Goal: Task Accomplishment & Management: Manage account settings

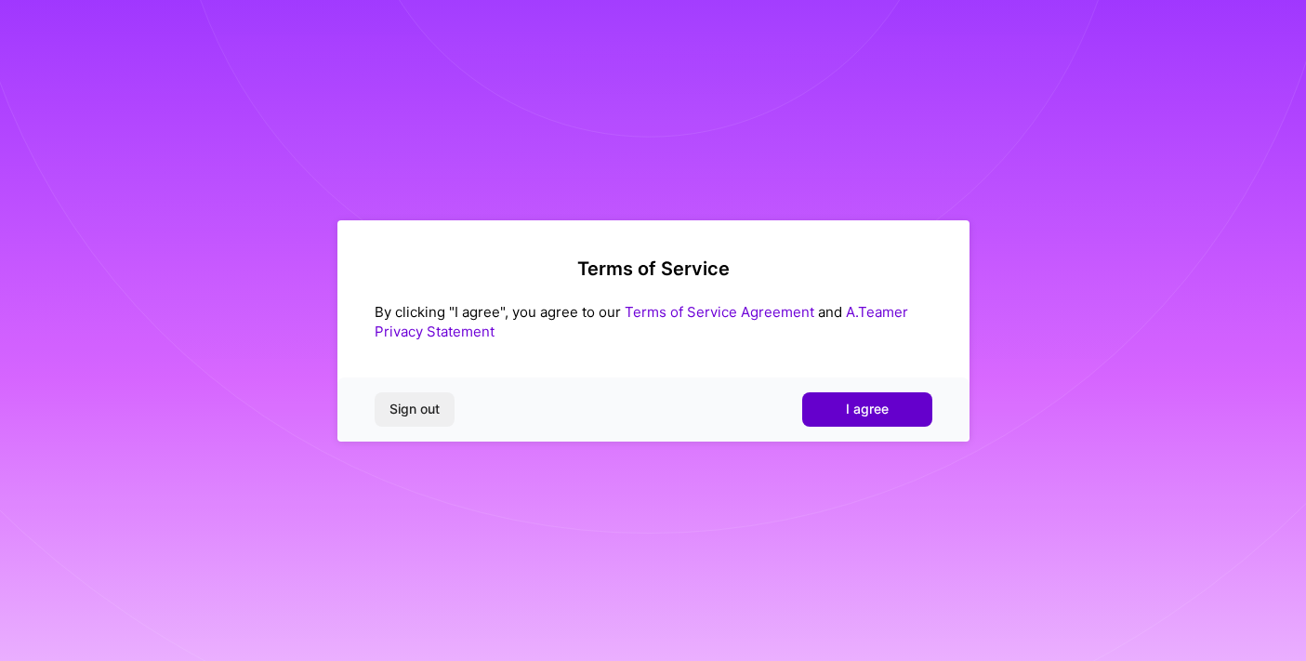
click at [879, 415] on span "I agree" at bounding box center [867, 409] width 43 height 19
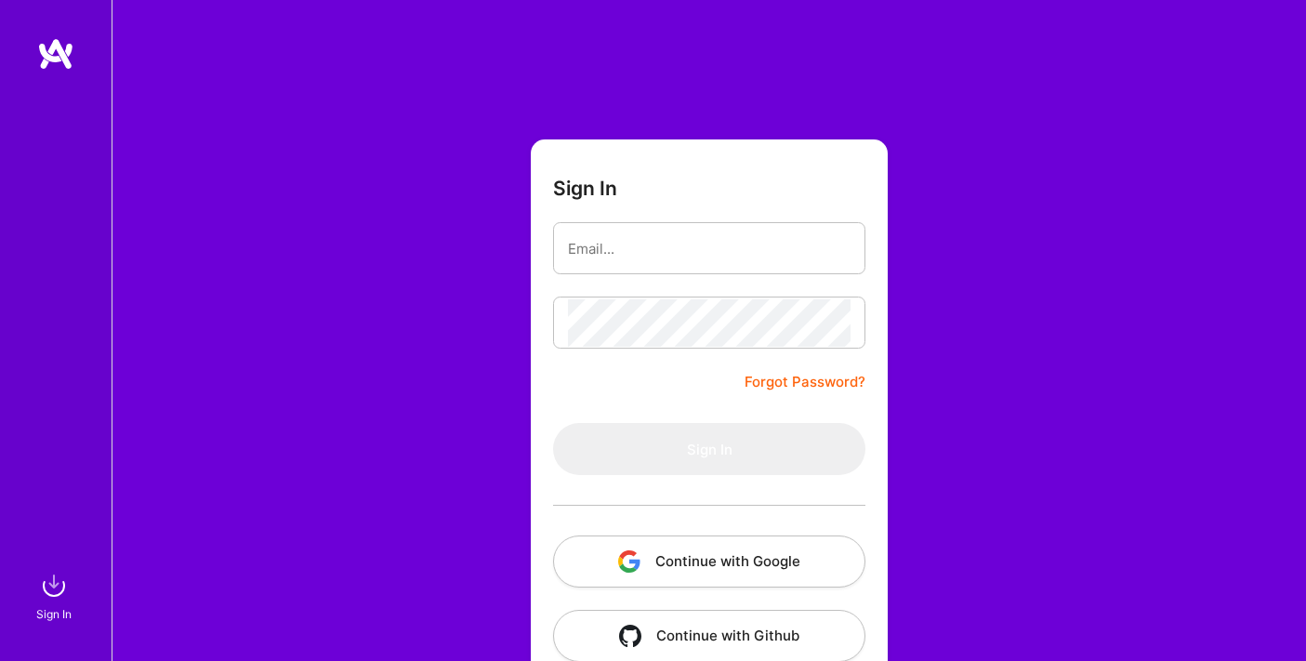
click at [1064, 220] on div "Sign In Forgot Password? Sign In Continue with Google Continue with Github" at bounding box center [709, 349] width 1195 height 698
click at [1023, 139] on div "Sign In Forgot Password? Sign In Continue with Google Continue with Github" at bounding box center [709, 349] width 1195 height 698
type input "jonathanassuncaocode@gmail.com"
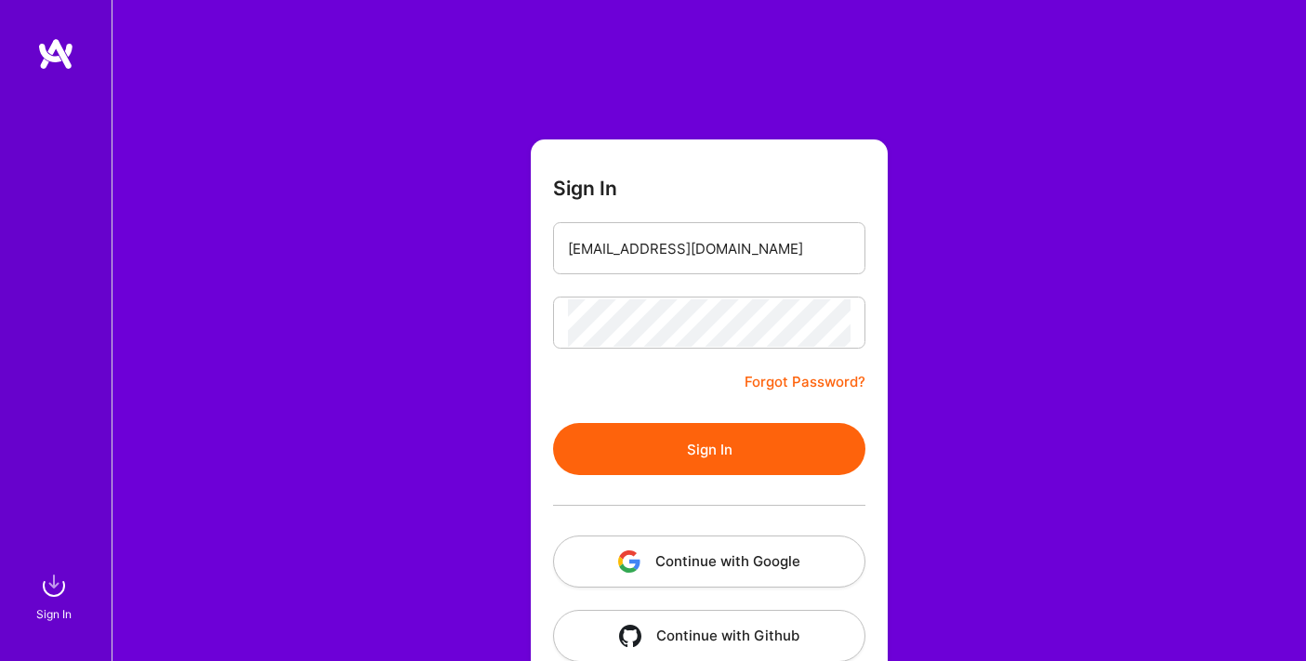
click at [695, 441] on button "Sign In" at bounding box center [709, 449] width 312 height 52
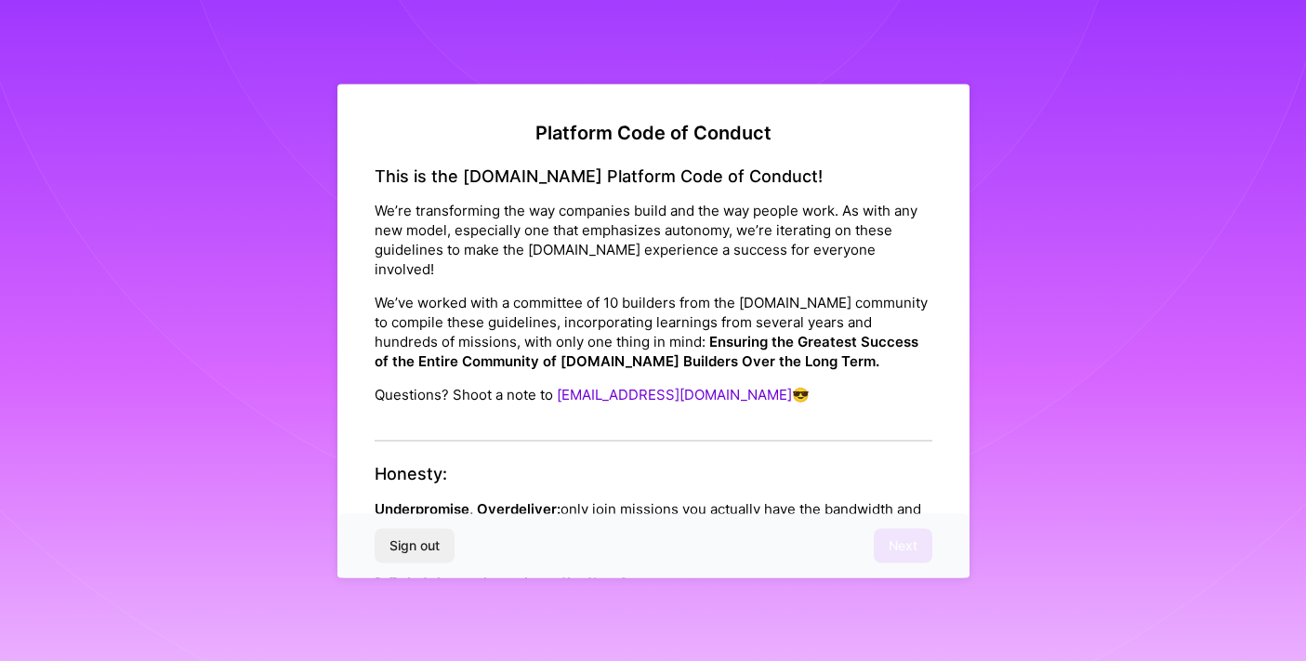
click at [906, 544] on div "Sign out Next" at bounding box center [653, 545] width 632 height 63
click at [745, 498] on p "Underpromise, Overdeliver: only join missions you actually have the bandwidth a…" at bounding box center [654, 527] width 558 height 59
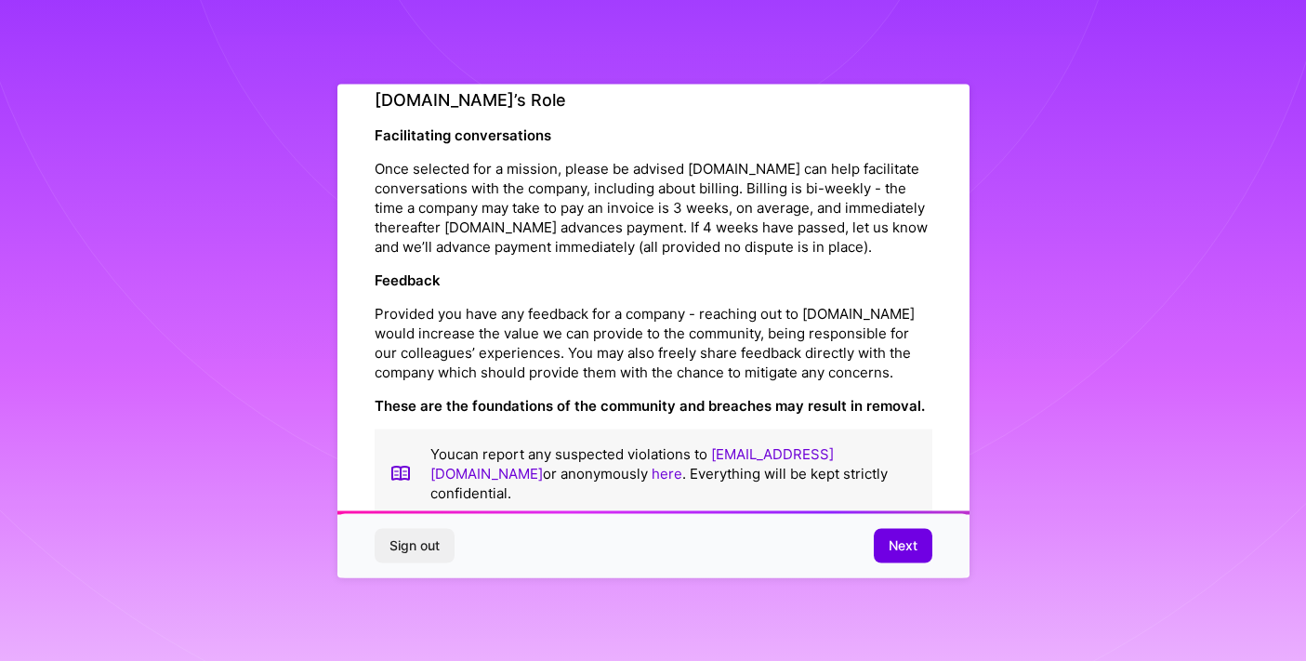
scroll to position [2062, 0]
click at [910, 533] on button "Next" at bounding box center [903, 545] width 59 height 33
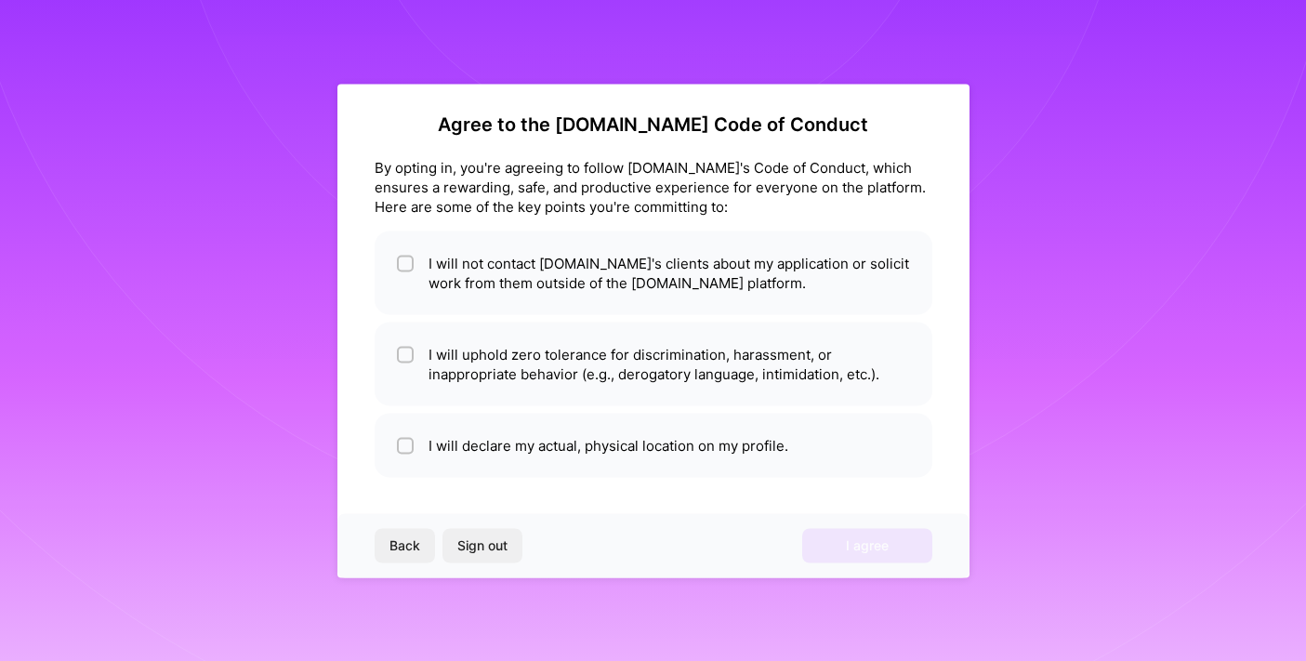
click at [827, 289] on div "Agree to the A.Team Code of Conduct By opting in, you're agreeing to follow A.T…" at bounding box center [653, 331] width 632 height 494
click at [848, 551] on div "Back Sign out I agree" at bounding box center [653, 545] width 632 height 63
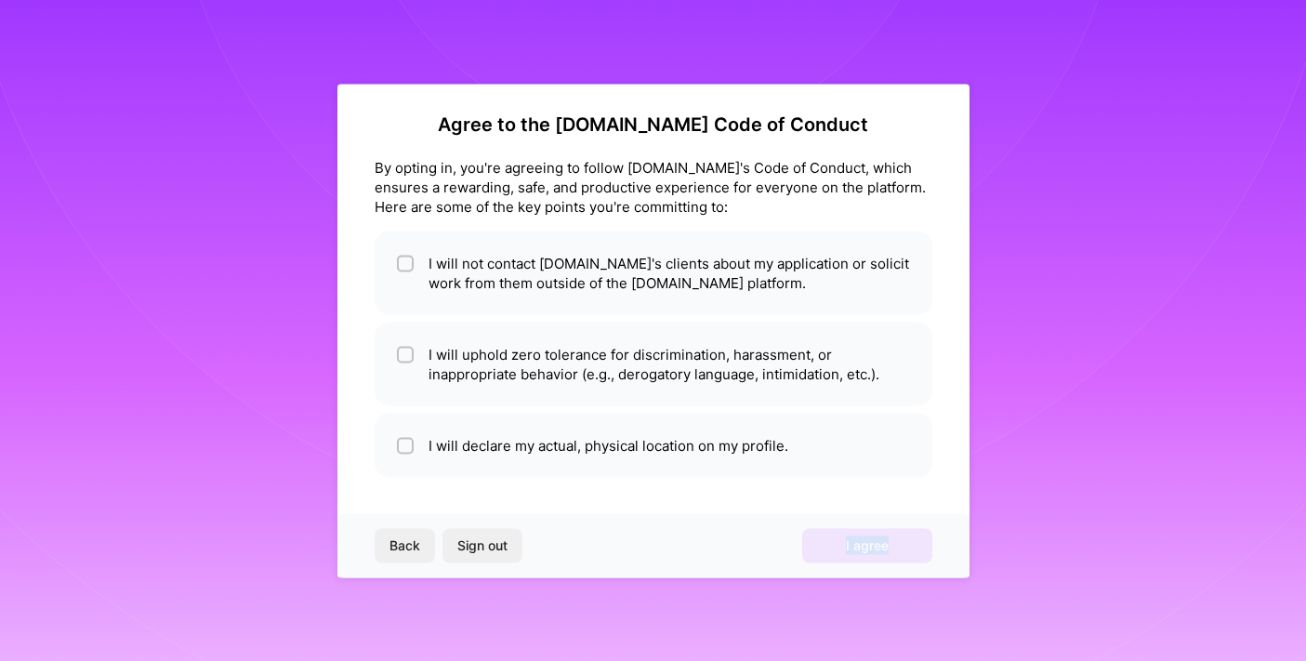
click at [848, 551] on div "Back Sign out I agree" at bounding box center [653, 545] width 632 height 63
click at [803, 552] on div "Back Sign out I agree" at bounding box center [653, 545] width 632 height 63
click at [785, 388] on div "Agree to the A.Team Code of Conduct By opting in, you're agreeing to follow A.T…" at bounding box center [653, 331] width 632 height 494
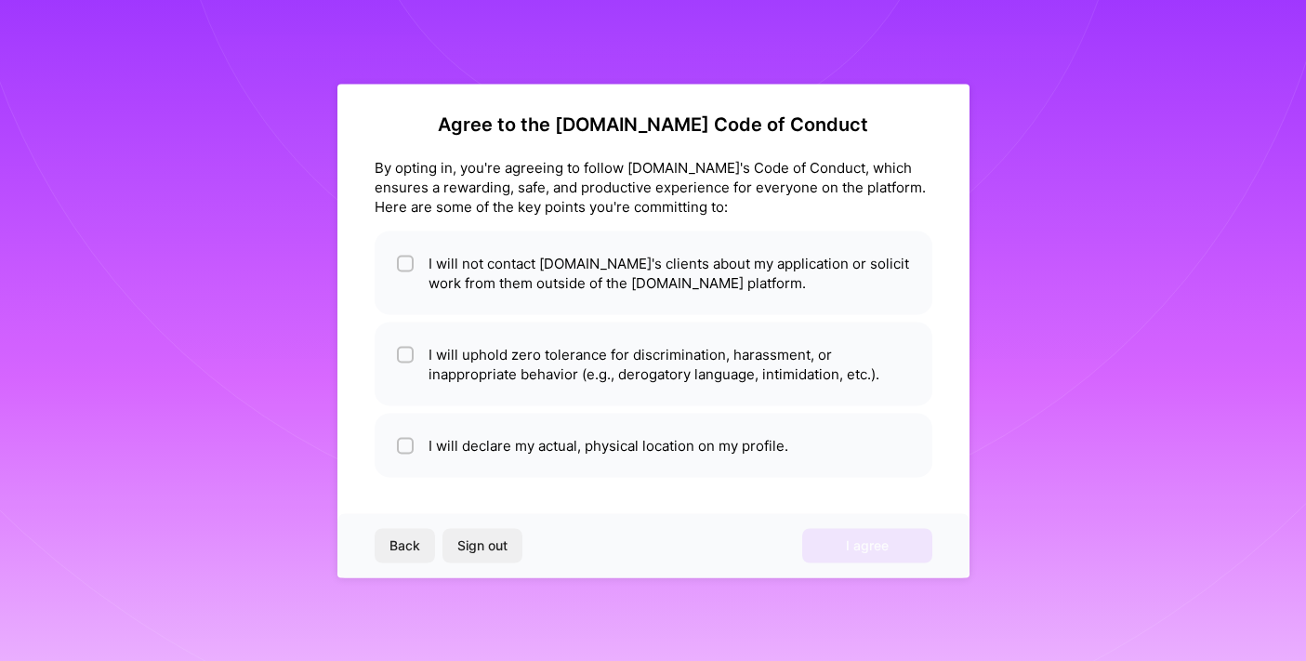
click at [1033, 92] on div "Agree to the A.Team Code of Conduct By opting in, you're agreeing to follow A.T…" at bounding box center [653, 330] width 1306 height 661
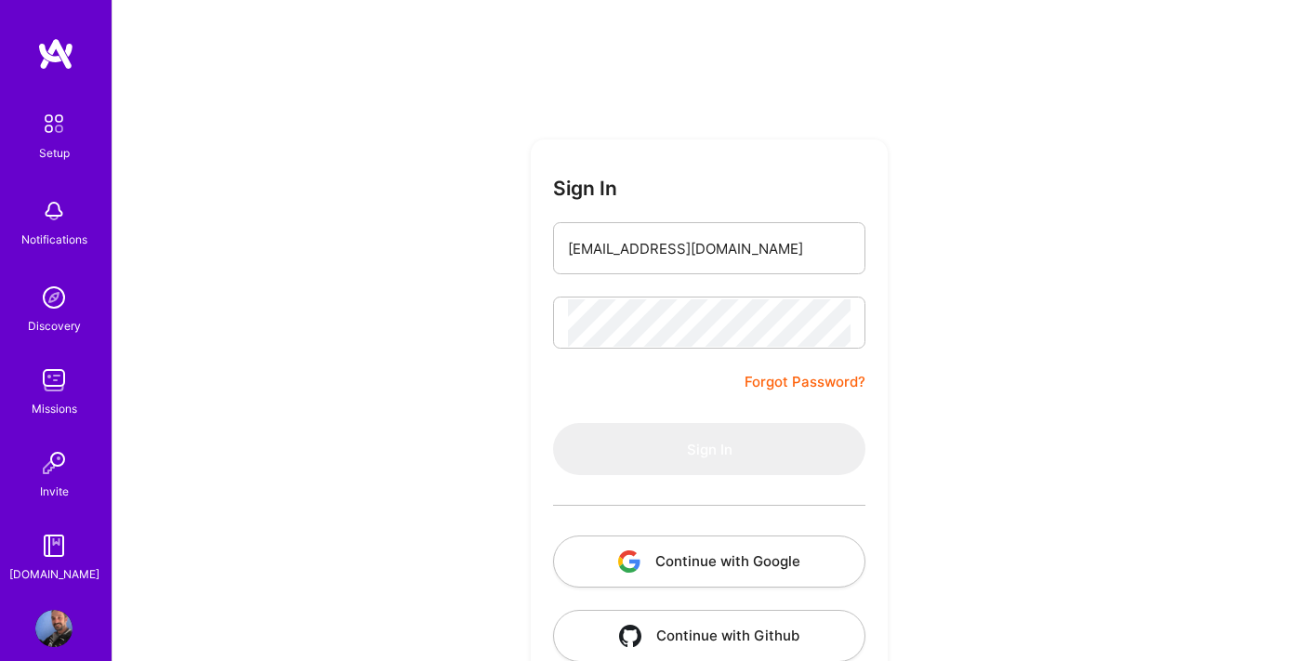
type input "[EMAIL_ADDRESS][DOMAIN_NAME]"
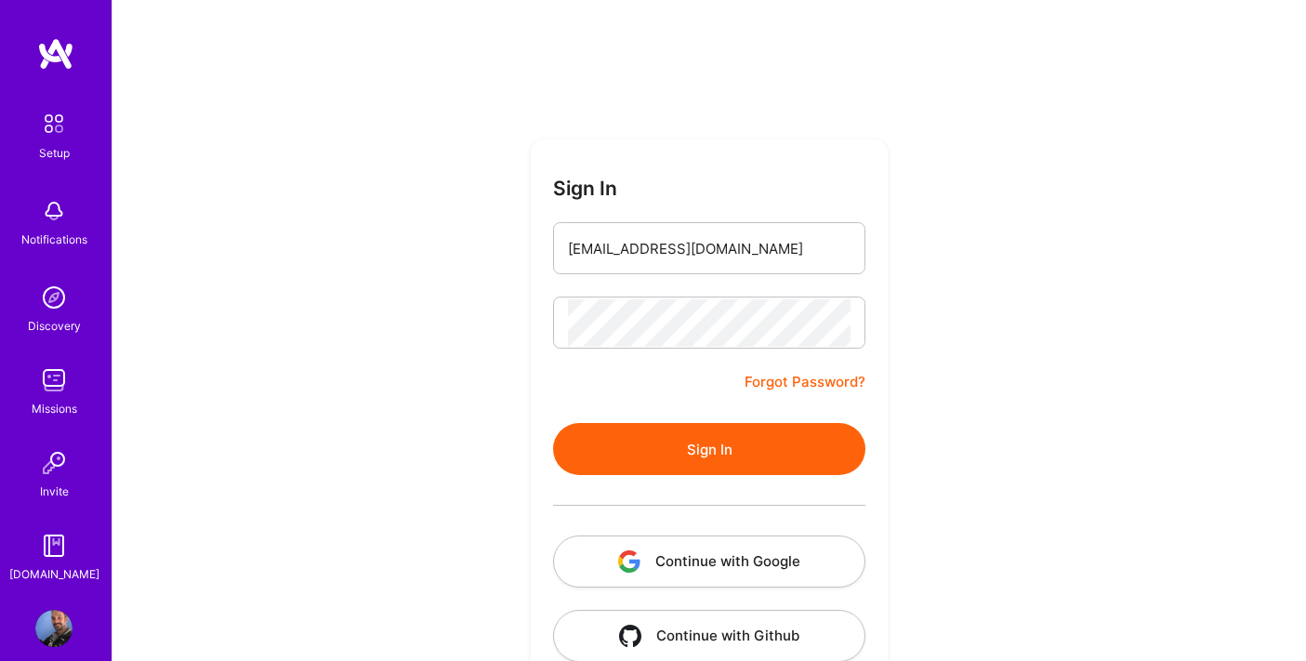
click at [756, 456] on button "Sign In" at bounding box center [709, 449] width 312 height 52
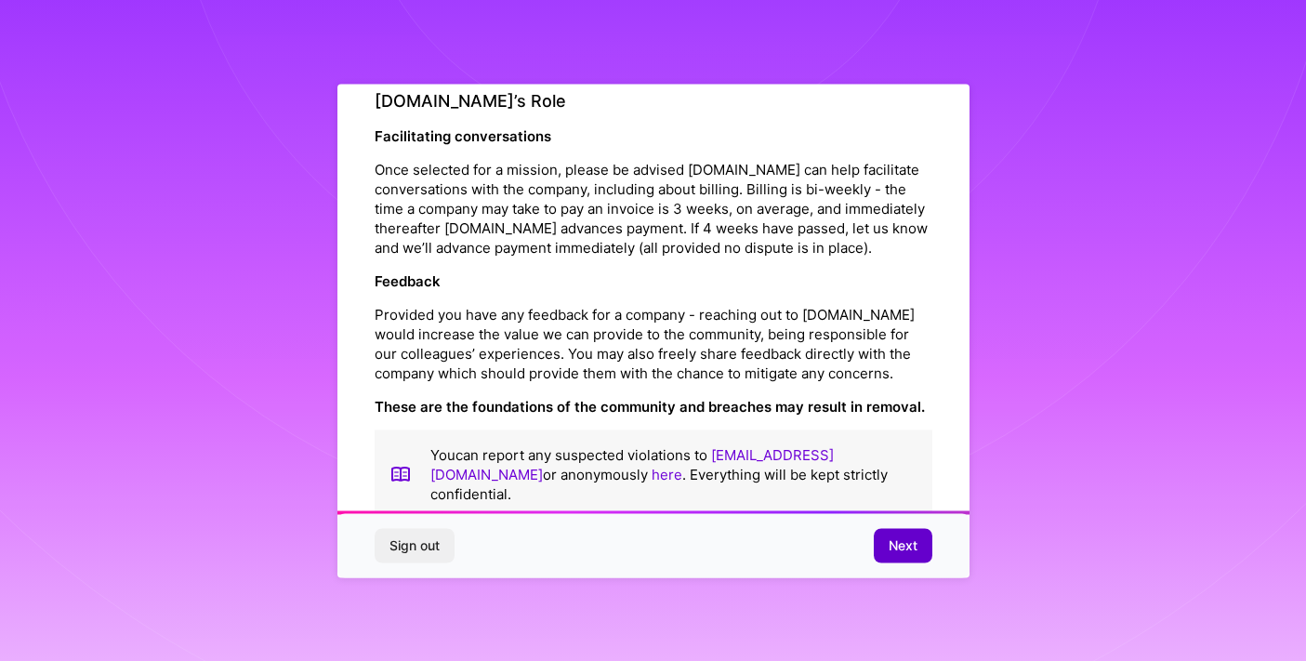
click at [896, 540] on span "Next" at bounding box center [903, 545] width 29 height 19
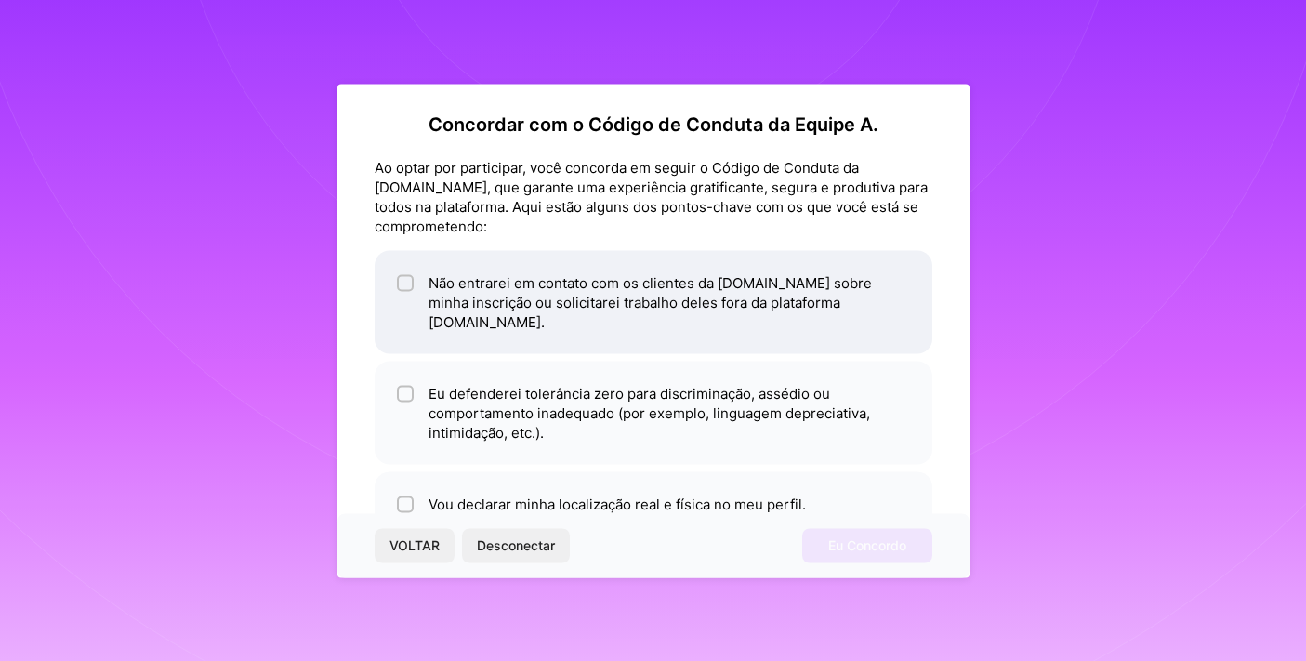
click at [401, 282] on input "checkbox" at bounding box center [407, 283] width 13 height 13
checkbox input "true"
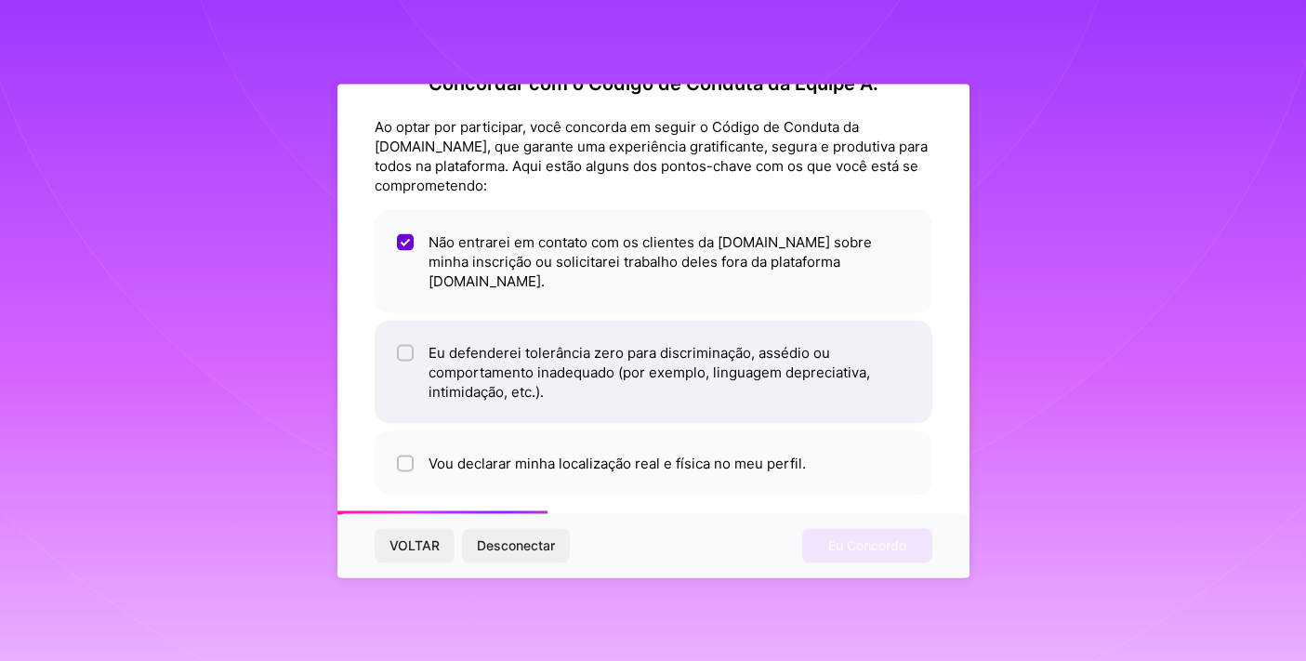
scroll to position [47, 0]
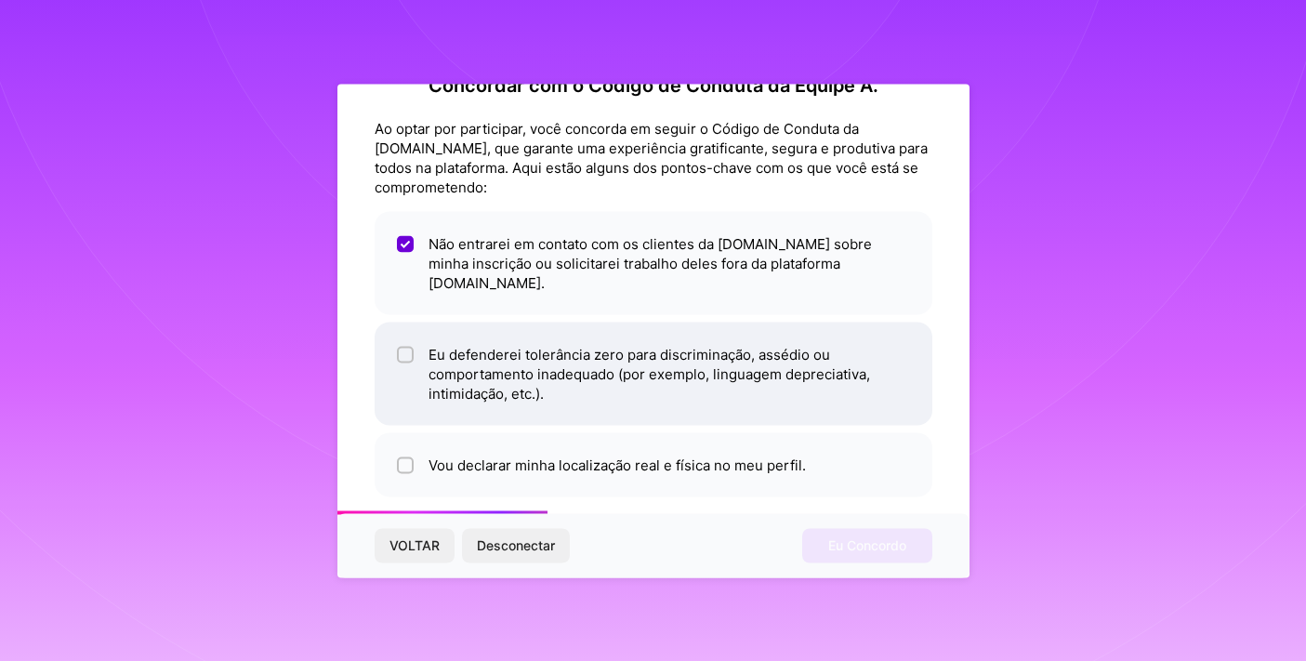
click at [405, 346] on span at bounding box center [405, 373] width 17 height 59
checkbox input "true"
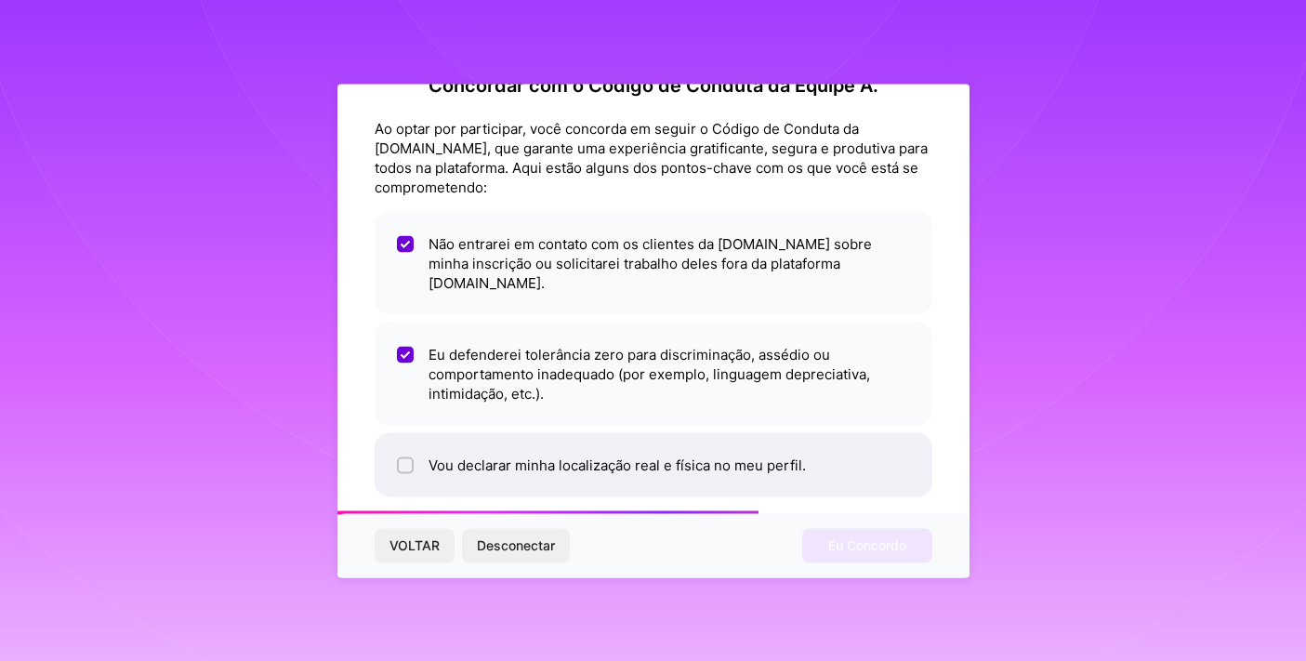
click at [405, 459] on input "checkbox" at bounding box center [407, 465] width 13 height 13
checkbox input "true"
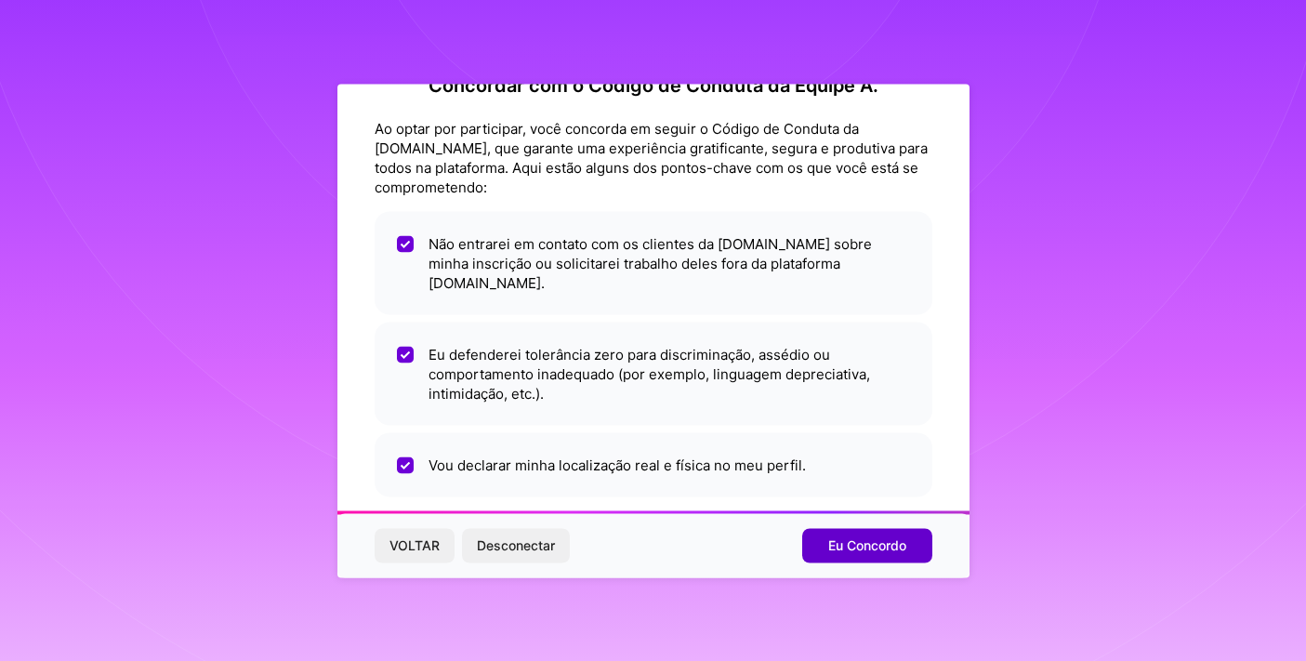
click at [914, 535] on button "Eu Concordo" at bounding box center [867, 545] width 130 height 33
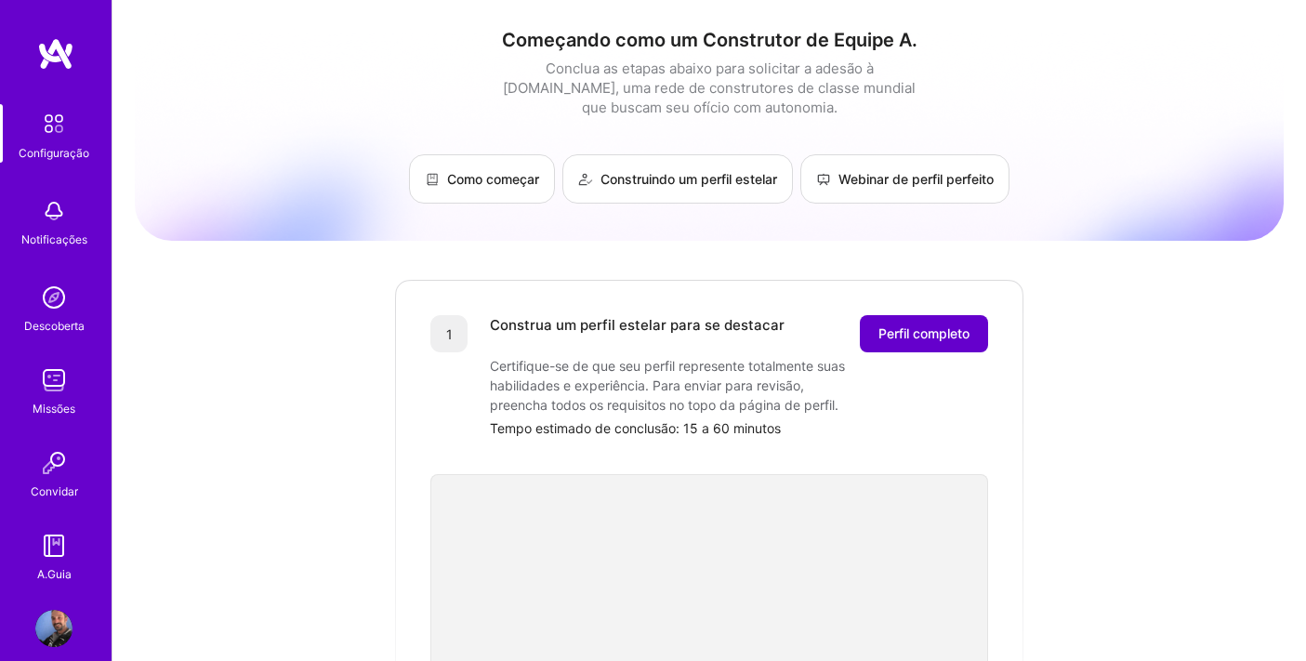
click at [919, 325] on span "Perfil completo" at bounding box center [924, 333] width 91 height 19
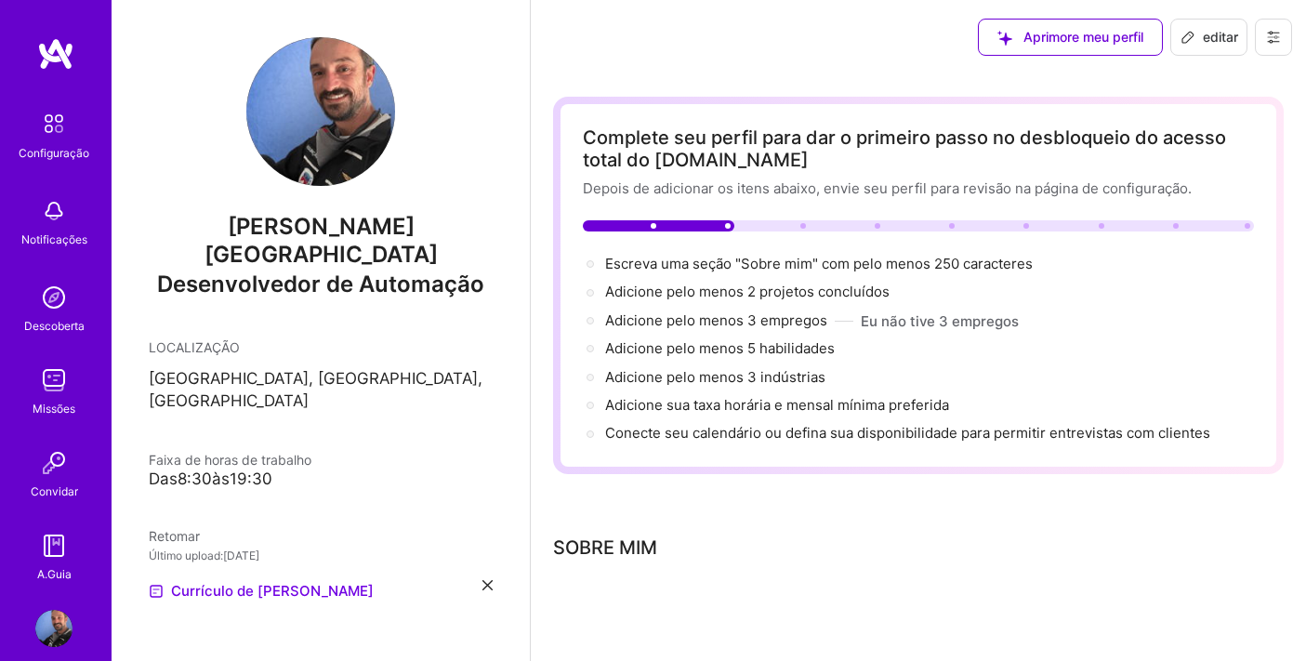
click at [1204, 36] on span "editar" at bounding box center [1210, 37] width 58 height 19
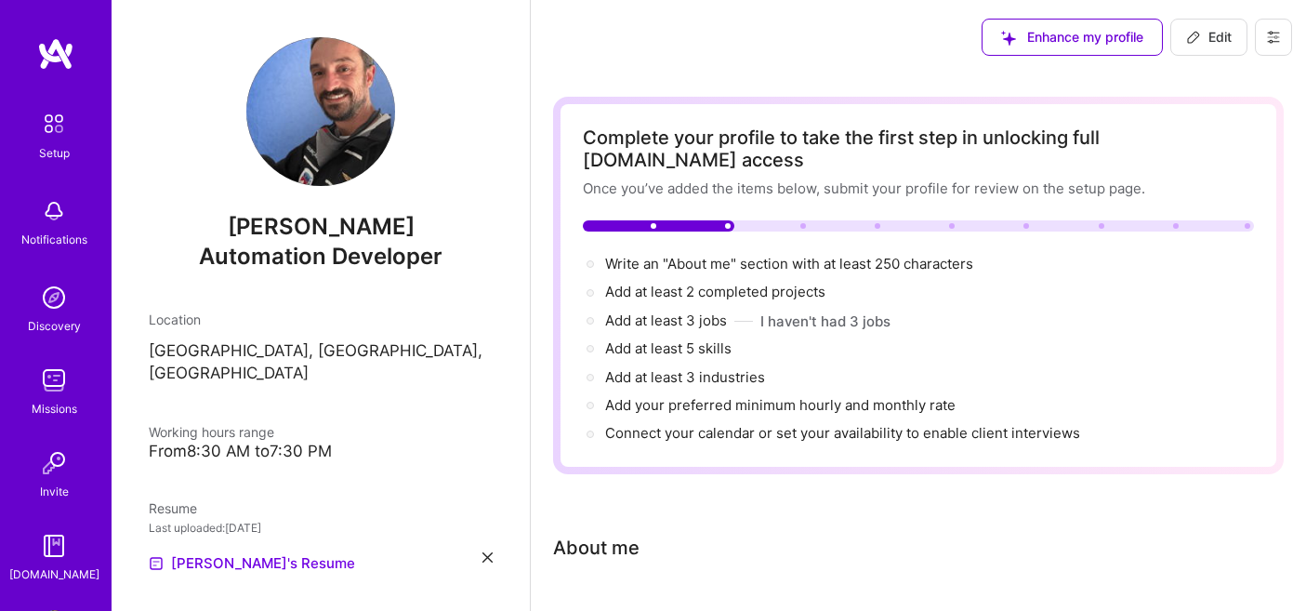
click at [1194, 43] on icon at bounding box center [1193, 37] width 15 height 15
select select "US"
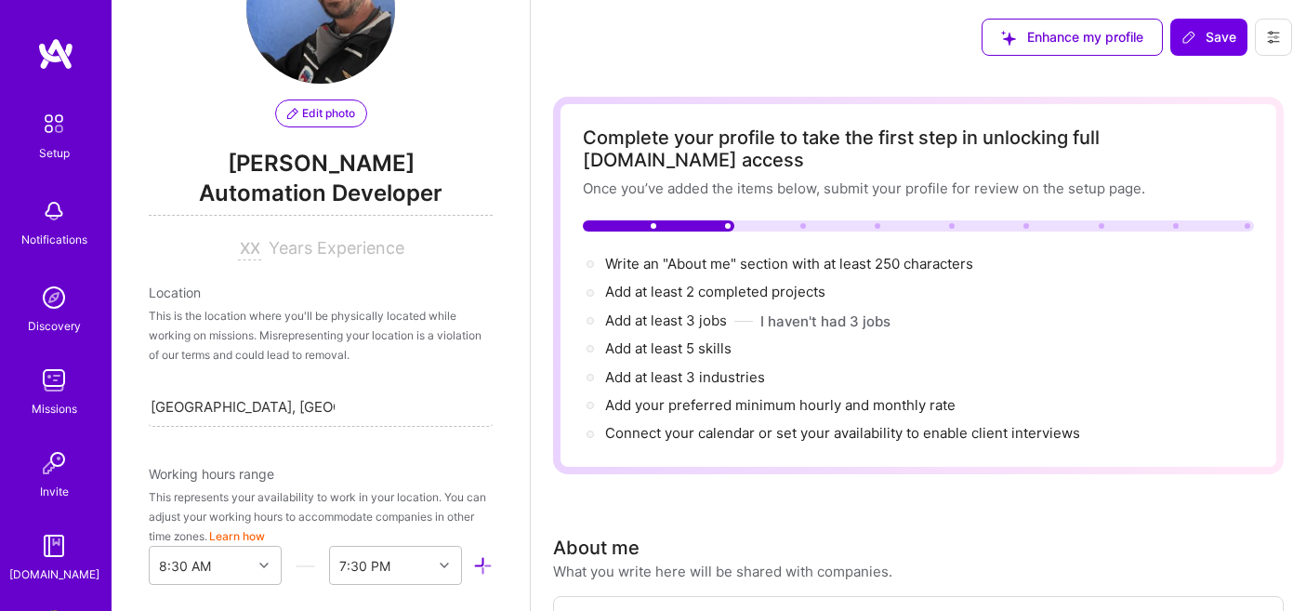
scroll to position [105, 0]
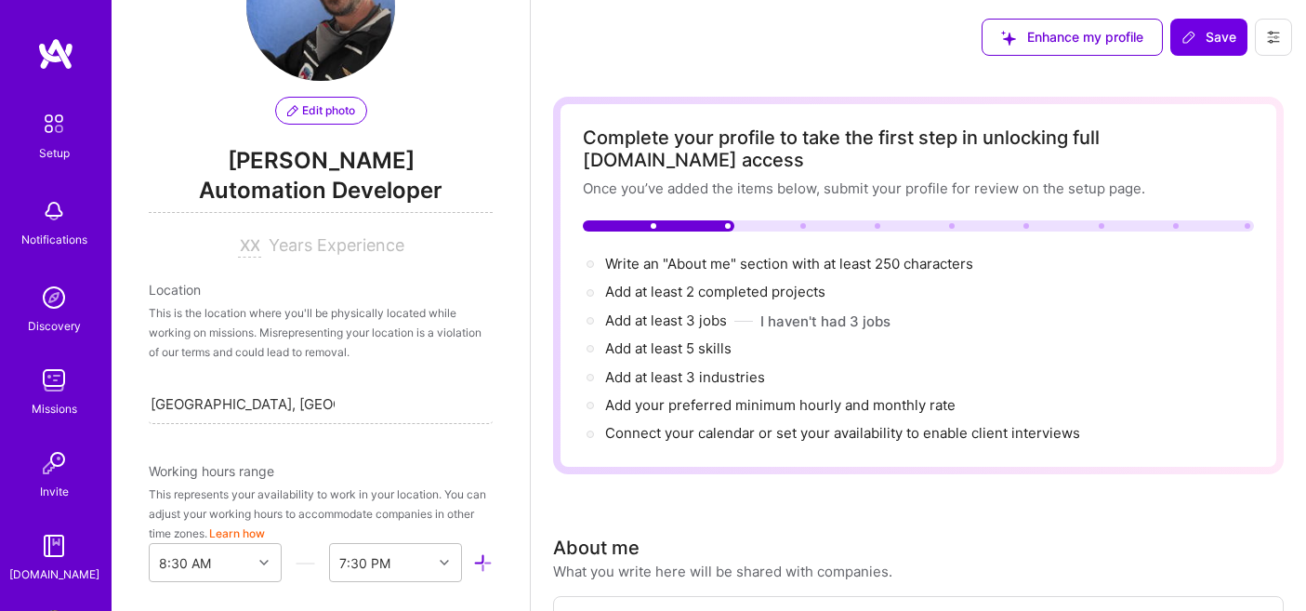
click at [396, 244] on span "Years Experience" at bounding box center [337, 245] width 136 height 20
click at [404, 194] on span "Automation Developer" at bounding box center [321, 194] width 344 height 38
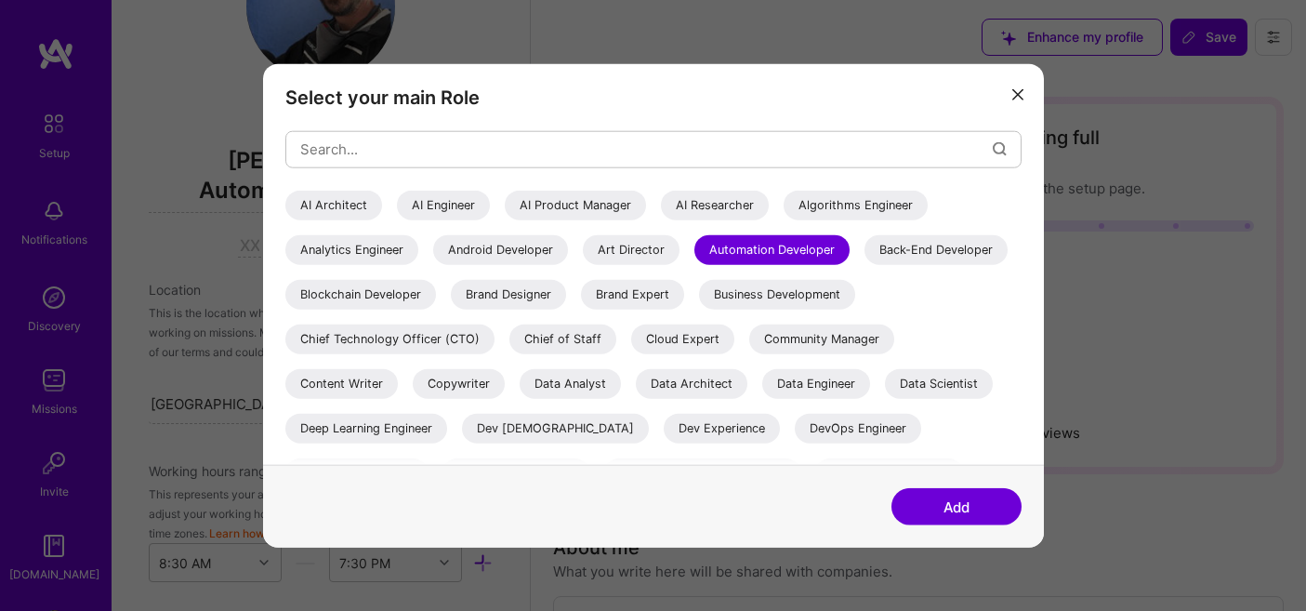
click at [1014, 94] on icon "modal" at bounding box center [1017, 94] width 11 height 11
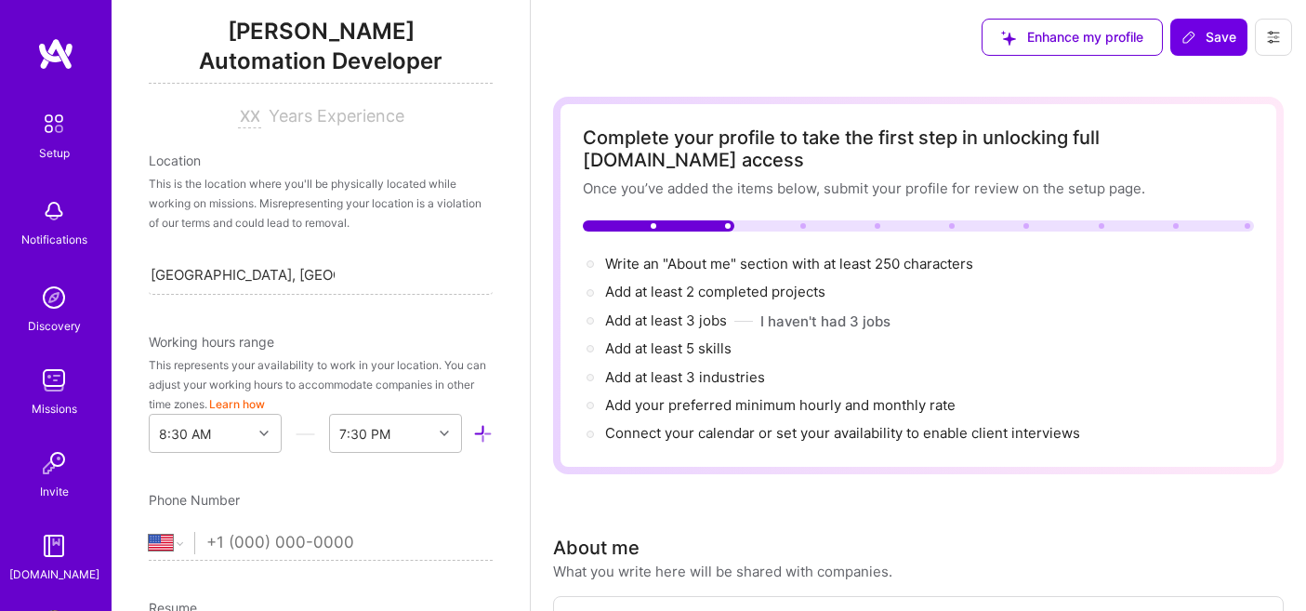
scroll to position [231, 0]
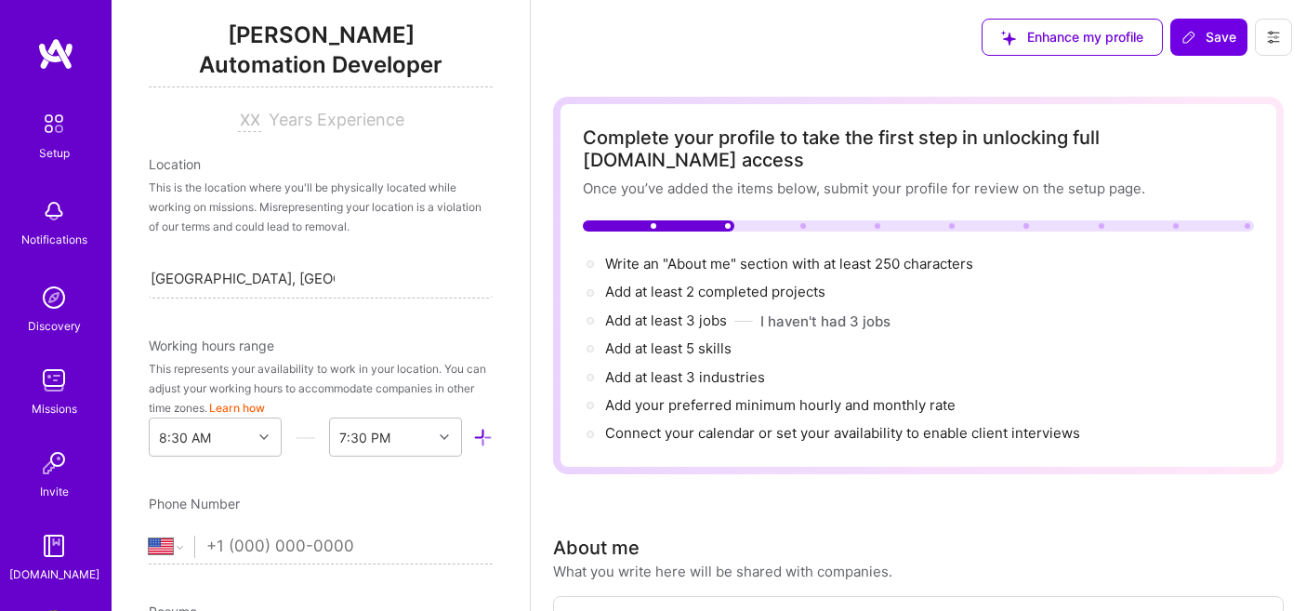
click at [338, 201] on div "This is the location where you'll be physically located while working on missio…" at bounding box center [321, 207] width 344 height 59
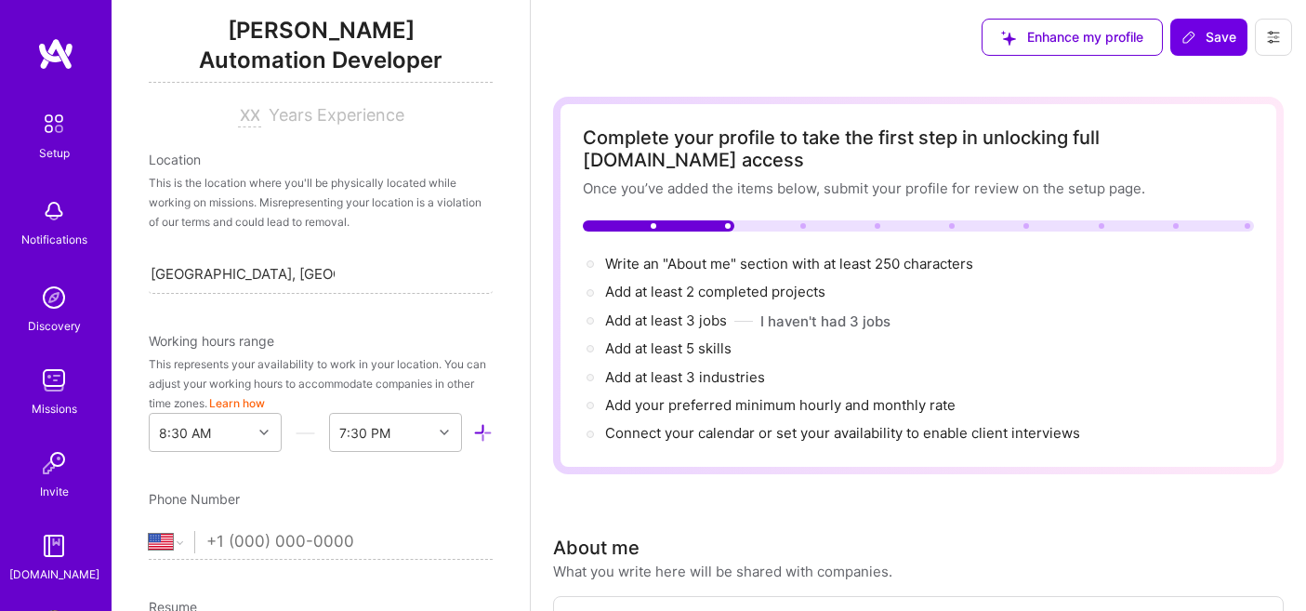
scroll to position [233, 0]
click at [333, 114] on span "Years Experience" at bounding box center [337, 117] width 136 height 20
click at [310, 174] on div "Location This is the location where you'll be physically located while working …" at bounding box center [321, 224] width 344 height 144
click at [254, 279] on input "[GEOGRAPHIC_DATA], [GEOGRAPHIC_DATA], [GEOGRAPHIC_DATA]" at bounding box center [243, 276] width 184 height 20
click at [358, 276] on div "Search location..." at bounding box center [321, 275] width 344 height 39
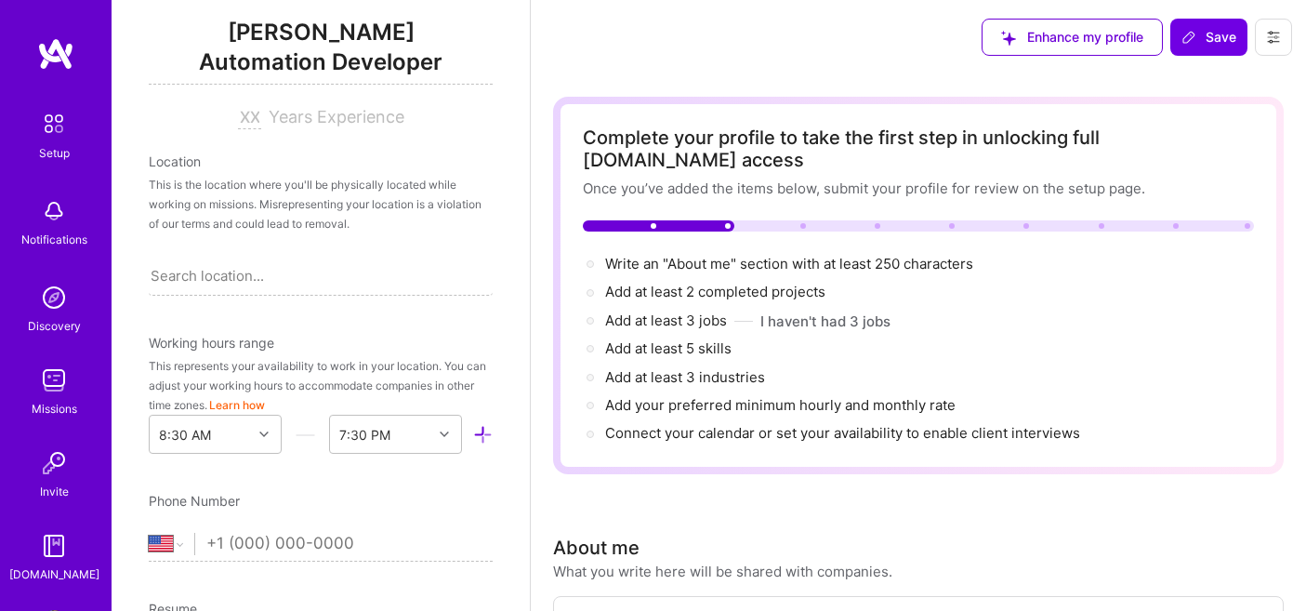
click at [289, 224] on div "This is the location where you'll be physically located while working on missio…" at bounding box center [321, 204] width 344 height 59
click at [239, 280] on div "Search location..." at bounding box center [207, 276] width 113 height 20
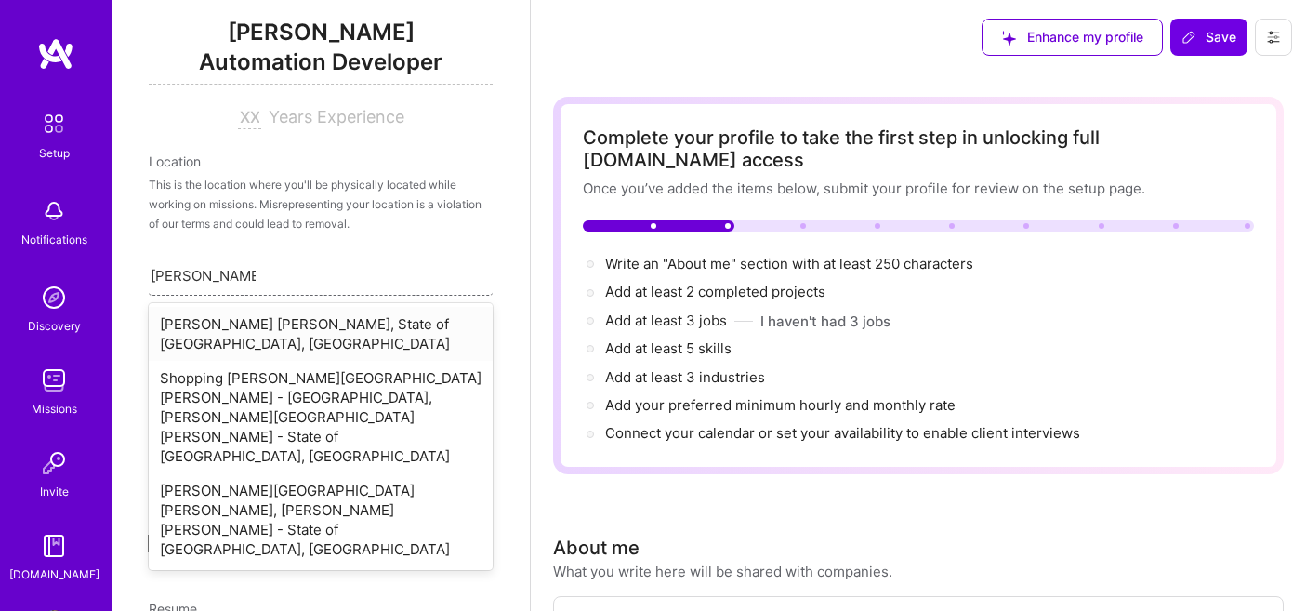
type input "Franco da Rocha"
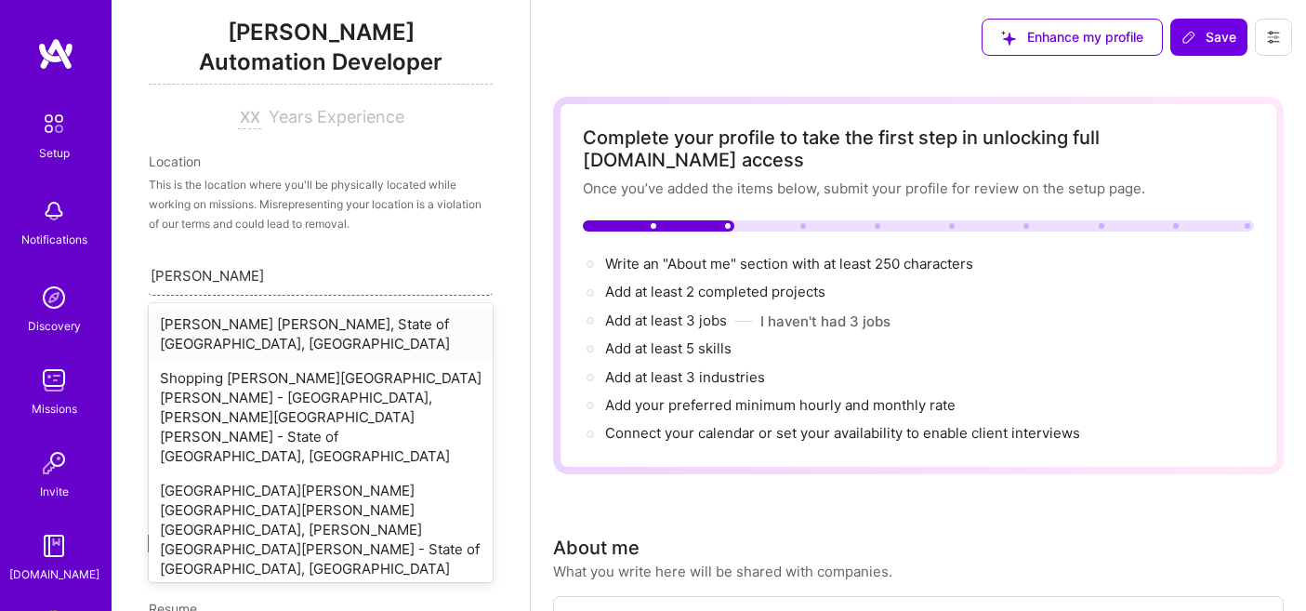
click at [284, 329] on div "[PERSON_NAME] [PERSON_NAME], State of [GEOGRAPHIC_DATA], [GEOGRAPHIC_DATA]" at bounding box center [321, 334] width 344 height 54
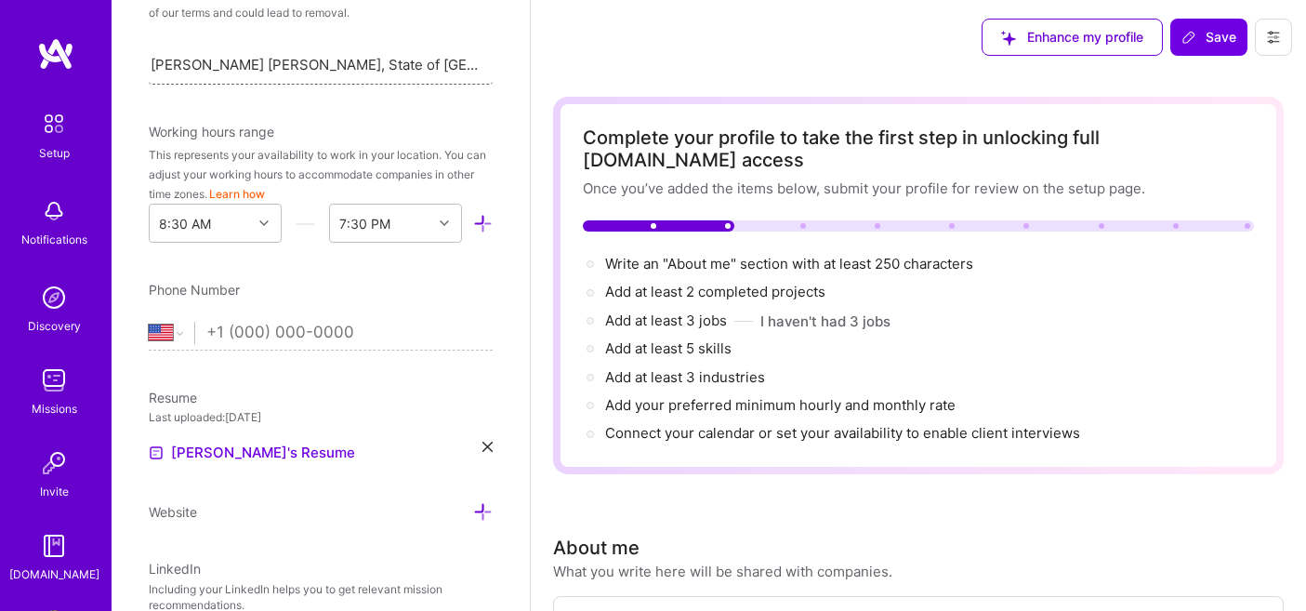
scroll to position [450, 0]
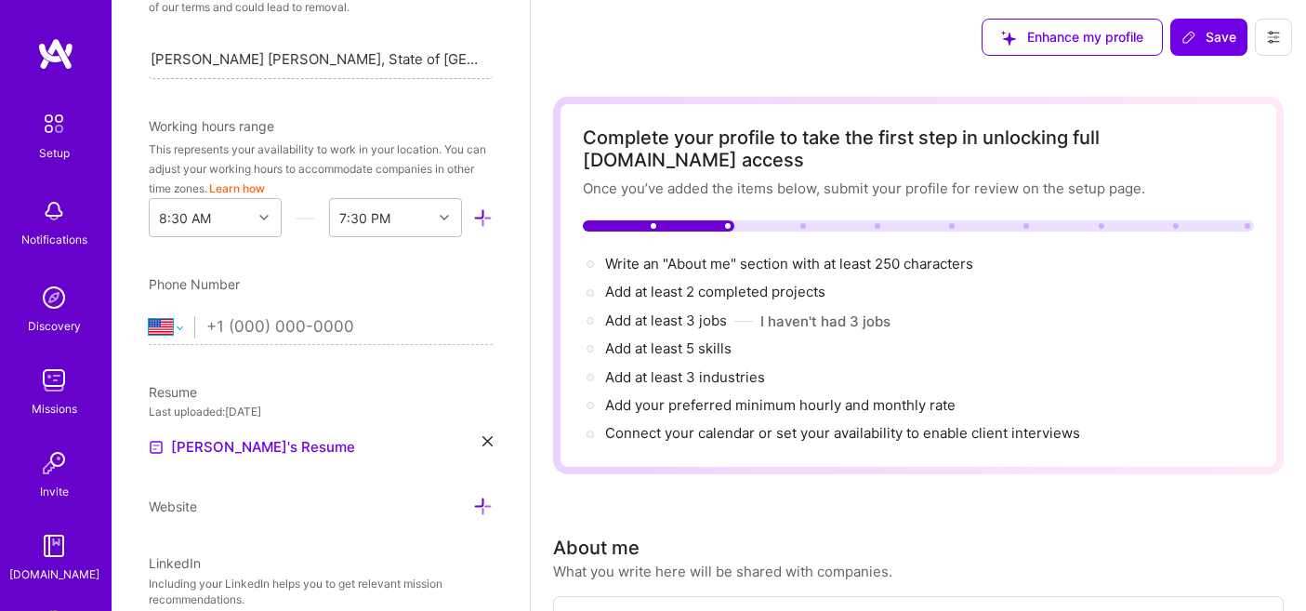
select select "BR"
click at [230, 331] on input "tel" at bounding box center [349, 327] width 286 height 54
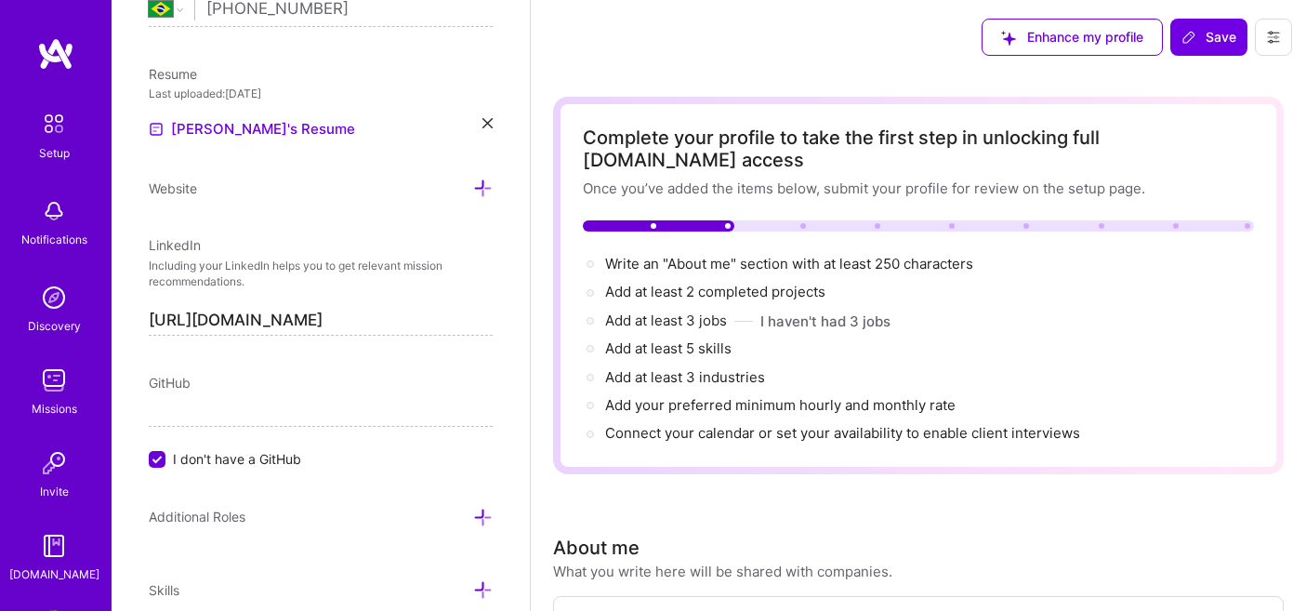
scroll to position [771, 0]
type input "(11) 98691-4200"
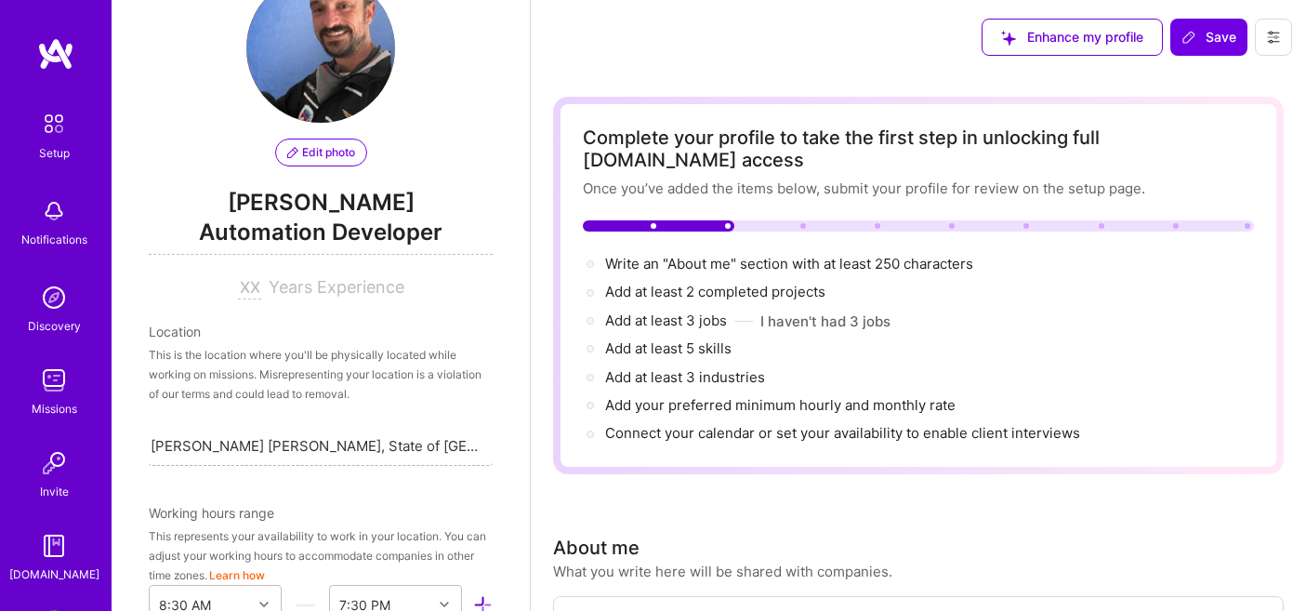
scroll to position [81, 0]
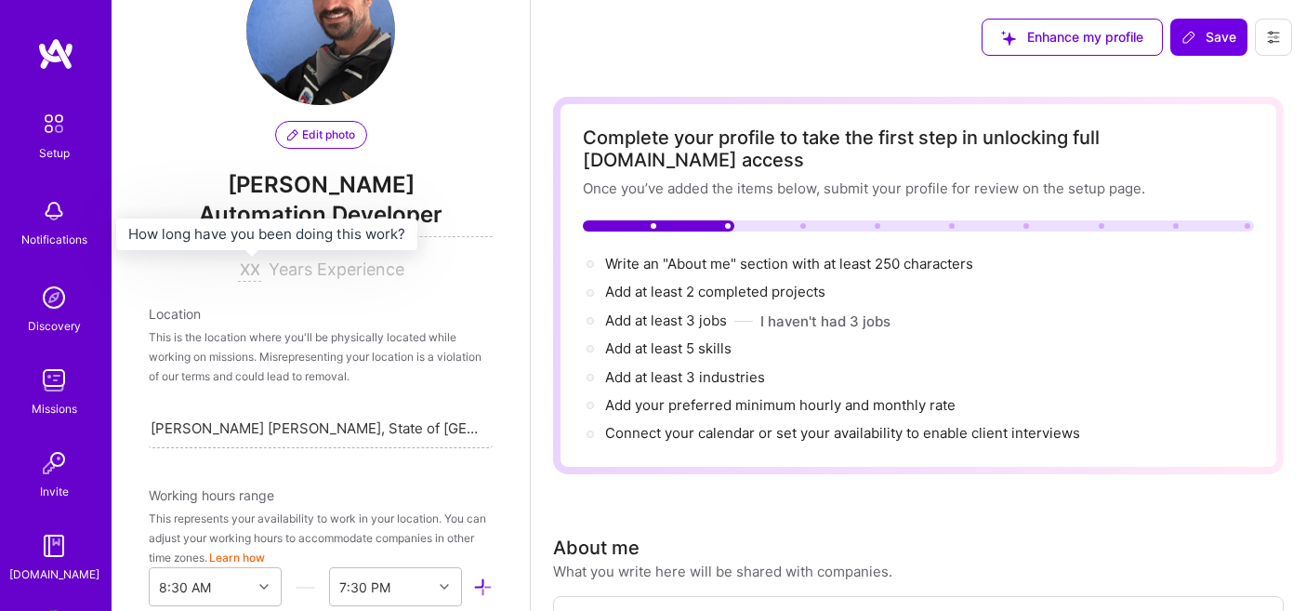
click at [252, 270] on input at bounding box center [249, 270] width 23 height 22
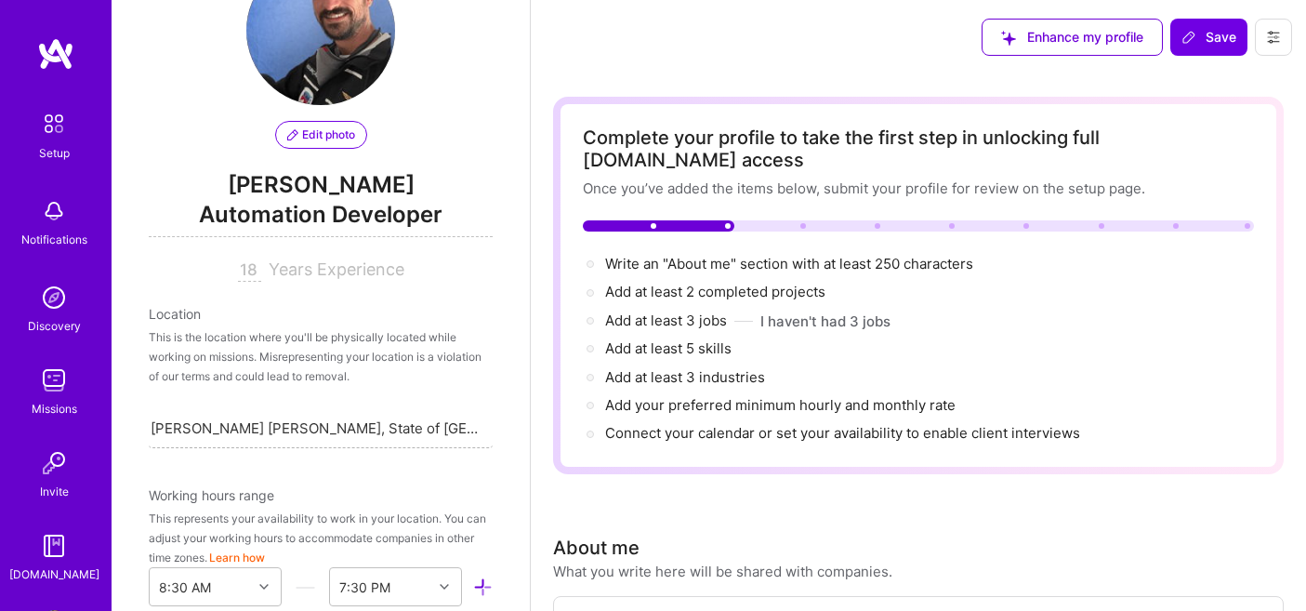
type input "18"
click at [392, 323] on div "Location" at bounding box center [321, 314] width 344 height 20
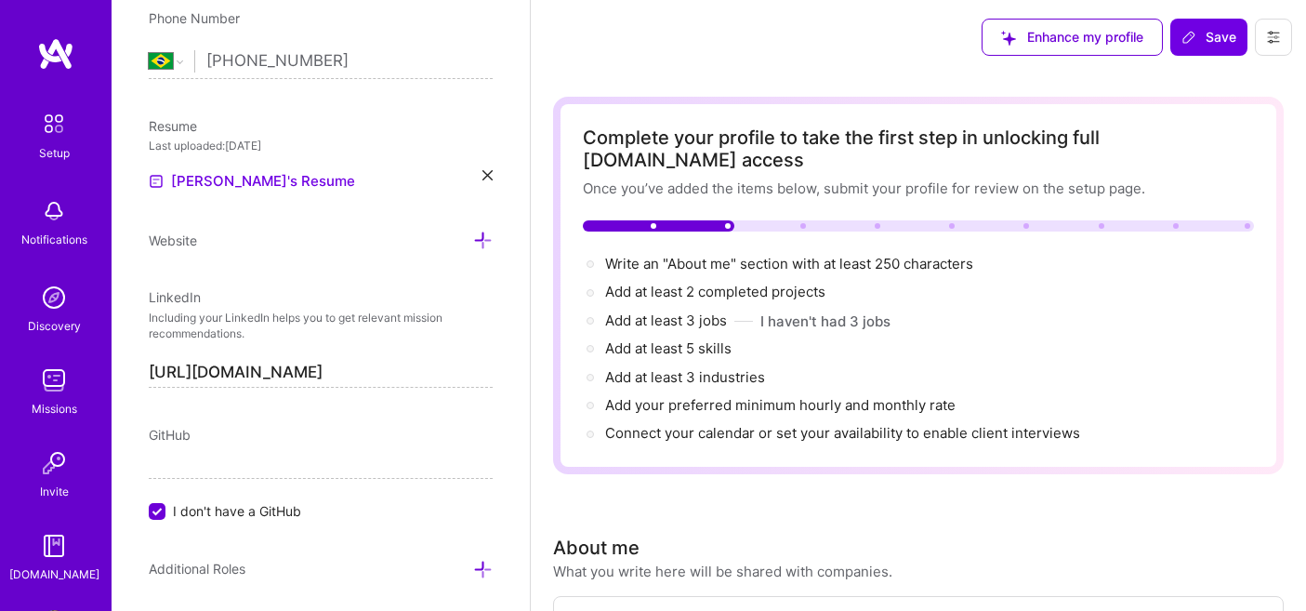
scroll to position [727, 0]
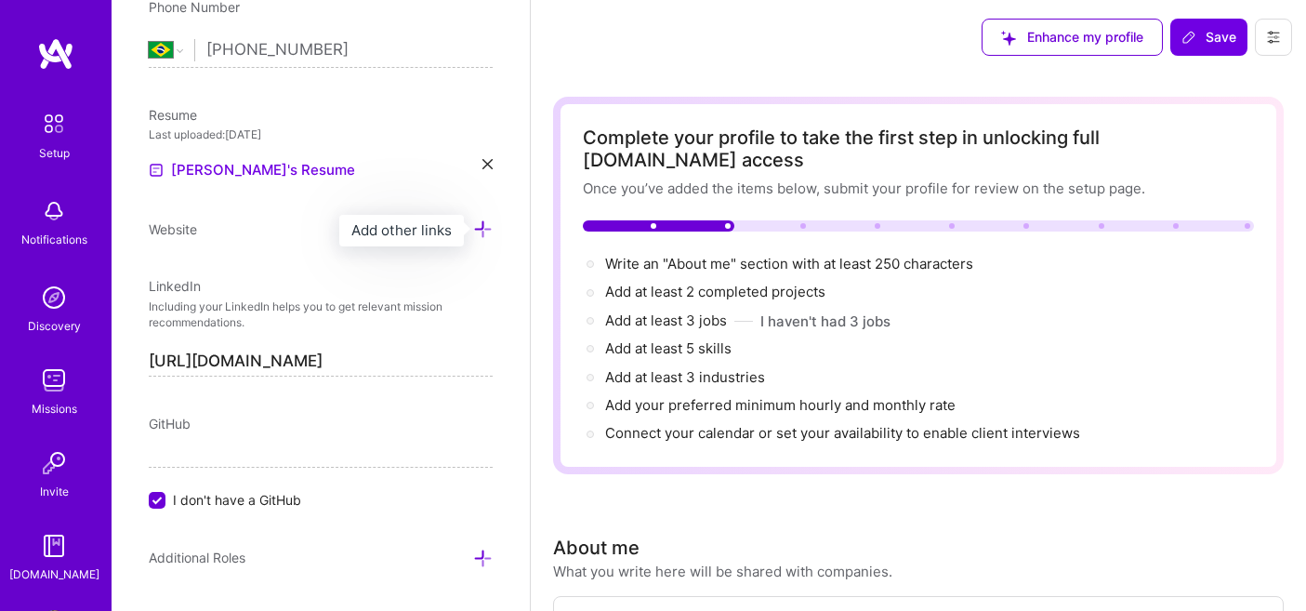
click at [487, 233] on icon at bounding box center [483, 229] width 20 height 20
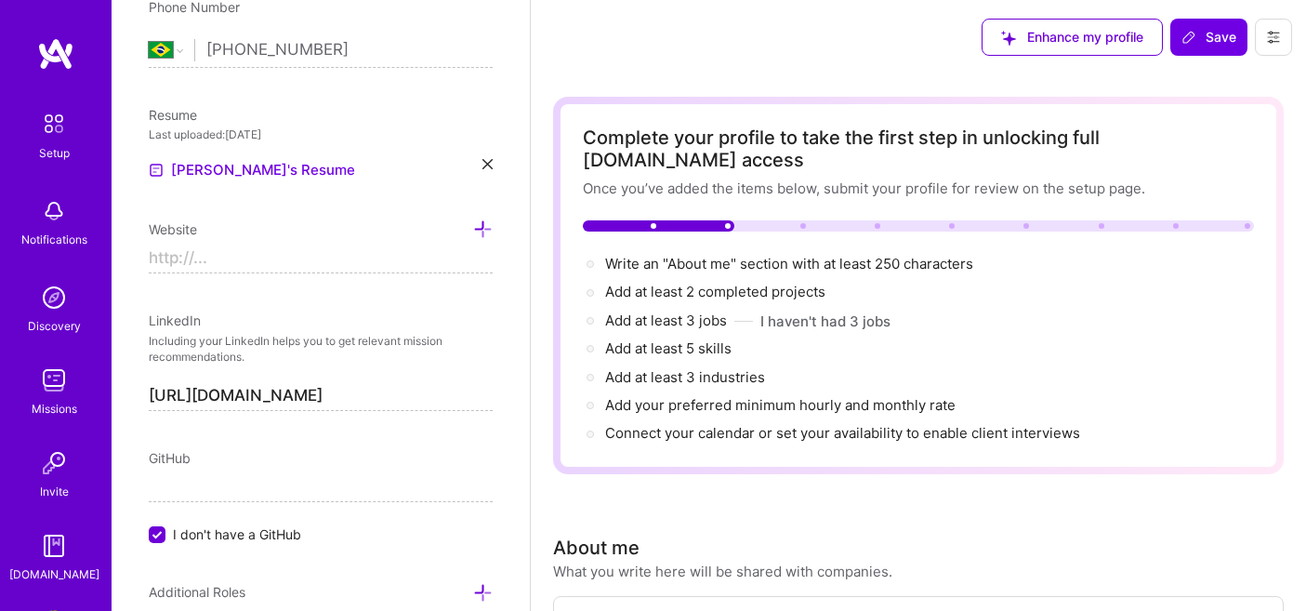
paste input "[URL][DOMAIN_NAME]"
type input "https://phoenixtechnology.com.br"
click at [397, 298] on div "Edit photo Jonathan R Assuncao Automation Developer 18 Years Experience Locatio…" at bounding box center [321, 305] width 418 height 611
click at [482, 229] on icon at bounding box center [483, 229] width 20 height 20
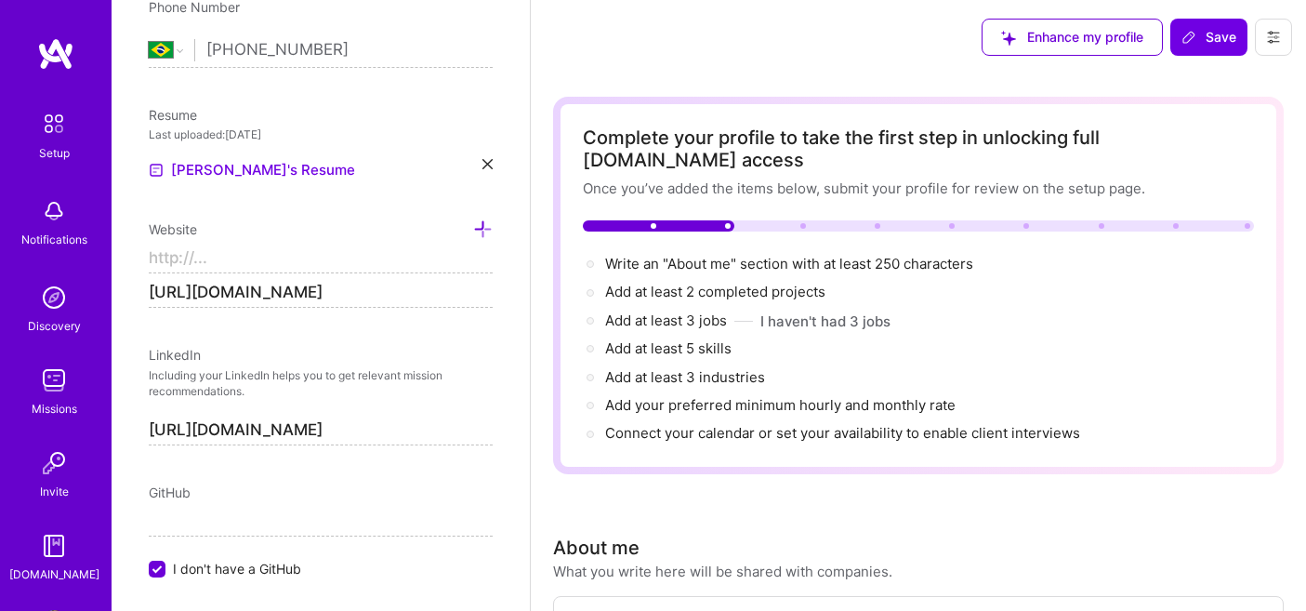
click at [399, 340] on div "Edit photo Jonathan R Assuncao Automation Developer 18 Years Experience Locatio…" at bounding box center [321, 305] width 418 height 611
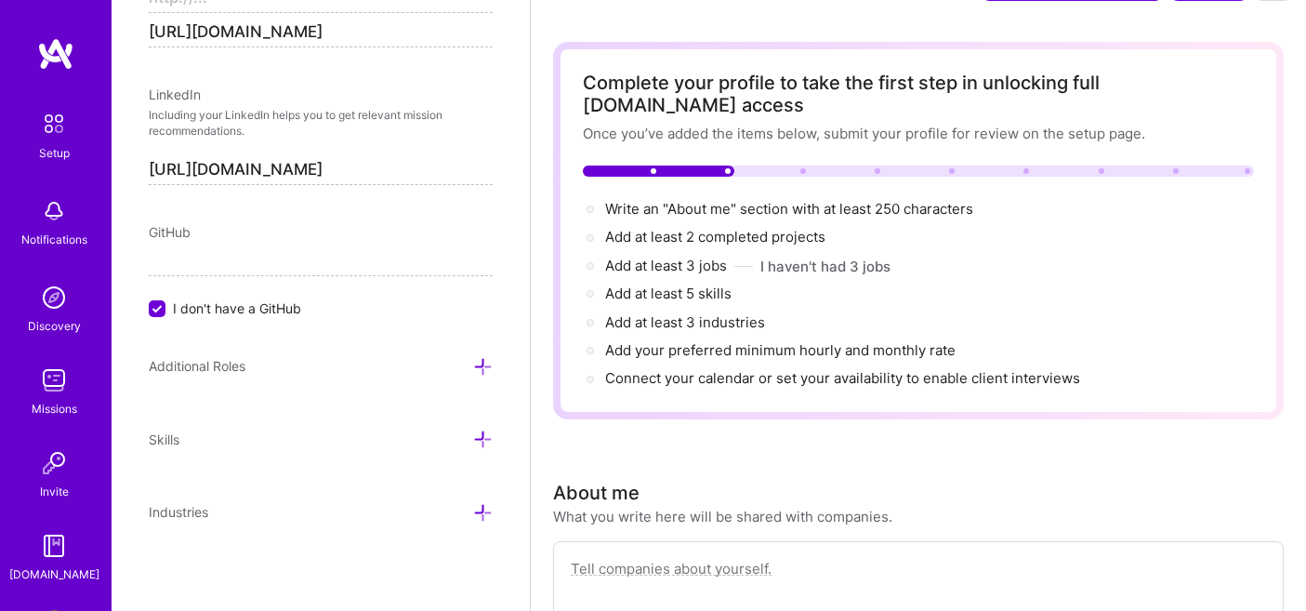
scroll to position [74, 0]
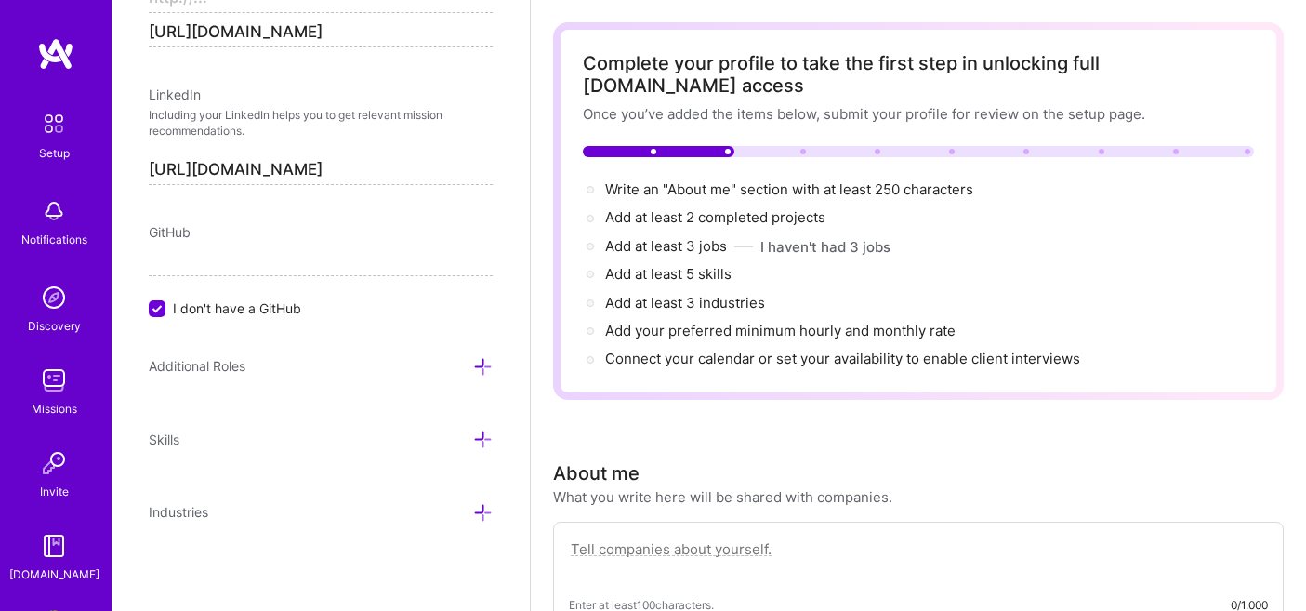
click at [244, 305] on span "I don't have a GitHub" at bounding box center [237, 308] width 128 height 20
click at [167, 305] on input "I don't have a GitHub" at bounding box center [159, 309] width 17 height 17
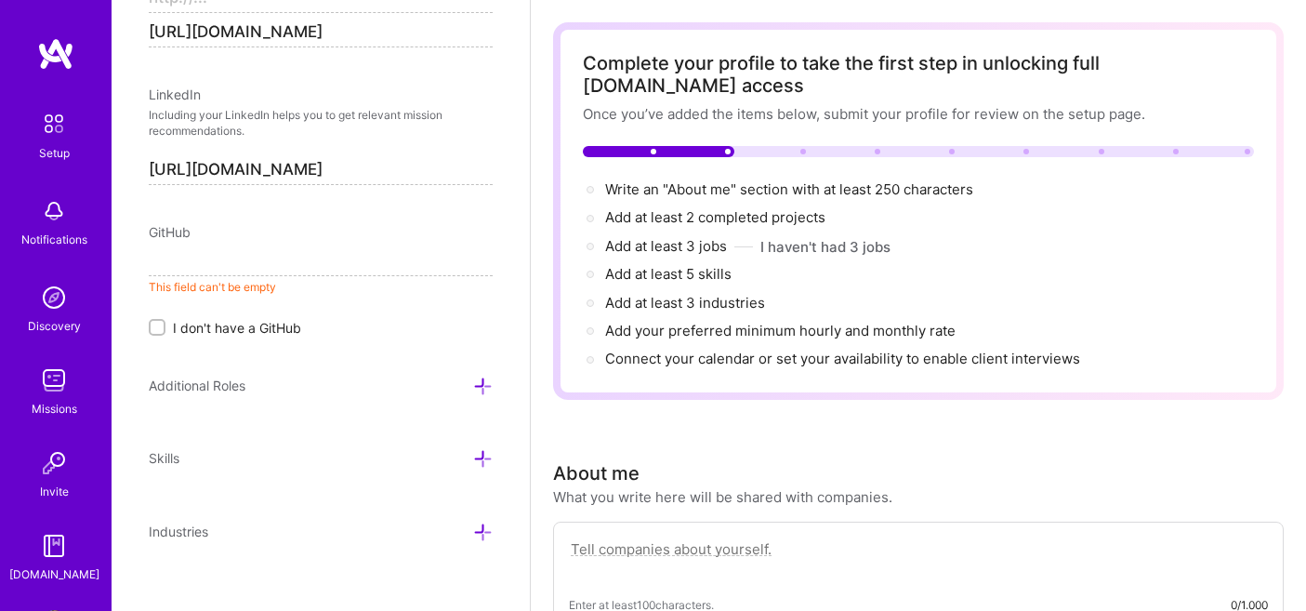
click at [237, 324] on span "I don't have a GitHub" at bounding box center [237, 328] width 128 height 20
click at [165, 324] on input "I don't have a GitHub" at bounding box center [158, 328] width 13 height 13
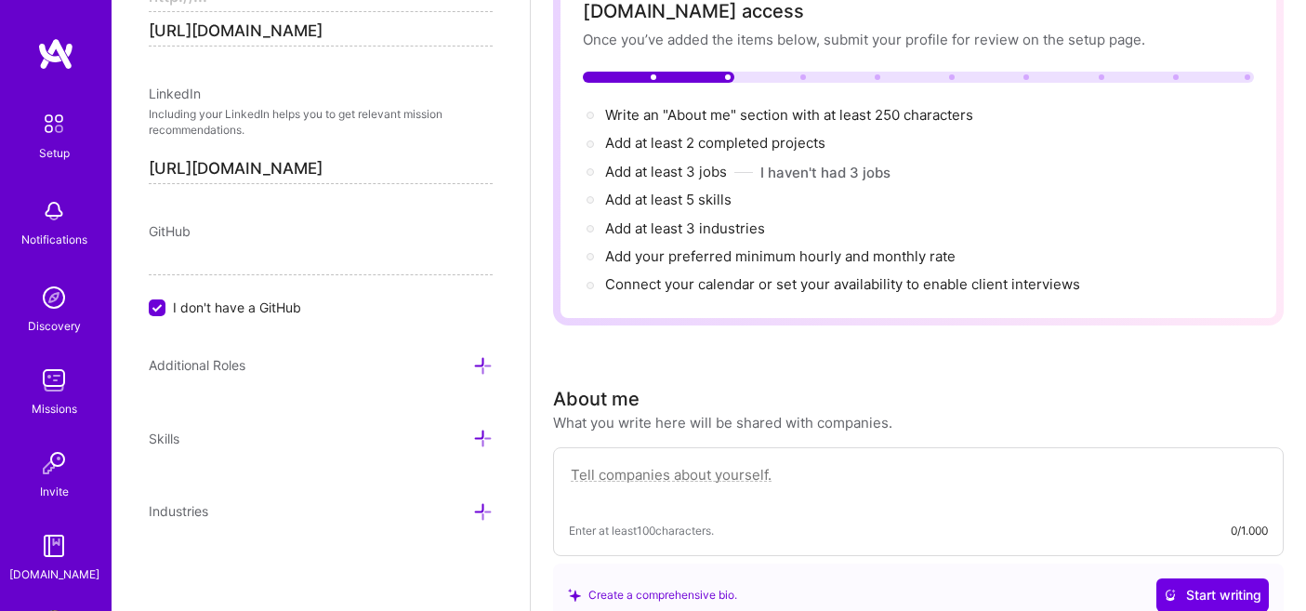
scroll to position [987, 0]
click at [474, 431] on icon at bounding box center [483, 439] width 20 height 20
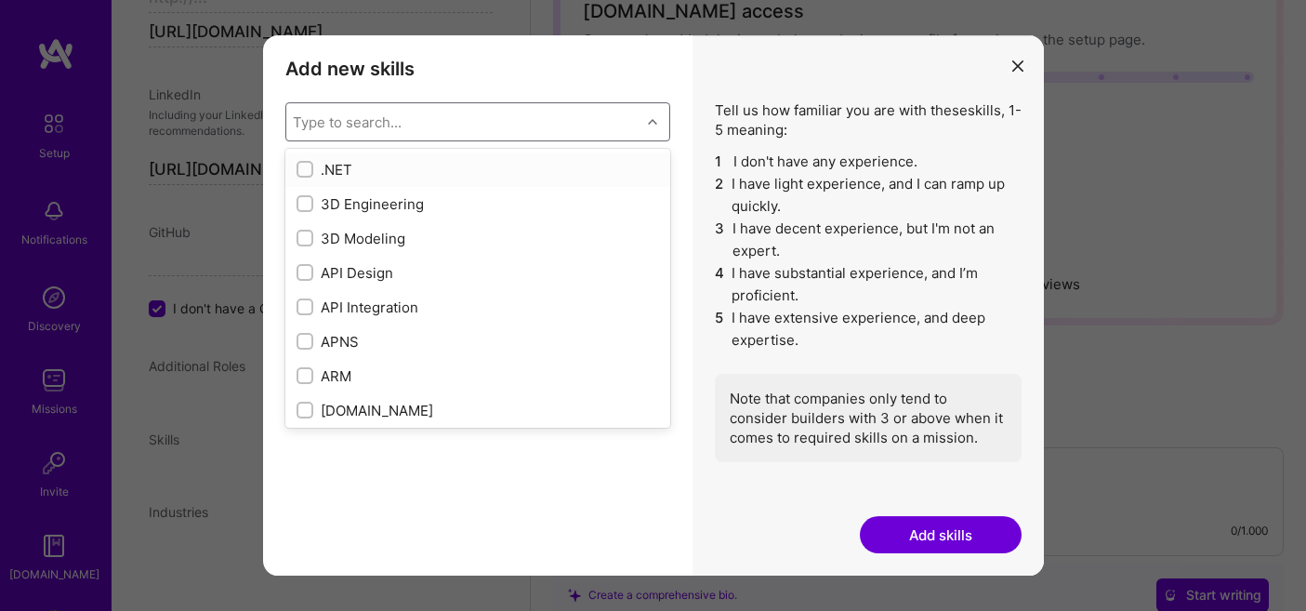
click at [509, 126] on div "Type to search..." at bounding box center [463, 121] width 354 height 37
click at [306, 172] on input "modal" at bounding box center [306, 170] width 13 height 13
checkbox input "true"
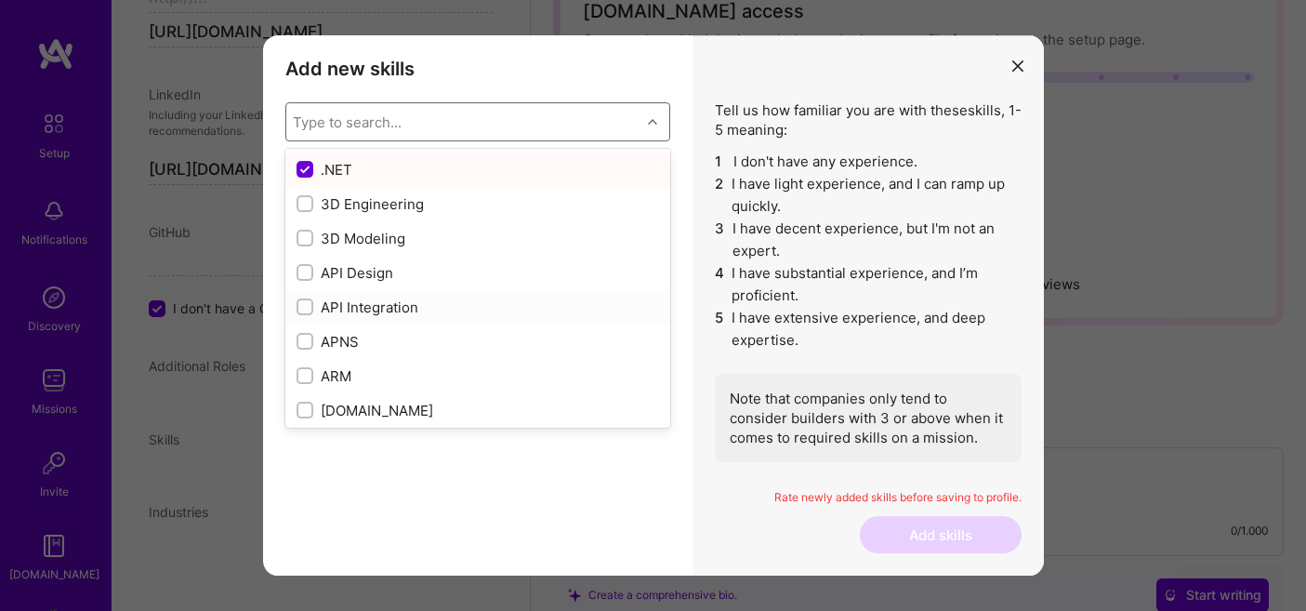
click at [300, 307] on input "modal" at bounding box center [306, 307] width 13 height 13
checkbox input "true"
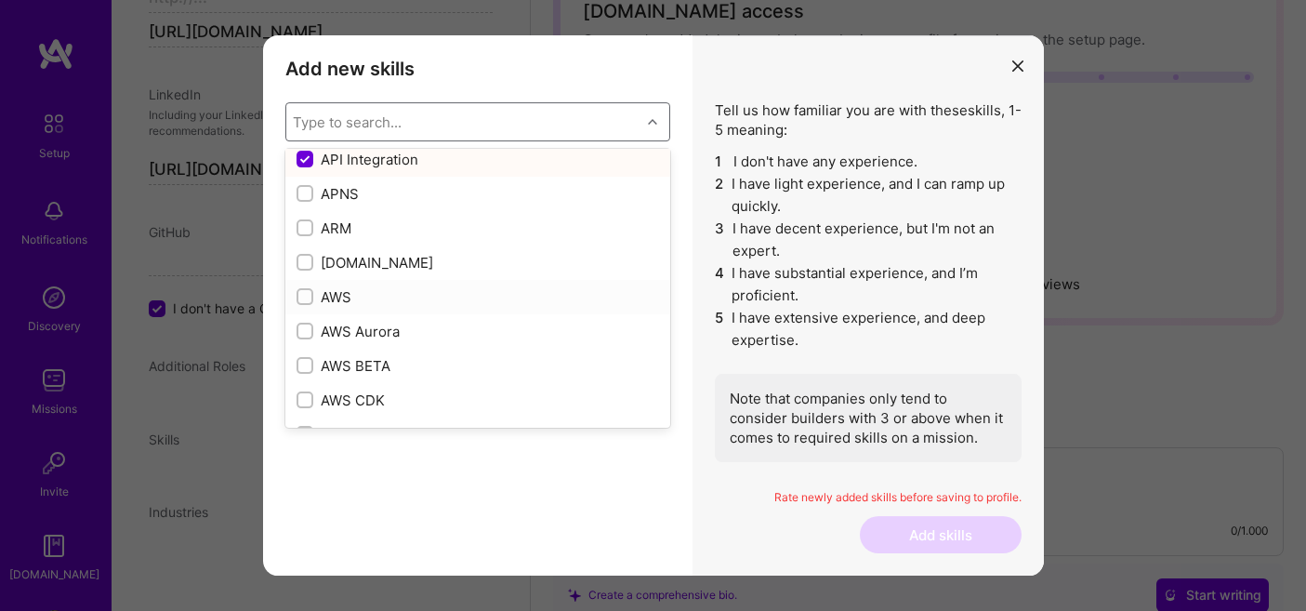
scroll to position [152, 0]
click at [310, 289] on input "modal" at bounding box center [306, 292] width 13 height 13
checkbox input "true"
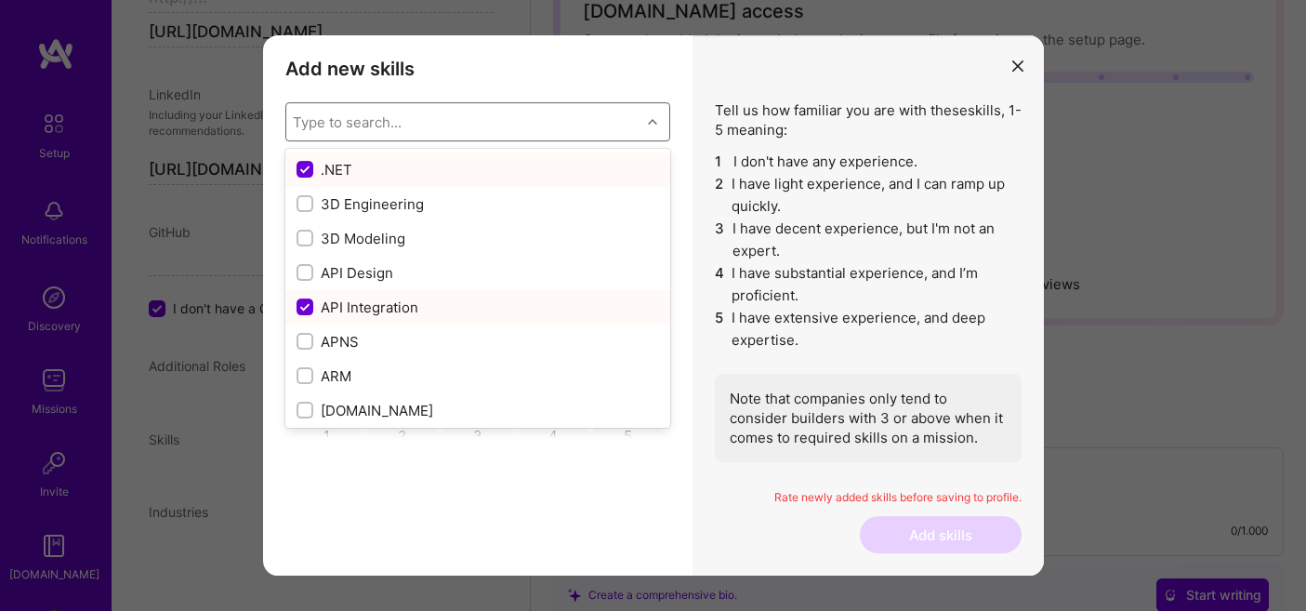
scroll to position [0, 0]
click at [303, 170] on input "modal" at bounding box center [306, 170] width 17 height 17
click at [300, 169] on input "modal" at bounding box center [306, 170] width 13 height 13
checkbox input "true"
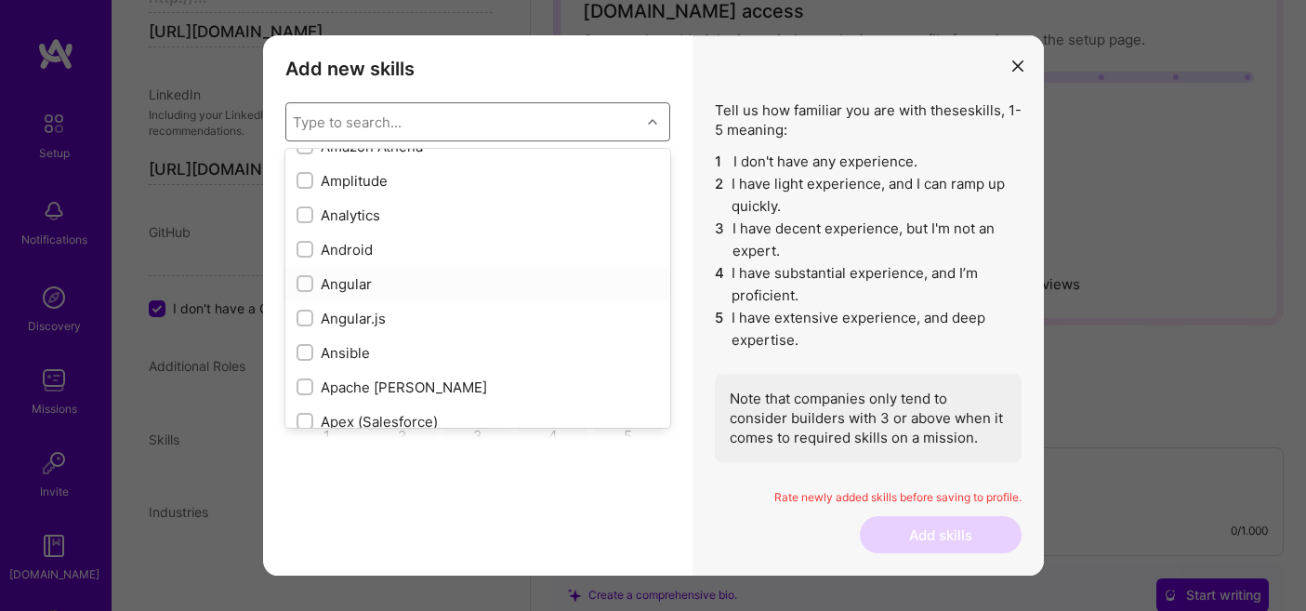
scroll to position [904, 0]
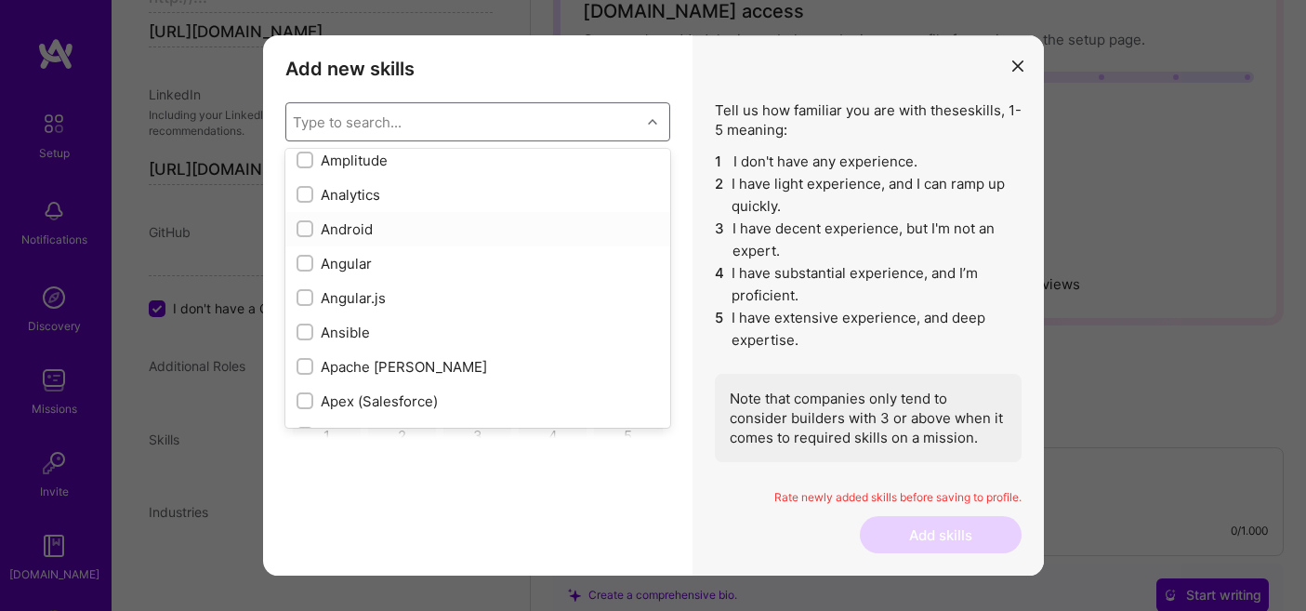
click at [305, 223] on input "modal" at bounding box center [306, 229] width 13 height 13
checkbox input "true"
click at [303, 297] on input "modal" at bounding box center [306, 298] width 13 height 13
checkbox input "true"
click at [307, 263] on input "modal" at bounding box center [306, 264] width 13 height 13
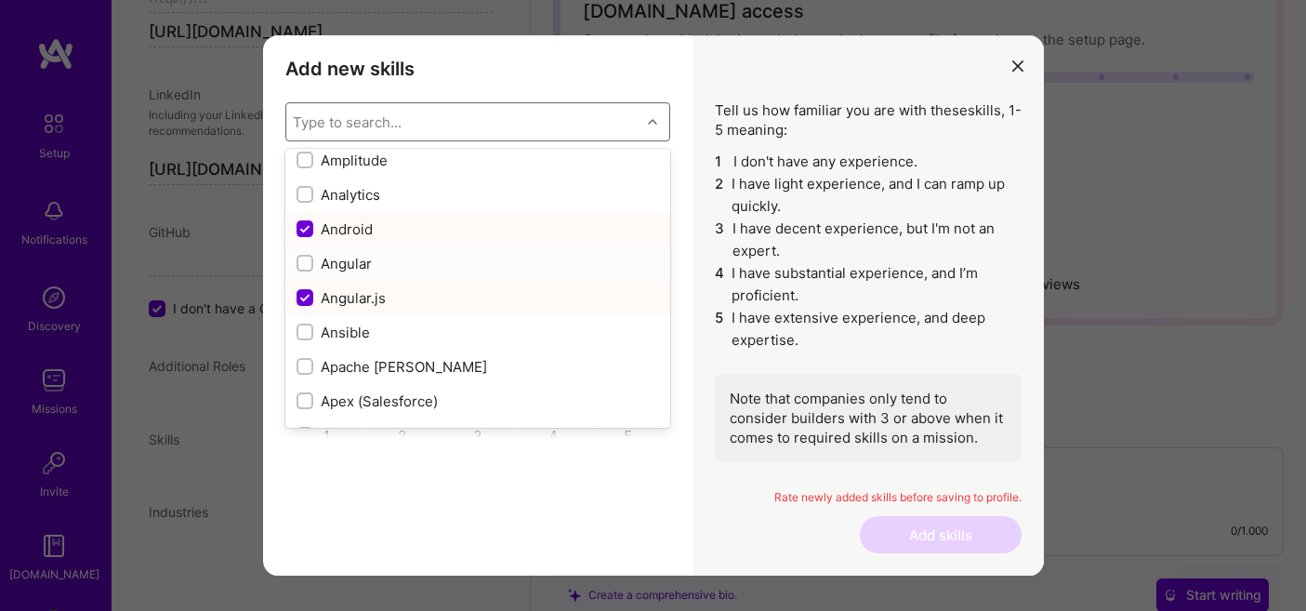
checkbox input "true"
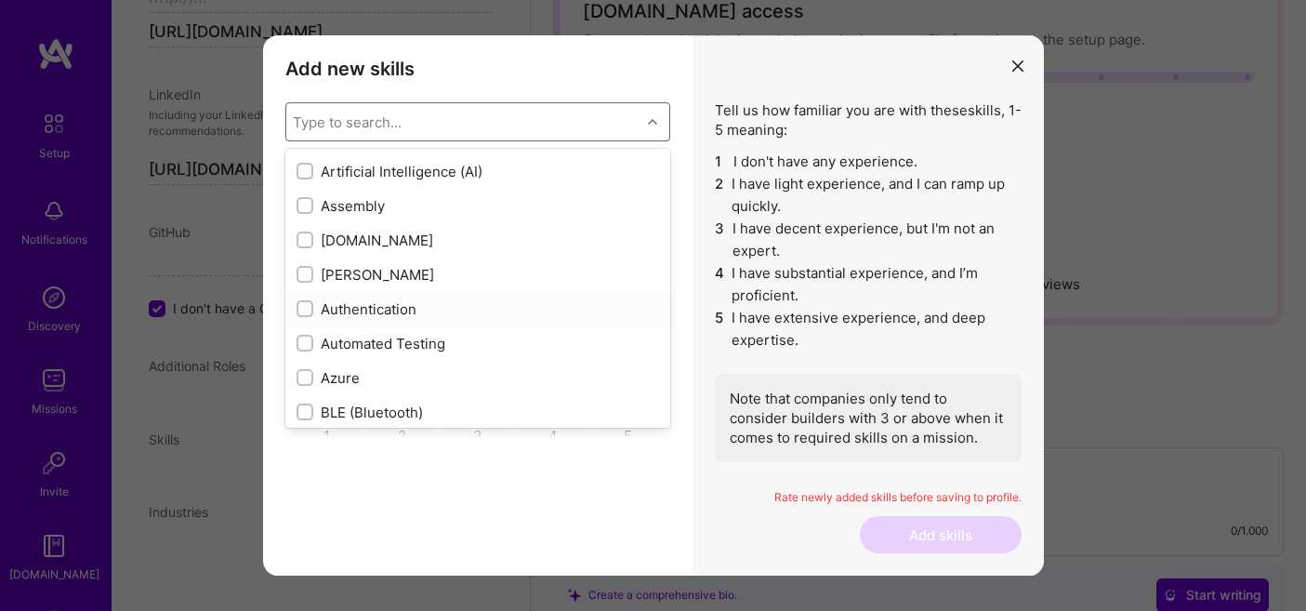
scroll to position [1310, 0]
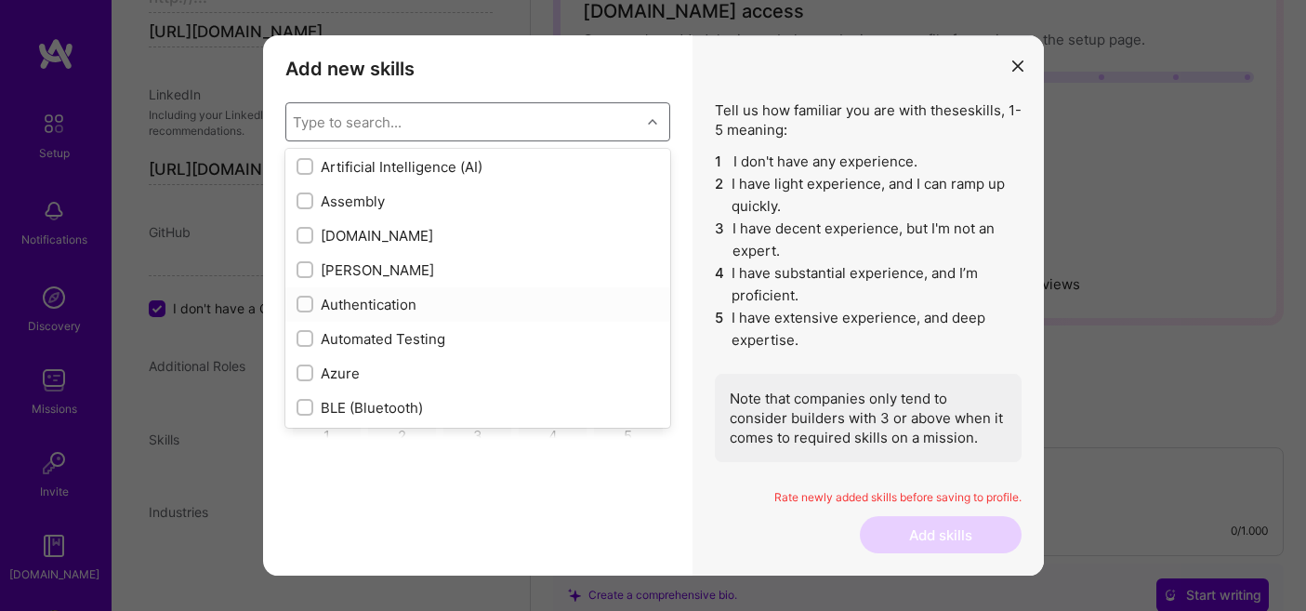
click at [301, 299] on input "modal" at bounding box center [306, 304] width 13 height 13
checkbox input "true"
click at [300, 335] on input "modal" at bounding box center [306, 339] width 13 height 13
checkbox input "true"
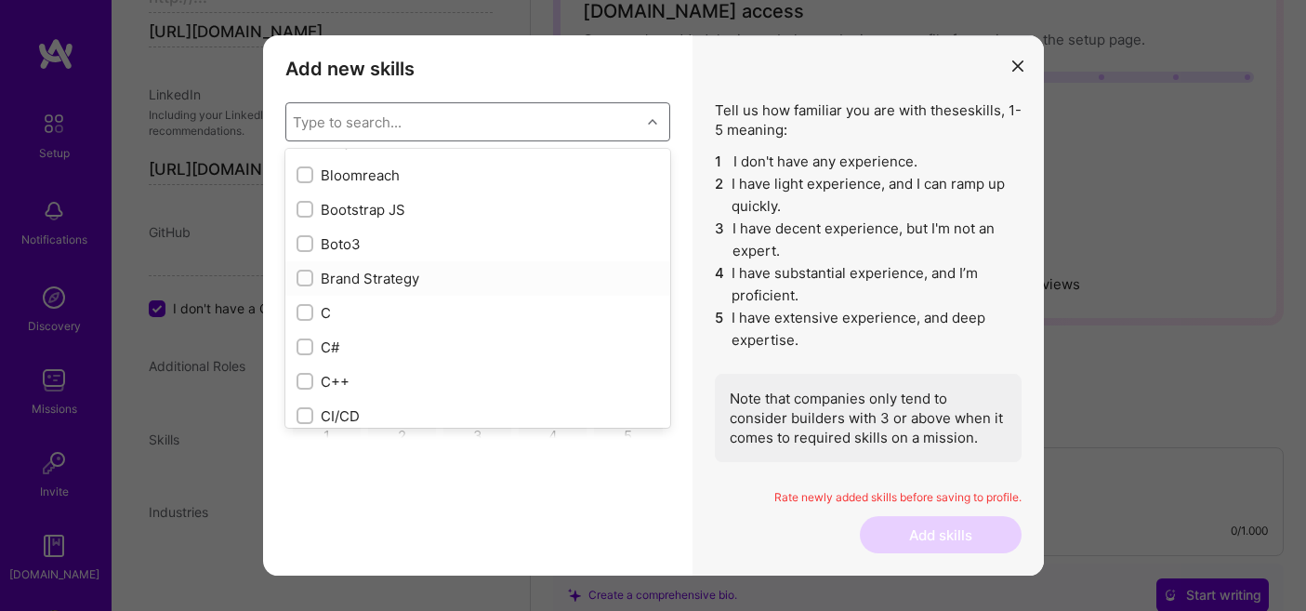
scroll to position [1793, 0]
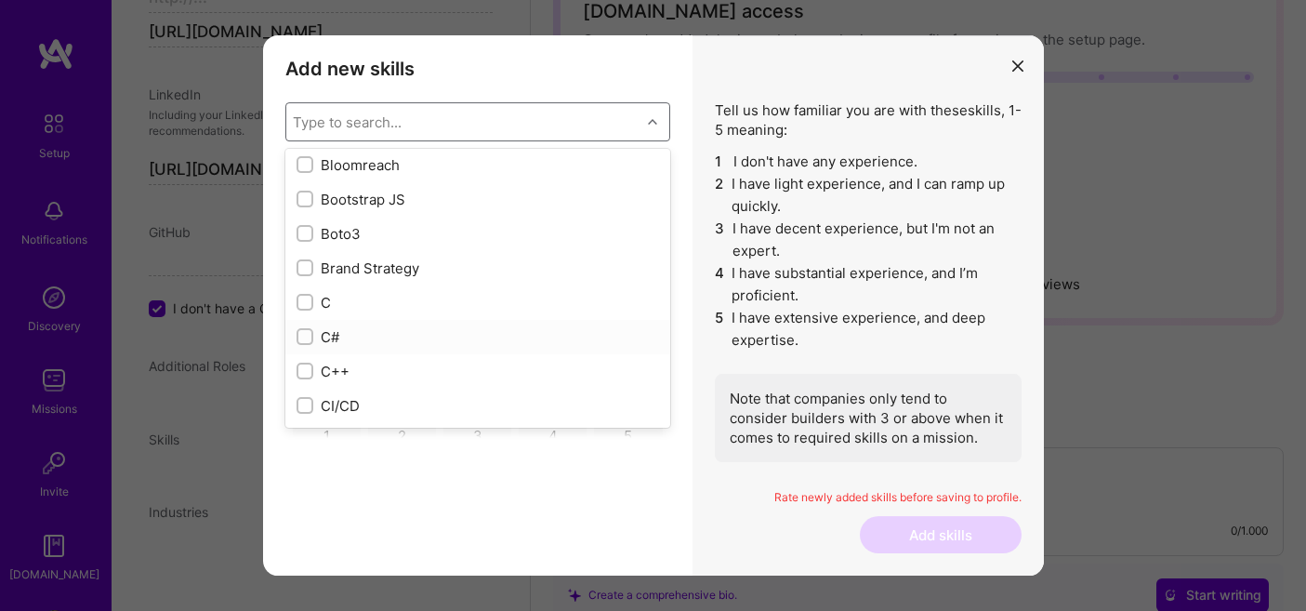
click at [305, 339] on input "modal" at bounding box center [306, 337] width 13 height 13
checkbox input "true"
click at [303, 374] on input "modal" at bounding box center [306, 371] width 13 height 13
checkbox input "true"
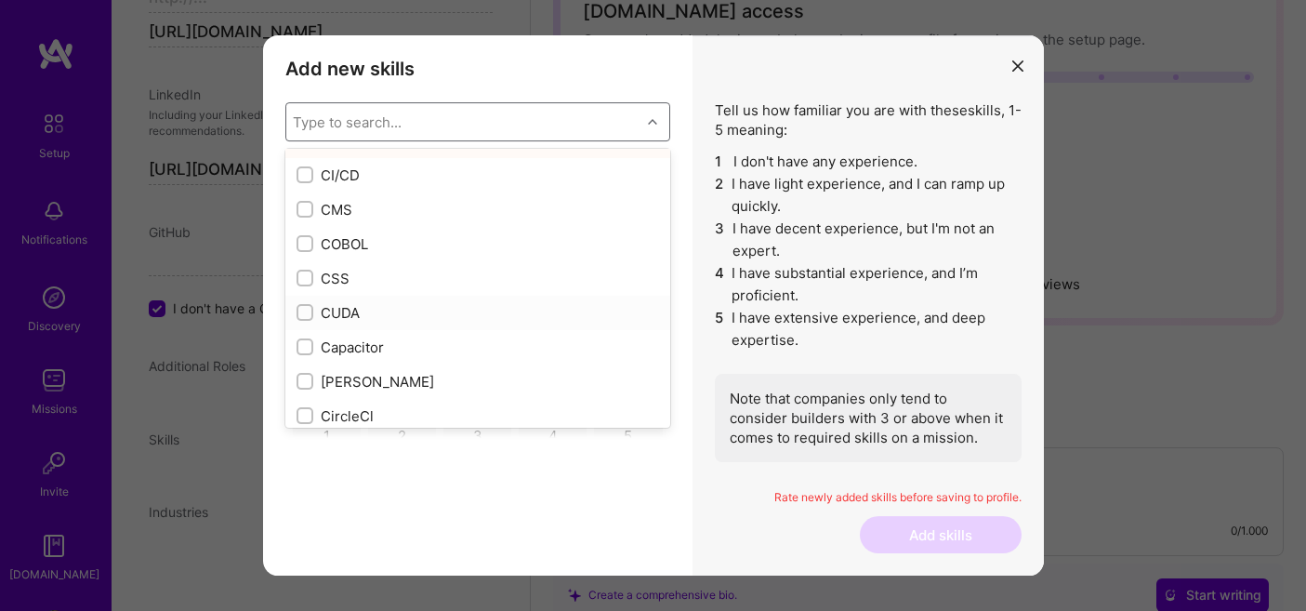
scroll to position [2028, 0]
click at [306, 173] on input "modal" at bounding box center [306, 171] width 13 height 13
checkbox input "true"
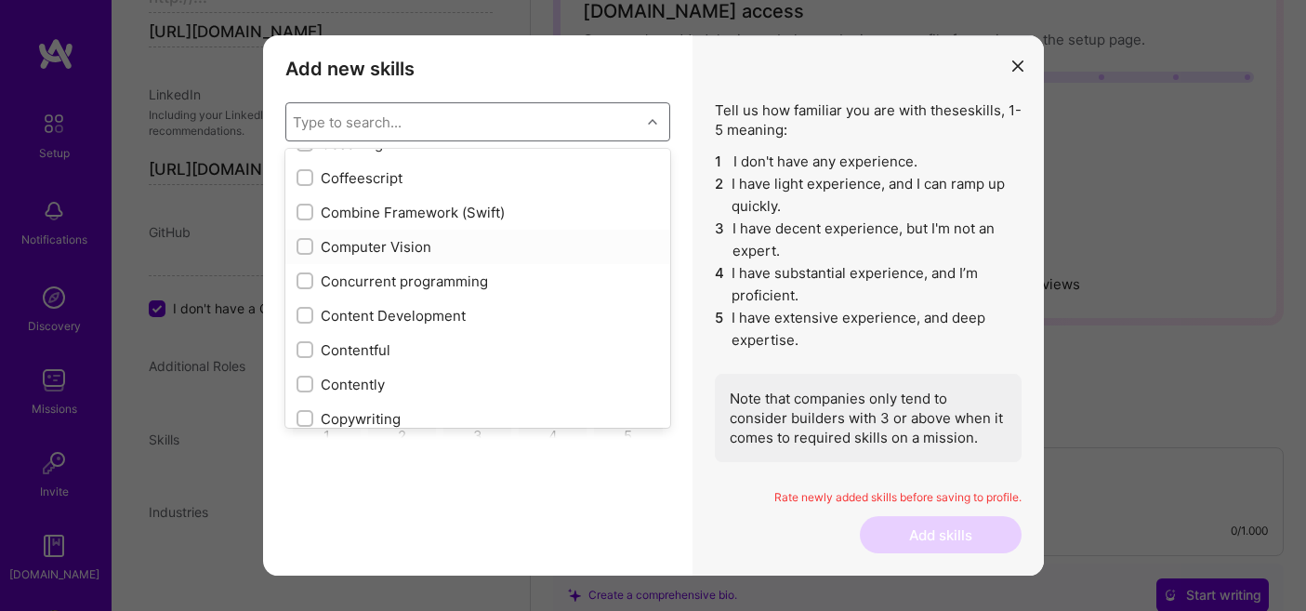
scroll to position [2371, 0]
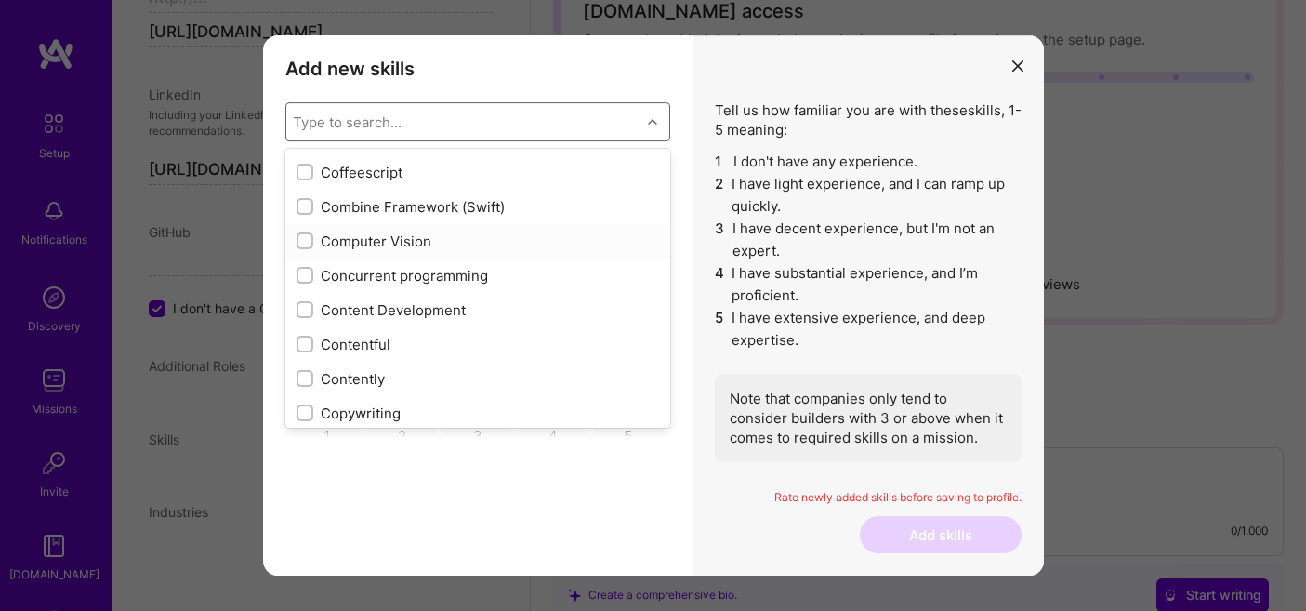
click at [301, 240] on input "modal" at bounding box center [306, 241] width 13 height 13
checkbox input "true"
click at [303, 207] on input "modal" at bounding box center [306, 207] width 13 height 13
checkbox input "true"
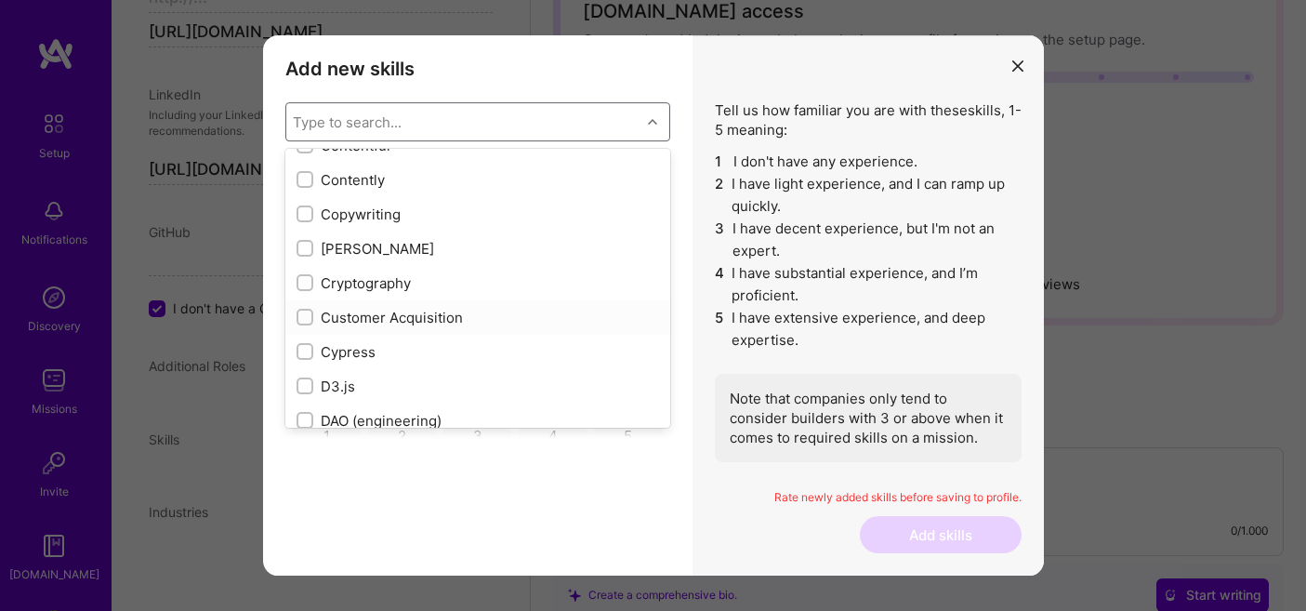
scroll to position [2596, 0]
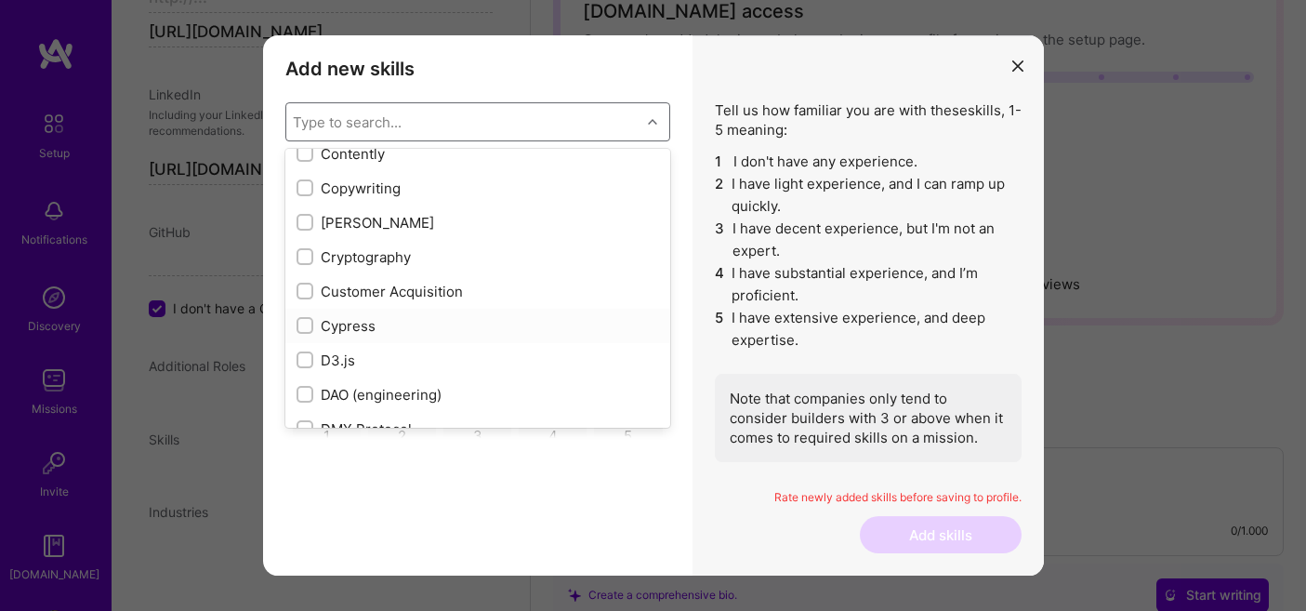
click at [303, 324] on input "modal" at bounding box center [306, 326] width 13 height 13
checkbox input "true"
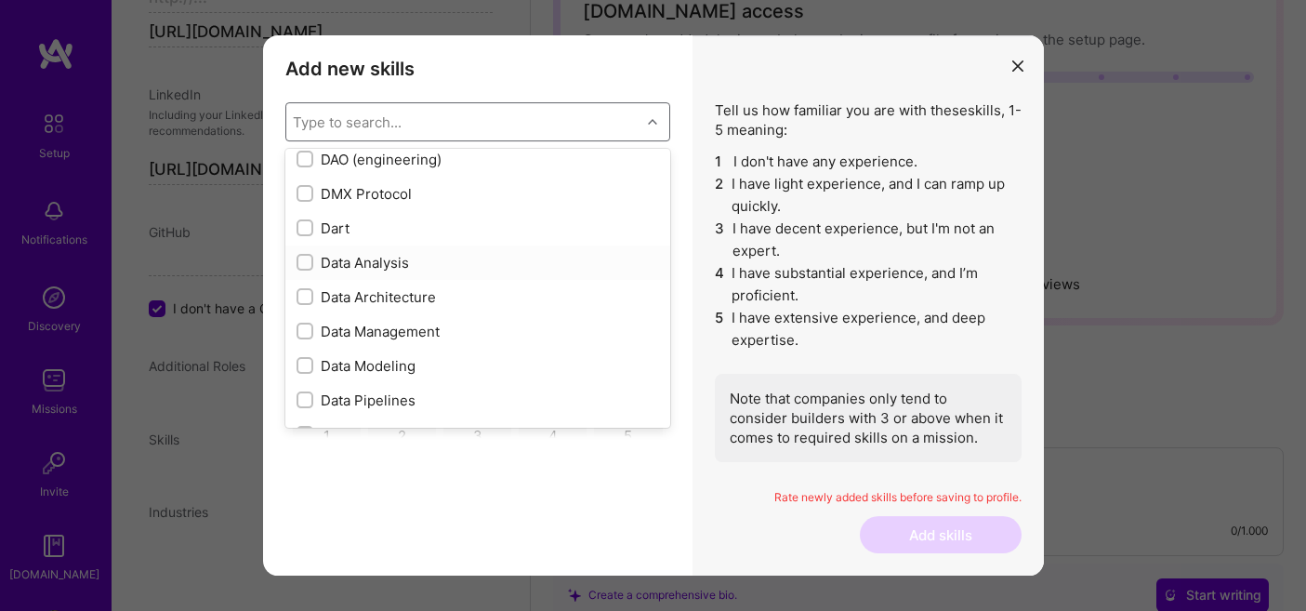
scroll to position [2840, 0]
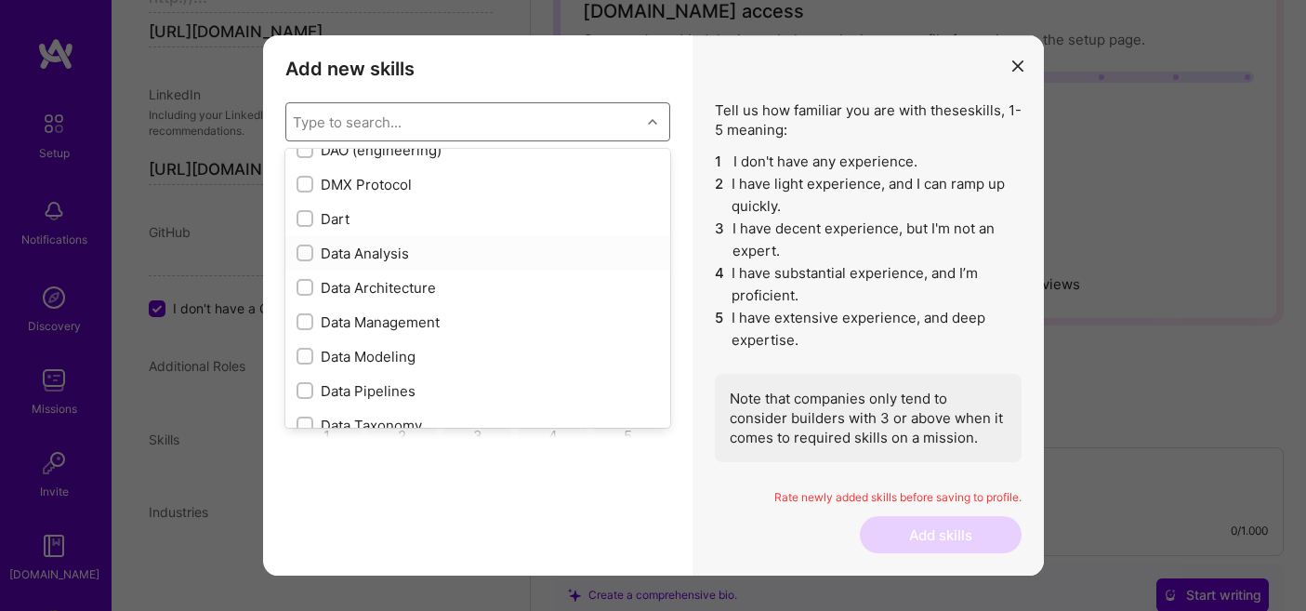
click at [300, 254] on input "modal" at bounding box center [306, 253] width 13 height 13
checkbox input "true"
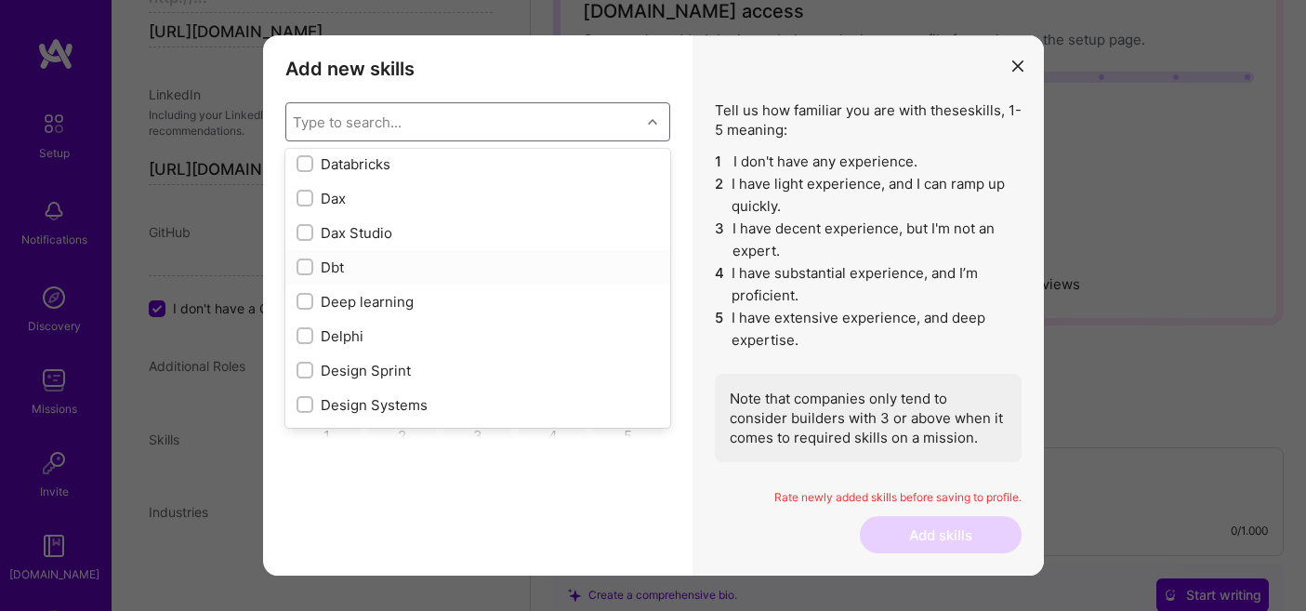
scroll to position [3206, 0]
click at [302, 300] on input "modal" at bounding box center [306, 300] width 13 height 13
checkbox input "true"
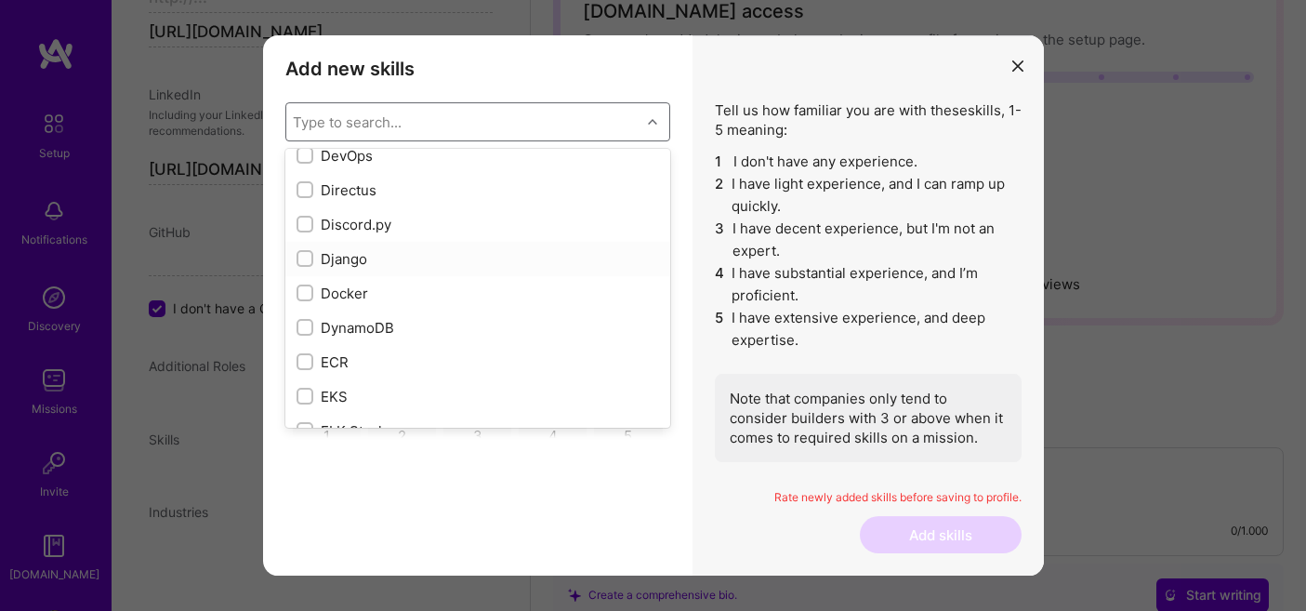
scroll to position [3524, 0]
click at [303, 289] on input "modal" at bounding box center [306, 291] width 13 height 13
checkbox input "true"
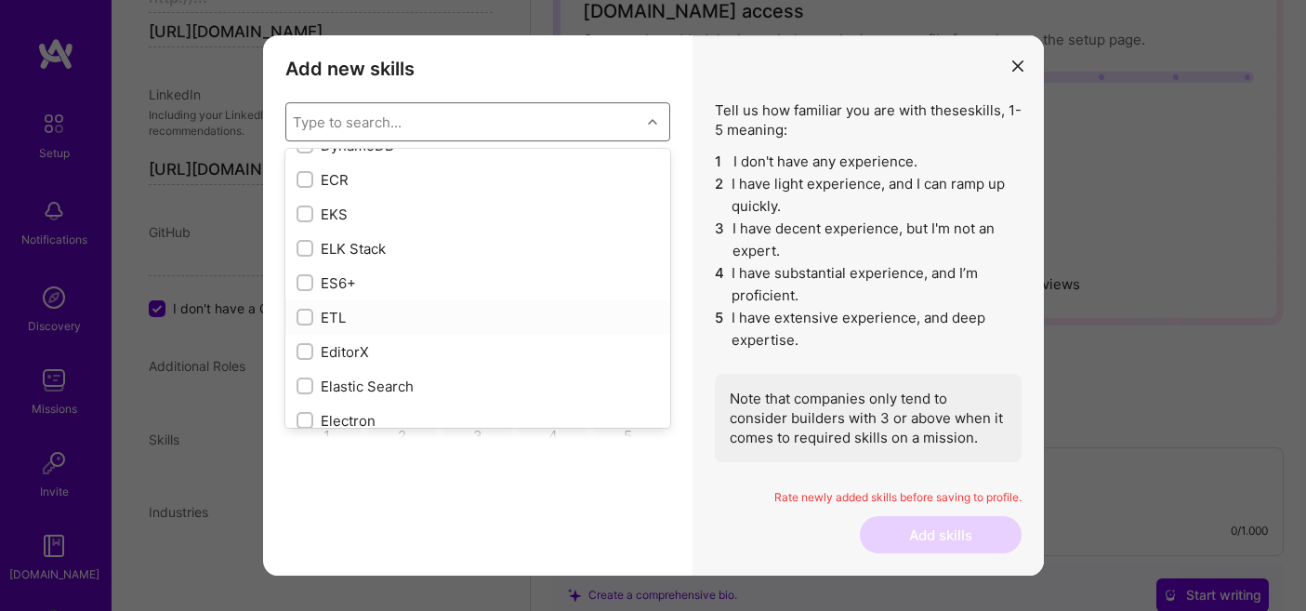
click at [297, 310] on label "modal" at bounding box center [305, 318] width 17 height 20
click at [300, 311] on input "modal" at bounding box center [306, 317] width 13 height 13
click at [307, 315] on input "modal" at bounding box center [306, 317] width 13 height 13
checkbox input "true"
click at [308, 284] on input "modal" at bounding box center [306, 283] width 13 height 13
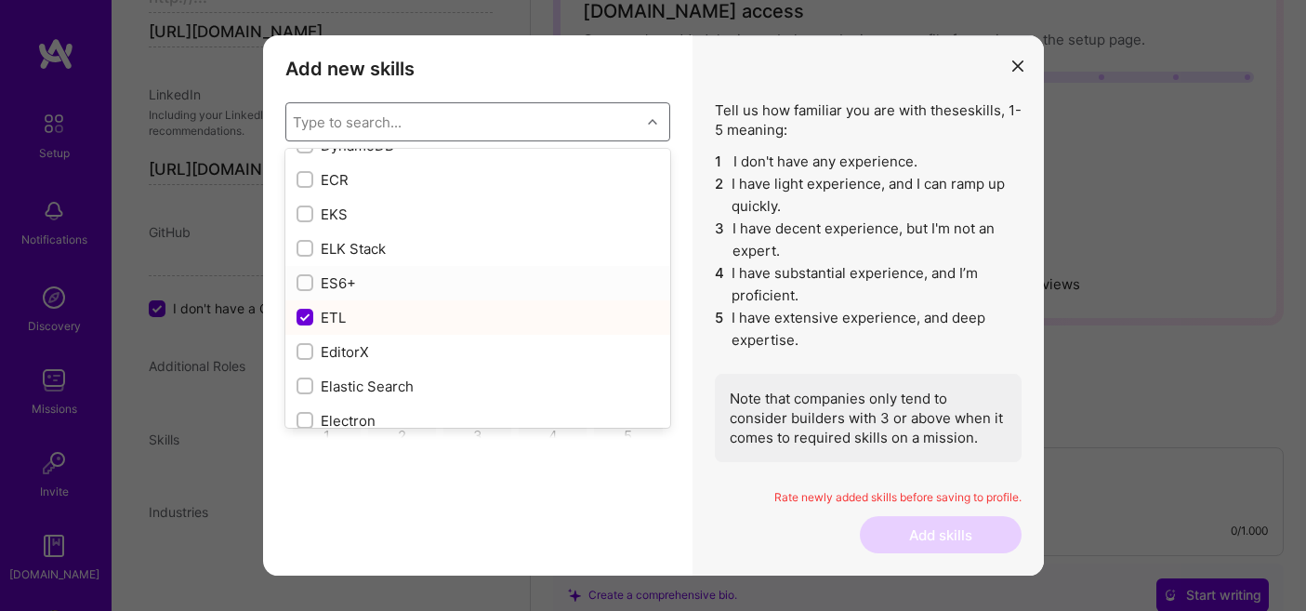
checkbox input "true"
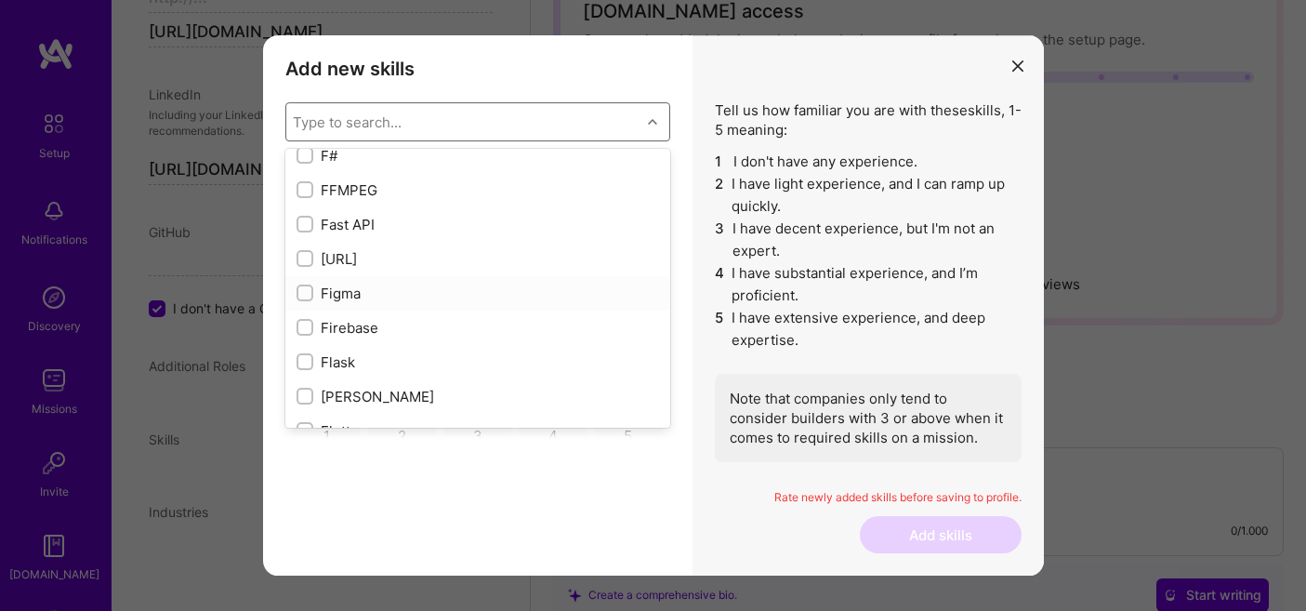
scroll to position [4383, 0]
click at [301, 294] on input "modal" at bounding box center [306, 292] width 13 height 13
checkbox input "true"
click at [306, 328] on input "modal" at bounding box center [306, 327] width 13 height 13
checkbox input "true"
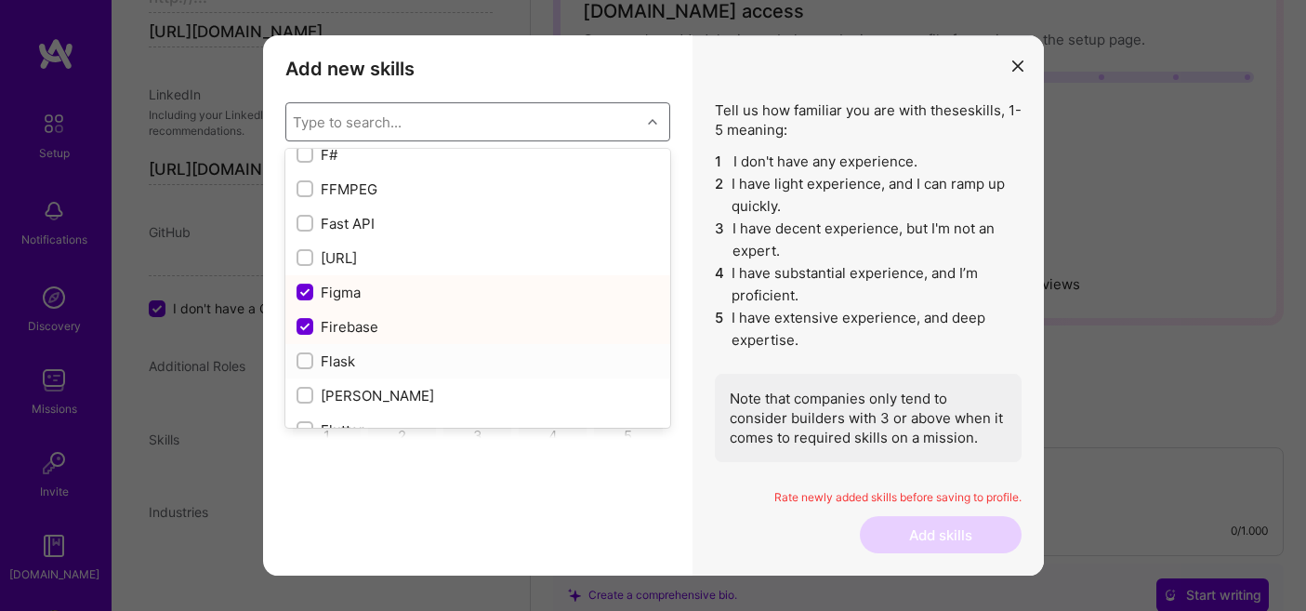
click at [305, 363] on input "modal" at bounding box center [306, 361] width 13 height 13
checkbox input "true"
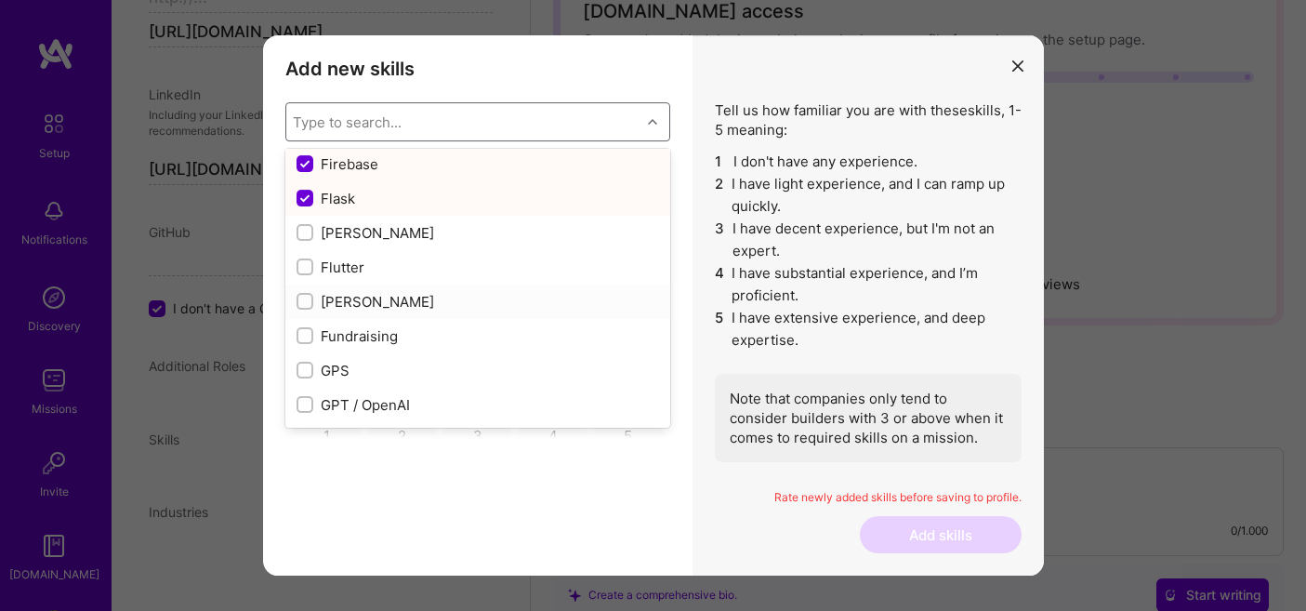
scroll to position [4547, 0]
click at [303, 262] on input "modal" at bounding box center [306, 266] width 13 height 13
checkbox input "true"
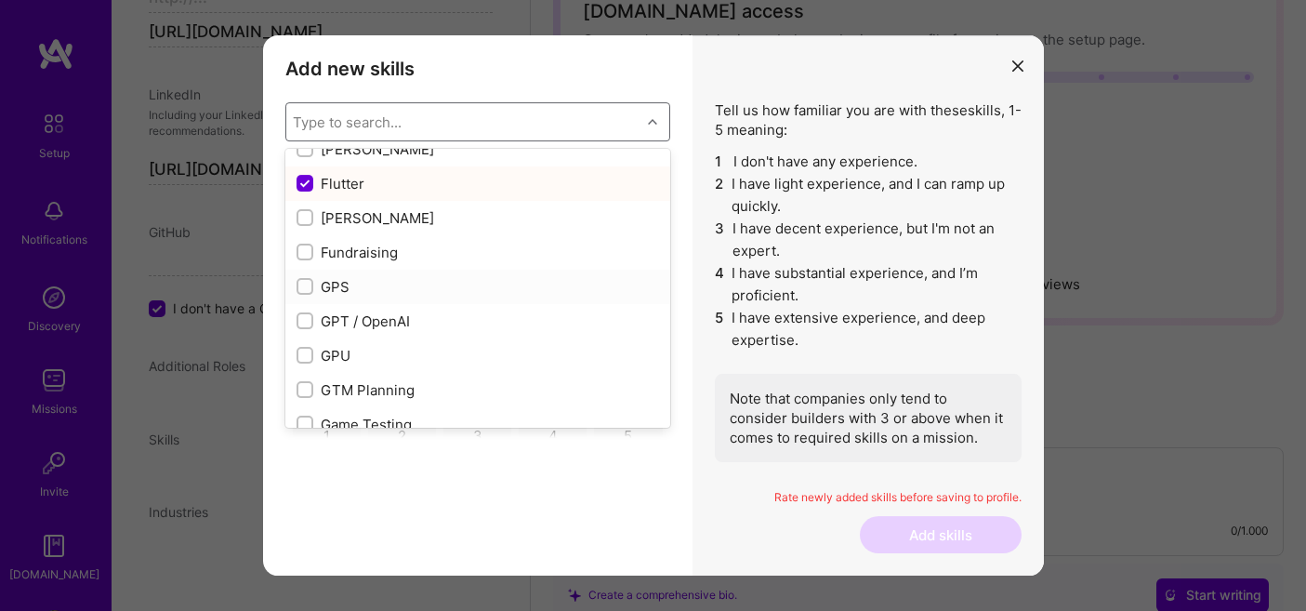
click at [301, 286] on input "modal" at bounding box center [306, 287] width 13 height 13
checkbox input "true"
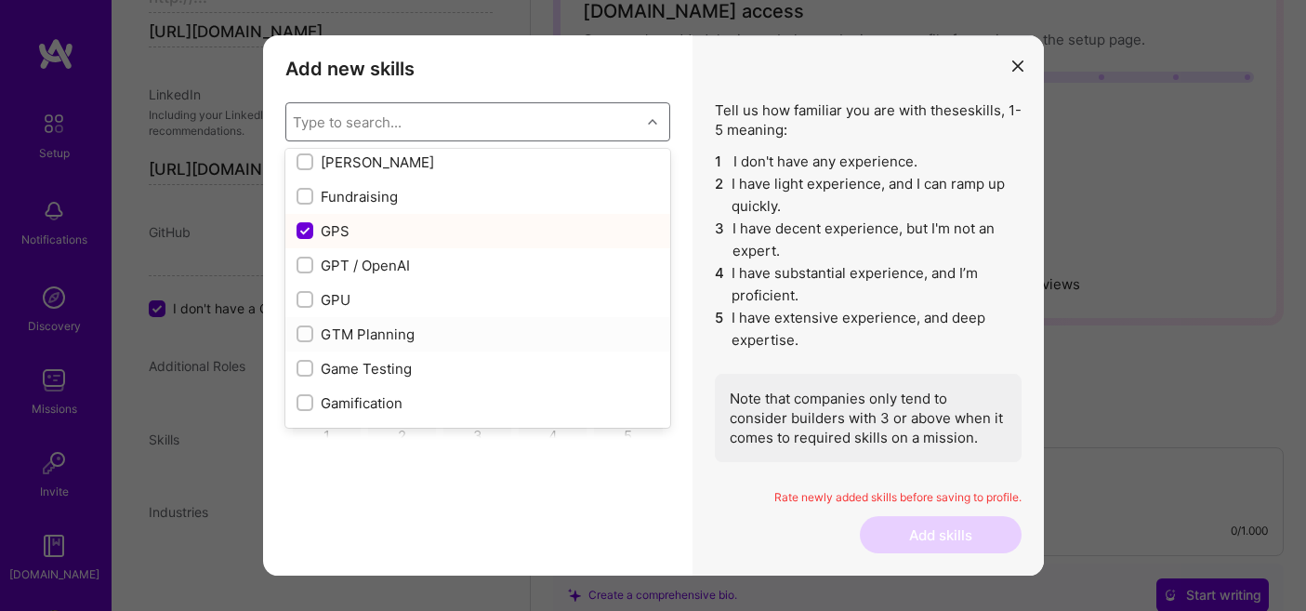
scroll to position [4697, 0]
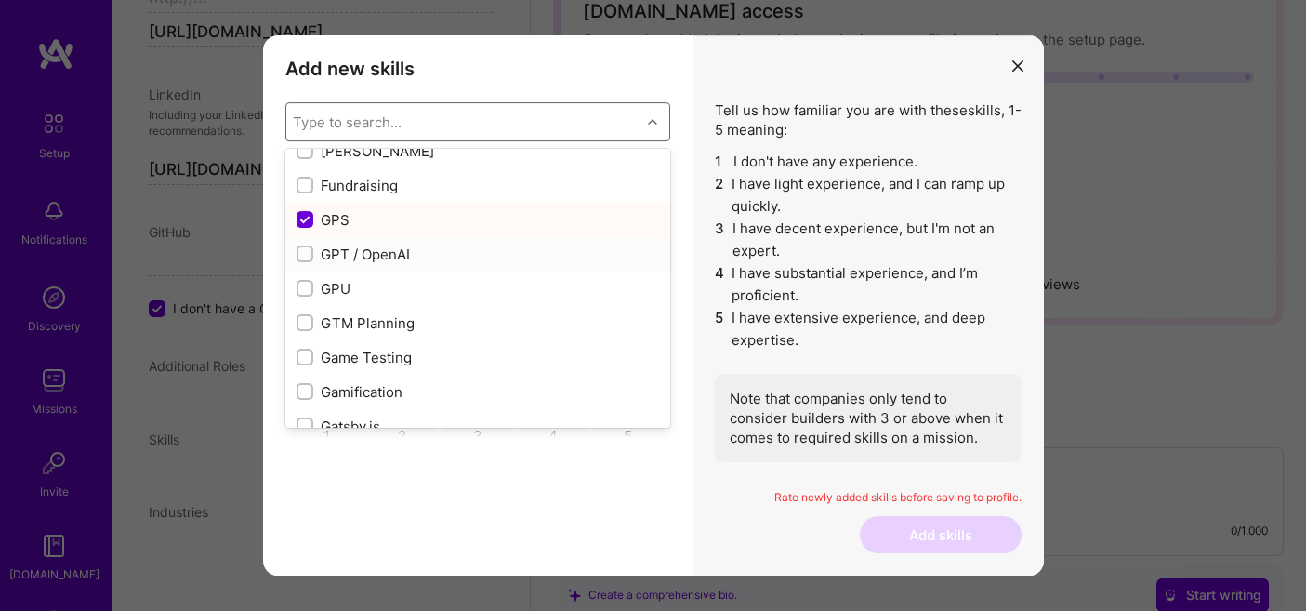
click at [305, 257] on input "modal" at bounding box center [306, 254] width 13 height 13
checkbox input "true"
click at [305, 284] on input "modal" at bounding box center [306, 289] width 13 height 13
checkbox input "true"
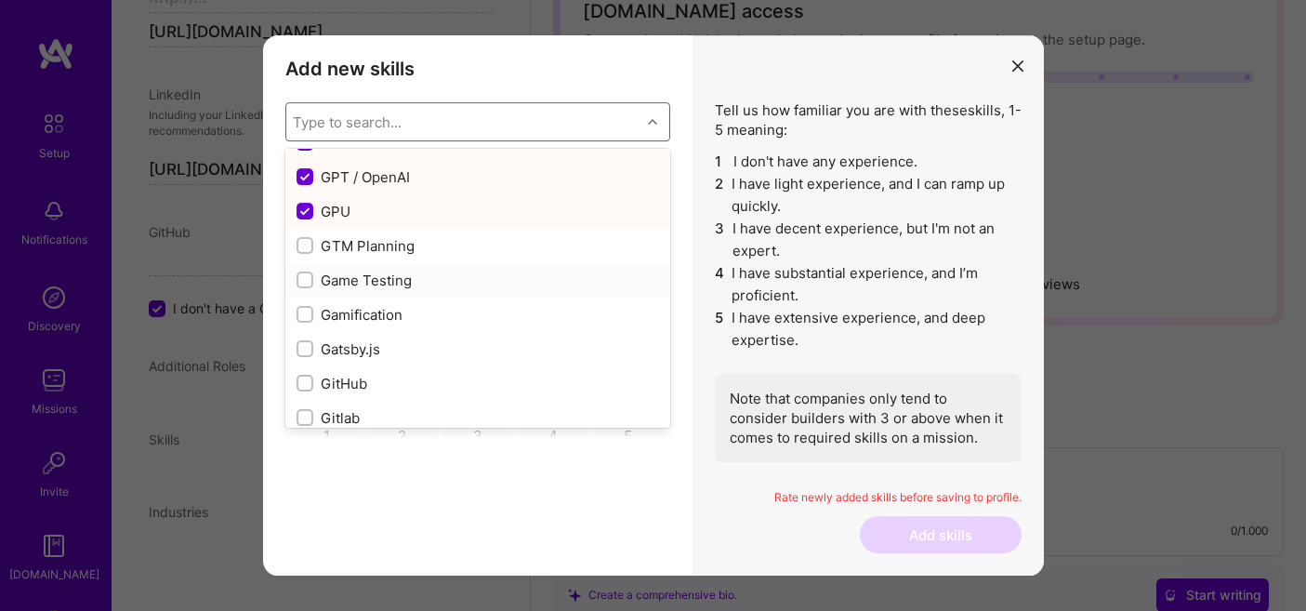
scroll to position [4778, 0]
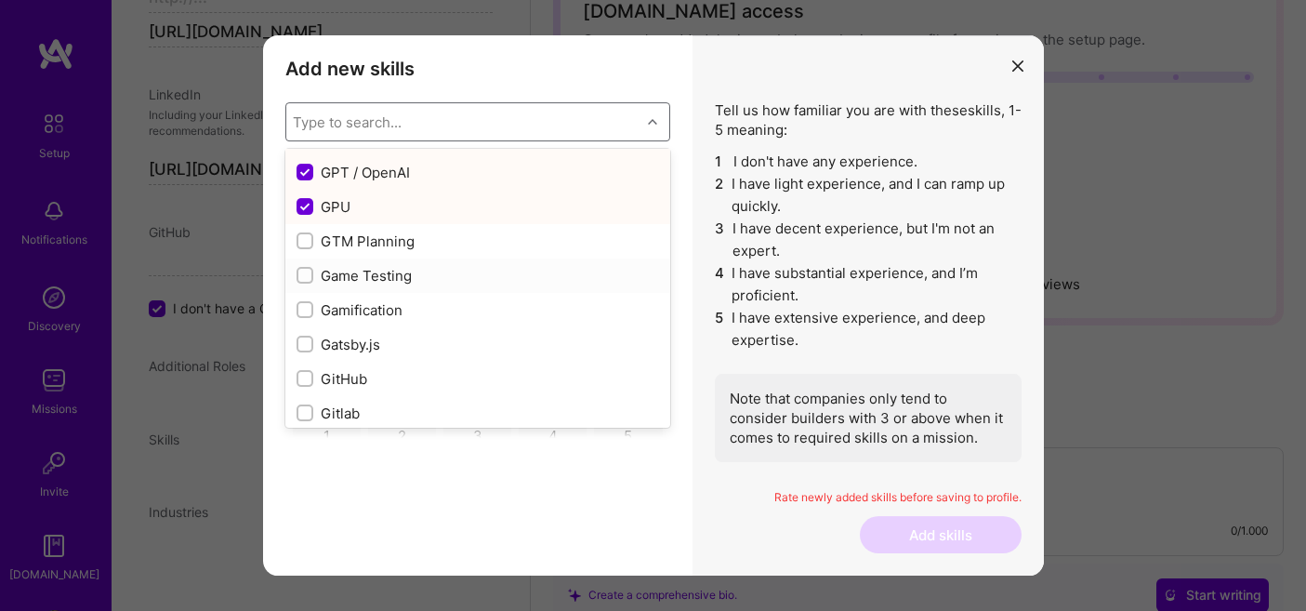
click at [303, 275] on input "modal" at bounding box center [306, 276] width 13 height 13
checkbox input "true"
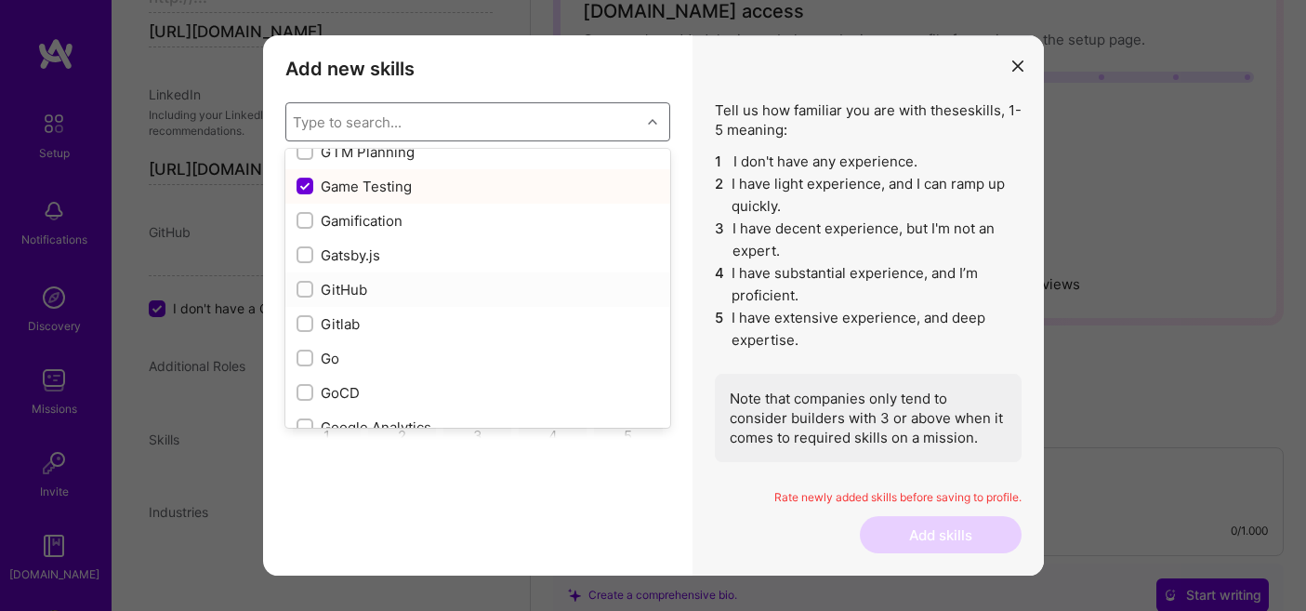
scroll to position [4876, 0]
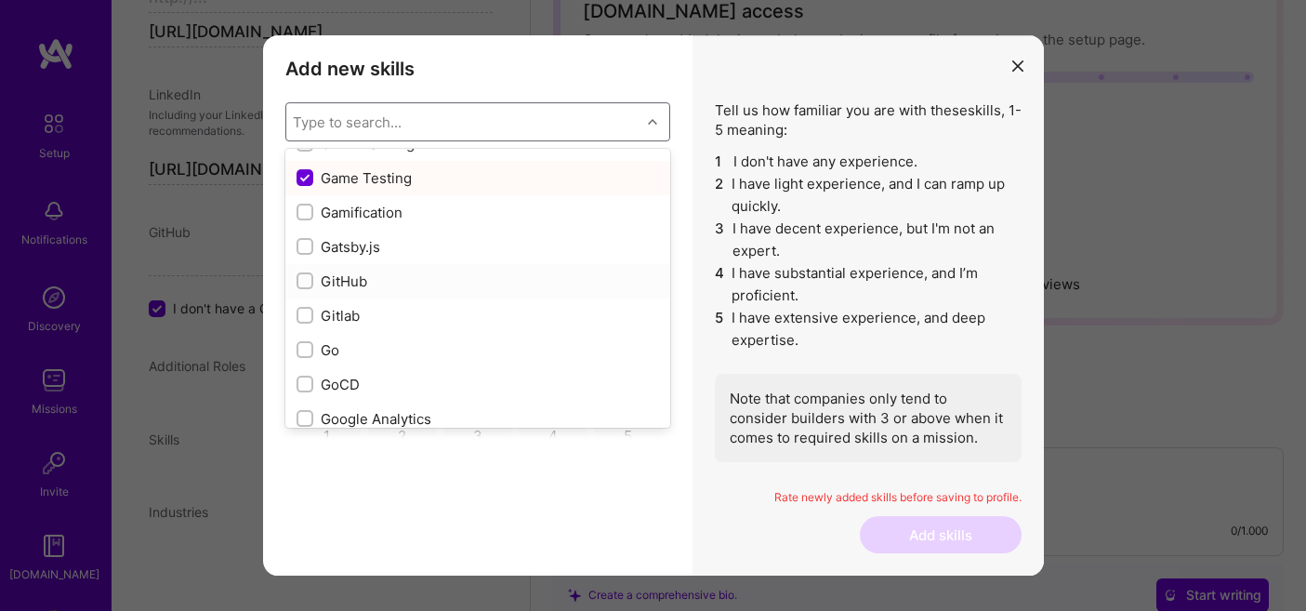
click at [304, 284] on input "modal" at bounding box center [306, 281] width 13 height 13
checkbox input "true"
click at [304, 323] on div "modal" at bounding box center [305, 315] width 17 height 17
click at [304, 323] on input "modal" at bounding box center [306, 316] width 13 height 13
checkbox input "false"
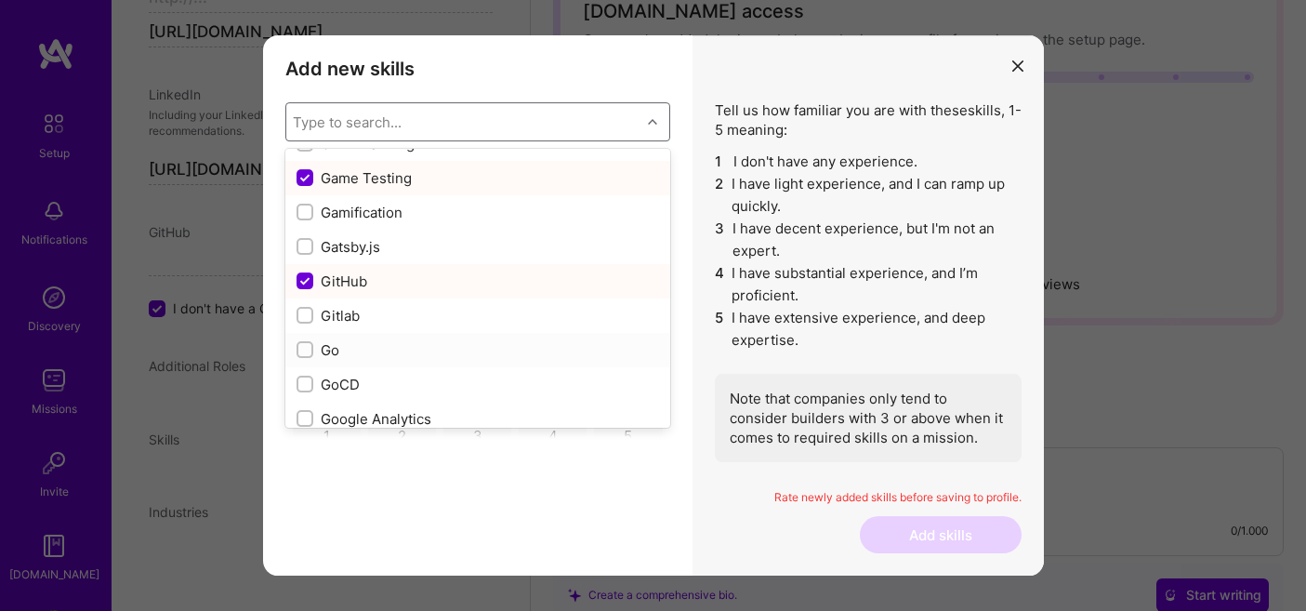
click at [305, 350] on input "modal" at bounding box center [306, 350] width 13 height 13
checkbox input "true"
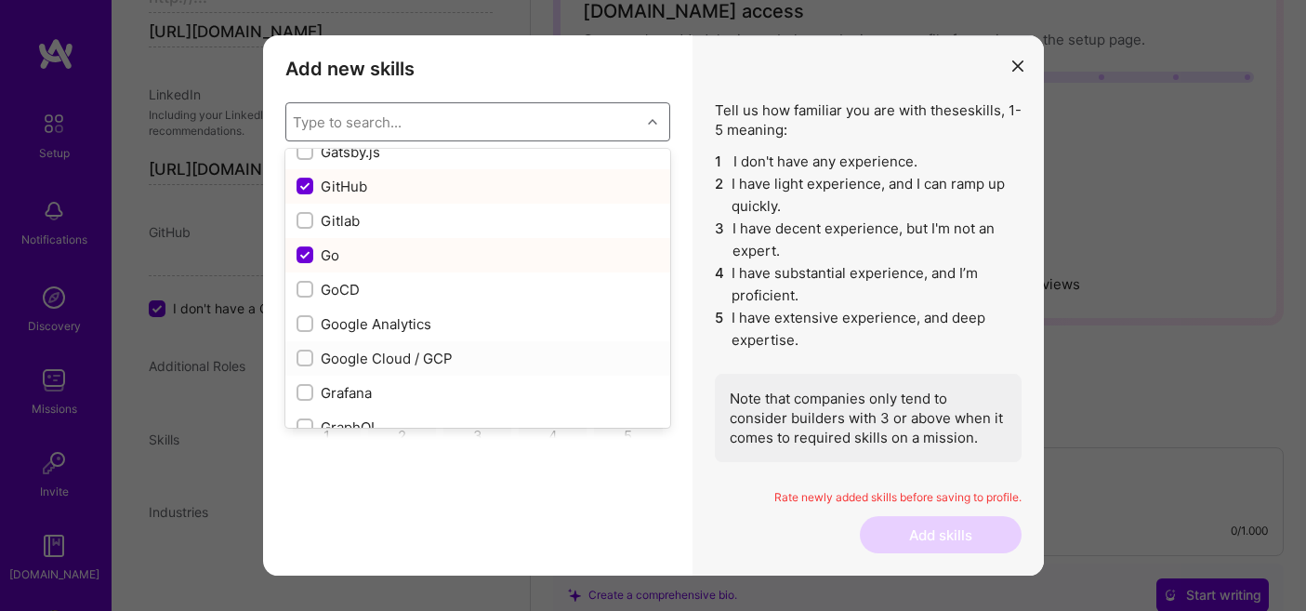
scroll to position [5036, 0]
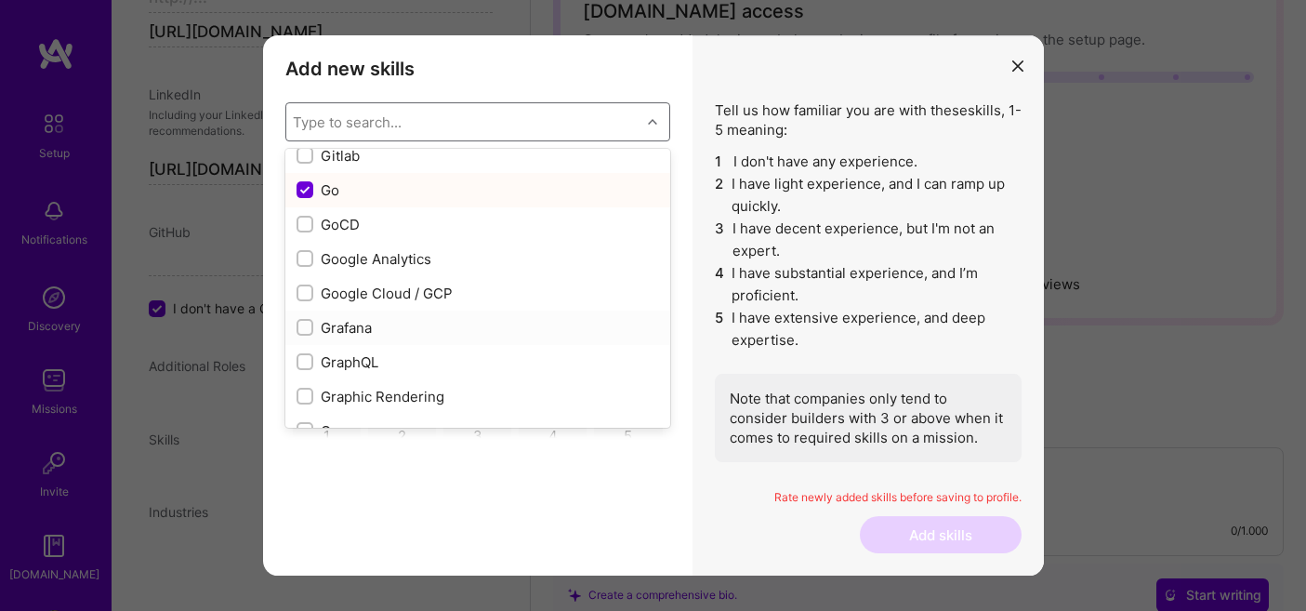
click at [303, 332] on input "modal" at bounding box center [306, 328] width 13 height 13
checkbox input "true"
click at [307, 253] on input "modal" at bounding box center [306, 259] width 13 height 13
checkbox input "true"
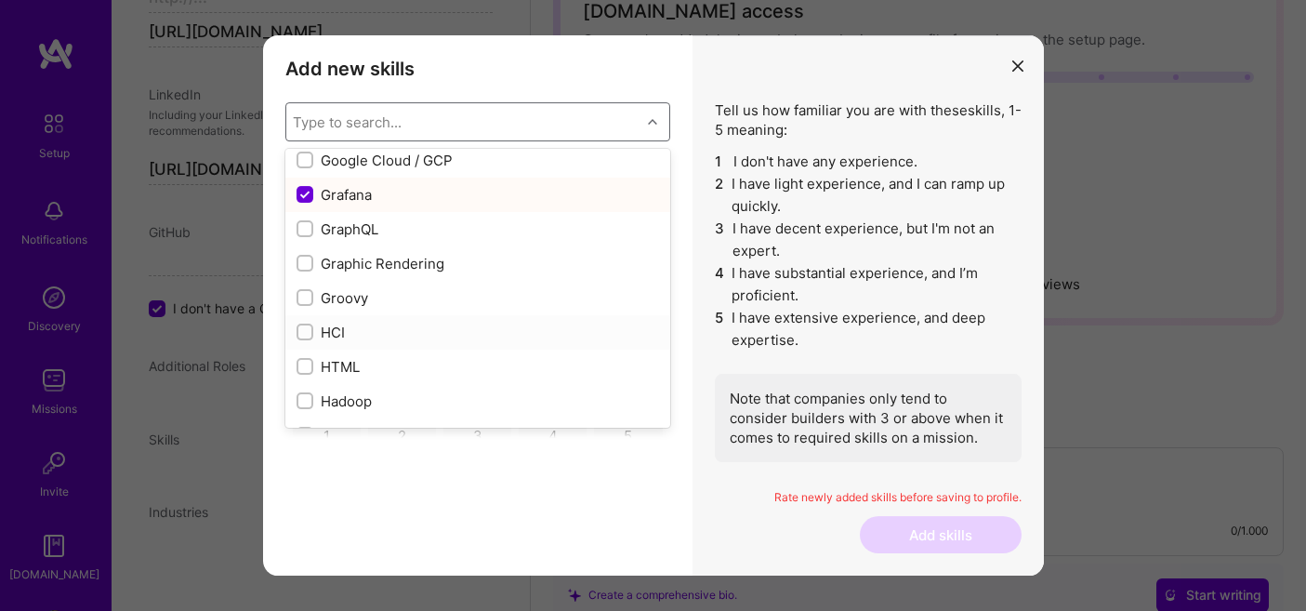
scroll to position [5171, 0]
click at [305, 362] on input "modal" at bounding box center [306, 365] width 13 height 13
checkbox input "true"
click at [305, 292] on input "modal" at bounding box center [306, 296] width 13 height 13
checkbox input "true"
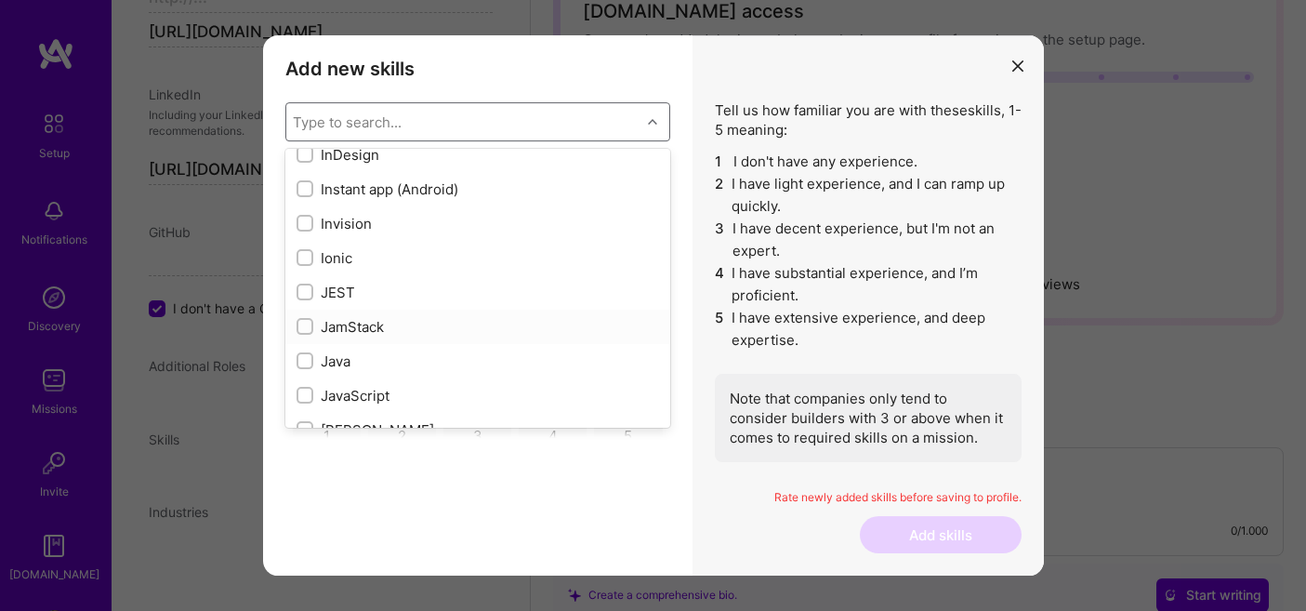
scroll to position [5785, 0]
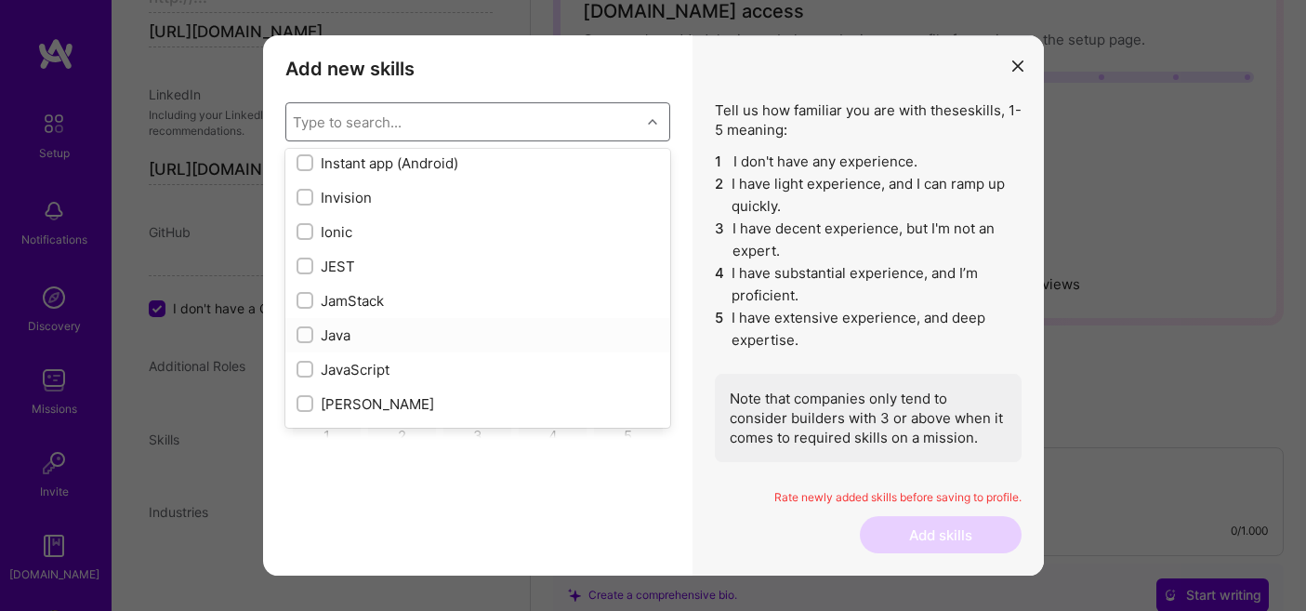
click at [306, 335] on input "modal" at bounding box center [306, 335] width 13 height 13
checkbox input "true"
click at [302, 371] on input "modal" at bounding box center [306, 369] width 13 height 13
checkbox input "true"
click at [303, 408] on input "modal" at bounding box center [306, 404] width 13 height 13
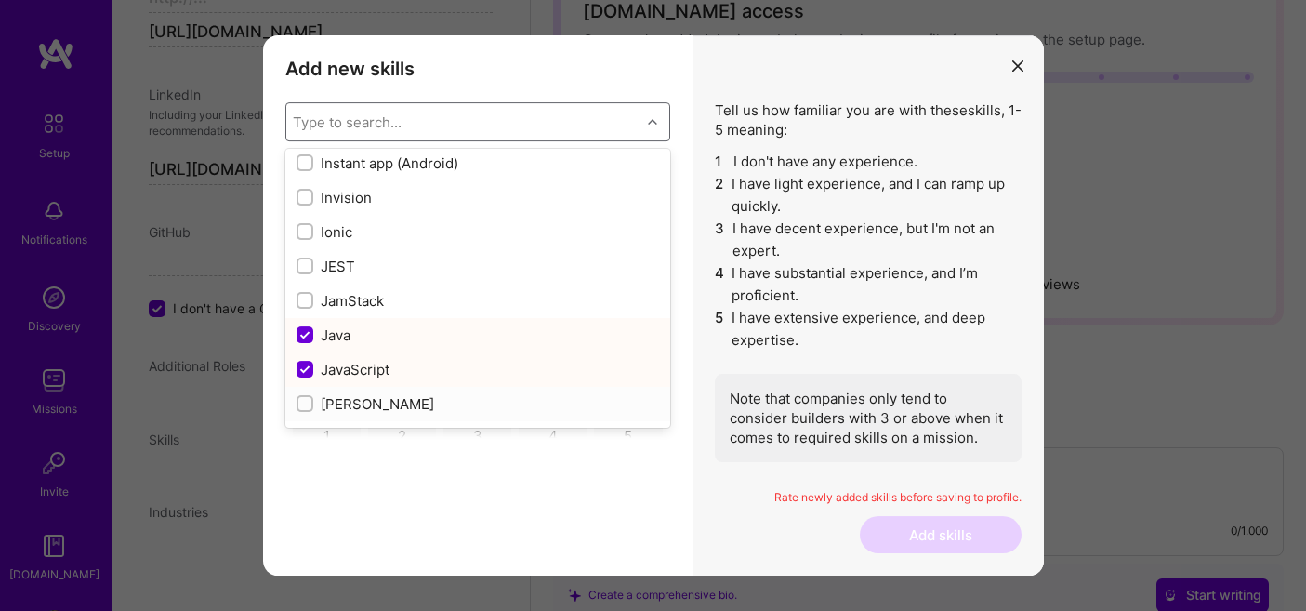
checkbox input "true"
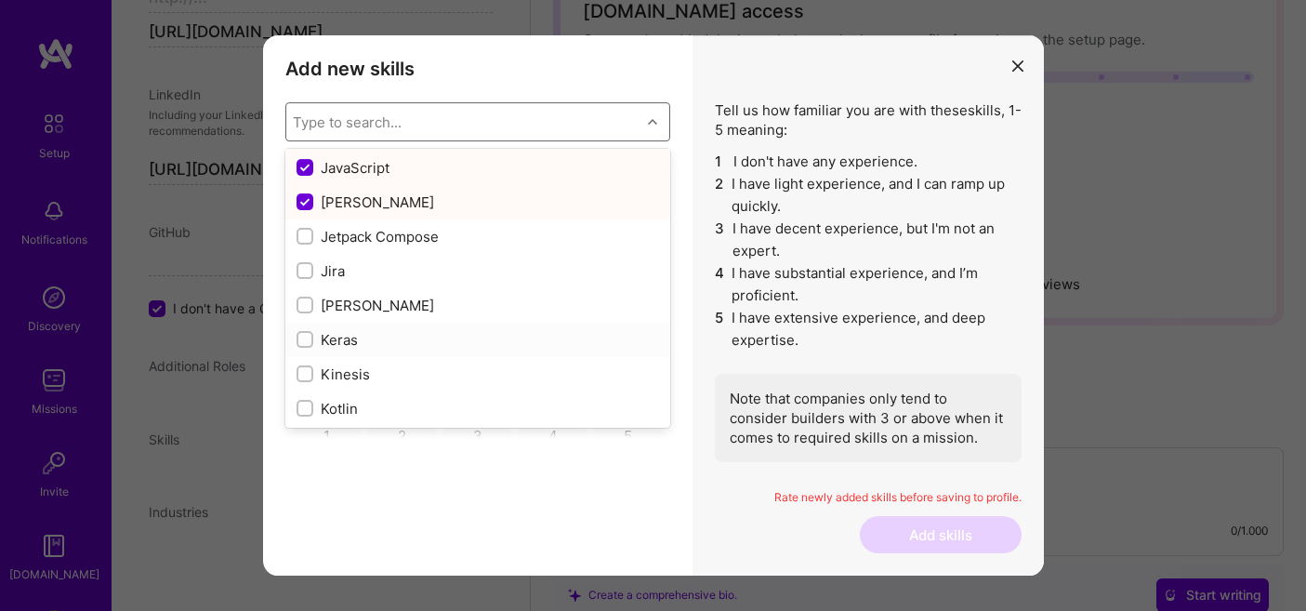
scroll to position [5989, 0]
click at [306, 271] on input "modal" at bounding box center [306, 269] width 13 height 13
checkbox input "true"
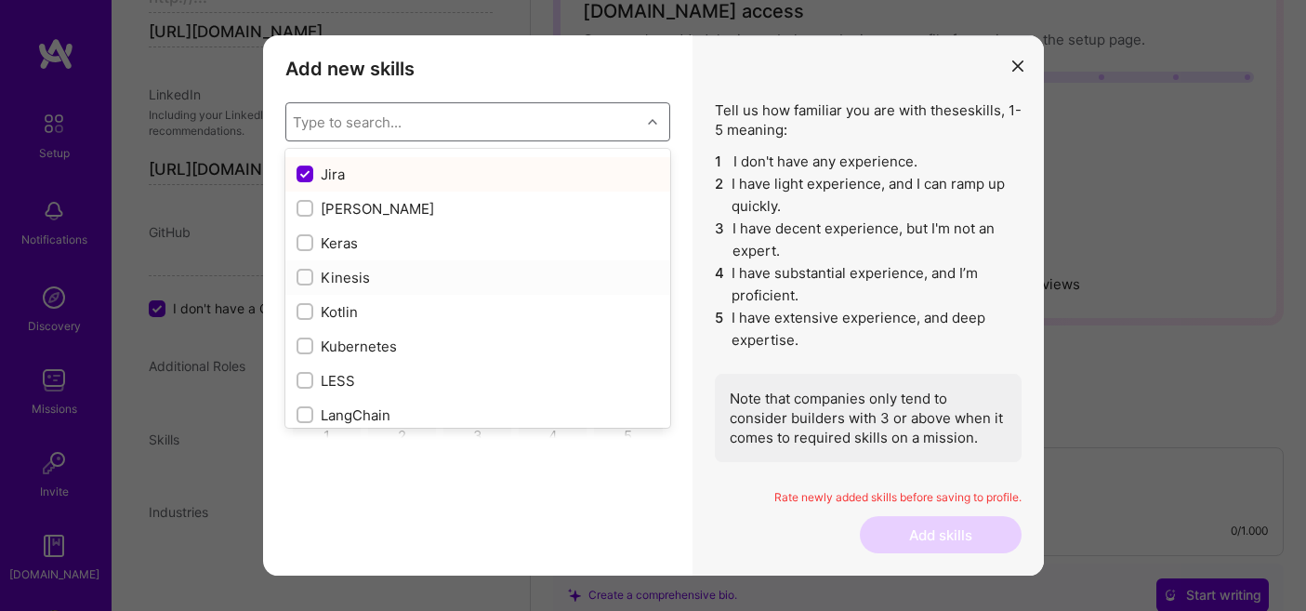
scroll to position [6087, 0]
click at [305, 338] on input "modal" at bounding box center [306, 343] width 13 height 13
checkbox input "true"
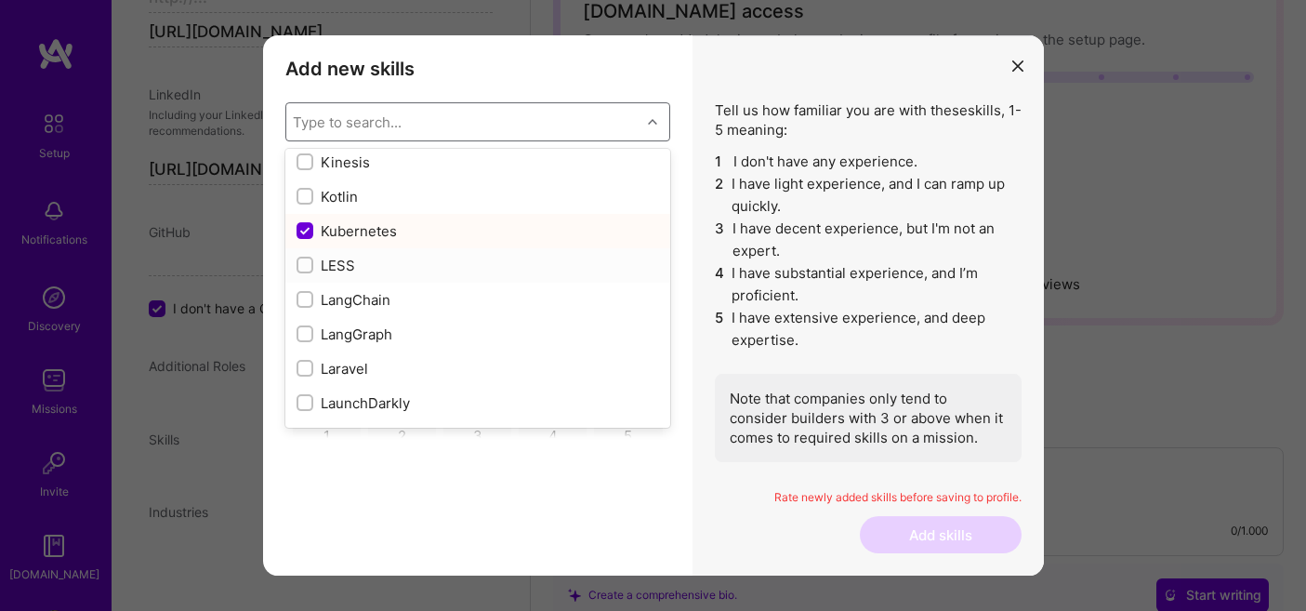
scroll to position [6204, 0]
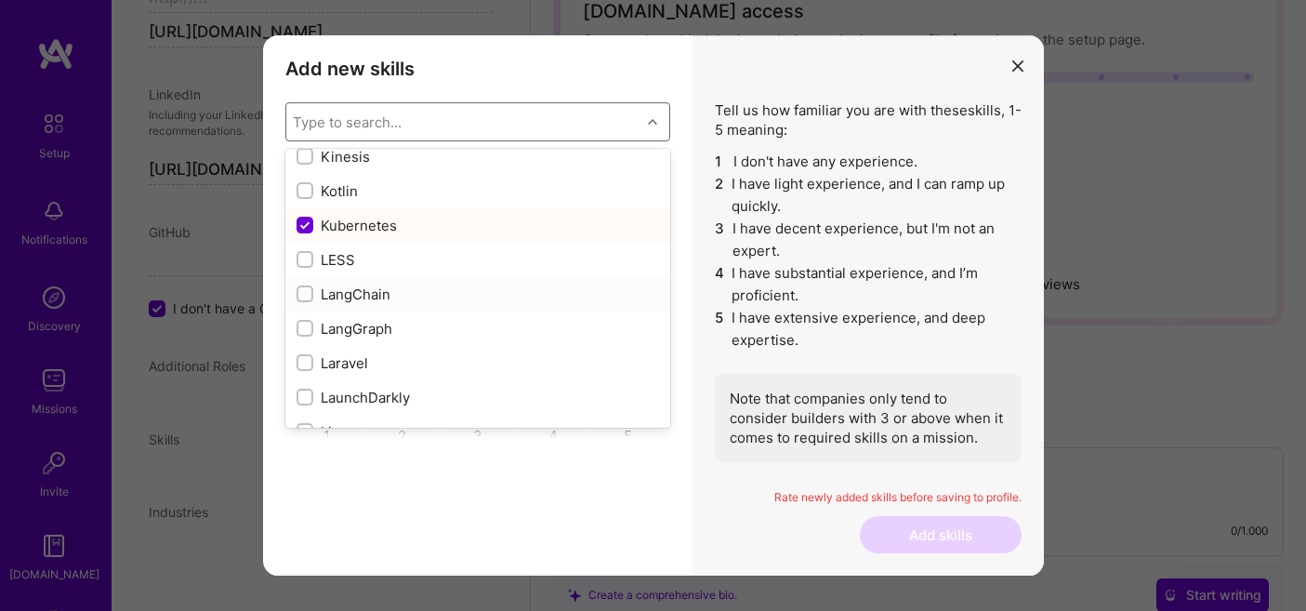
click at [300, 297] on input "modal" at bounding box center [306, 294] width 13 height 13
checkbox input "true"
click at [301, 327] on input "modal" at bounding box center [306, 329] width 13 height 13
checkbox input "true"
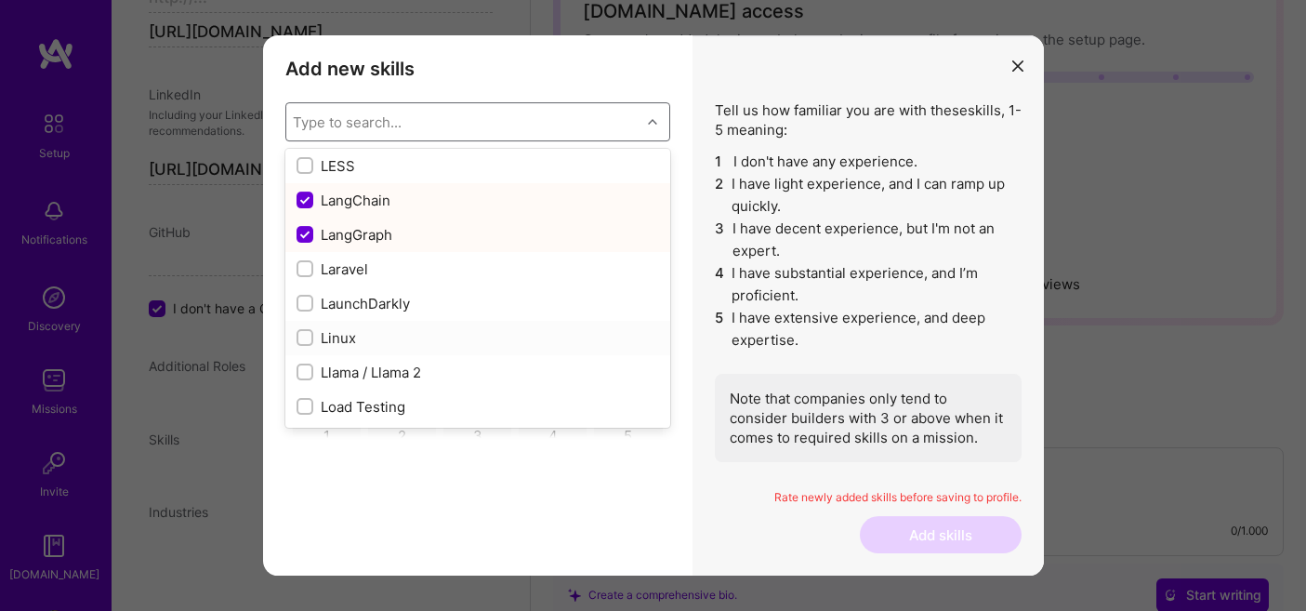
scroll to position [6313, 0]
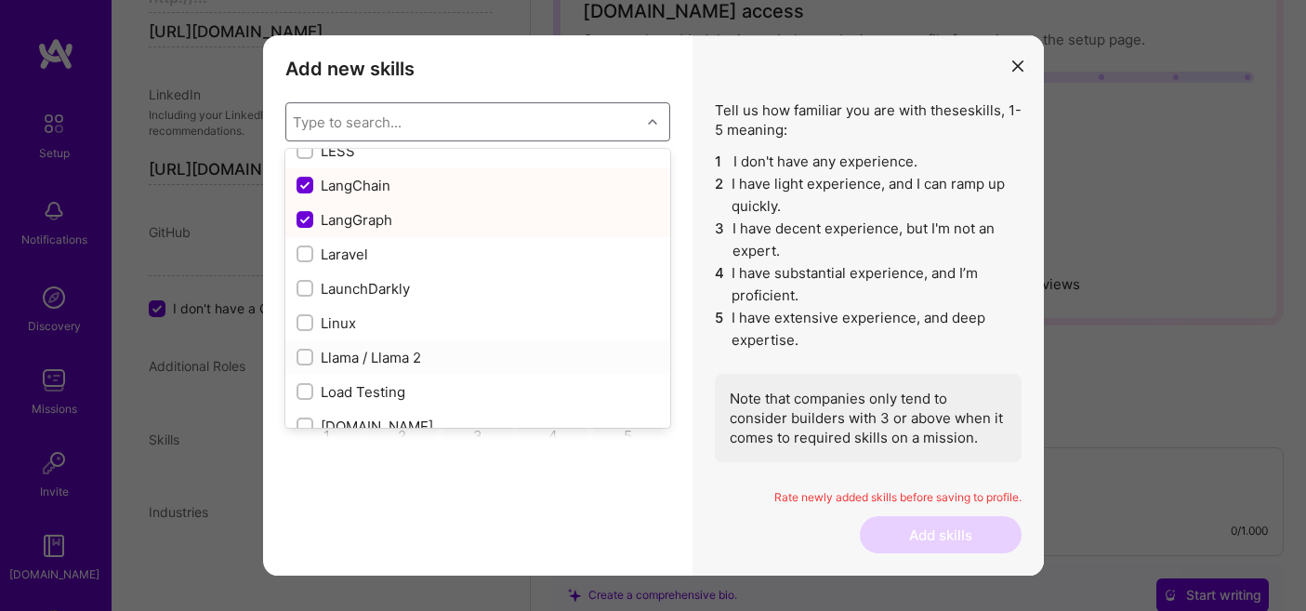
click at [304, 352] on input "modal" at bounding box center [306, 357] width 13 height 13
checkbox input "true"
click at [306, 322] on input "modal" at bounding box center [306, 323] width 13 height 13
checkbox input "true"
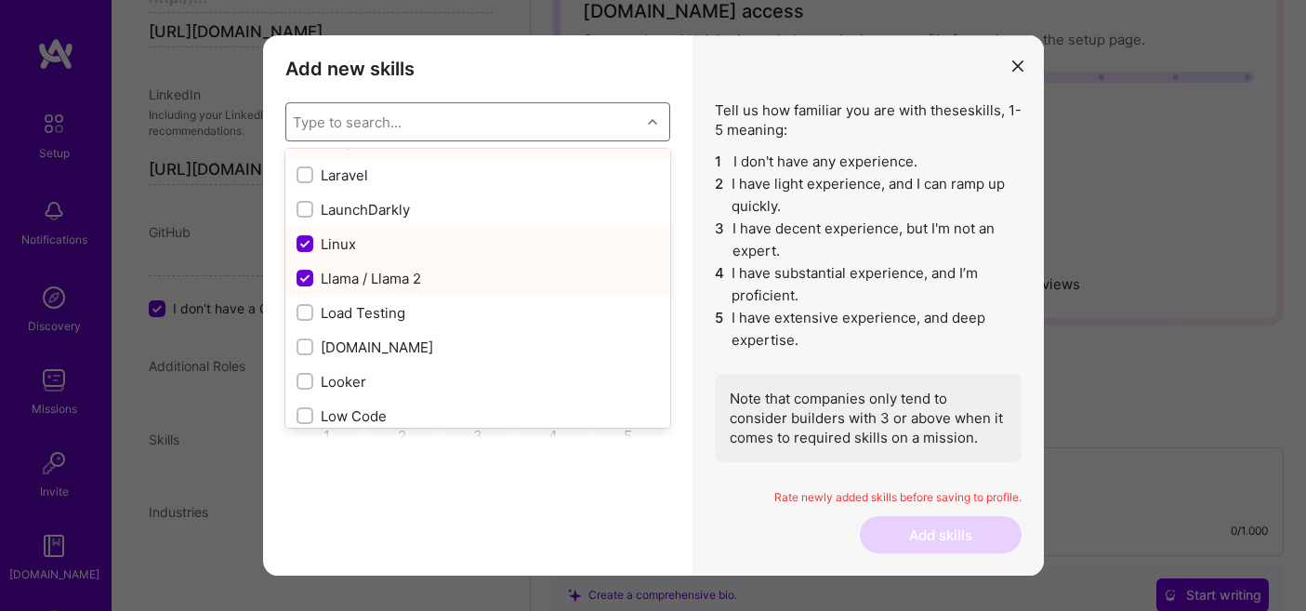
scroll to position [6406, 0]
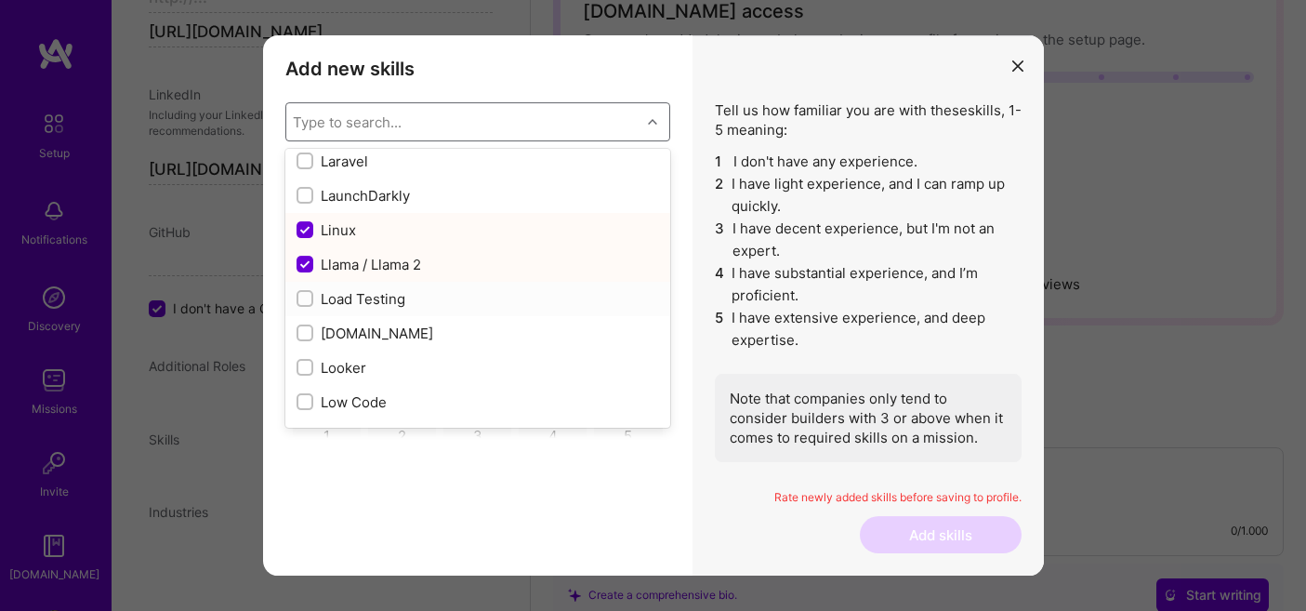
click at [307, 298] on input "modal" at bounding box center [306, 299] width 13 height 13
checkbox input "true"
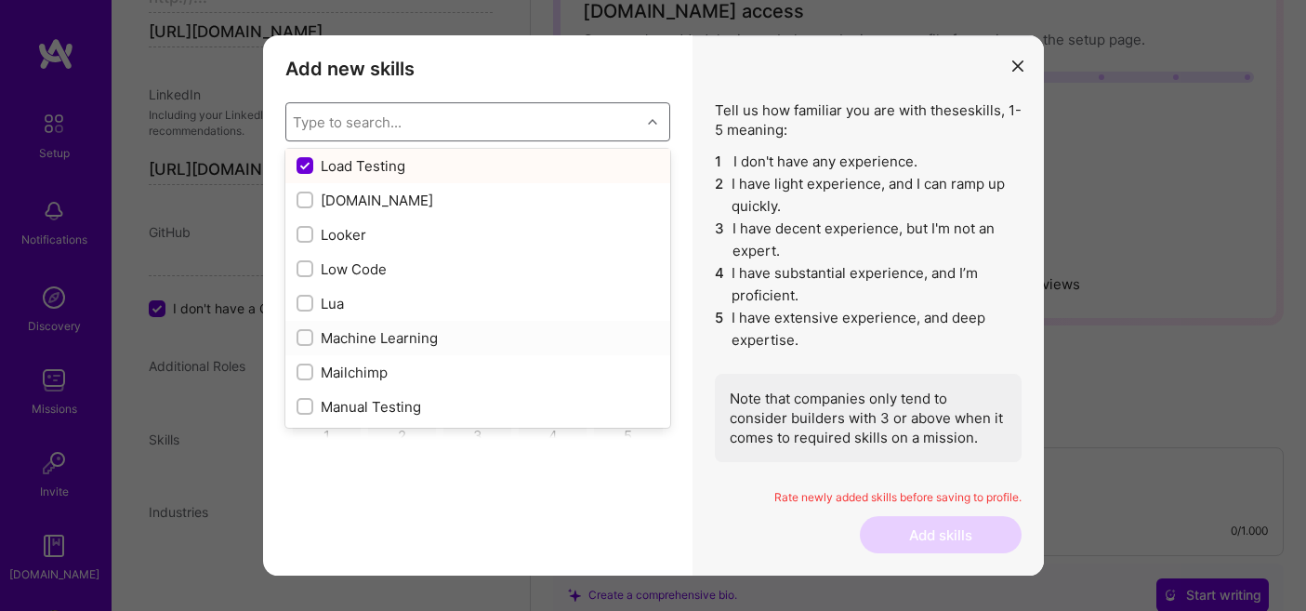
scroll to position [6564, 0]
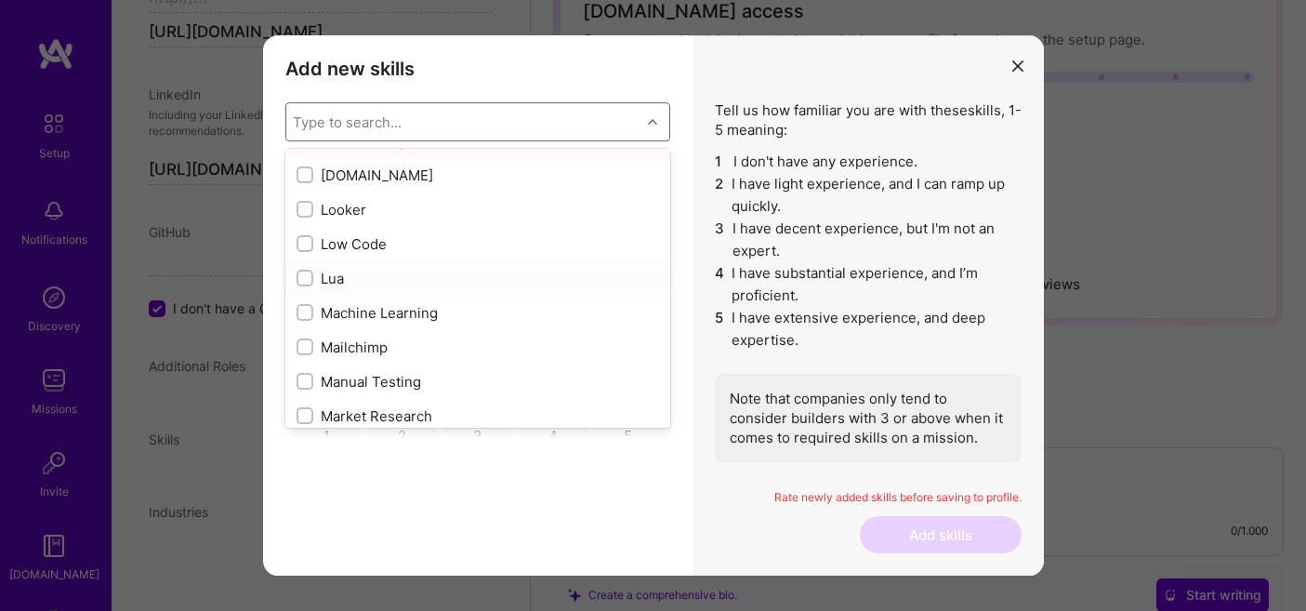
click at [300, 279] on input "modal" at bounding box center [306, 278] width 13 height 13
checkbox input "true"
click at [306, 313] on input "modal" at bounding box center [306, 313] width 13 height 13
checkbox input "true"
click at [475, 363] on div "Mailchimp" at bounding box center [477, 347] width 385 height 34
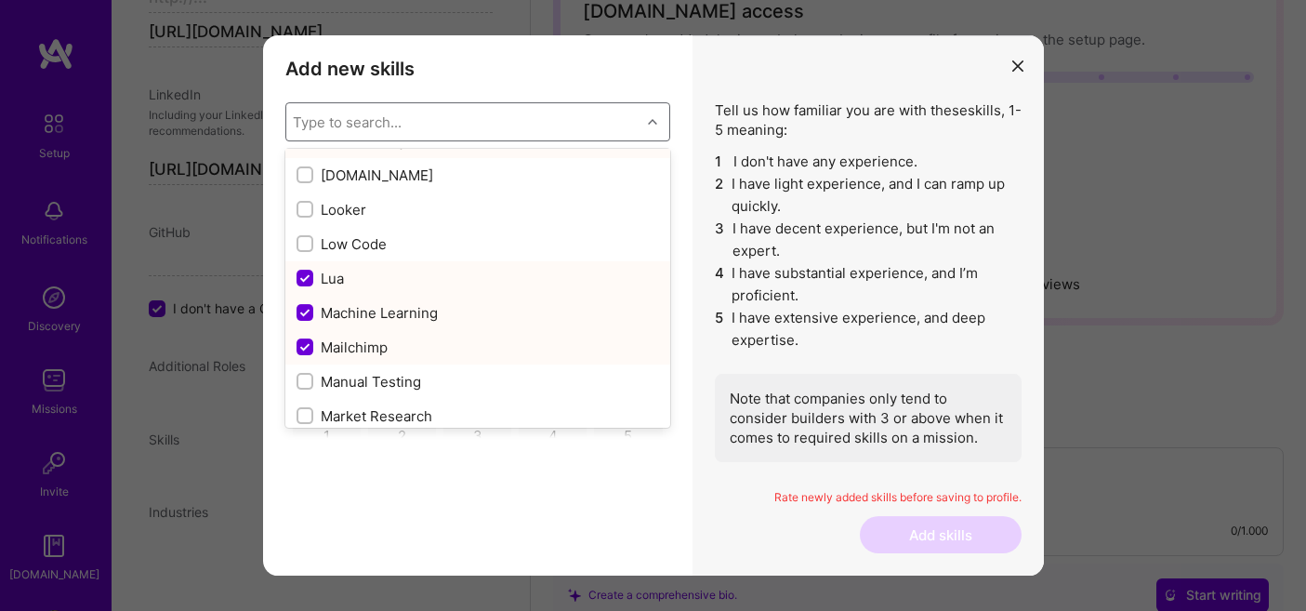
click at [308, 344] on input "modal" at bounding box center [306, 347] width 17 height 17
checkbox input "false"
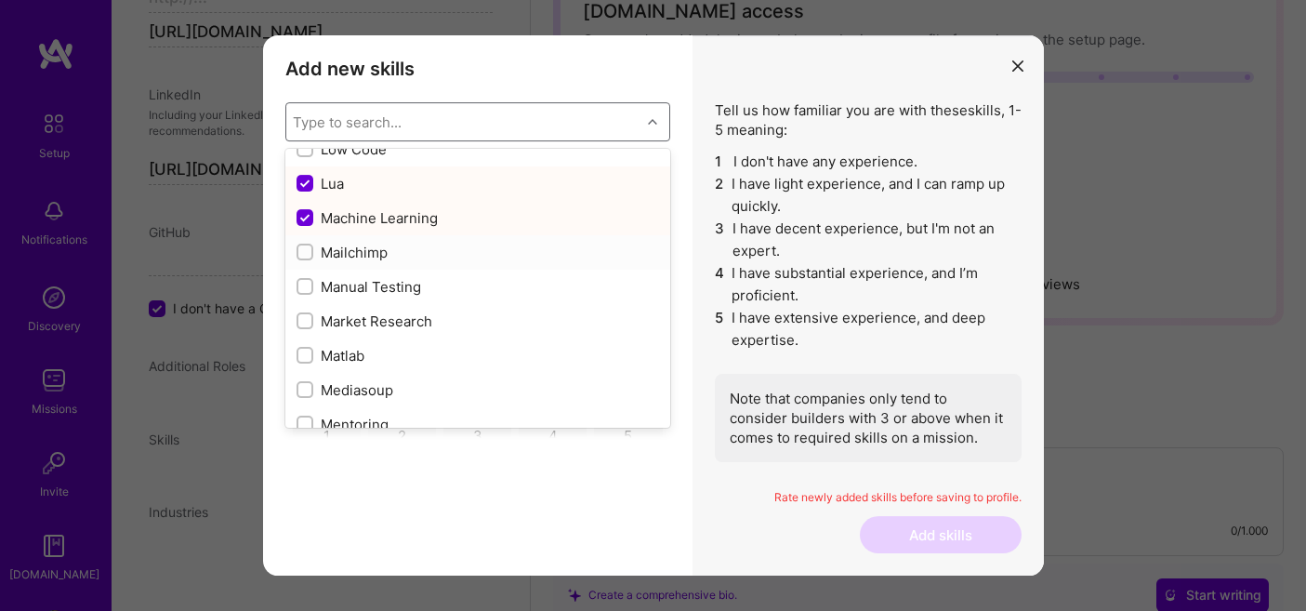
scroll to position [6664, 0]
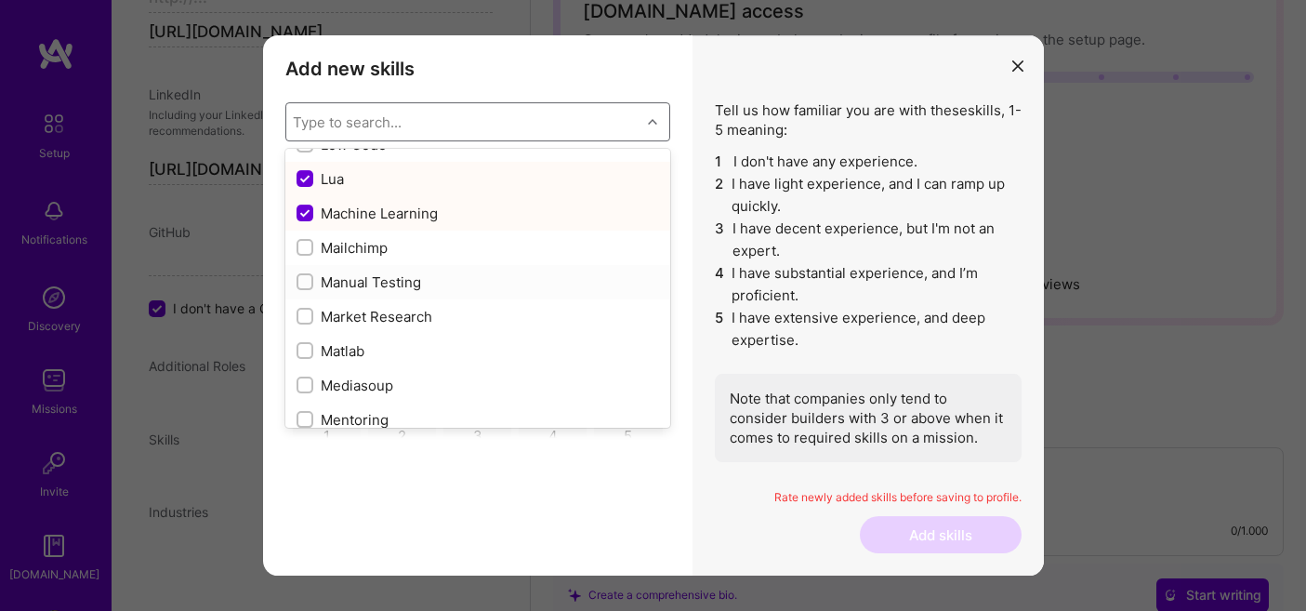
click at [300, 280] on input "modal" at bounding box center [306, 282] width 13 height 13
checkbox input "true"
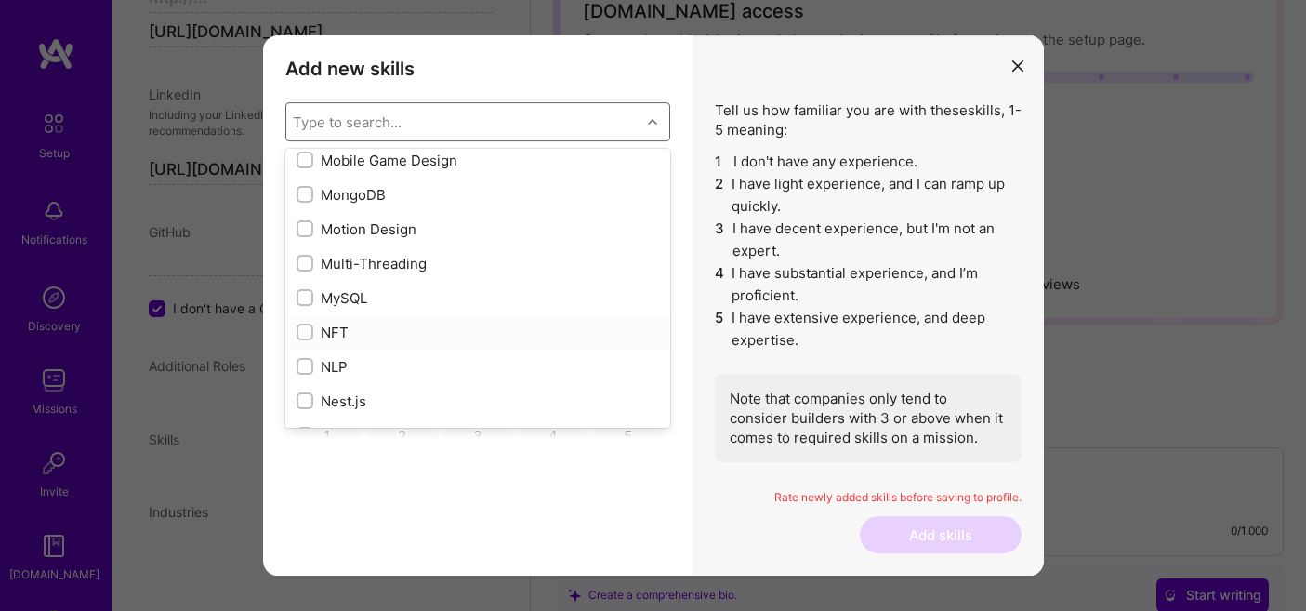
scroll to position [7235, 0]
click at [301, 294] on input "modal" at bounding box center [306, 295] width 13 height 13
checkbox input "true"
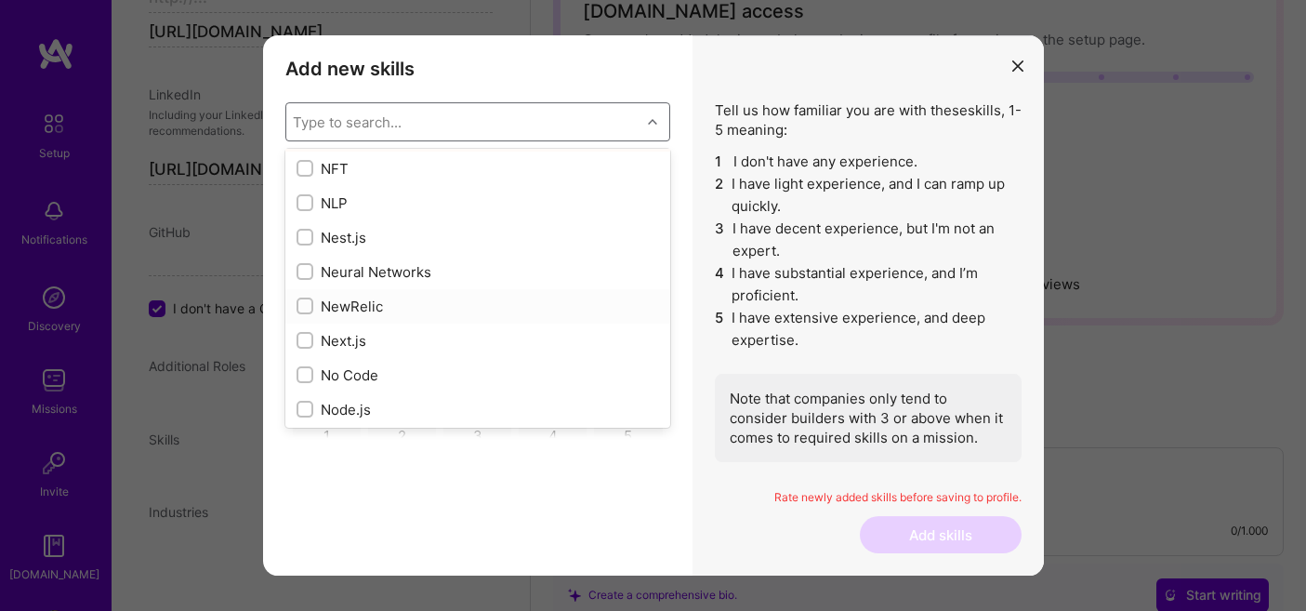
scroll to position [7405, 0]
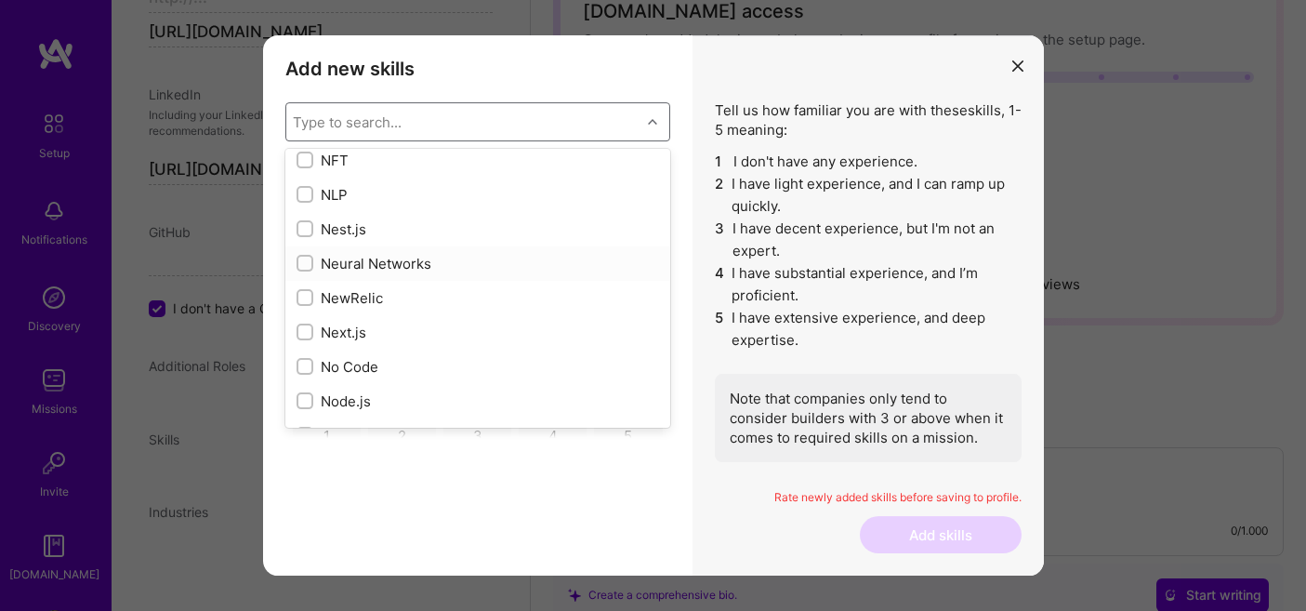
click at [306, 266] on input "modal" at bounding box center [306, 264] width 13 height 13
checkbox input "true"
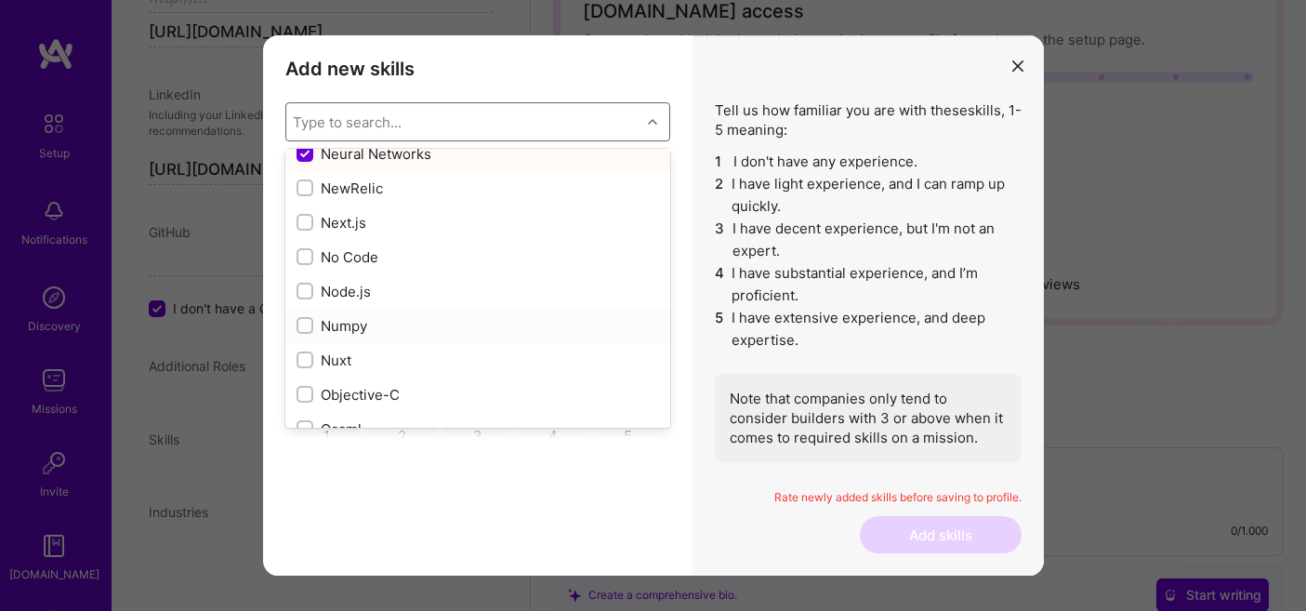
scroll to position [7515, 0]
click at [303, 280] on div "Node.js" at bounding box center [477, 290] width 385 height 34
checkbox input "true"
click at [303, 220] on input "modal" at bounding box center [306, 222] width 13 height 13
checkbox input "true"
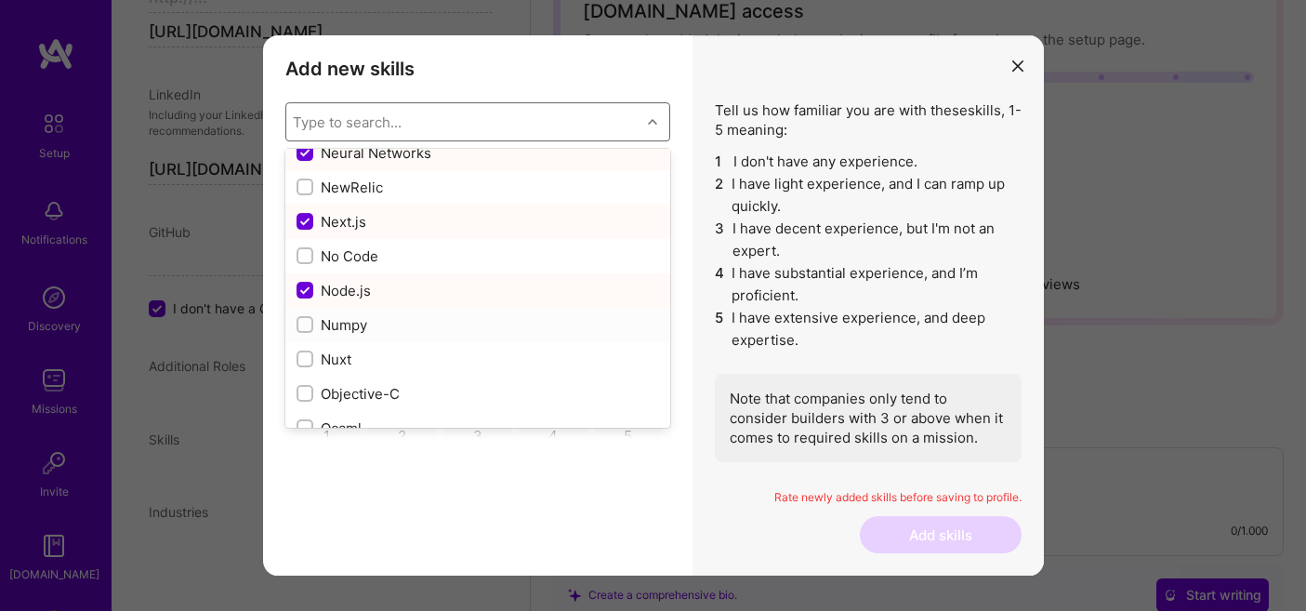
click at [301, 324] on input "modal" at bounding box center [306, 325] width 13 height 13
checkbox input "true"
click at [303, 360] on input "modal" at bounding box center [306, 359] width 13 height 13
checkbox input "true"
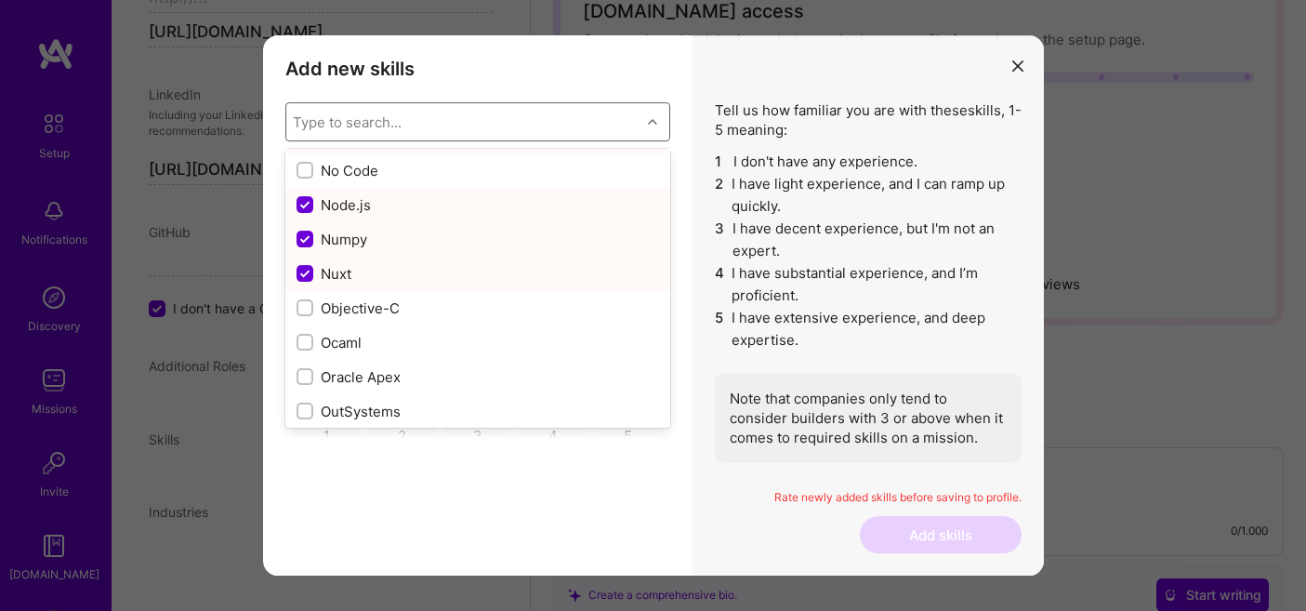
scroll to position [7607, 0]
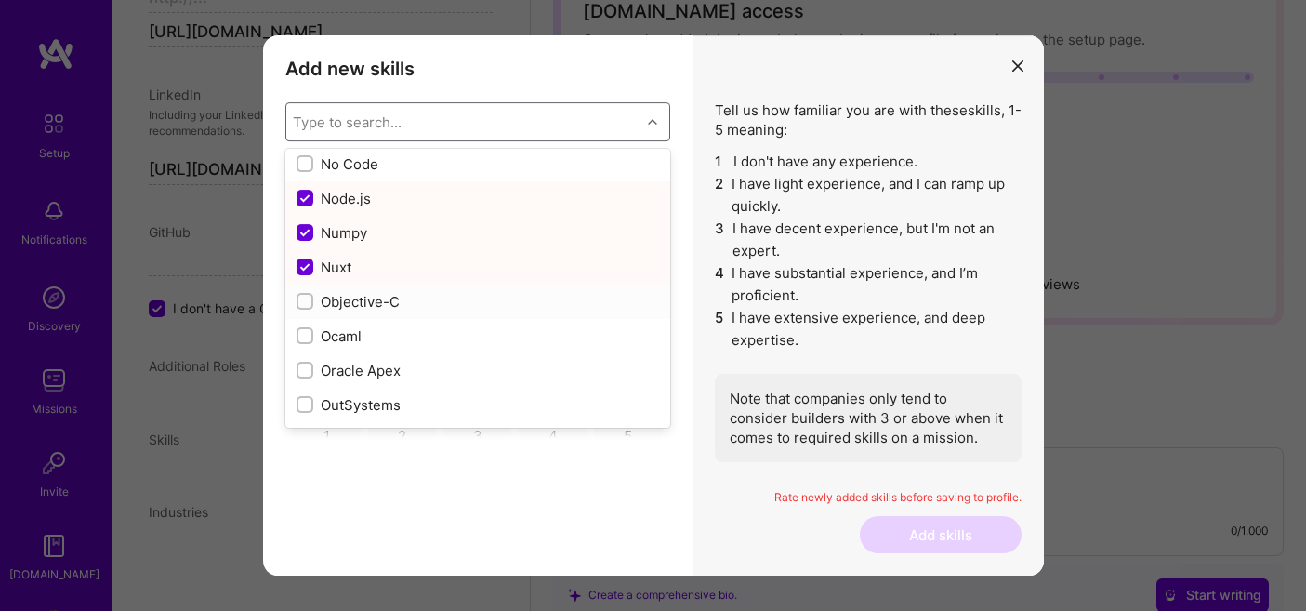
click at [301, 306] on input "modal" at bounding box center [306, 302] width 13 height 13
checkbox input "true"
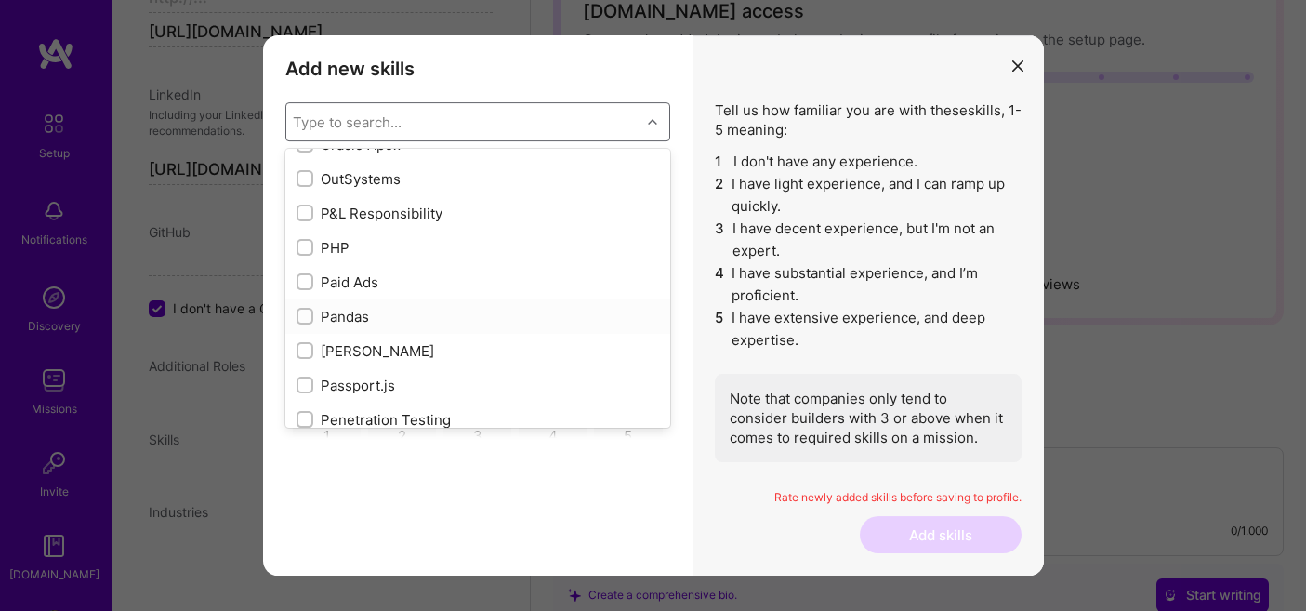
scroll to position [7837, 0]
click at [302, 310] on input "modal" at bounding box center [306, 313] width 13 height 13
checkbox input "true"
click at [302, 349] on input "modal" at bounding box center [306, 347] width 13 height 13
checkbox input "true"
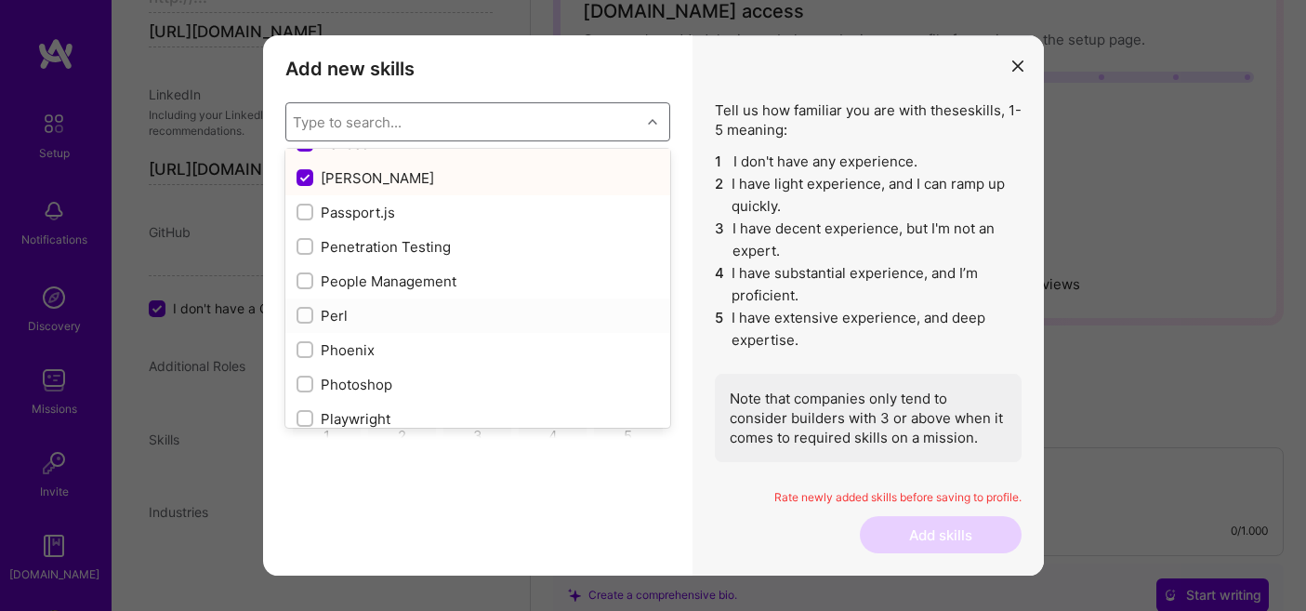
scroll to position [8017, 0]
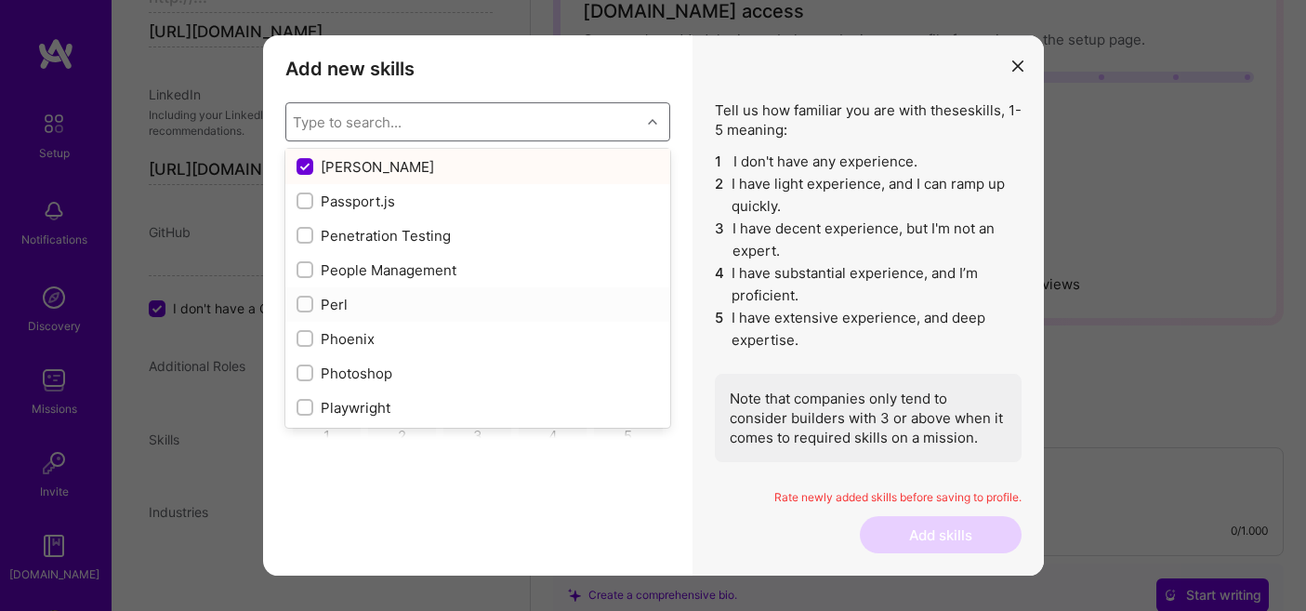
click at [308, 303] on input "modal" at bounding box center [306, 304] width 13 height 13
checkbox input "true"
click at [306, 336] on input "modal" at bounding box center [306, 339] width 13 height 13
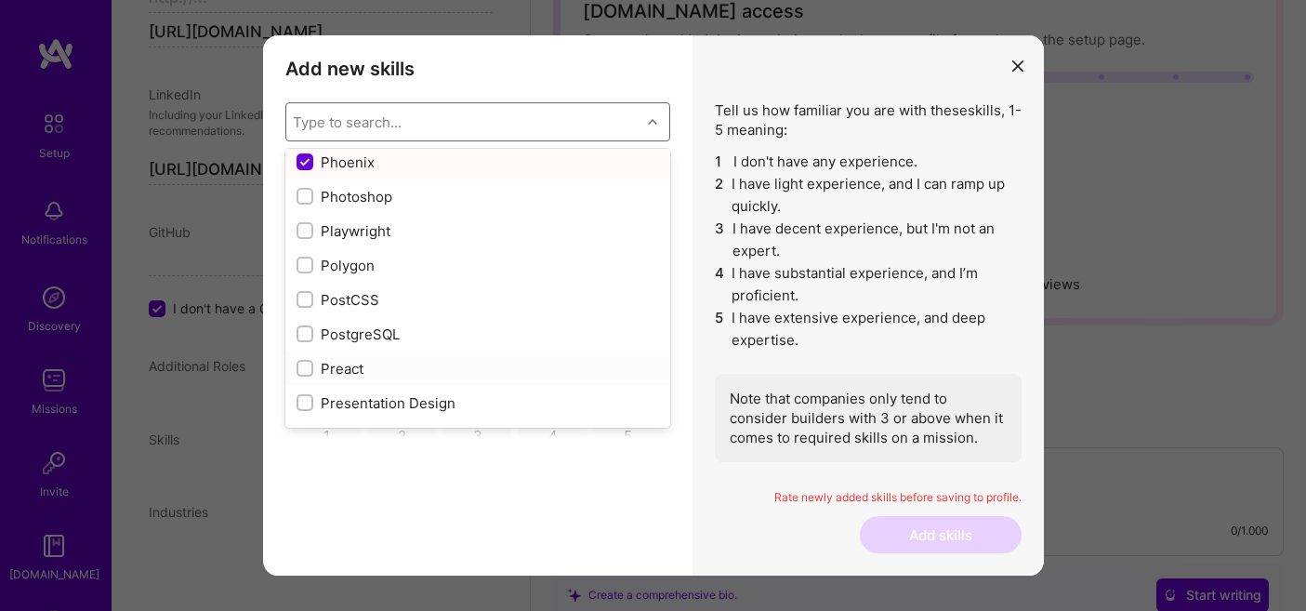
scroll to position [8195, 0]
click at [310, 165] on input "modal" at bounding box center [306, 161] width 17 height 17
checkbox input "false"
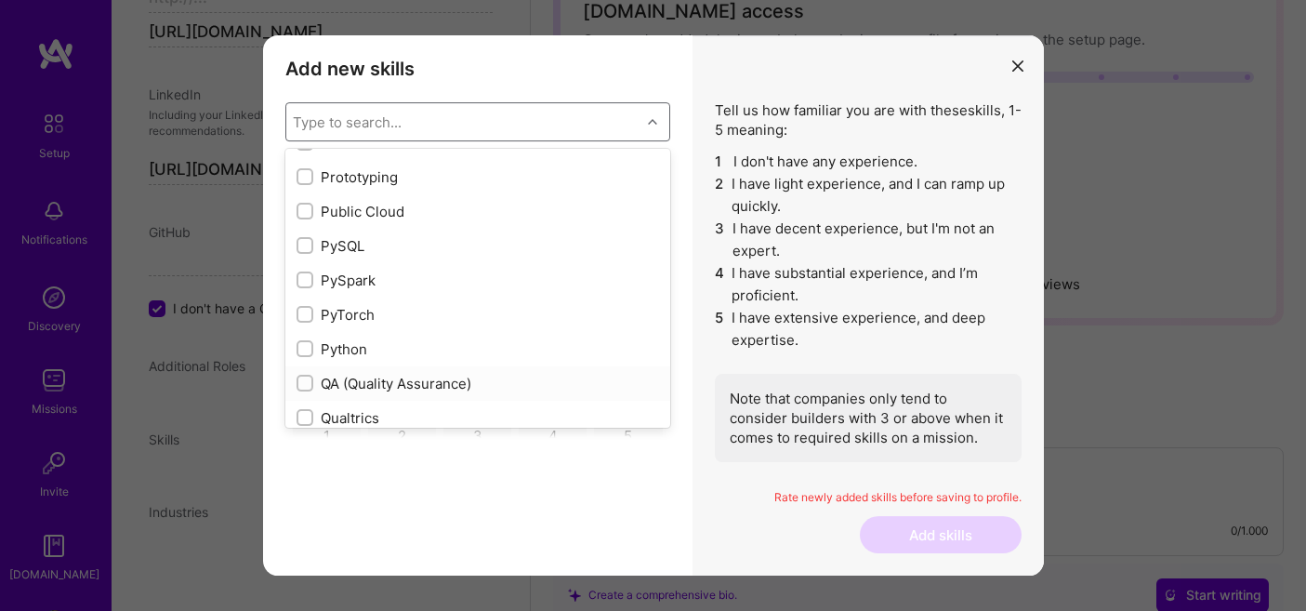
scroll to position [8730, 0]
click at [306, 277] on input "modal" at bounding box center [306, 279] width 13 height 13
checkbox input "true"
click at [304, 245] on input "modal" at bounding box center [306, 245] width 13 height 13
checkbox input "true"
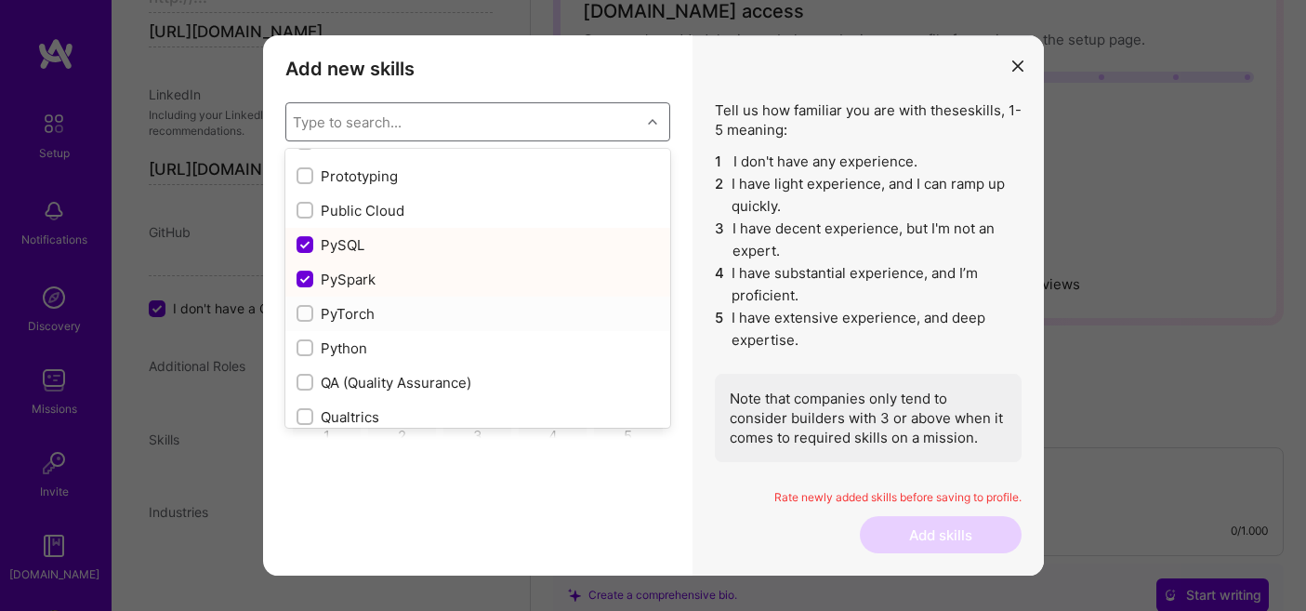
click at [303, 316] on input "modal" at bounding box center [306, 314] width 13 height 13
checkbox input "true"
click at [302, 349] on input "modal" at bounding box center [306, 348] width 13 height 13
checkbox input "true"
click at [303, 386] on input "modal" at bounding box center [306, 383] width 13 height 13
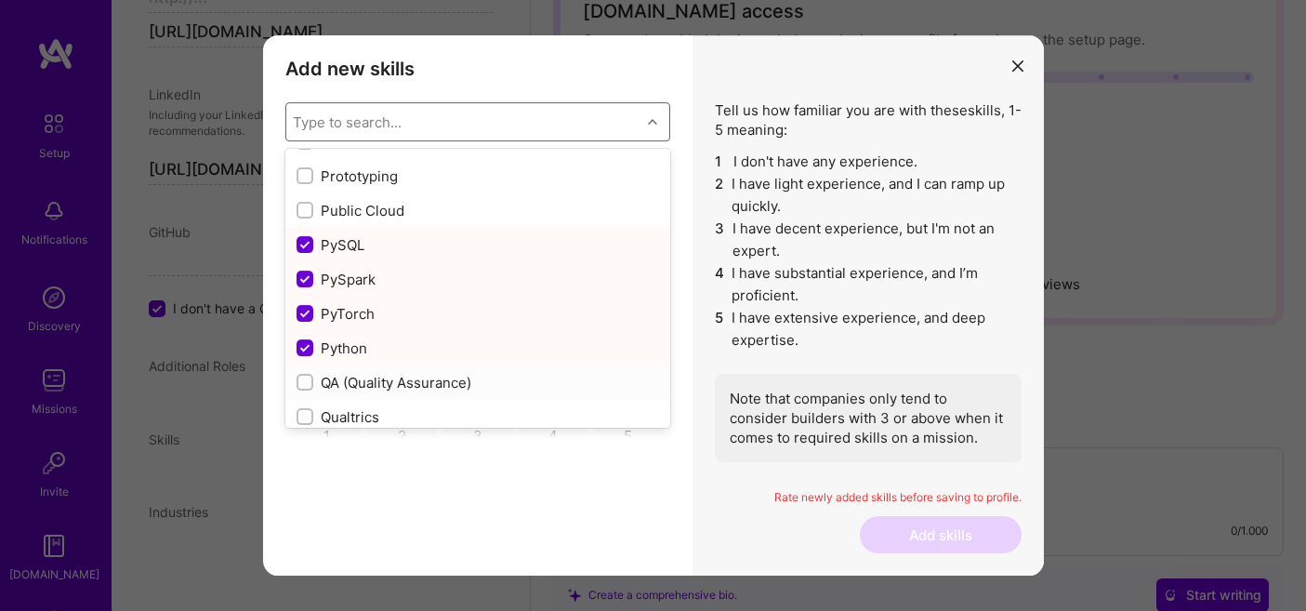
checkbox input "true"
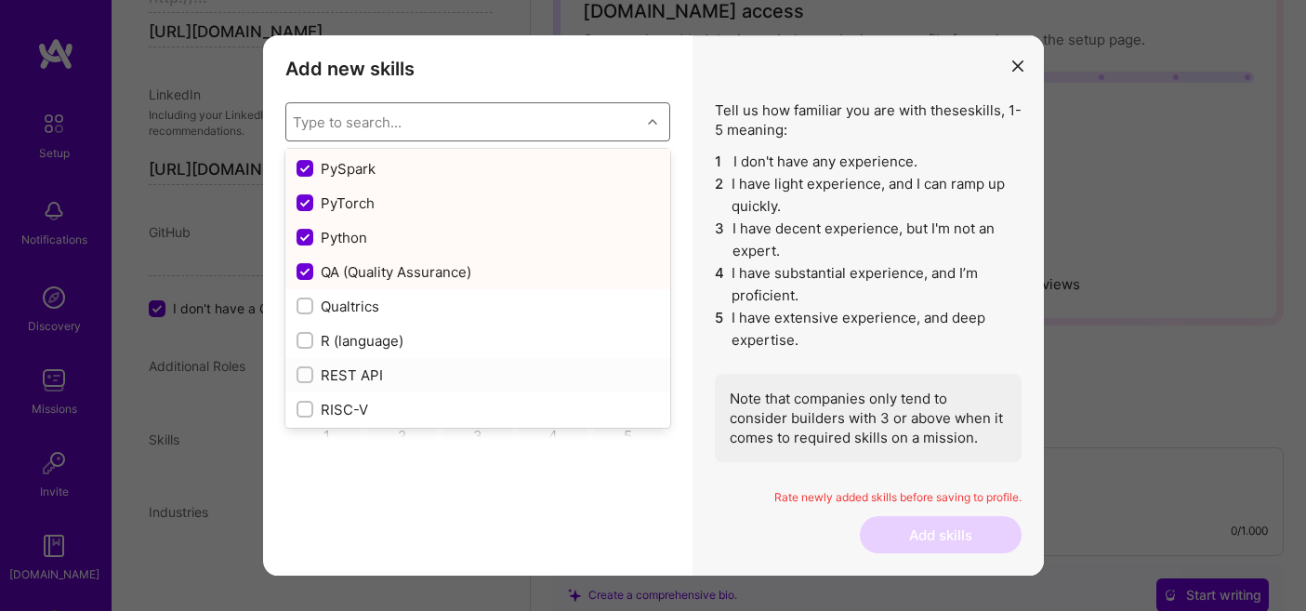
scroll to position [8842, 0]
click at [300, 346] on input "modal" at bounding box center [306, 340] width 13 height 13
checkbox input "true"
click at [305, 379] on input "modal" at bounding box center [306, 374] width 13 height 13
checkbox input "true"
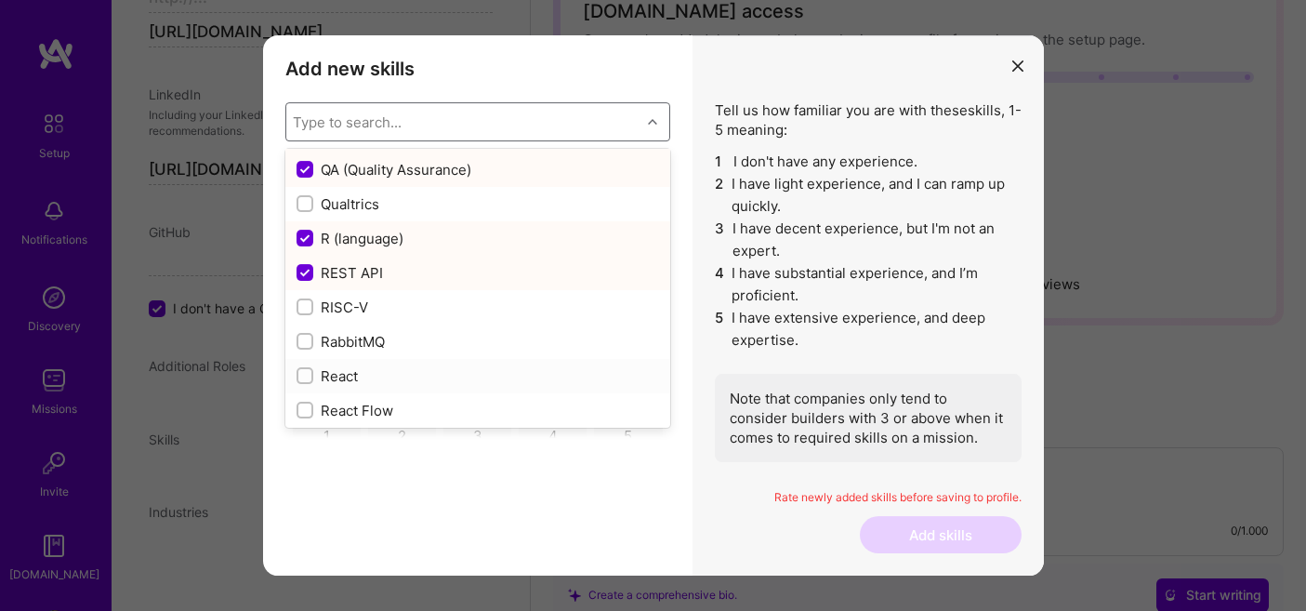
scroll to position [8989, 0]
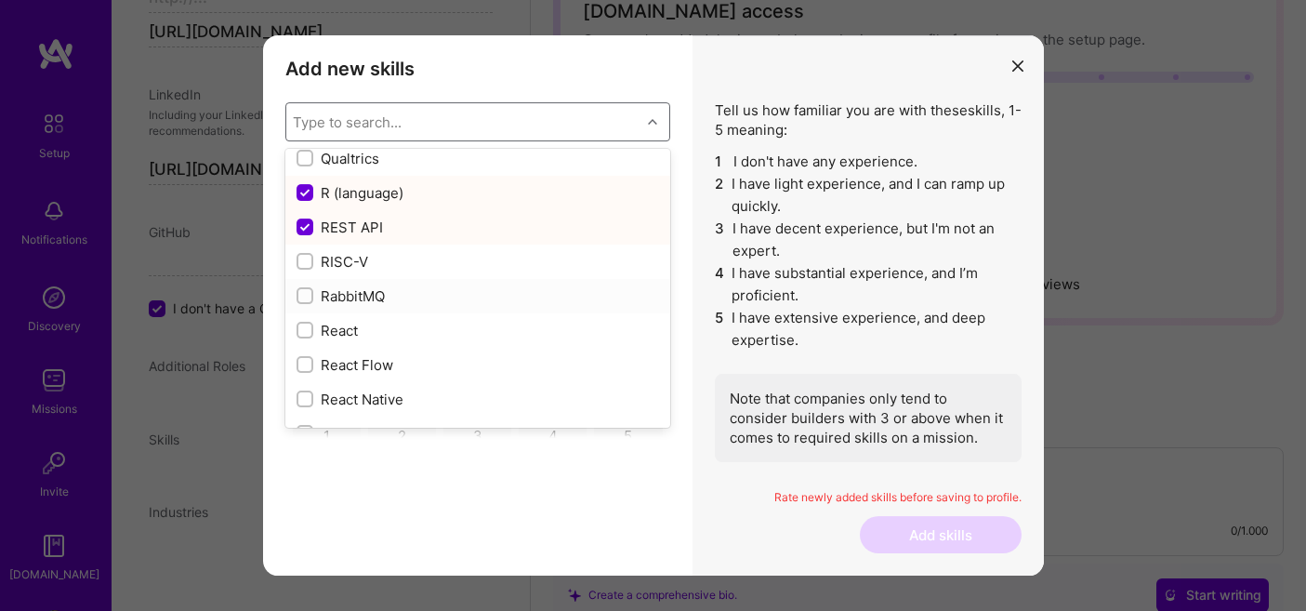
click at [307, 293] on input "modal" at bounding box center [306, 296] width 13 height 13
checkbox input "true"
click at [302, 336] on input "modal" at bounding box center [306, 330] width 13 height 13
checkbox input "true"
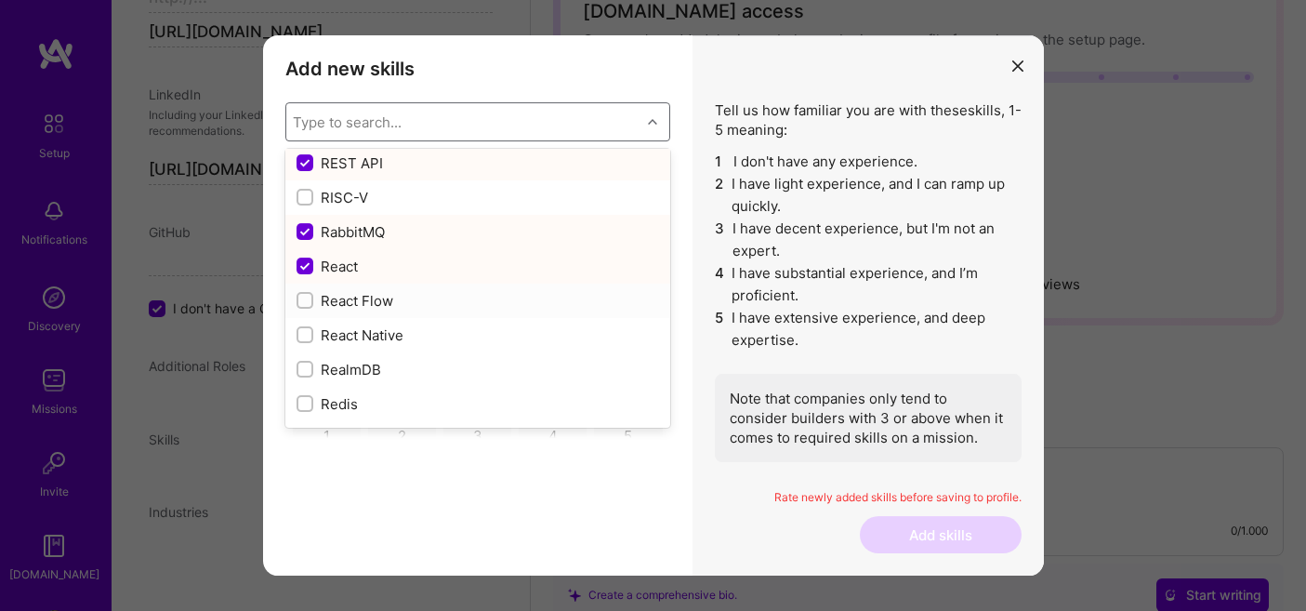
scroll to position [9057, 0]
click at [306, 332] on input "modal" at bounding box center [306, 330] width 13 height 13
checkbox input "true"
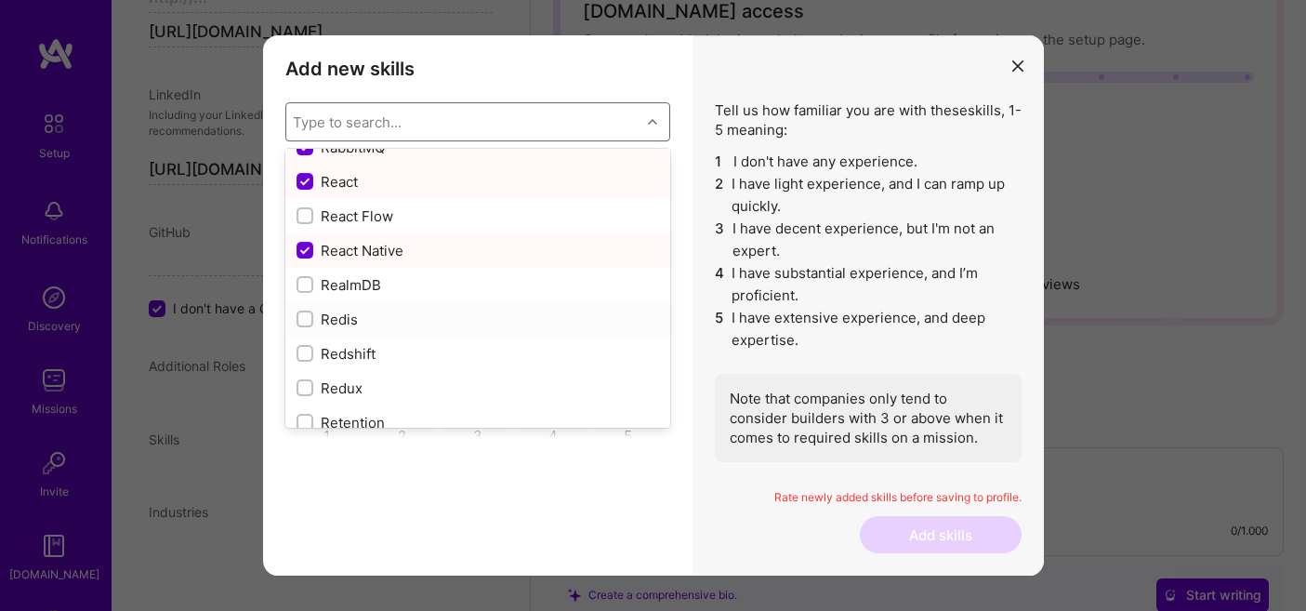
scroll to position [9161, 0]
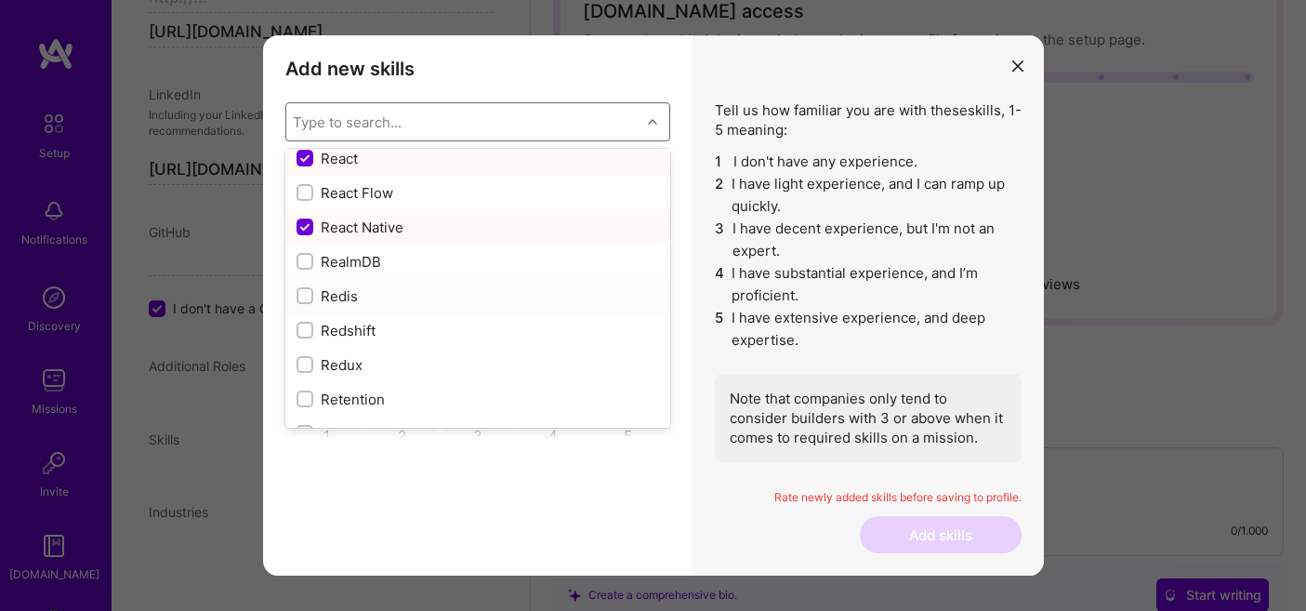
click at [300, 294] on input "modal" at bounding box center [306, 296] width 13 height 13
checkbox input "true"
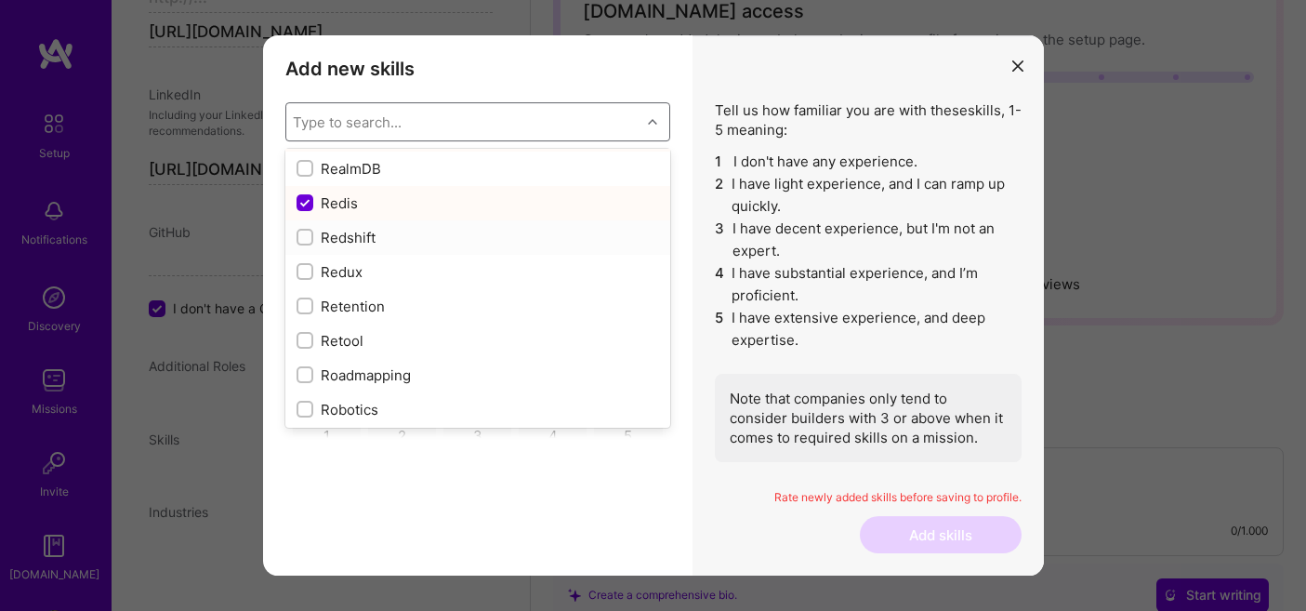
scroll to position [9256, 0]
click at [304, 268] on input "modal" at bounding box center [306, 269] width 13 height 13
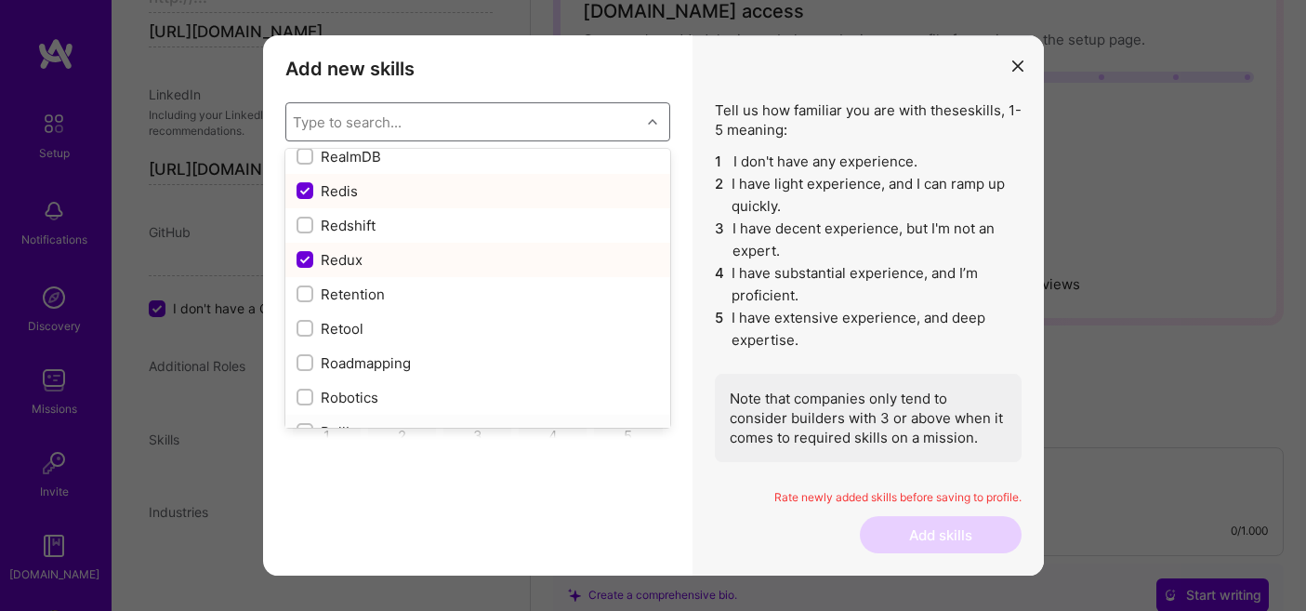
scroll to position [9265, 0]
click at [309, 262] on input "modal" at bounding box center [306, 261] width 17 height 17
checkbox input "false"
click at [306, 188] on input "modal" at bounding box center [306, 192] width 17 height 17
checkbox input "false"
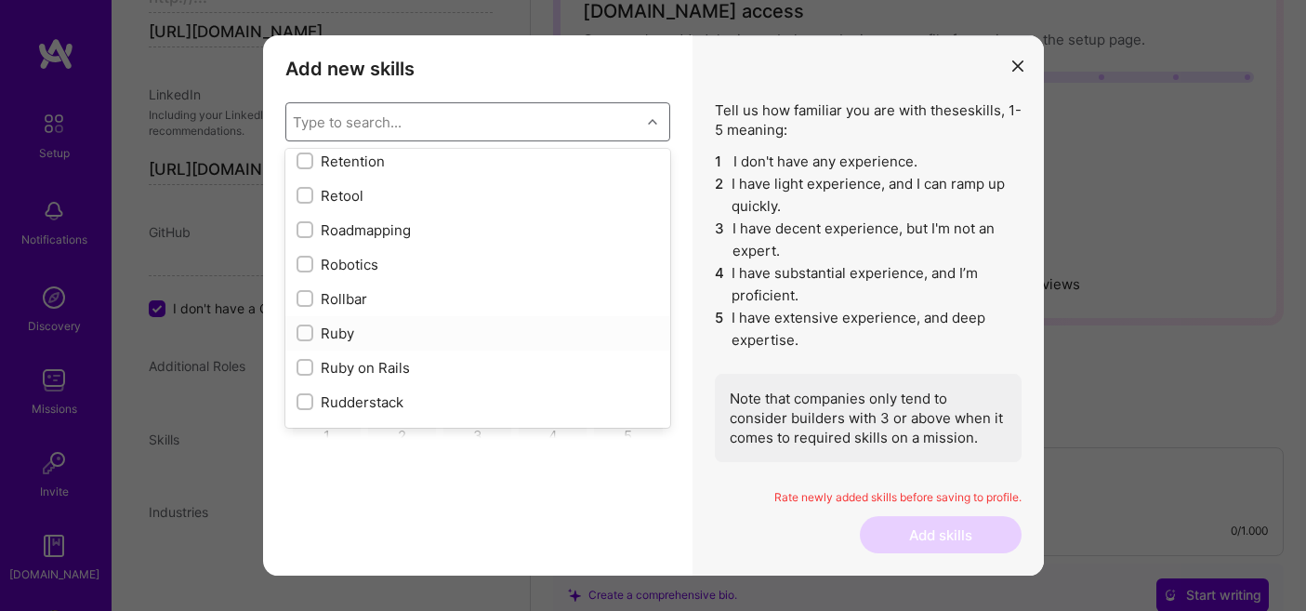
scroll to position [9400, 0]
click at [302, 261] on input "modal" at bounding box center [306, 264] width 13 height 13
checkbox input "true"
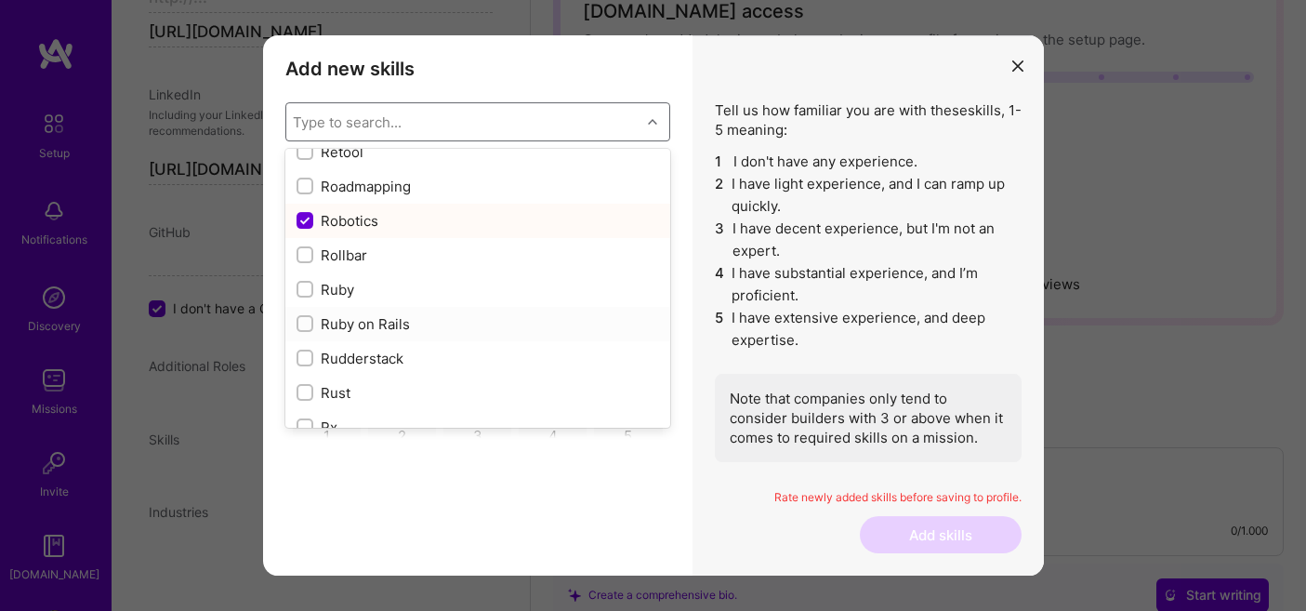
scroll to position [9445, 0]
click at [307, 321] on input "modal" at bounding box center [306, 321] width 13 height 13
checkbox input "true"
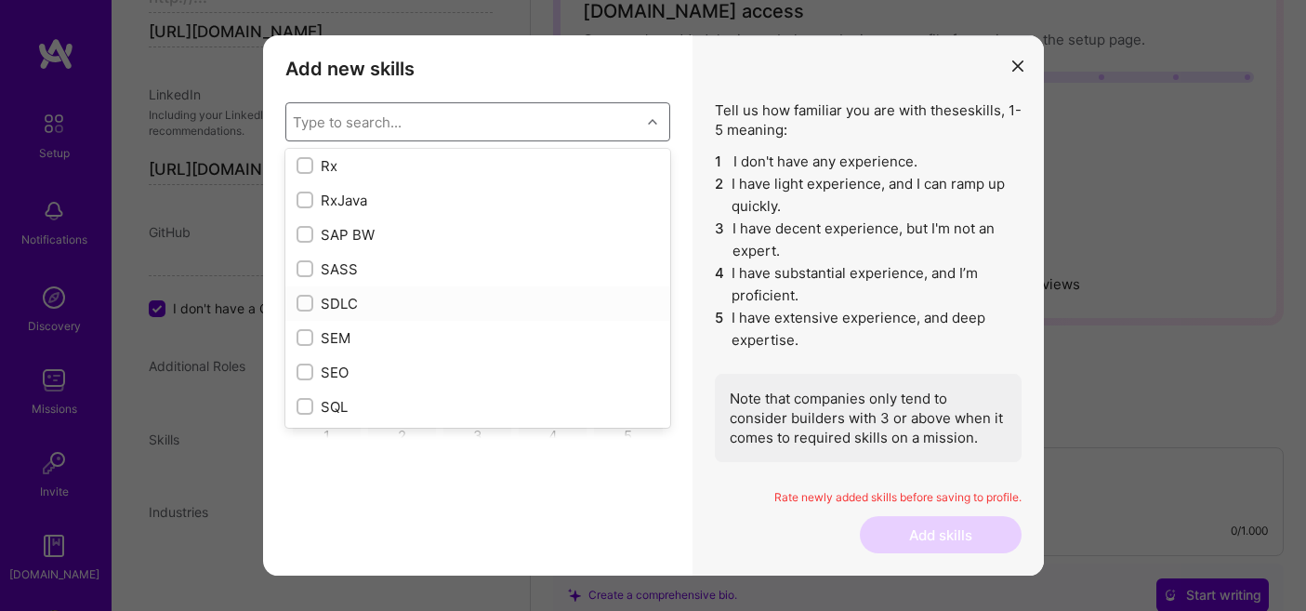
scroll to position [9724, 0]
click at [300, 213] on input "modal" at bounding box center [306, 214] width 13 height 13
click at [299, 211] on input "modal" at bounding box center [306, 214] width 17 height 17
checkbox input "false"
click at [302, 249] on input "modal" at bounding box center [306, 249] width 13 height 13
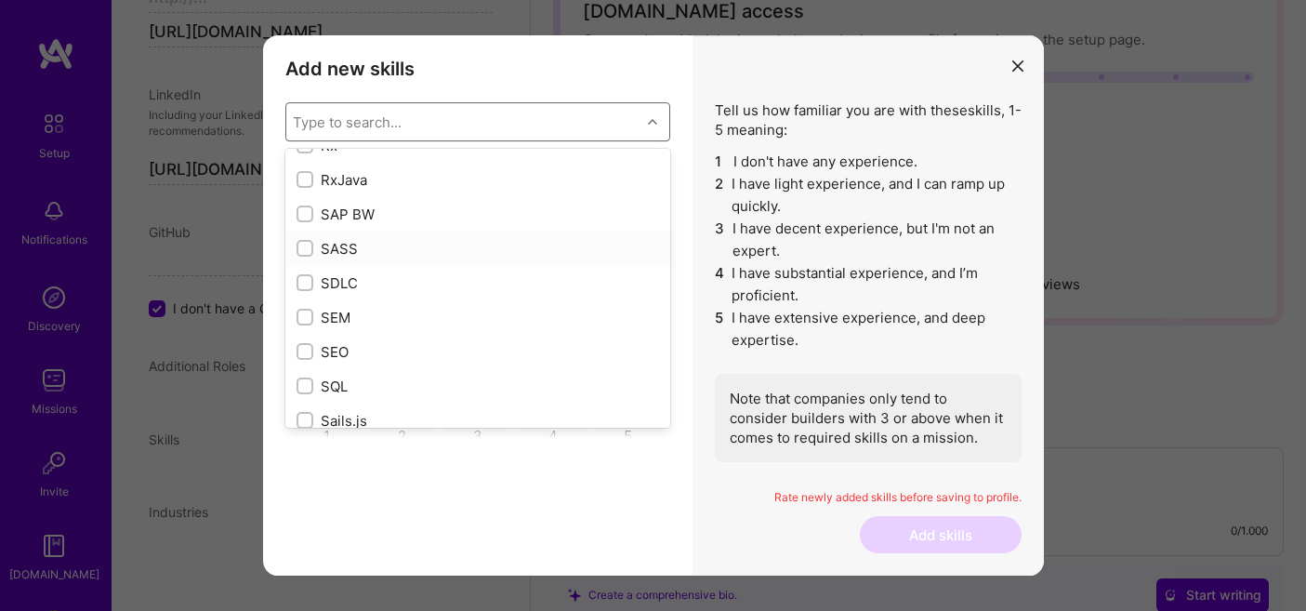
checkbox input "true"
click at [302, 241] on input "modal" at bounding box center [306, 242] width 13 height 13
checkbox input "true"
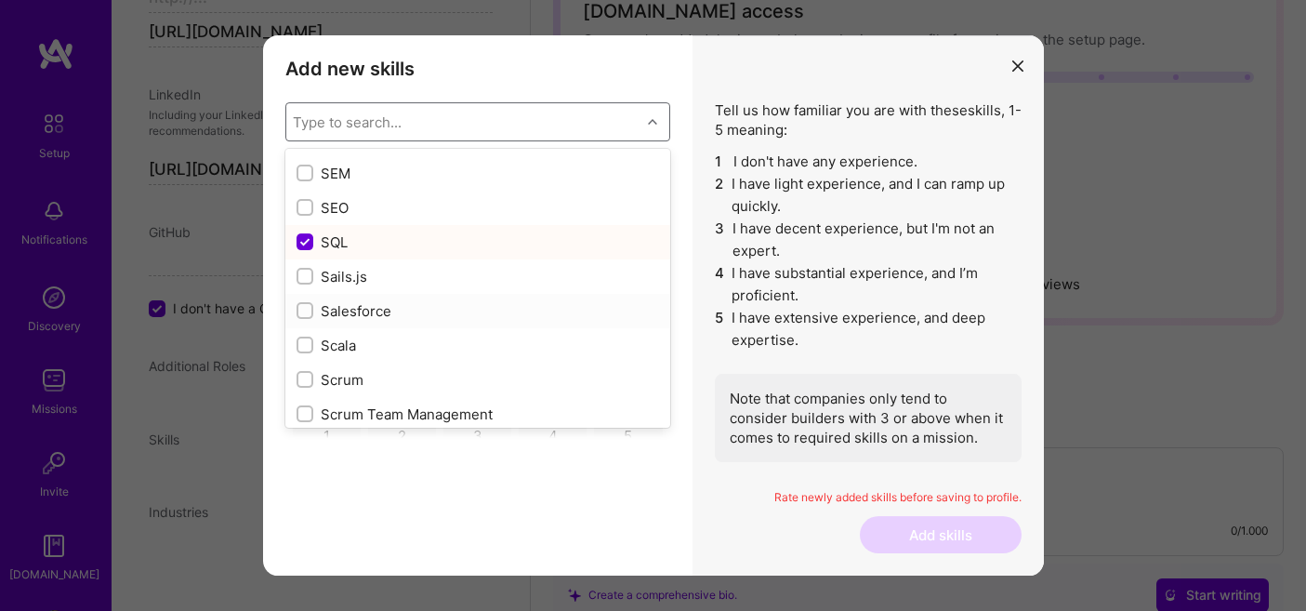
click at [304, 310] on input "modal" at bounding box center [306, 311] width 13 height 13
checkbox input "true"
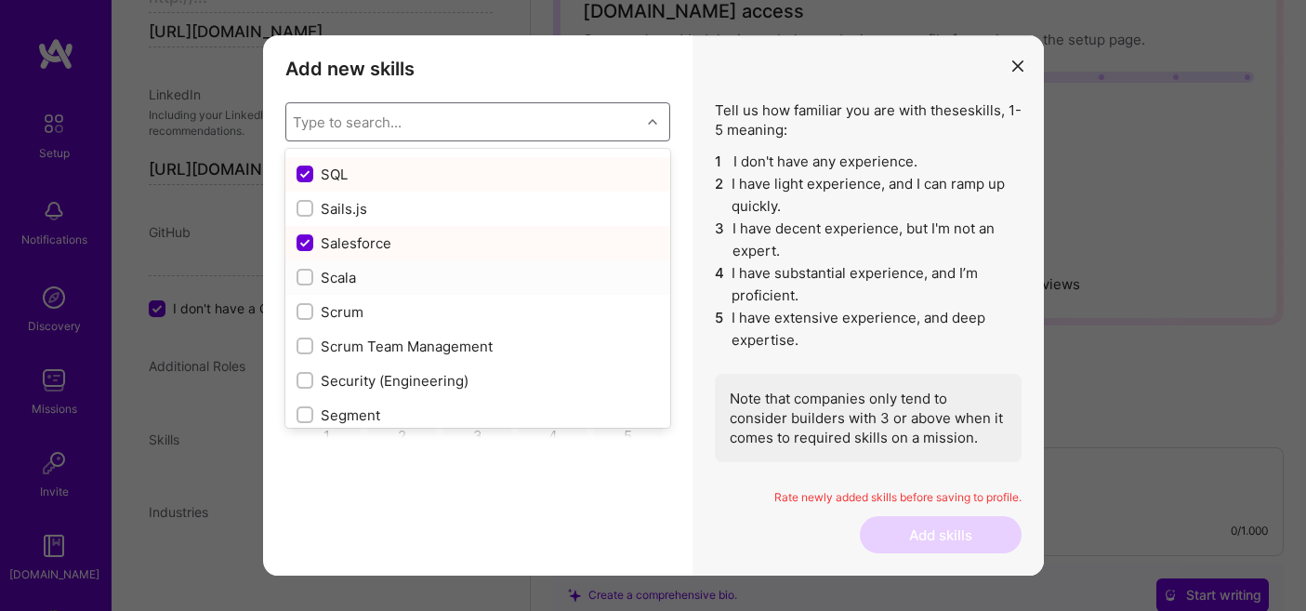
scroll to position [9953, 0]
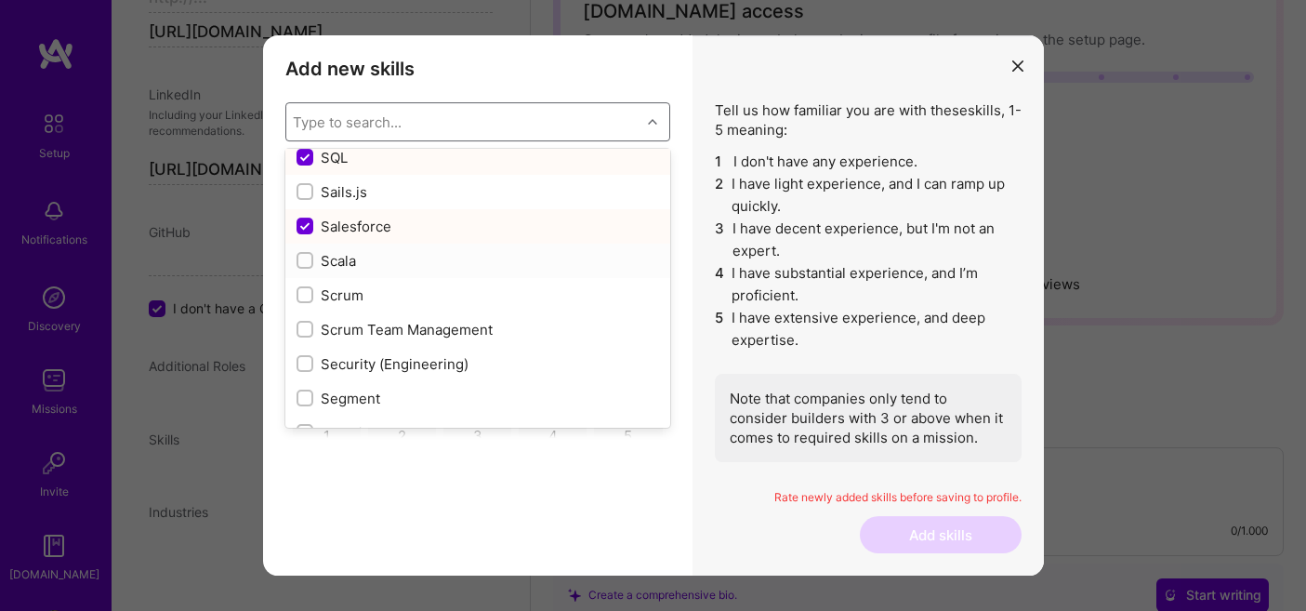
click at [305, 264] on input "modal" at bounding box center [306, 261] width 13 height 13
checkbox input "true"
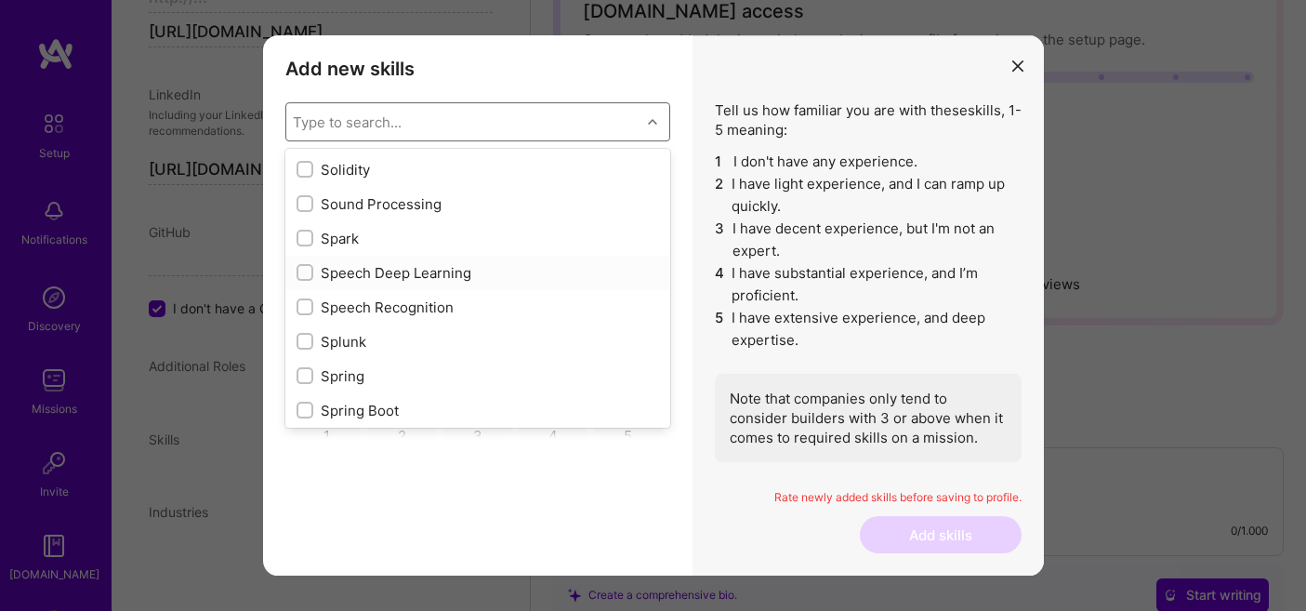
scroll to position [10670, 0]
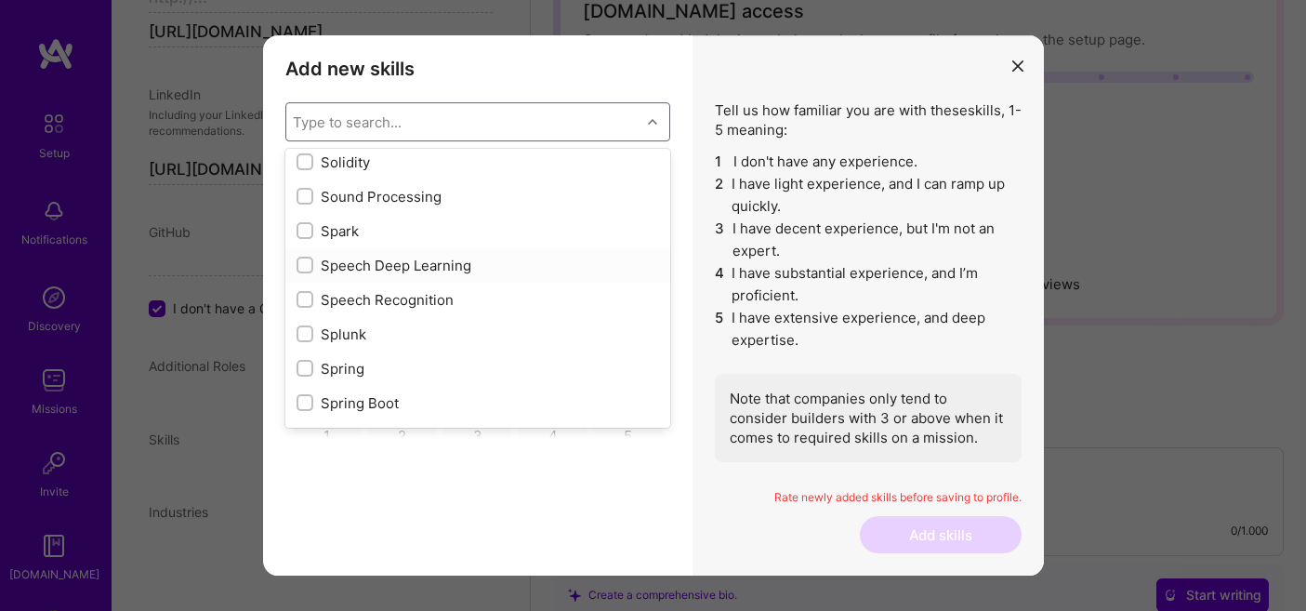
click at [304, 265] on input "modal" at bounding box center [306, 265] width 13 height 13
checkbox input "true"
click at [302, 300] on input "modal" at bounding box center [306, 300] width 13 height 13
checkbox input "true"
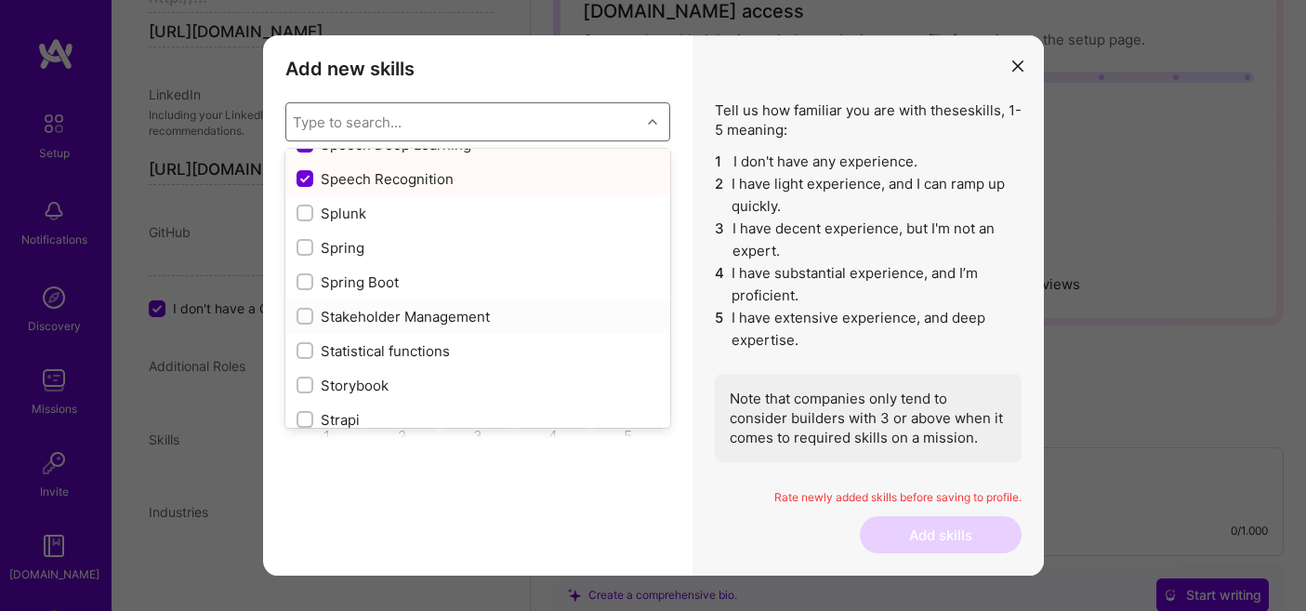
scroll to position [10805, 0]
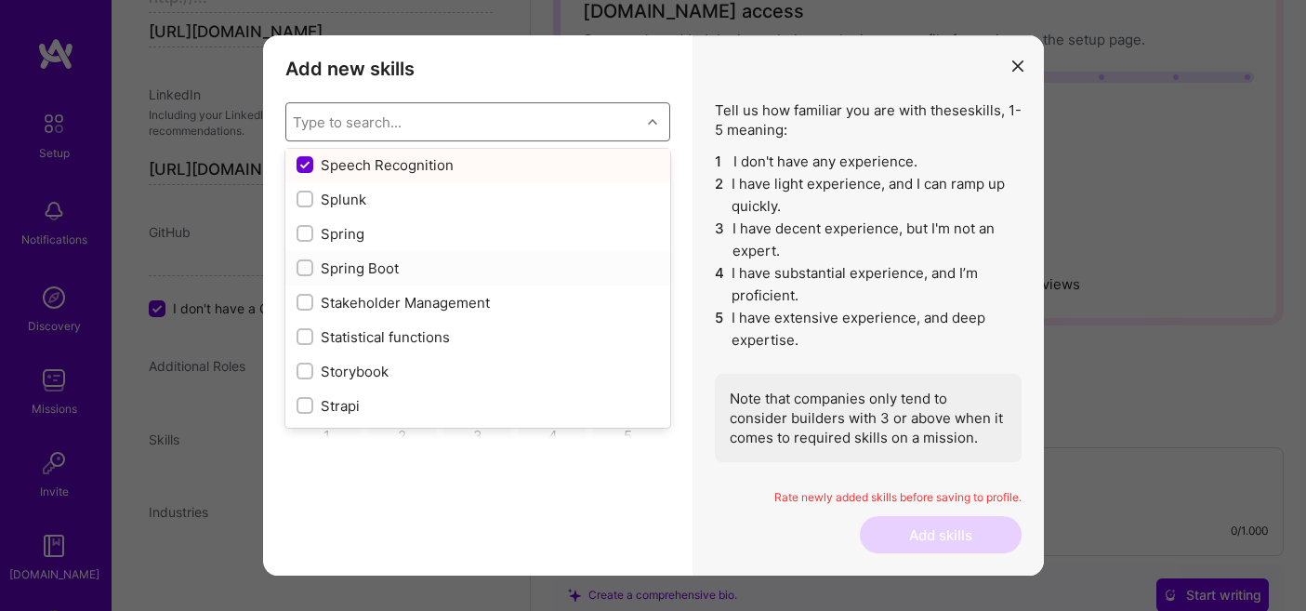
click at [301, 271] on input "modal" at bounding box center [306, 268] width 13 height 13
checkbox input "true"
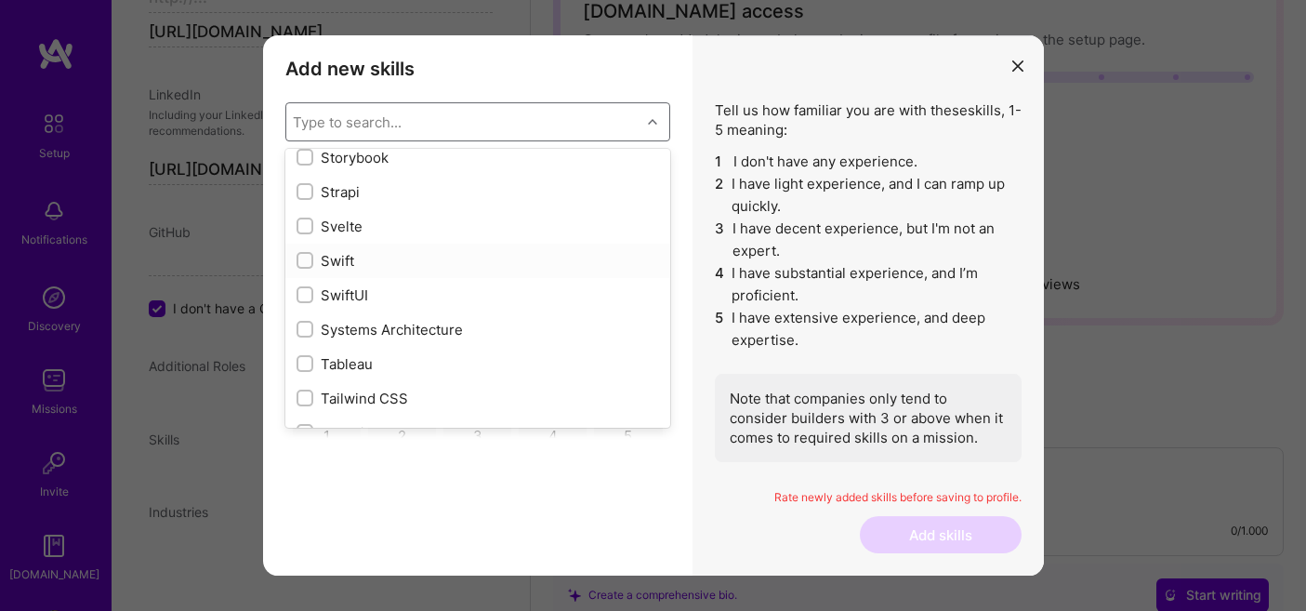
scroll to position [11038, 0]
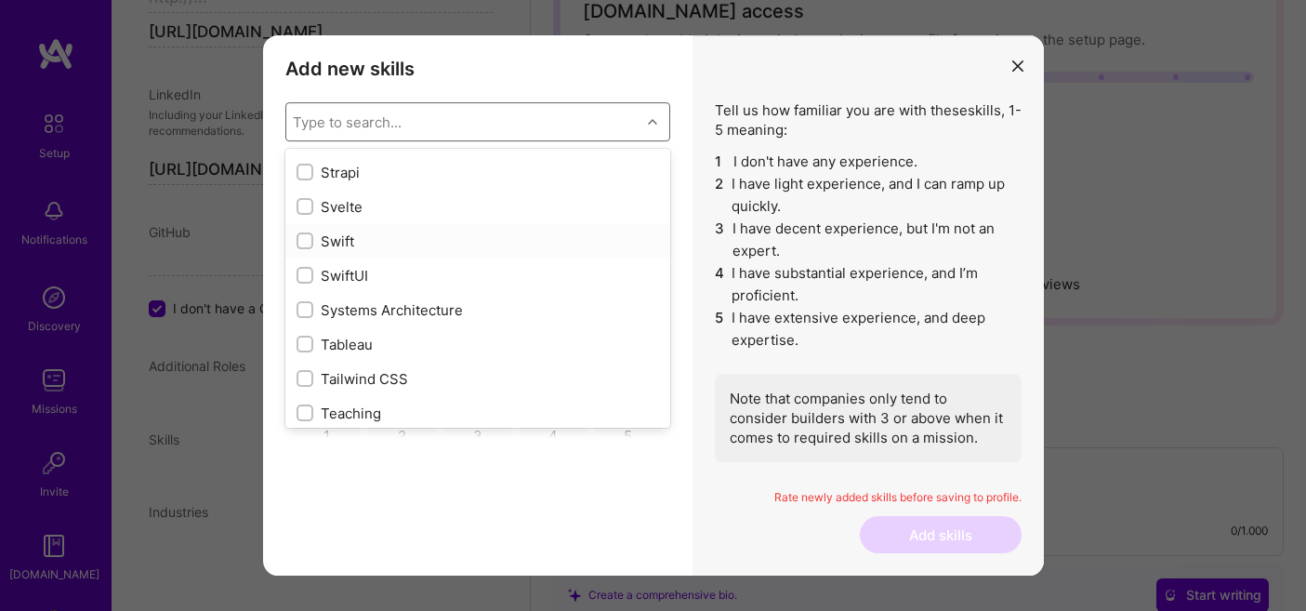
click at [303, 241] on input "modal" at bounding box center [306, 241] width 13 height 13
checkbox input "true"
click at [303, 279] on input "modal" at bounding box center [306, 276] width 13 height 13
checkbox input "true"
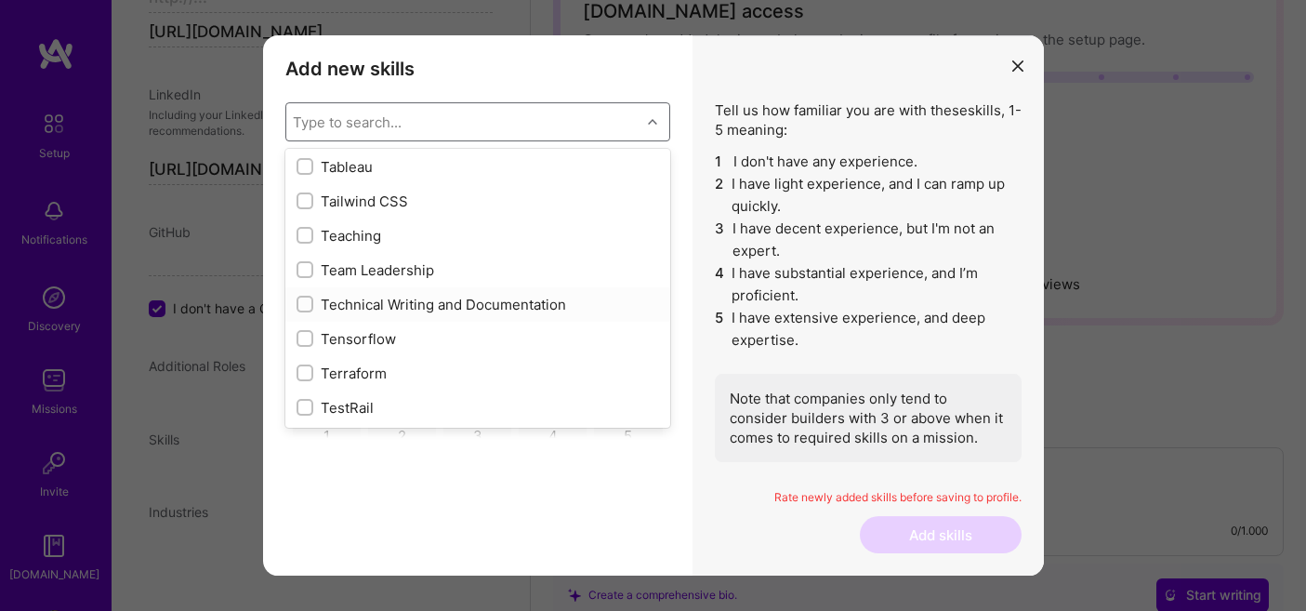
scroll to position [11234, 0]
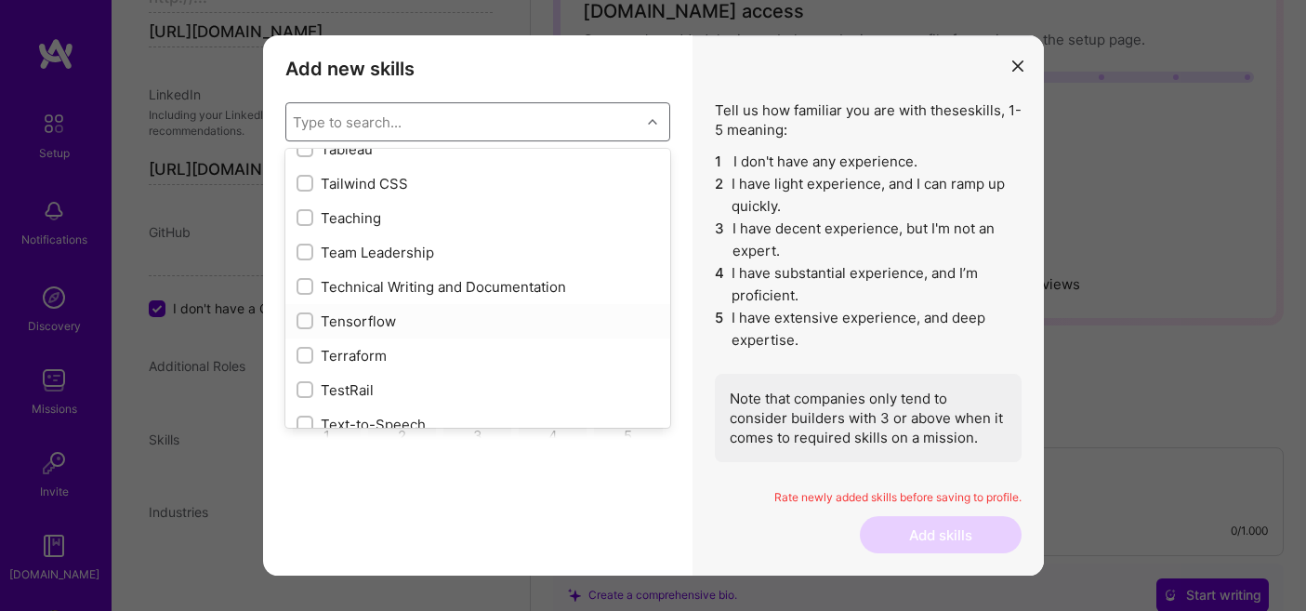
click at [300, 316] on input "modal" at bounding box center [306, 321] width 13 height 13
checkbox input "true"
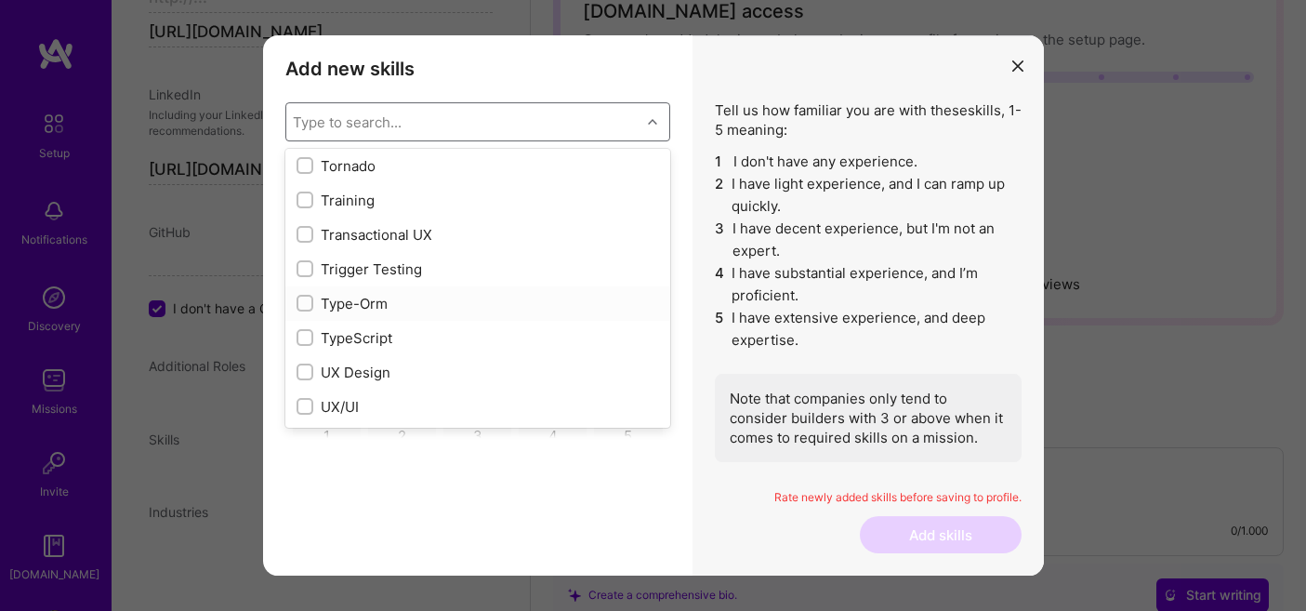
scroll to position [11567, 0]
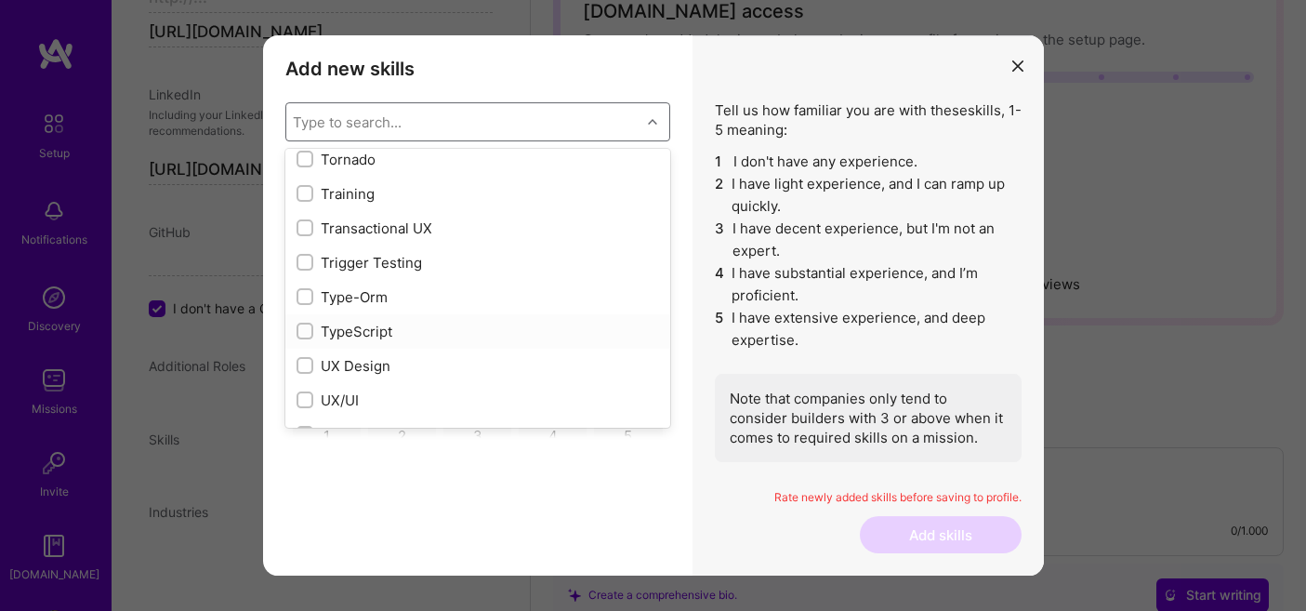
click at [306, 330] on input "modal" at bounding box center [306, 331] width 13 height 13
checkbox input "true"
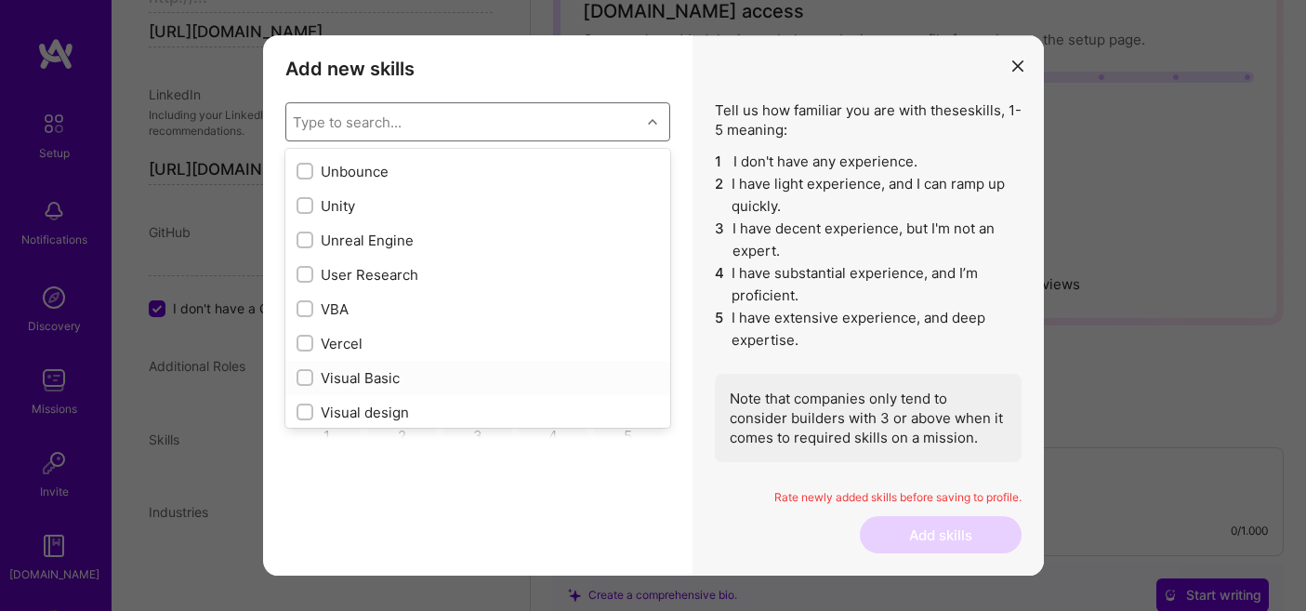
scroll to position [11865, 0]
click at [300, 268] on div "modal" at bounding box center [305, 274] width 17 height 17
click at [300, 269] on input "modal" at bounding box center [306, 275] width 13 height 13
click at [306, 269] on input "modal" at bounding box center [306, 275] width 13 height 13
checkbox input "true"
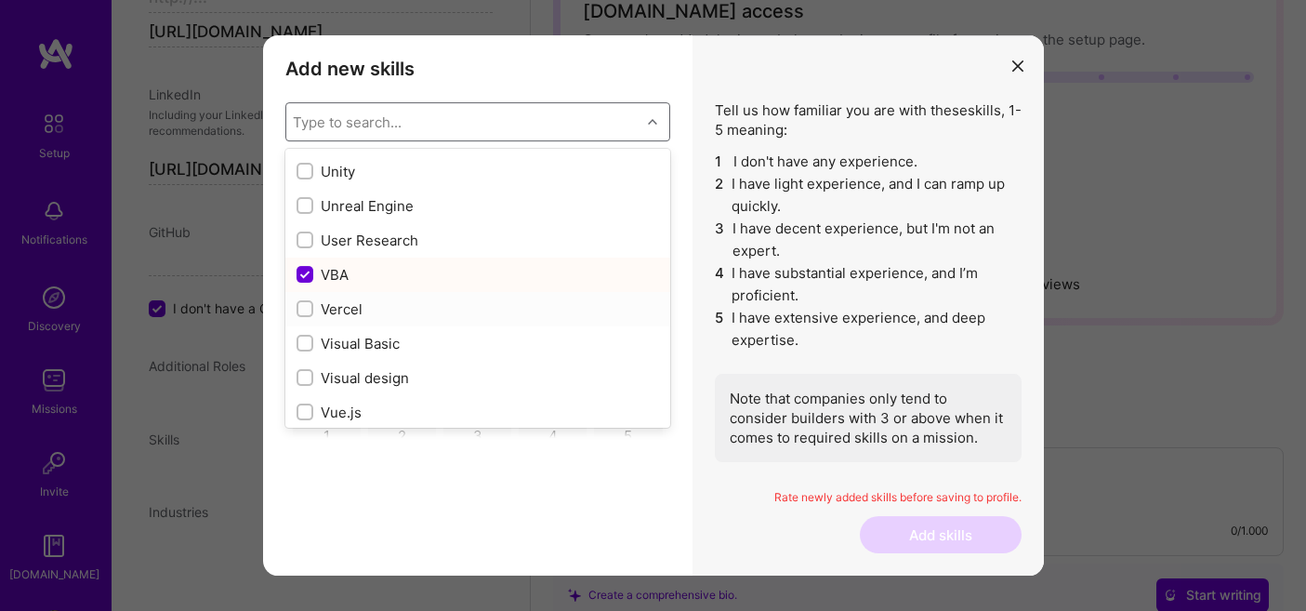
click at [302, 306] on input "modal" at bounding box center [306, 309] width 13 height 13
checkbox input "true"
click at [309, 343] on input "modal" at bounding box center [306, 343] width 13 height 13
checkbox input "true"
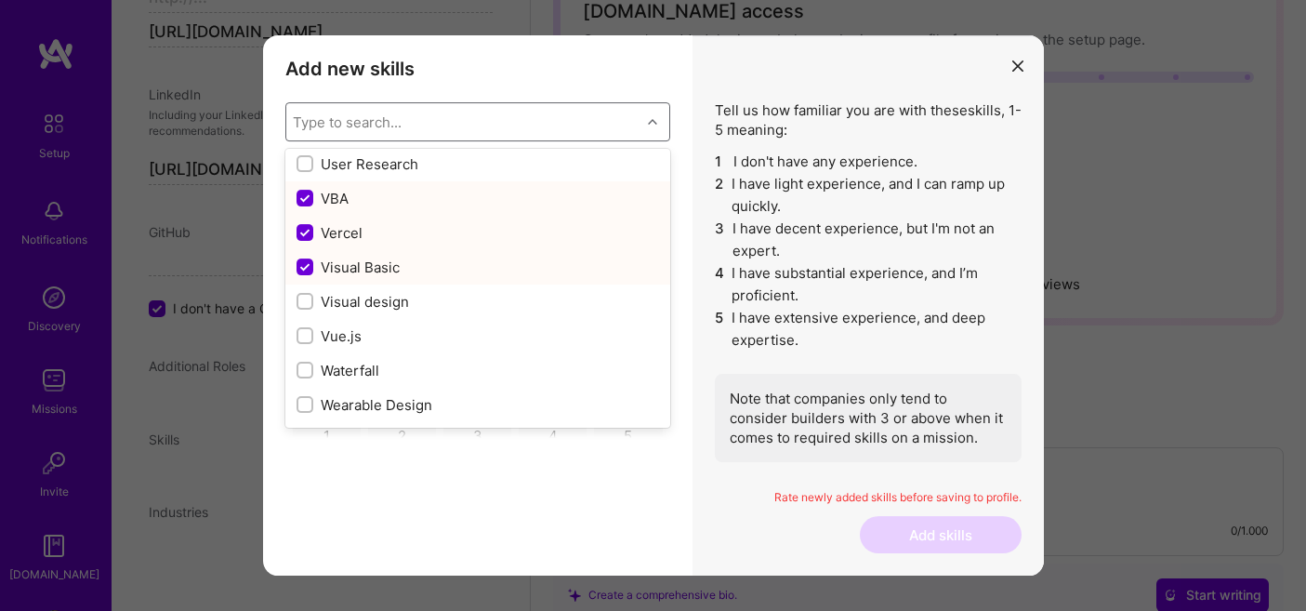
scroll to position [11991, 0]
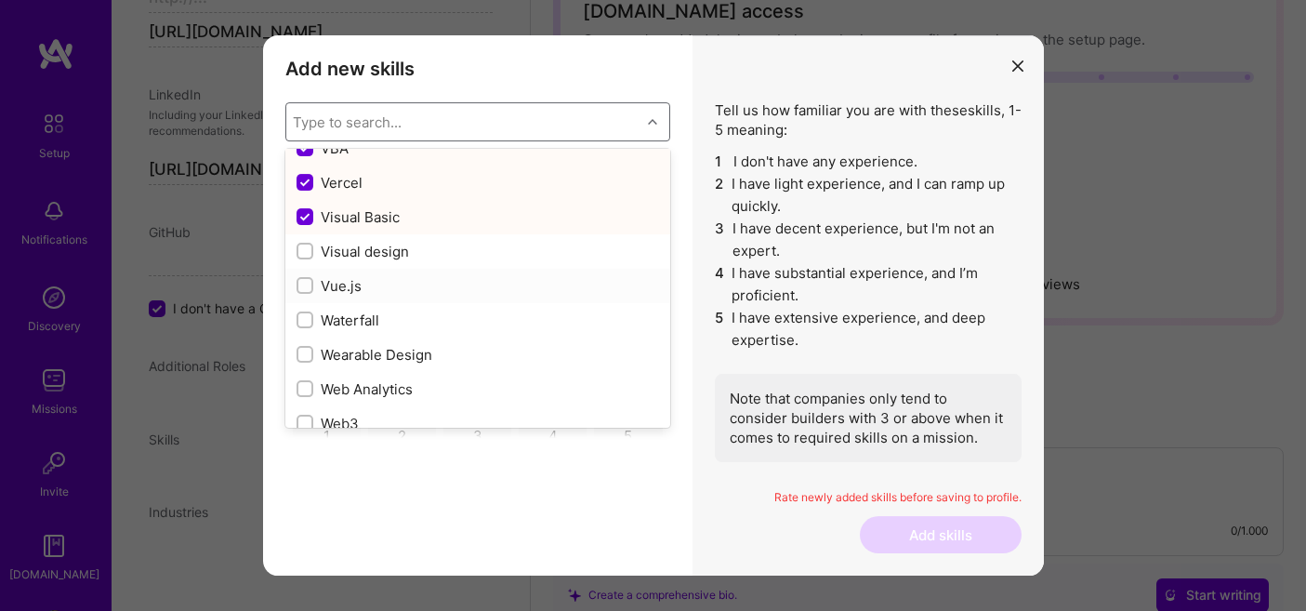
click at [304, 284] on input "modal" at bounding box center [306, 286] width 13 height 13
checkbox input "true"
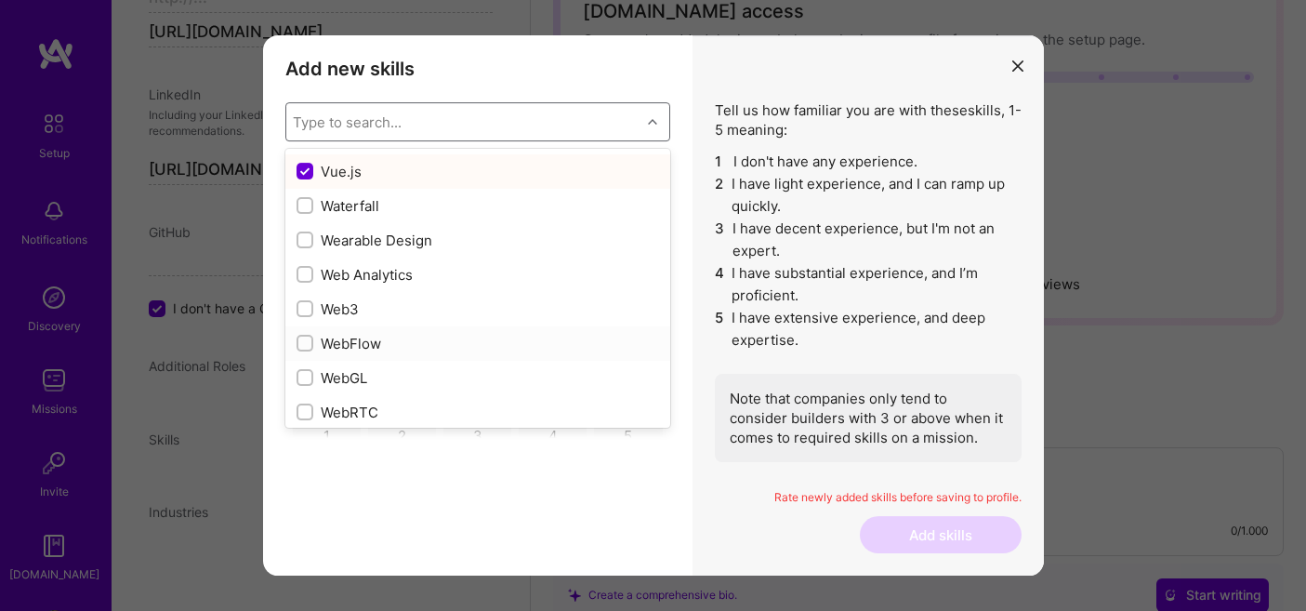
scroll to position [12163, 0]
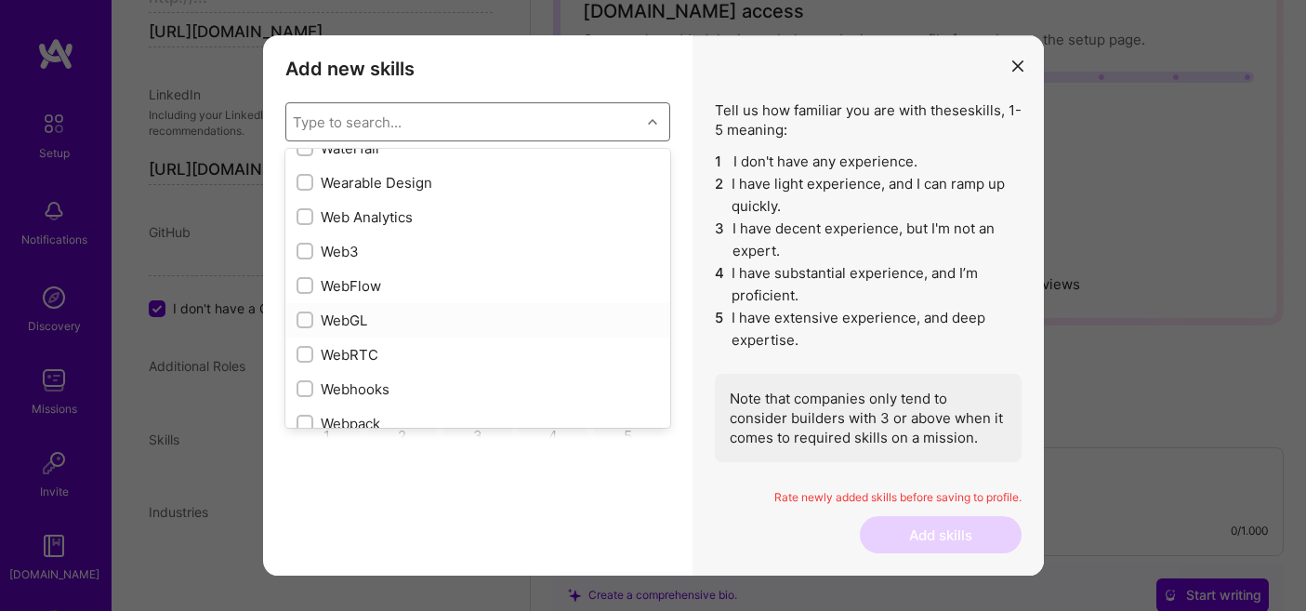
click at [297, 320] on div "modal" at bounding box center [305, 319] width 17 height 17
click at [300, 320] on input "modal" at bounding box center [306, 320] width 13 height 13
click at [304, 318] on input "modal" at bounding box center [306, 320] width 13 height 13
checkbox input "true"
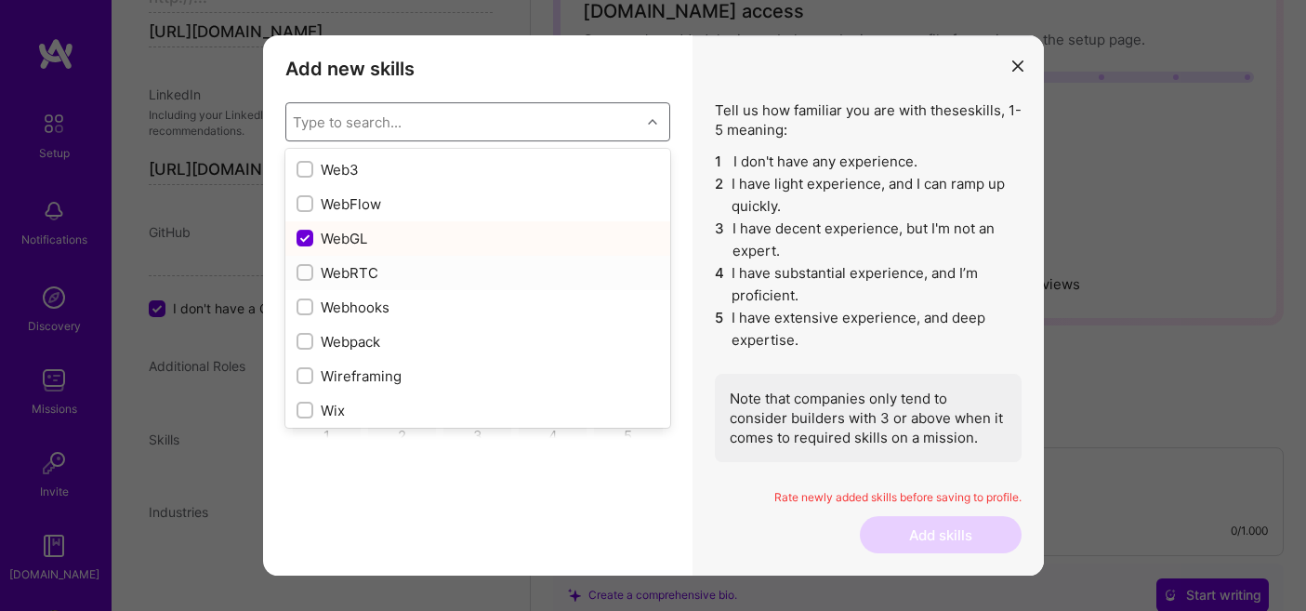
scroll to position [12248, 0]
click at [307, 307] on input "modal" at bounding box center [306, 304] width 13 height 13
checkbox input "true"
click at [307, 332] on div "modal" at bounding box center [305, 338] width 17 height 17
click at [307, 333] on input "modal" at bounding box center [306, 339] width 13 height 13
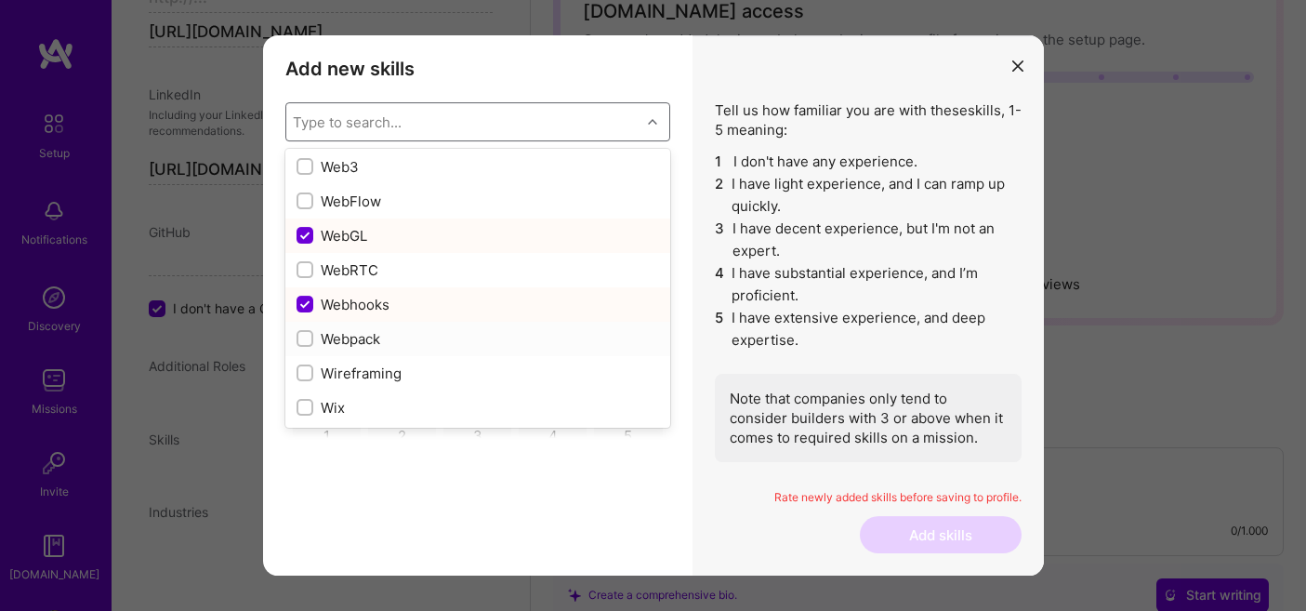
checkbox input "false"
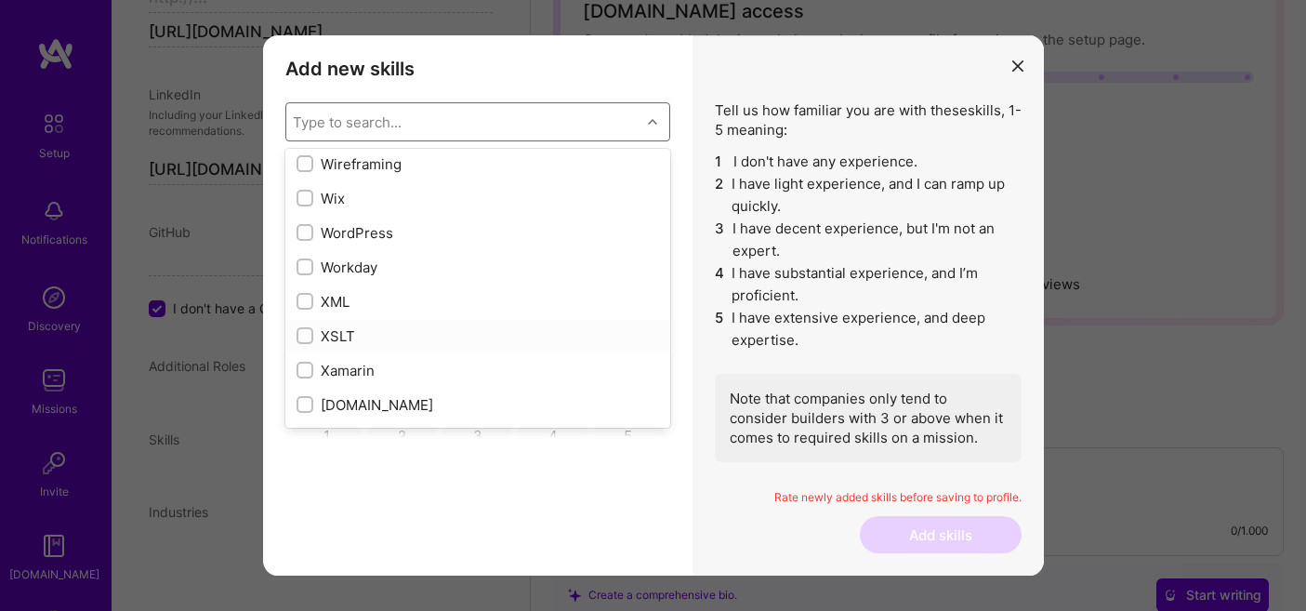
scroll to position [12460, 0]
click at [305, 301] on input "modal" at bounding box center [306, 299] width 13 height 13
checkbox input "true"
click at [304, 330] on input "modal" at bounding box center [306, 333] width 13 height 13
drag, startPoint x: 302, startPoint y: 325, endPoint x: 318, endPoint y: 325, distance: 15.8
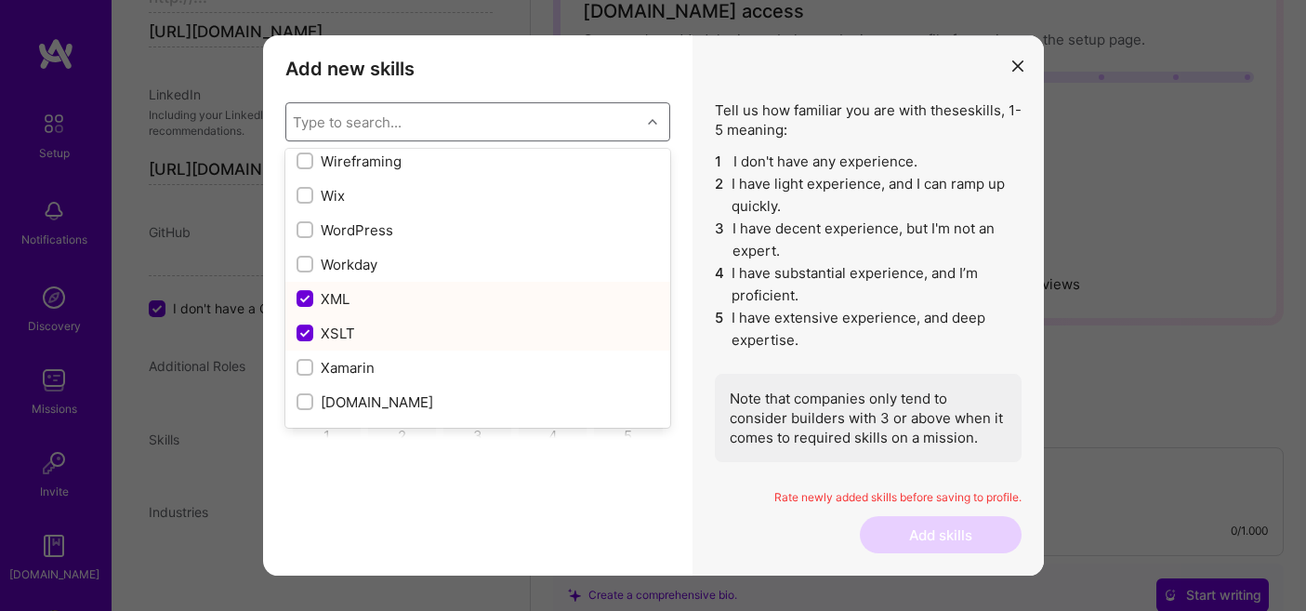
click at [302, 325] on input "modal" at bounding box center [306, 333] width 17 height 17
checkbox input "false"
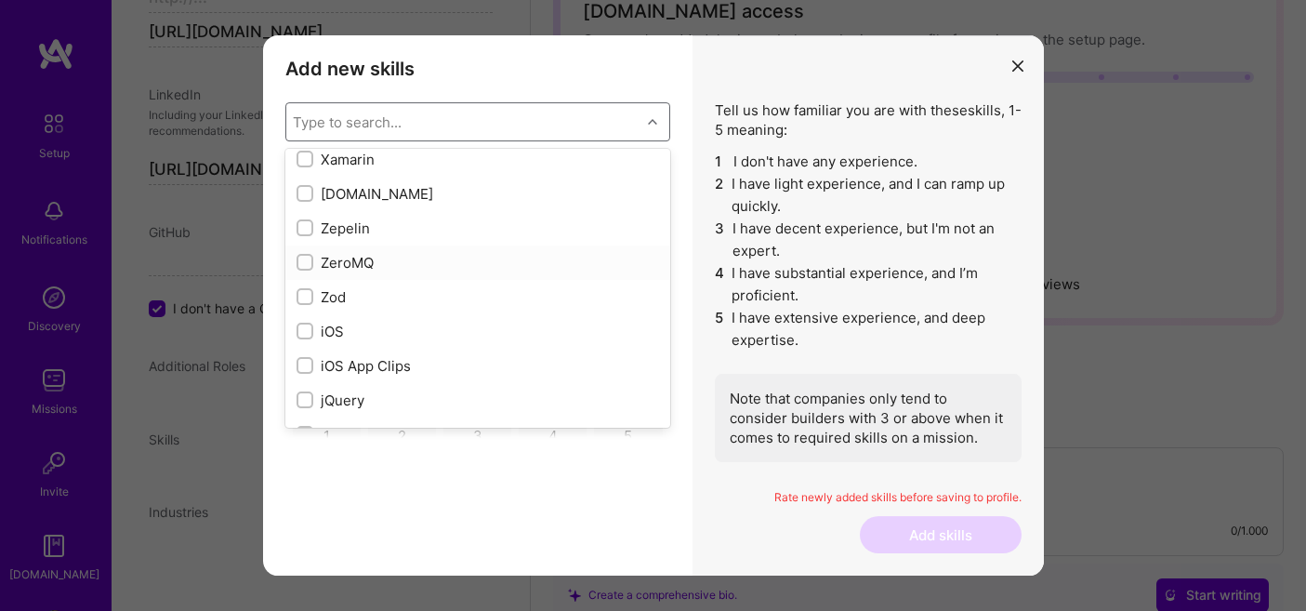
scroll to position [12671, 0]
click at [302, 325] on input "modal" at bounding box center [306, 329] width 13 height 13
checkbox input "true"
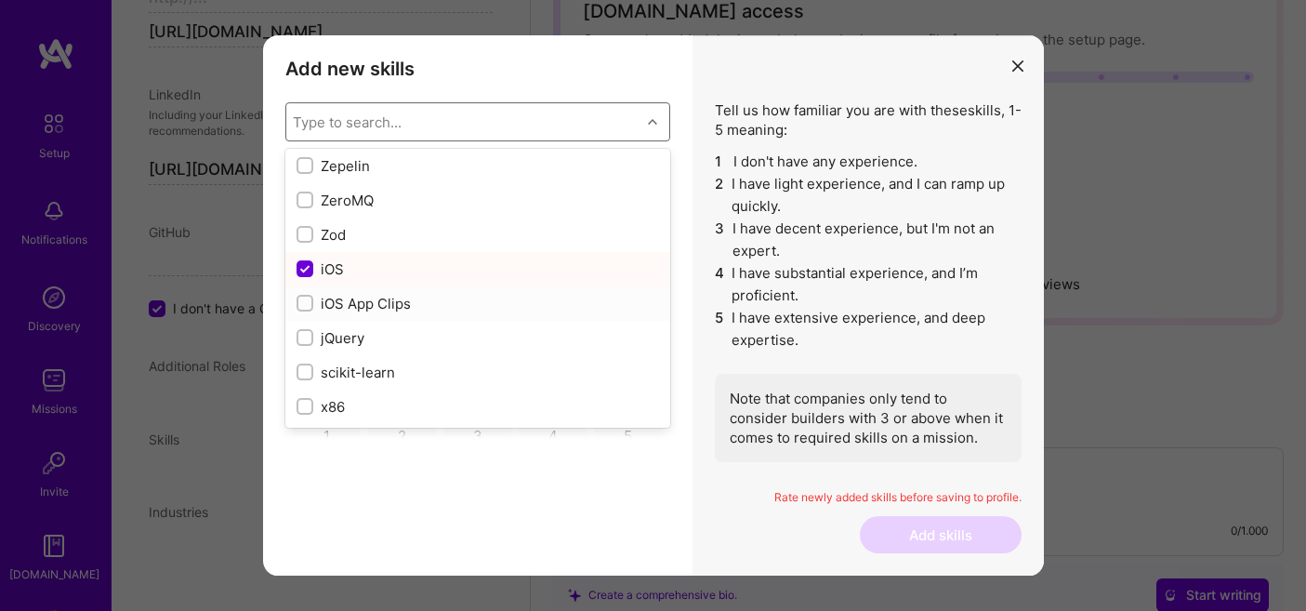
scroll to position [12730, 0]
click at [305, 410] on input "modal" at bounding box center [306, 407] width 13 height 13
checkbox input "true"
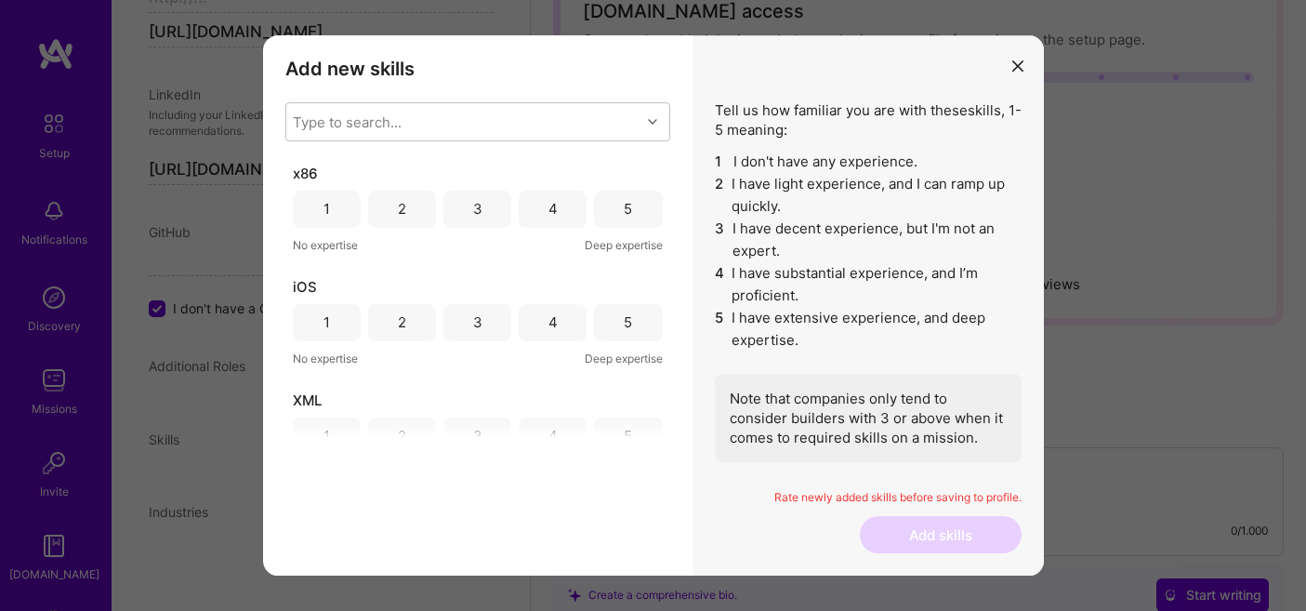
click at [401, 512] on div "Add new skills Tell us how familiar you are with given skills, using between 1 …" at bounding box center [477, 305] width 429 height 541
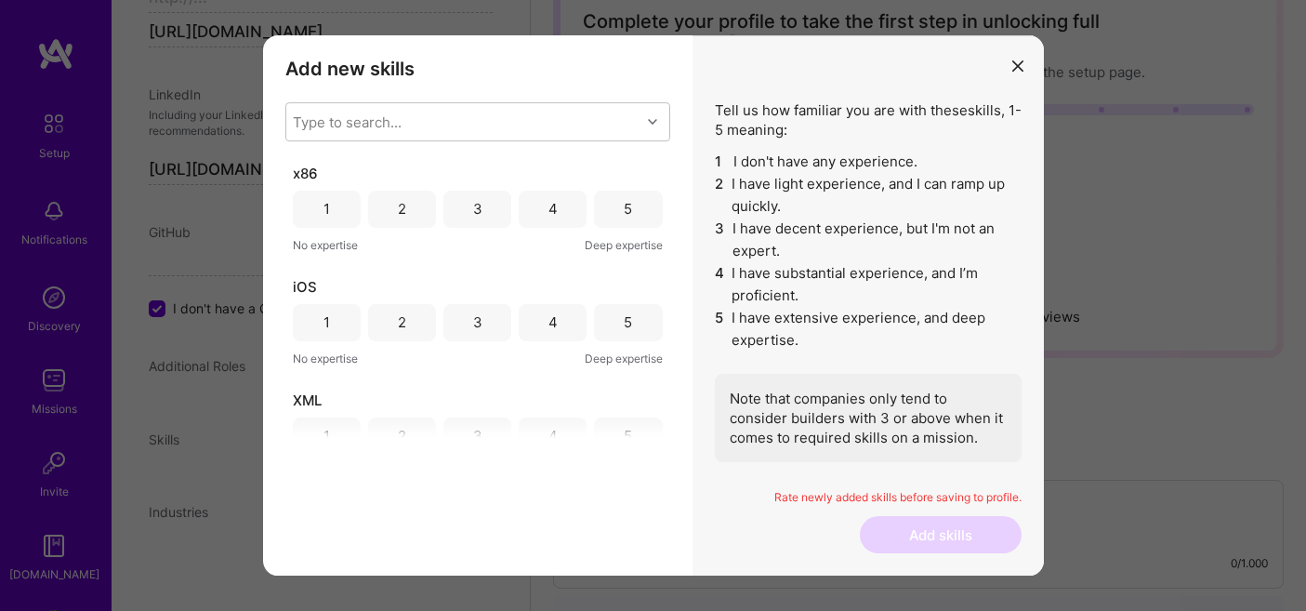
scroll to position [114, 0]
click at [641, 208] on div "5" at bounding box center [628, 209] width 68 height 37
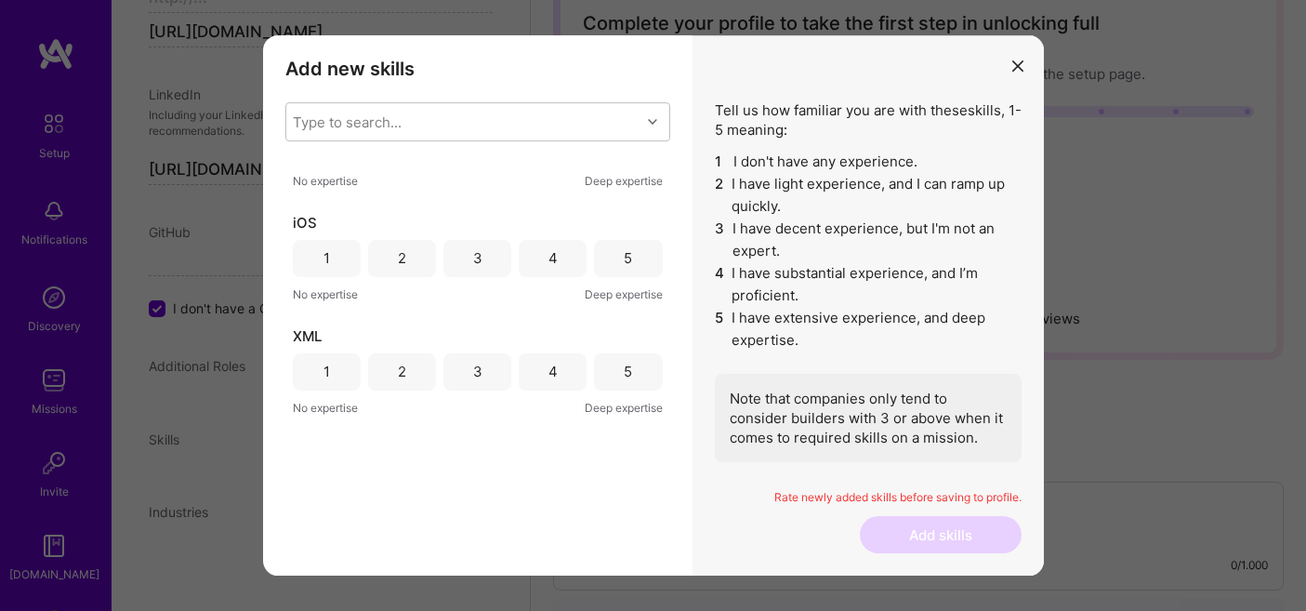
scroll to position [66, 0]
click at [631, 256] on div "5" at bounding box center [628, 256] width 68 height 37
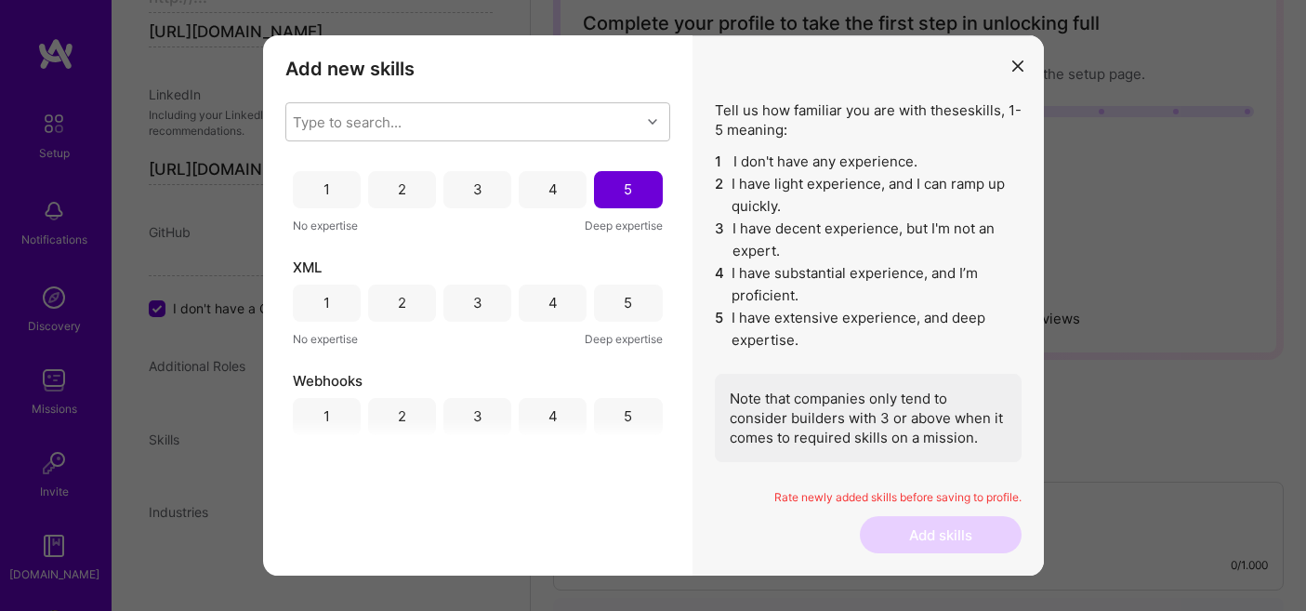
click at [628, 306] on div "5" at bounding box center [628, 302] width 68 height 37
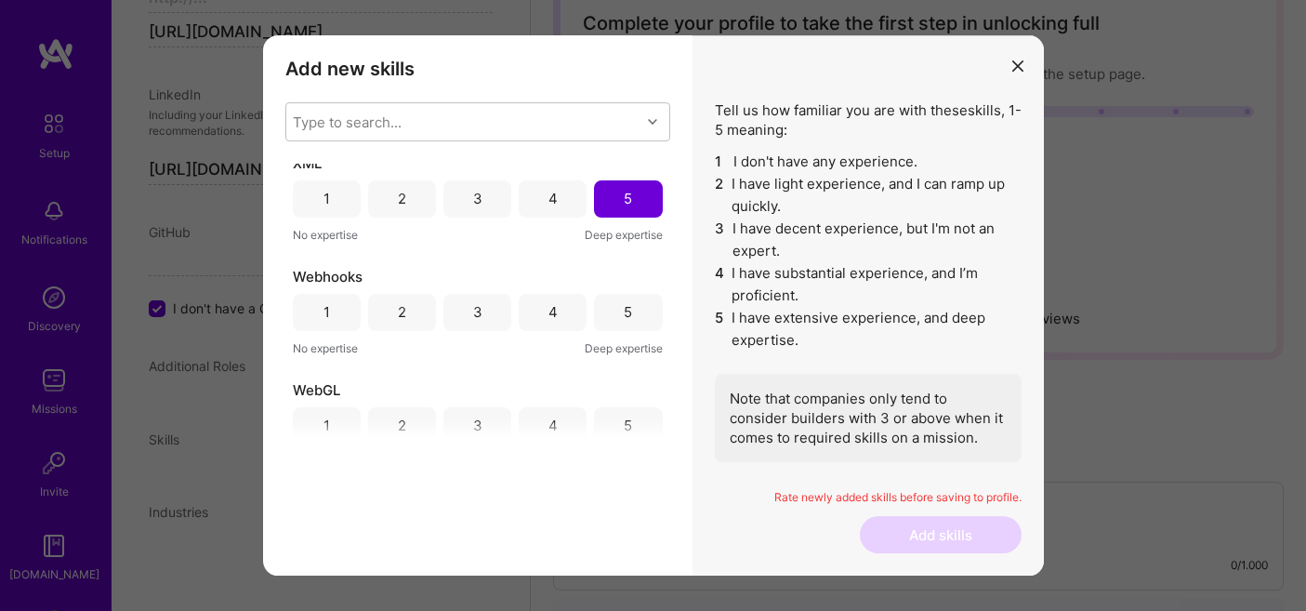
scroll to position [259, 0]
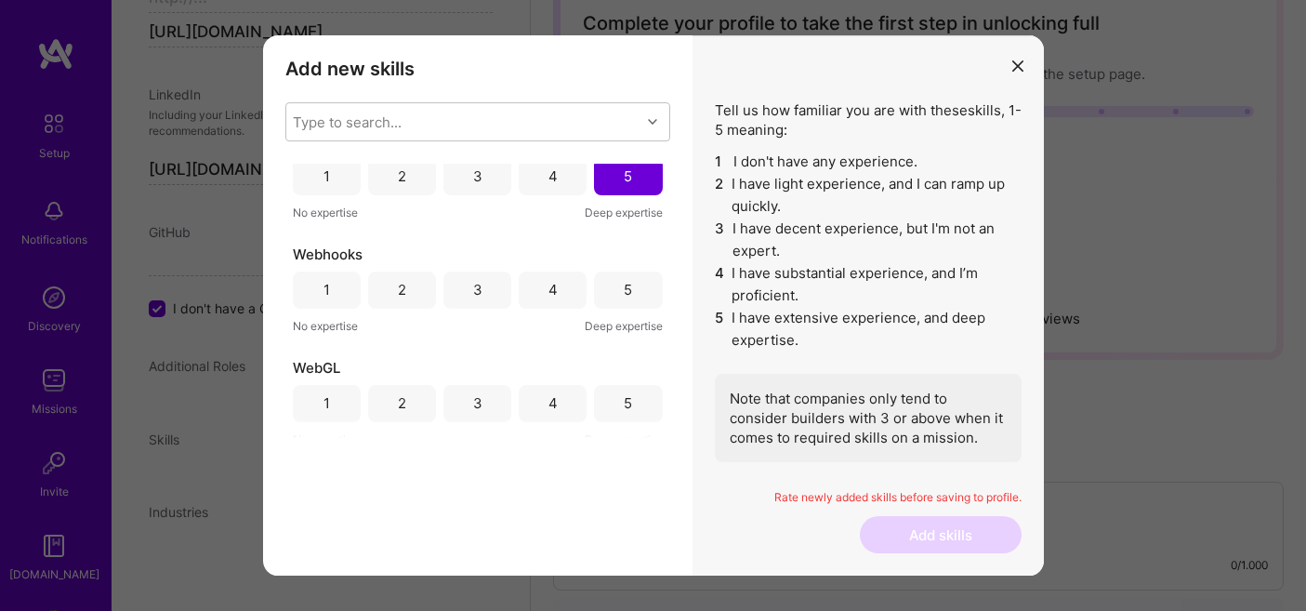
click at [549, 290] on div "4" at bounding box center [552, 290] width 9 height 20
click at [624, 295] on div "5" at bounding box center [628, 290] width 8 height 20
click at [569, 280] on div "4" at bounding box center [553, 289] width 68 height 37
click at [624, 394] on div "5" at bounding box center [628, 403] width 8 height 20
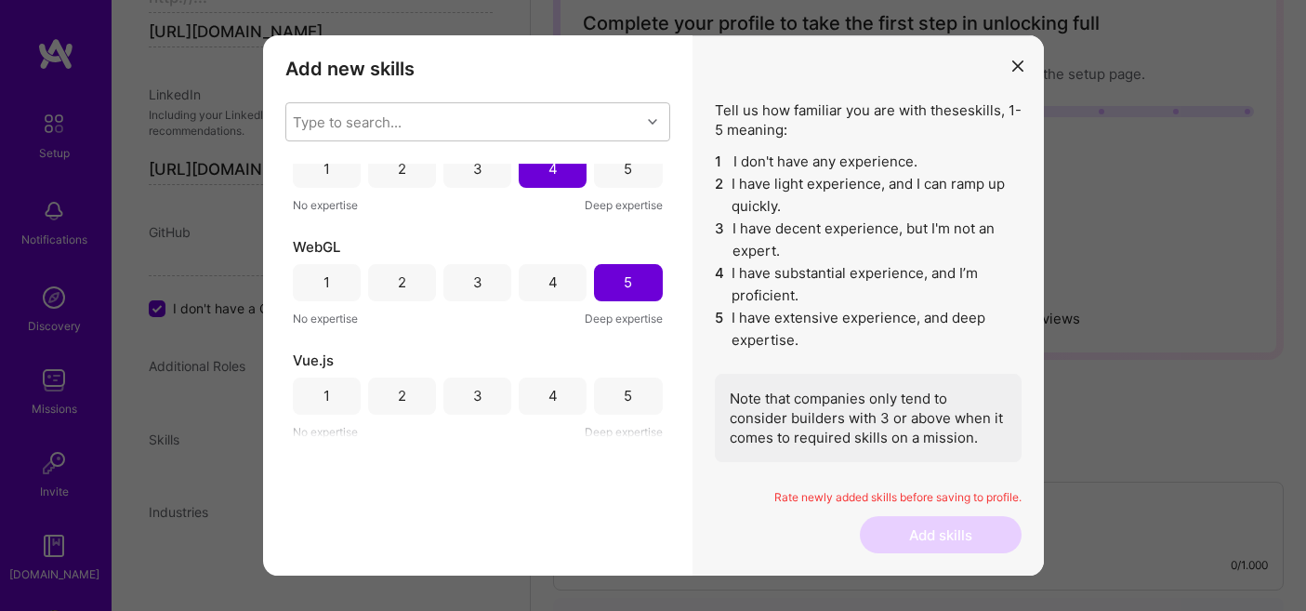
scroll to position [425, 0]
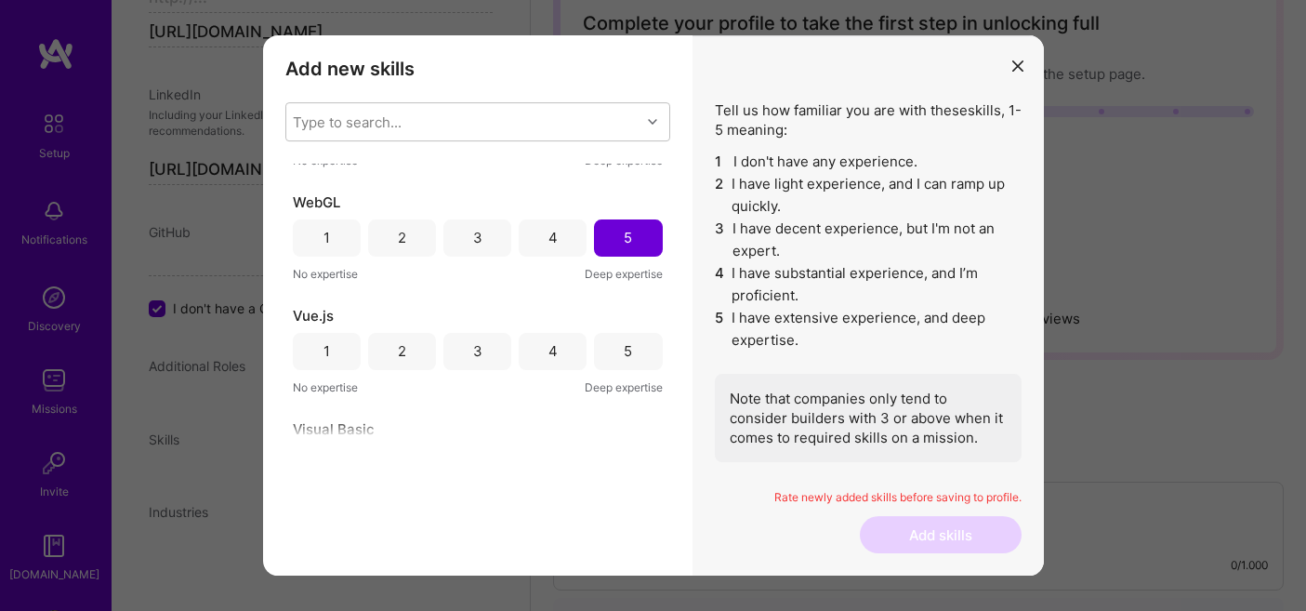
click at [555, 349] on div "4" at bounding box center [553, 351] width 68 height 37
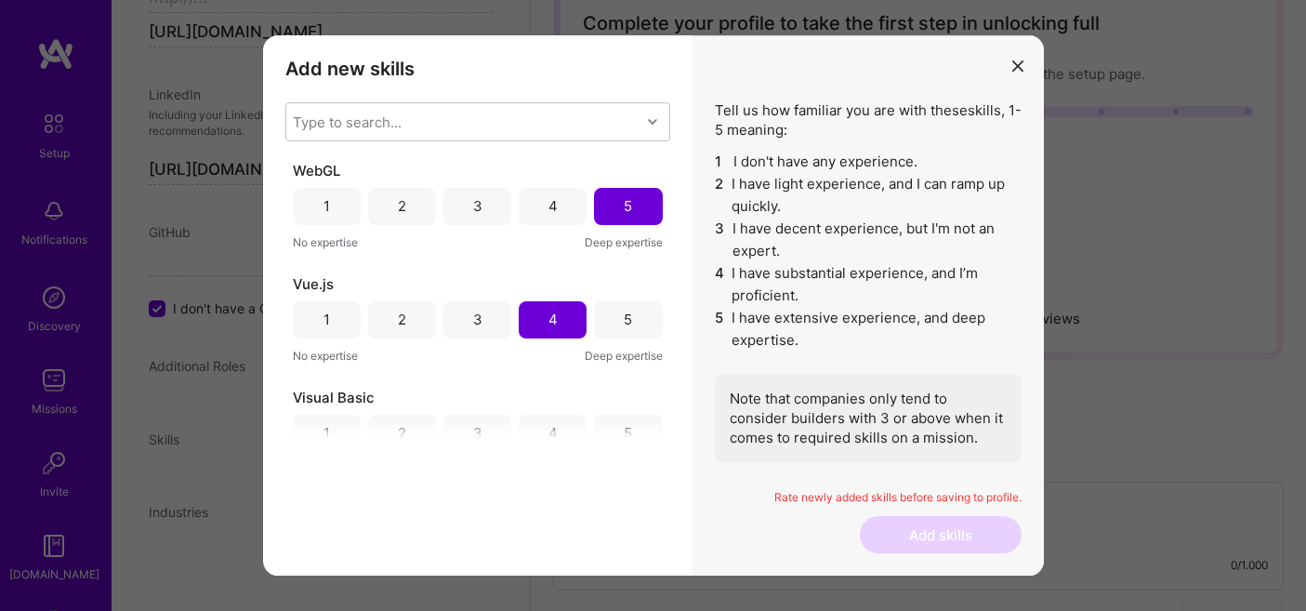
scroll to position [448, 0]
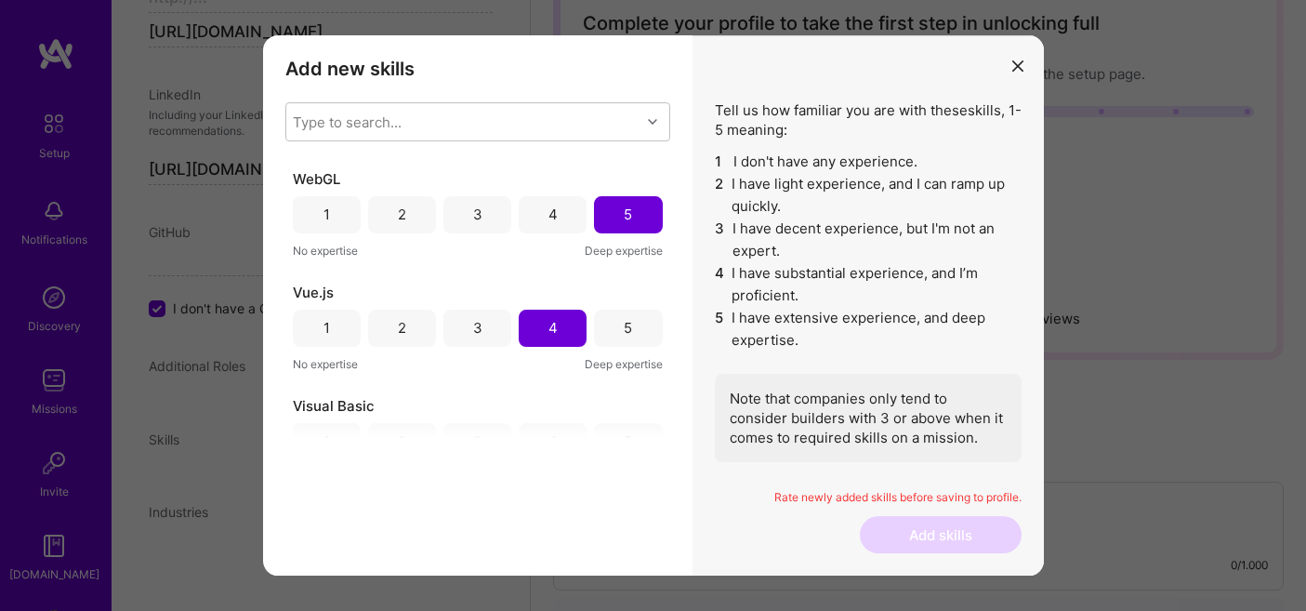
click at [560, 205] on div "4" at bounding box center [553, 214] width 68 height 37
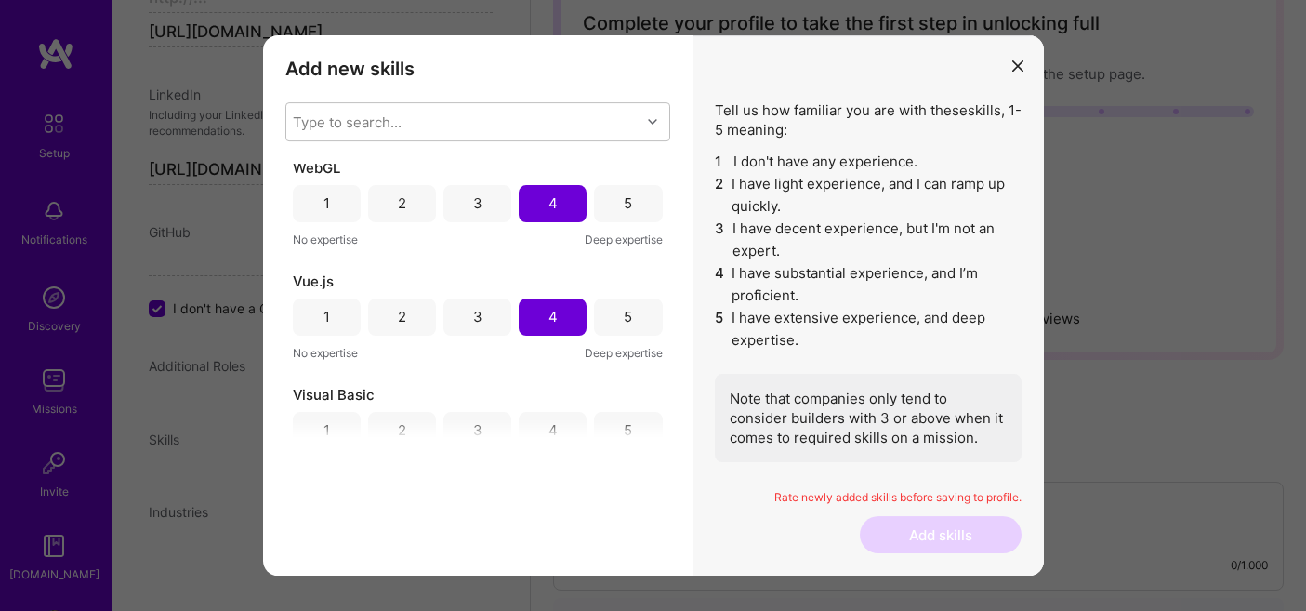
scroll to position [452, 0]
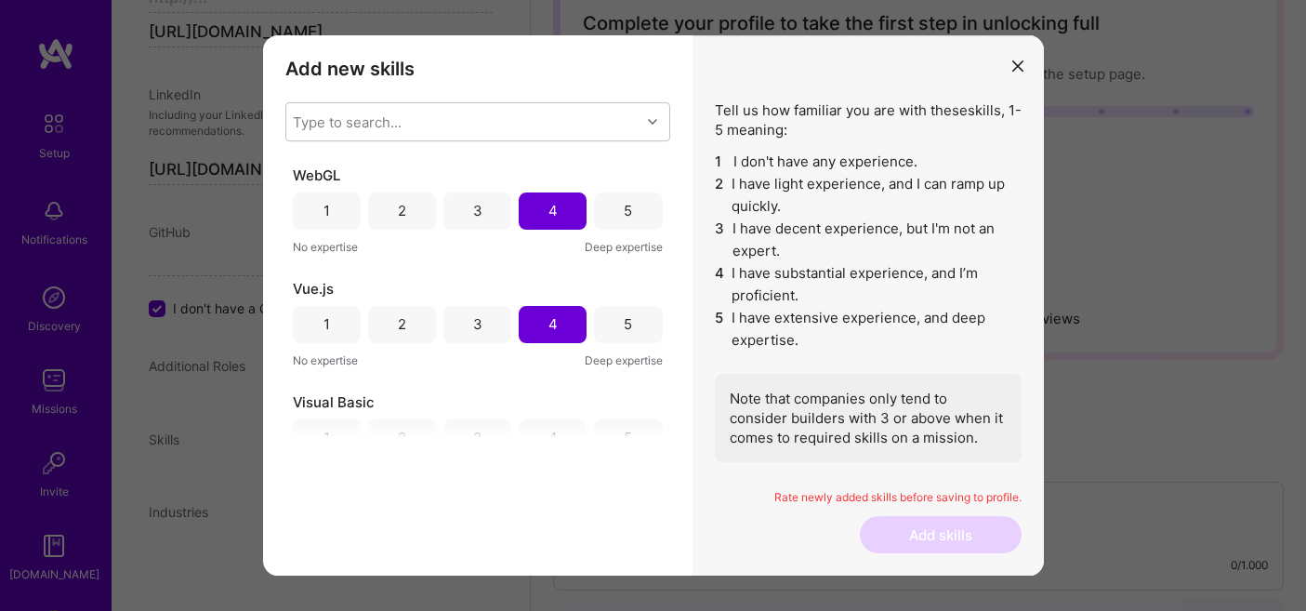
click at [624, 217] on div "5" at bounding box center [628, 211] width 8 height 20
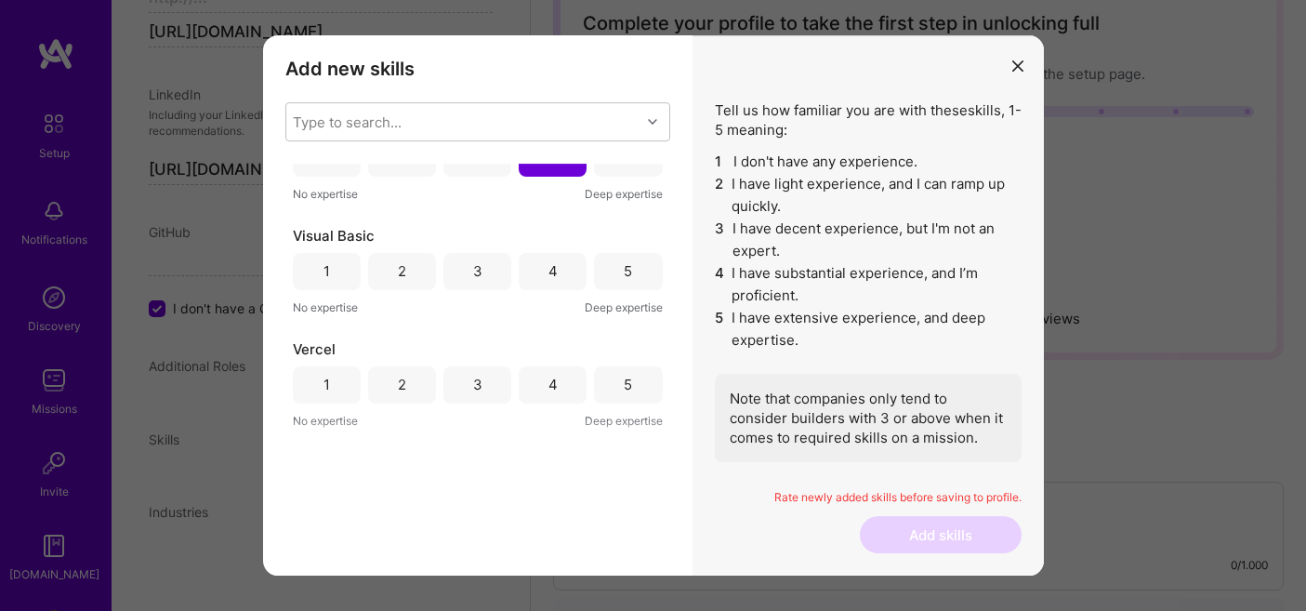
scroll to position [623, 0]
click at [624, 273] on div "5" at bounding box center [628, 267] width 8 height 20
click at [641, 387] on div "5" at bounding box center [628, 380] width 68 height 37
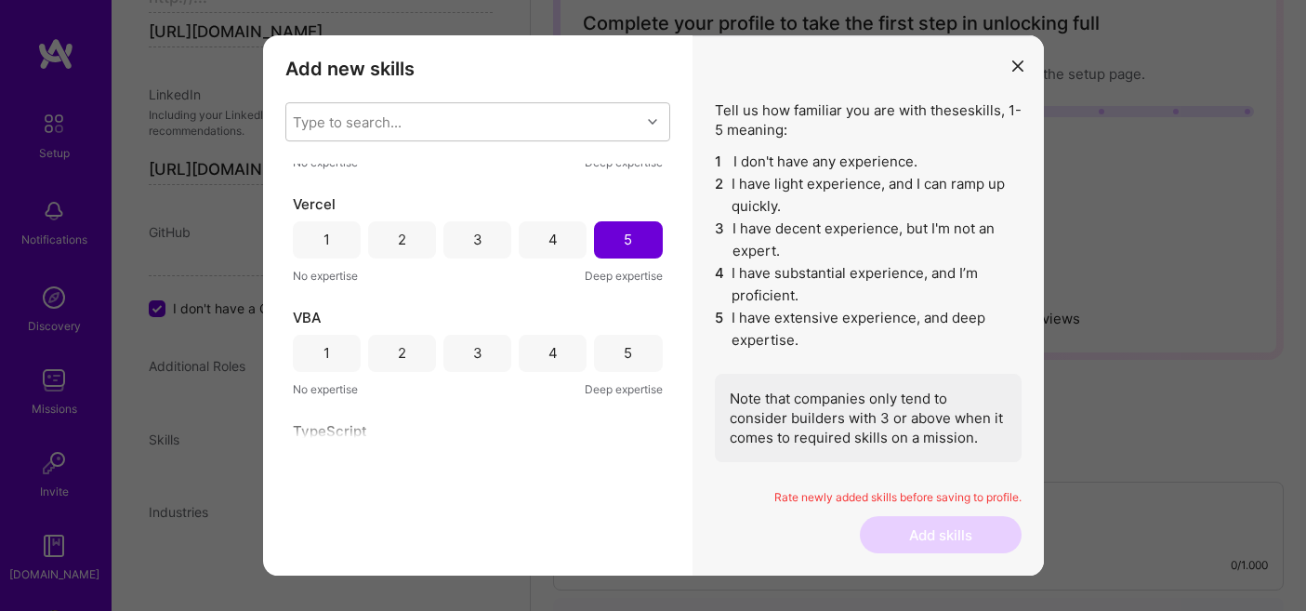
scroll to position [766, 0]
click at [624, 353] on div "5" at bounding box center [628, 350] width 8 height 20
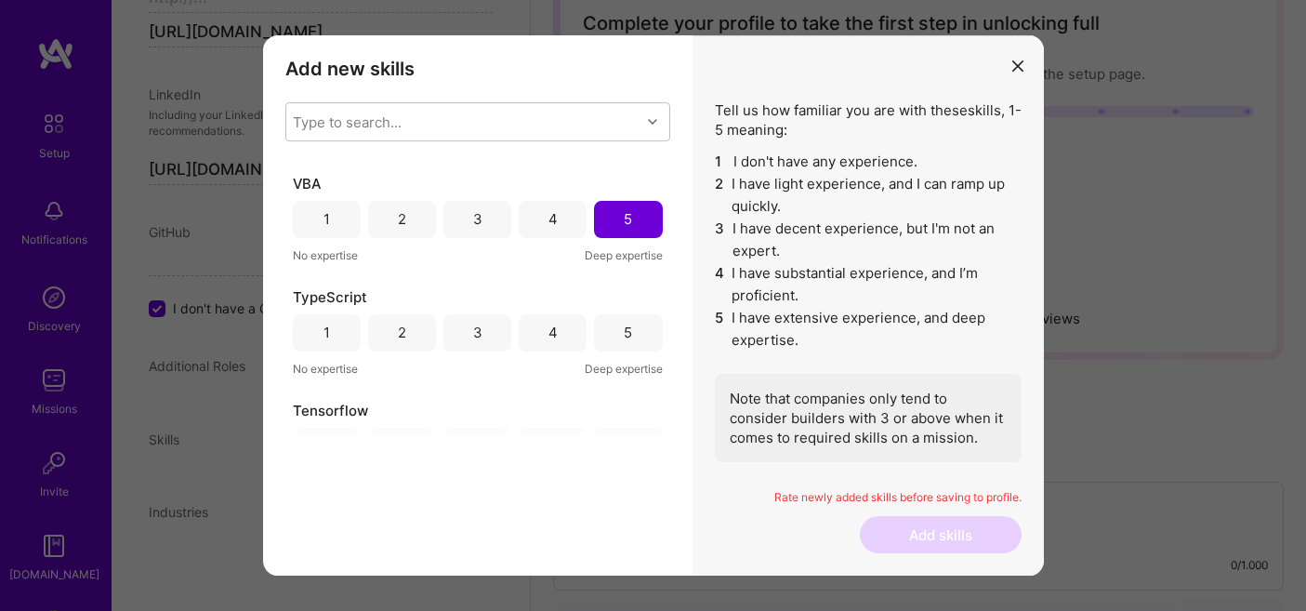
scroll to position [909, 0]
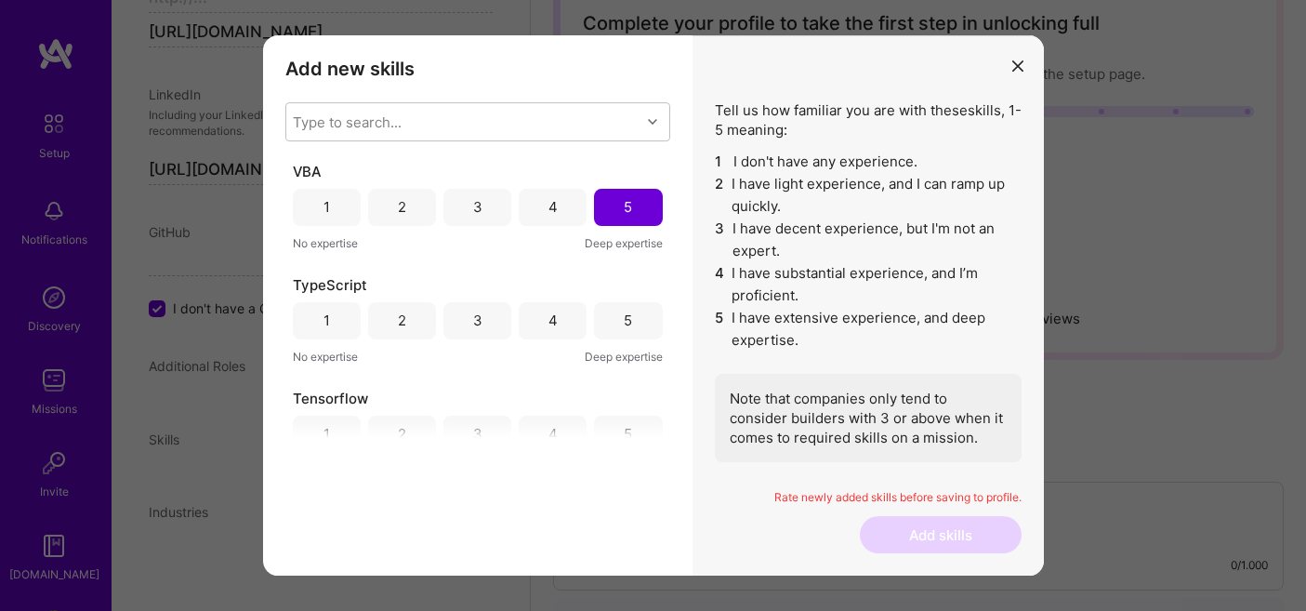
click at [624, 314] on div "5" at bounding box center [628, 320] width 8 height 20
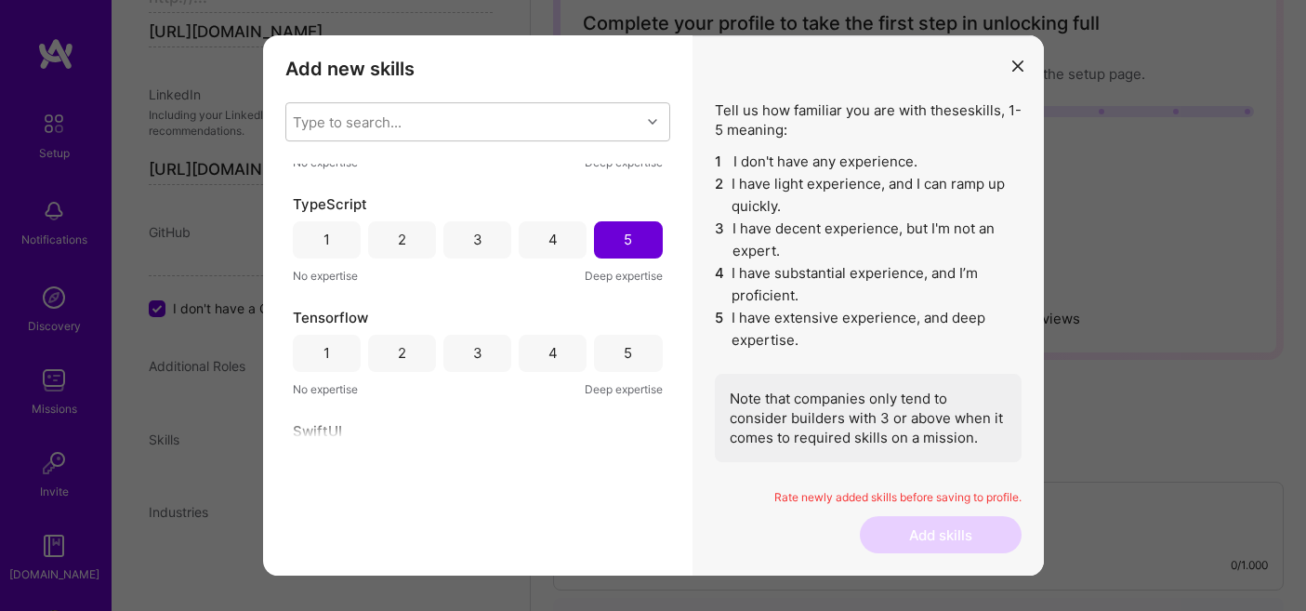
scroll to position [1007, 0]
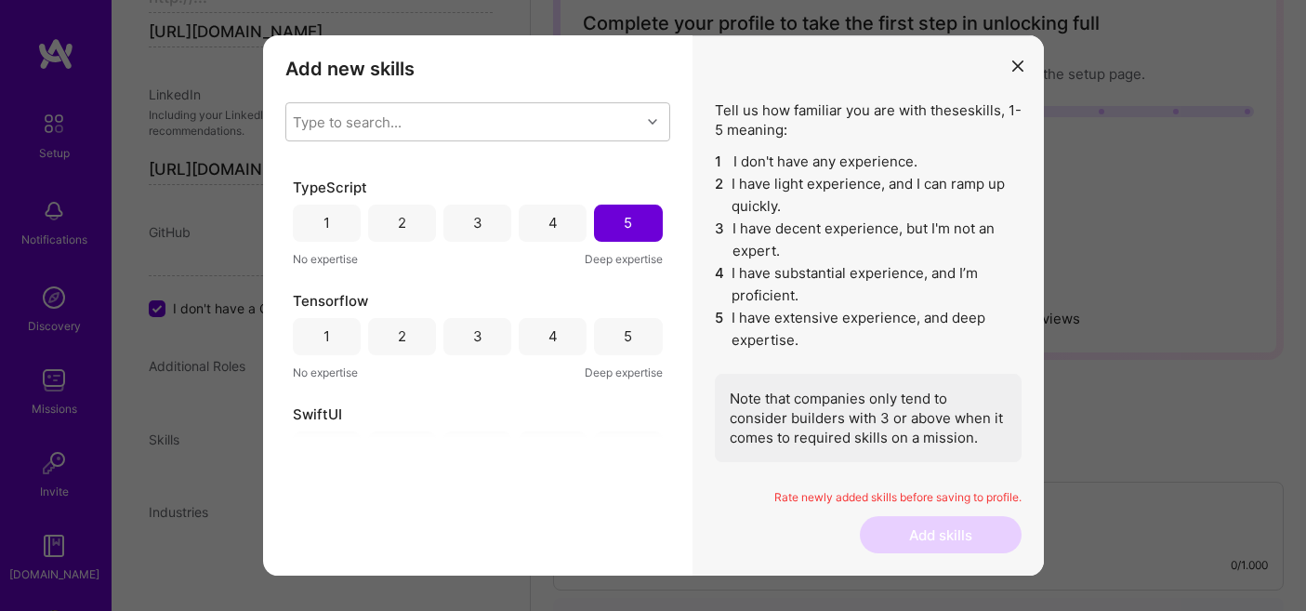
click at [629, 341] on div "5" at bounding box center [628, 336] width 68 height 37
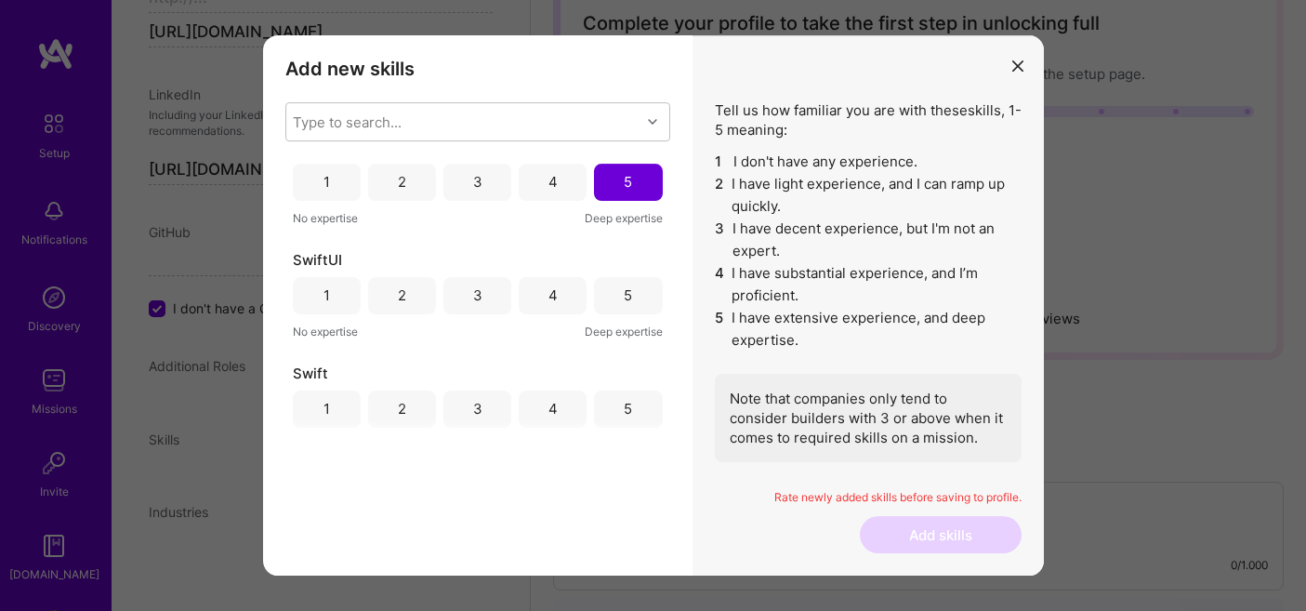
click at [541, 289] on div "4" at bounding box center [553, 295] width 68 height 37
click at [558, 417] on div "4" at bounding box center [553, 408] width 68 height 37
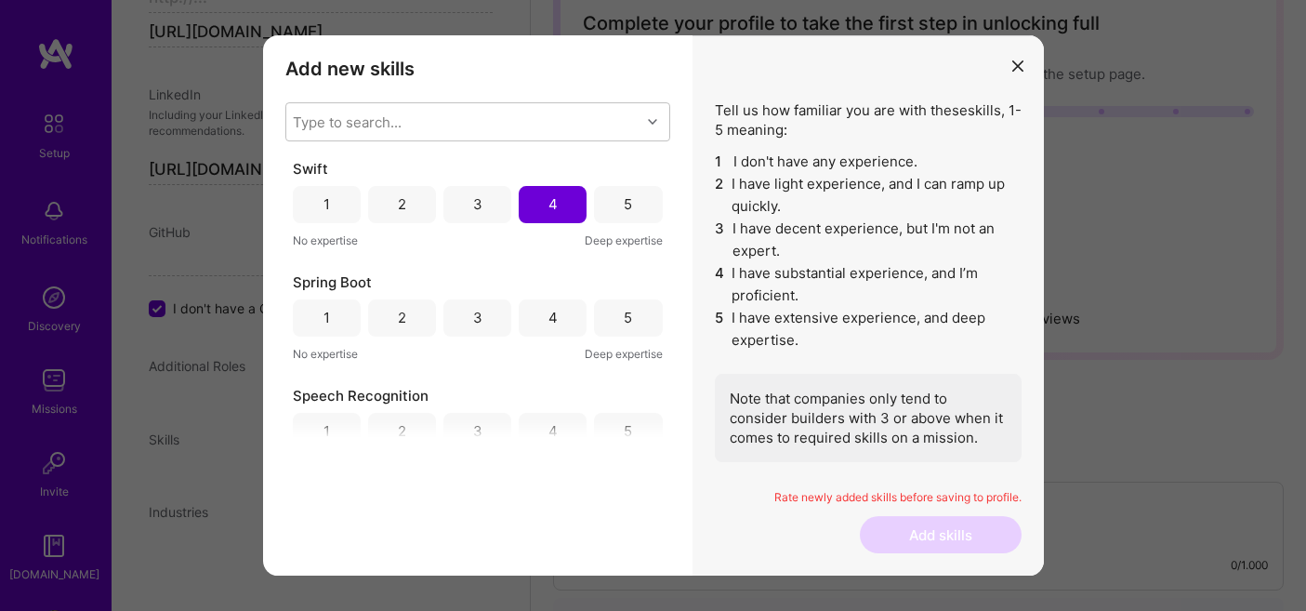
scroll to position [1377, 0]
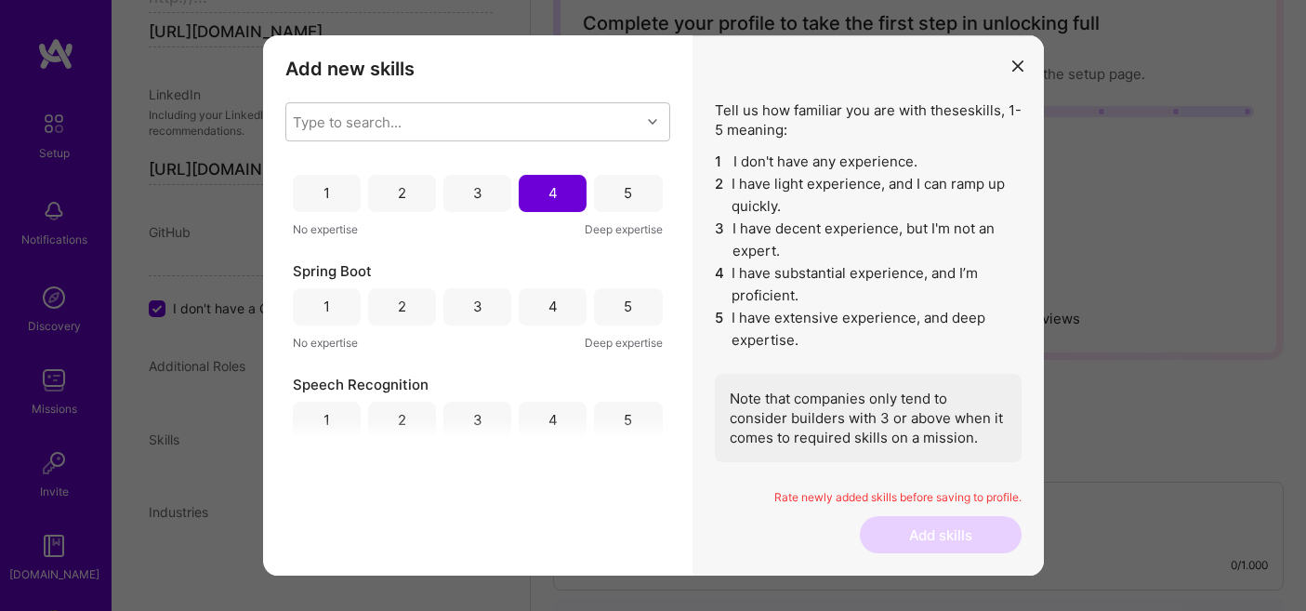
click at [624, 300] on div "5" at bounding box center [628, 307] width 8 height 20
click at [624, 412] on div "5" at bounding box center [628, 420] width 8 height 20
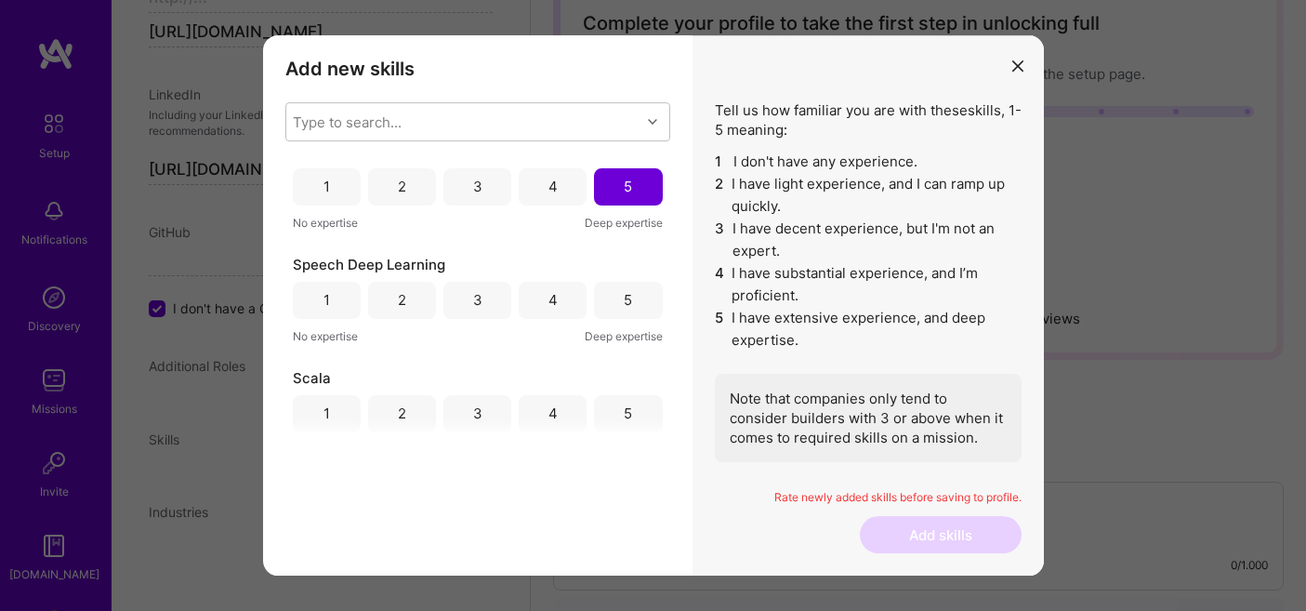
scroll to position [1616, 0]
click at [628, 297] on div "5" at bounding box center [628, 294] width 68 height 37
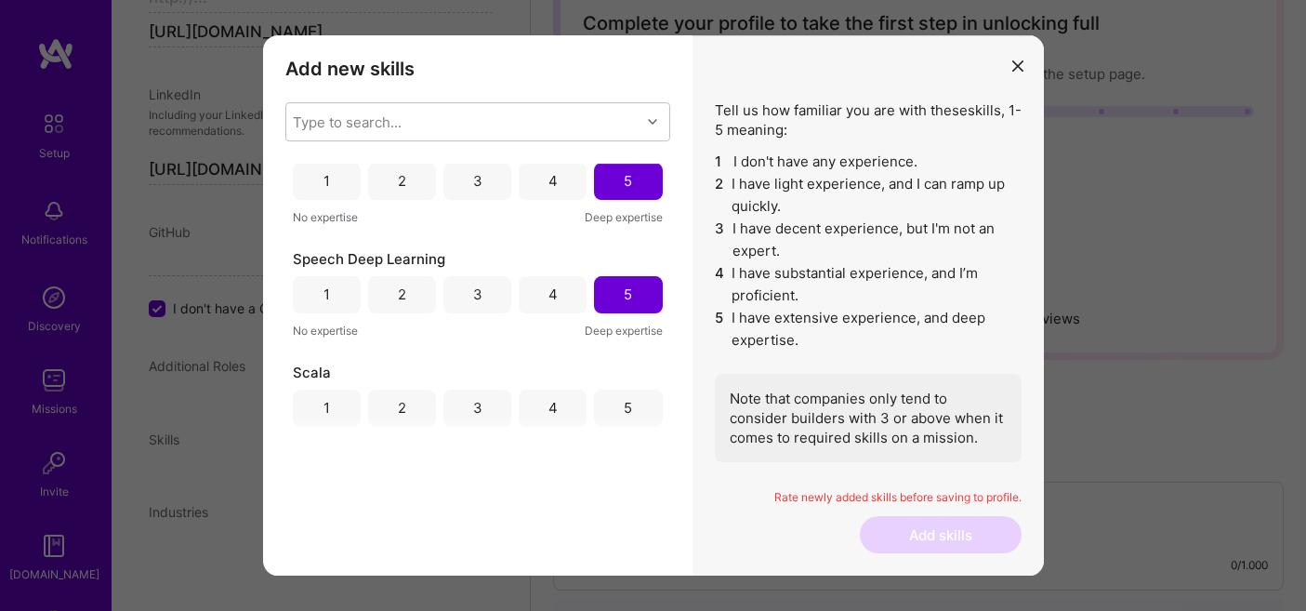
click at [561, 404] on div "4" at bounding box center [553, 408] width 68 height 37
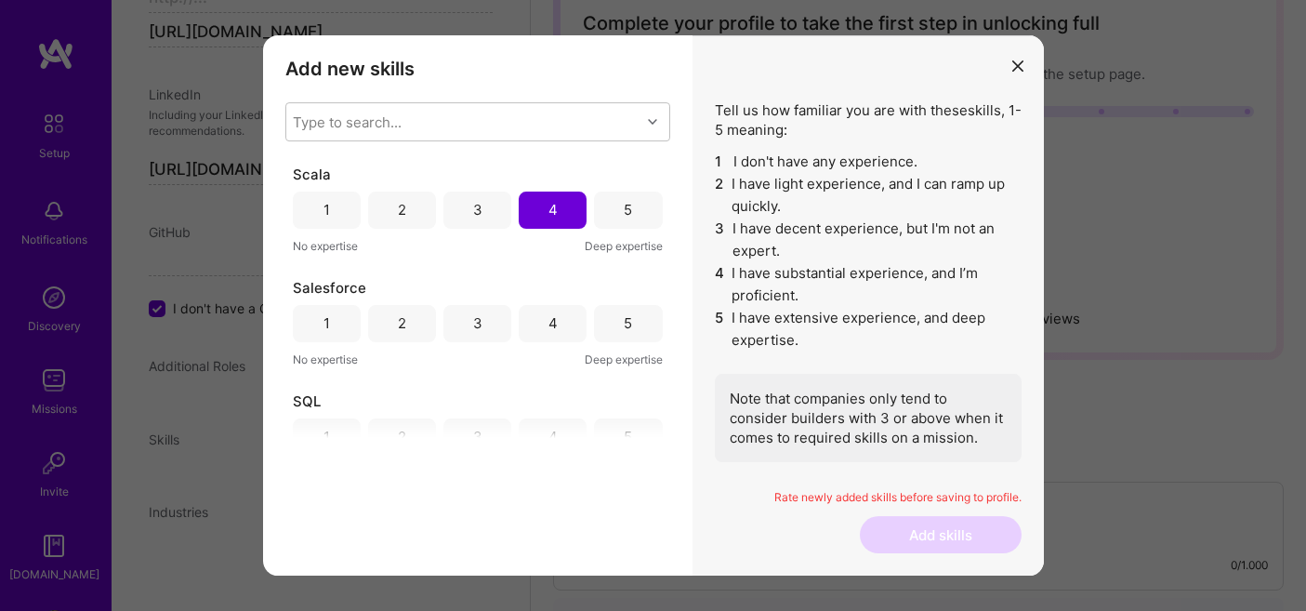
scroll to position [1816, 0]
click at [627, 327] on div "5" at bounding box center [628, 321] width 68 height 37
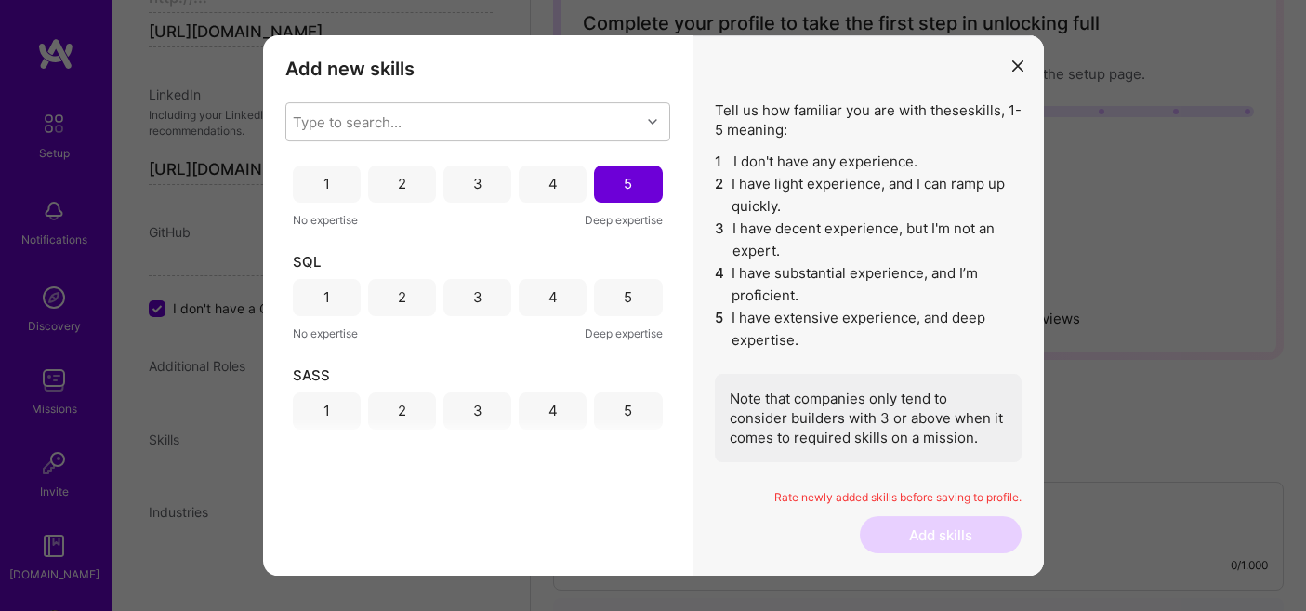
scroll to position [1956, 0]
click at [628, 282] on div "5" at bounding box center [628, 294] width 68 height 37
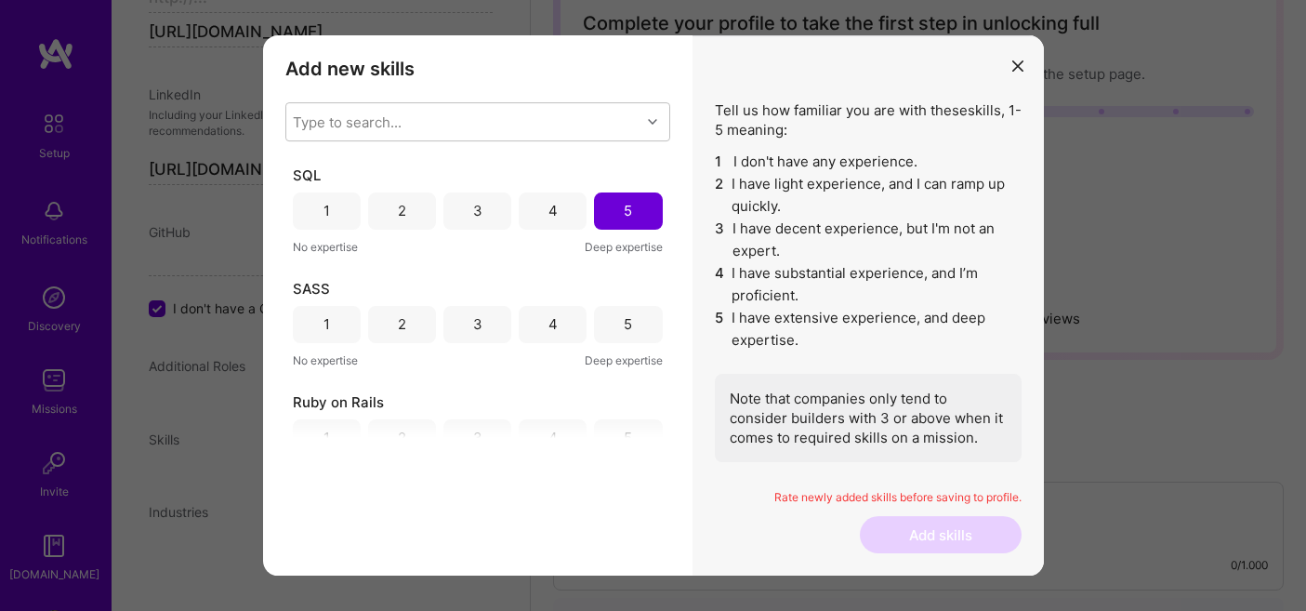
scroll to position [2041, 0]
click at [552, 321] on div "4" at bounding box center [552, 323] width 9 height 20
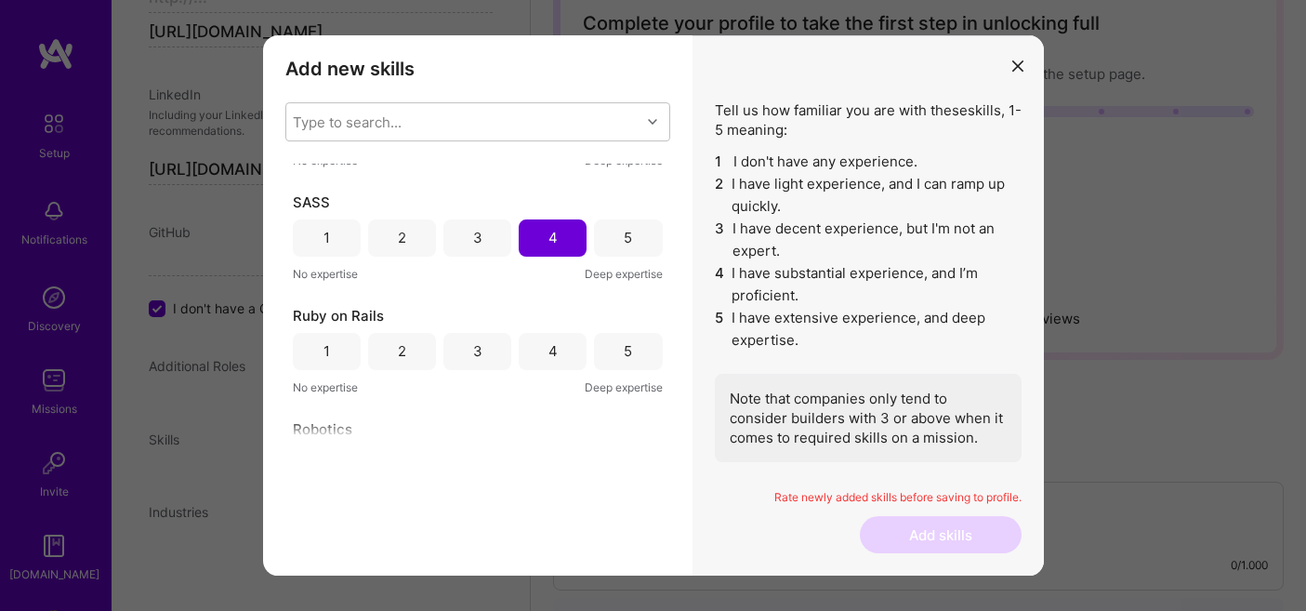
scroll to position [2135, 0]
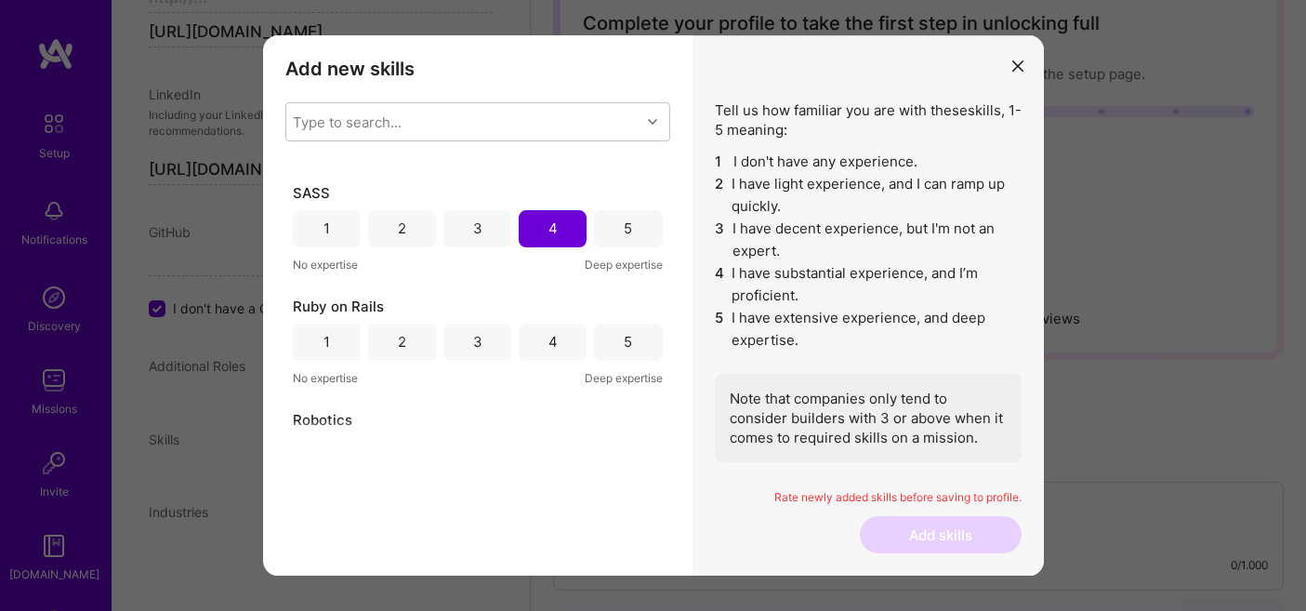
click at [560, 332] on div "4" at bounding box center [553, 342] width 68 height 37
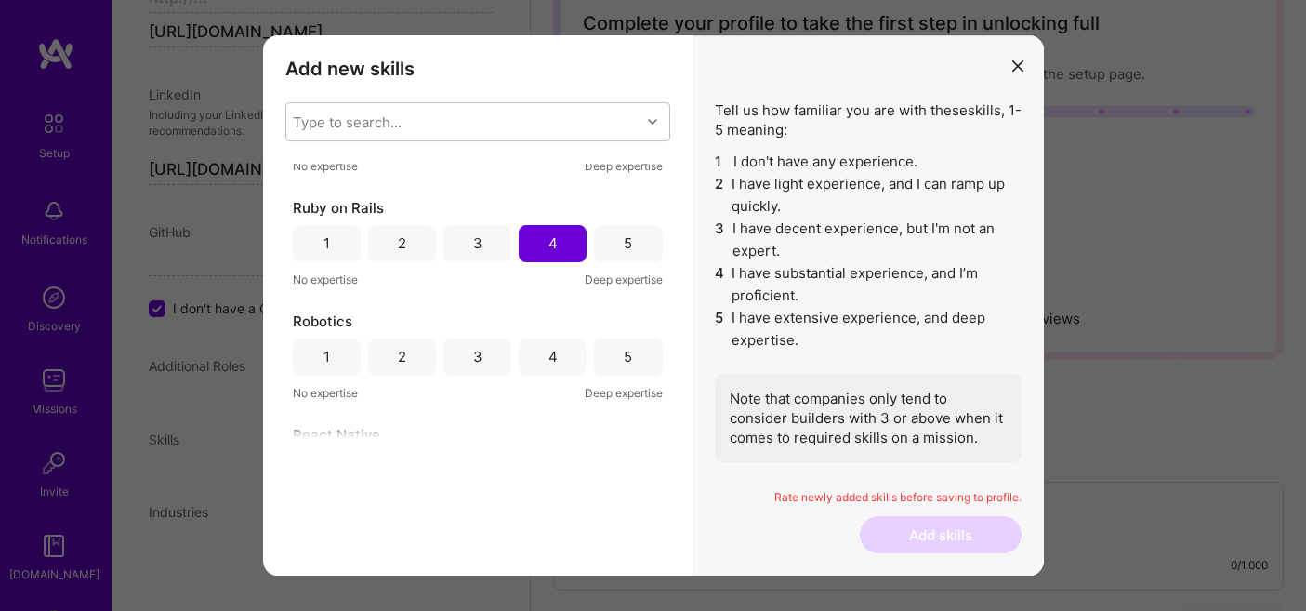
scroll to position [2261, 0]
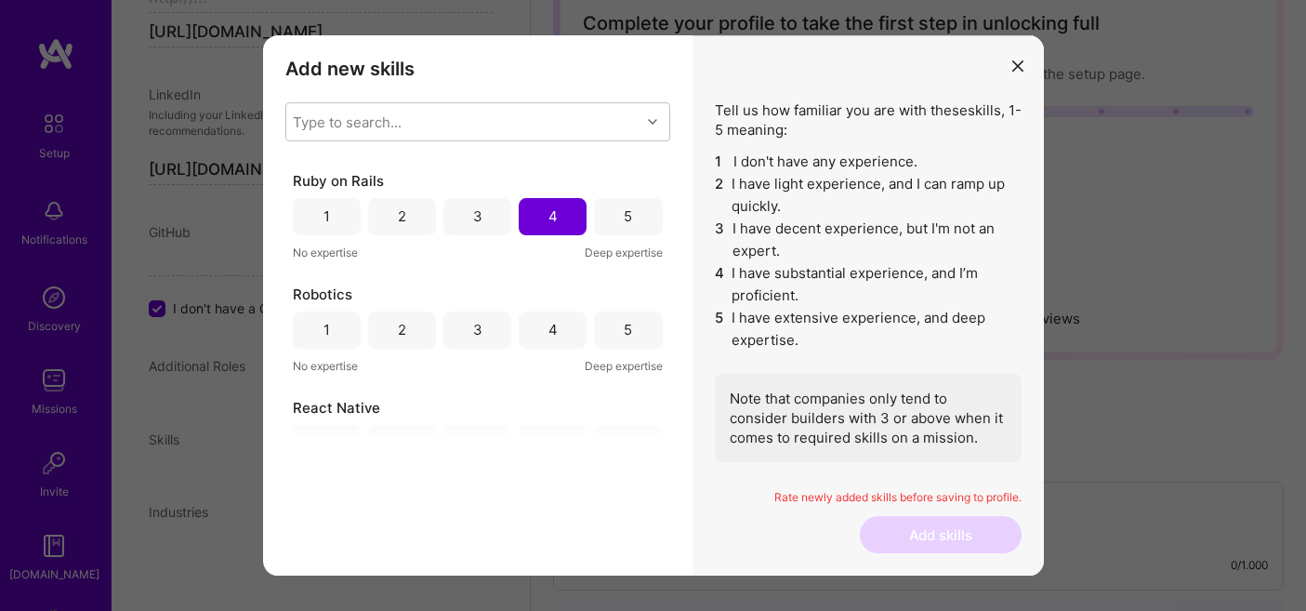
click at [611, 342] on div "5" at bounding box center [628, 329] width 68 height 37
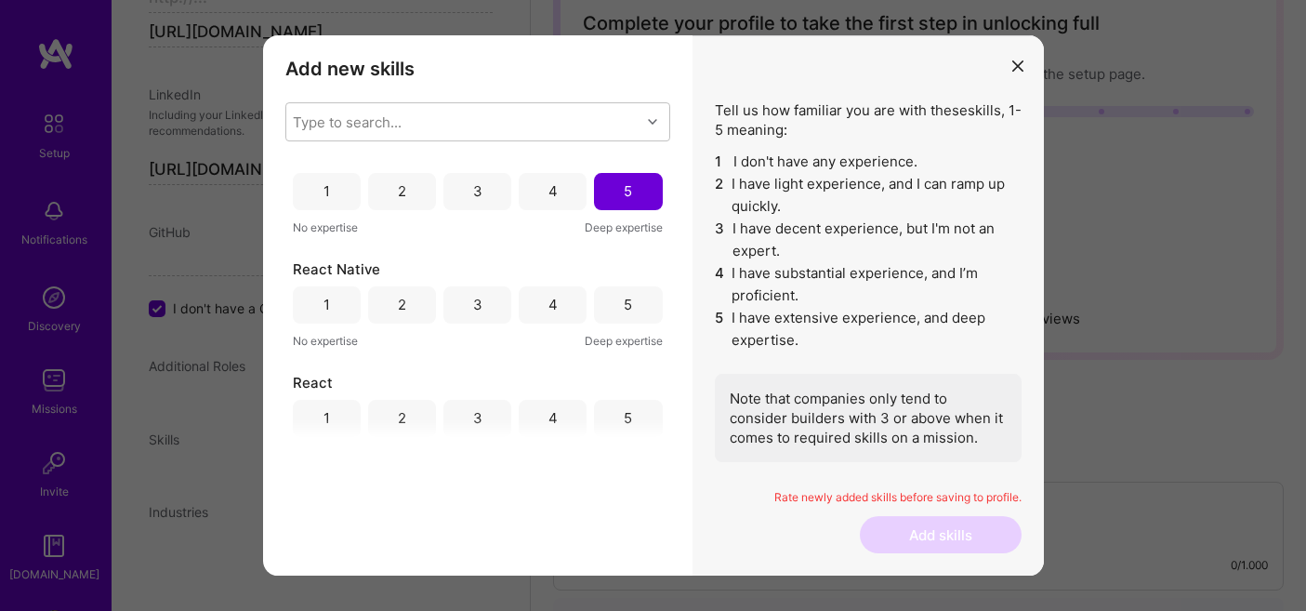
scroll to position [2416, 0]
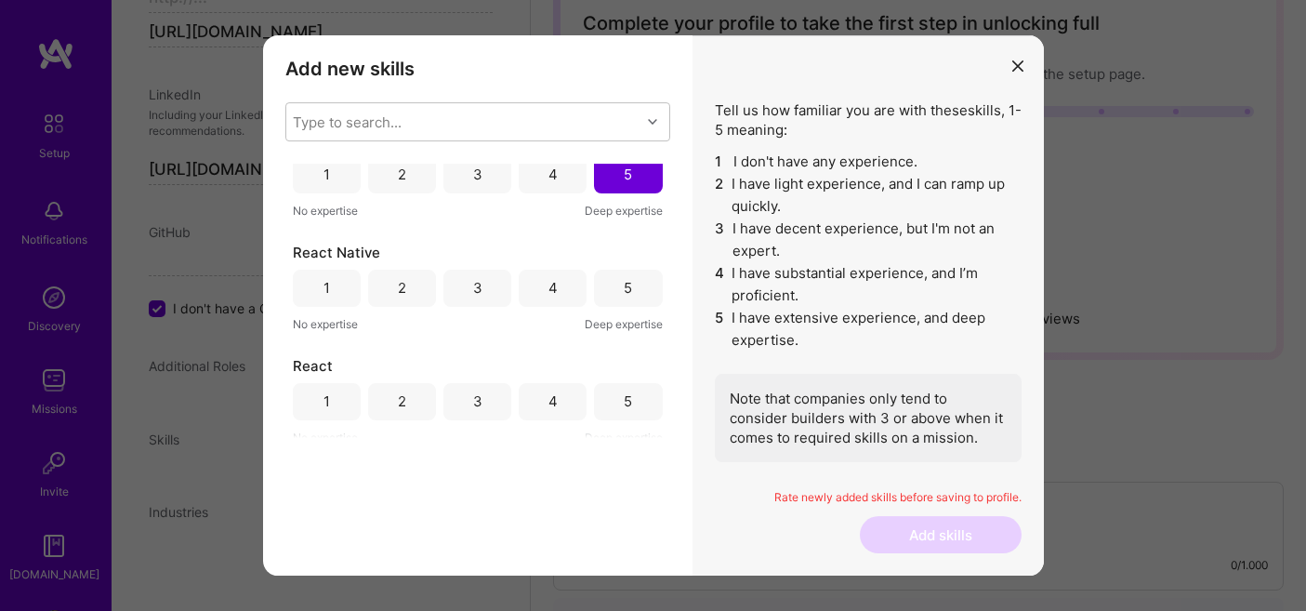
click at [624, 287] on div "5" at bounding box center [628, 288] width 8 height 20
click at [626, 404] on div "5" at bounding box center [628, 401] width 8 height 20
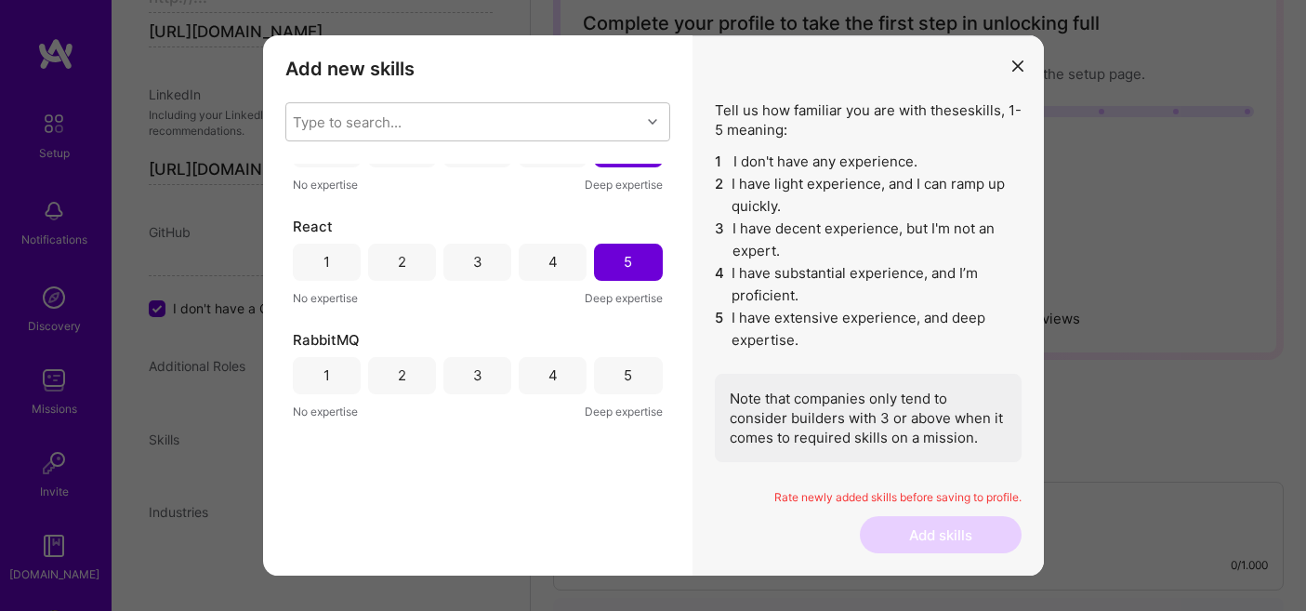
scroll to position [2577, 0]
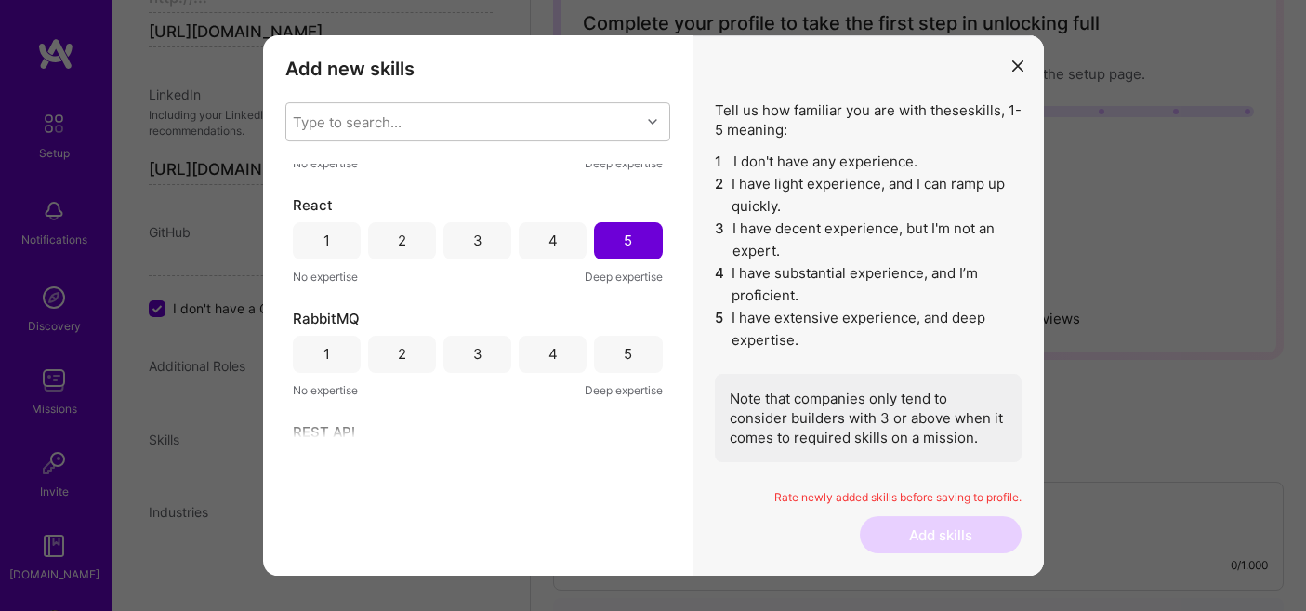
click at [563, 349] on div "4" at bounding box center [553, 354] width 68 height 37
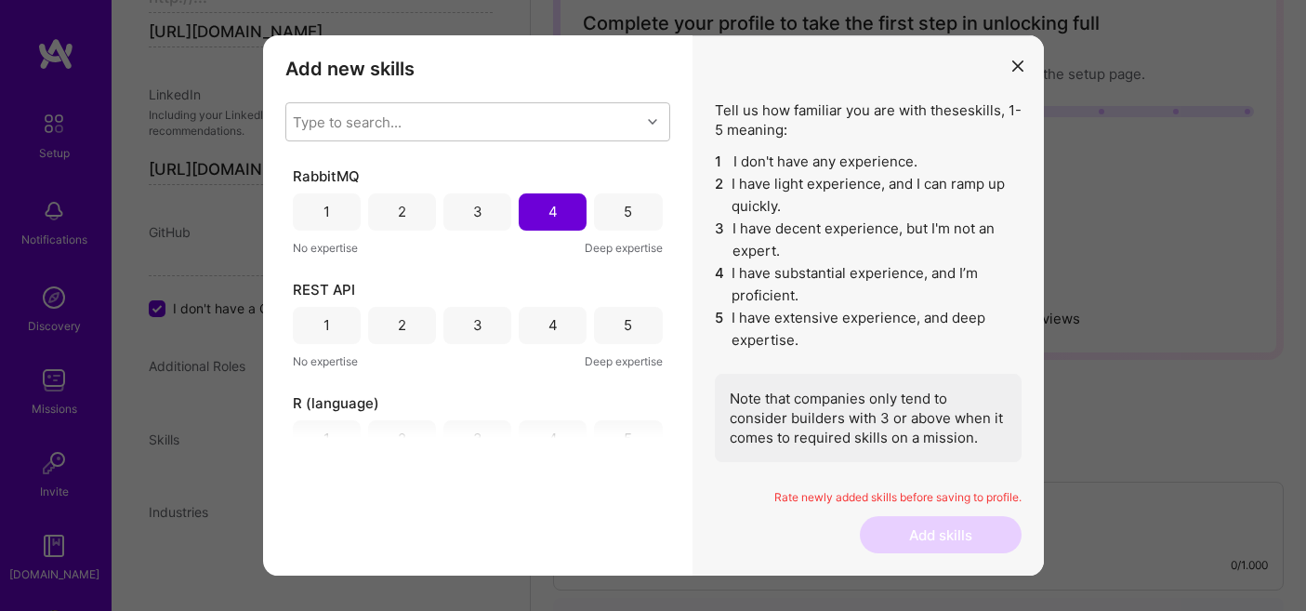
scroll to position [2730, 0]
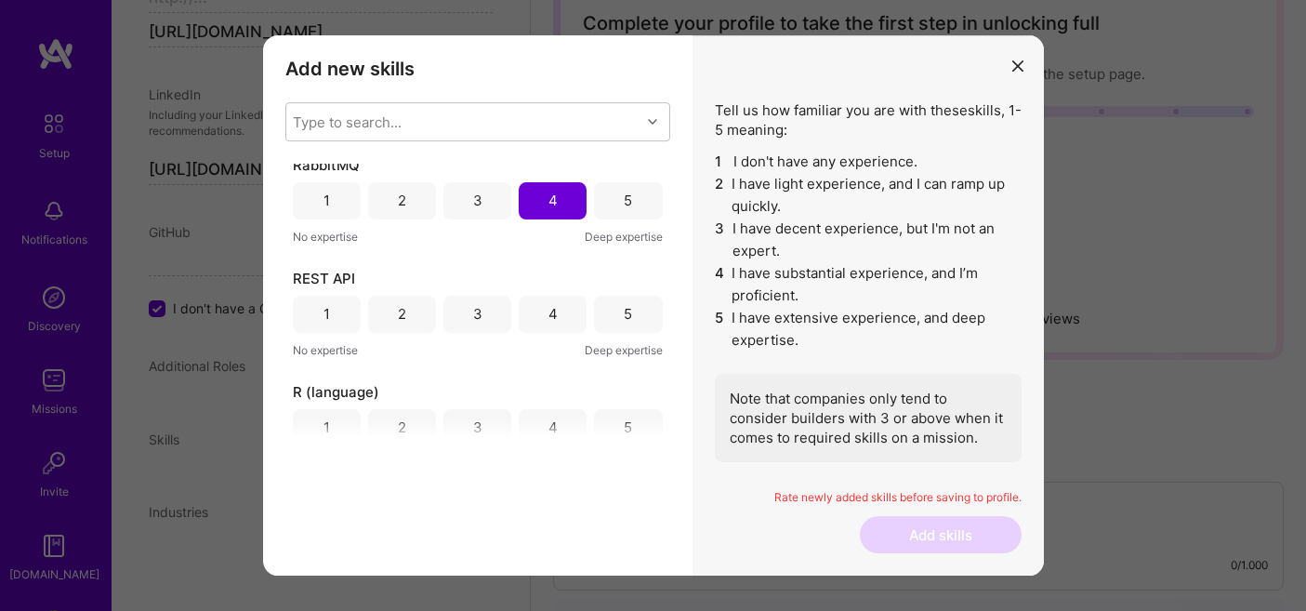
click at [638, 301] on div "5" at bounding box center [628, 314] width 68 height 37
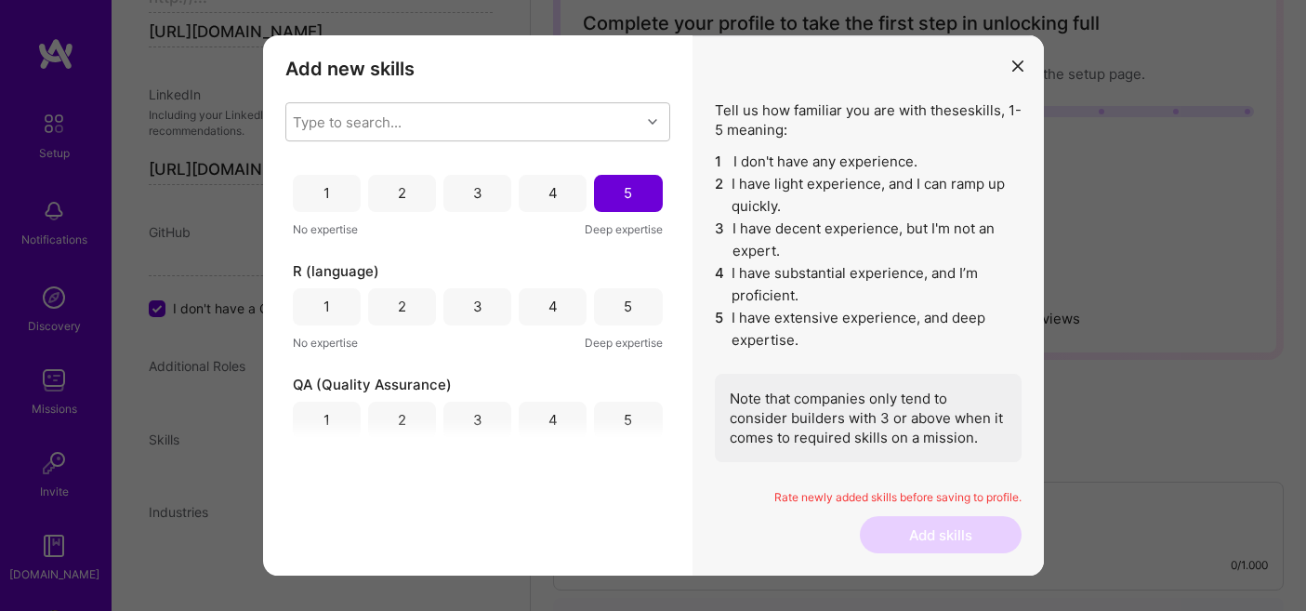
scroll to position [2855, 0]
click at [548, 303] on div "4" at bounding box center [552, 303] width 9 height 20
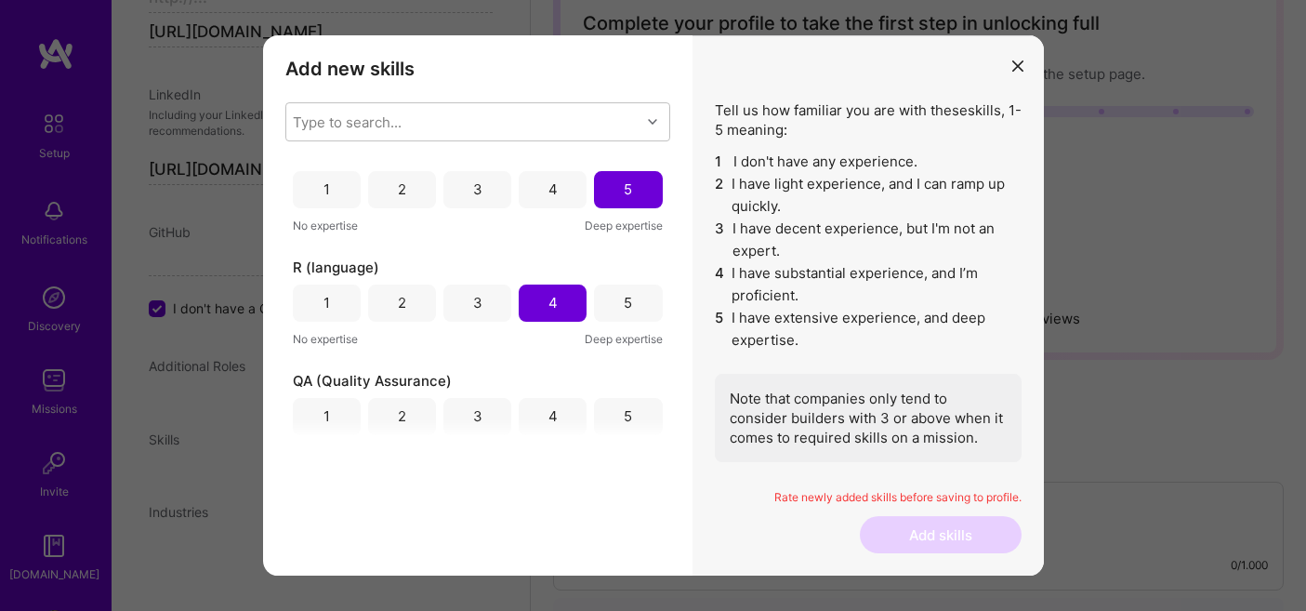
click at [624, 419] on div "5" at bounding box center [628, 416] width 8 height 20
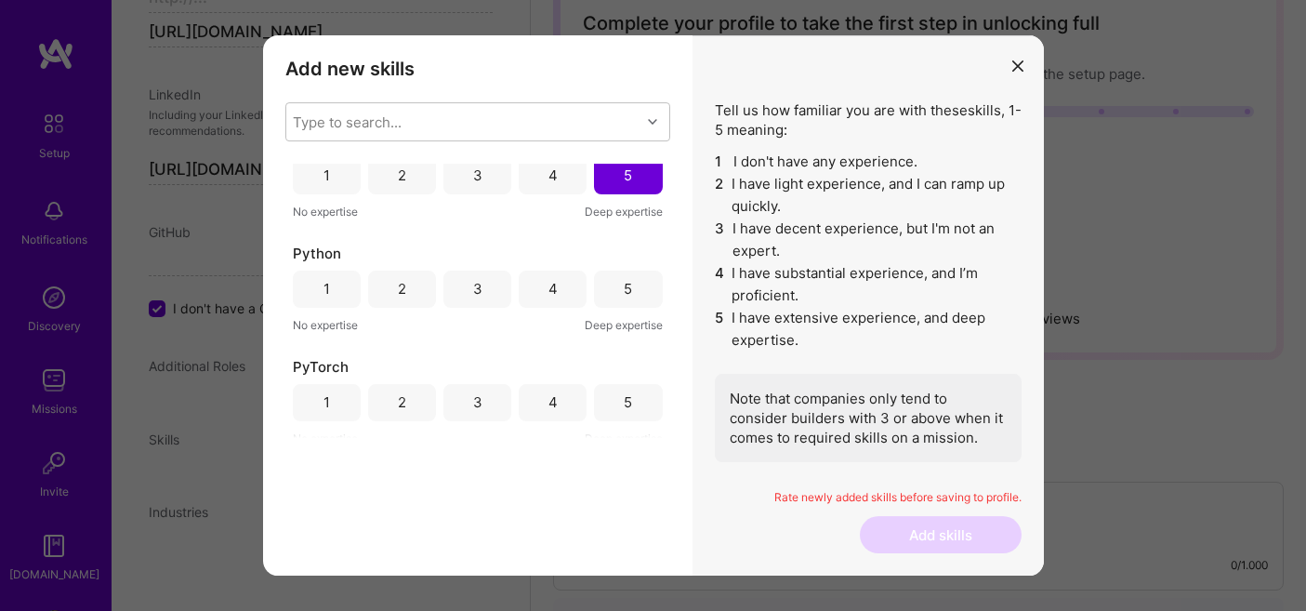
scroll to position [3099, 0]
click at [619, 297] on div "5" at bounding box center [628, 285] width 68 height 37
click at [618, 385] on div "5" at bounding box center [628, 398] width 68 height 37
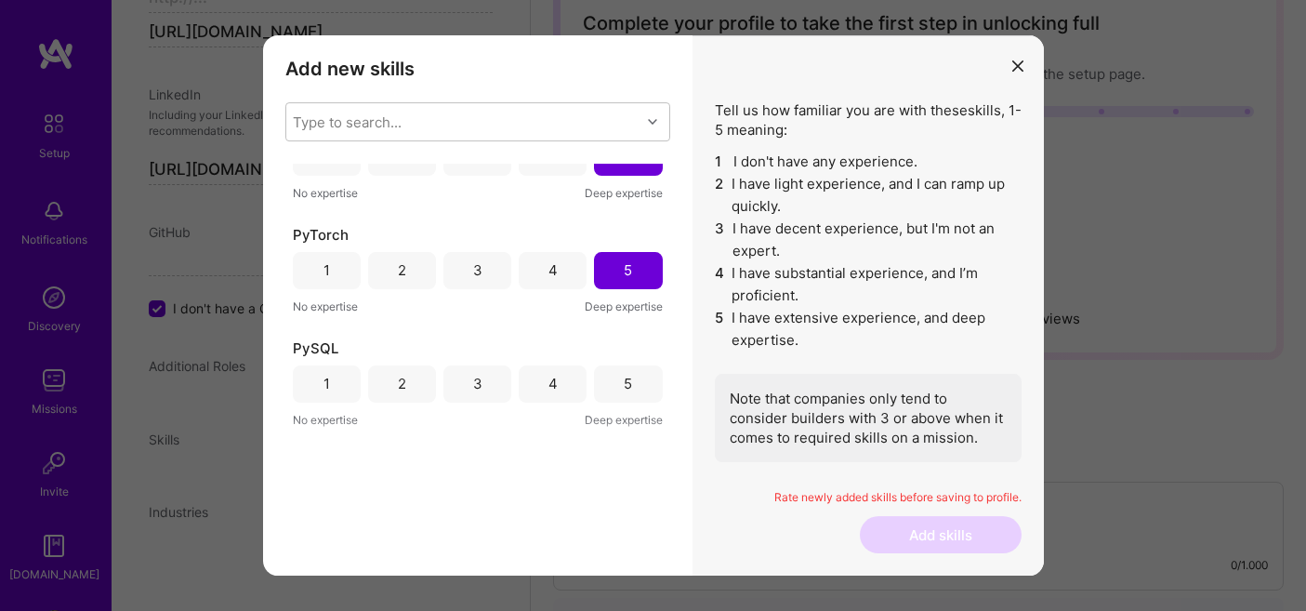
scroll to position [3250, 0]
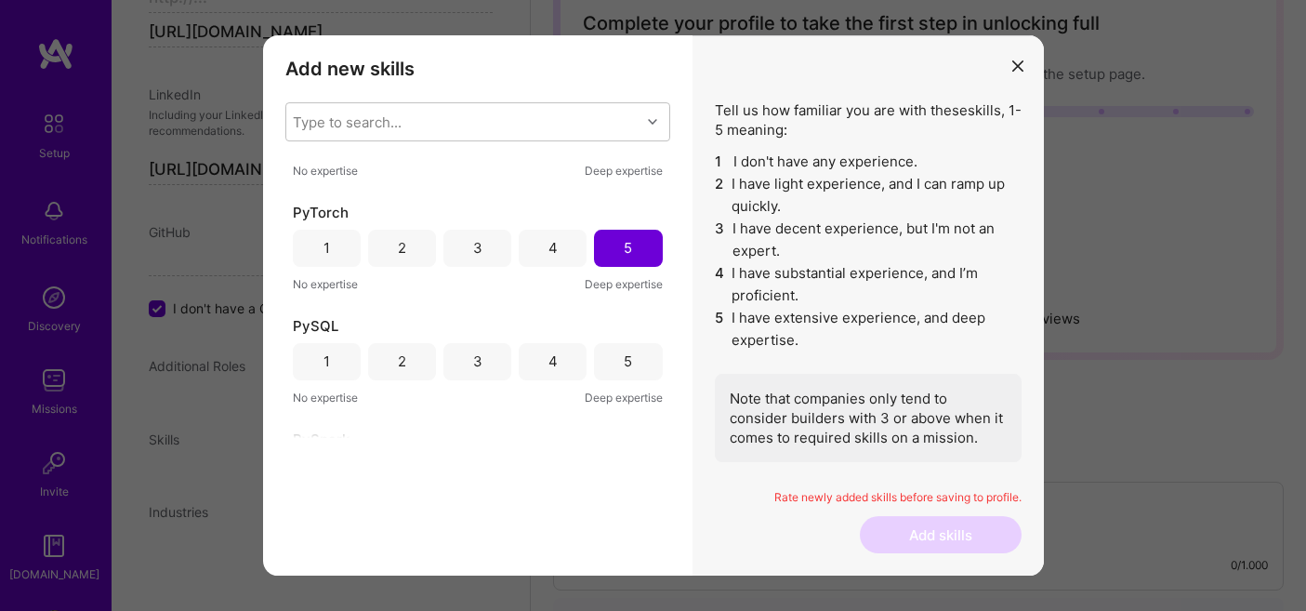
click at [627, 360] on div "5" at bounding box center [628, 361] width 68 height 37
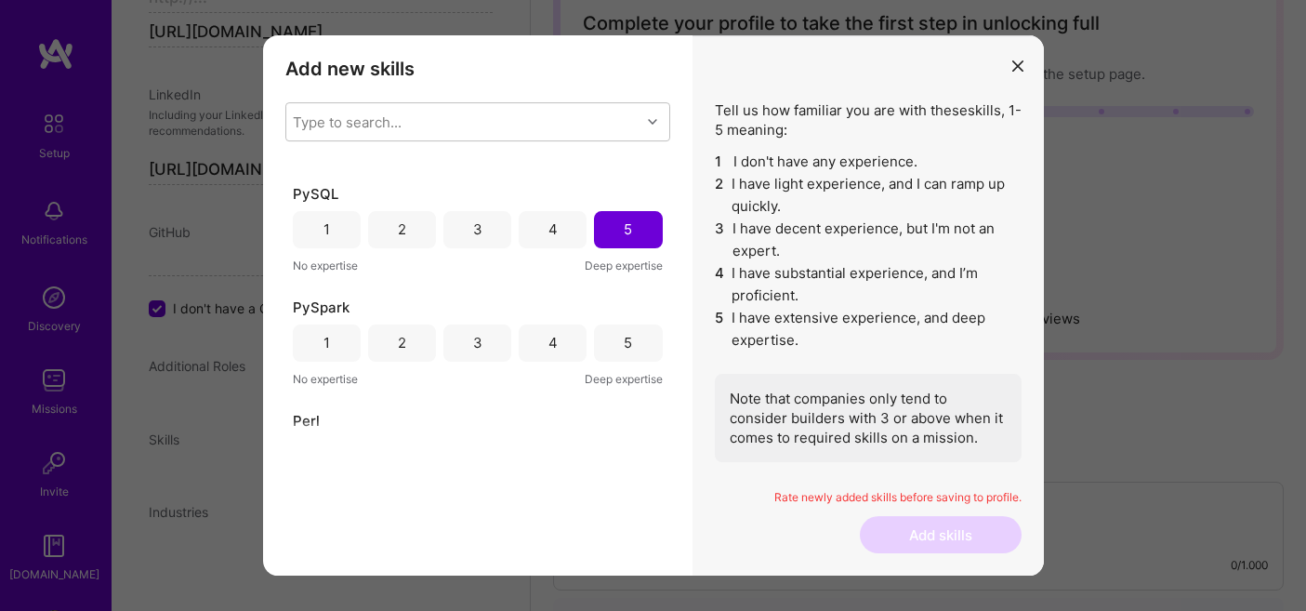
scroll to position [3404, 0]
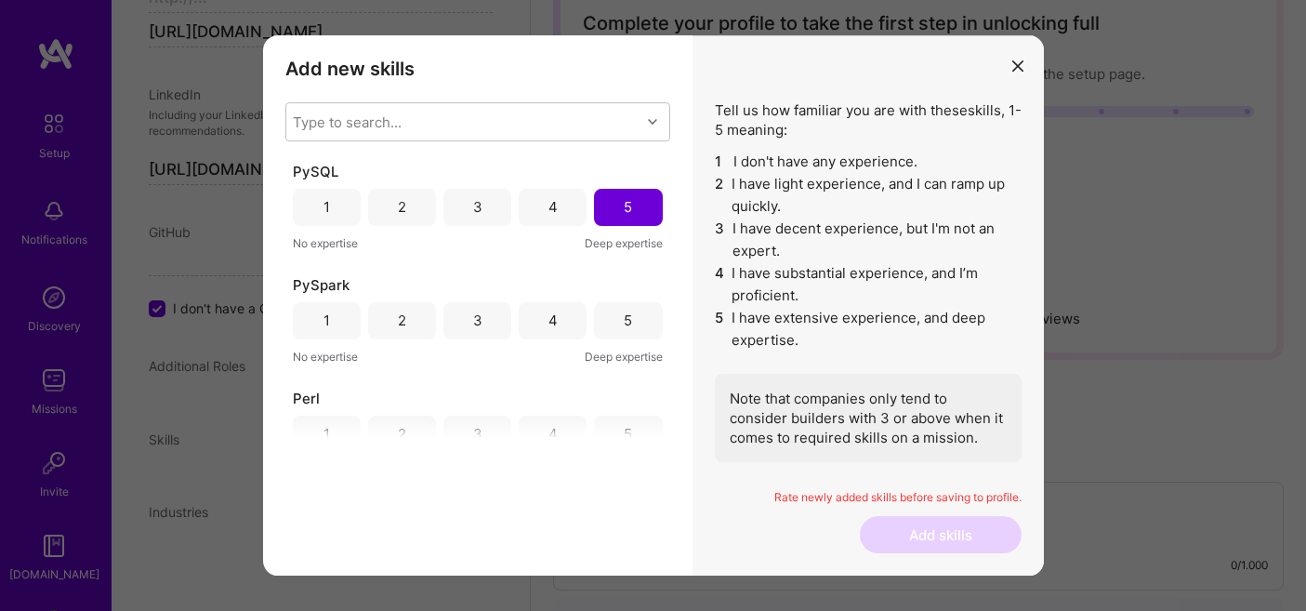
click at [627, 315] on div "5" at bounding box center [628, 320] width 68 height 37
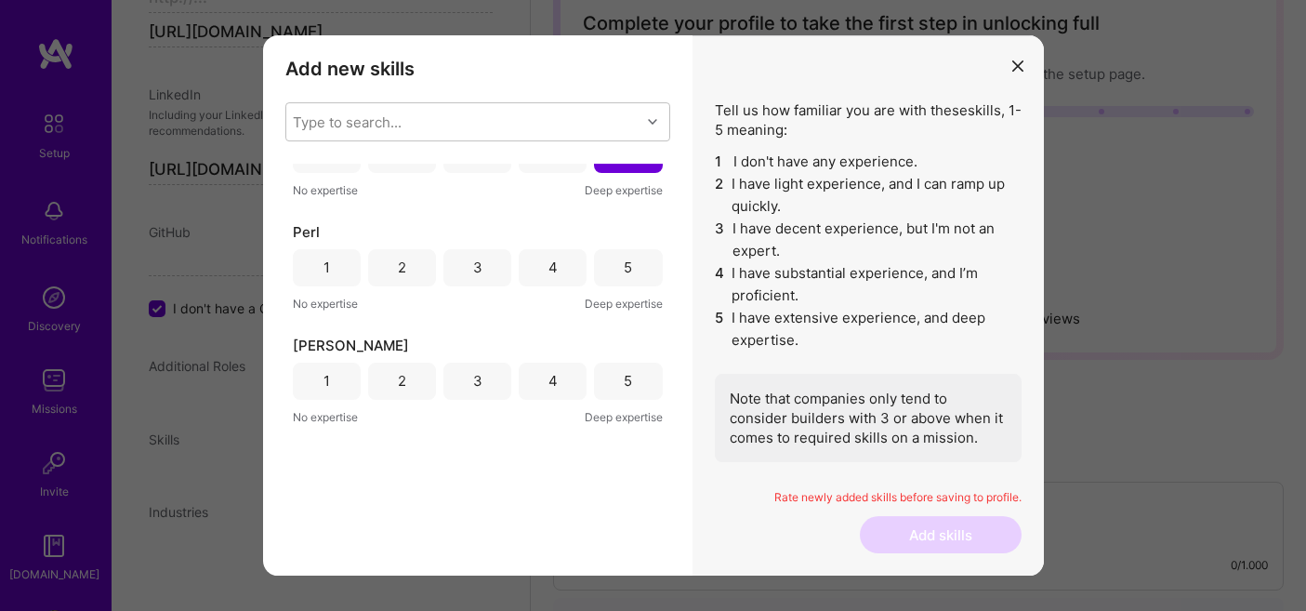
scroll to position [3572, 0]
click at [628, 258] on div "5" at bounding box center [628, 266] width 68 height 37
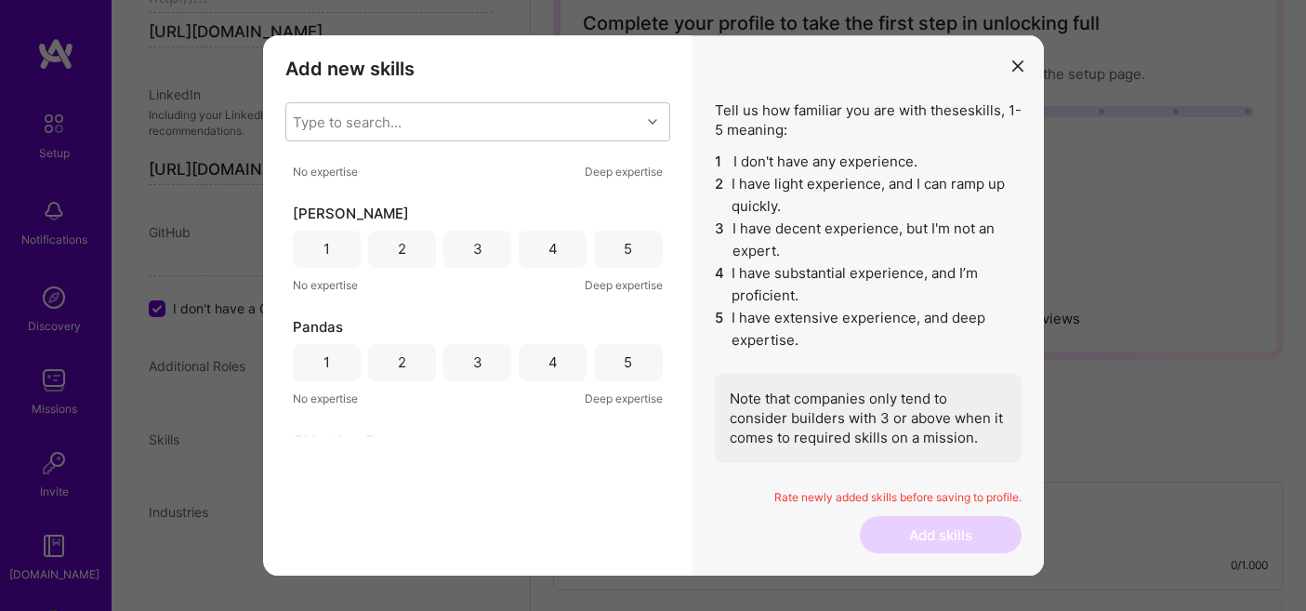
scroll to position [3710, 0]
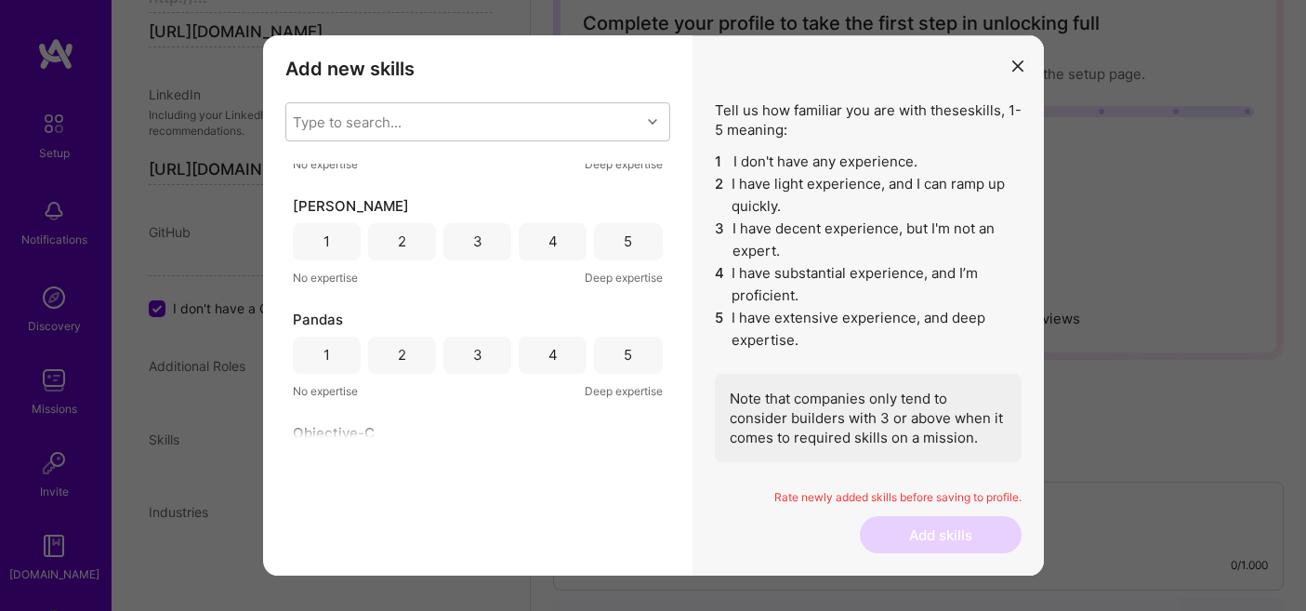
click at [624, 243] on div "5" at bounding box center [628, 241] width 8 height 20
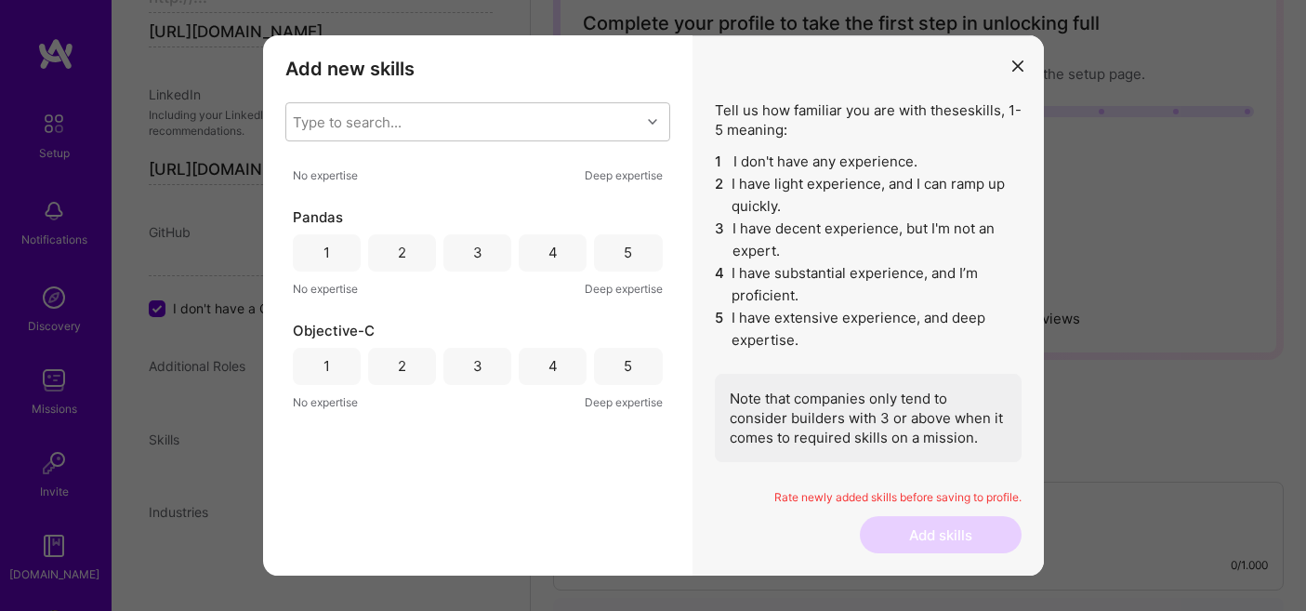
click at [624, 243] on div "5" at bounding box center [628, 253] width 8 height 20
click at [623, 354] on div "5" at bounding box center [628, 366] width 68 height 37
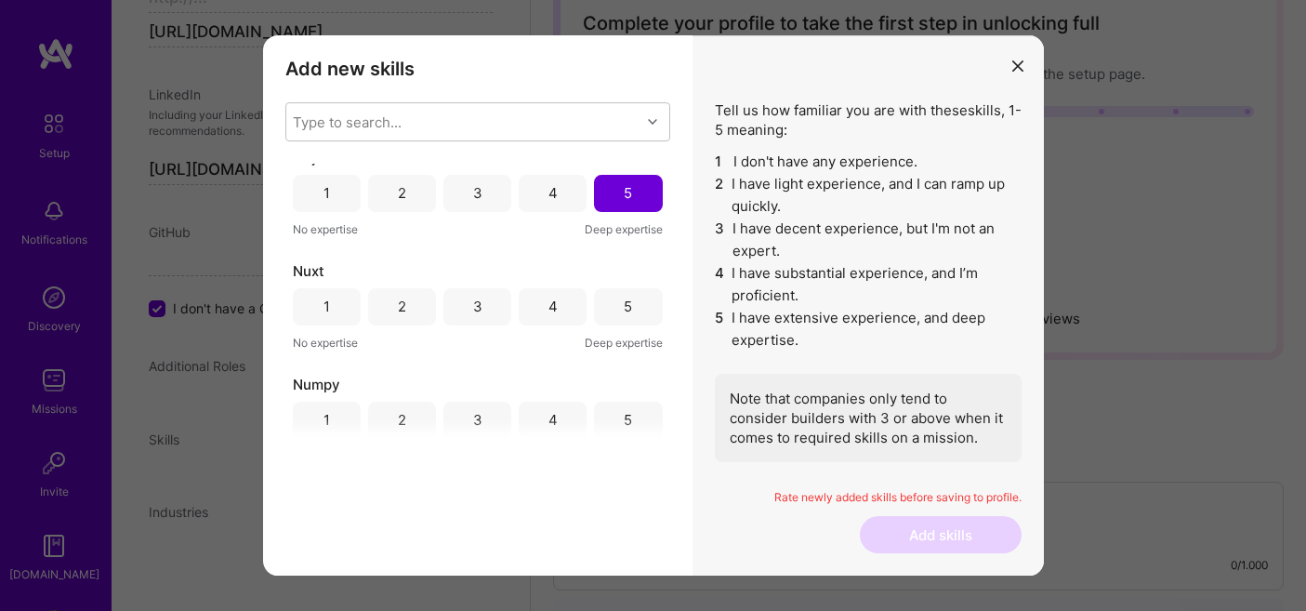
scroll to position [3986, 0]
click at [551, 303] on div "4" at bounding box center [552, 306] width 9 height 20
click at [624, 304] on div "5" at bounding box center [628, 306] width 8 height 20
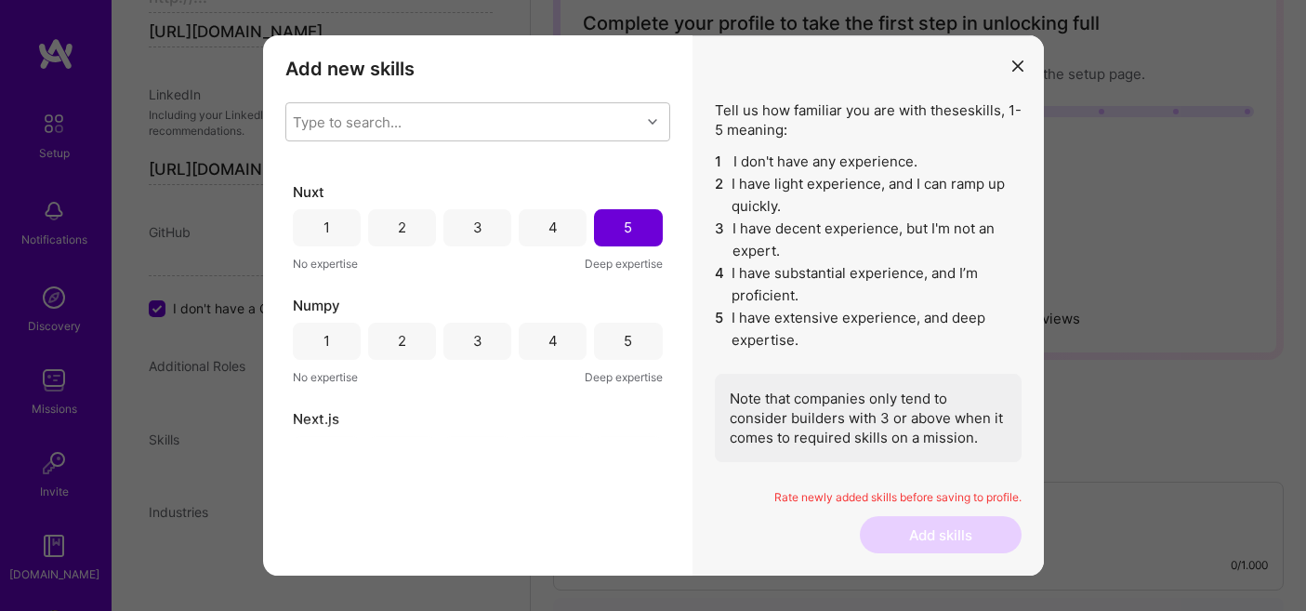
scroll to position [4111, 0]
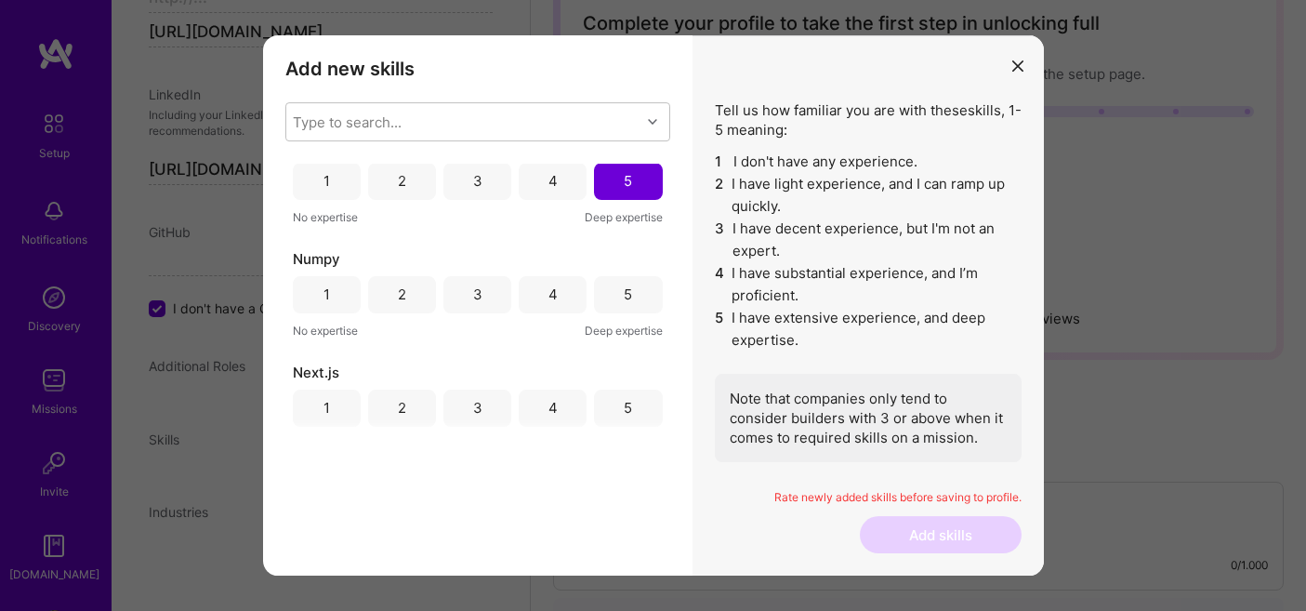
click at [624, 304] on div "5" at bounding box center [628, 294] width 8 height 20
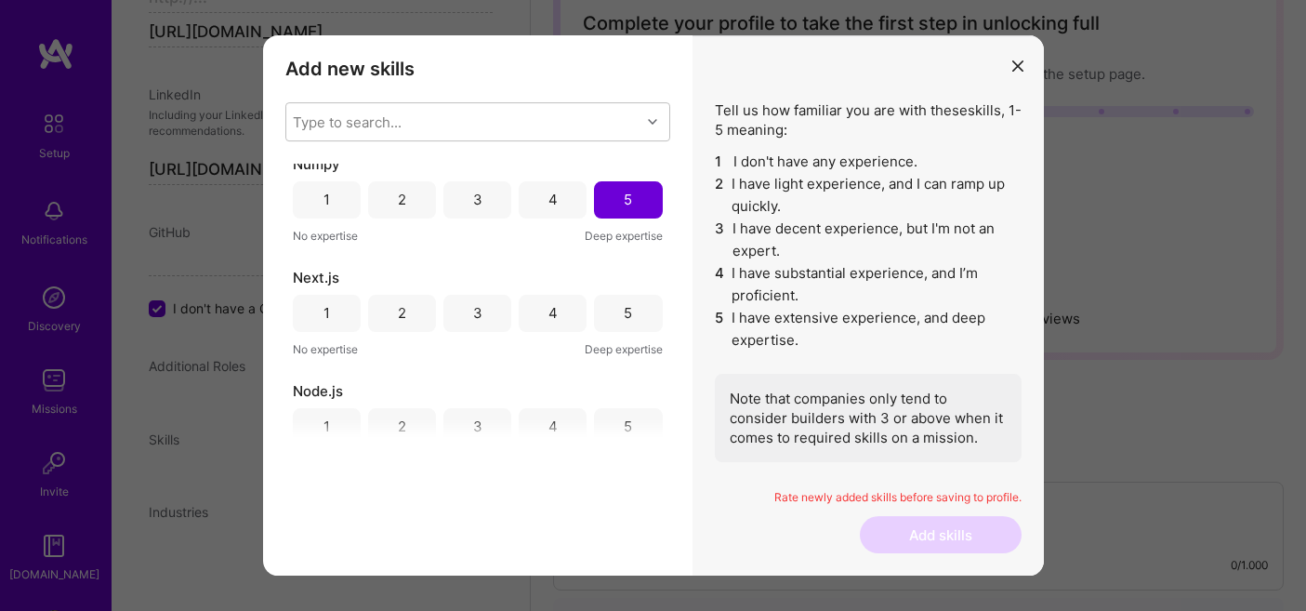
scroll to position [4207, 0]
click at [543, 300] on div "4" at bounding box center [553, 312] width 68 height 37
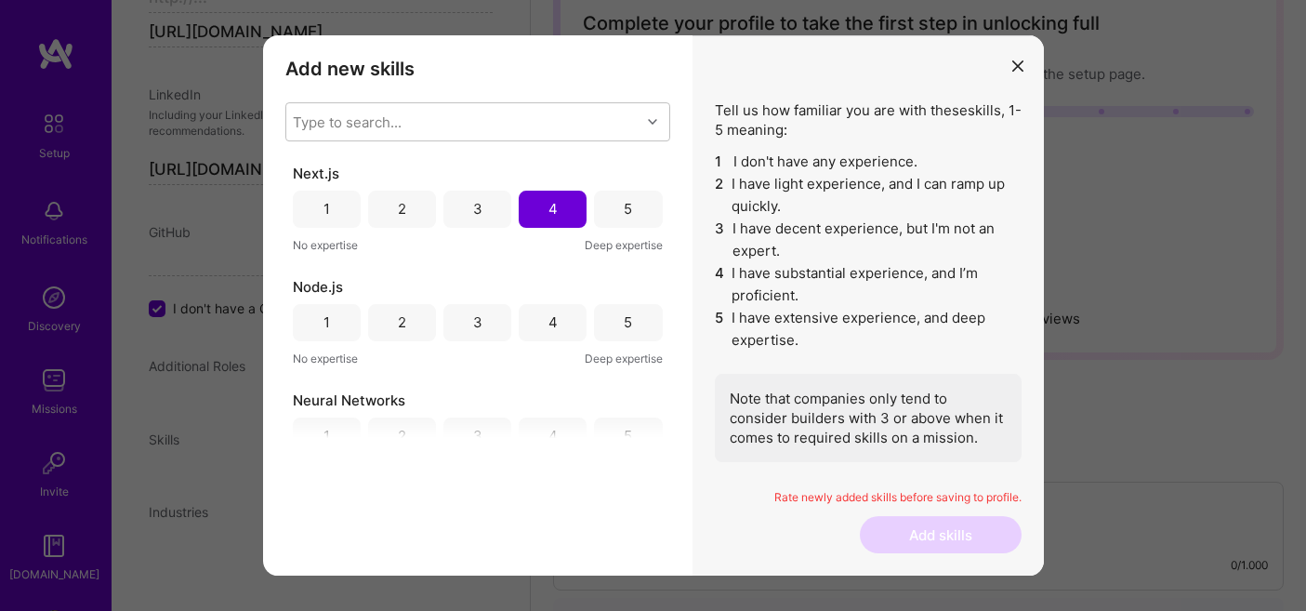
scroll to position [4316, 0]
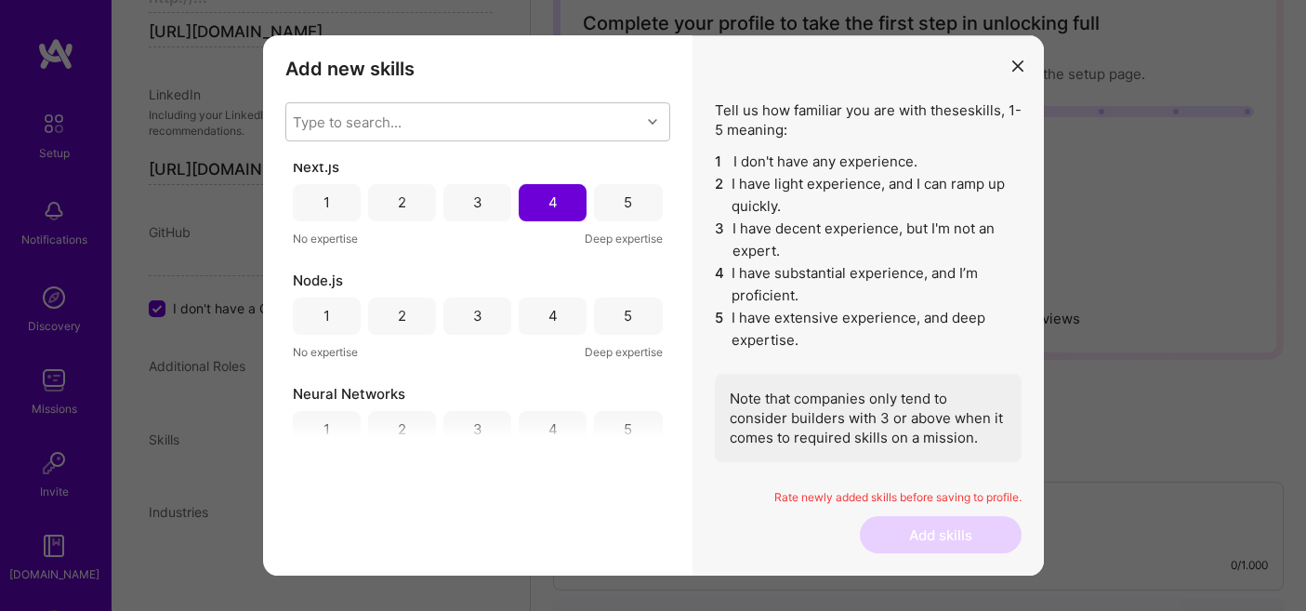
click at [596, 316] on div "5" at bounding box center [628, 315] width 68 height 37
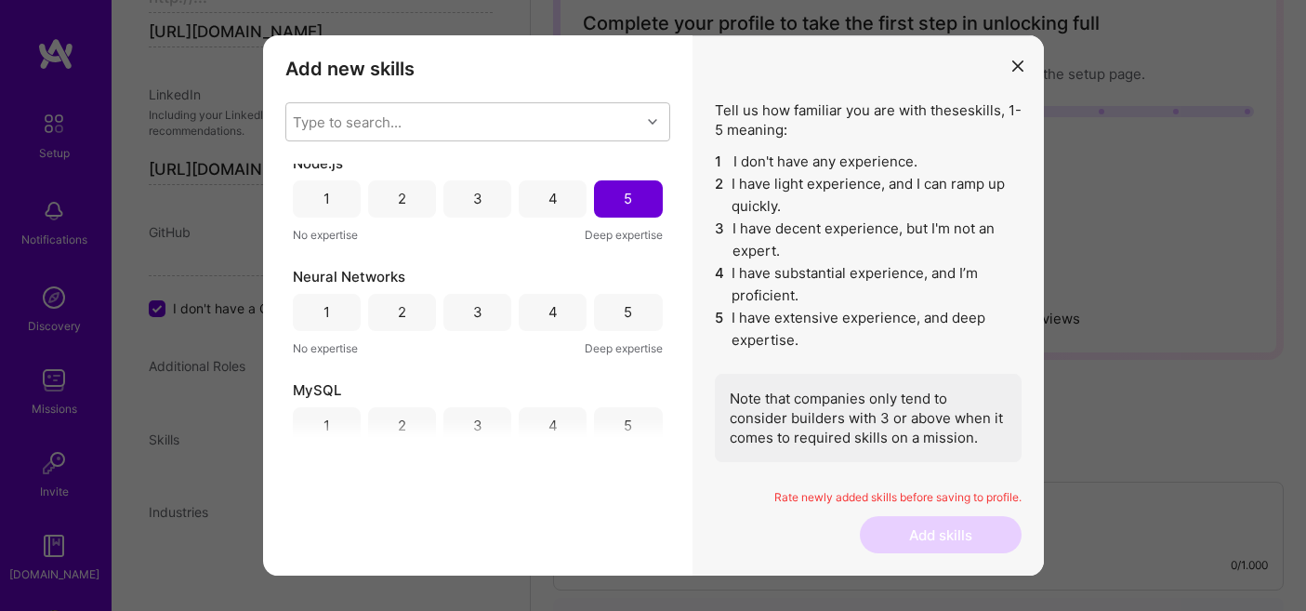
scroll to position [4436, 0]
click at [548, 301] on div "4" at bounding box center [552, 309] width 9 height 20
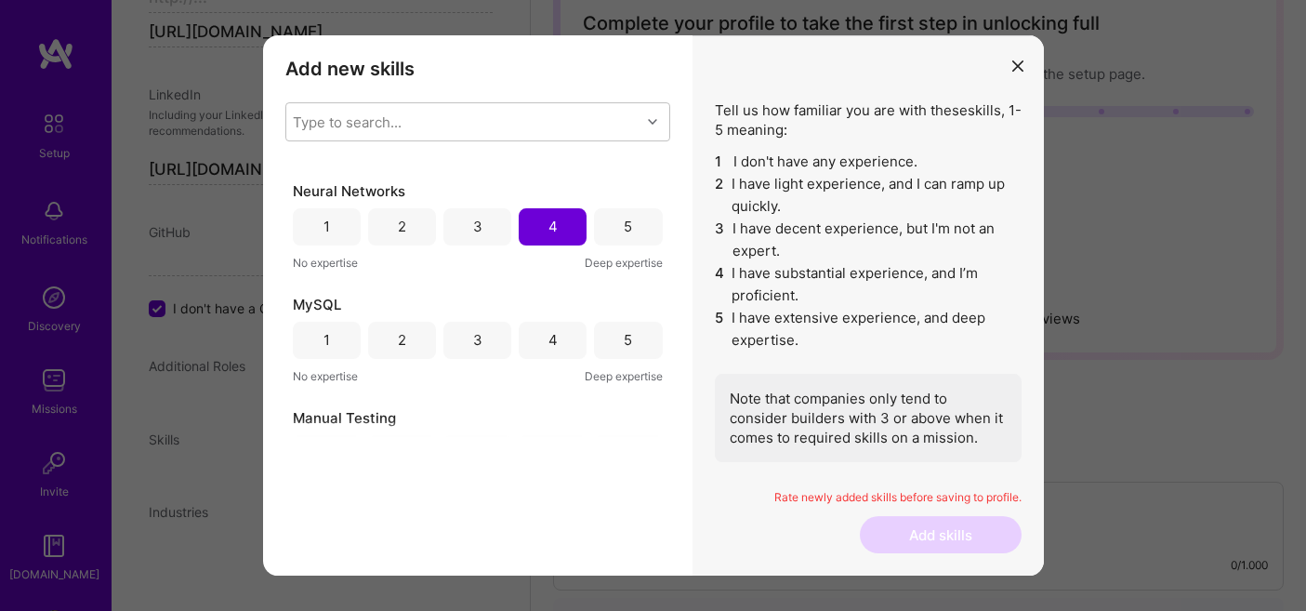
scroll to position [4552, 0]
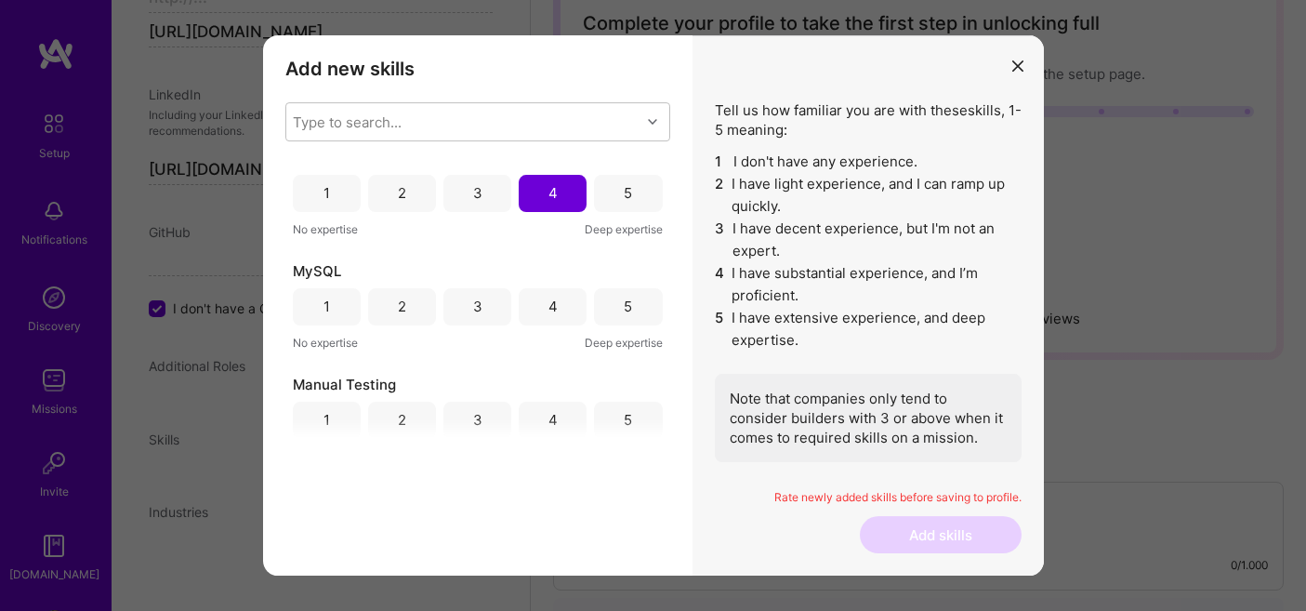
click at [610, 304] on div "5" at bounding box center [628, 306] width 68 height 37
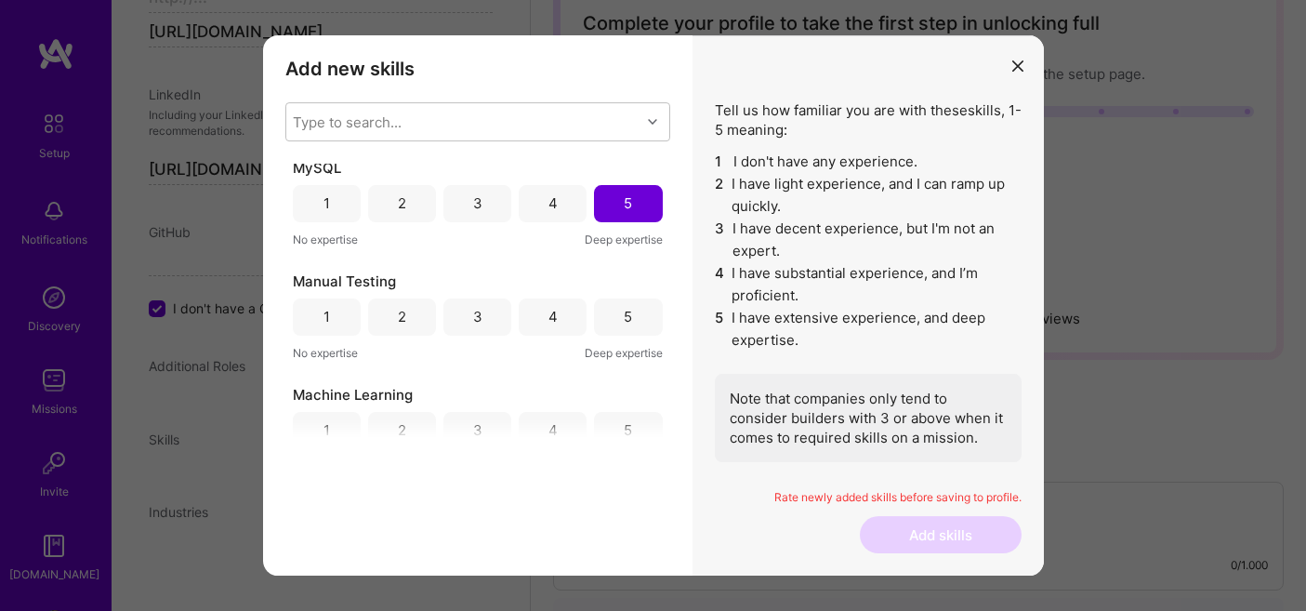
click at [610, 304] on div "5" at bounding box center [628, 316] width 68 height 37
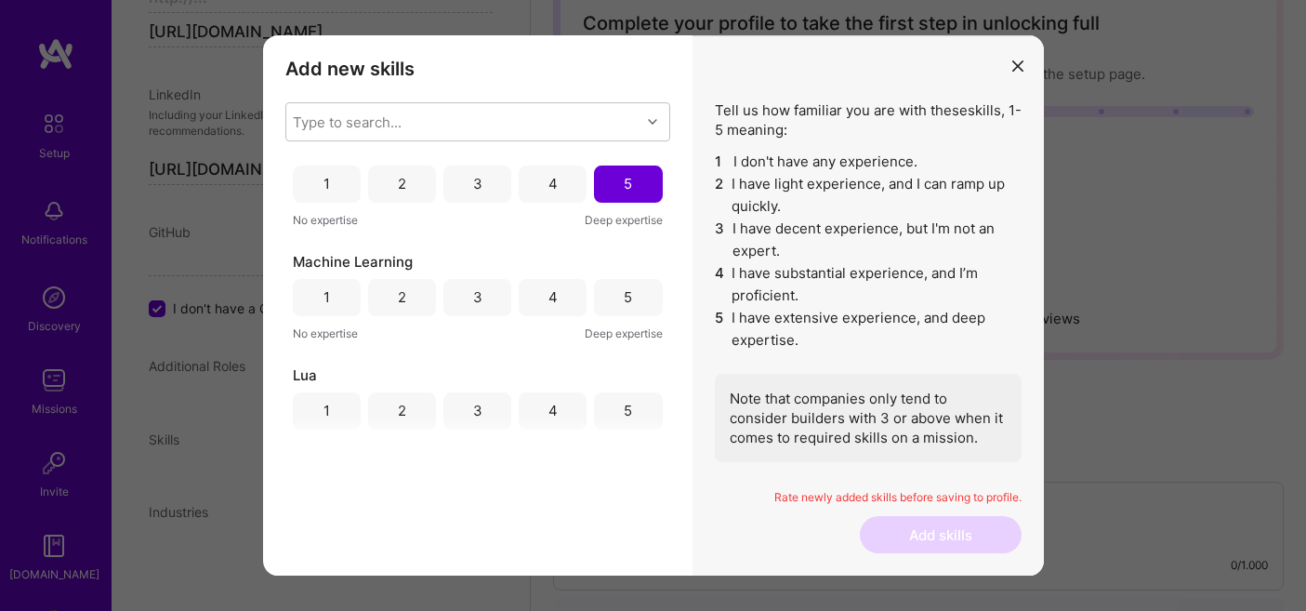
click at [610, 304] on div "5" at bounding box center [628, 297] width 68 height 37
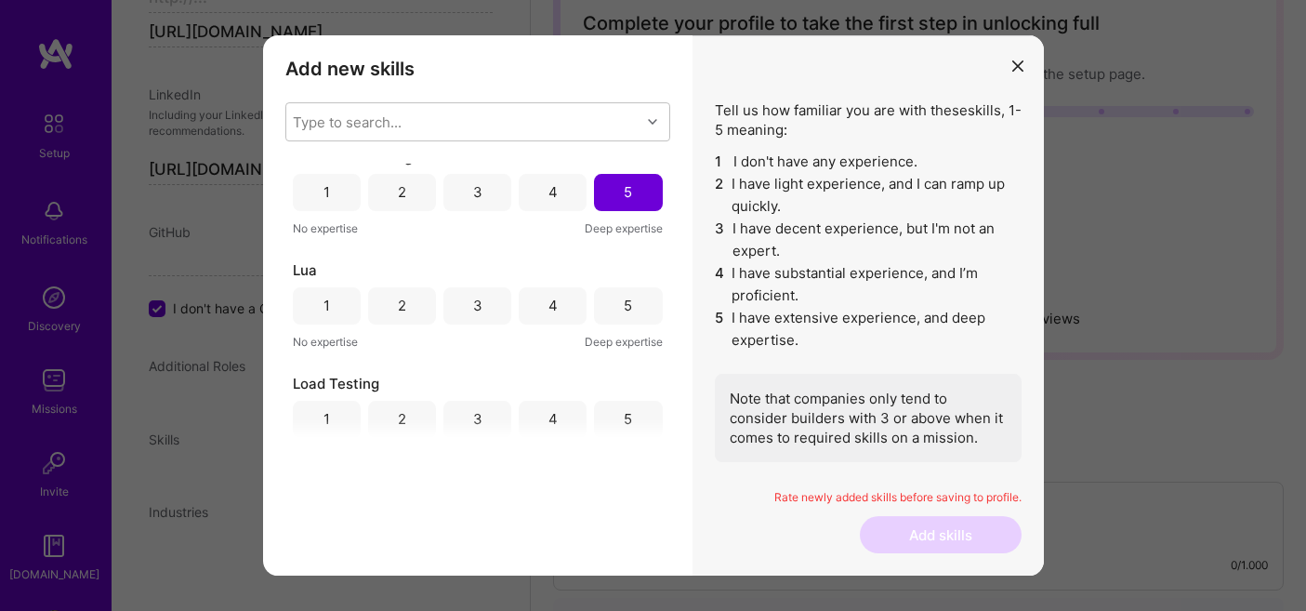
scroll to position [4908, 0]
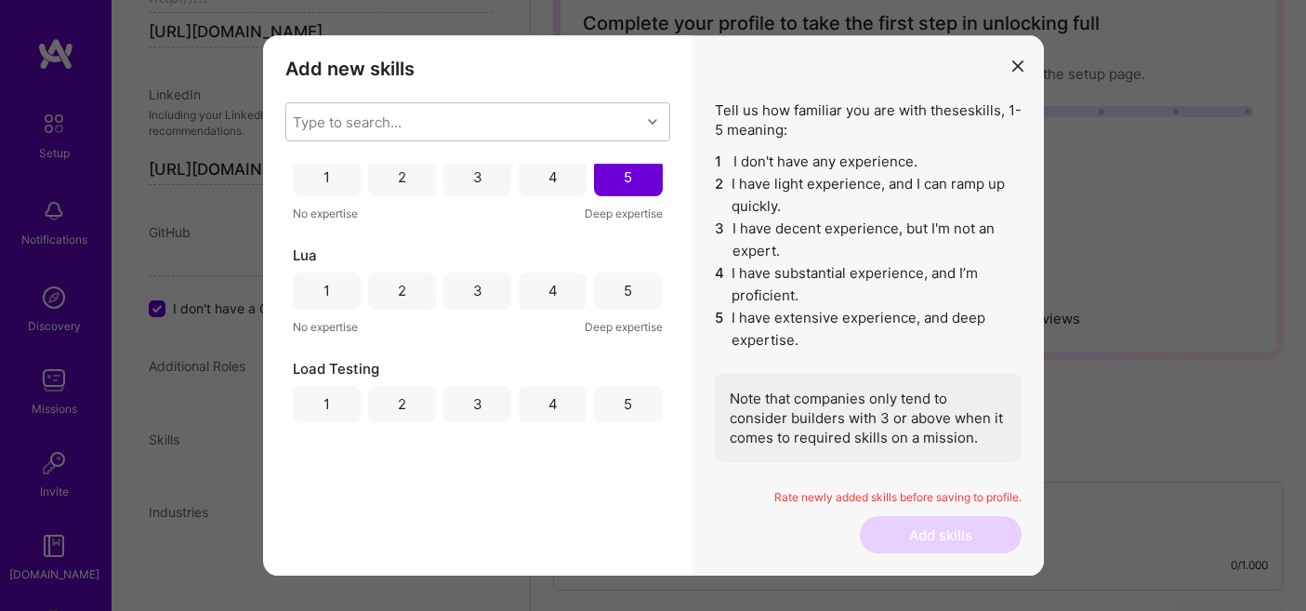
click at [563, 290] on div "4" at bounding box center [553, 290] width 68 height 37
click at [633, 398] on div "5" at bounding box center [628, 404] width 68 height 37
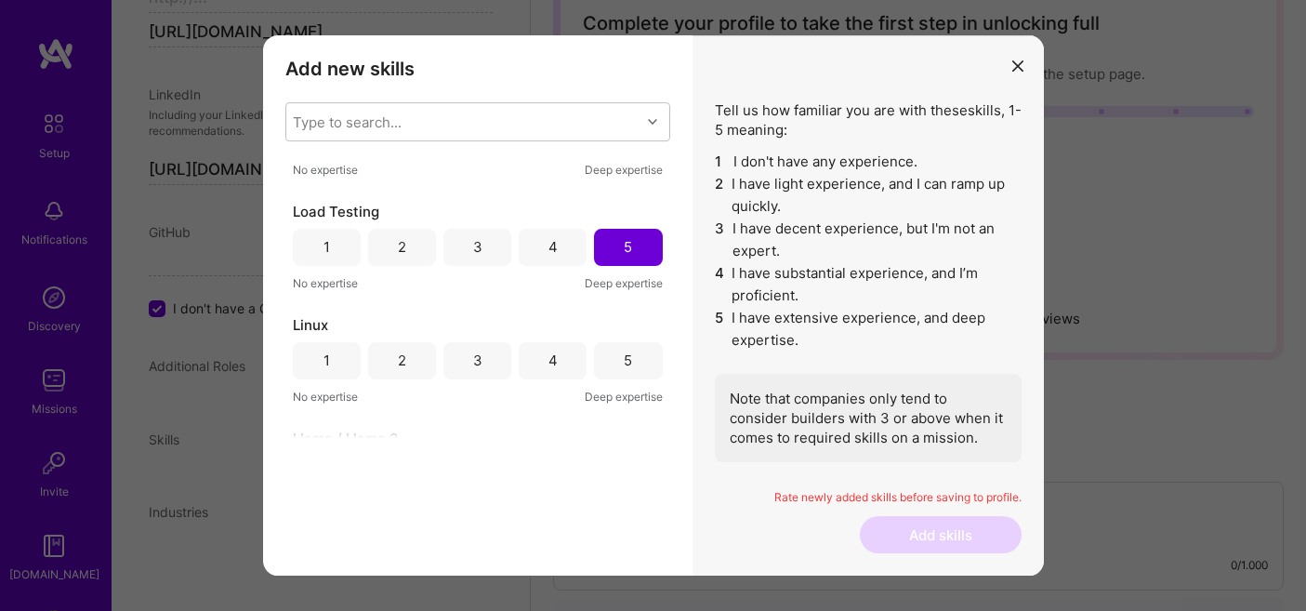
scroll to position [5070, 0]
click at [626, 358] on div "5" at bounding box center [628, 356] width 8 height 20
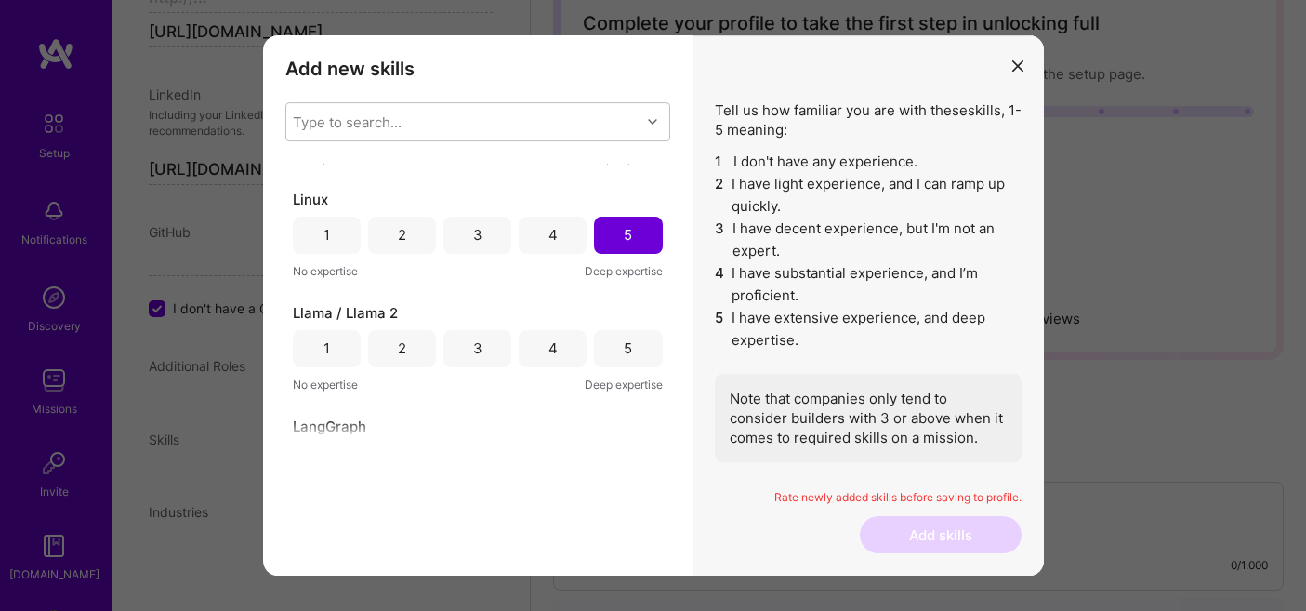
scroll to position [5213, 0]
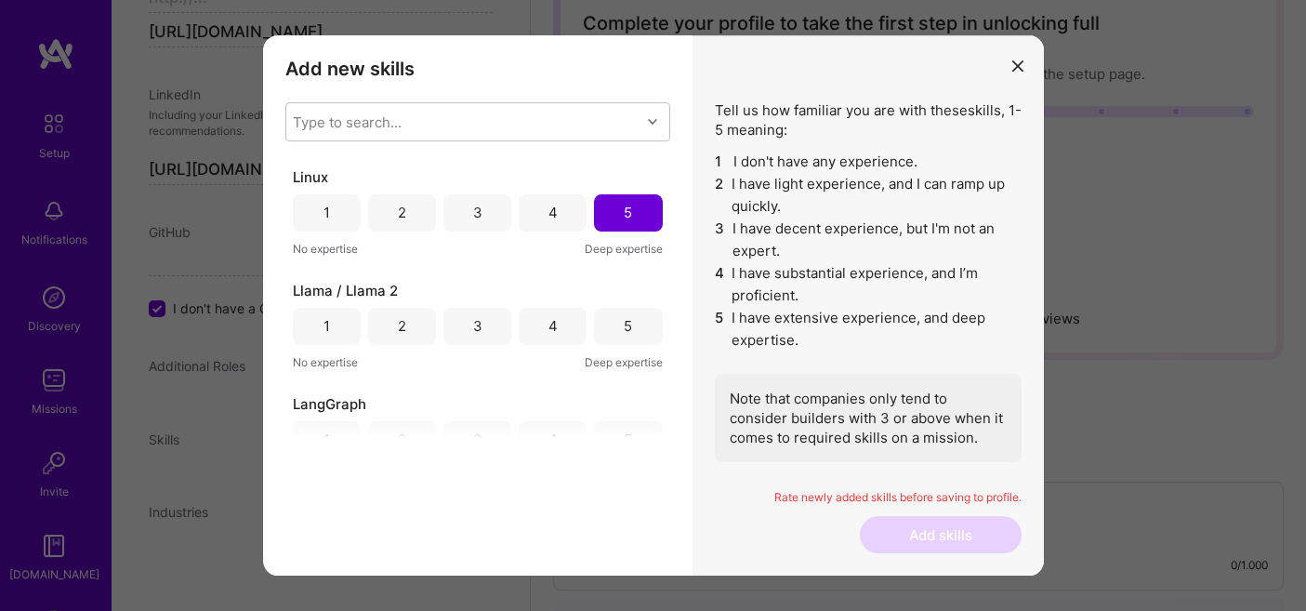
click at [624, 333] on div "5" at bounding box center [628, 326] width 8 height 20
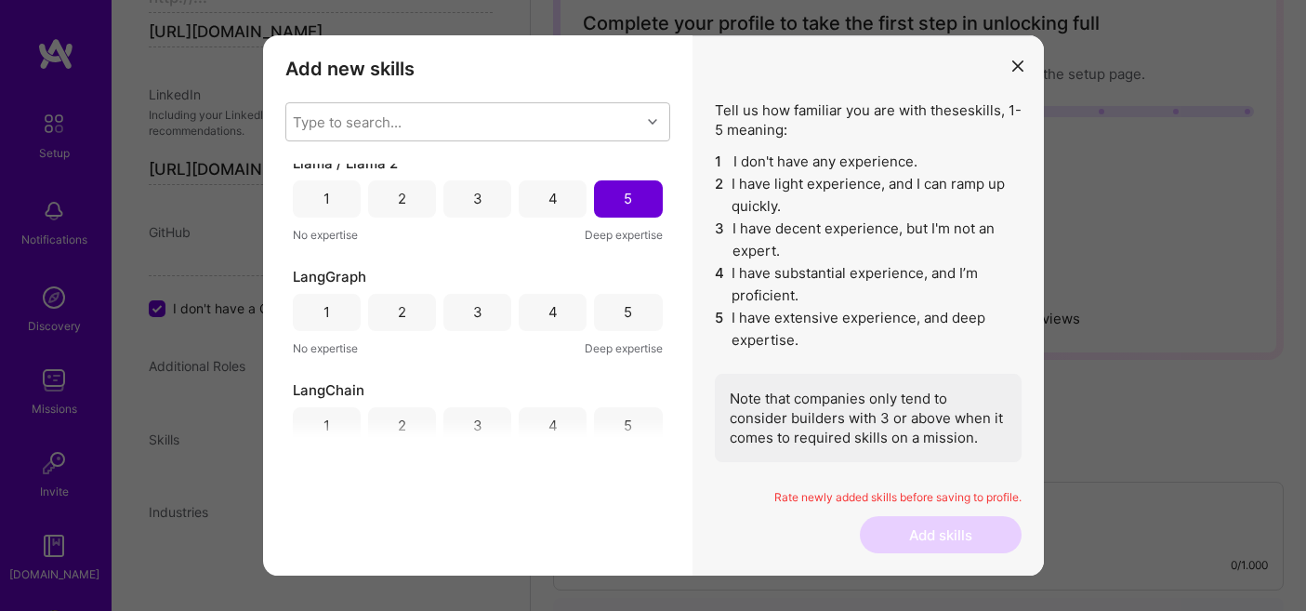
scroll to position [5344, 0]
click at [558, 303] on div "4" at bounding box center [553, 308] width 68 height 37
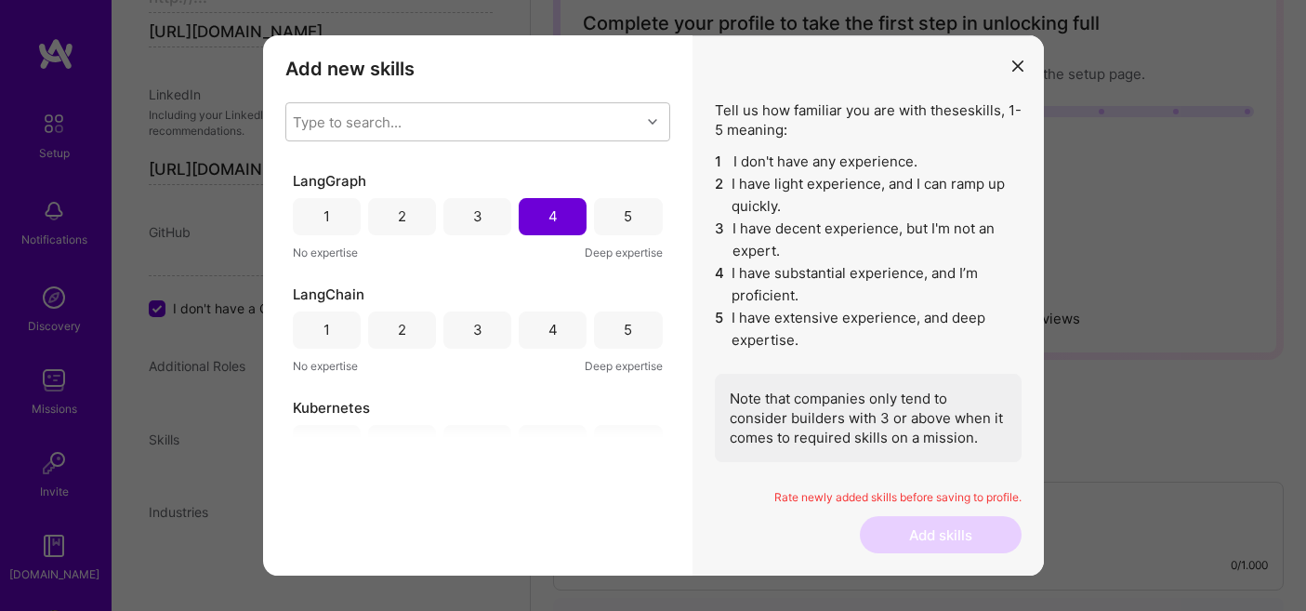
scroll to position [5438, 0]
click at [609, 224] on div "5" at bounding box center [628, 214] width 68 height 37
click at [624, 331] on div "5" at bounding box center [628, 328] width 8 height 20
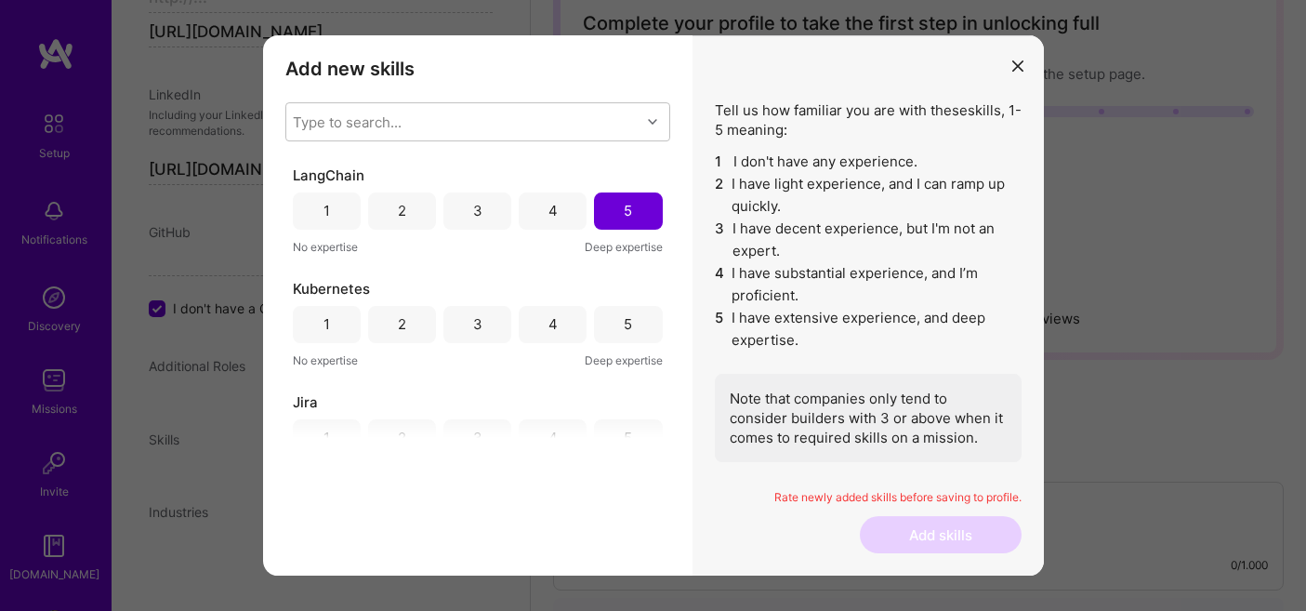
scroll to position [5567, 0]
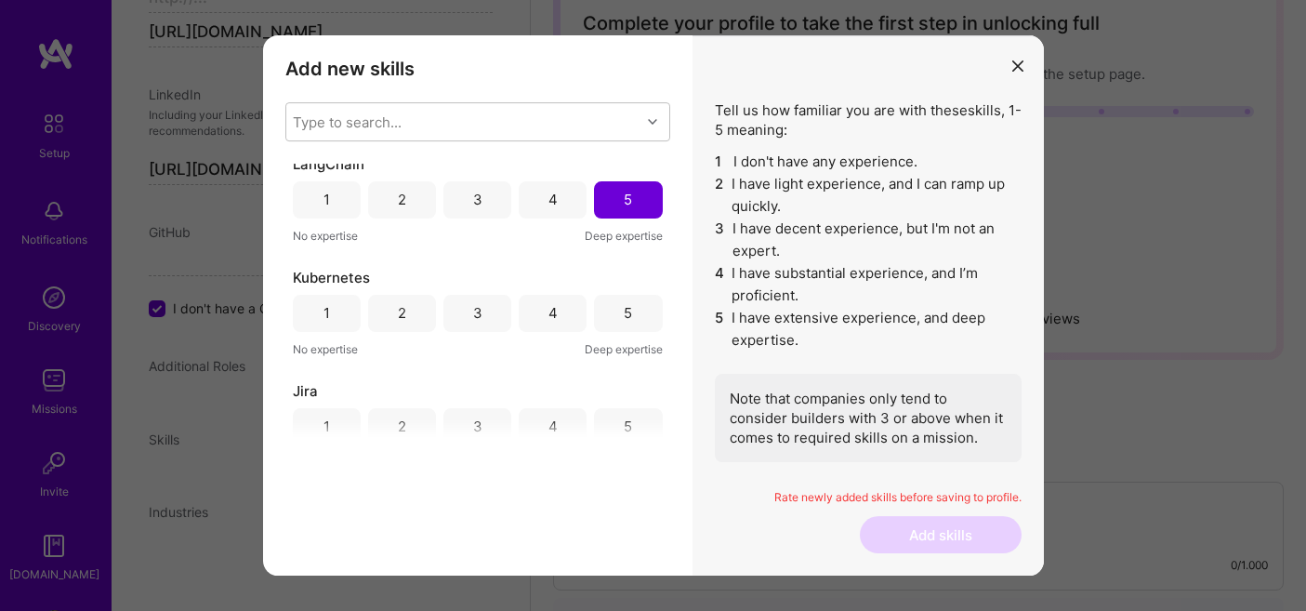
click at [466, 306] on div "3" at bounding box center [477, 313] width 68 height 37
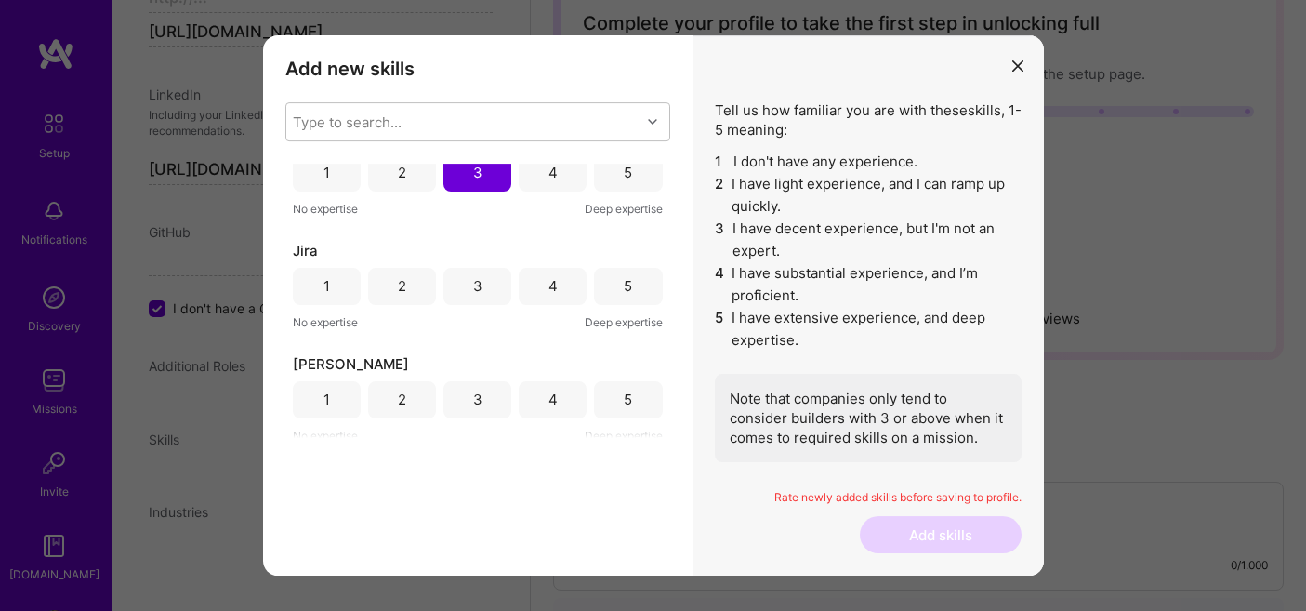
scroll to position [5711, 0]
click at [541, 280] on div "4" at bounding box center [553, 282] width 68 height 37
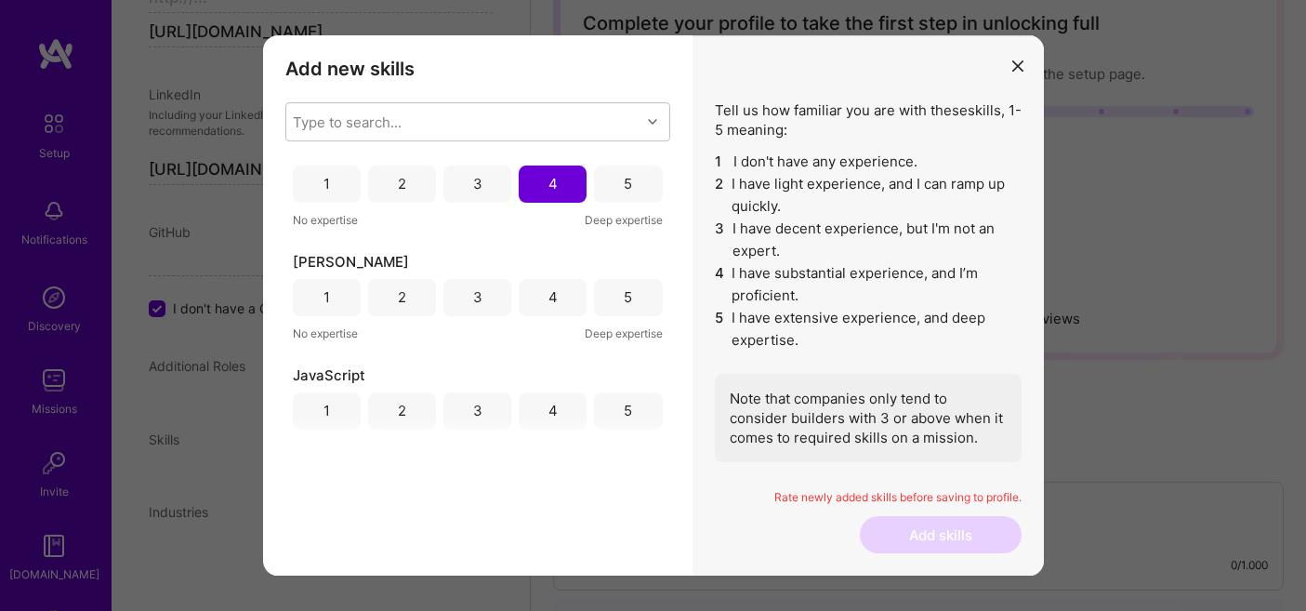
scroll to position [5812, 0]
click at [541, 280] on div "4" at bounding box center [553, 294] width 68 height 37
click at [637, 298] on div "5" at bounding box center [628, 294] width 68 height 37
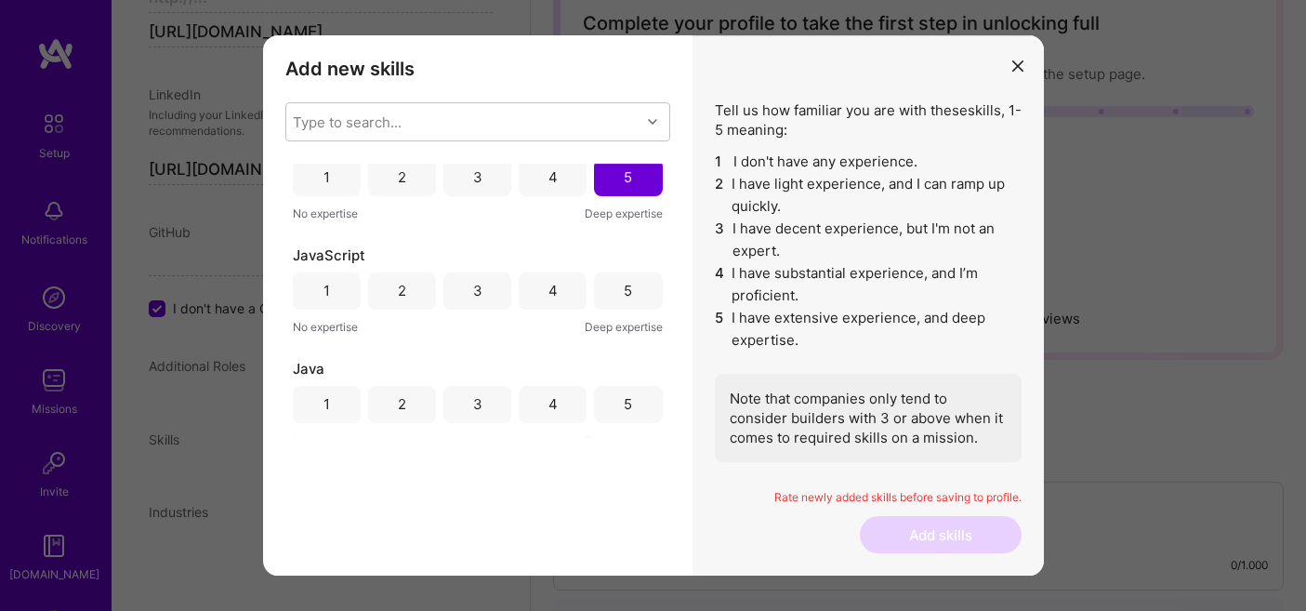
click at [637, 298] on div "5" at bounding box center [628, 290] width 68 height 37
click at [637, 298] on div "5" at bounding box center [628, 291] width 68 height 37
click at [637, 298] on div "5" at bounding box center [628, 290] width 68 height 37
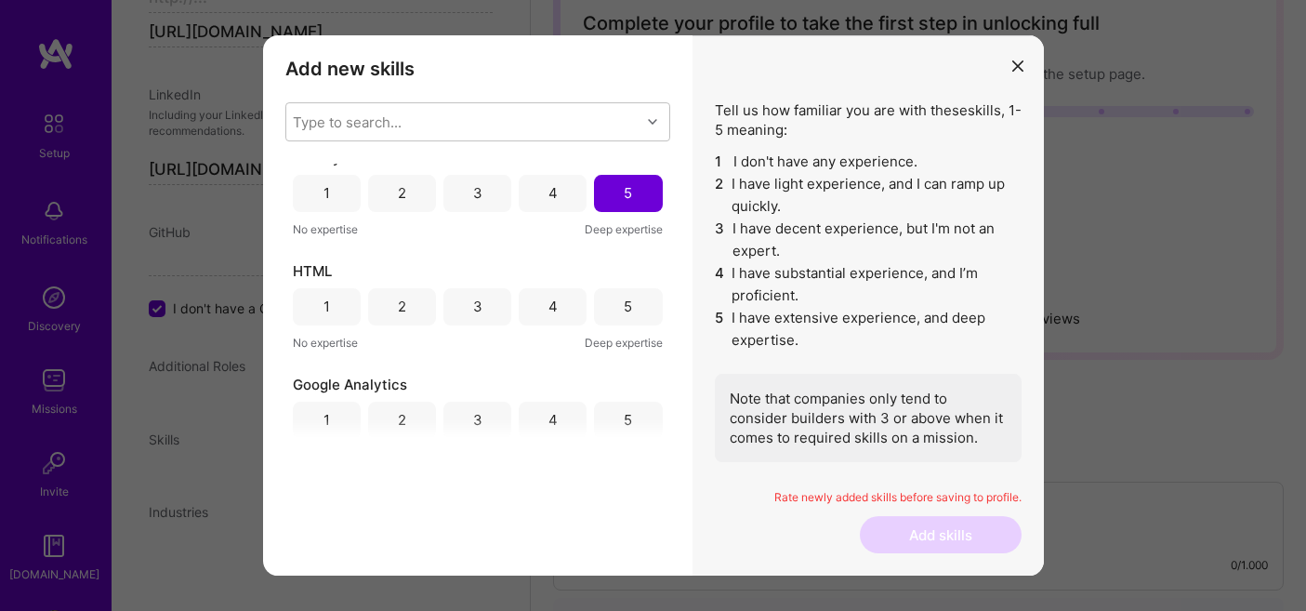
click at [637, 298] on div "5" at bounding box center [628, 306] width 68 height 37
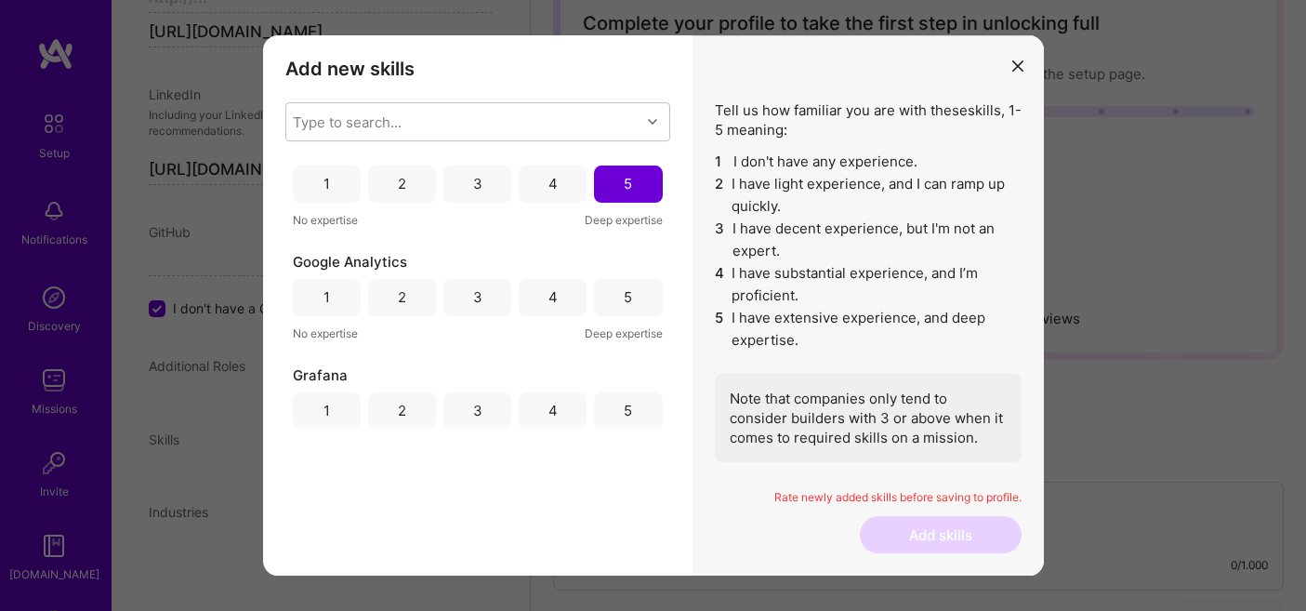
click at [637, 298] on div "5" at bounding box center [628, 297] width 68 height 37
click at [637, 298] on div "5" at bounding box center [628, 298] width 68 height 37
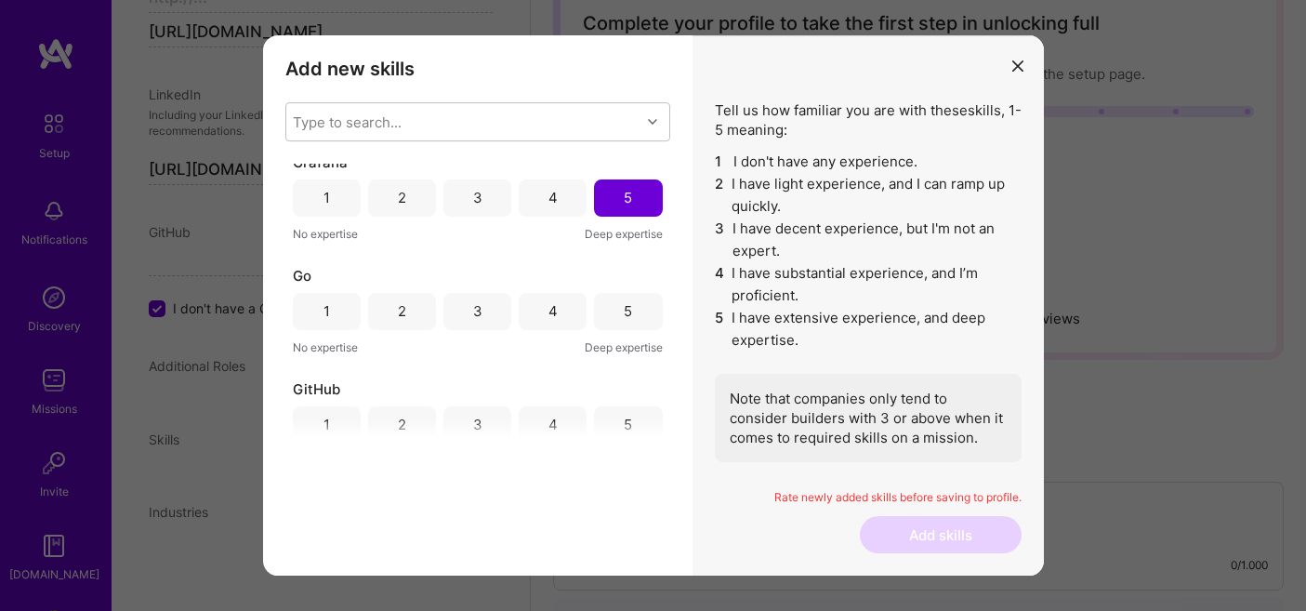
scroll to position [6597, 0]
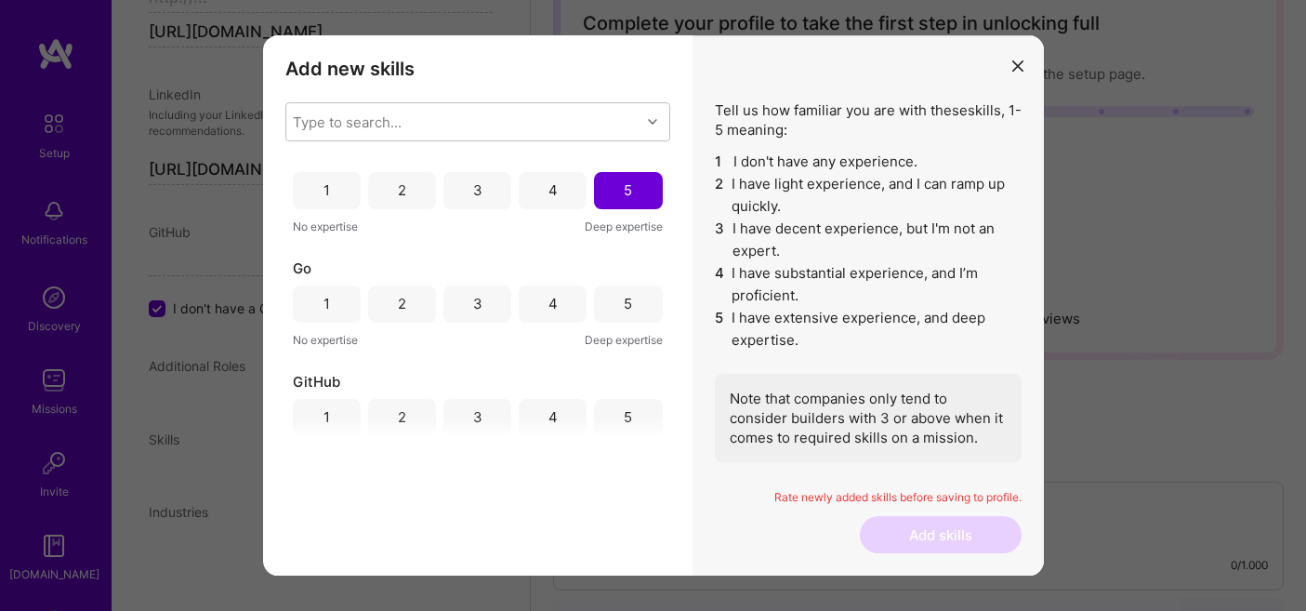
click at [530, 293] on div "4" at bounding box center [553, 303] width 68 height 37
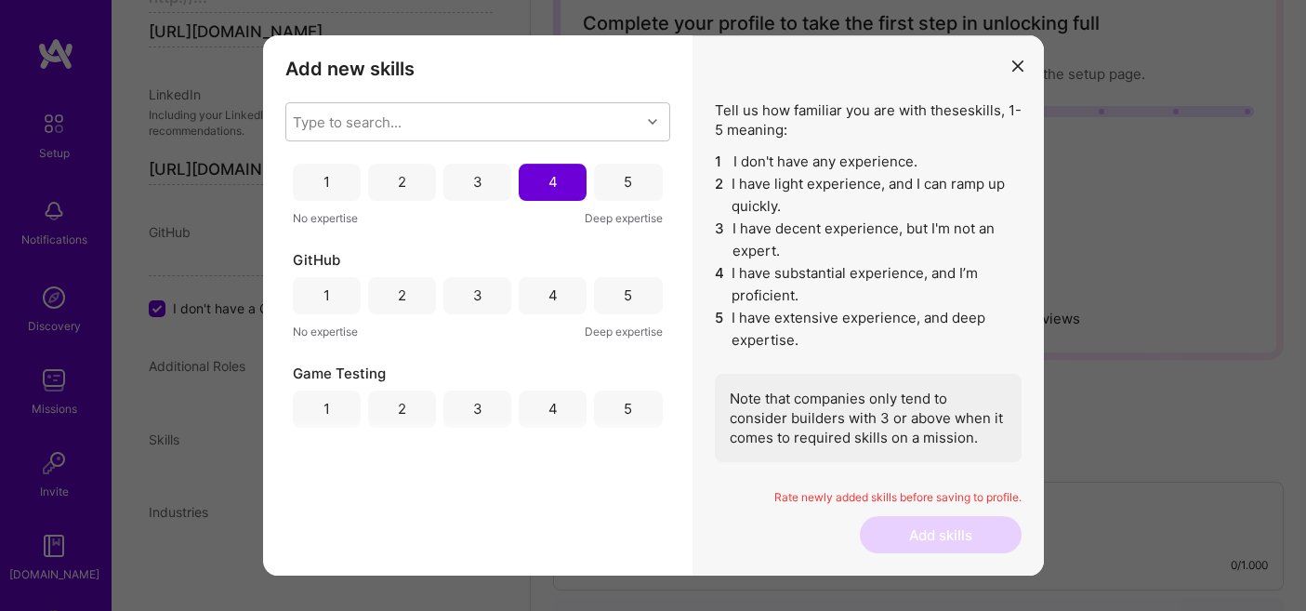
click at [638, 296] on div "5" at bounding box center [628, 295] width 68 height 37
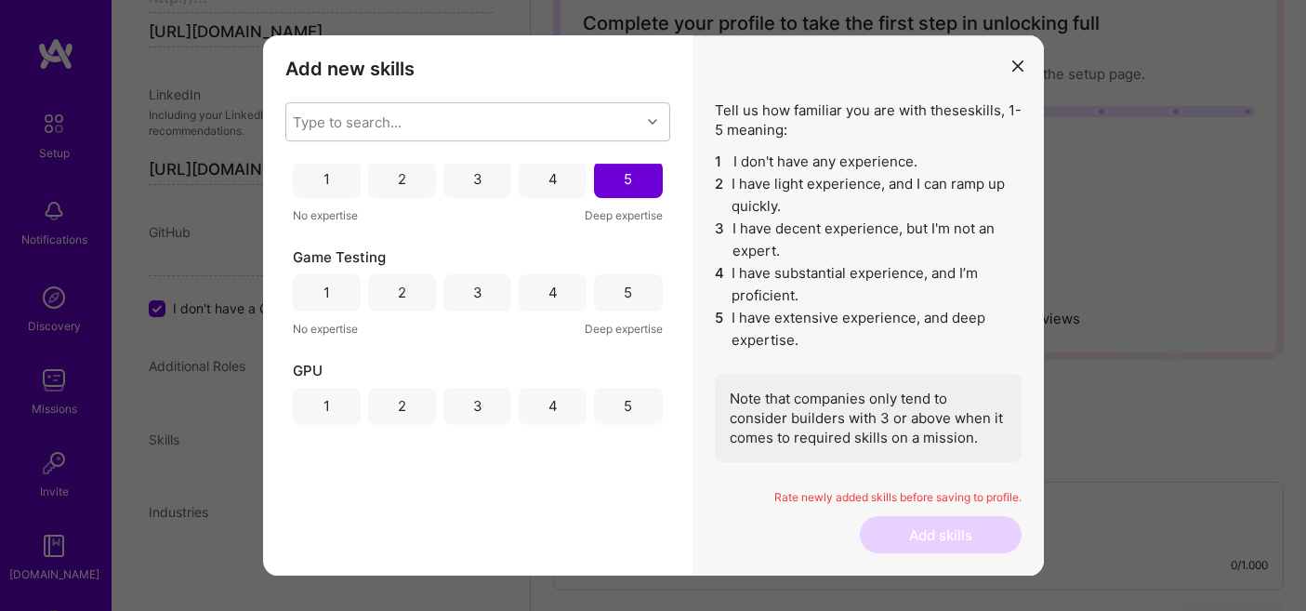
click at [638, 296] on div "5" at bounding box center [628, 292] width 68 height 37
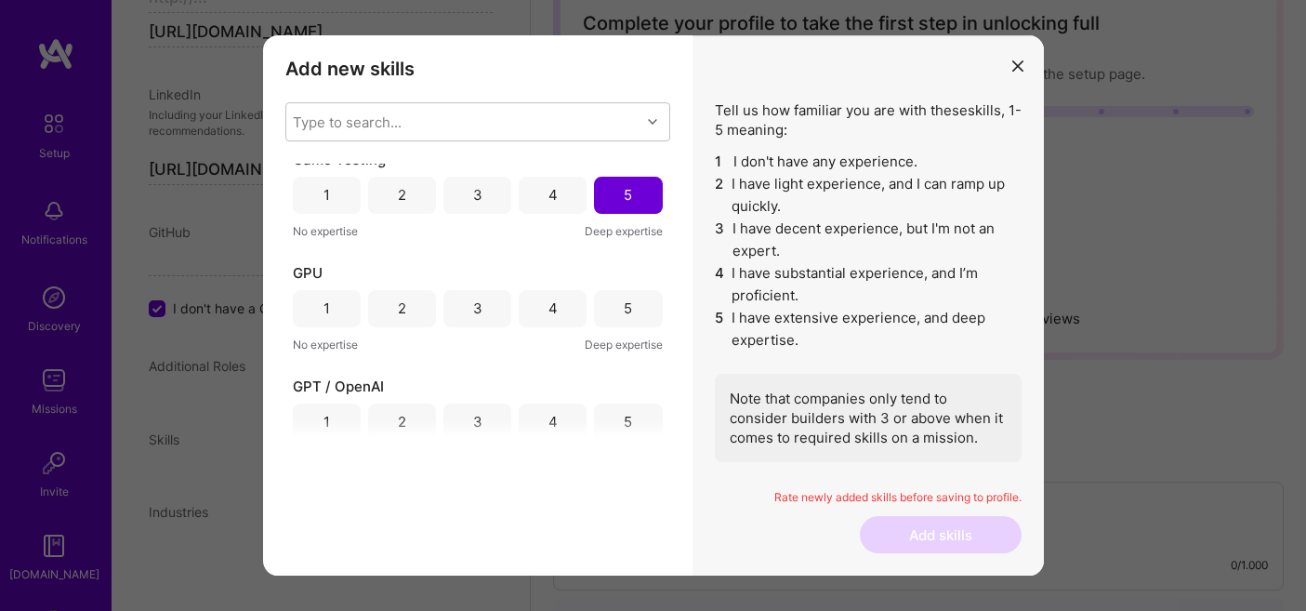
click at [638, 296] on div "5" at bounding box center [628, 308] width 68 height 37
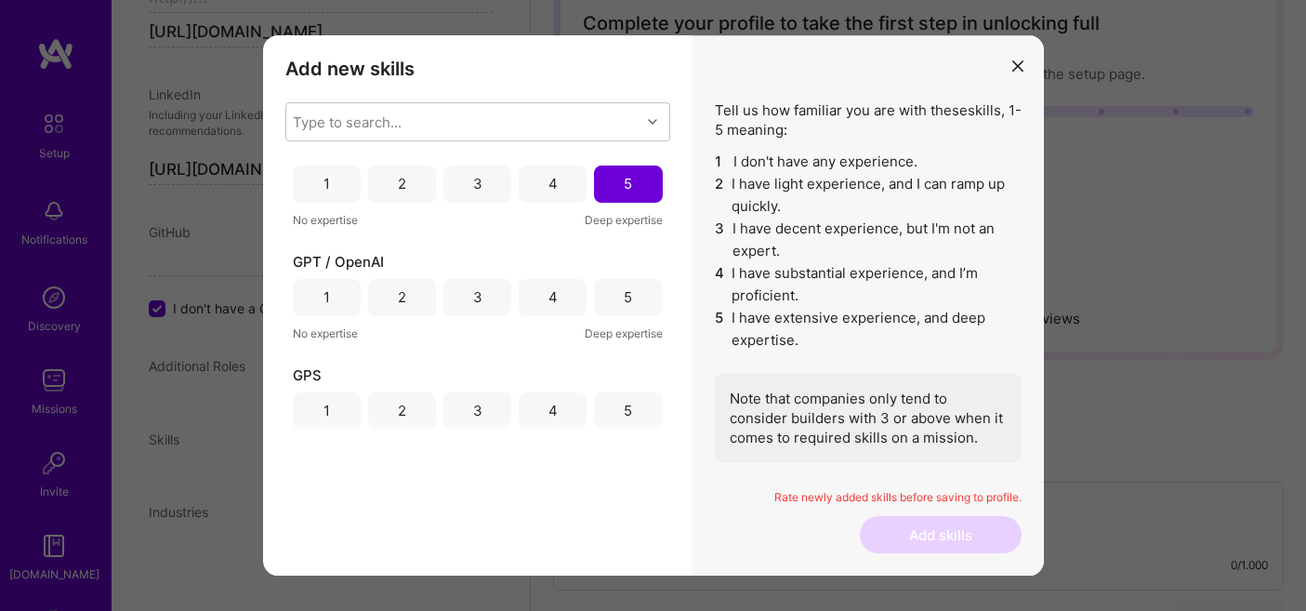
click at [638, 296] on div "5" at bounding box center [628, 297] width 68 height 37
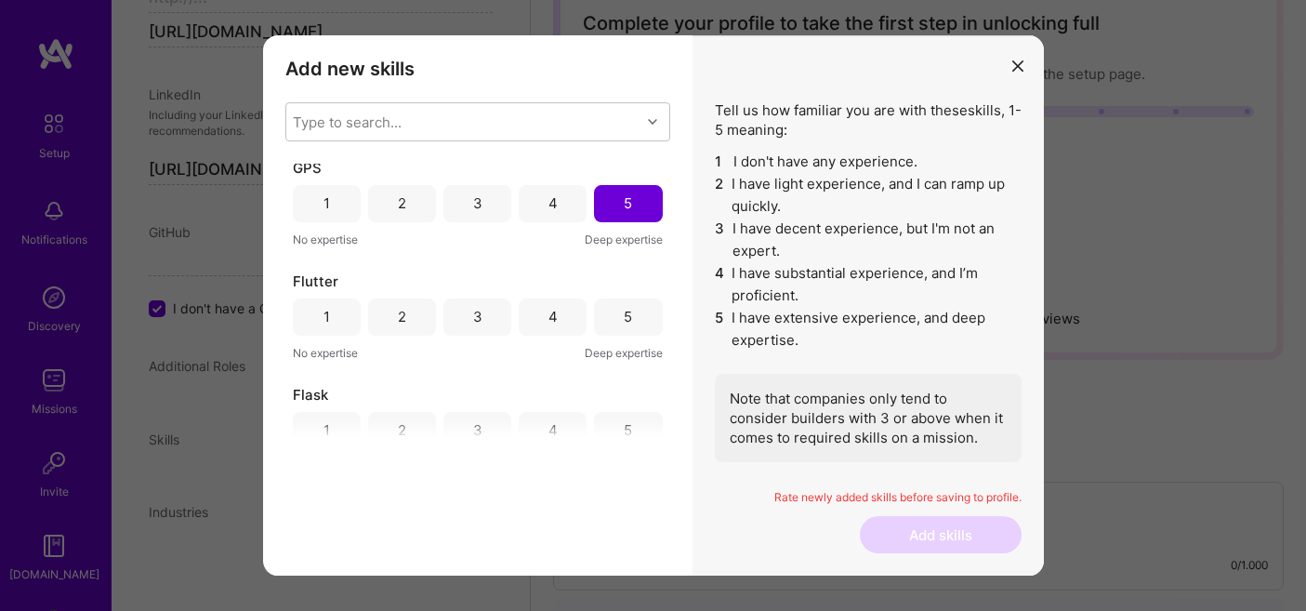
scroll to position [7278, 0]
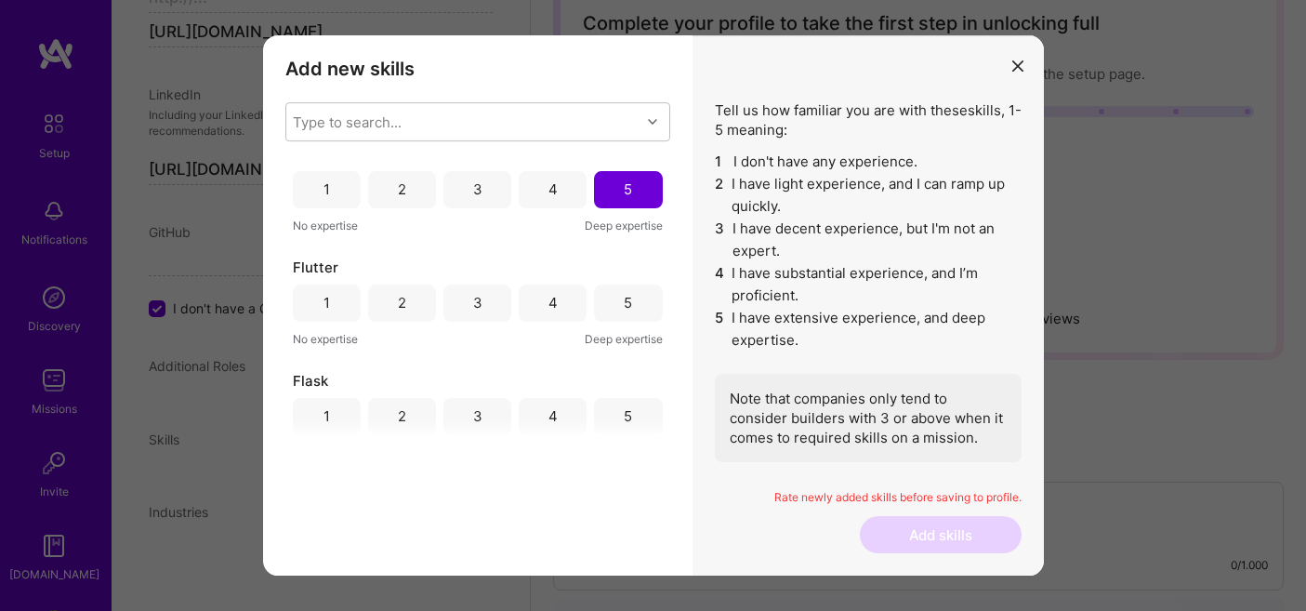
click at [551, 291] on div "4" at bounding box center [553, 302] width 68 height 37
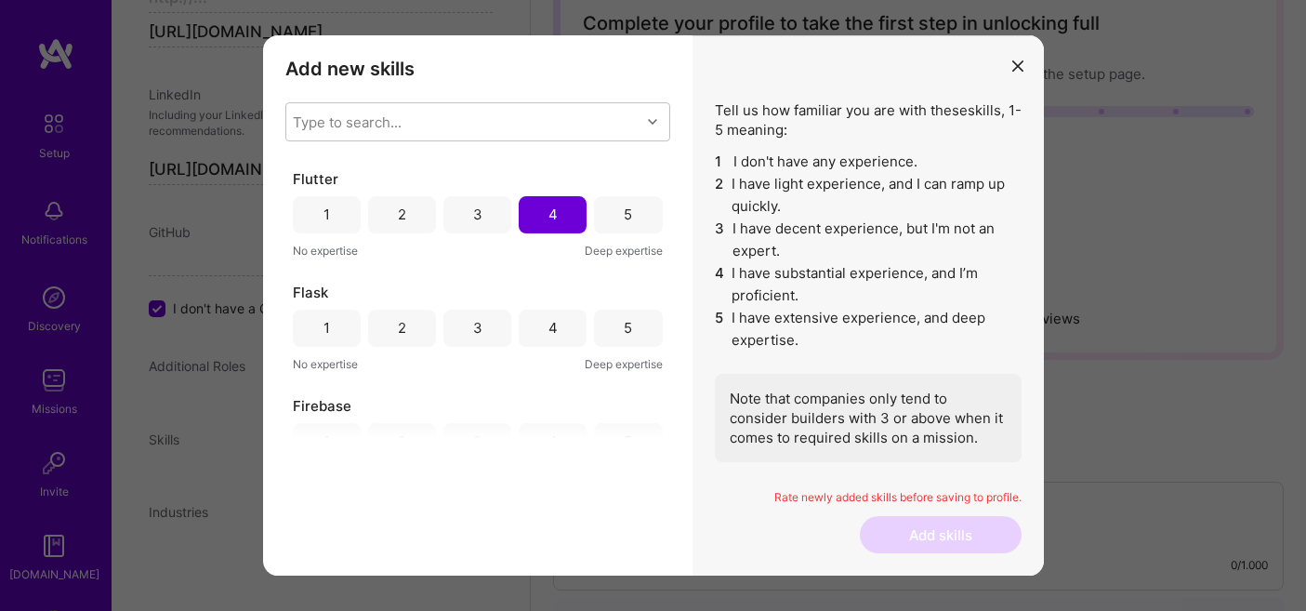
scroll to position [7378, 0]
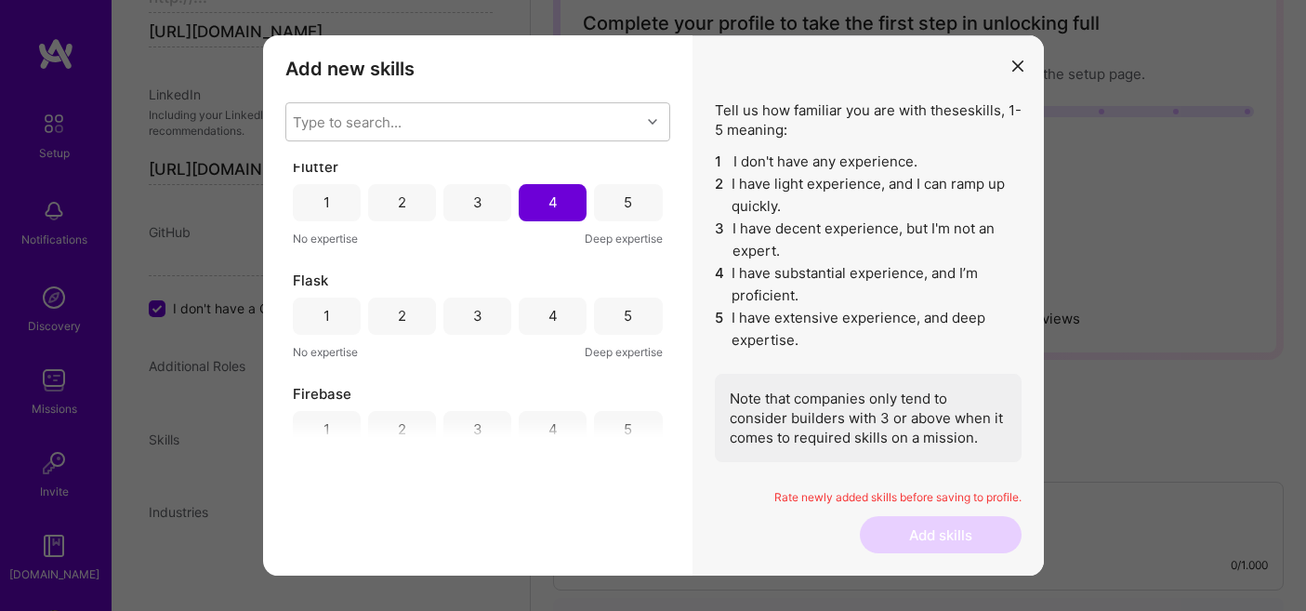
click at [651, 323] on div "5" at bounding box center [628, 315] width 68 height 37
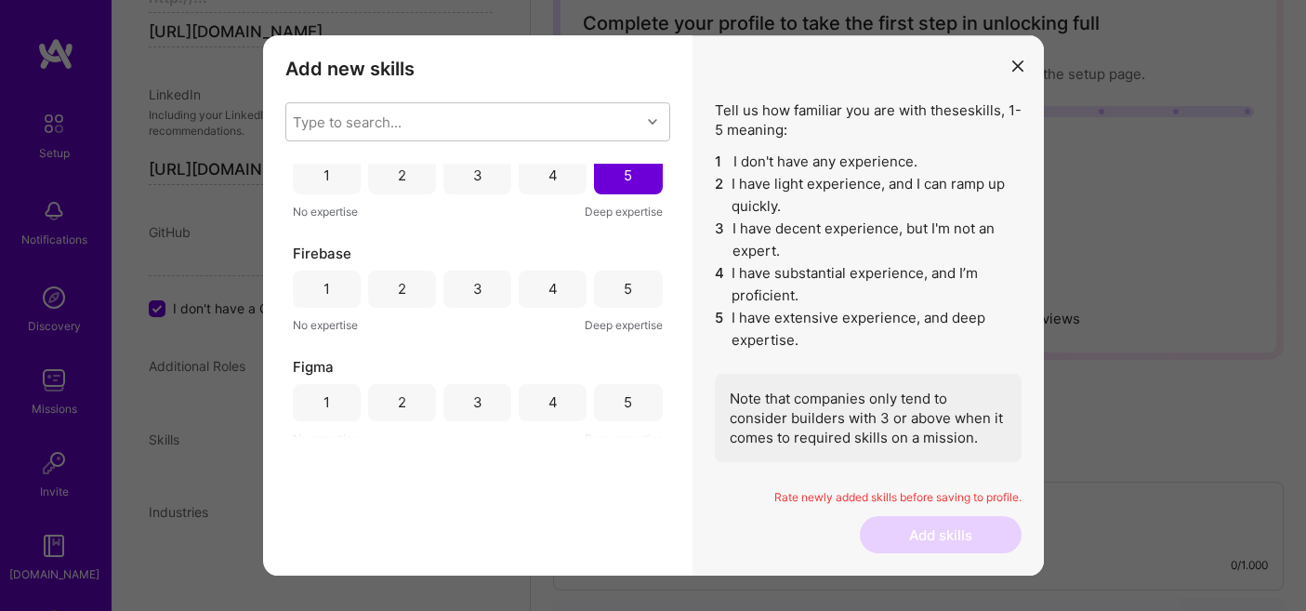
scroll to position [7530, 0]
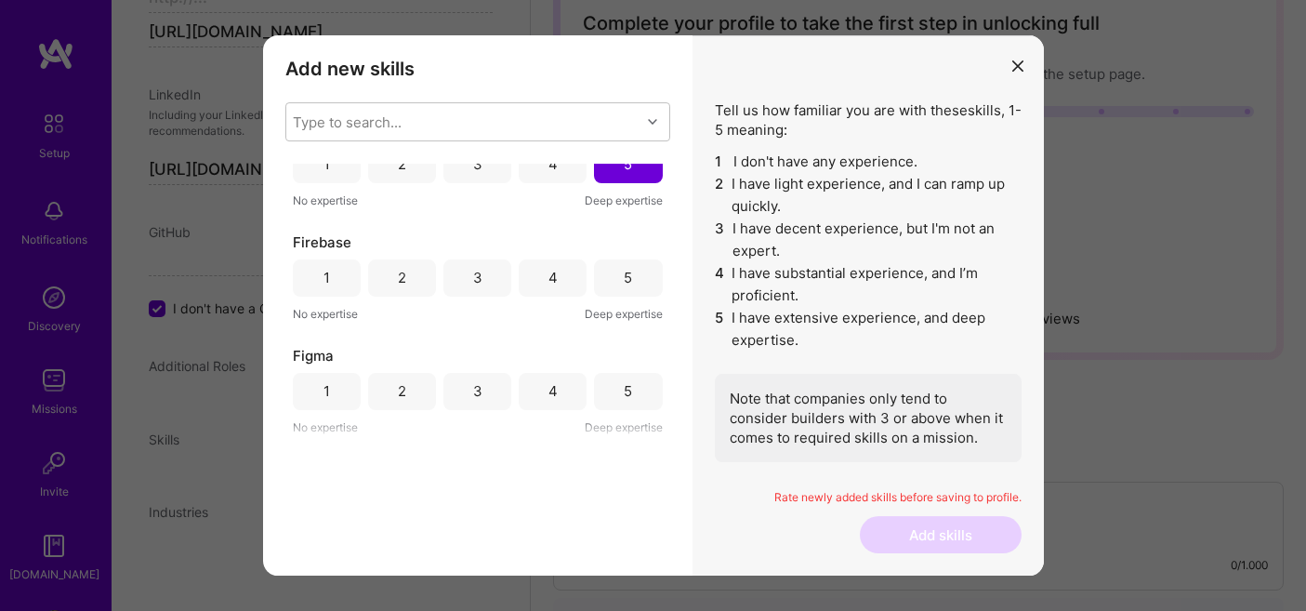
click at [548, 276] on div "4" at bounding box center [552, 278] width 9 height 20
click at [553, 276] on div "4" at bounding box center [553, 277] width 68 height 37
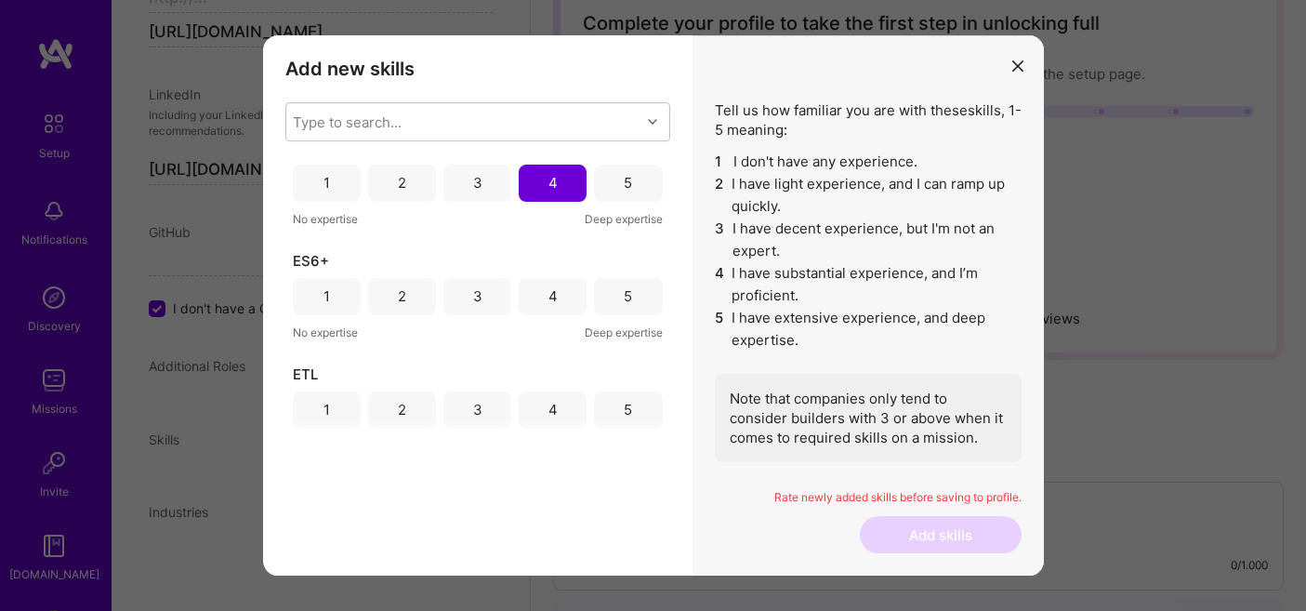
scroll to position [7746, 0]
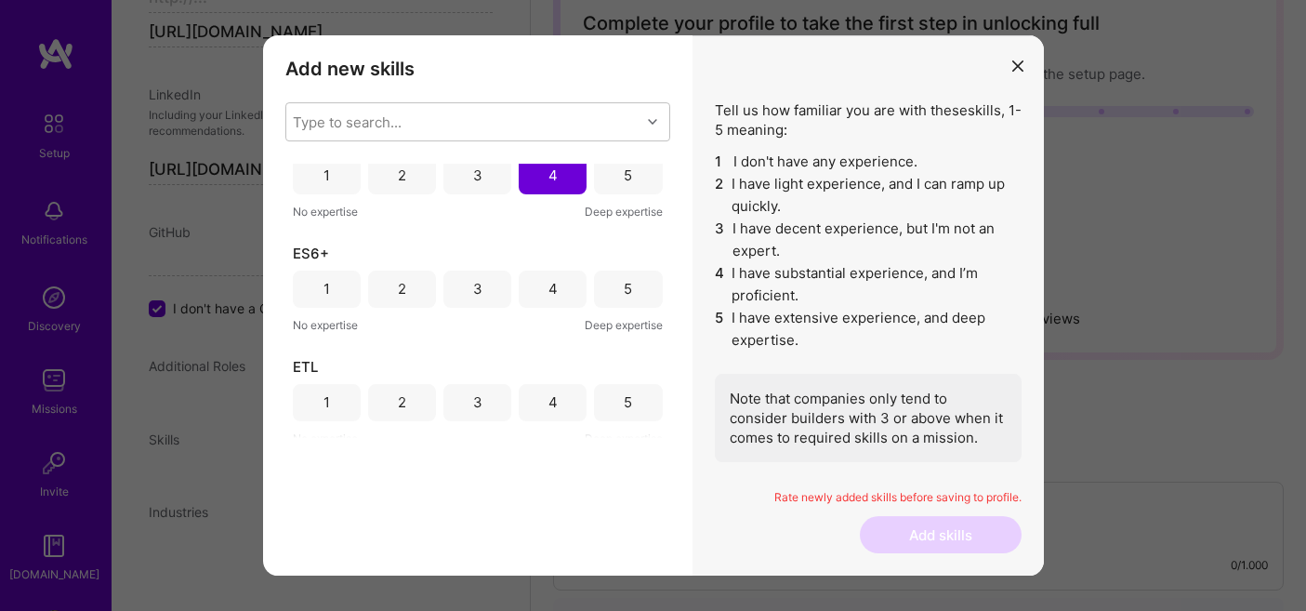
click at [535, 285] on div "4" at bounding box center [553, 289] width 68 height 37
click at [621, 276] on div "5" at bounding box center [628, 289] width 68 height 37
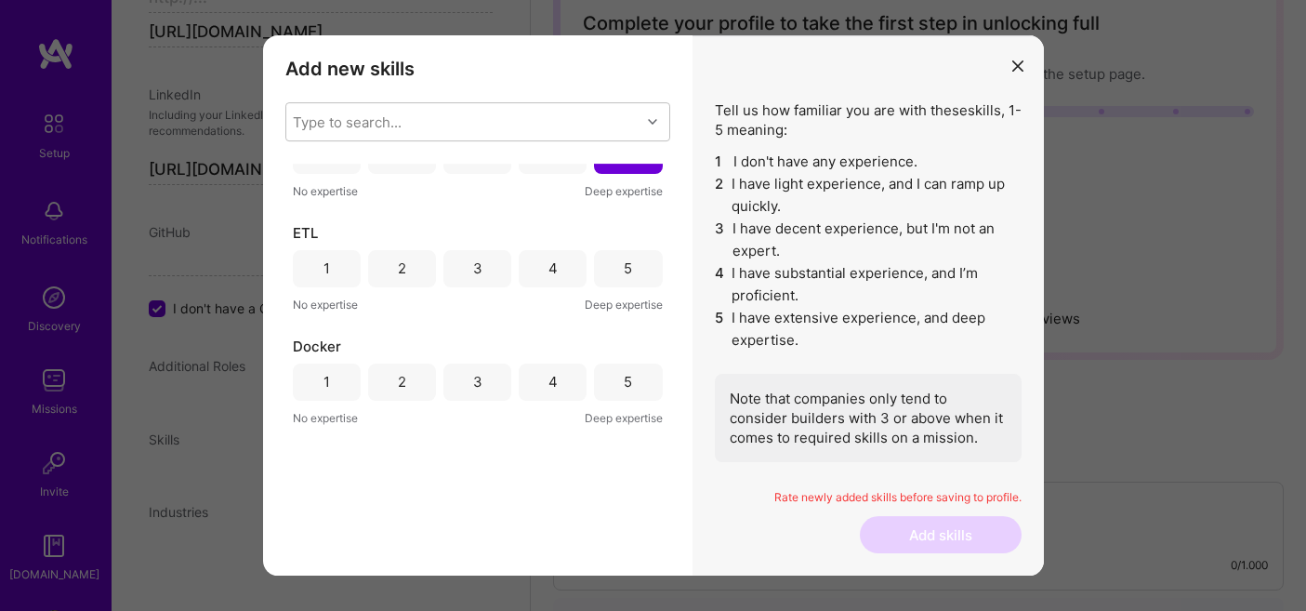
scroll to position [7880, 0]
click at [638, 264] on div "5" at bounding box center [628, 267] width 68 height 37
click at [637, 264] on div "5" at bounding box center [628, 272] width 68 height 37
click at [637, 264] on div "5" at bounding box center [628, 267] width 68 height 37
click at [637, 264] on div "5" at bounding box center [628, 265] width 68 height 37
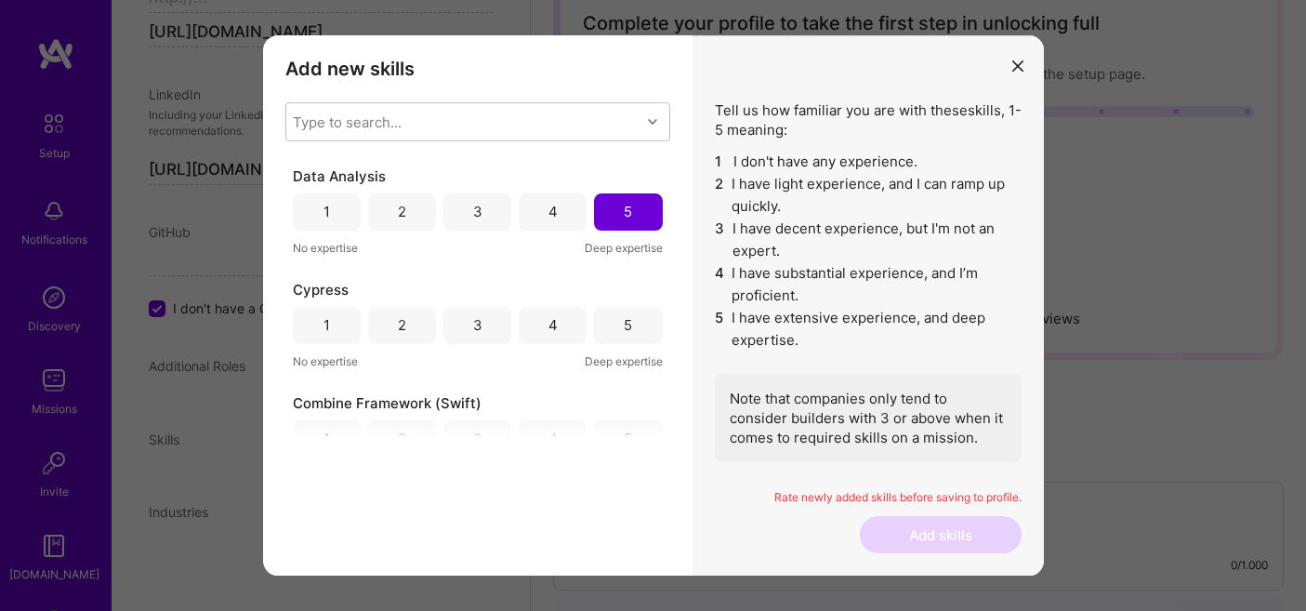
scroll to position [8277, 0]
click at [550, 321] on div "4" at bounding box center [552, 324] width 9 height 20
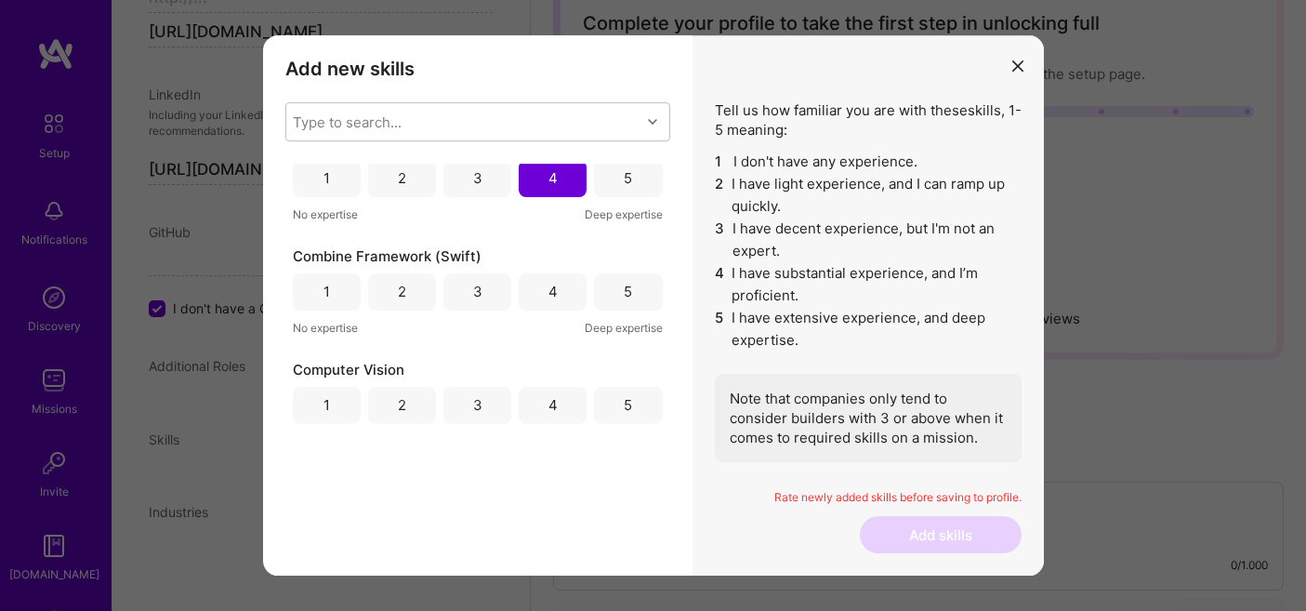
scroll to position [8435, 0]
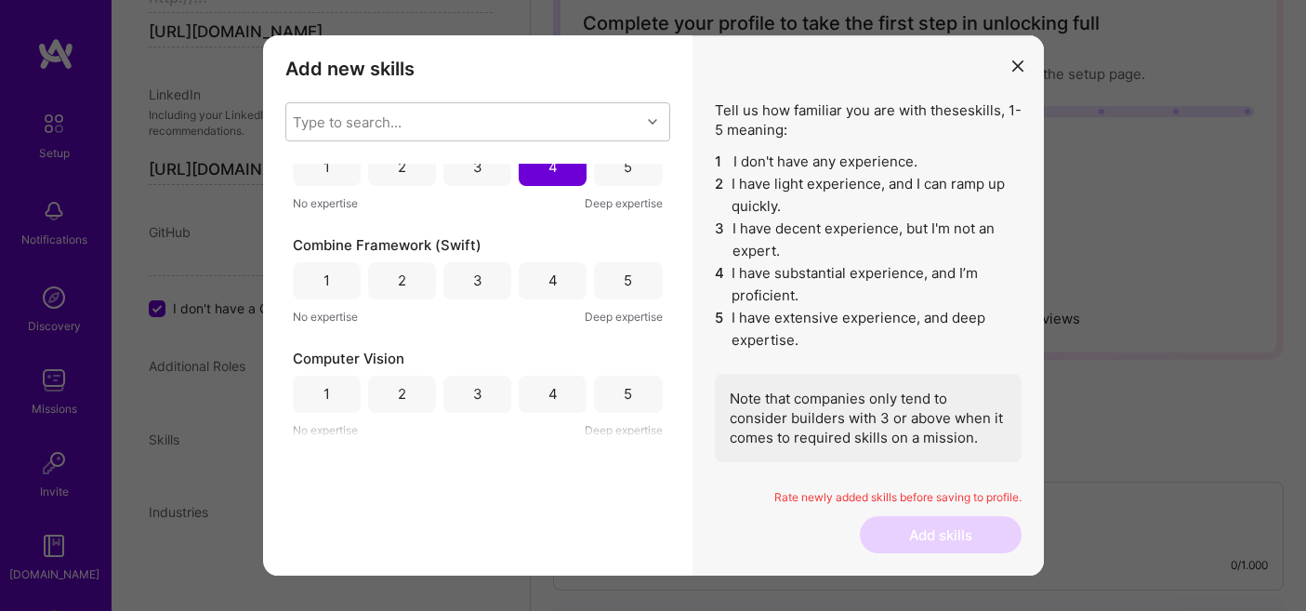
click at [537, 284] on div "4" at bounding box center [553, 280] width 68 height 37
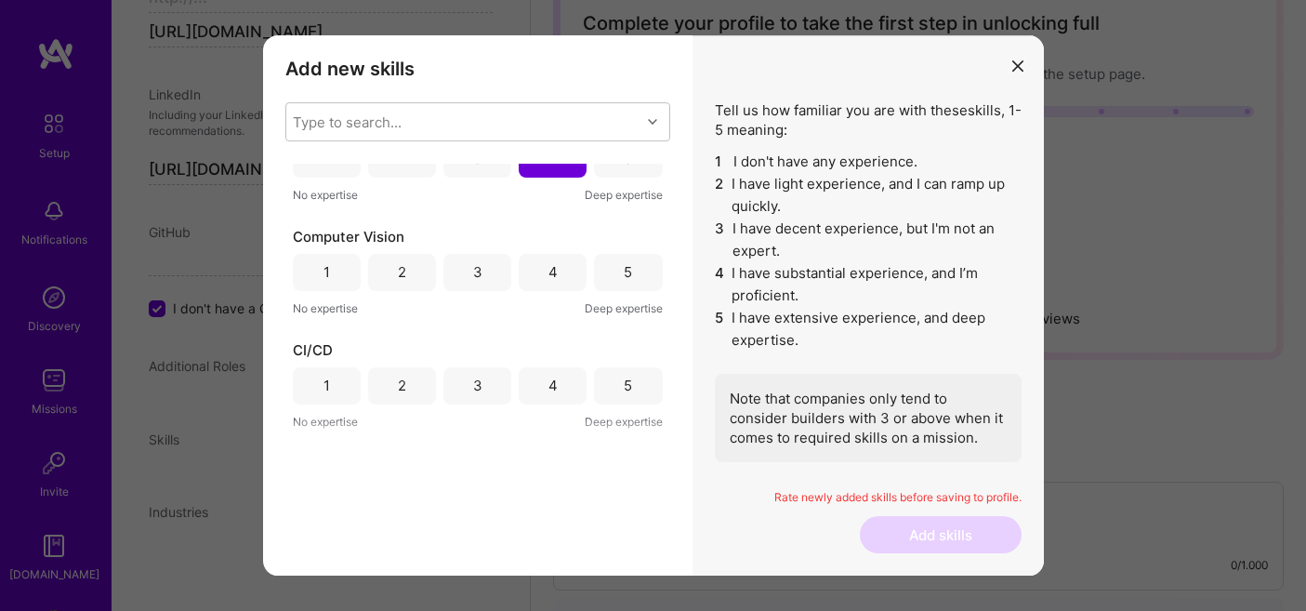
scroll to position [8560, 0]
click at [625, 262] on div "5" at bounding box center [628, 268] width 8 height 20
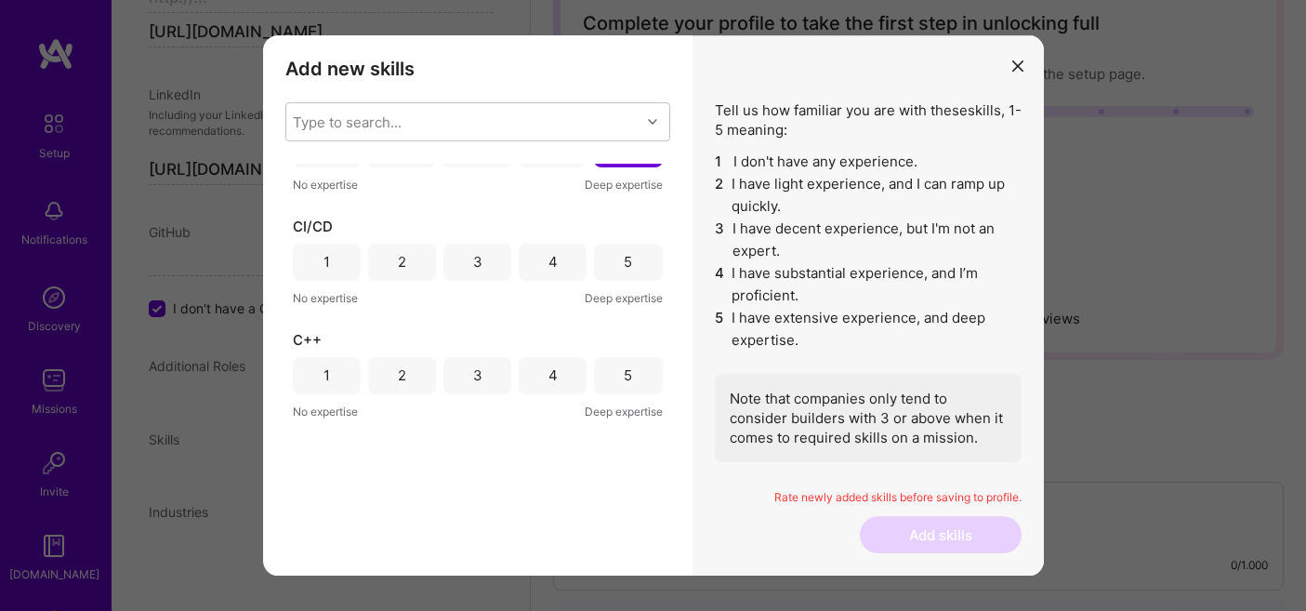
click at [625, 262] on div "5" at bounding box center [628, 262] width 8 height 20
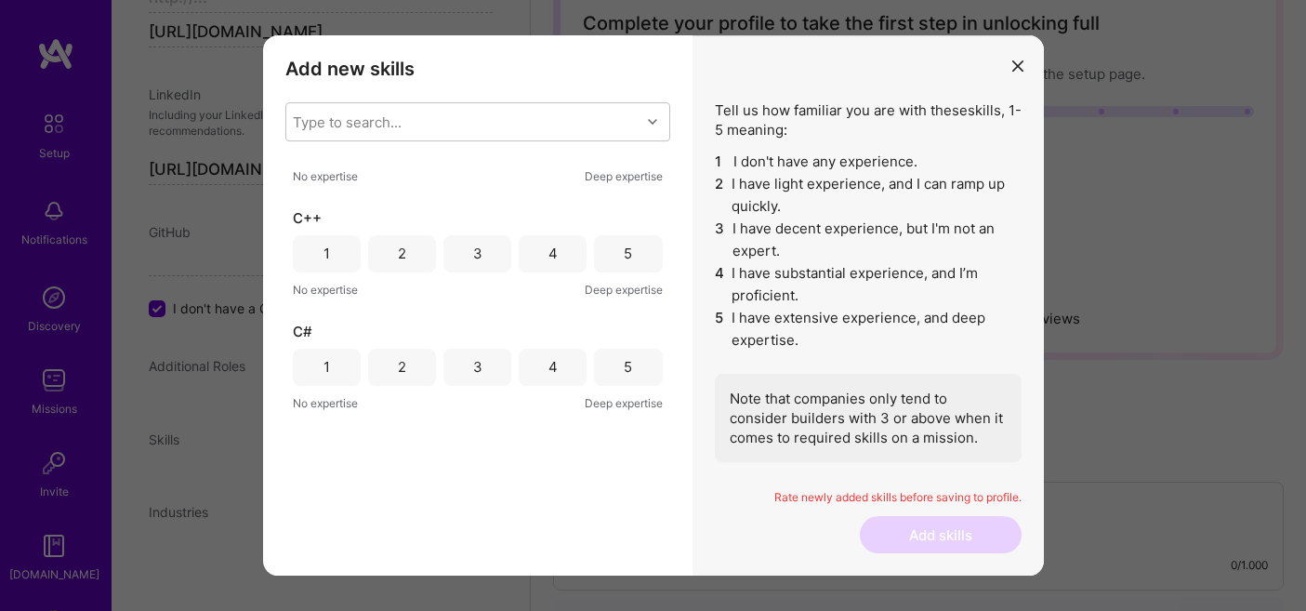
click at [565, 243] on div "4" at bounding box center [553, 253] width 68 height 37
click at [565, 352] on div "4" at bounding box center [553, 367] width 68 height 37
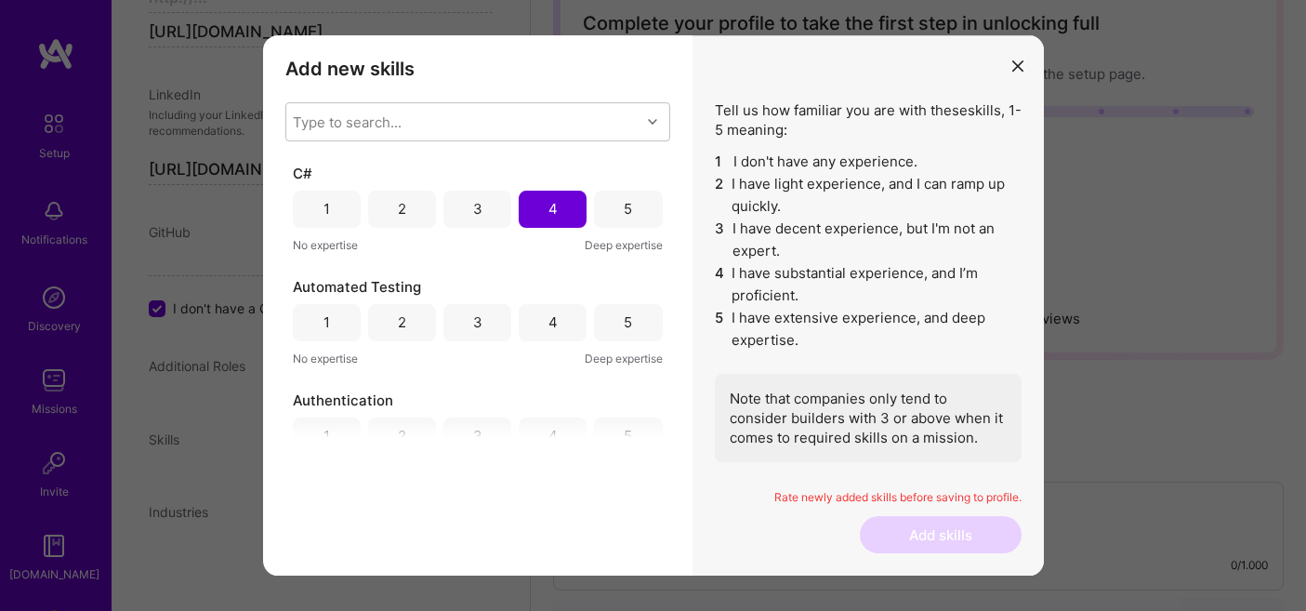
scroll to position [8998, 0]
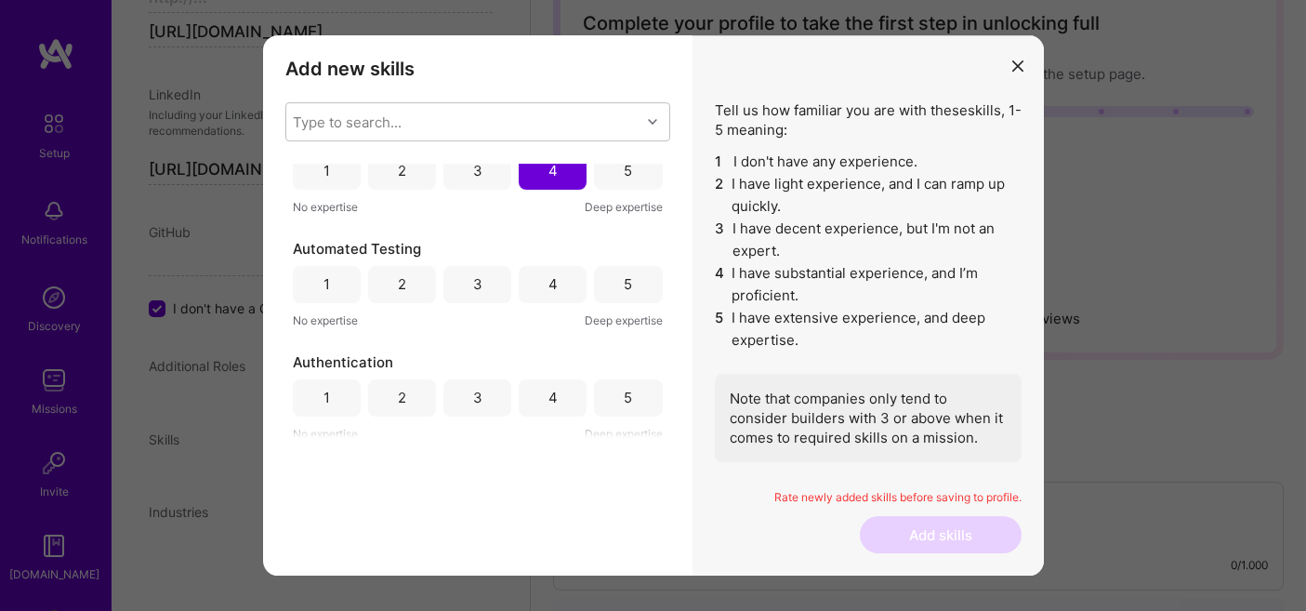
click at [624, 286] on div "5" at bounding box center [628, 284] width 8 height 20
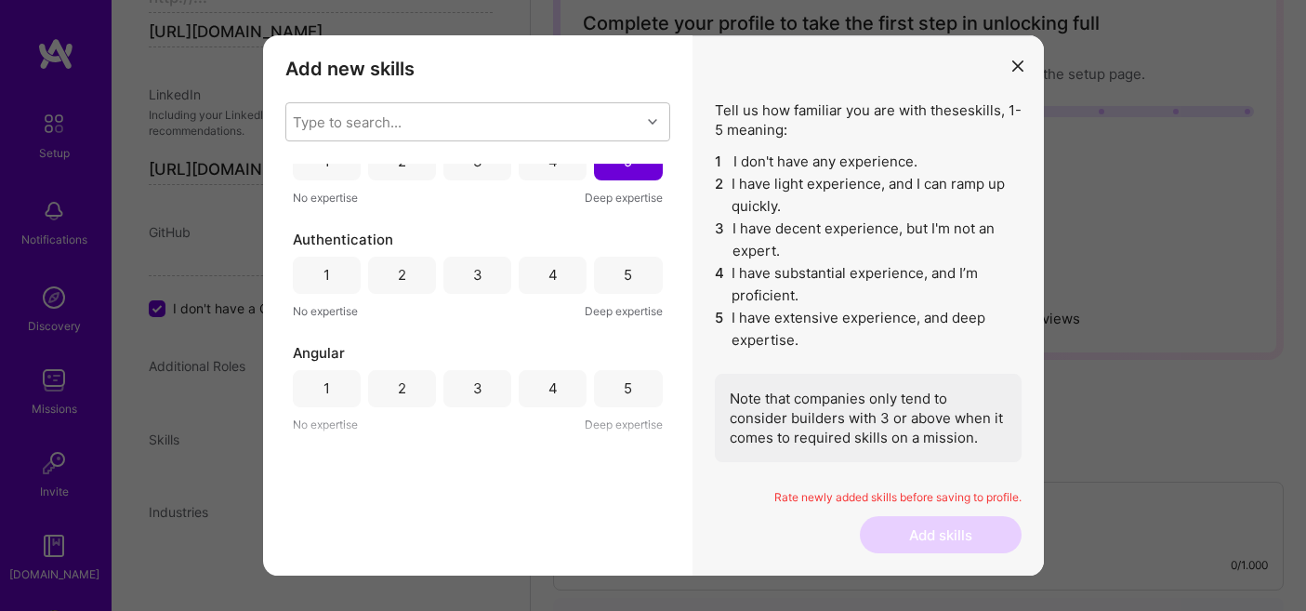
scroll to position [9125, 0]
click at [624, 286] on div "5" at bounding box center [628, 270] width 68 height 37
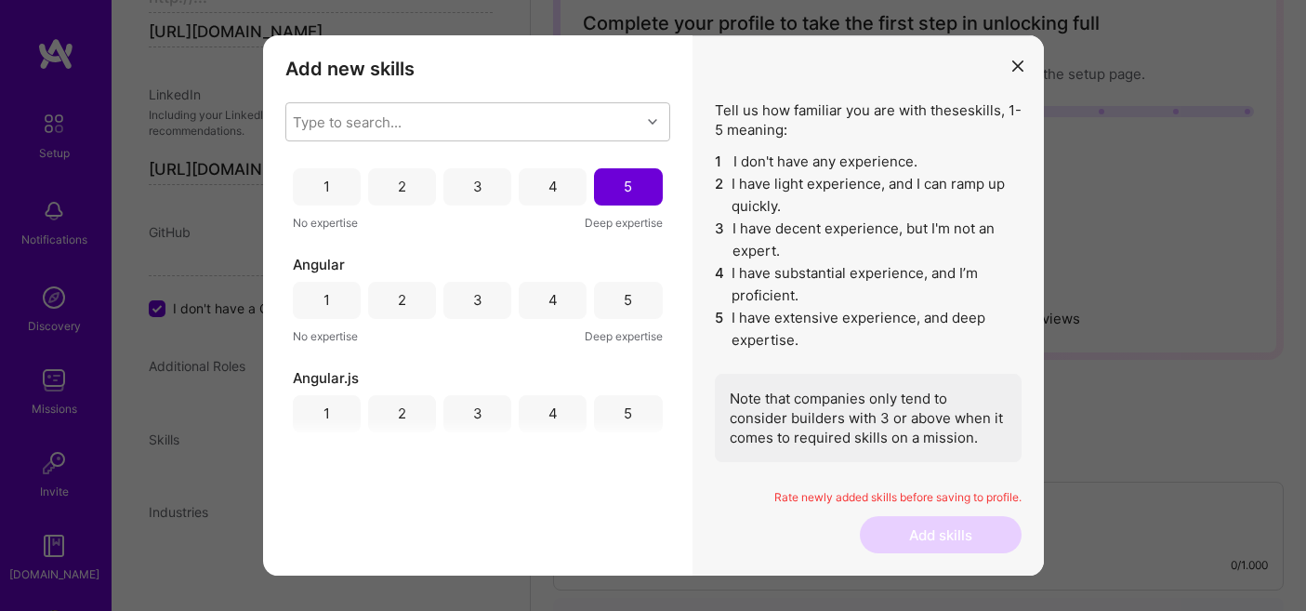
scroll to position [9216, 0]
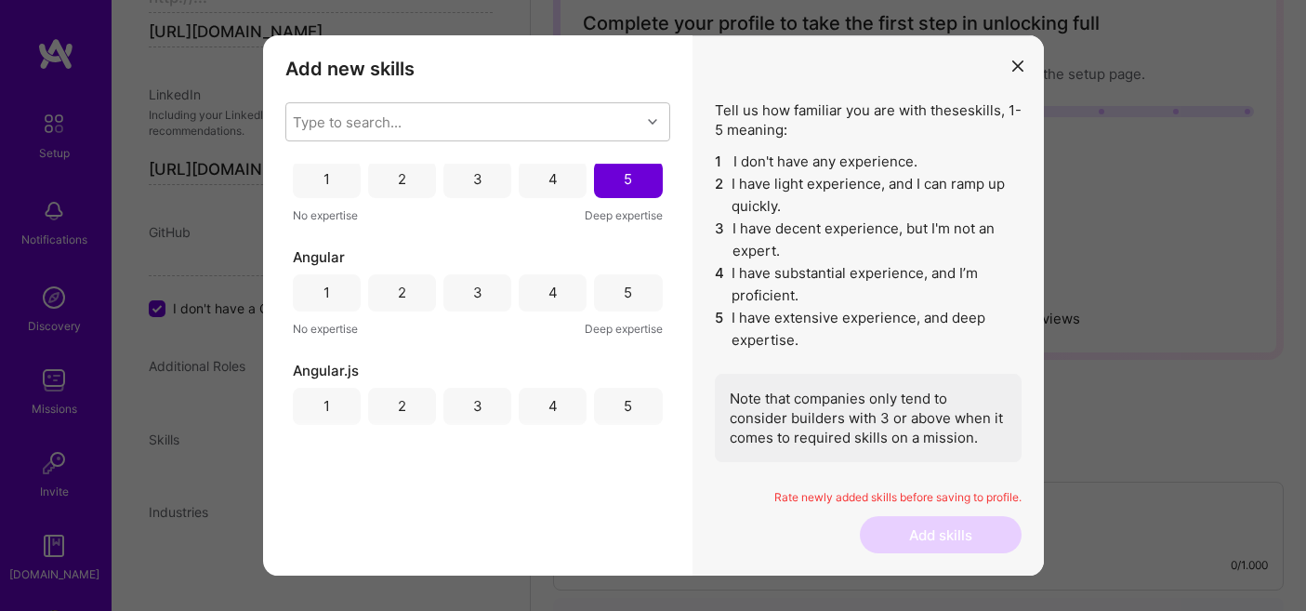
click at [624, 286] on div "5" at bounding box center [628, 293] width 8 height 20
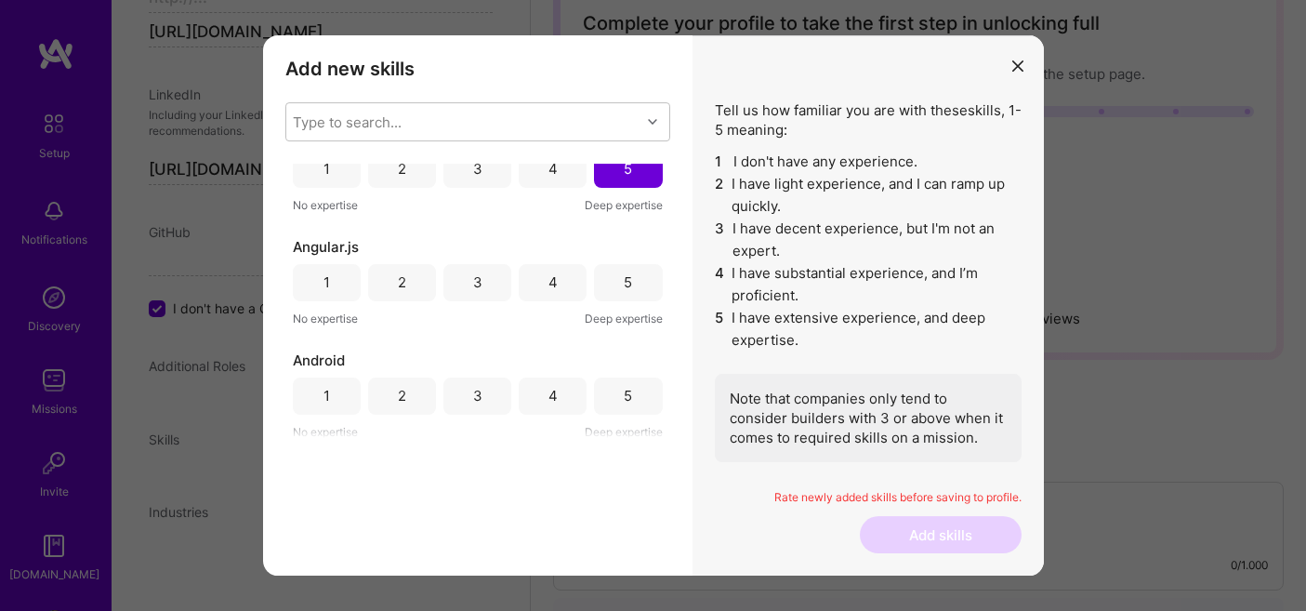
click at [624, 286] on div "5" at bounding box center [628, 282] width 8 height 20
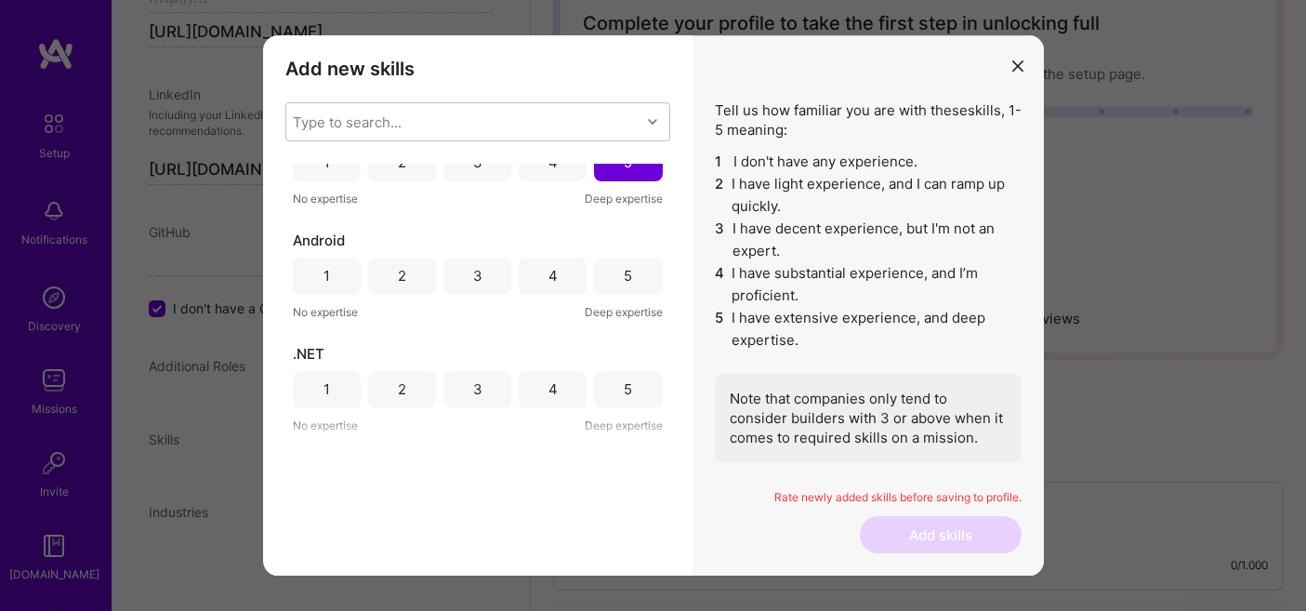
click at [624, 286] on div "5" at bounding box center [628, 276] width 68 height 37
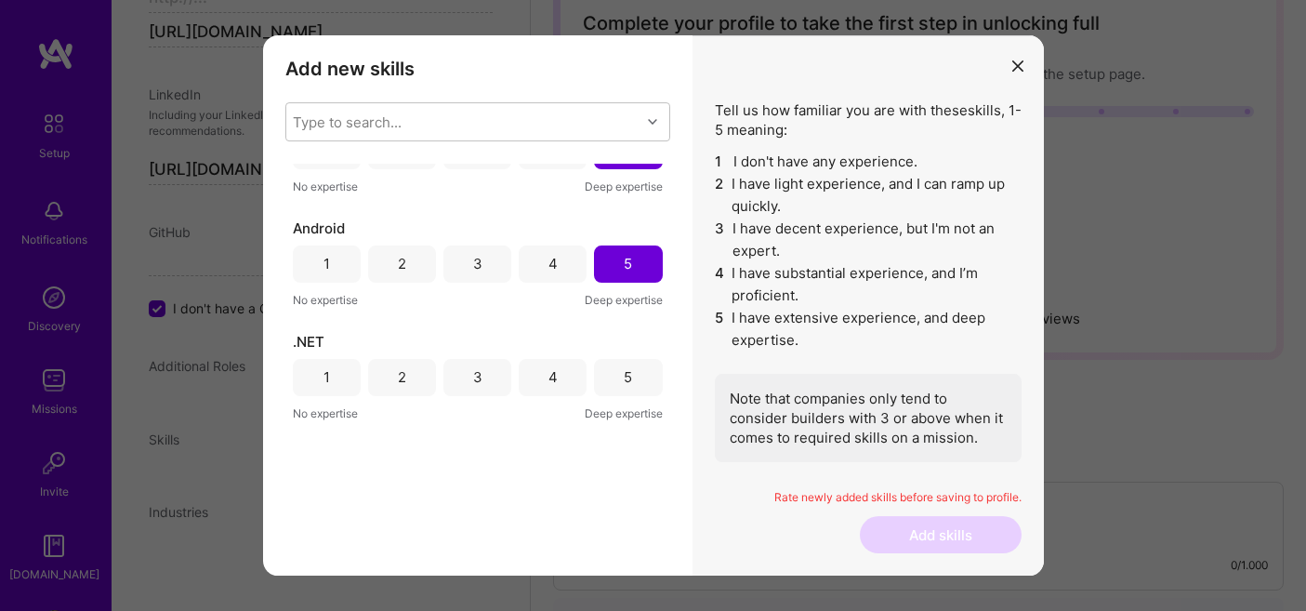
click at [473, 271] on div "3" at bounding box center [477, 264] width 9 height 20
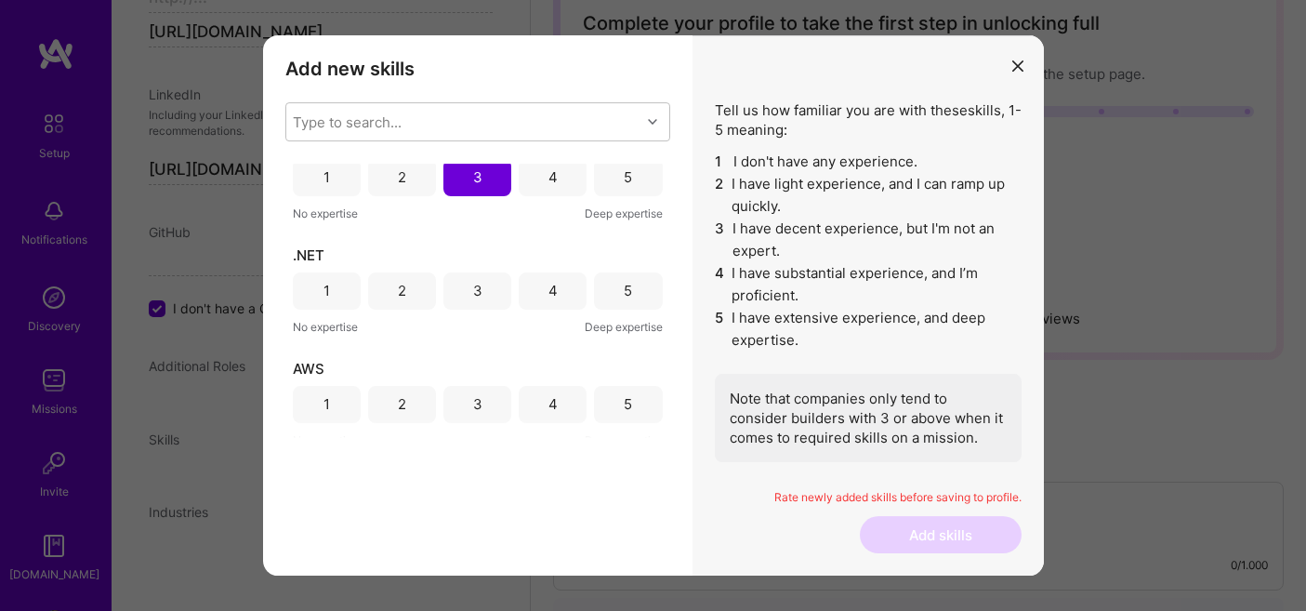
scroll to position [9578, 0]
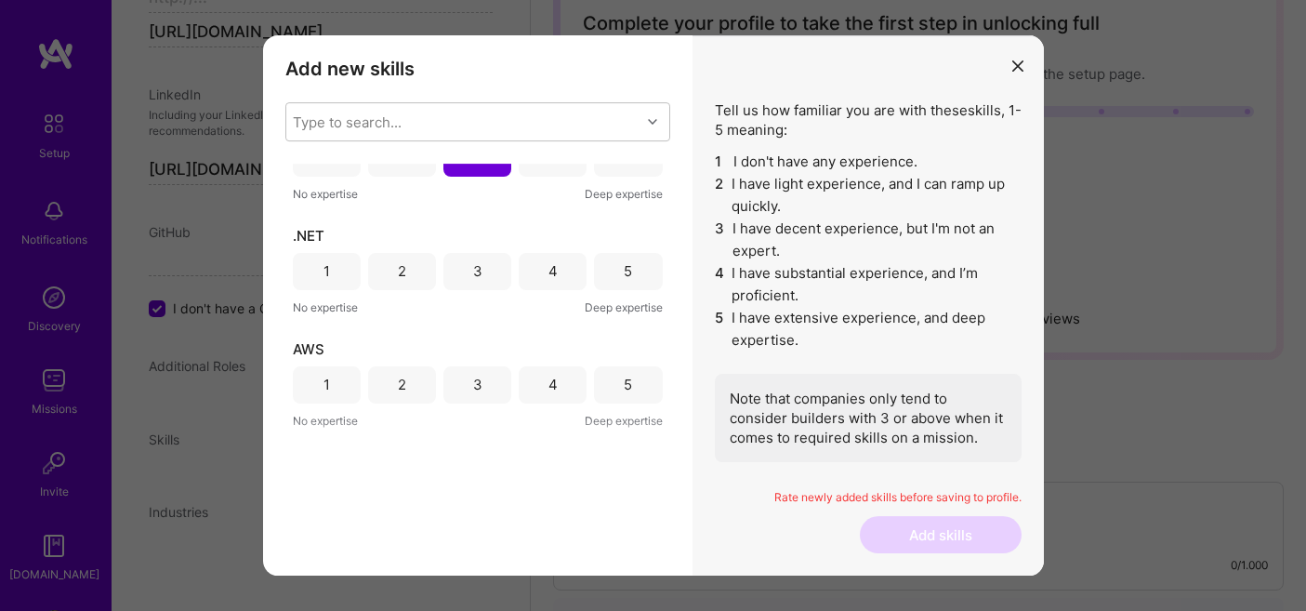
click at [613, 267] on div "5" at bounding box center [628, 271] width 68 height 37
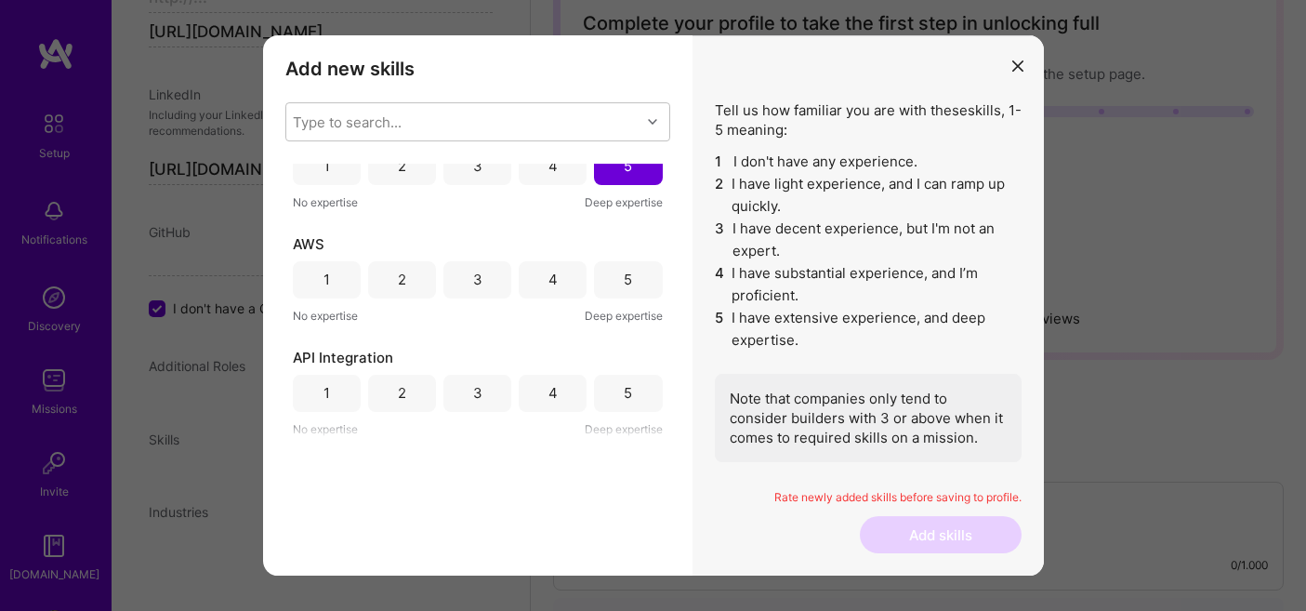
scroll to position [9683, 0]
click at [558, 266] on div "4" at bounding box center [553, 279] width 68 height 37
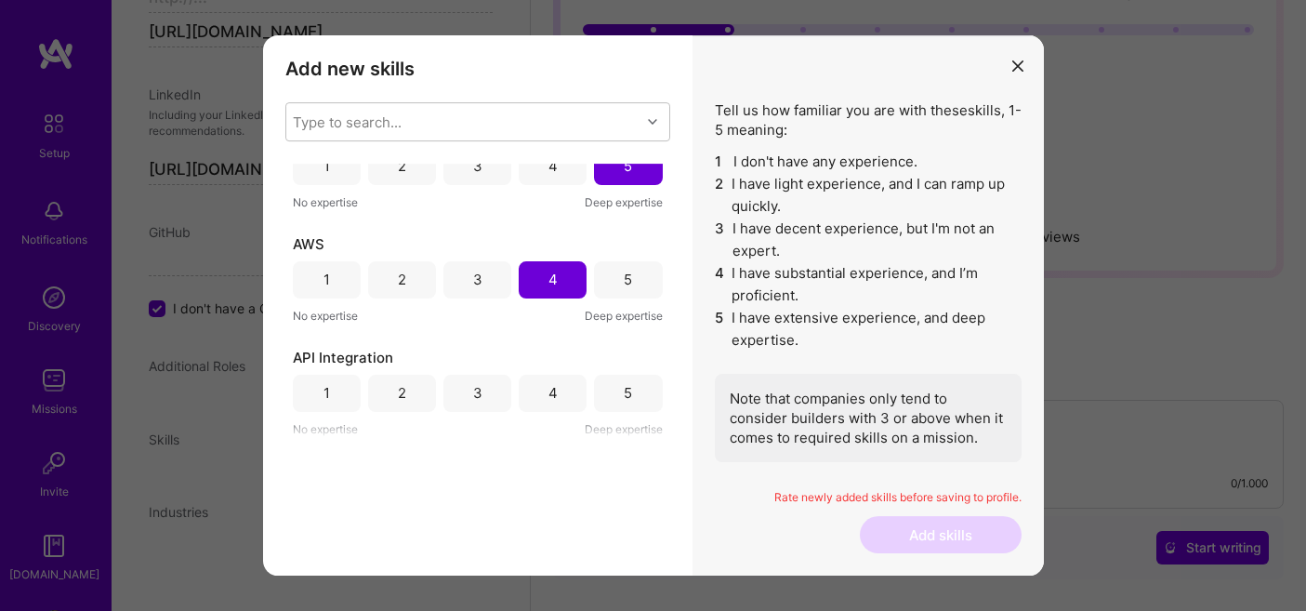
scroll to position [198, 0]
click at [624, 396] on div "5" at bounding box center [628, 393] width 8 height 20
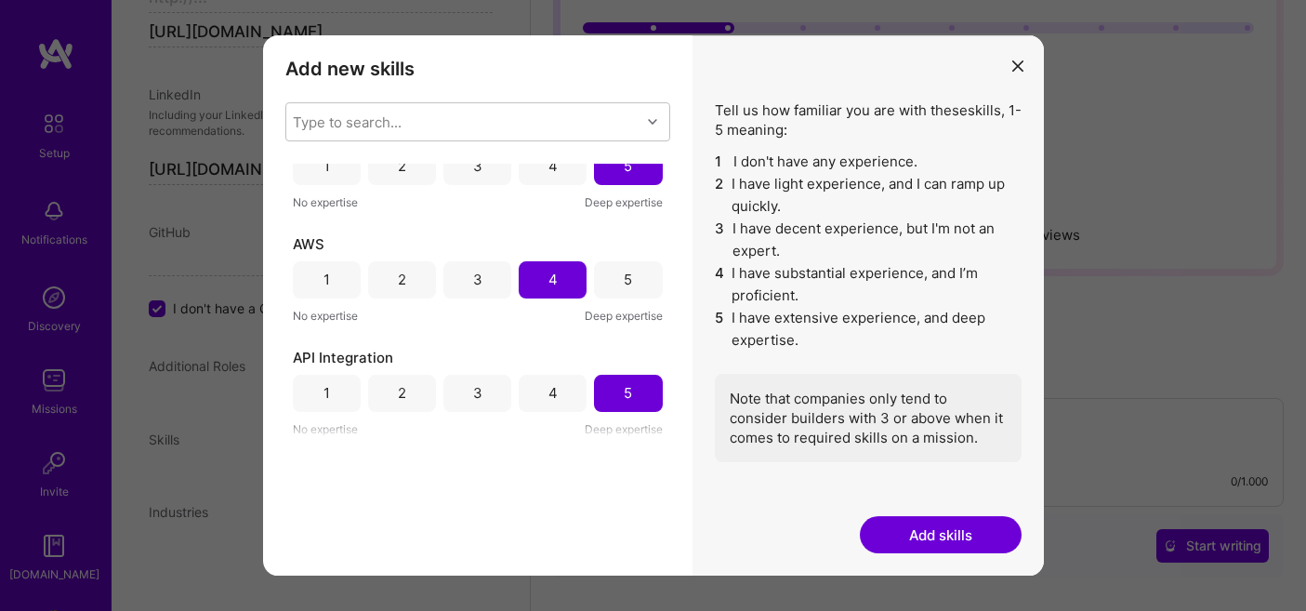
click at [899, 545] on button "Add skills" at bounding box center [941, 534] width 162 height 37
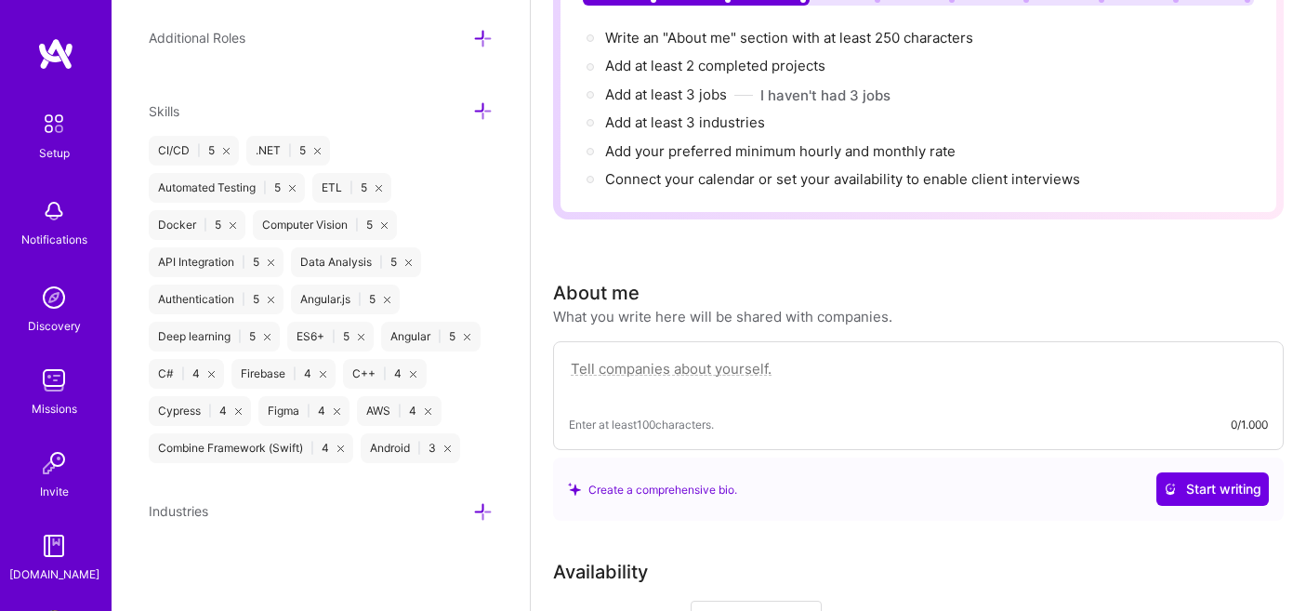
scroll to position [1315, 0]
click at [482, 514] on icon at bounding box center [483, 513] width 20 height 20
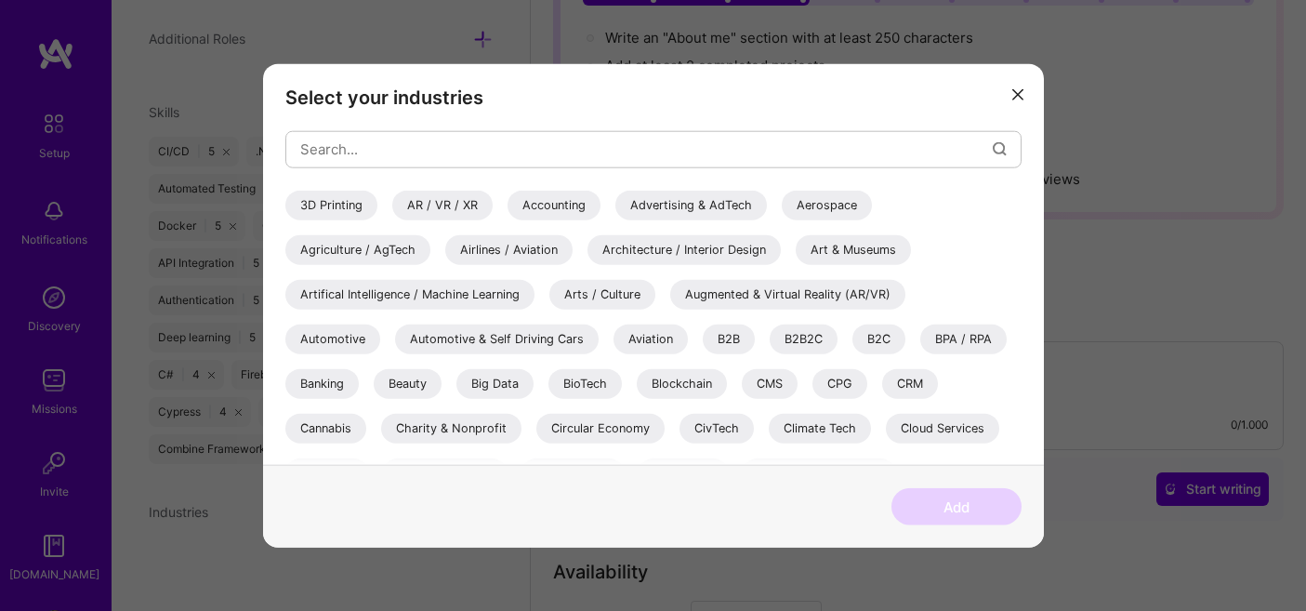
click at [818, 196] on div "Aerospace" at bounding box center [827, 205] width 90 height 30
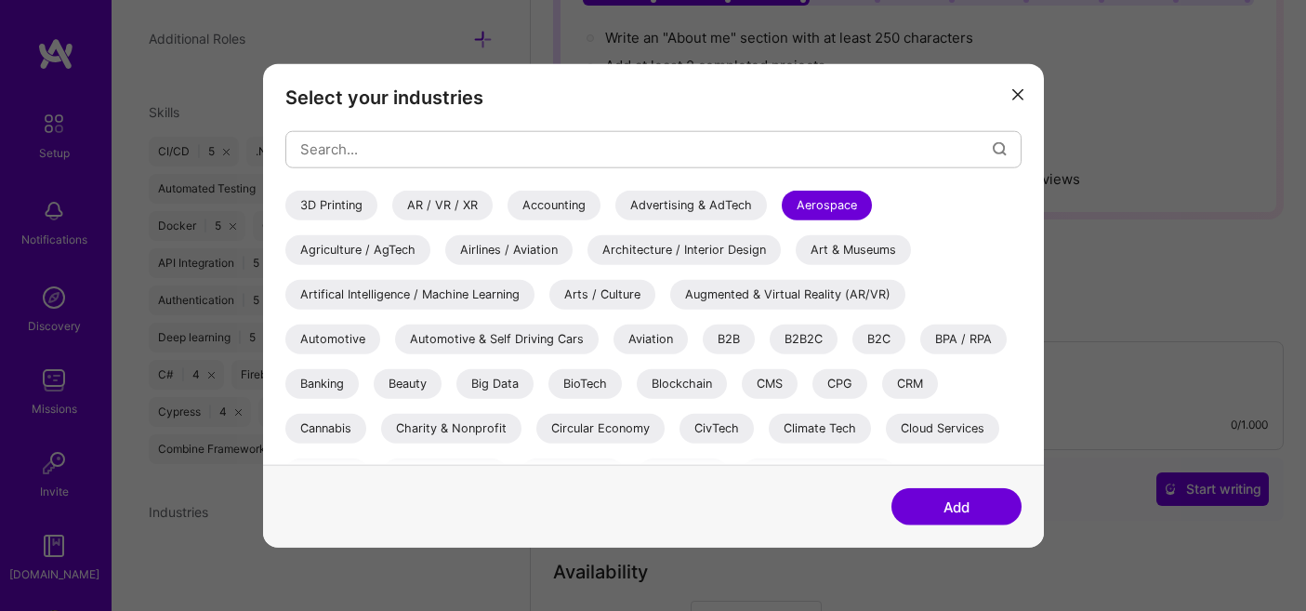
click at [487, 241] on div "Airlines / Aviation" at bounding box center [508, 249] width 127 height 30
click at [440, 293] on div "Artifical Intelligence / Machine Learning" at bounding box center [409, 294] width 249 height 30
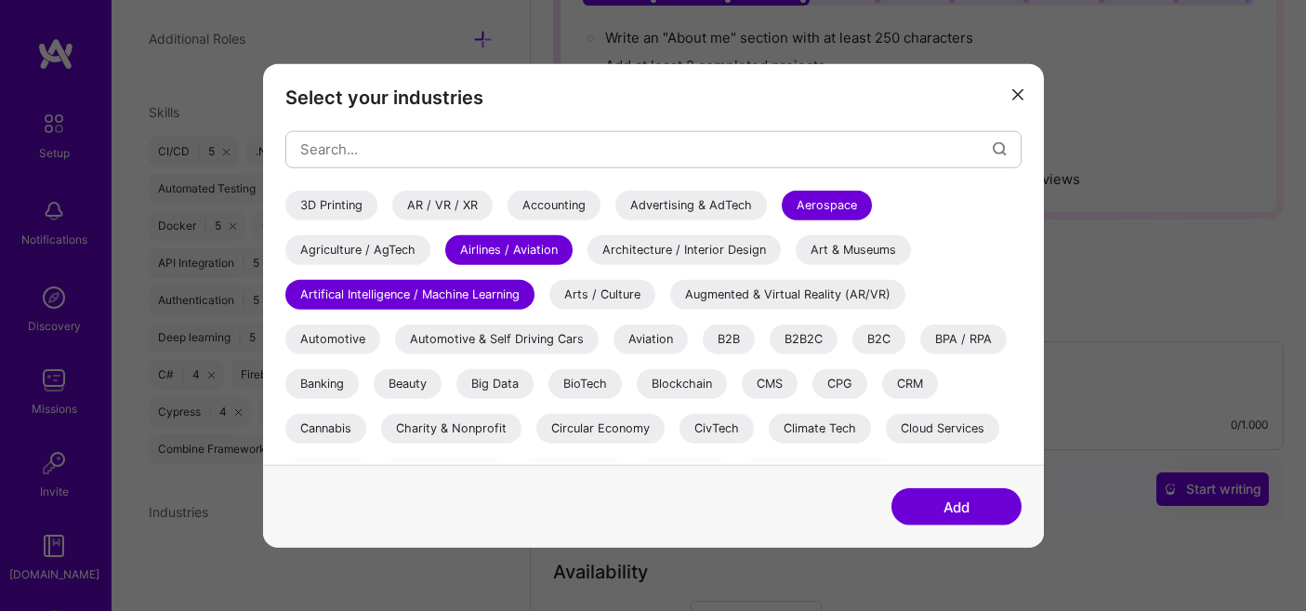
click at [315, 333] on div "Automotive" at bounding box center [332, 339] width 95 height 30
click at [638, 338] on div "Aviation" at bounding box center [651, 339] width 74 height 30
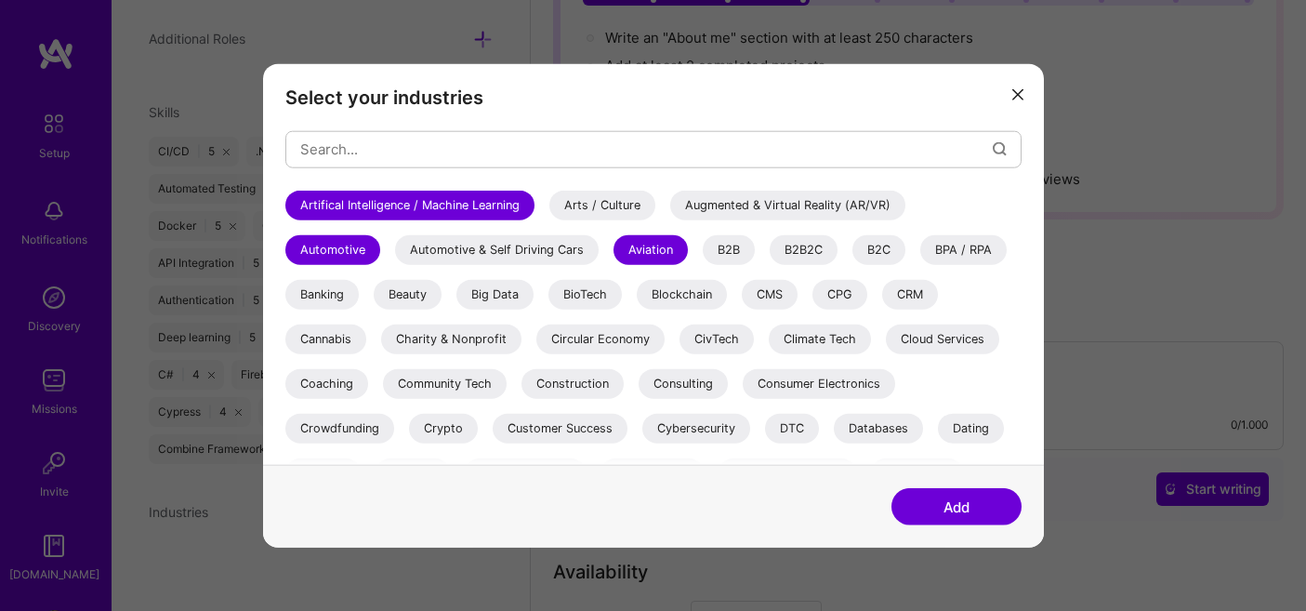
scroll to position [94, 0]
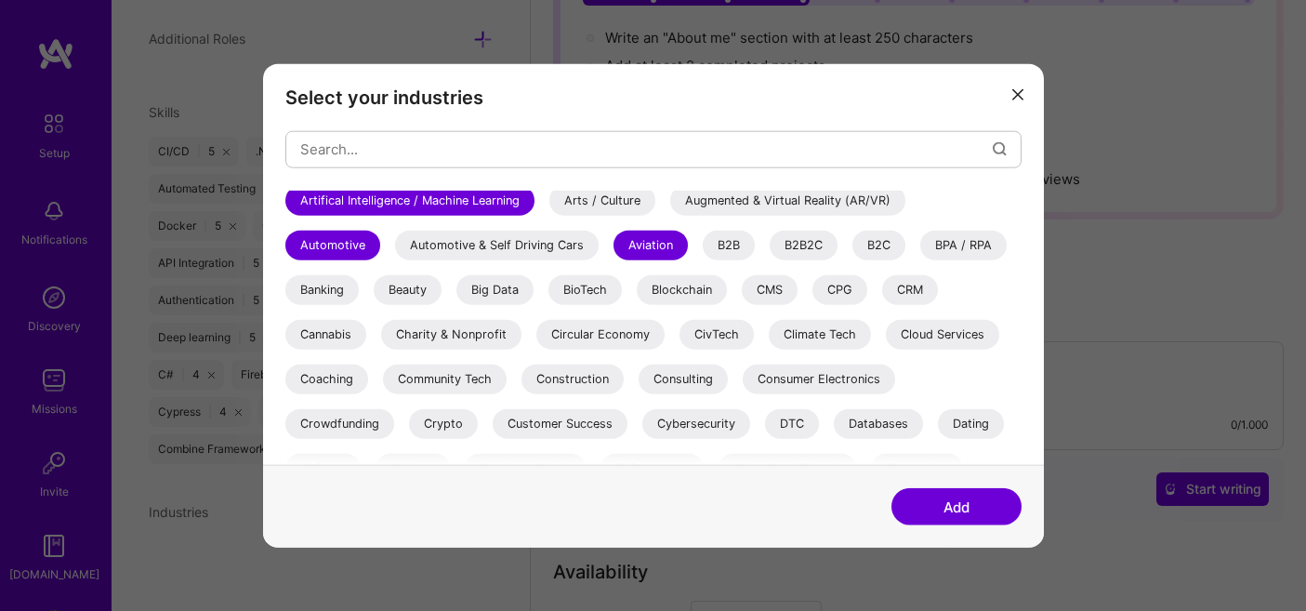
click at [954, 237] on div "BPA / RPA" at bounding box center [963, 245] width 86 height 30
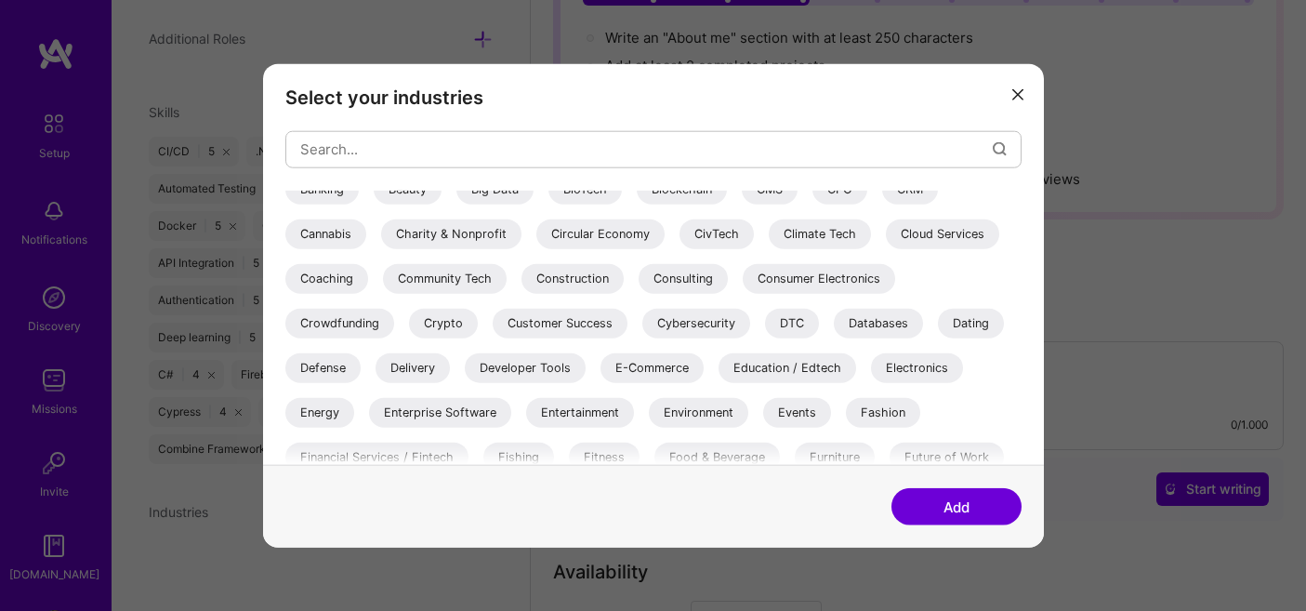
scroll to position [198, 0]
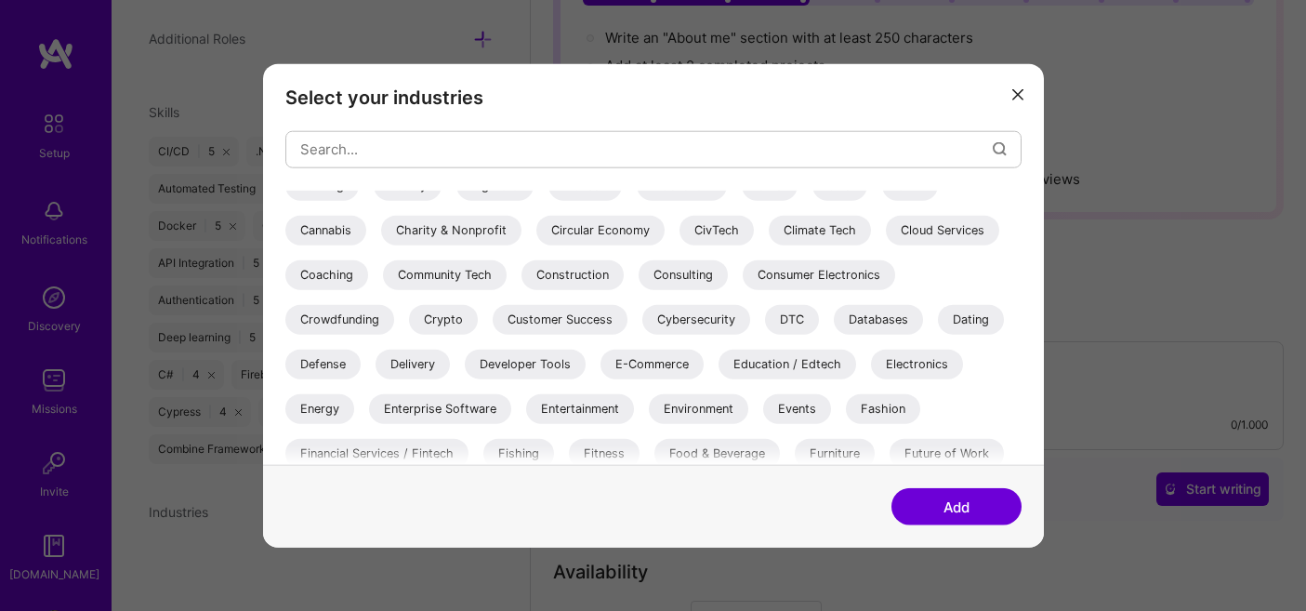
click at [303, 363] on div "Defense" at bounding box center [322, 364] width 75 height 30
click at [531, 371] on div "Developer Tools" at bounding box center [525, 364] width 121 height 30
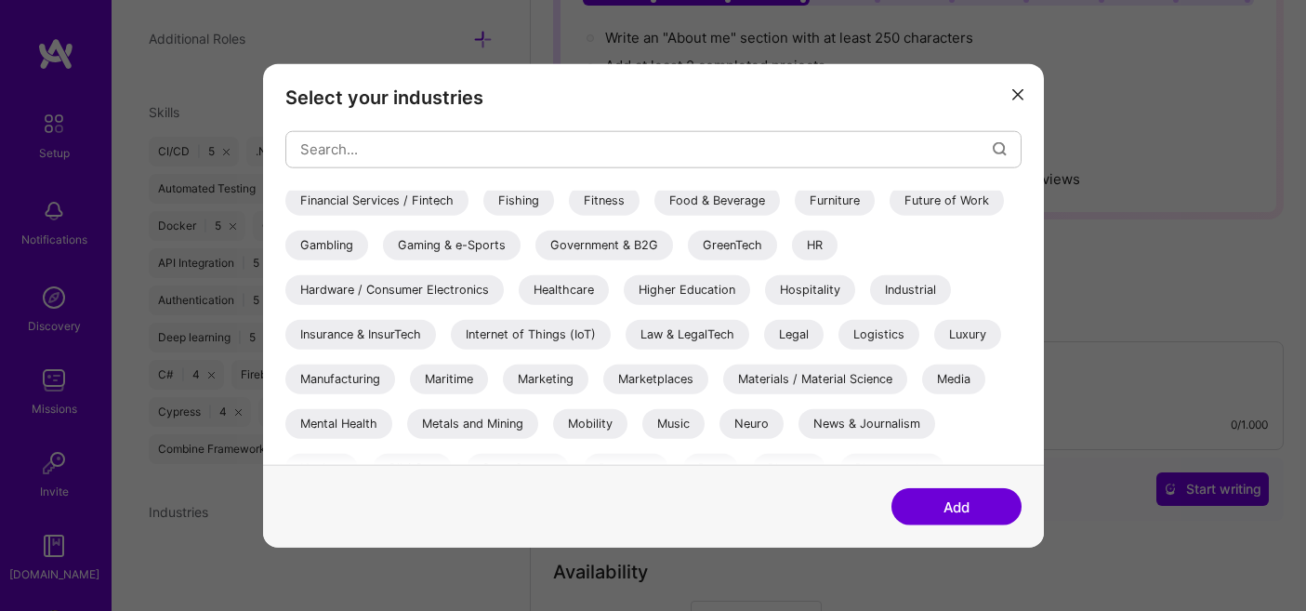
scroll to position [459, 0]
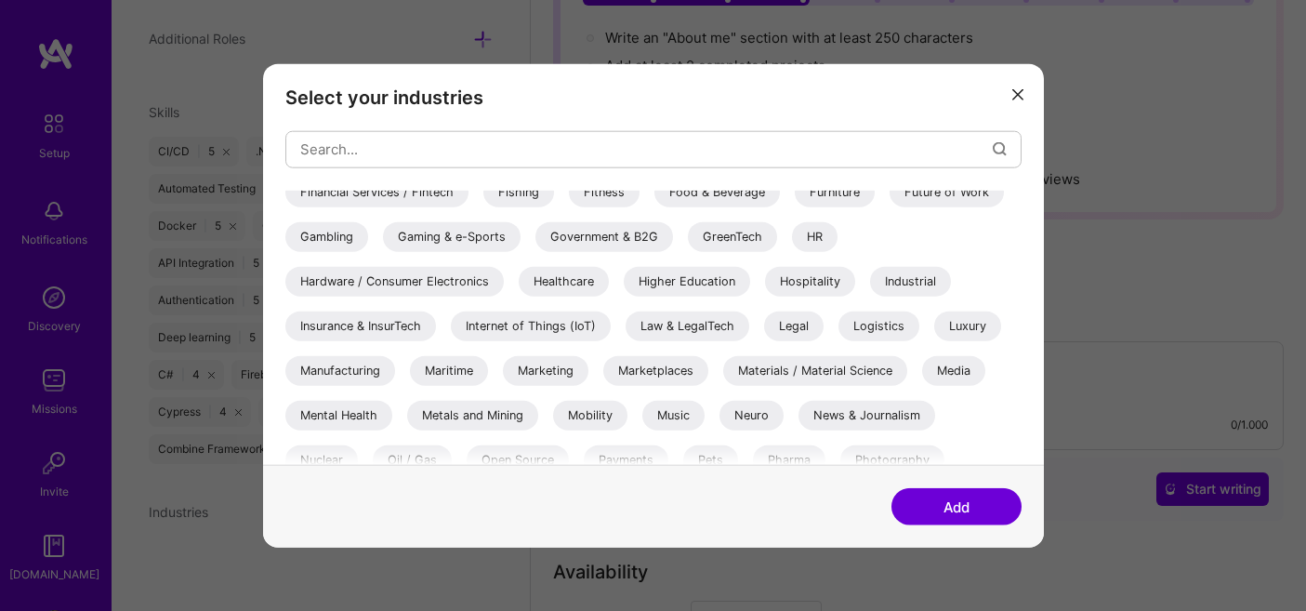
click at [966, 320] on div "Luxury" at bounding box center [967, 325] width 67 height 30
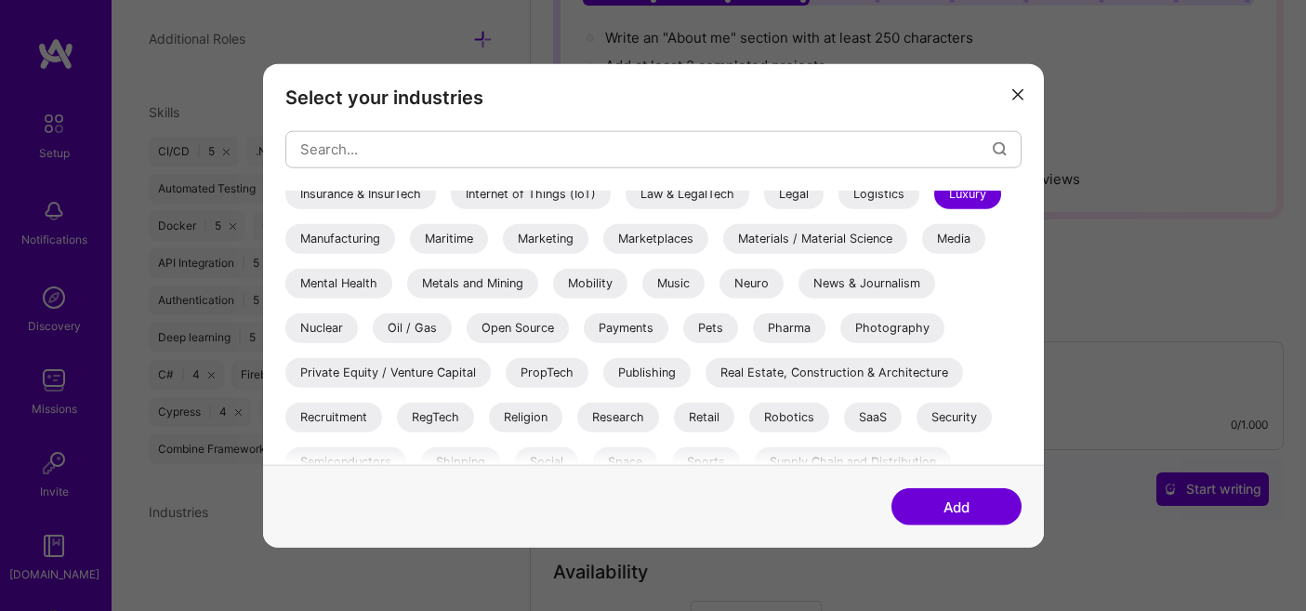
scroll to position [593, 0]
click at [541, 226] on div "Marketing" at bounding box center [546, 236] width 86 height 30
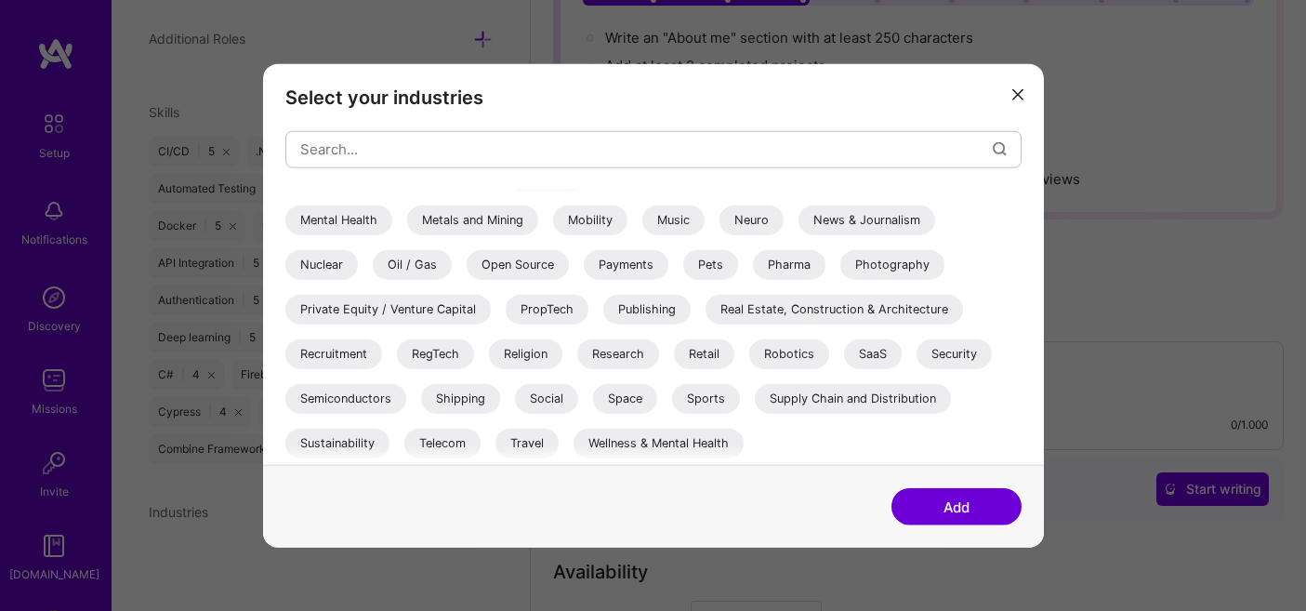
scroll to position [654, 0]
click at [713, 269] on div "Pets" at bounding box center [710, 264] width 55 height 30
click at [622, 397] on div "Space" at bounding box center [625, 398] width 64 height 30
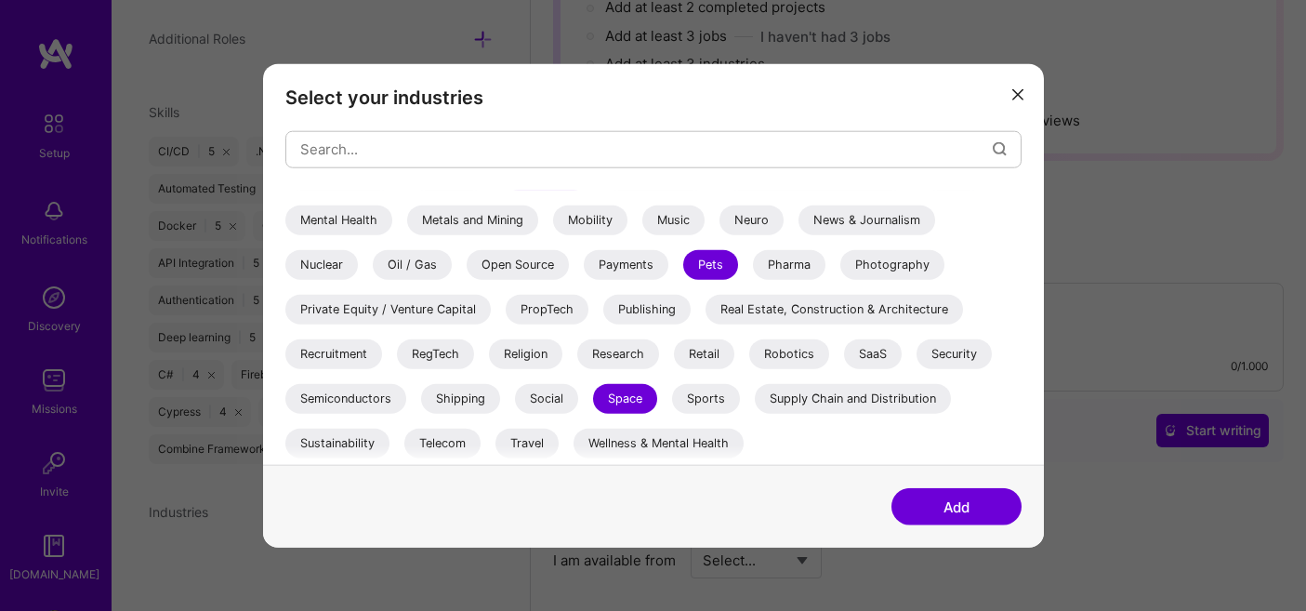
scroll to position [286, 0]
click at [949, 495] on button "Add" at bounding box center [957, 506] width 130 height 37
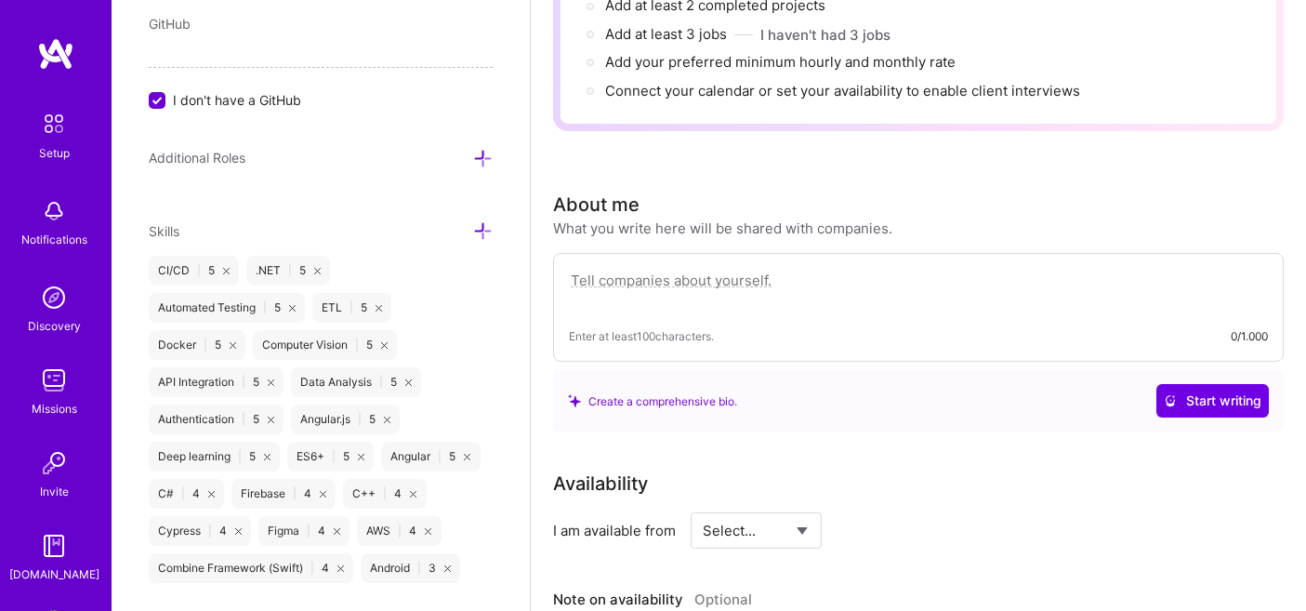
scroll to position [1189, 0]
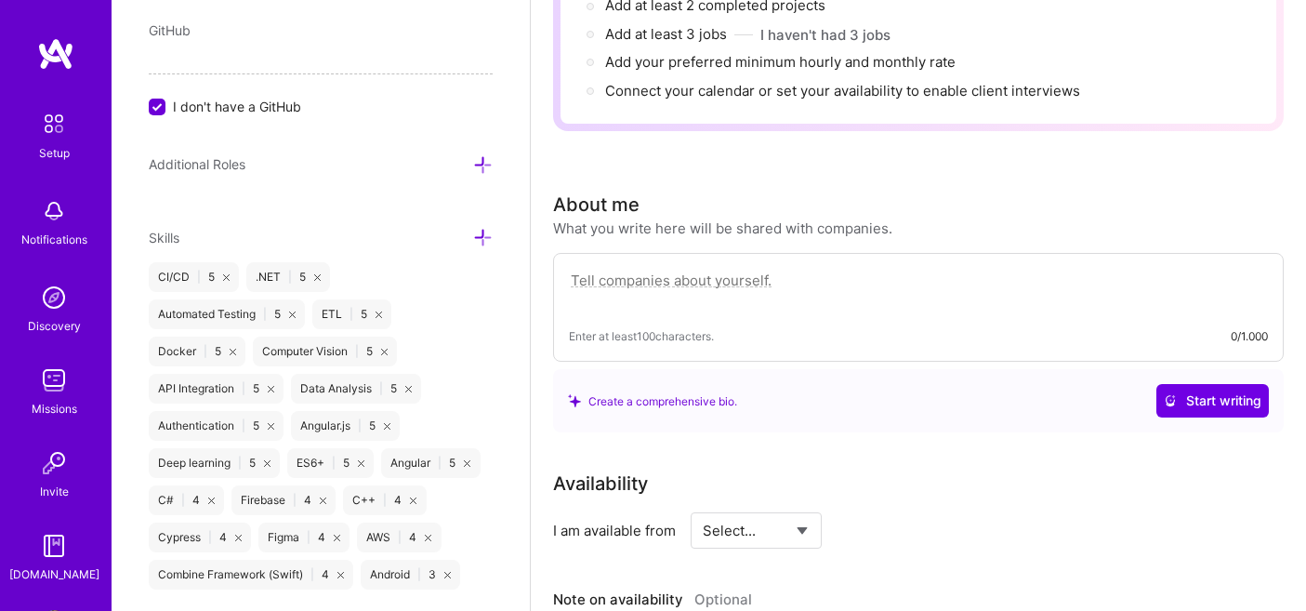
click at [478, 169] on icon at bounding box center [483, 165] width 20 height 20
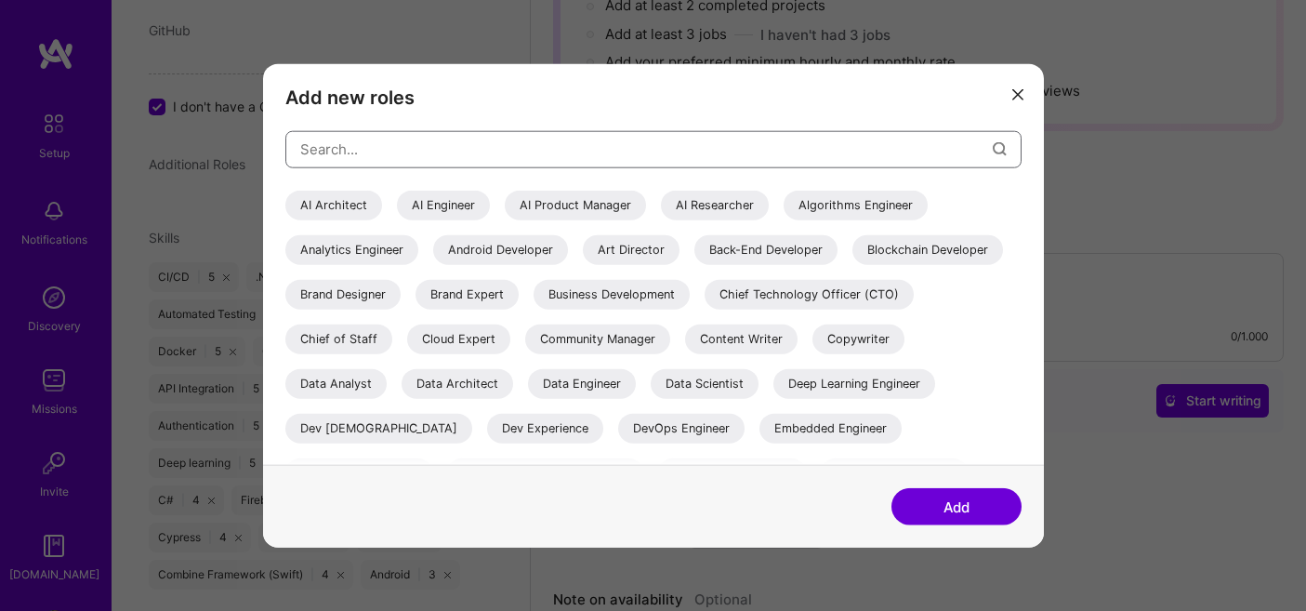
click at [571, 141] on input "modal" at bounding box center [646, 149] width 693 height 47
click at [394, 92] on h3 "Add new roles" at bounding box center [653, 97] width 736 height 22
click at [848, 126] on input "modal" at bounding box center [646, 149] width 693 height 47
click at [740, 252] on div "Back-End Developer" at bounding box center [765, 249] width 143 height 30
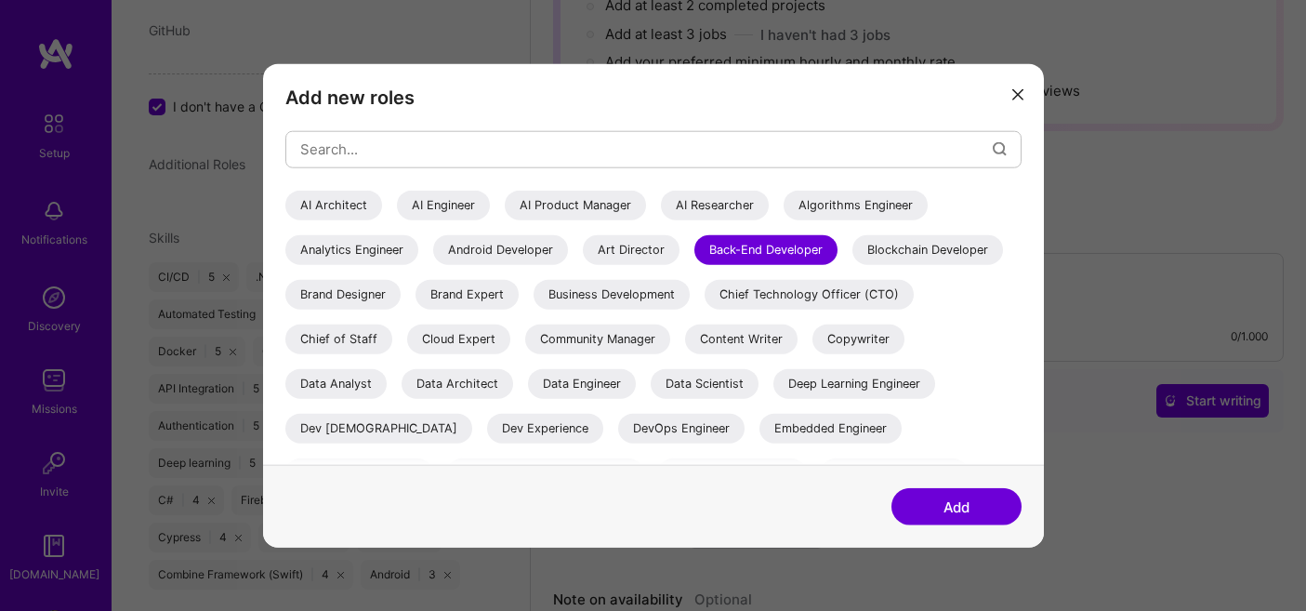
click at [468, 204] on div "AI Engineer" at bounding box center [443, 205] width 93 height 30
click at [587, 201] on div "AI Product Manager" at bounding box center [575, 205] width 141 height 30
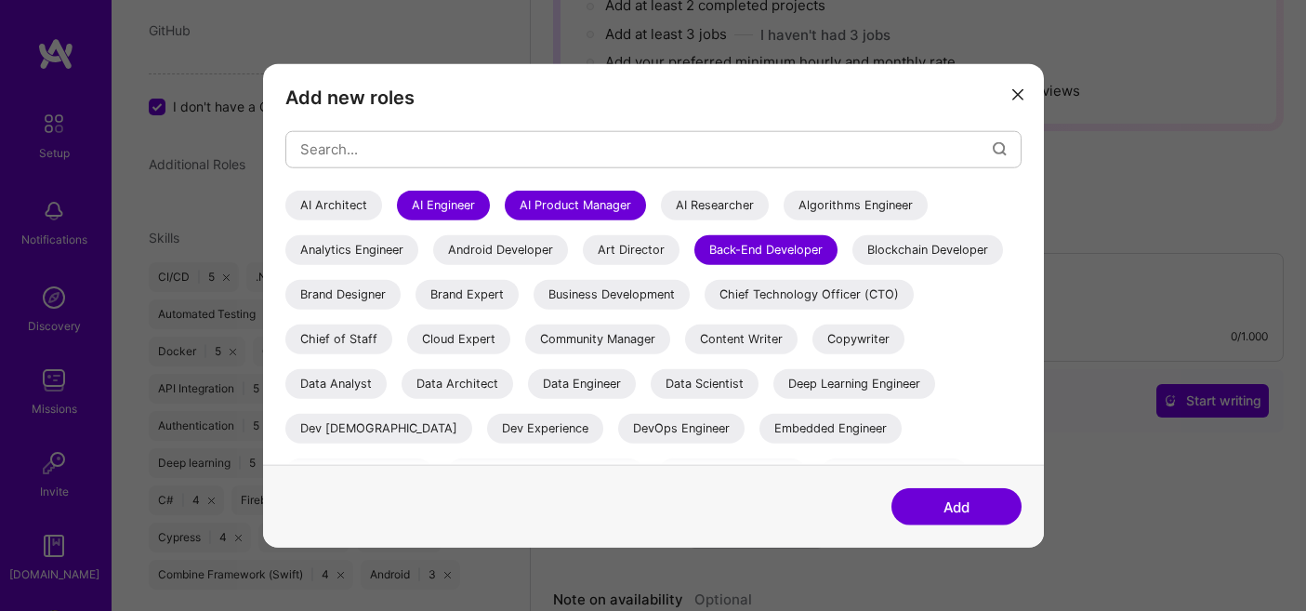
click at [545, 201] on div "AI Product Manager" at bounding box center [575, 205] width 141 height 30
click at [361, 386] on div "Data Analyst" at bounding box center [335, 383] width 101 height 30
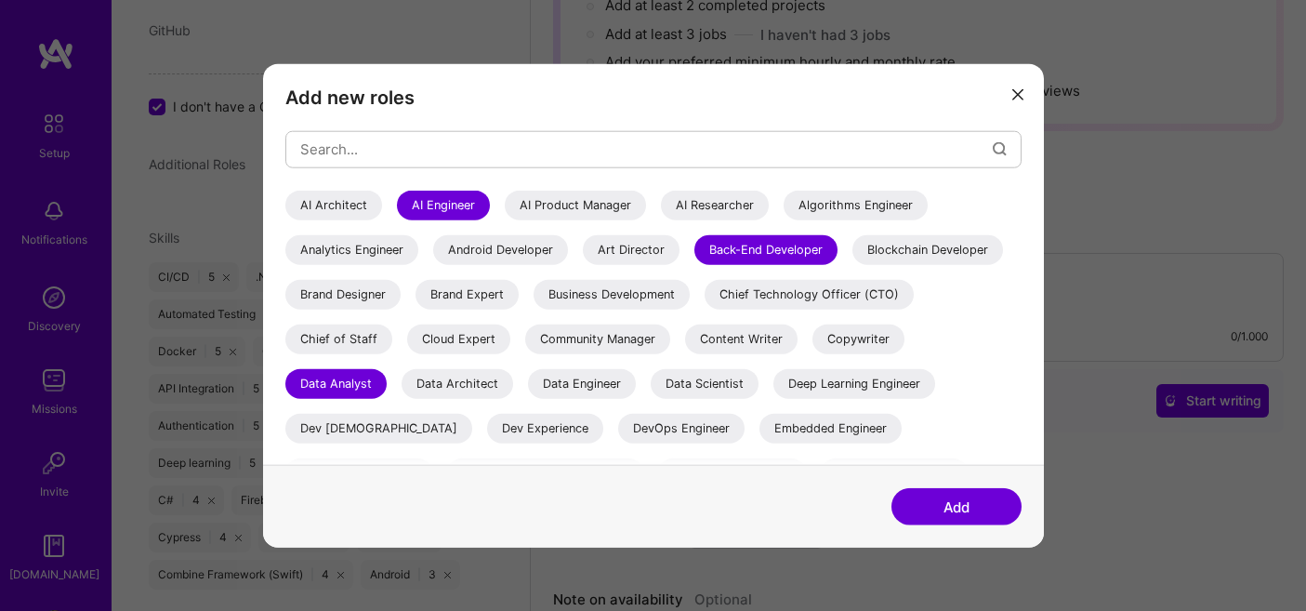
click at [733, 378] on div "Data Scientist" at bounding box center [705, 383] width 108 height 30
click at [896, 379] on div "Deep Learning Engineer" at bounding box center [854, 383] width 162 height 30
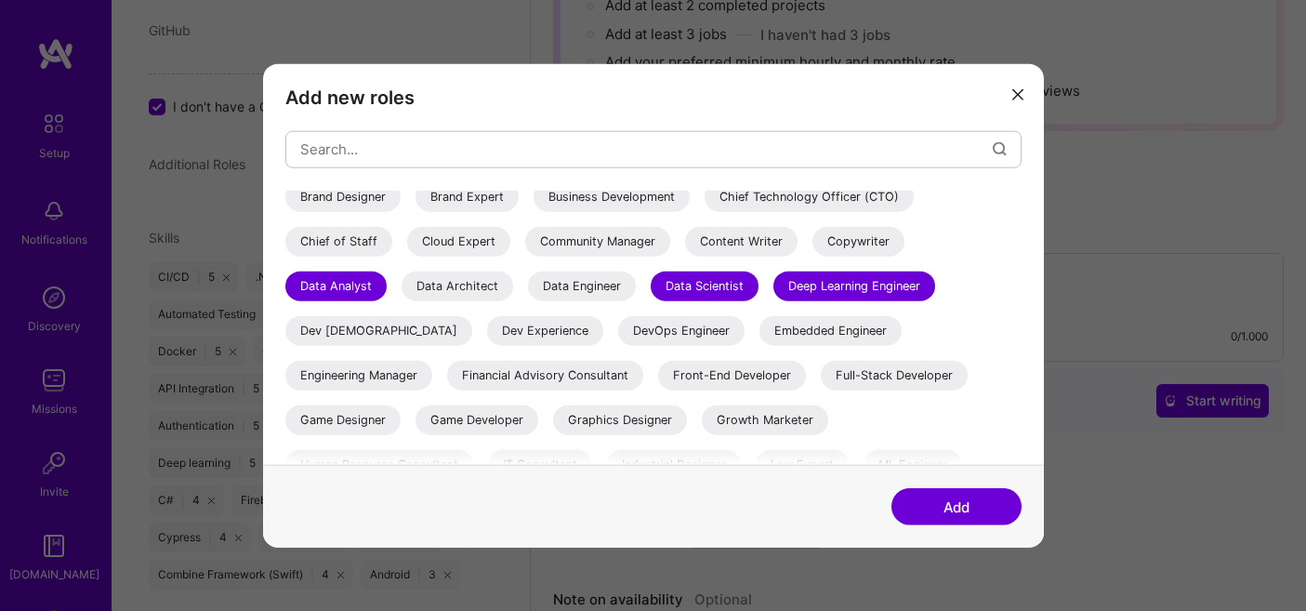
scroll to position [105, 0]
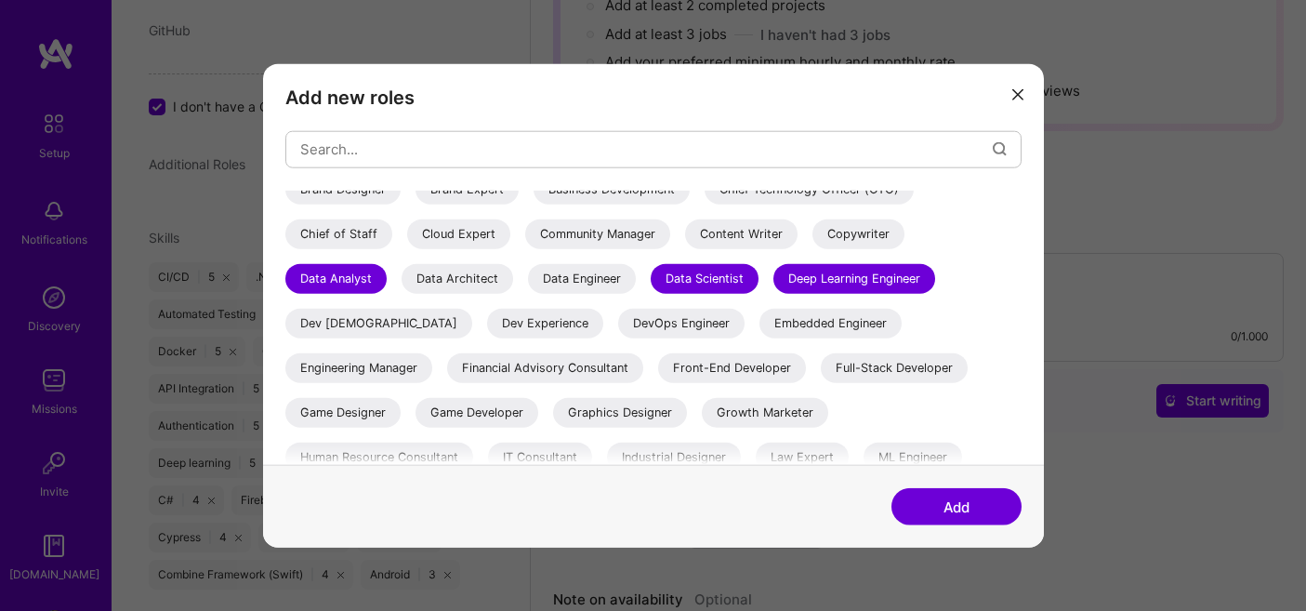
click at [821, 360] on div "Full-Stack Developer" at bounding box center [894, 367] width 147 height 30
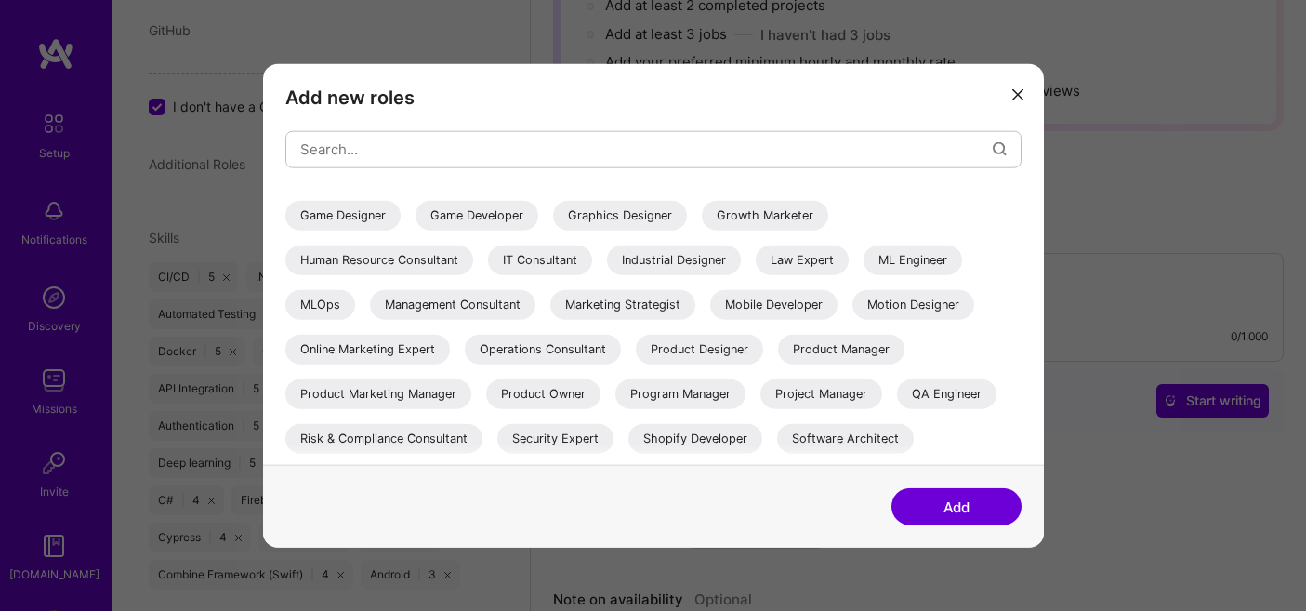
scroll to position [309, 0]
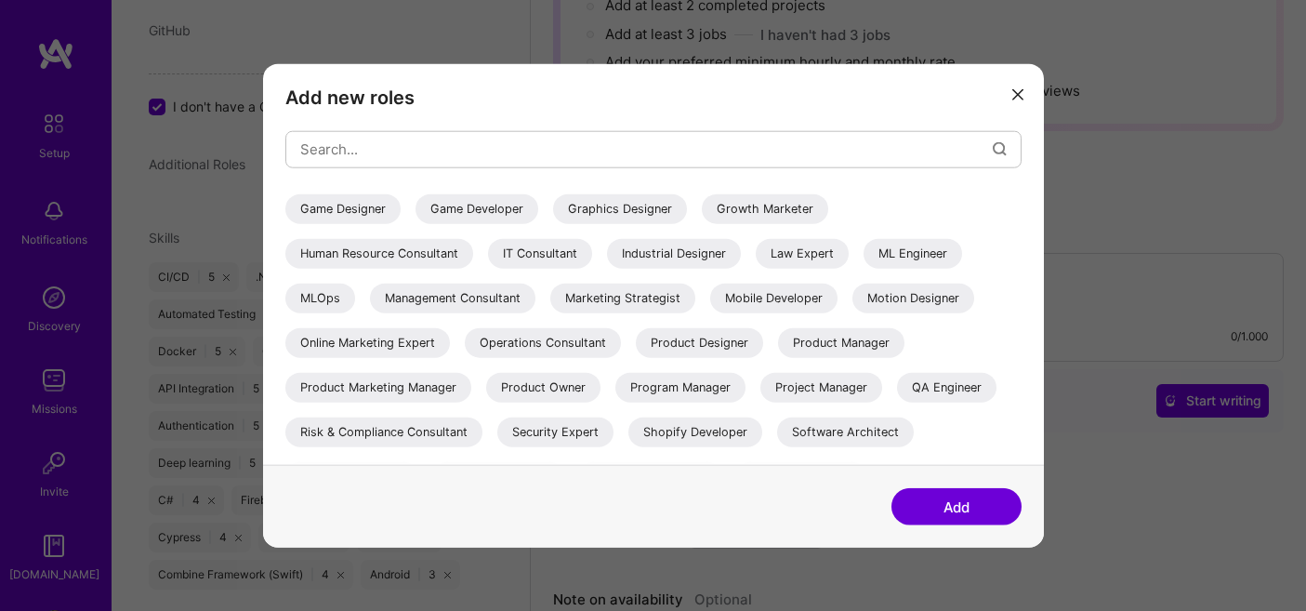
click at [953, 380] on div "QA Engineer" at bounding box center [946, 387] width 99 height 30
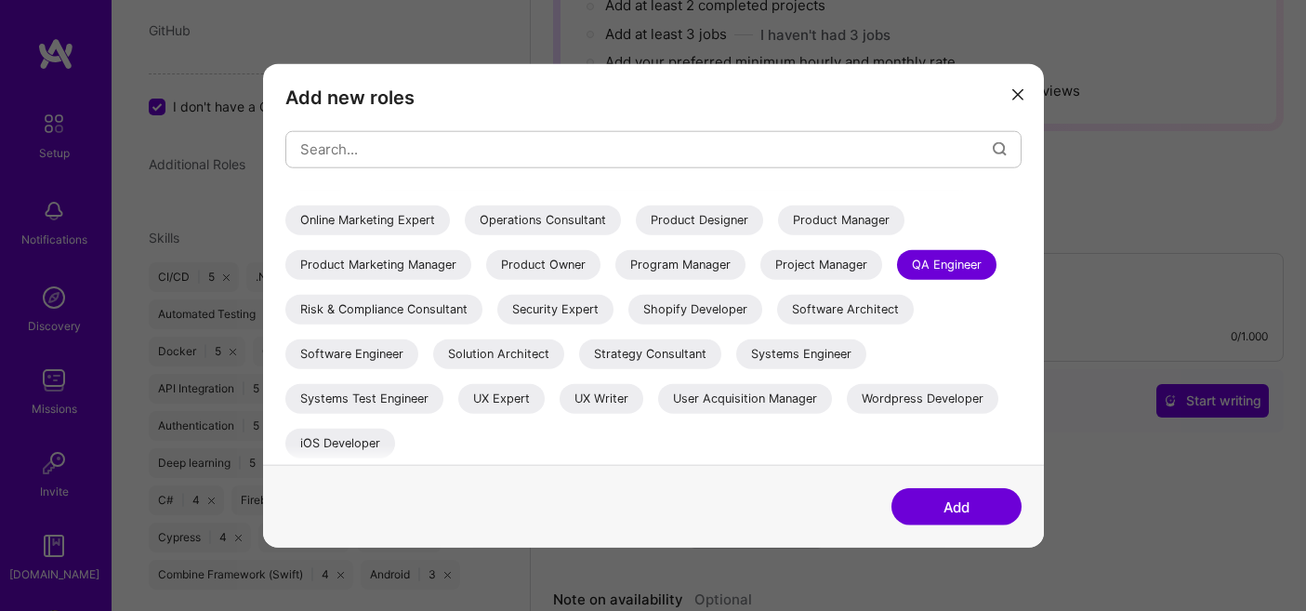
scroll to position [431, 0]
click at [392, 358] on div "Software Engineer" at bounding box center [351, 353] width 133 height 30
click at [397, 390] on div "Systems Test Engineer" at bounding box center [364, 398] width 158 height 30
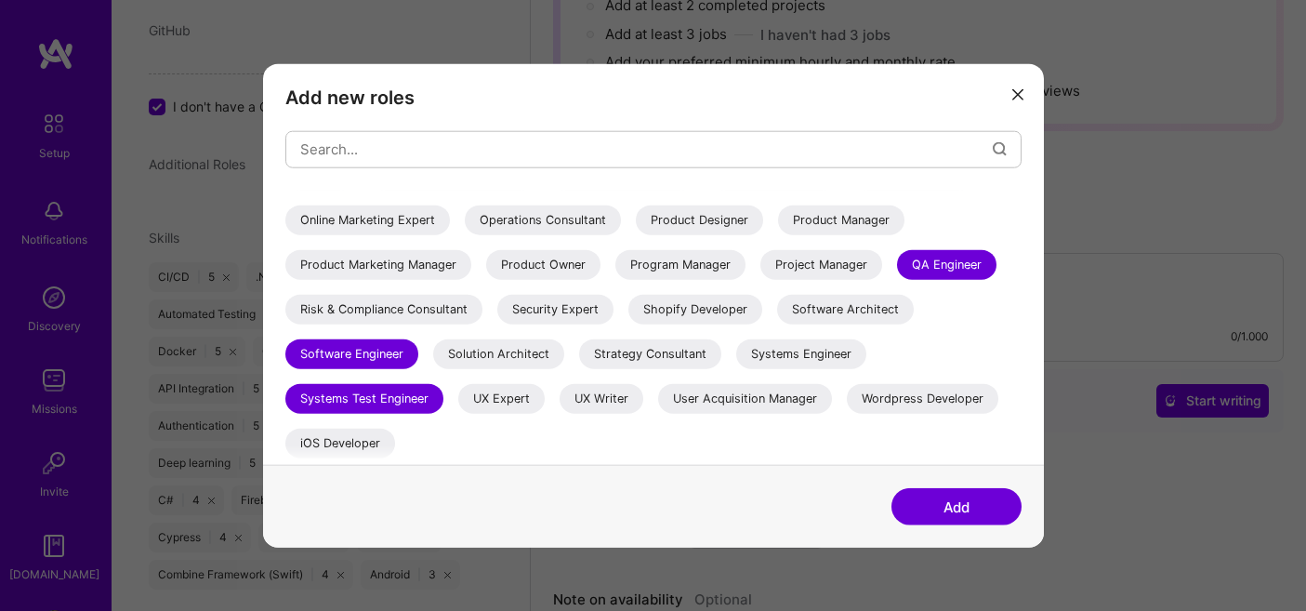
click at [342, 432] on div "iOS Developer" at bounding box center [340, 443] width 110 height 30
click at [957, 506] on button "Add" at bounding box center [957, 506] width 130 height 37
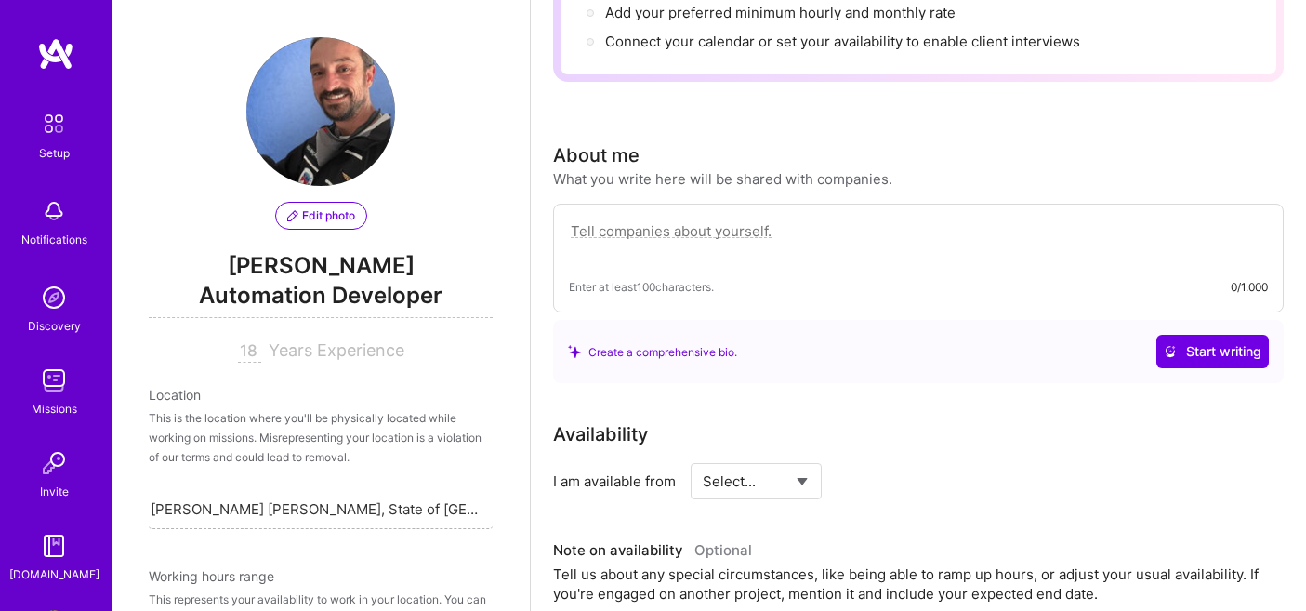
scroll to position [337, 0]
click at [716, 218] on textarea at bounding box center [918, 239] width 699 height 43
click at [709, 246] on div "Enter at least 100 characters. 0/1.000" at bounding box center [918, 256] width 731 height 109
click at [715, 218] on textarea at bounding box center [918, 239] width 699 height 43
paste textarea "Sou engenheiro de IA e desenvolvedor de sistemas com foco em RAG confiável, Mod…"
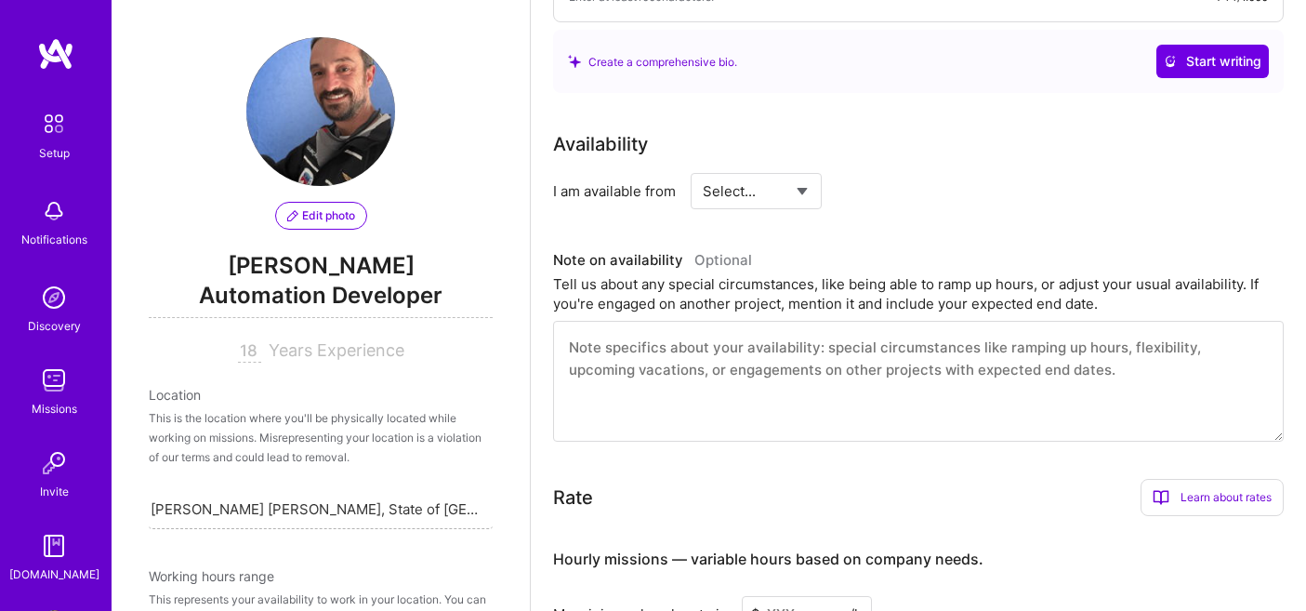
scroll to position [744, 0]
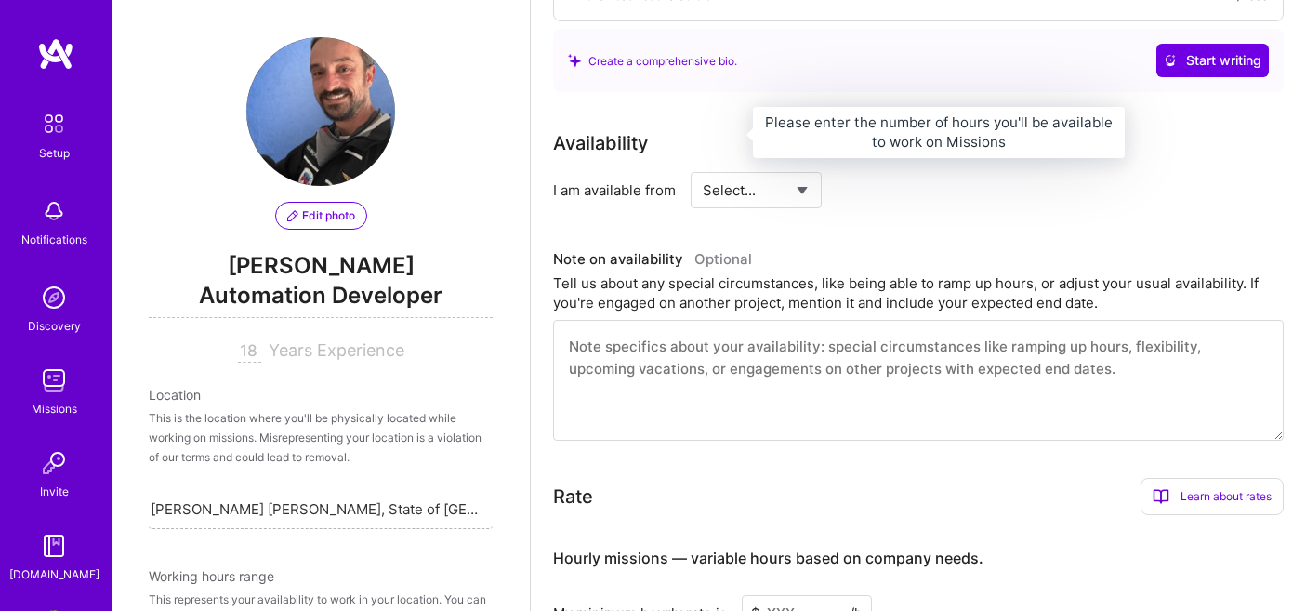
type textarea "Sou engenheiro de IA e desenvolvedor de sistemas com foco em RAG confiável, Mod…"
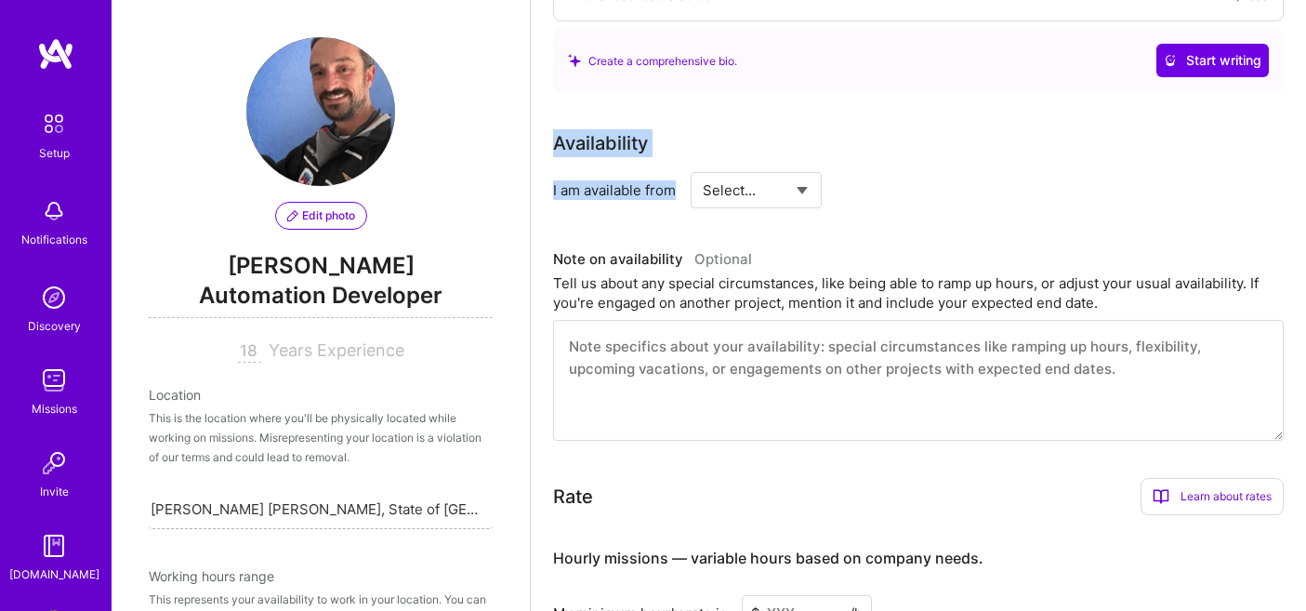
drag, startPoint x: 553, startPoint y: 124, endPoint x: 662, endPoint y: 165, distance: 116.2
click at [667, 165] on div "Availability I am available from Select... Right Now Future Date Not Available" at bounding box center [918, 168] width 731 height 79
click at [662, 180] on div "I am available from" at bounding box center [614, 190] width 123 height 20
click at [682, 175] on div "I am available from Select... Right Now Future Date Not Available" at bounding box center [918, 190] width 731 height 36
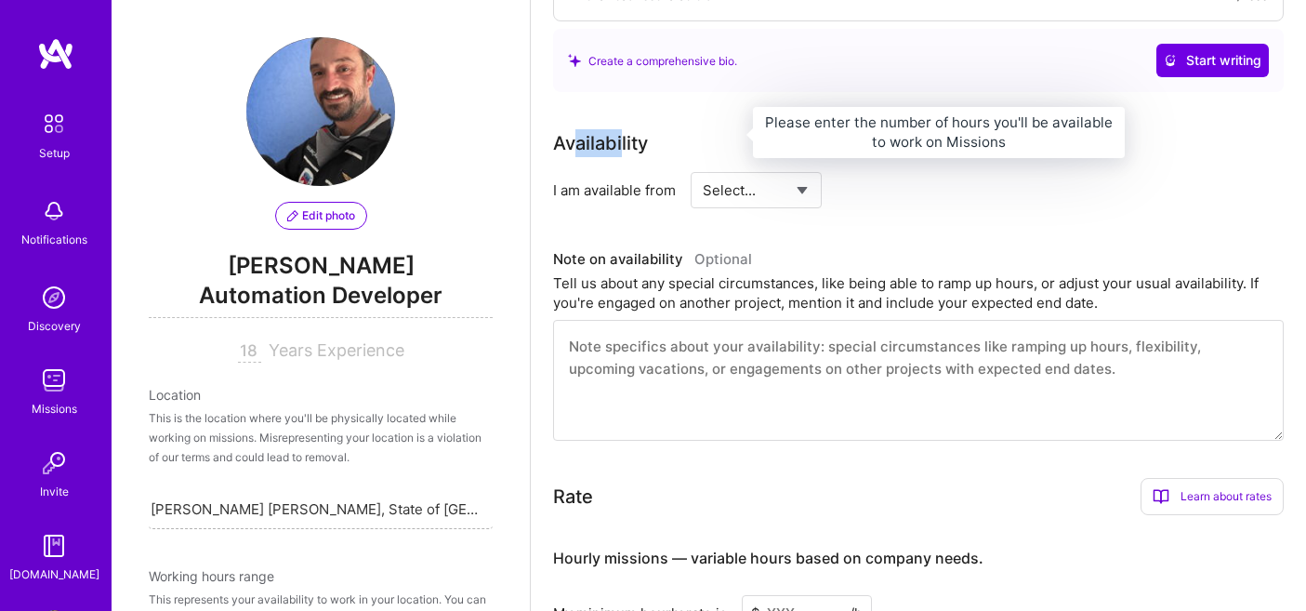
drag, startPoint x: 571, startPoint y: 123, endPoint x: 592, endPoint y: 127, distance: 21.9
click at [619, 132] on div "Availability" at bounding box center [600, 143] width 95 height 28
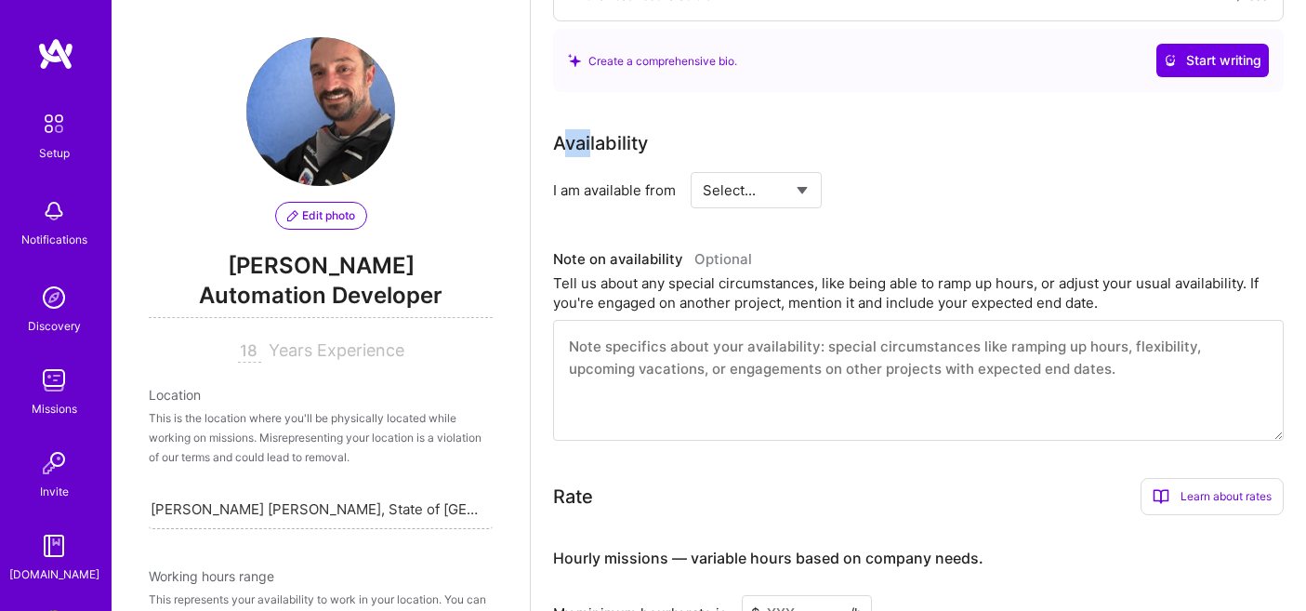
click at [591, 129] on div "Availability" at bounding box center [600, 143] width 95 height 28
click at [575, 129] on div "Availability" at bounding box center [600, 143] width 95 height 28
drag, startPoint x: 559, startPoint y: 121, endPoint x: 684, endPoint y: 165, distance: 132.9
click at [684, 165] on div "Availability I am available from Select... Right Now Future Date Not Available" at bounding box center [918, 168] width 731 height 79
click at [661, 202] on div "Availability I am available from Select... Right Now Future Date Not Available …" at bounding box center [918, 284] width 731 height 311
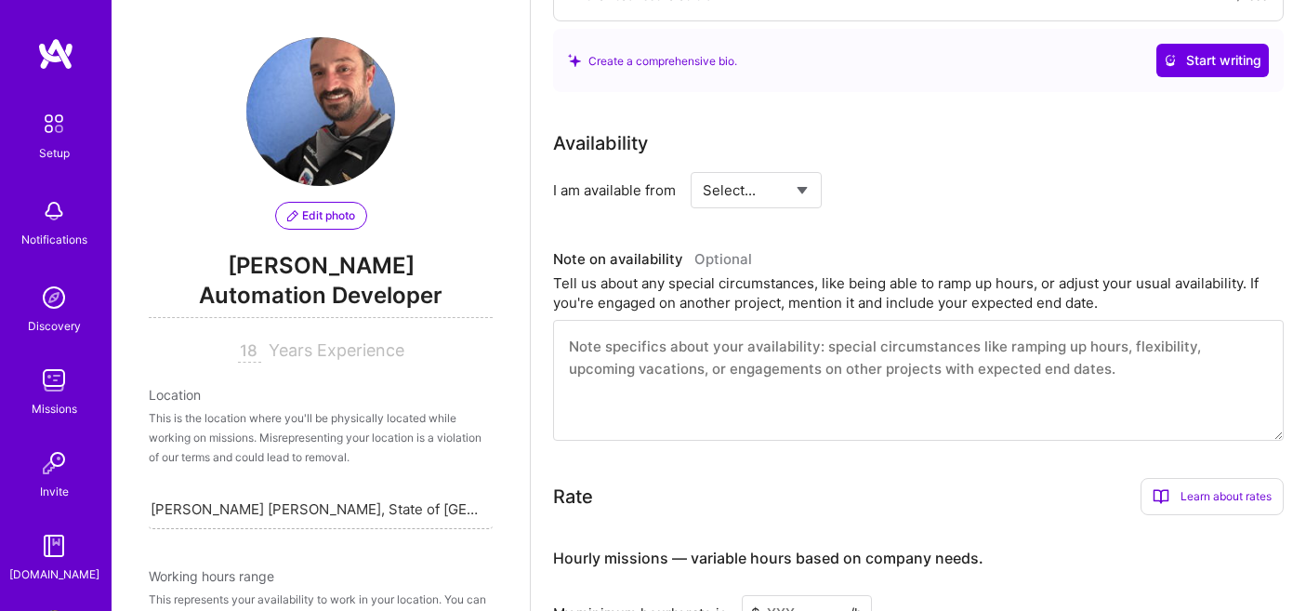
select select "Right Now"
click at [823, 206] on div "Availability I am available from Select... Right Now Future Date Not Available …" at bounding box center [918, 284] width 731 height 311
click at [961, 180] on div "h/week" at bounding box center [948, 190] width 48 height 20
click at [979, 172] on input at bounding box center [926, 190] width 112 height 36
click at [901, 172] on input at bounding box center [926, 190] width 112 height 36
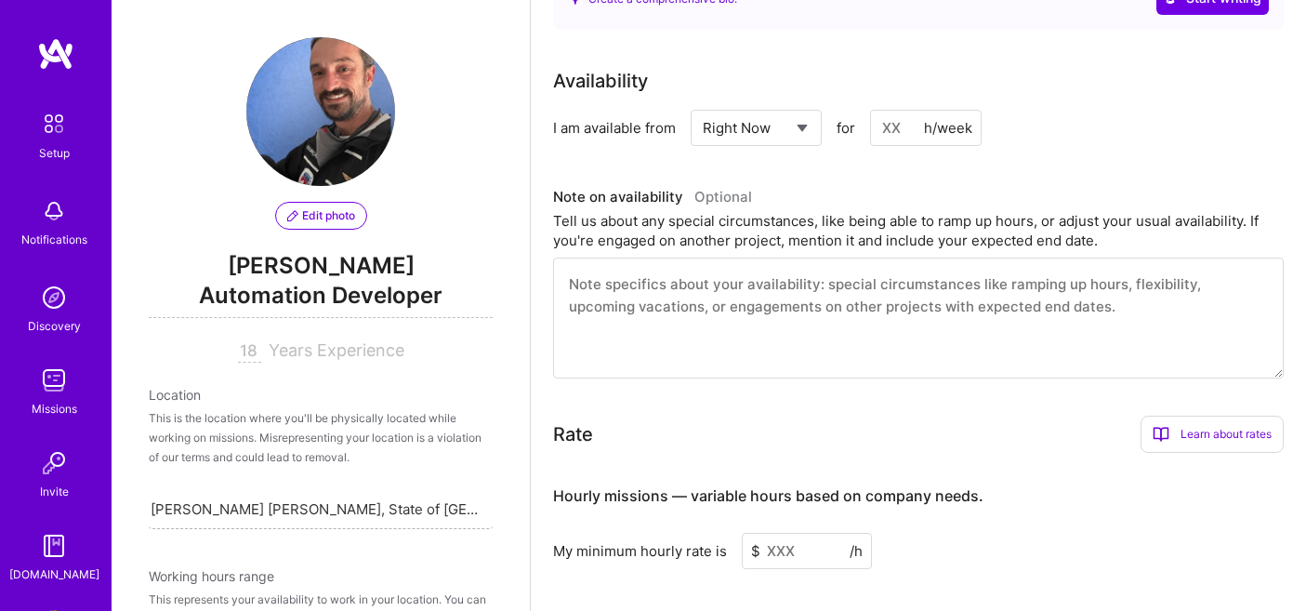
scroll to position [807, 0]
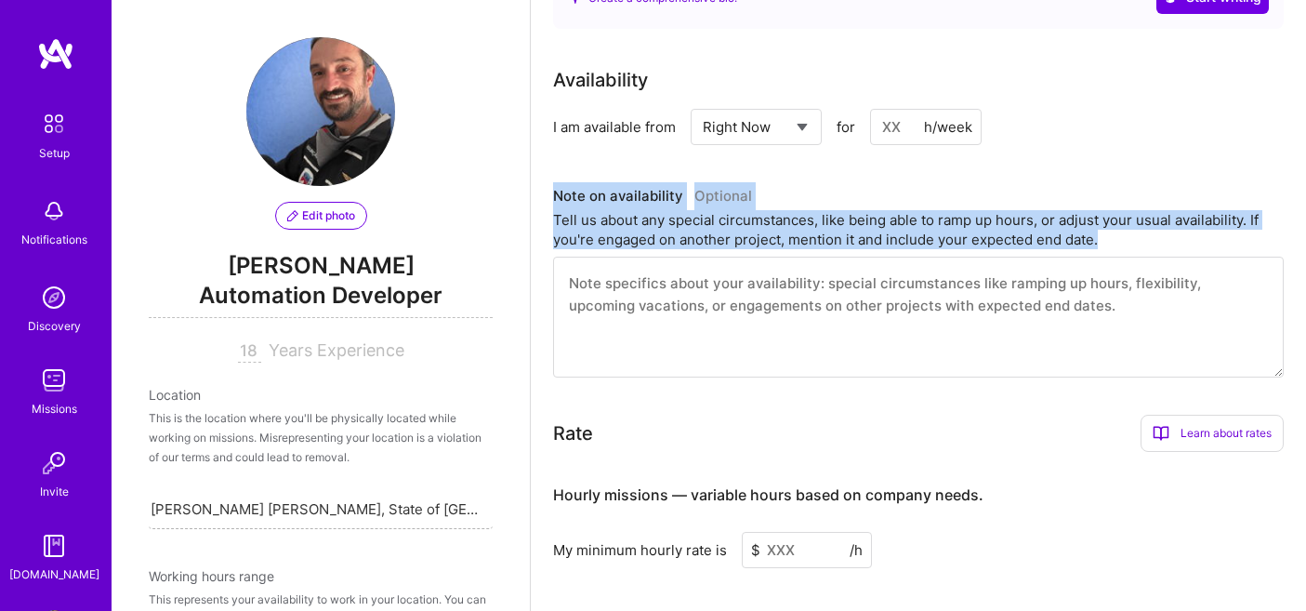
drag, startPoint x: 556, startPoint y: 171, endPoint x: 1119, endPoint y: 211, distance: 564.8
click at [1119, 211] on div "Note on availability Optional Tell us about any special circumstances, like bei…" at bounding box center [918, 215] width 731 height 67
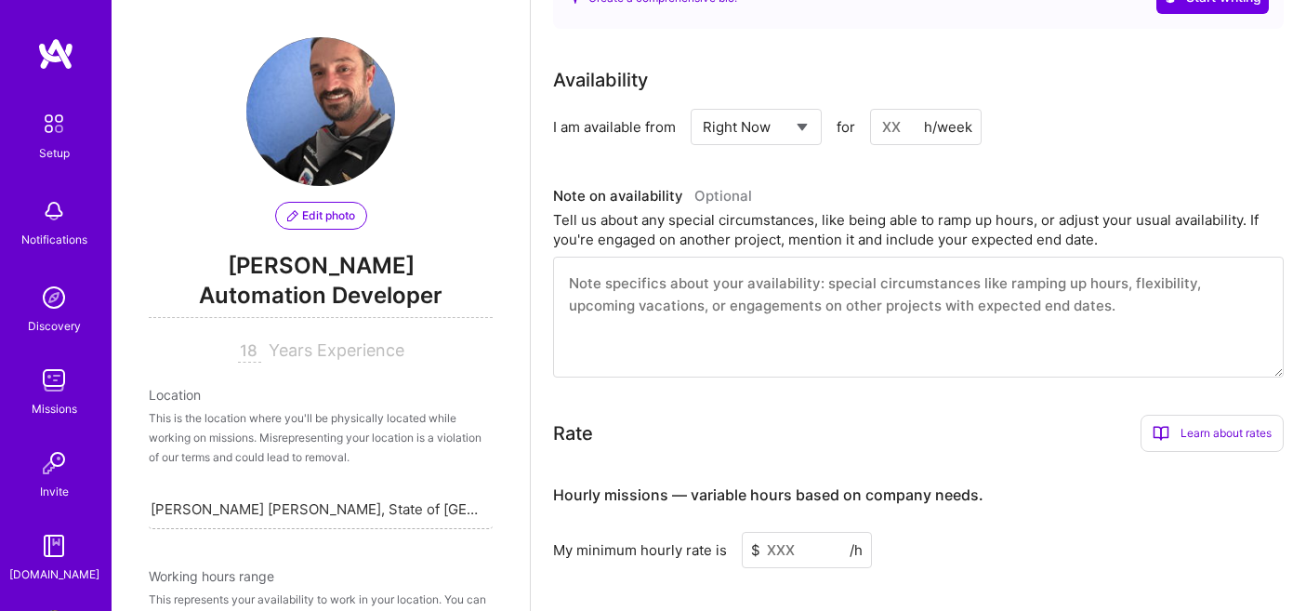
click at [926, 257] on textarea at bounding box center [918, 317] width 731 height 121
click at [894, 109] on input at bounding box center [926, 127] width 112 height 36
type input "20"
click at [984, 141] on div "Availability I am available from Select... Right Now Future Date Not Available …" at bounding box center [918, 221] width 731 height 311
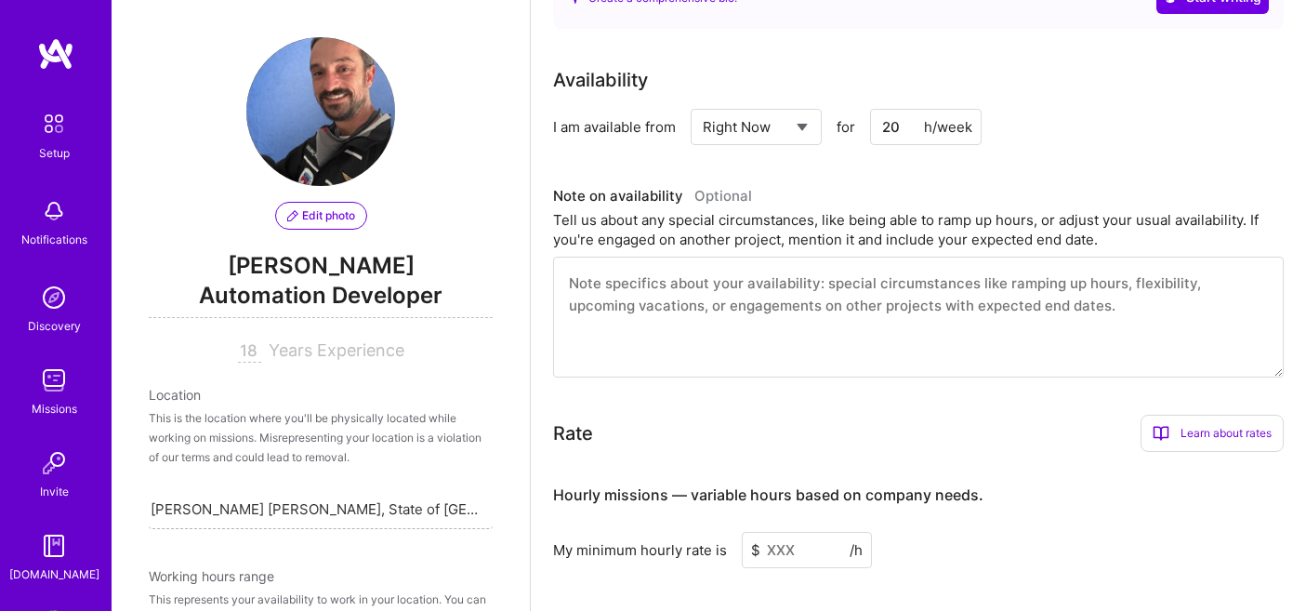
click at [752, 274] on textarea at bounding box center [918, 317] width 731 height 121
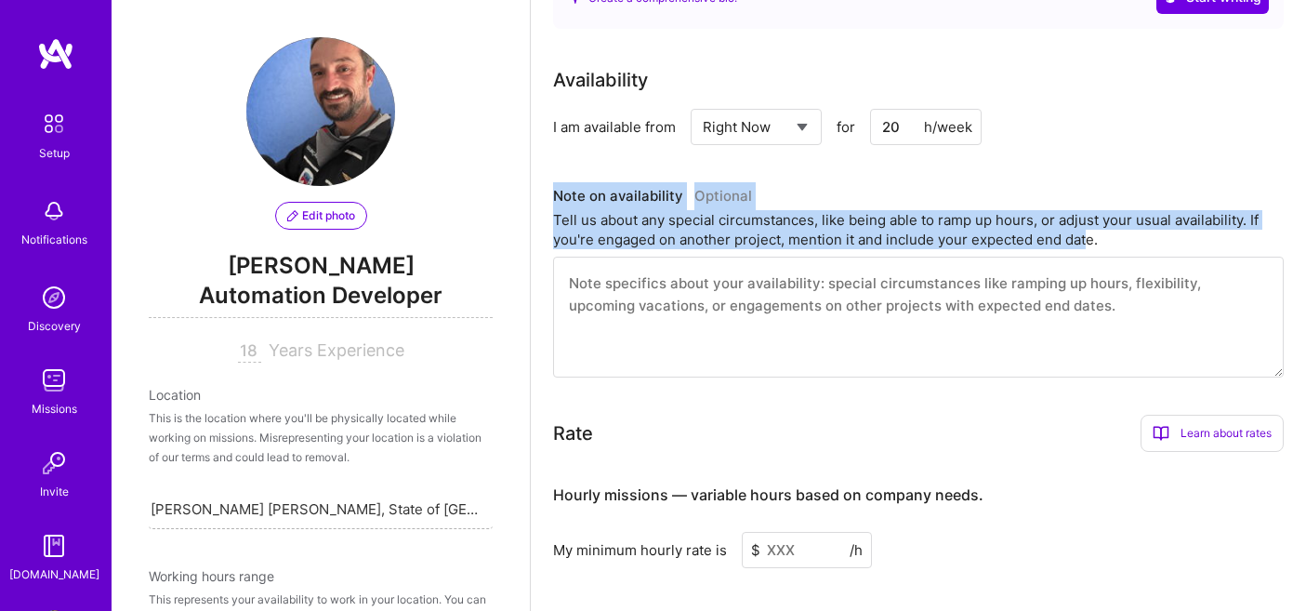
drag, startPoint x: 558, startPoint y: 174, endPoint x: 1092, endPoint y: 226, distance: 537.1
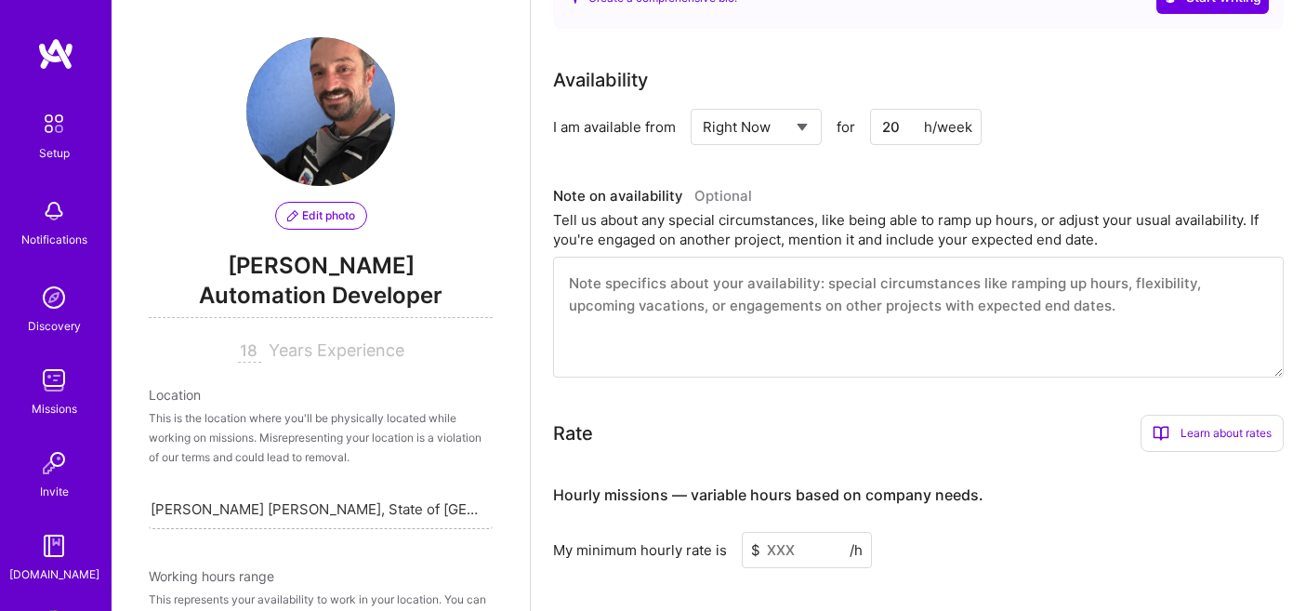
click at [1129, 216] on div "Tell us about any special circumstances, like being able to ramp up hours, or a…" at bounding box center [918, 229] width 731 height 39
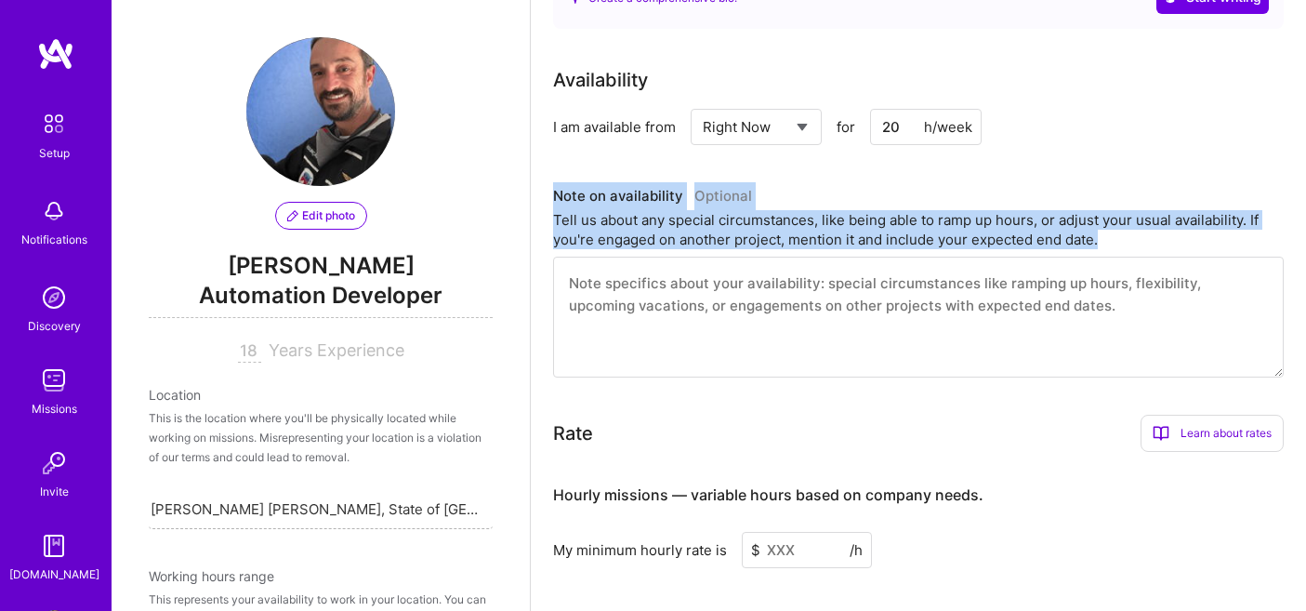
drag, startPoint x: 1129, startPoint y: 216, endPoint x: 548, endPoint y: 168, distance: 583.0
click at [548, 168] on div "Complete your profile to take the first step in unlocking full A.Team access On…" at bounding box center [918, 159] width 775 height 1785
click at [873, 257] on textarea at bounding box center [918, 317] width 731 height 121
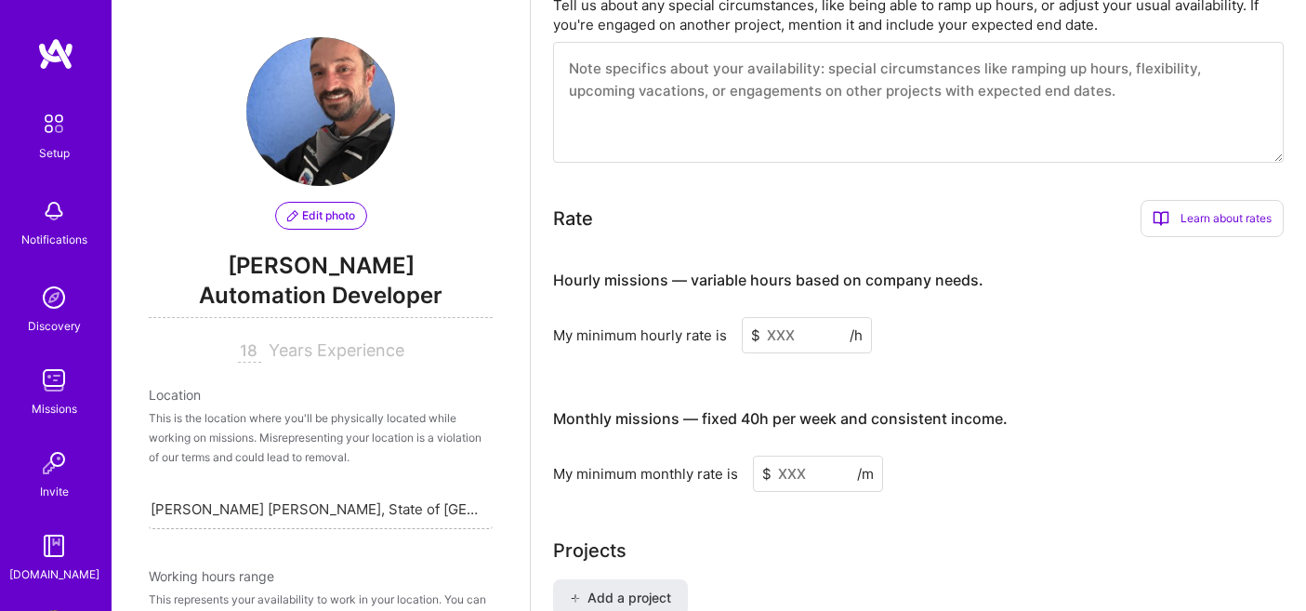
scroll to position [1024, 0]
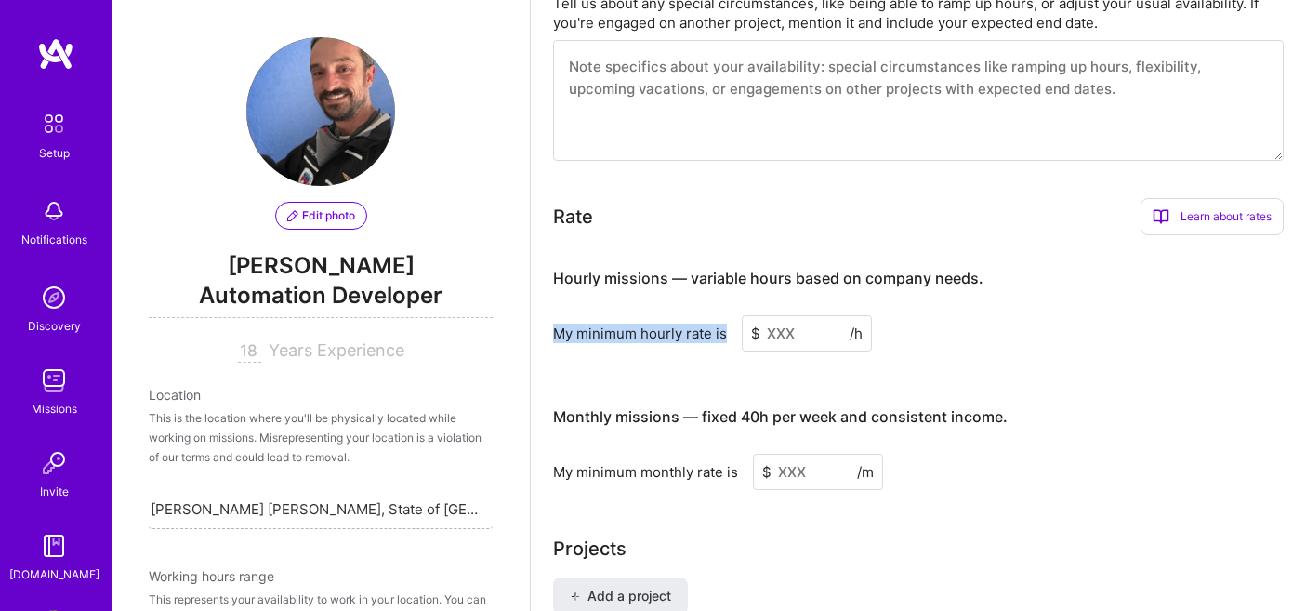
drag, startPoint x: 554, startPoint y: 310, endPoint x: 732, endPoint y: 308, distance: 177.6
click at [732, 315] on div "My minimum hourly rate is $ /h" at bounding box center [918, 333] width 731 height 36
click at [678, 351] on div "Hourly missions — variable hours based on company needs. My minimum hourly rate…" at bounding box center [918, 369] width 731 height 239
click at [779, 315] on input at bounding box center [807, 333] width 130 height 36
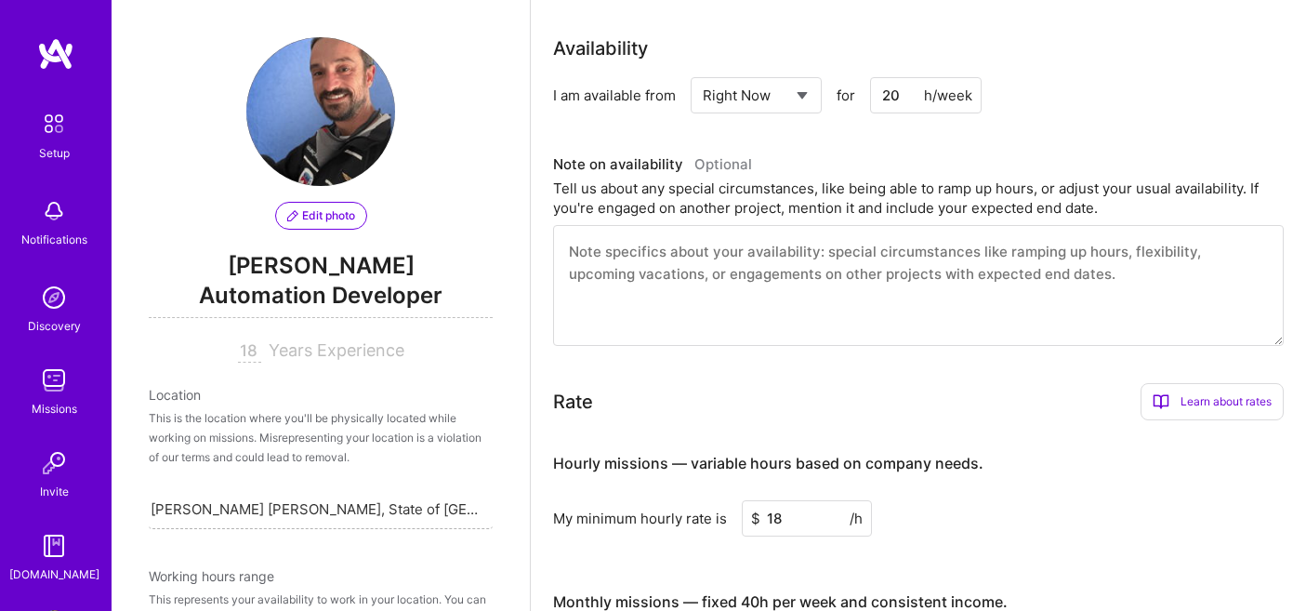
scroll to position [840, 0]
type input "18"
click at [903, 78] on input "20" at bounding box center [926, 93] width 112 height 36
type input "21"
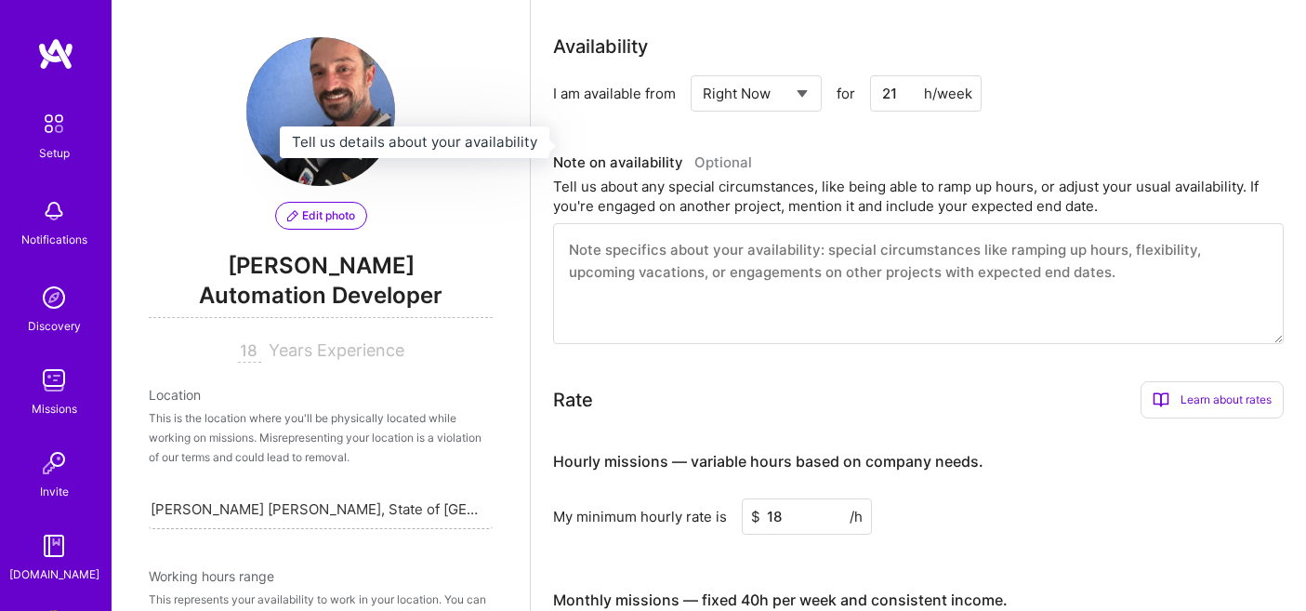
click at [905, 149] on h3 "Note on availability Optional" at bounding box center [918, 163] width 731 height 28
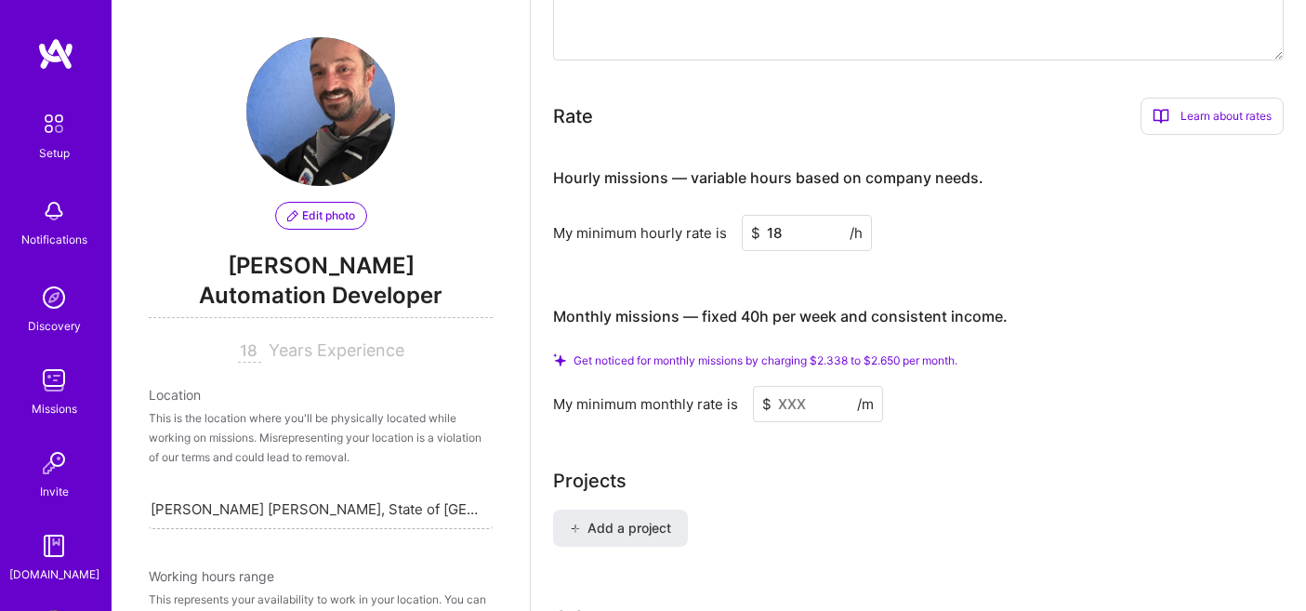
scroll to position [1125, 0]
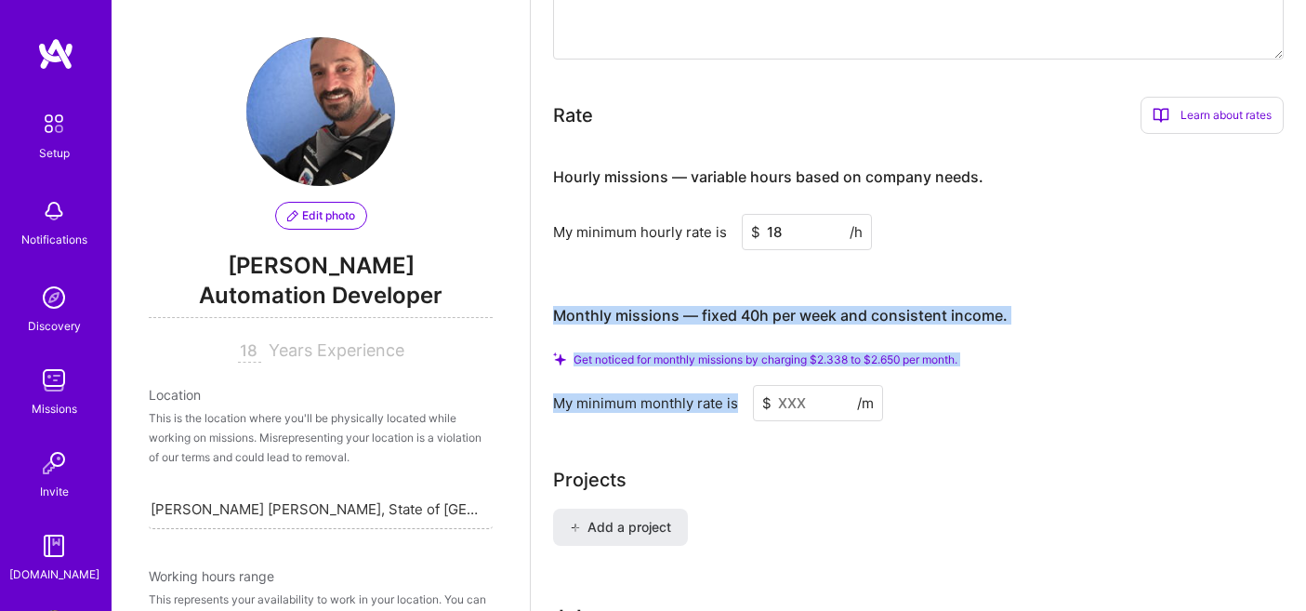
drag, startPoint x: 556, startPoint y: 292, endPoint x: 743, endPoint y: 384, distance: 208.3
click at [743, 384] on div "Monthly missions — fixed 40h per week and consistent income. Get noticed for mo…" at bounding box center [918, 354] width 731 height 134
click at [1098, 287] on h3 "Monthly missions — fixed 40h per week and consistent income." at bounding box center [918, 316] width 731 height 58
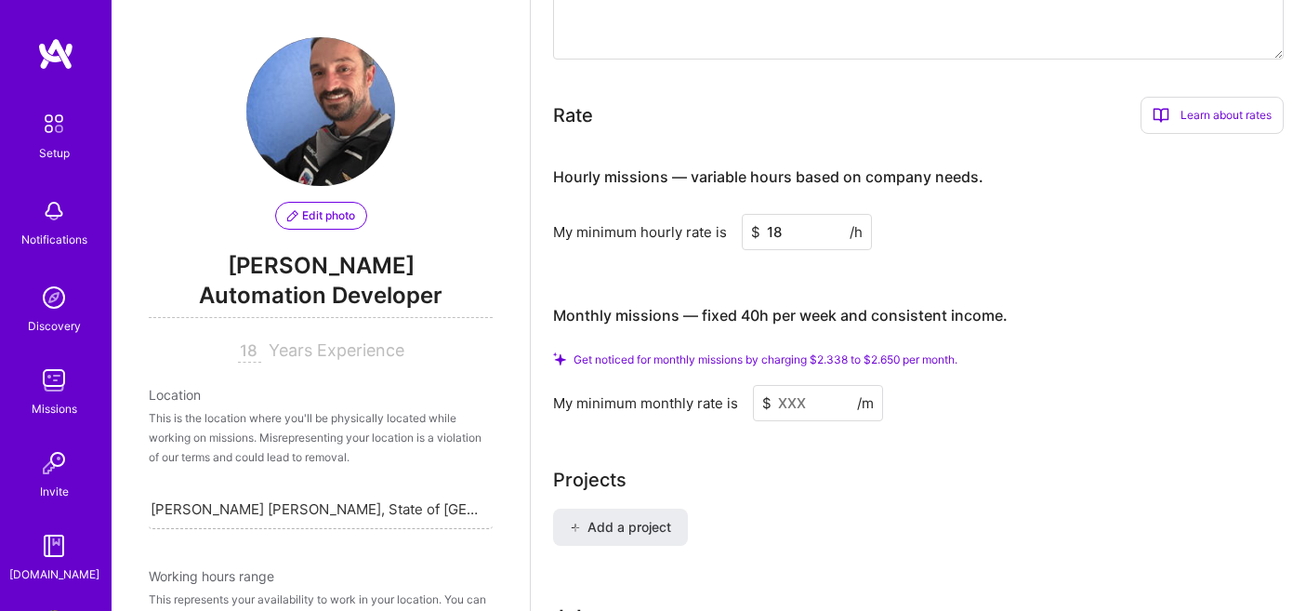
click at [791, 214] on input "18" at bounding box center [807, 232] width 130 height 36
click at [796, 251] on div "Hourly missions — variable hours based on company needs. My minimum hourly rate…" at bounding box center [918, 284] width 731 height 271
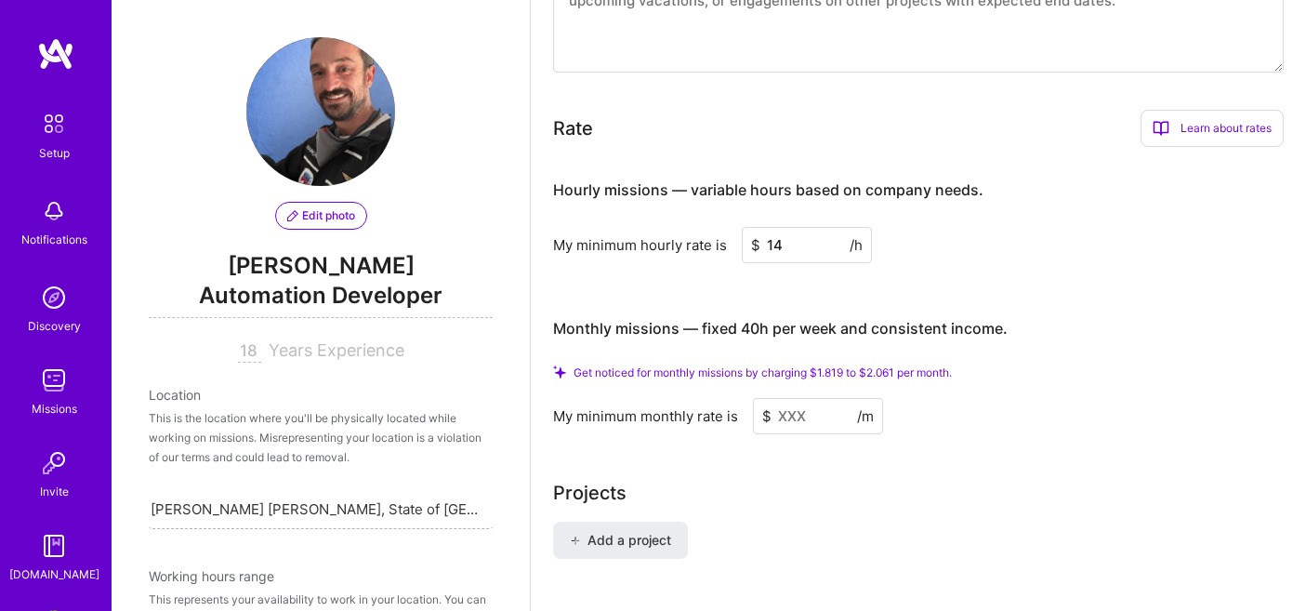
scroll to position [1105, 0]
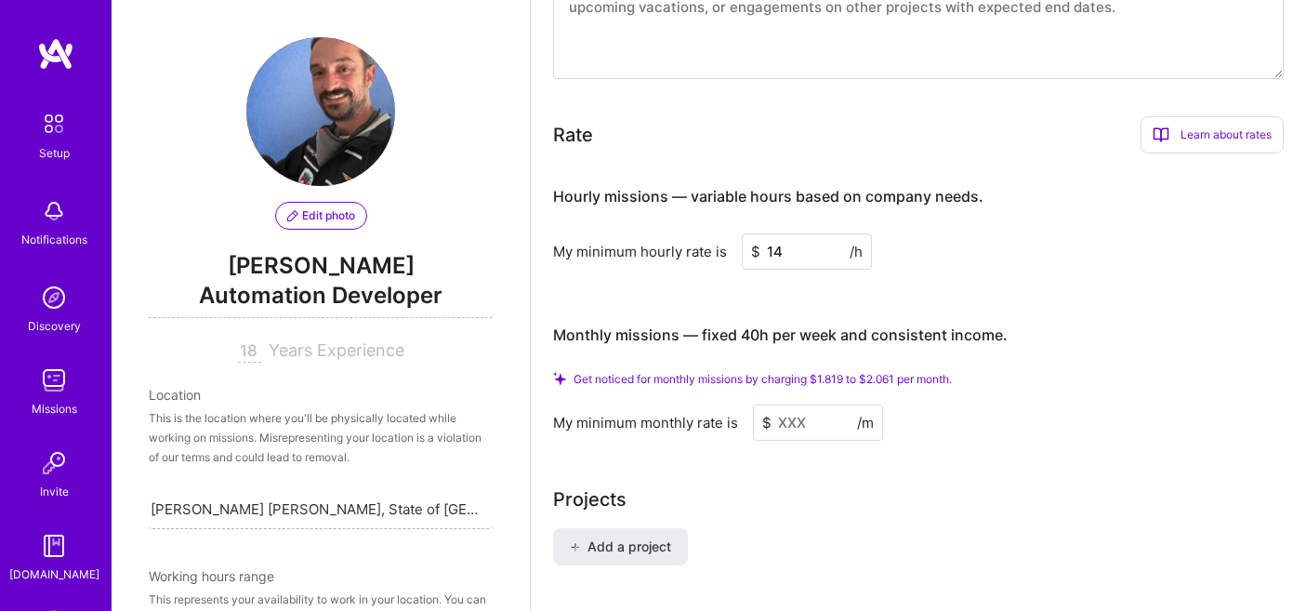
click at [795, 233] on input "14" at bounding box center [807, 251] width 130 height 36
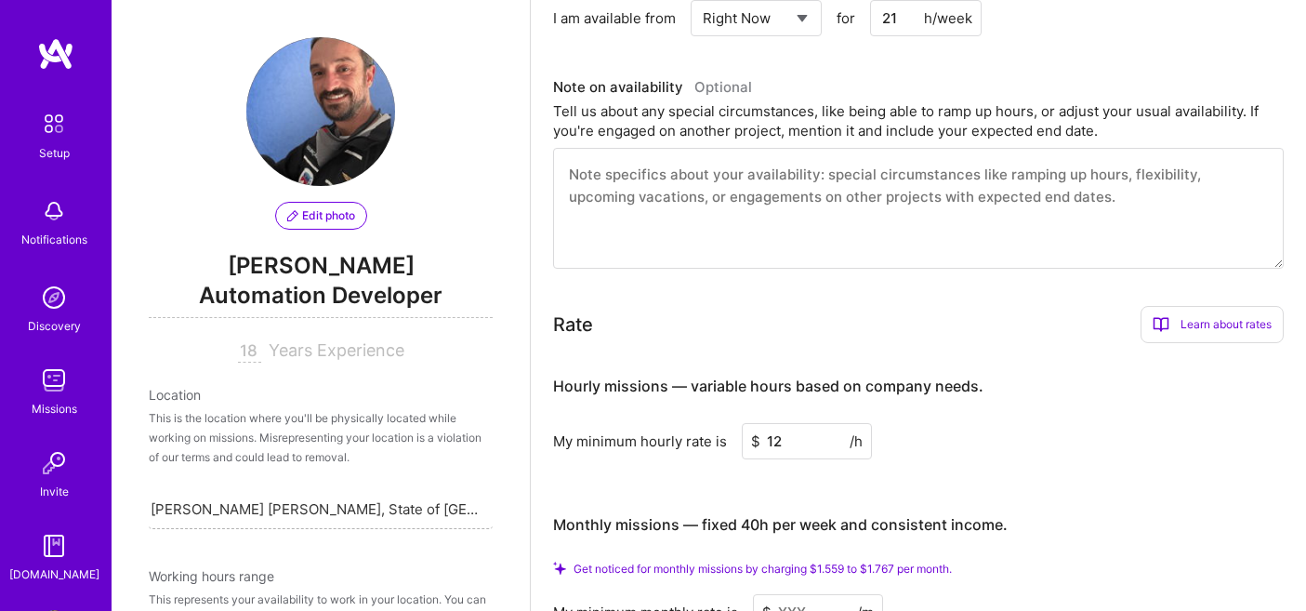
scroll to position [876, 0]
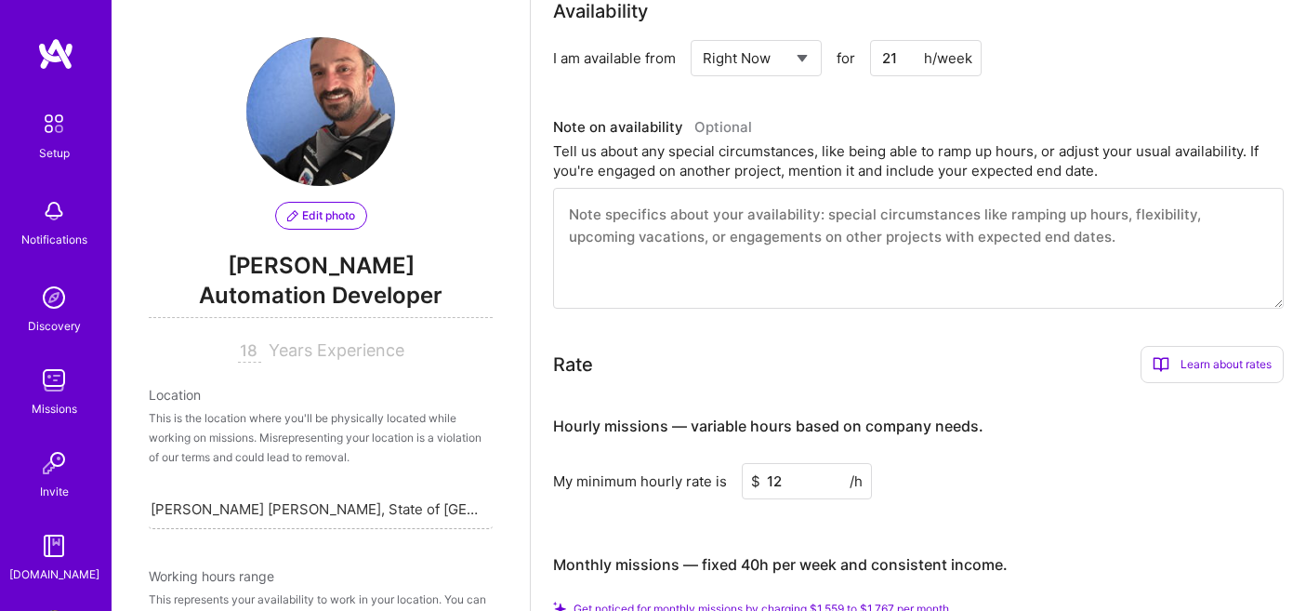
type input "12"
click at [899, 40] on input "21" at bounding box center [926, 58] width 112 height 36
click at [899, 40] on input "14" at bounding box center [926, 58] width 112 height 36
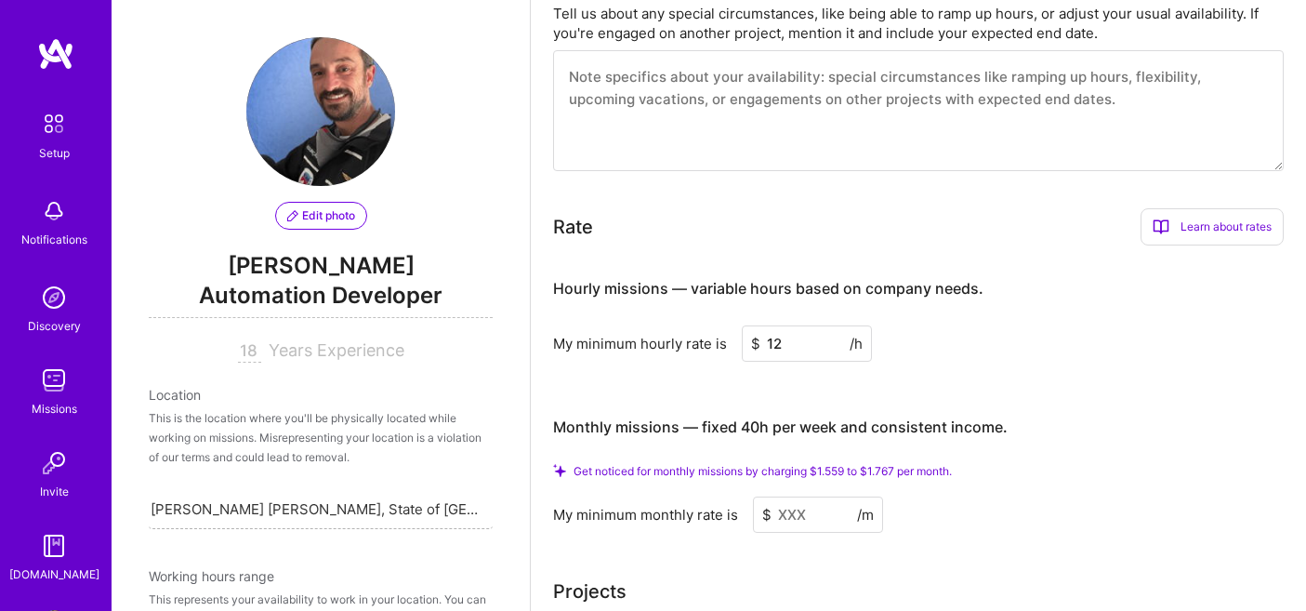
scroll to position [1024, 0]
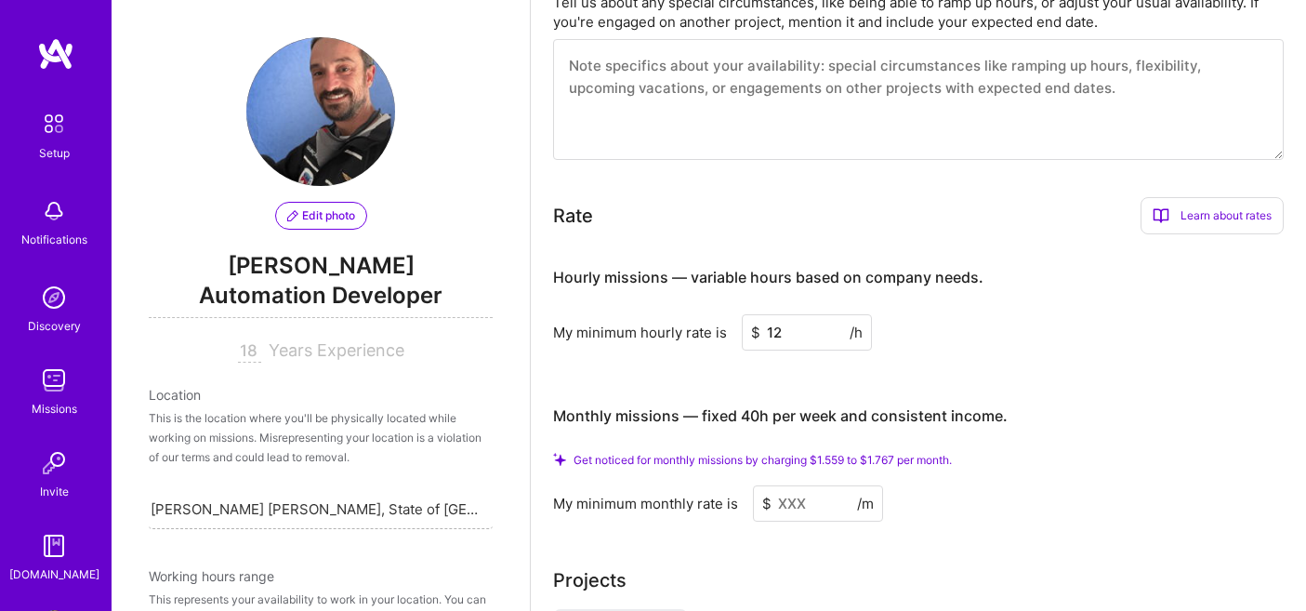
click at [947, 269] on h4 "Hourly missions — variable hours based on company needs." at bounding box center [768, 278] width 430 height 18
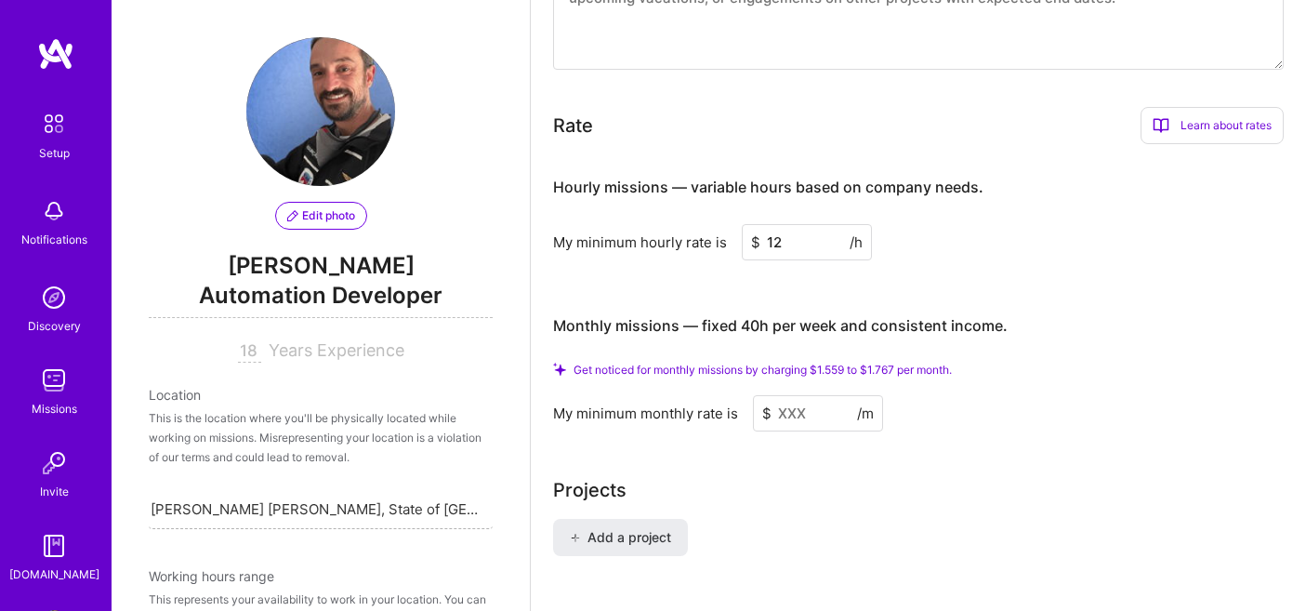
scroll to position [1193, 0]
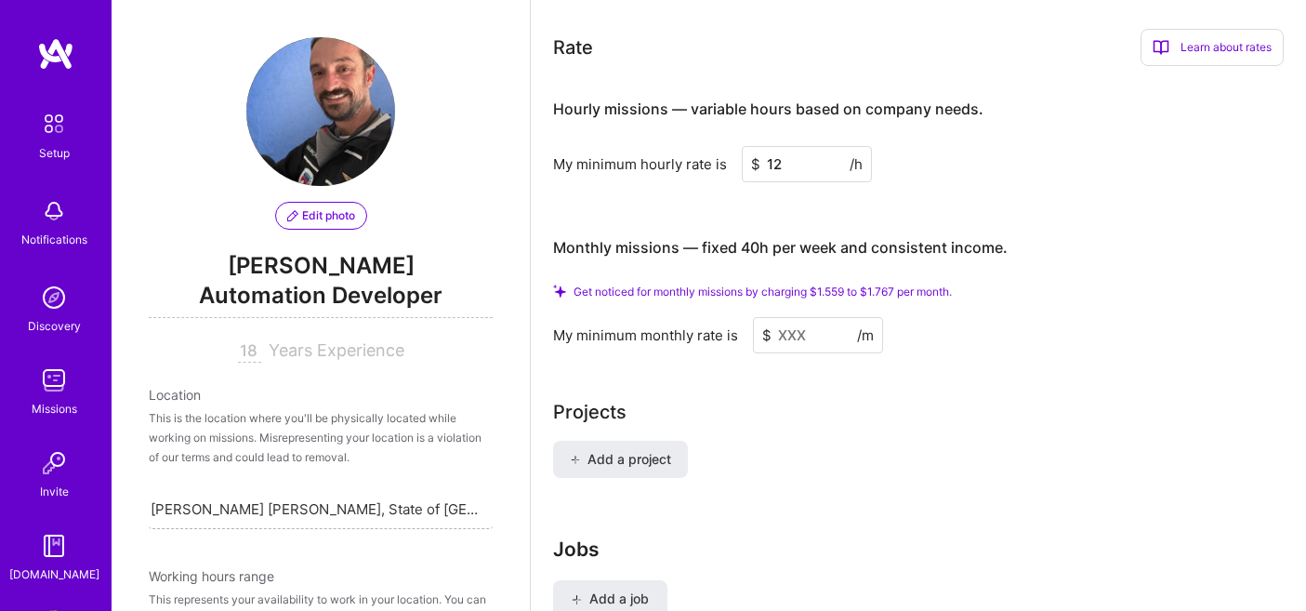
click at [824, 317] on input at bounding box center [818, 335] width 130 height 36
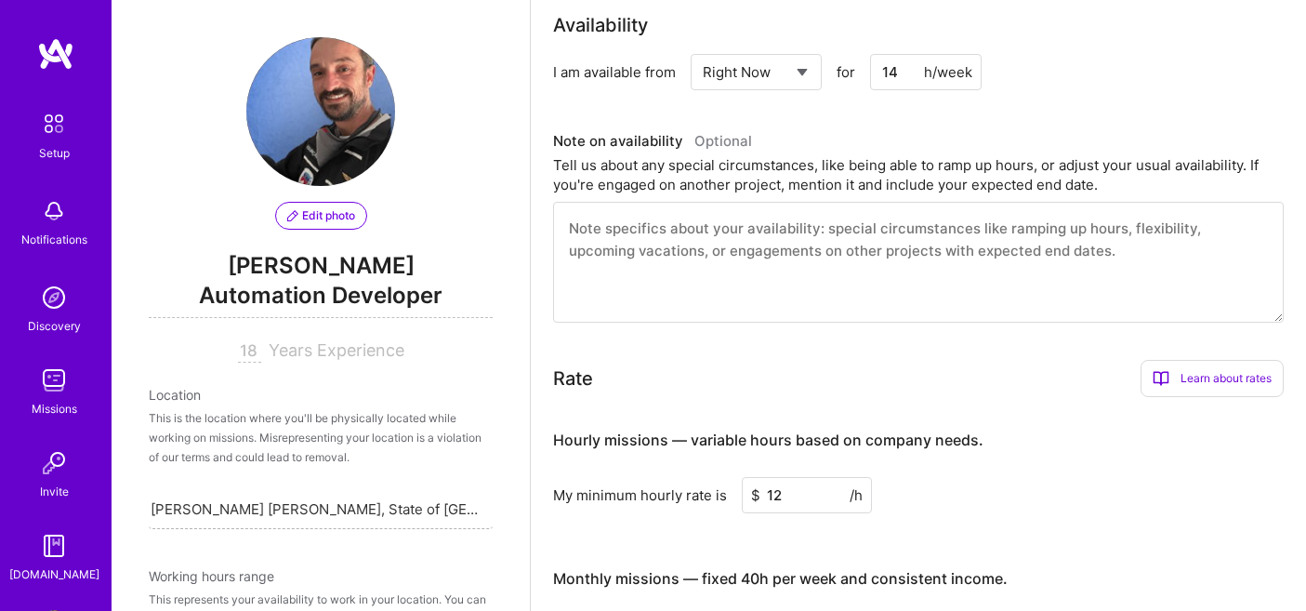
scroll to position [784, 0]
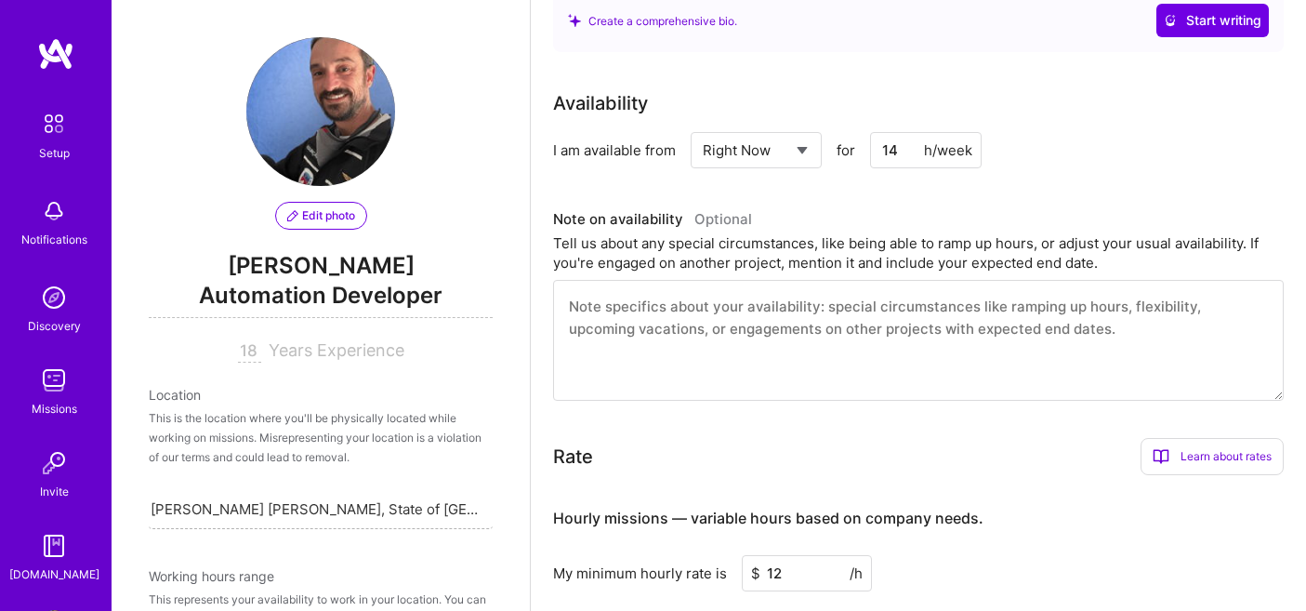
click at [898, 132] on input "14" at bounding box center [926, 150] width 112 height 36
type input "18"
click at [920, 438] on div "Rate Learn about rates Hourly Rate What is hourly rate? This model involves pay…" at bounding box center [918, 456] width 731 height 37
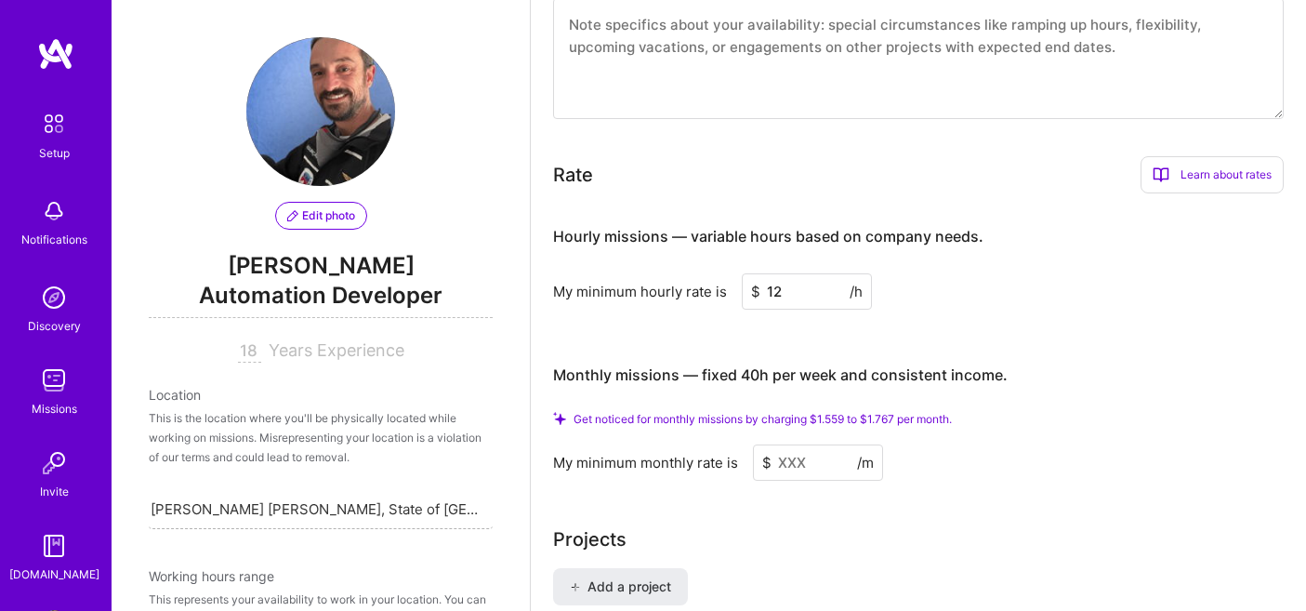
scroll to position [1071, 0]
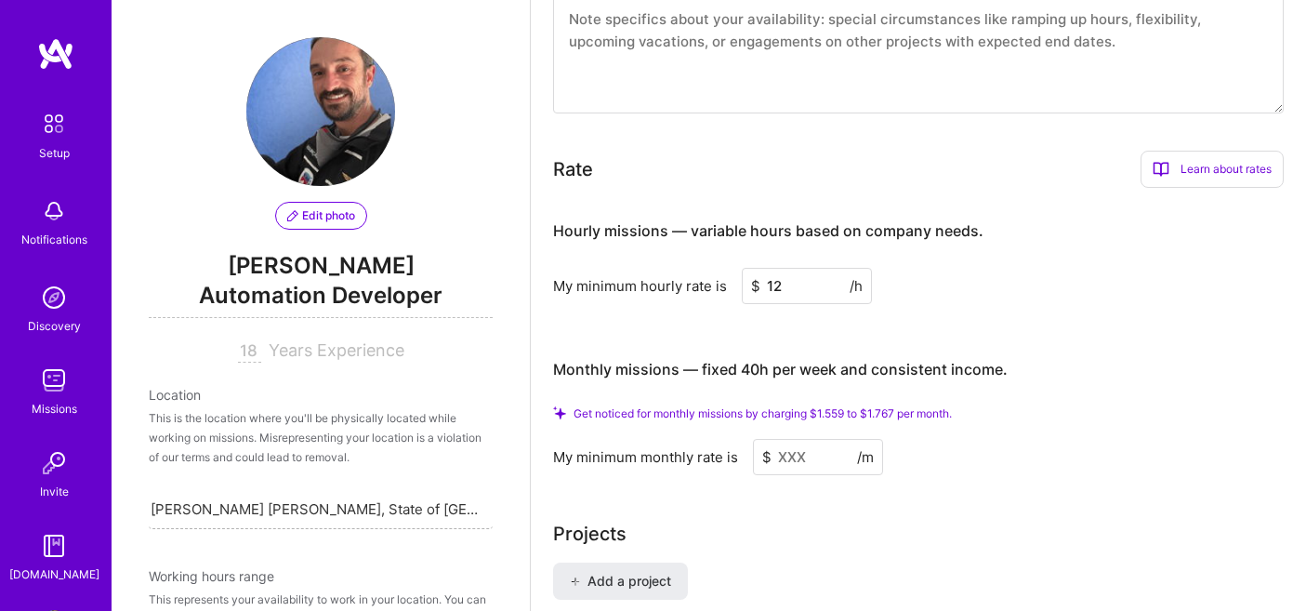
click at [799, 268] on input "12" at bounding box center [807, 286] width 130 height 36
type input "15"
click at [865, 361] on h4 "Monthly missions — fixed 40h per week and consistent income." at bounding box center [780, 370] width 455 height 18
click at [827, 439] on input at bounding box center [818, 457] width 130 height 36
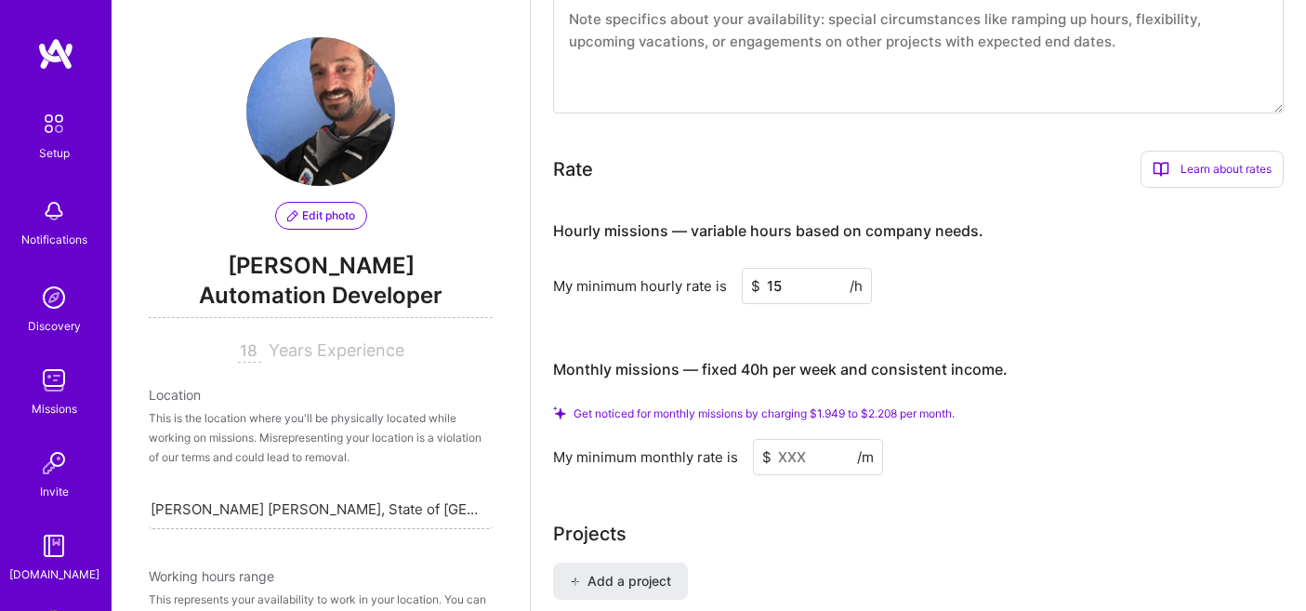
click at [827, 439] on input at bounding box center [818, 457] width 130 height 36
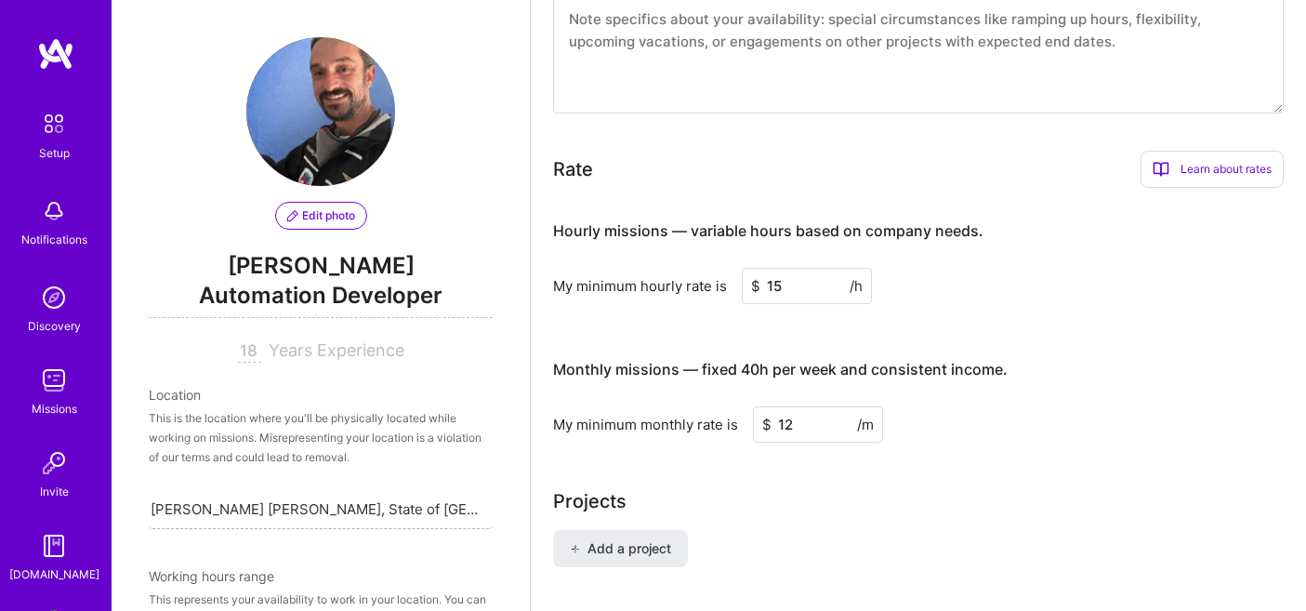
type input "12"
click at [840, 530] on div "Add a project" at bounding box center [918, 559] width 731 height 59
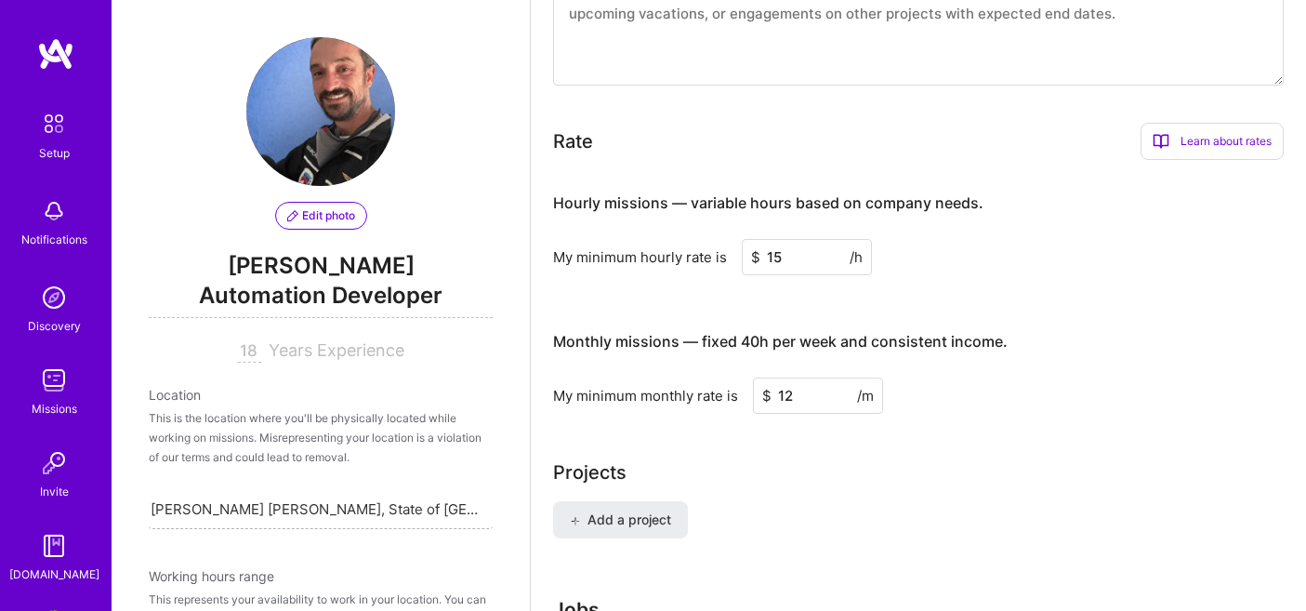
click at [814, 377] on input "12" at bounding box center [818, 395] width 130 height 36
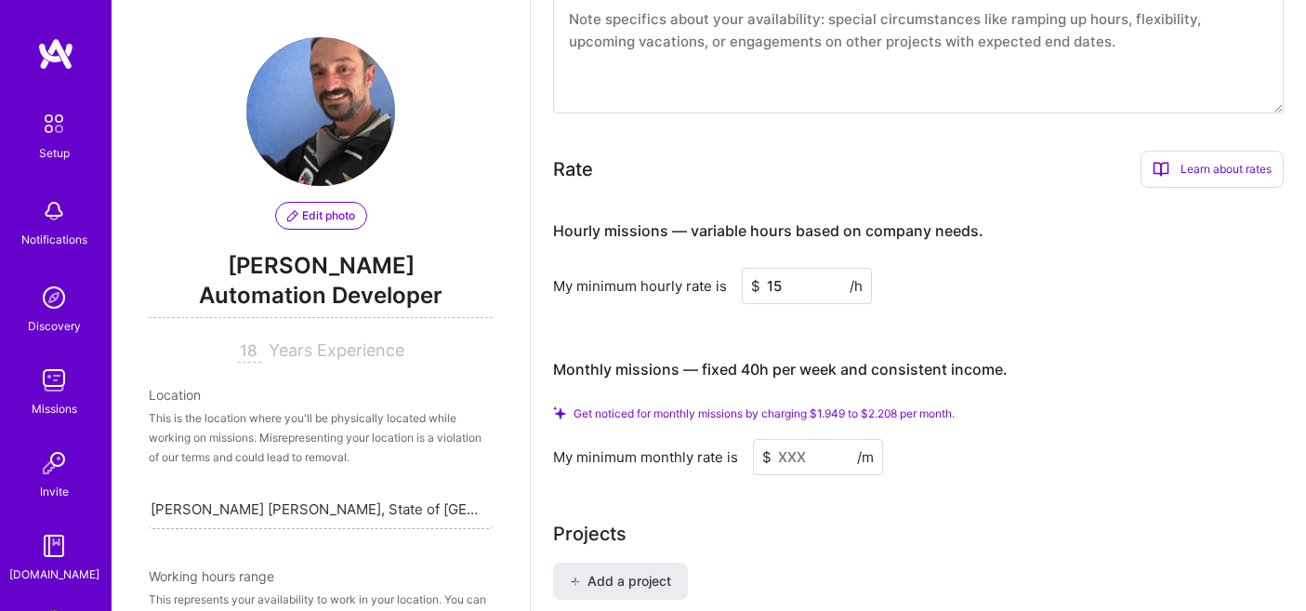
click at [826, 440] on input at bounding box center [818, 457] width 130 height 36
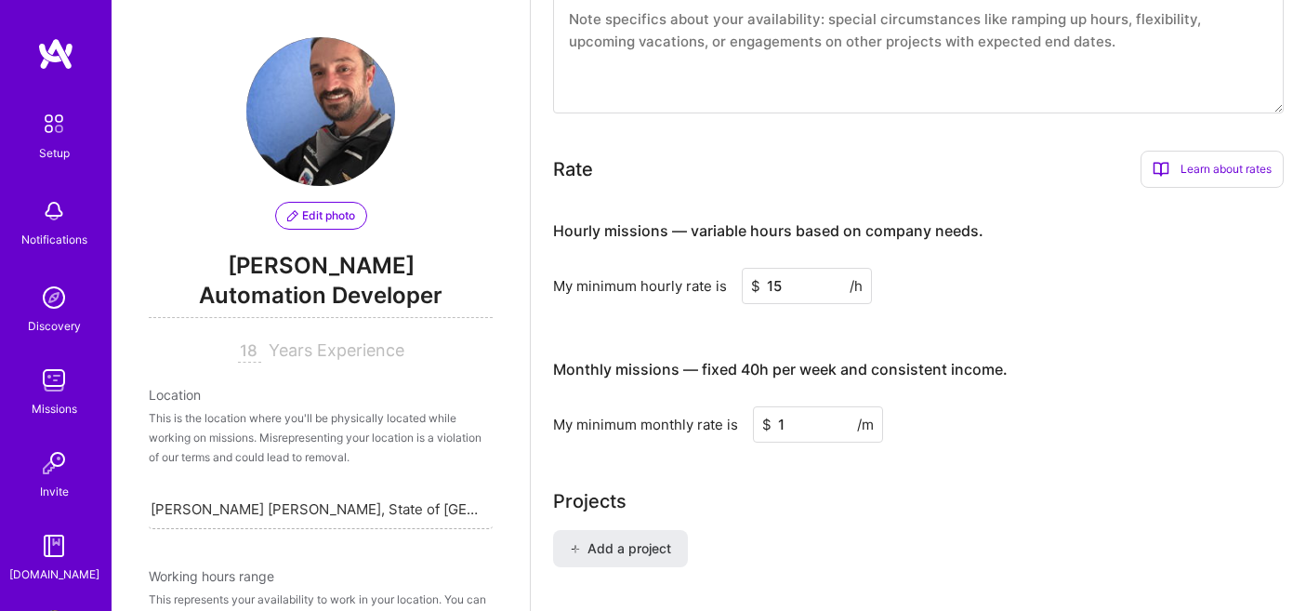
type input "12"
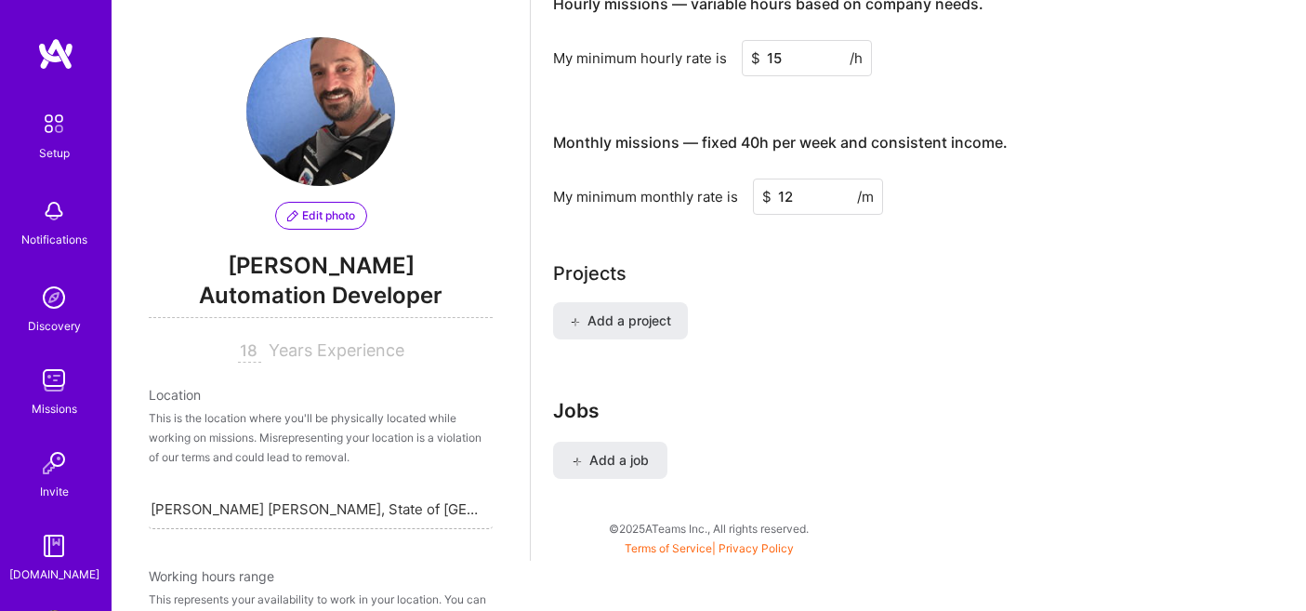
scroll to position [1269, 0]
click at [674, 303] on button "Add a project" at bounding box center [620, 321] width 135 height 37
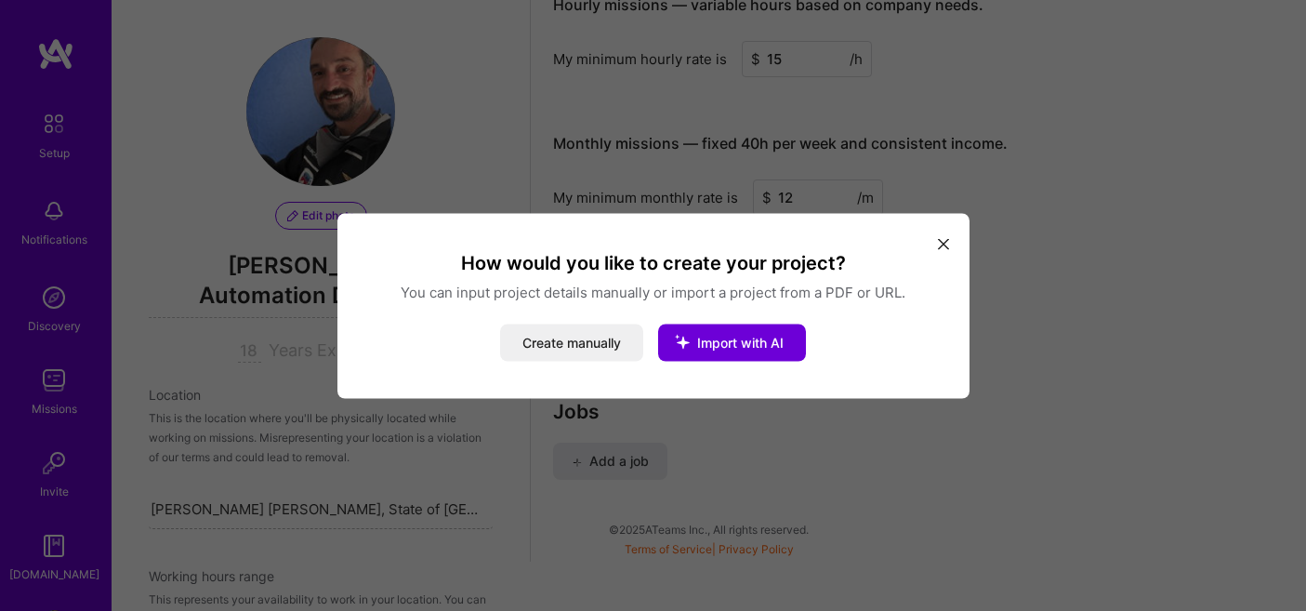
click at [946, 241] on icon "modal" at bounding box center [943, 244] width 11 height 11
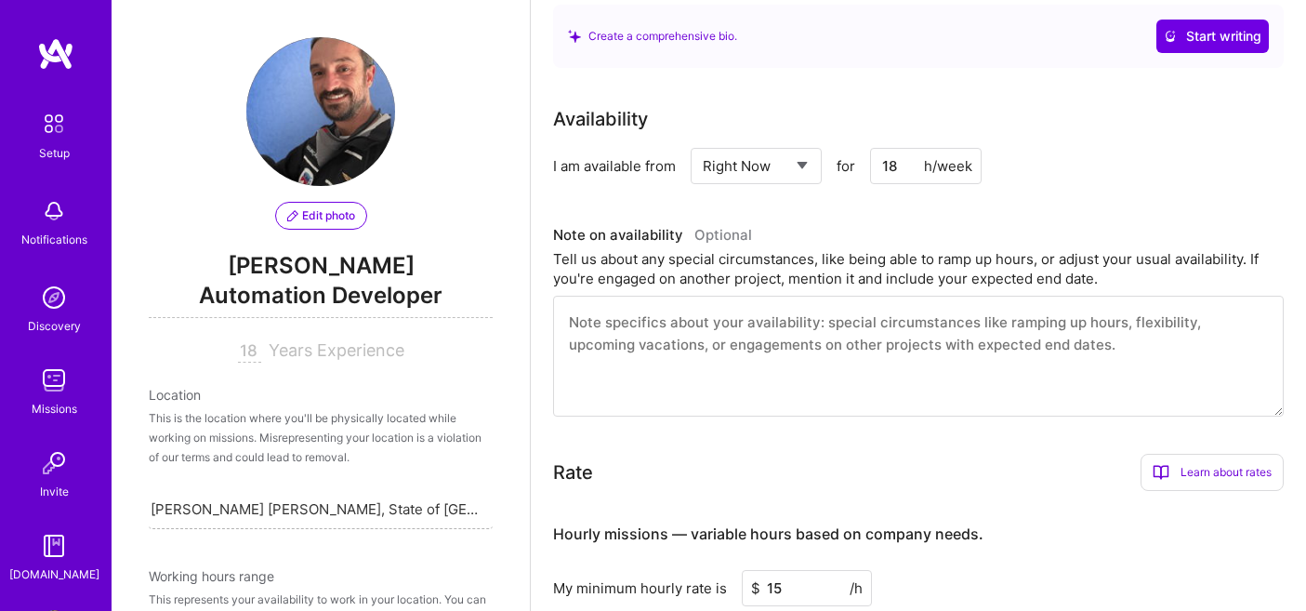
scroll to position [753, 0]
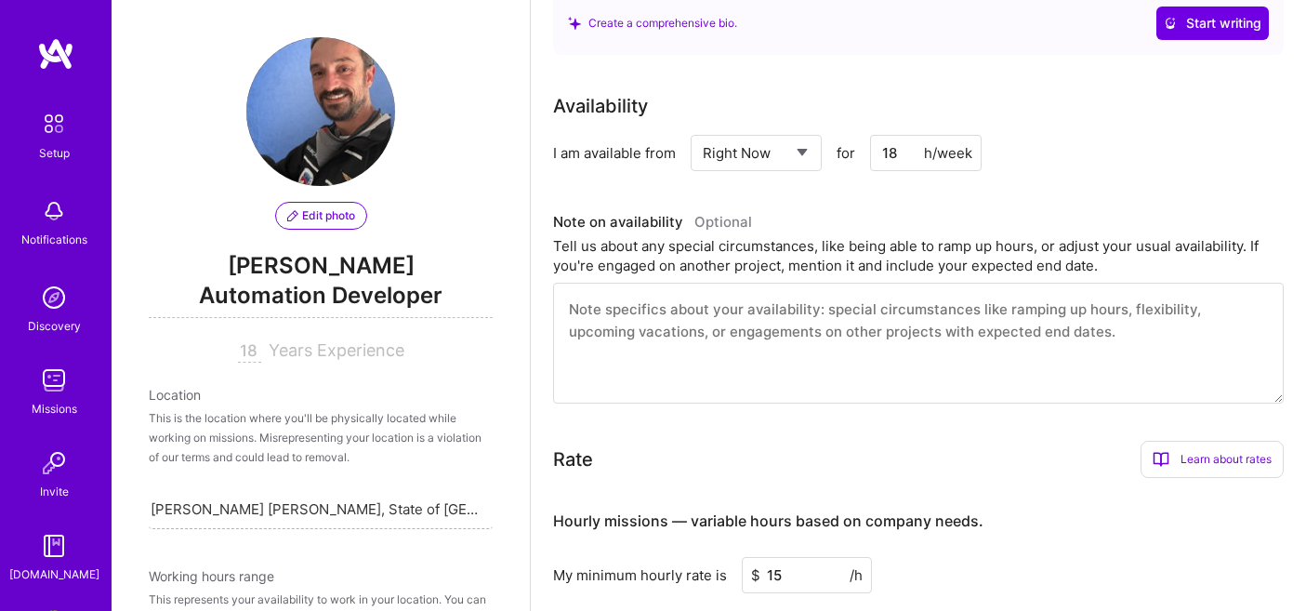
click at [755, 304] on textarea at bounding box center [918, 343] width 731 height 121
paste textarea "Minha janela padrão é BRT 08:30–19:30 (seg–sex), com possibilidade de aumentar …"
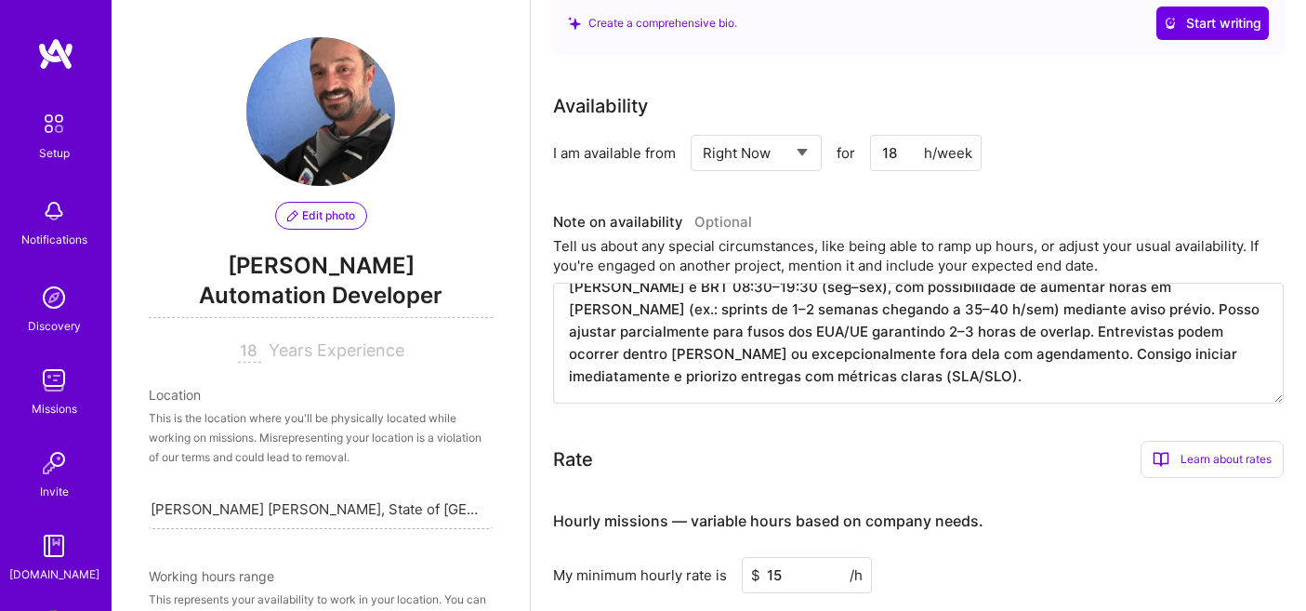
scroll to position [22, 0]
type textarea "Minha janela padrão é BRT 08:30–19:30 (seg–sex), com possibilidade de aumentar …"
click at [944, 413] on div "Complete your profile to take the first step in unlocking full A.Team access On…" at bounding box center [918, 188] width 731 height 1689
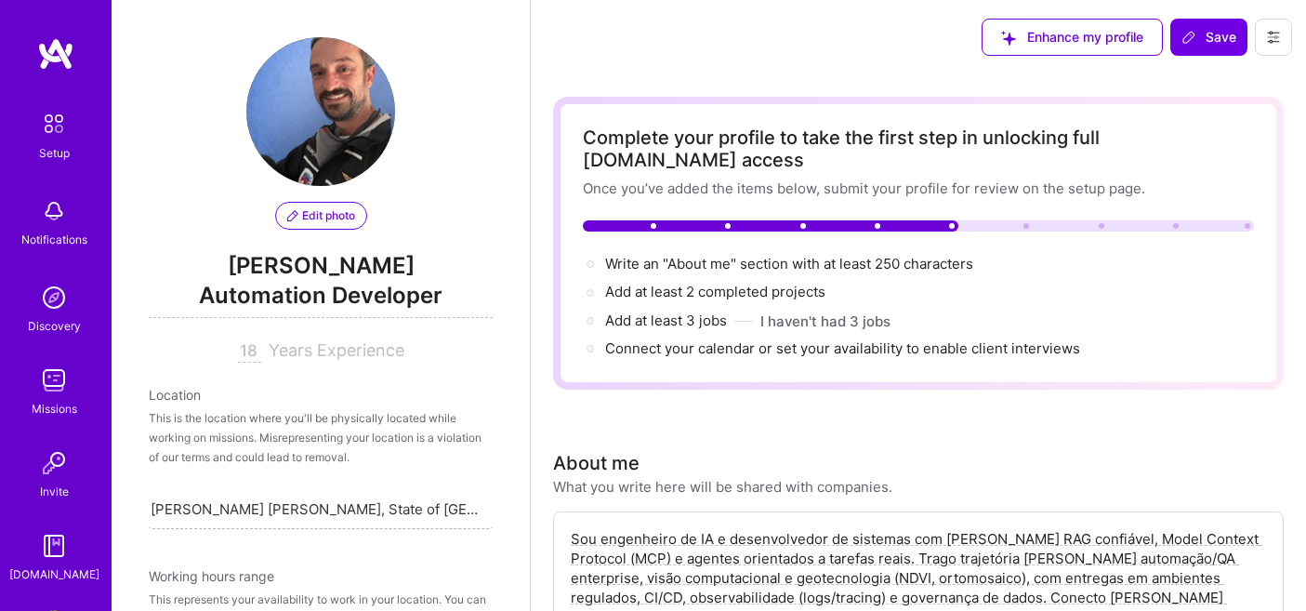
scroll to position [0, 0]
click at [1209, 40] on span "Save" at bounding box center [1209, 37] width 55 height 19
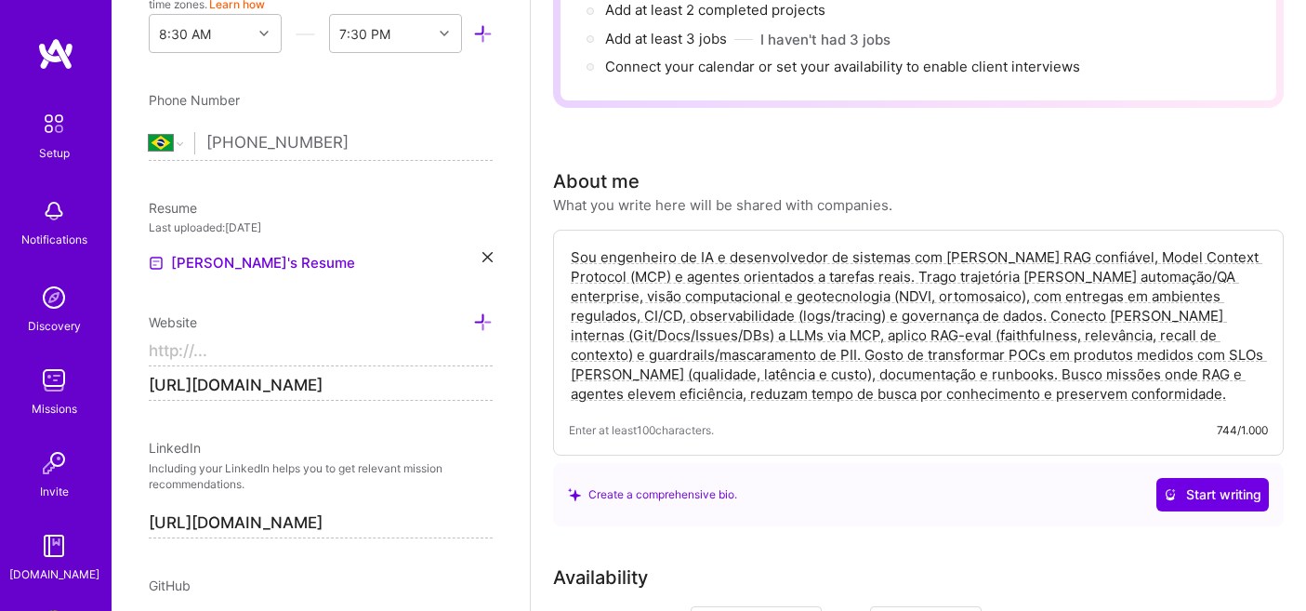
scroll to position [636, 0]
click at [206, 387] on input "https://phoenixtechnology.com.br" at bounding box center [321, 384] width 344 height 30
drag, startPoint x: 204, startPoint y: 380, endPoint x: 142, endPoint y: 387, distance: 61.7
click at [142, 387] on div "Edit photo Jonathan R Assuncao Automation Developer 18 Years Experience Locatio…" at bounding box center [321, 305] width 418 height 611
type input "https://phoenixtechnology.com.br"
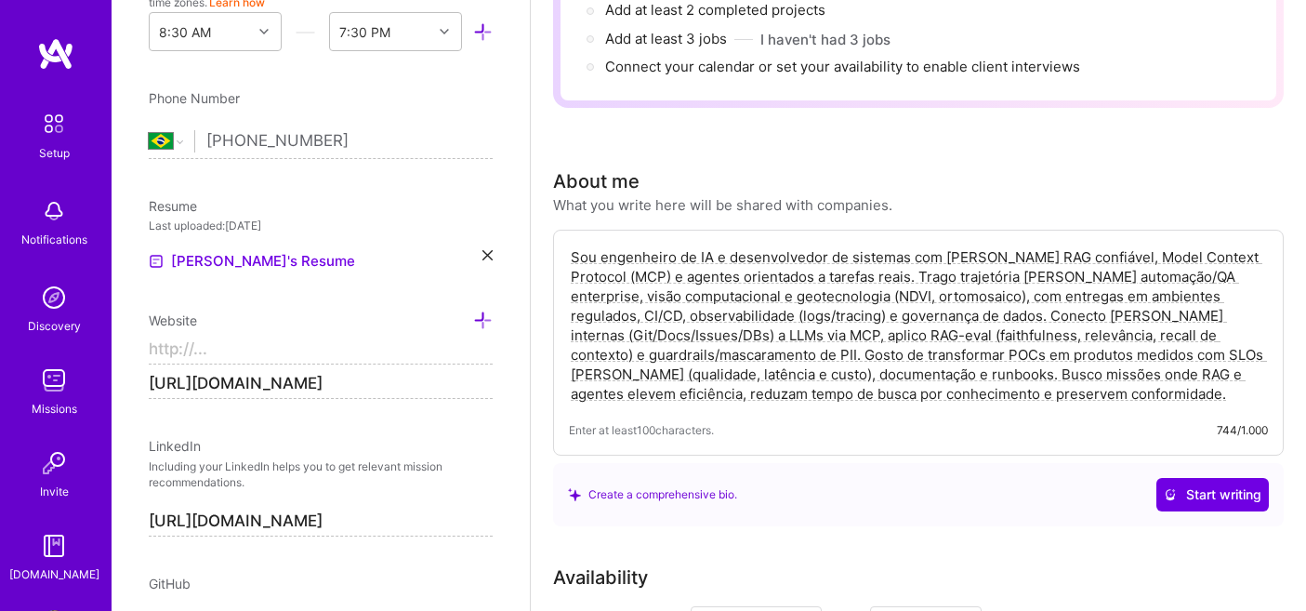
click at [391, 411] on div "Edit photo Jonathan R Assuncao Automation Developer 18 Years Experience Locatio…" at bounding box center [321, 305] width 418 height 611
click at [432, 383] on input "https://phoenixtechnology.com.br" at bounding box center [321, 384] width 344 height 30
click at [491, 382] on input "https://phoenixtechnology.com.br" at bounding box center [321, 384] width 344 height 30
click at [482, 385] on input "https://phoenixtechnology.com.br" at bounding box center [321, 384] width 344 height 30
click at [491, 384] on input "https://phoenixtechnology.com.br" at bounding box center [321, 384] width 344 height 30
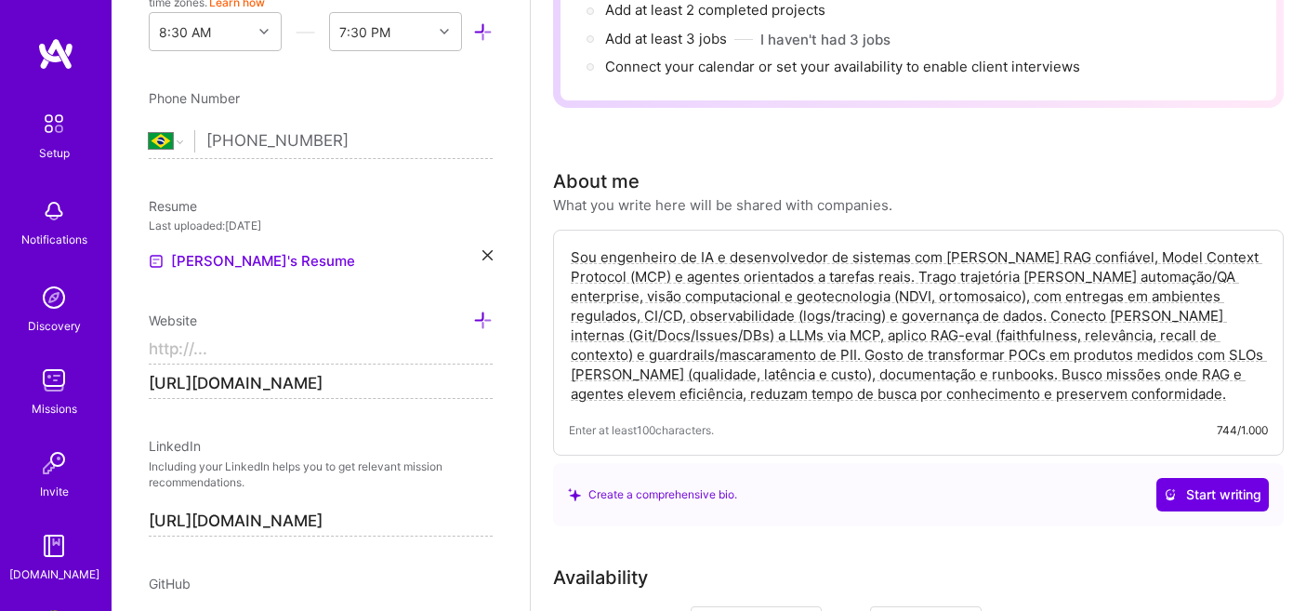
click at [476, 408] on div "Edit photo Jonathan R Assuncao Automation Developer 18 Years Experience Locatio…" at bounding box center [321, 305] width 418 height 611
drag, startPoint x: 206, startPoint y: 385, endPoint x: 410, endPoint y: 383, distance: 203.6
click at [307, 353] on input "https://" at bounding box center [321, 350] width 344 height 30
paste input "phoenixtechnology.com.br"
type input "https://www.phoenixtechnology.com.br"
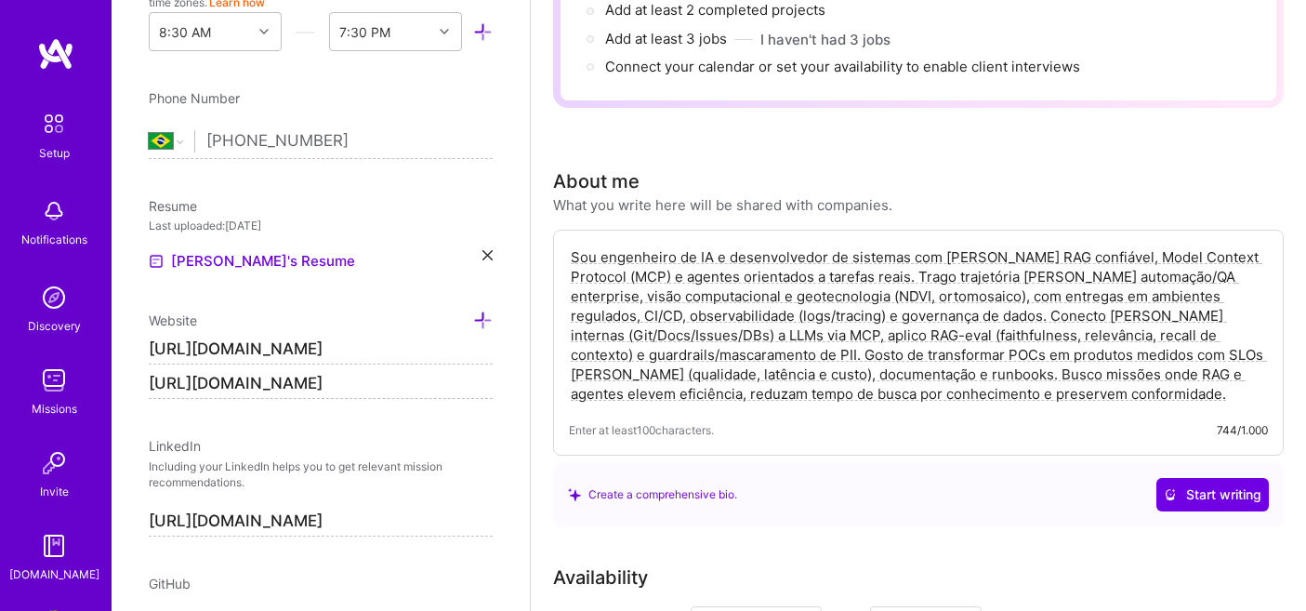
click at [479, 315] on icon at bounding box center [483, 320] width 20 height 20
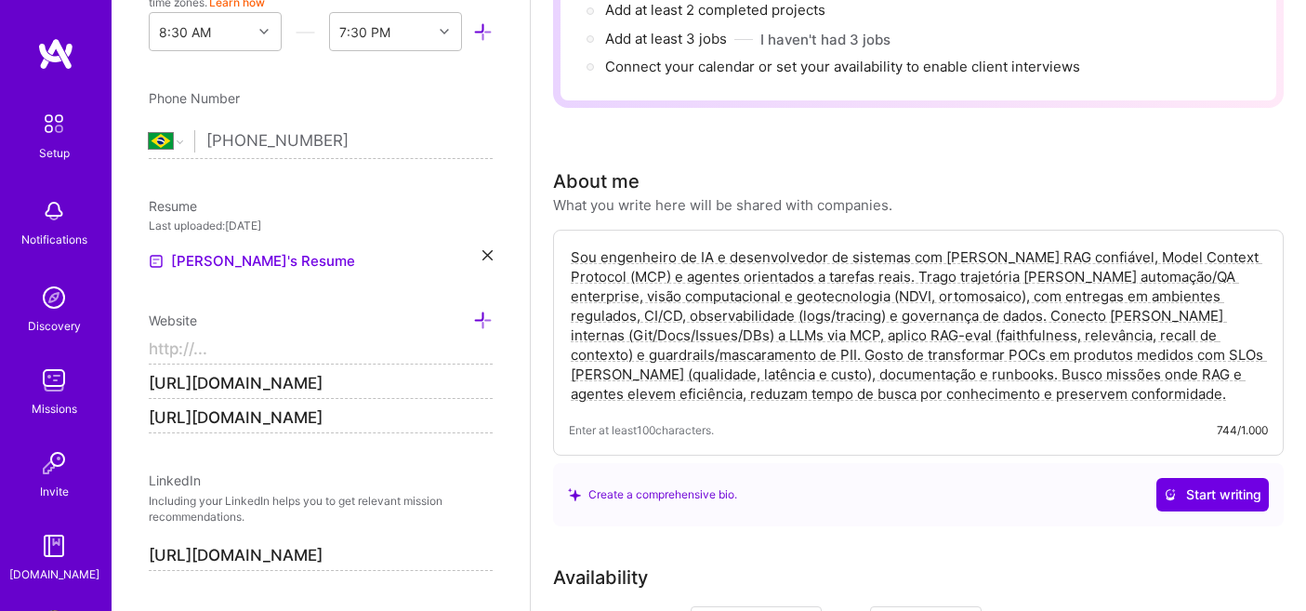
click at [234, 420] on input "https://phoenixtechnology.com.br" at bounding box center [321, 418] width 344 height 30
click at [390, 413] on input "https://phoenixtechnology.com.br" at bounding box center [321, 418] width 344 height 30
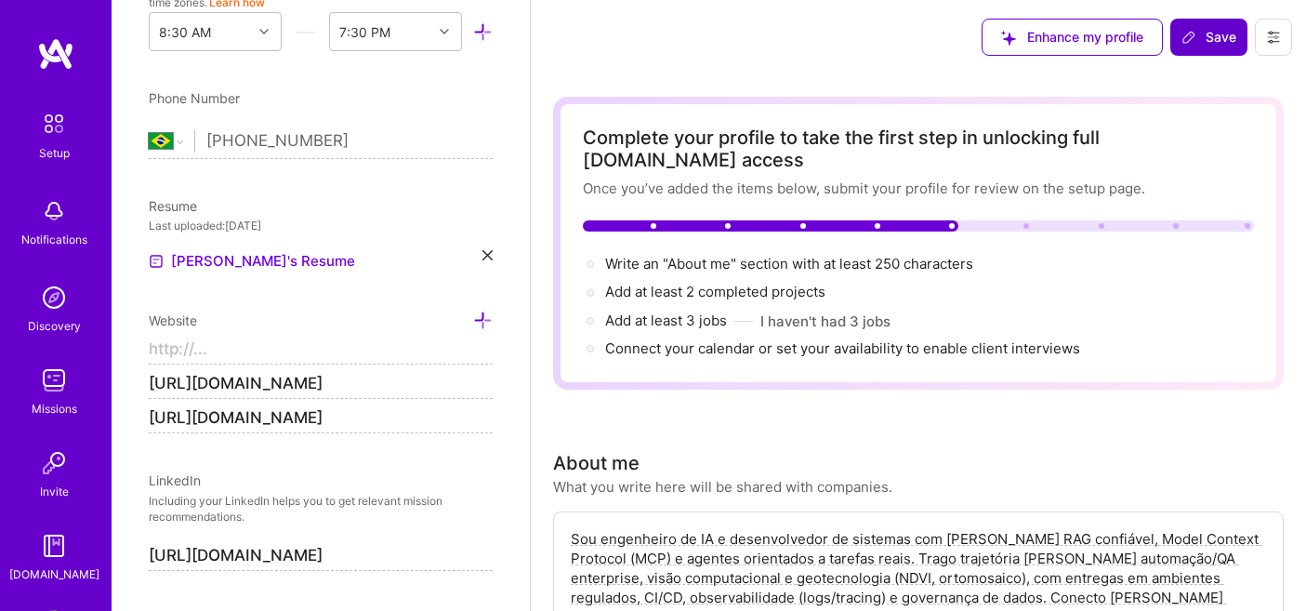
scroll to position [0, 0]
click at [1191, 50] on button "Save" at bounding box center [1208, 37] width 77 height 37
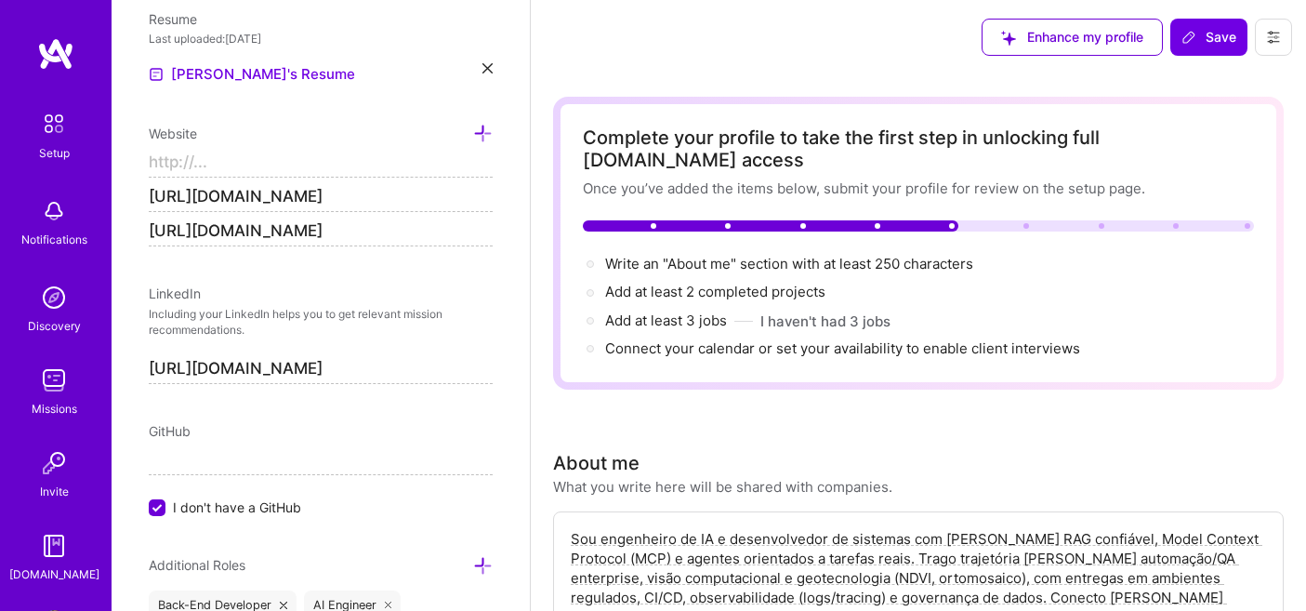
scroll to position [824, 0]
click at [374, 229] on input "https://phoenixtechnology.com.br" at bounding box center [321, 231] width 344 height 30
drag, startPoint x: 416, startPoint y: 229, endPoint x: 110, endPoint y: 231, distance: 306.8
click at [1235, 30] on span "Save" at bounding box center [1209, 37] width 55 height 19
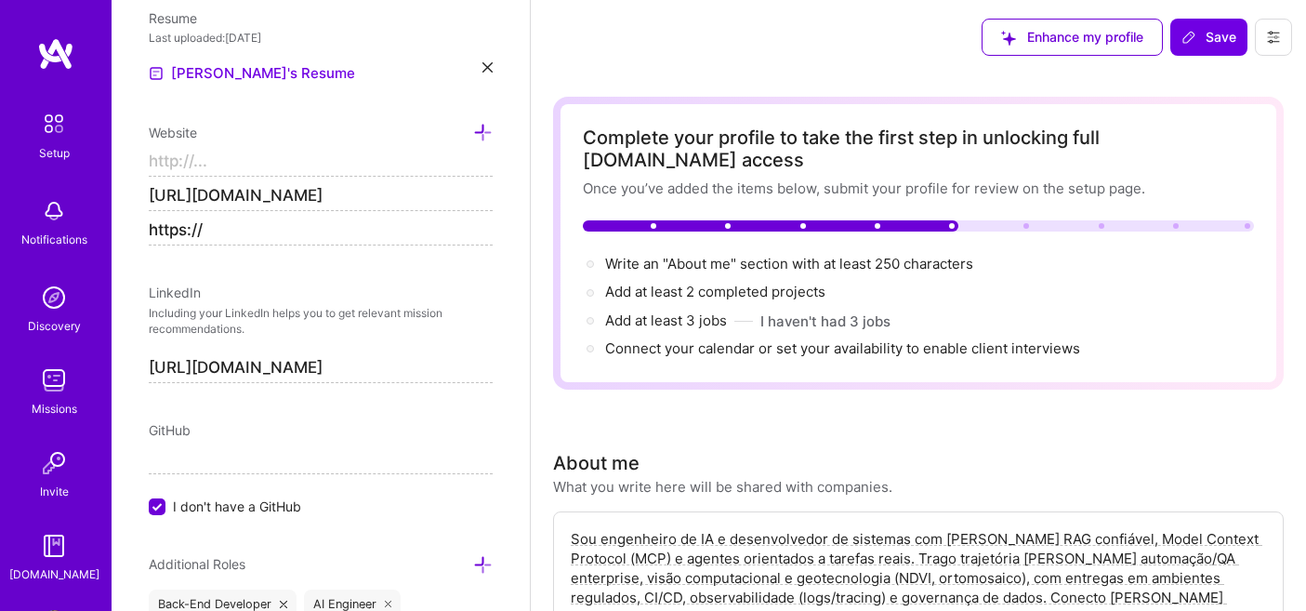
drag, startPoint x: 205, startPoint y: 194, endPoint x: 449, endPoint y: 193, distance: 244.5
click at [355, 244] on input "https://" at bounding box center [321, 231] width 344 height 30
paste input "www.phoenixtechnology.com.br"
type input "https://www.phoenixtechnology.com.br"
click at [1196, 33] on icon at bounding box center [1189, 37] width 15 height 15
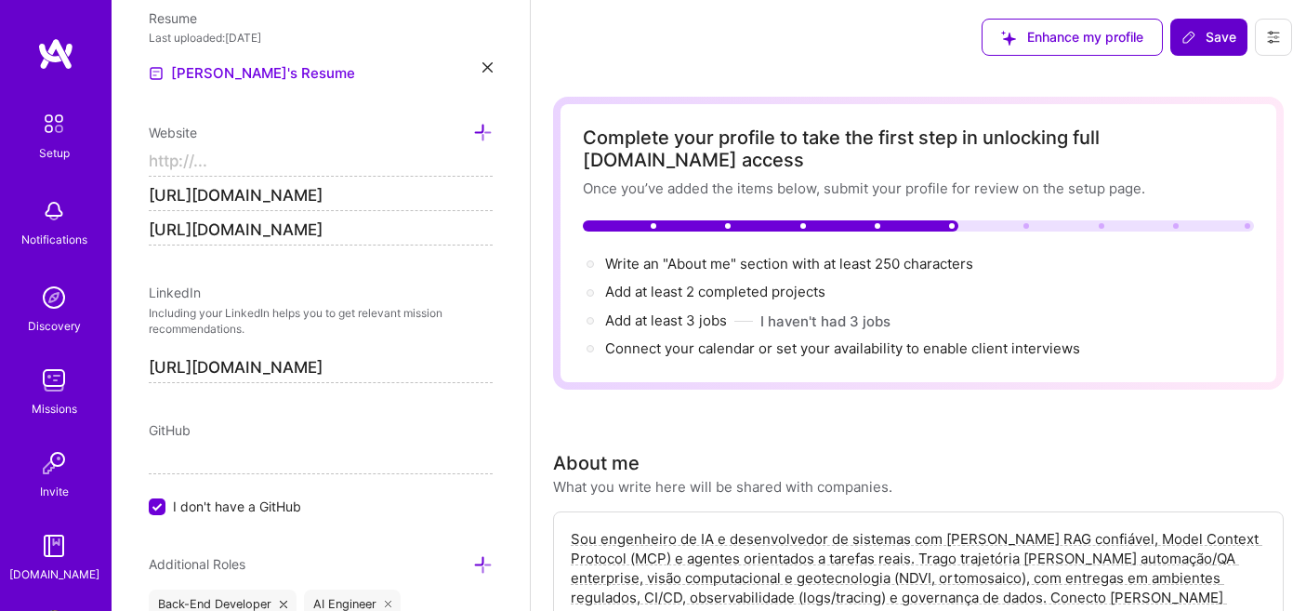
type input "https://"
click at [331, 192] on input "https://www.phoenixtechnology.com.br" at bounding box center [321, 196] width 344 height 30
click at [448, 197] on input "https://www.phoenixtechnology.com.br" at bounding box center [321, 196] width 344 height 30
type input "https://www.phoenixtechnology.com.br/"
click at [453, 235] on input "https://www.phoenixtechnology.com.br" at bounding box center [321, 231] width 344 height 30
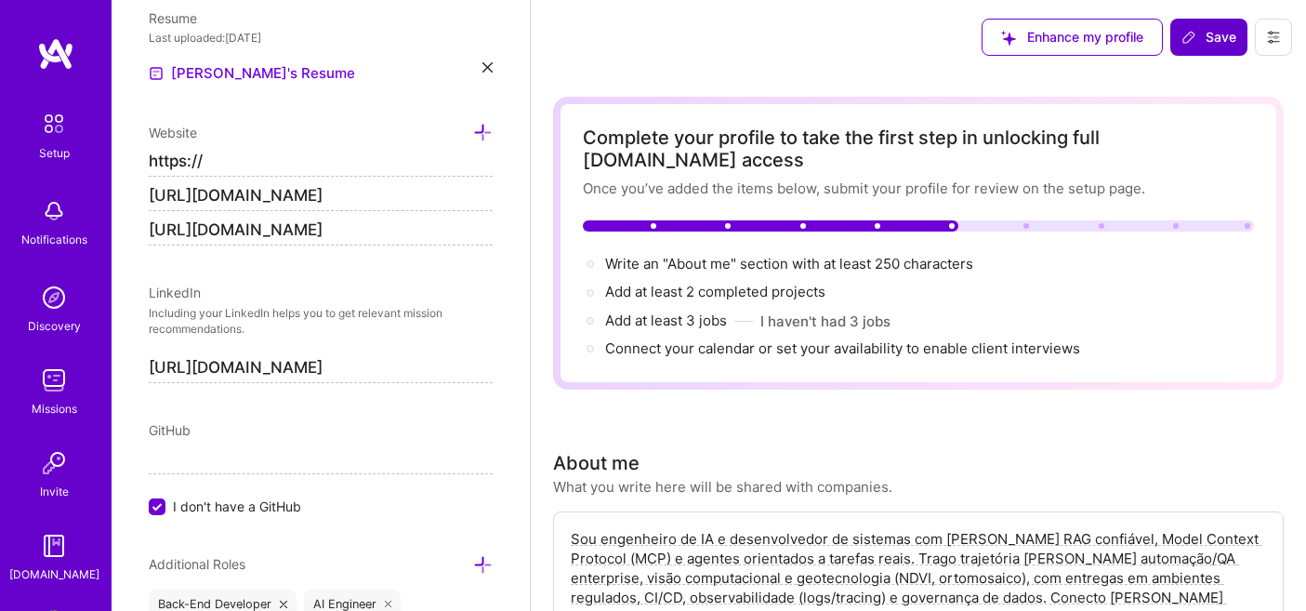
type input "https://www.phoenixtechnology.com.br/"
click at [1187, 39] on icon at bounding box center [1189, 37] width 15 height 15
click at [1114, 549] on span "websites: Invalid URL" at bounding box center [1178, 550] width 140 height 20
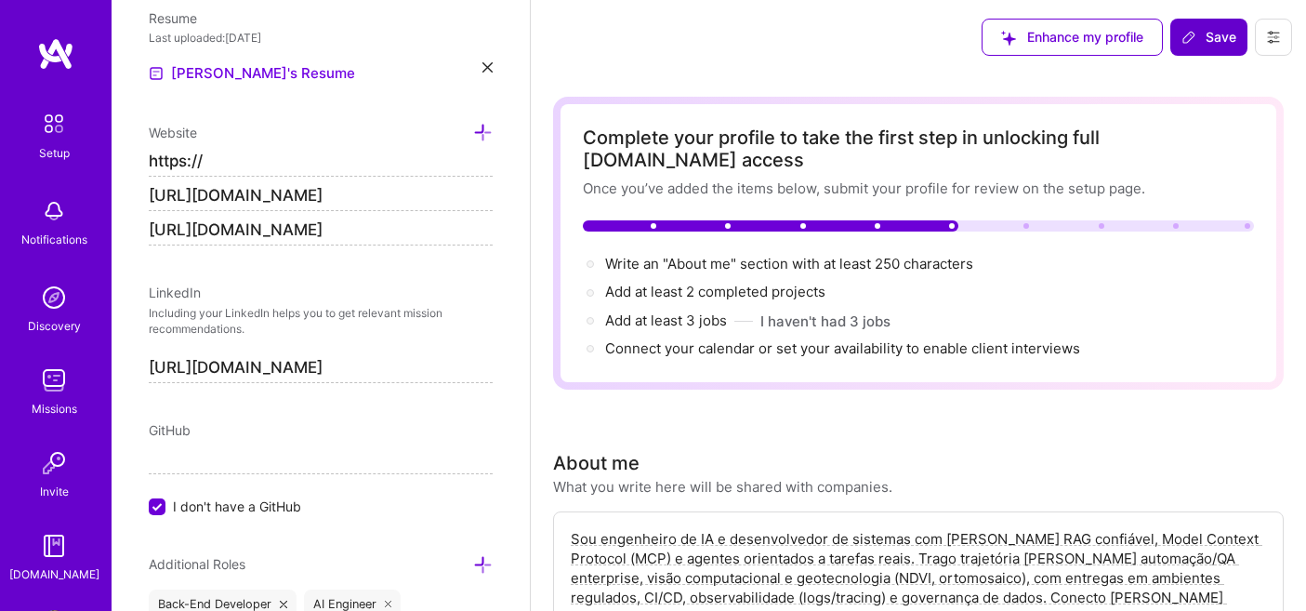
click at [732, 477] on div "What you write here will be shared with companies." at bounding box center [722, 487] width 339 height 20
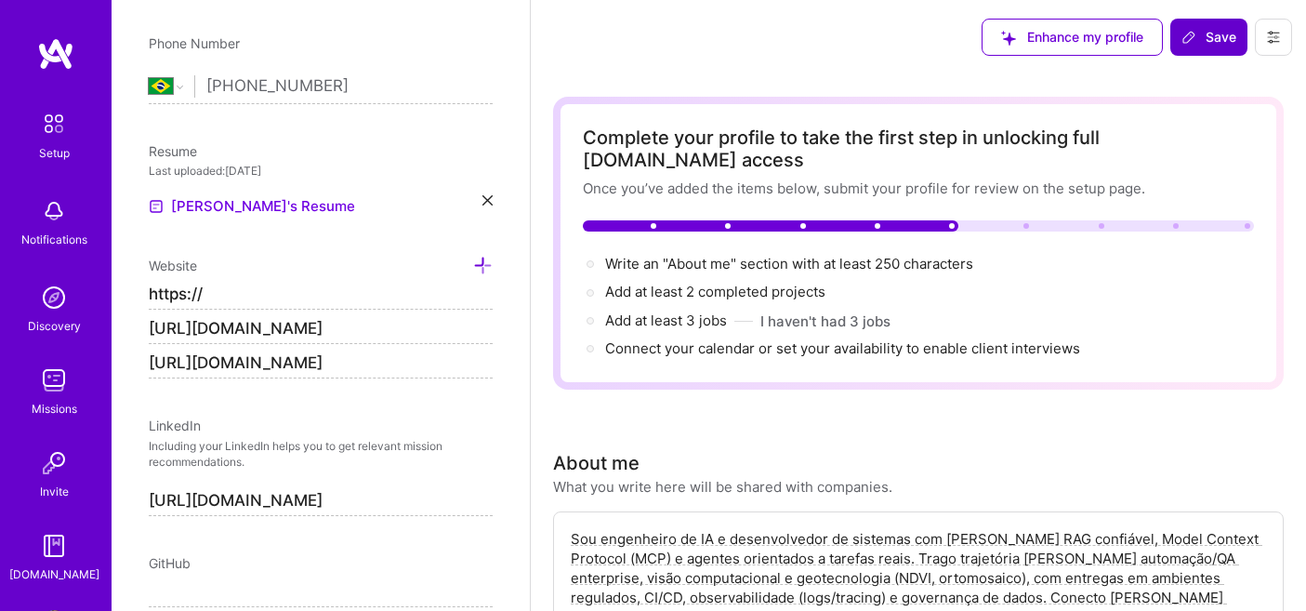
scroll to position [714, 0]
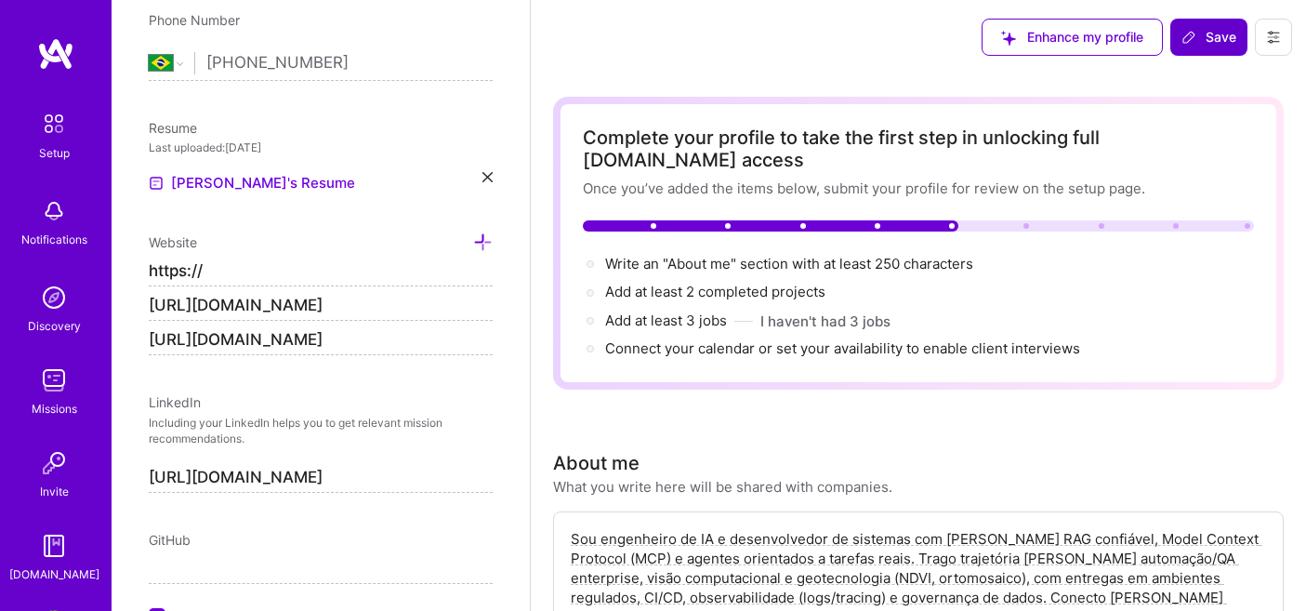
drag, startPoint x: 464, startPoint y: 333, endPoint x: 102, endPoint y: 341, distance: 361.7
type input "https://"
drag, startPoint x: 459, startPoint y: 302, endPoint x: 16, endPoint y: 288, distance: 443.7
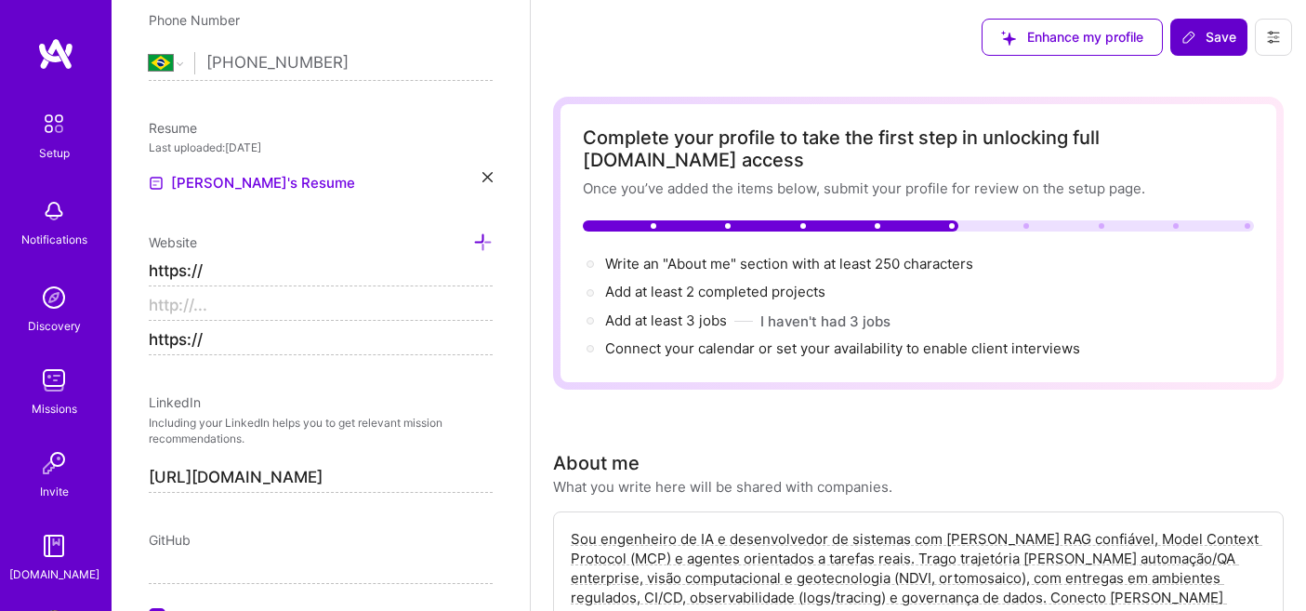
type input "https://"
click at [302, 271] on input "https://" at bounding box center [321, 272] width 344 height 30
click at [1214, 25] on button "Save" at bounding box center [1208, 37] width 77 height 37
click at [285, 272] on input "https://" at bounding box center [321, 272] width 344 height 30
click at [482, 273] on input "https://" at bounding box center [321, 272] width 344 height 30
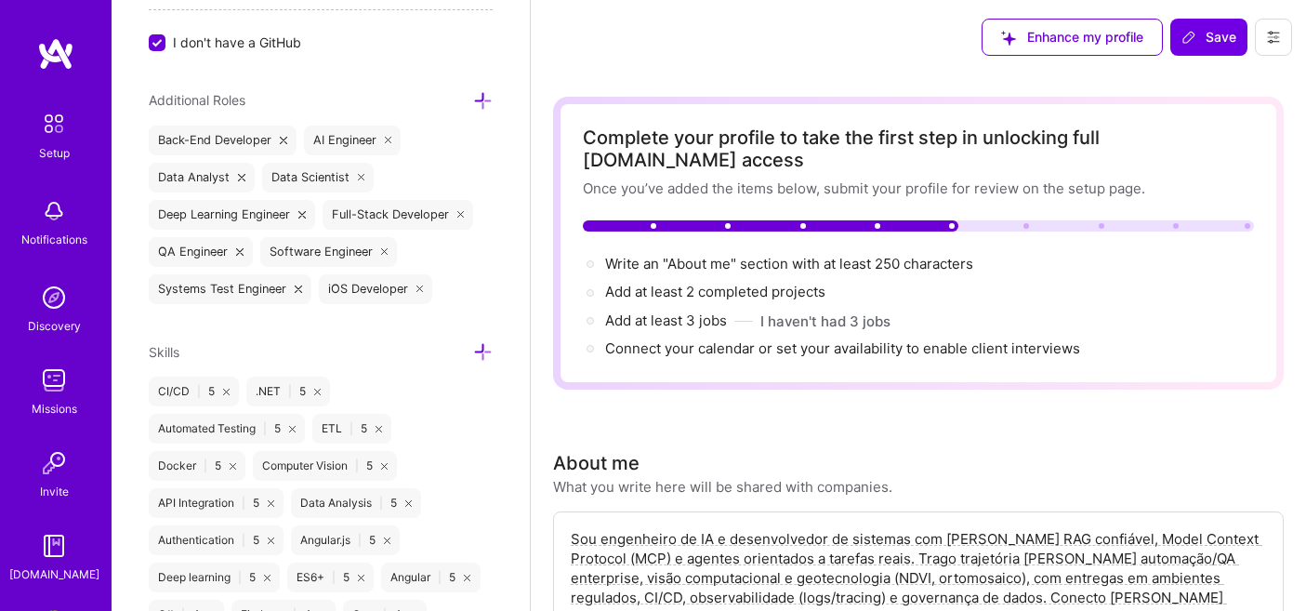
type input "Reis Assunção"
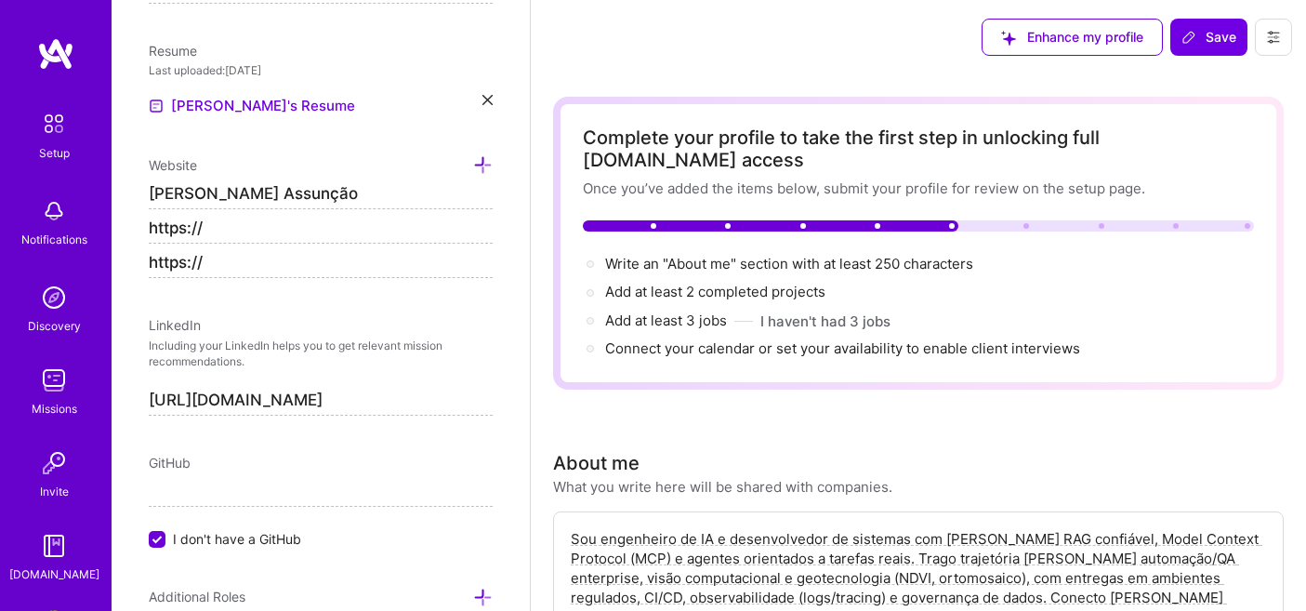
scroll to position [737, 0]
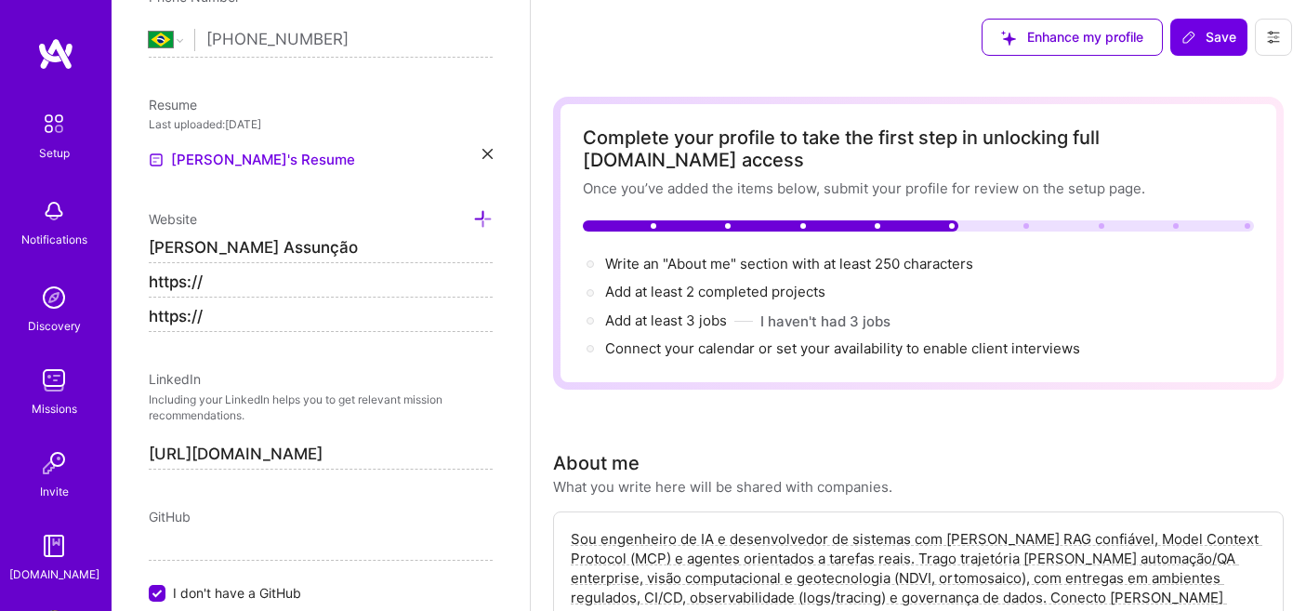
drag, startPoint x: 334, startPoint y: 246, endPoint x: 127, endPoint y: 246, distance: 206.4
click at [127, 246] on div "Edit photo Jonathan R Assuncao Automation Developer 18 Years Experience Locatio…" at bounding box center [321, 305] width 418 height 611
type input "https://"
click at [351, 211] on div "Website" at bounding box center [321, 218] width 344 height 21
click at [488, 218] on icon at bounding box center [483, 219] width 20 height 20
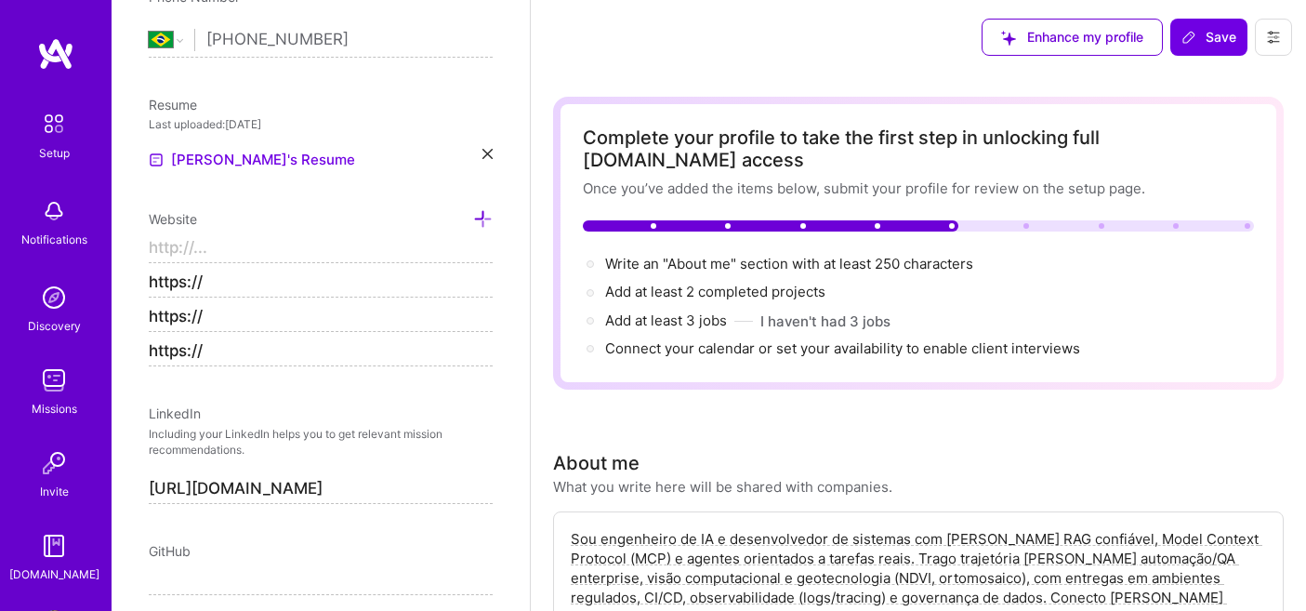
click at [372, 362] on input "https://" at bounding box center [321, 352] width 344 height 30
type input "h"
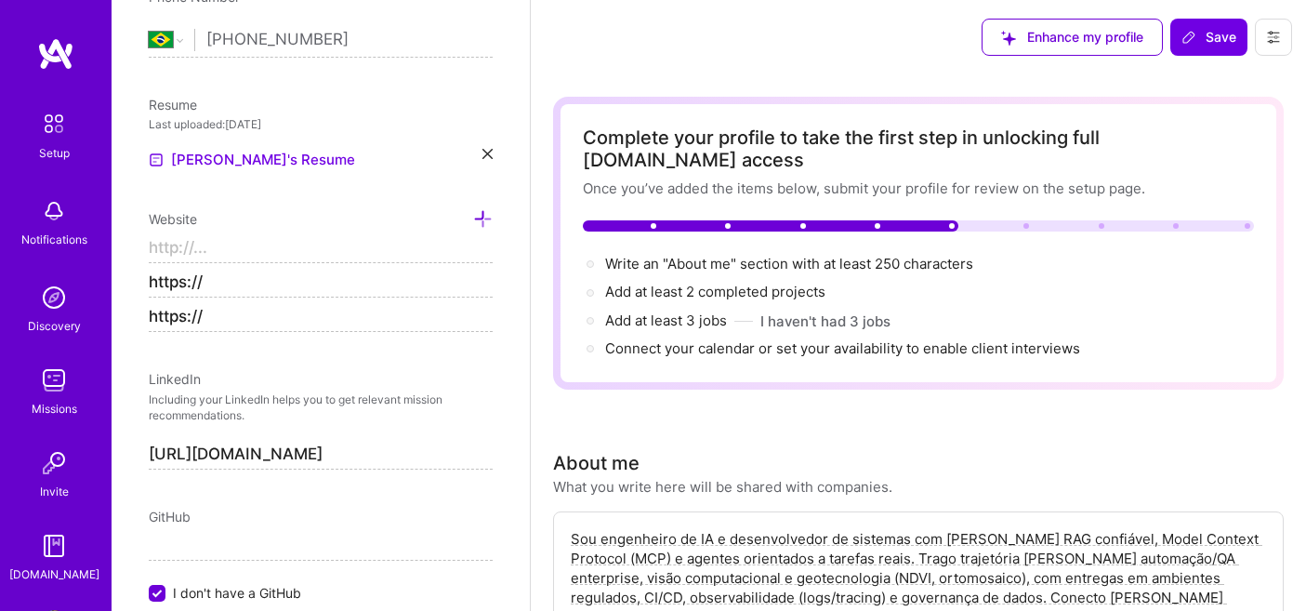
click at [299, 313] on input "https://" at bounding box center [321, 317] width 344 height 30
type input "h"
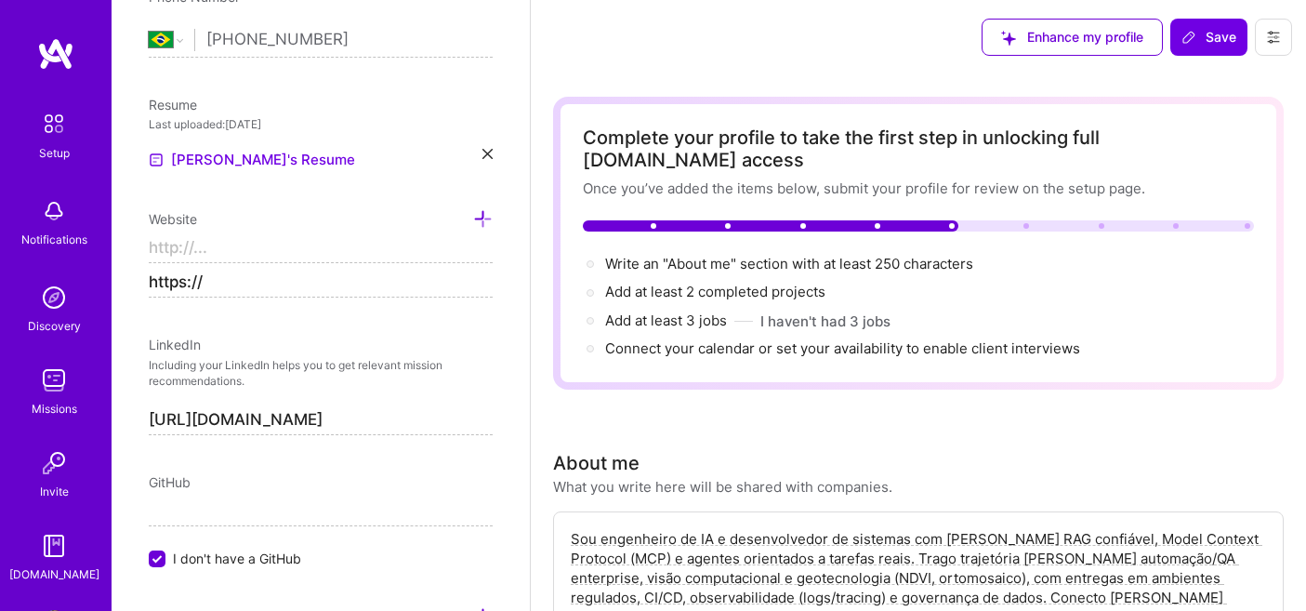
click at [271, 284] on input "https://" at bounding box center [321, 283] width 344 height 30
type input "h"
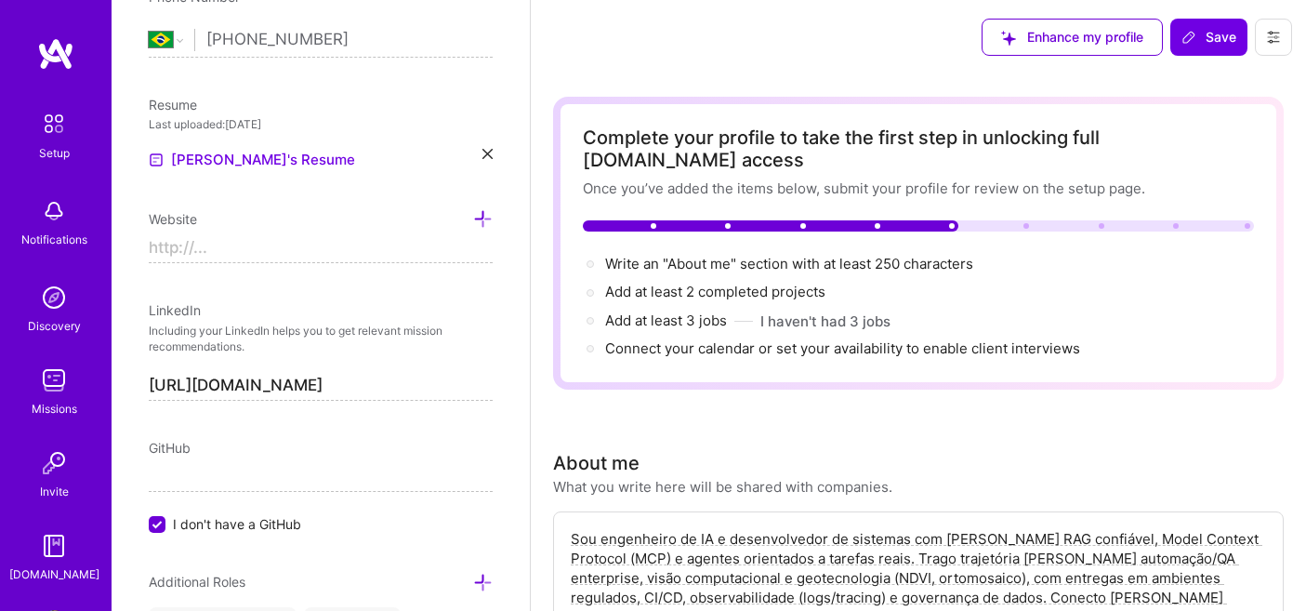
click at [271, 284] on div "Edit photo Jonathan R Assuncao Automation Developer 18 Years Experience Locatio…" at bounding box center [321, 305] width 418 height 611
click at [1233, 38] on span "Save" at bounding box center [1209, 37] width 55 height 19
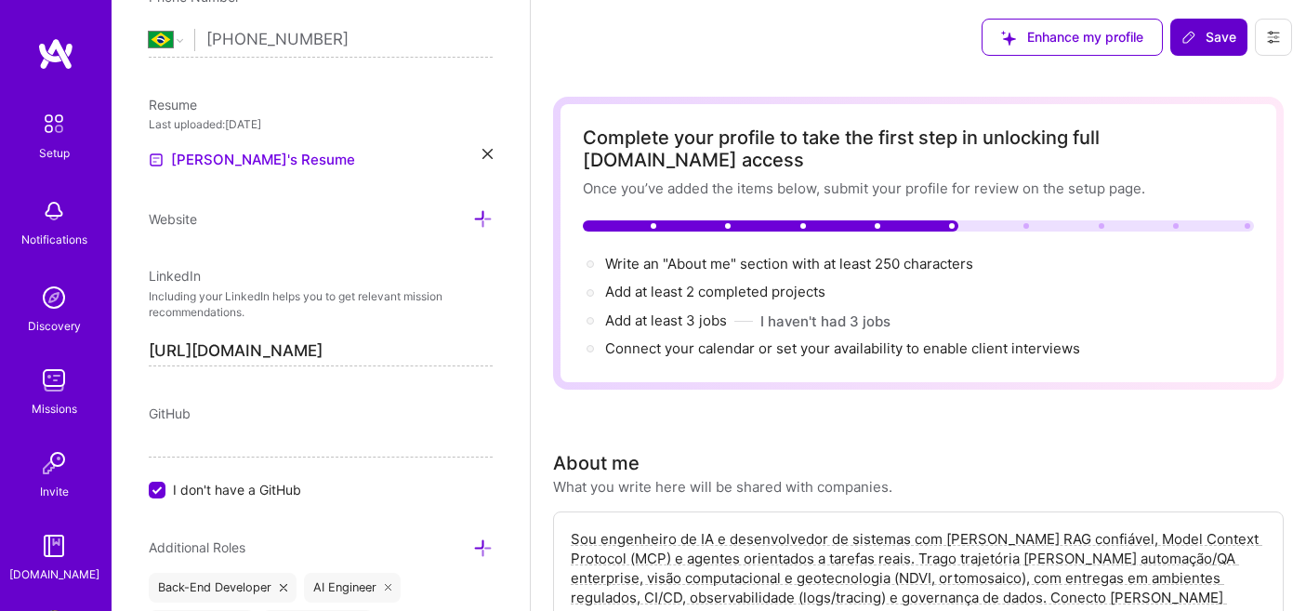
click at [1204, 34] on span "Save" at bounding box center [1209, 37] width 55 height 19
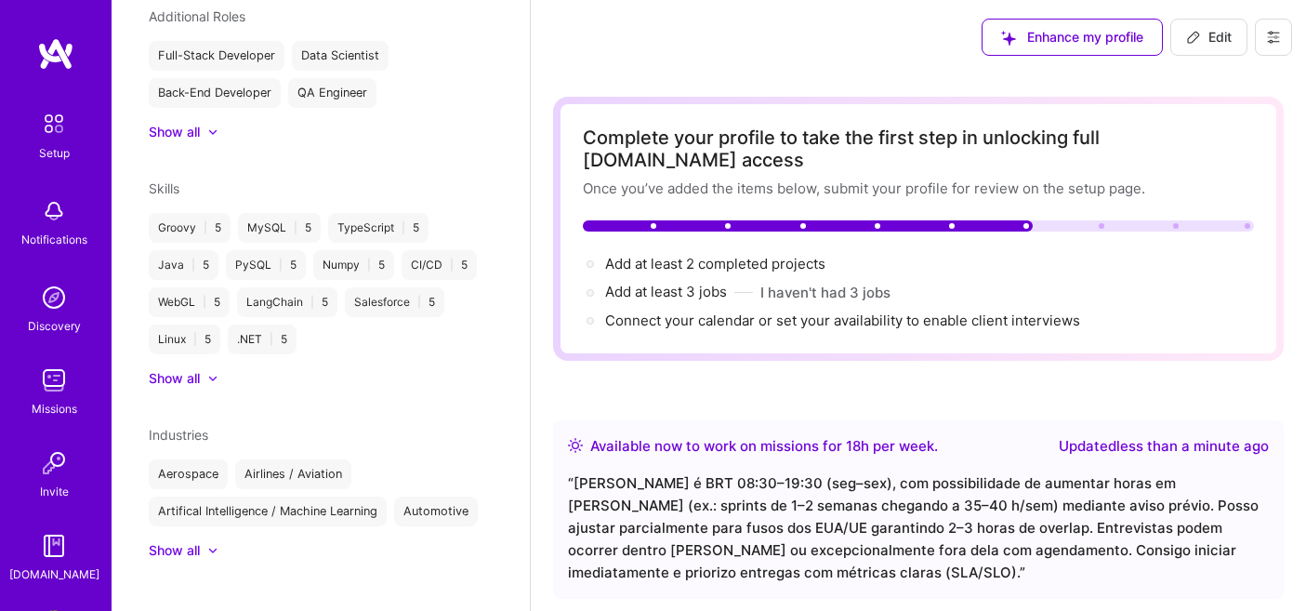
scroll to position [0, 0]
click at [1089, 46] on span "Enhance my profile" at bounding box center [1072, 37] width 142 height 19
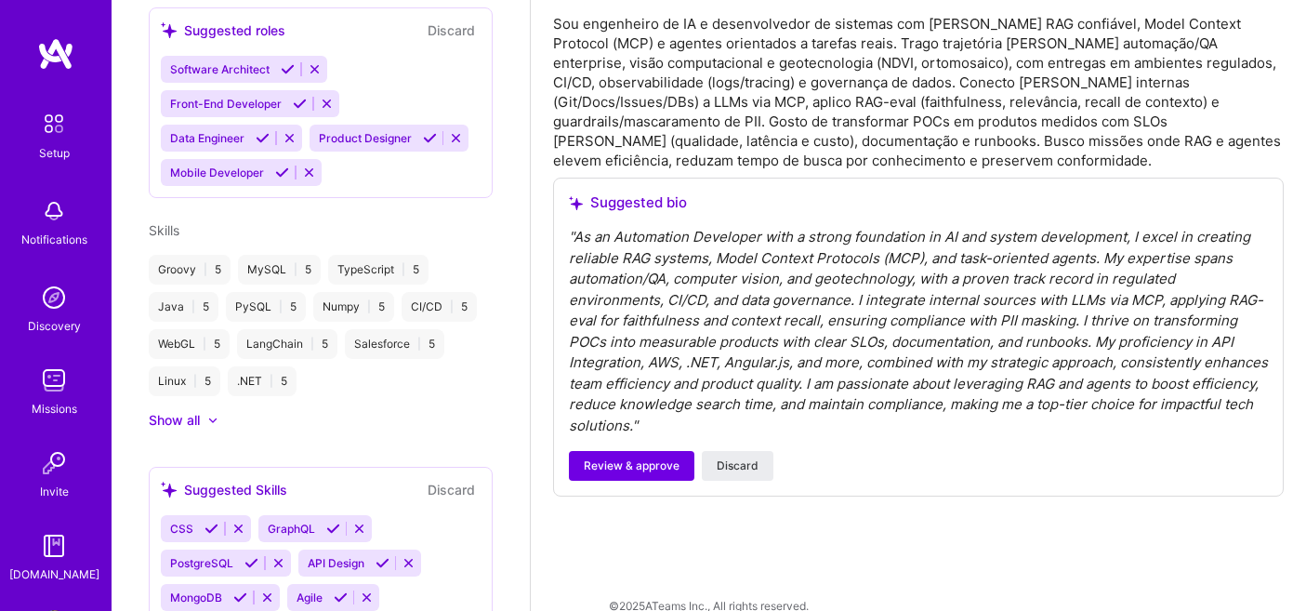
scroll to position [750, 0]
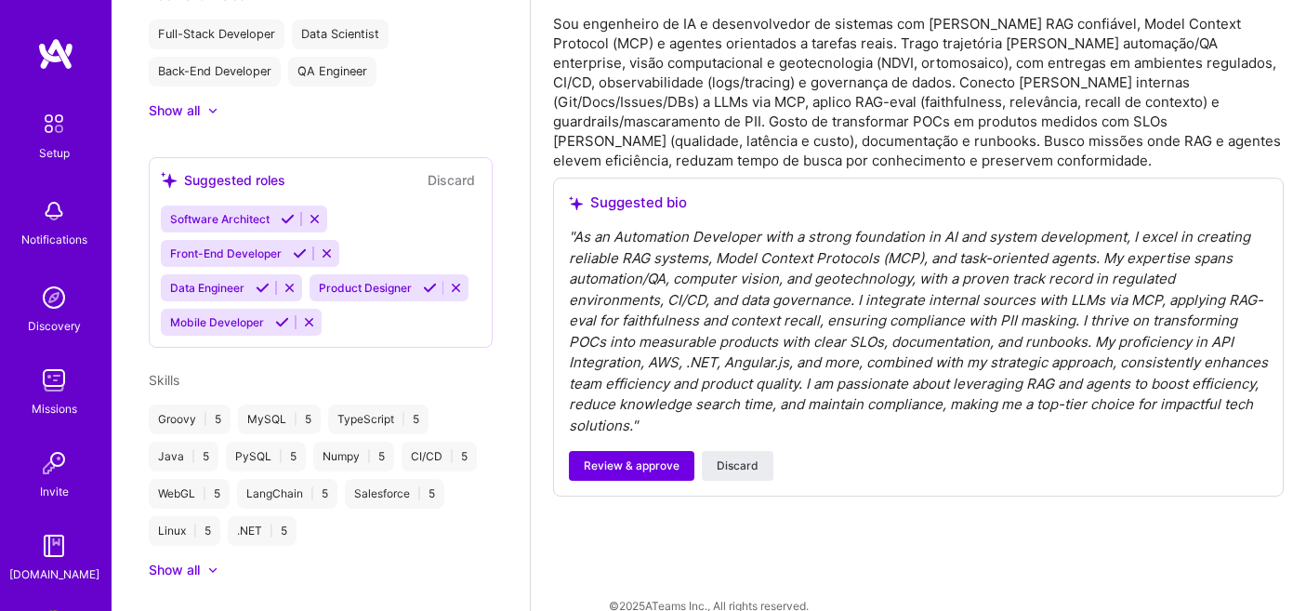
click at [382, 297] on div "Software Architect Front-End Developer Data Engineer Product Designer Mobile De…" at bounding box center [321, 270] width 320 height 130
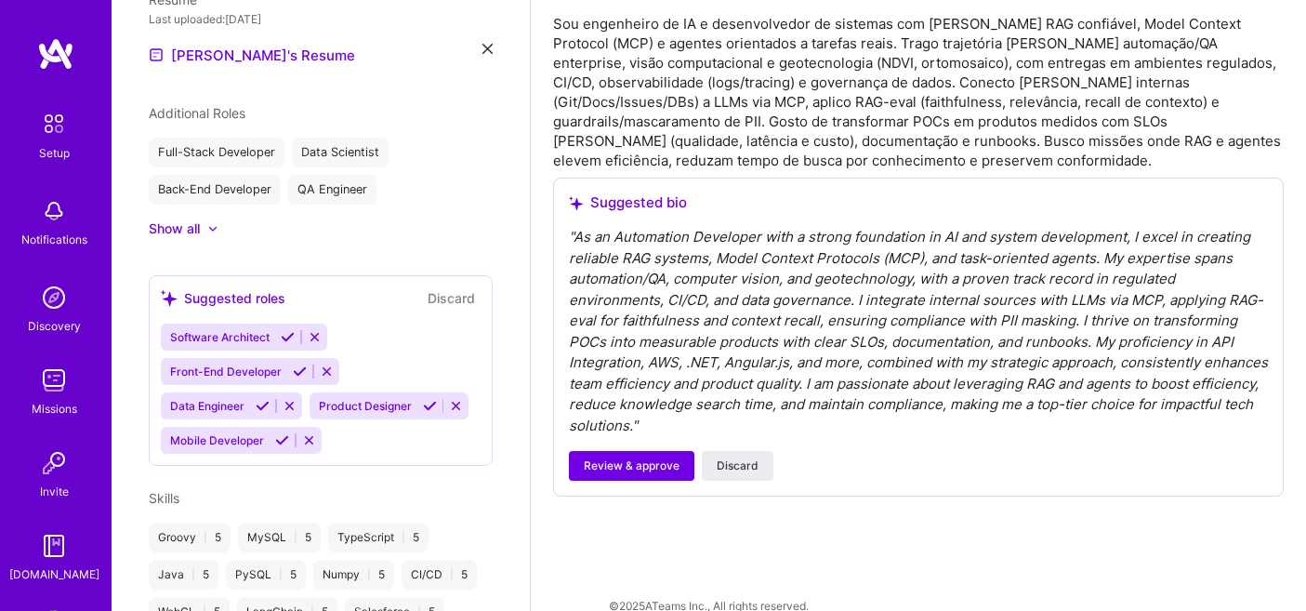
scroll to position [637, 0]
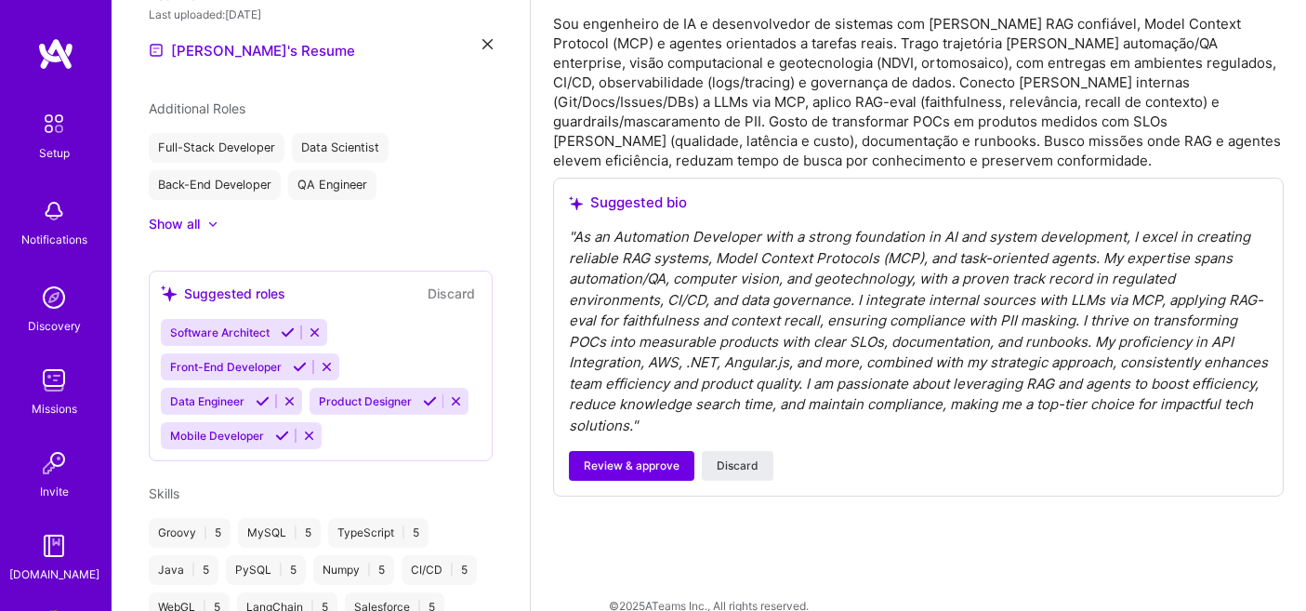
click at [276, 429] on icon at bounding box center [282, 436] width 14 height 14
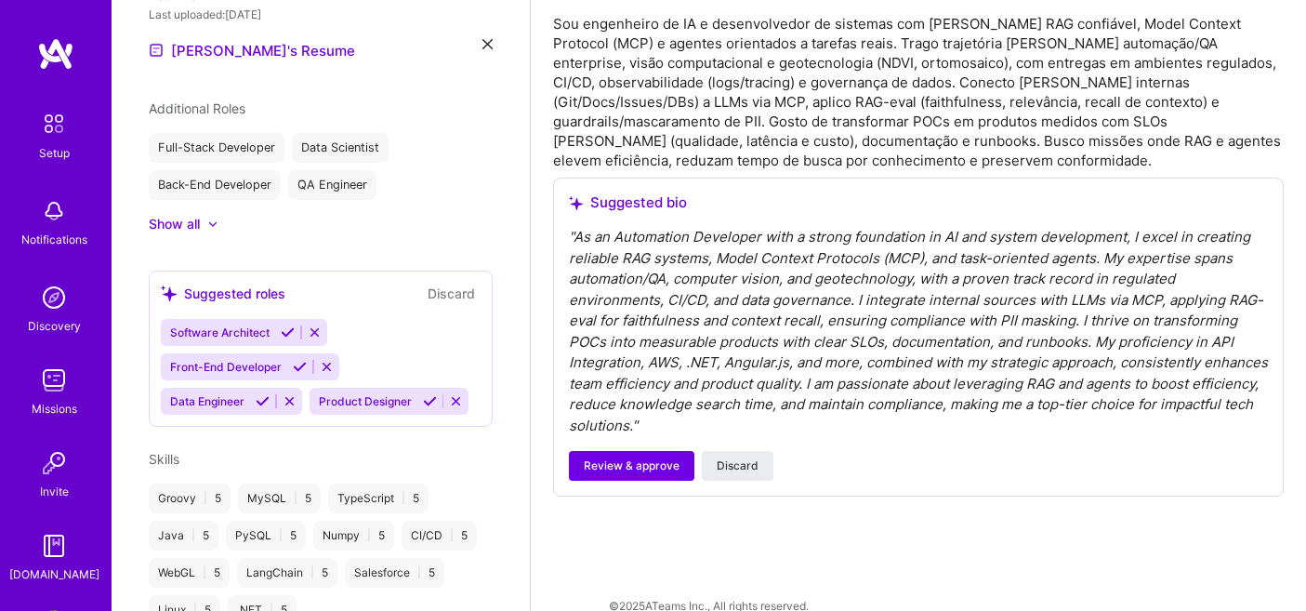
click at [258, 394] on icon at bounding box center [263, 401] width 14 height 14
click at [297, 360] on icon at bounding box center [300, 367] width 14 height 14
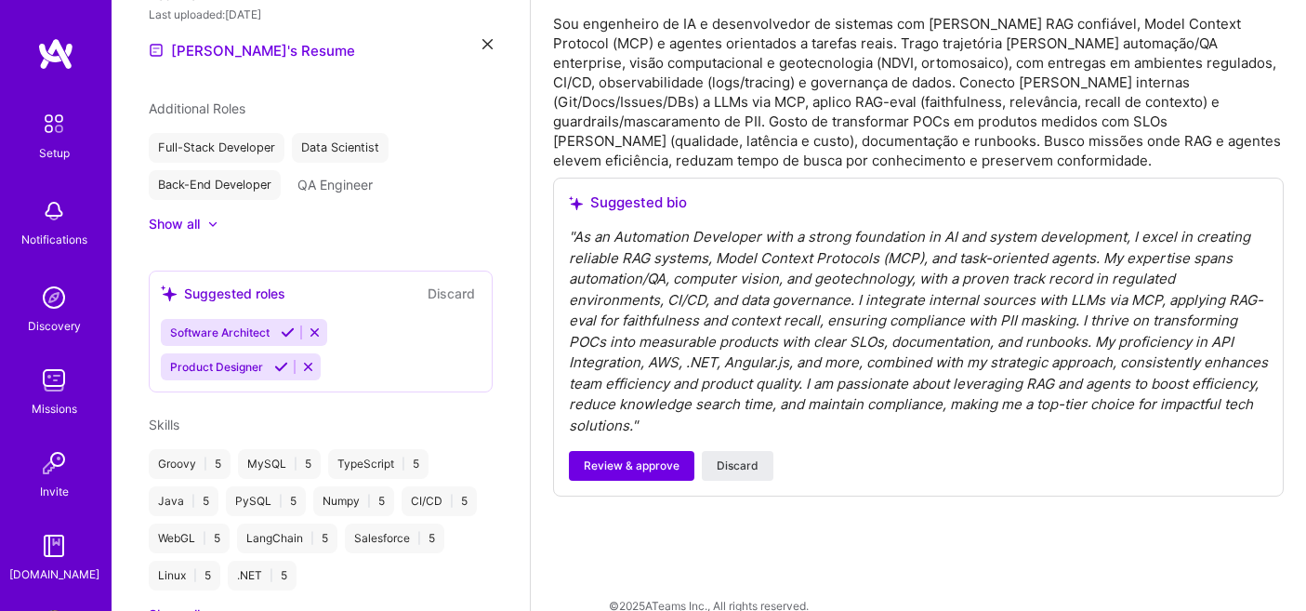
click at [285, 325] on icon at bounding box center [288, 332] width 14 height 14
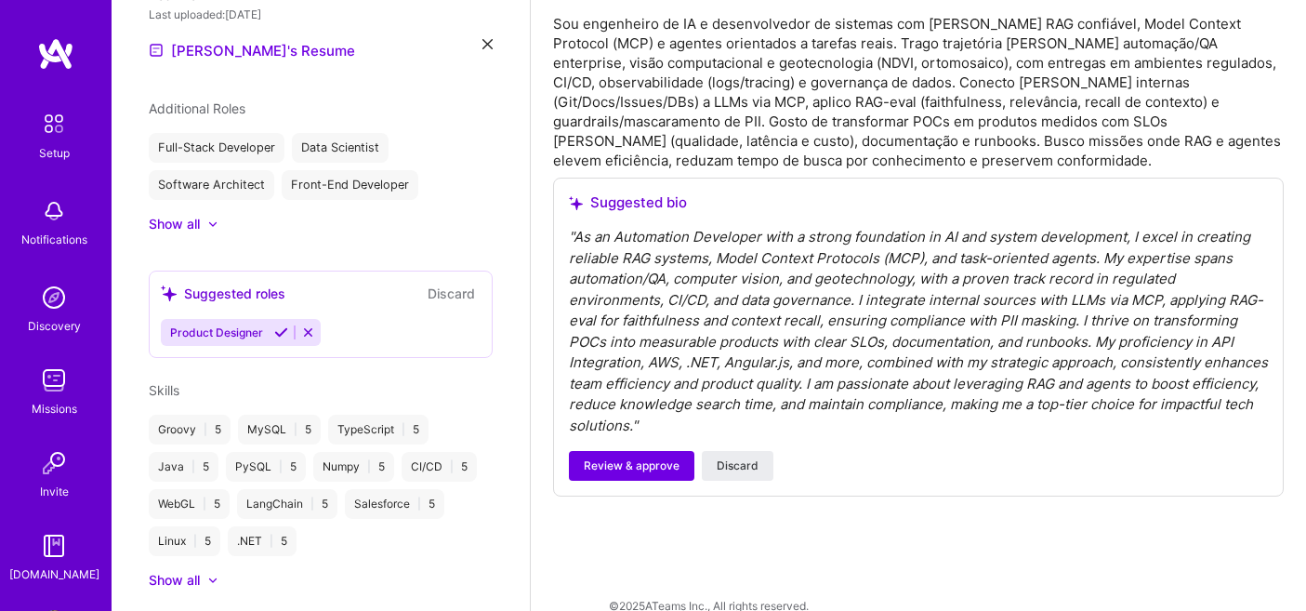
click at [277, 325] on icon at bounding box center [281, 332] width 14 height 14
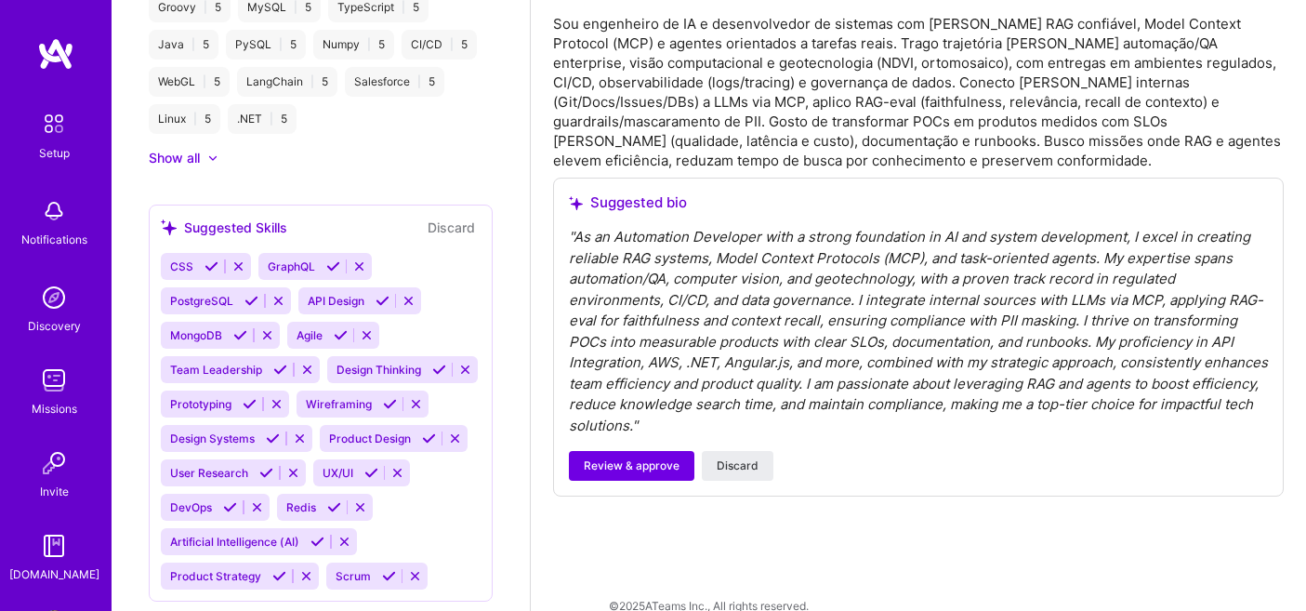
scroll to position [967, 0]
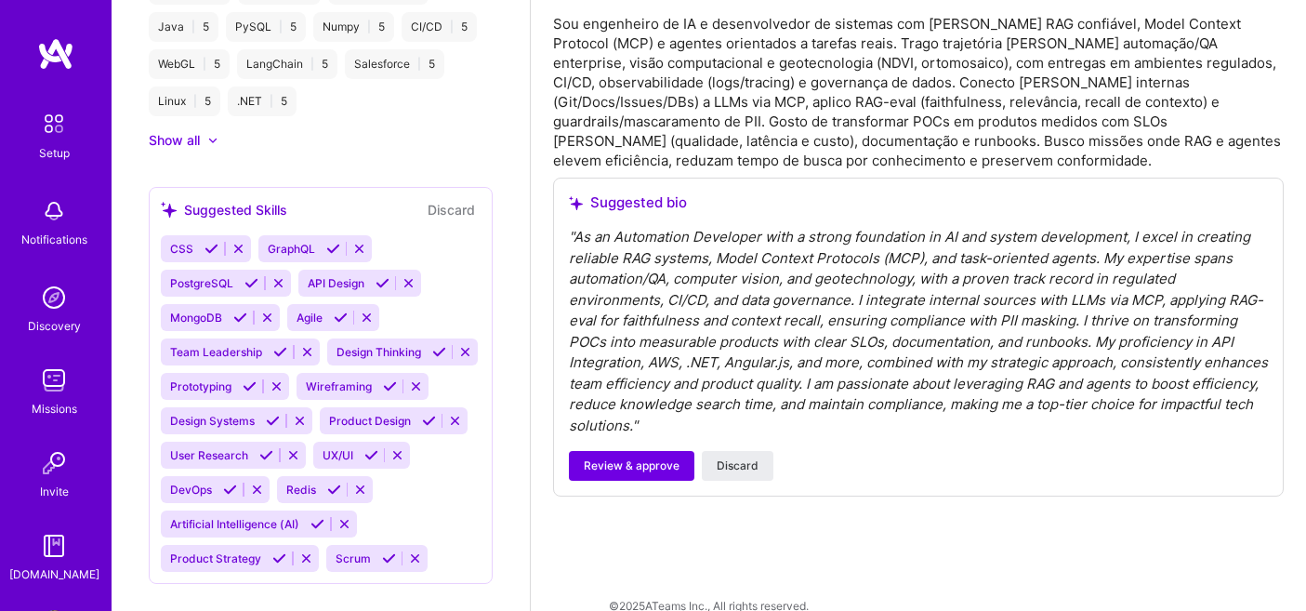
click at [205, 242] on icon at bounding box center [212, 249] width 14 height 14
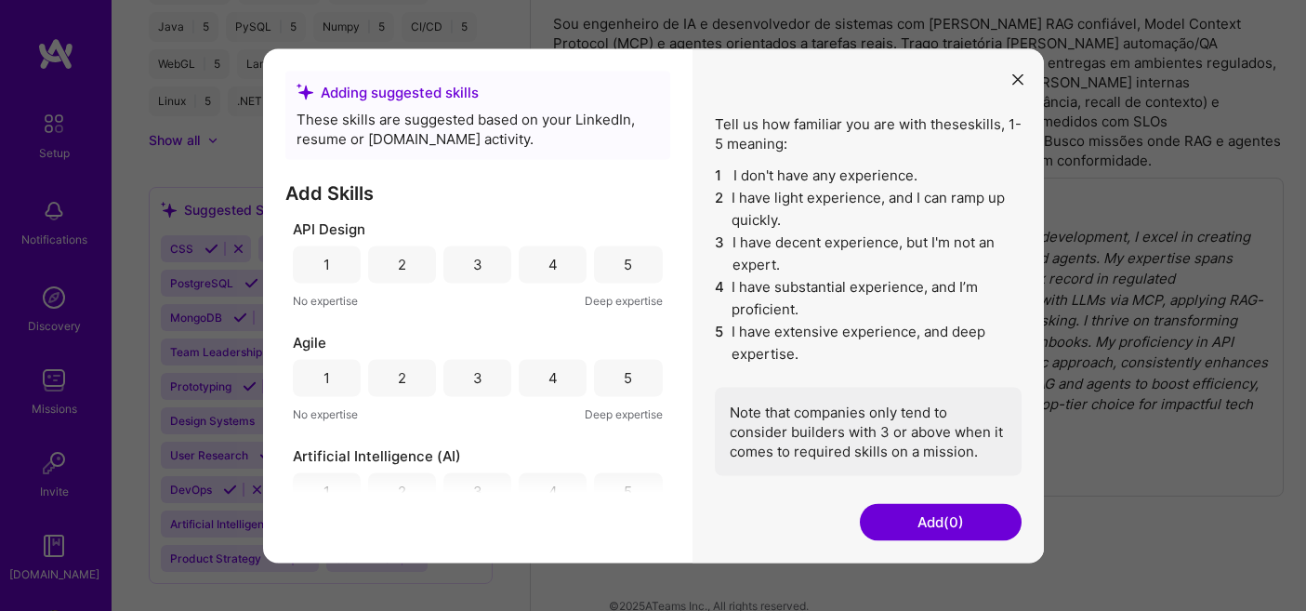
scroll to position [0, 0]
click at [642, 260] on div "5" at bounding box center [628, 263] width 68 height 37
click at [570, 376] on div "4" at bounding box center [553, 377] width 68 height 37
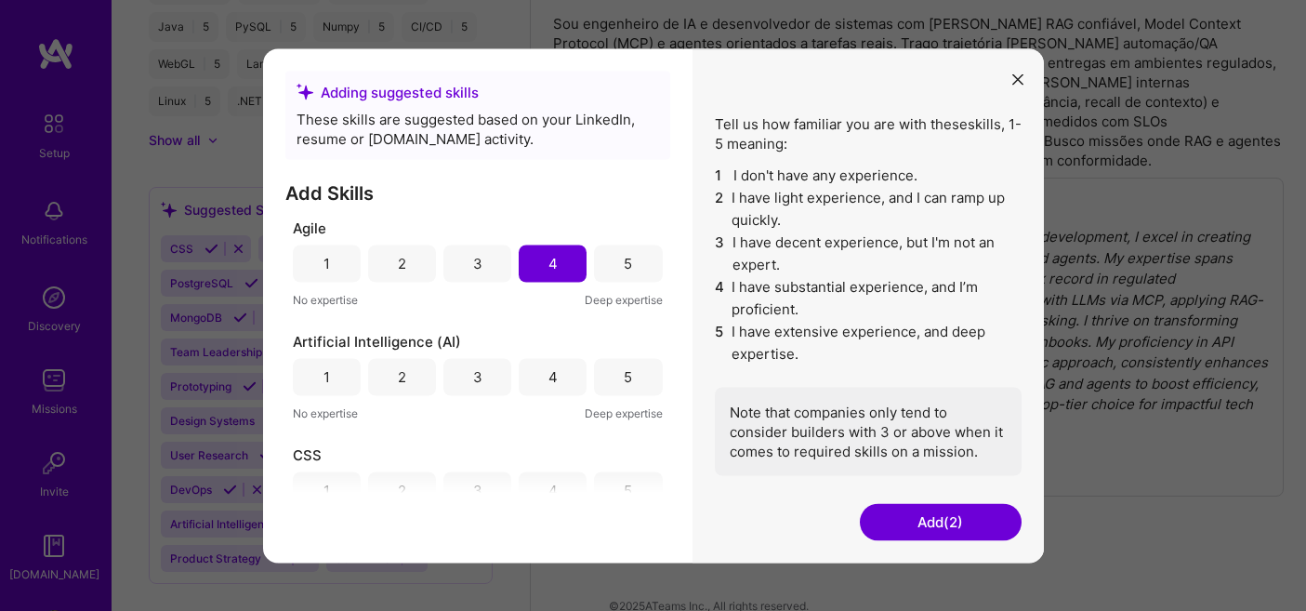
scroll to position [134, 0]
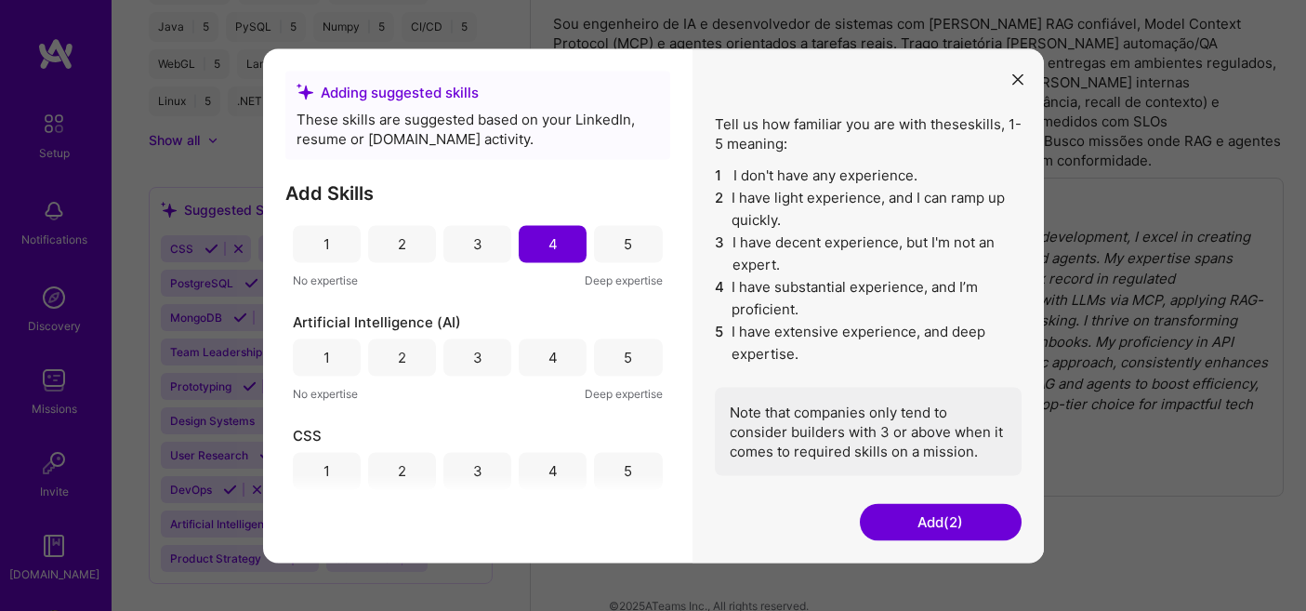
click at [628, 354] on div "5" at bounding box center [628, 356] width 68 height 37
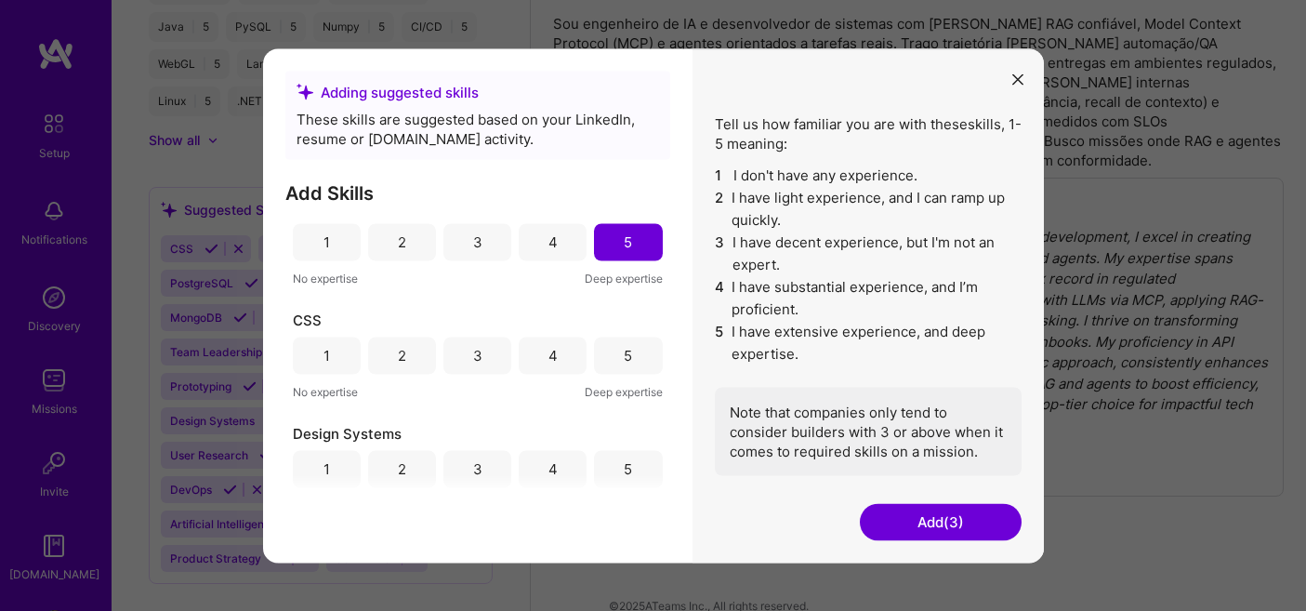
click at [624, 354] on div "5" at bounding box center [628, 356] width 8 height 20
click at [624, 354] on div "5" at bounding box center [628, 359] width 8 height 20
click at [624, 354] on div "5" at bounding box center [628, 353] width 8 height 20
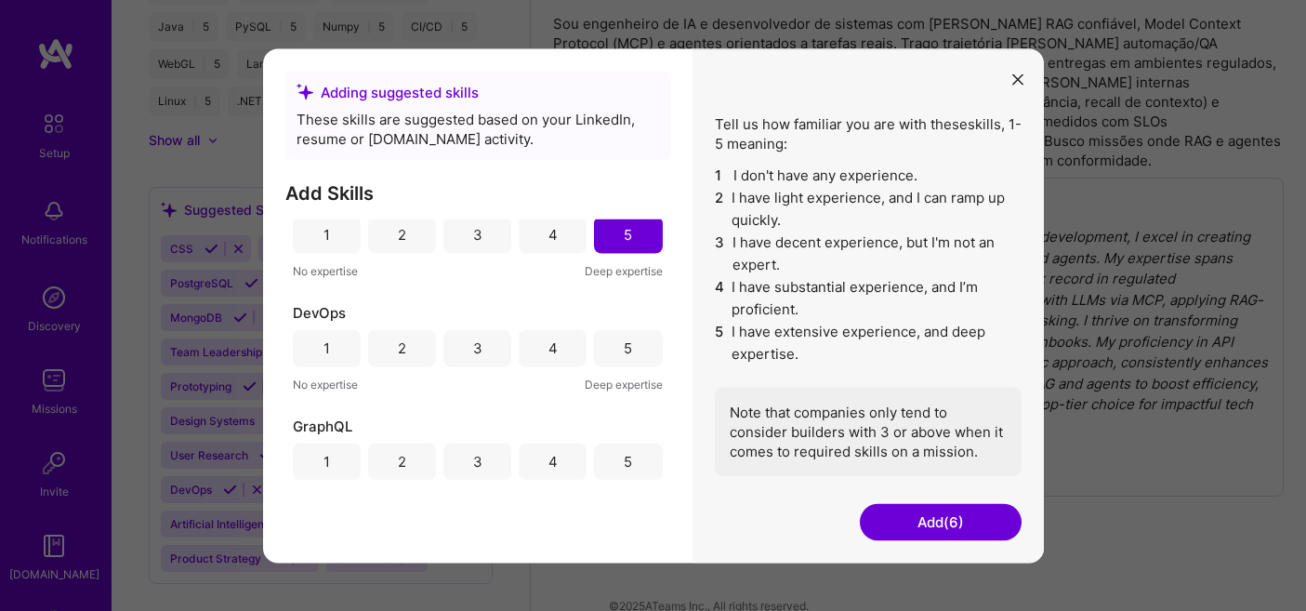
click at [558, 339] on div "4" at bounding box center [553, 347] width 68 height 37
click at [617, 336] on div "5" at bounding box center [628, 347] width 68 height 37
click at [553, 242] on div "4" at bounding box center [553, 234] width 68 height 37
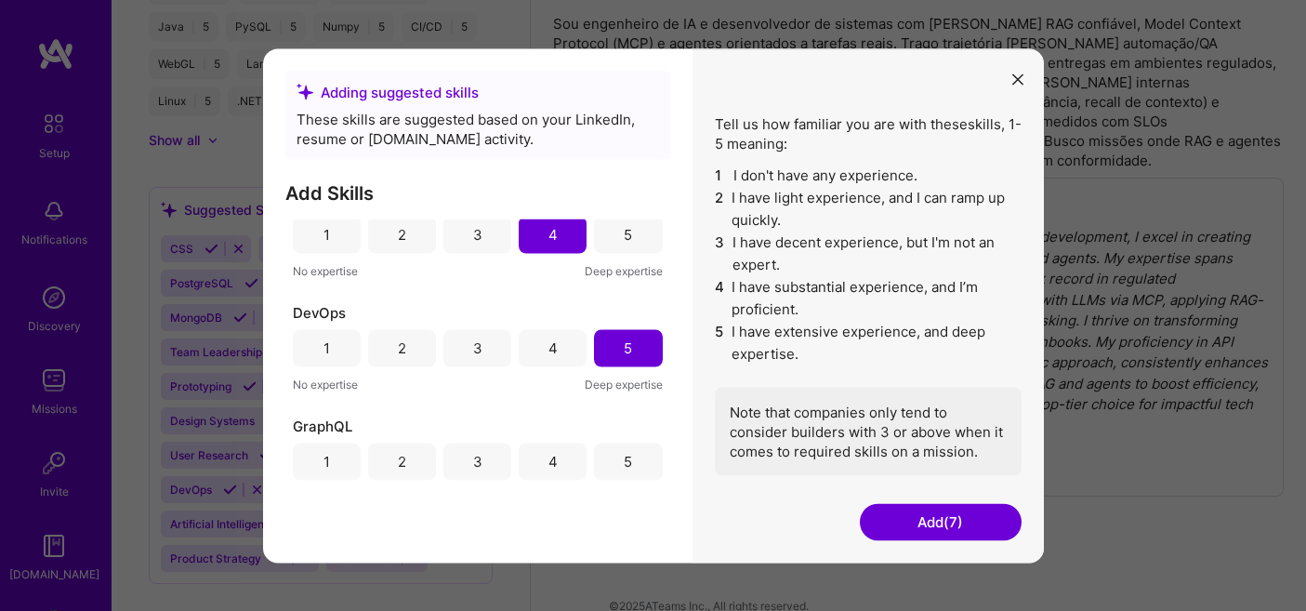
click at [628, 456] on div "5" at bounding box center [628, 461] width 68 height 37
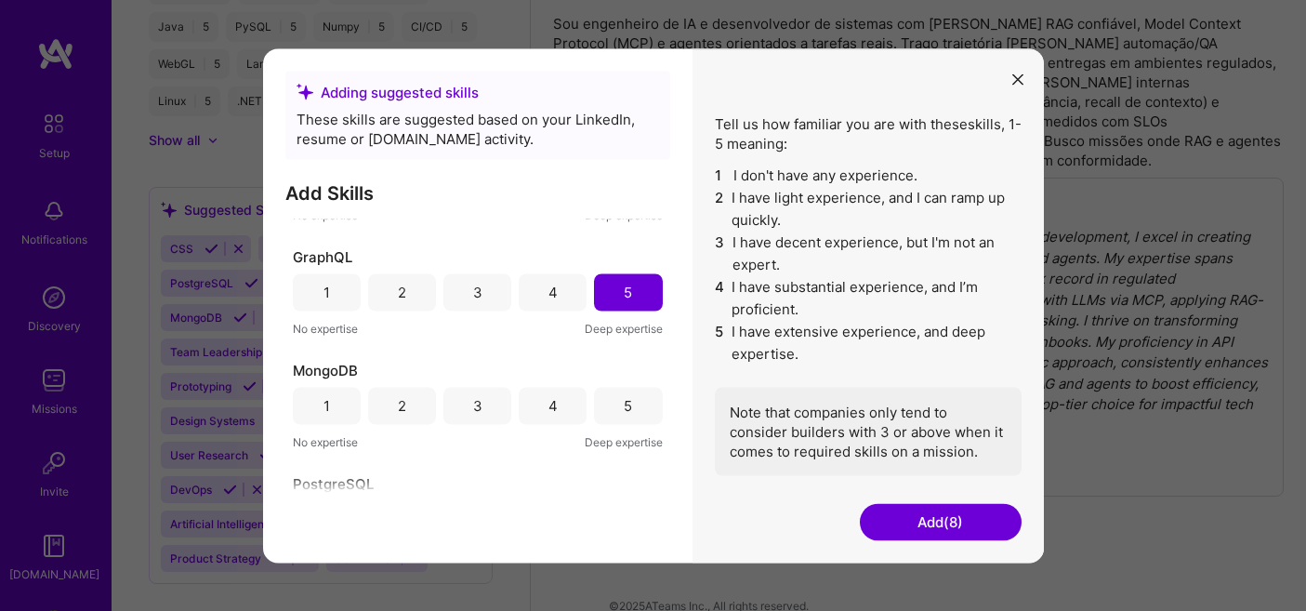
scroll to position [776, 0]
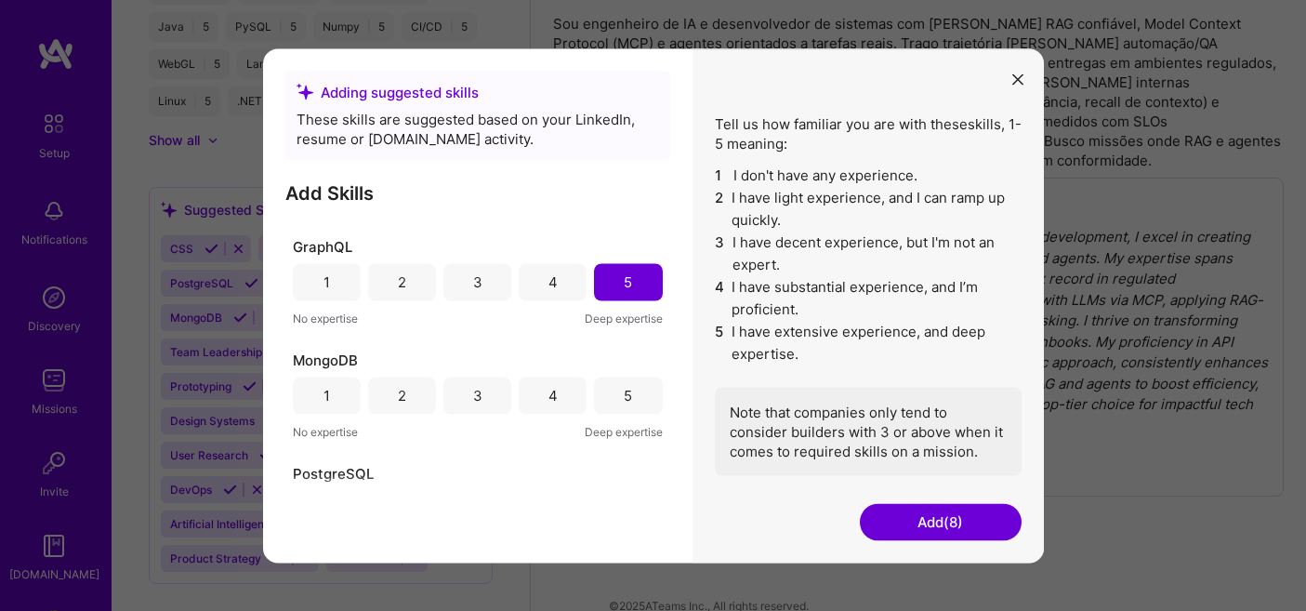
click at [552, 386] on div "4" at bounding box center [552, 396] width 9 height 20
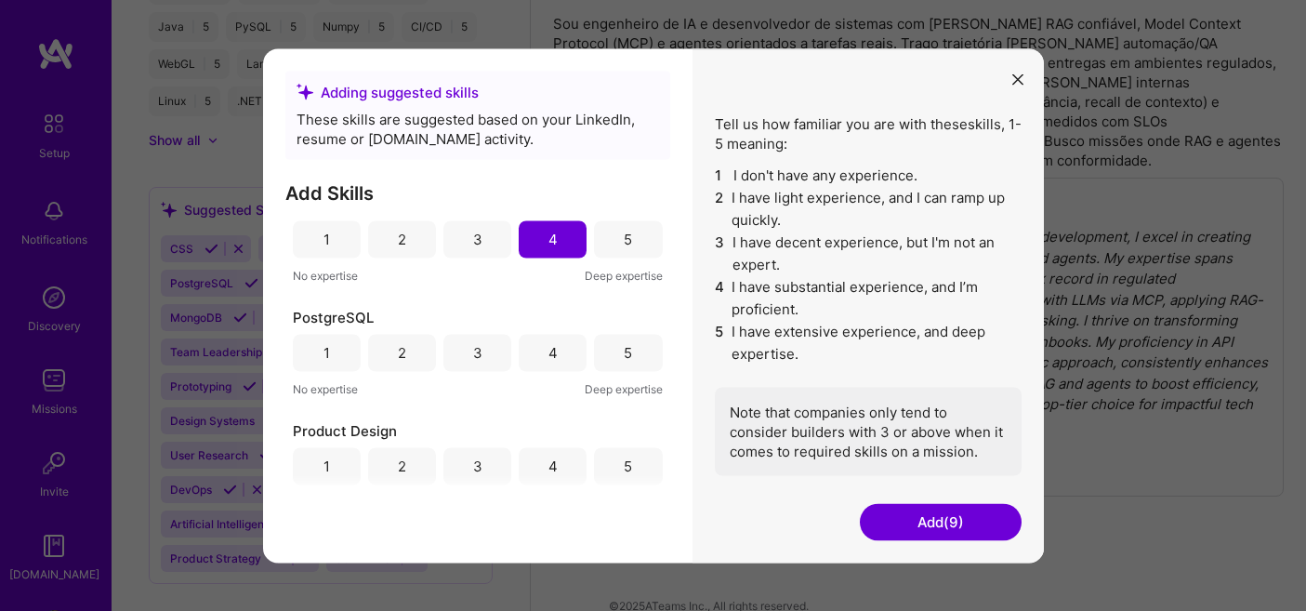
scroll to position [955, 0]
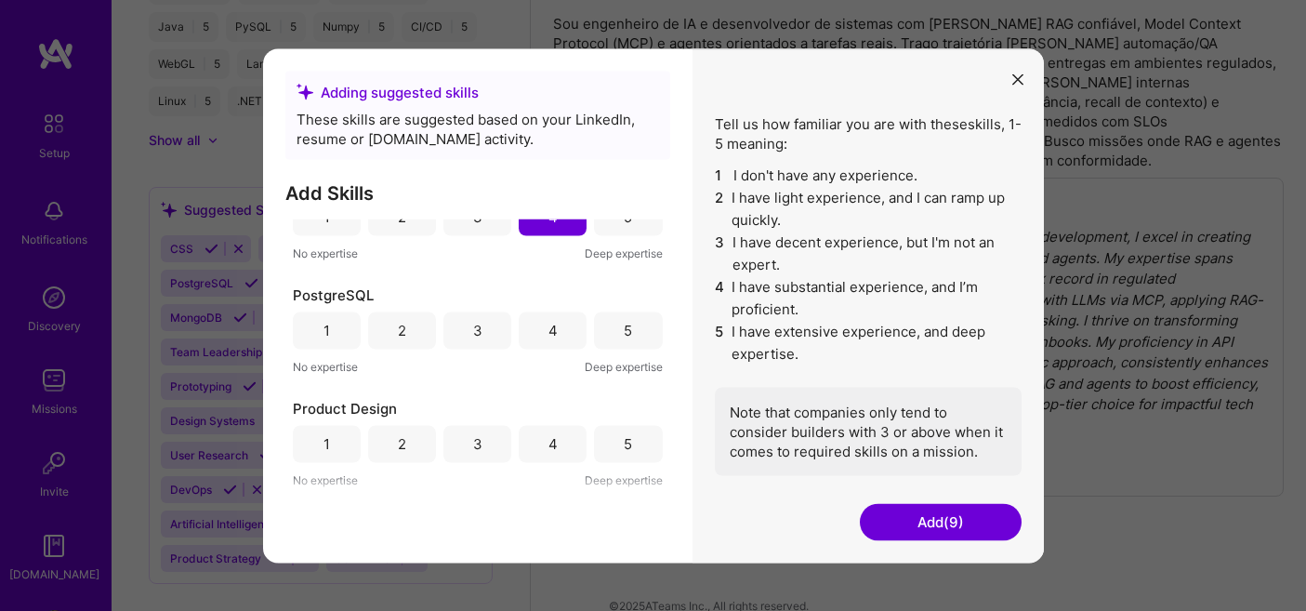
click at [626, 339] on div "5" at bounding box center [628, 331] width 8 height 20
click at [614, 443] on div "5" at bounding box center [628, 443] width 68 height 37
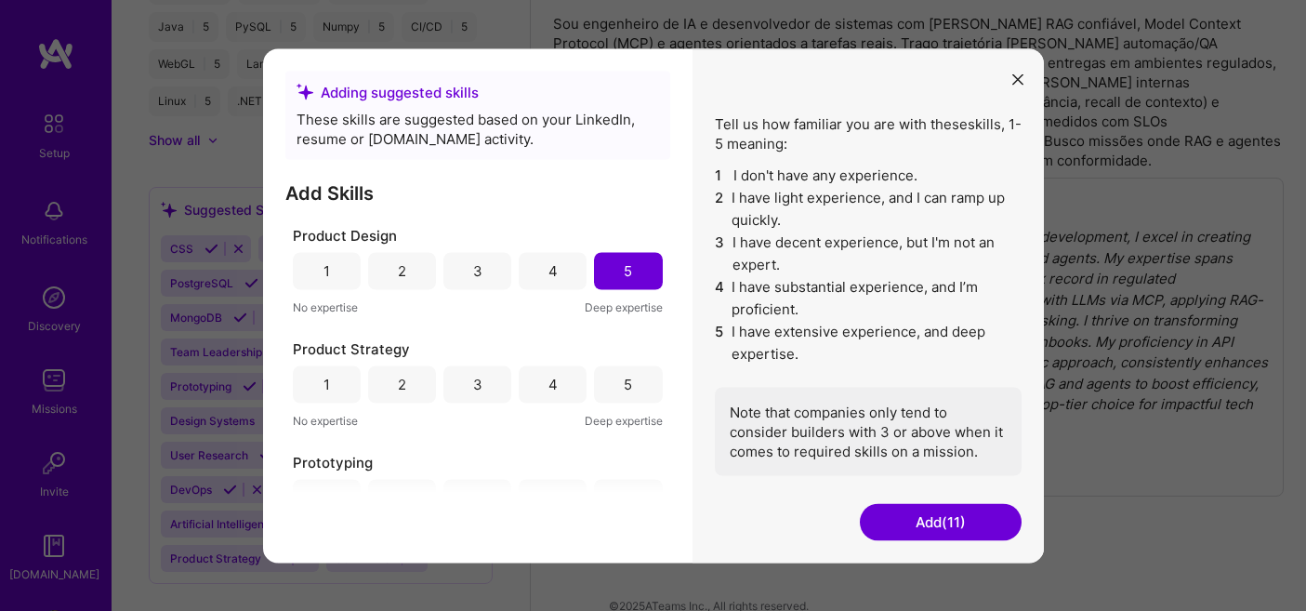
scroll to position [1144, 0]
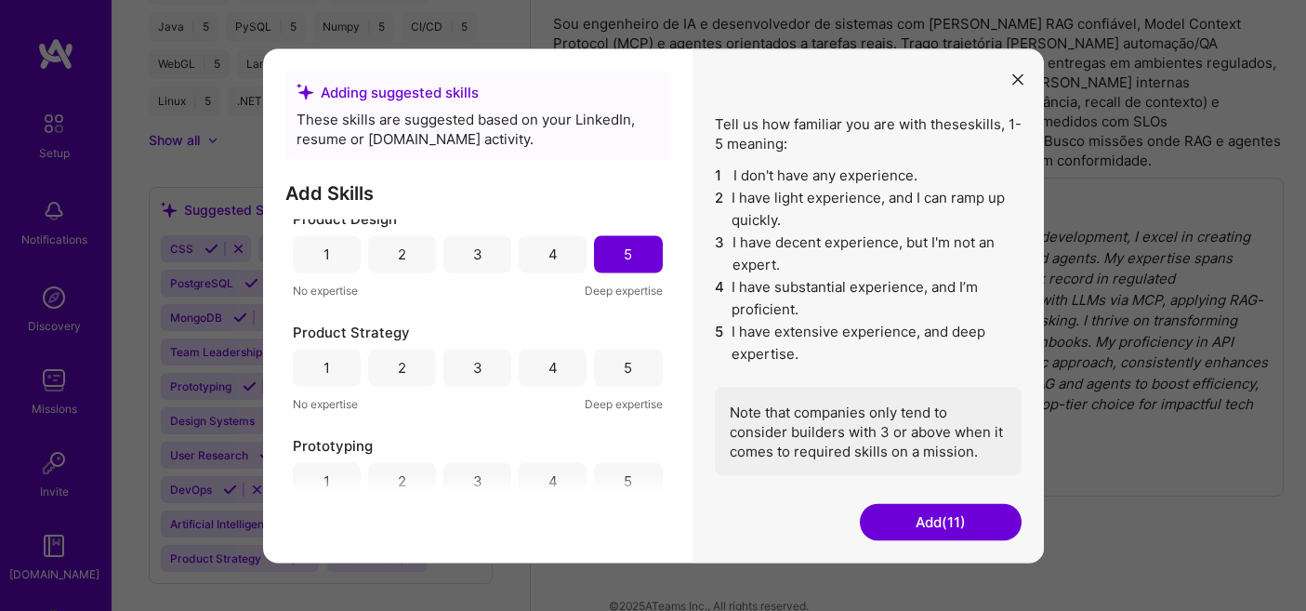
click at [558, 358] on div "4" at bounding box center [553, 367] width 68 height 37
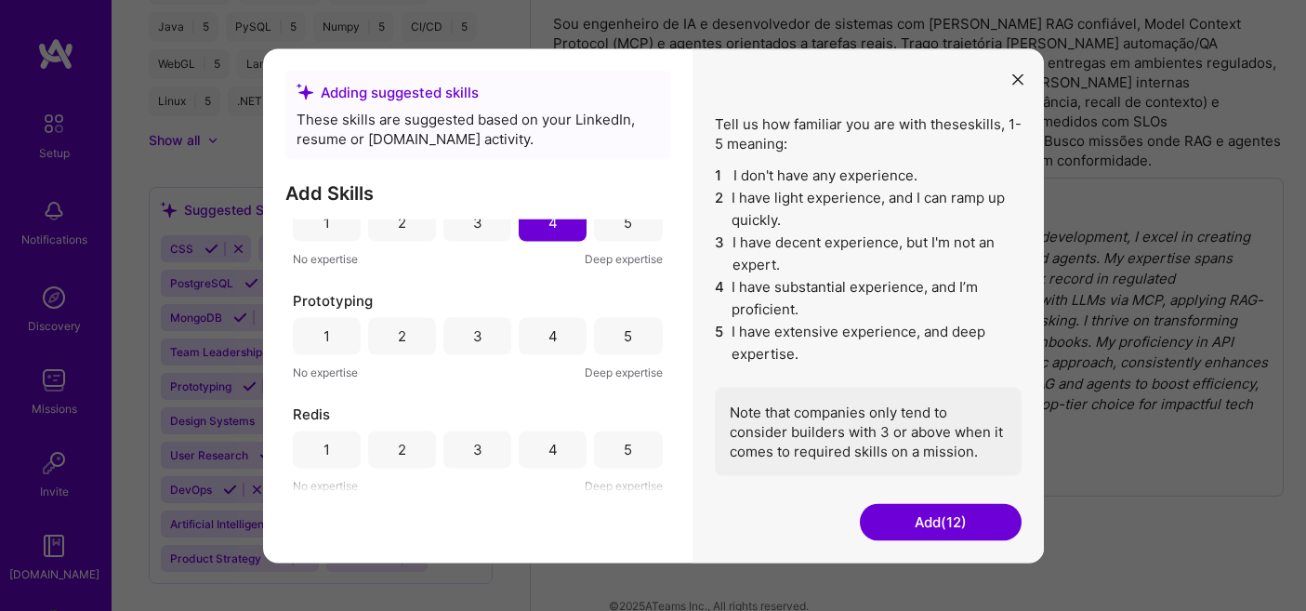
scroll to position [1291, 0]
click at [549, 337] on div "4" at bounding box center [552, 334] width 9 height 20
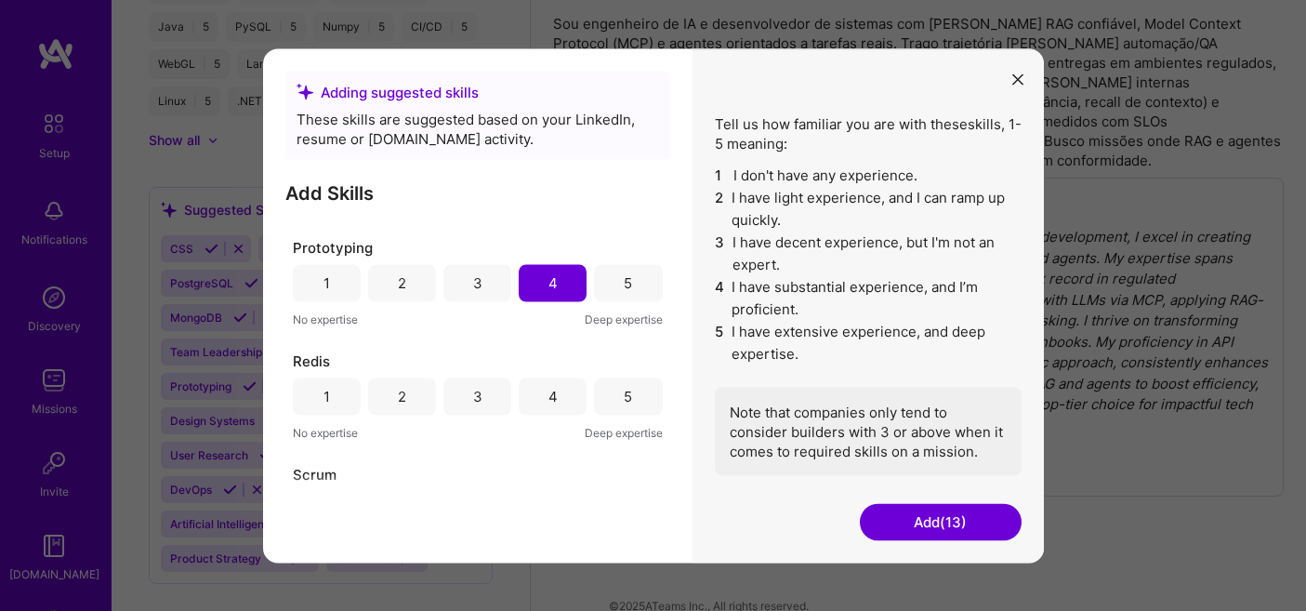
scroll to position [1342, 0]
click at [628, 273] on div "5" at bounding box center [628, 282] width 68 height 37
click at [482, 382] on div "3" at bounding box center [477, 395] width 68 height 37
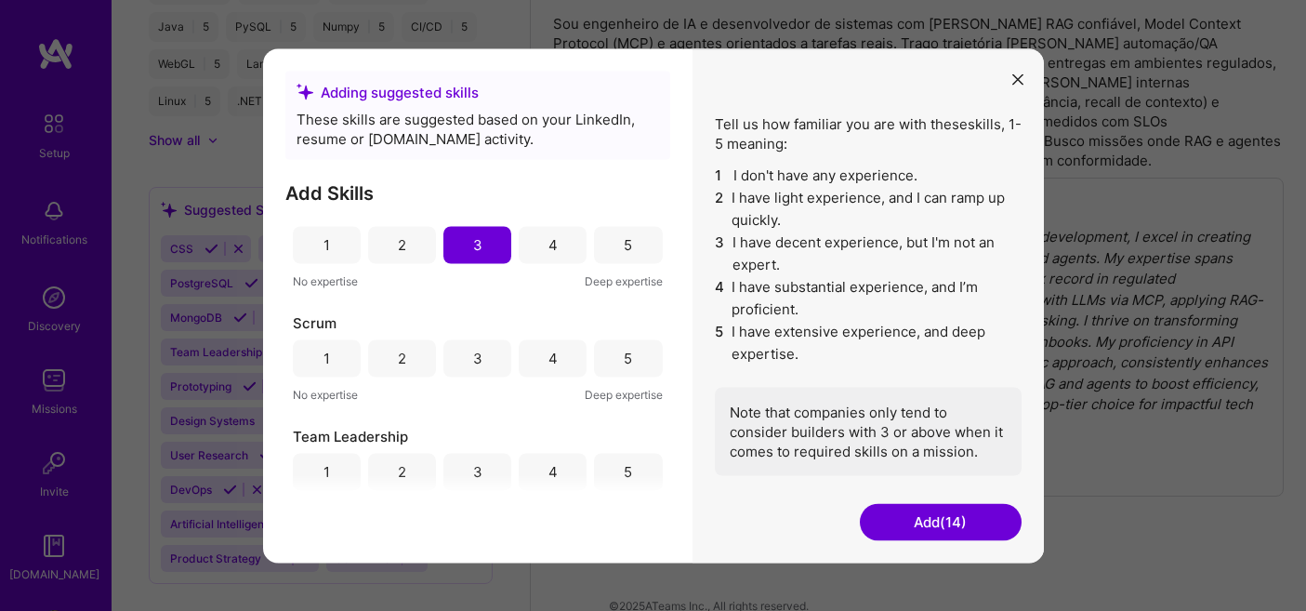
scroll to position [1496, 0]
click at [552, 361] on div "4" at bounding box center [552, 357] width 9 height 20
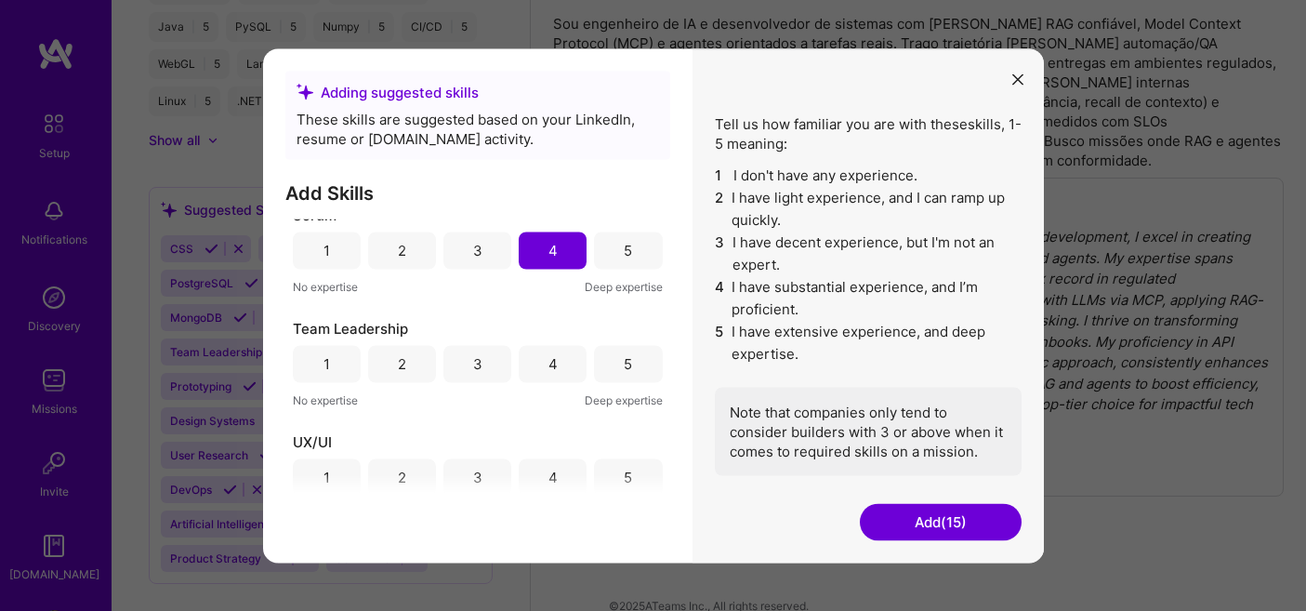
scroll to position [1608, 0]
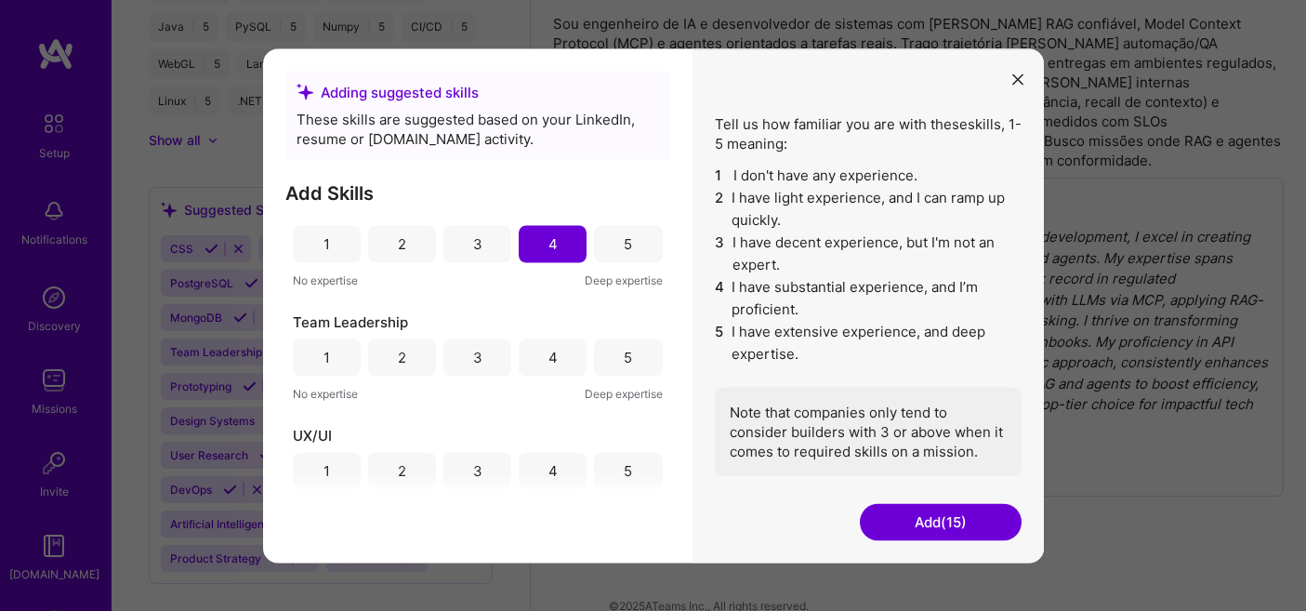
click at [628, 355] on div "5" at bounding box center [628, 356] width 68 height 37
click at [468, 363] on div "3" at bounding box center [477, 356] width 68 height 37
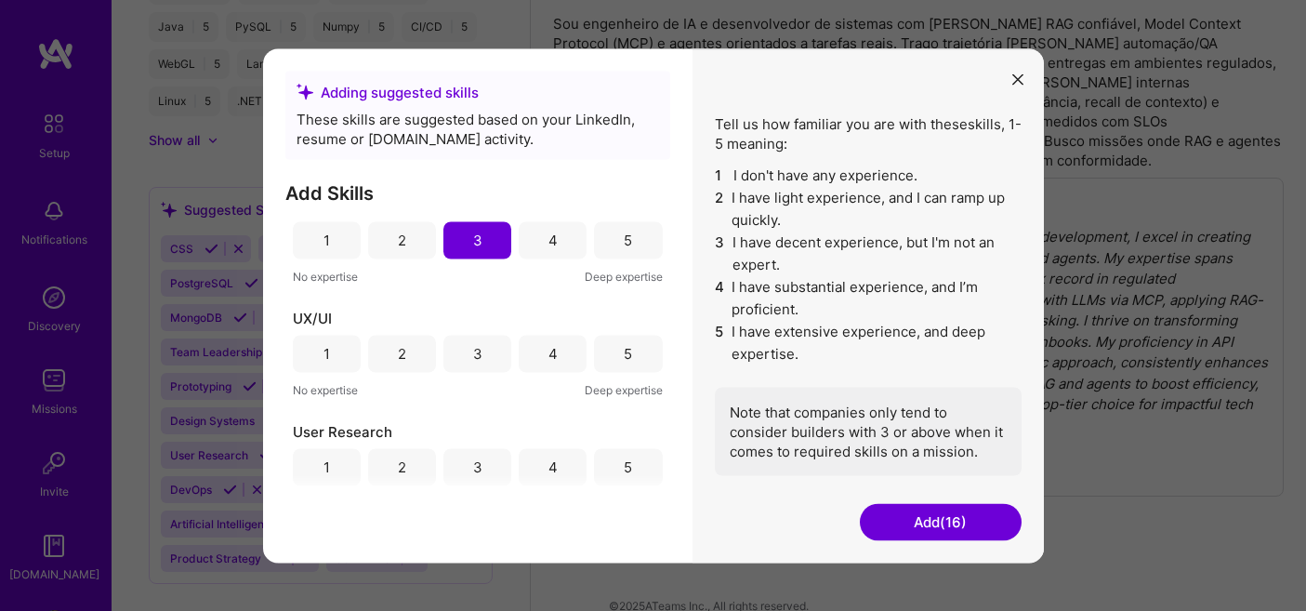
scroll to position [1727, 0]
click at [550, 241] on div "4" at bounding box center [552, 239] width 9 height 20
click at [486, 352] on div "3" at bounding box center [477, 351] width 68 height 37
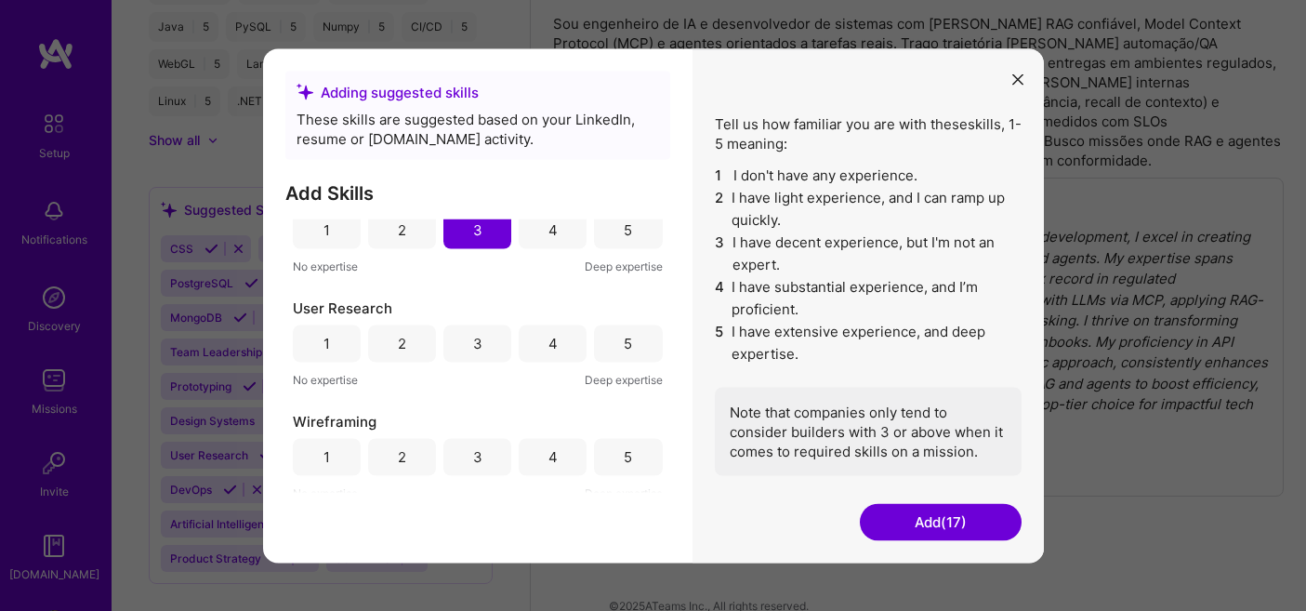
click at [557, 335] on div "4" at bounding box center [553, 342] width 68 height 37
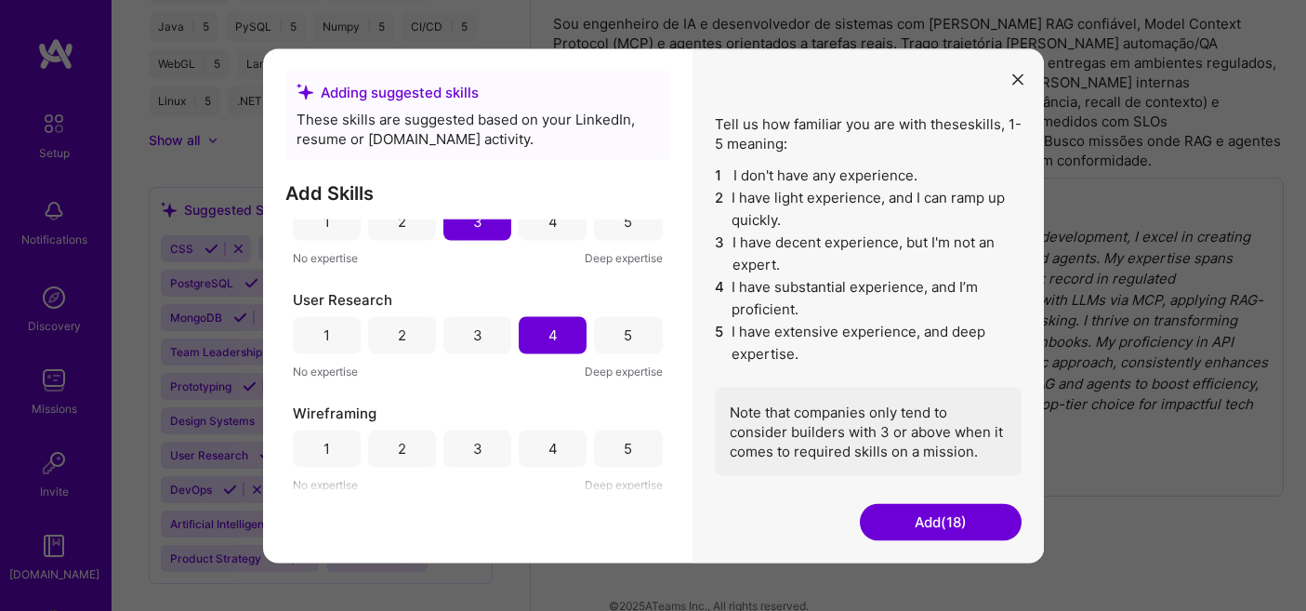
scroll to position [1857, 0]
click at [485, 452] on div "3" at bounding box center [477, 447] width 68 height 37
click at [937, 533] on button "Add (19)" at bounding box center [941, 521] width 162 height 37
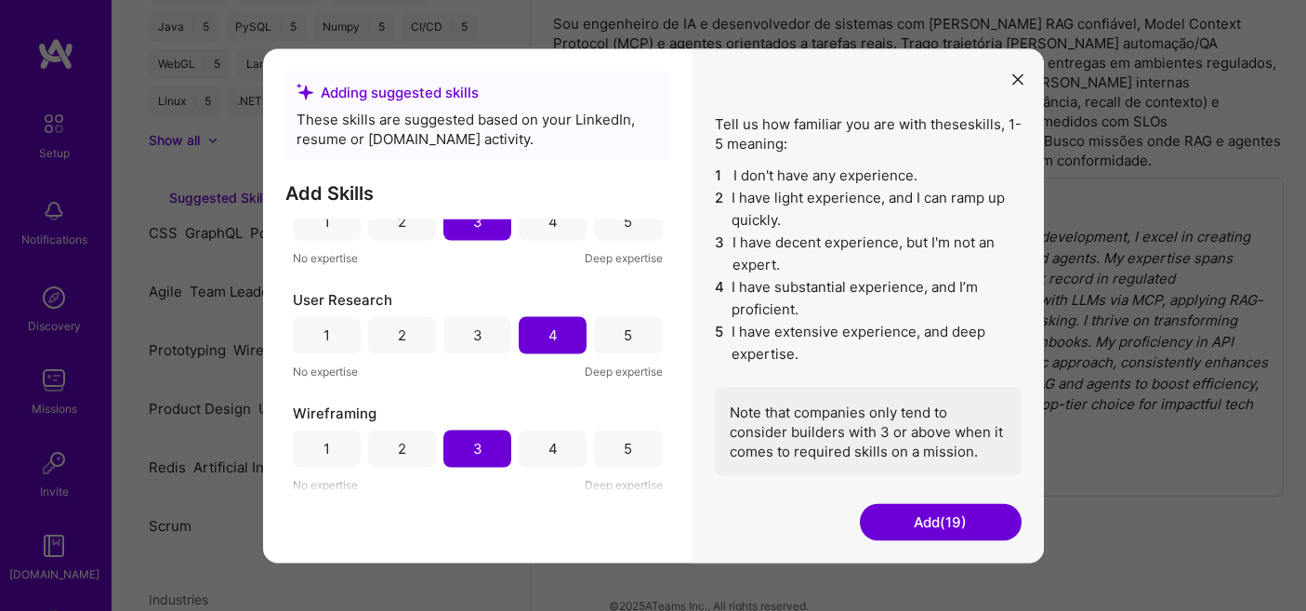
scroll to position [876, 0]
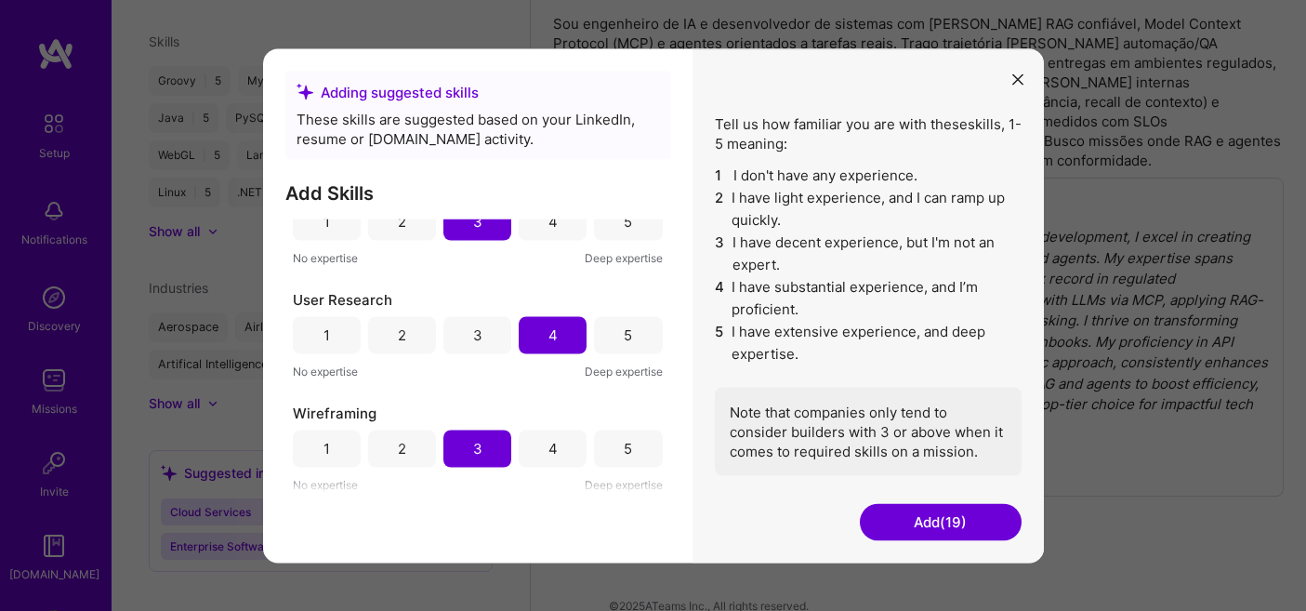
click at [927, 514] on button "Add (19)" at bounding box center [941, 521] width 162 height 37
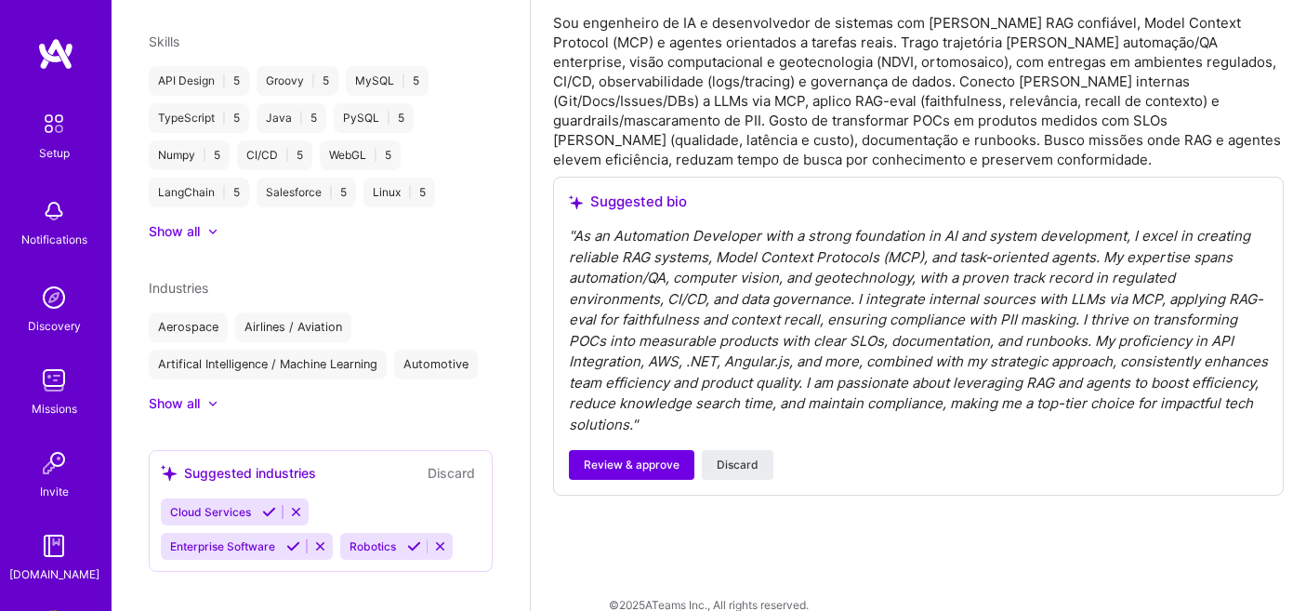
scroll to position [654, 0]
click at [270, 505] on icon at bounding box center [269, 512] width 14 height 14
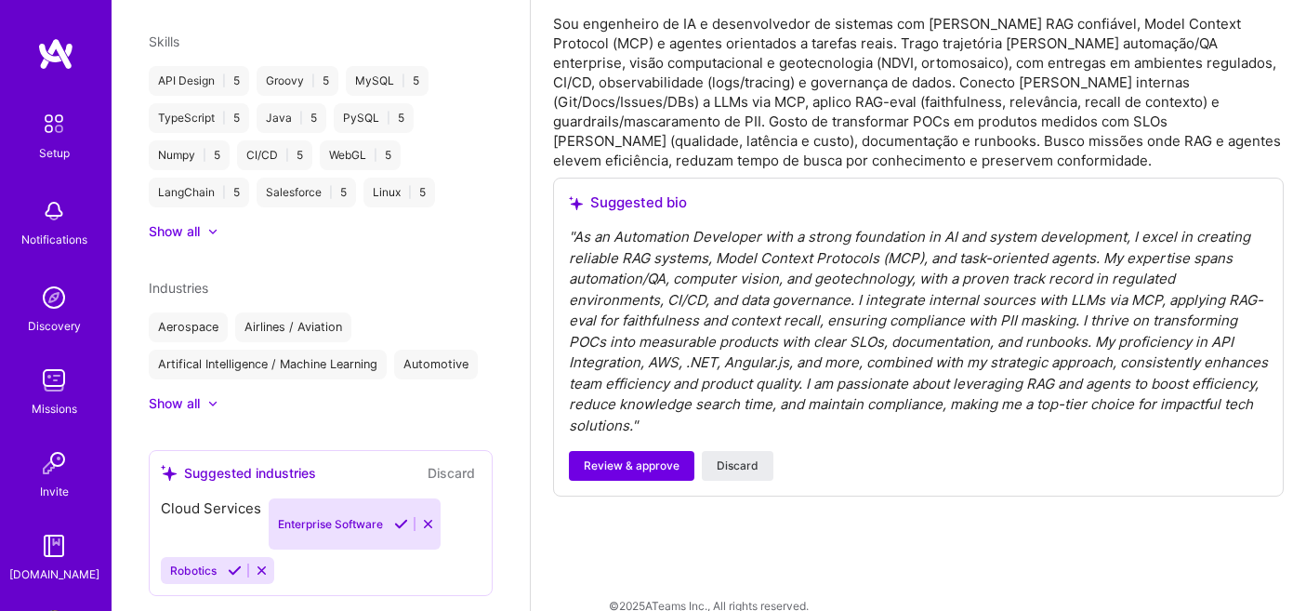
scroll to position [841, 0]
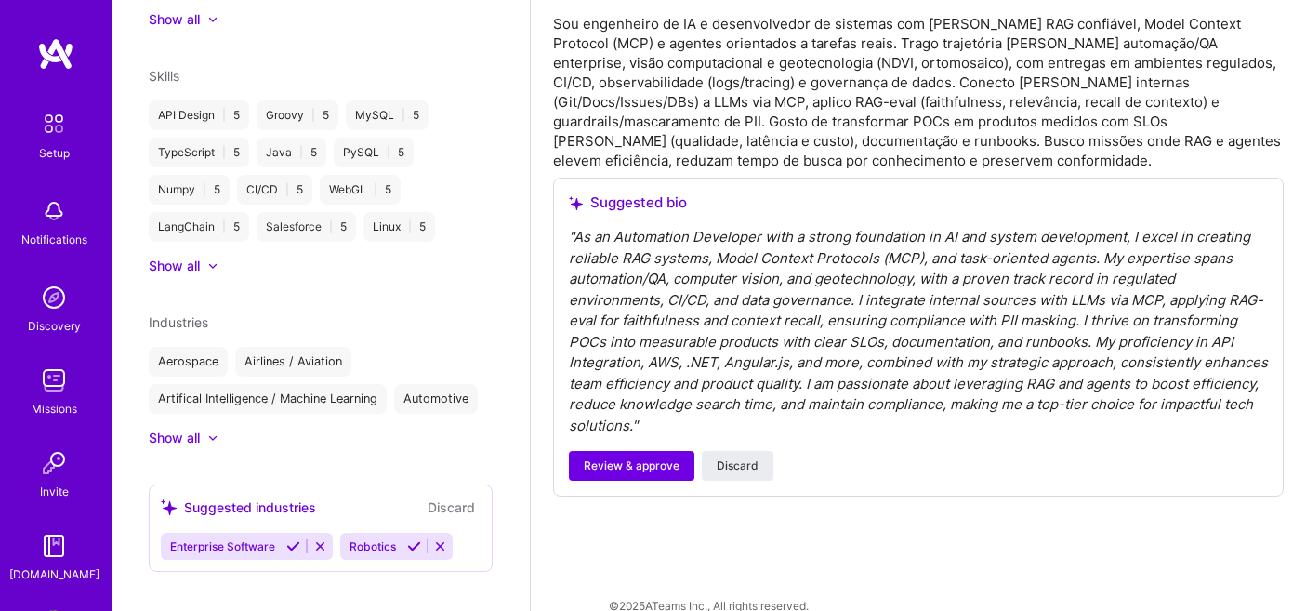
click at [290, 539] on icon at bounding box center [293, 546] width 14 height 14
click at [234, 539] on icon at bounding box center [235, 546] width 14 height 14
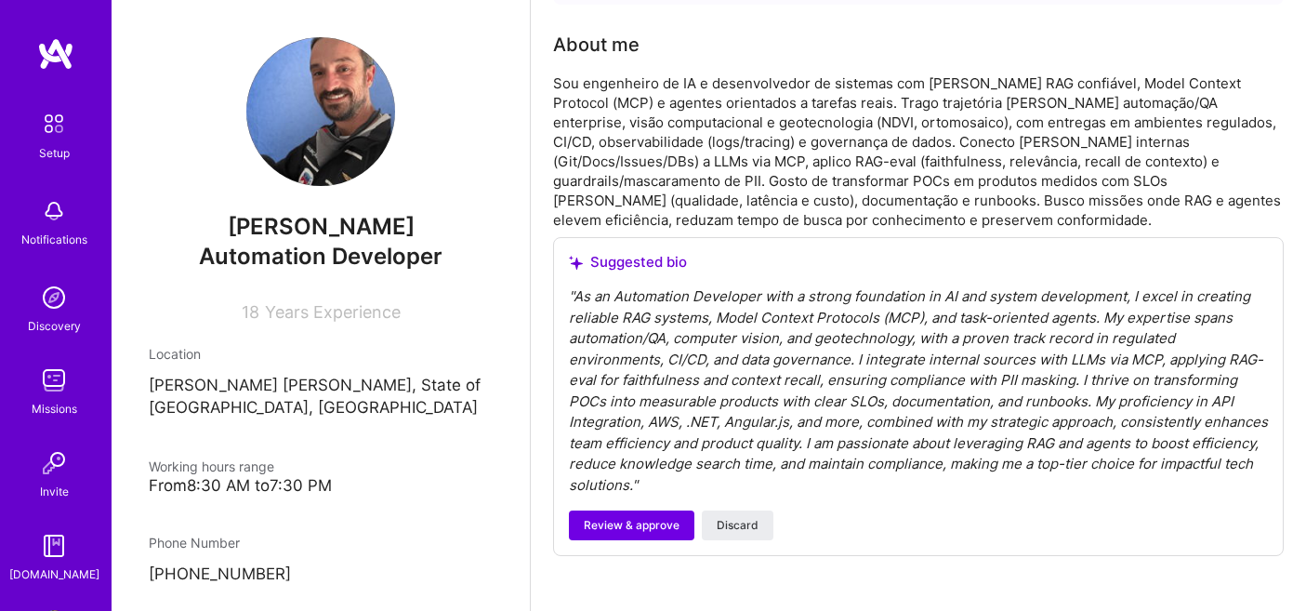
scroll to position [609, 1]
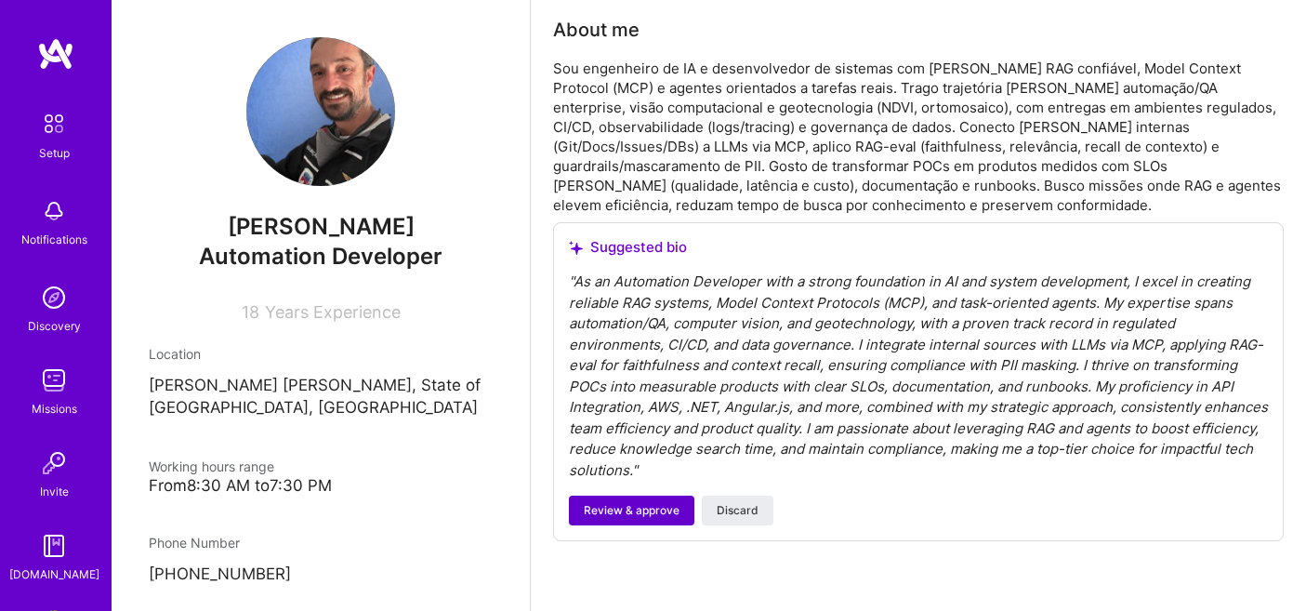
click at [588, 502] on span "Review & approve" at bounding box center [632, 510] width 96 height 17
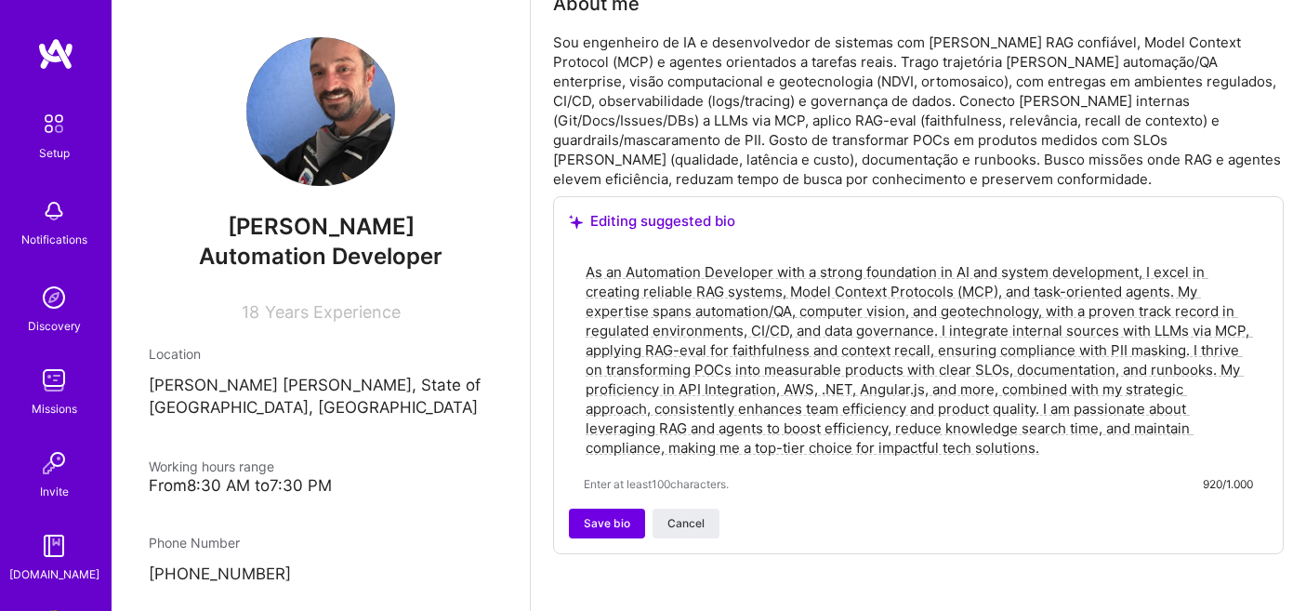
scroll to position [637, 0]
click at [608, 513] on span "Save bio" at bounding box center [607, 521] width 46 height 17
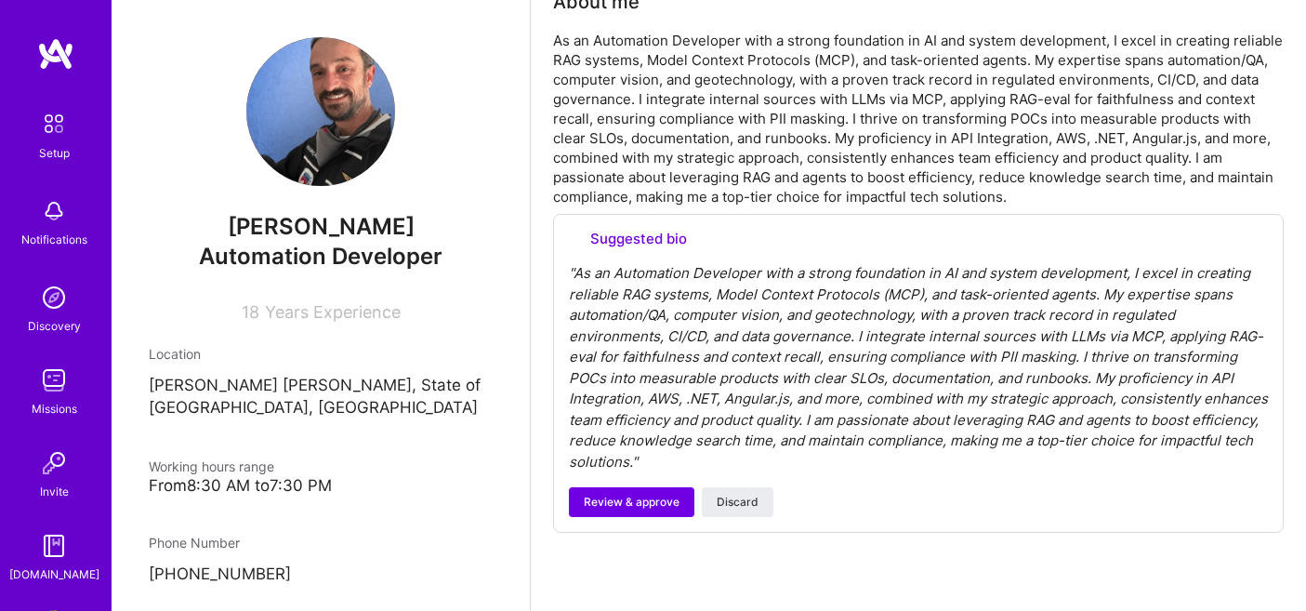
scroll to position [351, 0]
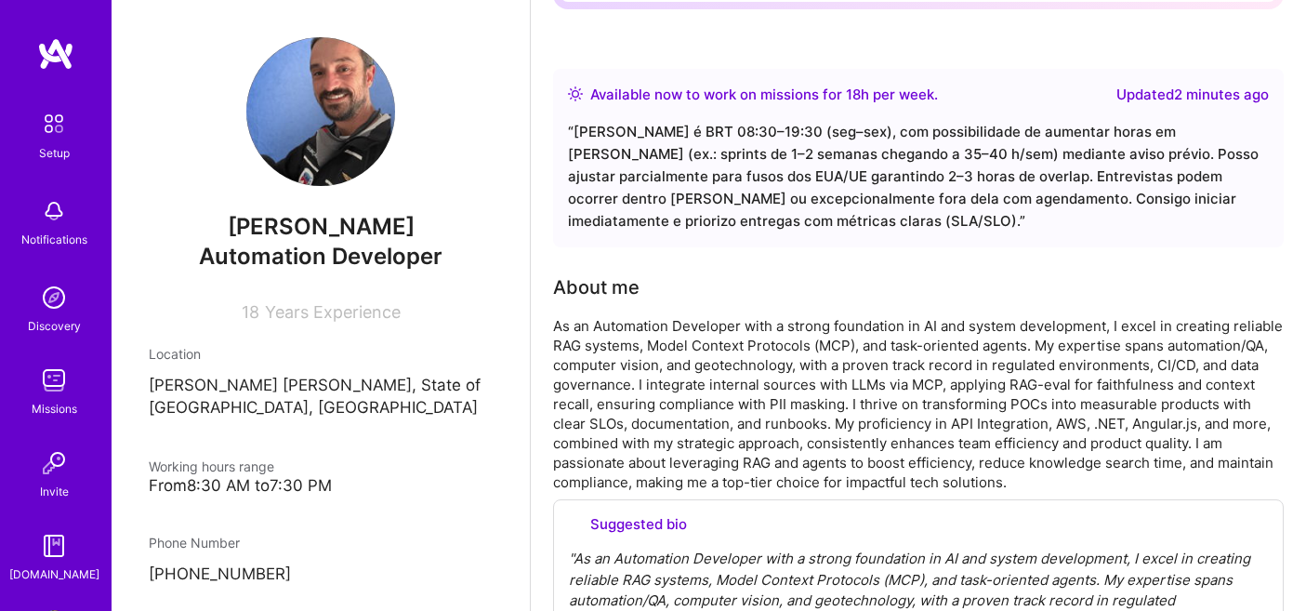
click at [629, 479] on div "Complete your profile to take the first step in unlocking full A.Team access On…" at bounding box center [918, 329] width 731 height 1169
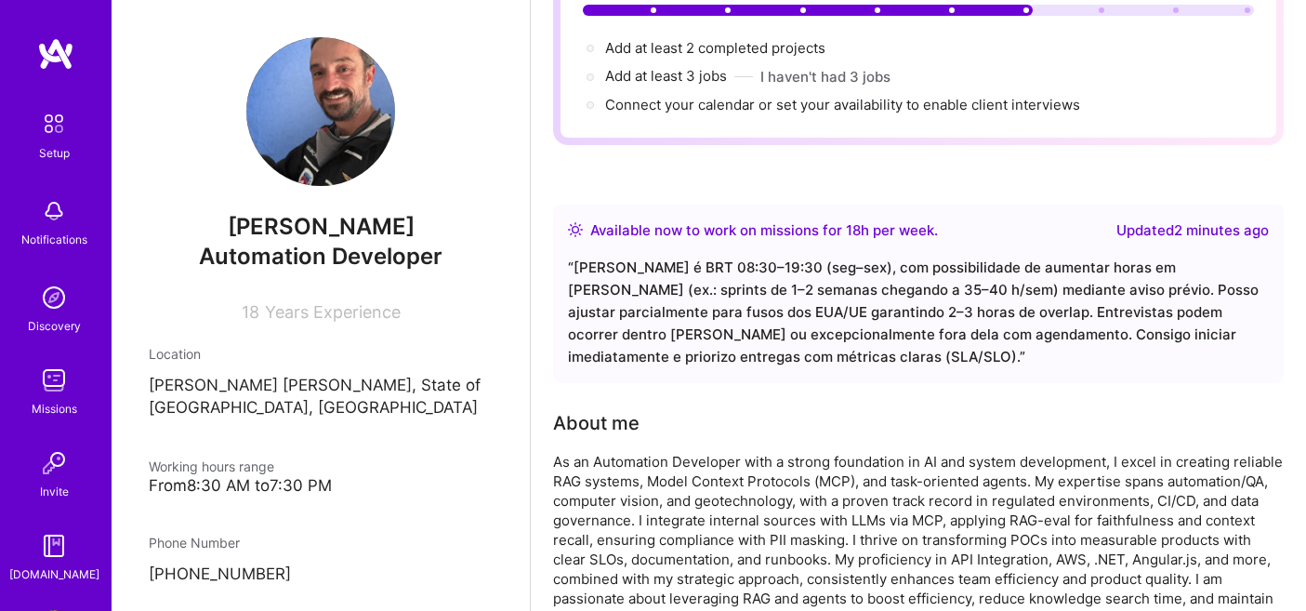
scroll to position [179, 0]
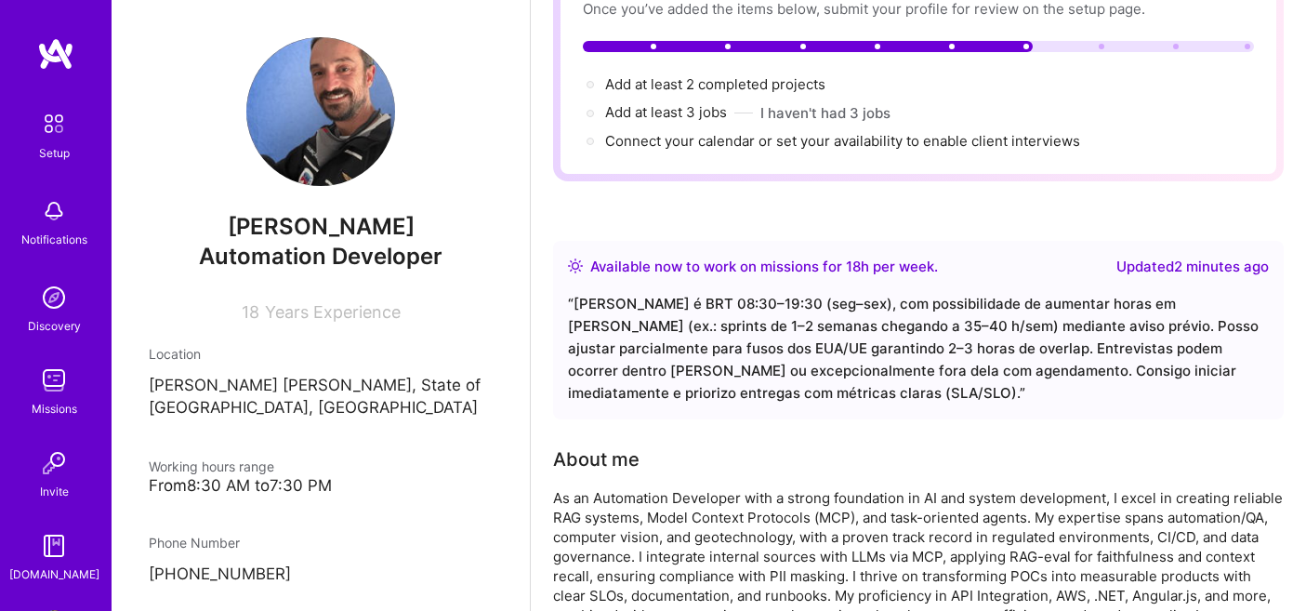
click at [673, 293] on div "“ Minha janela padrão é BRT 08:30–19:30 (seg–sex), com possibilidade de aumenta…" at bounding box center [918, 349] width 701 height 112
click at [694, 296] on div "“ Minha janela padrão é BRT 08:30–19:30 (seg–sex), com possibilidade de aumenta…" at bounding box center [918, 349] width 701 height 112
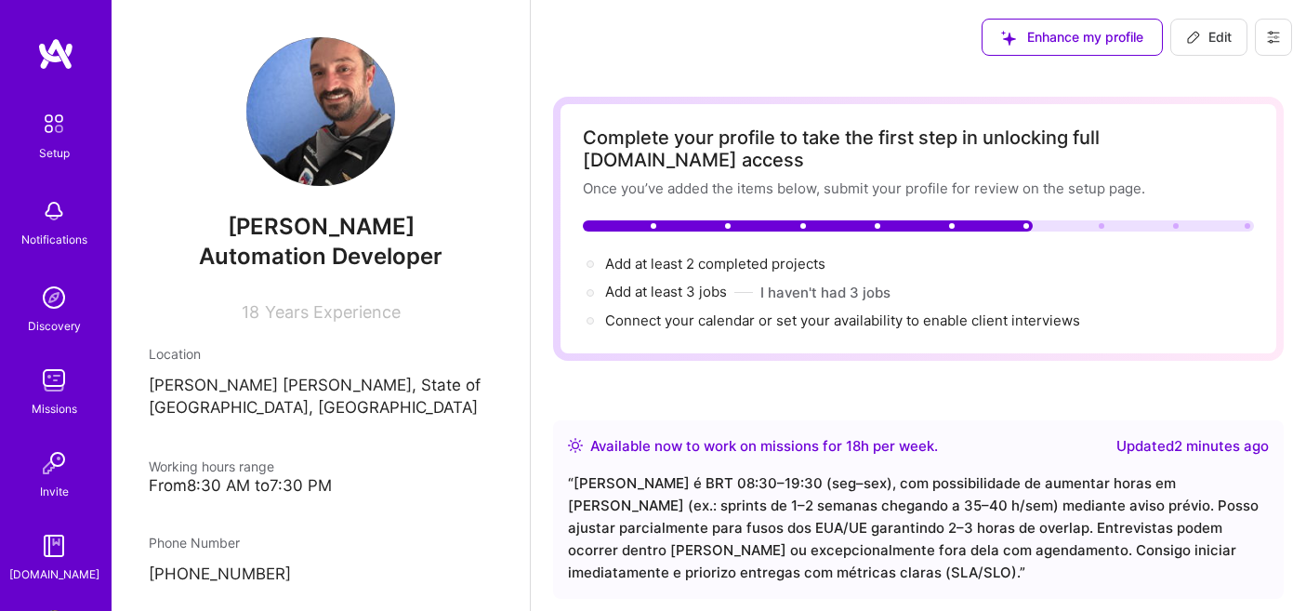
scroll to position [0, 0]
click at [1095, 39] on div "Enhance my profile" at bounding box center [1072, 37] width 181 height 37
click at [1078, 34] on div "Enhance my profile" at bounding box center [1072, 37] width 181 height 37
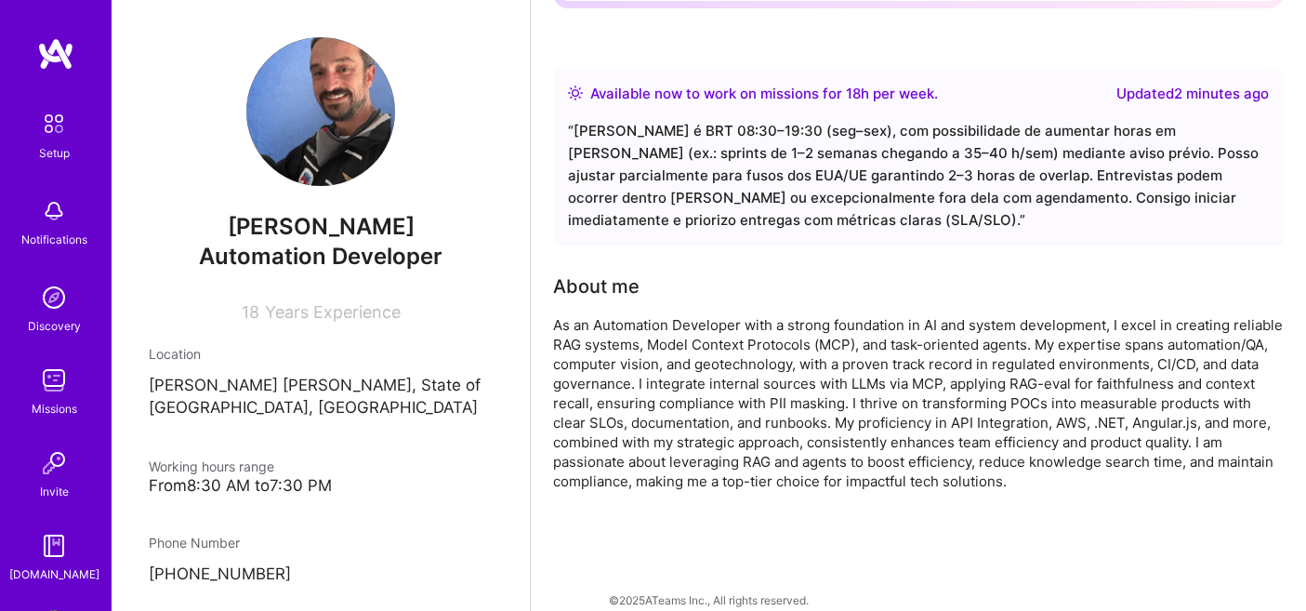
scroll to position [351, 0]
click at [824, 84] on div "Available now to work on missions for 18 h per week ." at bounding box center [764, 95] width 348 height 22
click at [790, 157] on div "“ Minha janela padrão é BRT 08:30–19:30 (seg–sex), com possibilidade de aumenta…" at bounding box center [918, 177] width 701 height 112
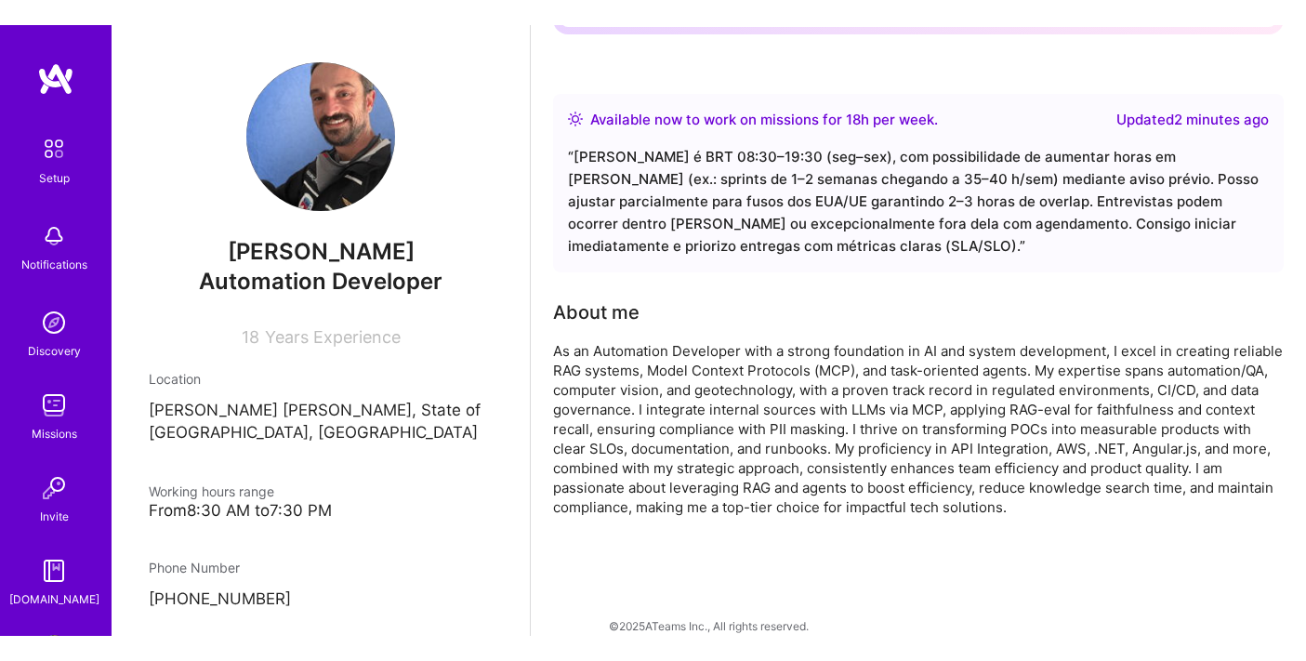
scroll to position [301, 0]
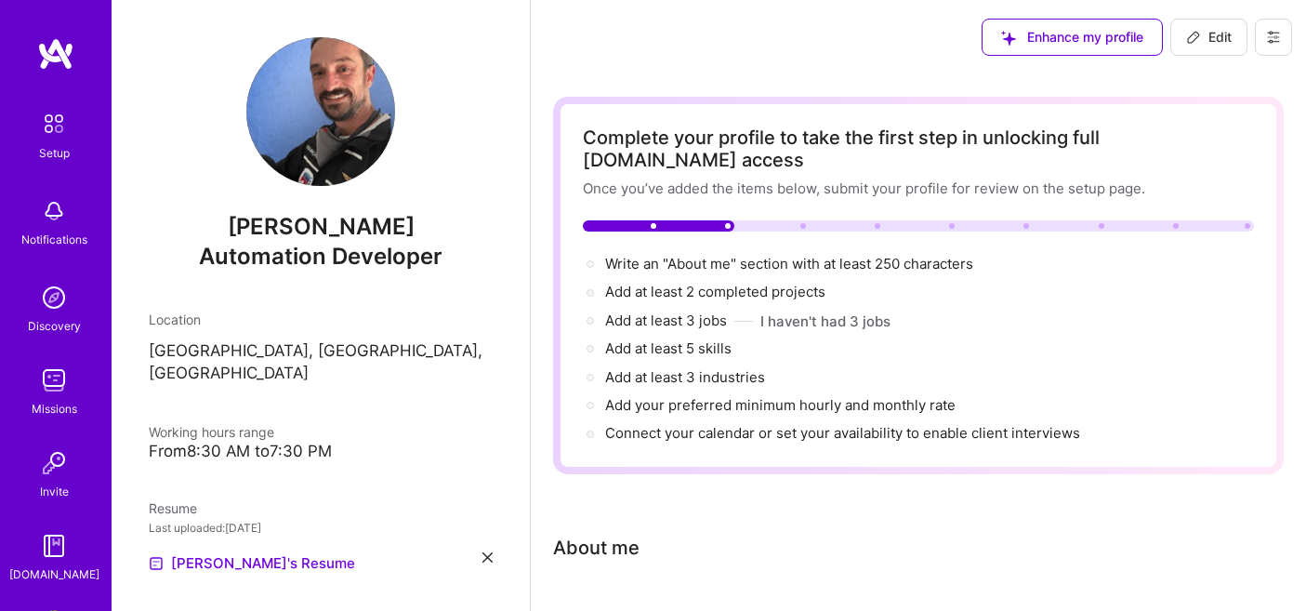
scroll to position [70, 0]
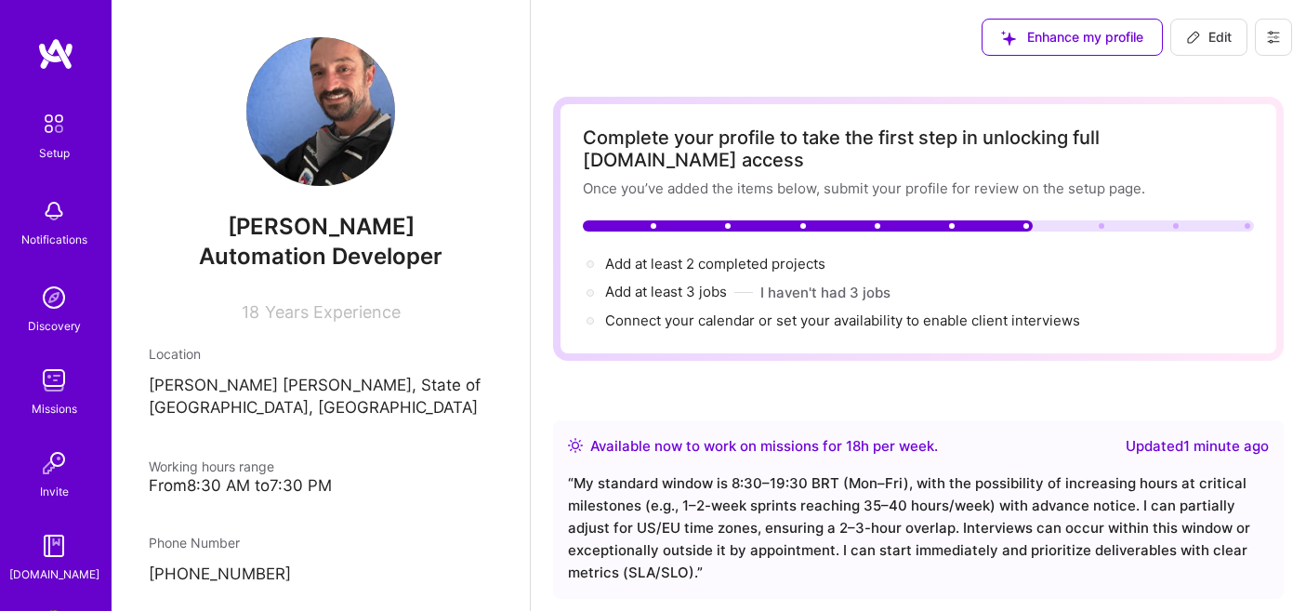
click at [1197, 40] on icon at bounding box center [1193, 37] width 15 height 15
select select "BR"
select select "Right Now"
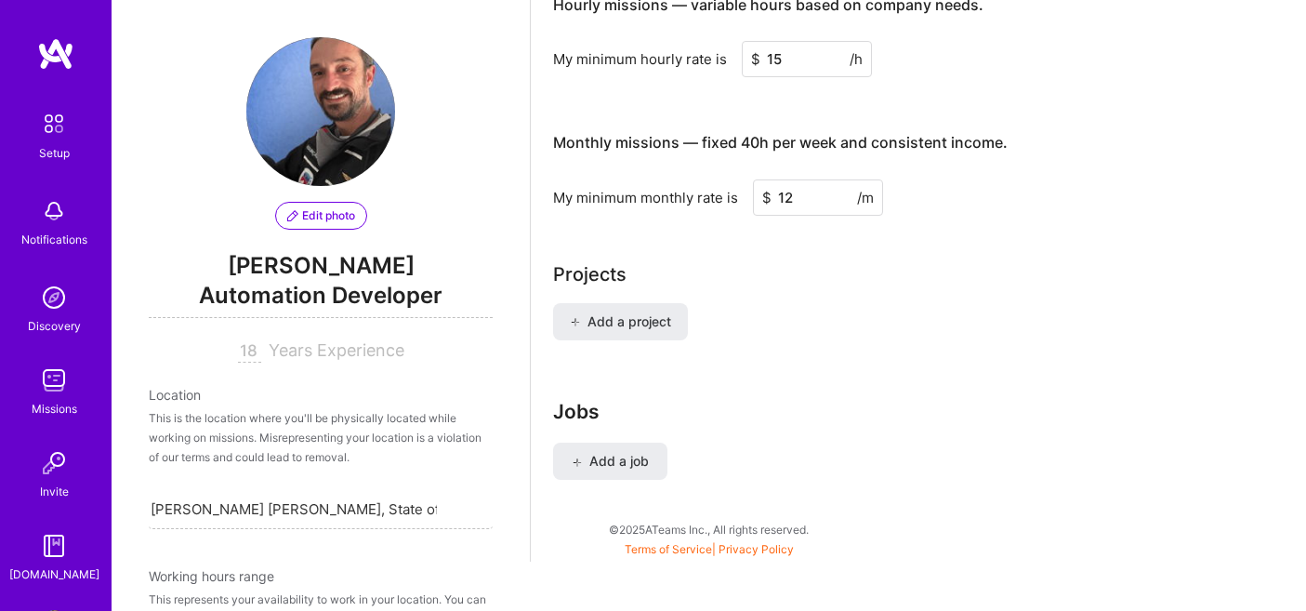
scroll to position [1260, 0]
click at [631, 453] on span "Add a job" at bounding box center [610, 462] width 77 height 19
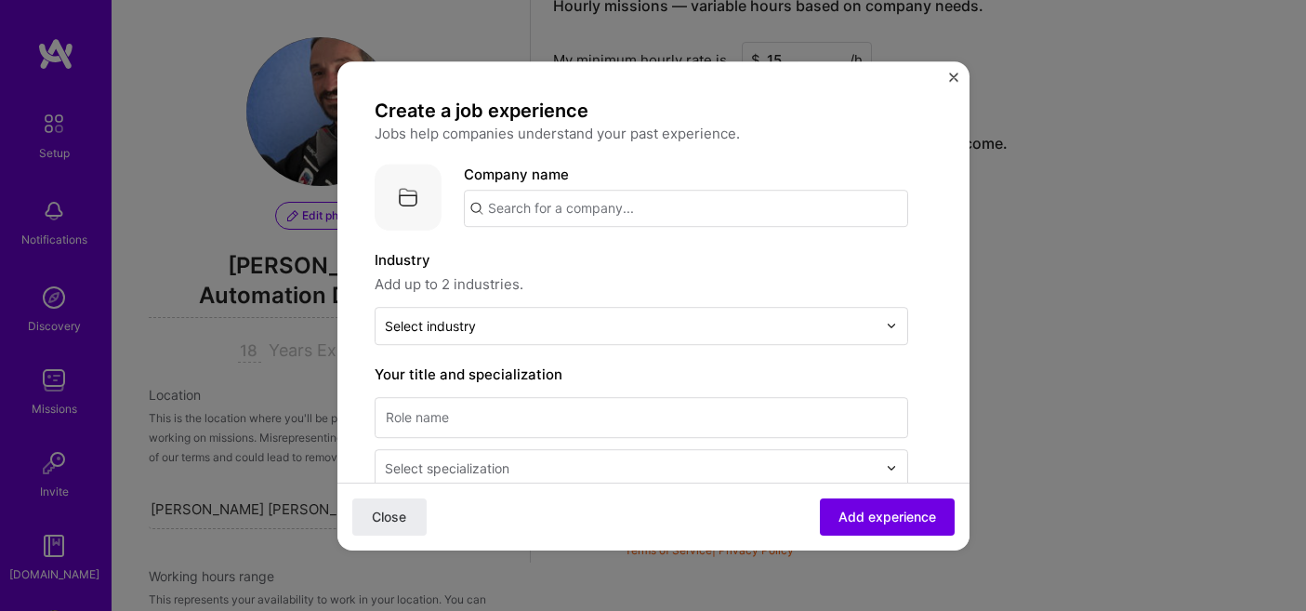
click at [681, 211] on input "text" at bounding box center [686, 208] width 444 height 37
click at [746, 202] on input "text" at bounding box center [686, 208] width 444 height 37
type input "Turing IA"
click at [621, 258] on div "Turing IA" at bounding box center [605, 260] width 74 height 33
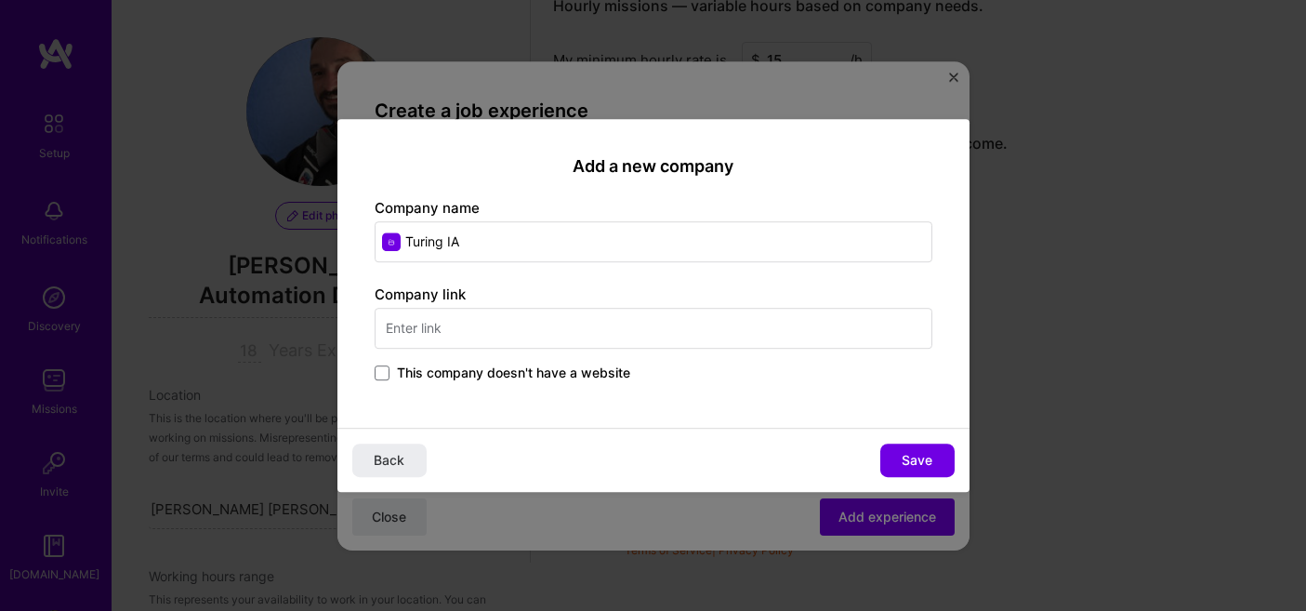
click at [393, 244] on input "Turing IA" at bounding box center [654, 241] width 558 height 41
click at [506, 332] on input "text" at bounding box center [654, 328] width 558 height 41
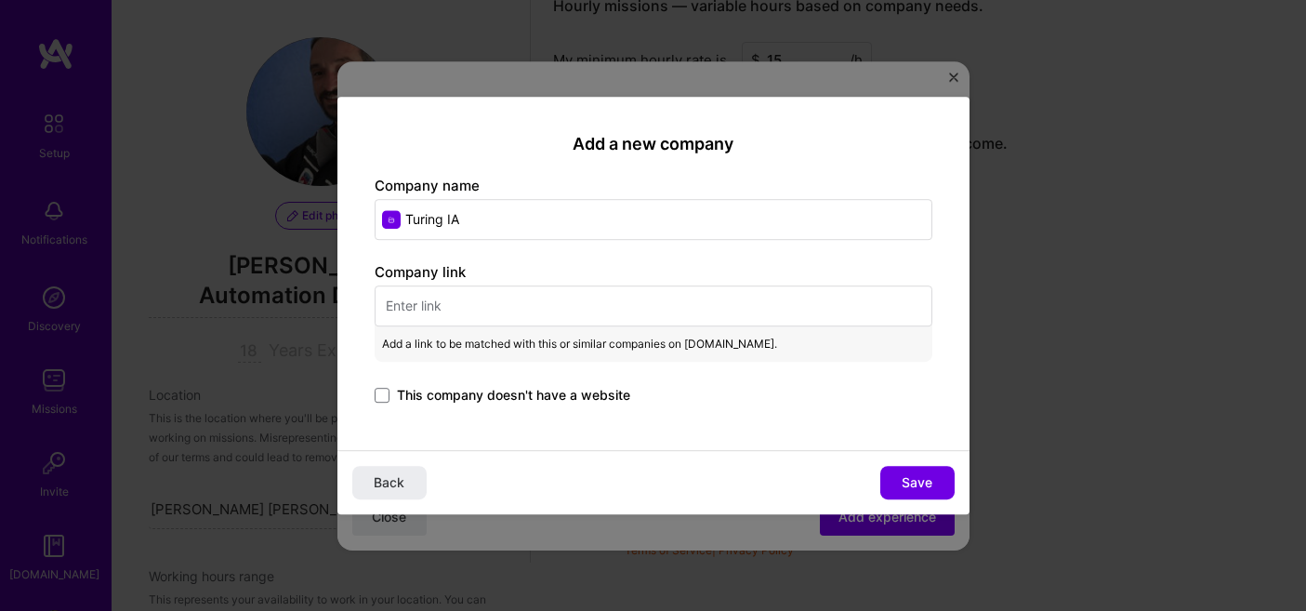
paste input "[URL][DOMAIN_NAME]"
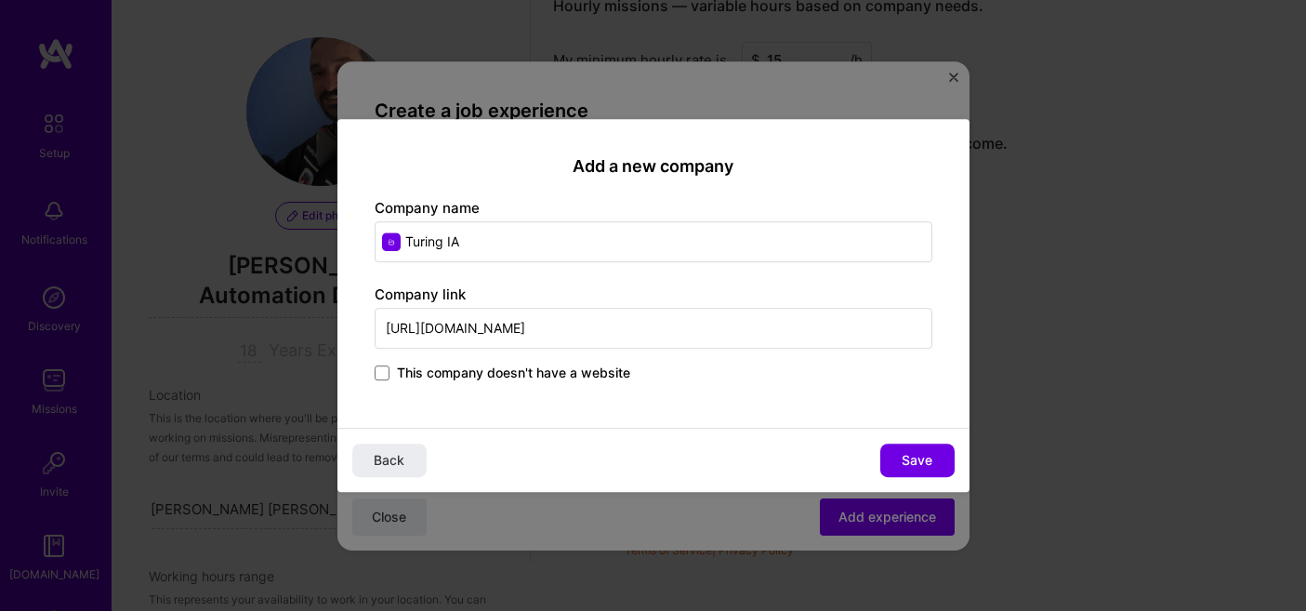
type input "[URL][DOMAIN_NAME]"
click at [660, 374] on div "This company doesn't have a website" at bounding box center [654, 373] width 558 height 21
drag, startPoint x: 656, startPoint y: 371, endPoint x: 416, endPoint y: 365, distance: 239.9
click at [396, 365] on div "This company doesn't have a website" at bounding box center [654, 373] width 558 height 21
click at [560, 411] on div "Add a new company Company name Turing IA Company link [URL][DOMAIN_NAME] This c…" at bounding box center [653, 274] width 632 height 310
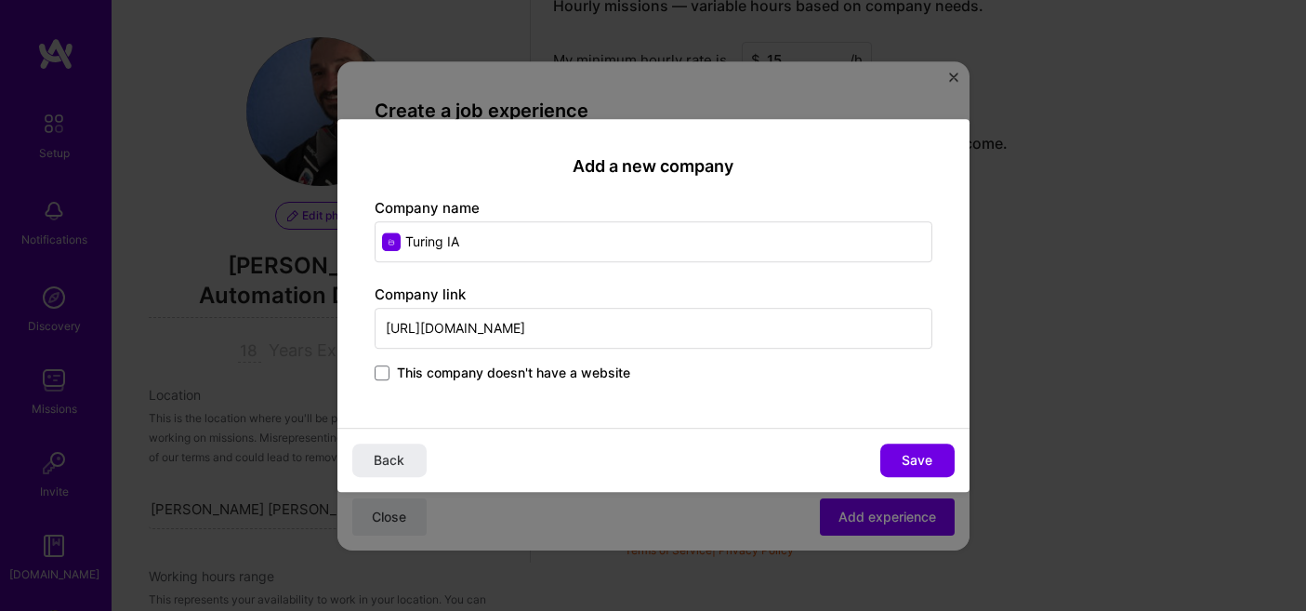
click at [560, 411] on div "Add a new company Company name Turing IA Company link [URL][DOMAIN_NAME] This c…" at bounding box center [653, 274] width 632 height 310
click at [912, 458] on span "Save" at bounding box center [917, 460] width 31 height 19
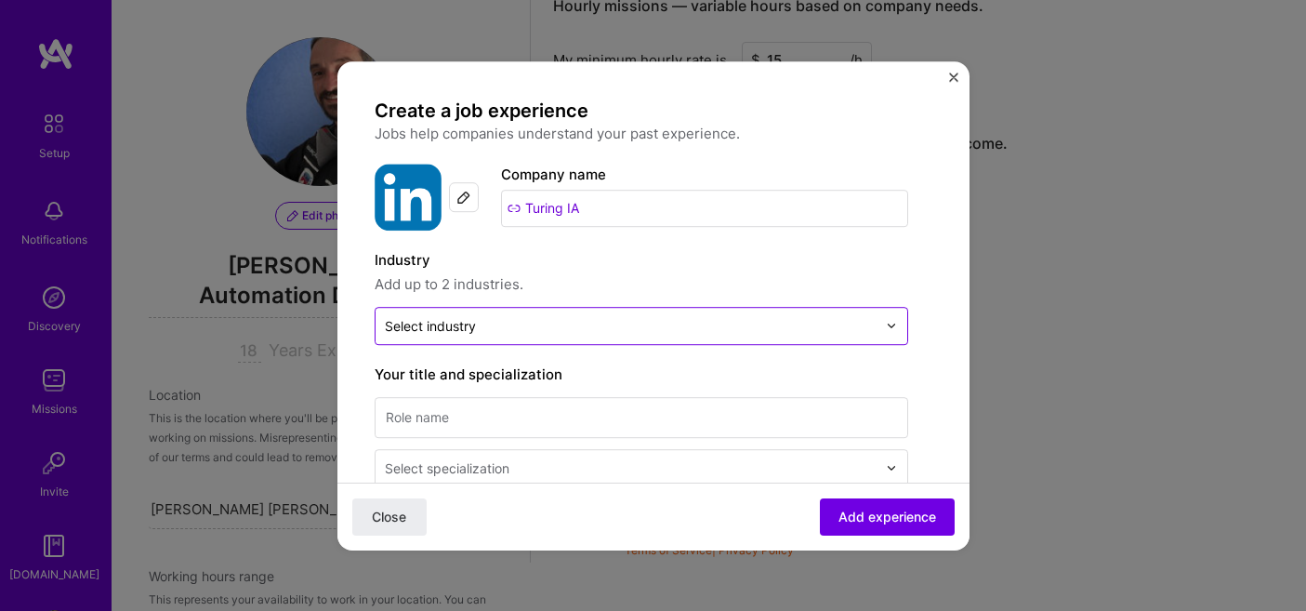
click at [890, 326] on img at bounding box center [891, 325] width 11 height 11
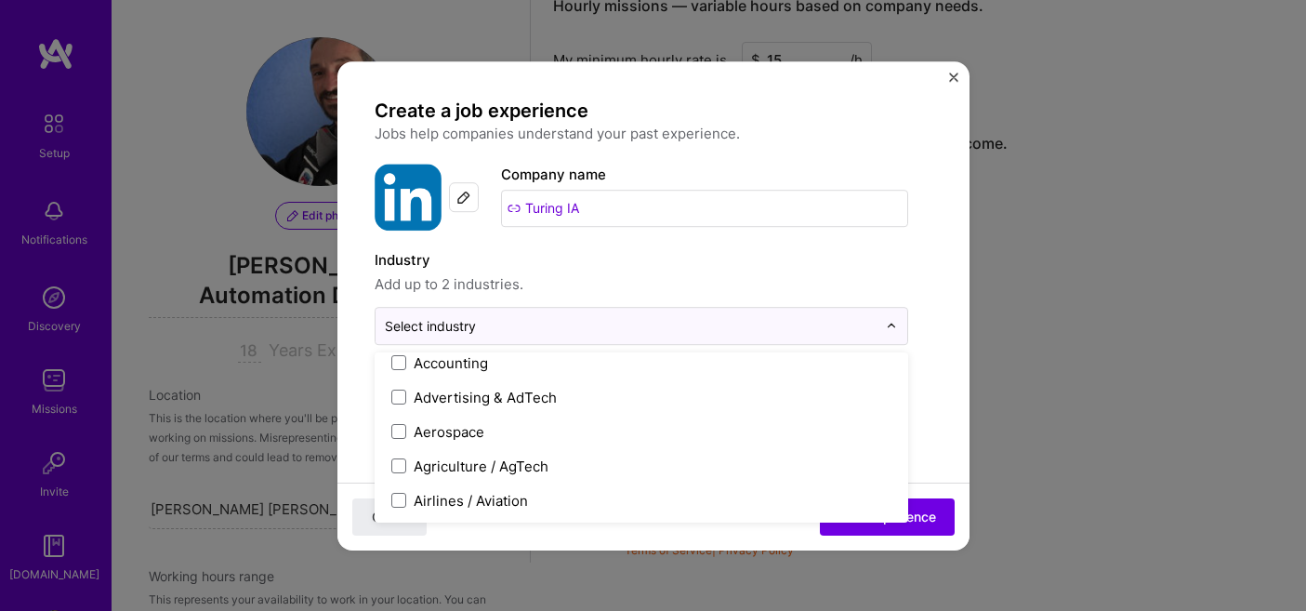
scroll to position [86, 0]
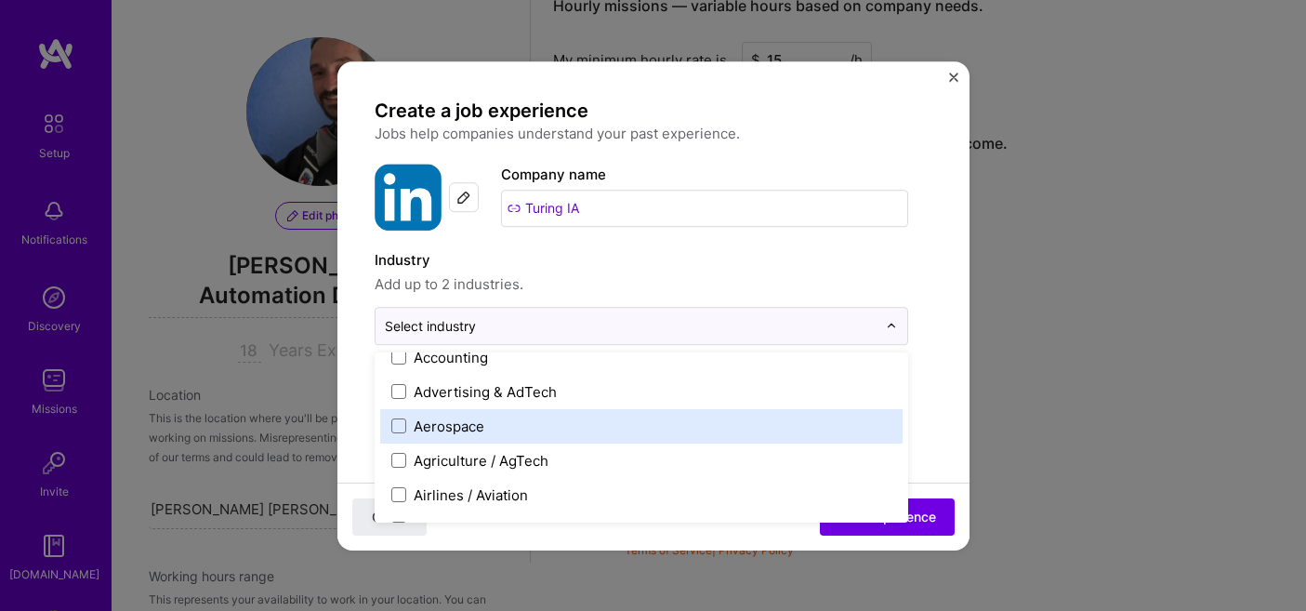
click at [495, 421] on label "Aerospace" at bounding box center [641, 426] width 500 height 20
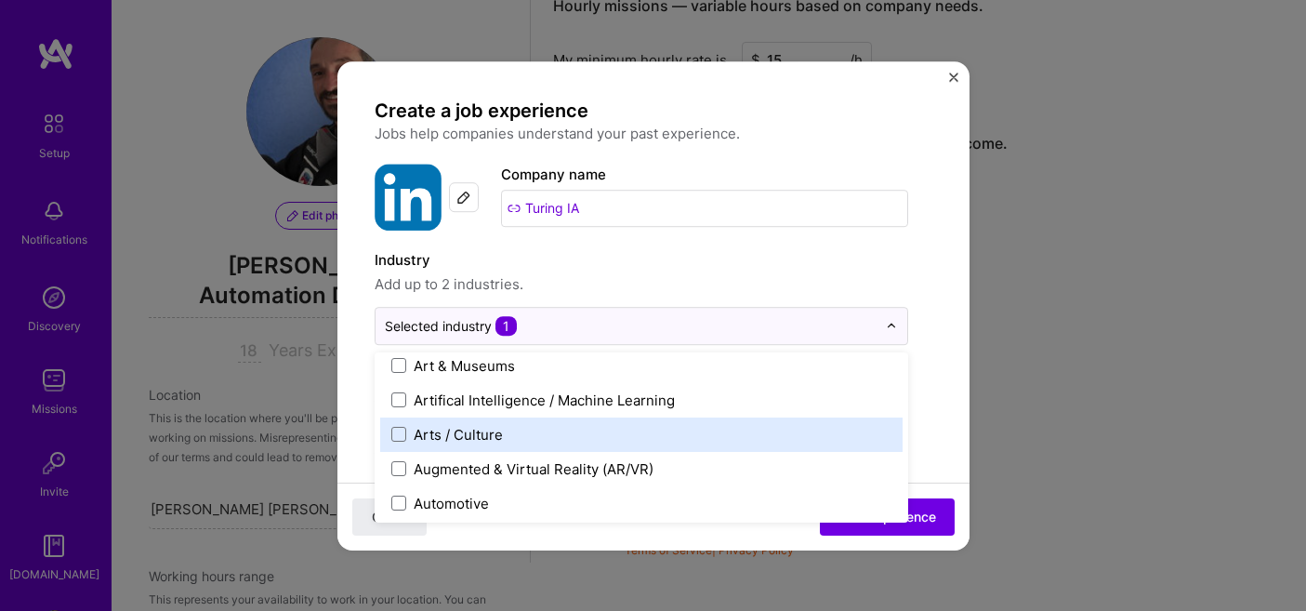
scroll to position [288, 0]
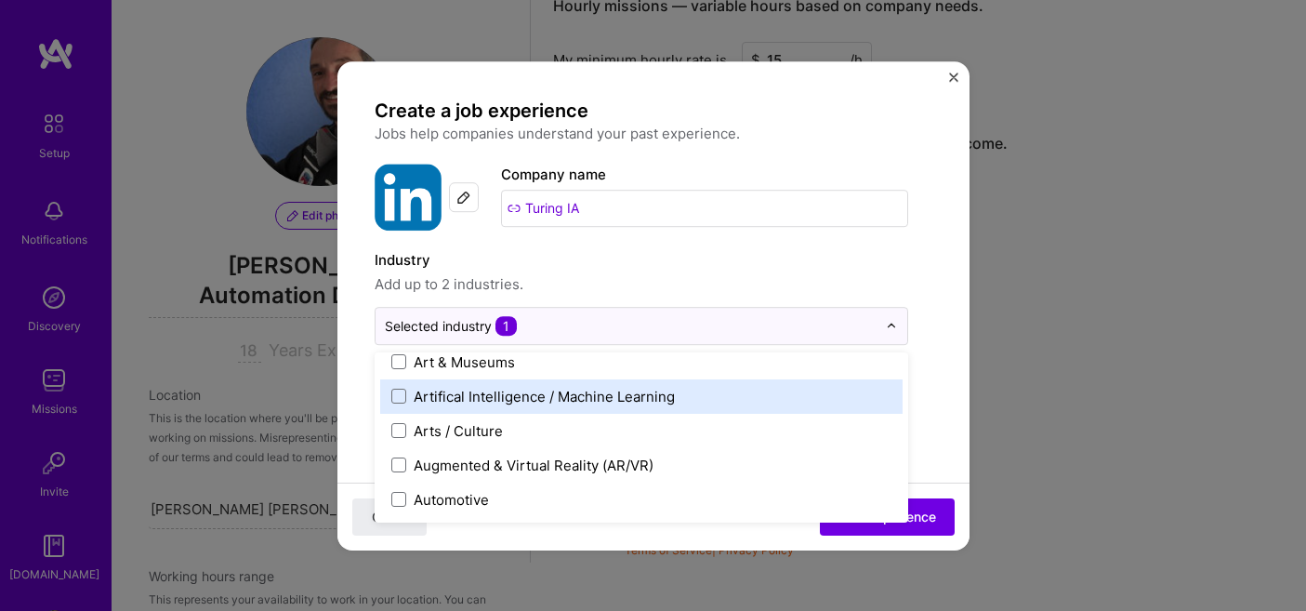
click at [500, 400] on div "Artifical Intelligence / Machine Learning" at bounding box center [544, 397] width 261 height 20
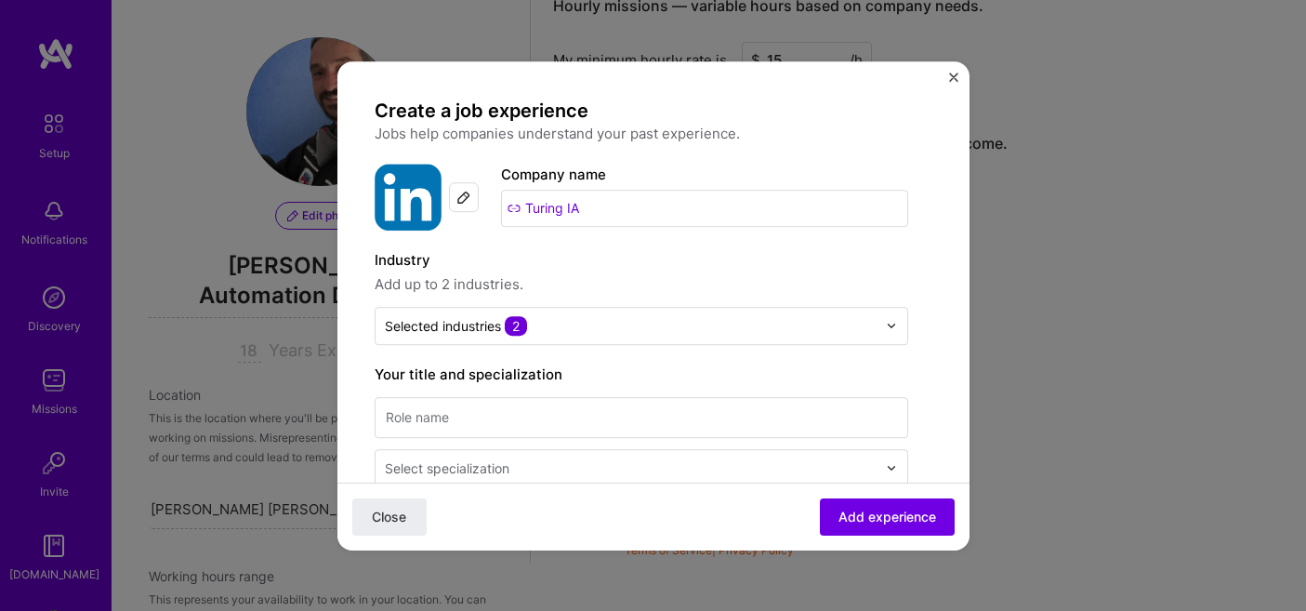
click at [688, 371] on label "Your title and specialization" at bounding box center [642, 374] width 534 height 22
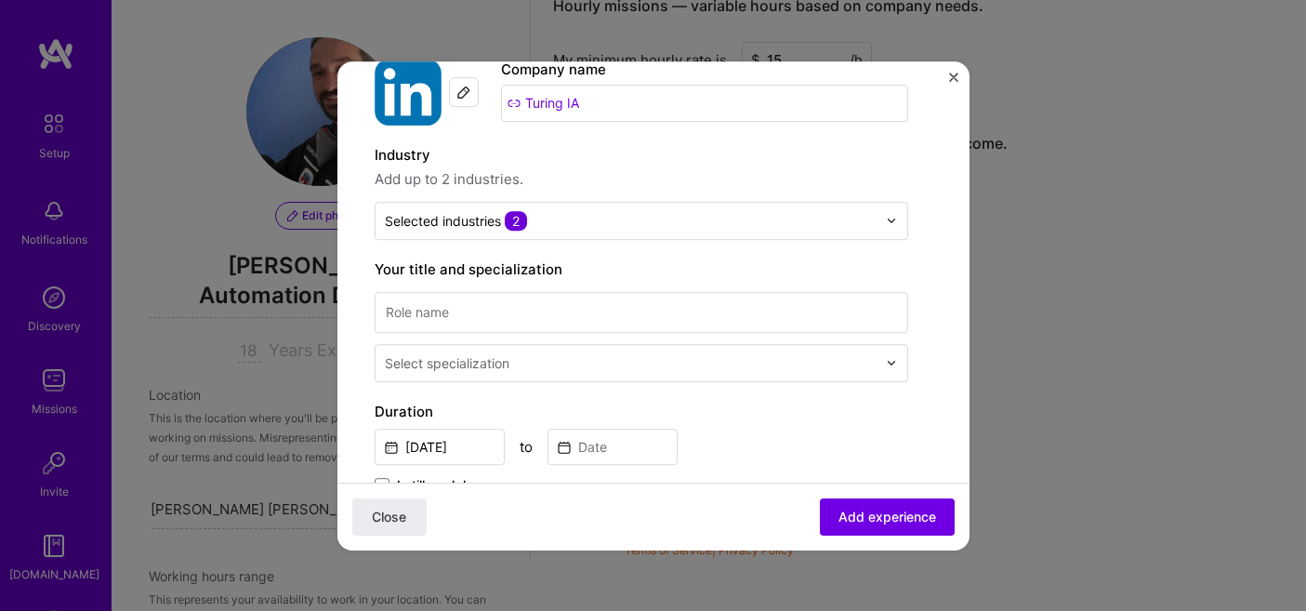
scroll to position [124, 0]
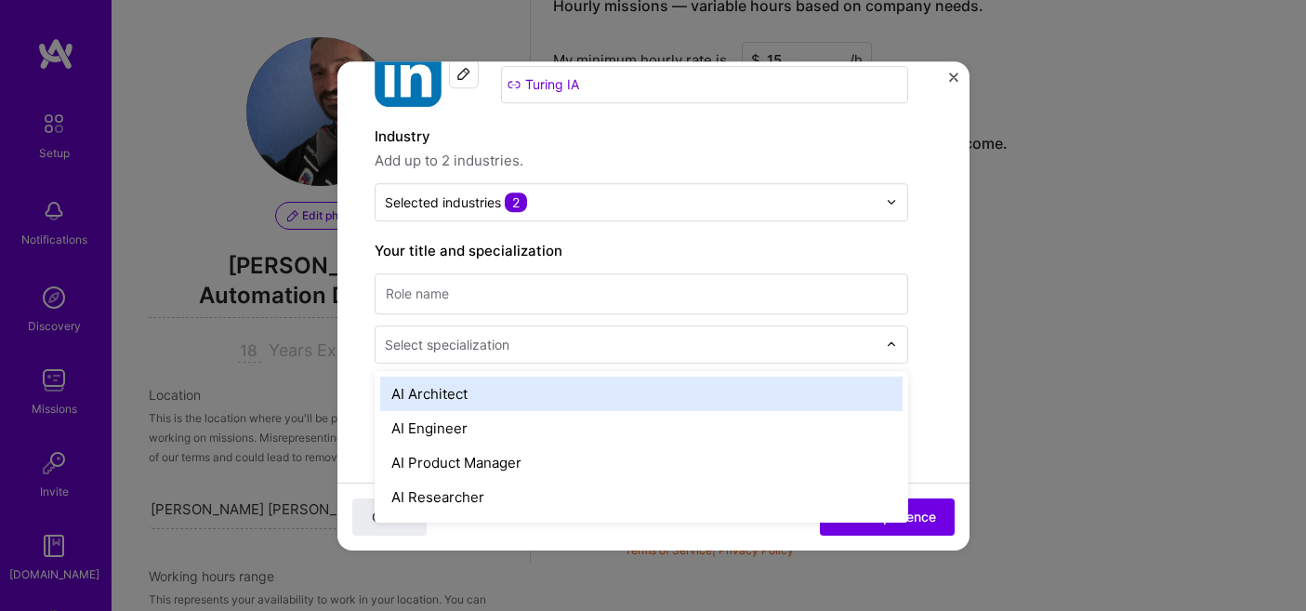
click at [651, 336] on input "text" at bounding box center [632, 345] width 495 height 20
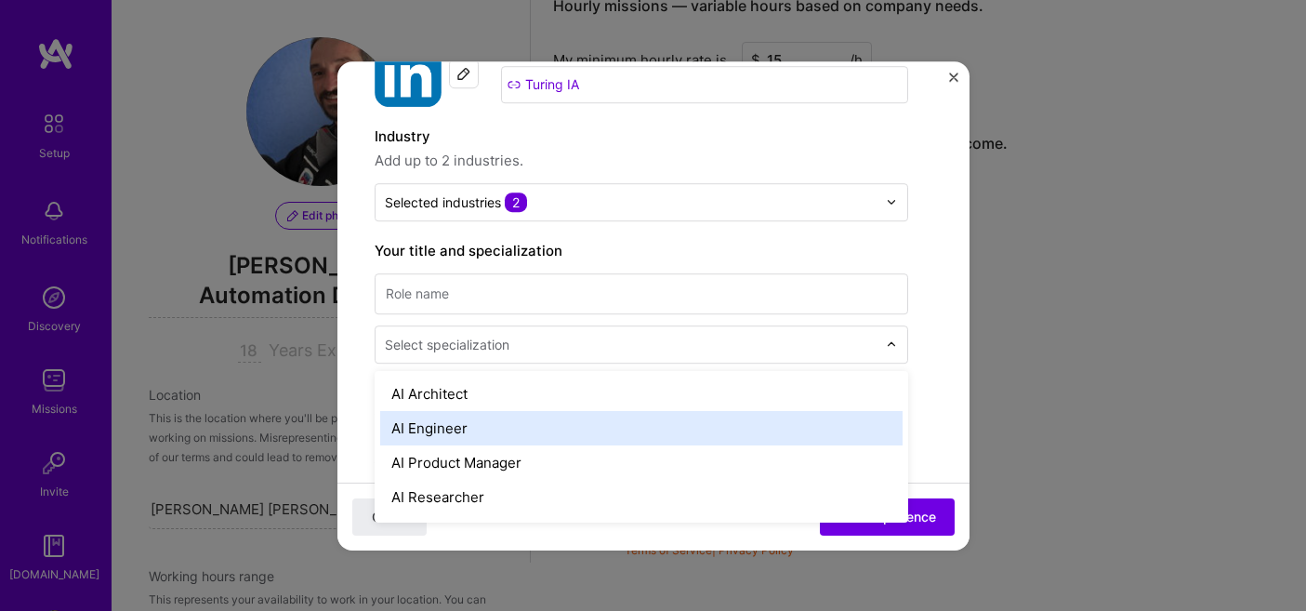
click at [574, 427] on div "AI Engineer" at bounding box center [641, 428] width 522 height 34
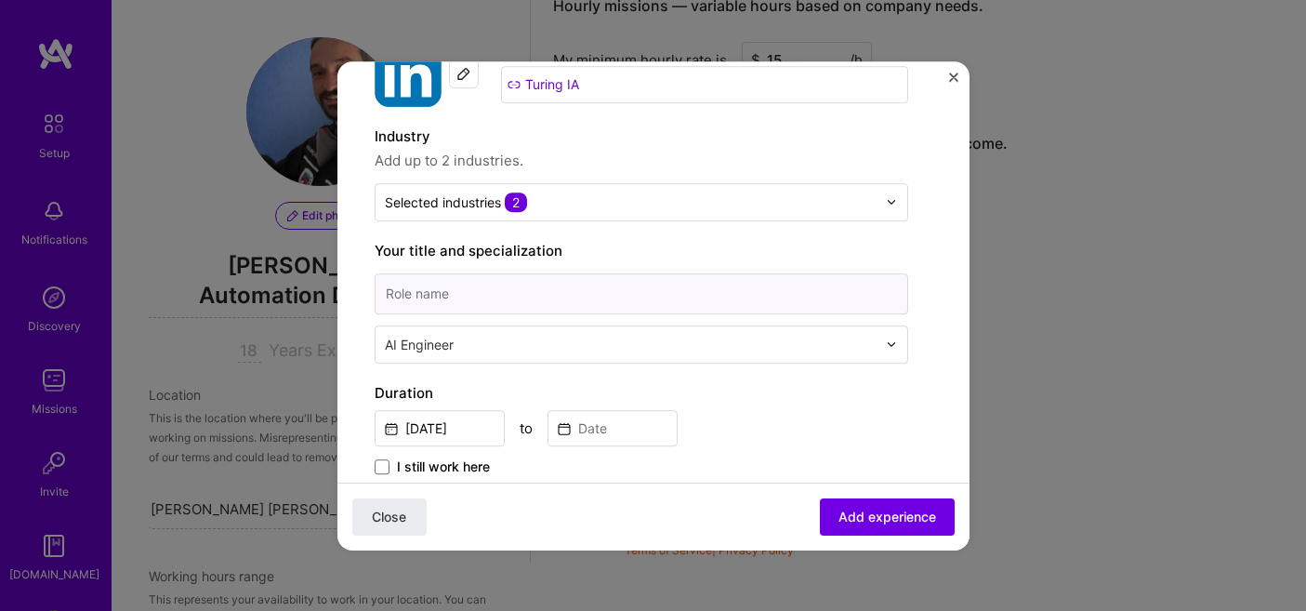
click at [567, 292] on input at bounding box center [642, 293] width 534 height 41
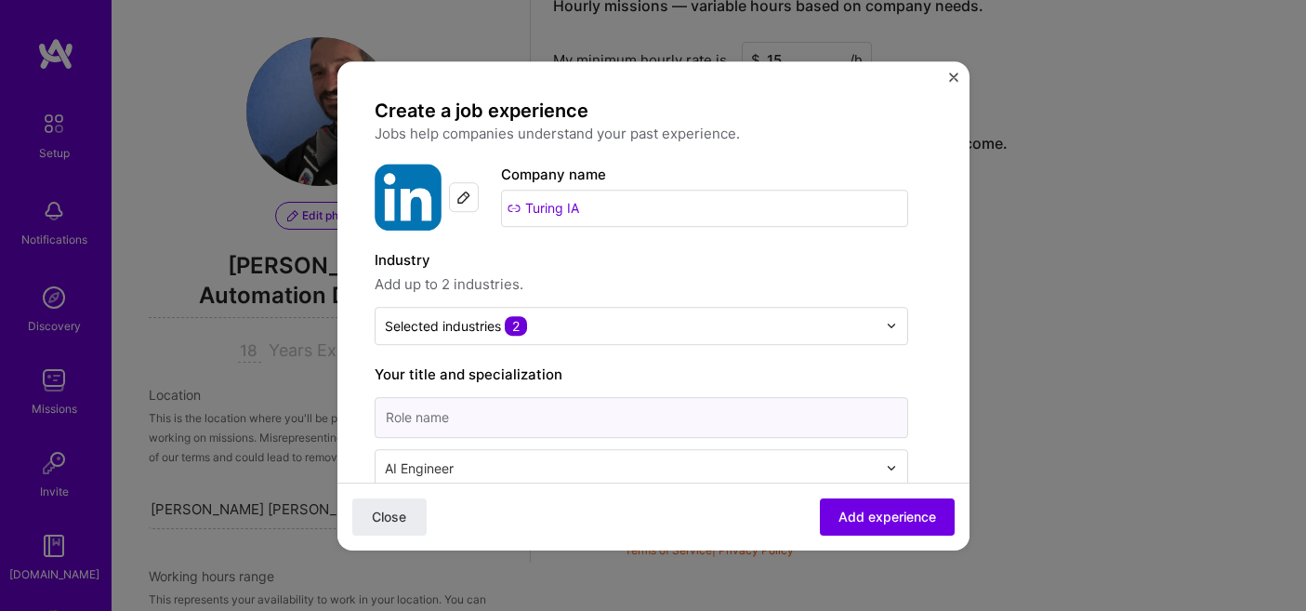
scroll to position [0, 0]
click at [704, 263] on label "Industry" at bounding box center [642, 260] width 534 height 22
click at [787, 414] on input at bounding box center [642, 417] width 534 height 41
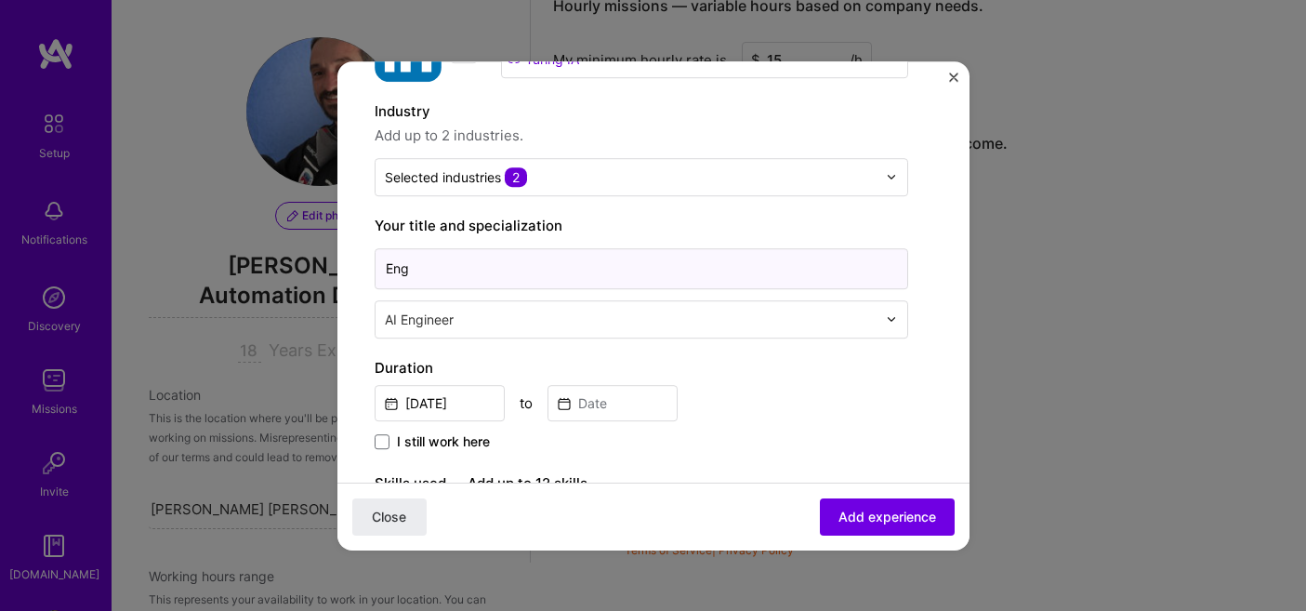
scroll to position [170, 0]
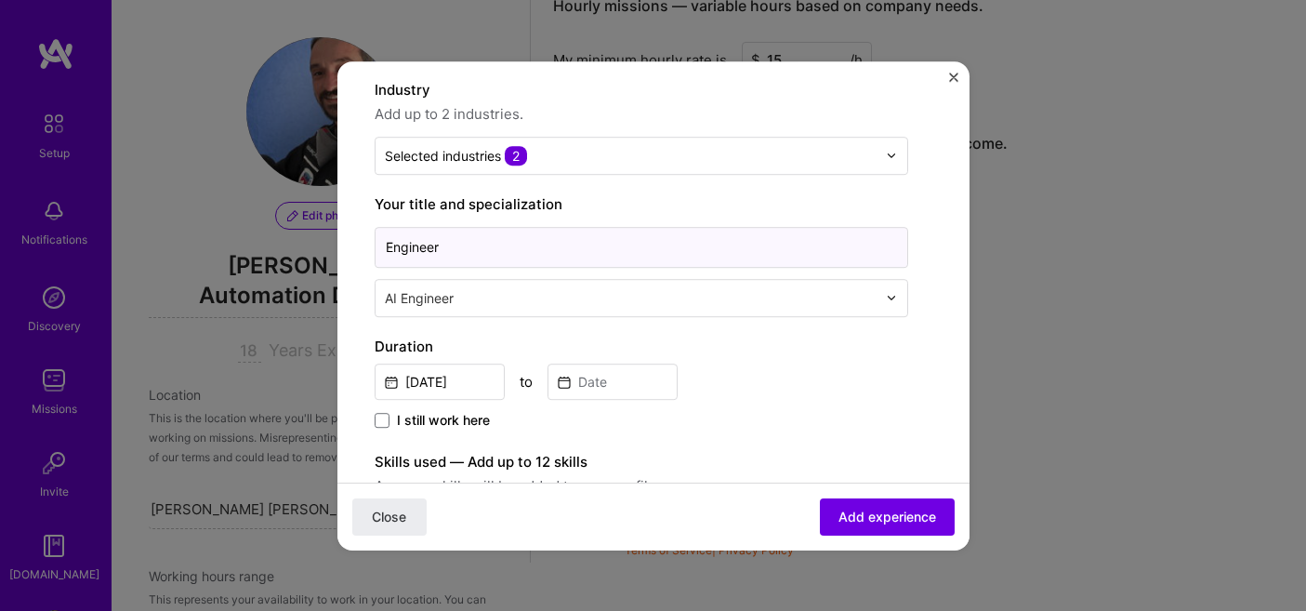
type input "Engineer"
click at [748, 414] on div "I still work here" at bounding box center [642, 421] width 534 height 21
click at [611, 378] on input at bounding box center [613, 381] width 130 height 36
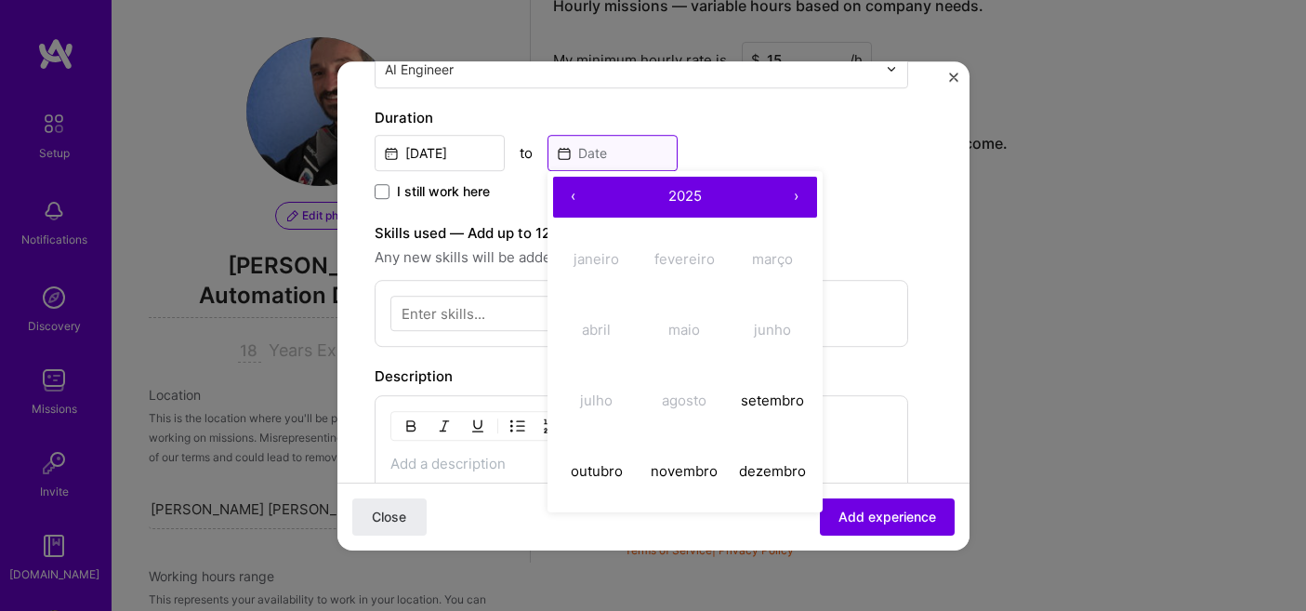
scroll to position [399, 0]
click at [772, 402] on abbr "setembro" at bounding box center [772, 400] width 63 height 18
type input "[DATE]"
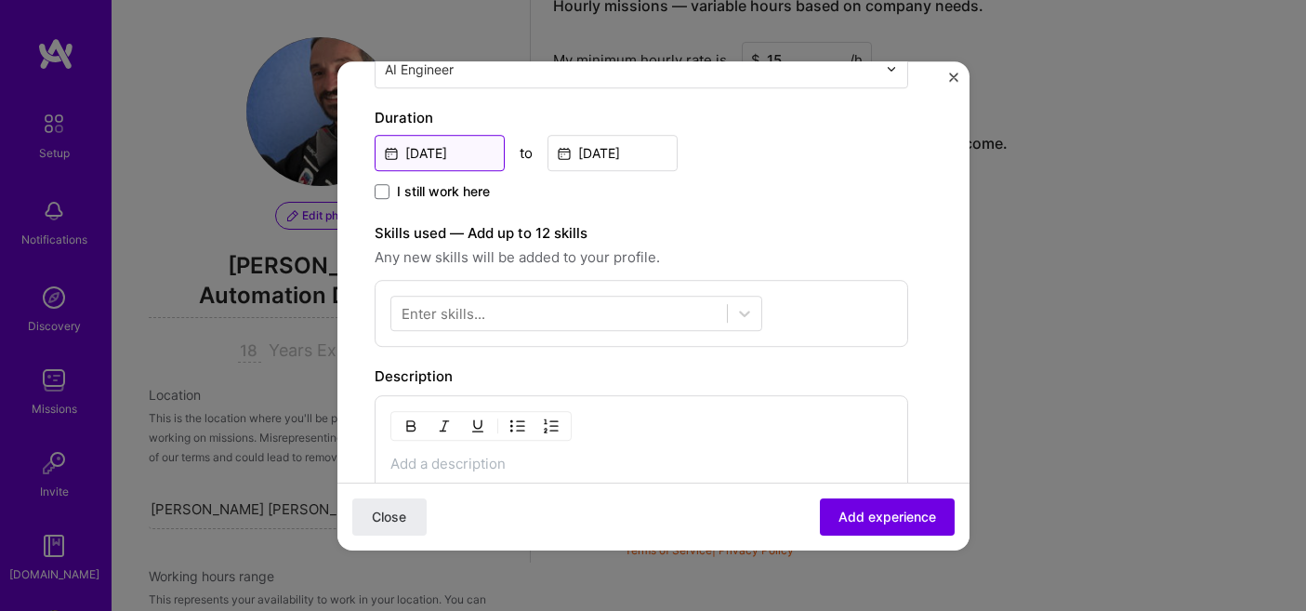
click at [430, 152] on input "[DATE]" at bounding box center [440, 153] width 130 height 36
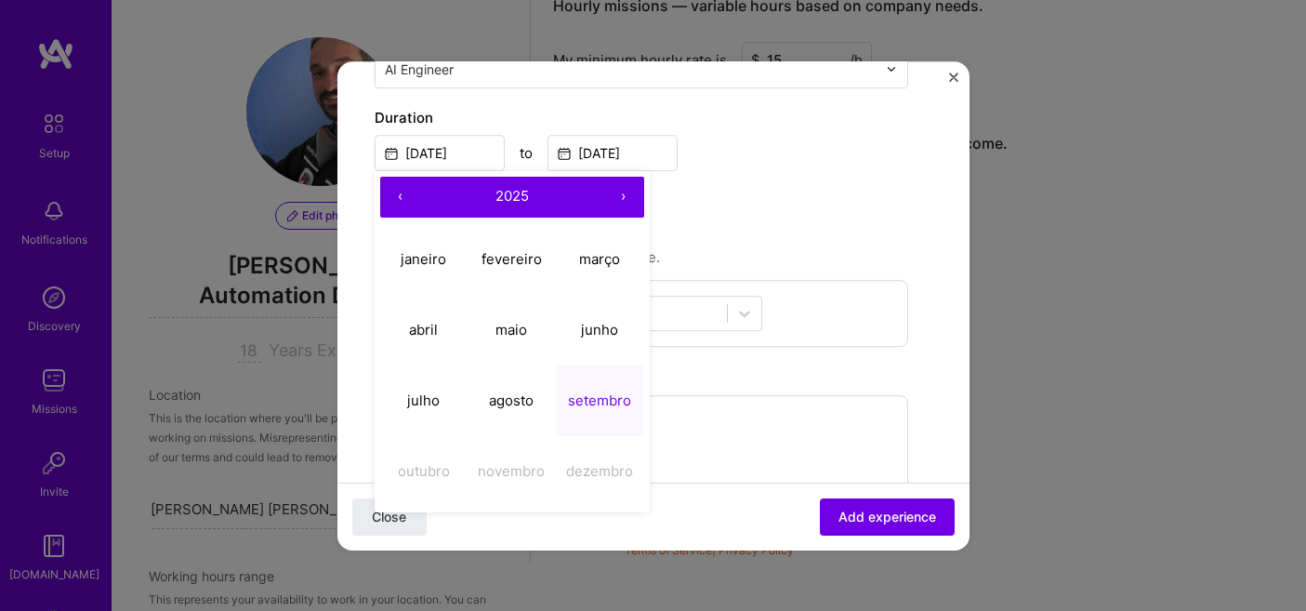
click at [395, 192] on button "‹" at bounding box center [400, 197] width 41 height 41
click at [398, 192] on button "‹" at bounding box center [400, 197] width 41 height 41
click at [514, 258] on abbr "fevereiro" at bounding box center [512, 259] width 60 height 18
type input "[DATE]"
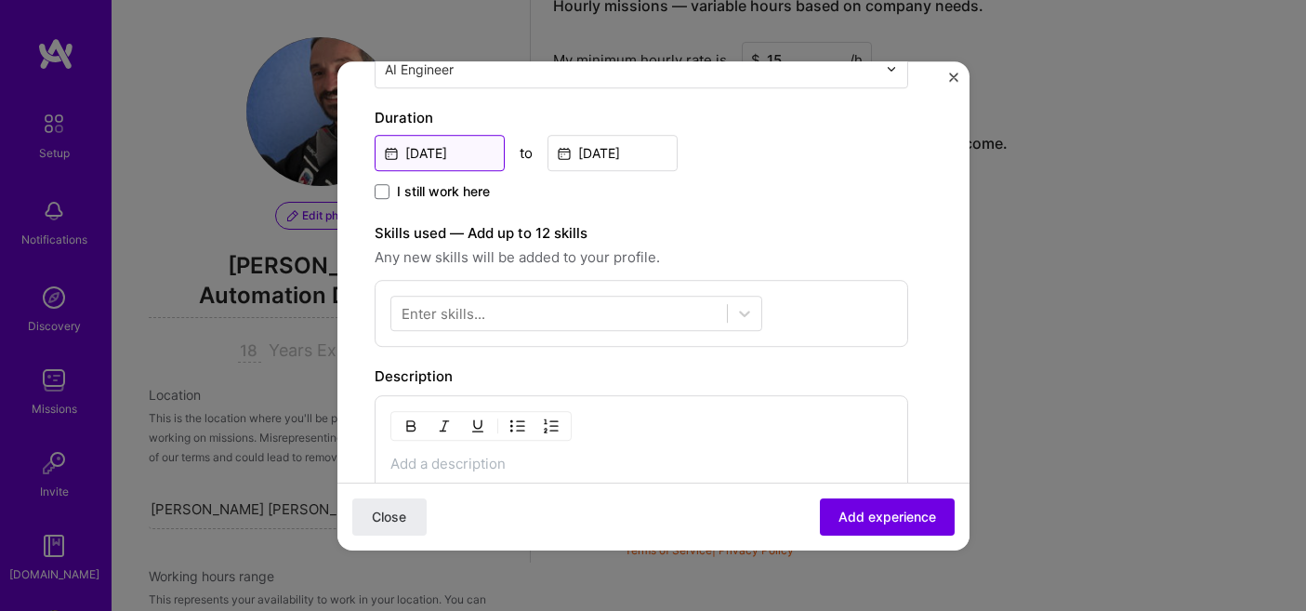
click at [423, 149] on input "[DATE]" at bounding box center [440, 153] width 130 height 36
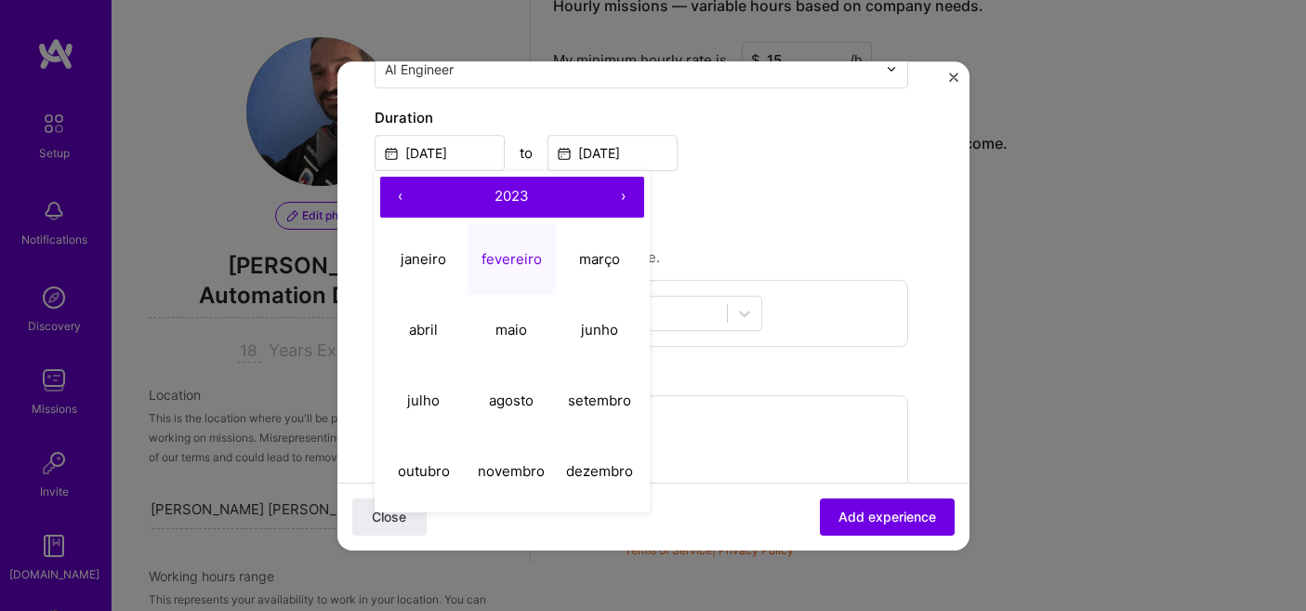
click at [688, 202] on div "I still work here" at bounding box center [642, 192] width 534 height 21
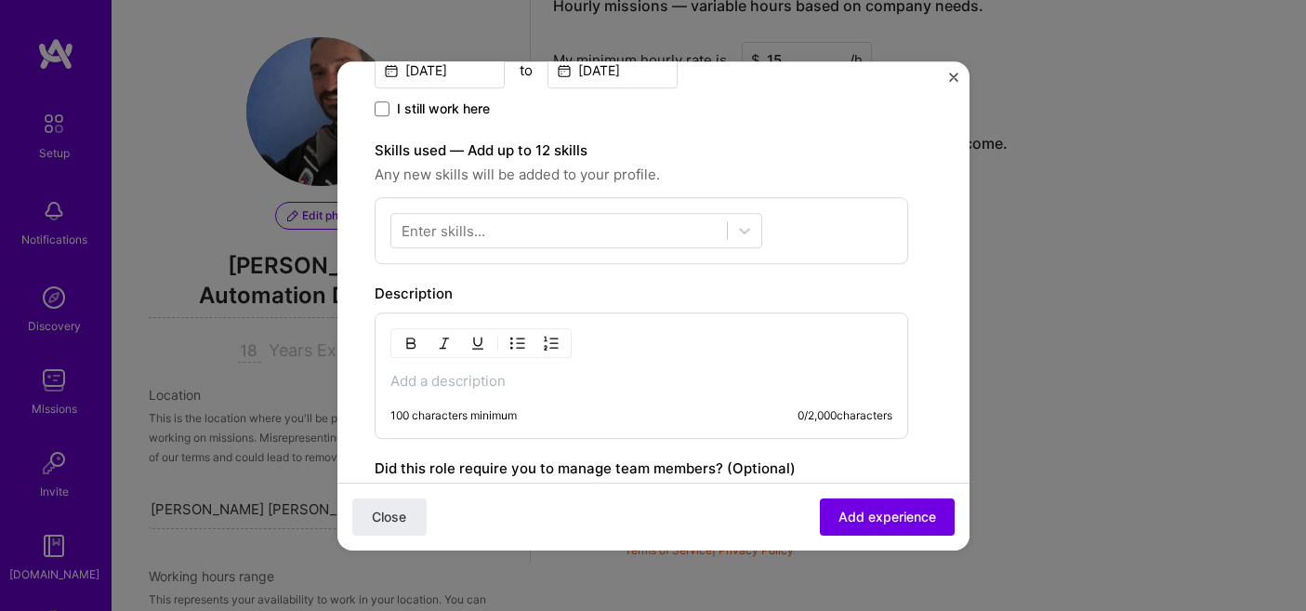
scroll to position [512, 0]
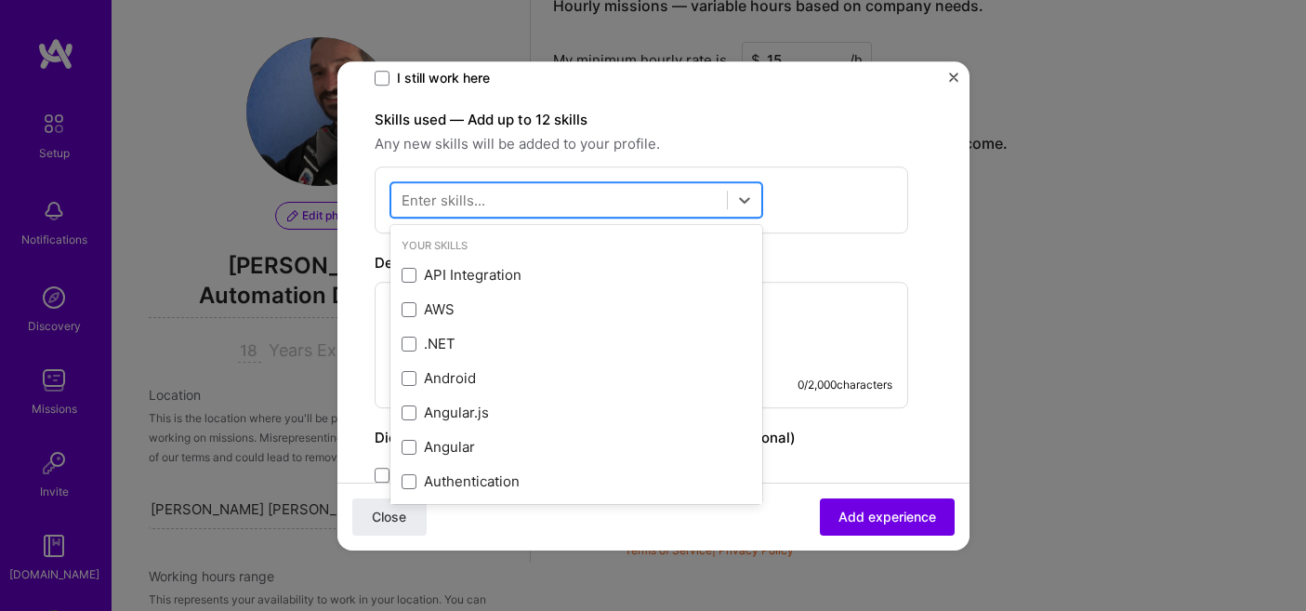
click at [688, 202] on div at bounding box center [559, 199] width 336 height 31
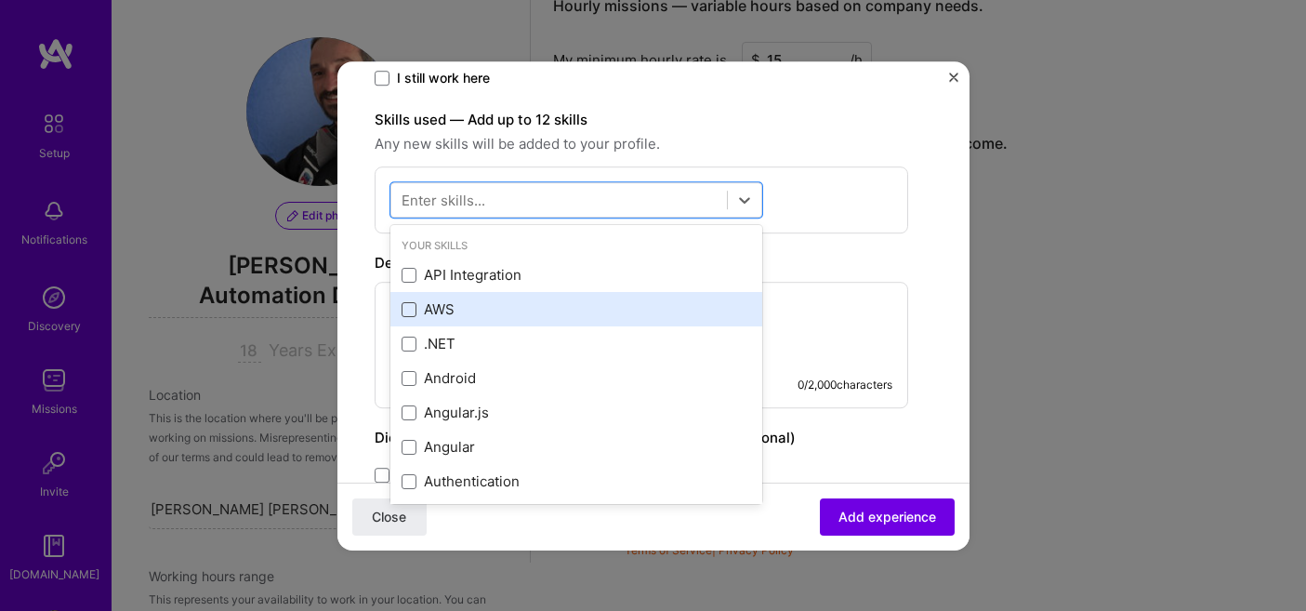
click at [402, 302] on span at bounding box center [409, 309] width 15 height 15
click at [0, 0] on input "checkbox" at bounding box center [0, 0] width 0 height 0
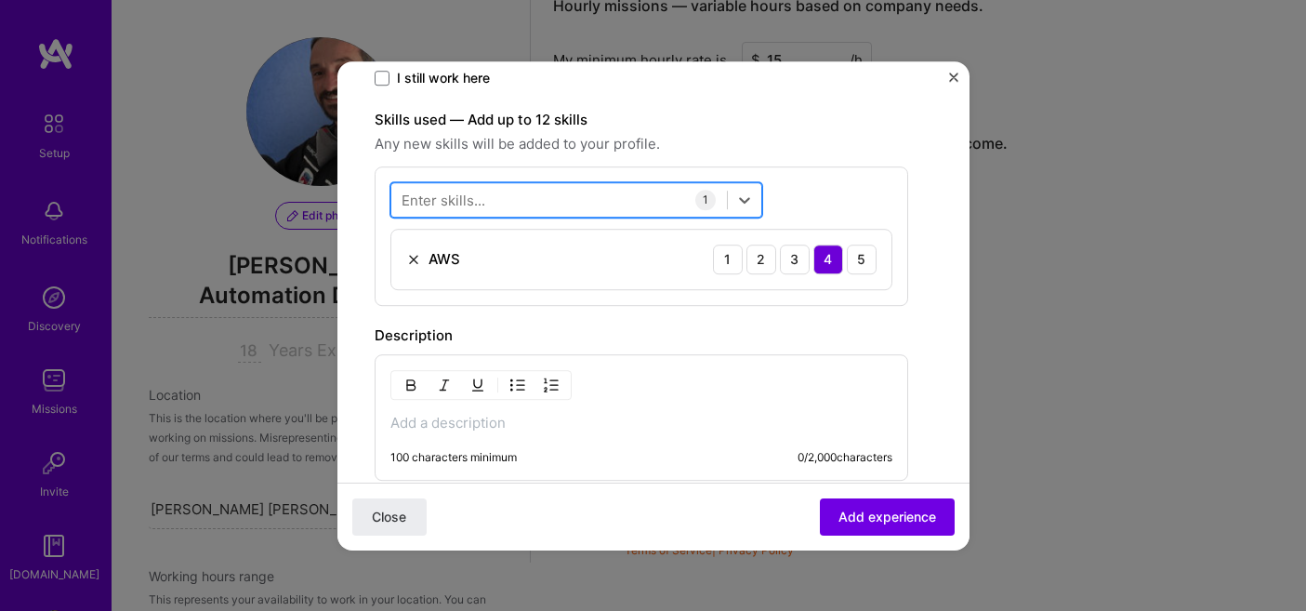
click at [495, 198] on div at bounding box center [559, 199] width 336 height 31
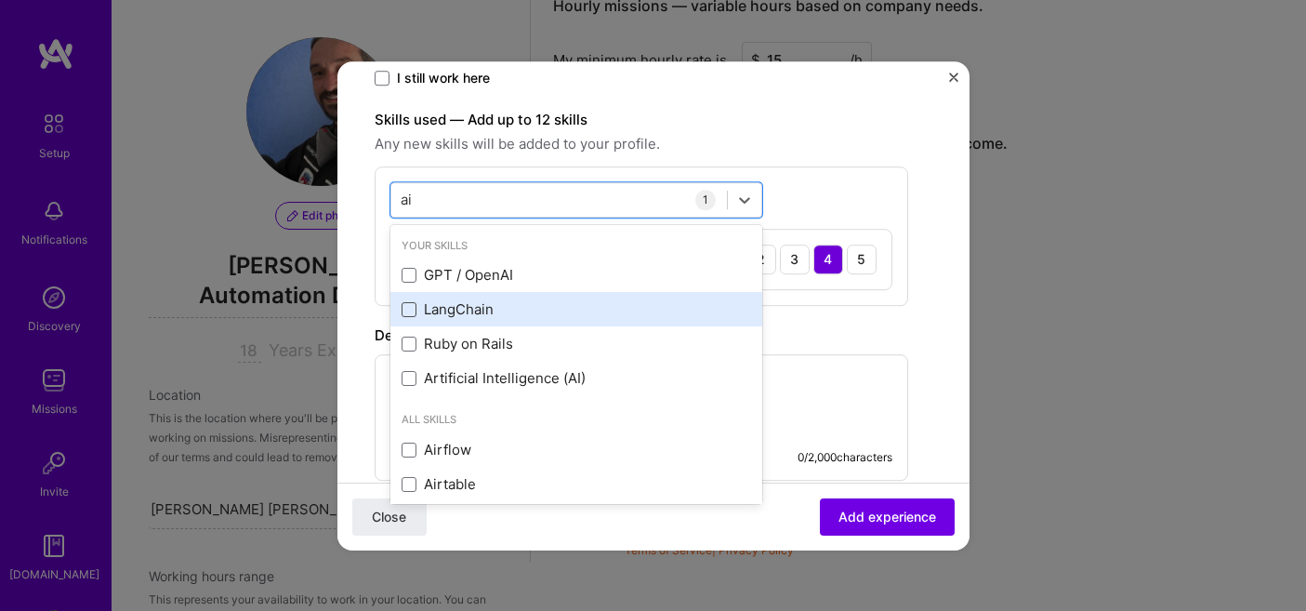
click at [411, 309] on span at bounding box center [409, 309] width 15 height 15
click at [0, 0] on input "checkbox" at bounding box center [0, 0] width 0 height 0
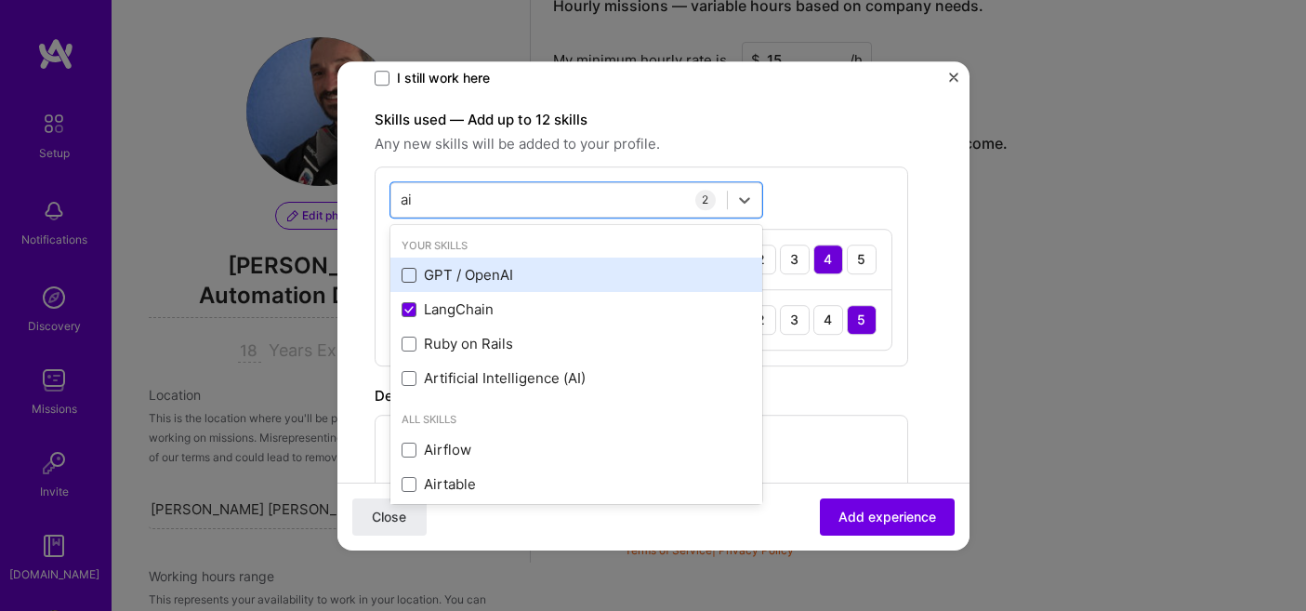
click at [407, 271] on span at bounding box center [409, 275] width 15 height 15
click at [0, 0] on input "checkbox" at bounding box center [0, 0] width 0 height 0
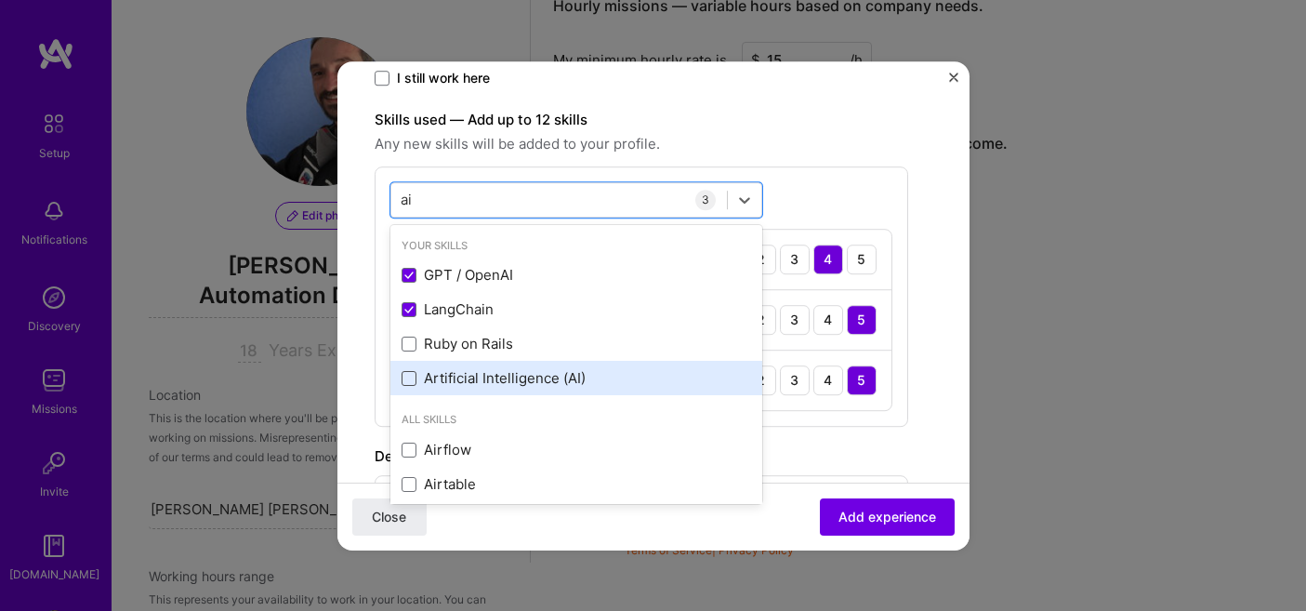
click at [407, 375] on span at bounding box center [409, 378] width 15 height 15
click at [0, 0] on input "checkbox" at bounding box center [0, 0] width 0 height 0
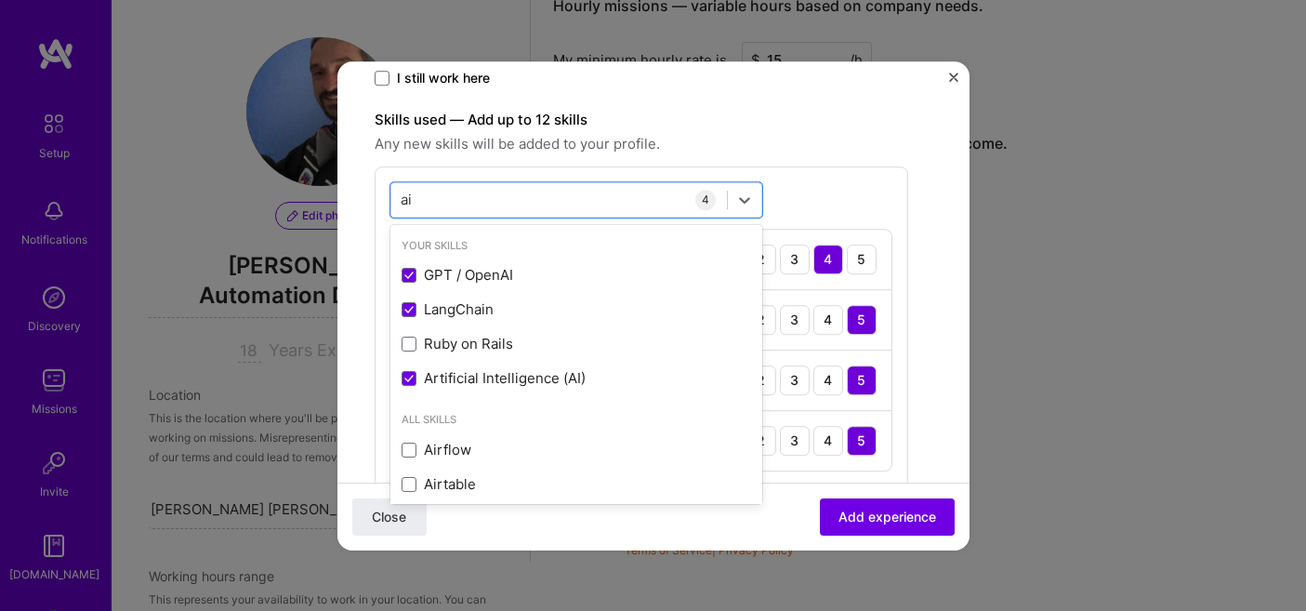
type input "ai"
click at [861, 104] on div "Create a job experience Jobs help companies understand your past experience. Co…" at bounding box center [642, 272] width 534 height 1373
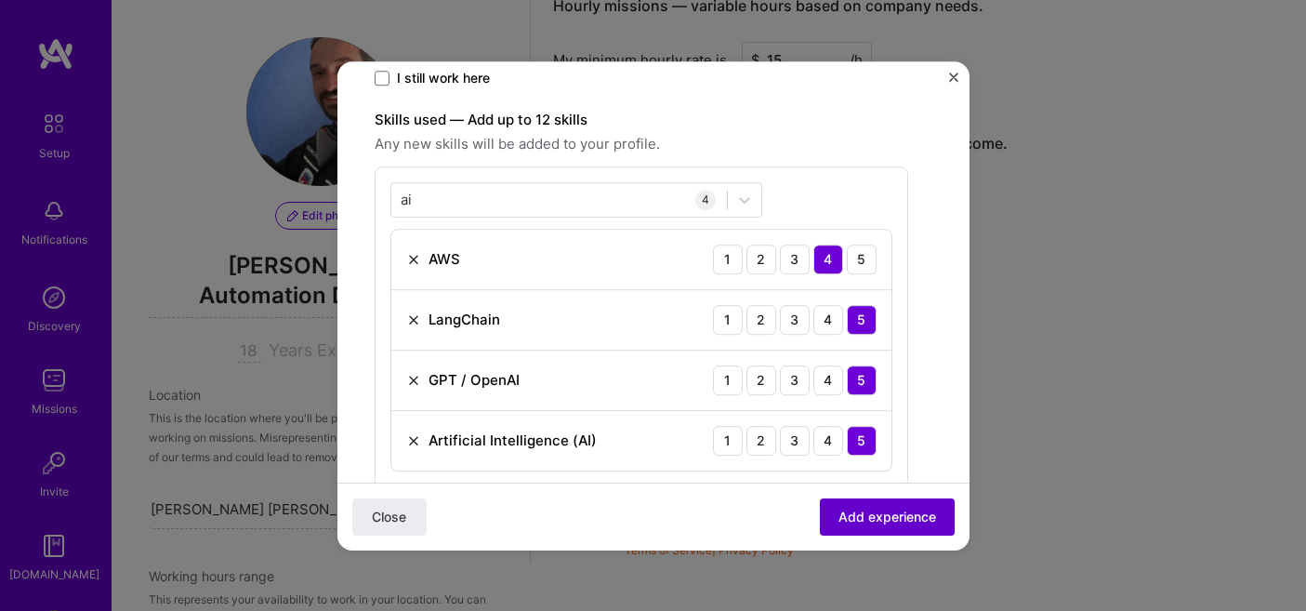
click at [883, 516] on span "Add experience" at bounding box center [888, 516] width 98 height 19
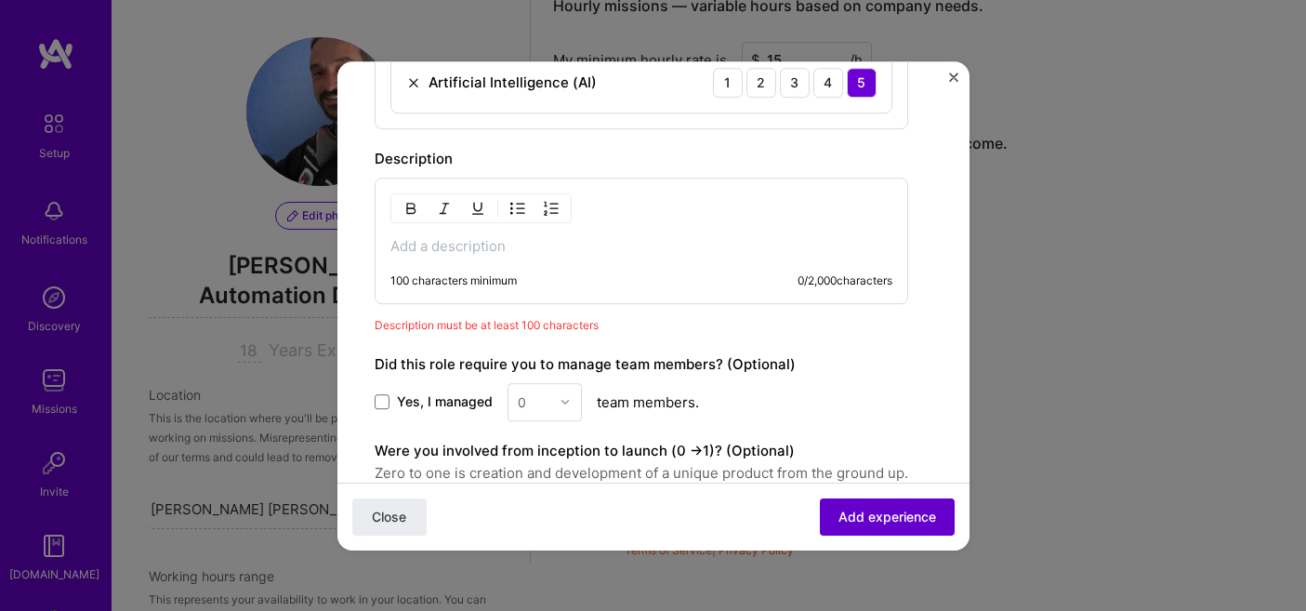
scroll to position [957, 0]
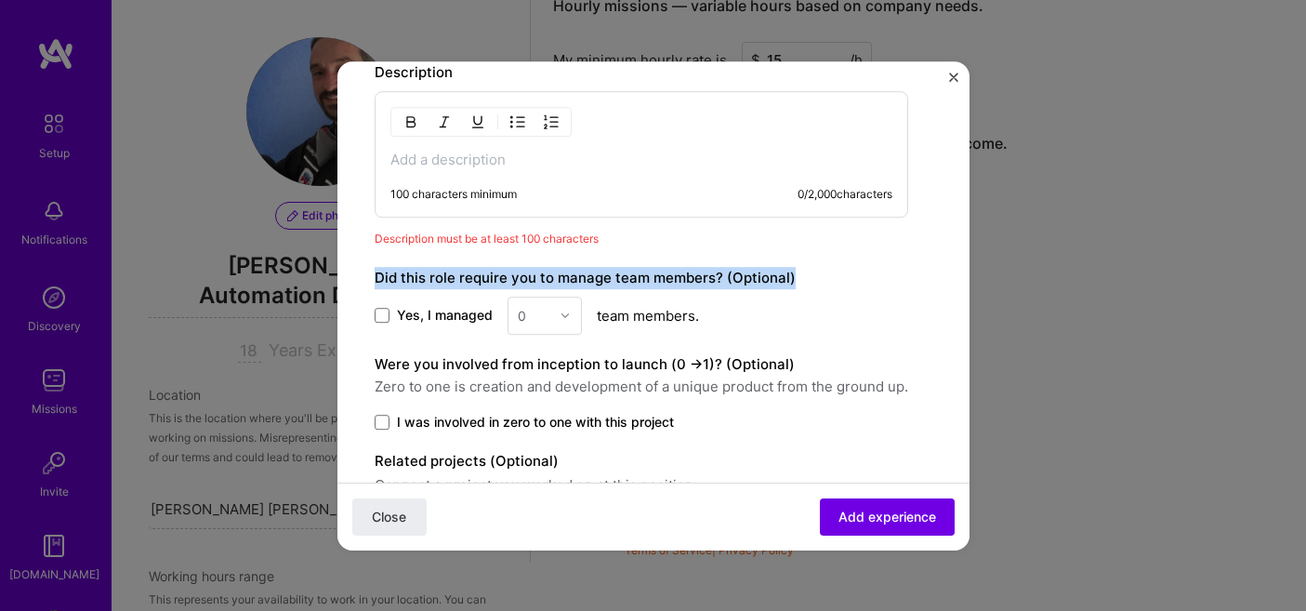
drag, startPoint x: 375, startPoint y: 274, endPoint x: 803, endPoint y: 269, distance: 428.6
click at [803, 269] on div "Did this role require you to manage team members? (Optional)" at bounding box center [642, 278] width 534 height 22
click at [795, 284] on div "Did this role require you to manage team members? (Optional)" at bounding box center [642, 278] width 534 height 22
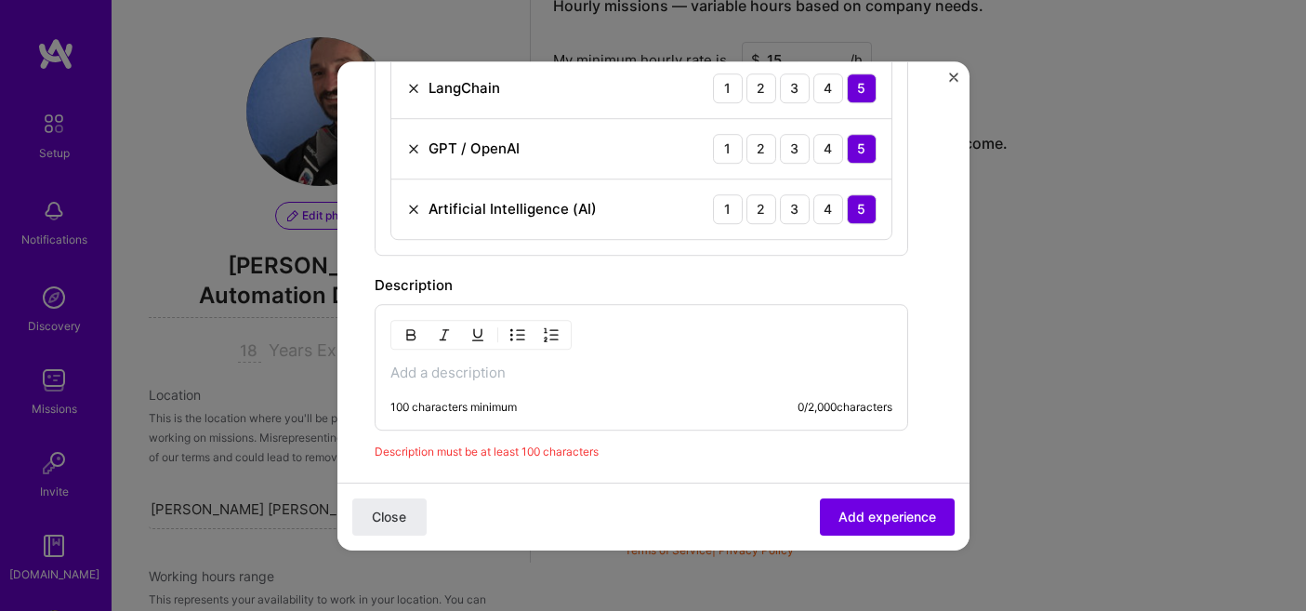
scroll to position [780, 0]
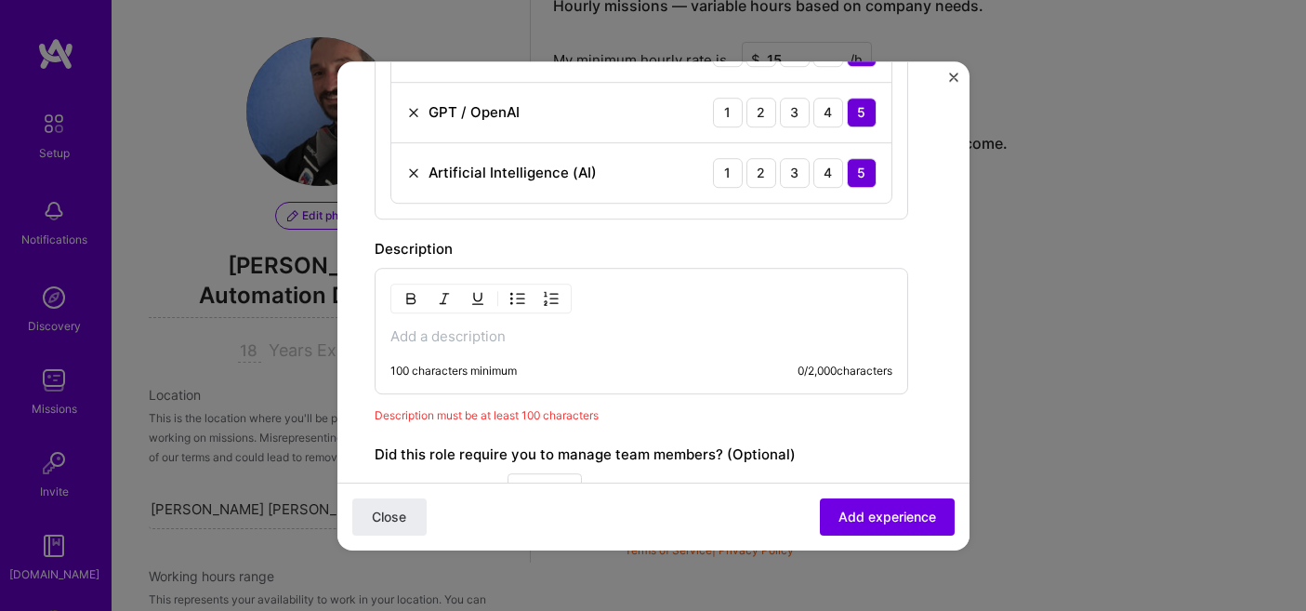
click at [653, 358] on div "100 characters minimum 0 / 2,000 characters" at bounding box center [642, 331] width 534 height 126
click at [506, 325] on div "100 characters minimum 0 / 2,000 characters" at bounding box center [642, 331] width 534 height 126
click at [506, 330] on p at bounding box center [641, 336] width 502 height 19
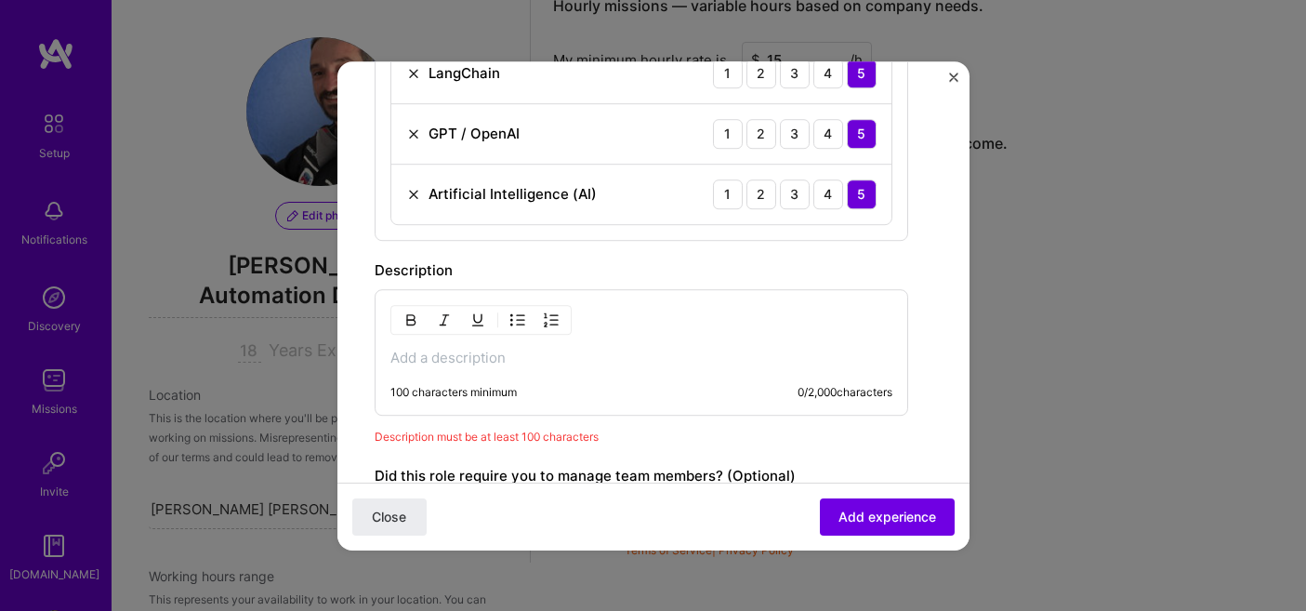
scroll to position [770, 0]
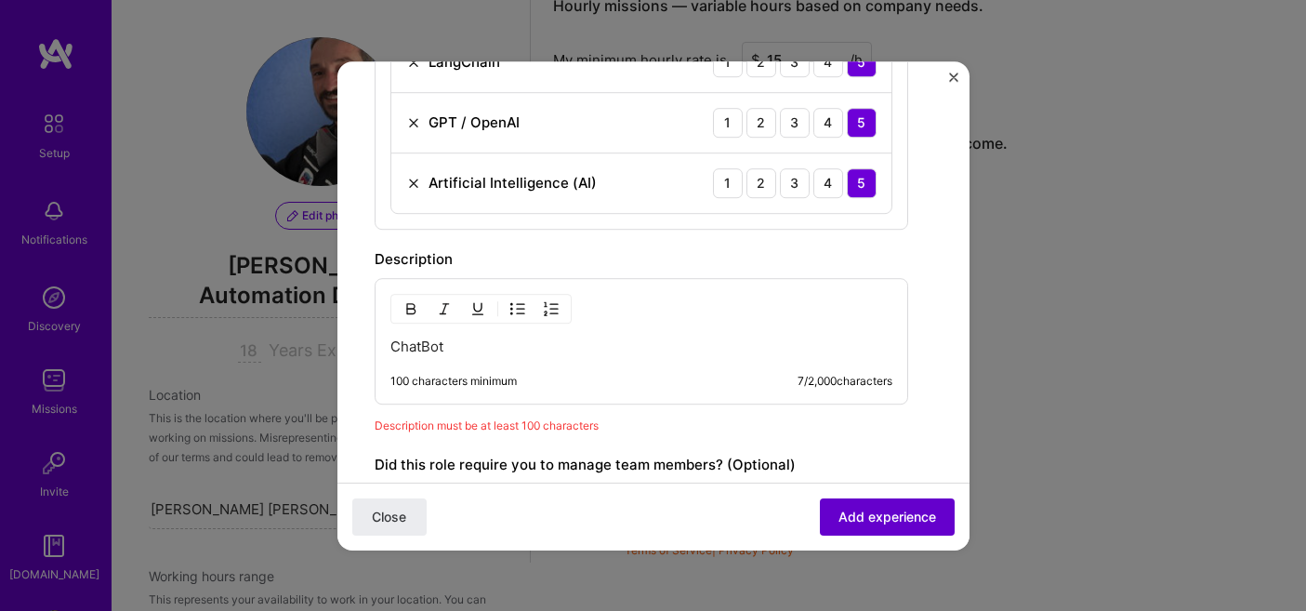
click at [891, 512] on span "Add experience" at bounding box center [888, 516] width 98 height 19
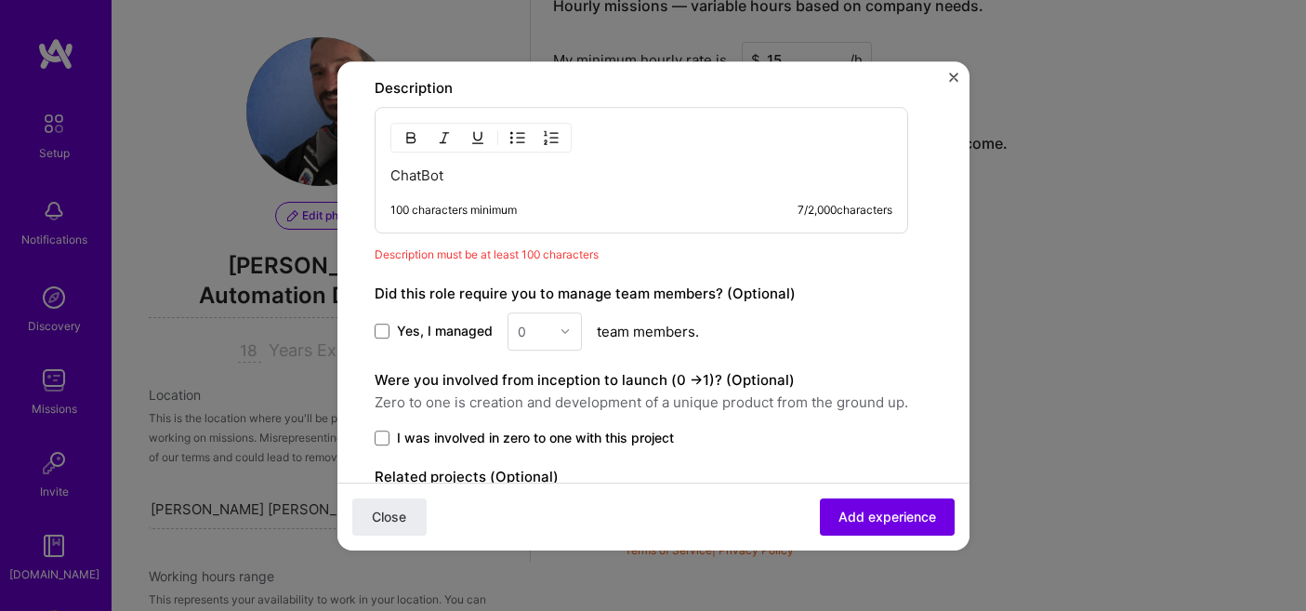
scroll to position [940, 0]
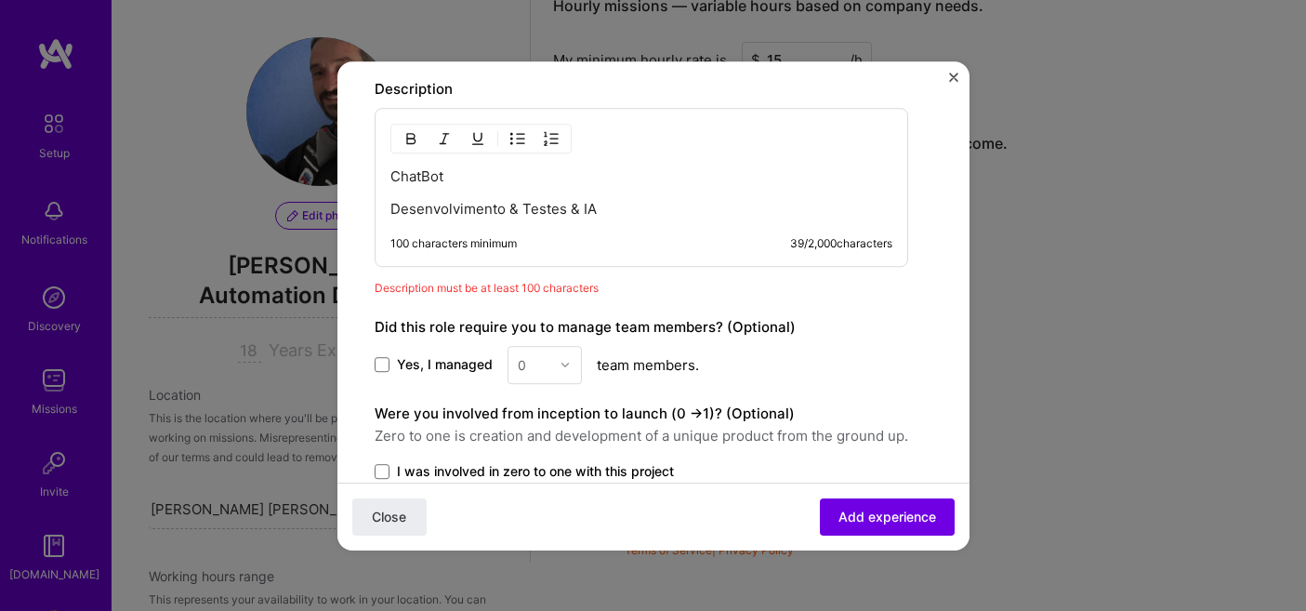
click at [646, 221] on div "ChatBot Desenvolvimento & Testes & IA 100 characters minimum 39 / 2,000 charact…" at bounding box center [642, 187] width 534 height 159
click at [674, 233] on div "ChatBot Desenvolvimento & Testes & IA 100 characters minimum 39 / 2,000 charact…" at bounding box center [642, 187] width 534 height 159
drag, startPoint x: 604, startPoint y: 205, endPoint x: 345, endPoint y: 177, distance: 260.9
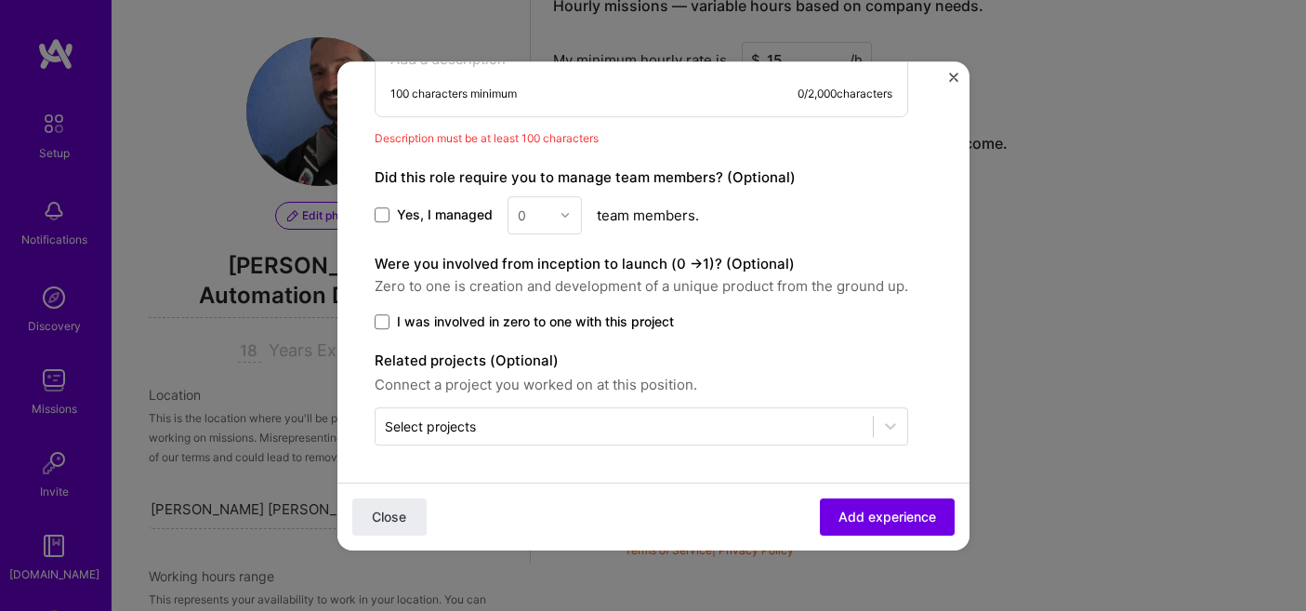
scroll to position [1057, 0]
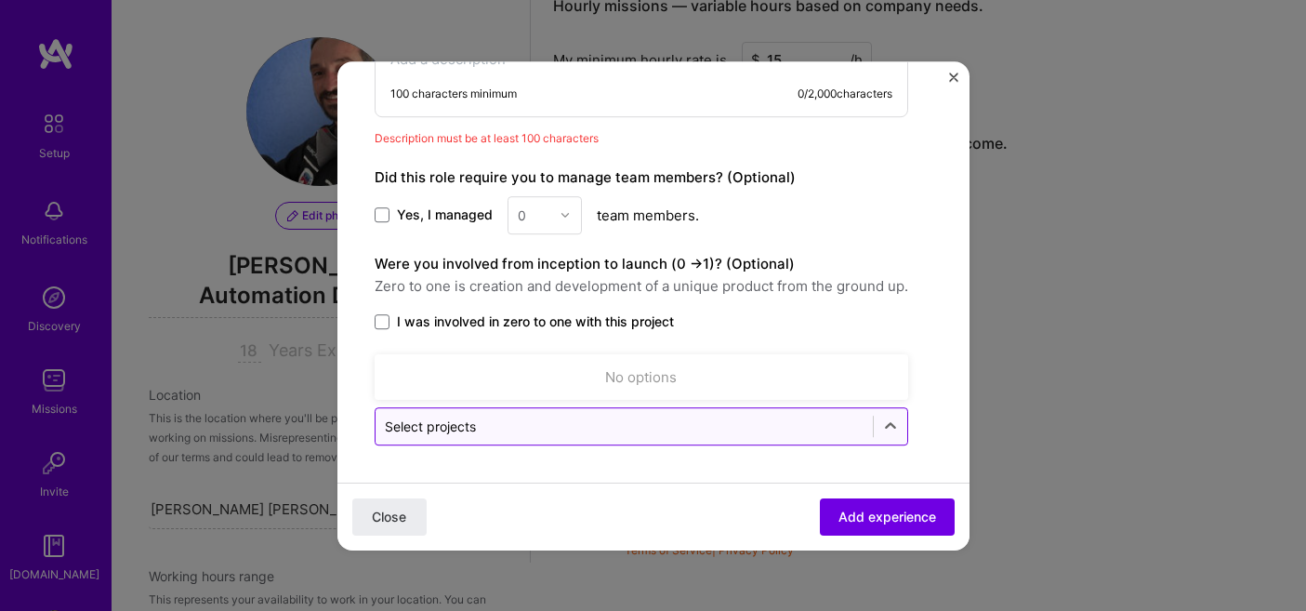
click at [785, 416] on input "text" at bounding box center [624, 426] width 479 height 20
click at [837, 309] on div "Were you involved from inception to launch (0 - > 1)? (Optional) Zero to one is…" at bounding box center [642, 292] width 534 height 78
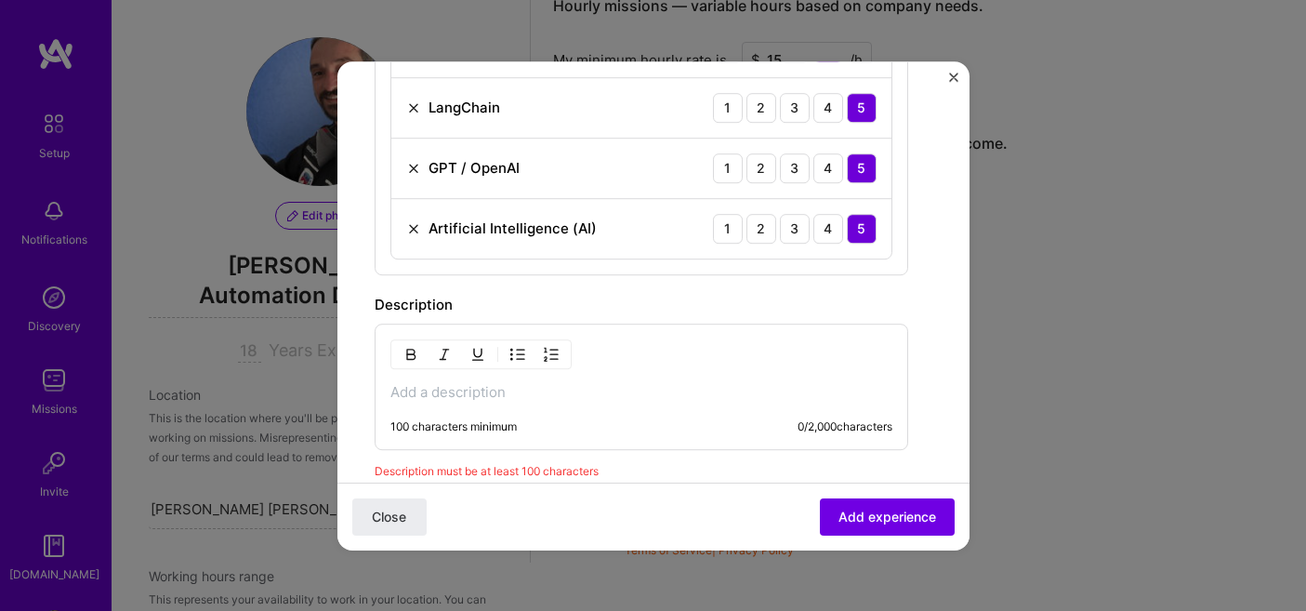
scroll to position [463, 0]
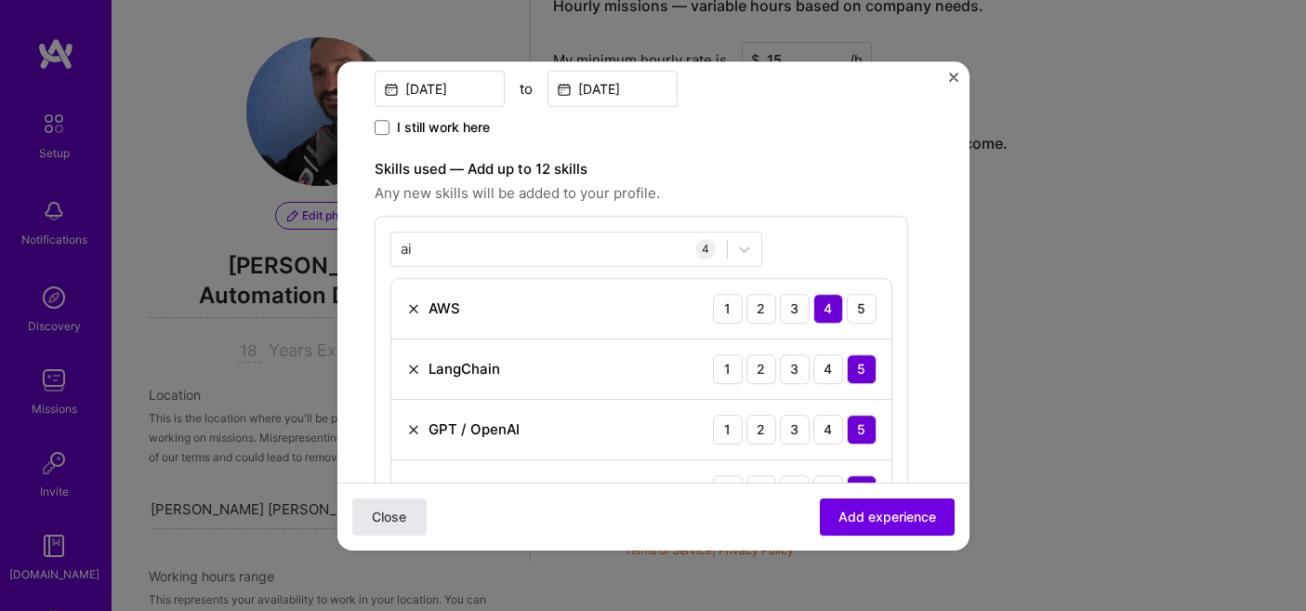
click at [402, 509] on span "Close" at bounding box center [389, 516] width 34 height 19
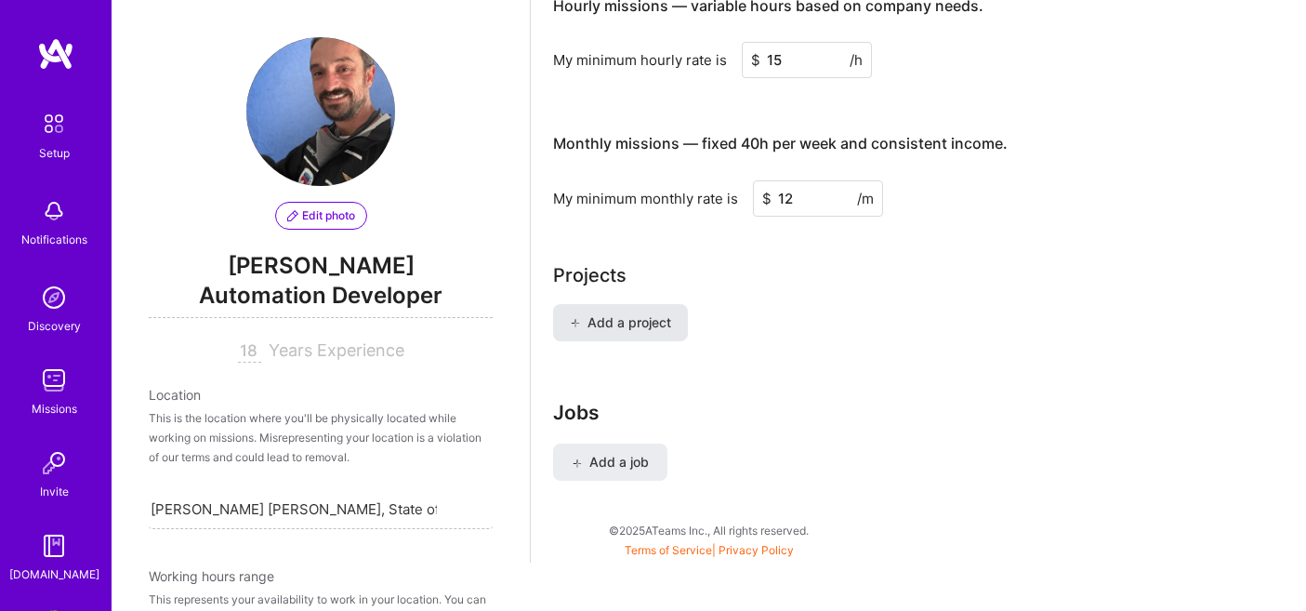
click at [631, 304] on button "Add a project" at bounding box center [620, 322] width 135 height 37
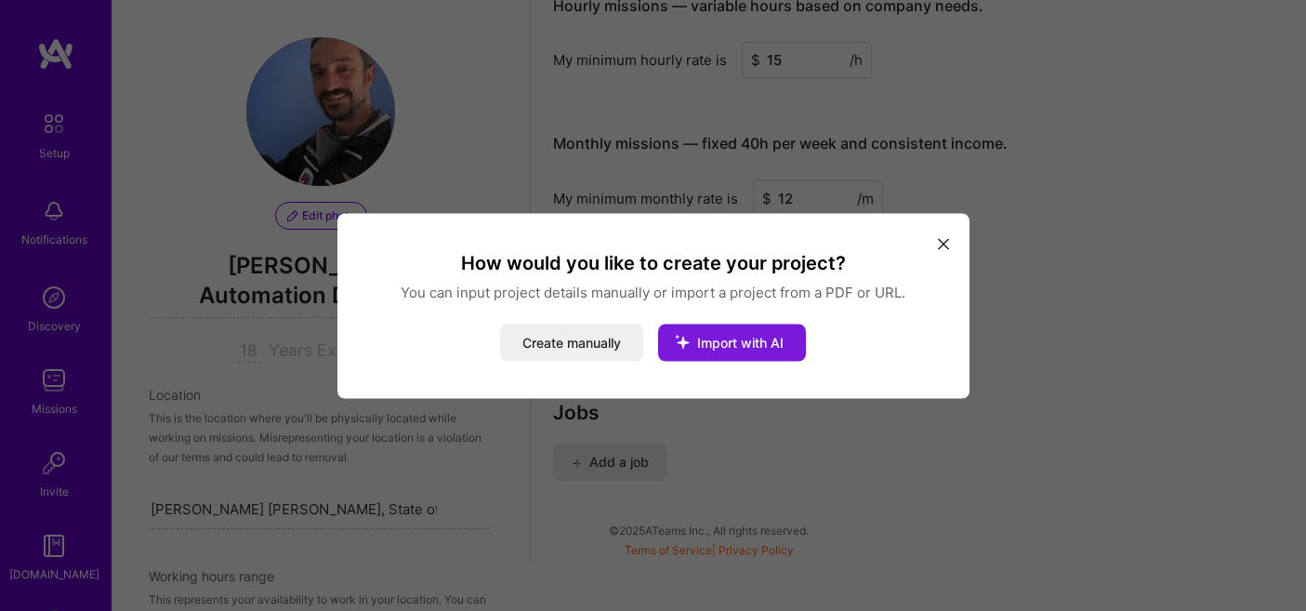
click at [760, 345] on span "Import with AI" at bounding box center [740, 342] width 86 height 16
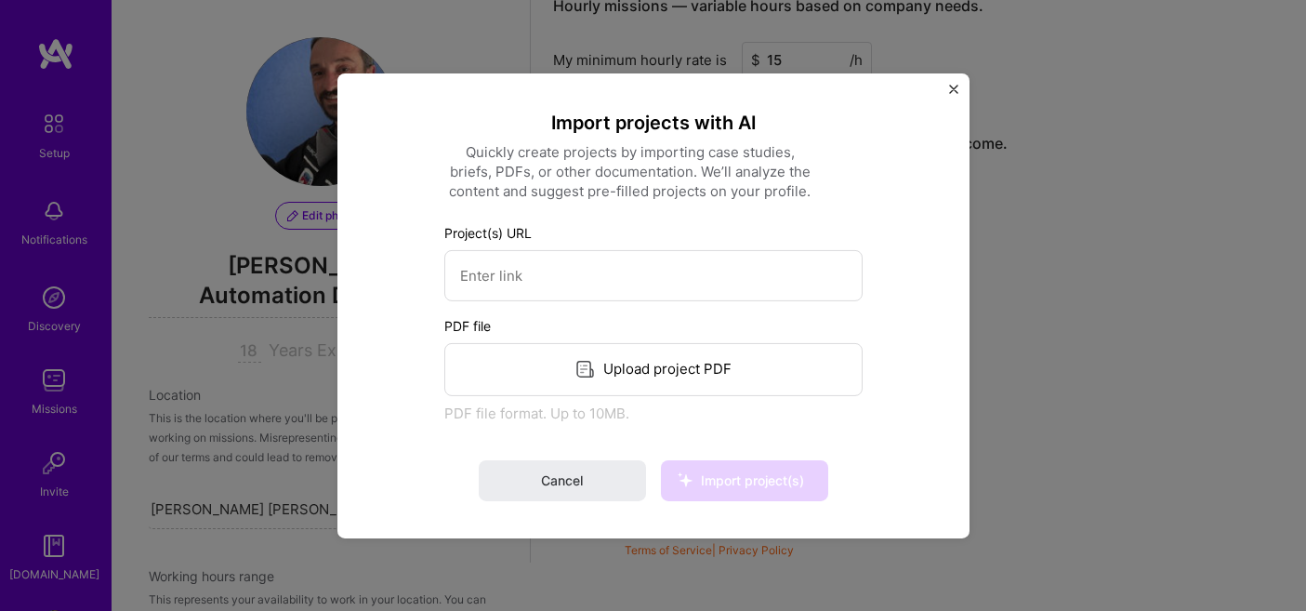
click at [669, 363] on div "Upload project PDF" at bounding box center [653, 368] width 418 height 53
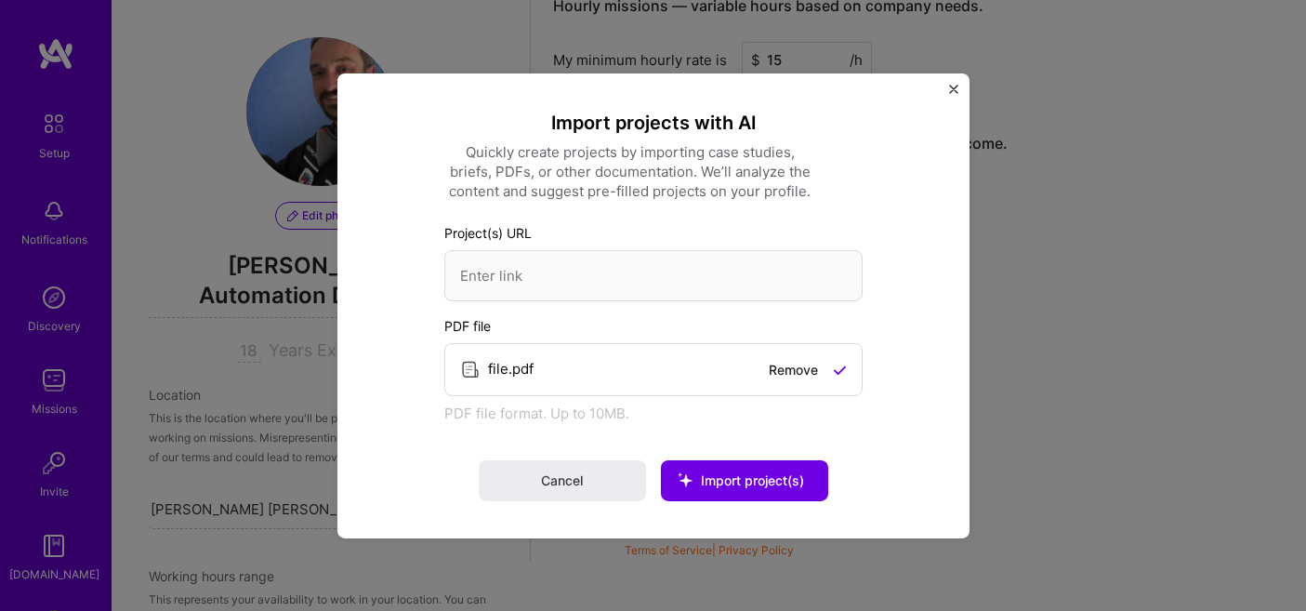
click at [611, 359] on div "file.pdf Remove" at bounding box center [653, 368] width 418 height 53
click at [782, 368] on link "Remove" at bounding box center [793, 369] width 49 height 16
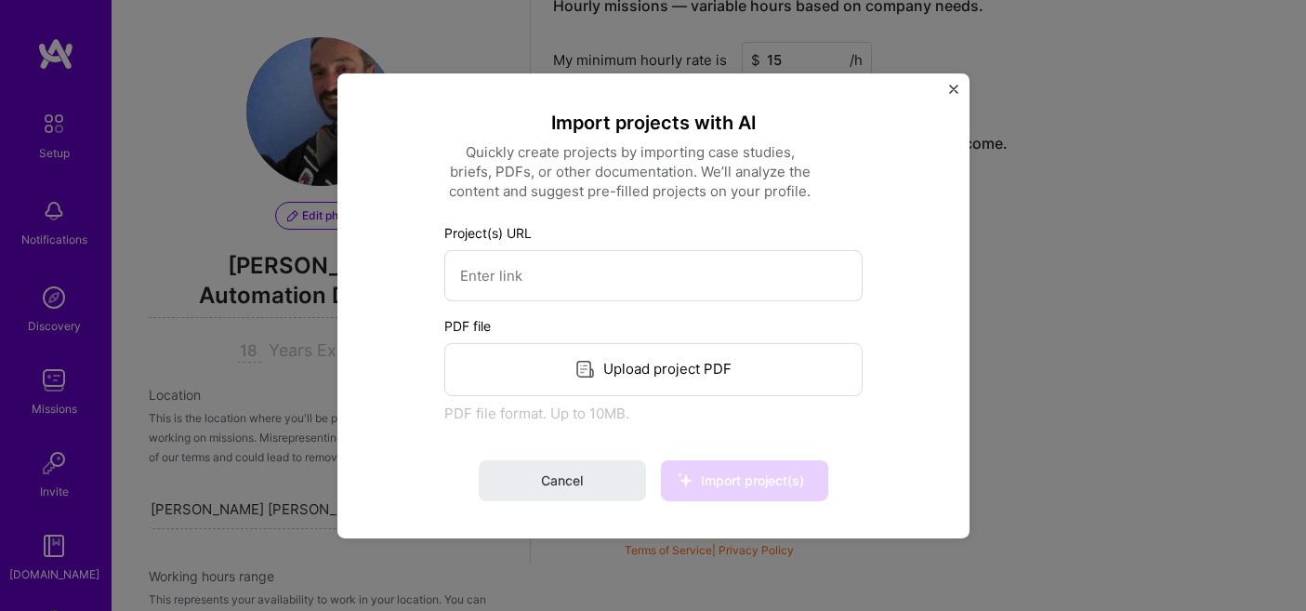
click at [904, 317] on div "Import projects with AI Quickly create projects by importing case studies, brie…" at bounding box center [654, 305] width 558 height 390
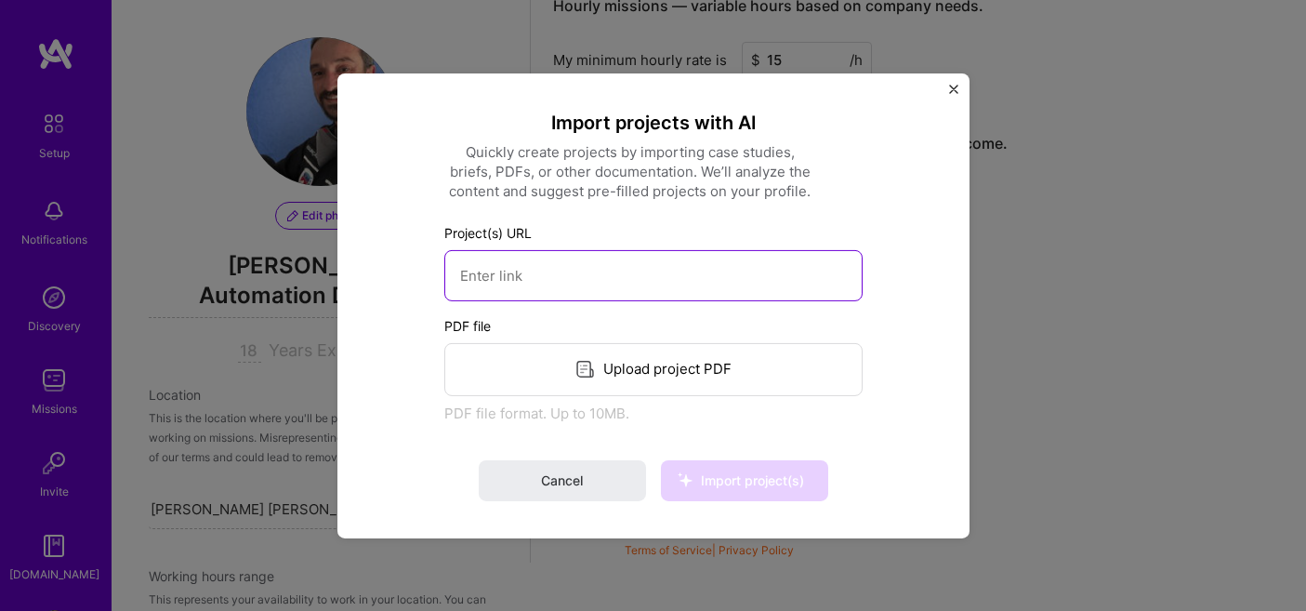
click at [616, 272] on input at bounding box center [653, 274] width 418 height 51
paste input "https://turing.com.br"
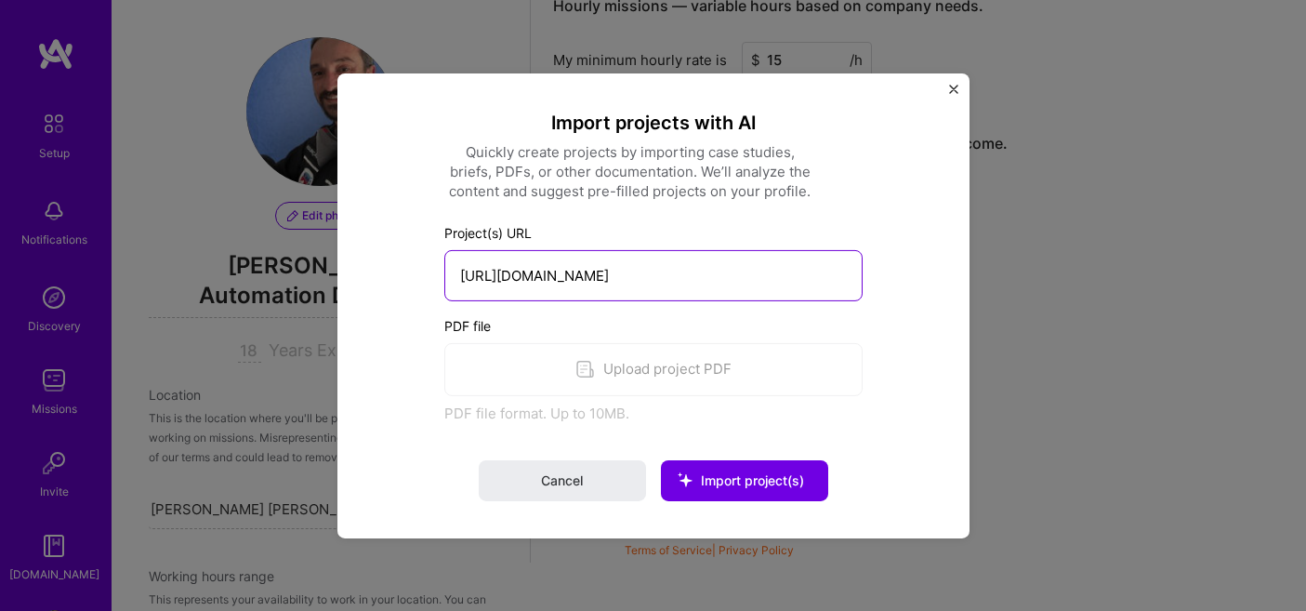
type input "https://turing.com.br"
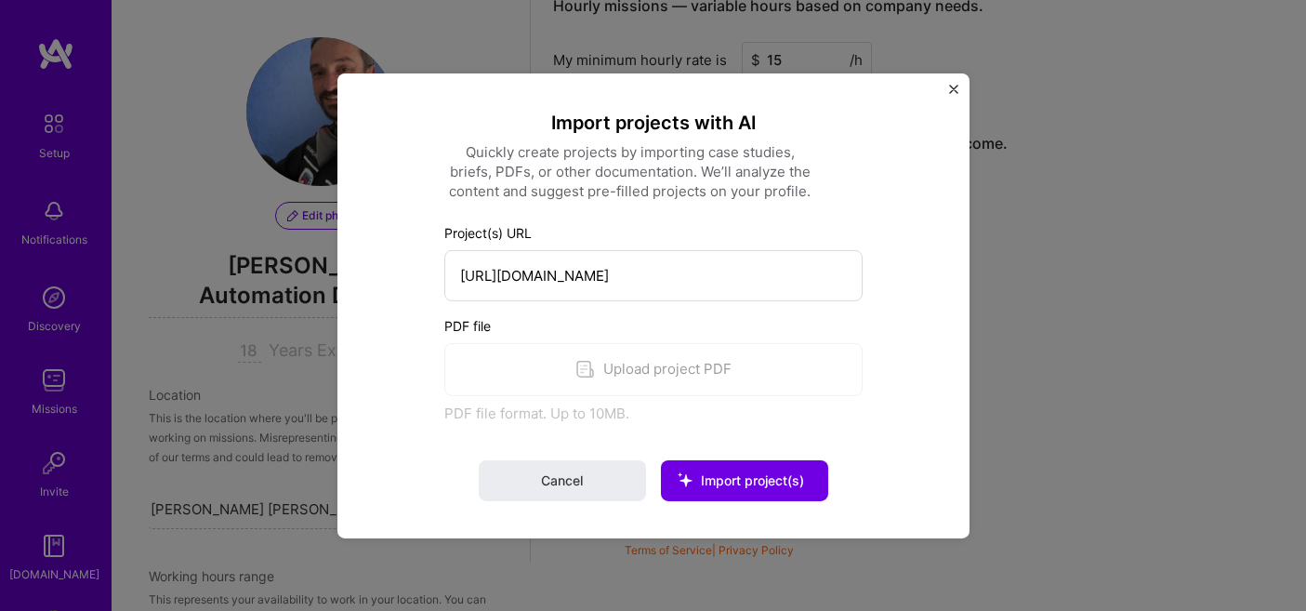
click at [805, 304] on div "Project(s) URL https://turing.com.br PDF file Upload project PDF PDF file forma…" at bounding box center [653, 322] width 418 height 200
click at [757, 469] on button "Import project(s)" at bounding box center [744, 480] width 167 height 41
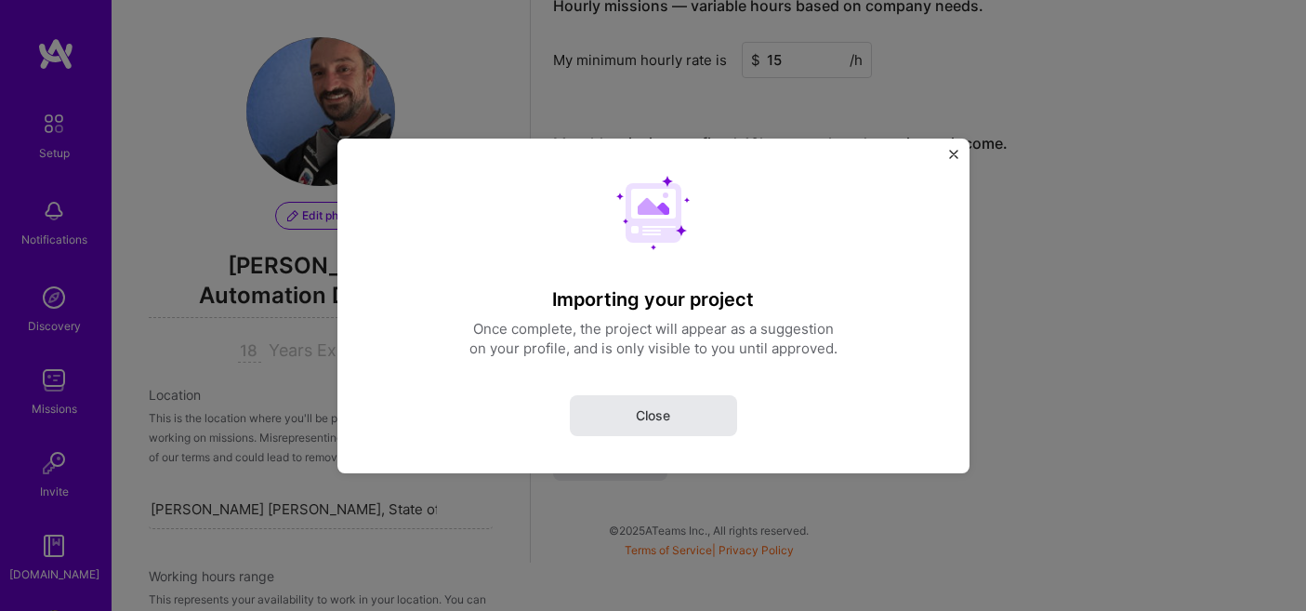
click at [658, 412] on span "Close" at bounding box center [653, 414] width 34 height 19
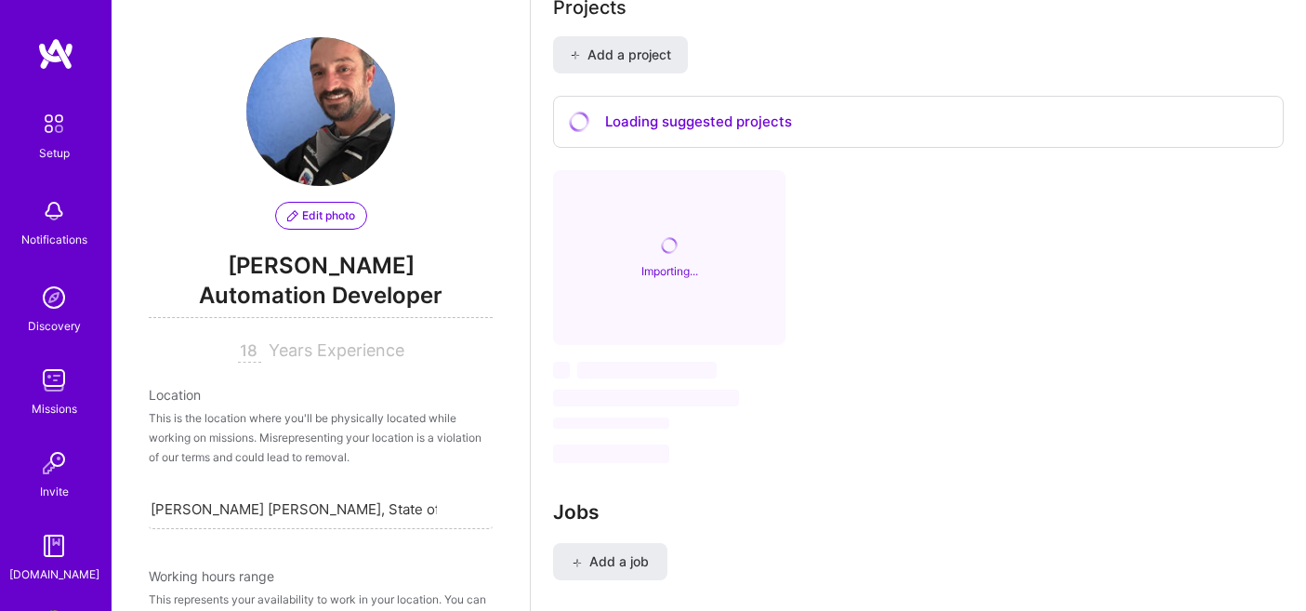
scroll to position [1544, 0]
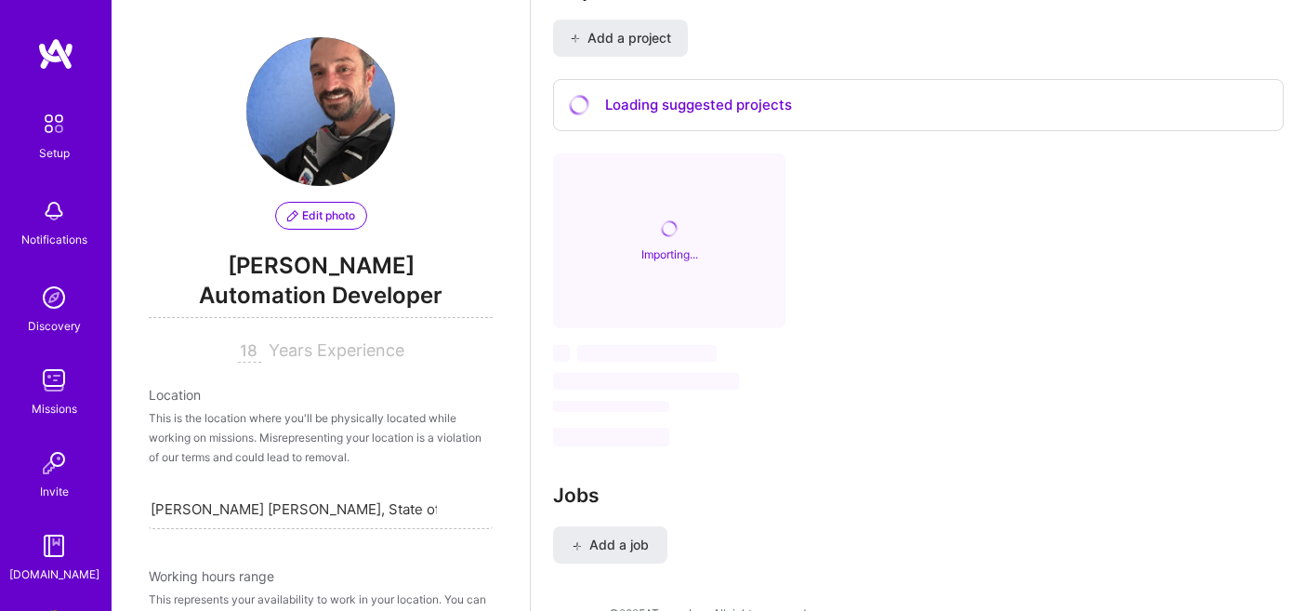
click at [894, 205] on div "Importing... ‌ ‌ ‌ ‌ ‌" at bounding box center [918, 299] width 731 height 293
click at [712, 196] on div "Importing..." at bounding box center [669, 240] width 232 height 175
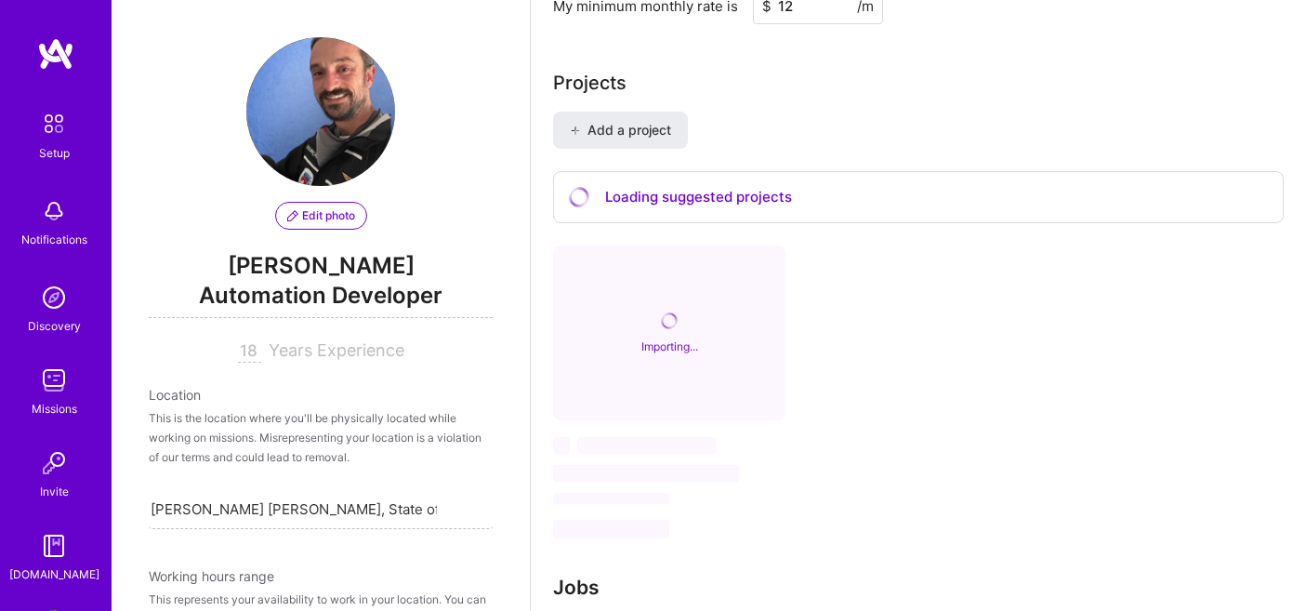
scroll to position [1449, 0]
click at [625, 124] on span "Add a project" at bounding box center [620, 133] width 101 height 19
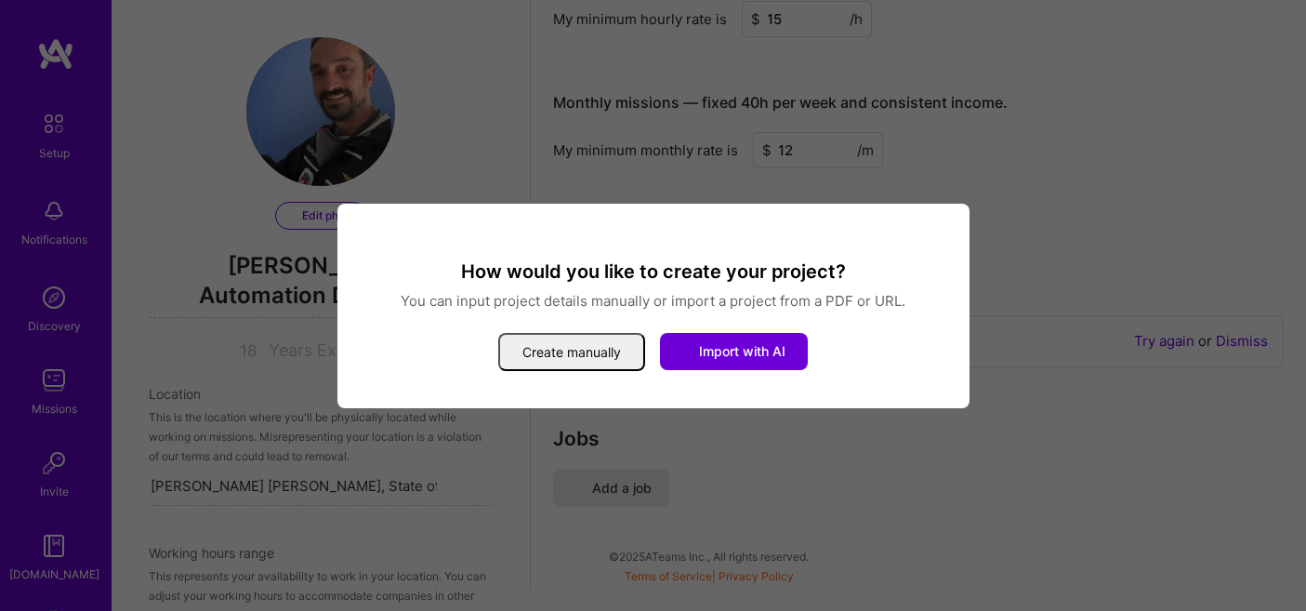
select select "BR"
select select "Right Now"
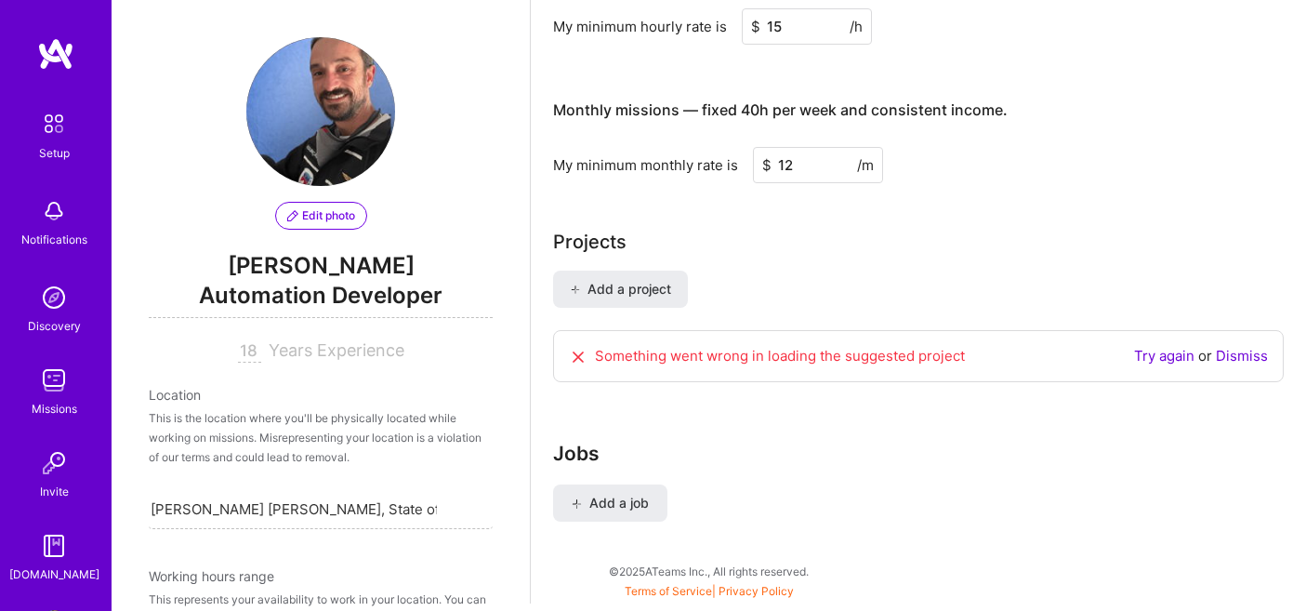
scroll to position [1126, 0]
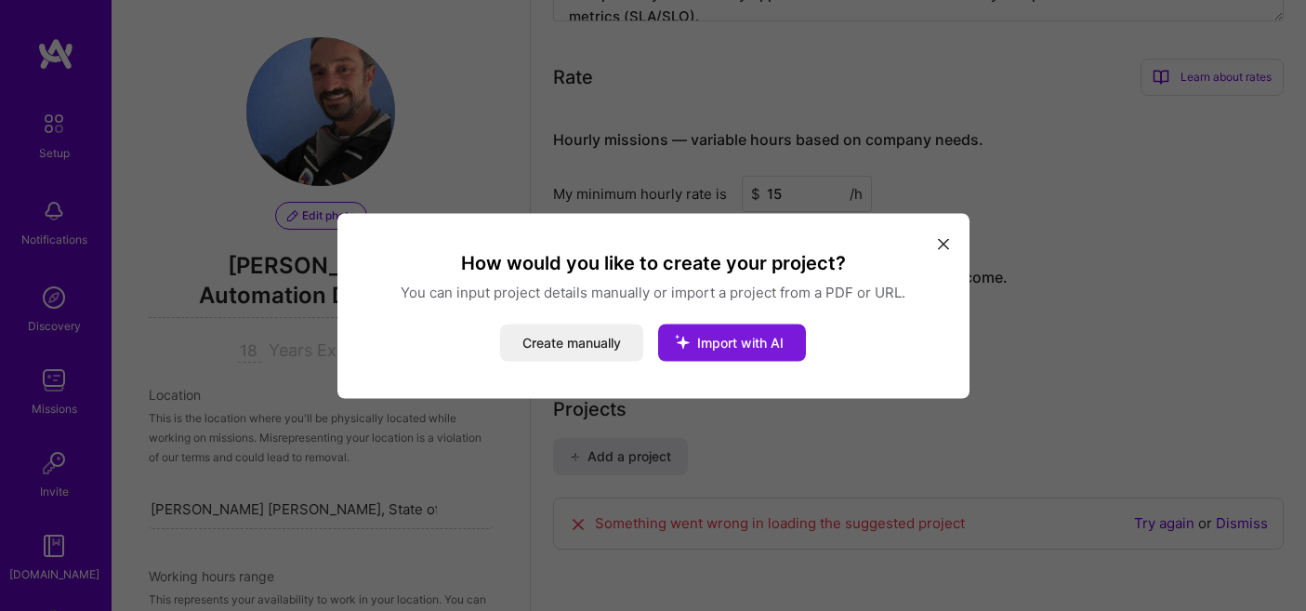
click at [724, 340] on span "Import with AI" at bounding box center [740, 342] width 86 height 16
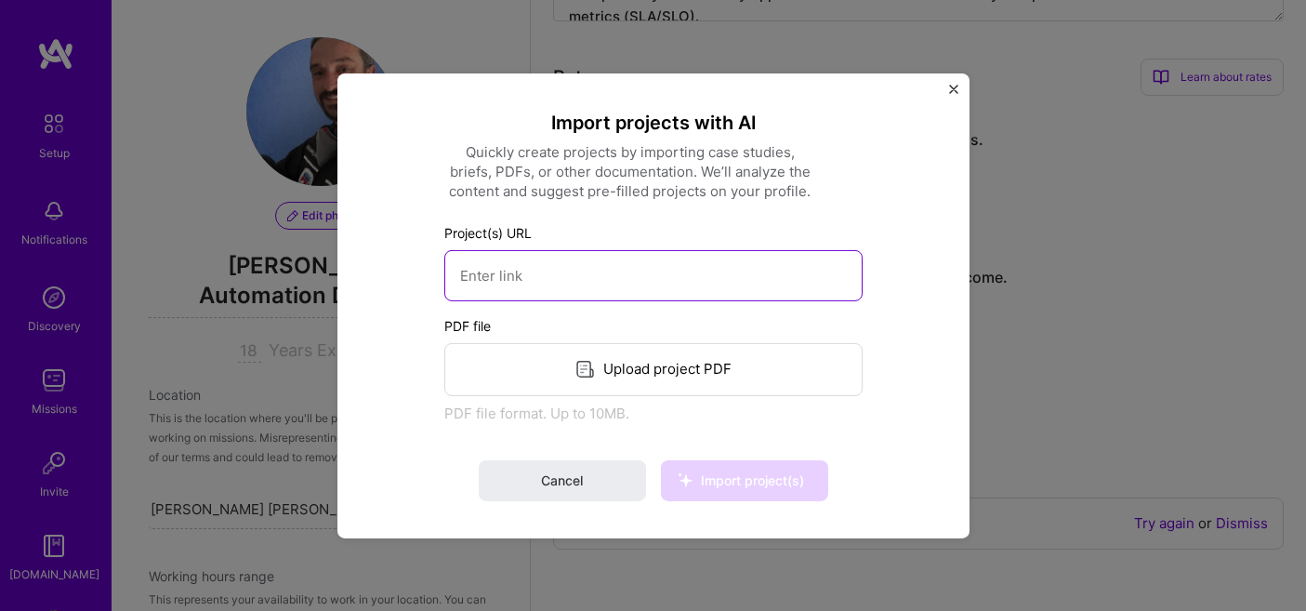
click at [671, 288] on input at bounding box center [653, 274] width 418 height 51
paste input "https://phoenixtechnology.com.br/index.html"
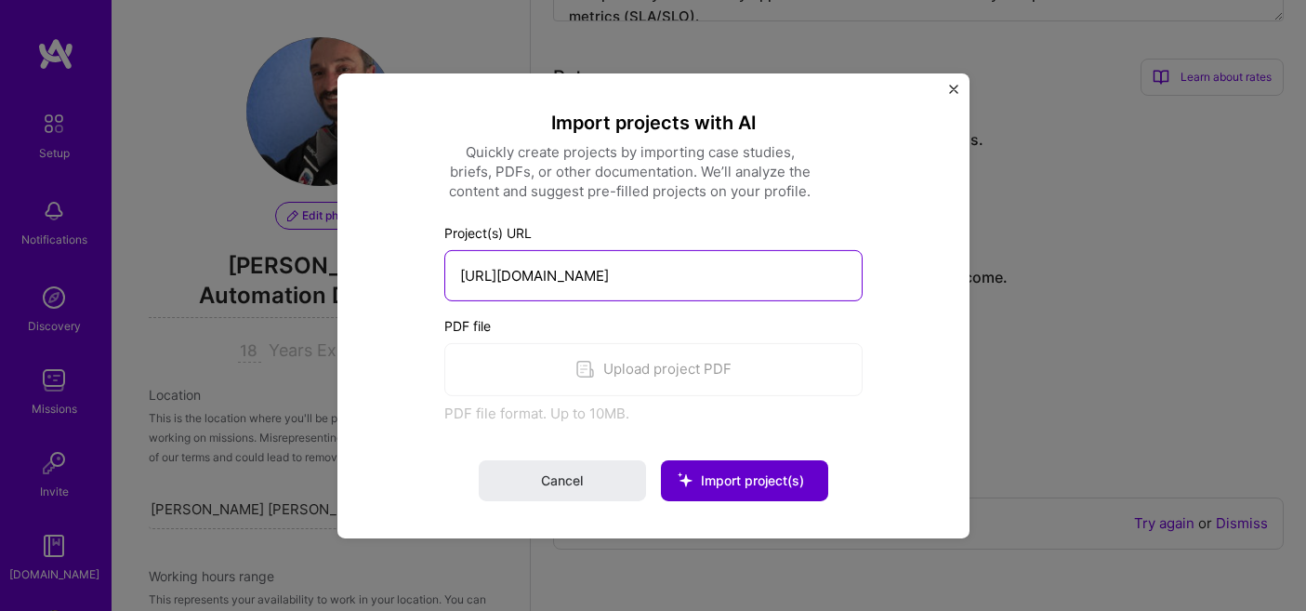
type input "https://phoenixtechnology.com.br/index.html"
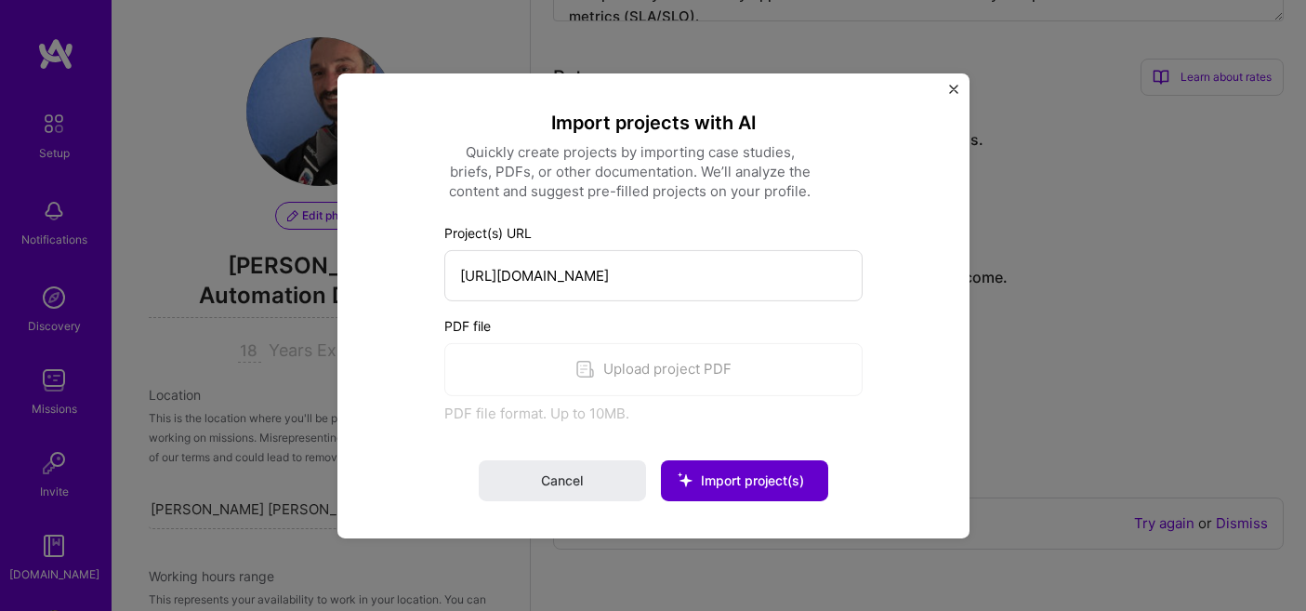
click at [731, 476] on span "Import project(s)" at bounding box center [752, 480] width 103 height 16
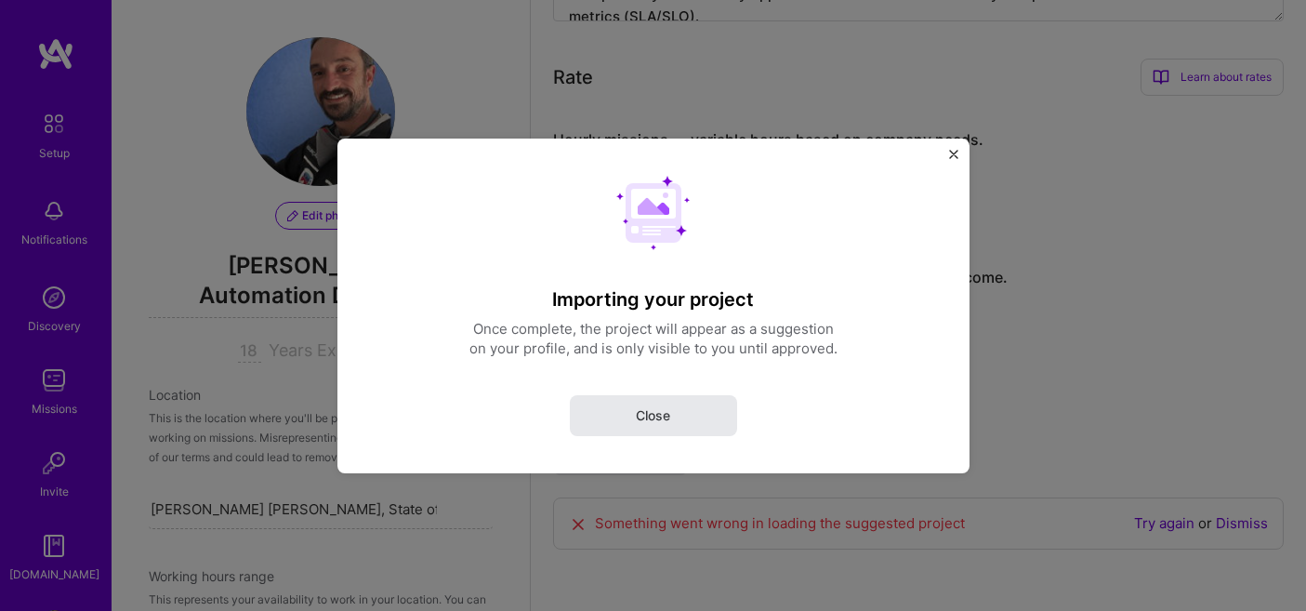
click at [686, 407] on button "Close" at bounding box center [653, 414] width 167 height 41
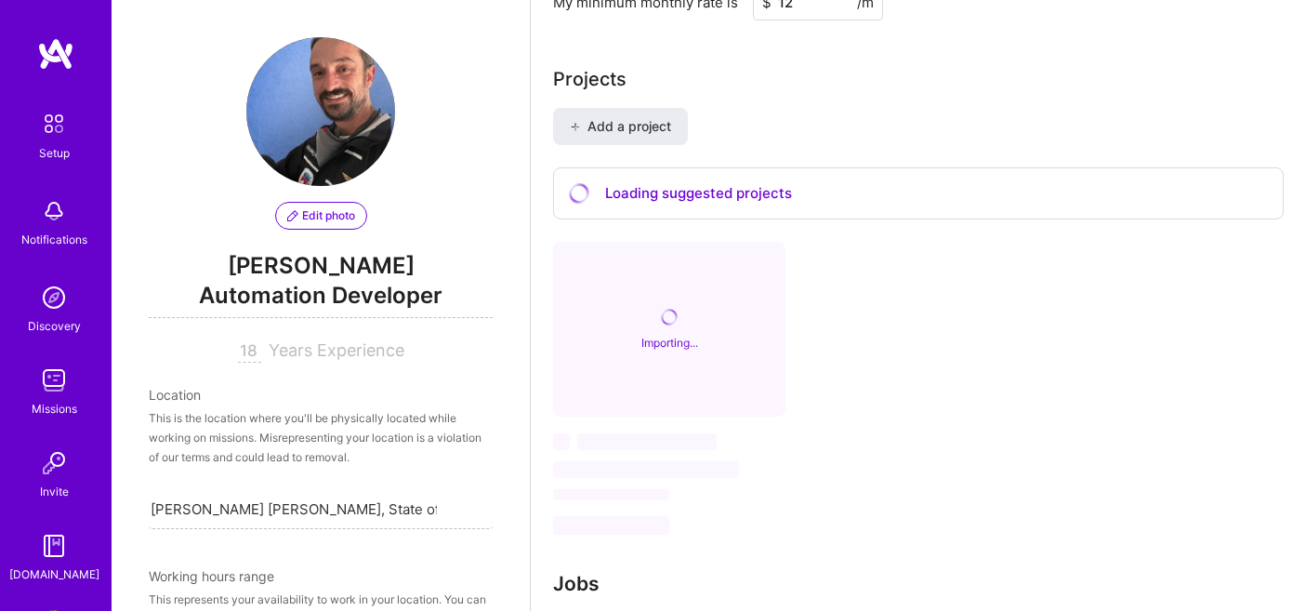
scroll to position [1457, 0]
click at [657, 116] on span "Add a project" at bounding box center [620, 125] width 101 height 19
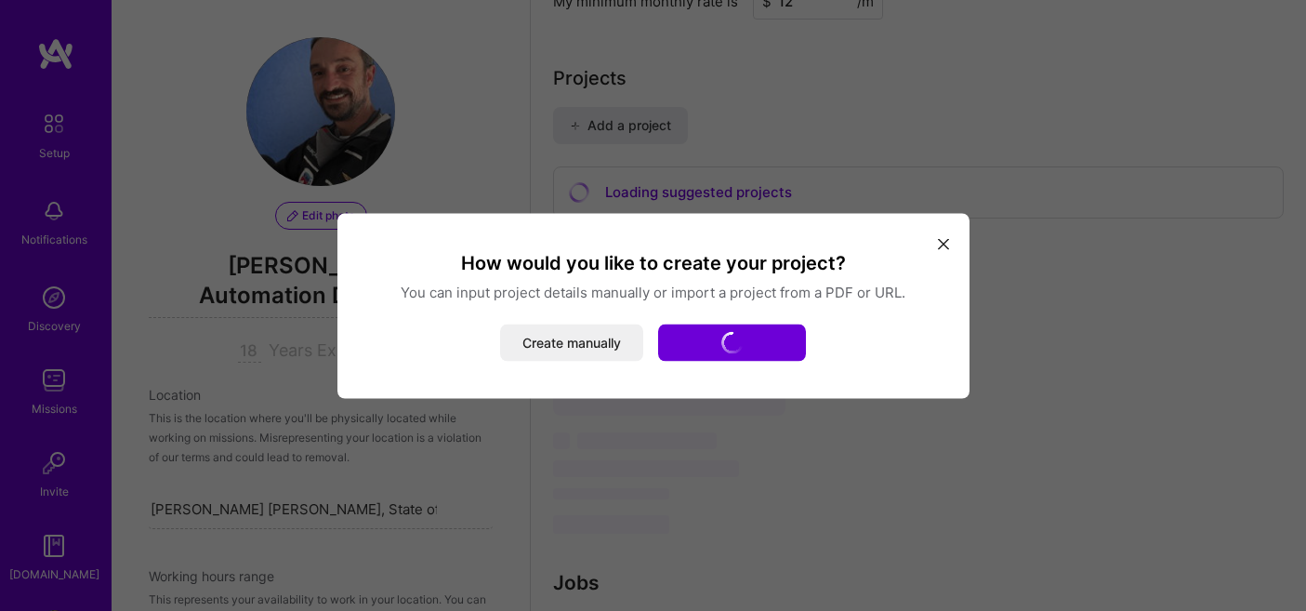
click at [935, 37] on div "How would you like to create your project? You can input project details manual…" at bounding box center [653, 305] width 1306 height 611
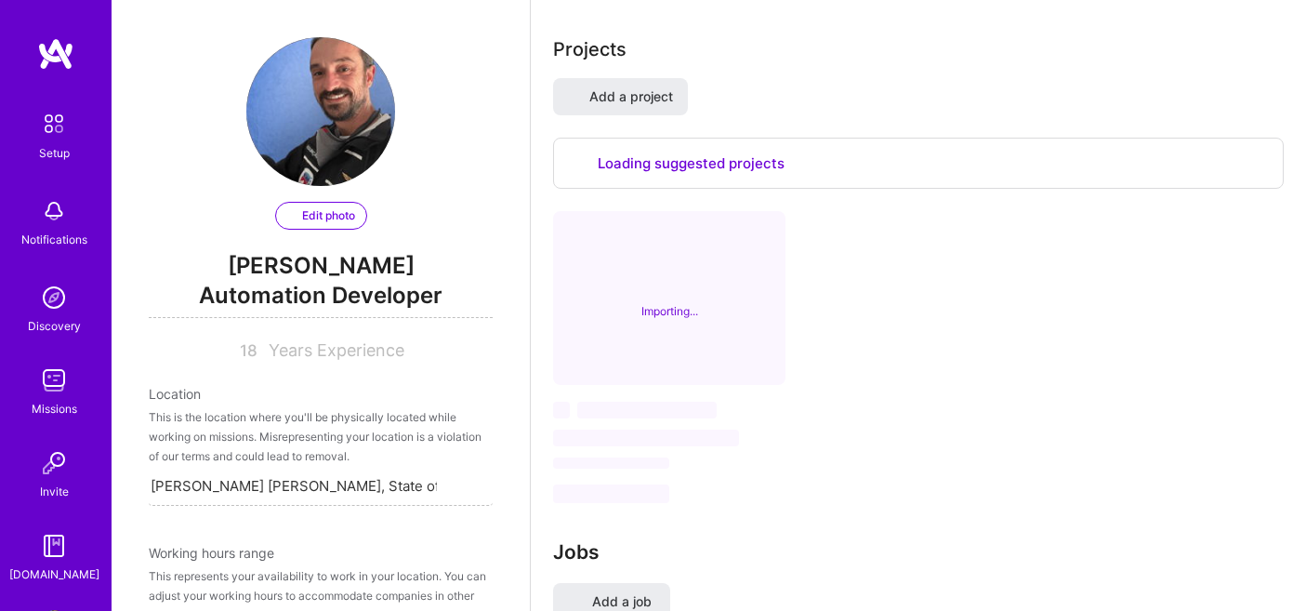
select select "BR"
select select "Right Now"
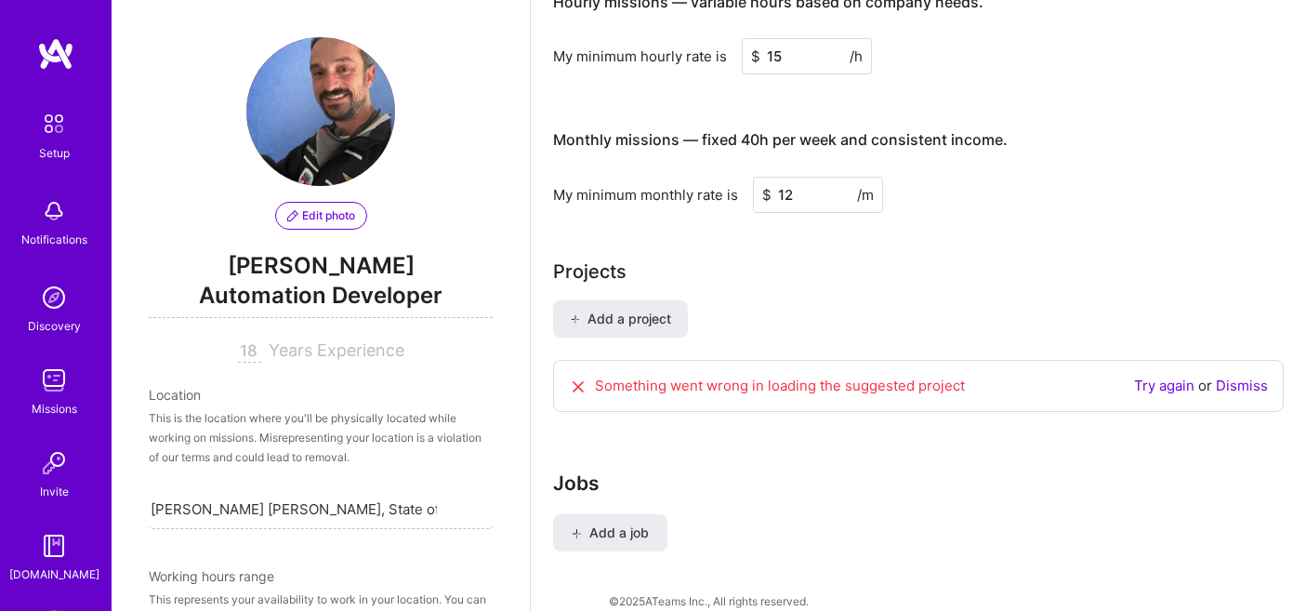
scroll to position [1262, 0]
click at [578, 378] on icon at bounding box center [578, 387] width 19 height 19
click at [1239, 377] on link "Dismiss" at bounding box center [1242, 386] width 52 height 18
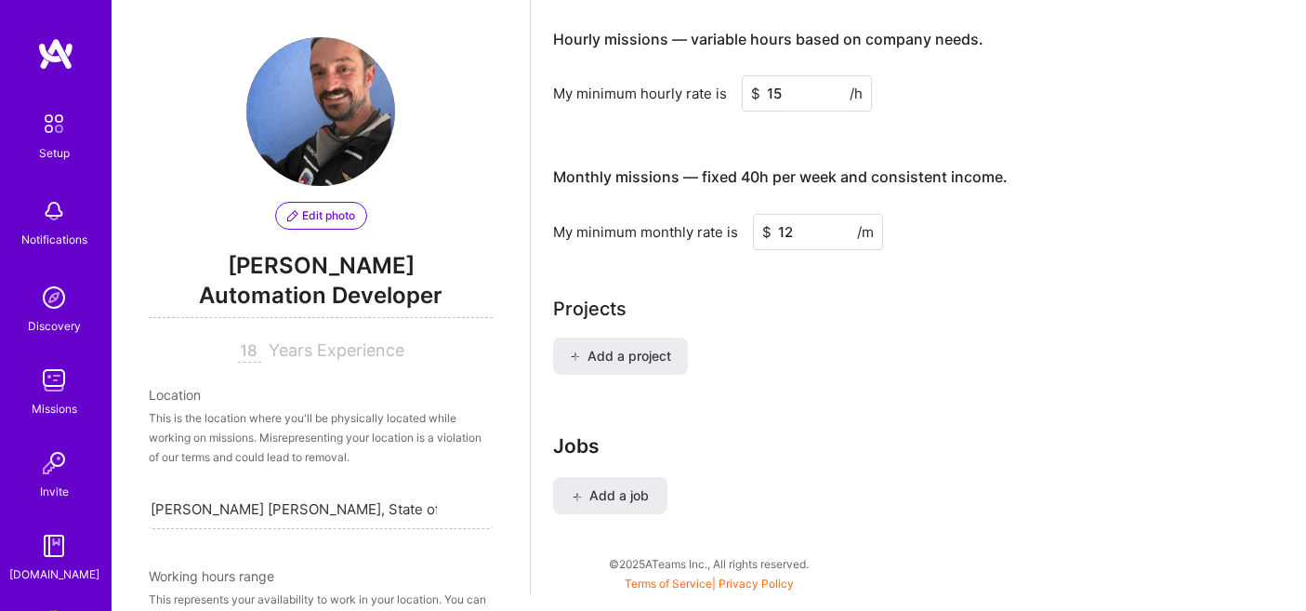
scroll to position [1225, 0]
click at [650, 348] on span "Add a project" at bounding box center [620, 357] width 101 height 19
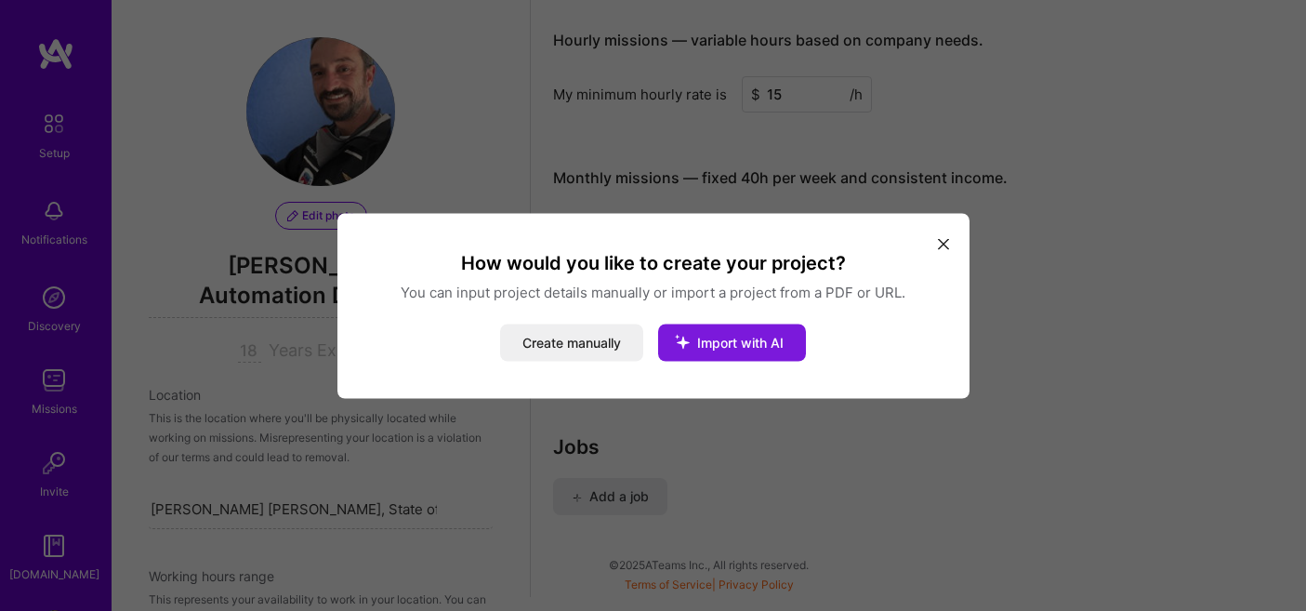
click at [710, 336] on span "Import with AI" at bounding box center [740, 342] width 86 height 16
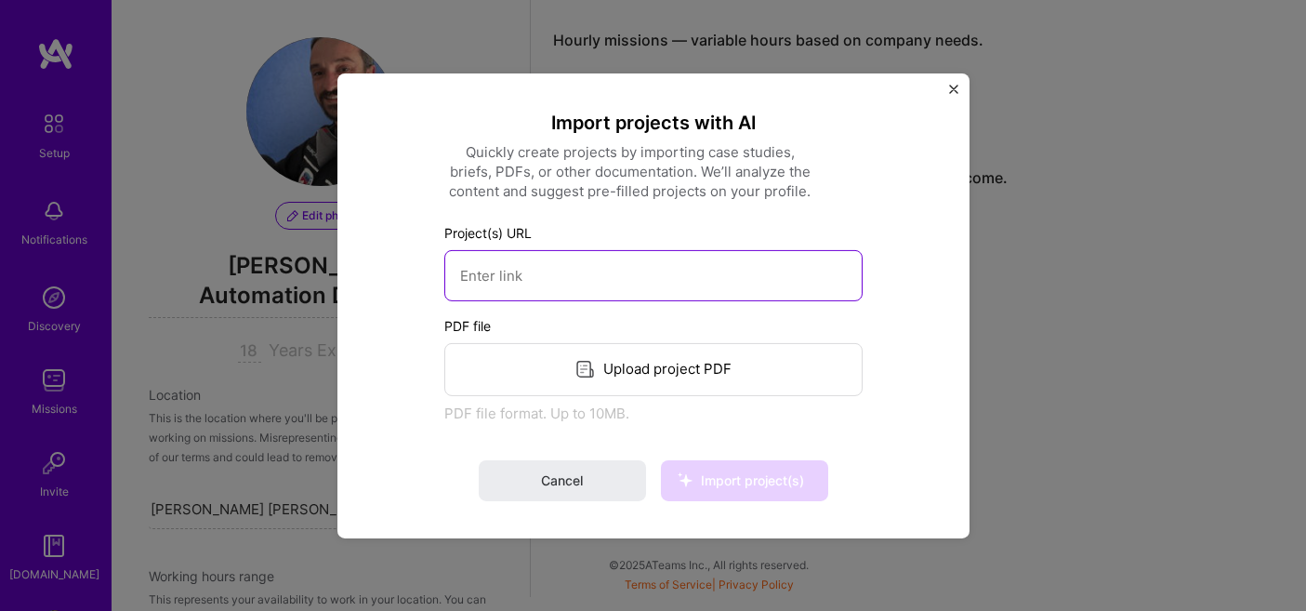
click at [671, 268] on input at bounding box center [653, 274] width 418 height 51
paste input "https://turing.com.br"
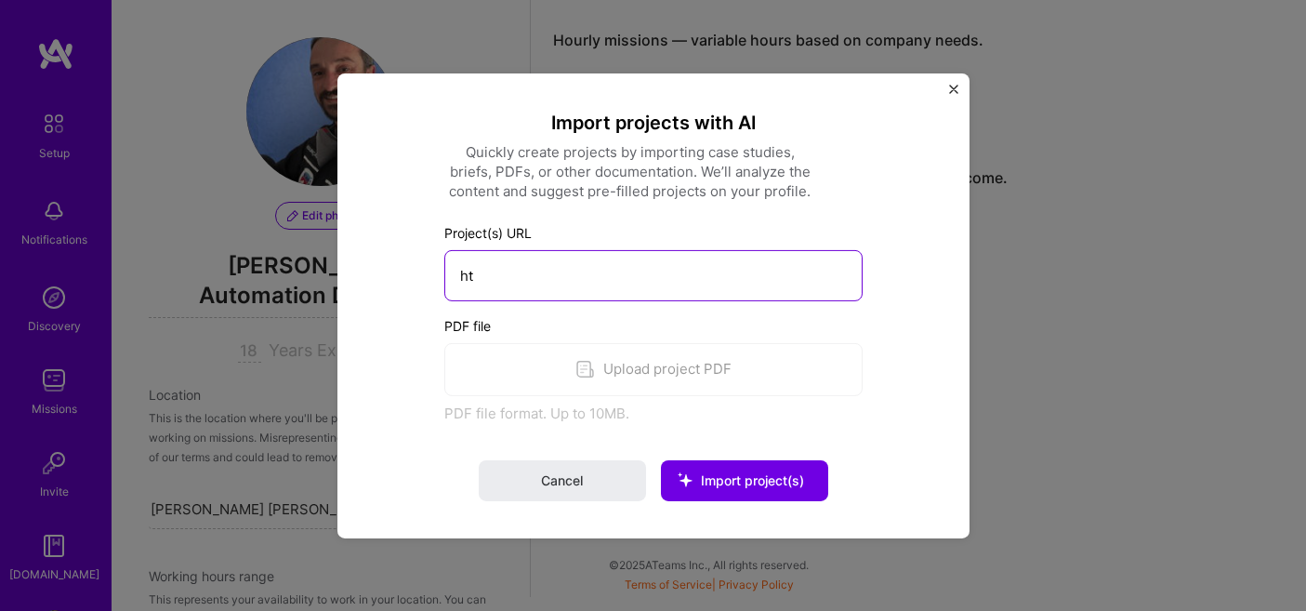
type input "h"
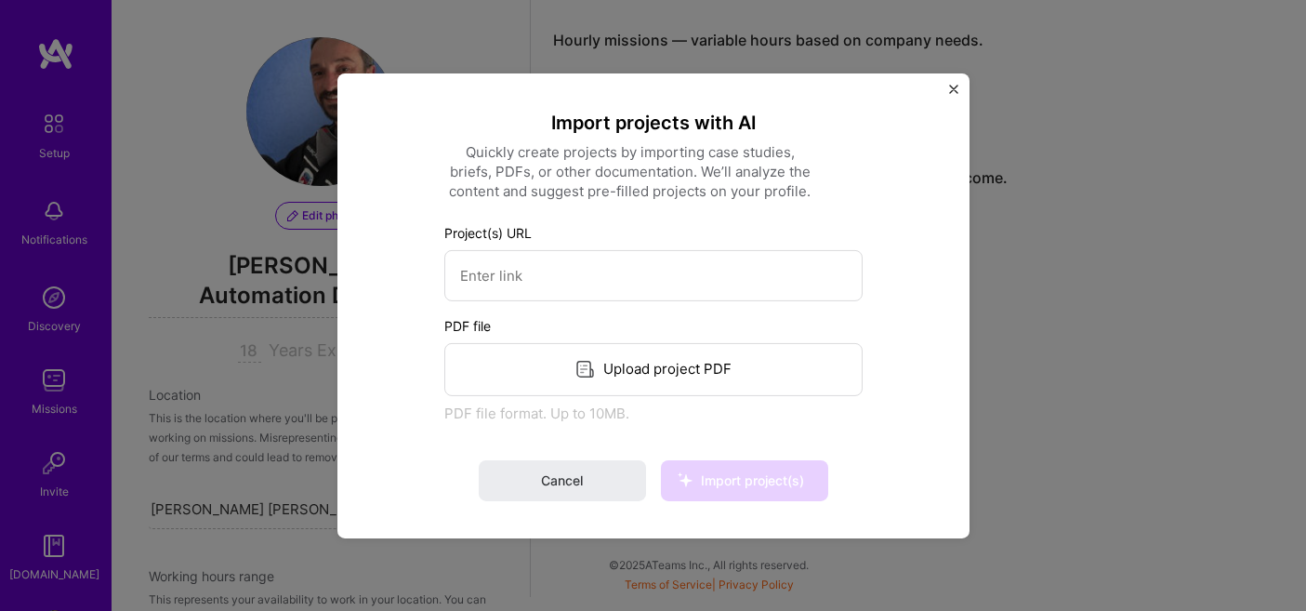
click at [951, 86] on img "Close" at bounding box center [953, 88] width 9 height 9
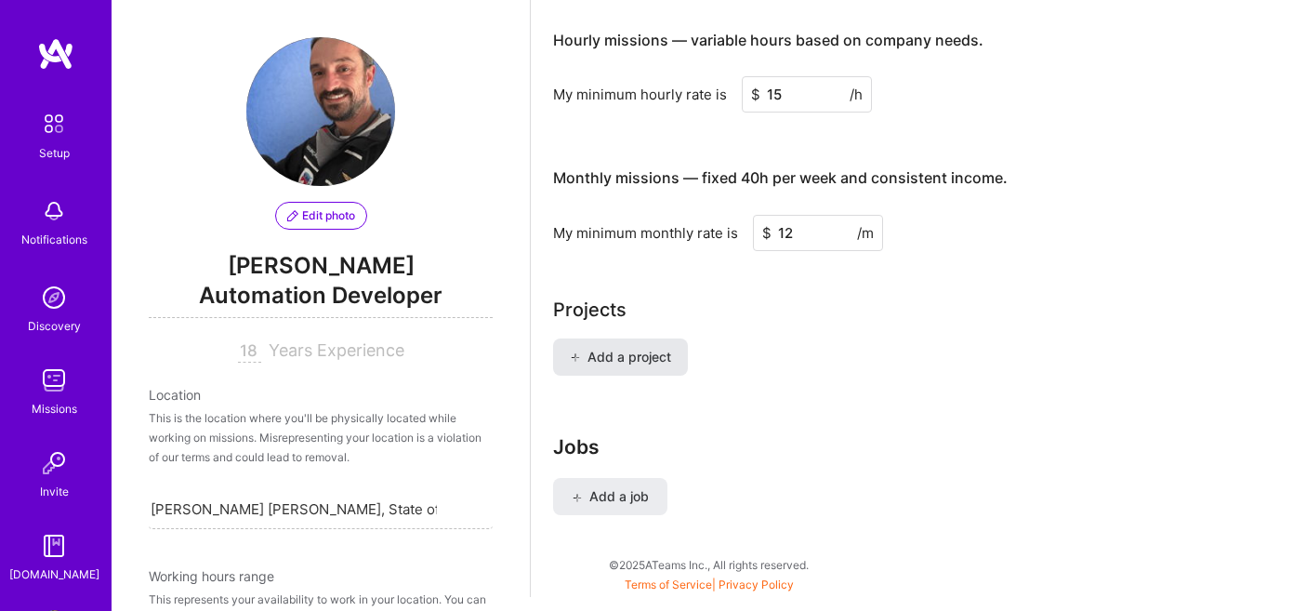
click at [590, 347] on button "Add a project" at bounding box center [620, 356] width 135 height 37
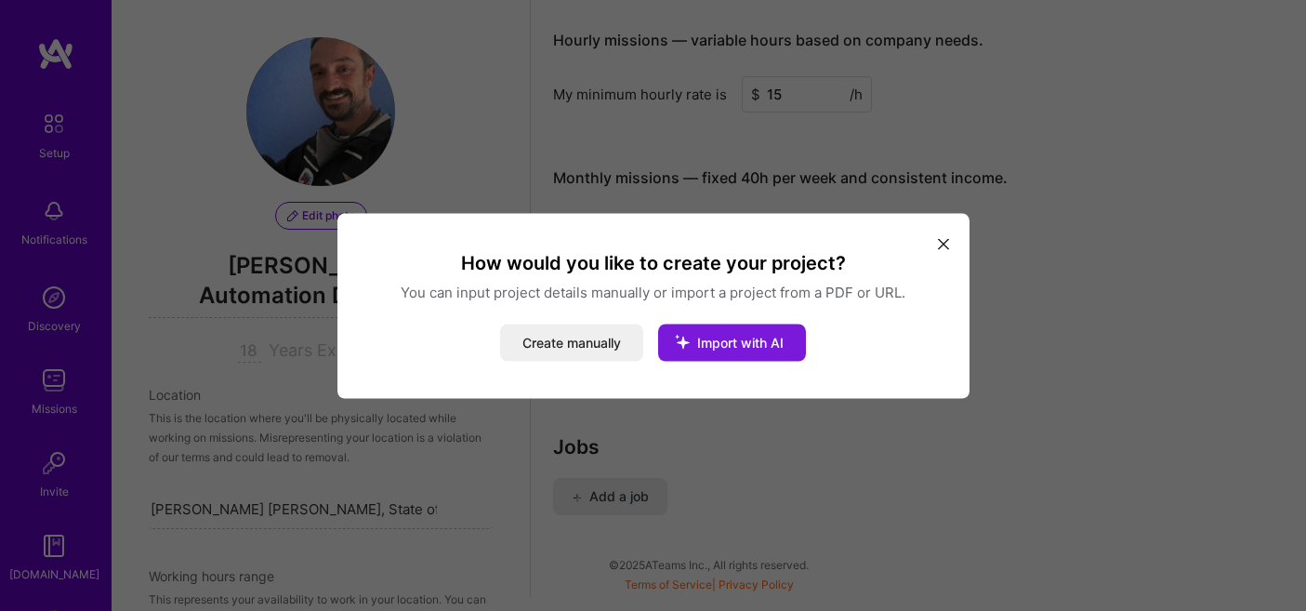
click at [753, 346] on span "Import with AI" at bounding box center [740, 342] width 86 height 16
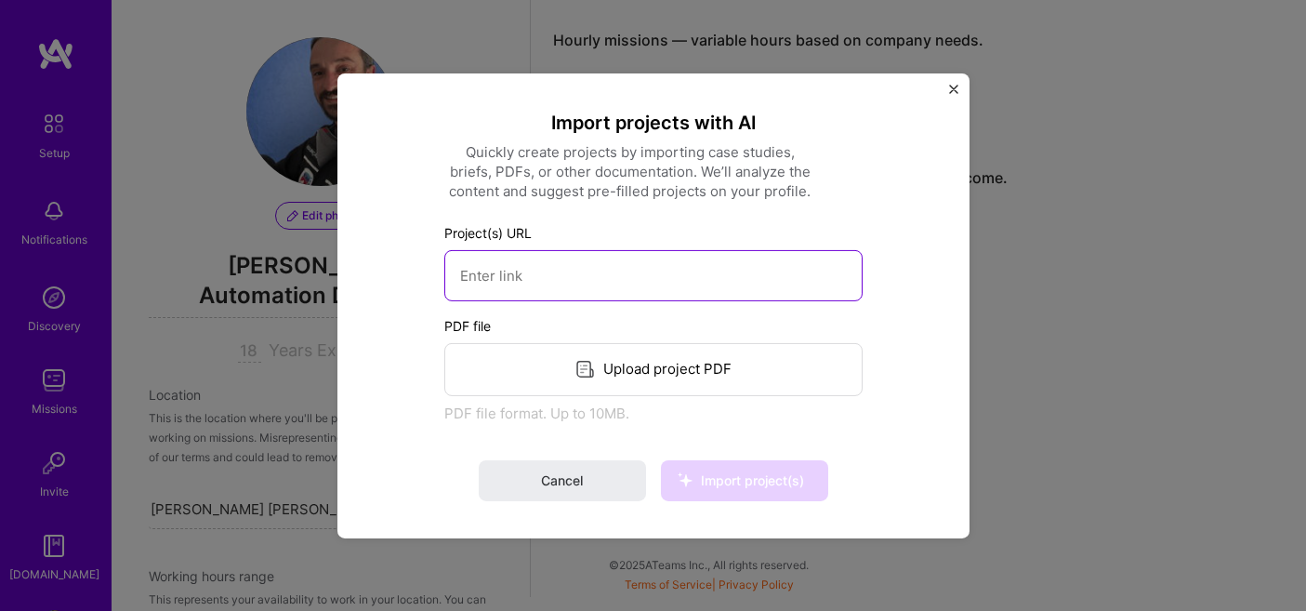
click at [635, 282] on input at bounding box center [653, 274] width 418 height 51
paste input "https://phoenixtechnology.com.br/index.html"
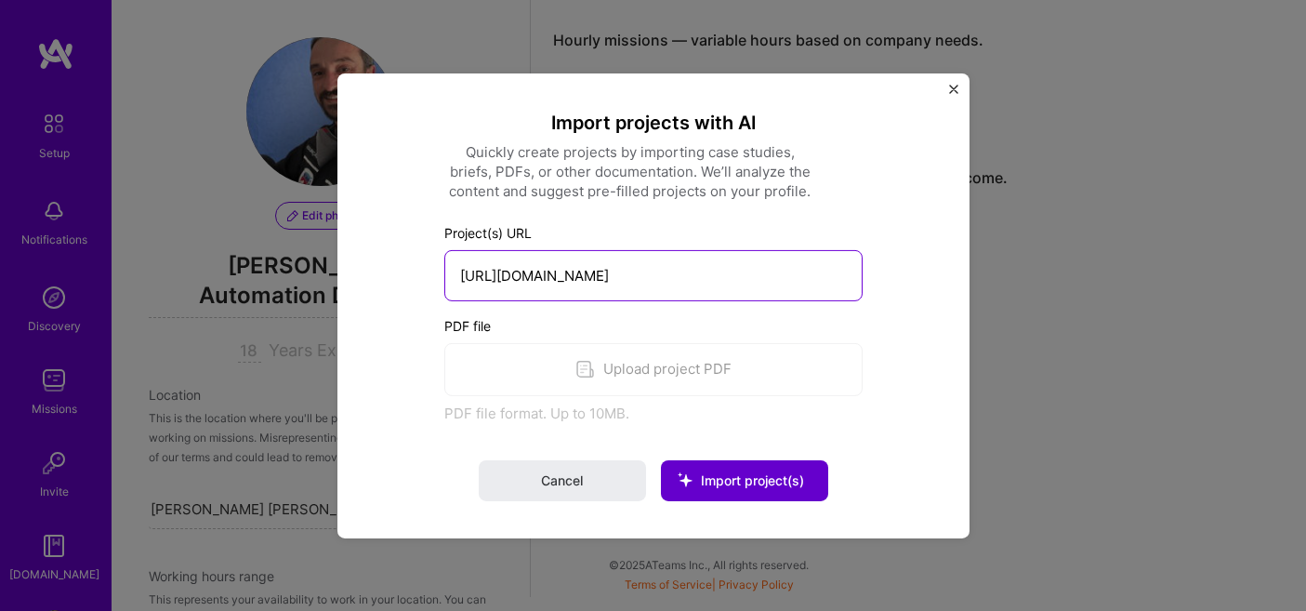
type input "https://phoenixtechnology.com.br/index.html"
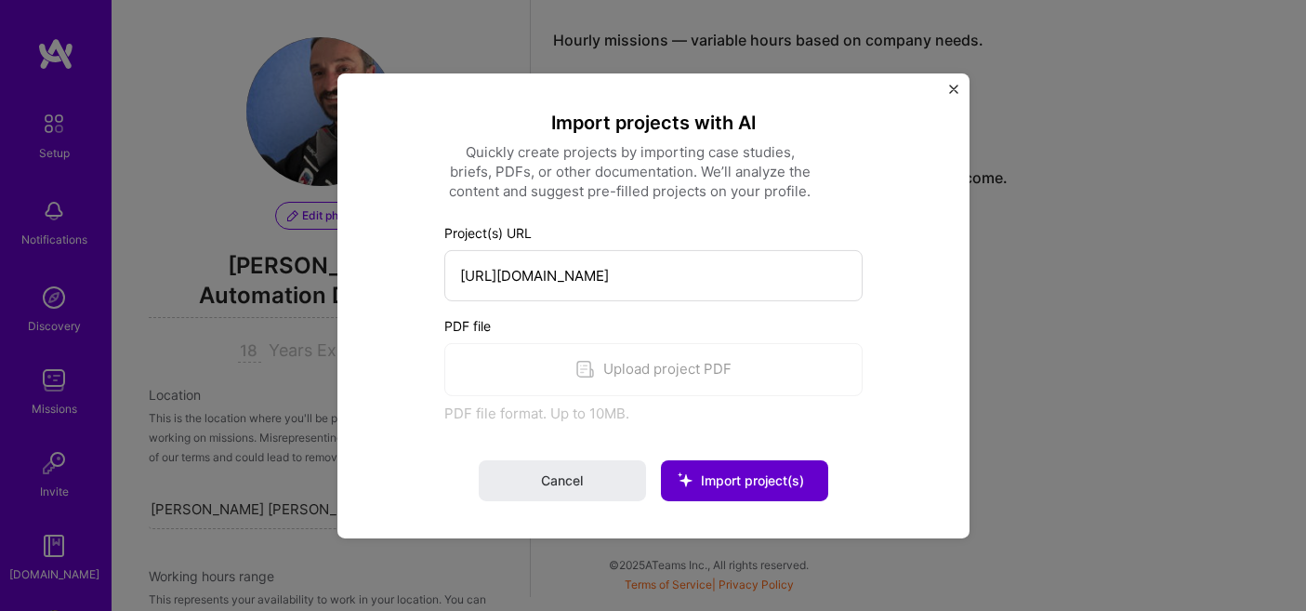
click at [732, 482] on span "Import project(s)" at bounding box center [752, 480] width 103 height 16
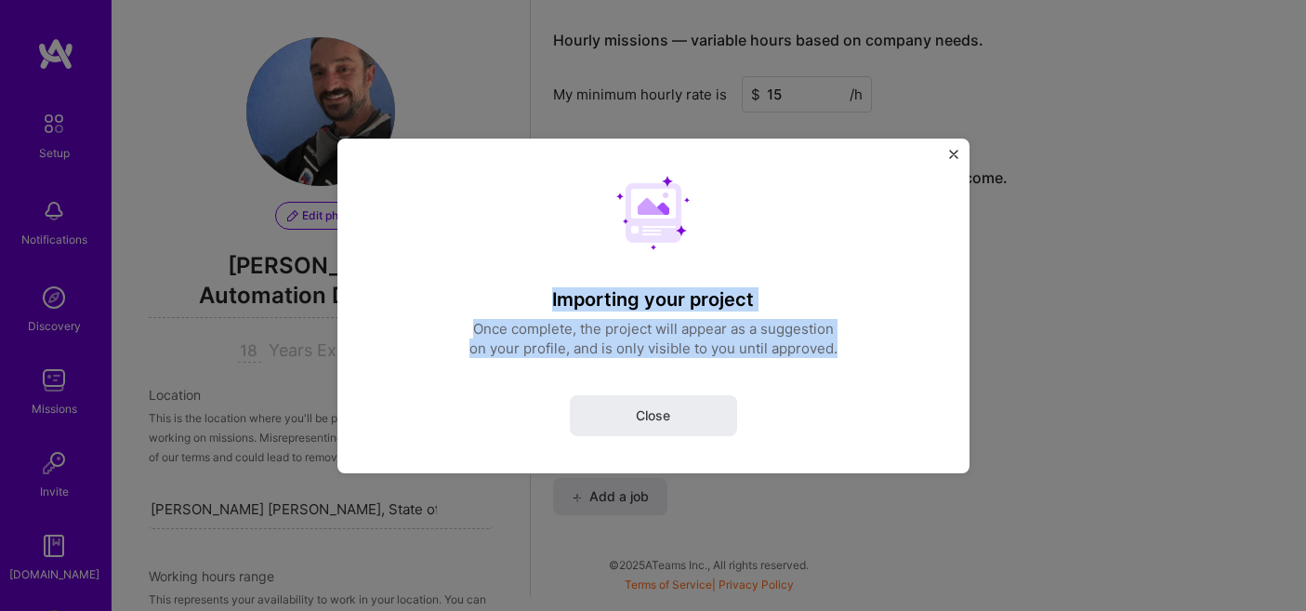
drag, startPoint x: 844, startPoint y: 354, endPoint x: 549, endPoint y: 280, distance: 303.9
click at [549, 280] on div "Importing your project Once complete, the project will appear as a suggestion o…" at bounding box center [653, 305] width 418 height 260
click at [546, 233] on div "Importing your project Once complete, the project will appear as a suggestion o…" at bounding box center [653, 305] width 418 height 260
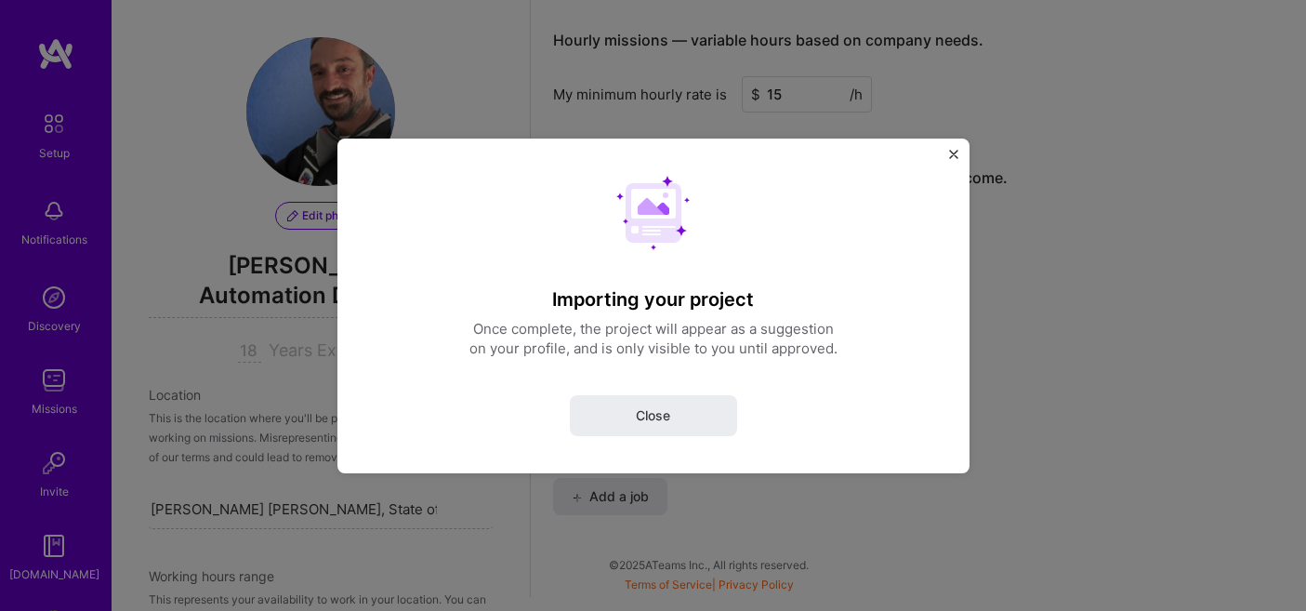
click at [590, 245] on div "Importing your project Once complete, the project will appear as a suggestion o…" at bounding box center [653, 305] width 418 height 260
click at [954, 151] on img "Close" at bounding box center [953, 153] width 9 height 9
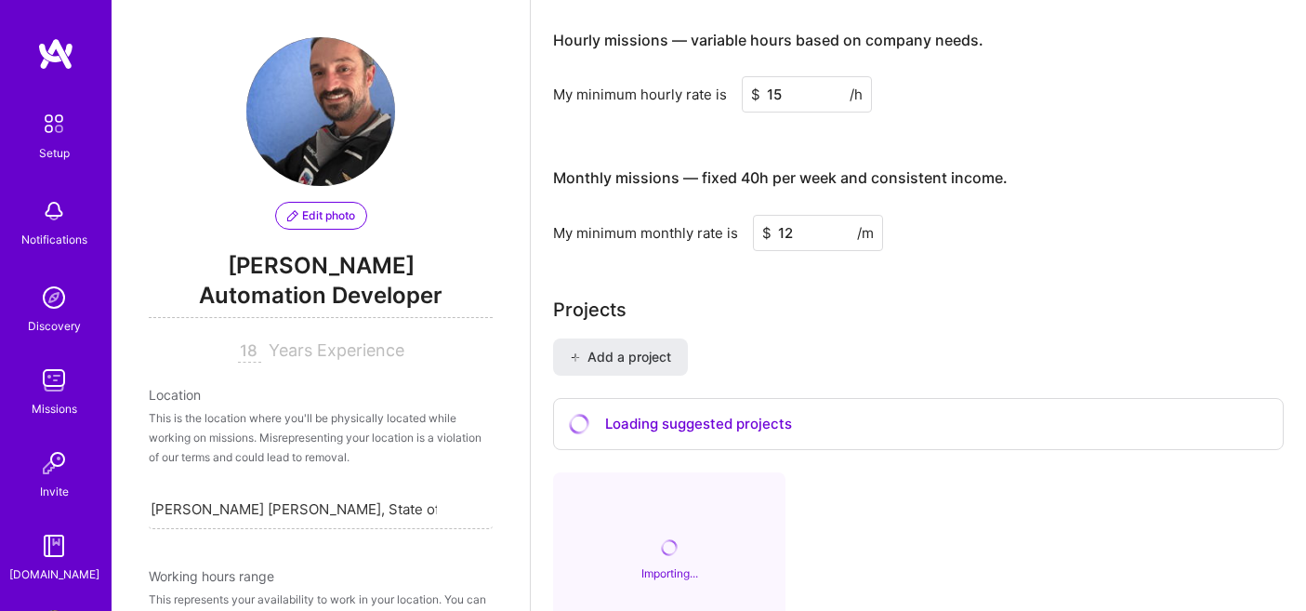
click at [740, 403] on div "Loading suggested projects" at bounding box center [918, 424] width 731 height 53
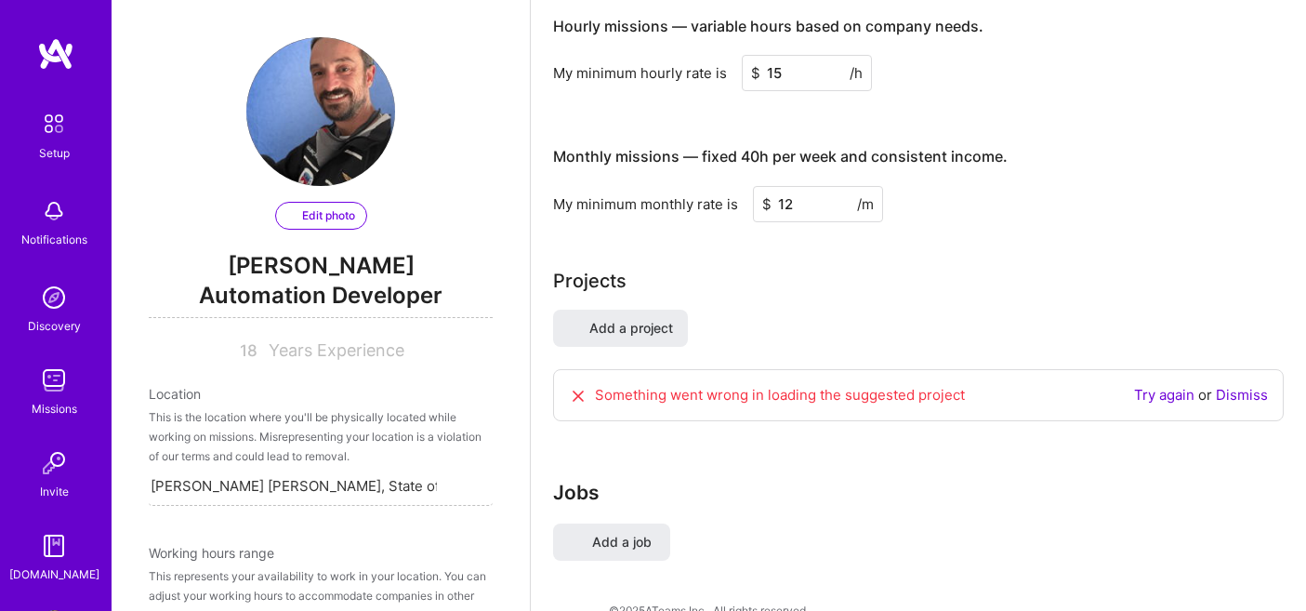
select select "BR"
select select "Right Now"
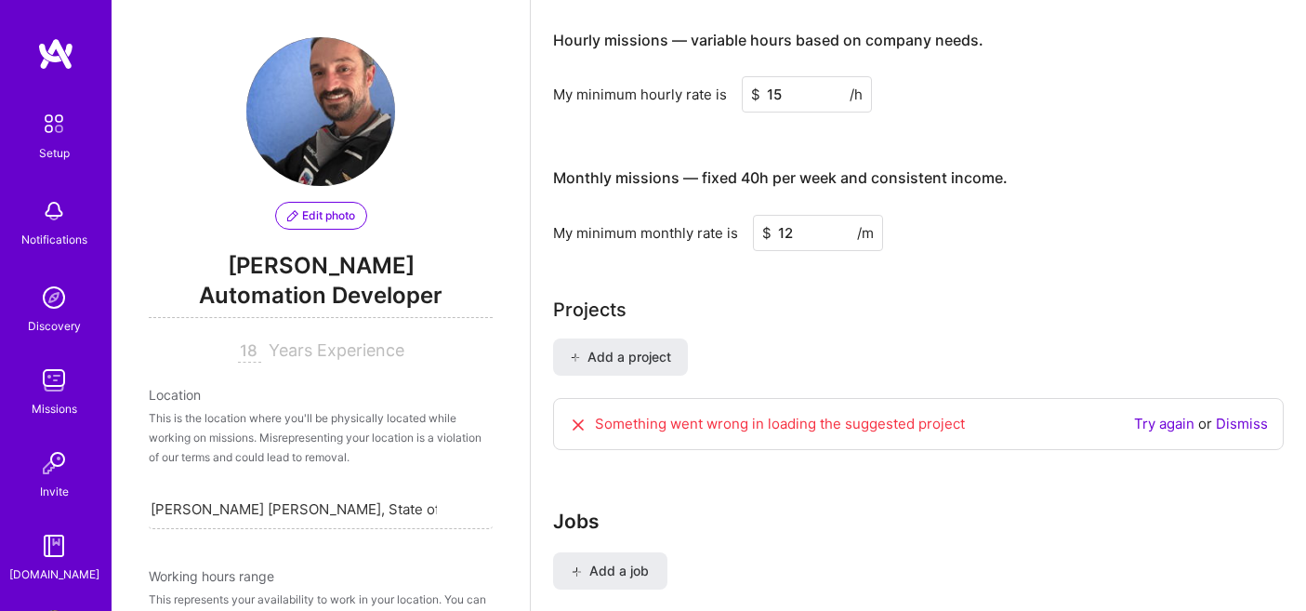
click at [1241, 415] on link "Dismiss" at bounding box center [1242, 424] width 52 height 18
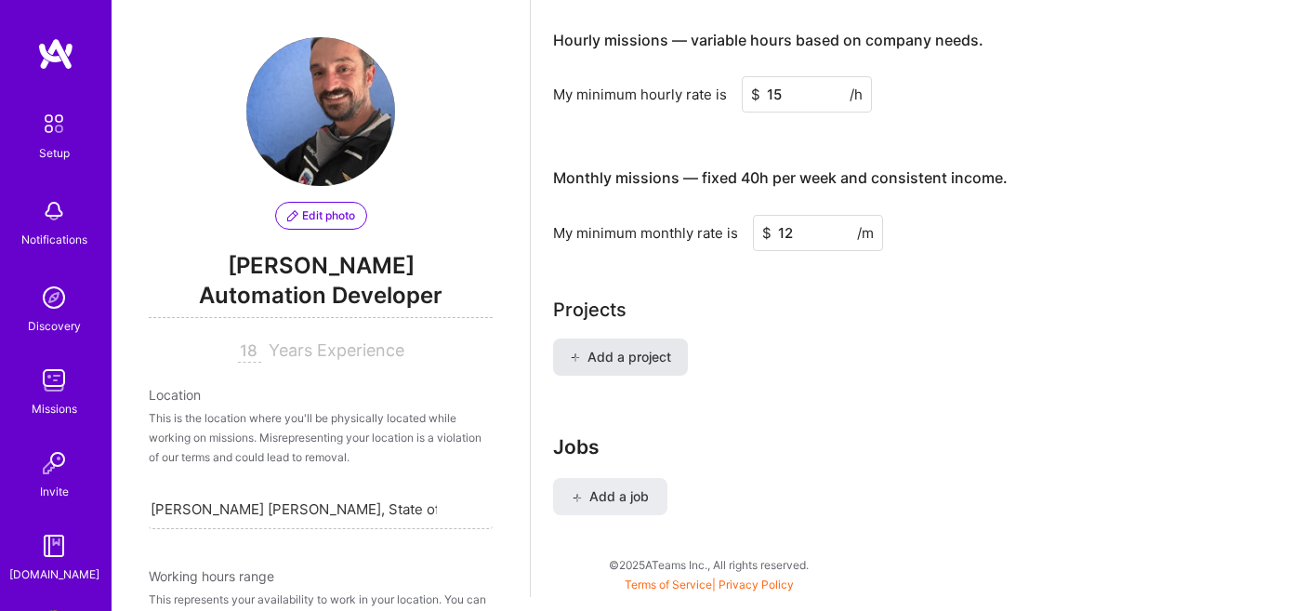
click at [640, 348] on span "Add a project" at bounding box center [620, 357] width 101 height 19
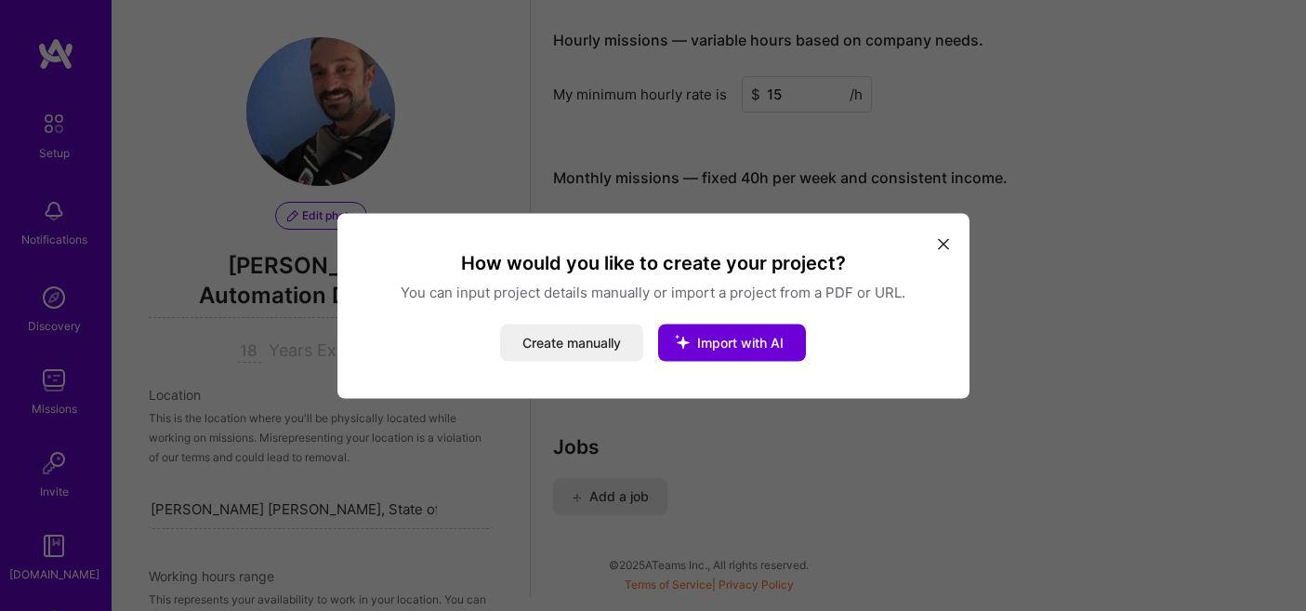
click at [944, 243] on icon "modal" at bounding box center [943, 244] width 11 height 11
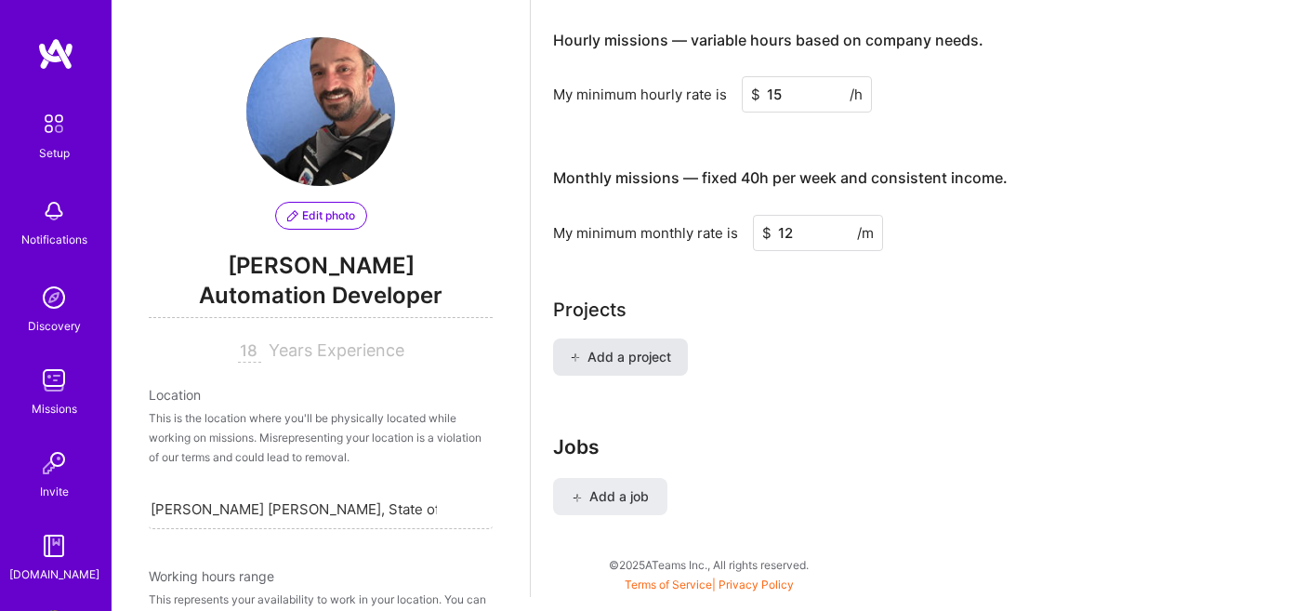
click at [629, 348] on span "Add a project" at bounding box center [620, 357] width 101 height 19
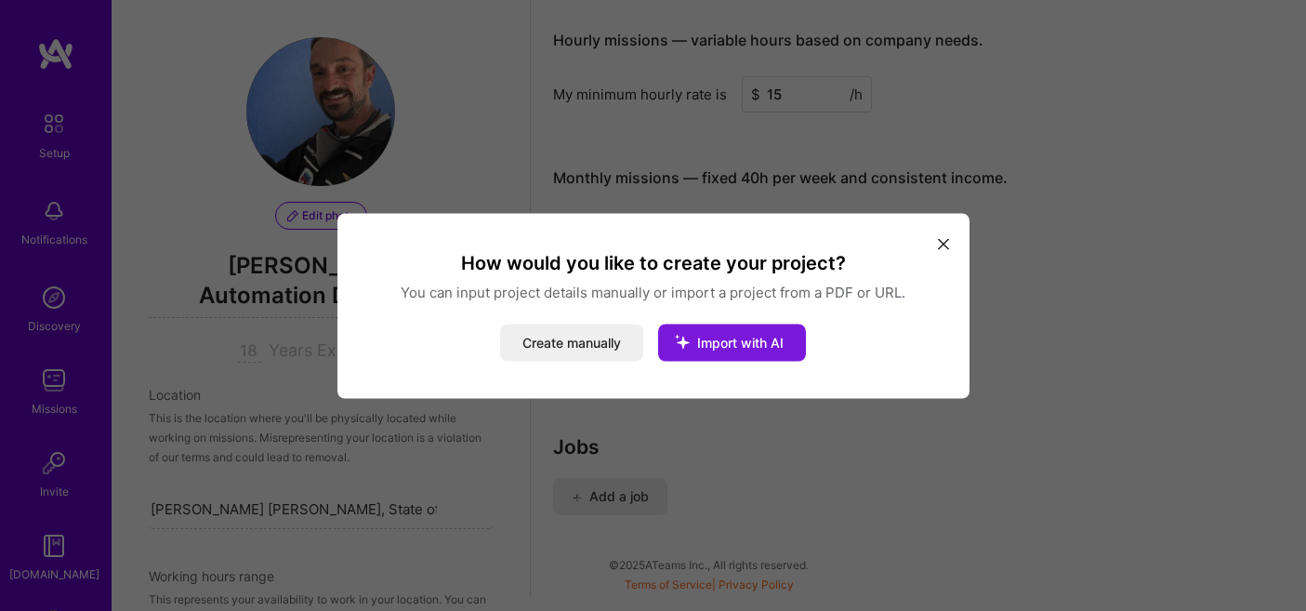
click at [773, 331] on button "Import with AI" at bounding box center [732, 342] width 148 height 37
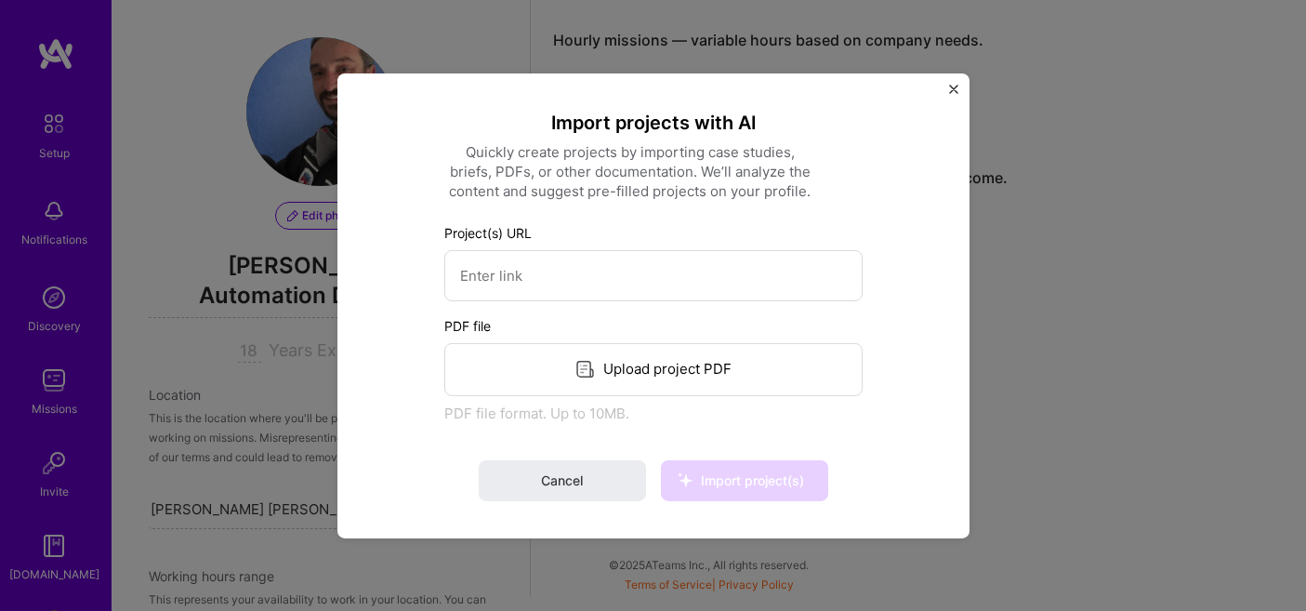
click at [553, 356] on div "Upload project PDF" at bounding box center [653, 368] width 418 height 53
click at [875, 435] on div "Import projects with AI Quickly create projects by importing case studies, brie…" at bounding box center [654, 305] width 558 height 390
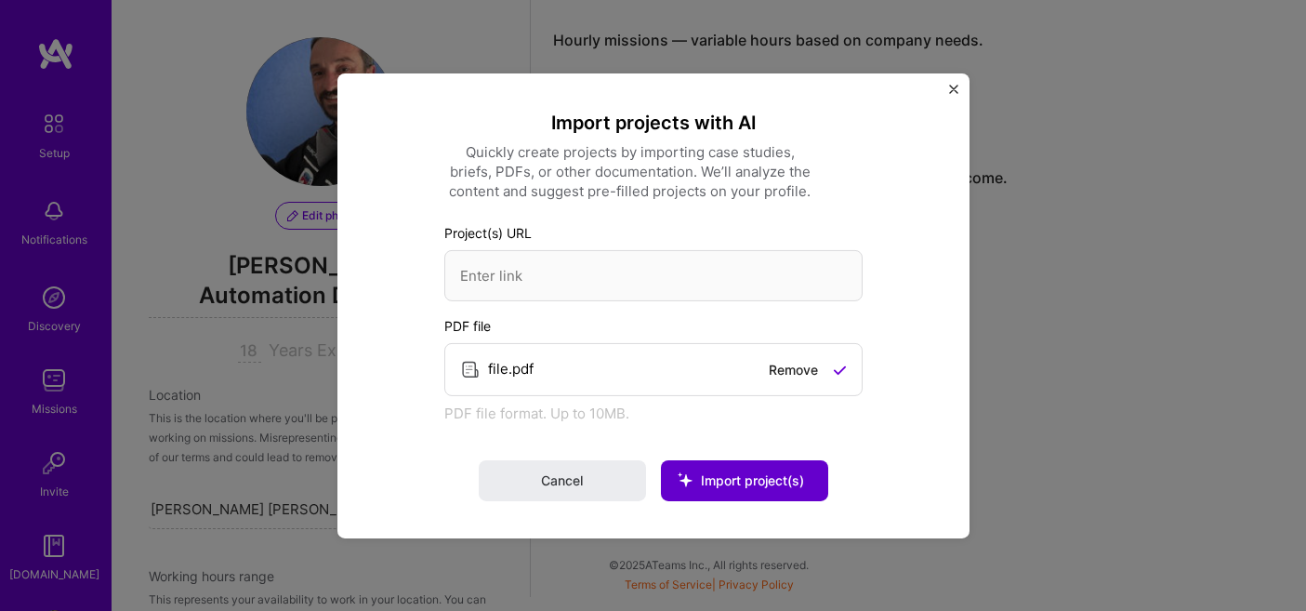
click at [747, 485] on span "Import project(s)" at bounding box center [752, 480] width 103 height 16
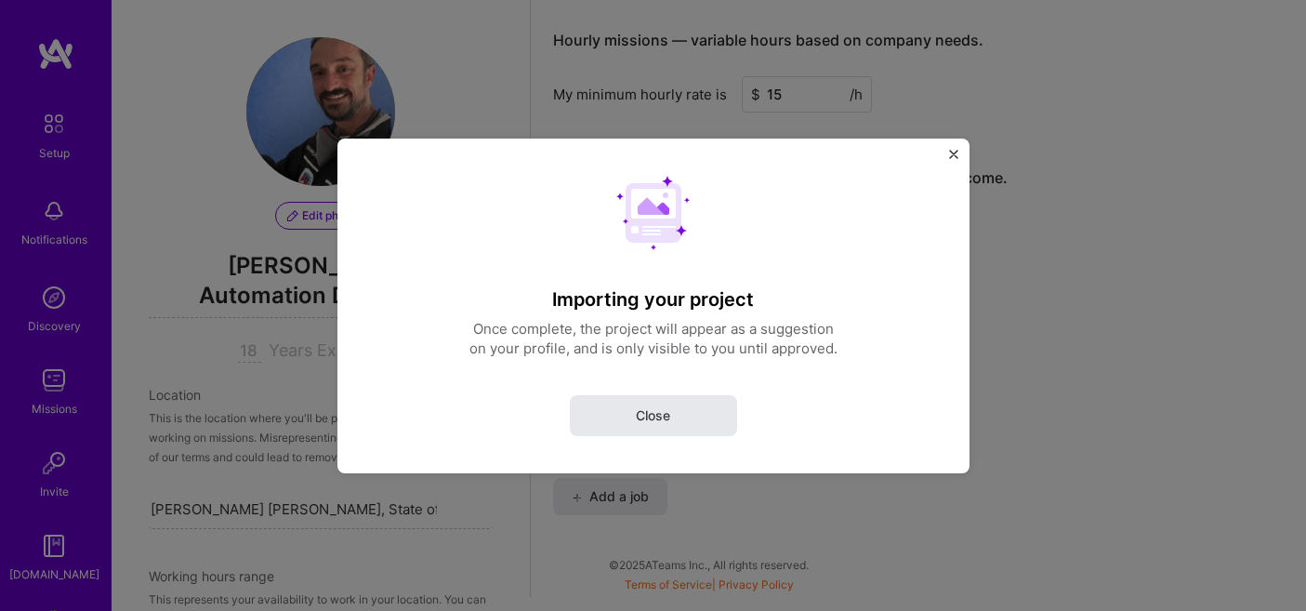
click at [677, 417] on button "Close" at bounding box center [653, 414] width 167 height 41
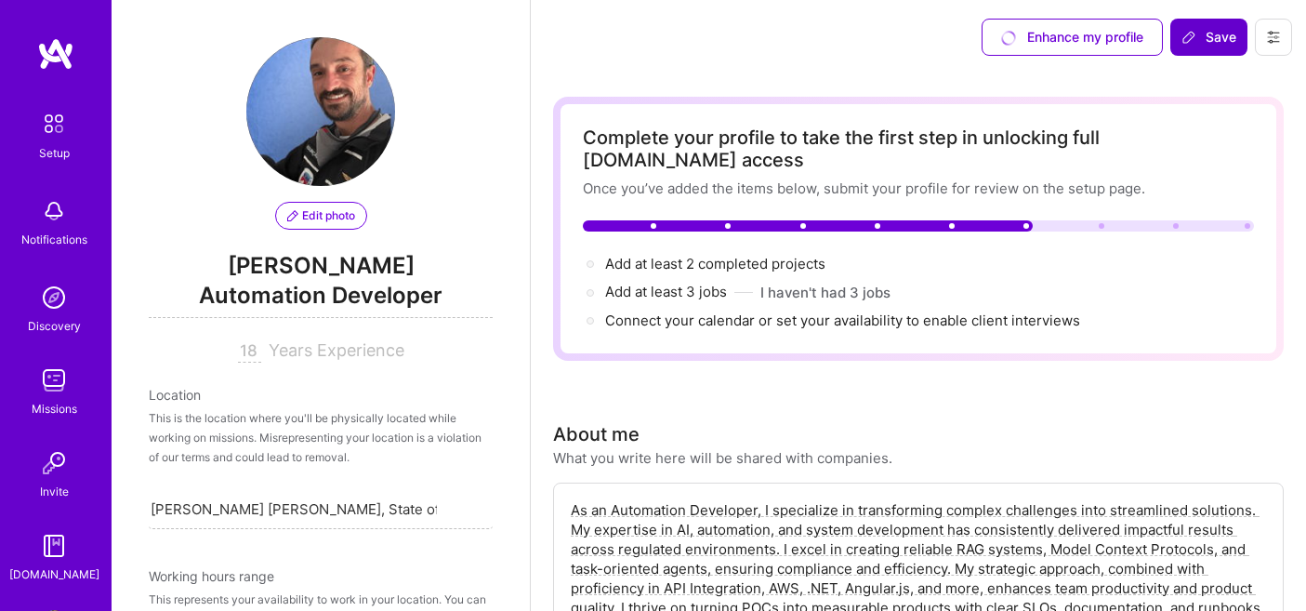
scroll to position [0, 0]
click at [1211, 35] on span "Save" at bounding box center [1209, 37] width 55 height 19
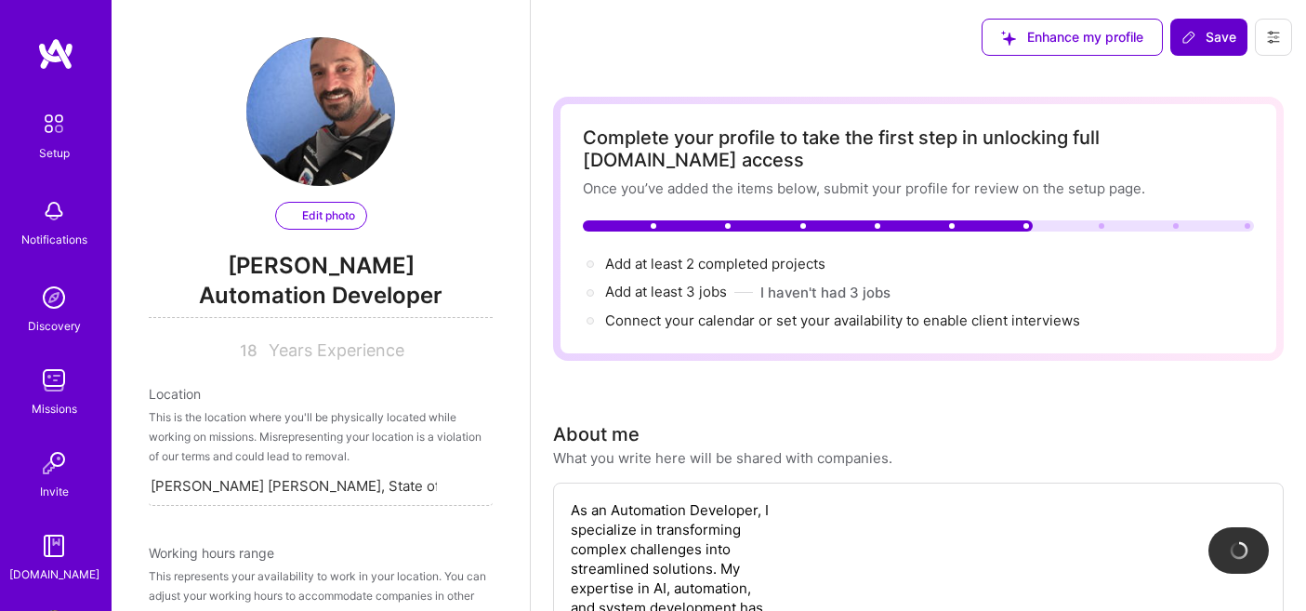
select select "BR"
select select "Right Now"
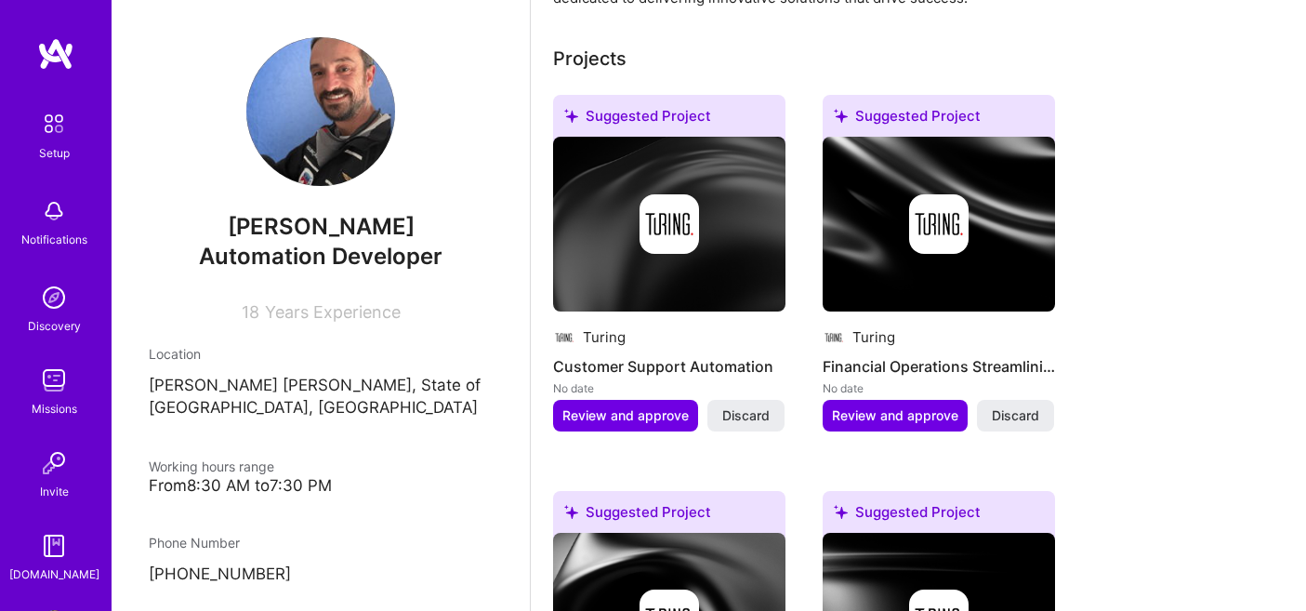
scroll to position [826, 0]
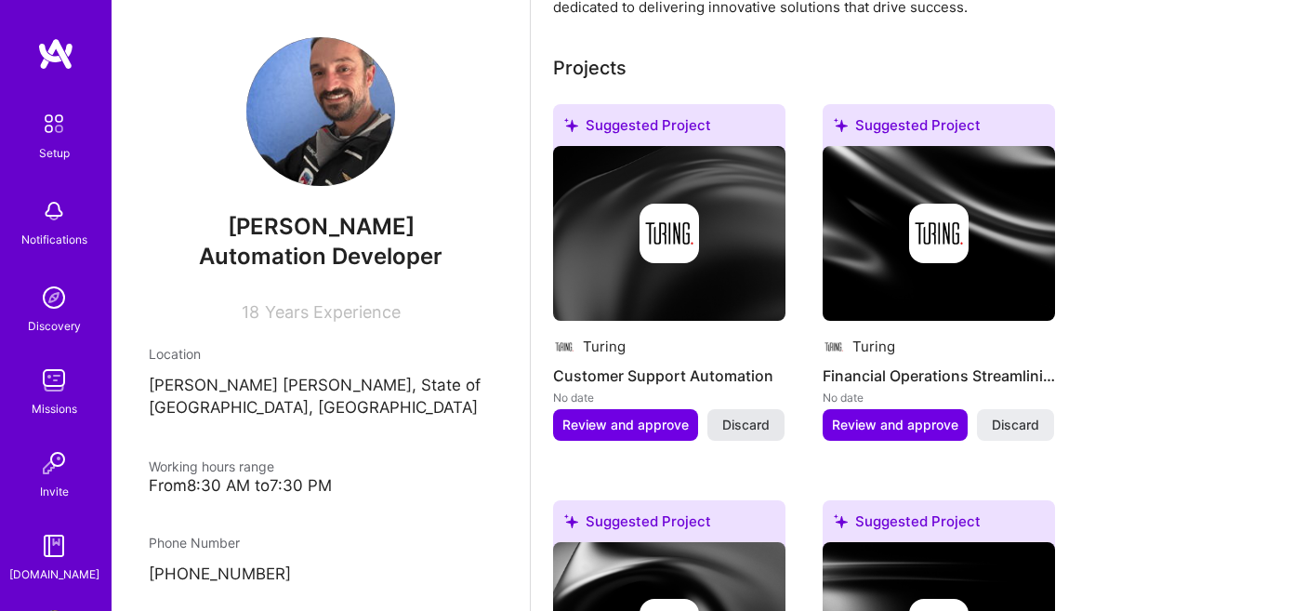
click at [754, 416] on span "Discard" at bounding box center [745, 425] width 47 height 19
click at [759, 416] on span "Discard" at bounding box center [745, 425] width 47 height 19
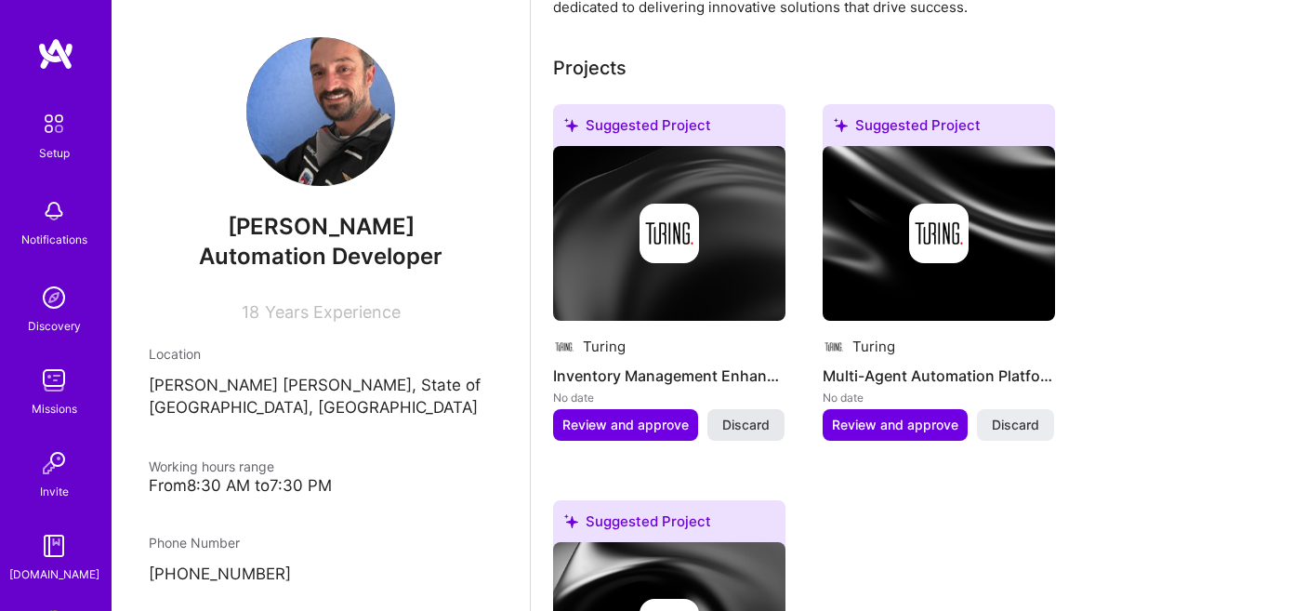
click at [755, 416] on span "Discard" at bounding box center [745, 425] width 47 height 19
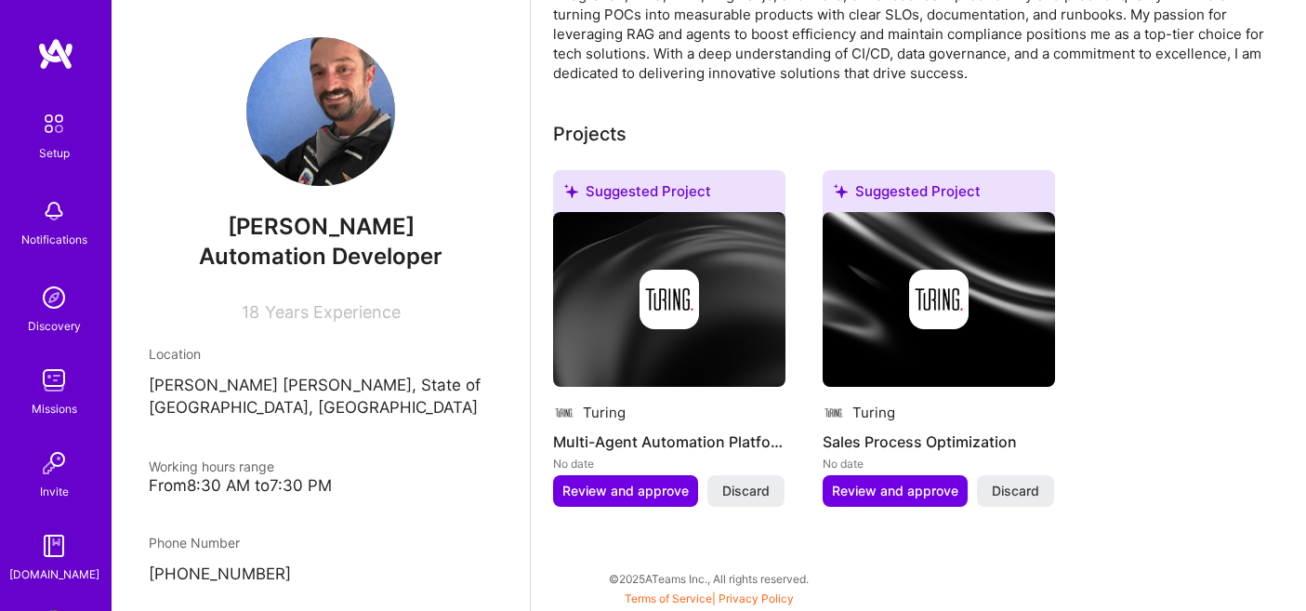
scroll to position [738, 0]
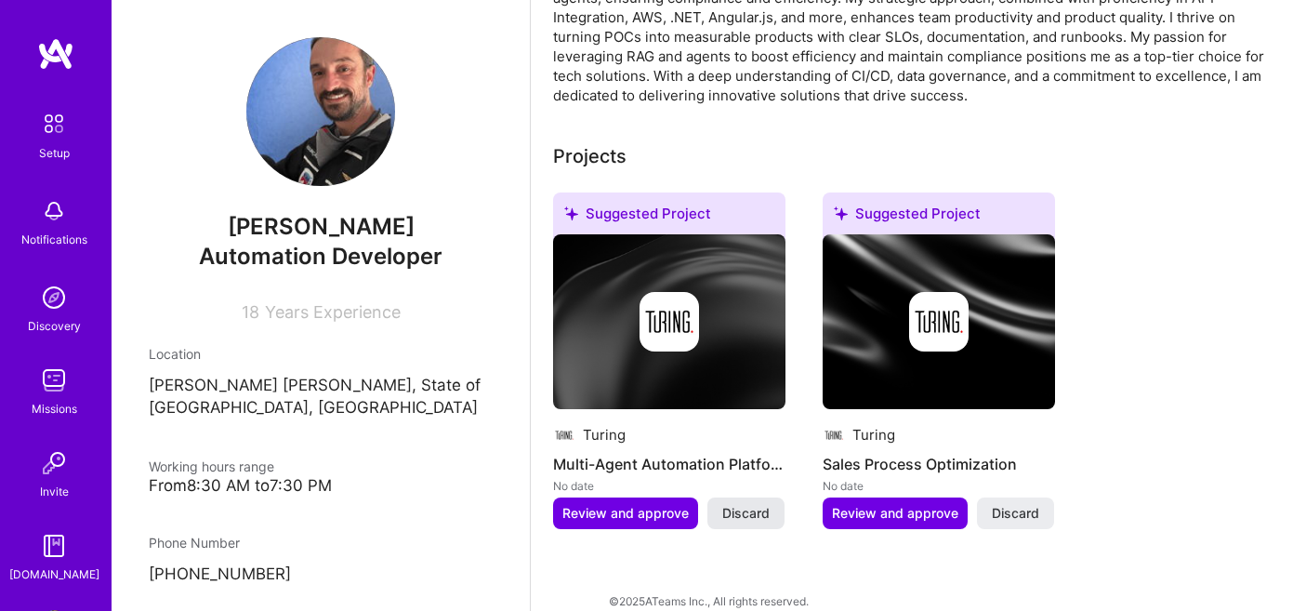
click at [763, 504] on span "Discard" at bounding box center [745, 513] width 47 height 19
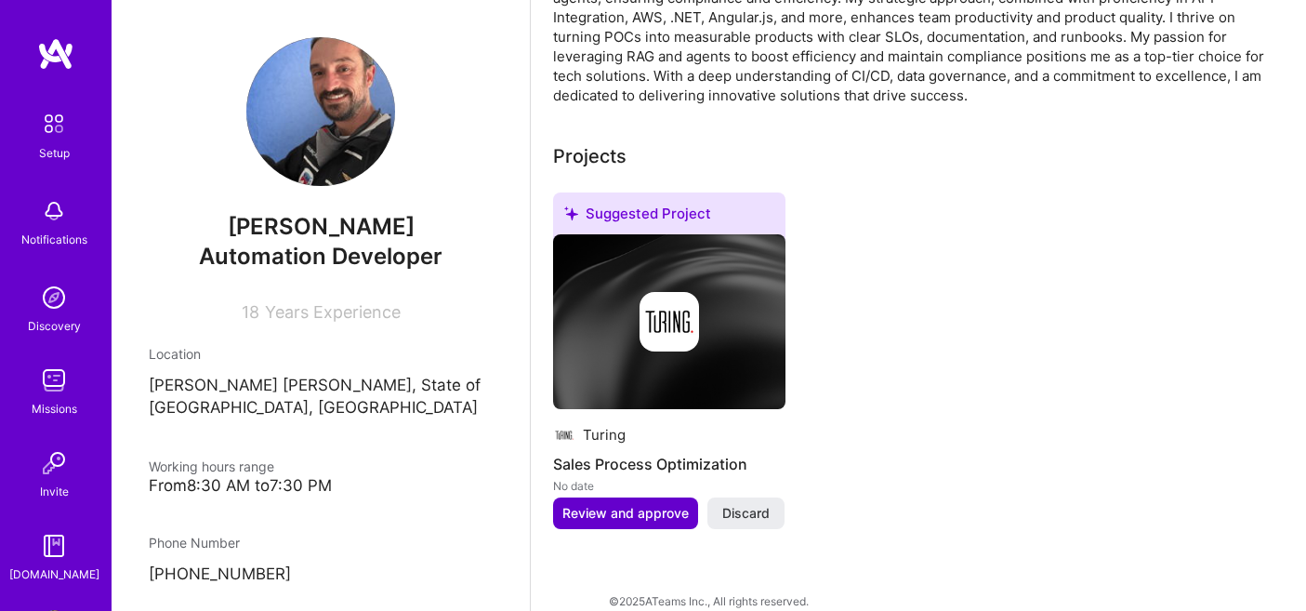
click at [636, 504] on span "Review and approve" at bounding box center [625, 513] width 126 height 19
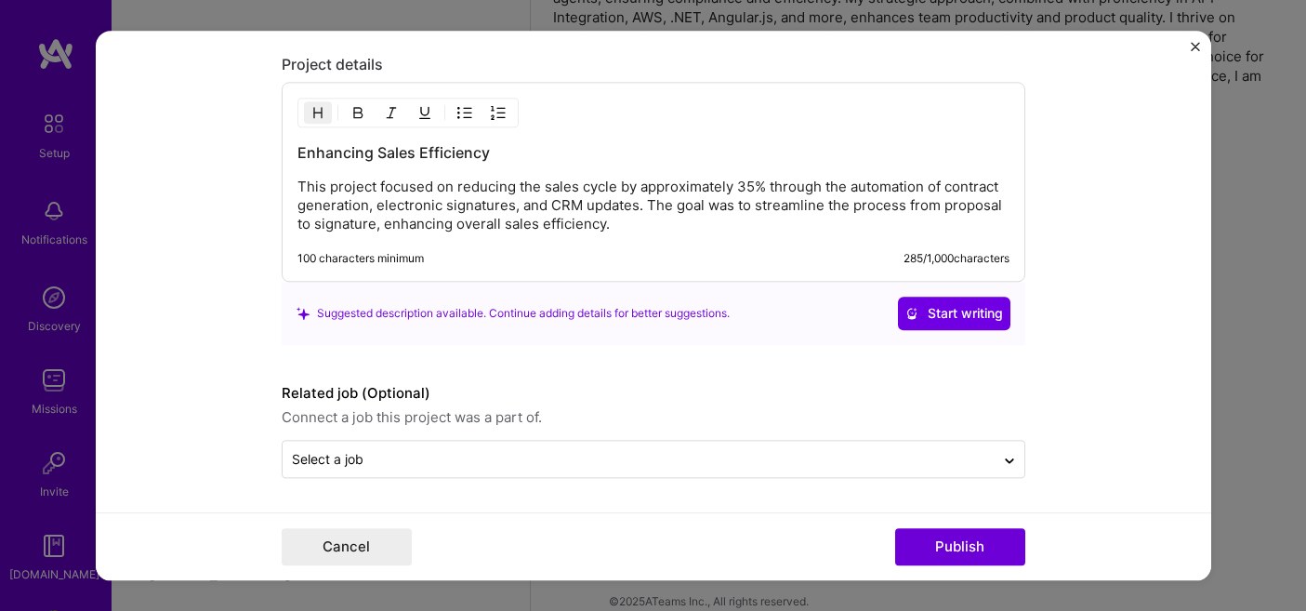
scroll to position [1537, 0]
click at [937, 539] on button "Publish" at bounding box center [960, 546] width 130 height 37
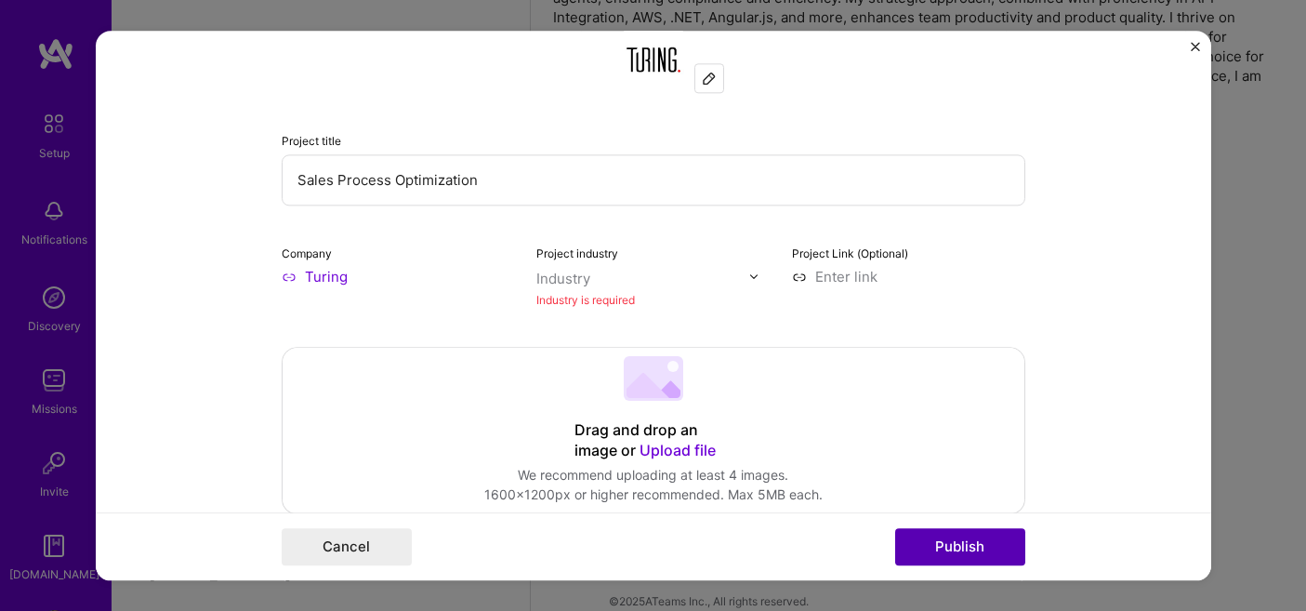
scroll to position [122, 0]
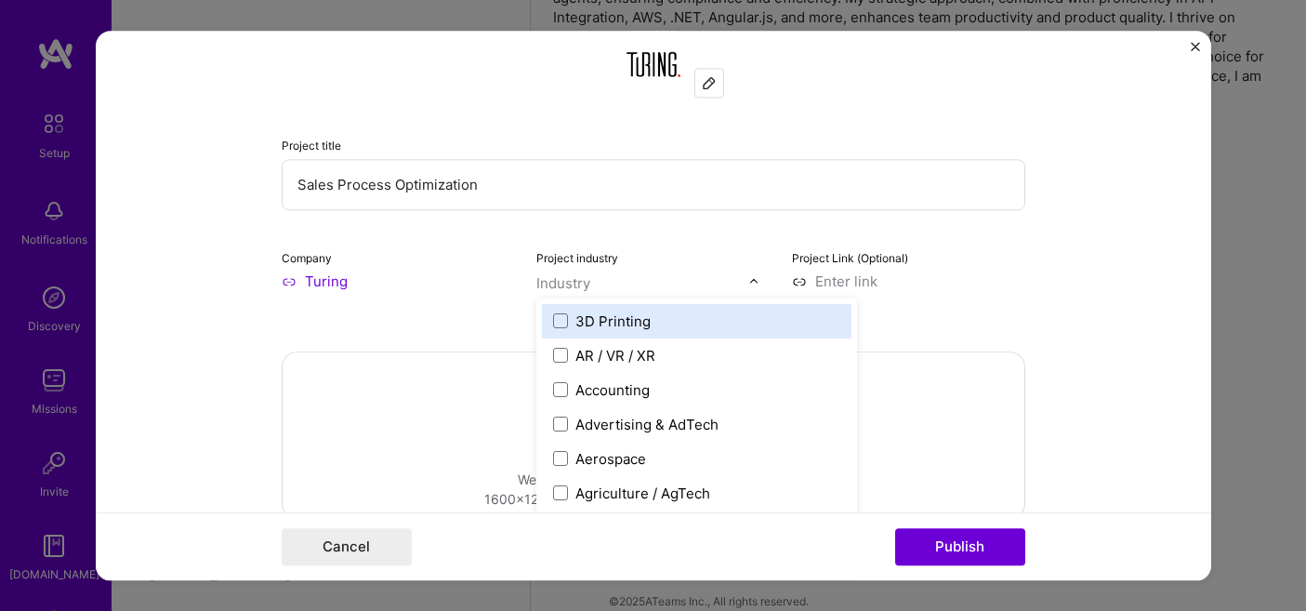
click at [750, 276] on img at bounding box center [753, 280] width 11 height 11
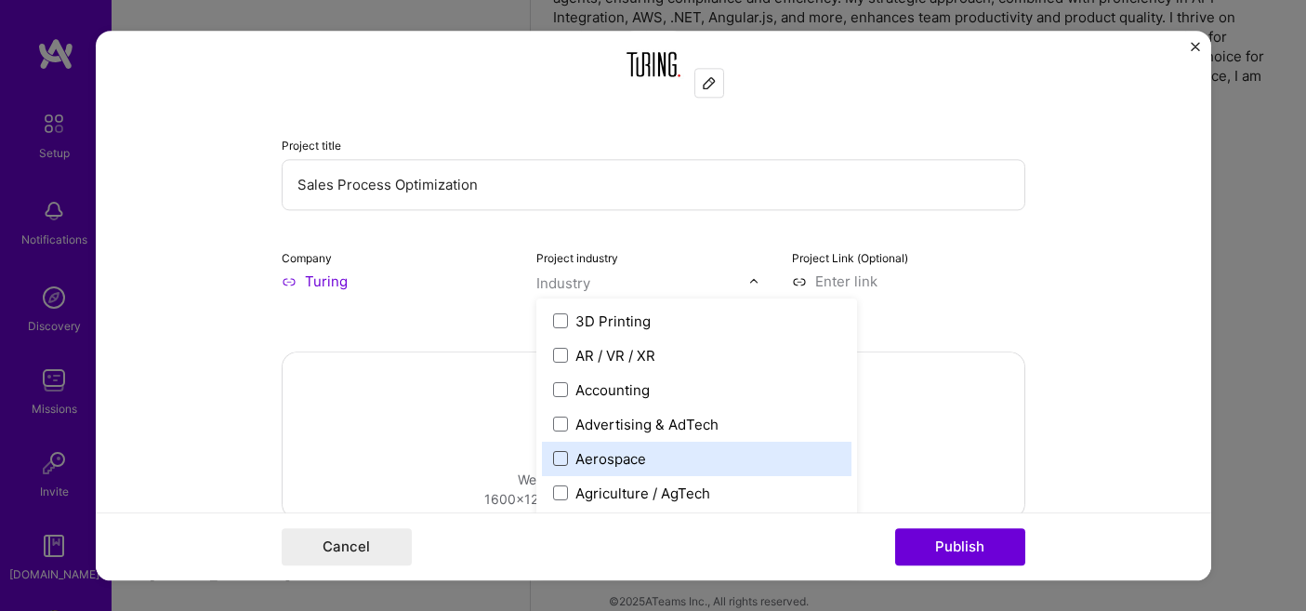
click at [559, 457] on span at bounding box center [560, 458] width 15 height 15
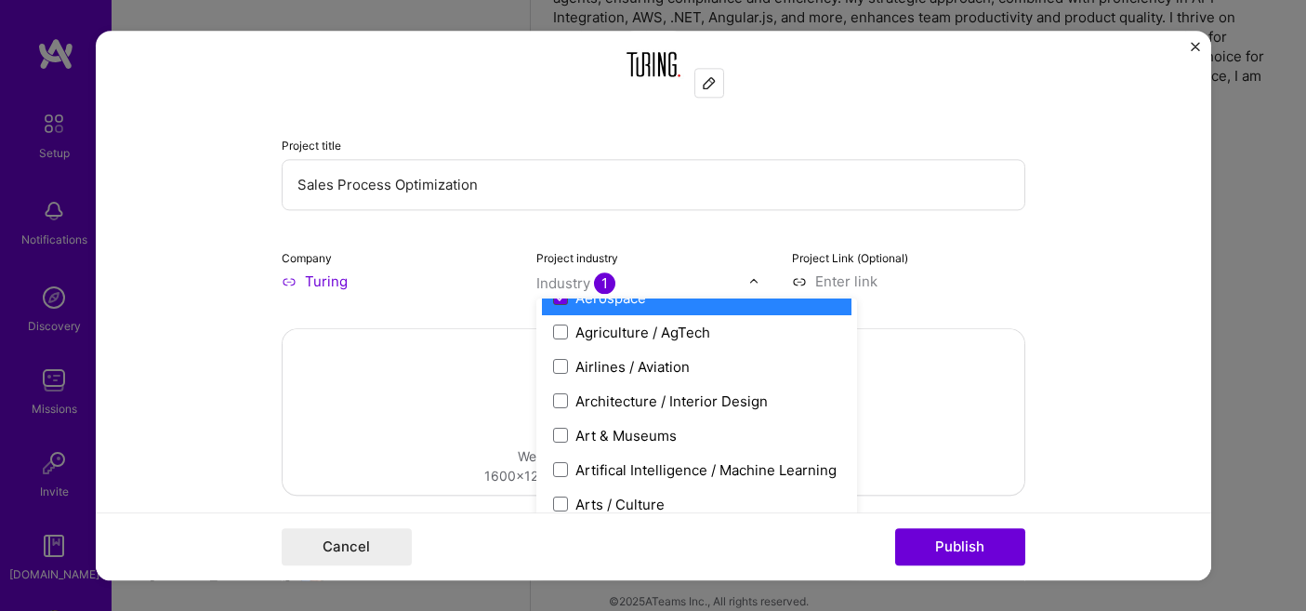
scroll to position [159, 0]
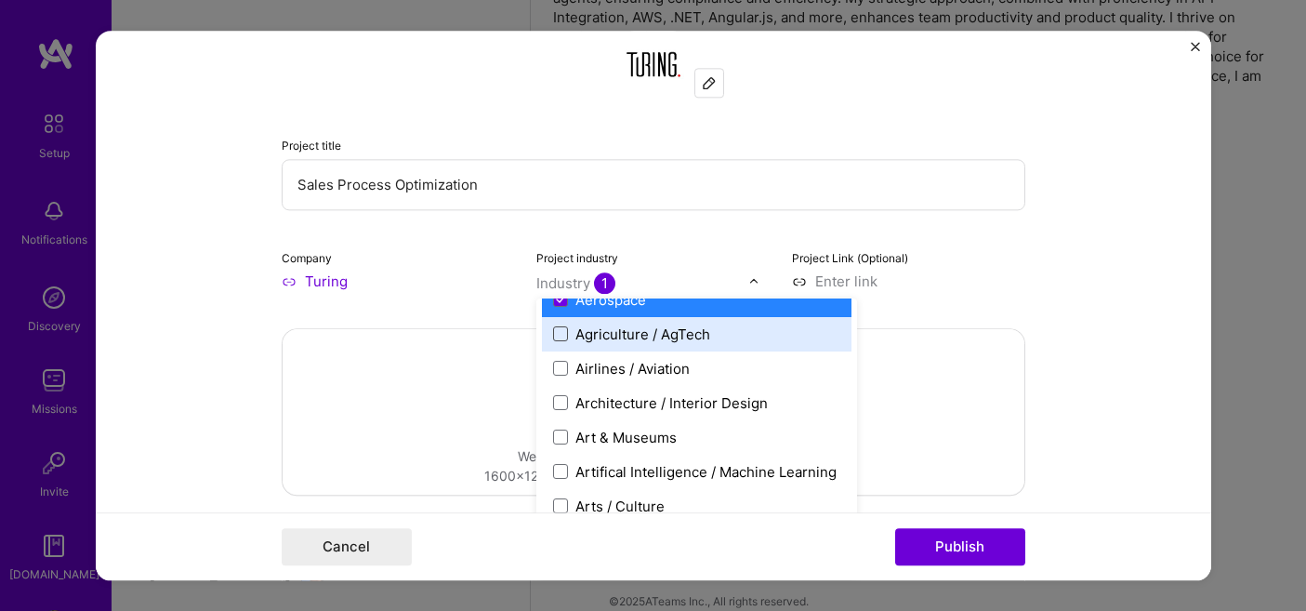
click at [555, 332] on span at bounding box center [560, 333] width 15 height 15
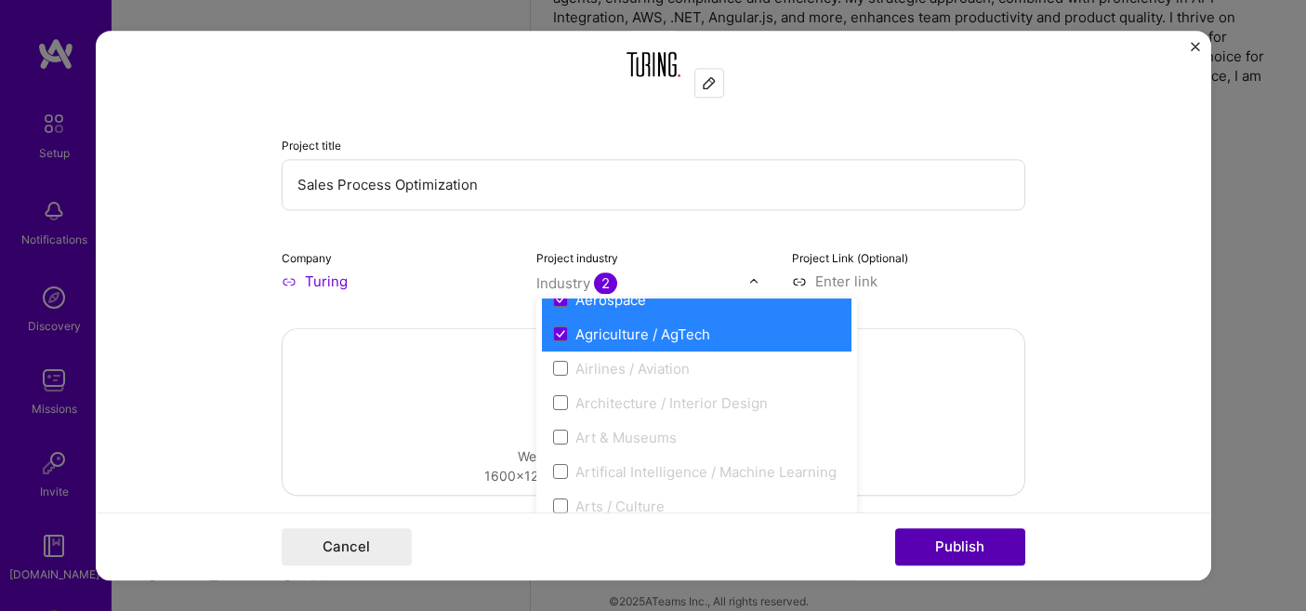
click at [968, 537] on button "Publish" at bounding box center [960, 546] width 130 height 37
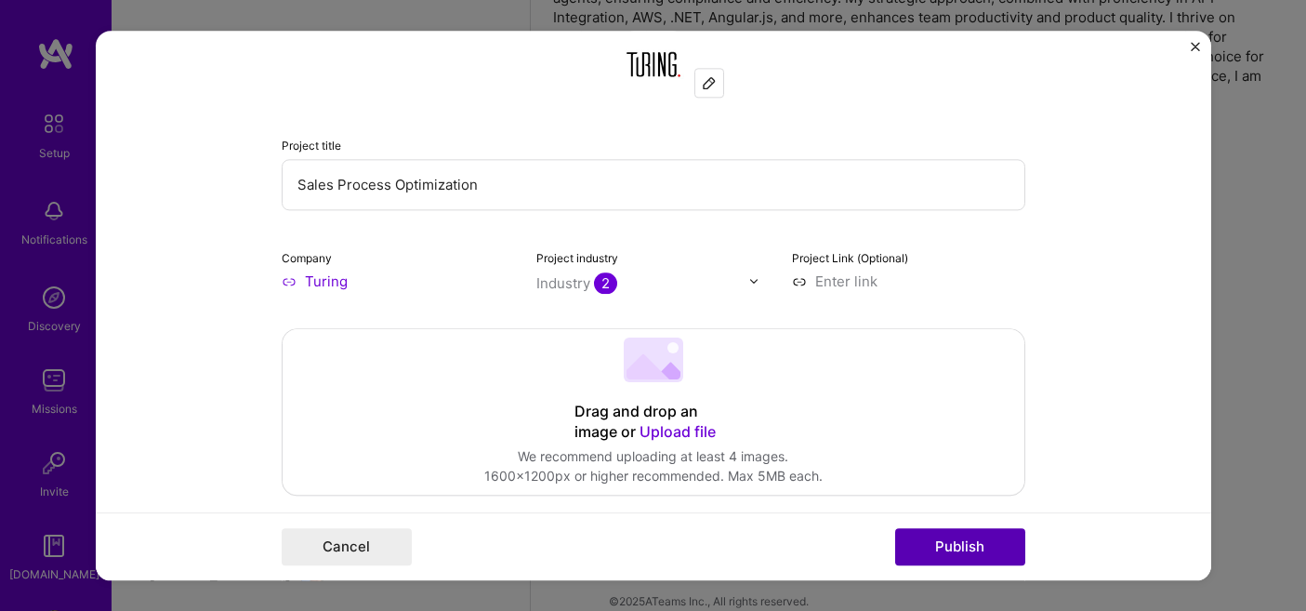
scroll to position [624, 0]
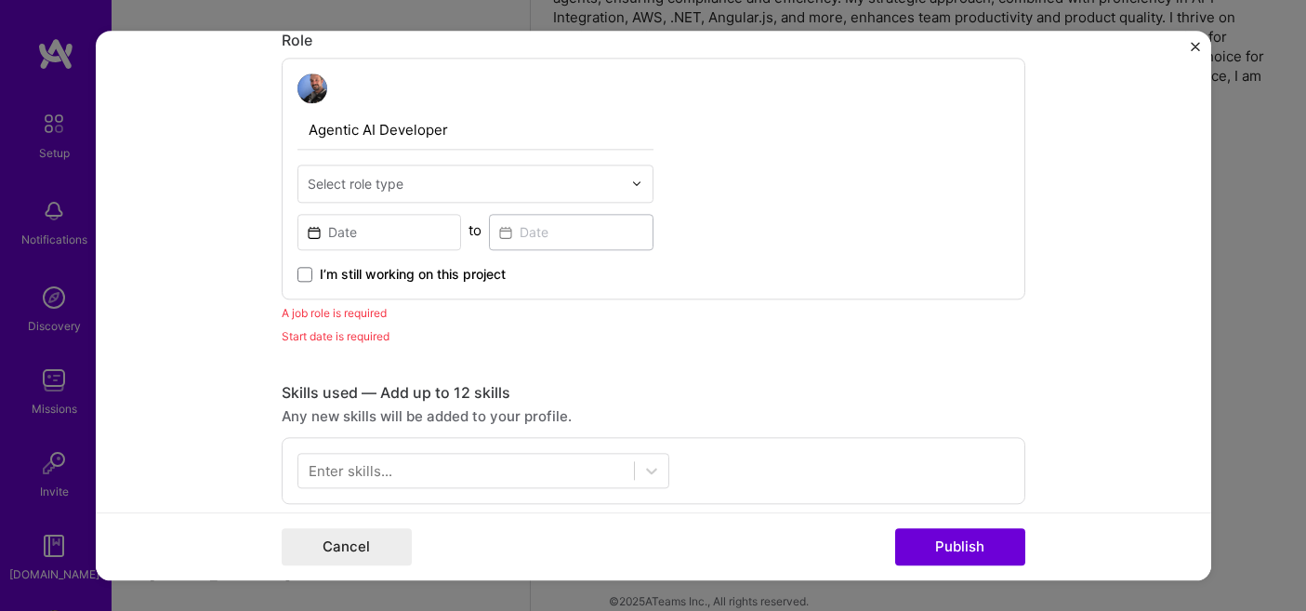
click at [451, 184] on input "text" at bounding box center [465, 184] width 314 height 20
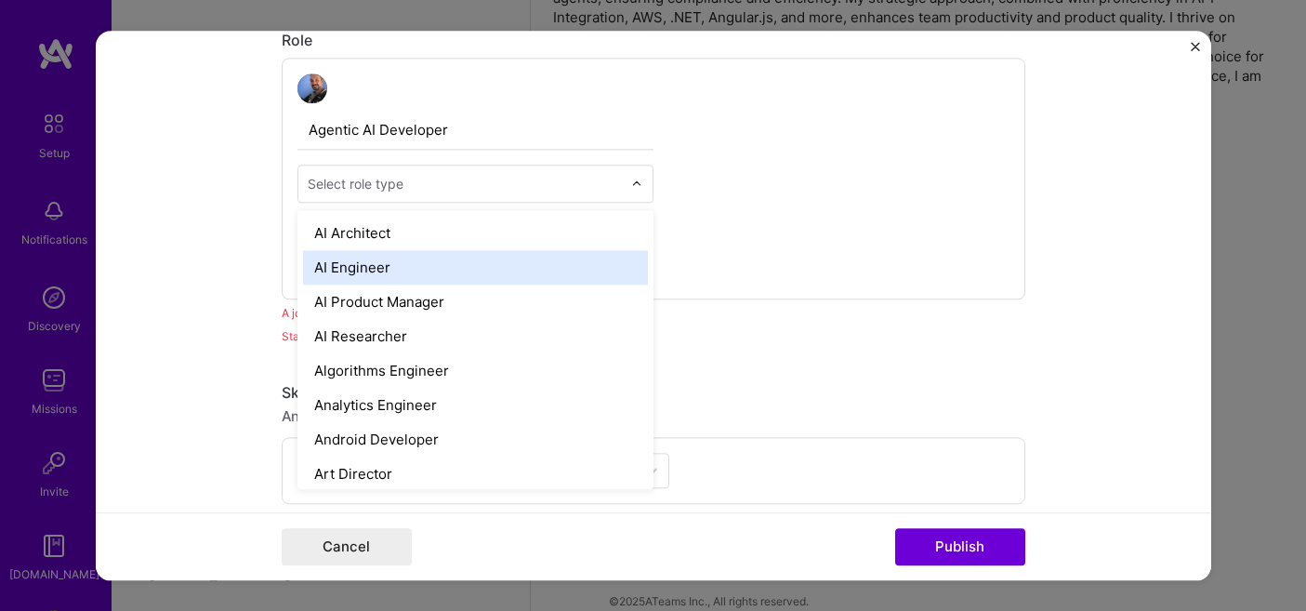
click at [397, 270] on div "AI Engineer" at bounding box center [475, 267] width 345 height 34
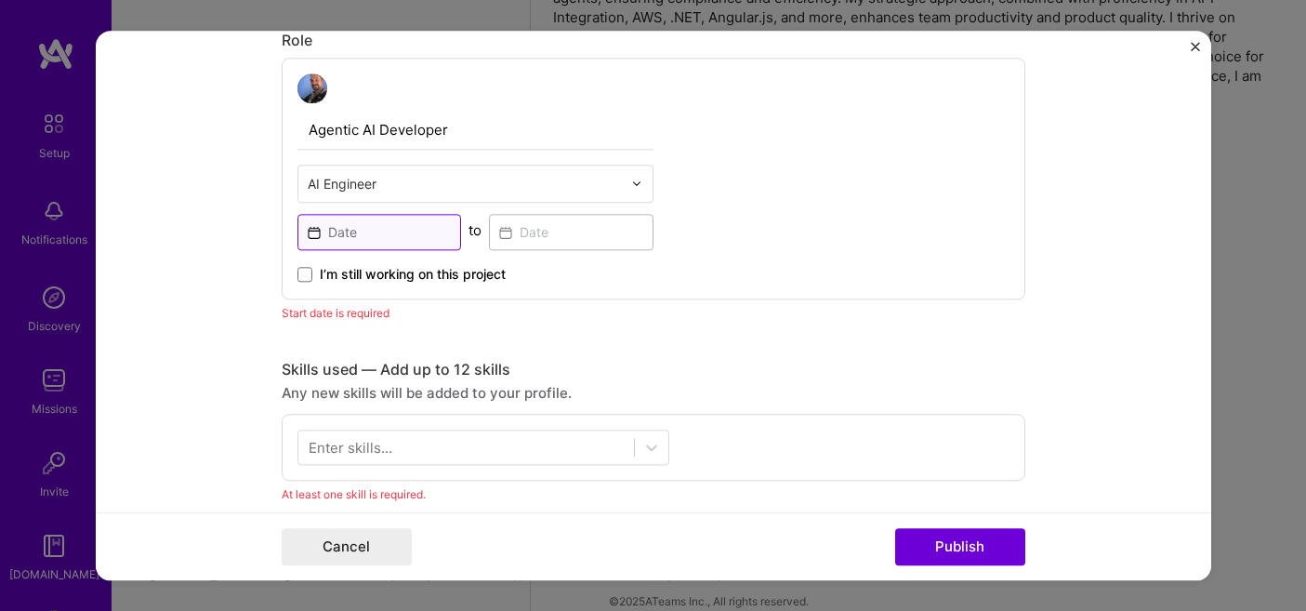
click at [402, 227] on input at bounding box center [379, 232] width 165 height 36
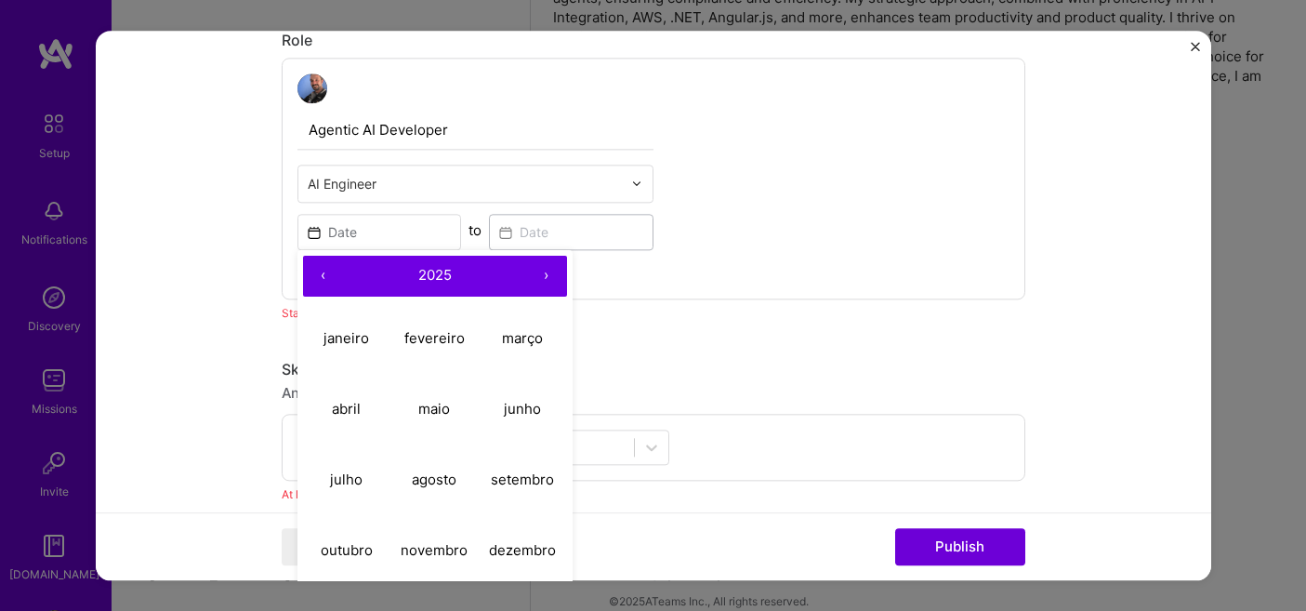
click at [324, 270] on button "‹" at bounding box center [323, 276] width 41 height 41
click at [428, 336] on abbr "fevereiro" at bounding box center [434, 338] width 60 height 18
type input "Feb, 2024"
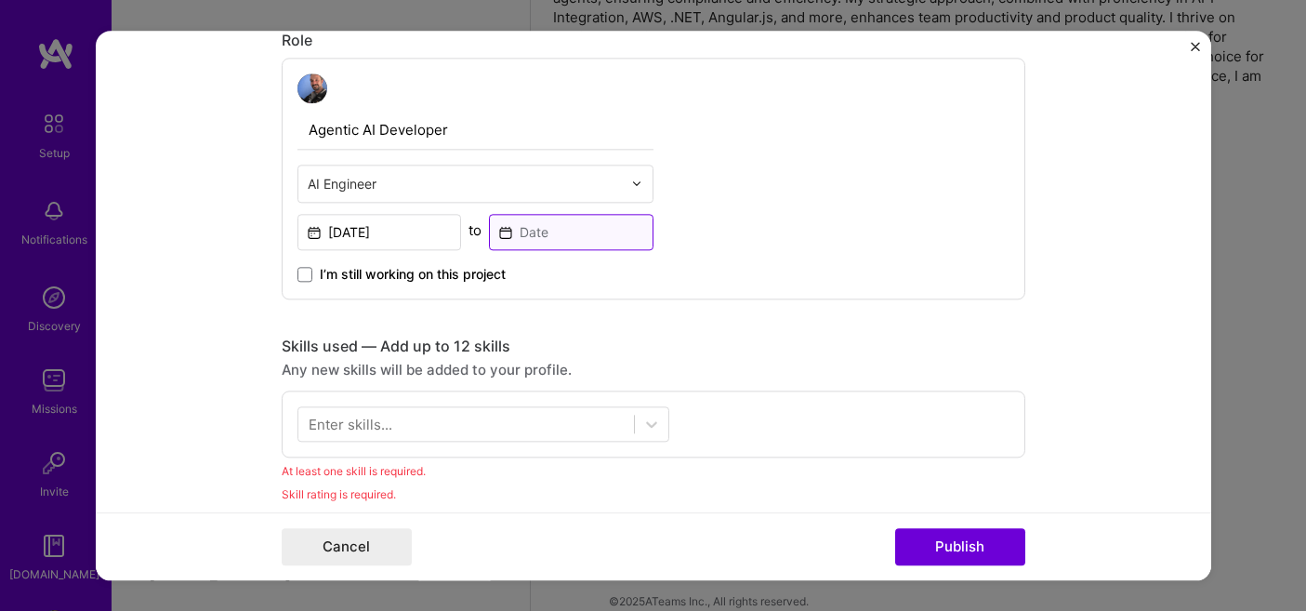
click at [576, 234] on input at bounding box center [571, 232] width 165 height 36
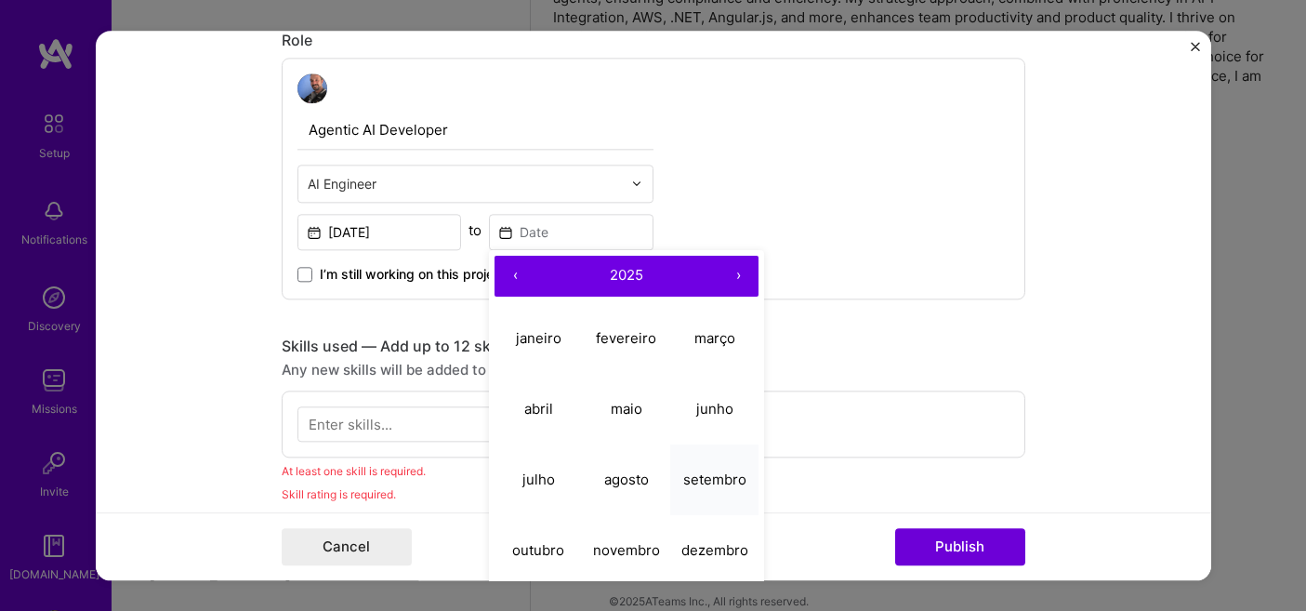
click at [712, 480] on abbr "setembro" at bounding box center [714, 479] width 63 height 18
type input "Sep, 2025"
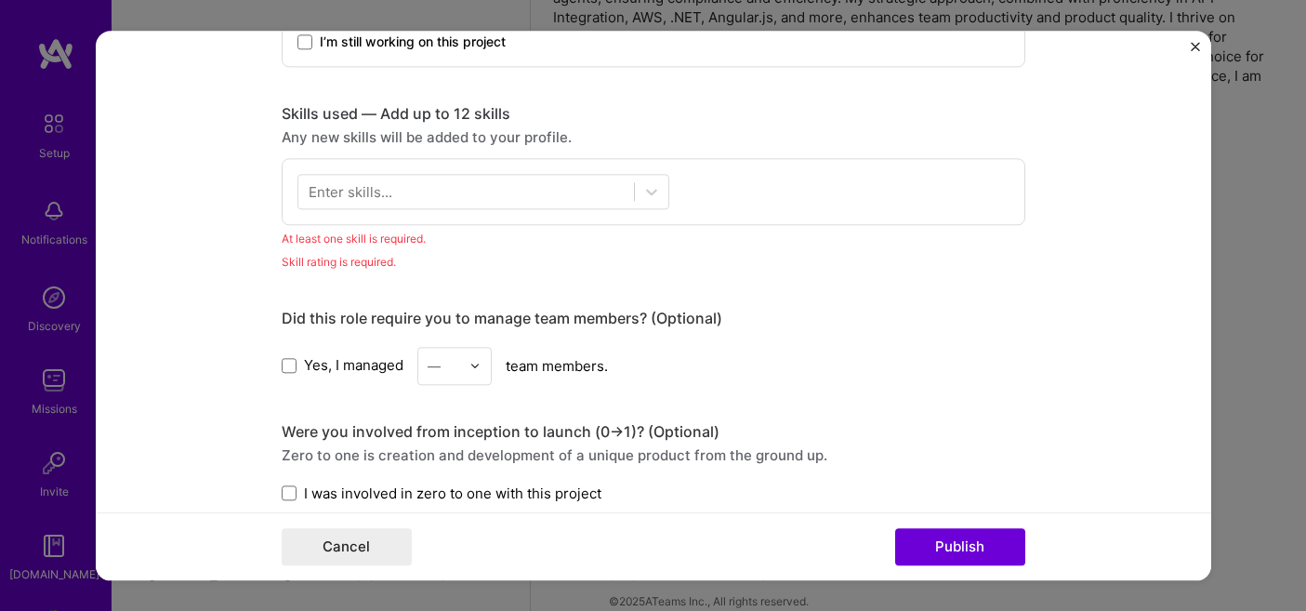
scroll to position [858, 0]
click at [933, 536] on button "Publish" at bounding box center [960, 546] width 130 height 37
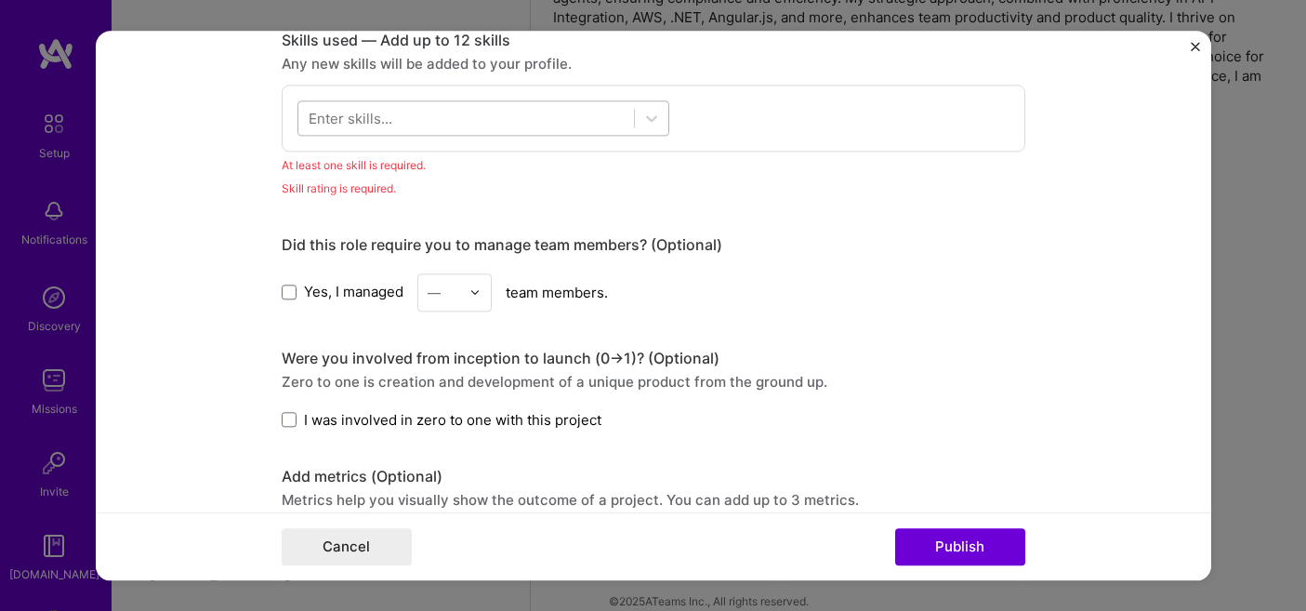
click at [616, 117] on div at bounding box center [466, 117] width 336 height 31
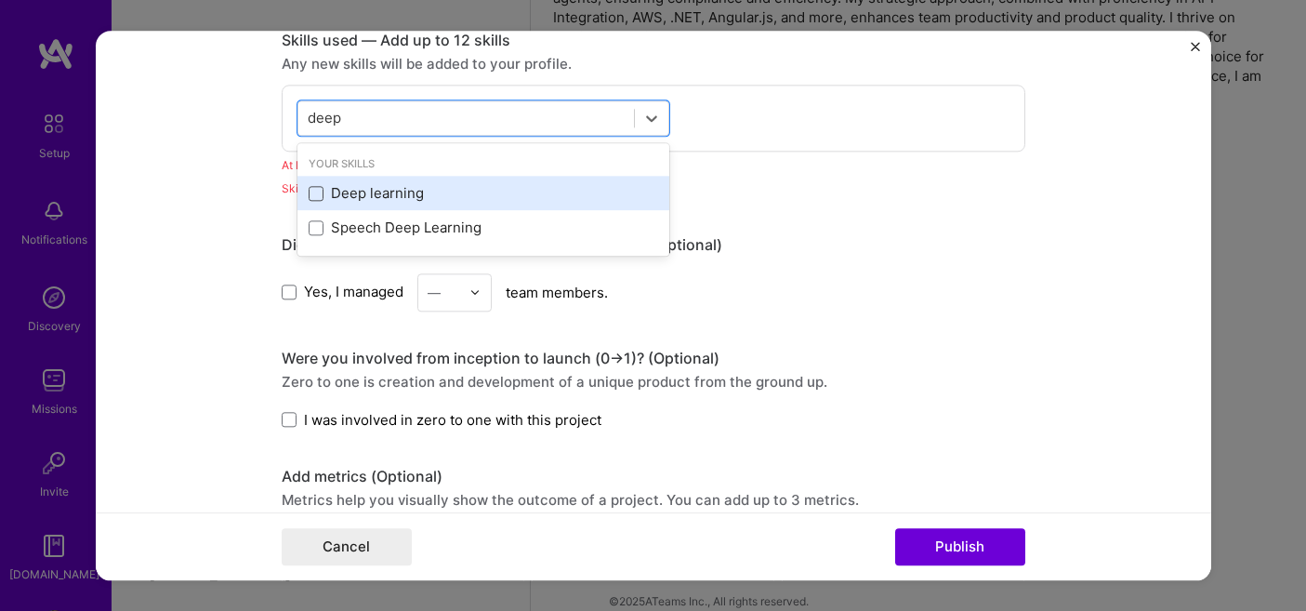
click at [317, 198] on span at bounding box center [316, 193] width 15 height 15
click at [0, 0] on input "checkbox" at bounding box center [0, 0] width 0 height 0
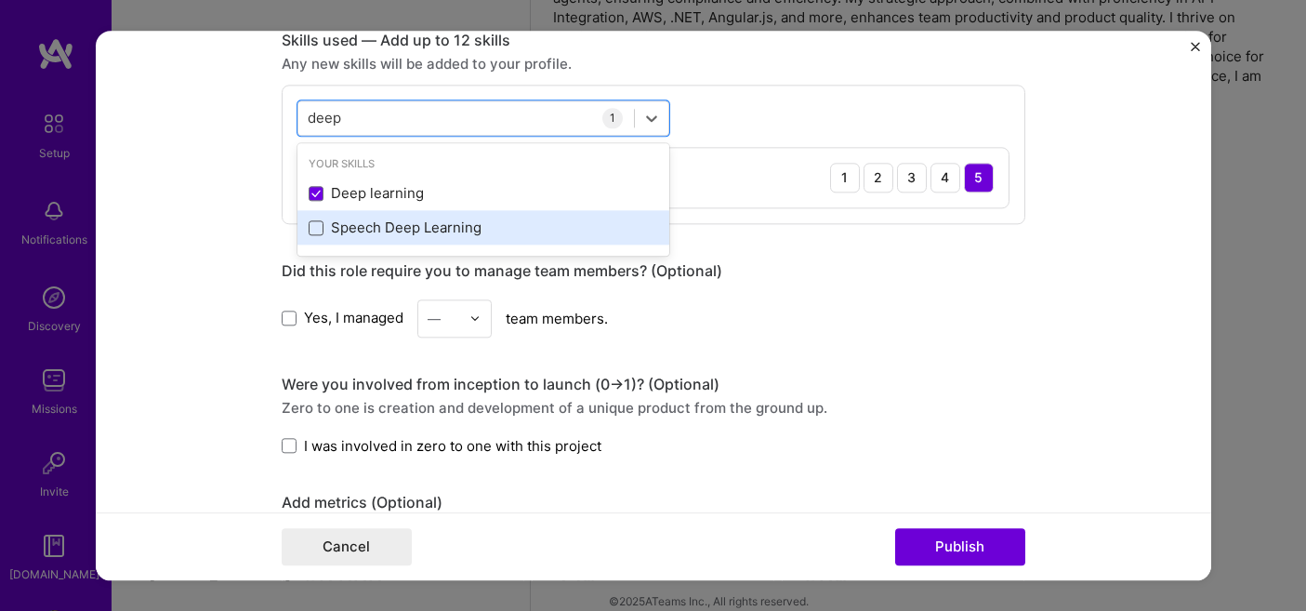
click at [317, 225] on span at bounding box center [316, 227] width 15 height 15
click at [0, 0] on input "checkbox" at bounding box center [0, 0] width 0 height 0
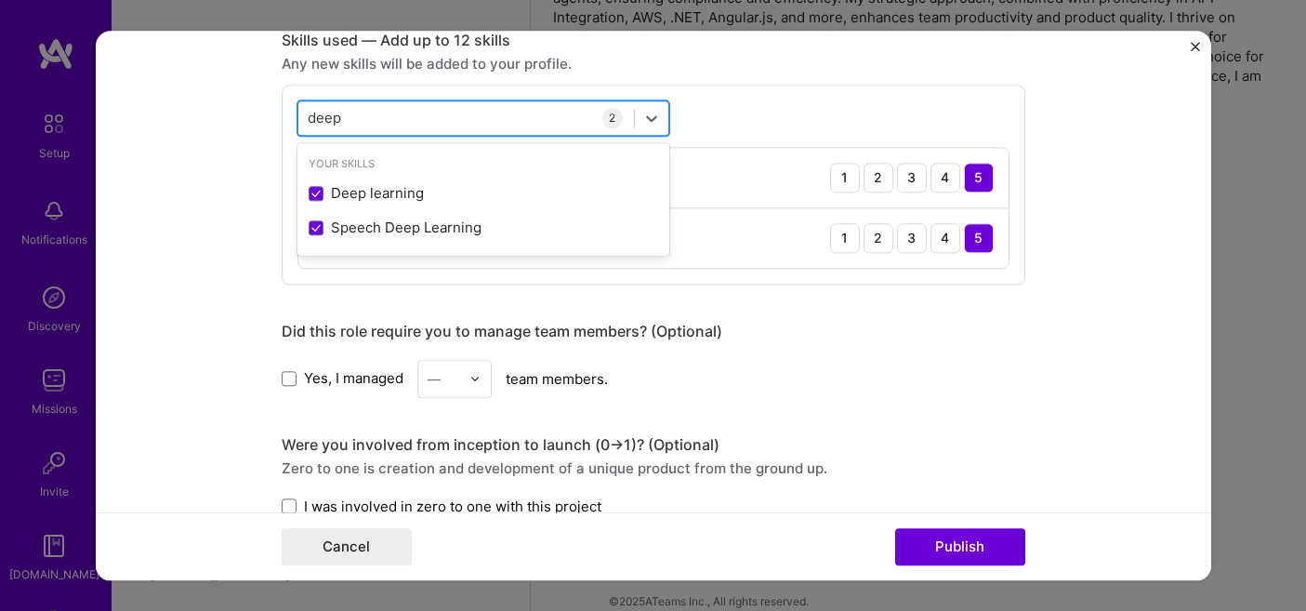
click at [457, 116] on div "deep deep" at bounding box center [466, 117] width 336 height 31
type input "d"
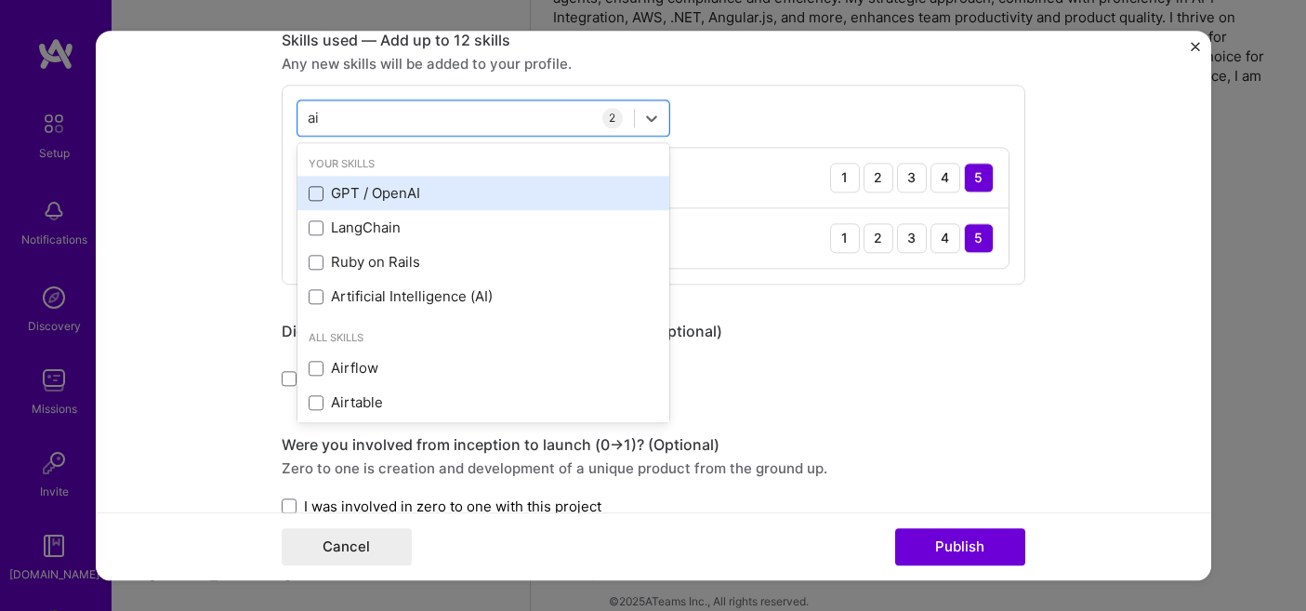
click at [312, 194] on span at bounding box center [316, 193] width 15 height 15
click at [0, 0] on input "checkbox" at bounding box center [0, 0] width 0 height 0
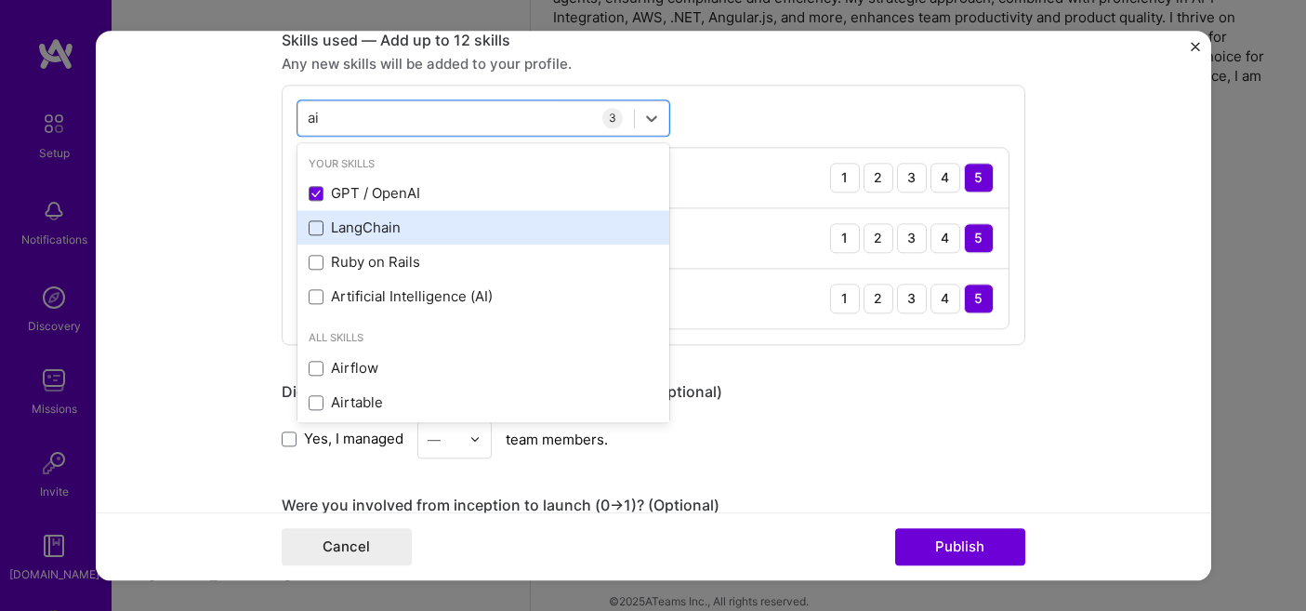
click at [317, 233] on span at bounding box center [316, 227] width 15 height 15
click at [0, 0] on input "checkbox" at bounding box center [0, 0] width 0 height 0
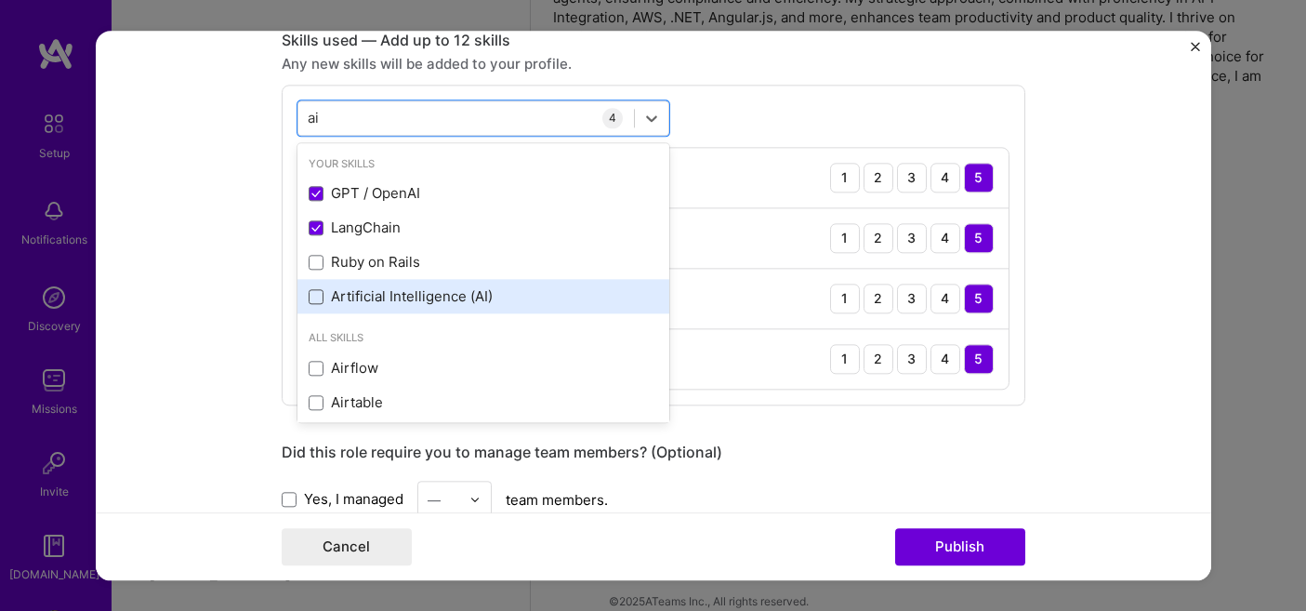
click at [316, 295] on span at bounding box center [316, 296] width 15 height 15
click at [0, 0] on input "checkbox" at bounding box center [0, 0] width 0 height 0
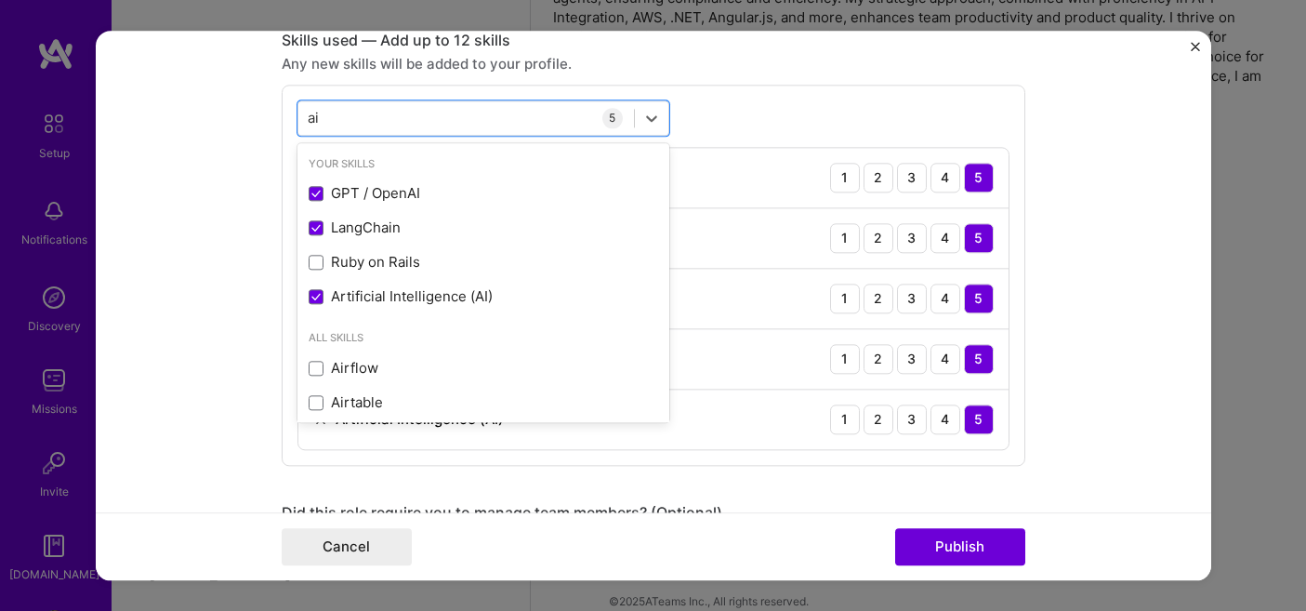
type input "ai"
click at [228, 332] on form "Editing suggested project This project is suggested based on your LinkedIn, res…" at bounding box center [654, 305] width 1116 height 549
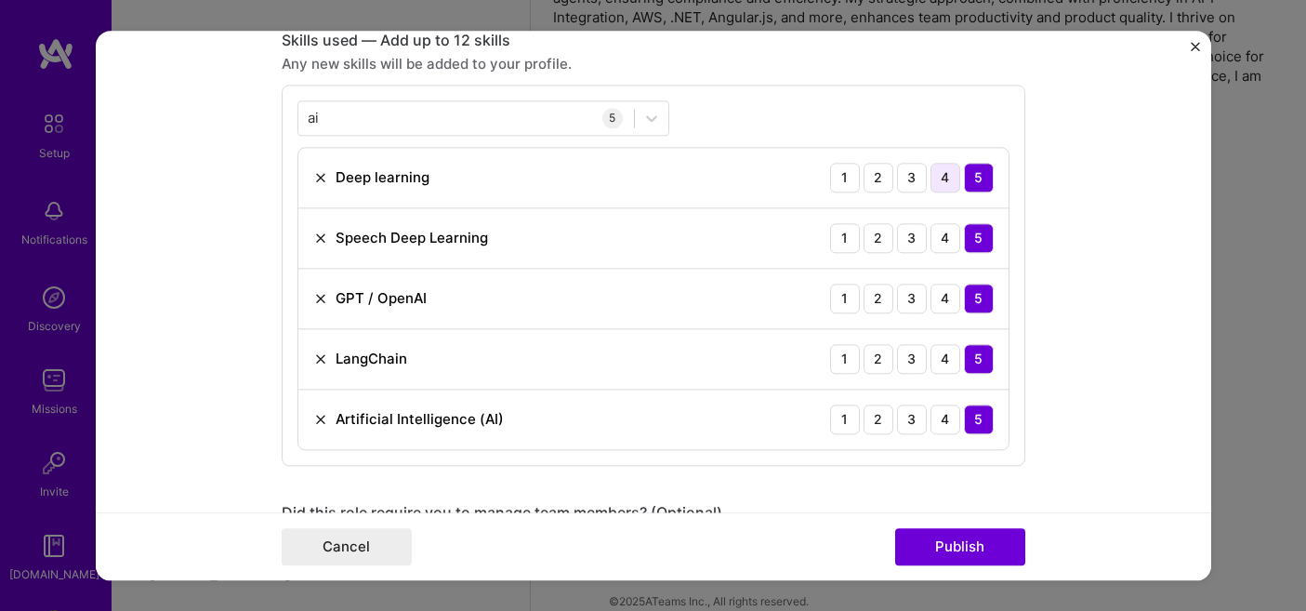
click at [942, 177] on div "4" at bounding box center [946, 178] width 30 height 30
click at [984, 173] on div "5" at bounding box center [979, 178] width 30 height 30
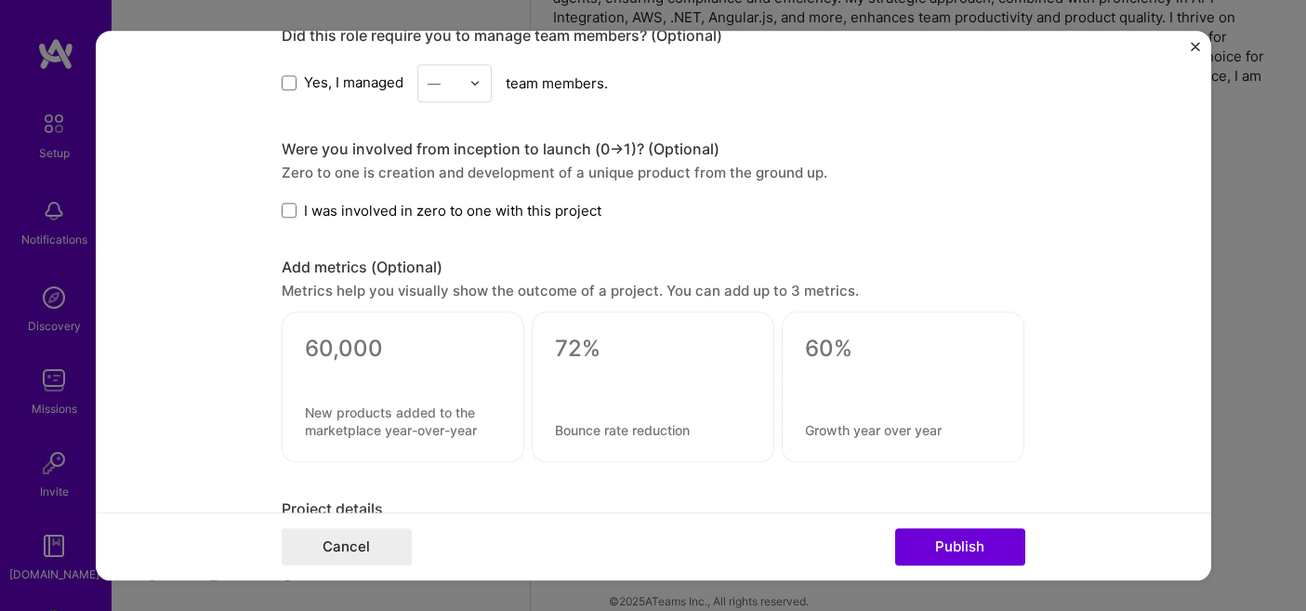
scroll to position [1411, 0]
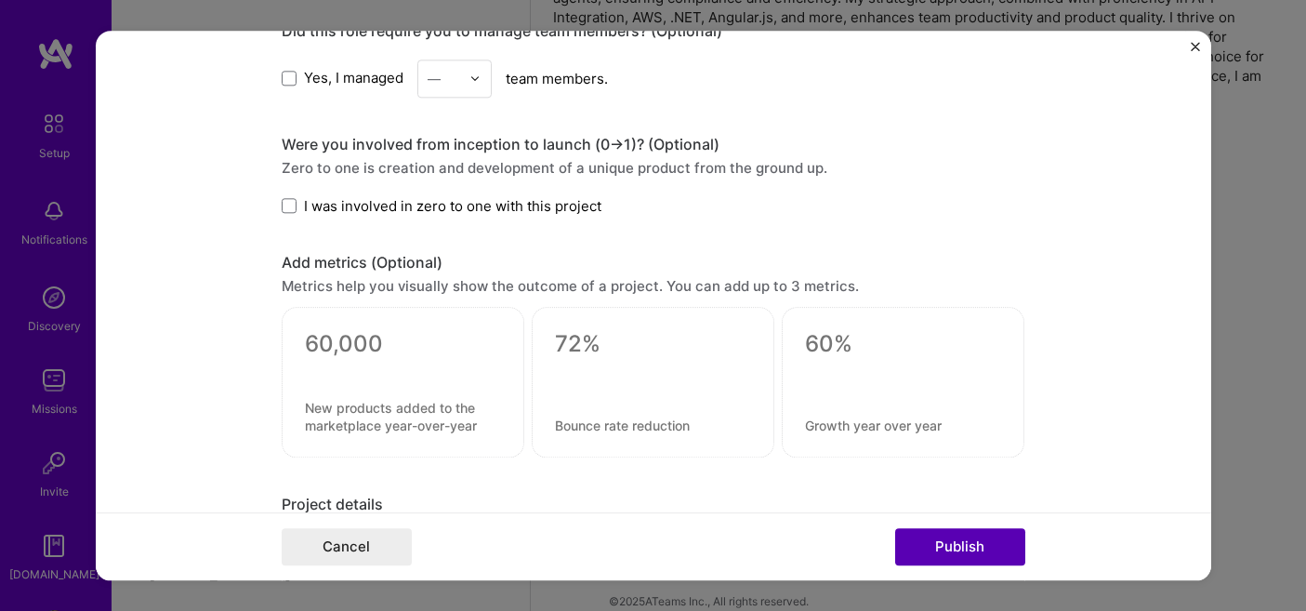
click at [972, 548] on button "Publish" at bounding box center [960, 546] width 130 height 37
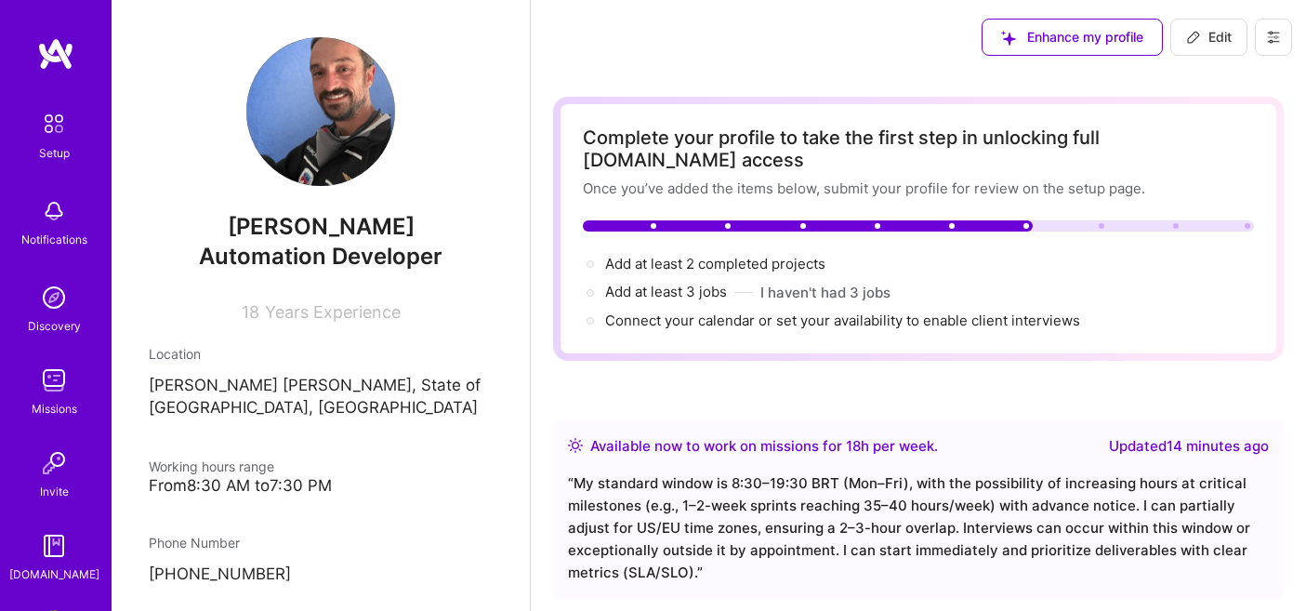
scroll to position [0, 0]
click at [1203, 33] on span "Edit" at bounding box center [1209, 37] width 46 height 19
select select "BR"
select select "Right Now"
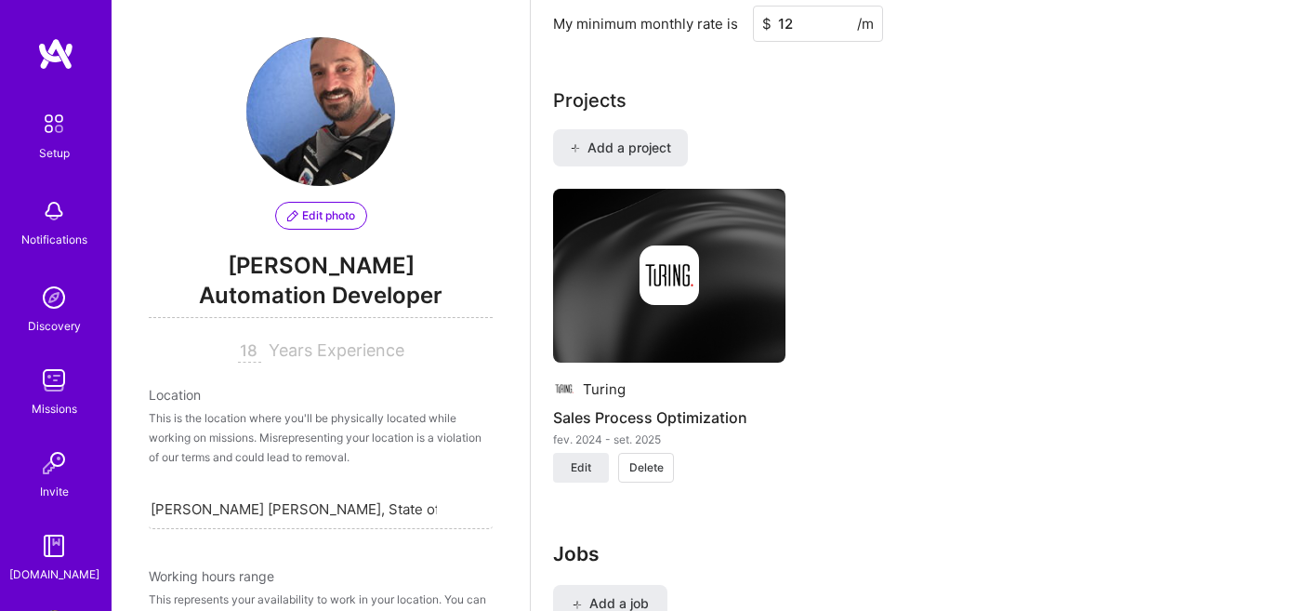
scroll to position [1435, 0]
click at [634, 138] on span "Add a project" at bounding box center [620, 147] width 101 height 19
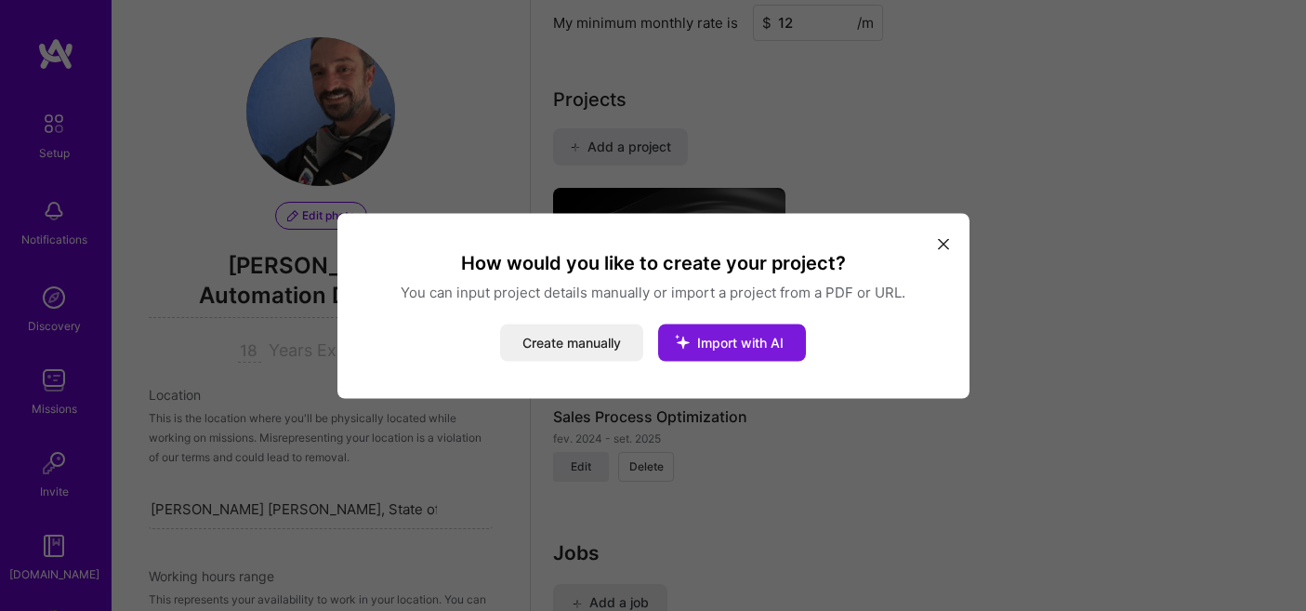
click at [717, 338] on span "Import with AI" at bounding box center [740, 342] width 86 height 16
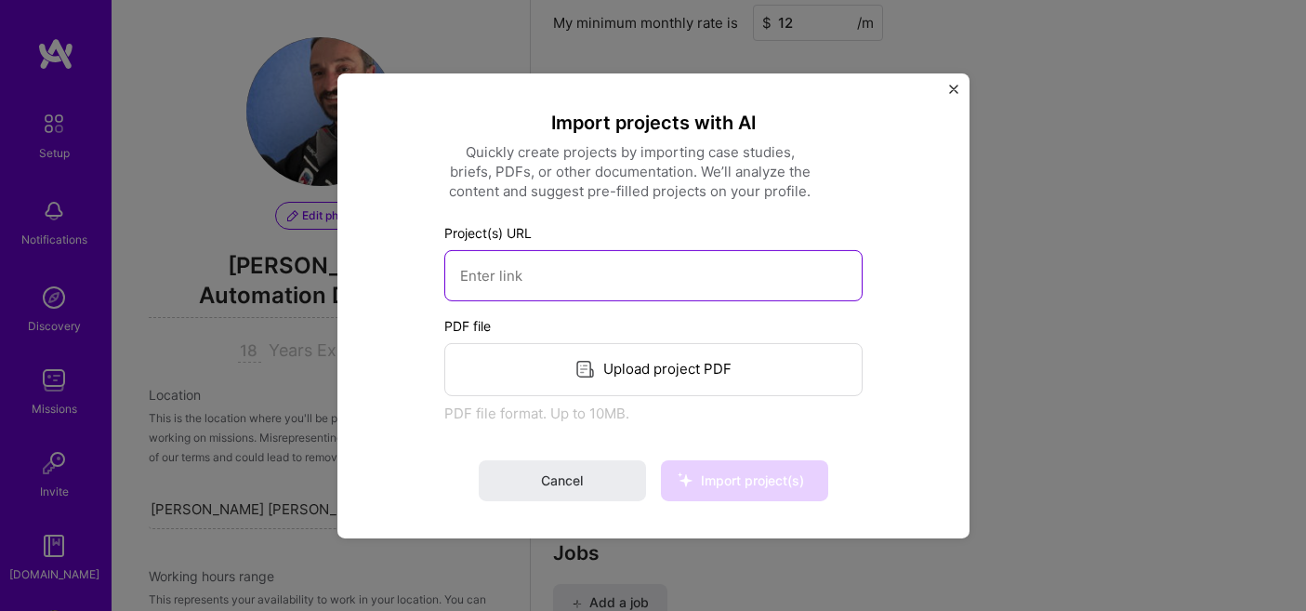
click at [635, 267] on input at bounding box center [653, 274] width 418 height 51
paste input "Manual_Projeto_Arduino_LoRa_GPS.pdf"
type input "Manual_Projeto_Arduino_LoRa_GPS.pdf"
paste input "https://phoenixtechnology.com.br/index.html"
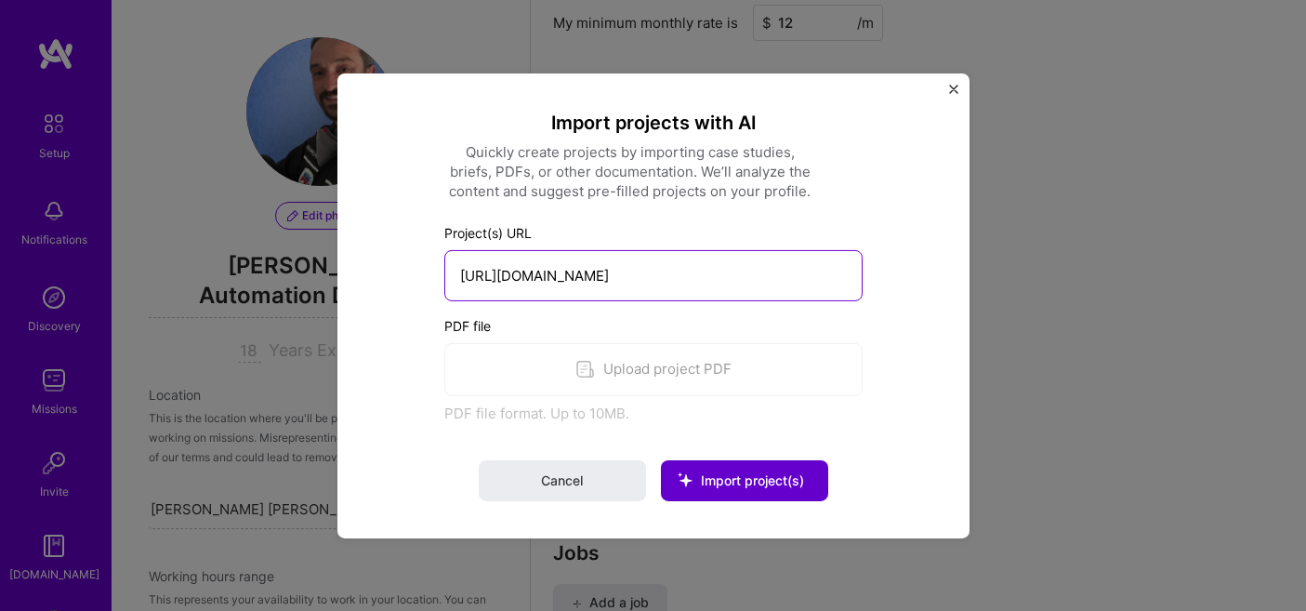
type input "https://phoenixtechnology.com.br/index.html"
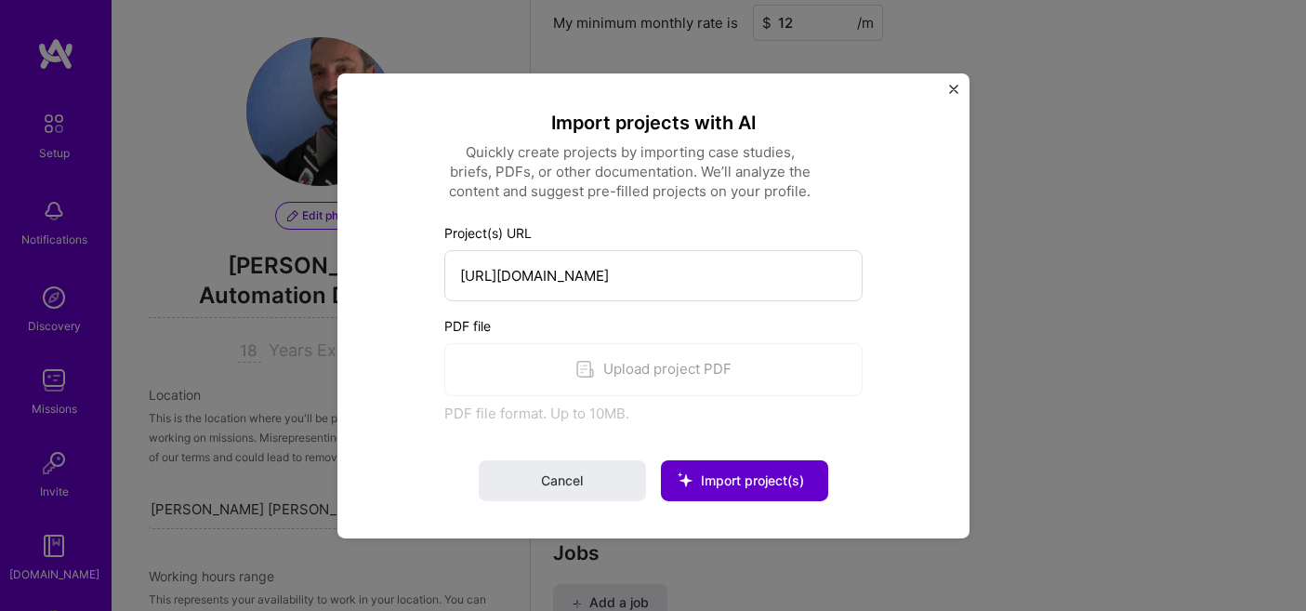
click at [760, 473] on span "Import project(s)" at bounding box center [752, 480] width 103 height 16
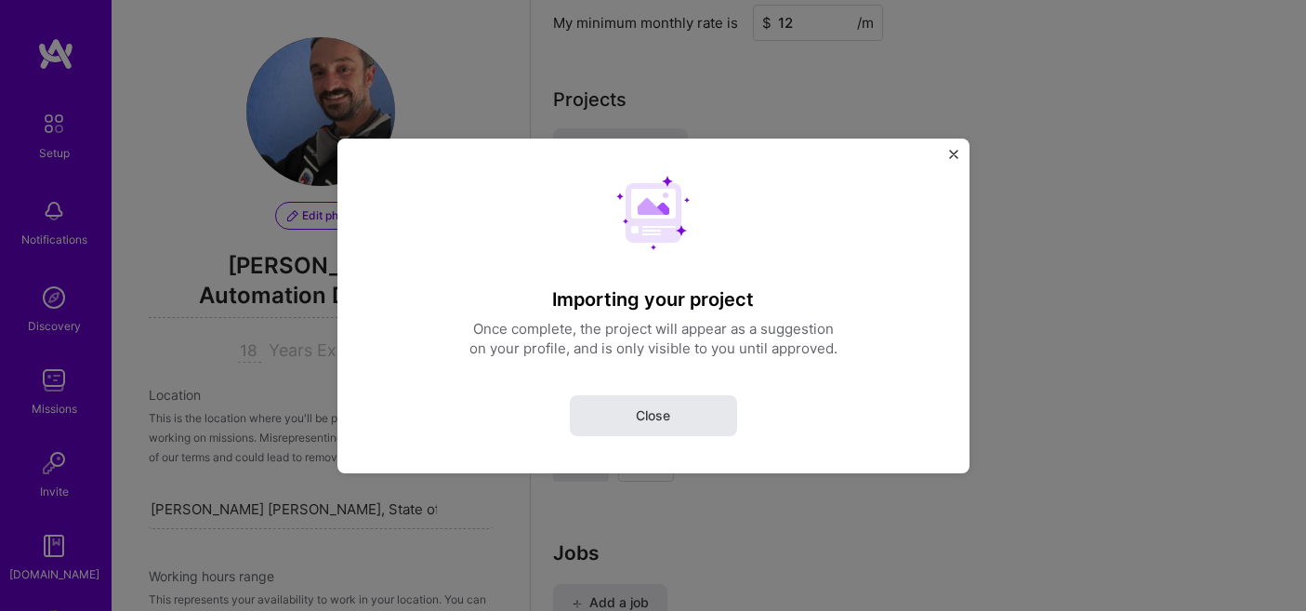
click at [687, 405] on button "Close" at bounding box center [653, 414] width 167 height 41
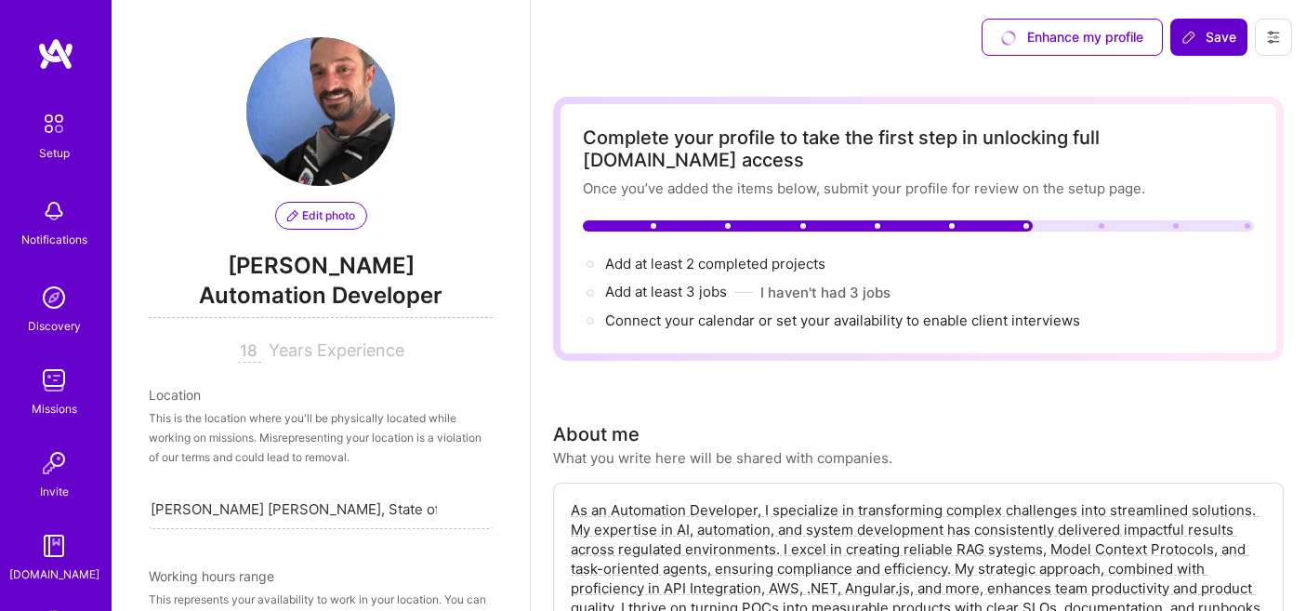
scroll to position [0, 0]
click at [1202, 46] on span "Save" at bounding box center [1209, 37] width 55 height 19
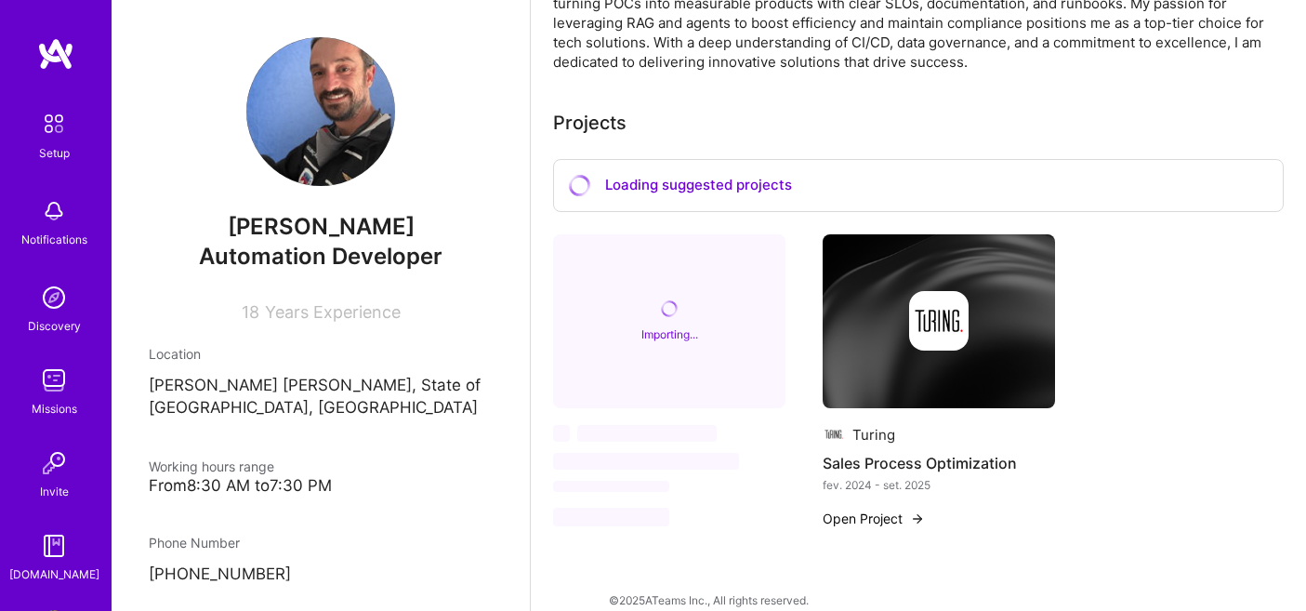
scroll to position [771, 0]
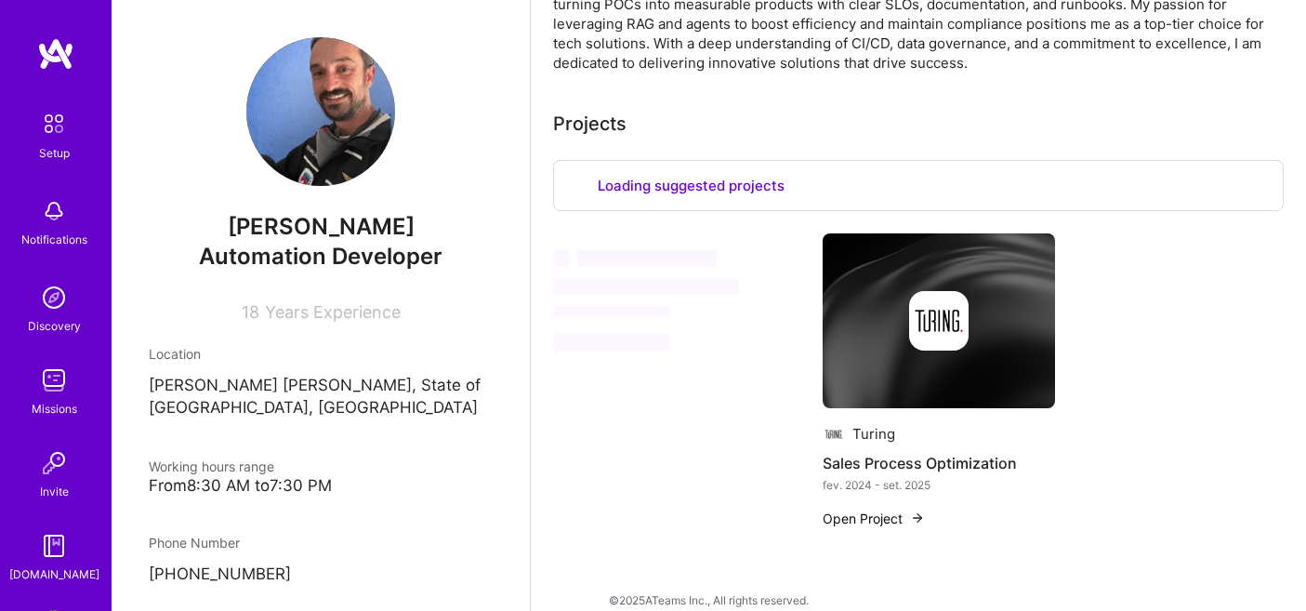
select select "BR"
select select "Right Now"
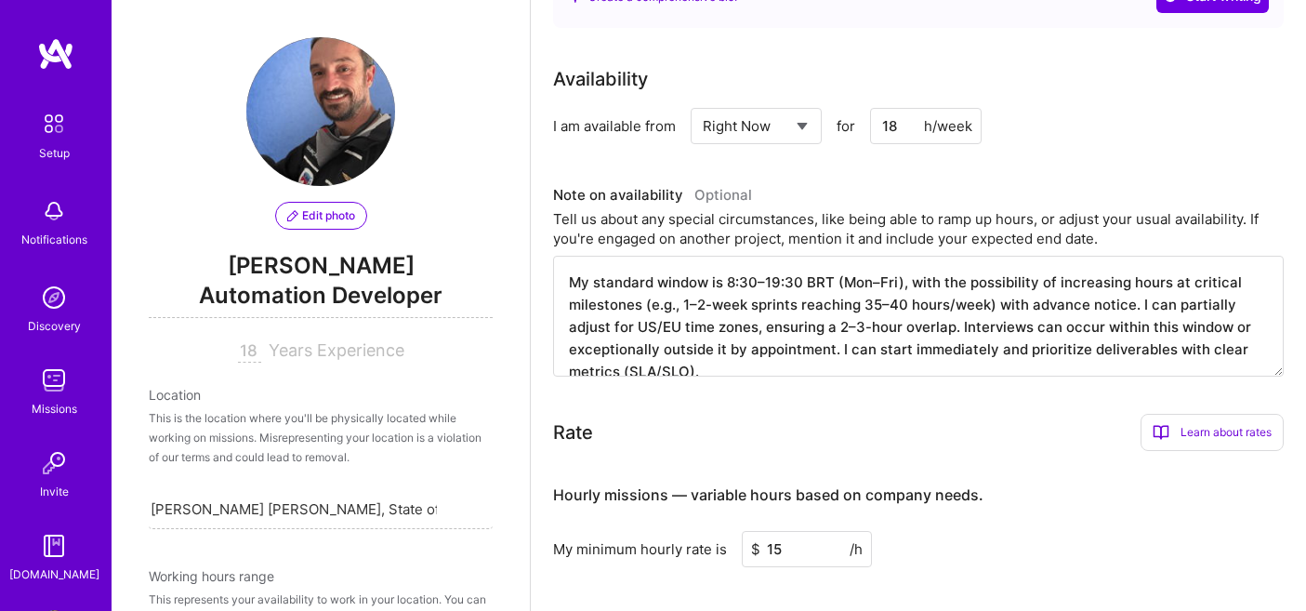
scroll to position [183, 0]
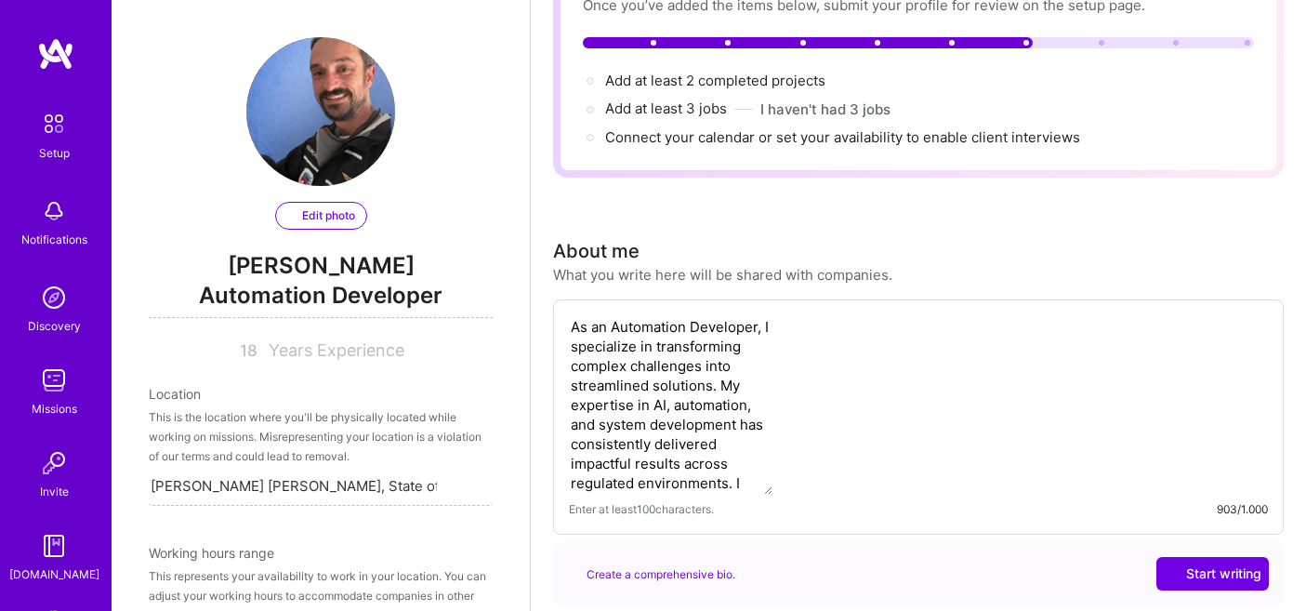
select select "BR"
select select "Right Now"
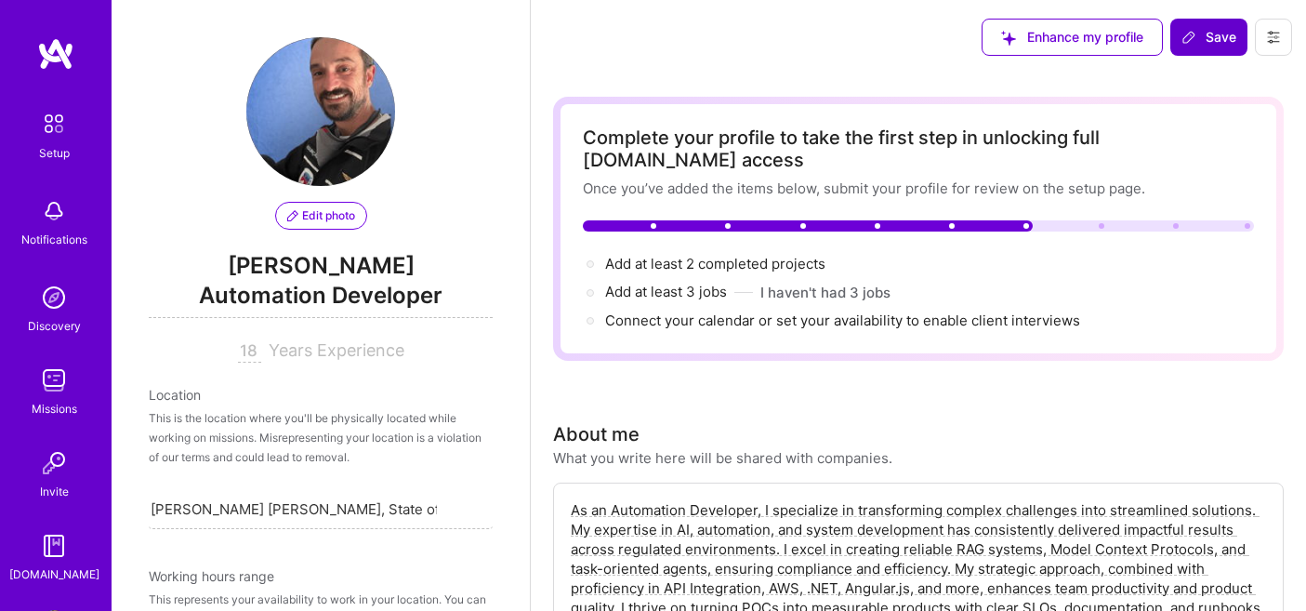
scroll to position [0, 0]
click at [1217, 34] on span "Save" at bounding box center [1209, 37] width 55 height 19
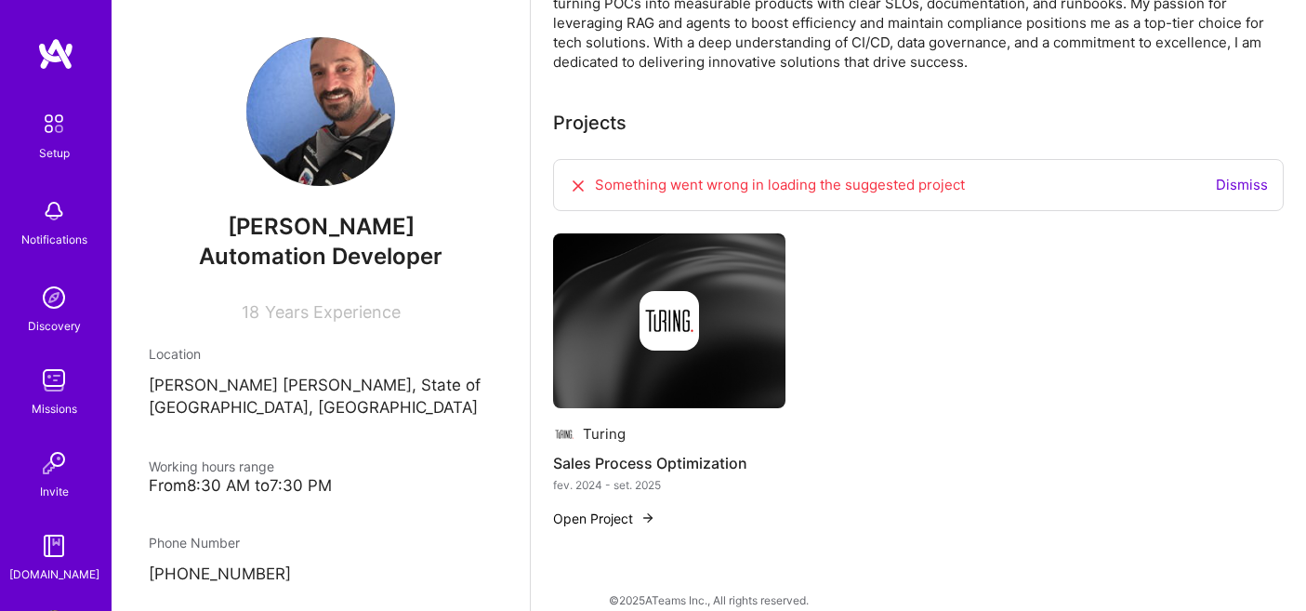
scroll to position [771, 0]
click at [1091, 234] on div "Turing Sales Process Optimization fev. 2024 - set. 2025 Open Project" at bounding box center [918, 392] width 731 height 317
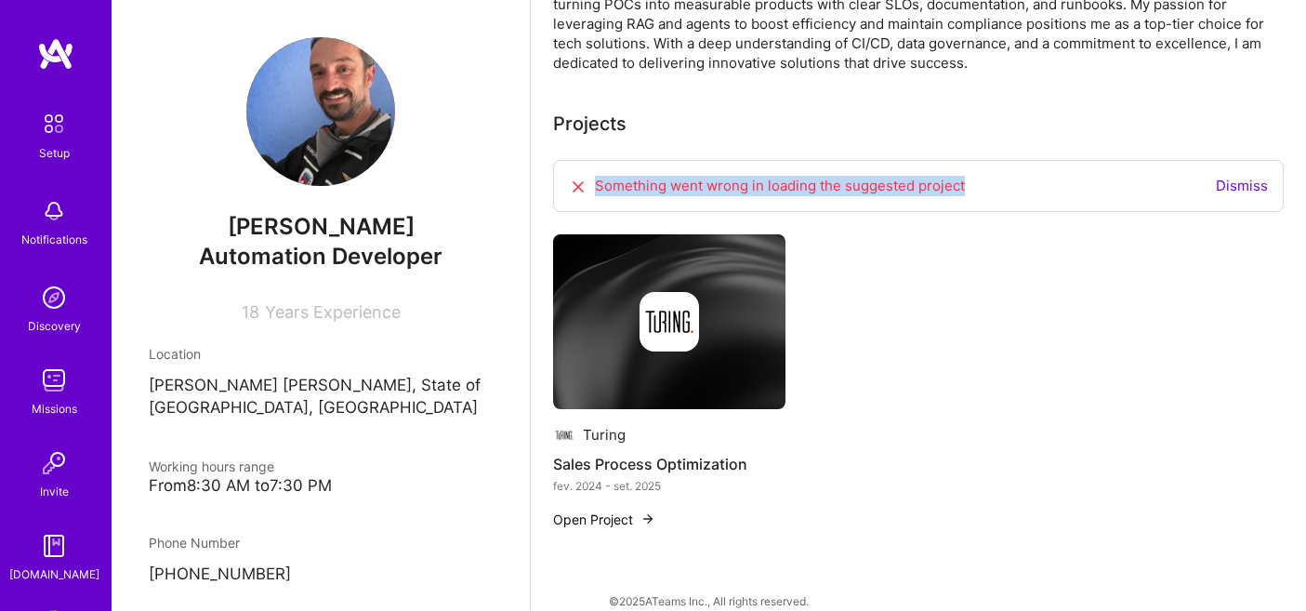
drag, startPoint x: 983, startPoint y: 171, endPoint x: 575, endPoint y: 168, distance: 408.1
click at [575, 168] on div "Something went wrong in loading the suggested project Dismiss" at bounding box center [918, 186] width 731 height 52
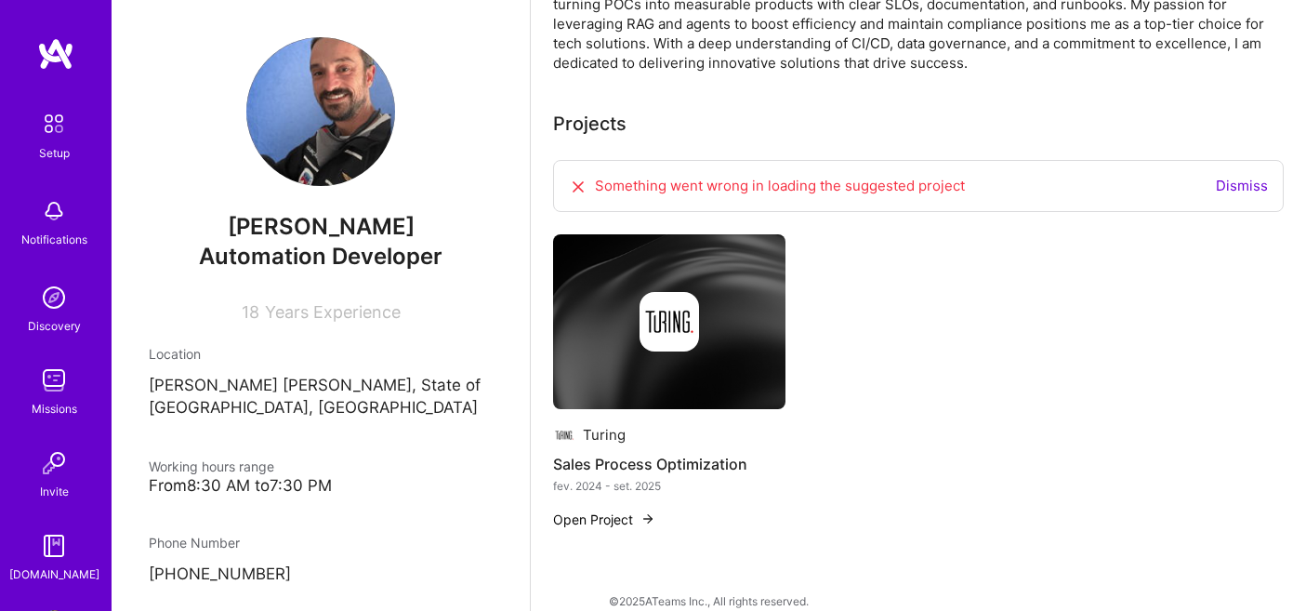
click at [721, 113] on div "Projects" at bounding box center [918, 124] width 731 height 28
click at [1236, 177] on link "Dismiss" at bounding box center [1242, 186] width 52 height 18
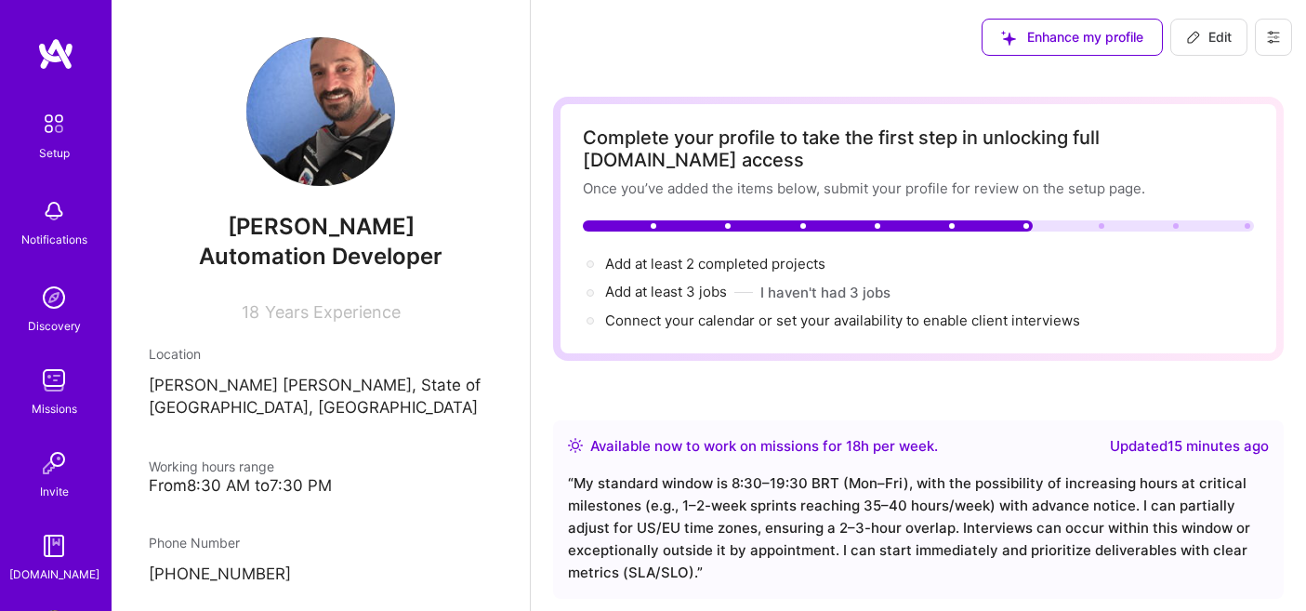
scroll to position [0, 0]
click at [1212, 48] on button "Edit" at bounding box center [1208, 37] width 77 height 37
select select "BR"
select select "Right Now"
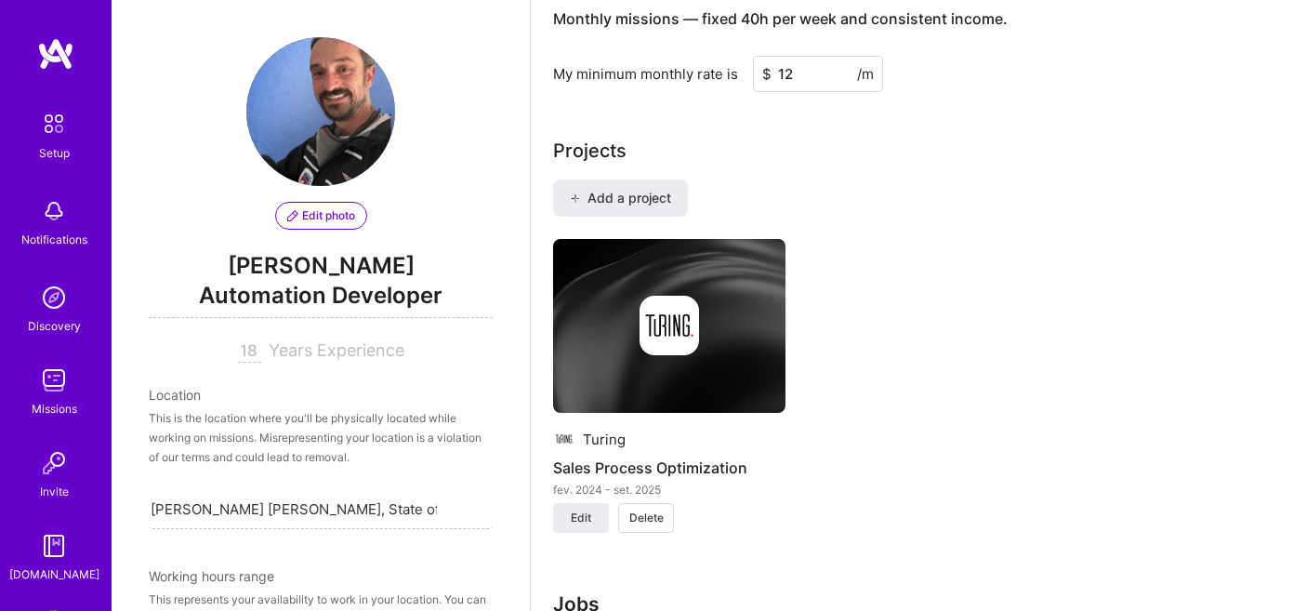
scroll to position [1487, 0]
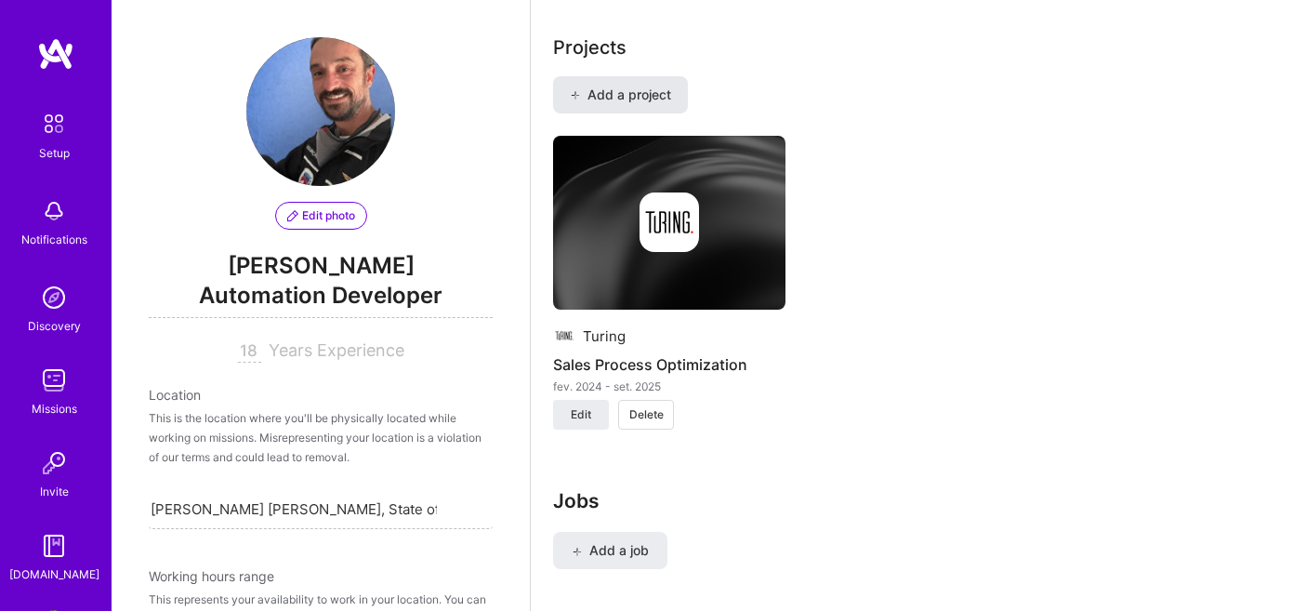
click at [642, 86] on span "Add a project" at bounding box center [620, 95] width 101 height 19
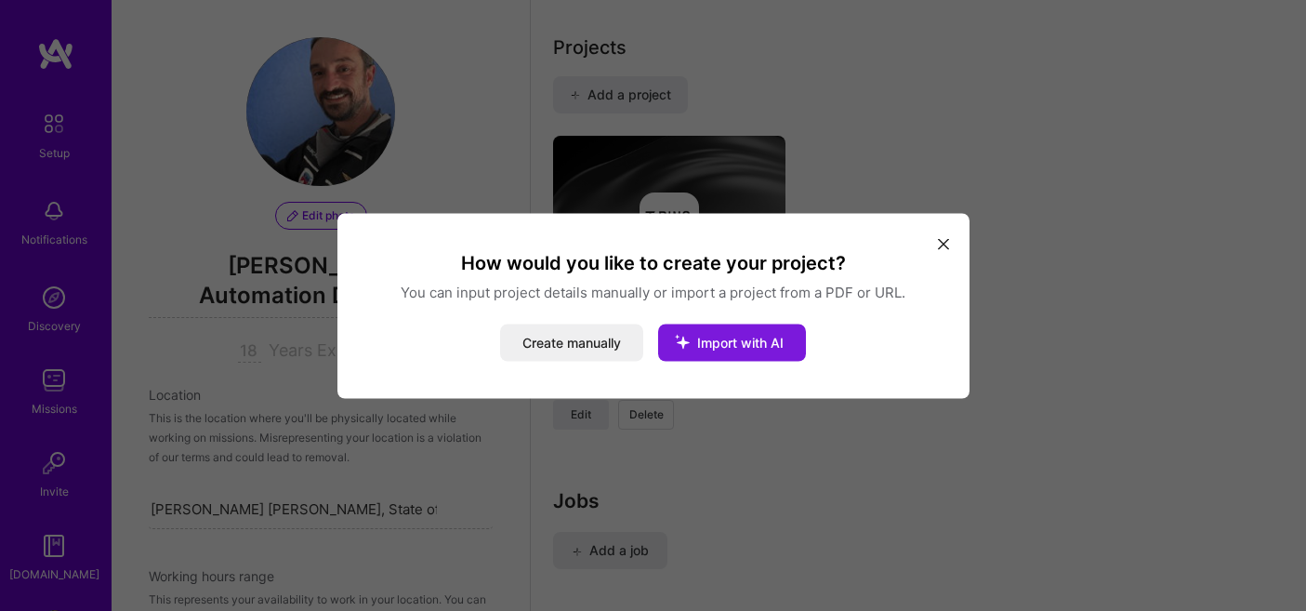
click at [691, 338] on icon "modal" at bounding box center [682, 341] width 48 height 48
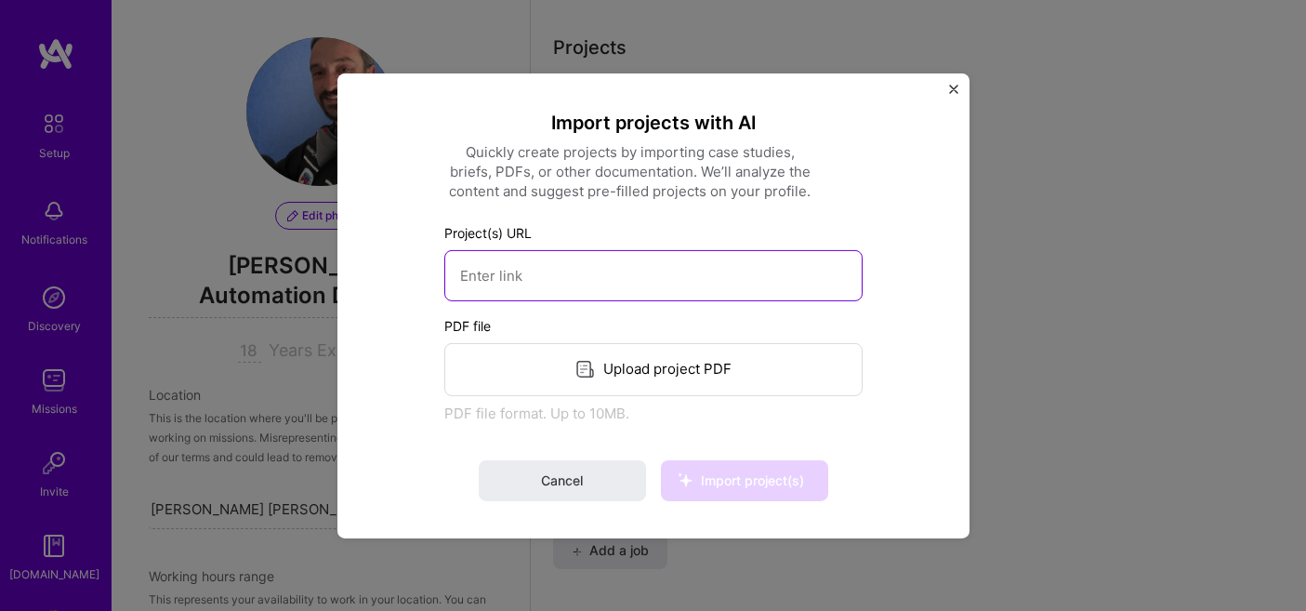
click at [665, 268] on input at bounding box center [653, 274] width 418 height 51
paste input "https://phoenixtechnology.com.br/index.html"
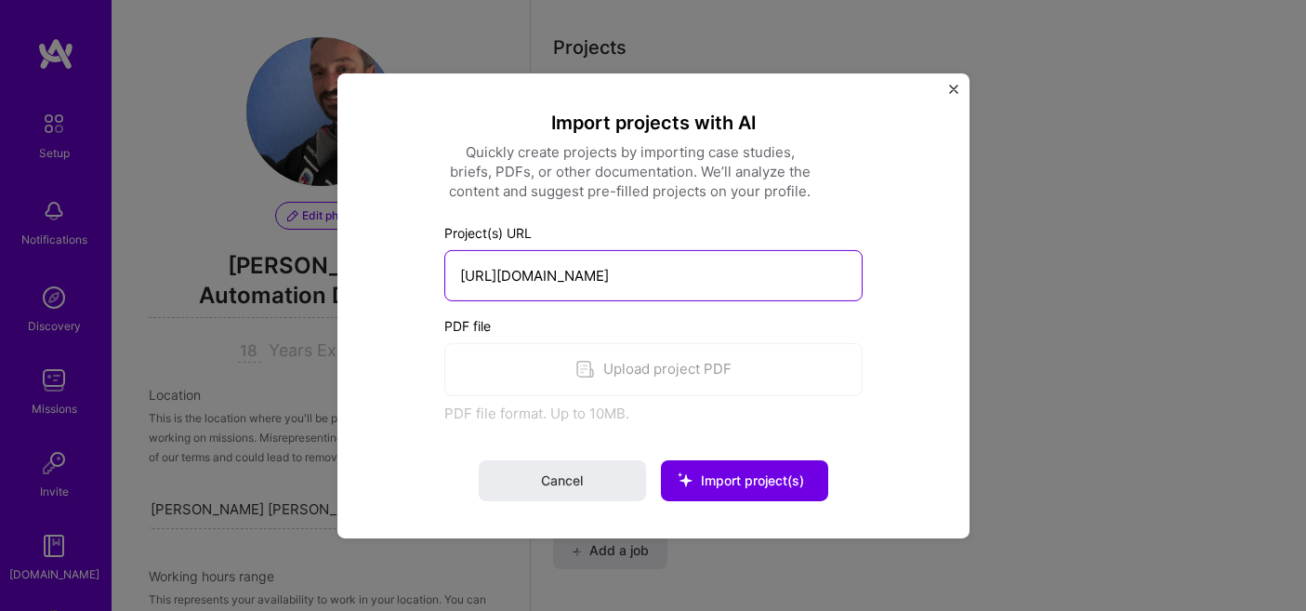
drag, startPoint x: 685, startPoint y: 274, endPoint x: 820, endPoint y: 272, distance: 134.8
click at [820, 272] on input "https://phoenixtechnology.com.br/index.html" at bounding box center [653, 274] width 418 height 51
click at [511, 274] on input "https://phoenixtechnology.com.br/" at bounding box center [653, 274] width 418 height 51
type input "https://www.phoenixtechnology.com.br/"
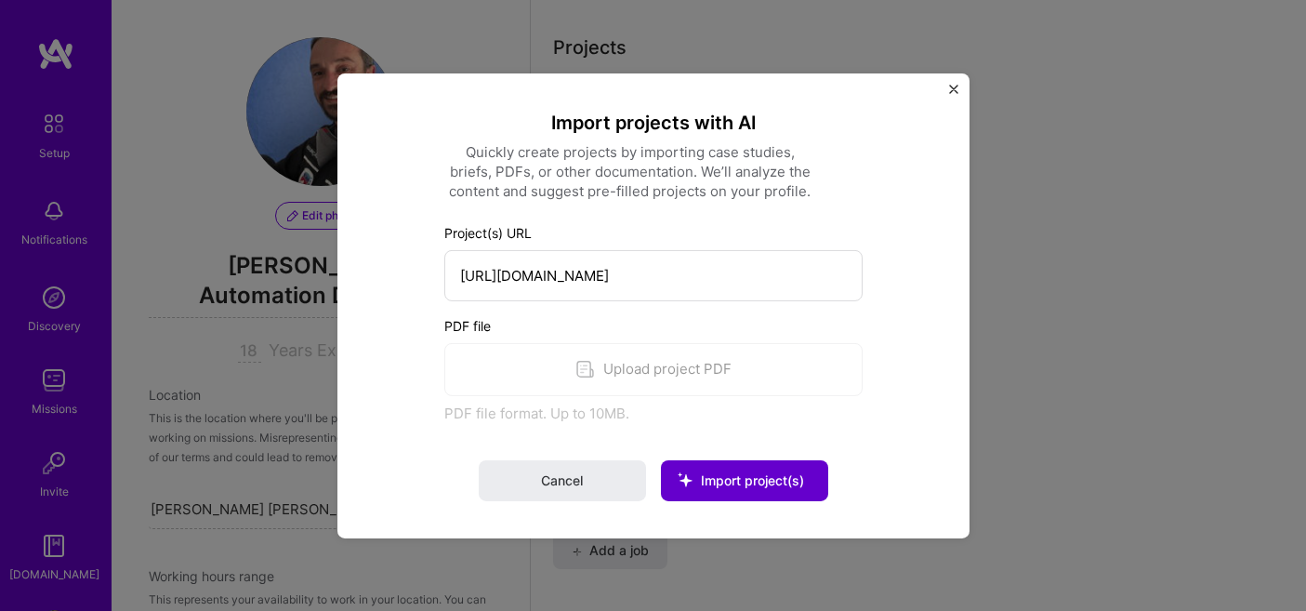
click at [766, 476] on span "Import project(s)" at bounding box center [752, 480] width 103 height 16
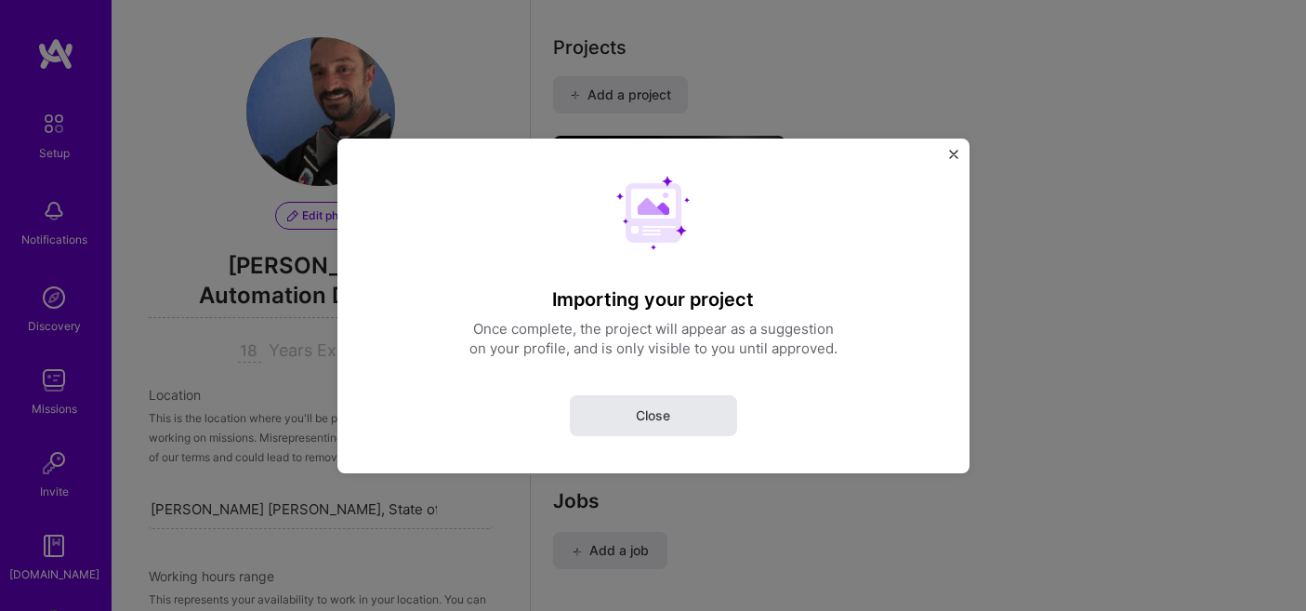
click at [684, 417] on button "Close" at bounding box center [653, 414] width 167 height 41
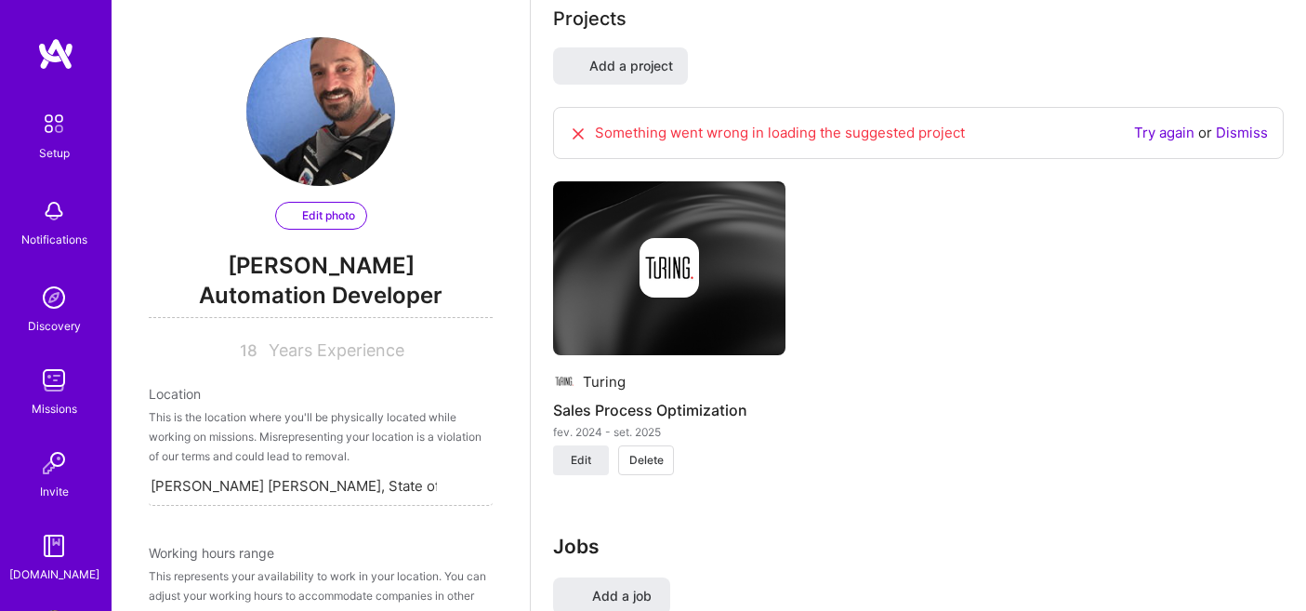
select select "BR"
select select "Right Now"
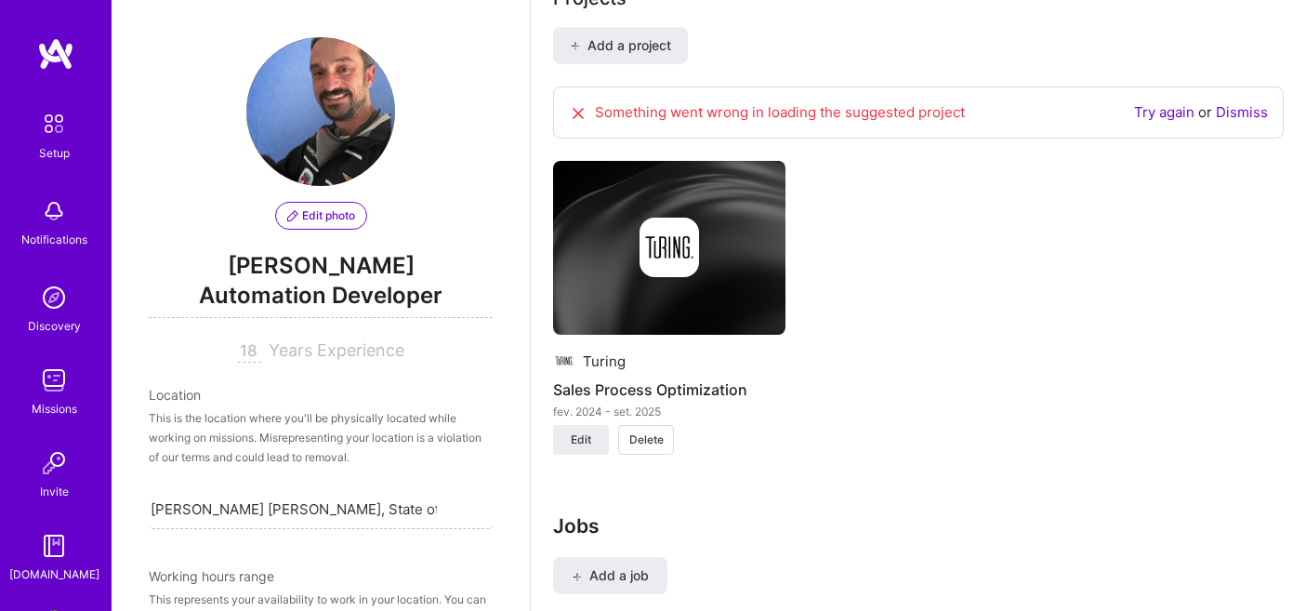
scroll to position [1535, 0]
click at [1247, 105] on link "Dismiss" at bounding box center [1242, 114] width 52 height 18
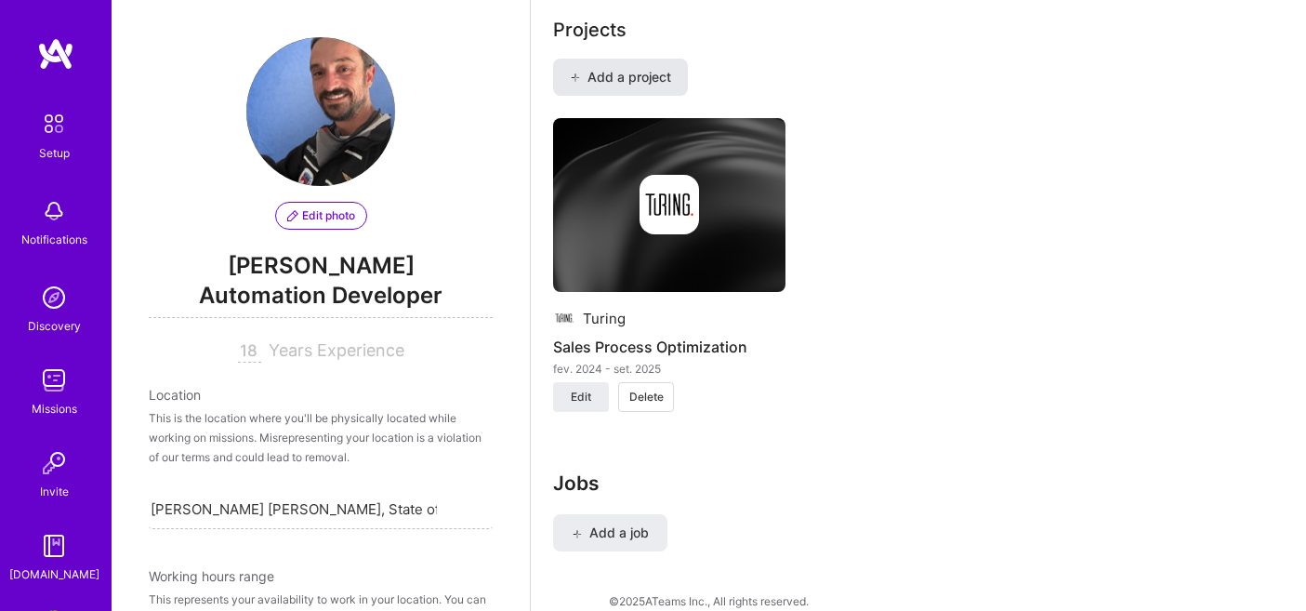
click at [658, 59] on button "Add a project" at bounding box center [620, 77] width 135 height 37
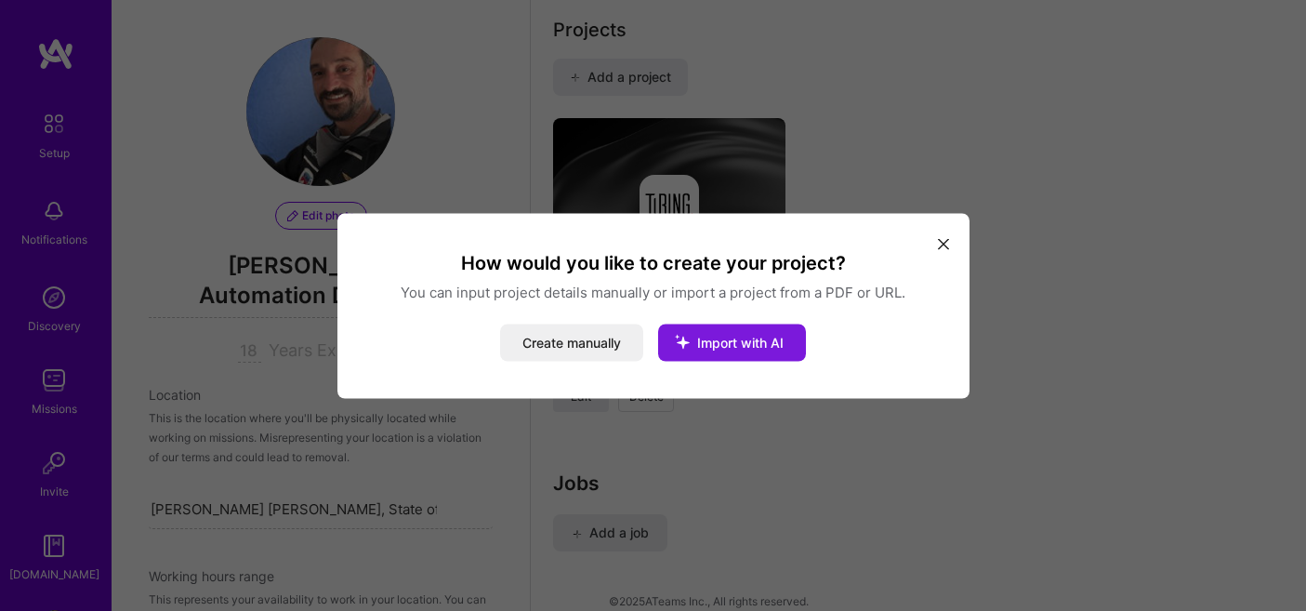
click at [709, 341] on span "Import with AI" at bounding box center [740, 342] width 86 height 16
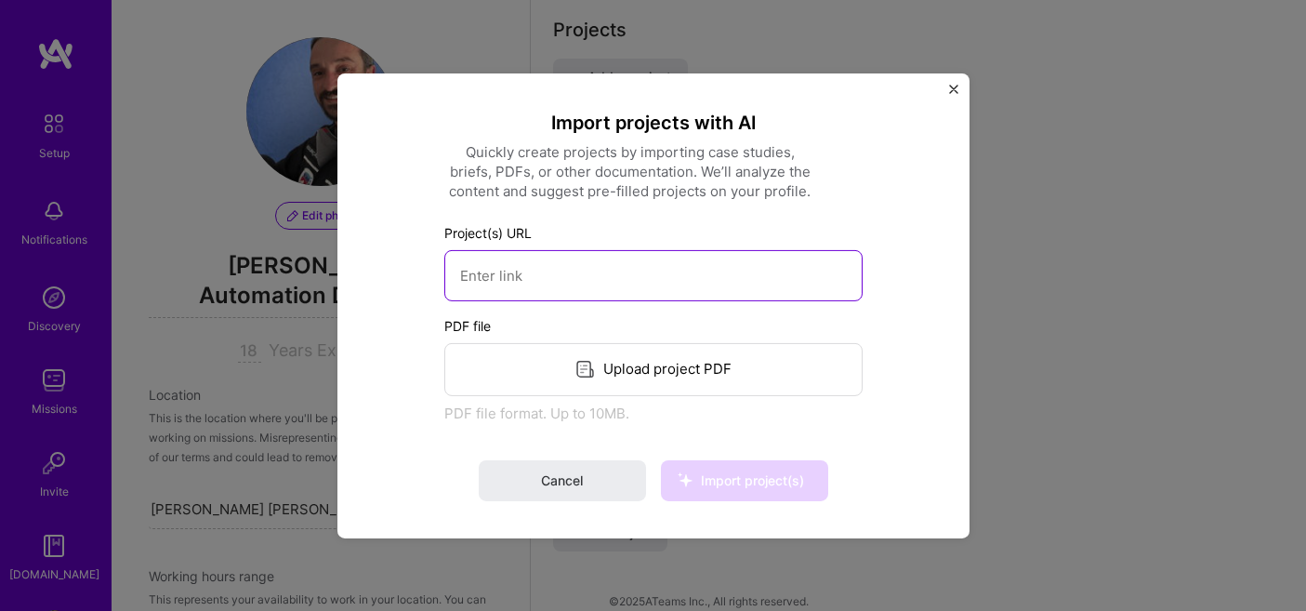
click at [663, 269] on input at bounding box center [653, 274] width 418 height 51
paste input "https://agro.psycheaerospace.com"
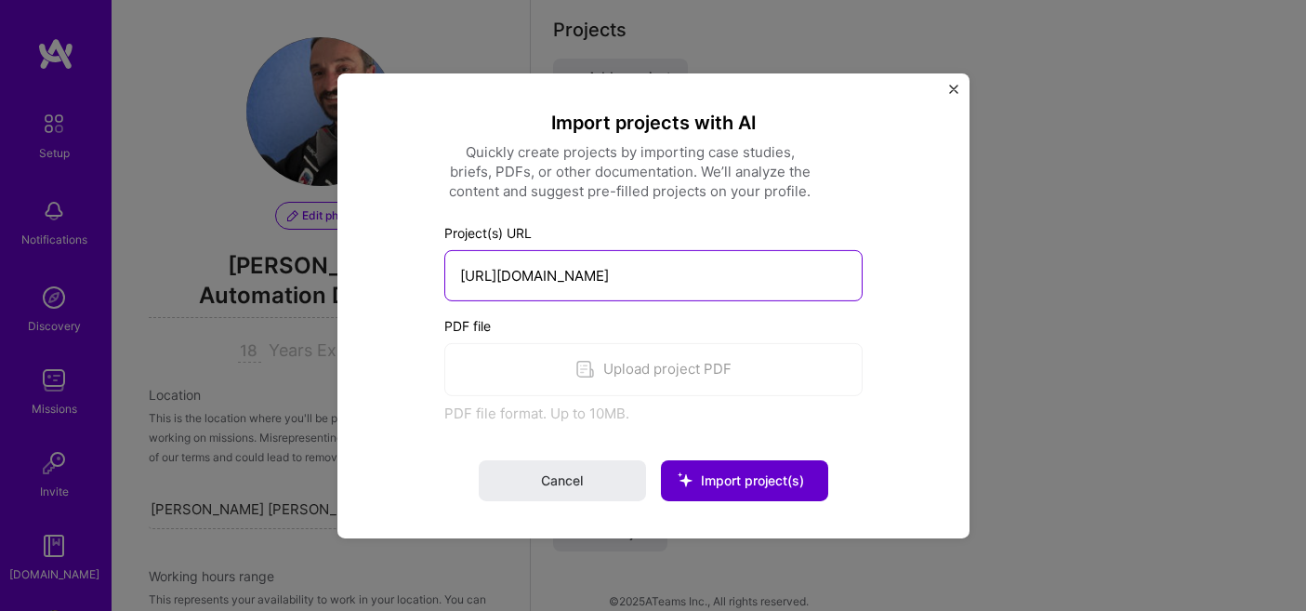
type input "https://agro.psycheaerospace.com"
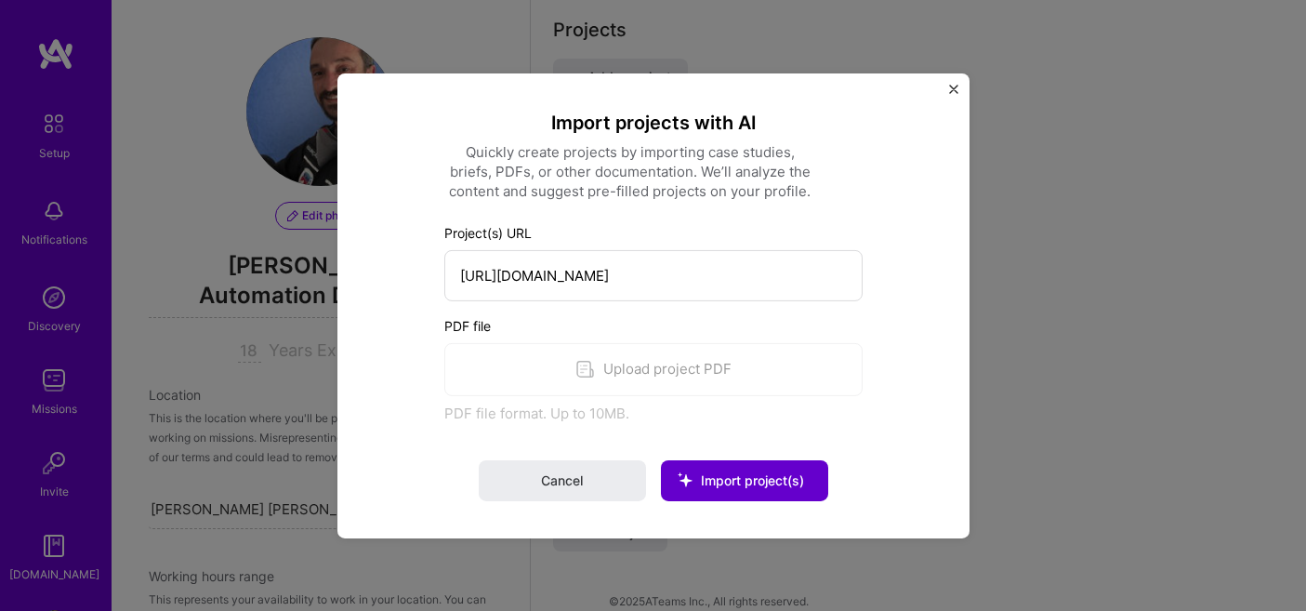
click at [749, 469] on button "Import project(s)" at bounding box center [744, 480] width 167 height 41
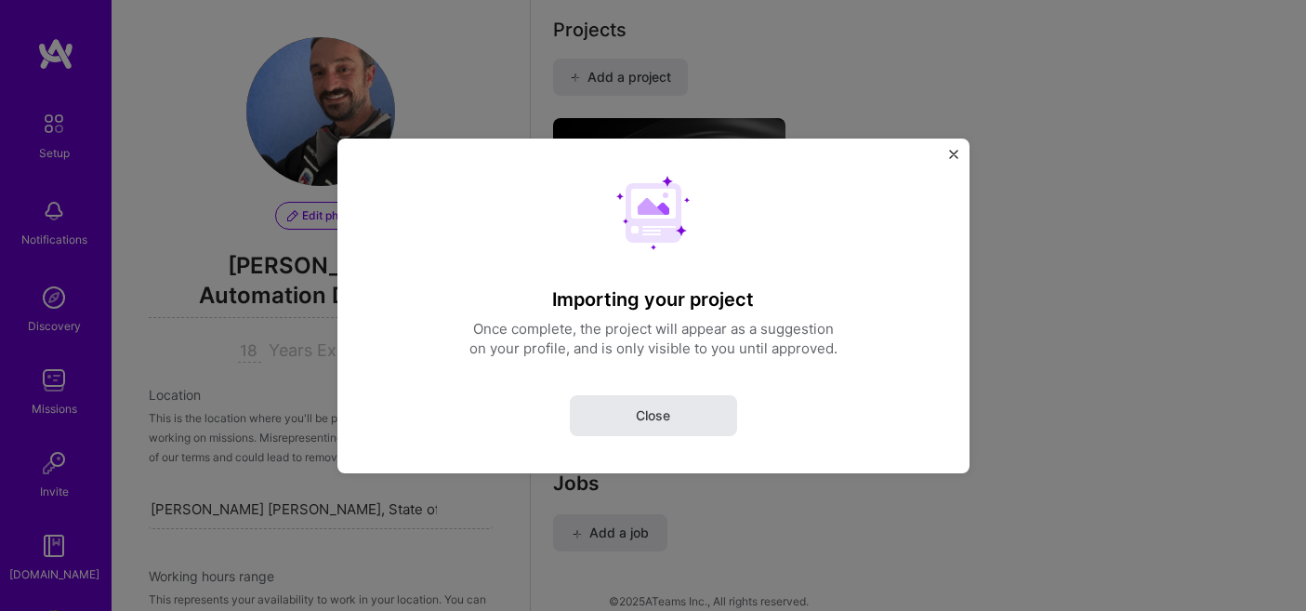
click at [698, 415] on button "Close" at bounding box center [653, 414] width 167 height 41
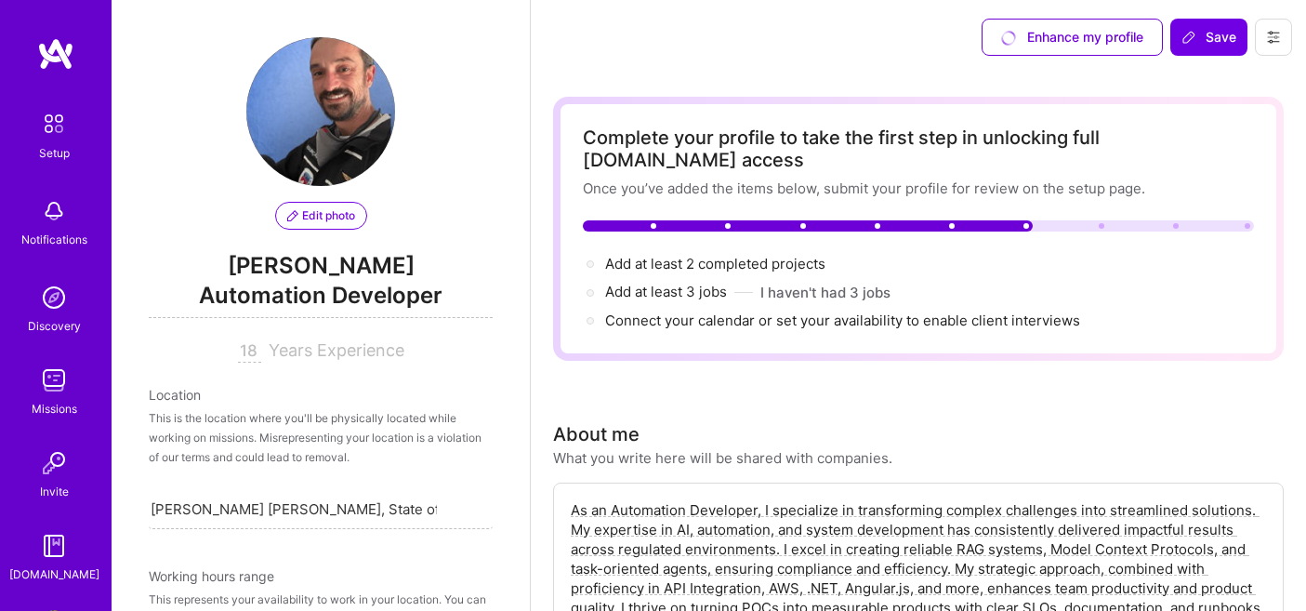
scroll to position [0, 0]
click at [1207, 25] on button "Save" at bounding box center [1208, 37] width 77 height 37
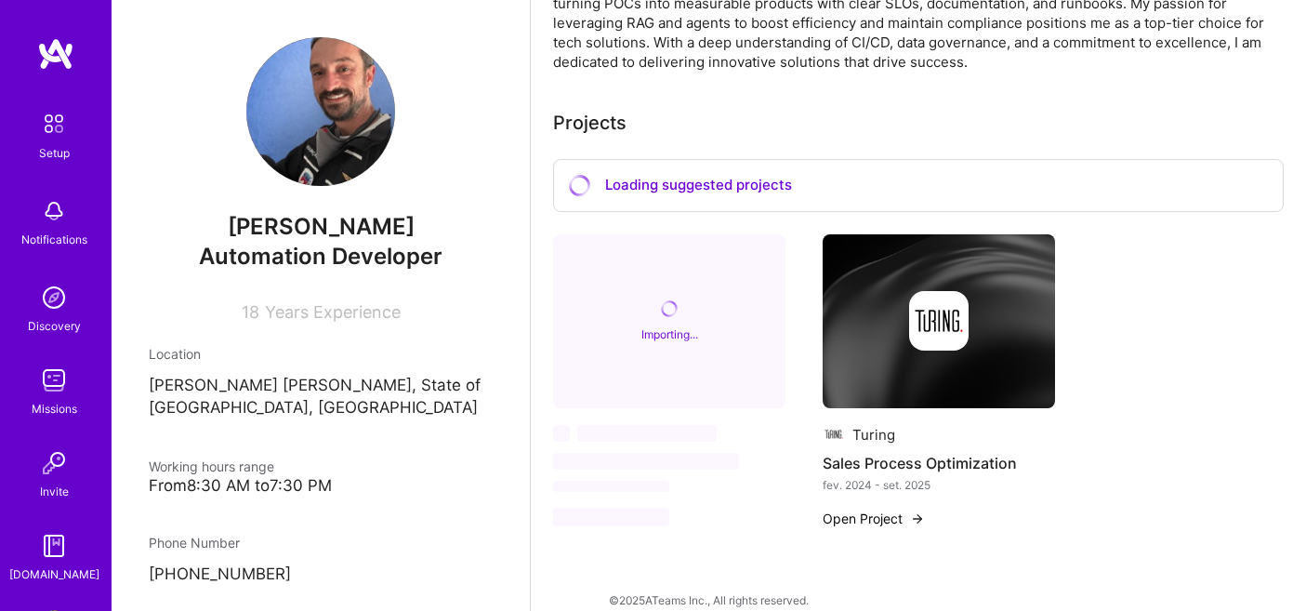
scroll to position [771, 0]
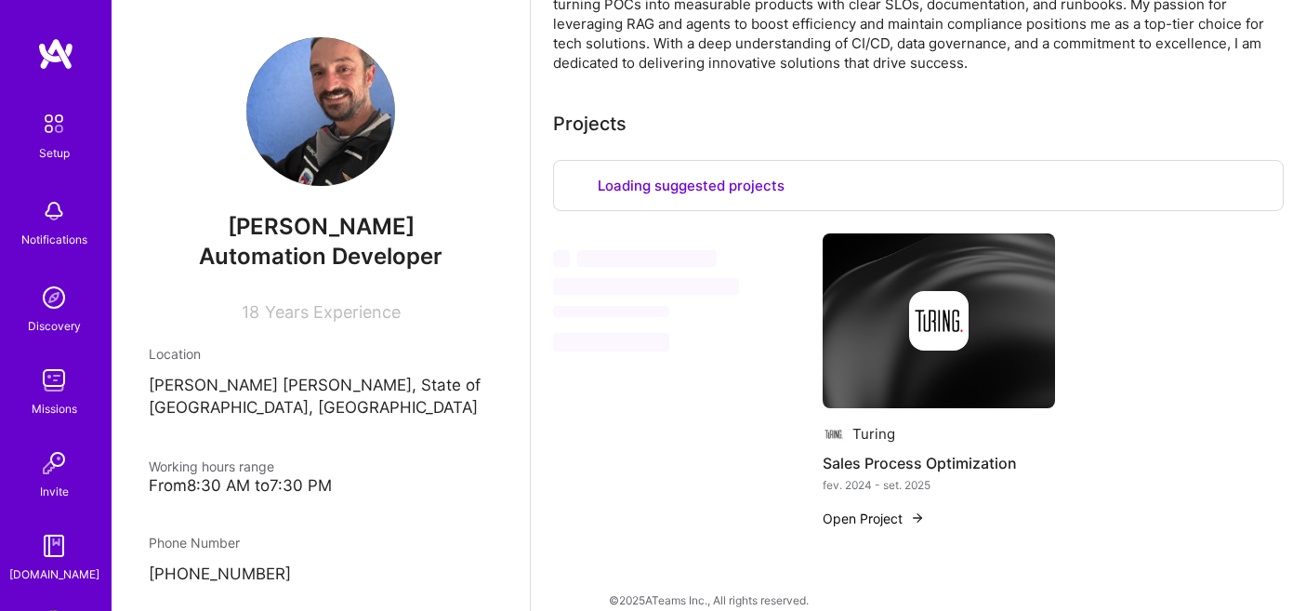
select select "BR"
select select "Right Now"
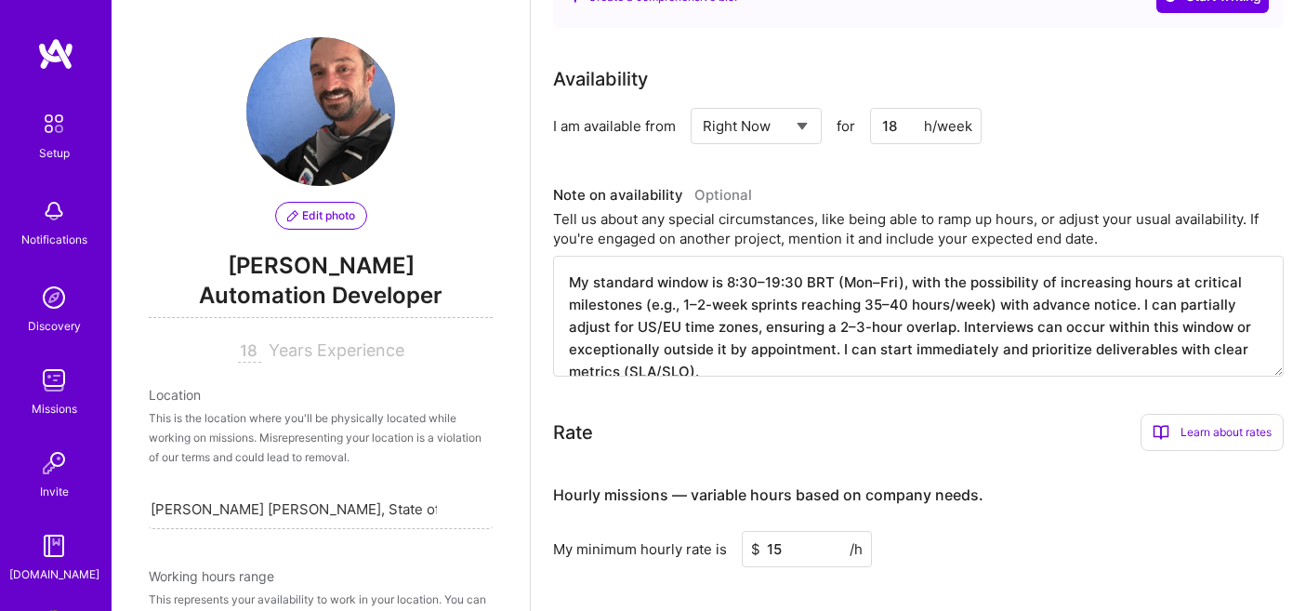
scroll to position [183, 0]
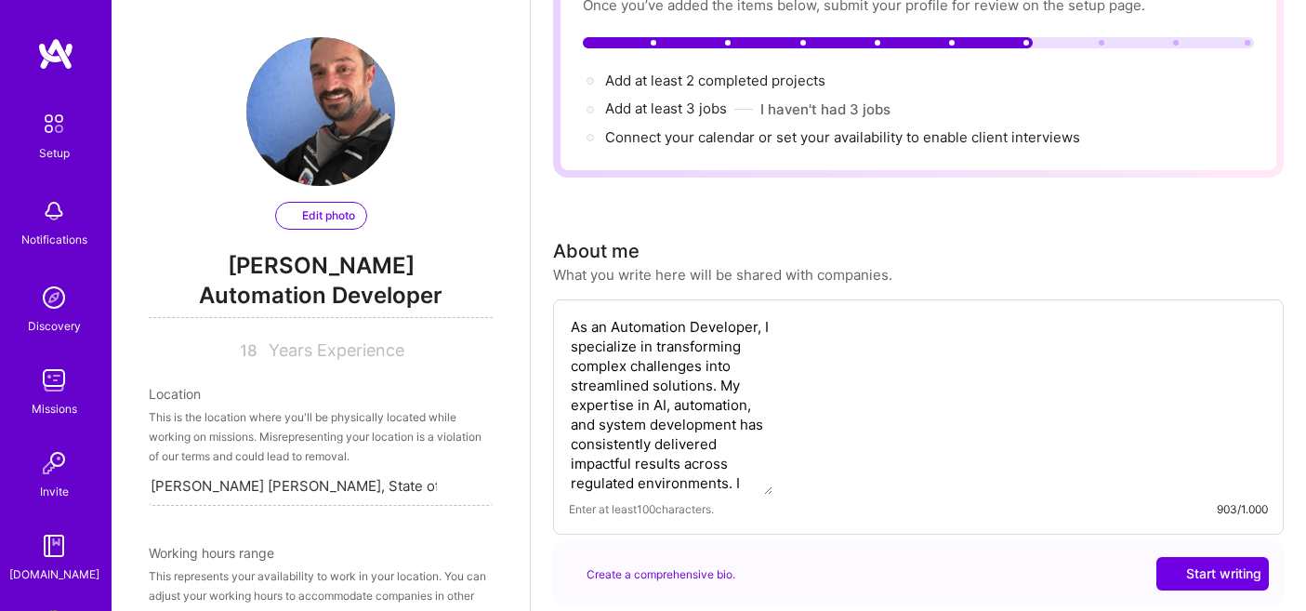
select select "BR"
select select "Right Now"
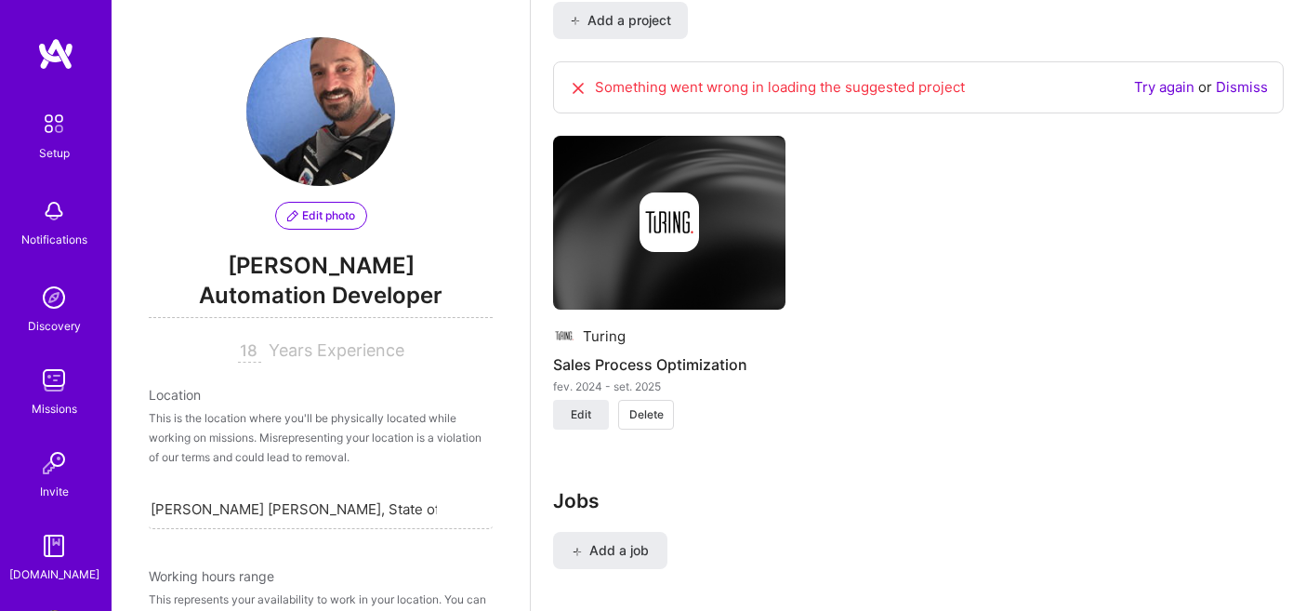
scroll to position [1557, 0]
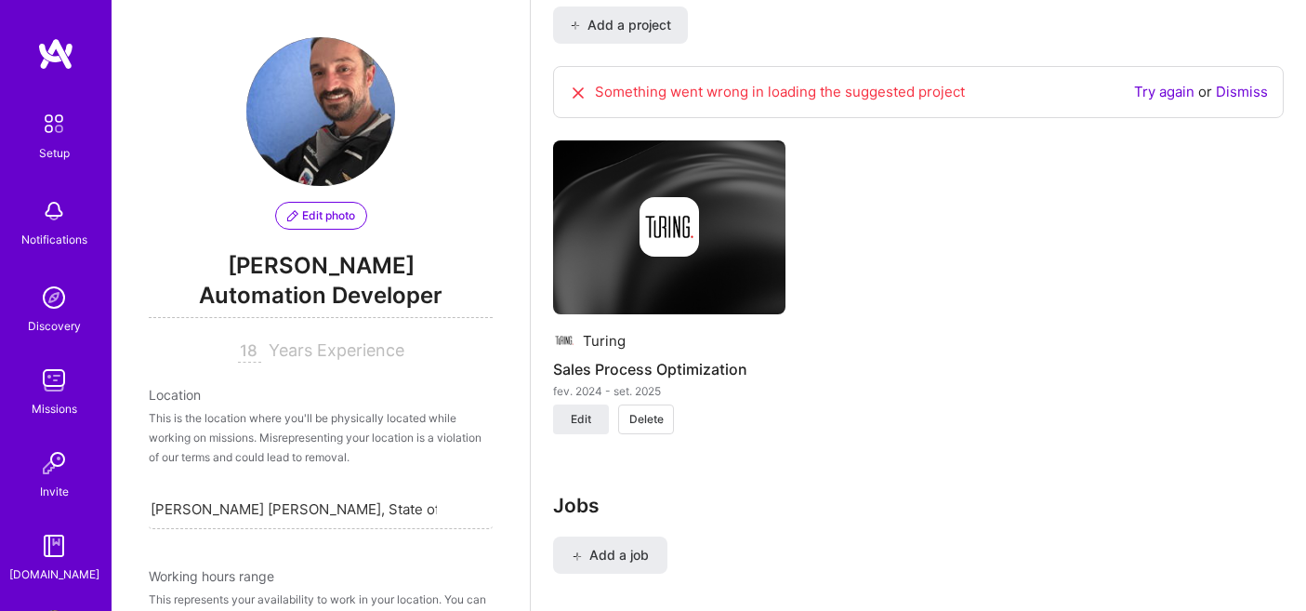
click at [1181, 83] on link "Try again" at bounding box center [1164, 92] width 60 height 18
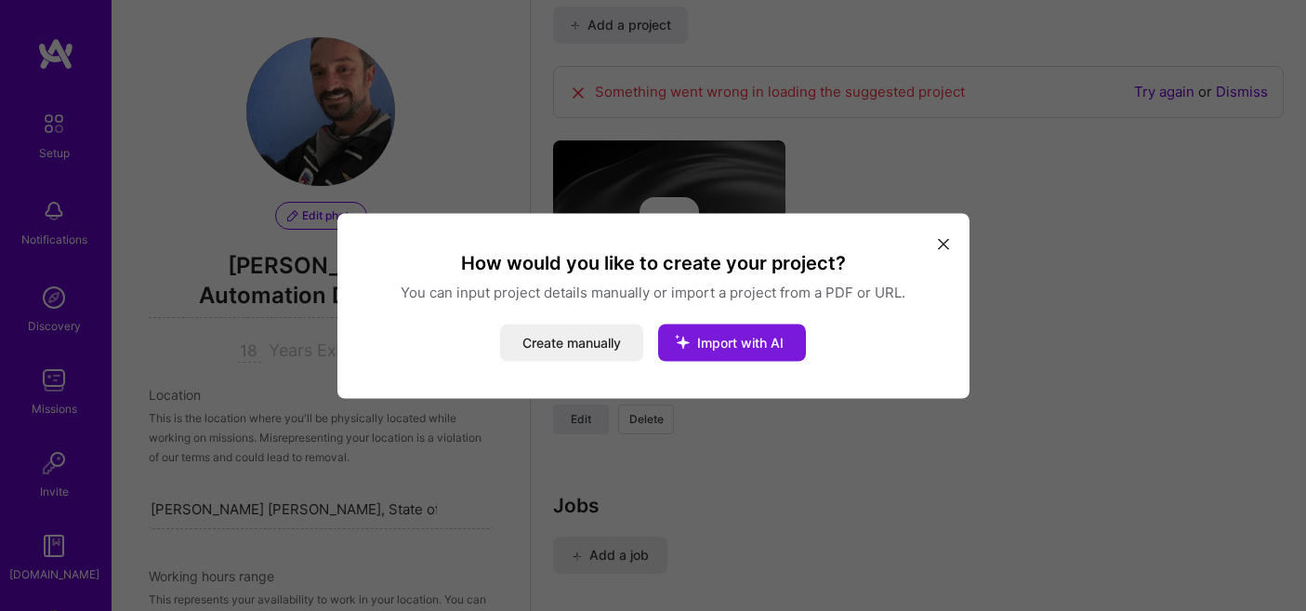
click at [773, 330] on button "Import with AI" at bounding box center [732, 342] width 148 height 37
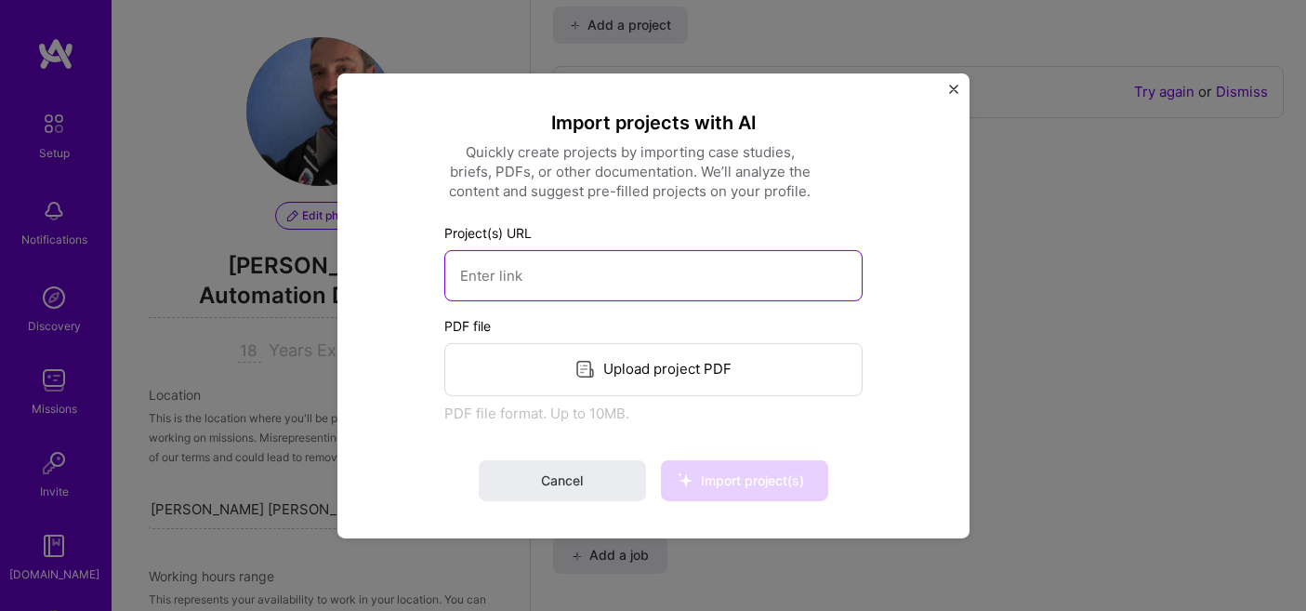
click at [773, 291] on input at bounding box center [653, 274] width 418 height 51
paste input "https://agro.psycheaerospace.com"
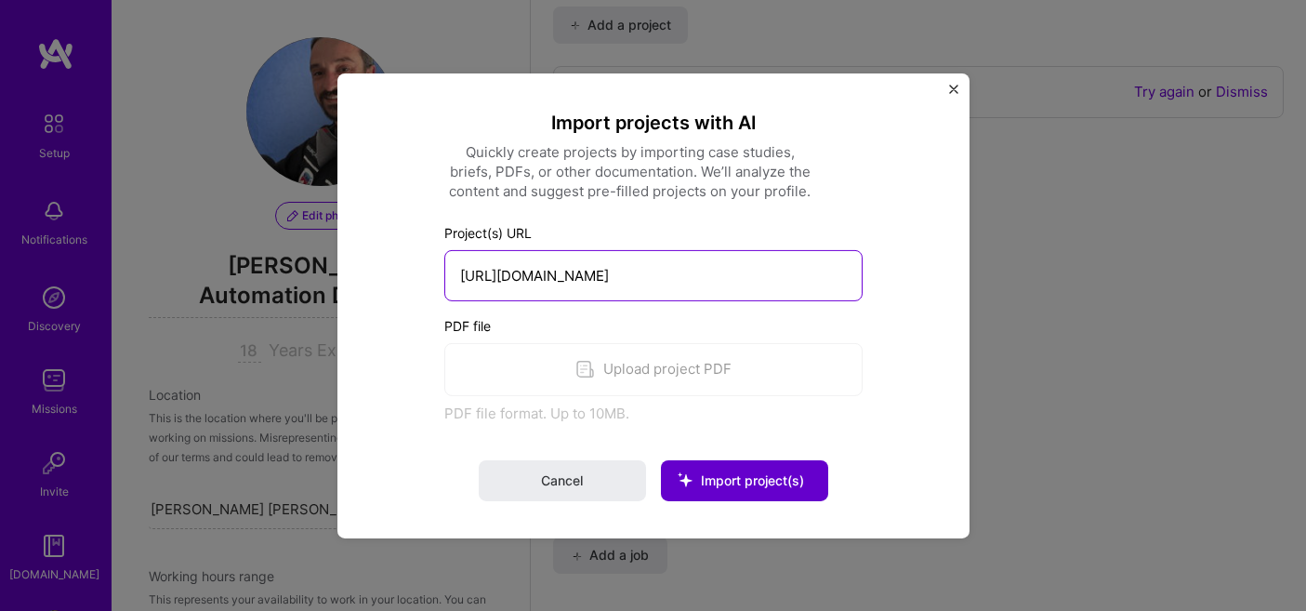
type input "https://agro.psycheaerospace.com"
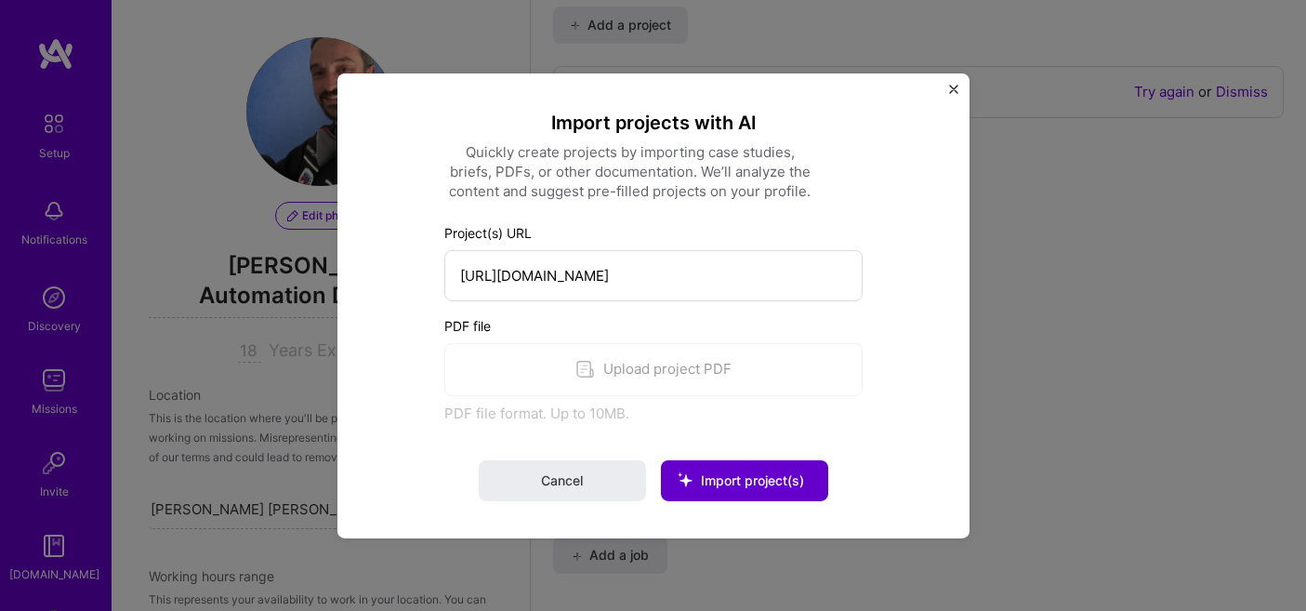
click at [743, 469] on button "Import project(s)" at bounding box center [744, 480] width 167 height 41
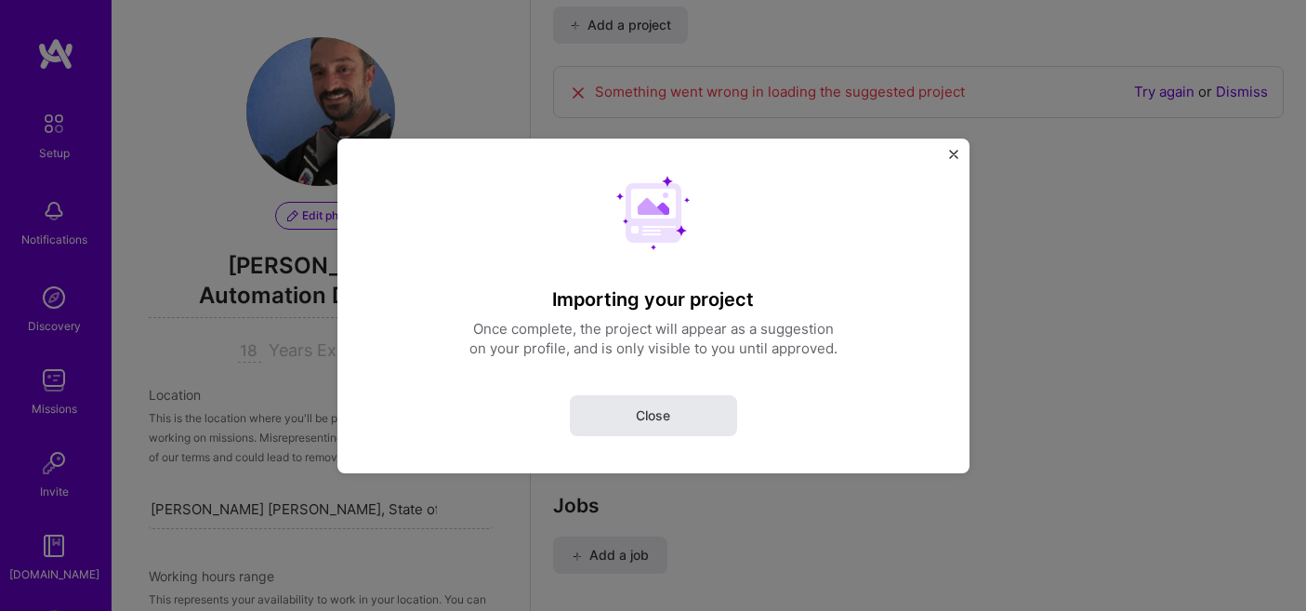
click at [678, 412] on button "Close" at bounding box center [653, 414] width 167 height 41
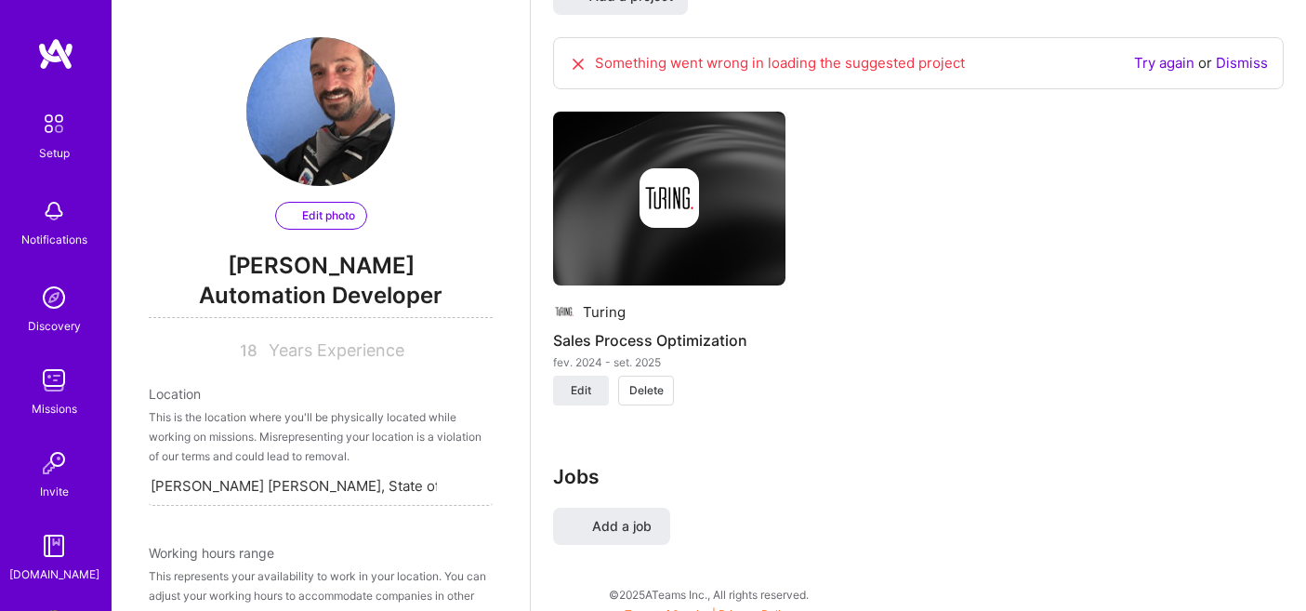
select select "BR"
select select "Right Now"
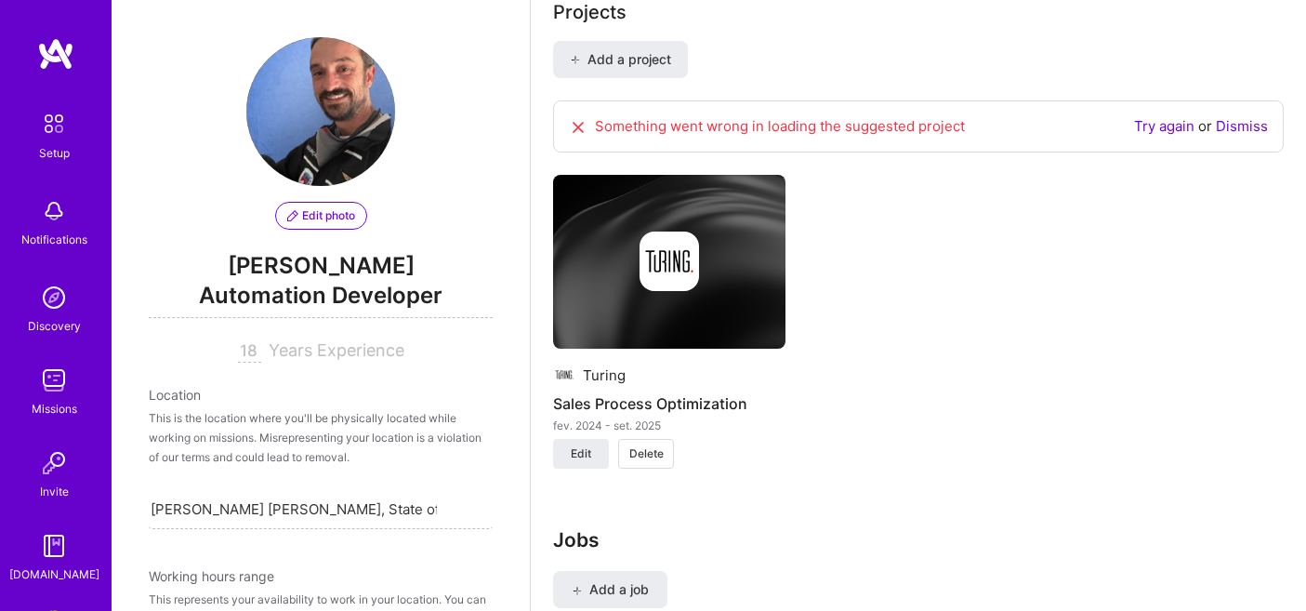
scroll to position [1486, 0]
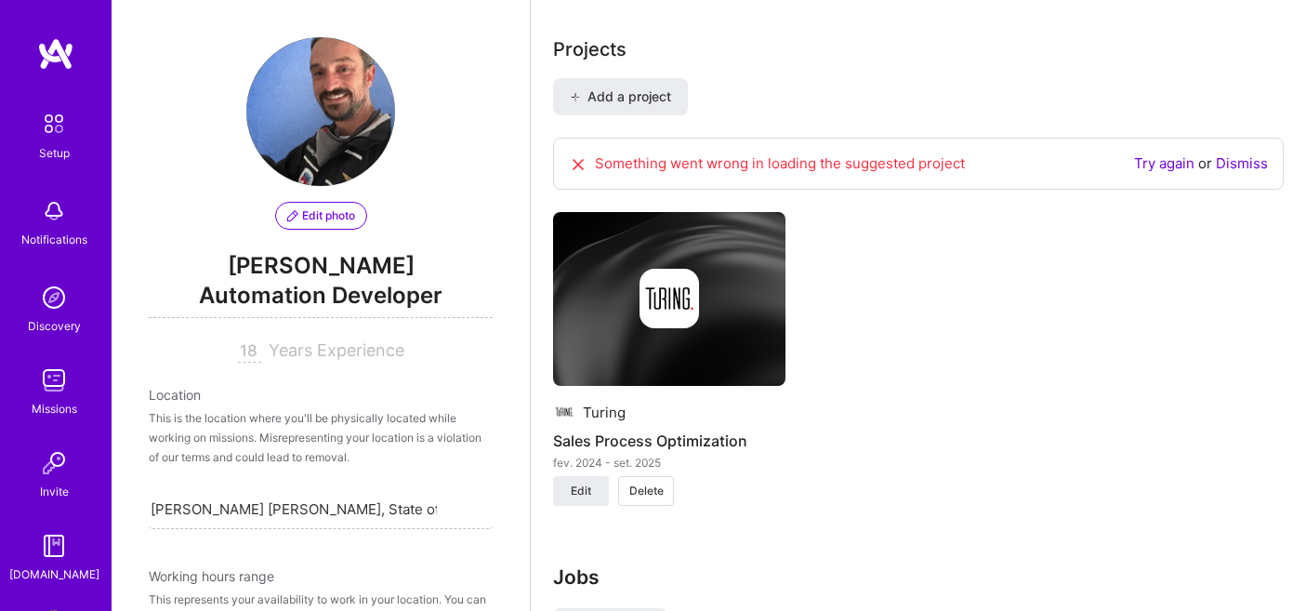
click at [1252, 154] on link "Dismiss" at bounding box center [1242, 163] width 52 height 18
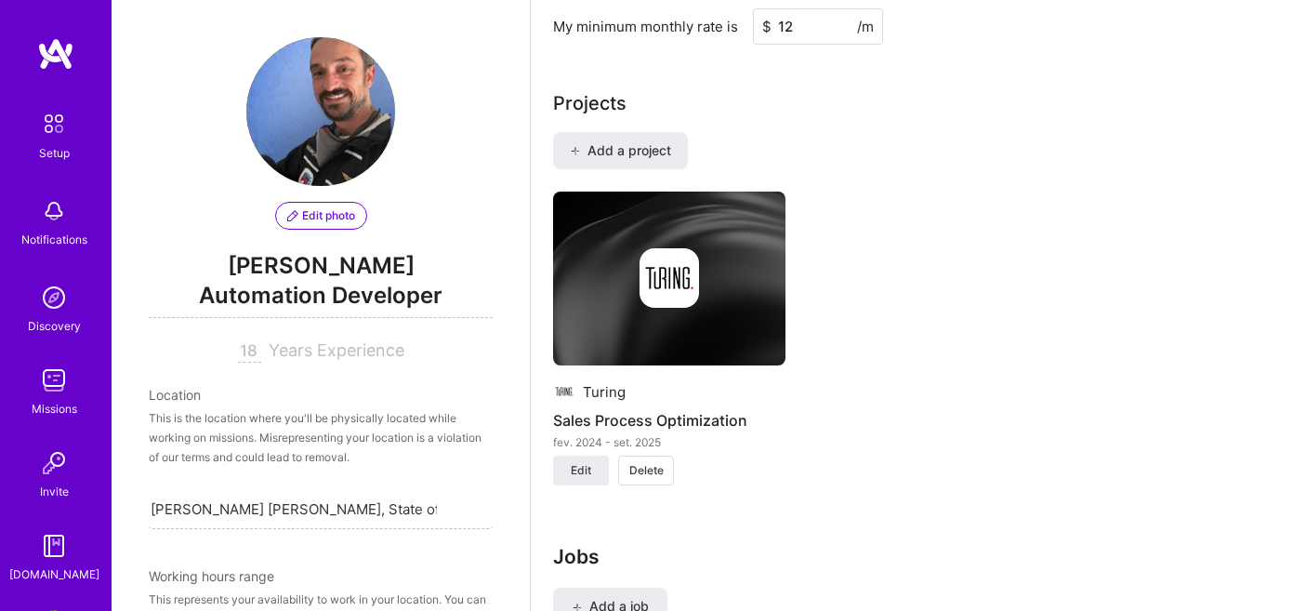
scroll to position [1433, 0]
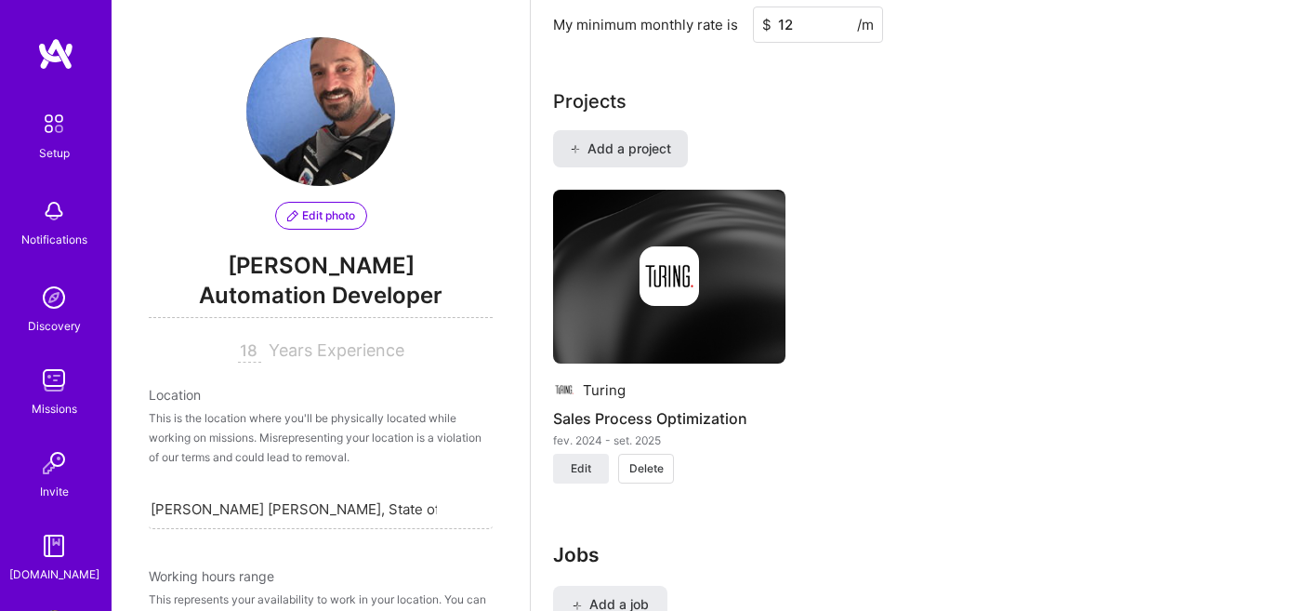
click at [641, 139] on span "Add a project" at bounding box center [620, 148] width 101 height 19
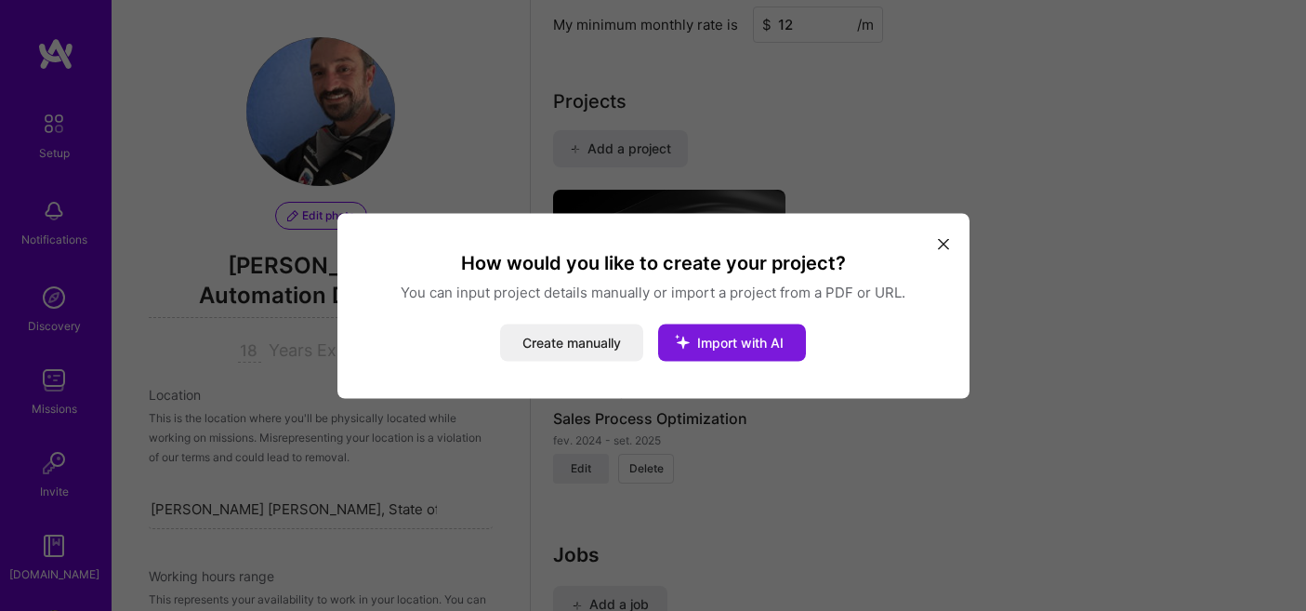
click at [753, 337] on span "Import with AI" at bounding box center [740, 342] width 86 height 16
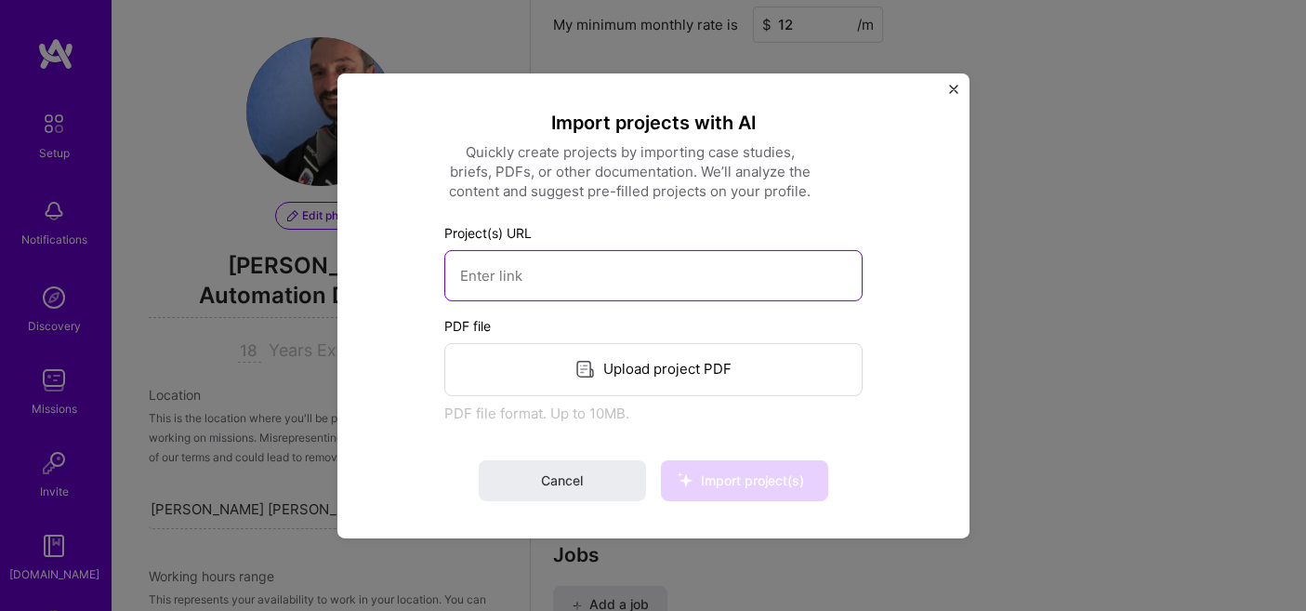
click at [711, 273] on input at bounding box center [653, 274] width 418 height 51
paste input "https://spacephoenix.phoenixtechnology.com.br"
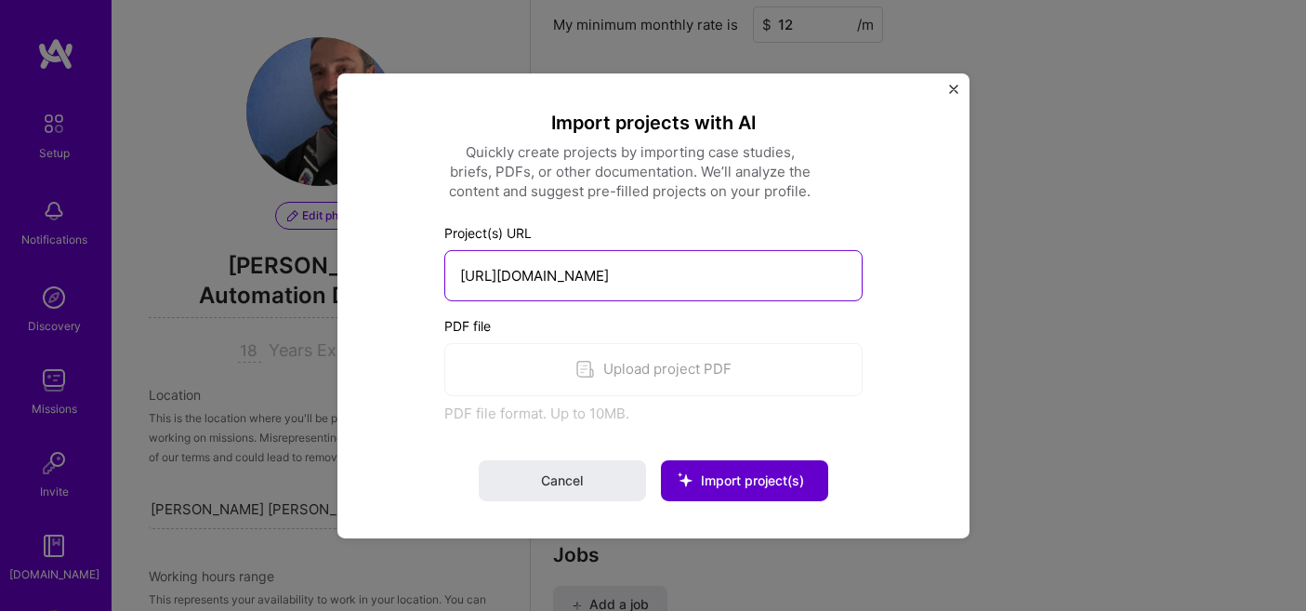
type input "https://spacephoenix.phoenixtechnology.com.br"
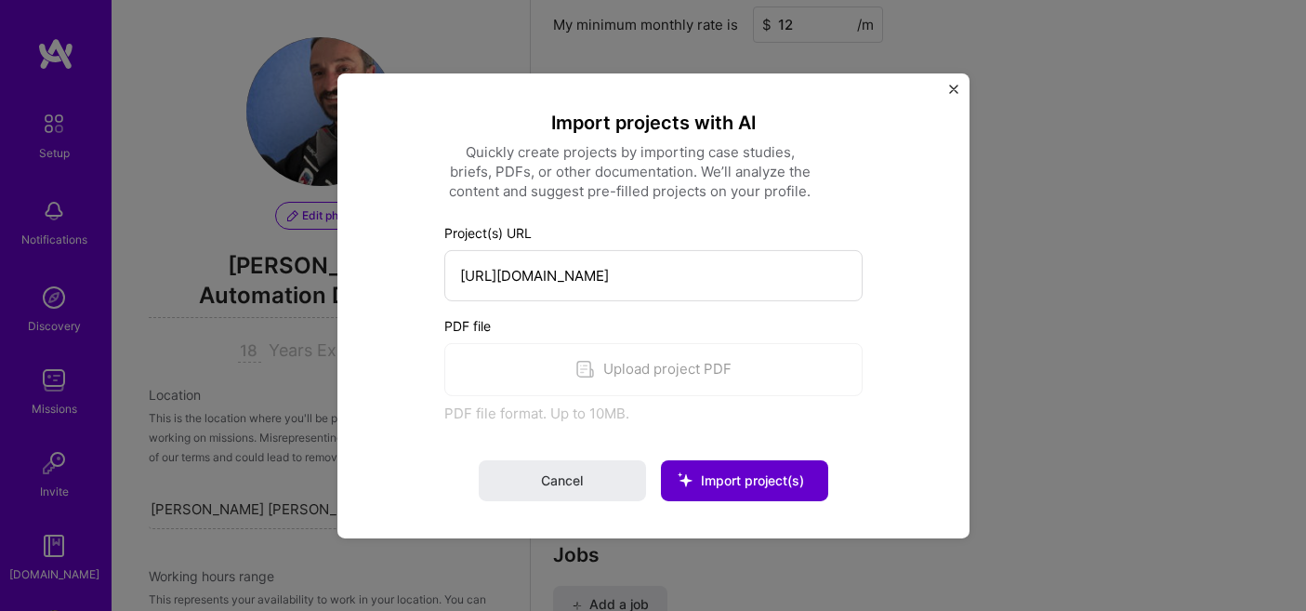
click at [750, 486] on span "Import project(s)" at bounding box center [752, 480] width 103 height 16
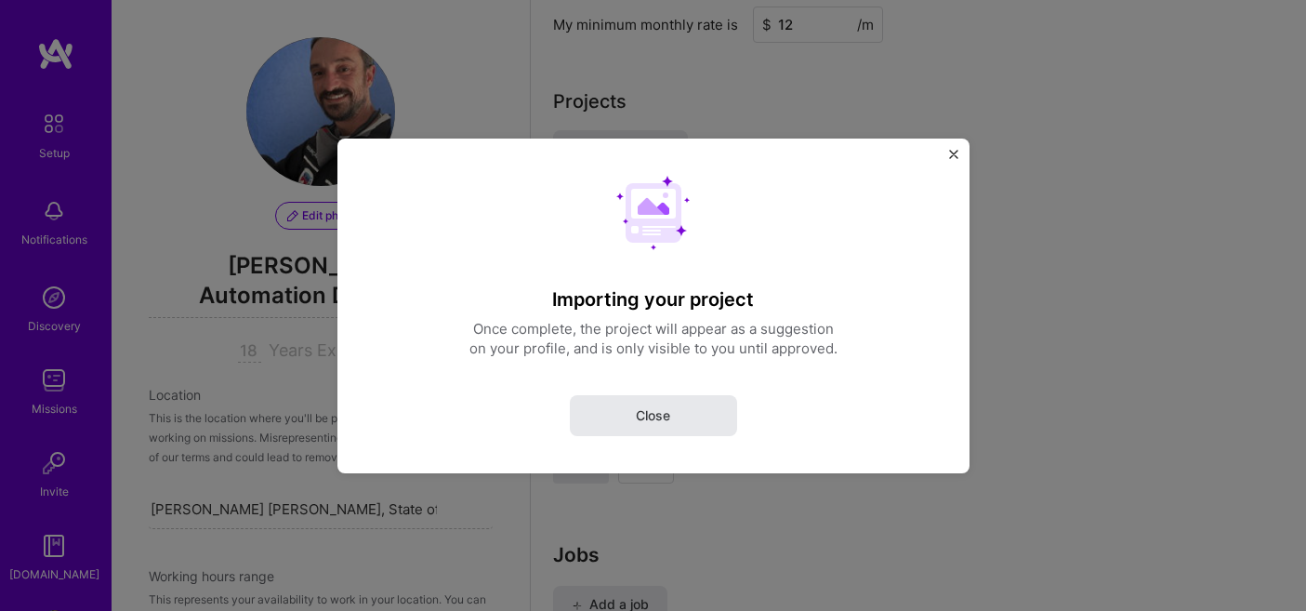
click at [652, 403] on button "Close" at bounding box center [653, 414] width 167 height 41
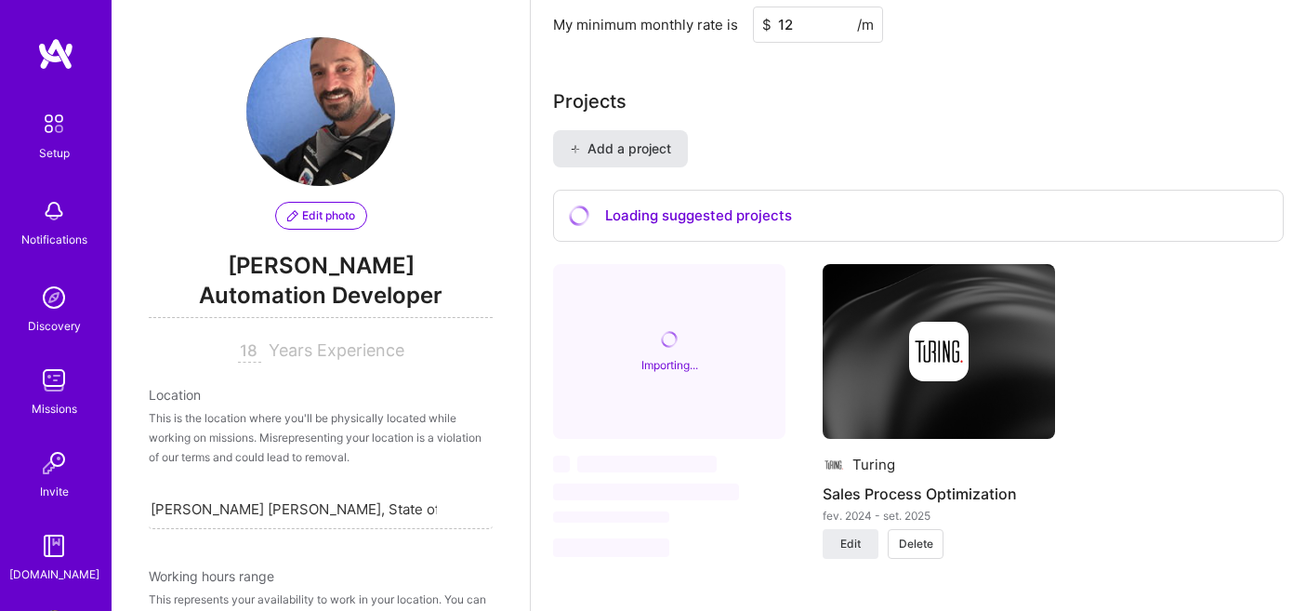
click at [652, 139] on span "Add a project" at bounding box center [620, 148] width 101 height 19
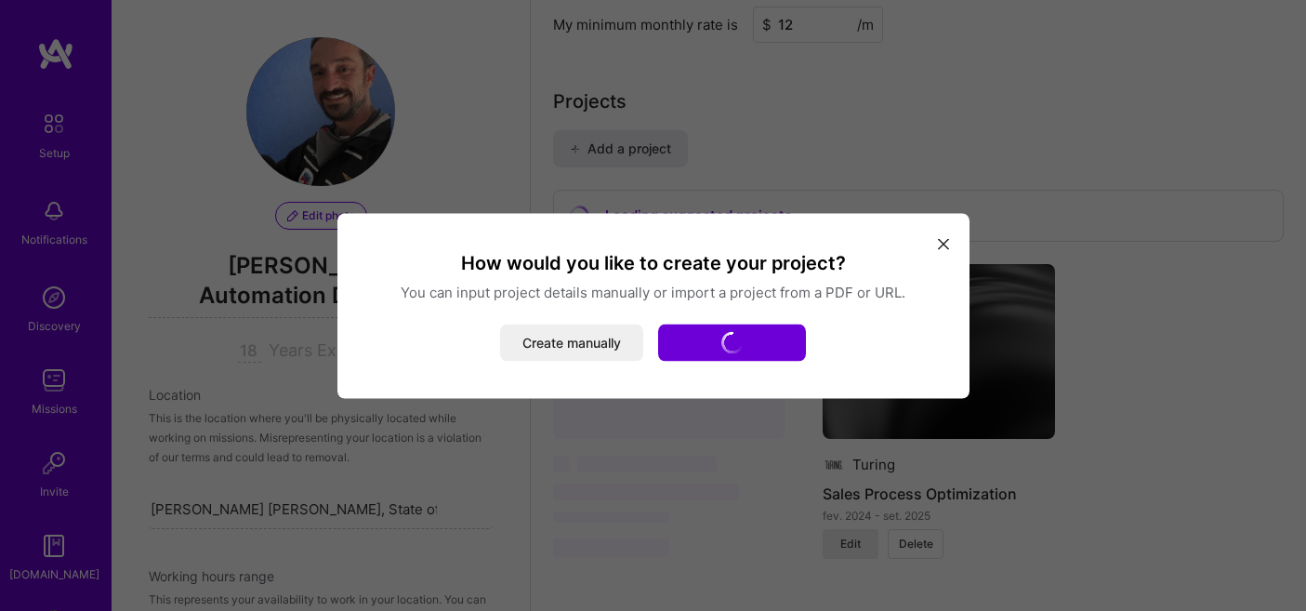
click at [941, 244] on icon "modal" at bounding box center [943, 244] width 11 height 11
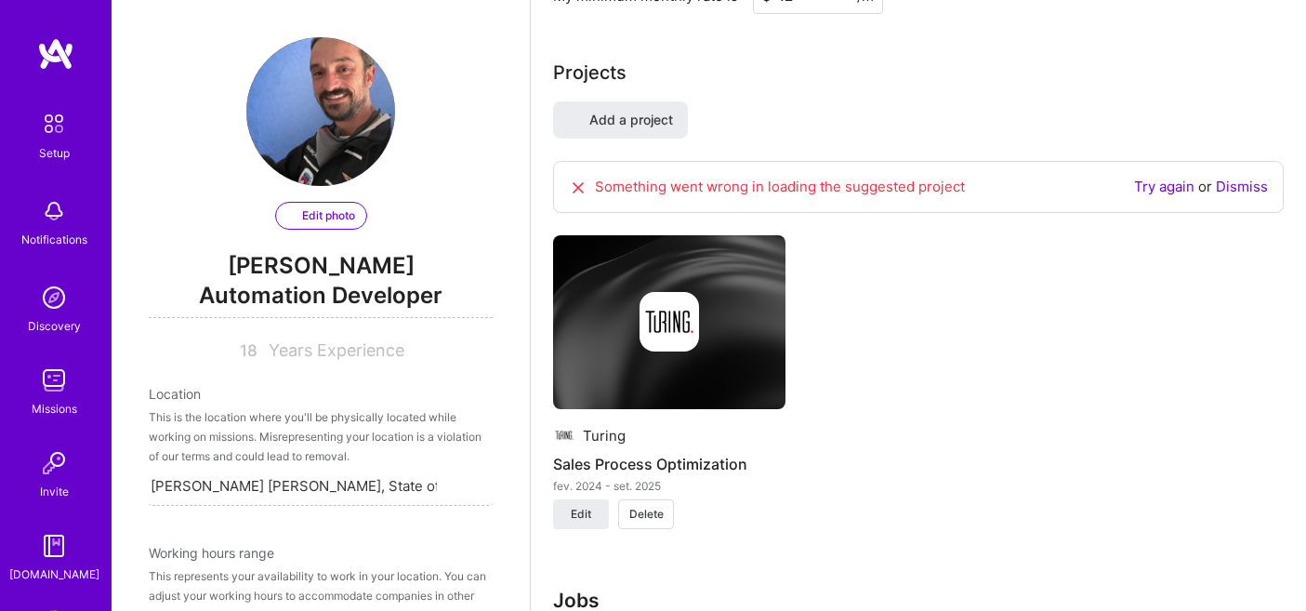
select select "BR"
select select "Right Now"
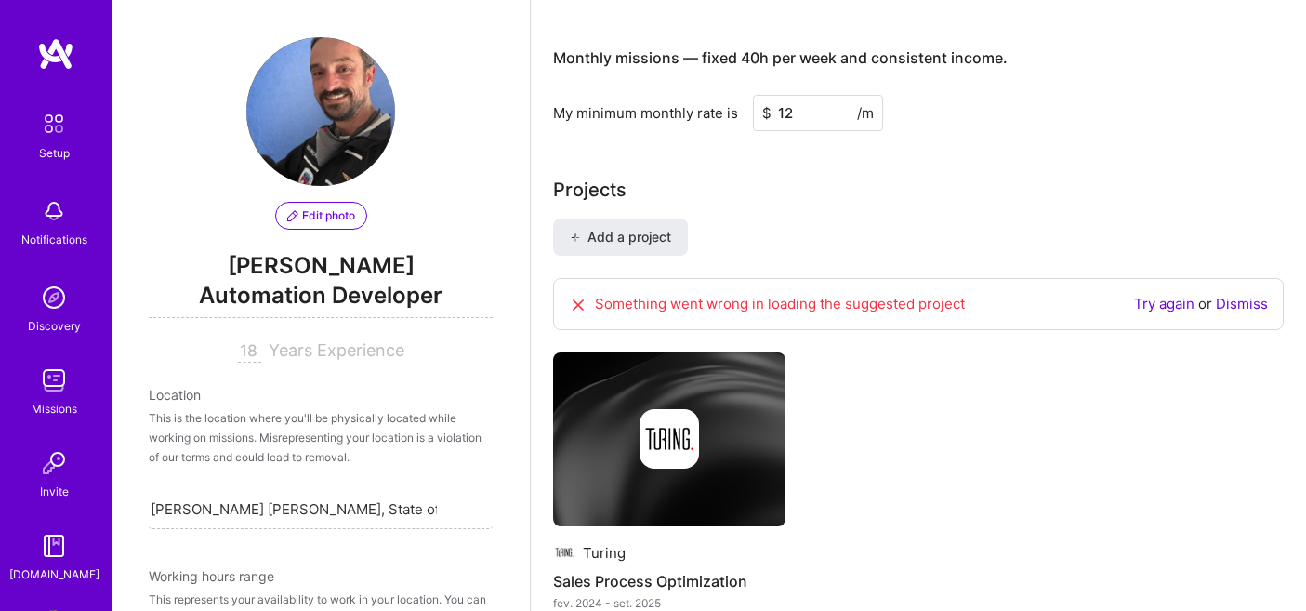
scroll to position [1346, 0]
click at [1224, 294] on link "Dismiss" at bounding box center [1242, 303] width 52 height 18
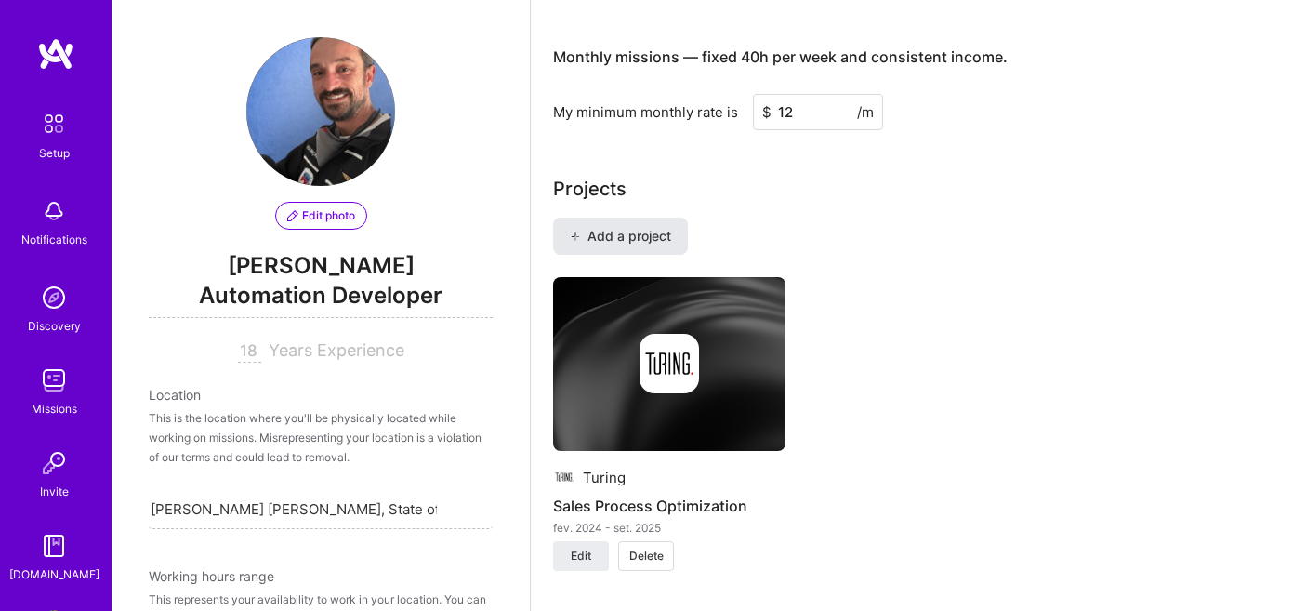
click at [652, 227] on span "Add a project" at bounding box center [620, 236] width 101 height 19
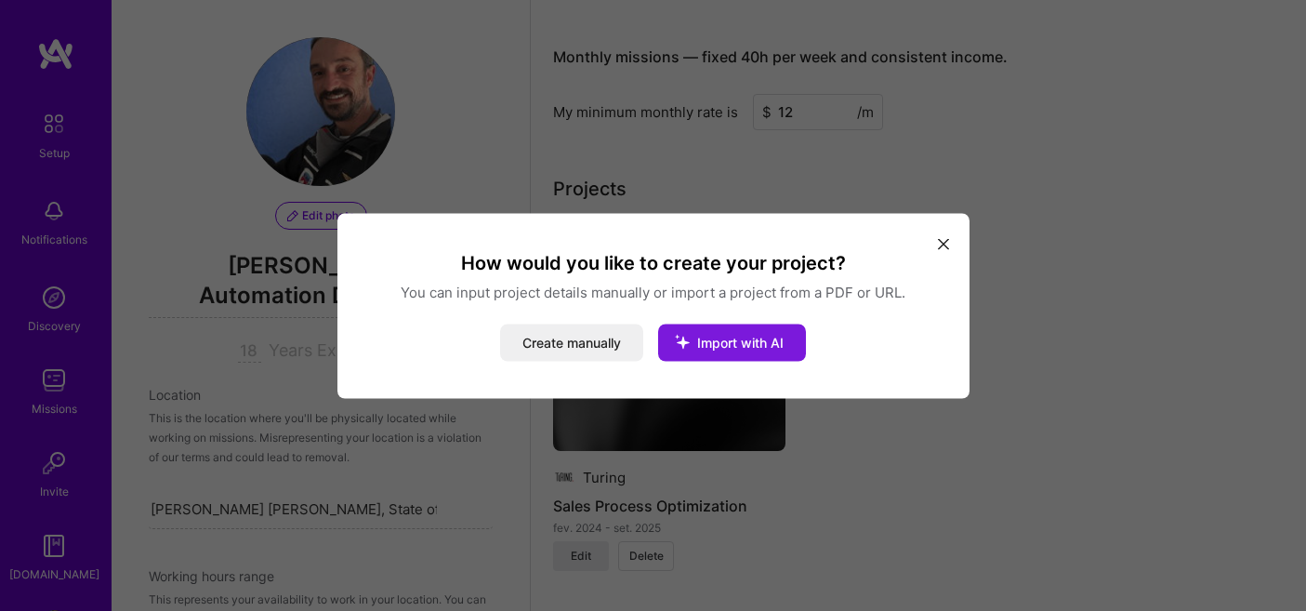
click at [720, 337] on span "Import with AI" at bounding box center [740, 342] width 86 height 16
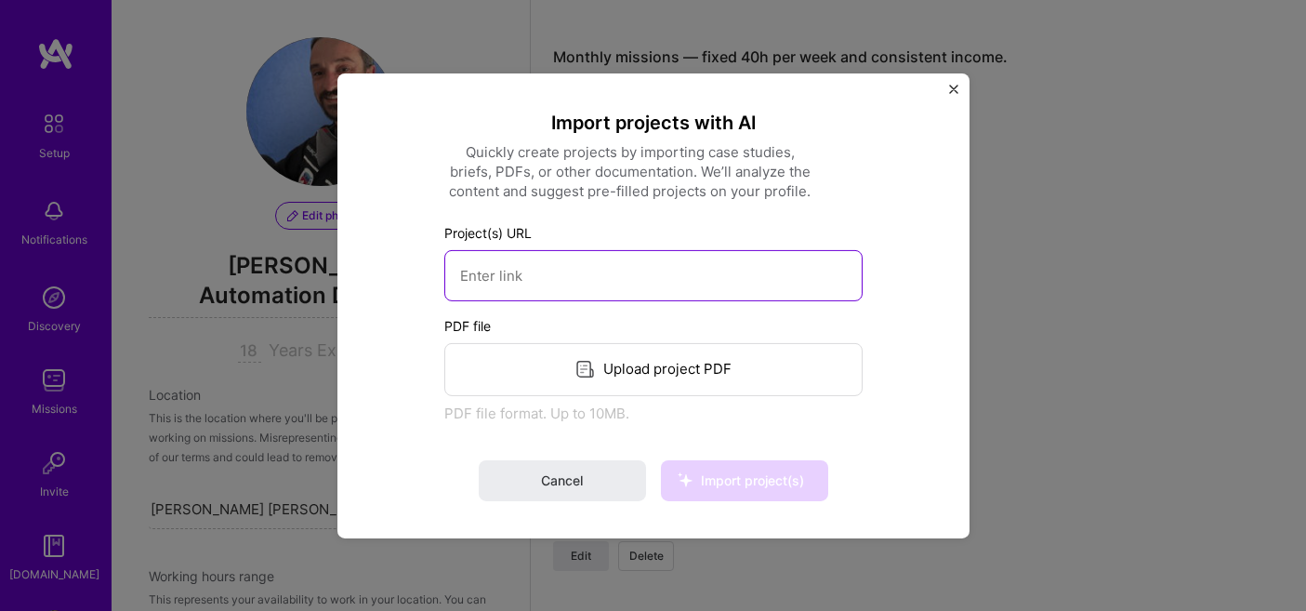
click at [641, 264] on input at bounding box center [653, 274] width 418 height 51
paste input "http://marsphoenix.phoenixtechnology.com.br"
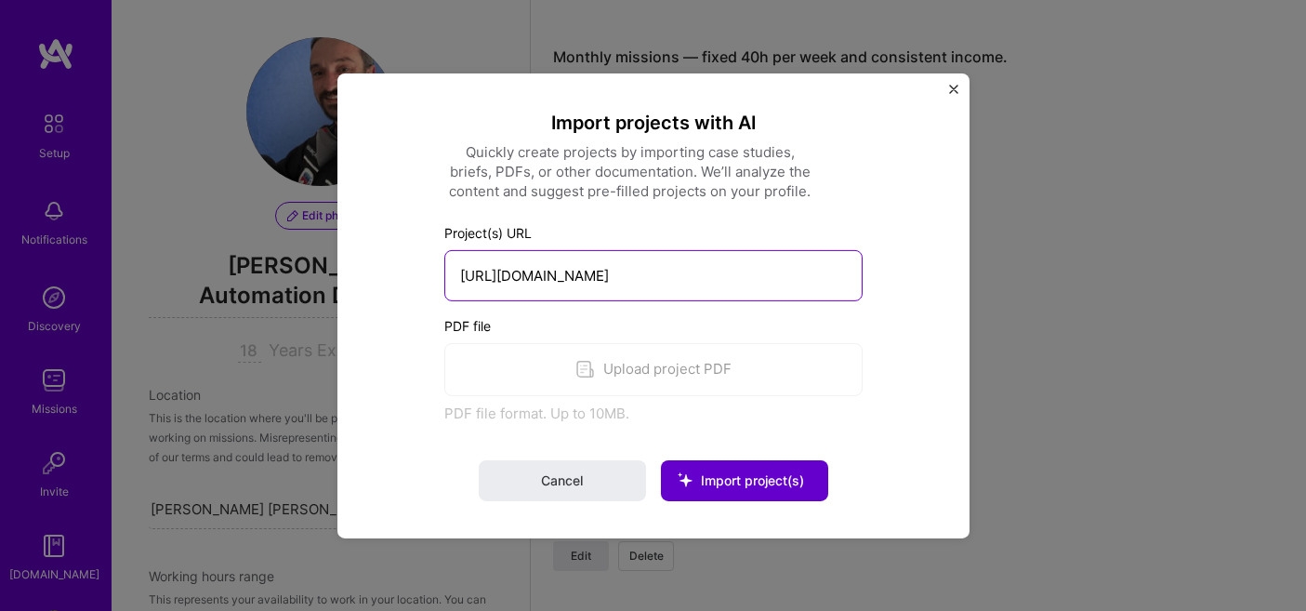
type input "http://marsphoenix.phoenixtechnology.com.br"
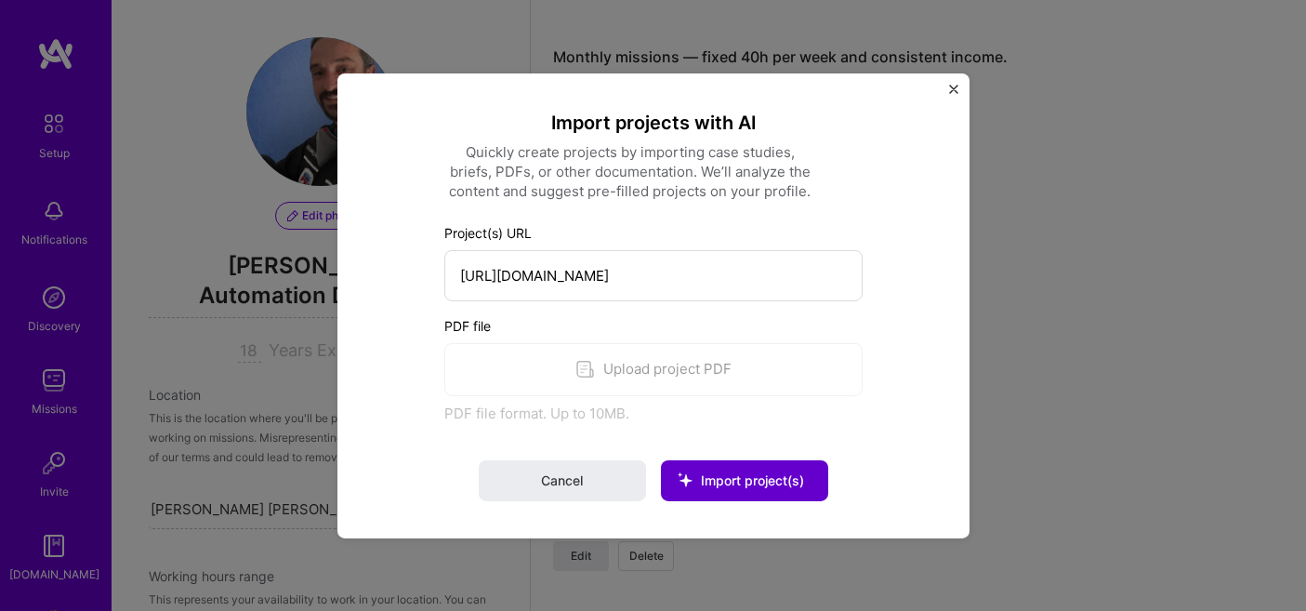
click at [764, 472] on span "Import project(s)" at bounding box center [752, 480] width 103 height 16
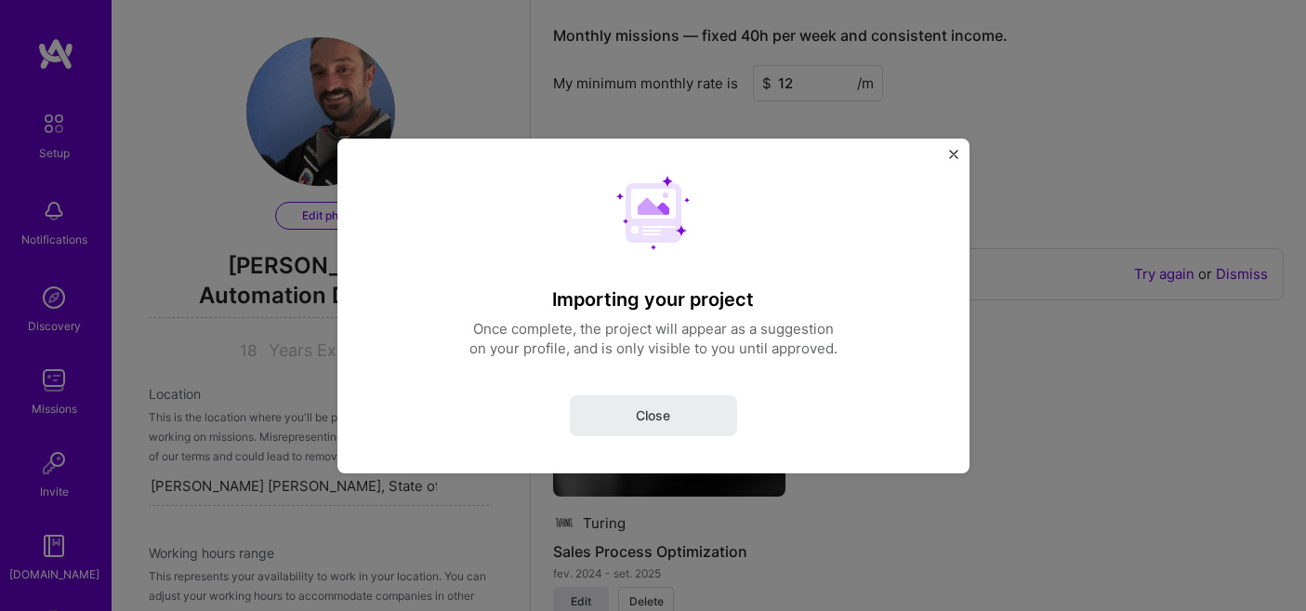
select select "BR"
select select "Right Now"
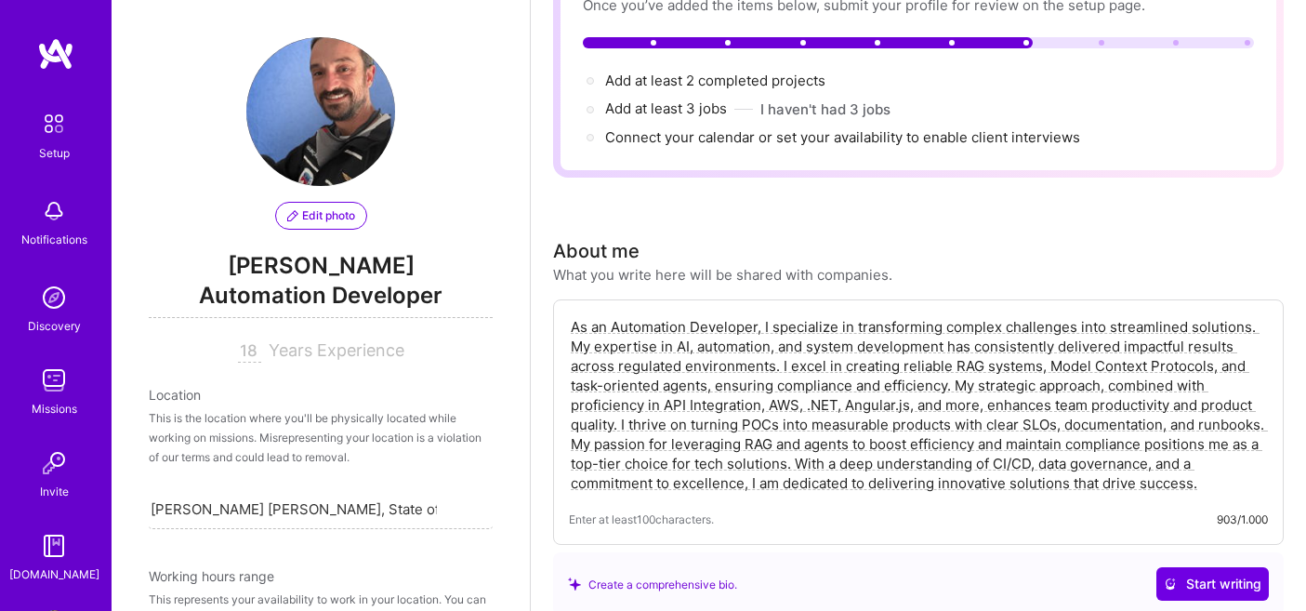
drag, startPoint x: 684, startPoint y: 411, endPoint x: 747, endPoint y: 414, distance: 63.3
click at [684, 411] on textarea "As an Automation Developer, I specialize in transforming complex challenges int…" at bounding box center [918, 404] width 699 height 179
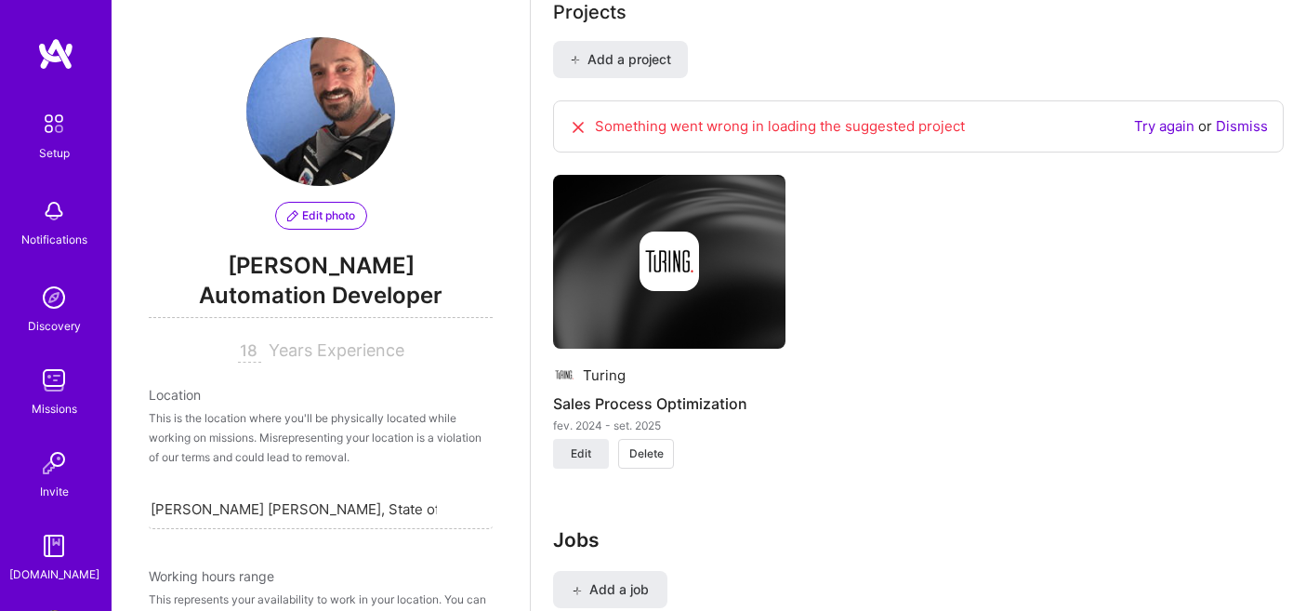
scroll to position [1521, 0]
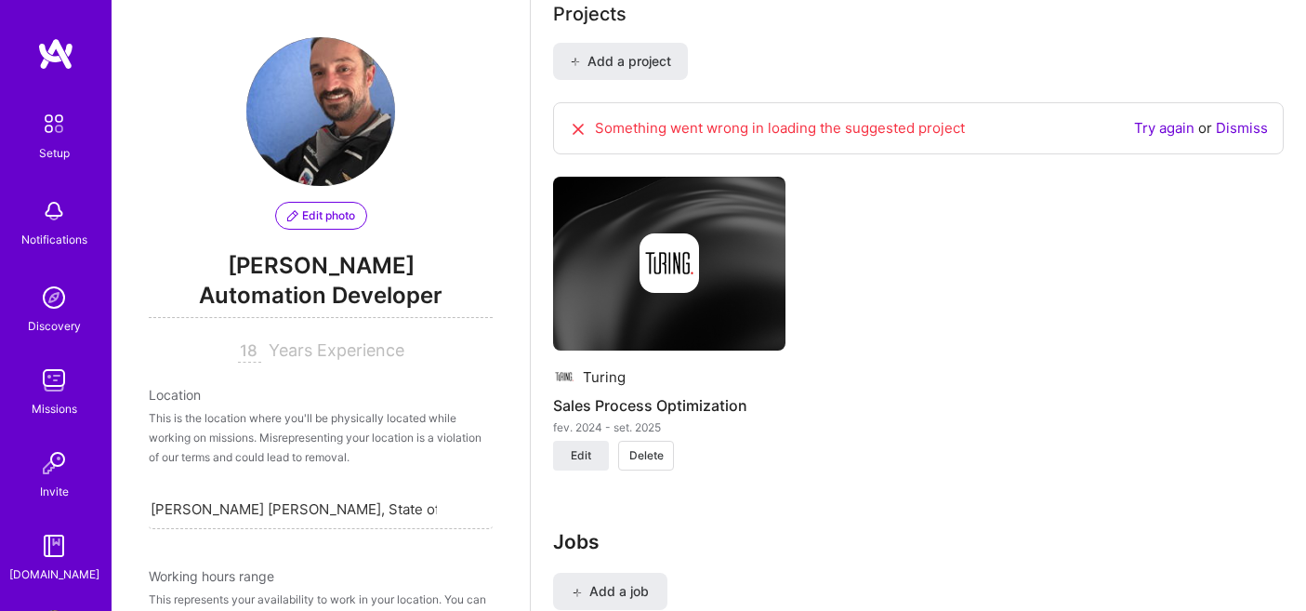
click at [1240, 119] on link "Dismiss" at bounding box center [1242, 128] width 52 height 18
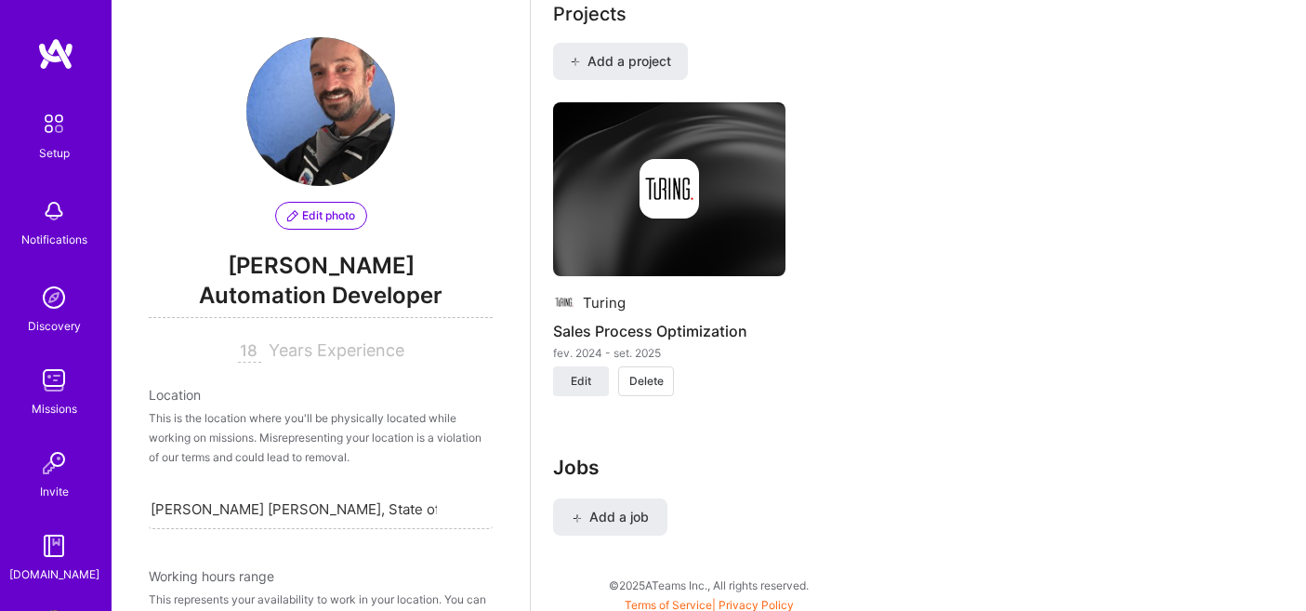
scroll to position [1505, 0]
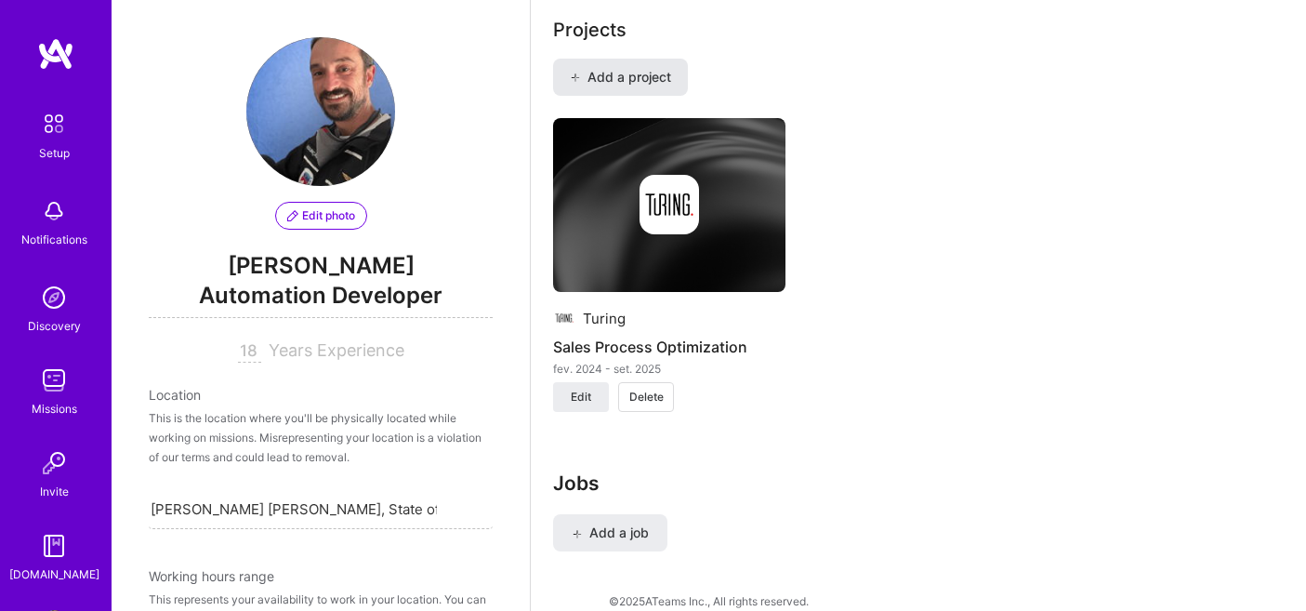
click at [653, 59] on button "Add a project" at bounding box center [620, 77] width 135 height 37
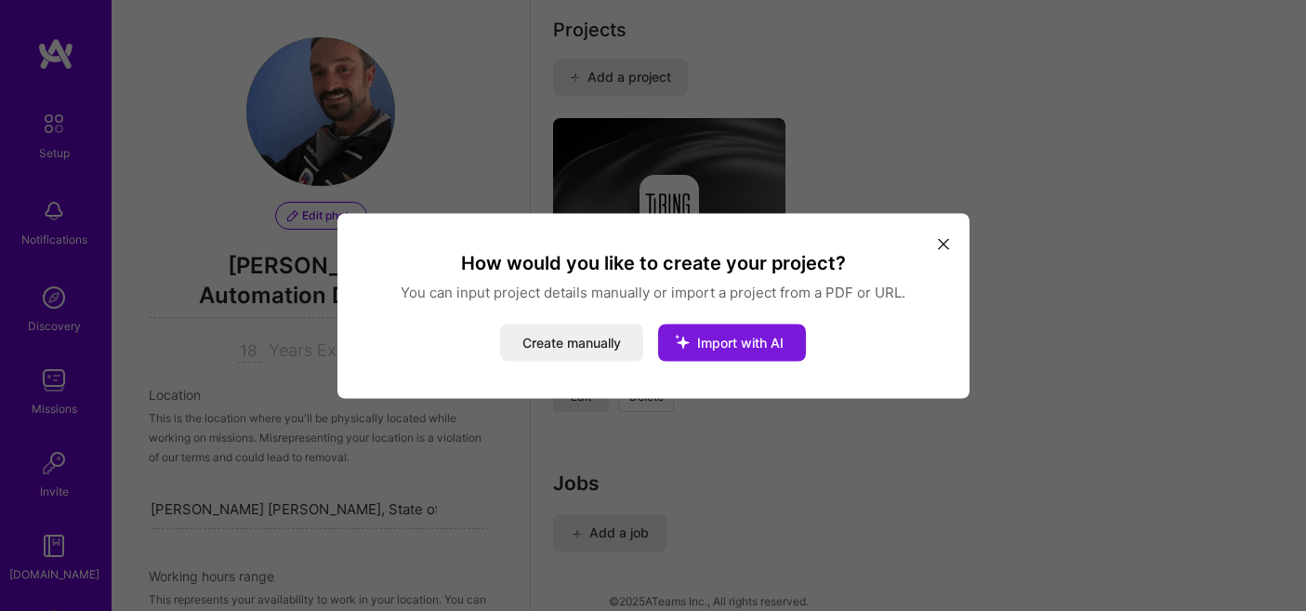
click at [707, 339] on icon "modal" at bounding box center [682, 341] width 48 height 48
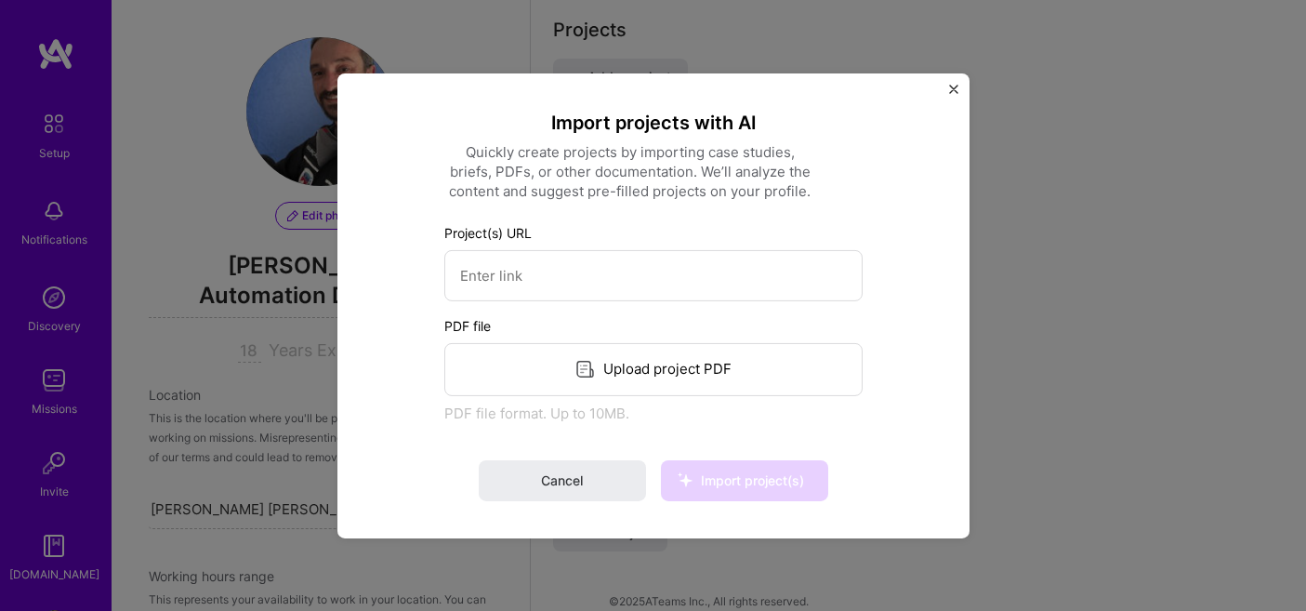
click at [628, 366] on div "Upload project PDF" at bounding box center [653, 368] width 418 height 53
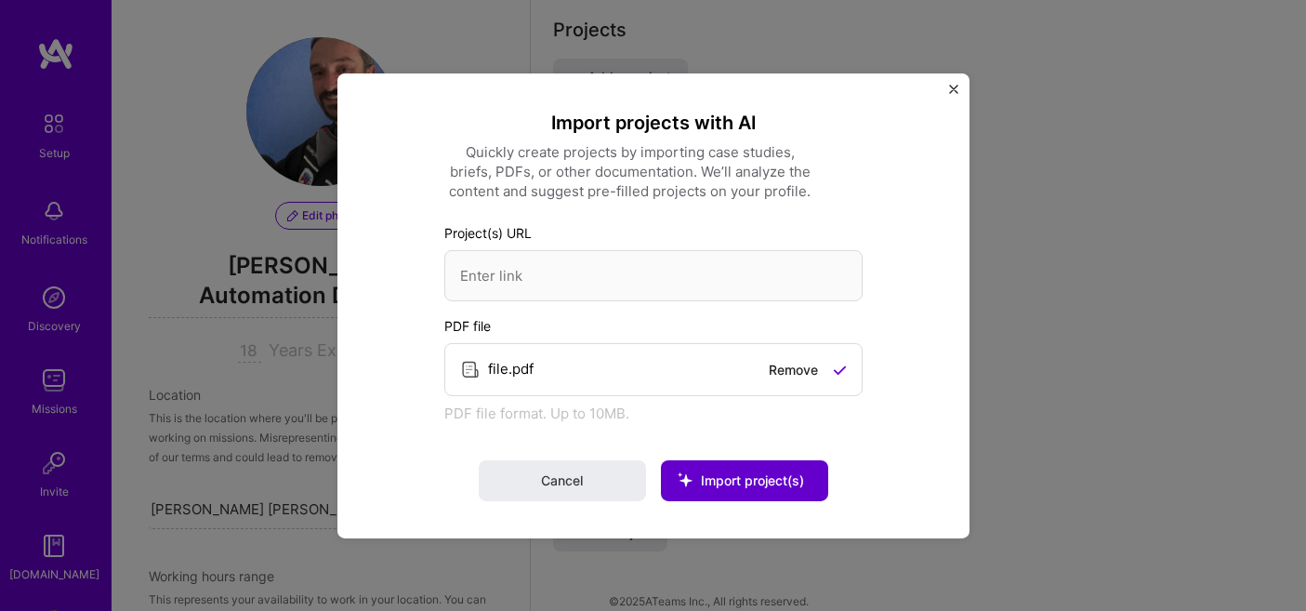
click at [765, 478] on span "Import project(s)" at bounding box center [752, 480] width 103 height 16
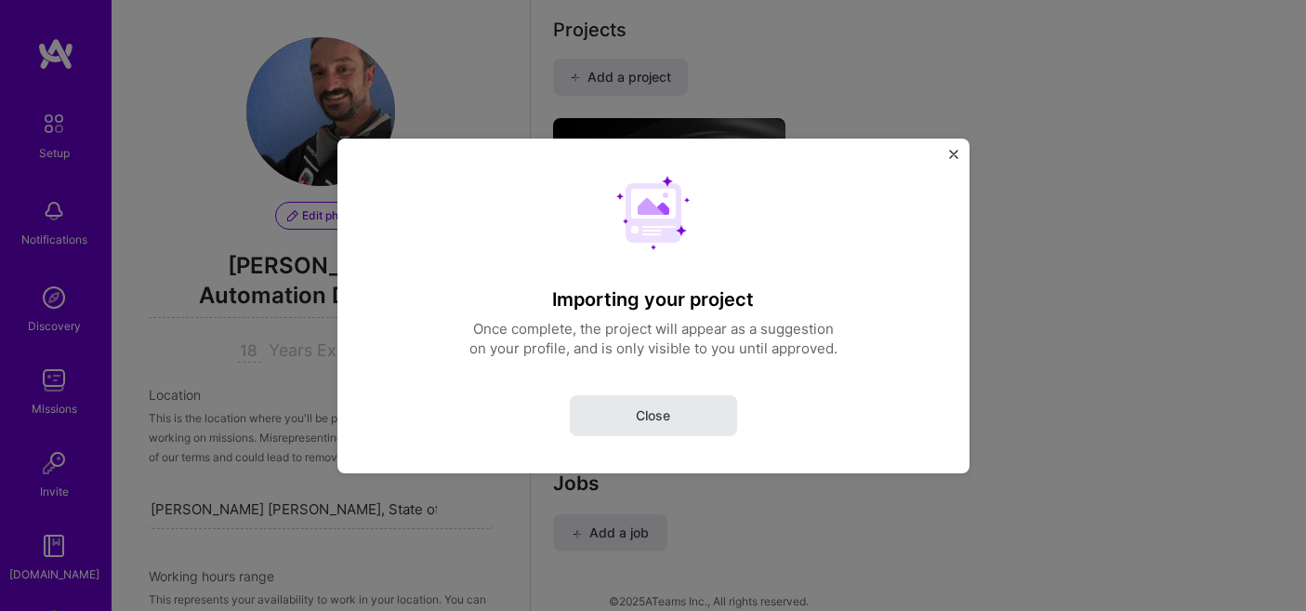
click at [713, 407] on button "Close" at bounding box center [653, 414] width 167 height 41
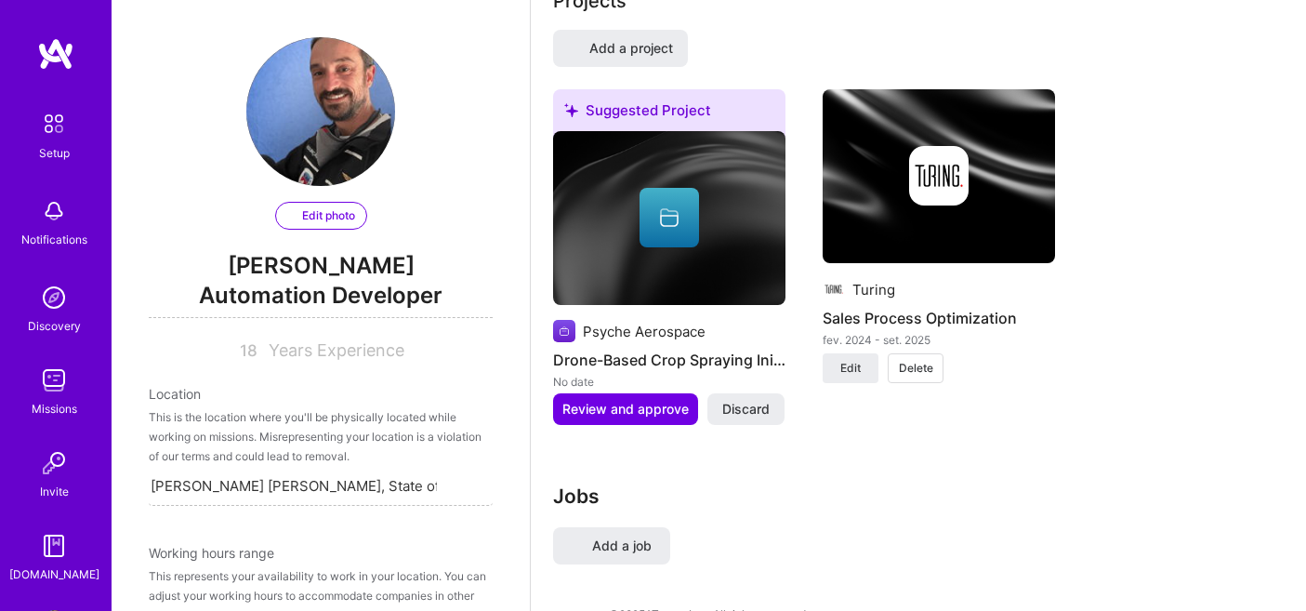
select select "BR"
select select "Right Now"
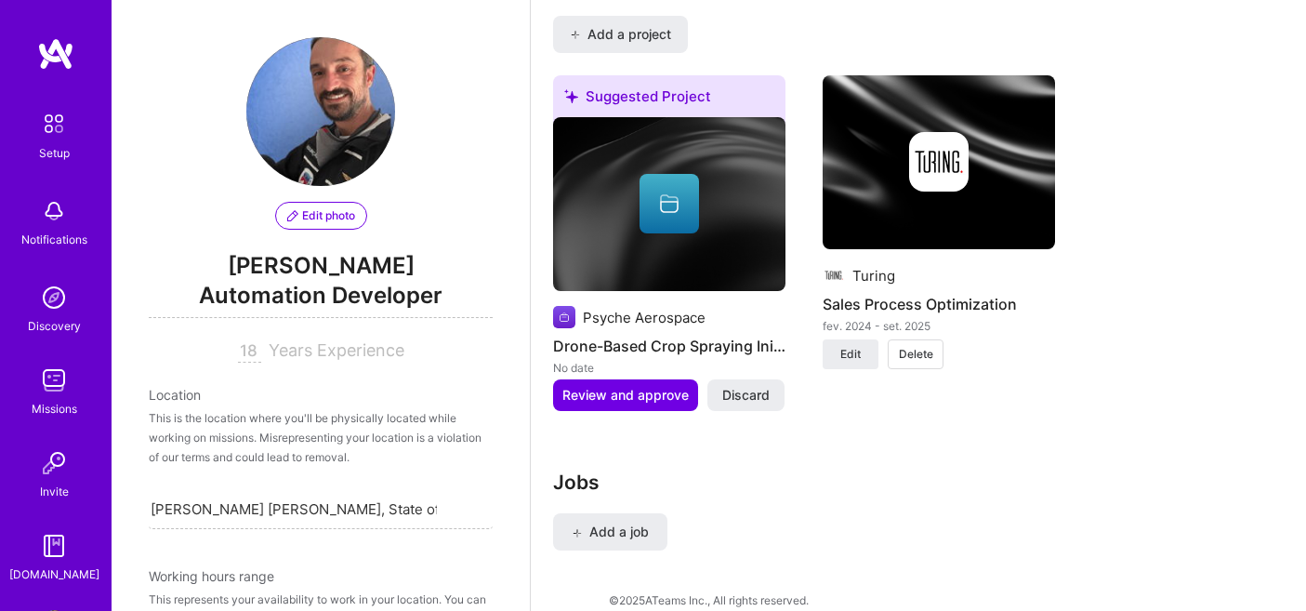
scroll to position [1547, 0]
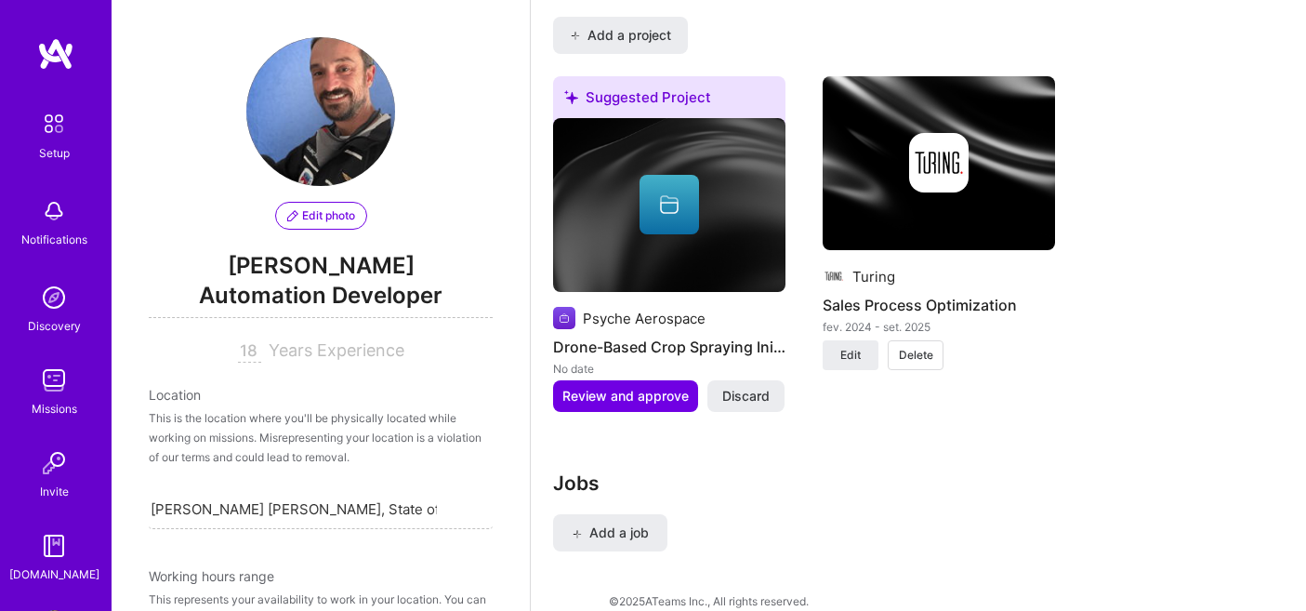
click at [675, 200] on div at bounding box center [669, 204] width 59 height 59
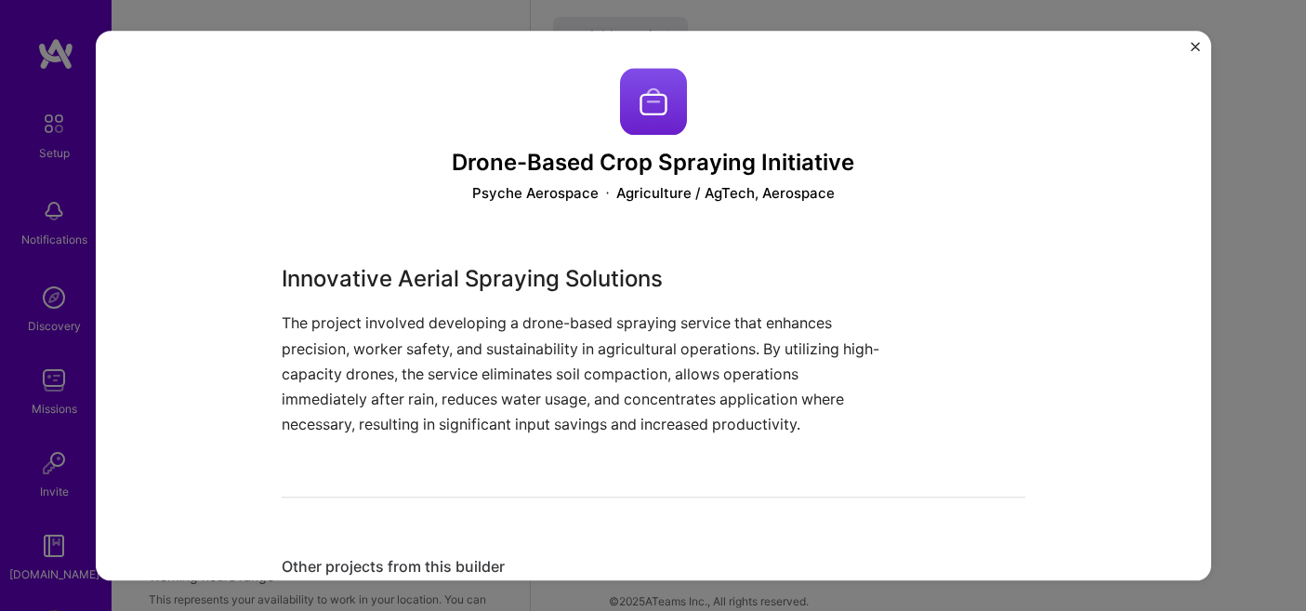
click at [667, 105] on img at bounding box center [653, 101] width 67 height 67
click at [1191, 46] on img "Close" at bounding box center [1195, 46] width 9 height 9
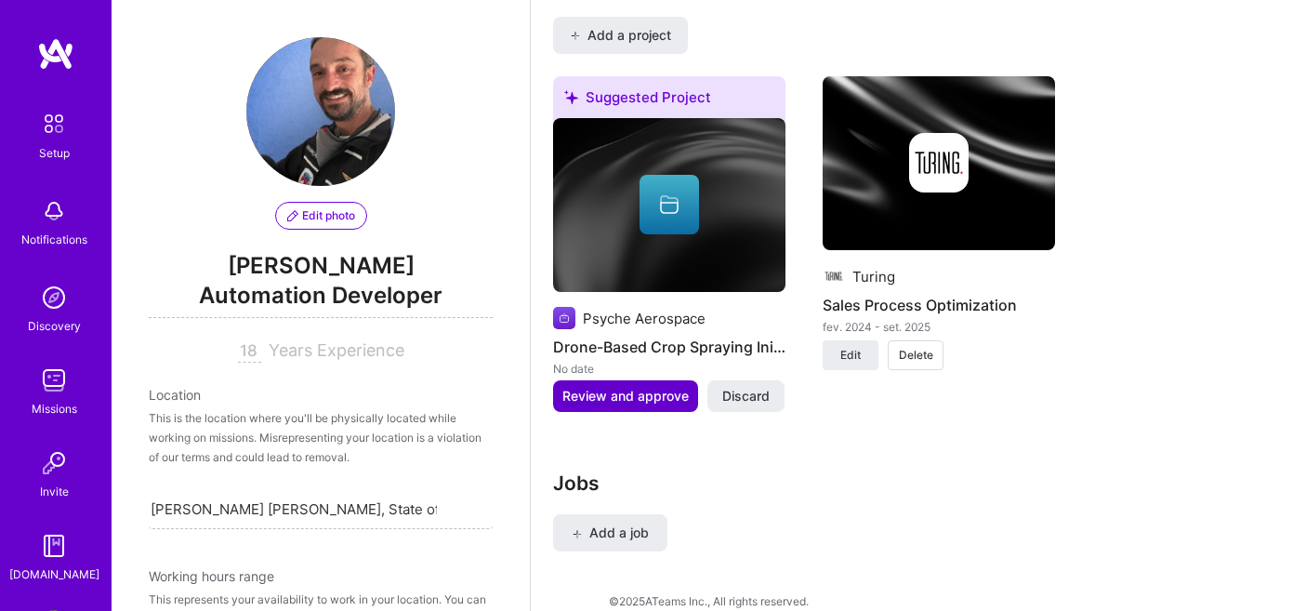
click at [631, 387] on span "Review and approve" at bounding box center [625, 396] width 126 height 19
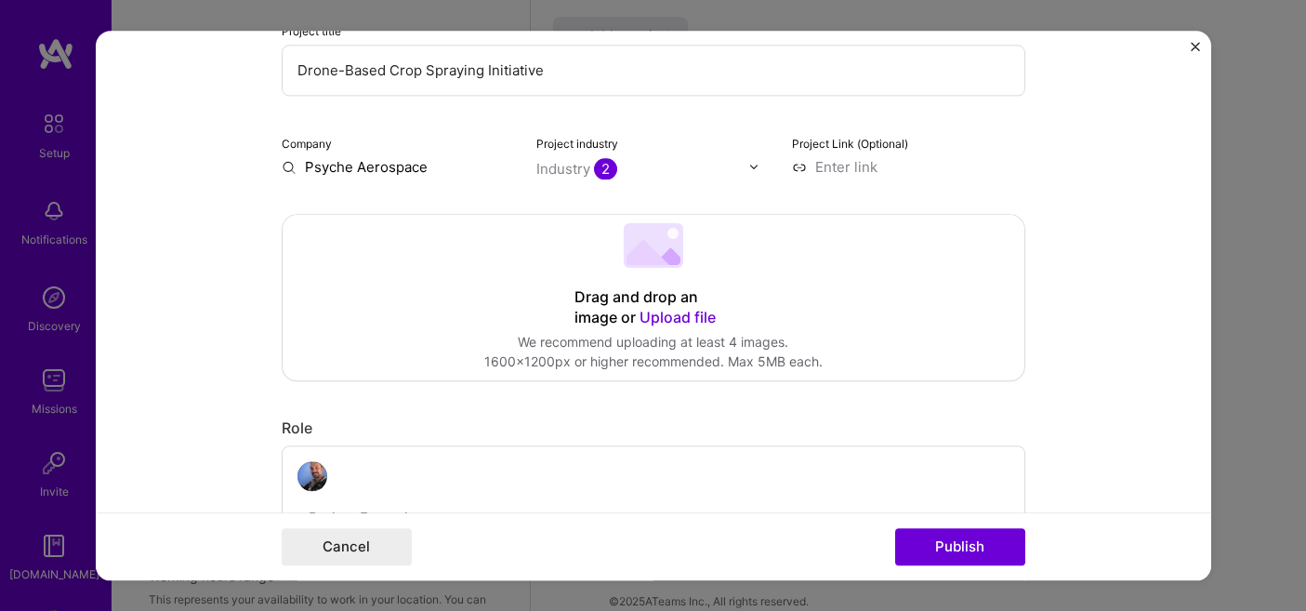
scroll to position [239, 0]
click at [680, 311] on span "Upload file" at bounding box center [678, 314] width 76 height 19
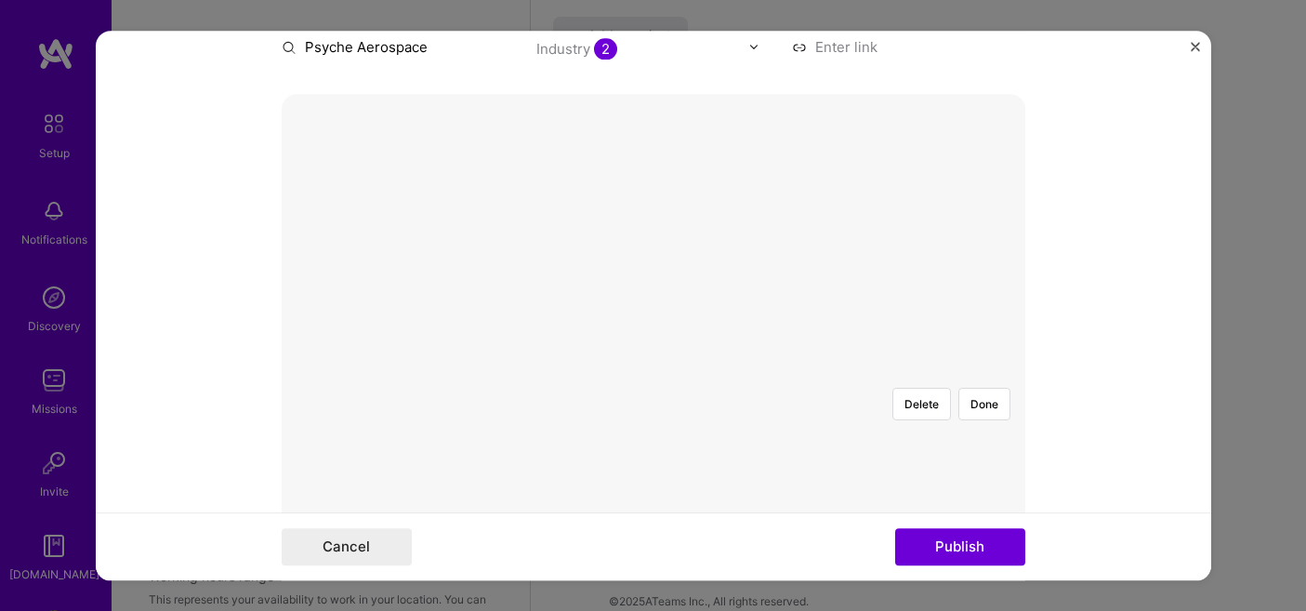
scroll to position [378, 0]
click at [690, 350] on div at bounding box center [944, 568] width 581 height 437
click at [741, 350] on div at bounding box center [995, 568] width 581 height 437
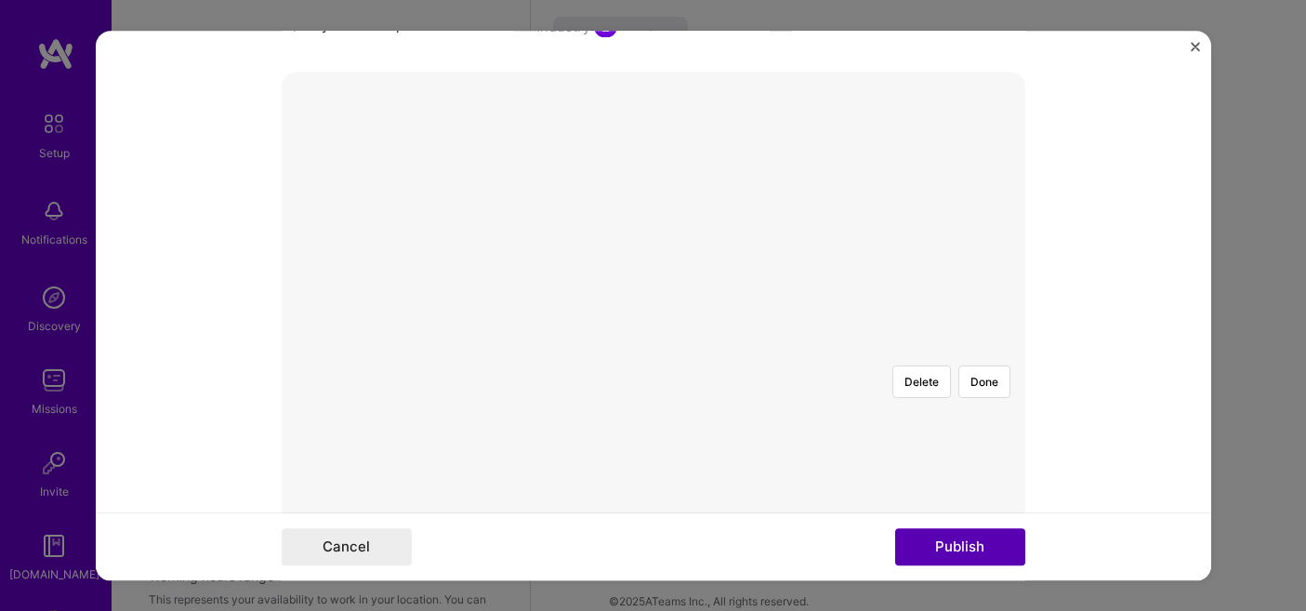
click at [960, 539] on button "Publish" at bounding box center [960, 546] width 130 height 37
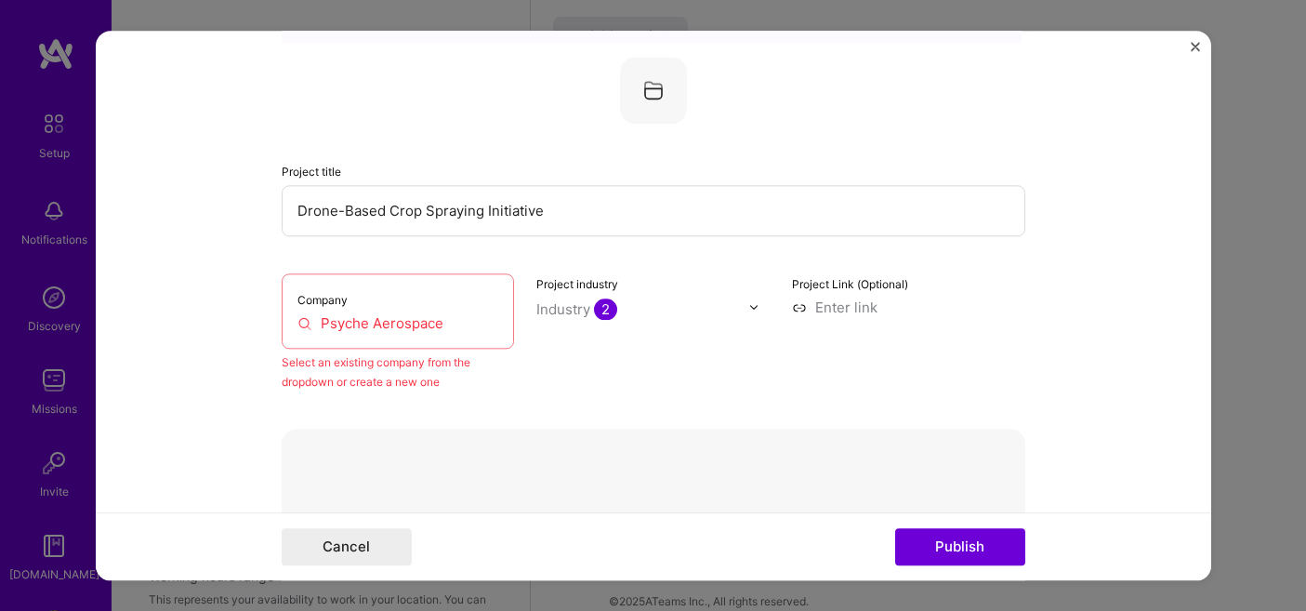
scroll to position [99, 0]
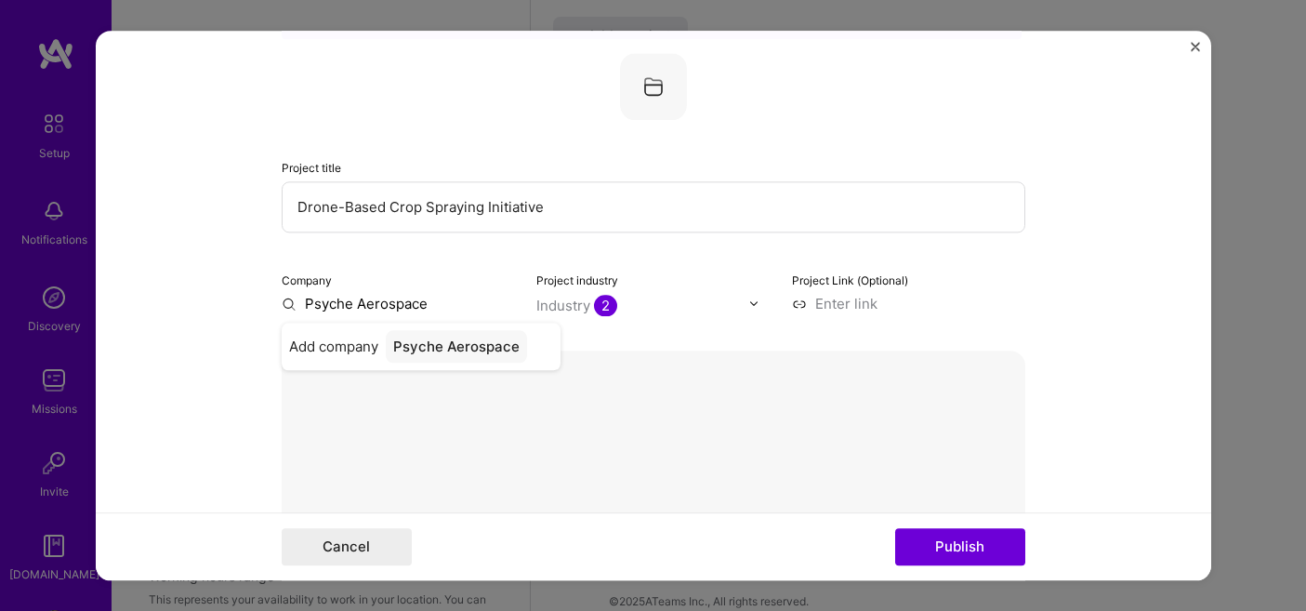
click at [1094, 358] on form "Editing suggested project This project is suggested based on your LinkedIn, res…" at bounding box center [654, 305] width 1116 height 549
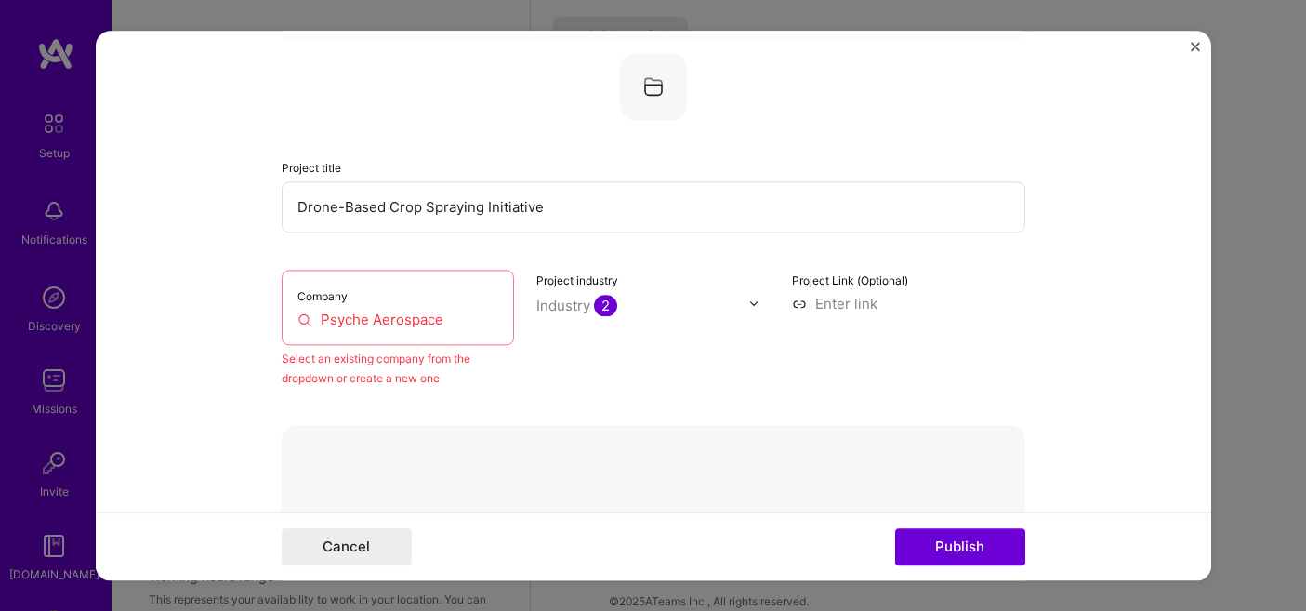
click at [495, 320] on input "Psyche Aerospace" at bounding box center [398, 320] width 202 height 20
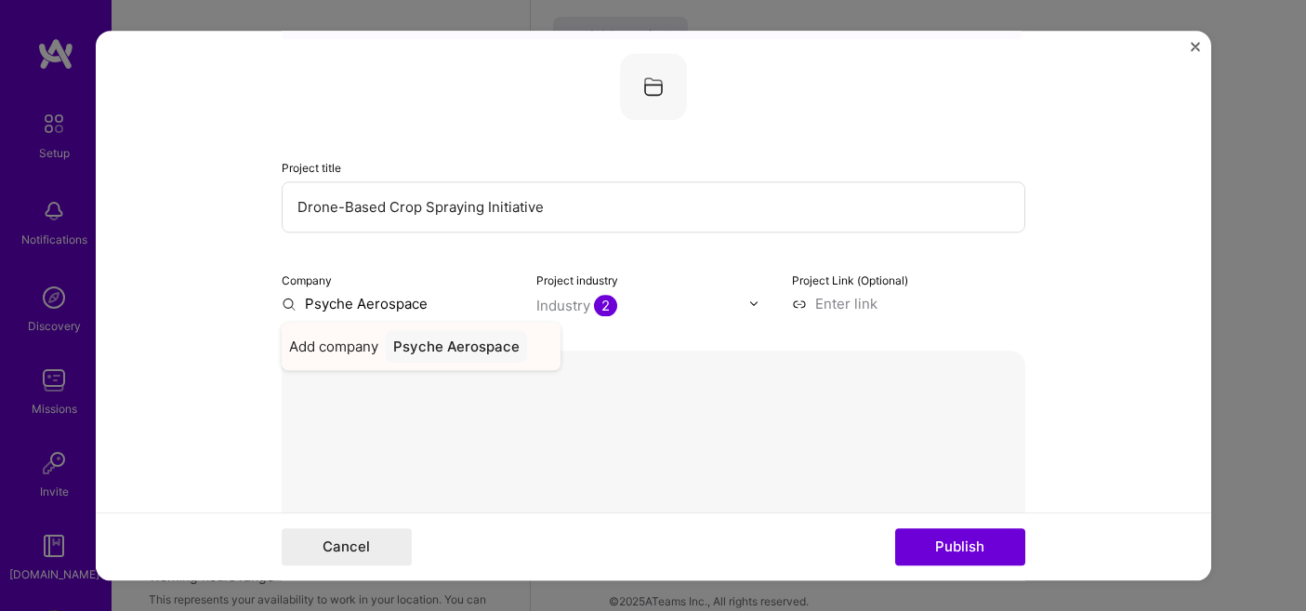
type input "Psyche Aerospace"
click at [433, 353] on div "Psyche Aerospace" at bounding box center [456, 346] width 141 height 33
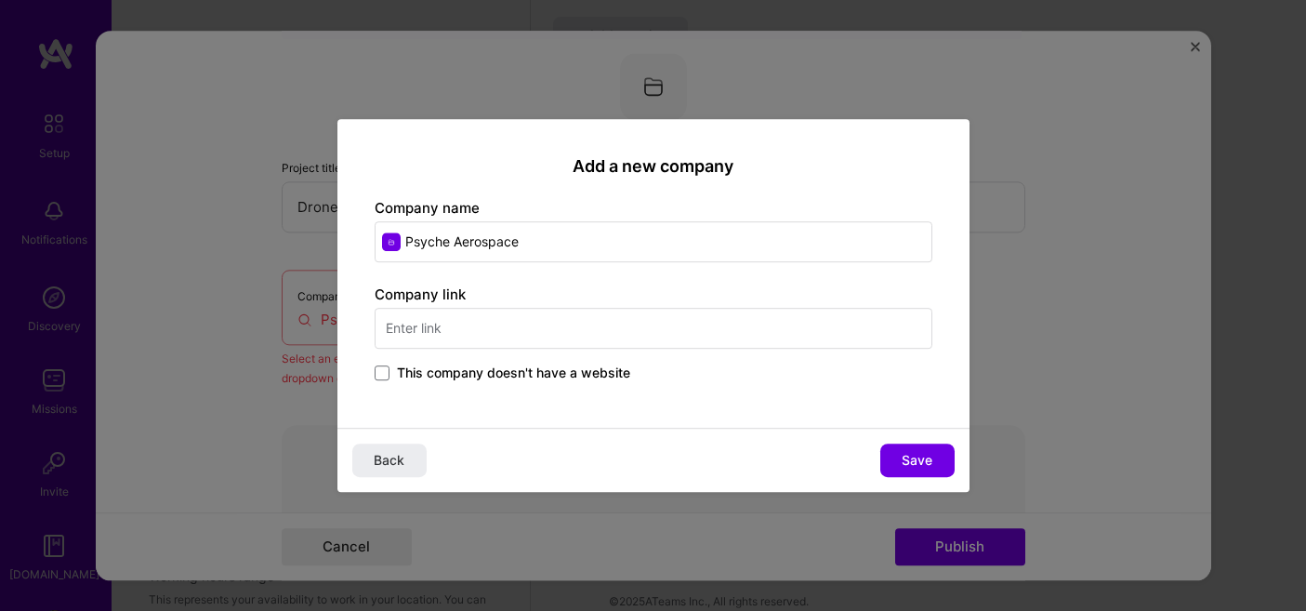
click at [563, 330] on input "text" at bounding box center [654, 328] width 558 height 41
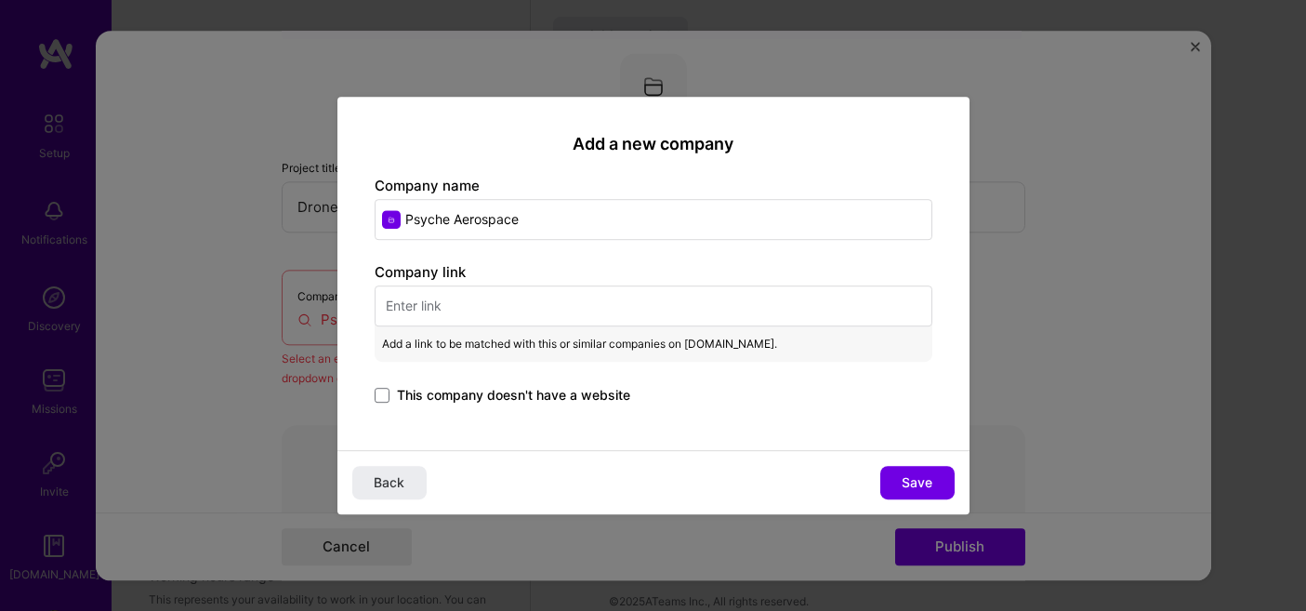
paste input "https://agro.psycheaerospace.com"
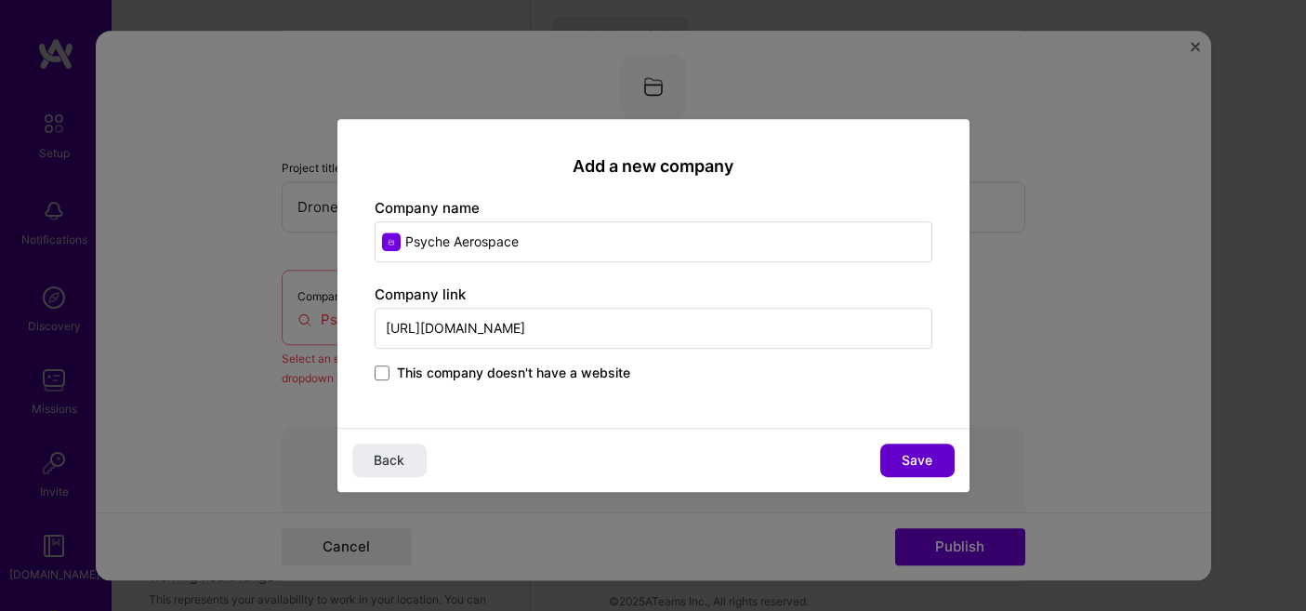
type input "https://agro.psycheaerospace.com"
click at [908, 450] on button "Save" at bounding box center [917, 459] width 74 height 33
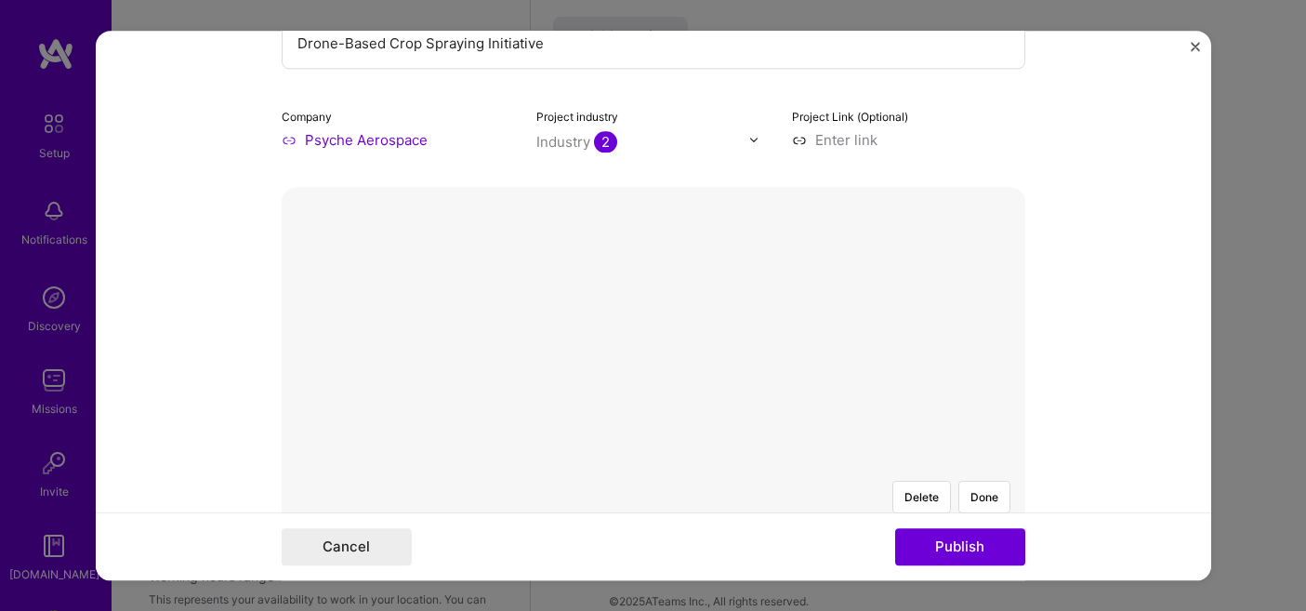
scroll to position [270, 0]
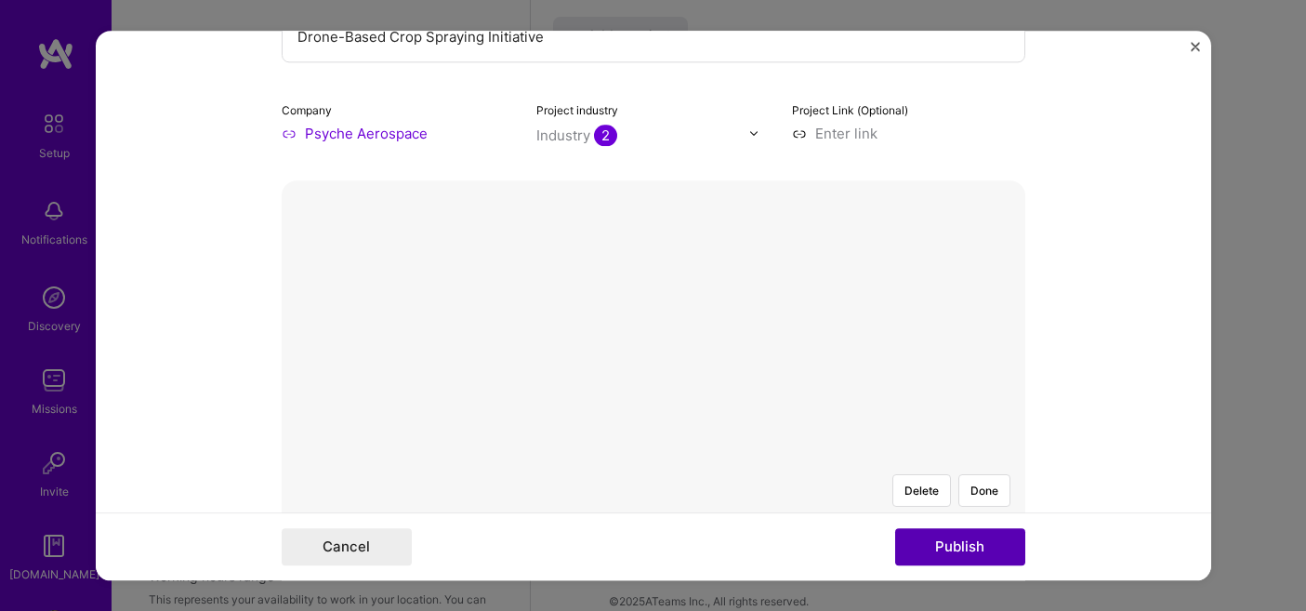
click at [977, 543] on button "Publish" at bounding box center [960, 546] width 130 height 37
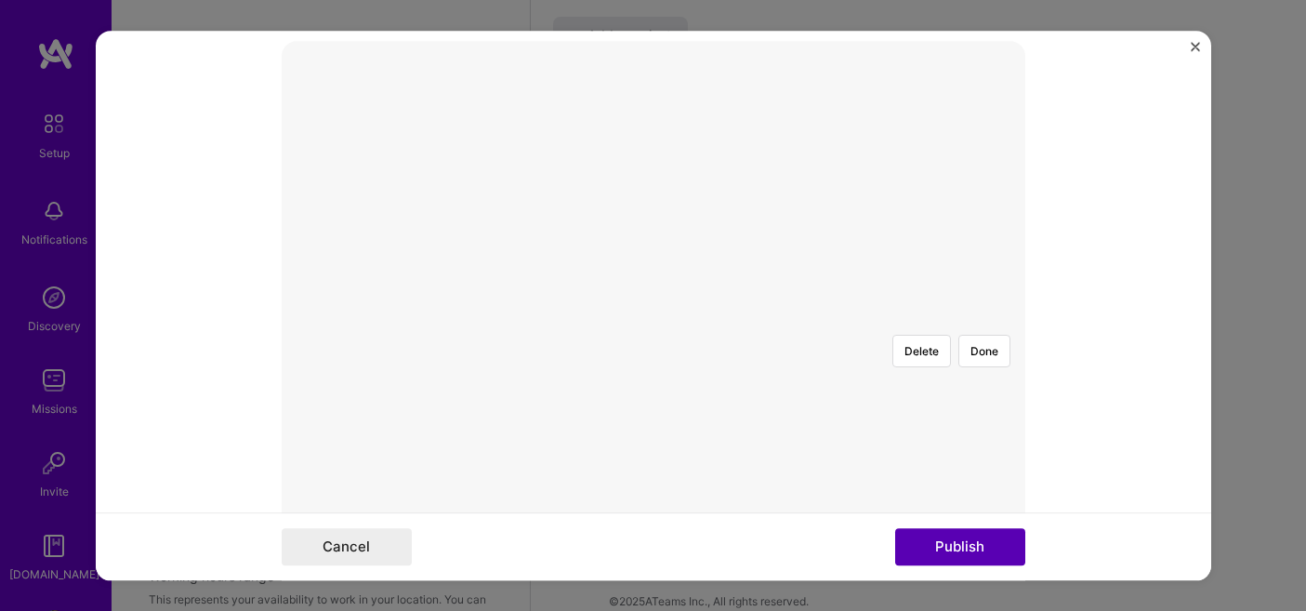
scroll to position [419, 0]
click at [977, 543] on button "Publish" at bounding box center [960, 546] width 130 height 37
click at [983, 363] on button "Done" at bounding box center [984, 379] width 52 height 33
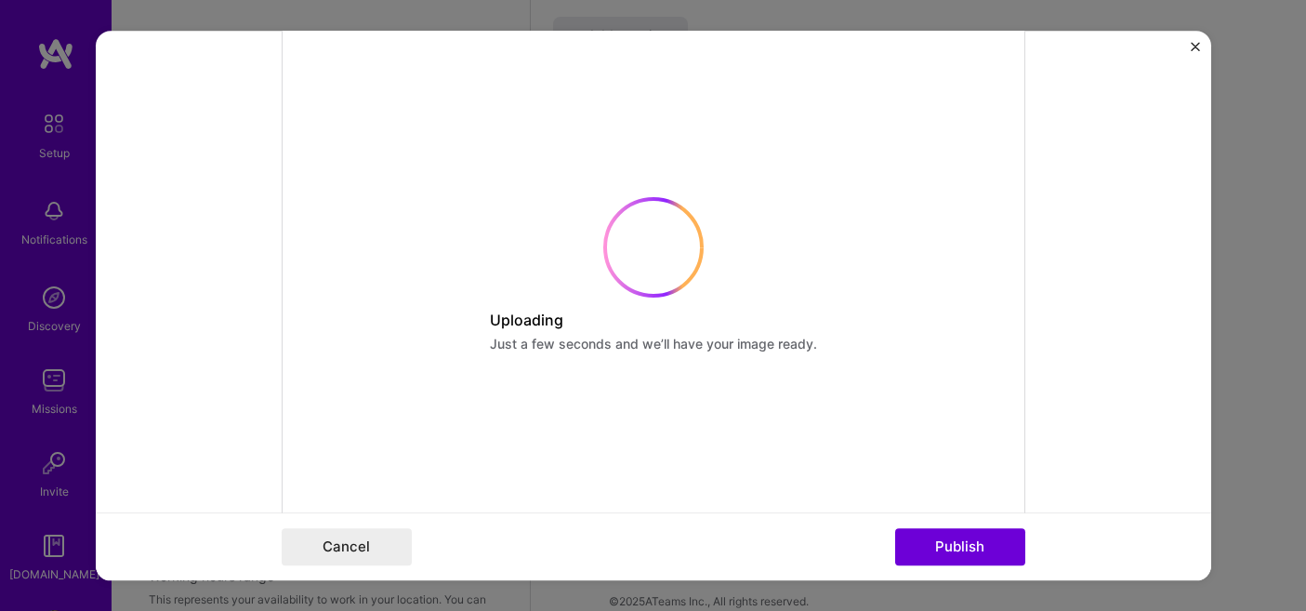
scroll to position [470, 0]
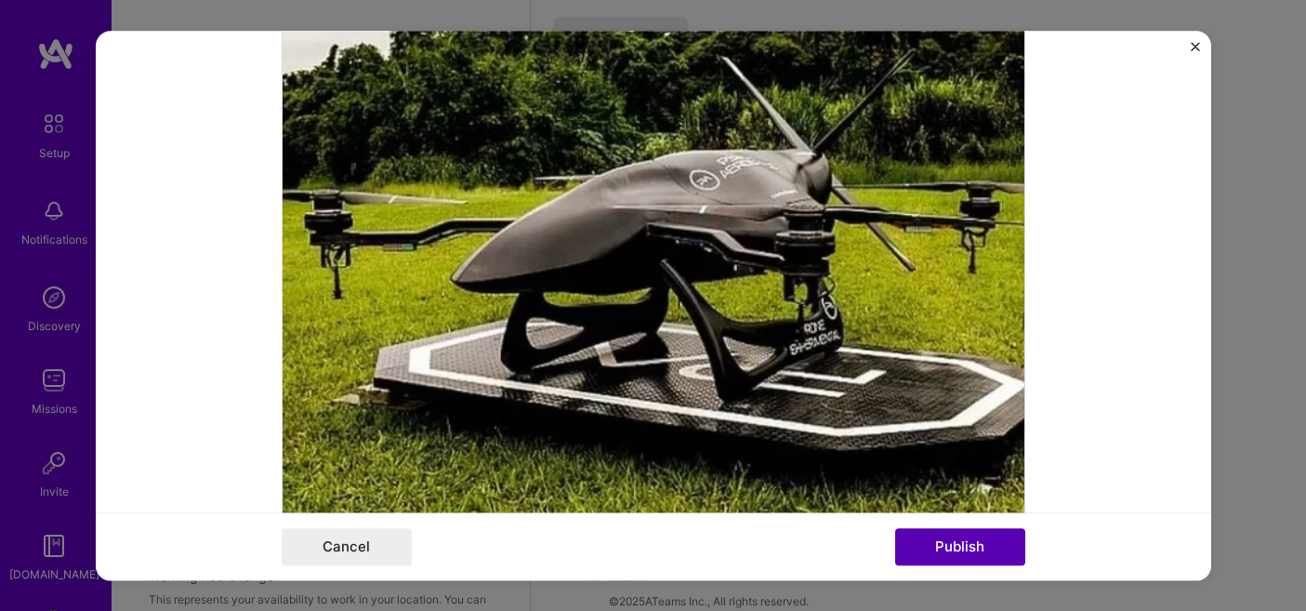
click at [989, 534] on button "Publish" at bounding box center [960, 546] width 130 height 37
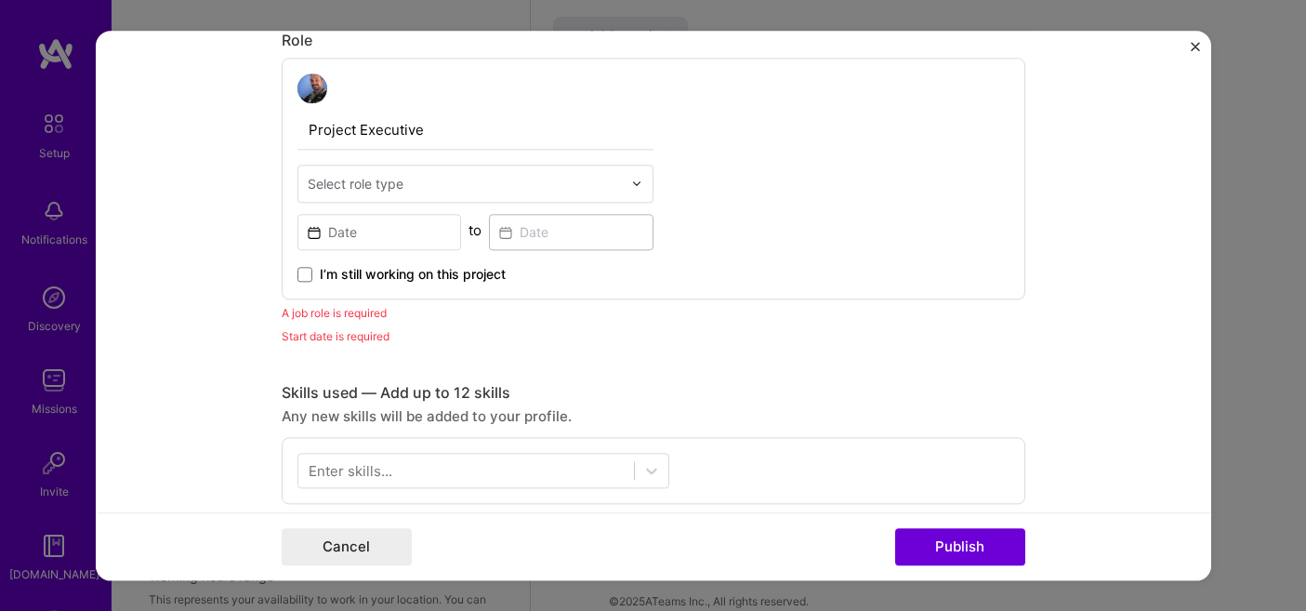
click at [539, 191] on input "text" at bounding box center [465, 184] width 314 height 20
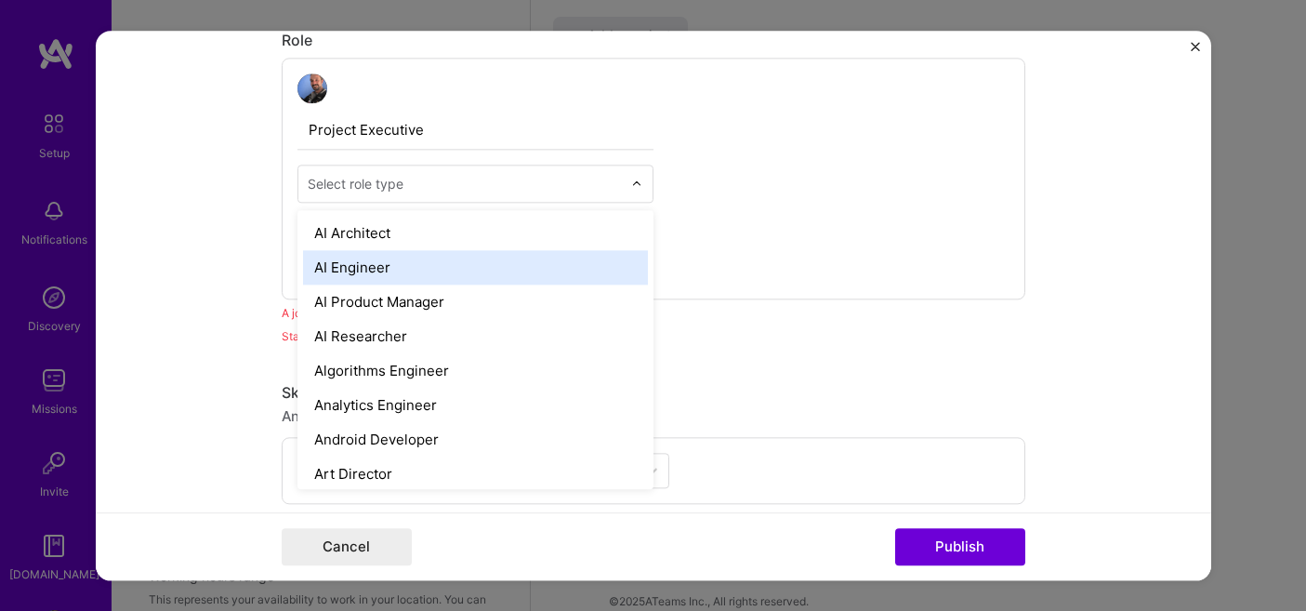
click at [474, 260] on div "AI Engineer" at bounding box center [475, 267] width 345 height 34
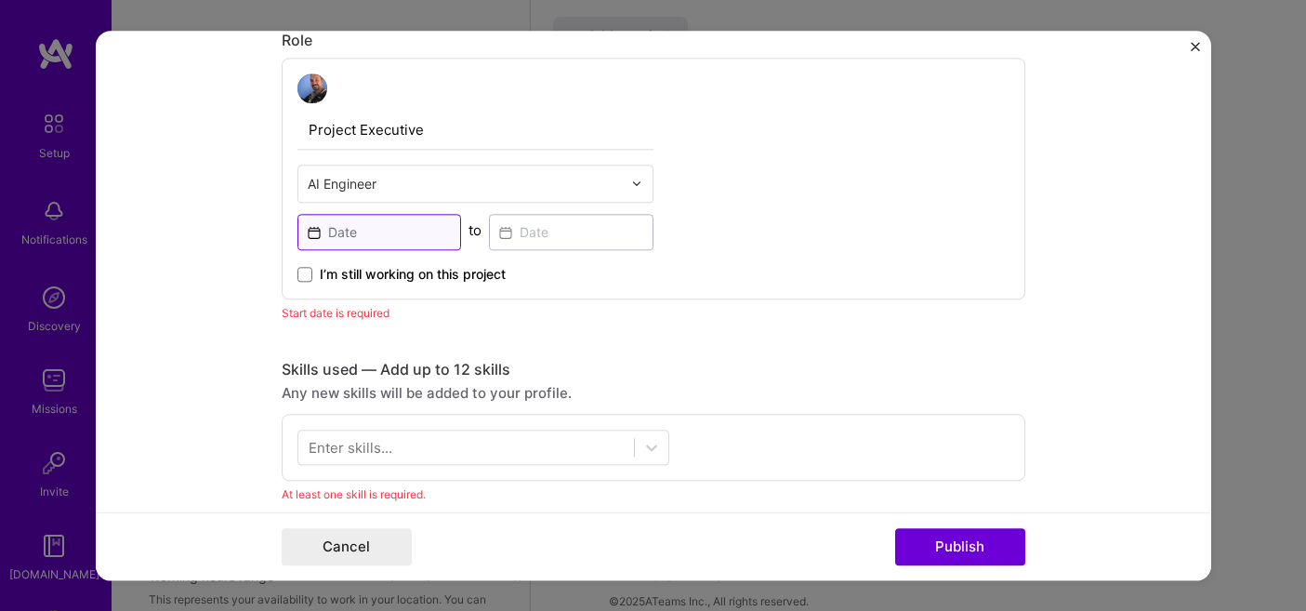
click at [401, 229] on input at bounding box center [379, 232] width 165 height 36
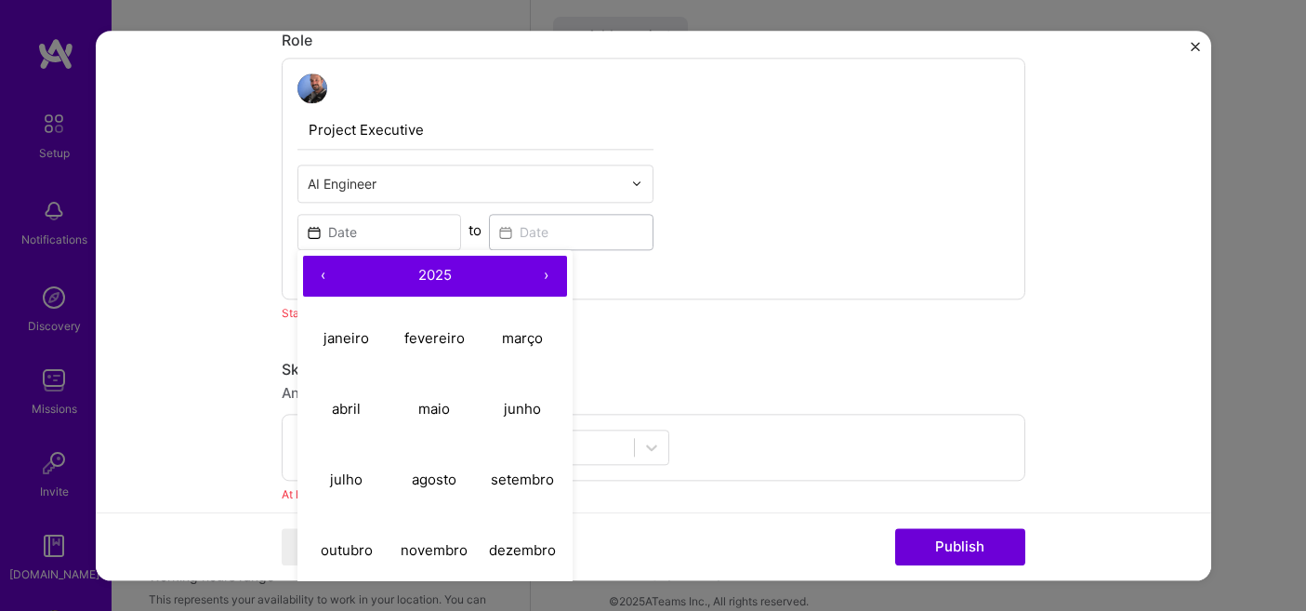
click at [324, 266] on button "‹" at bounding box center [323, 276] width 41 height 41
click at [515, 344] on abbr "março" at bounding box center [522, 338] width 41 height 18
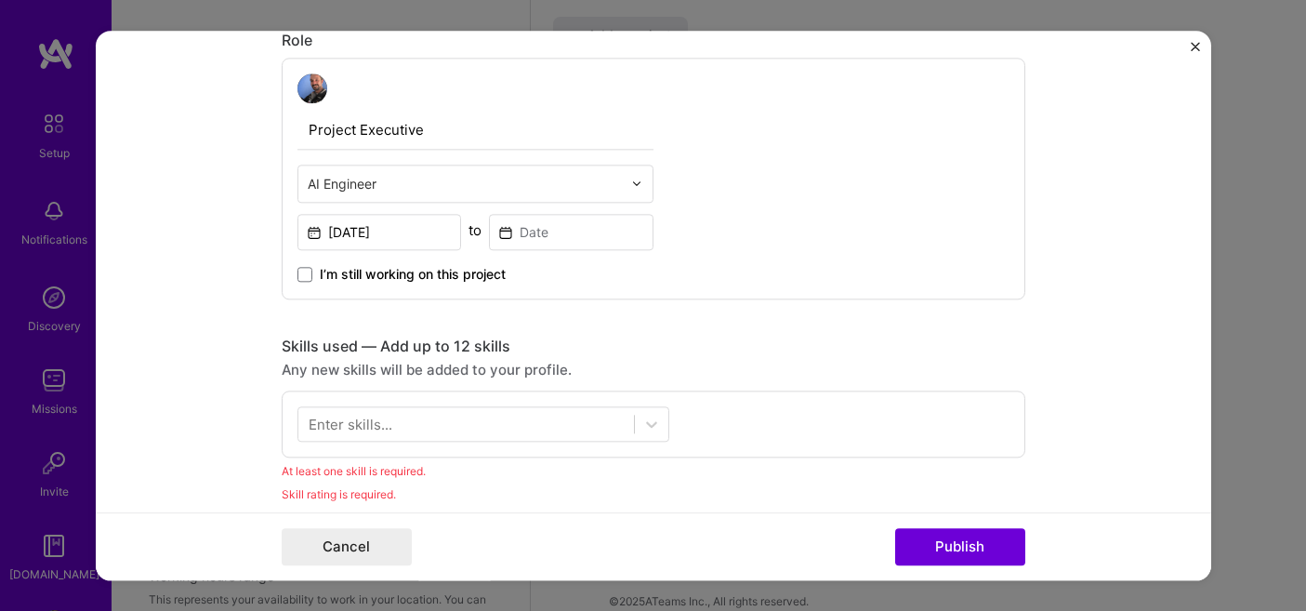
type input "Mar, 2023"
click at [564, 230] on input at bounding box center [571, 232] width 165 height 36
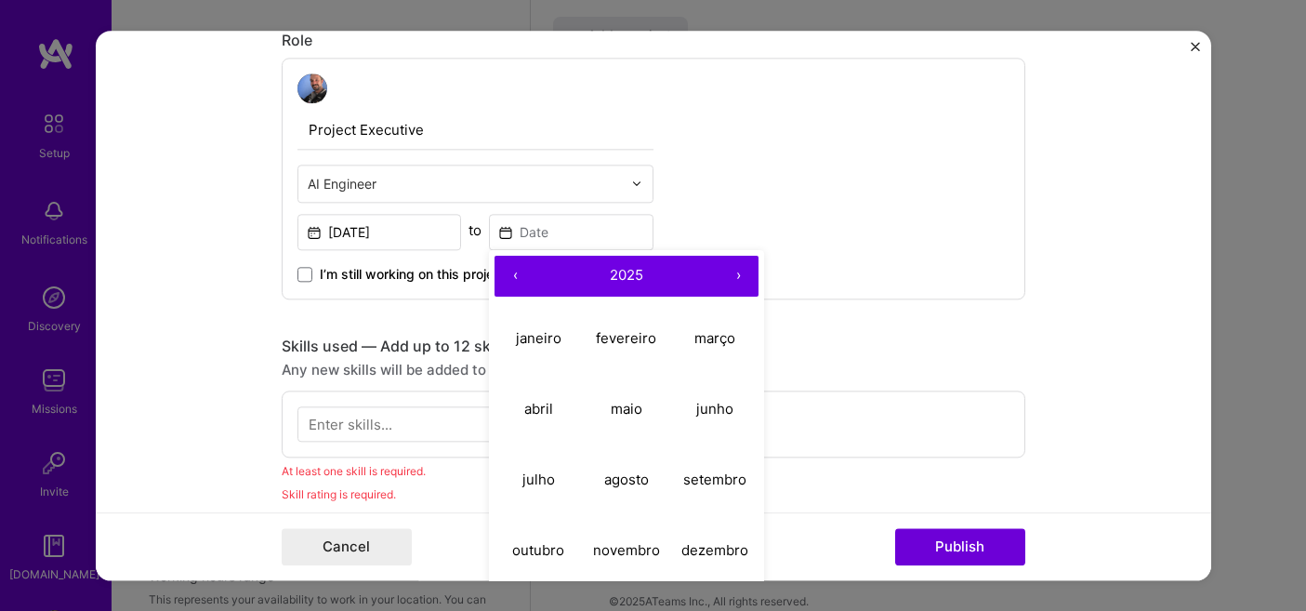
click at [515, 272] on button "‹" at bounding box center [515, 276] width 41 height 41
click at [631, 538] on button "novembro" at bounding box center [627, 550] width 88 height 71
type input "Nov, 2024"
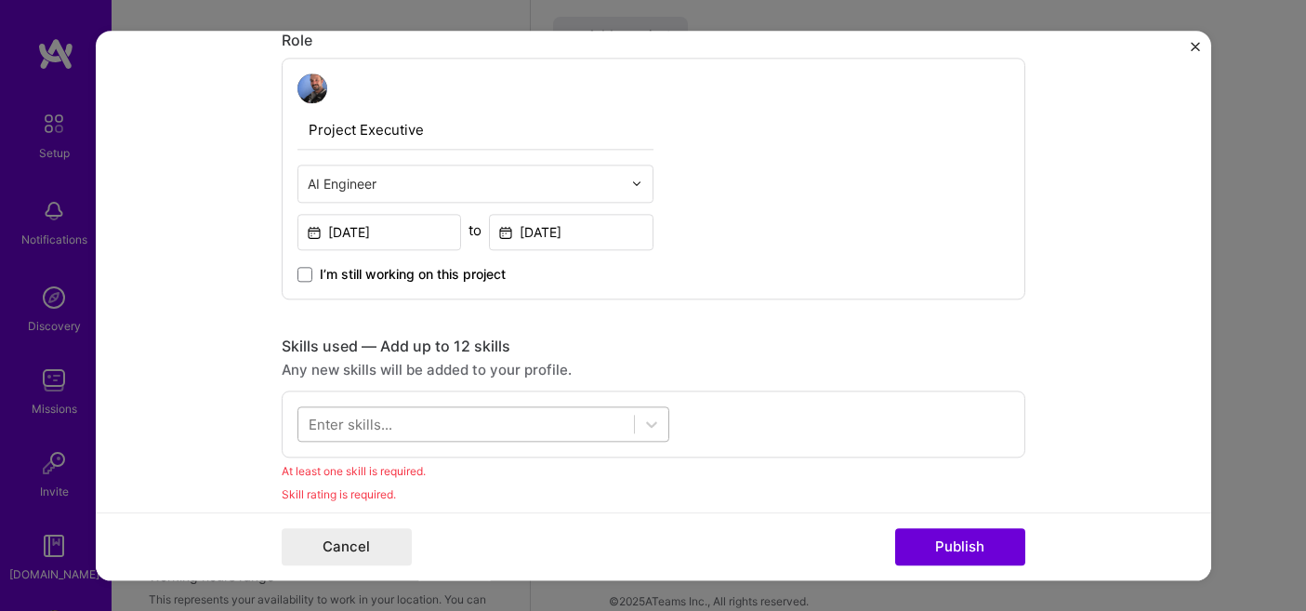
click at [556, 424] on div at bounding box center [466, 423] width 336 height 31
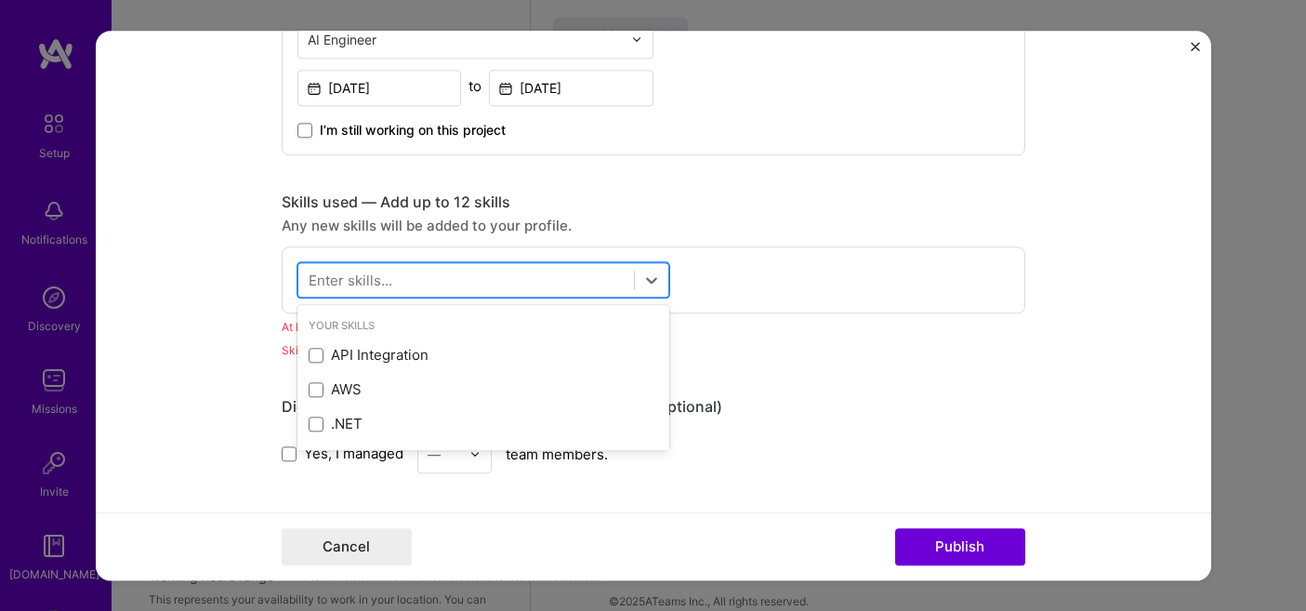
scroll to position [1226, 0]
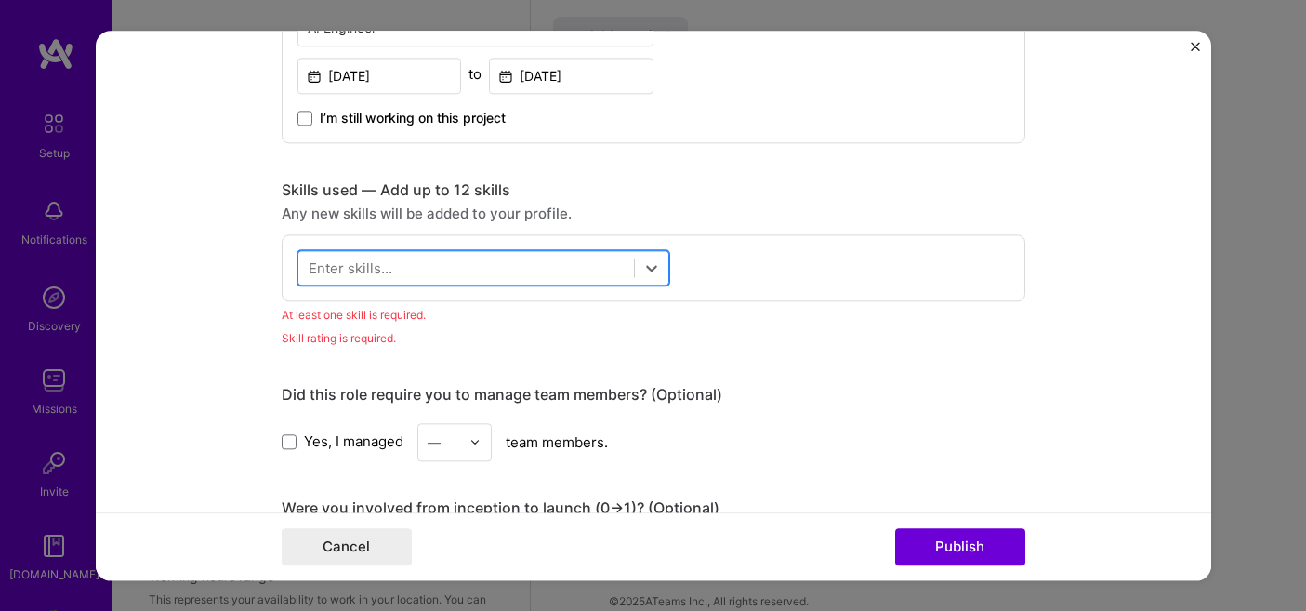
click at [532, 275] on div at bounding box center [466, 267] width 336 height 31
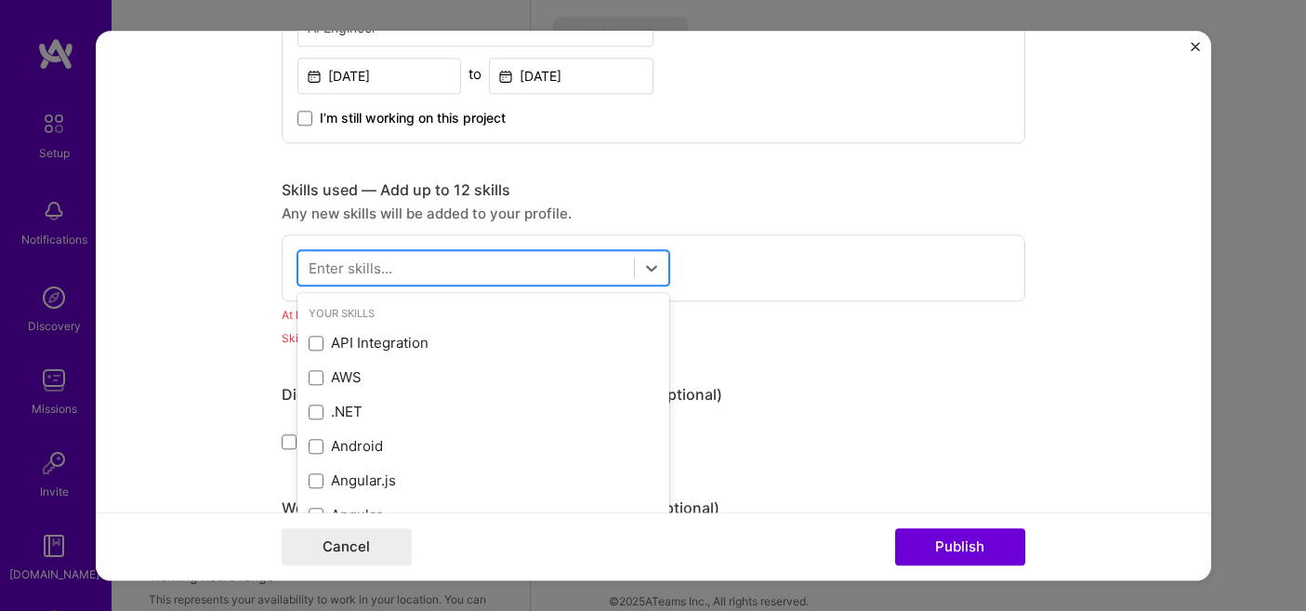
click at [532, 275] on div at bounding box center [466, 267] width 336 height 31
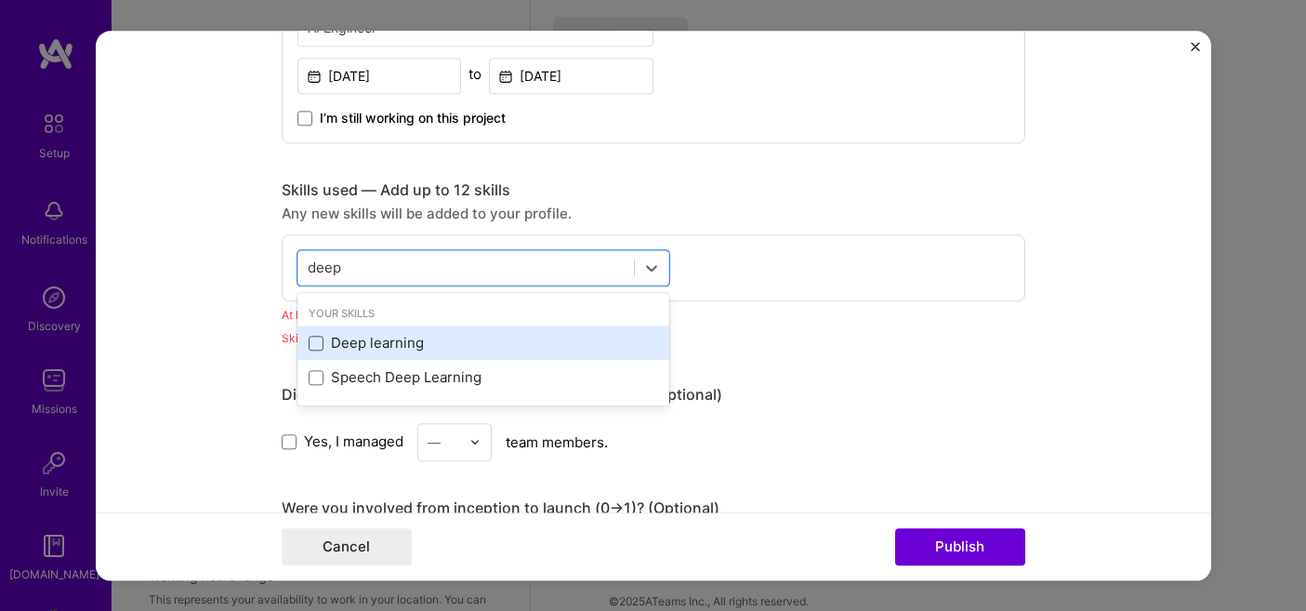
click at [317, 340] on span at bounding box center [316, 343] width 15 height 15
click at [0, 0] on input "checkbox" at bounding box center [0, 0] width 0 height 0
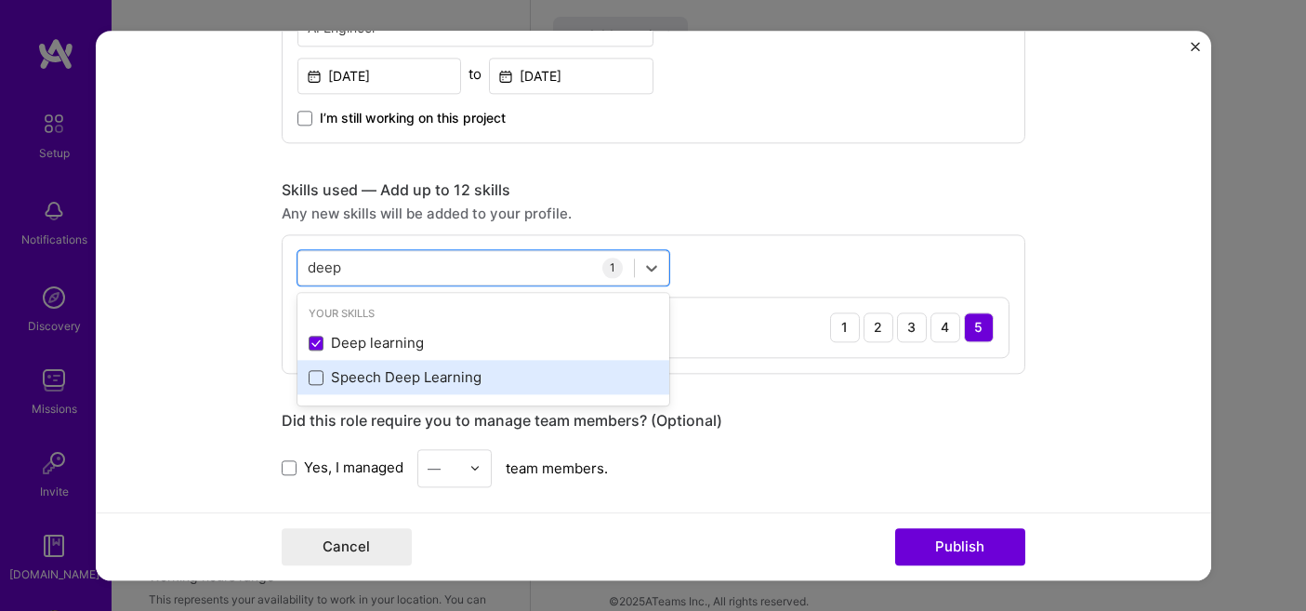
click at [320, 373] on span at bounding box center [316, 377] width 15 height 15
click at [0, 0] on input "checkbox" at bounding box center [0, 0] width 0 height 0
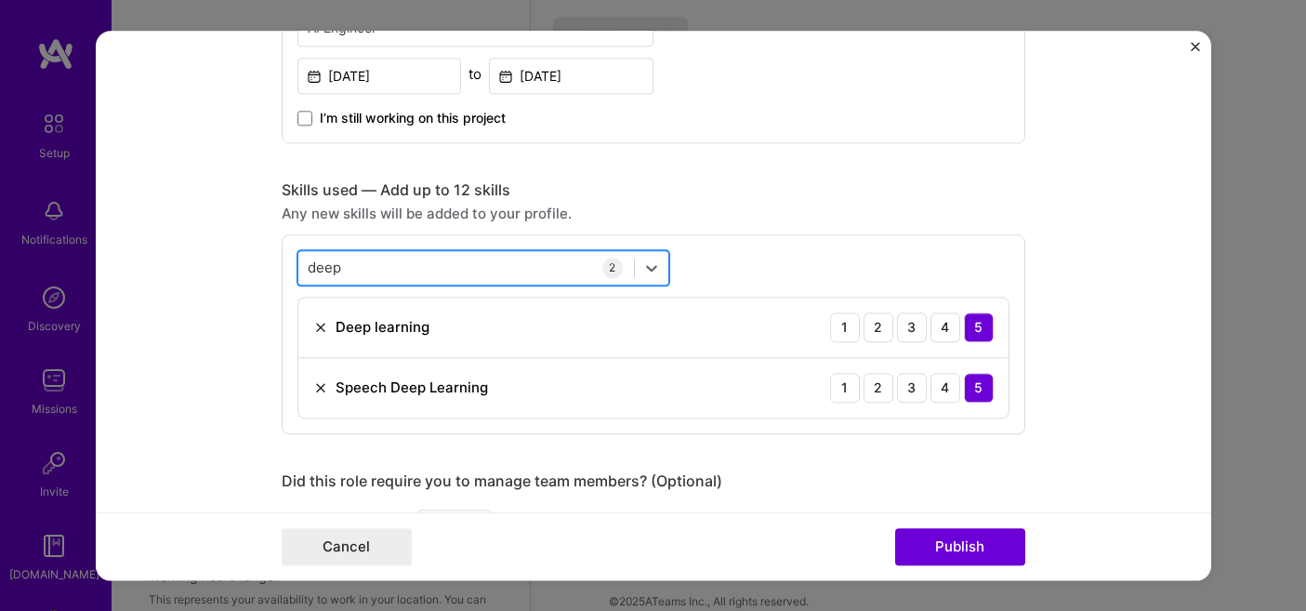
drag, startPoint x: 381, startPoint y: 256, endPoint x: 365, endPoint y: 256, distance: 15.8
click at [365, 256] on div "deep deep" at bounding box center [466, 267] width 336 height 31
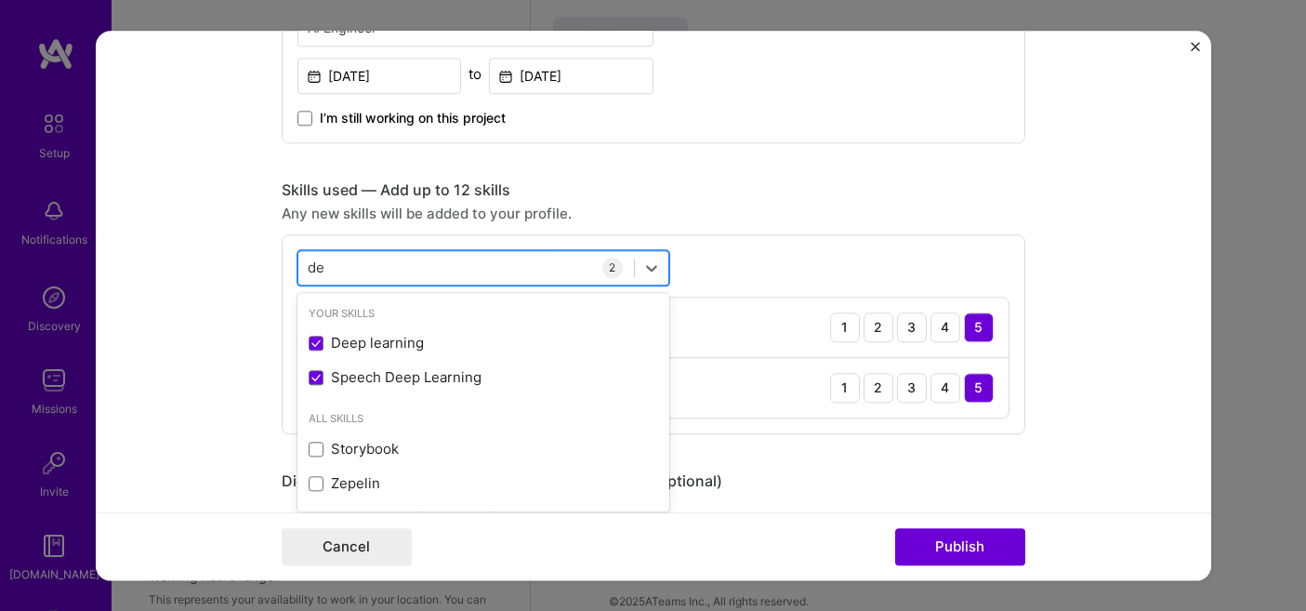
type input "d"
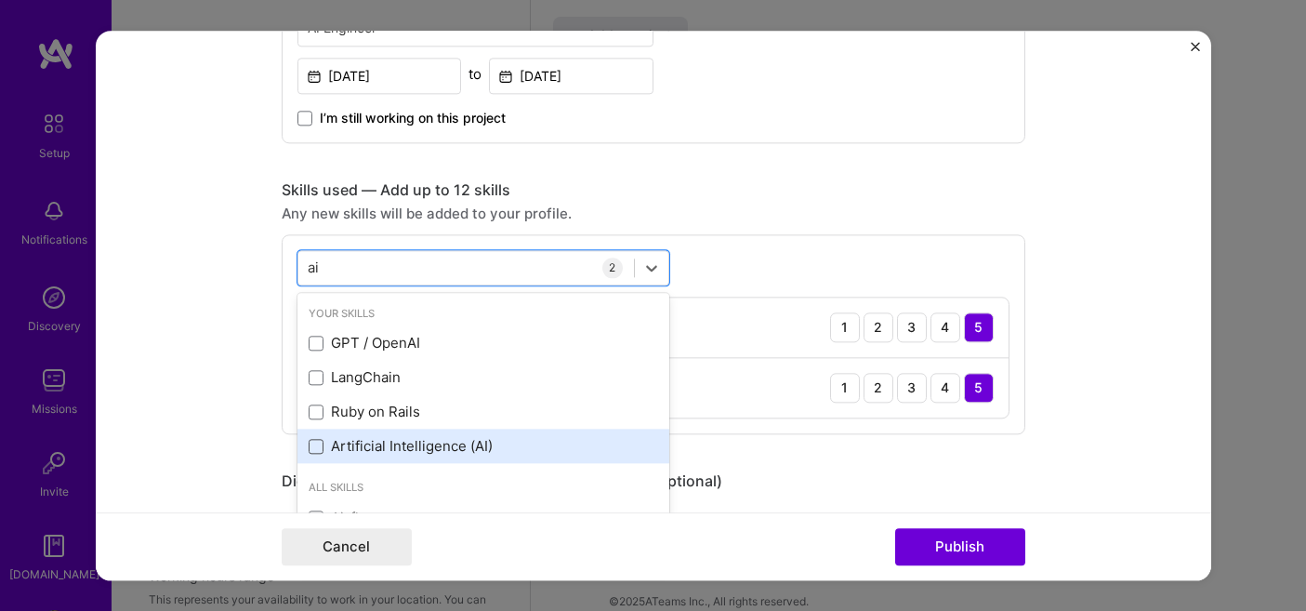
click at [312, 447] on span at bounding box center [316, 446] width 15 height 15
click at [0, 0] on input "checkbox" at bounding box center [0, 0] width 0 height 0
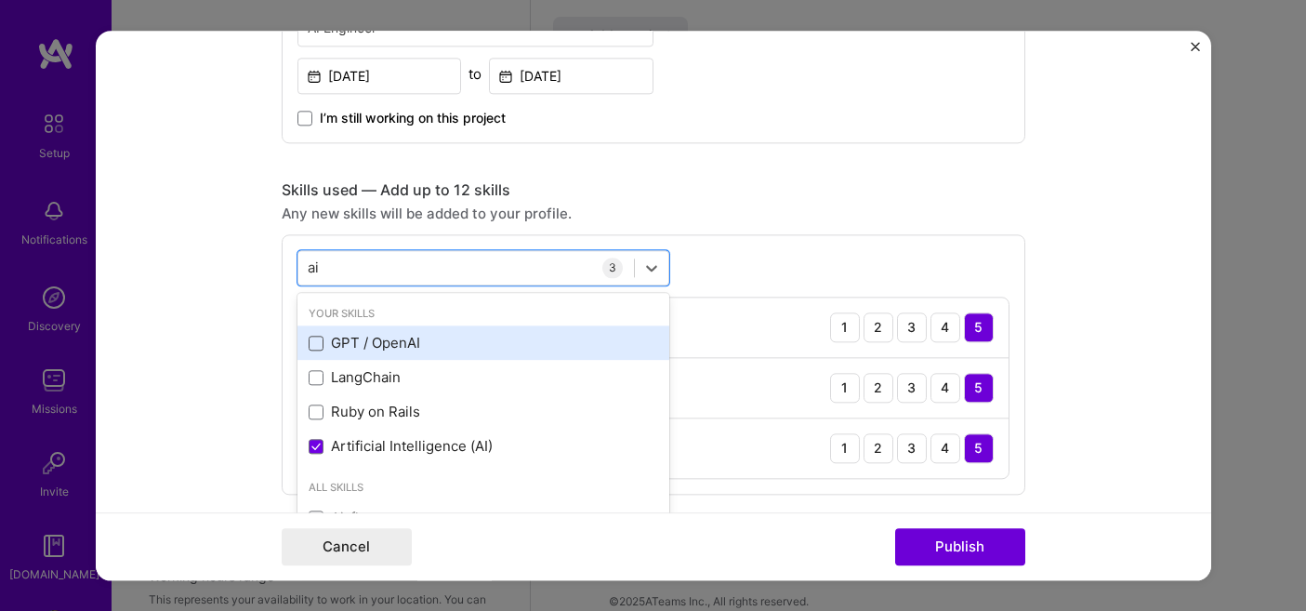
click at [312, 347] on span at bounding box center [316, 343] width 15 height 15
click at [0, 0] on input "checkbox" at bounding box center [0, 0] width 0 height 0
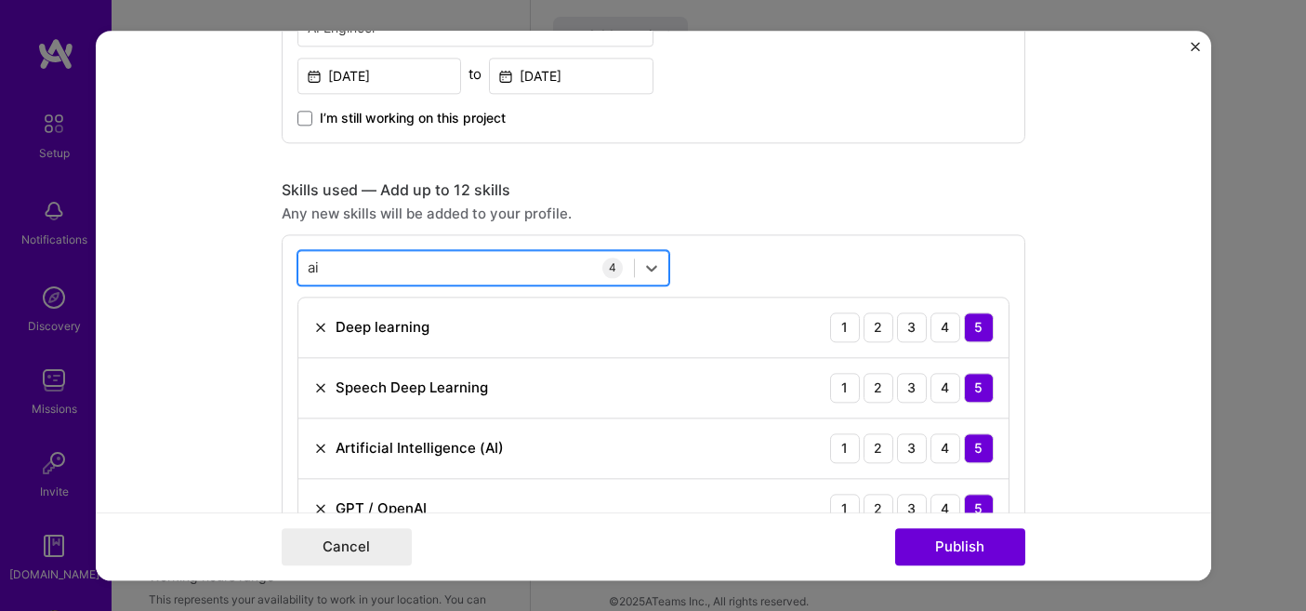
click at [337, 268] on div "ai ai" at bounding box center [466, 267] width 336 height 31
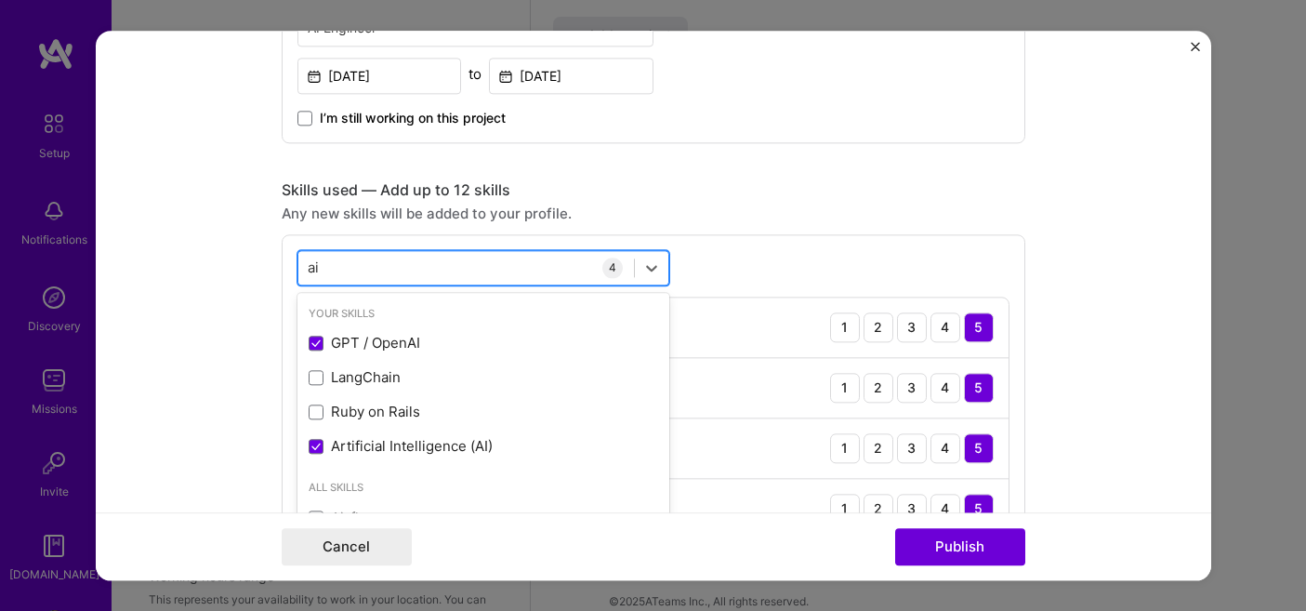
type input "a"
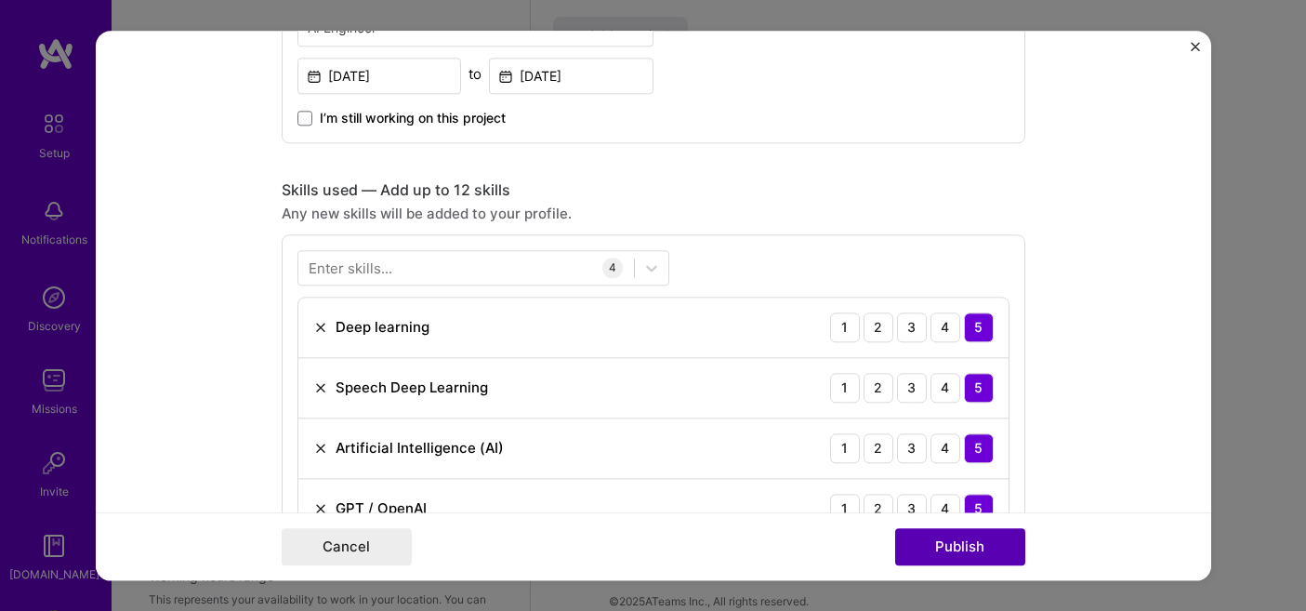
click at [953, 547] on button "Publish" at bounding box center [960, 546] width 130 height 37
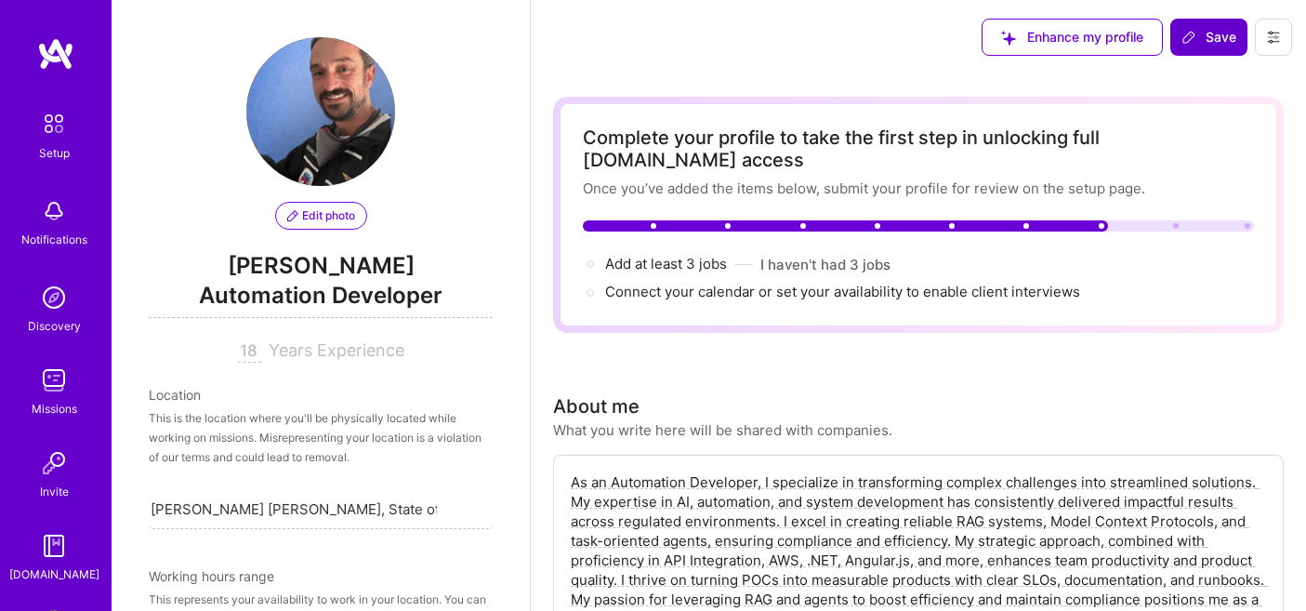
scroll to position [0, 0]
click at [1191, 40] on icon at bounding box center [1188, 37] width 11 height 11
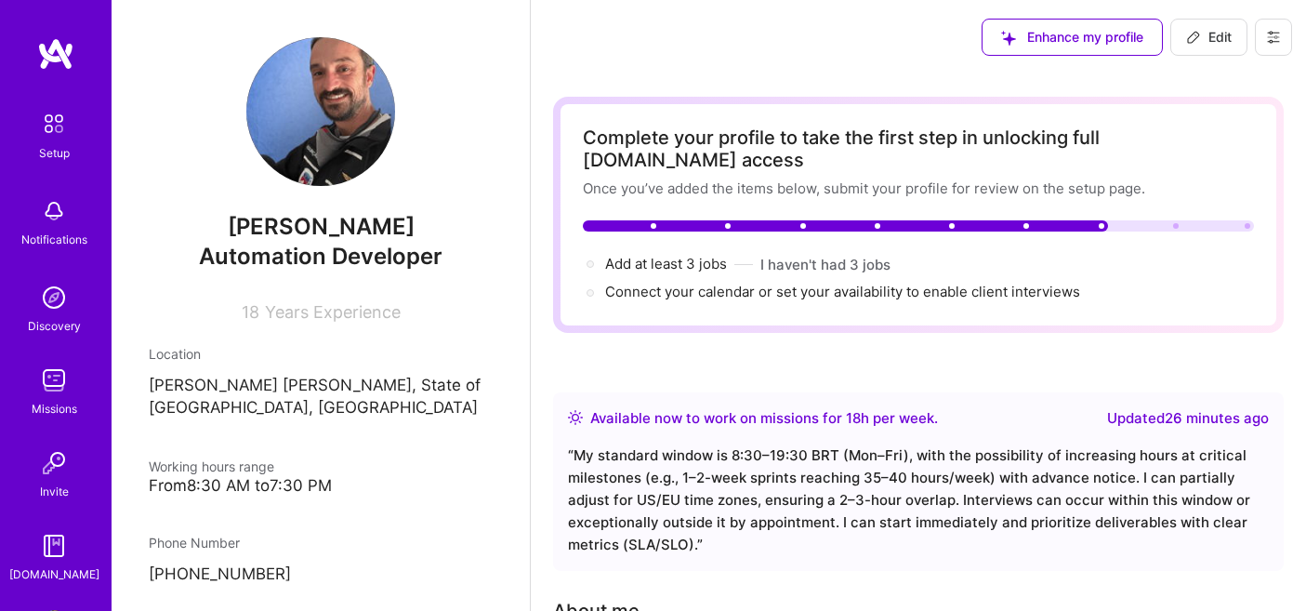
click at [892, 23] on div "Enhance my profile Edit" at bounding box center [918, 37] width 775 height 74
click at [1208, 42] on span "Edit" at bounding box center [1209, 37] width 46 height 19
select select "BR"
select select "Right Now"
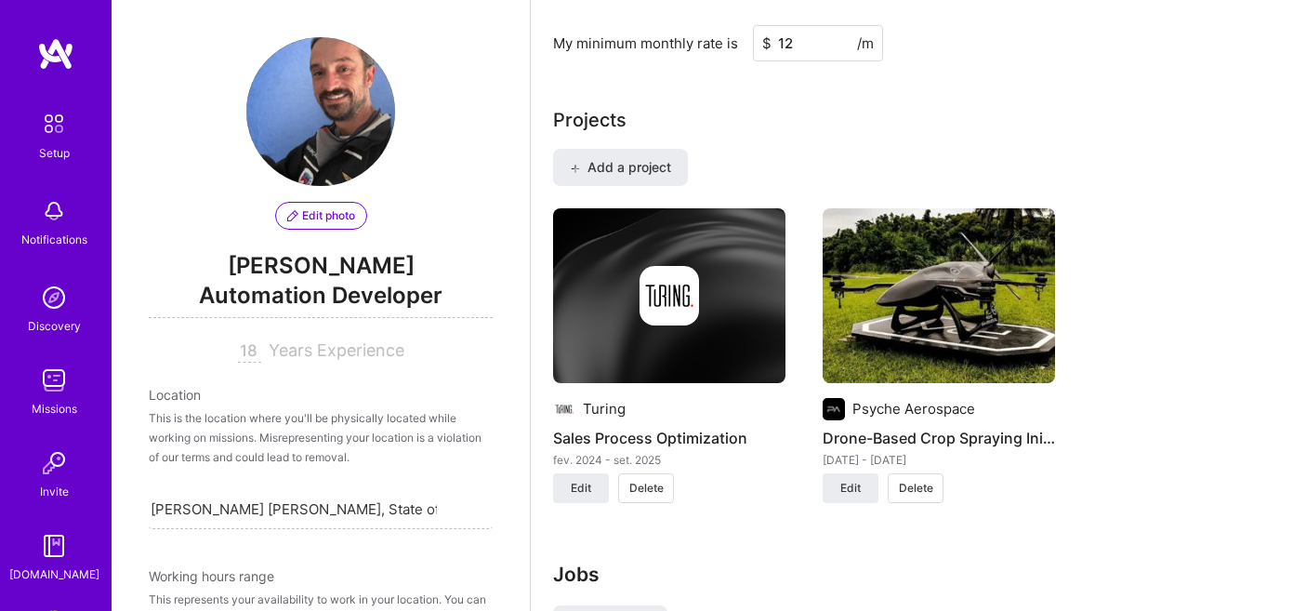
scroll to position [1378, 0]
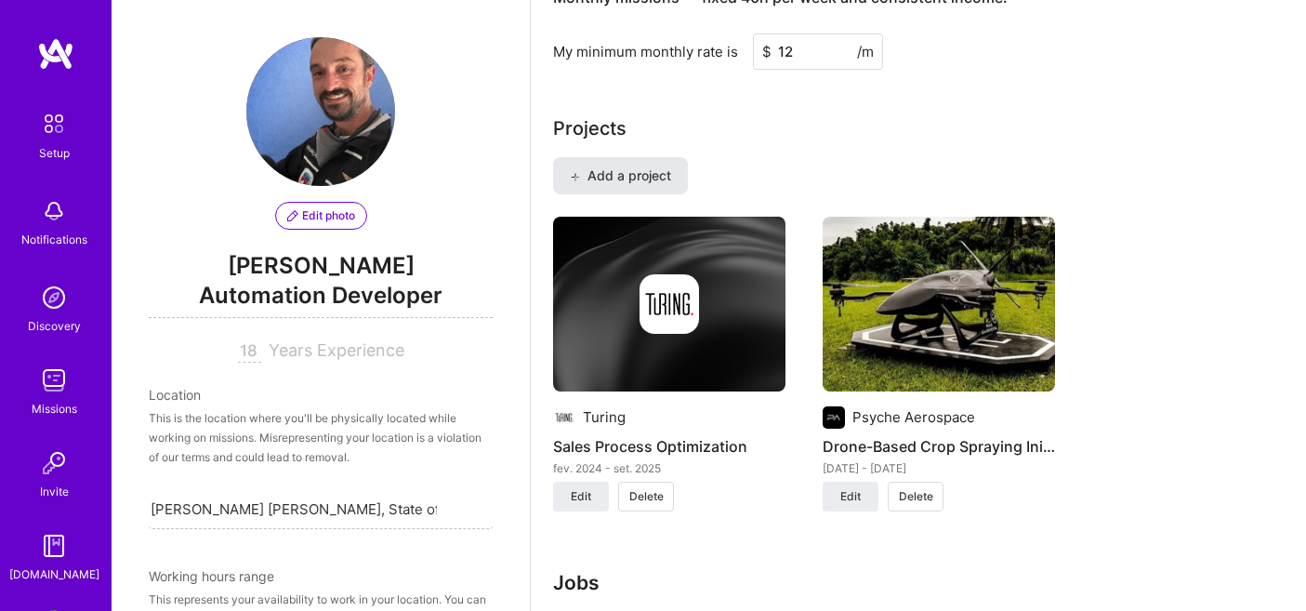
click at [631, 166] on span "Add a project" at bounding box center [620, 175] width 101 height 19
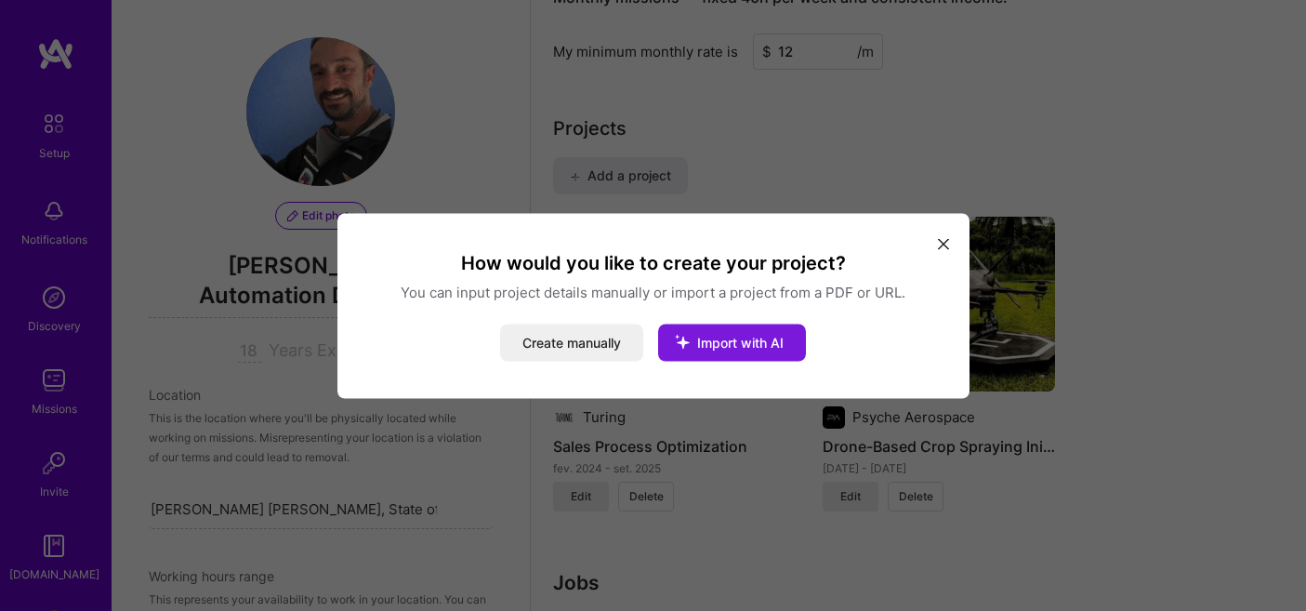
click at [698, 336] on icon "modal" at bounding box center [682, 341] width 48 height 48
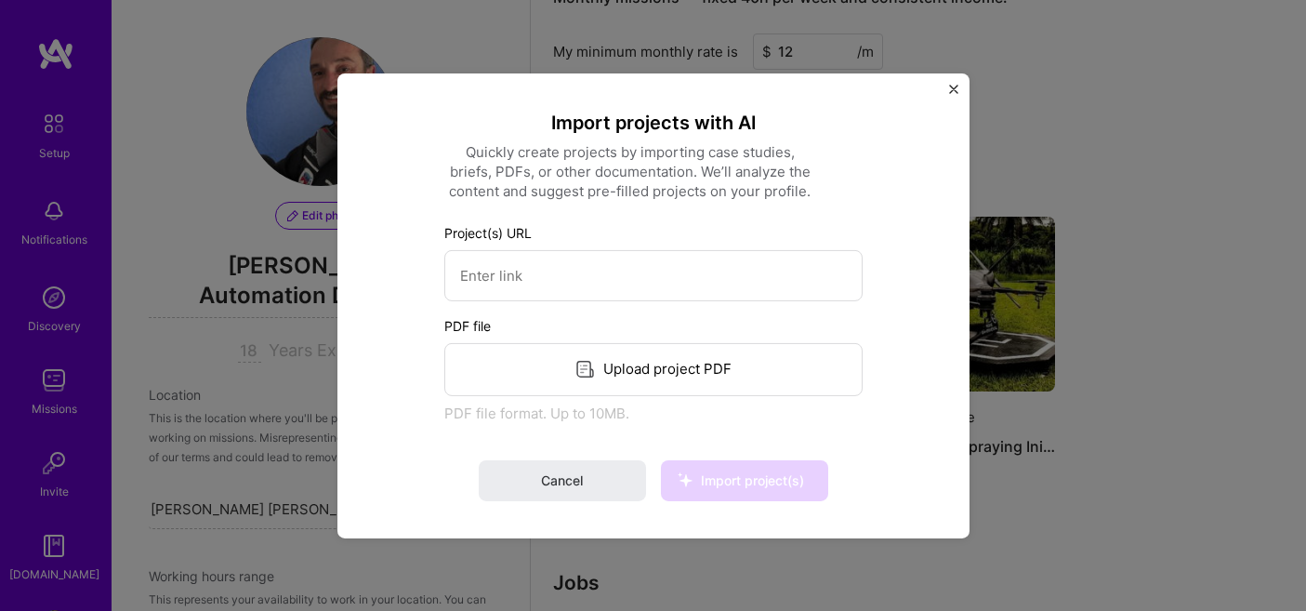
click at [625, 358] on div "Upload project PDF" at bounding box center [653, 368] width 418 height 53
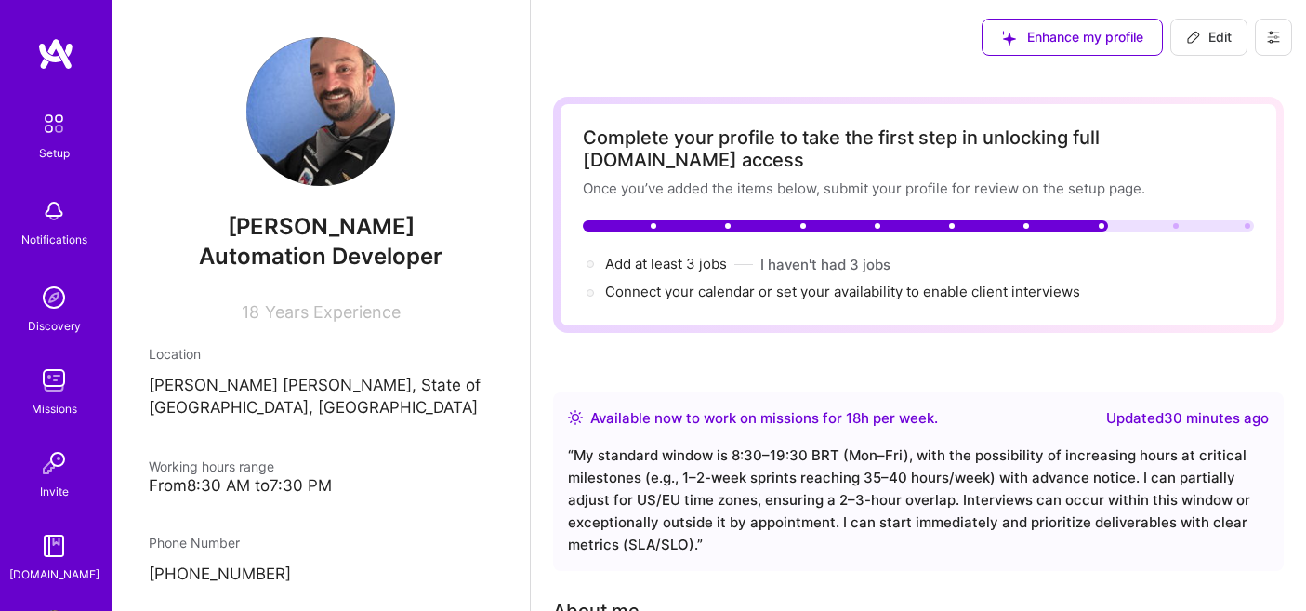
click at [1212, 29] on span "Edit" at bounding box center [1209, 37] width 46 height 19
select select "BR"
select select "Right Now"
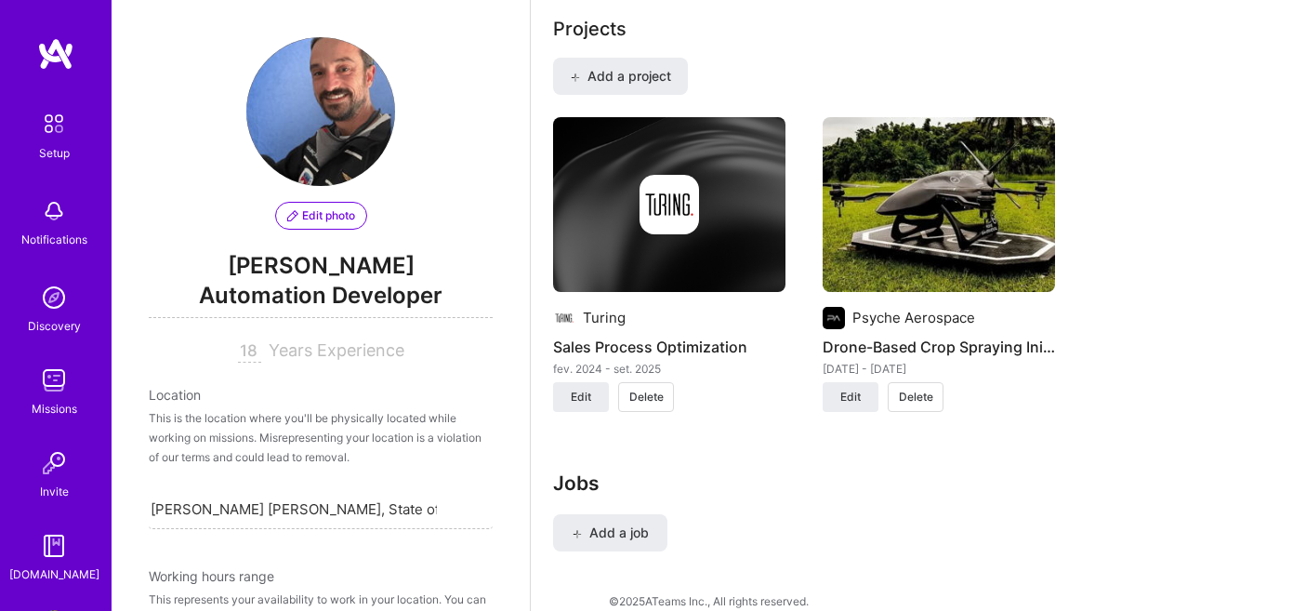
scroll to position [1476, 0]
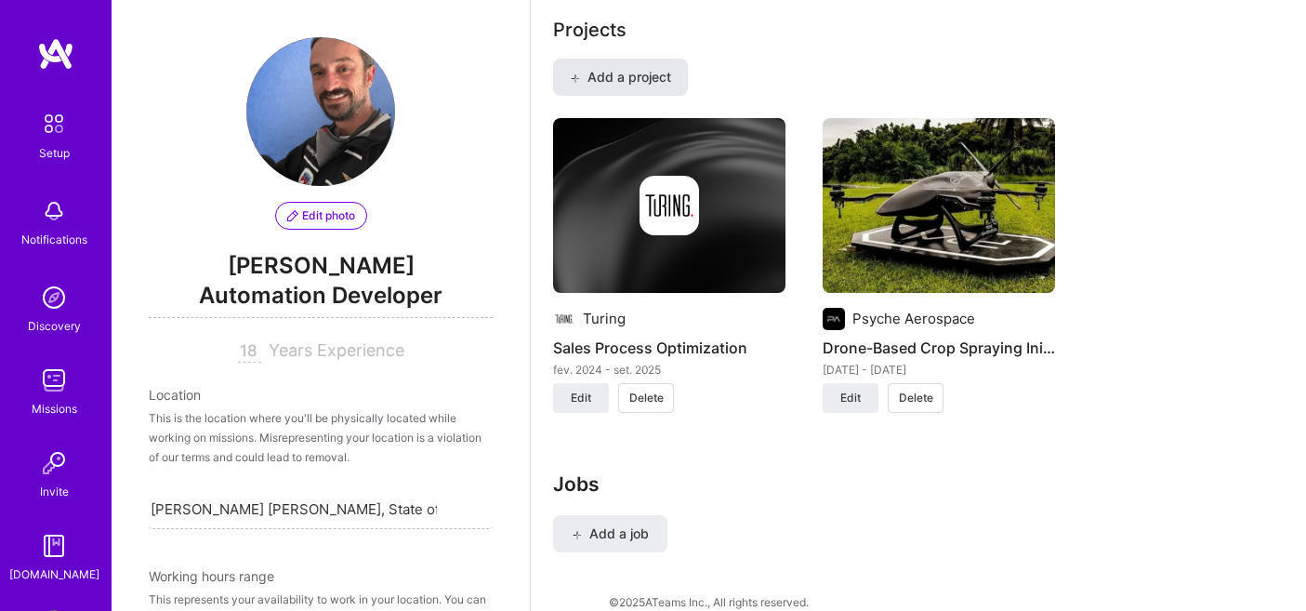
click at [631, 68] on span "Add a project" at bounding box center [620, 77] width 101 height 19
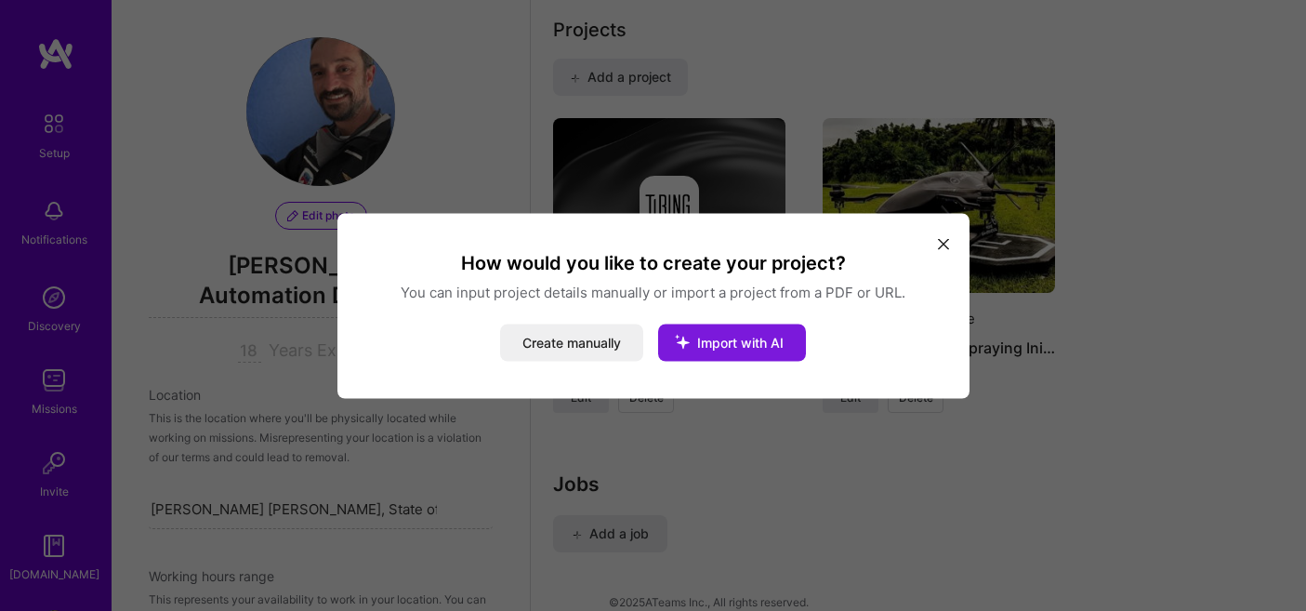
click at [736, 350] on button "Import with AI" at bounding box center [732, 342] width 148 height 37
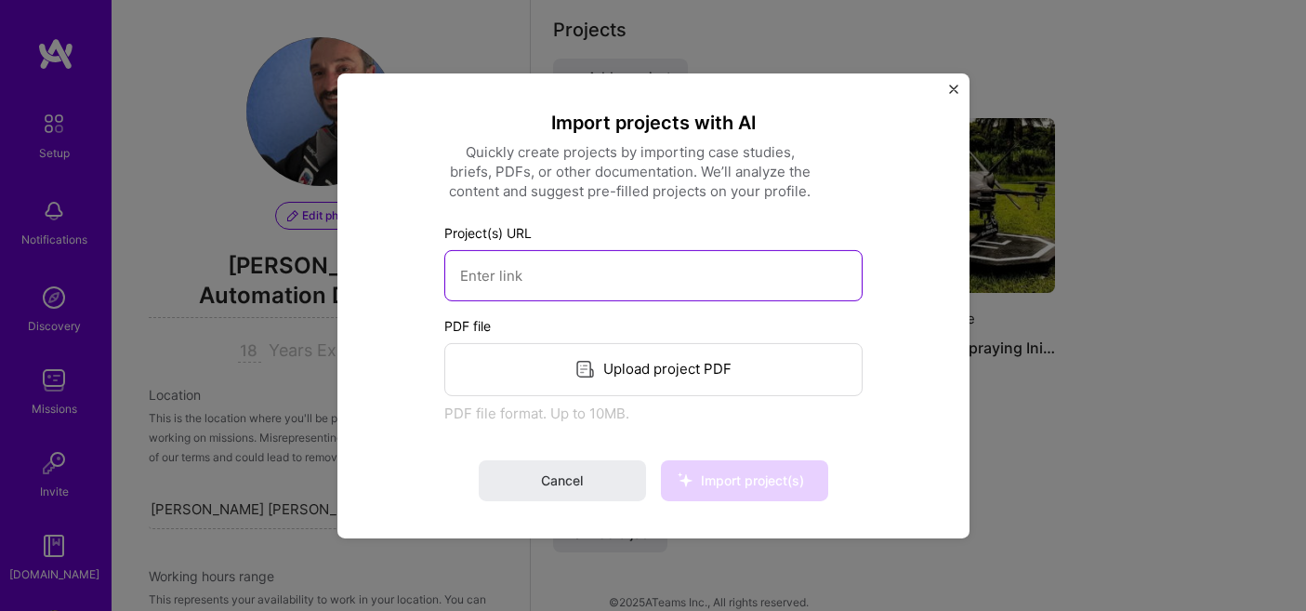
click at [605, 260] on input at bounding box center [653, 274] width 418 height 51
paste input "[URL][DOMAIN_NAME]"
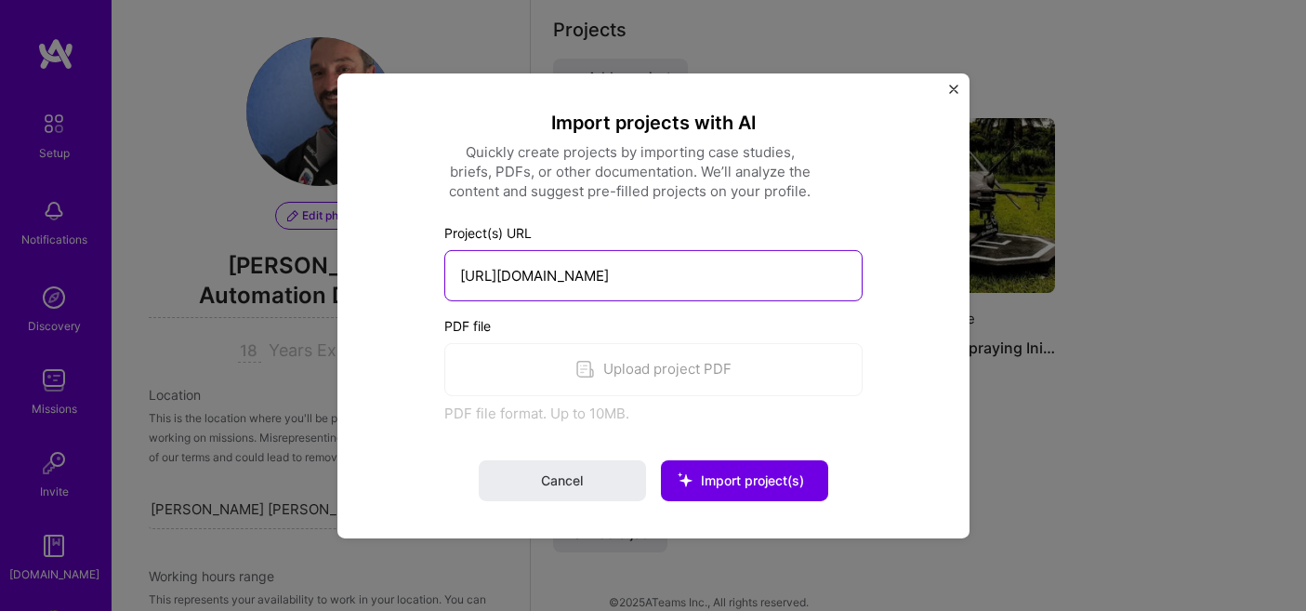
type input "[URL][DOMAIN_NAME]"
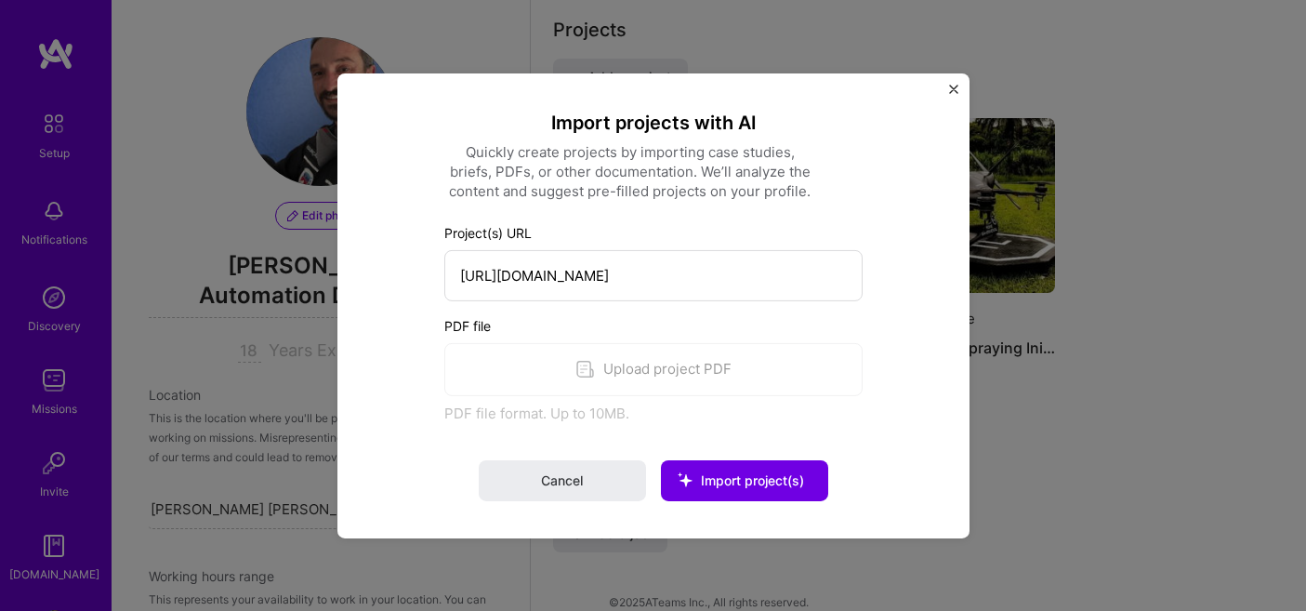
click at [619, 369] on div "PDF file Upload project PDF PDF file format. Up to 10MB." at bounding box center [653, 368] width 418 height 107
click at [619, 333] on label "PDF file" at bounding box center [653, 325] width 418 height 20
click at [623, 376] on div "PDF file Upload project PDF PDF file format. Up to 10MB." at bounding box center [653, 368] width 418 height 107
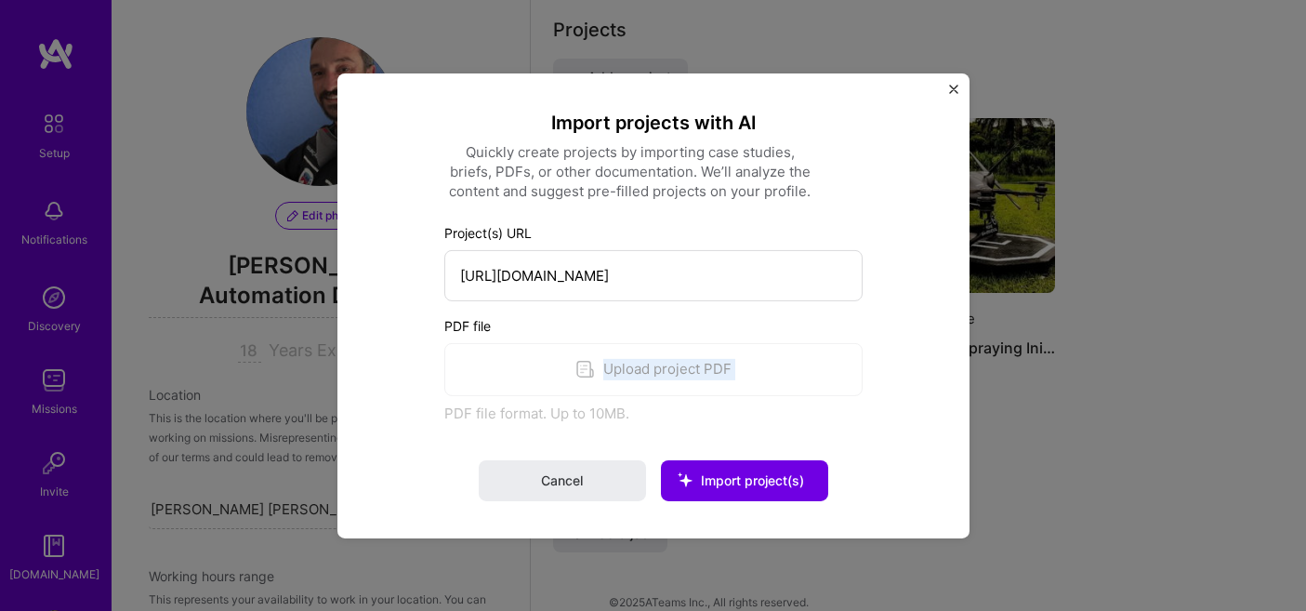
click at [623, 376] on div "PDF file Upload project PDF PDF file format. Up to 10MB." at bounding box center [653, 368] width 418 height 107
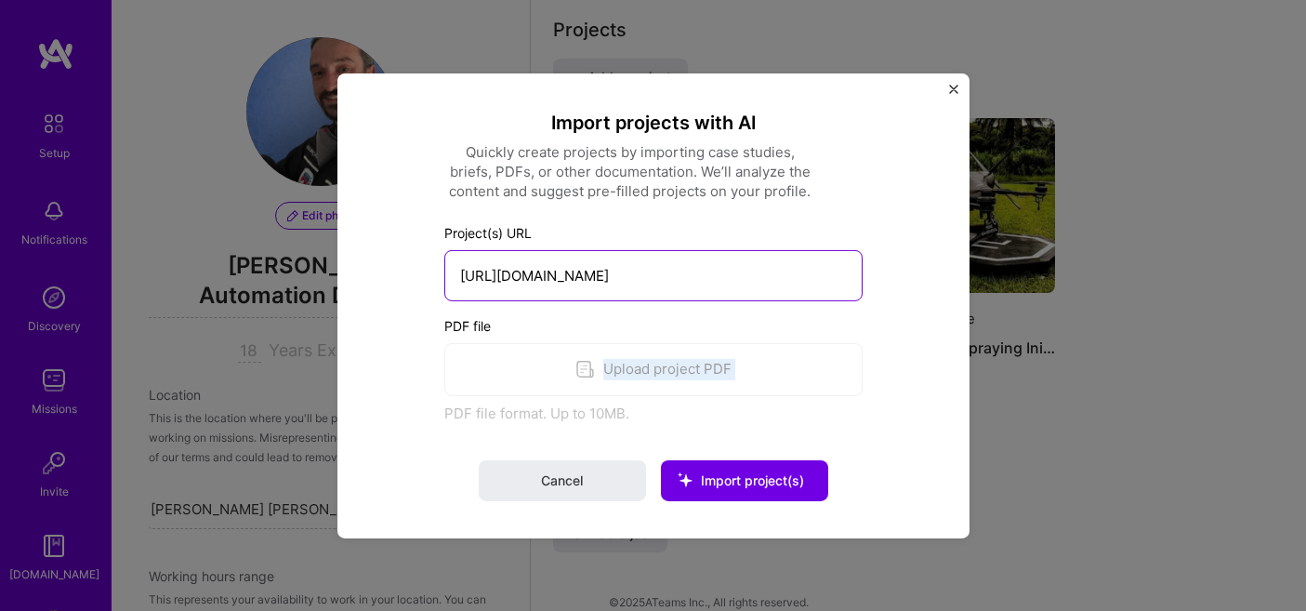
click at [765, 279] on input "[URL][DOMAIN_NAME]" at bounding box center [653, 274] width 418 height 51
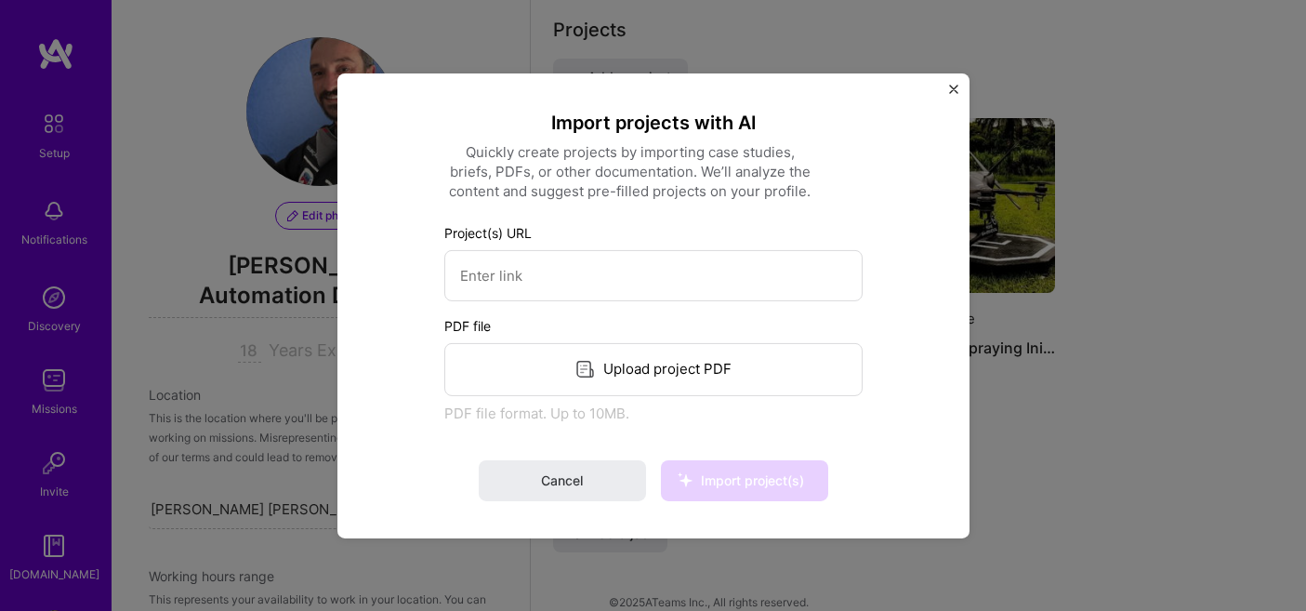
click at [715, 354] on div "Upload project PDF" at bounding box center [653, 368] width 418 height 53
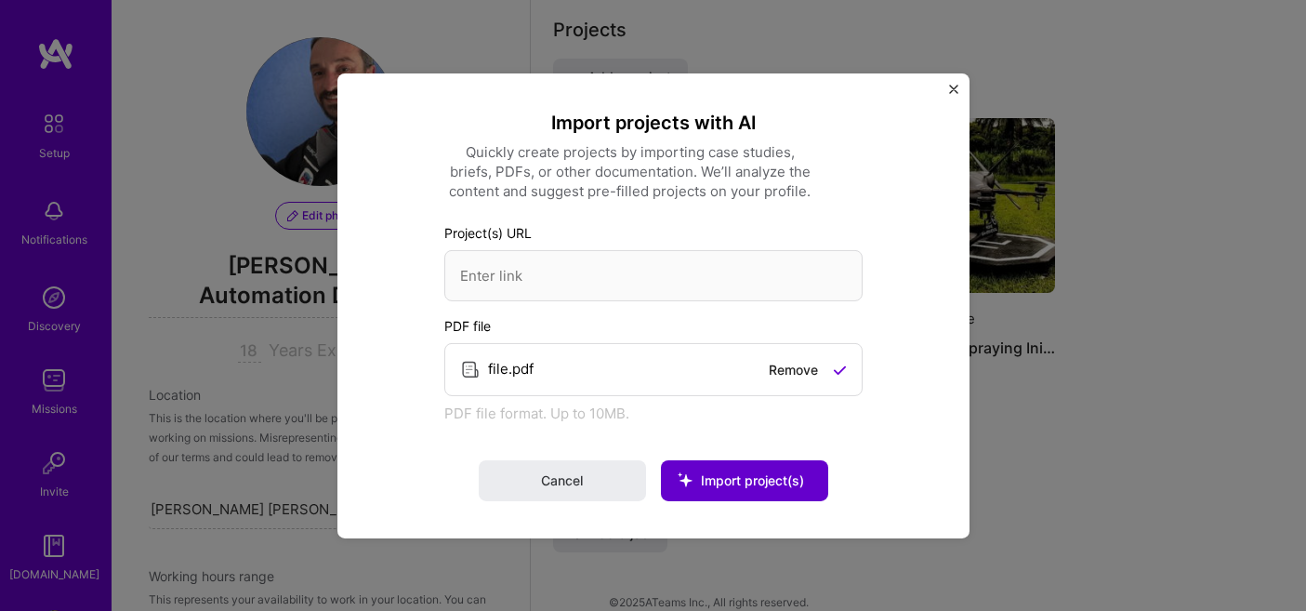
click at [758, 477] on span "Import project(s)" at bounding box center [752, 480] width 103 height 16
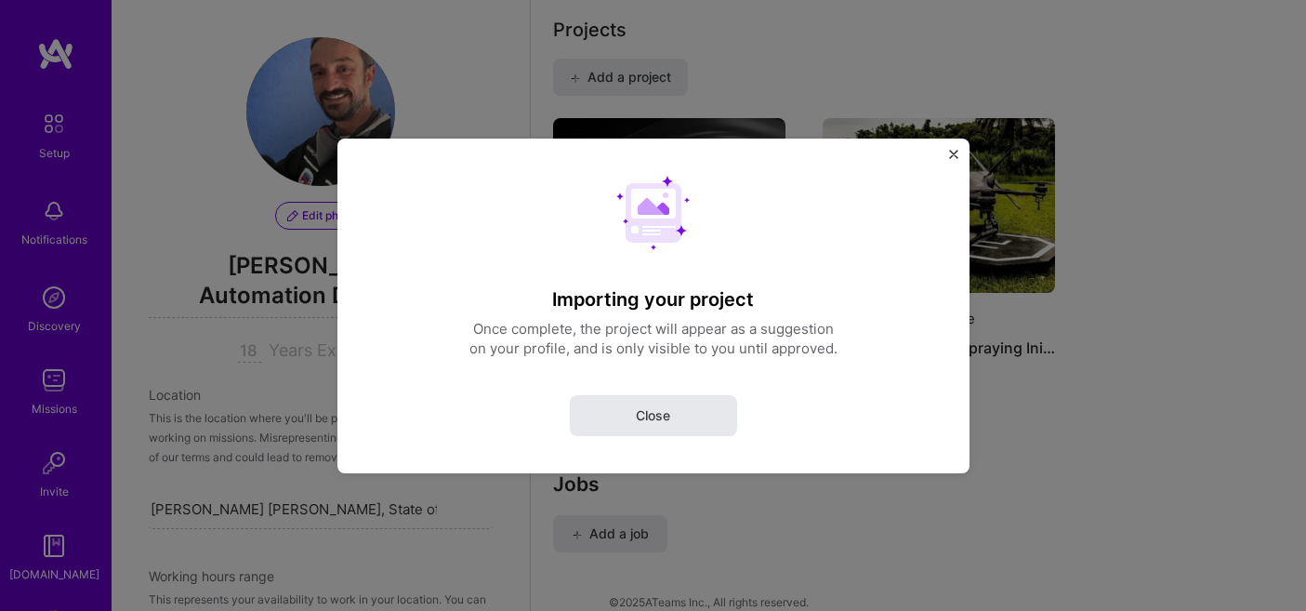
click at [680, 416] on button "Close" at bounding box center [653, 414] width 167 height 41
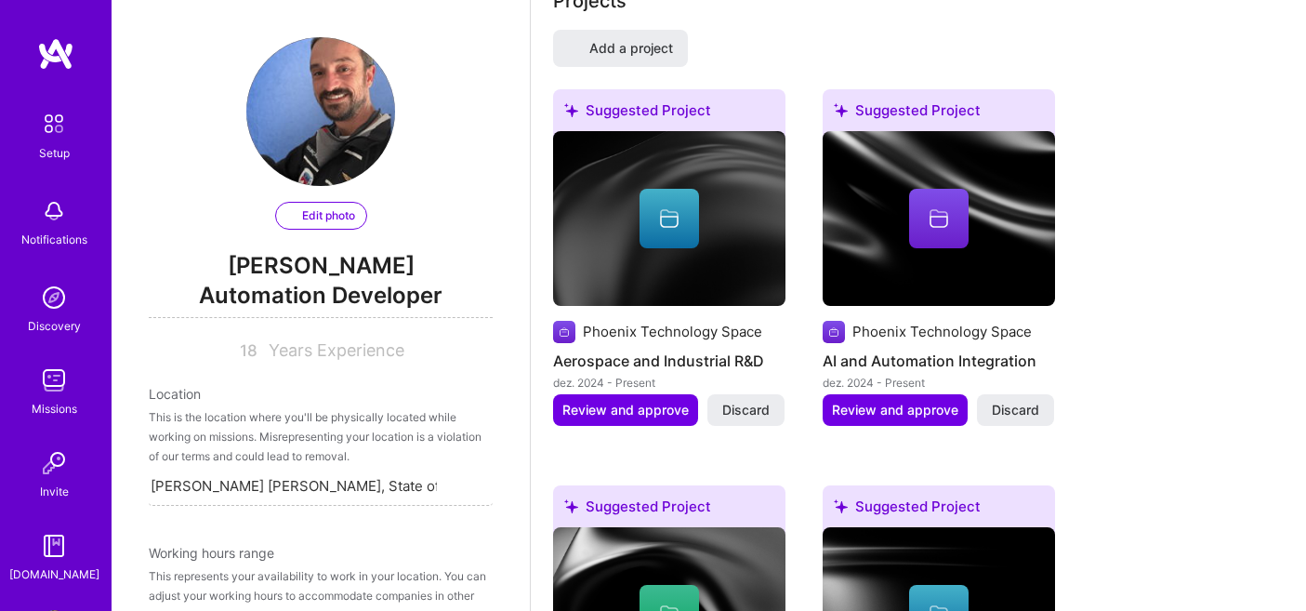
select select "BR"
select select "Right Now"
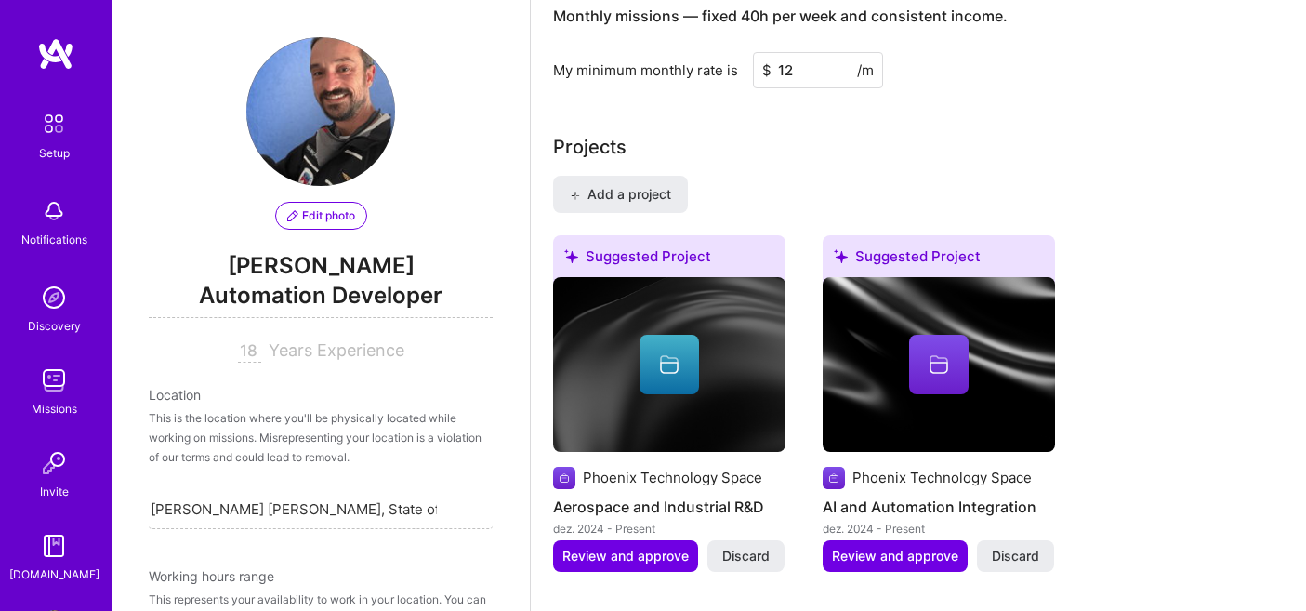
scroll to position [1380, 0]
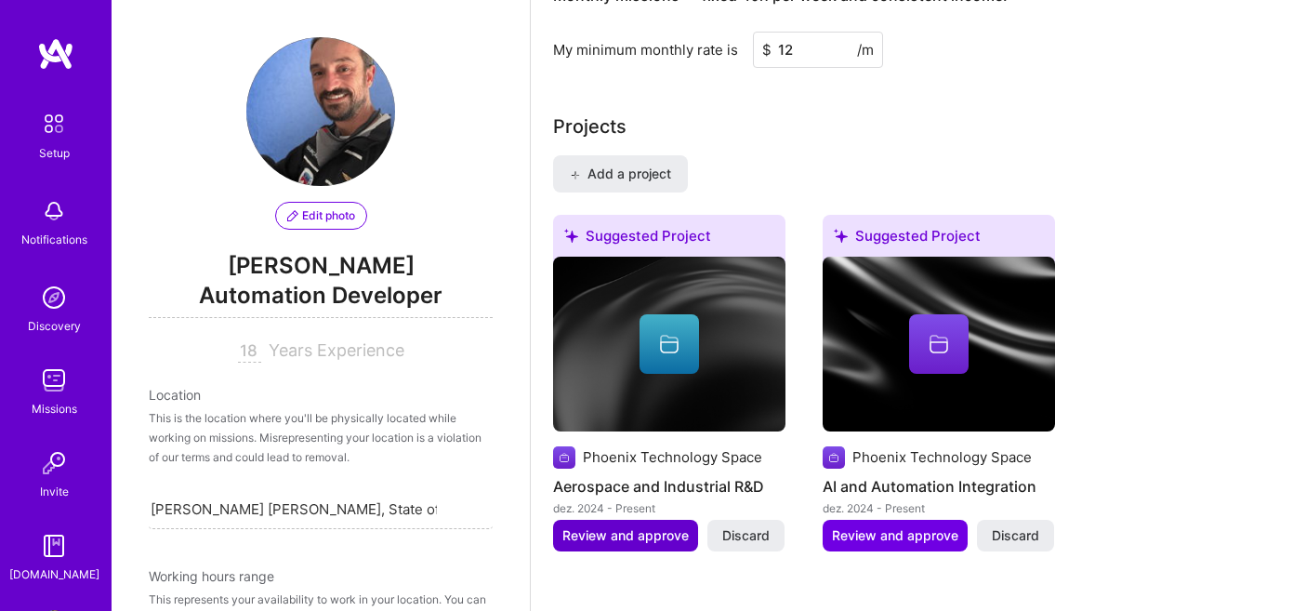
click at [624, 526] on span "Review and approve" at bounding box center [625, 535] width 126 height 19
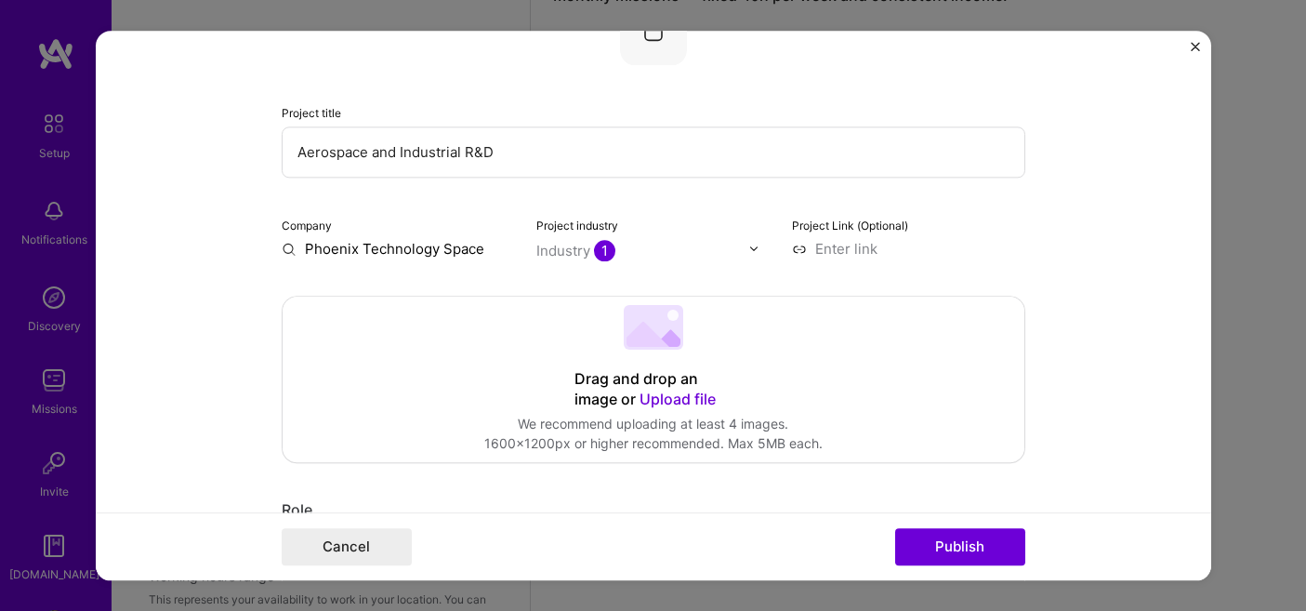
scroll to position [165, 0]
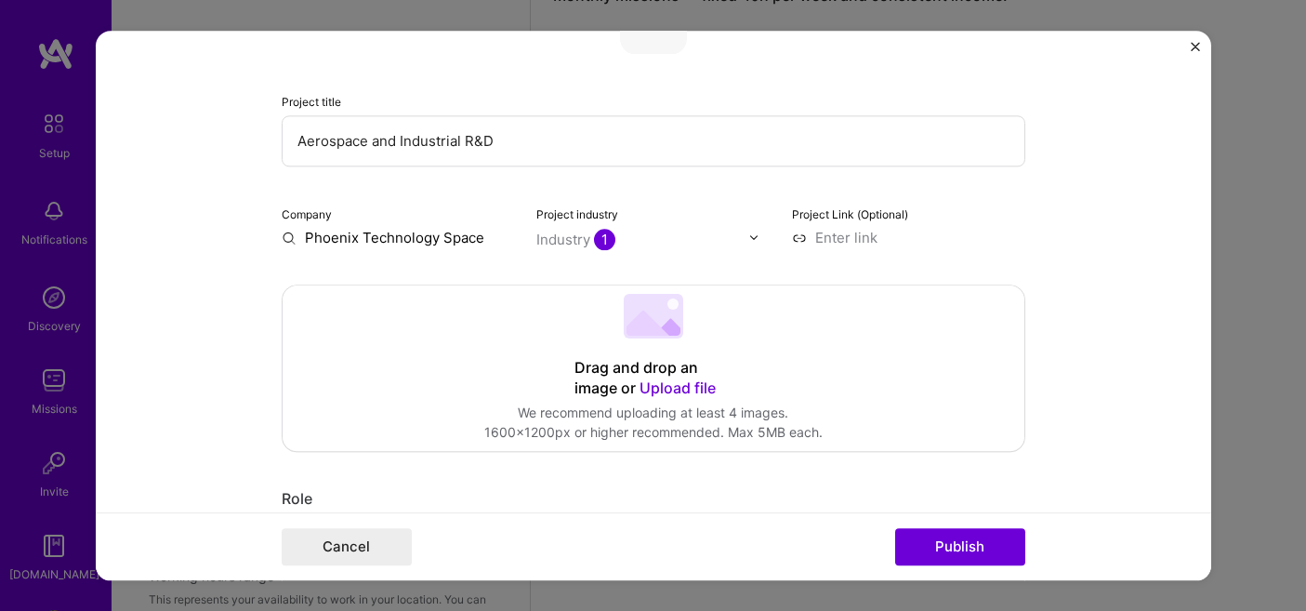
click at [682, 387] on span "Upload file" at bounding box center [678, 387] width 76 height 19
click at [669, 382] on span "Upload file" at bounding box center [678, 387] width 76 height 19
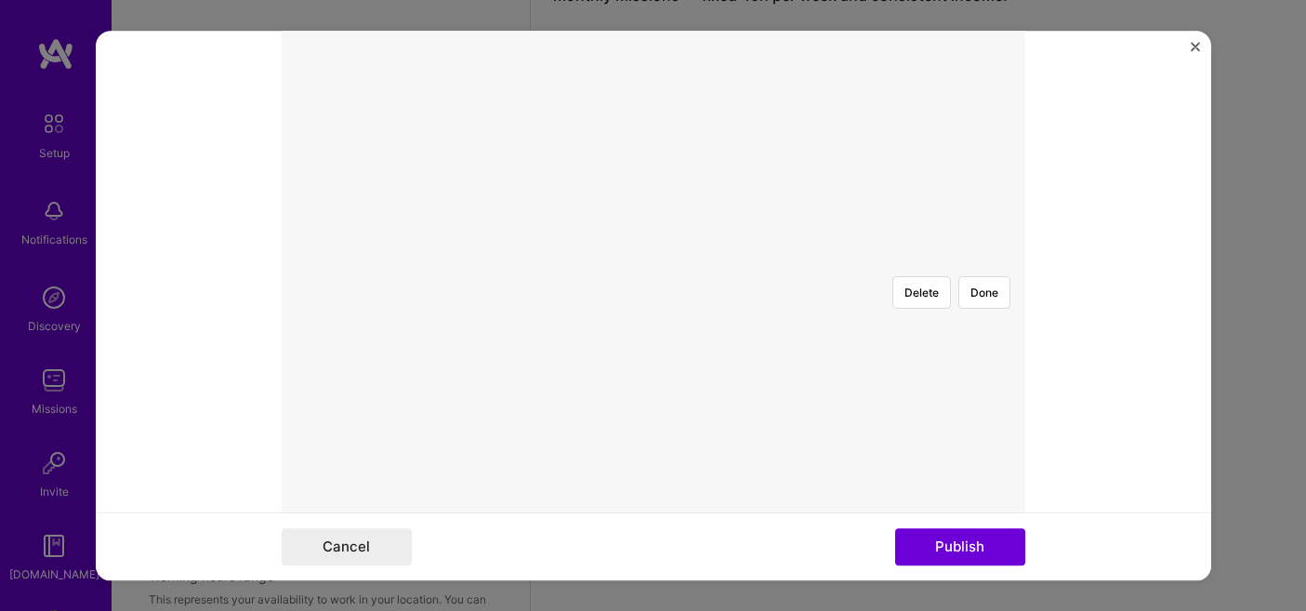
scroll to position [467, 0]
click at [364, 10] on div "Editing suggested project This project is suggested based on your LinkedIn, res…" at bounding box center [653, 305] width 1306 height 611
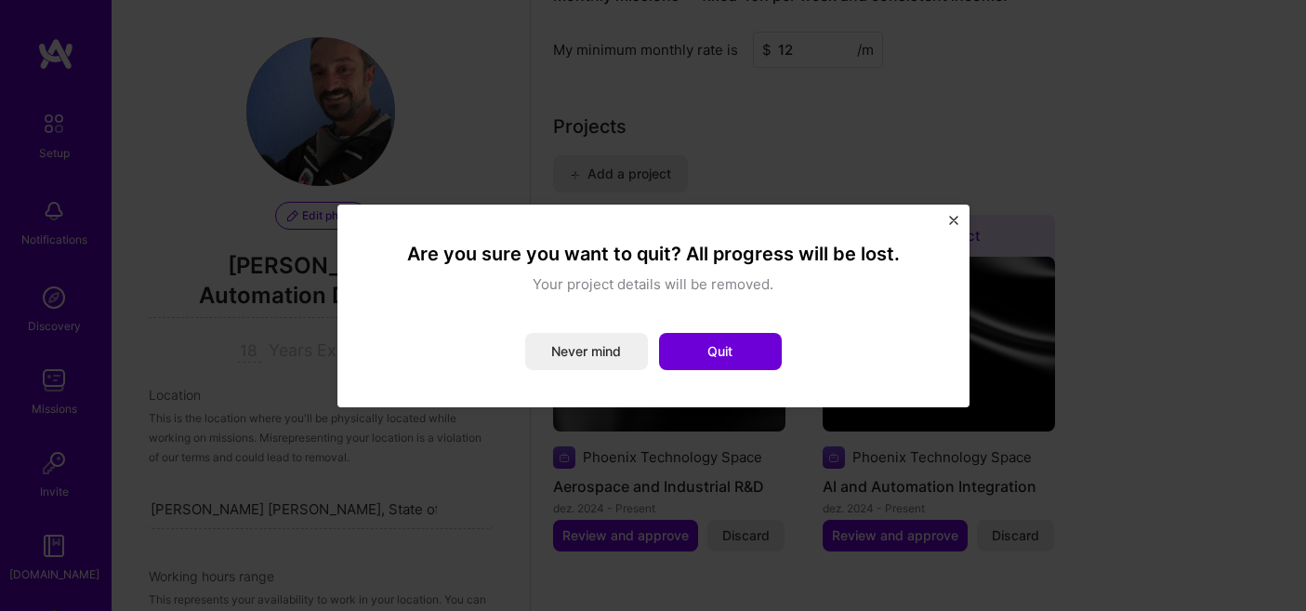
click at [951, 218] on img "Close" at bounding box center [953, 220] width 9 height 9
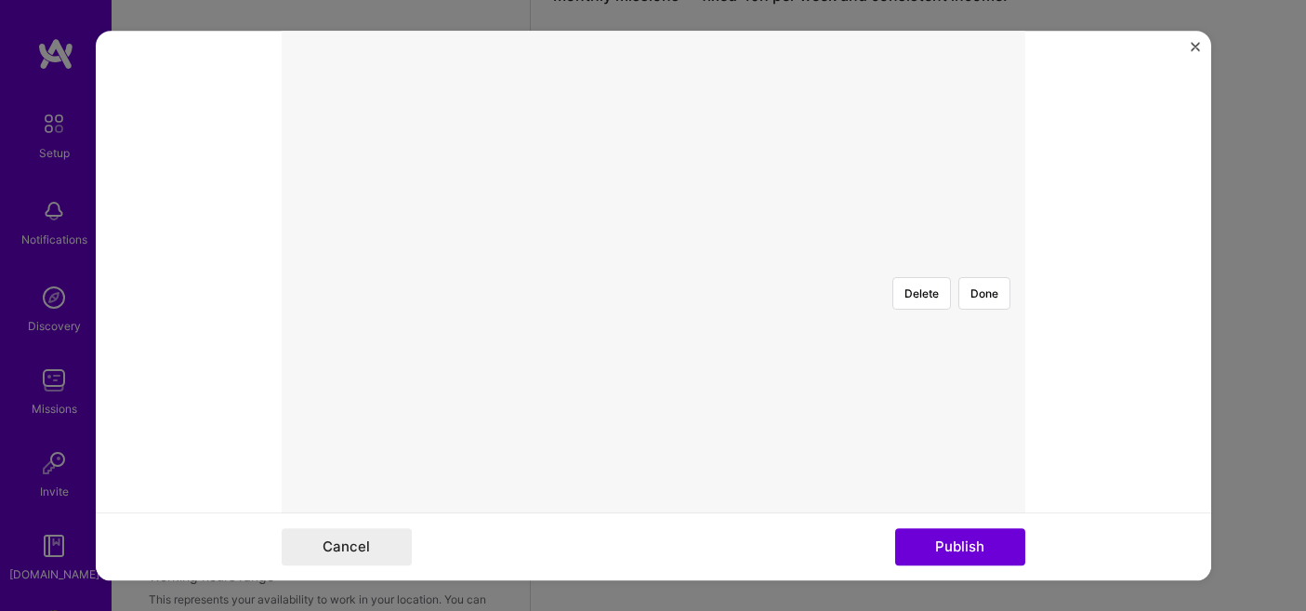
click at [812, 317] on div at bounding box center [1021, 474] width 419 height 315
click at [931, 539] on button "Publish" at bounding box center [960, 546] width 130 height 37
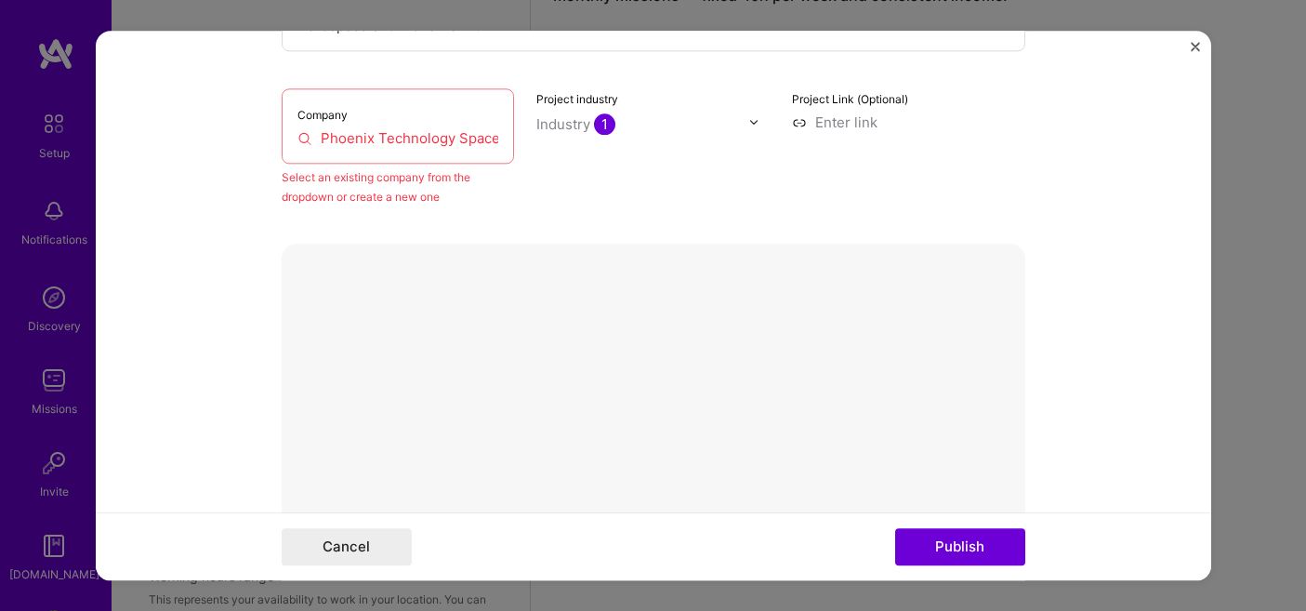
scroll to position [310, 0]
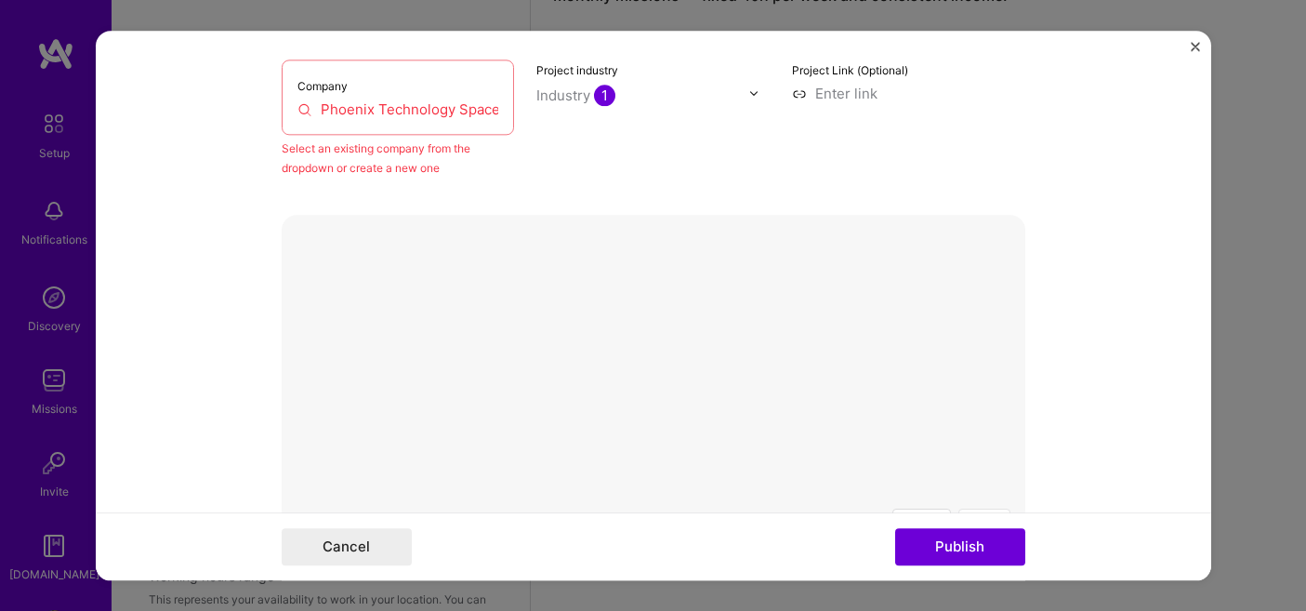
click at [987, 509] on button "Done" at bounding box center [984, 525] width 52 height 33
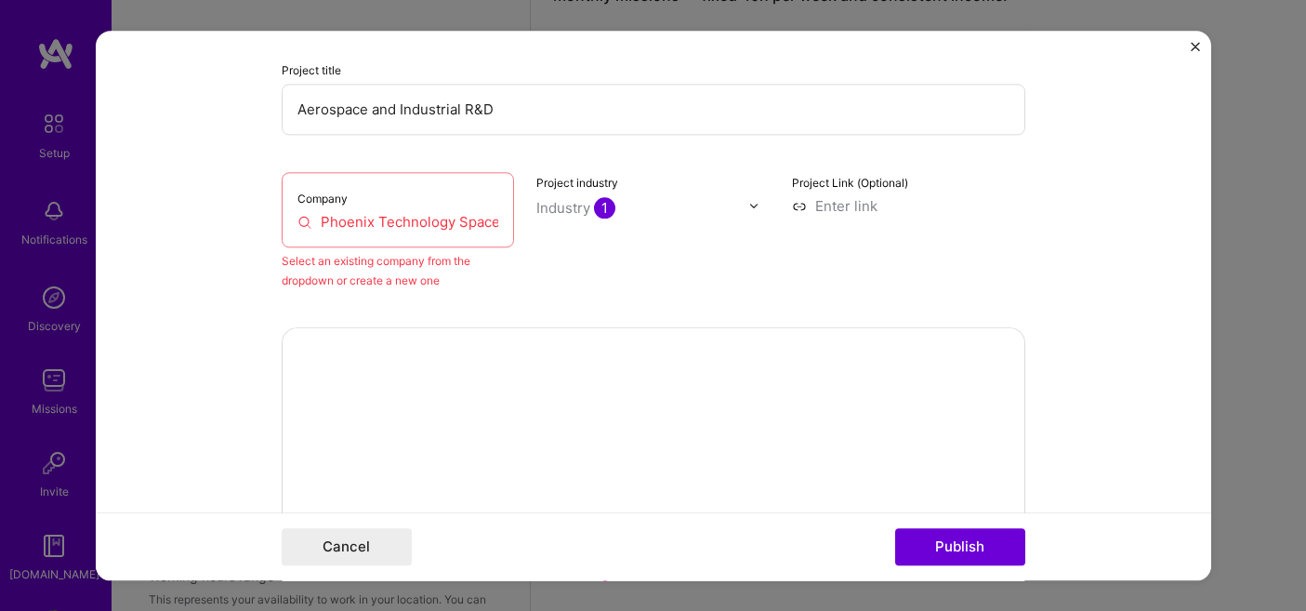
scroll to position [183, 0]
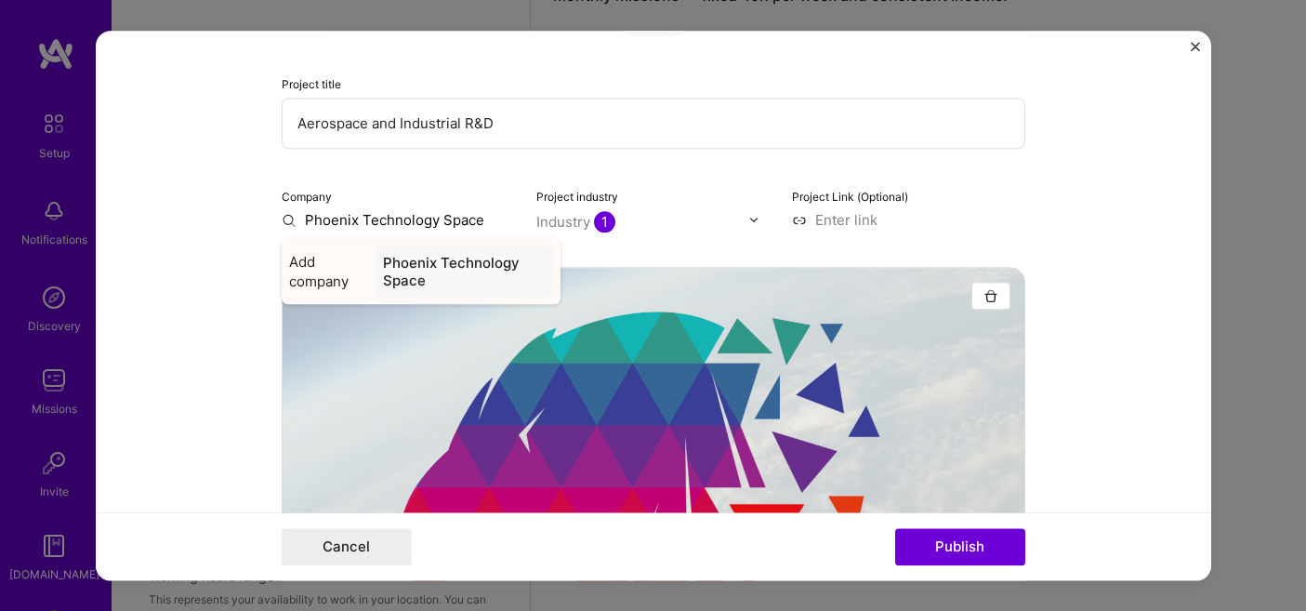
type input "Phoenix Technology Space"
click at [442, 261] on div "Phoenix Technology Space" at bounding box center [465, 271] width 178 height 50
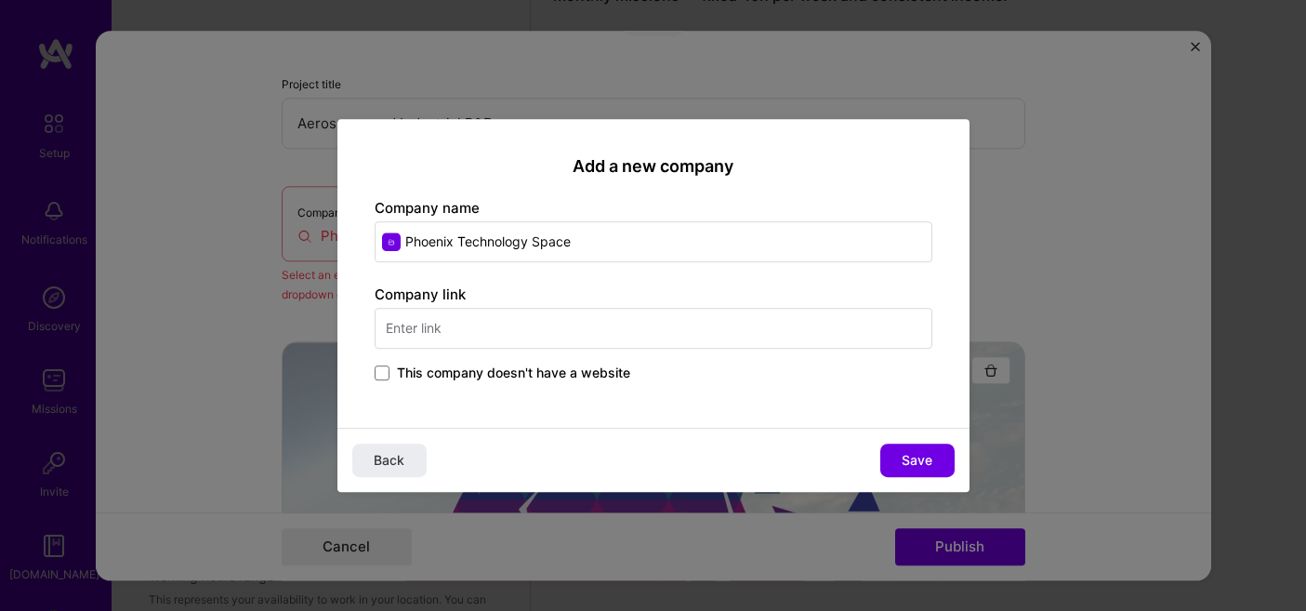
click at [566, 335] on input "text" at bounding box center [654, 328] width 558 height 41
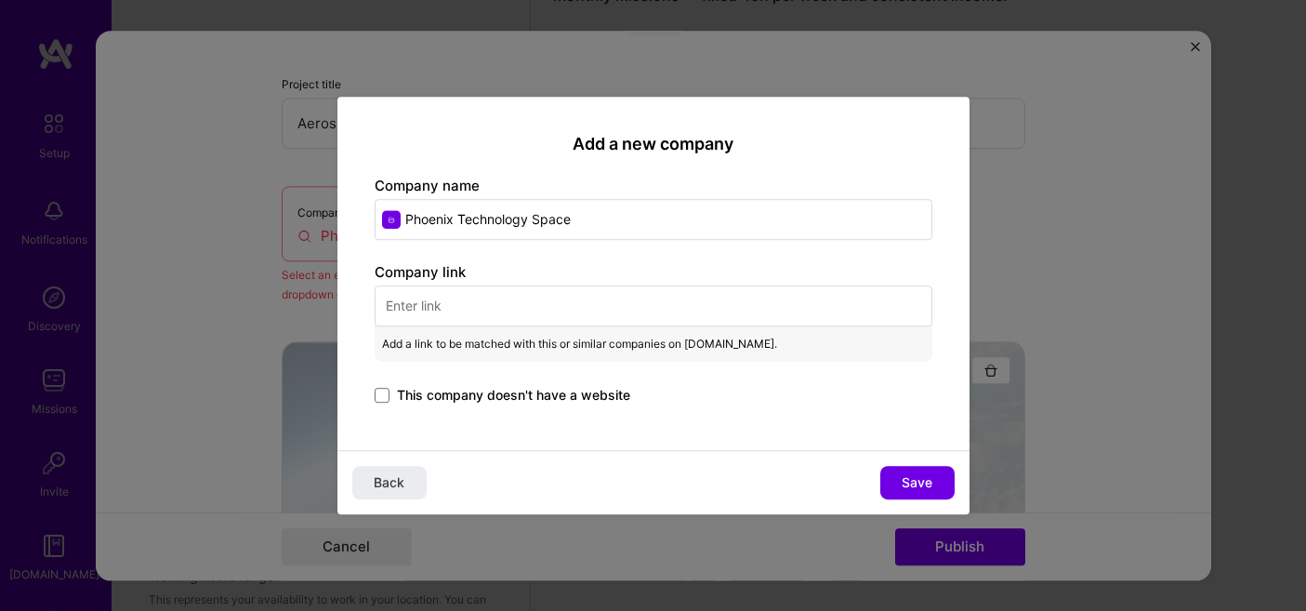
paste input "g1374 2.png"
type input "g1374 2.png"
paste input "[URL][DOMAIN_NAME]"
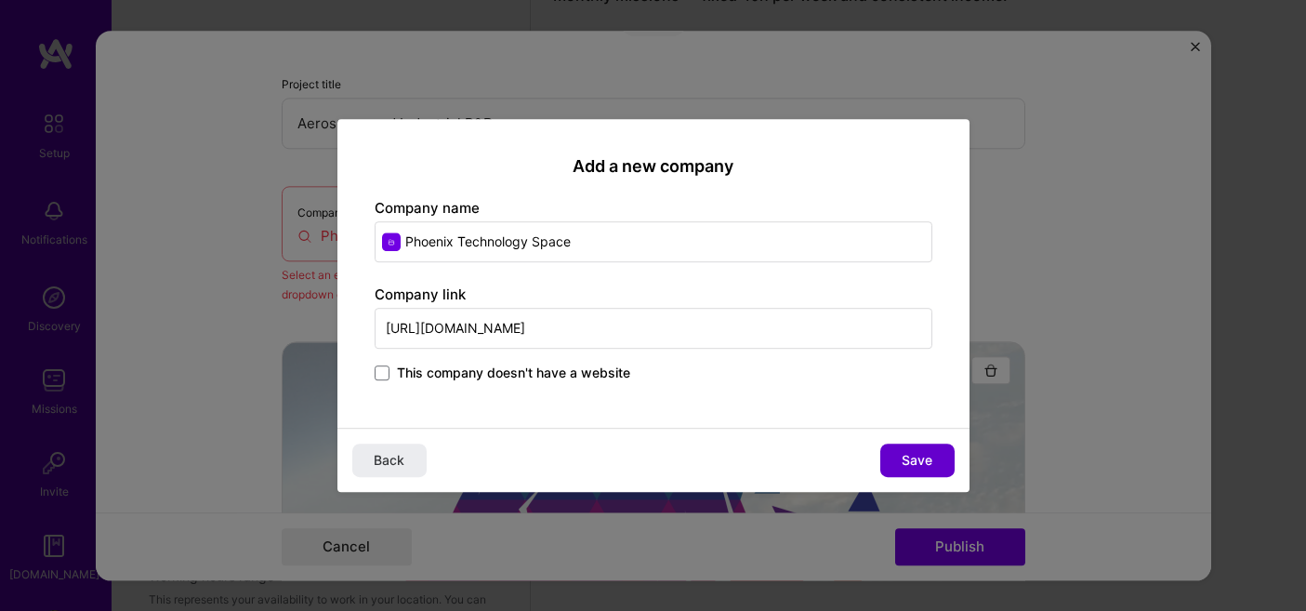
type input "[URL][DOMAIN_NAME]"
click at [927, 460] on span "Save" at bounding box center [917, 460] width 31 height 19
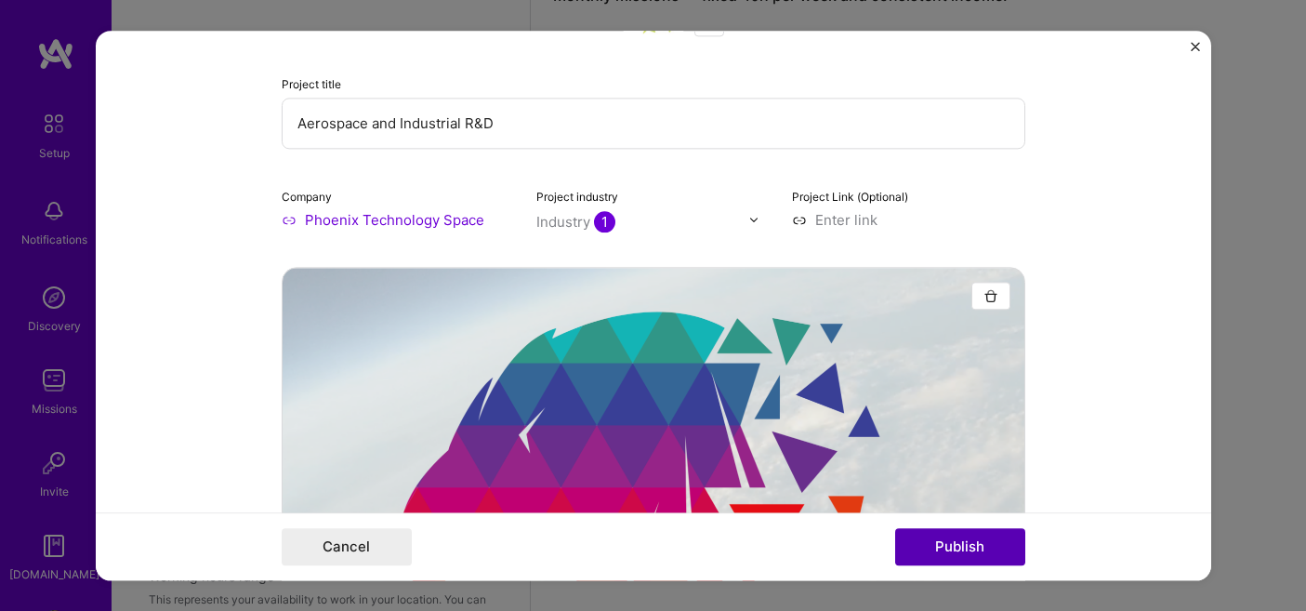
click at [952, 545] on button "Publish" at bounding box center [960, 546] width 130 height 37
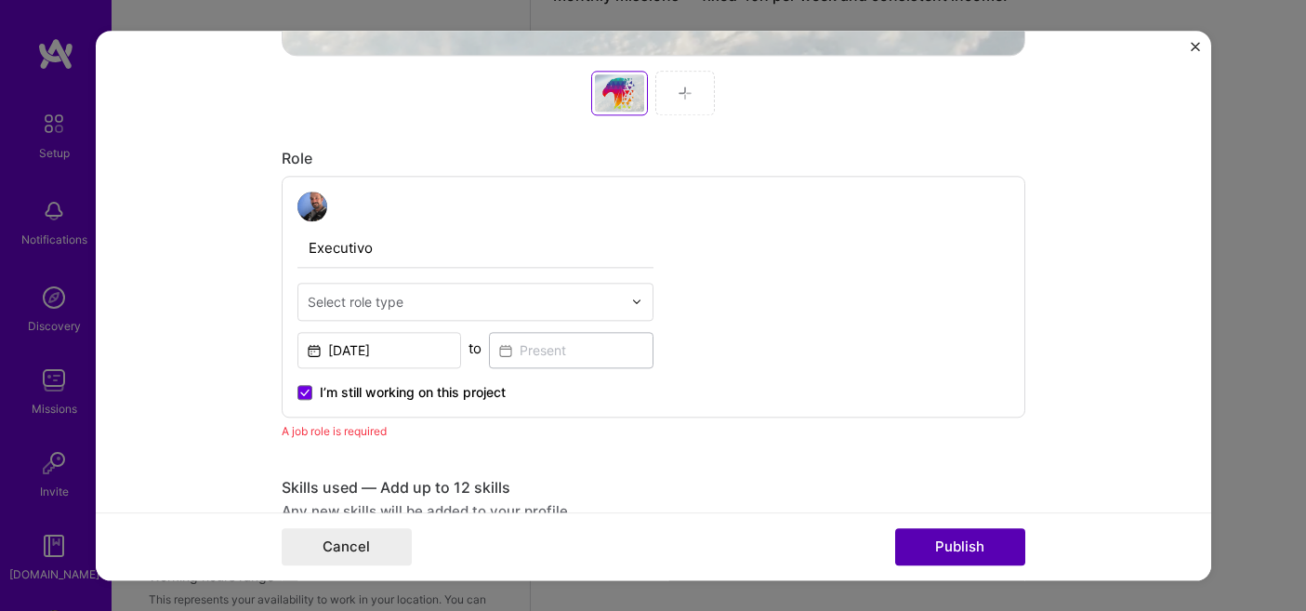
scroll to position [1070, 0]
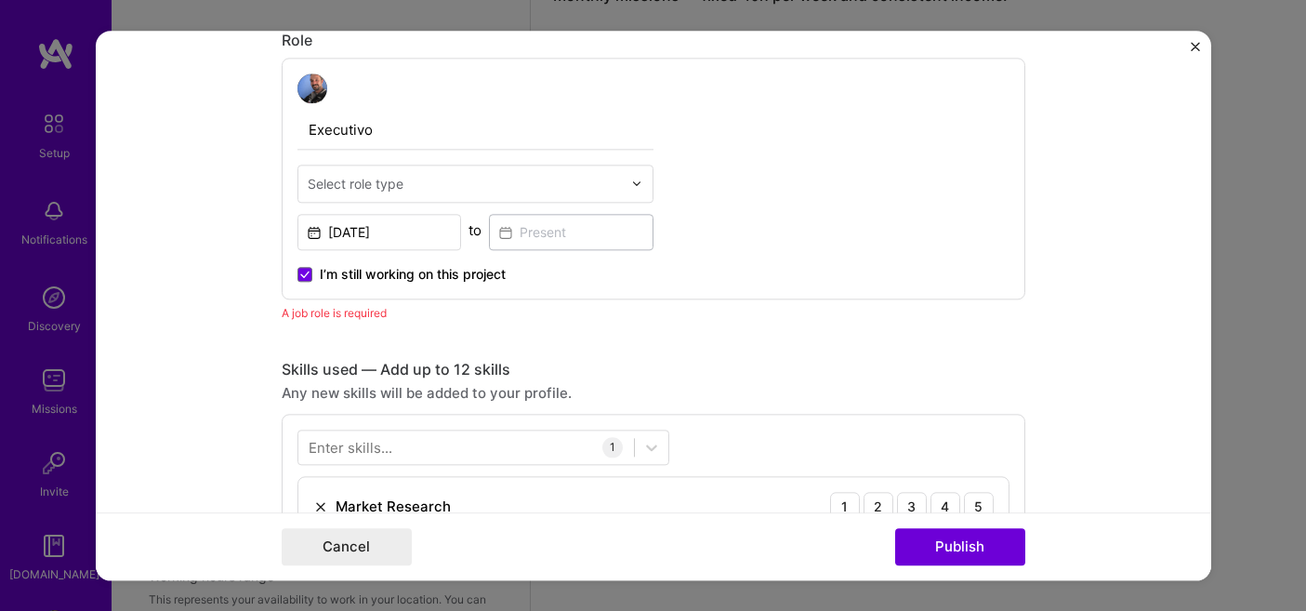
click at [431, 187] on input "text" at bounding box center [465, 184] width 314 height 20
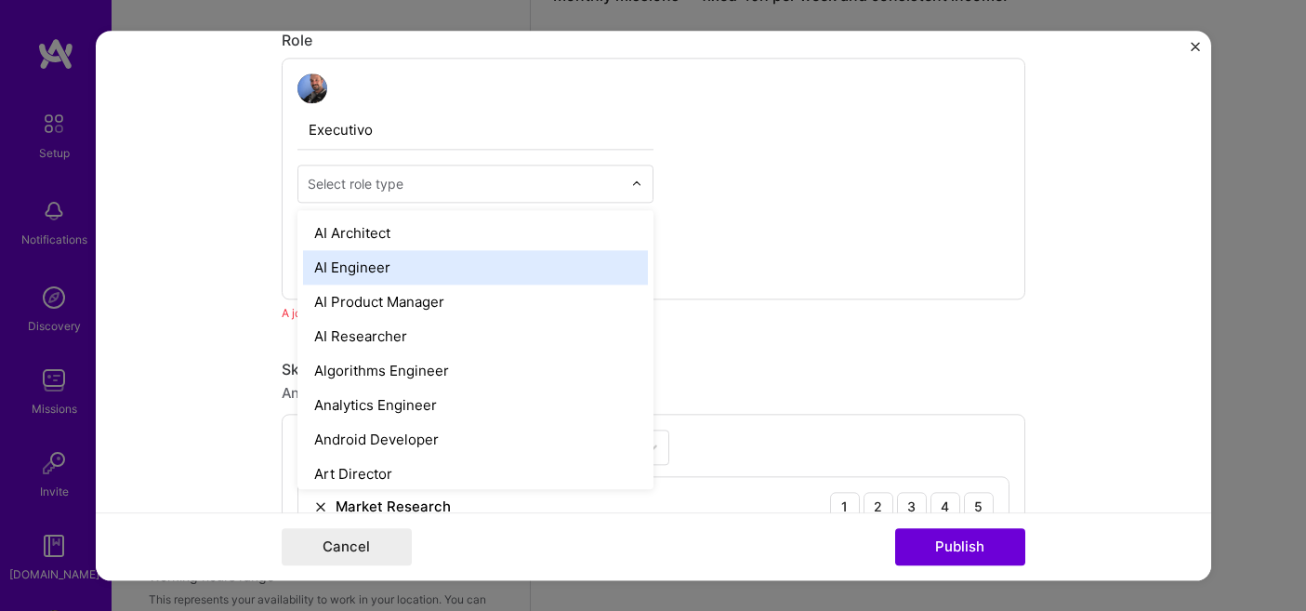
click at [417, 265] on div "AI Engineer" at bounding box center [475, 267] width 345 height 34
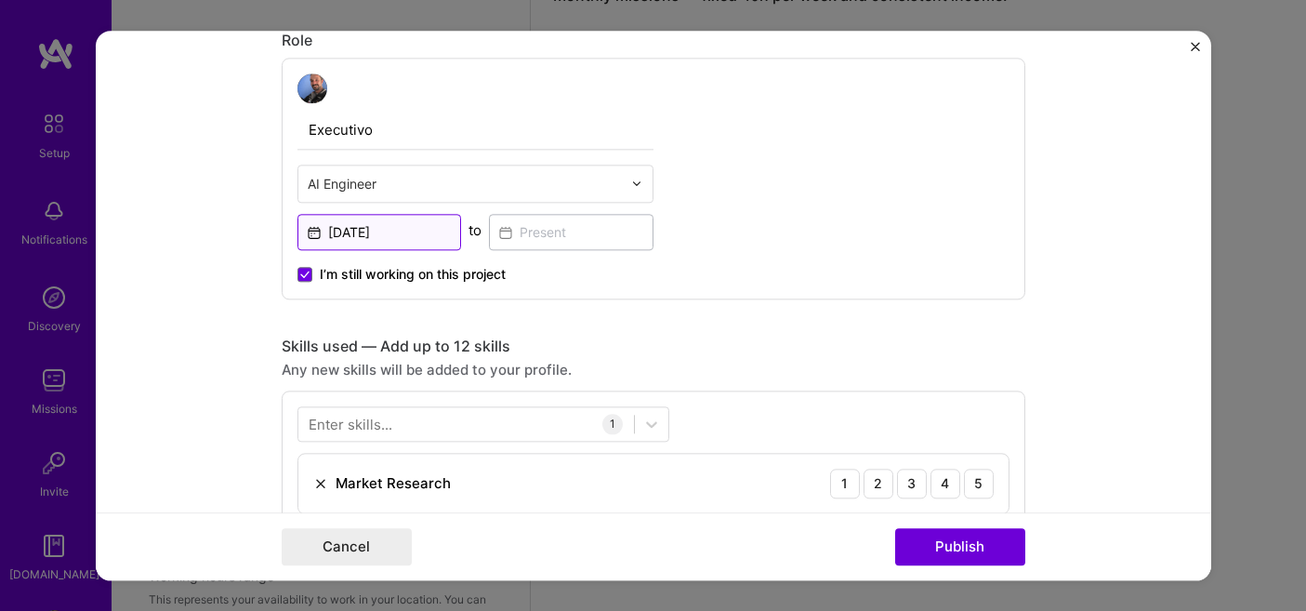
click at [449, 231] on input "Dec, 2024" at bounding box center [379, 232] width 165 height 36
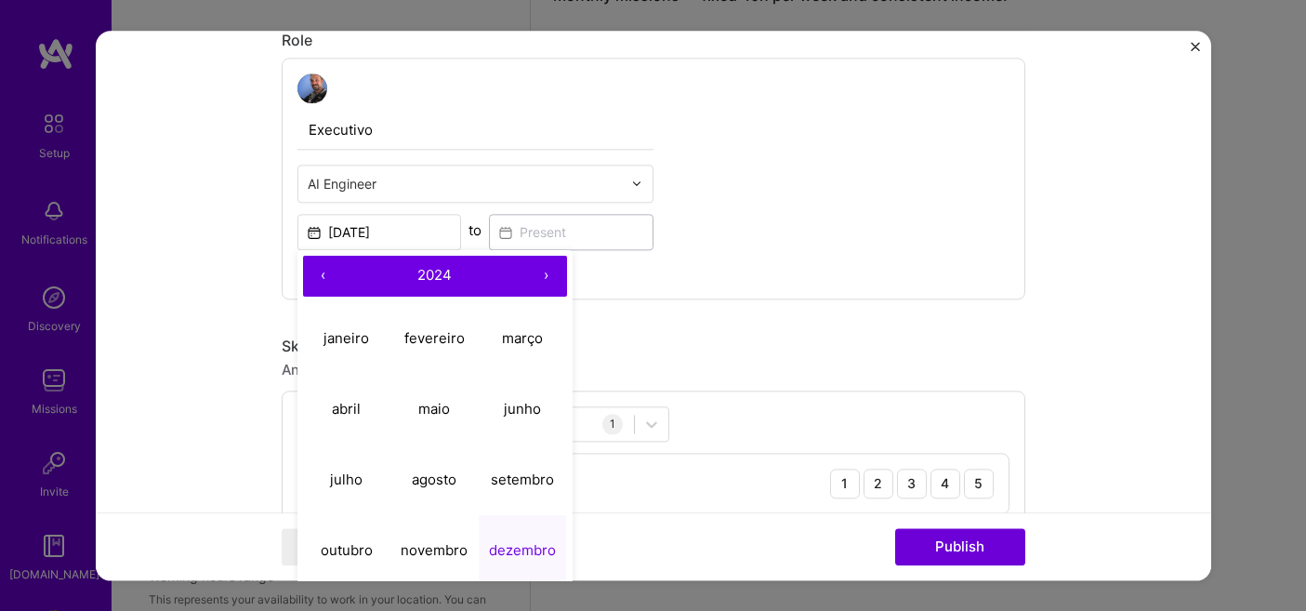
click at [321, 273] on button "‹" at bounding box center [323, 276] width 41 height 41
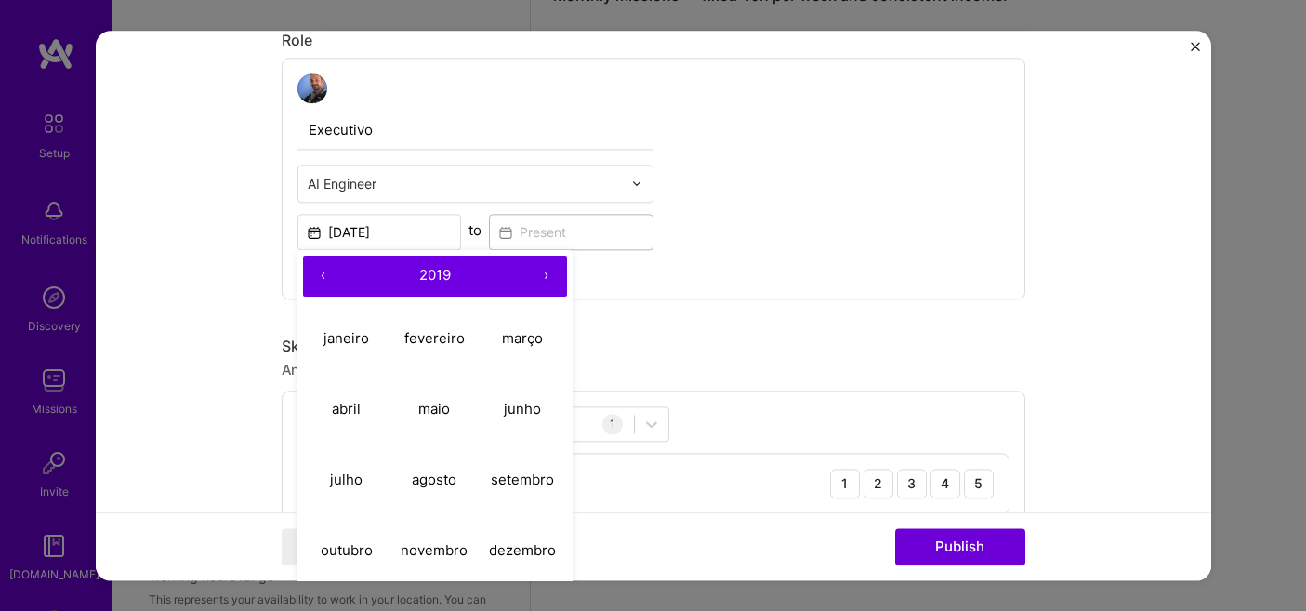
click at [321, 273] on button "‹" at bounding box center [323, 276] width 41 height 41
click at [448, 338] on abbr "fevereiro" at bounding box center [434, 338] width 60 height 18
type input "Feb, 2018"
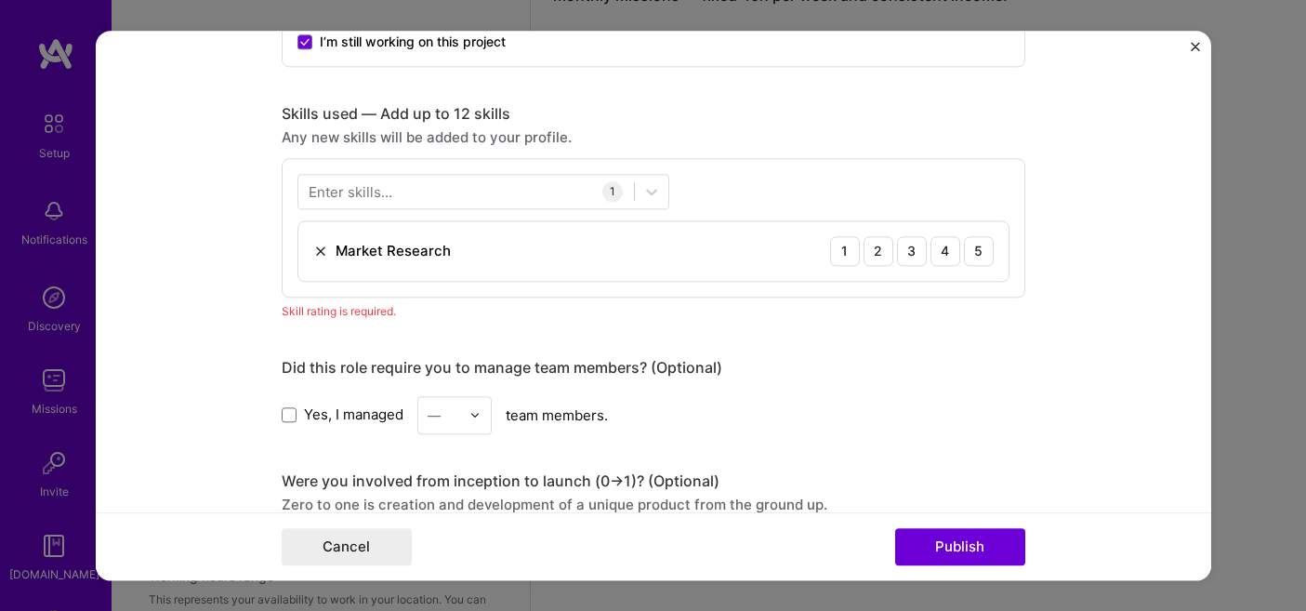
scroll to position [1304, 0]
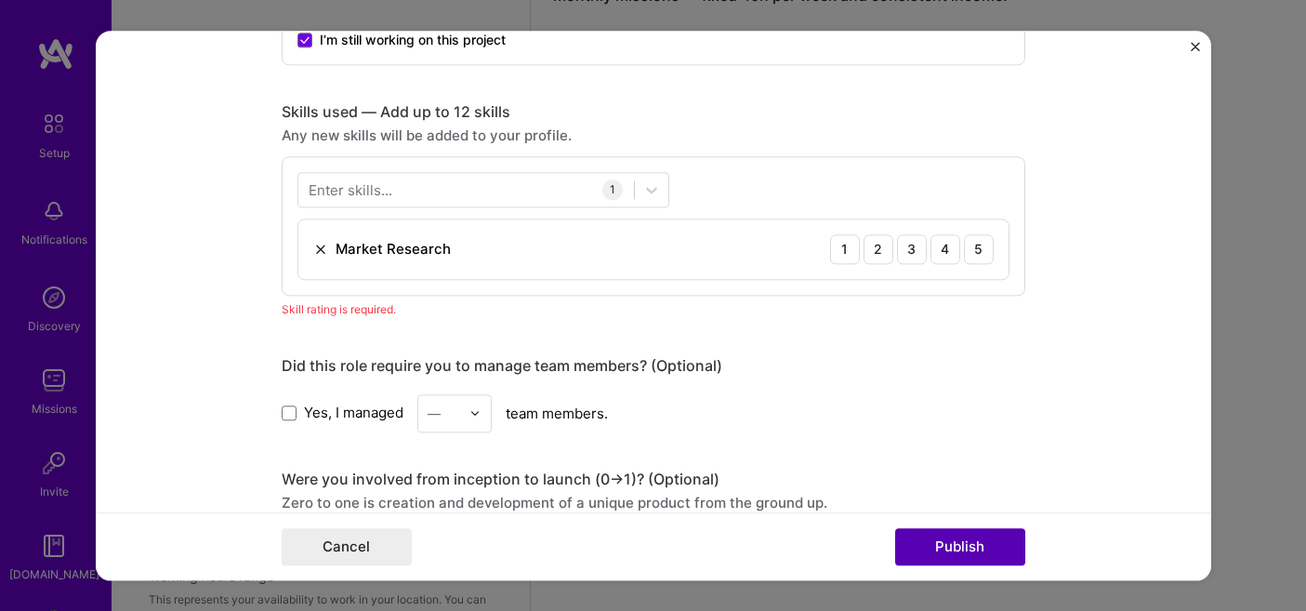
click at [965, 549] on button "Publish" at bounding box center [960, 546] width 130 height 37
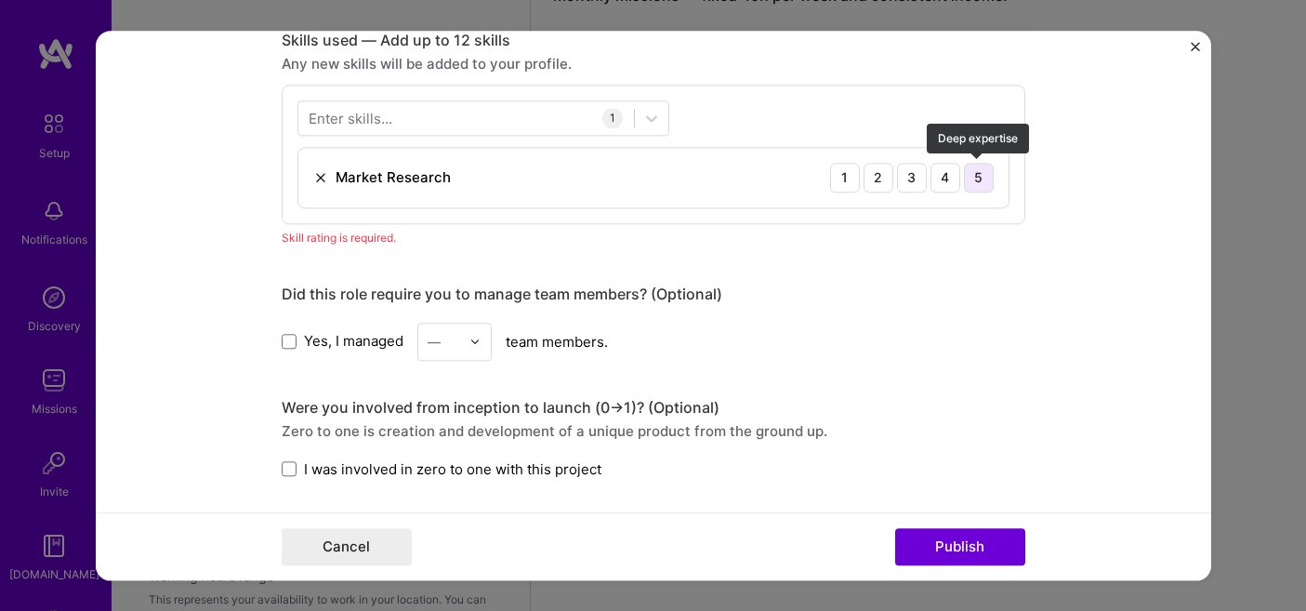
click at [975, 181] on div "5" at bounding box center [979, 178] width 30 height 30
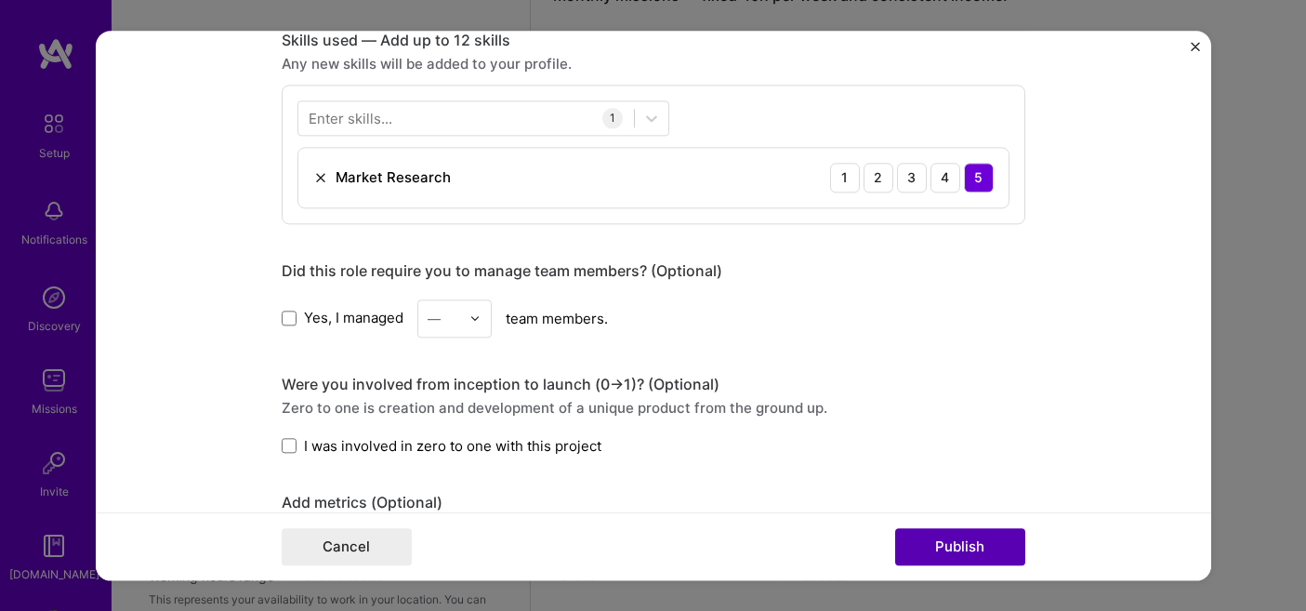
click at [937, 546] on button "Publish" at bounding box center [960, 546] width 130 height 37
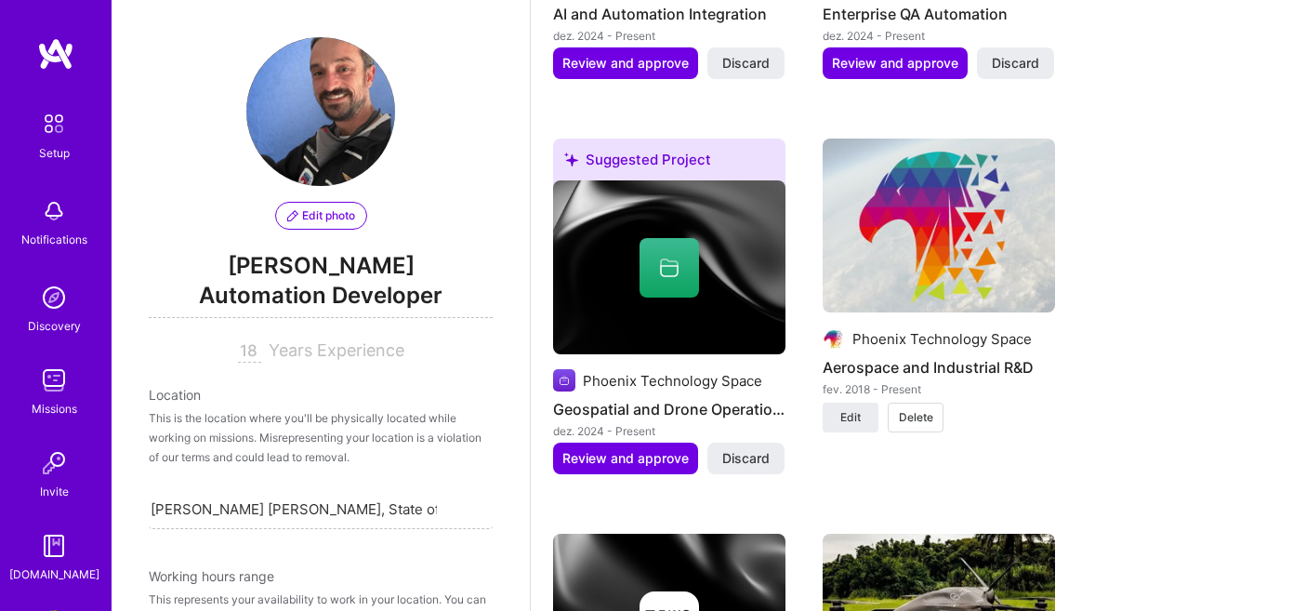
scroll to position [1851, 0]
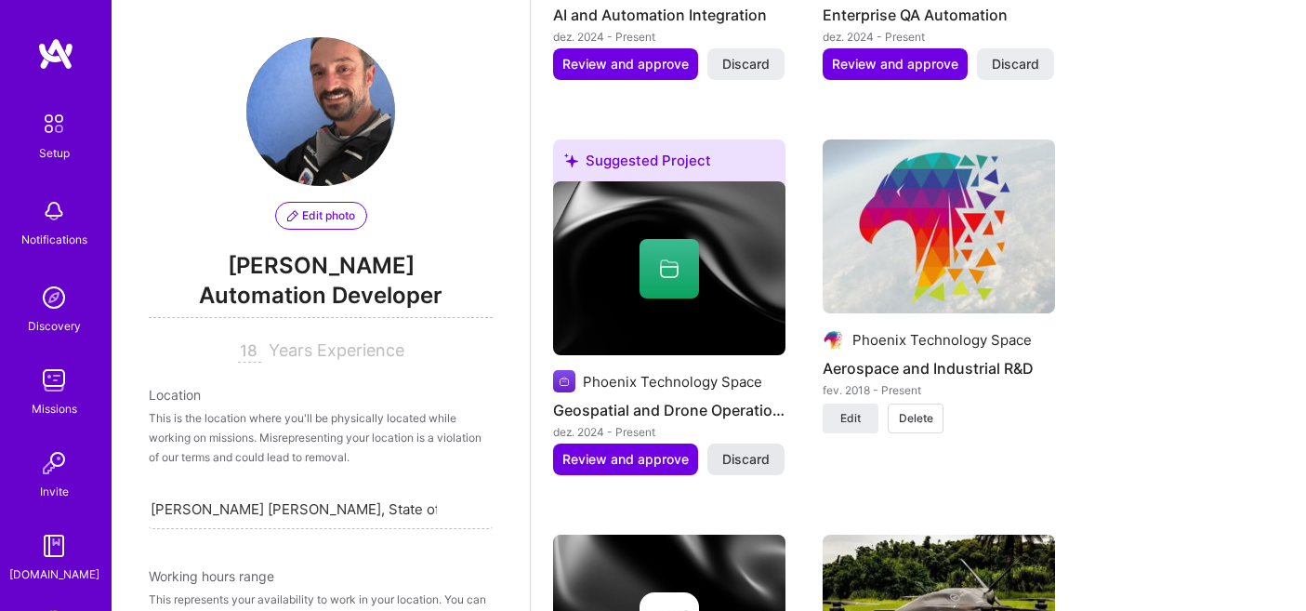
click at [747, 450] on span "Discard" at bounding box center [745, 459] width 47 height 19
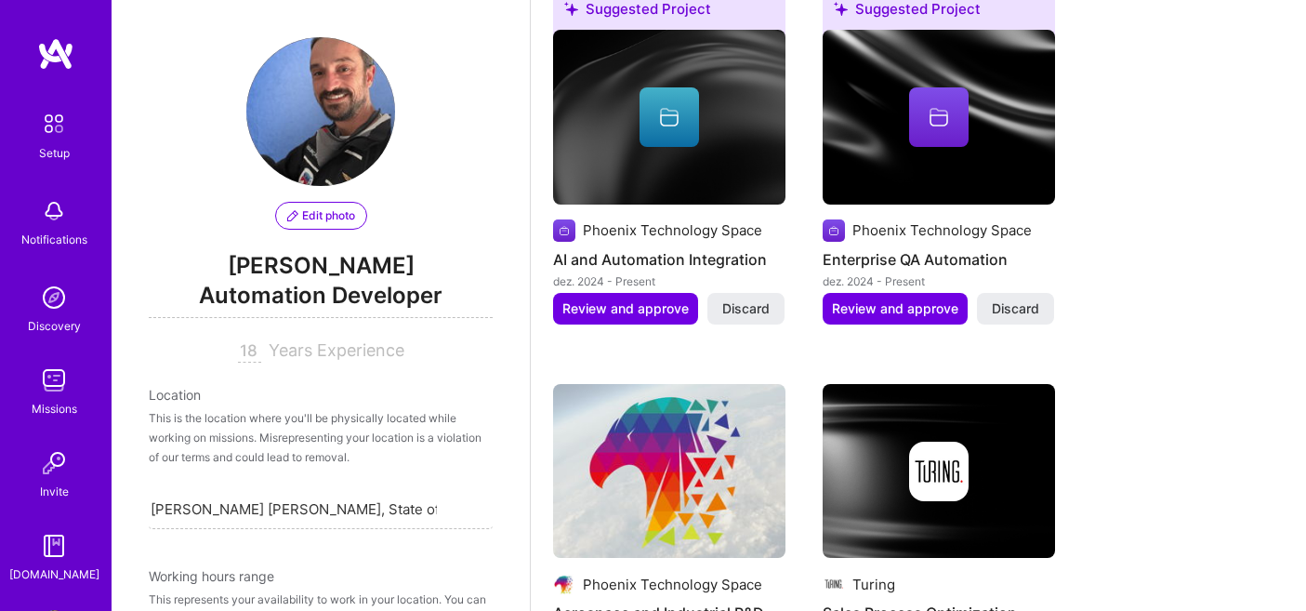
scroll to position [1565, 0]
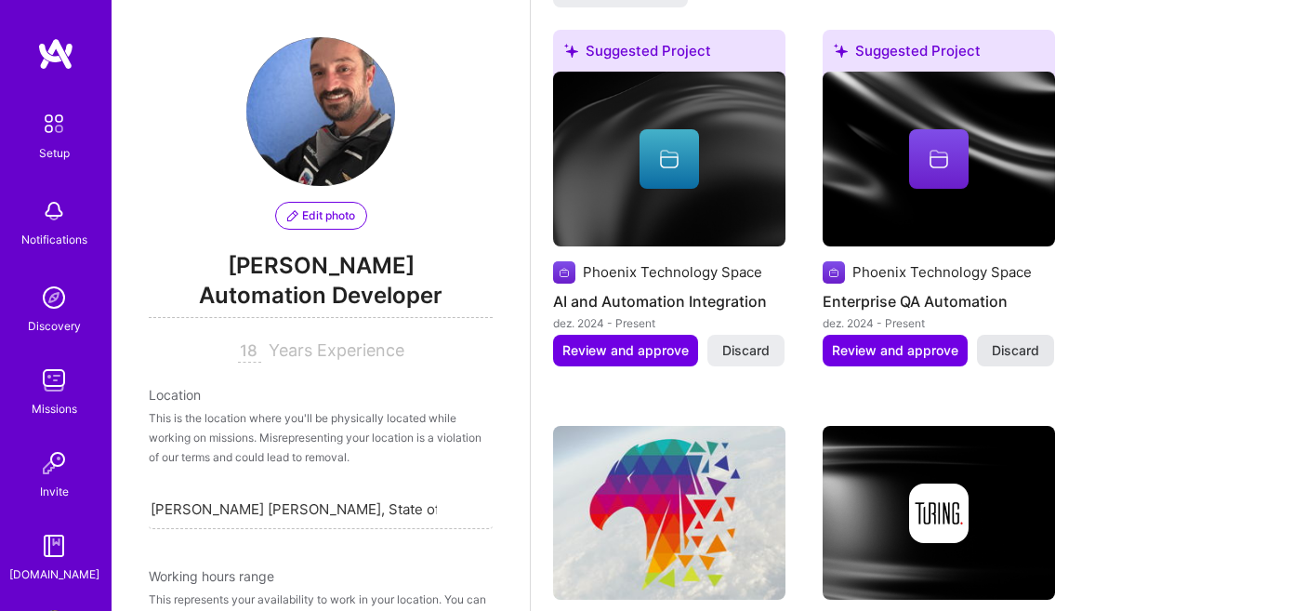
click at [1038, 335] on button "Discard" at bounding box center [1015, 351] width 77 height 32
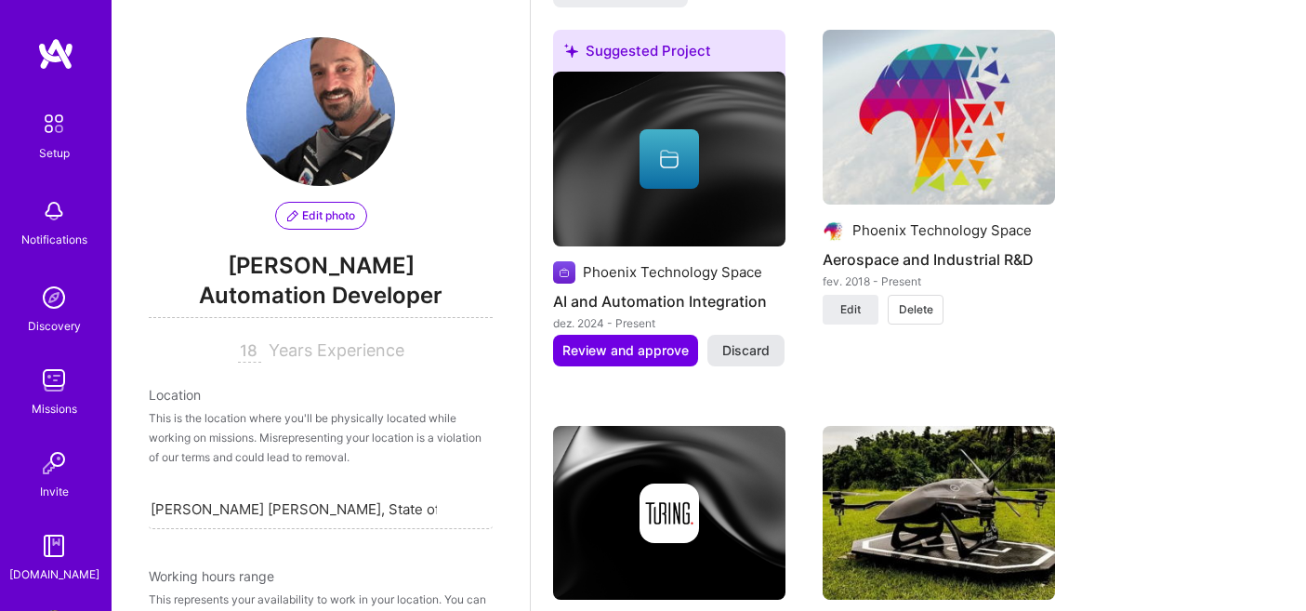
click at [762, 341] on span "Discard" at bounding box center [745, 350] width 47 height 19
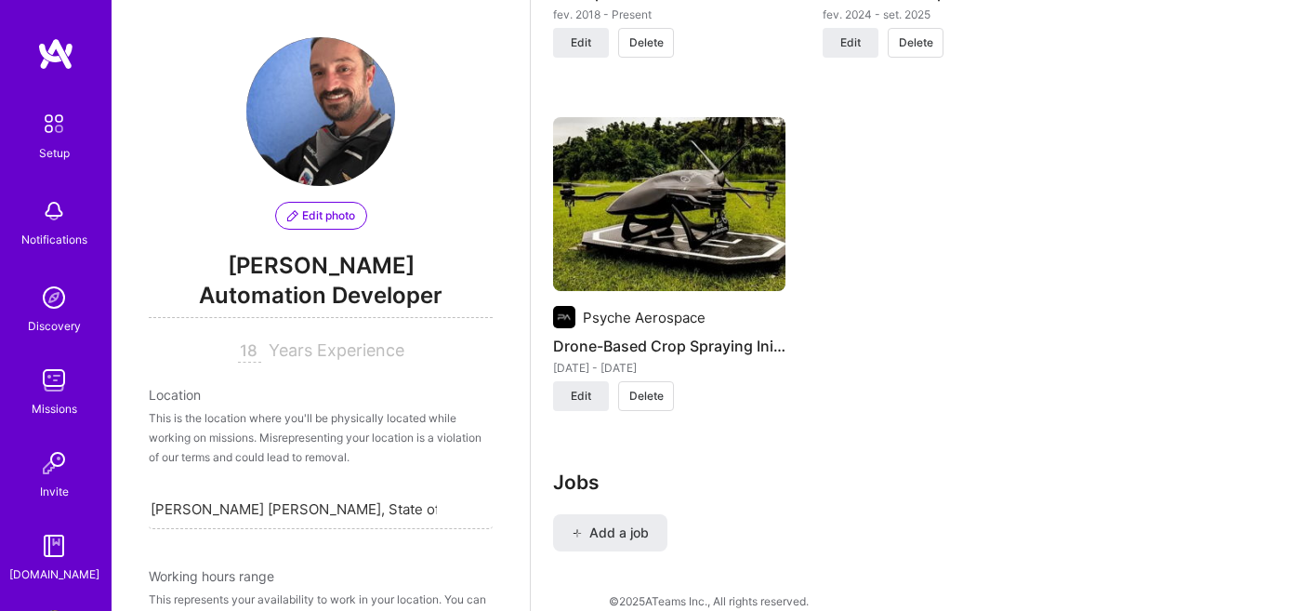
scroll to position [1820, 0]
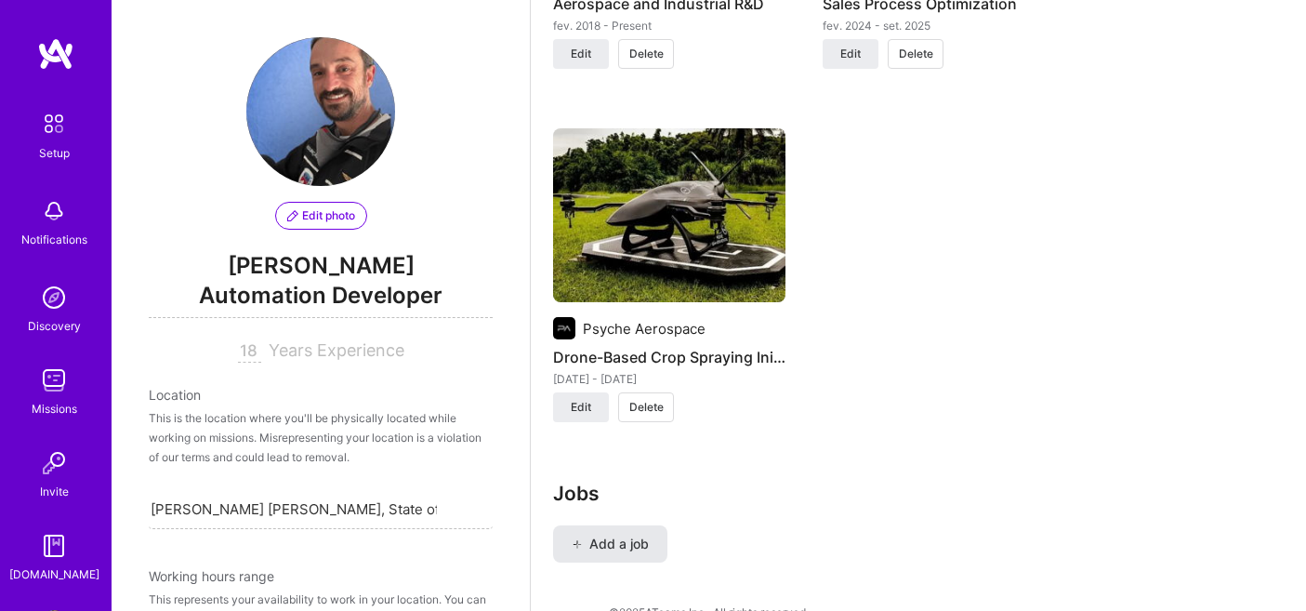
click at [634, 535] on span "Add a job" at bounding box center [610, 544] width 77 height 19
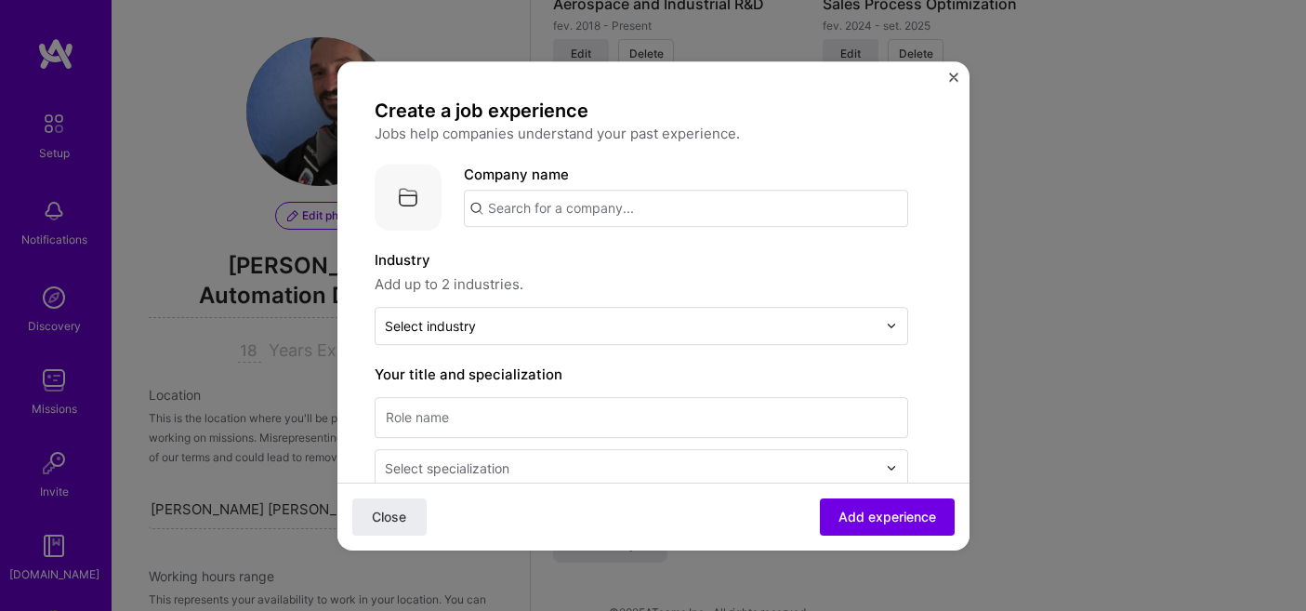
click at [953, 82] on button "Close" at bounding box center [953, 83] width 9 height 20
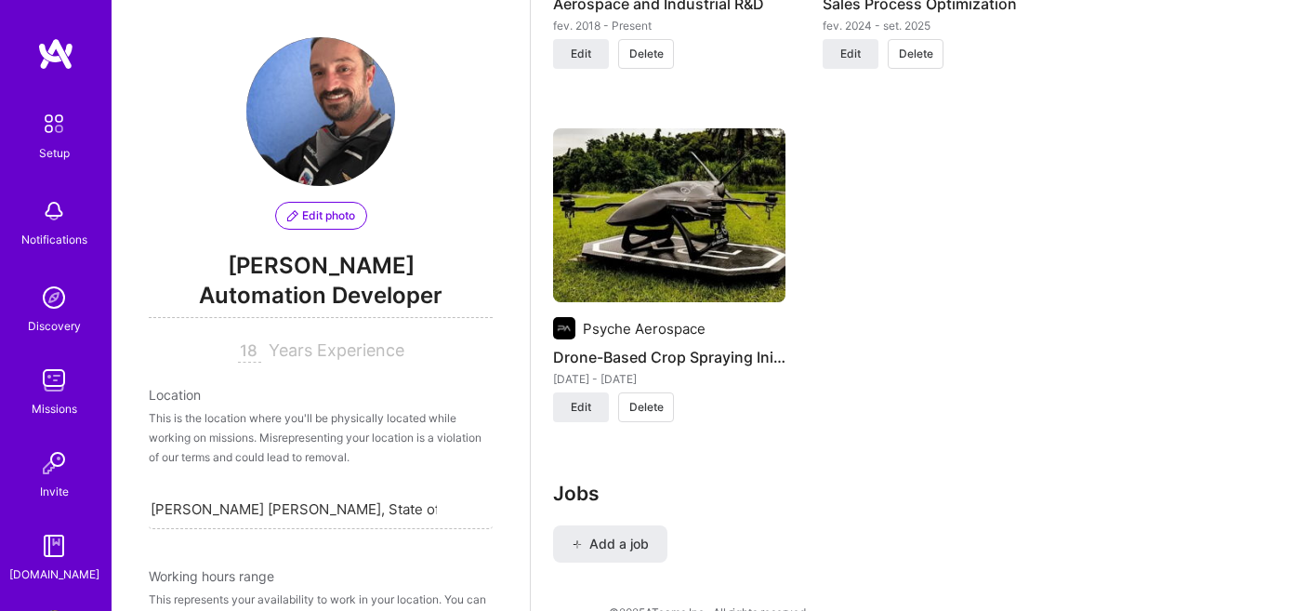
click at [1045, 271] on div "Phoenix Technology Space Aerospace and Industrial R&D fev. 2018 - Present Edit …" at bounding box center [918, 109] width 731 height 670
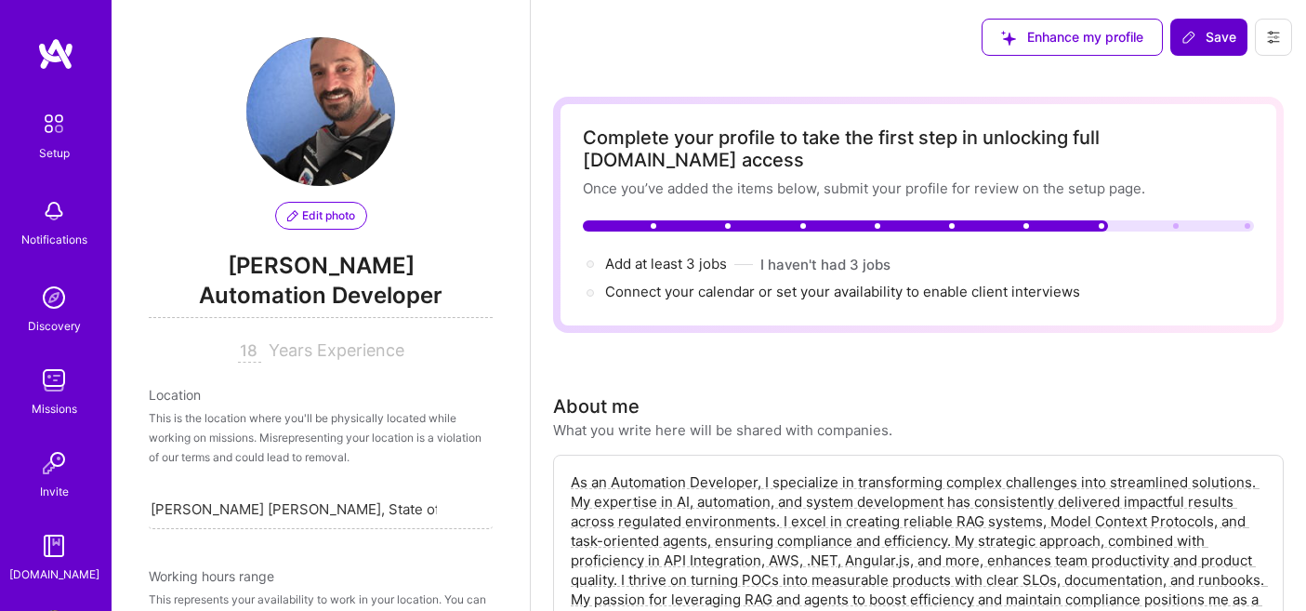
scroll to position [0, 0]
click at [1205, 37] on span "Save" at bounding box center [1209, 37] width 55 height 19
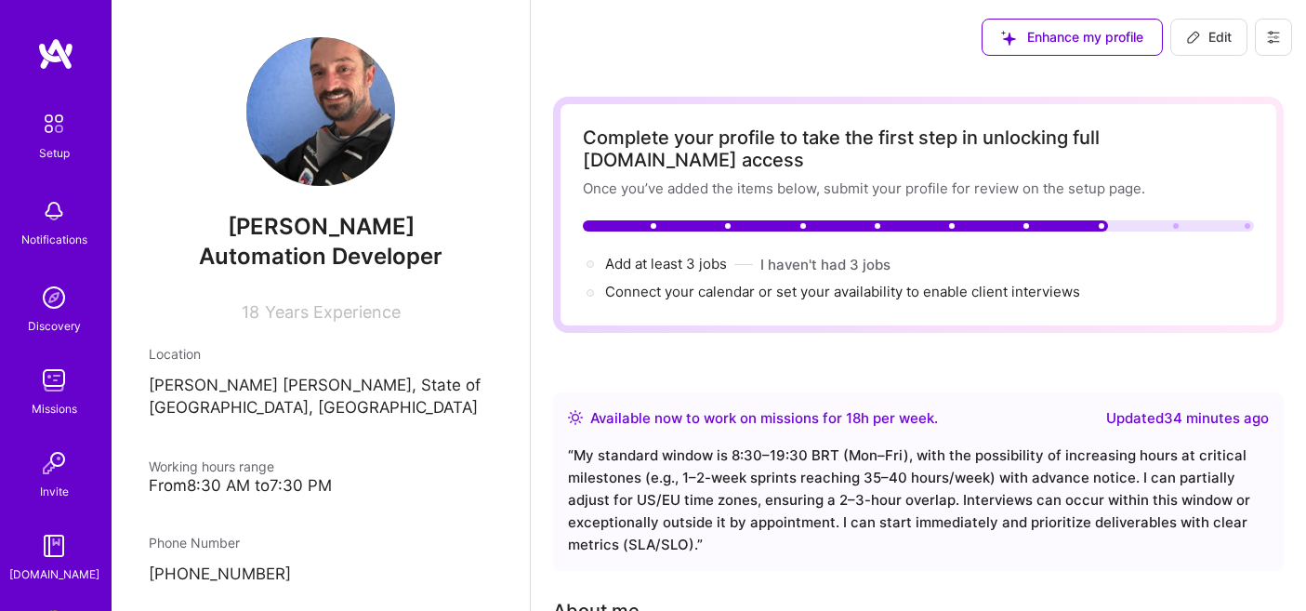
click at [1205, 36] on span "Edit" at bounding box center [1209, 37] width 46 height 19
select select "BR"
select select "Right Now"
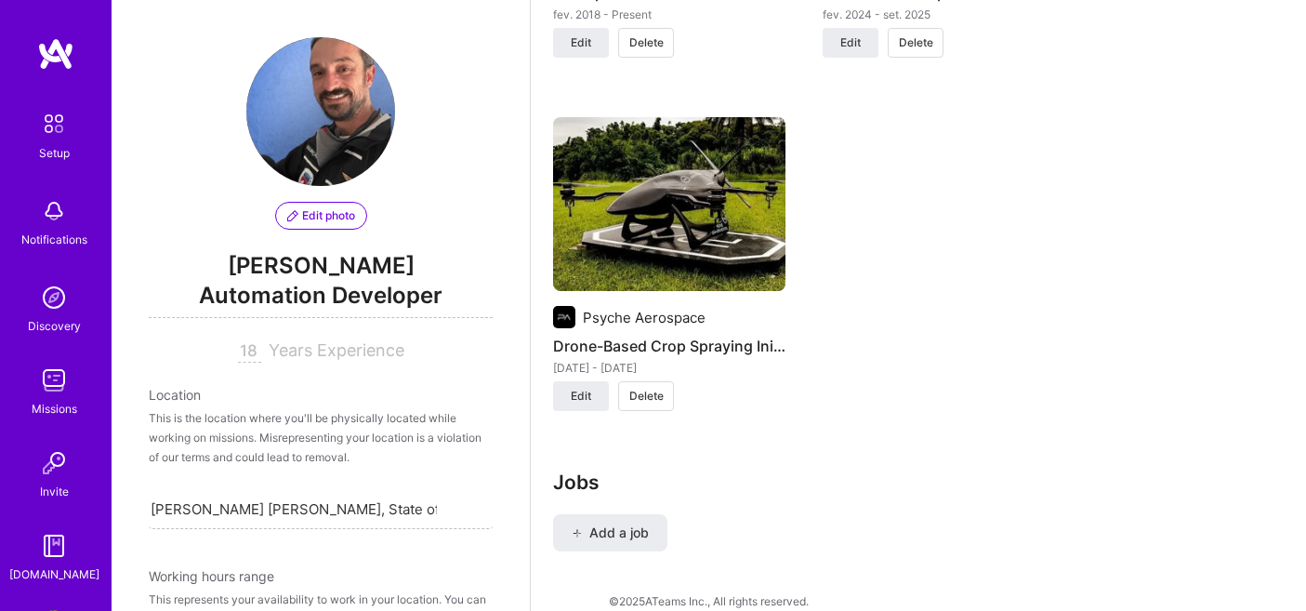
scroll to position [1830, 0]
click at [624, 524] on span "Add a job" at bounding box center [610, 533] width 77 height 19
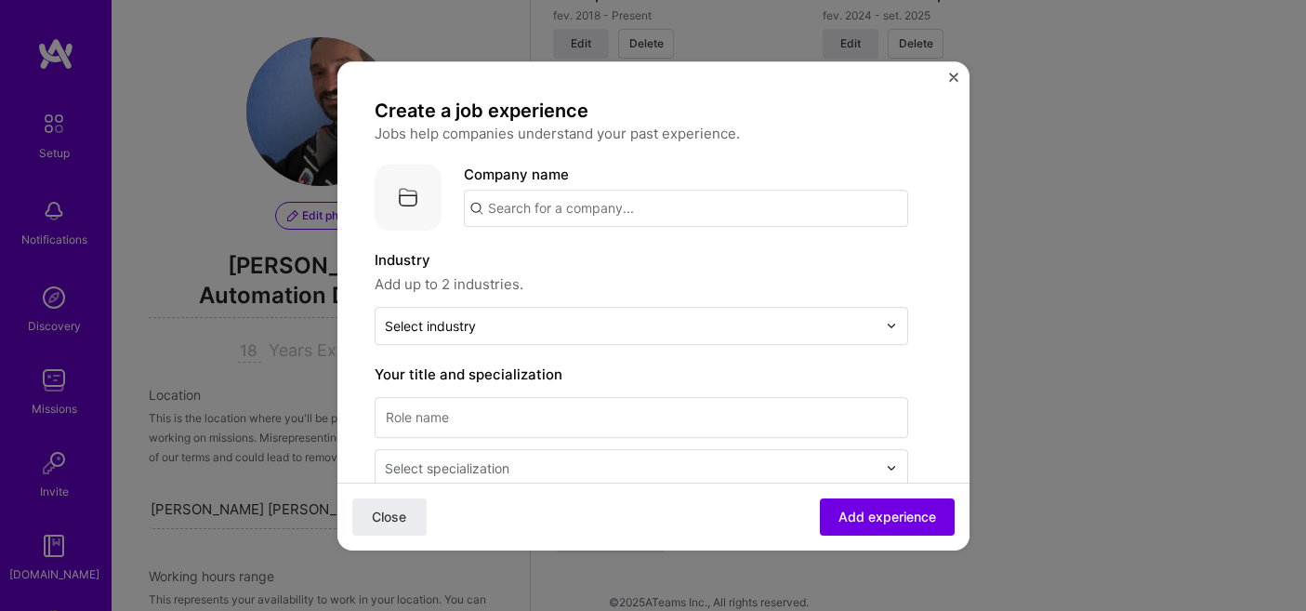
click at [776, 207] on input "text" at bounding box center [686, 208] width 444 height 37
type input "pho"
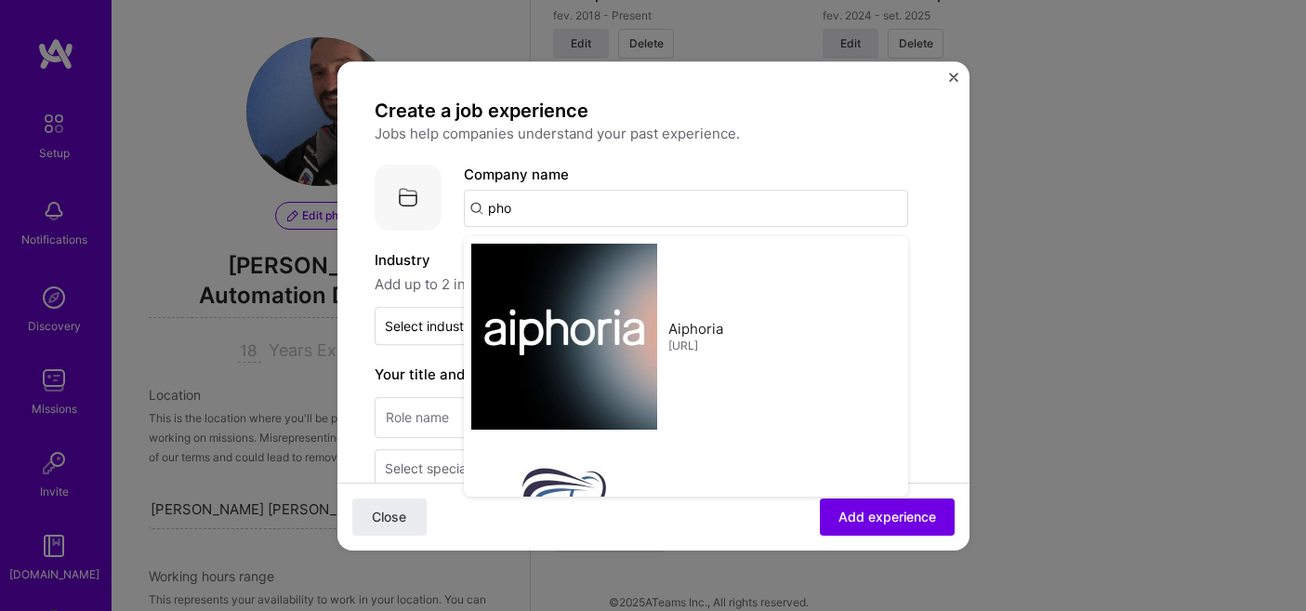
click at [734, 195] on input "pho" at bounding box center [686, 208] width 444 height 37
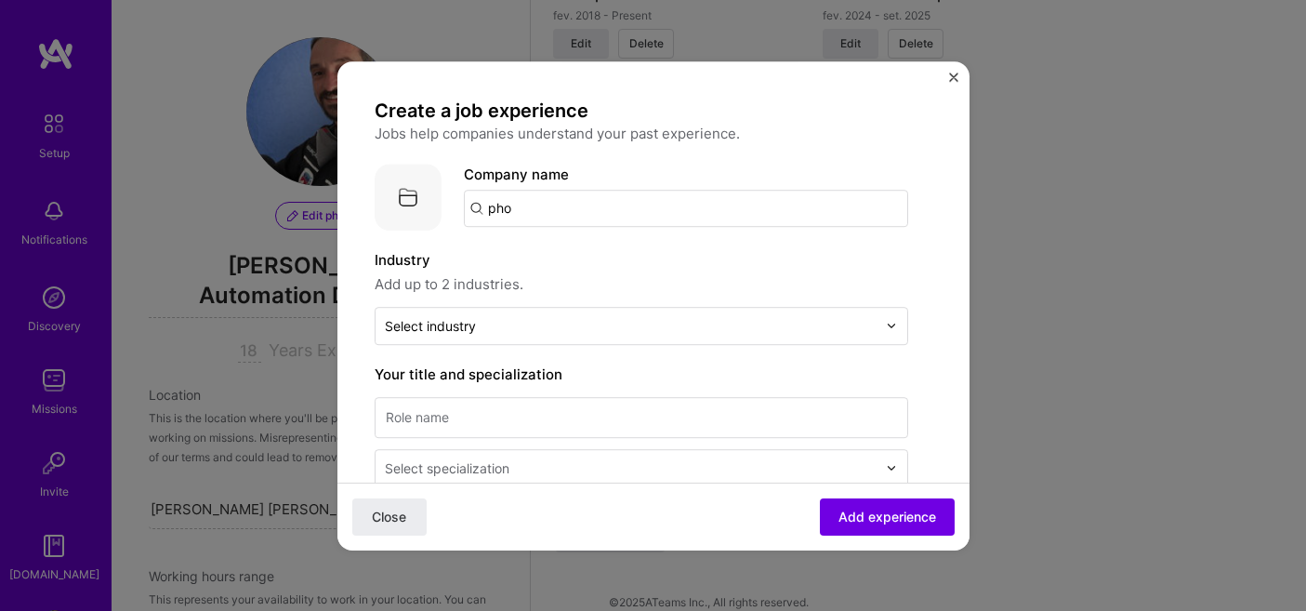
click at [734, 195] on input "pho" at bounding box center [686, 208] width 444 height 37
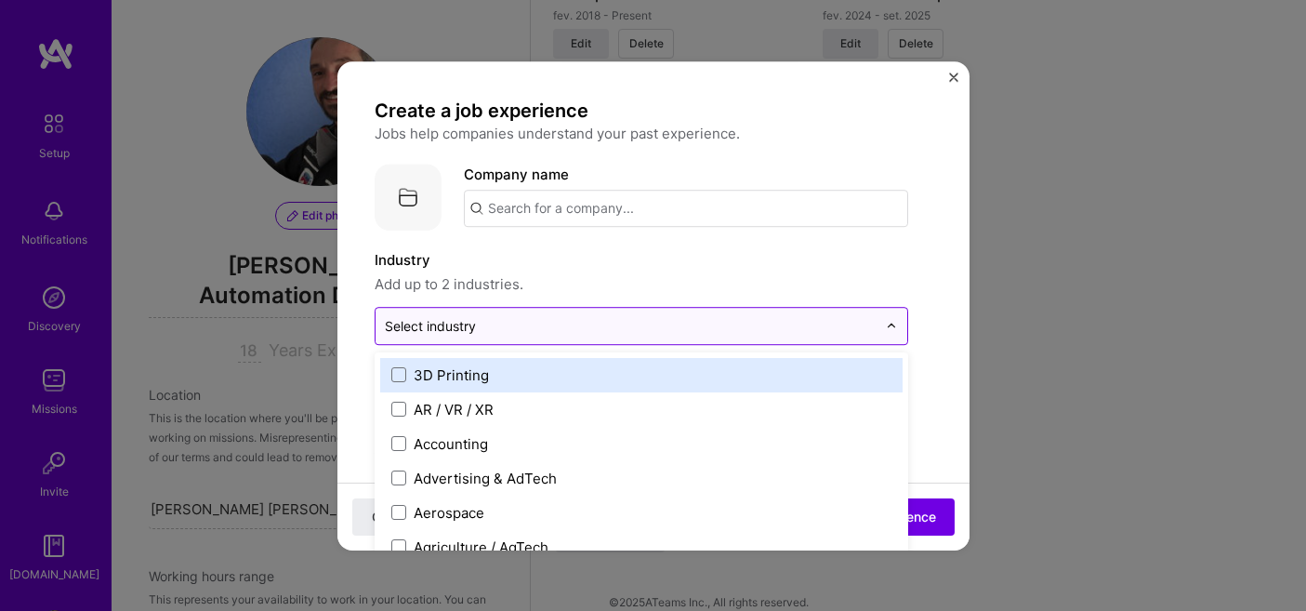
click at [629, 325] on input "text" at bounding box center [631, 326] width 492 height 20
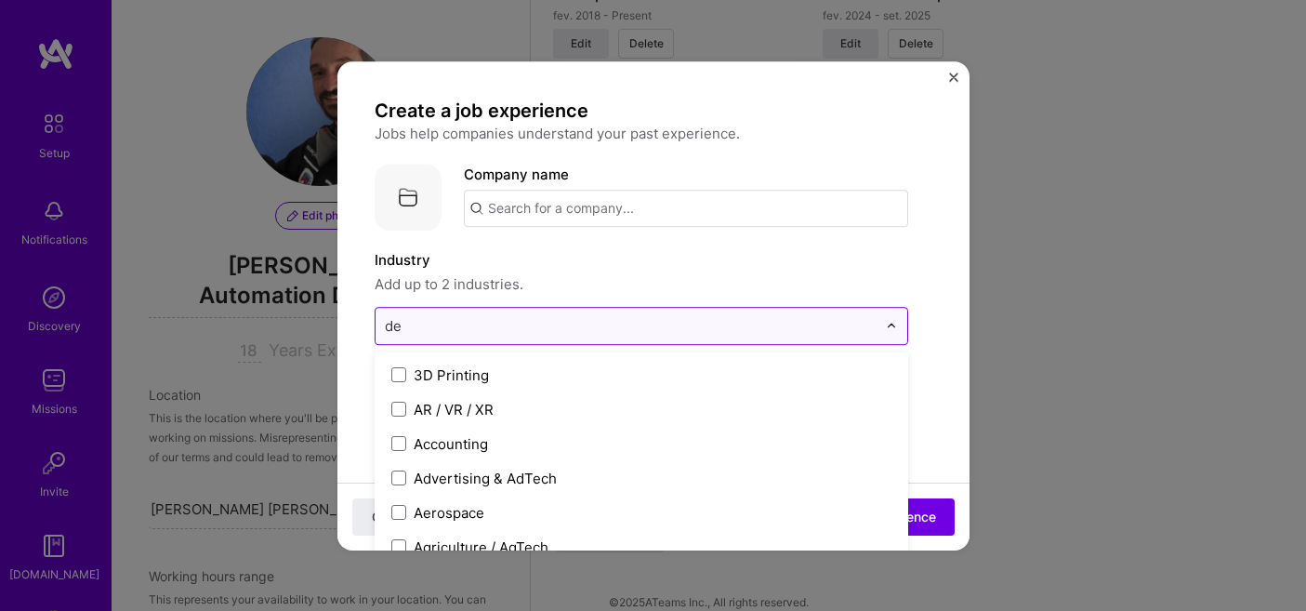
type input "d"
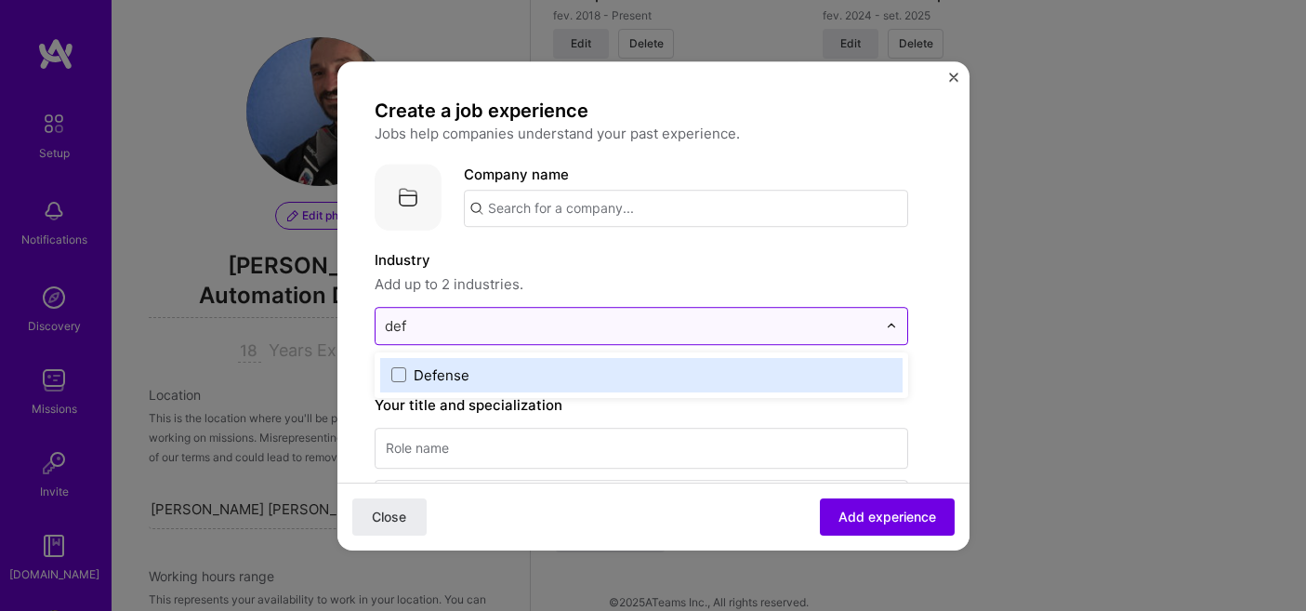
type input "defe"
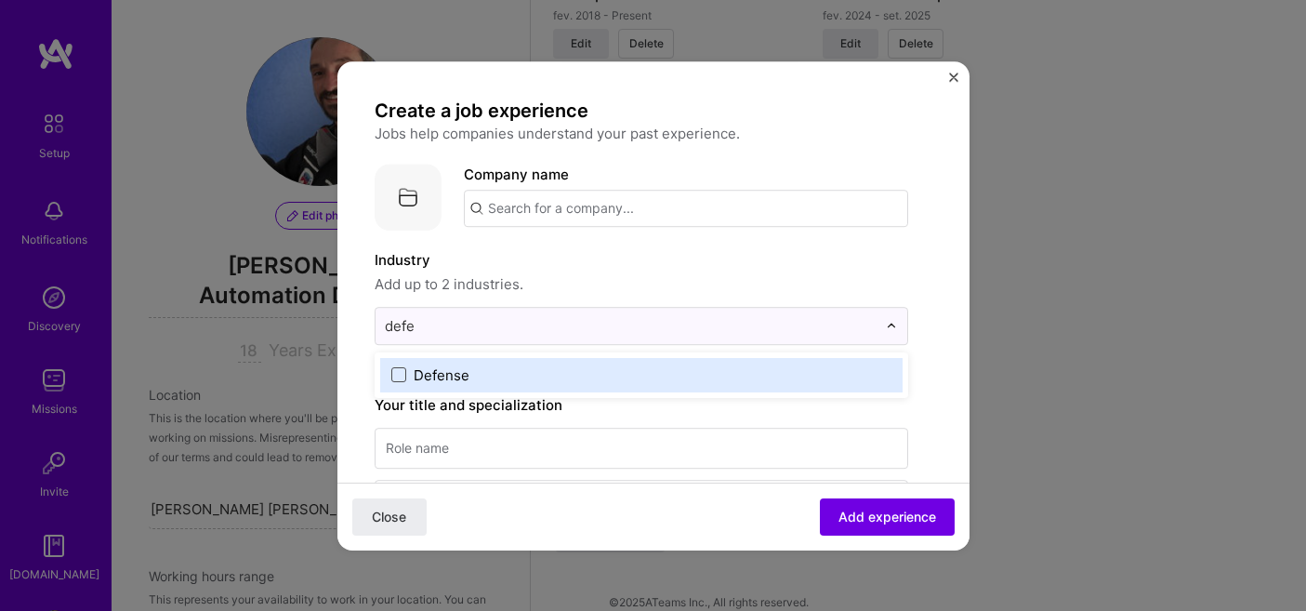
click at [401, 368] on span at bounding box center [398, 374] width 15 height 15
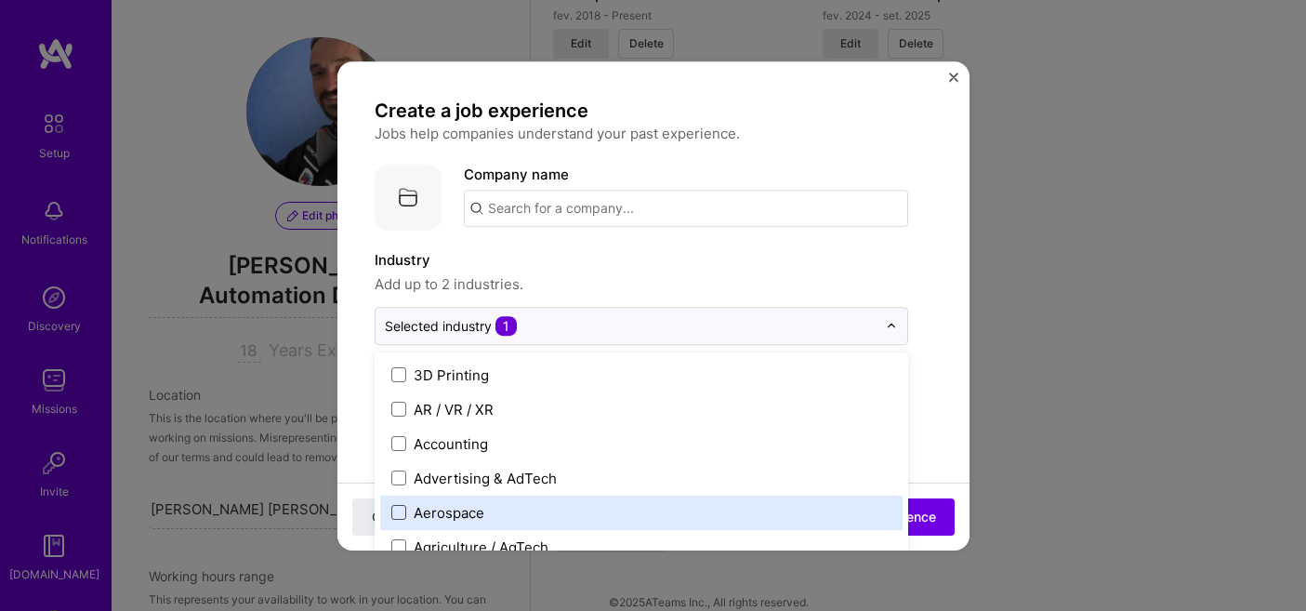
click at [400, 515] on span at bounding box center [398, 512] width 15 height 15
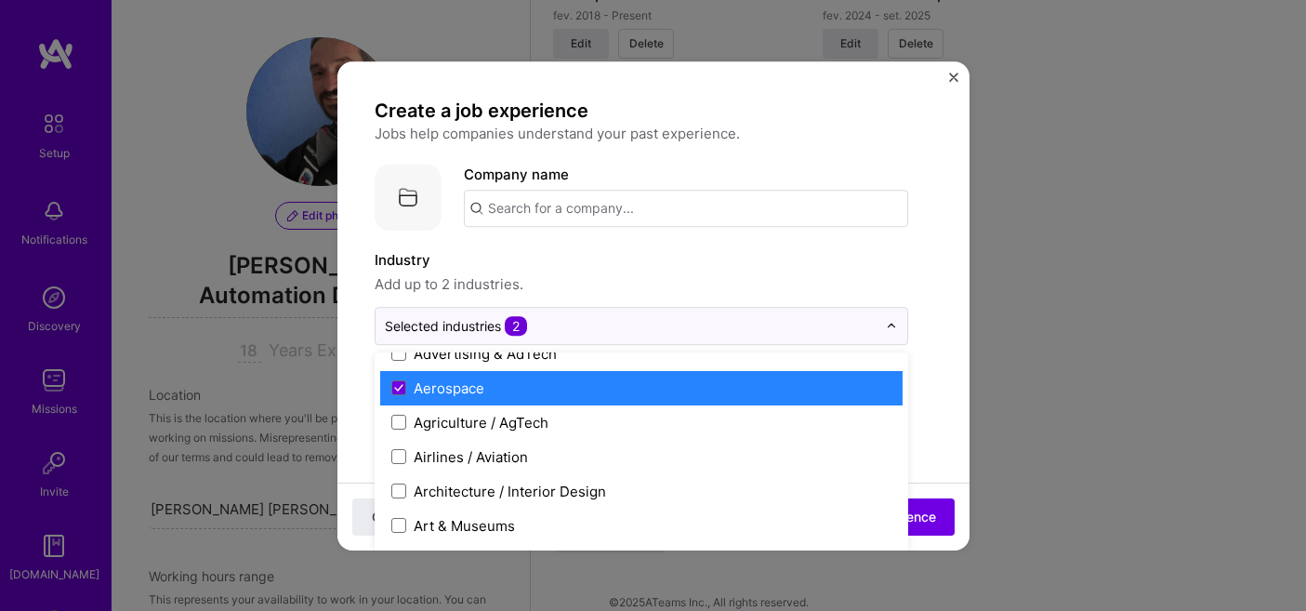
scroll to position [126, 0]
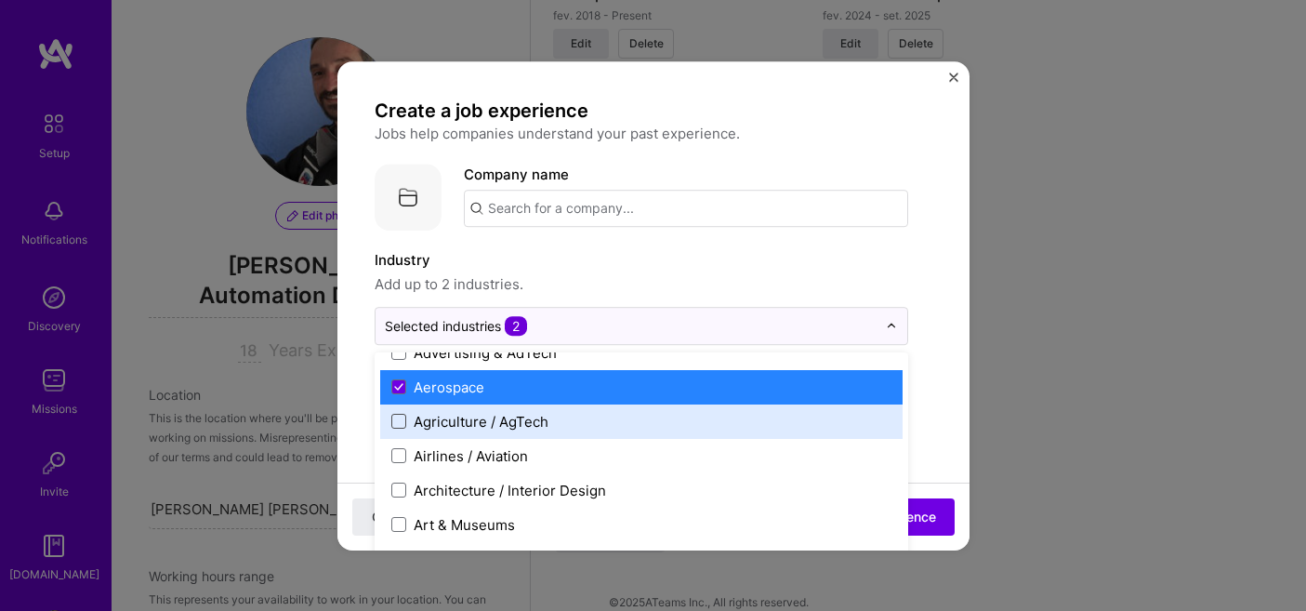
click at [401, 425] on span at bounding box center [398, 421] width 15 height 15
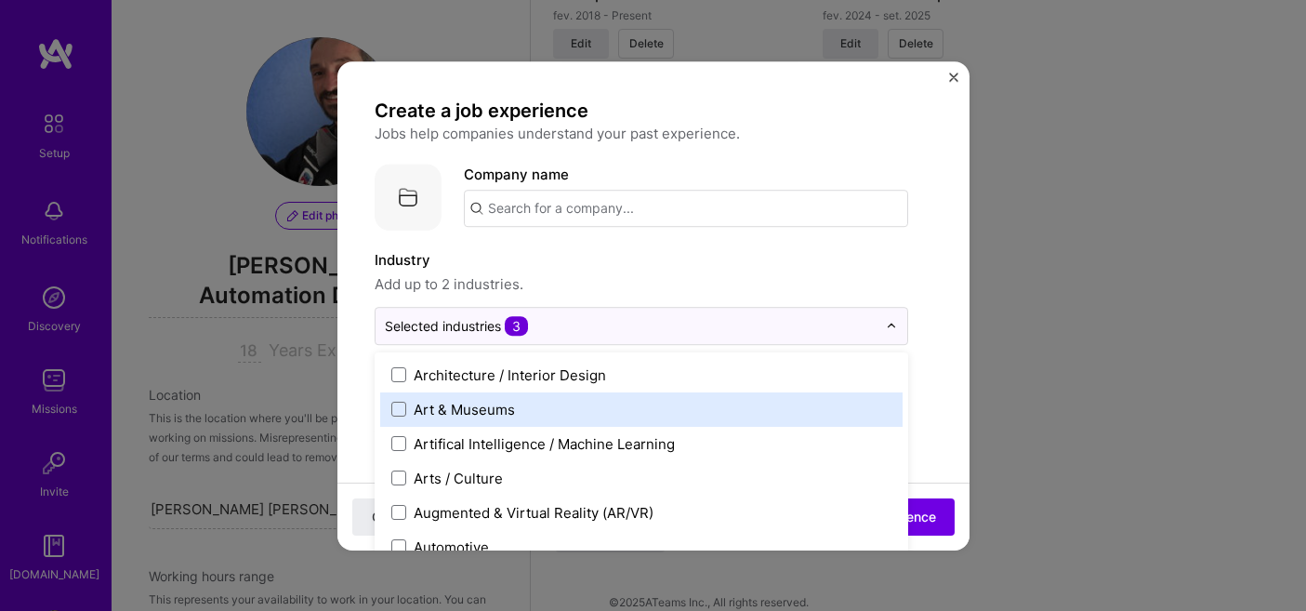
scroll to position [247, 0]
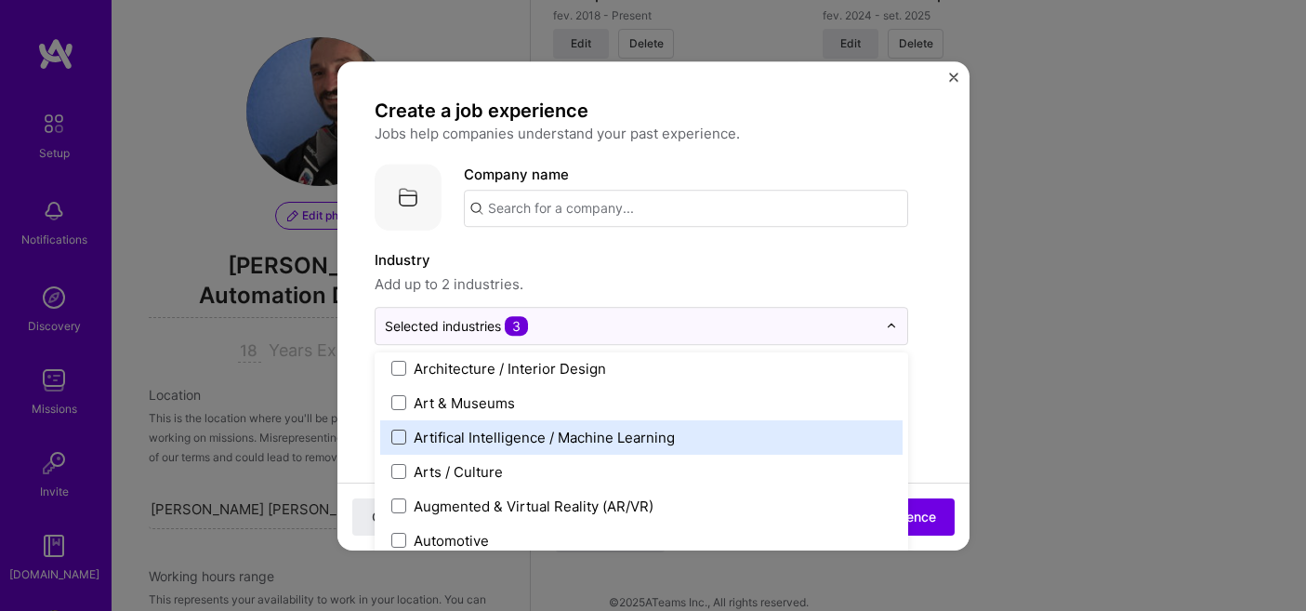
click at [395, 434] on span at bounding box center [398, 436] width 15 height 15
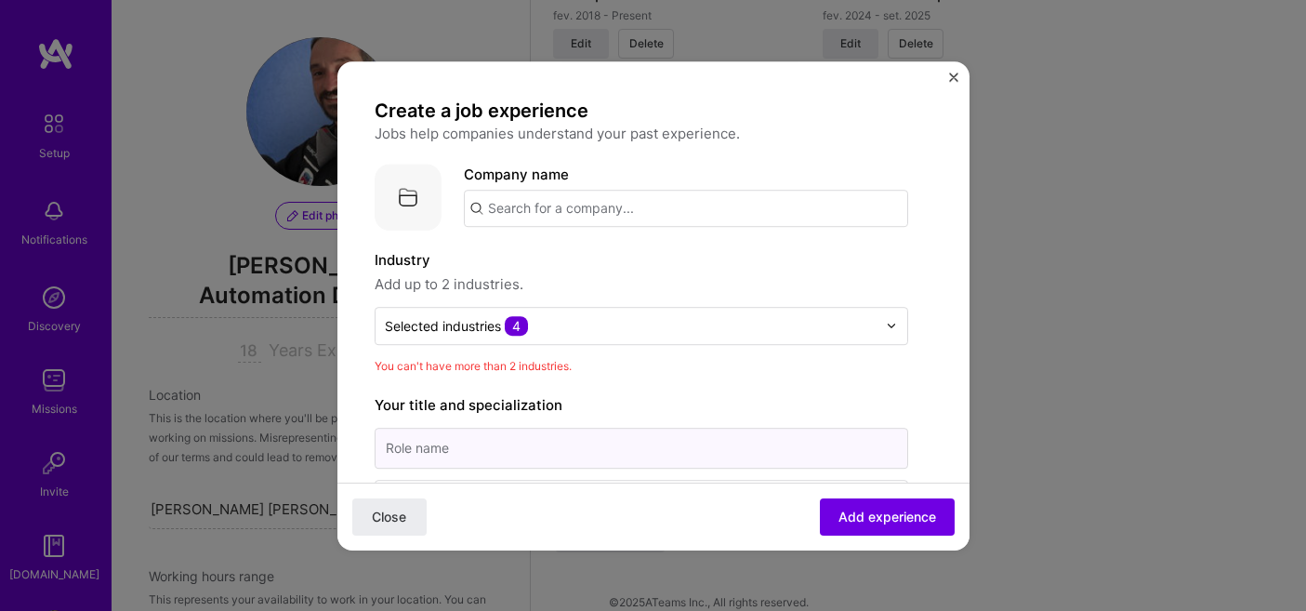
click at [657, 449] on input at bounding box center [642, 448] width 534 height 41
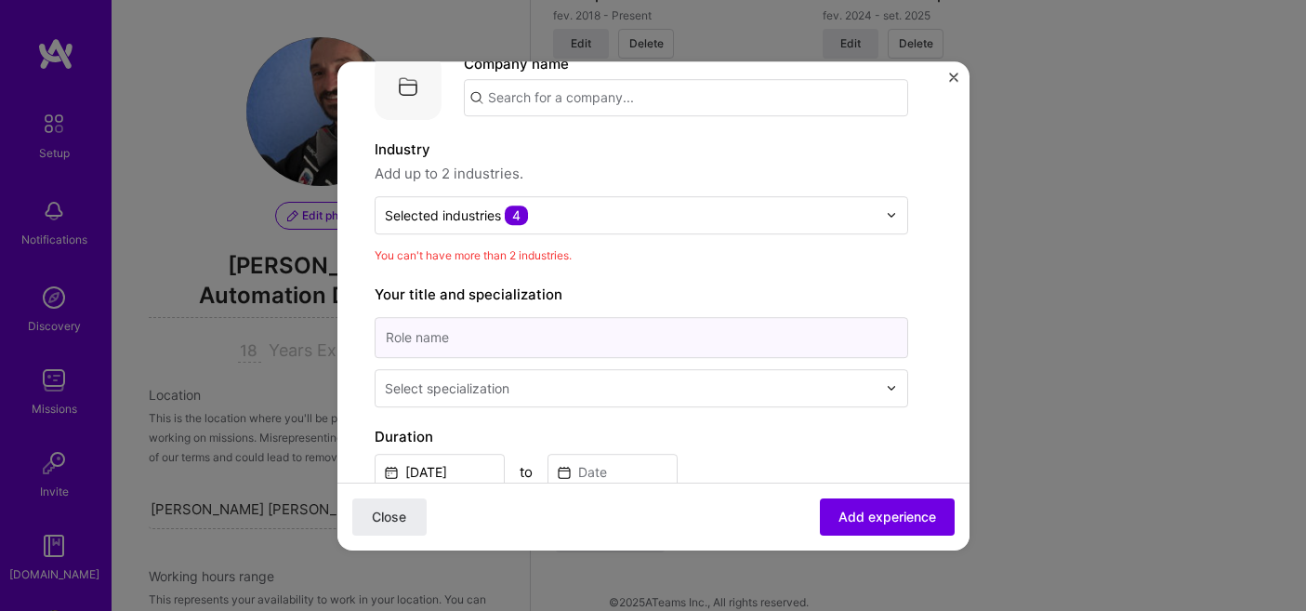
scroll to position [117, 0]
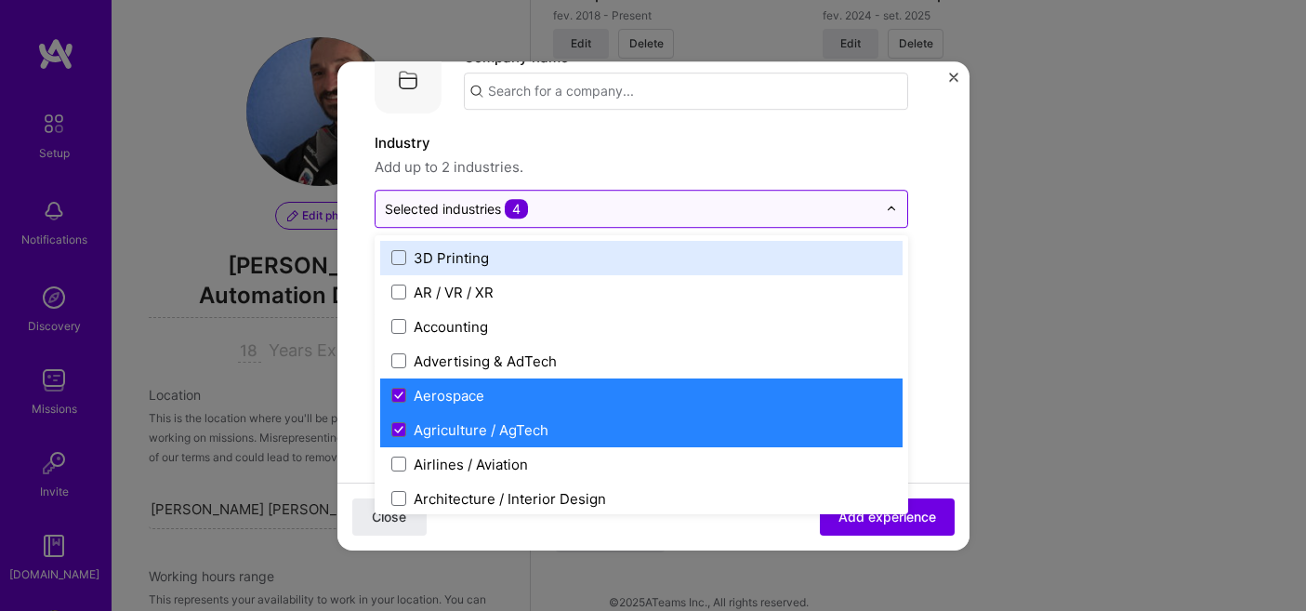
click at [790, 194] on div "Selected industries 4" at bounding box center [631, 209] width 510 height 36
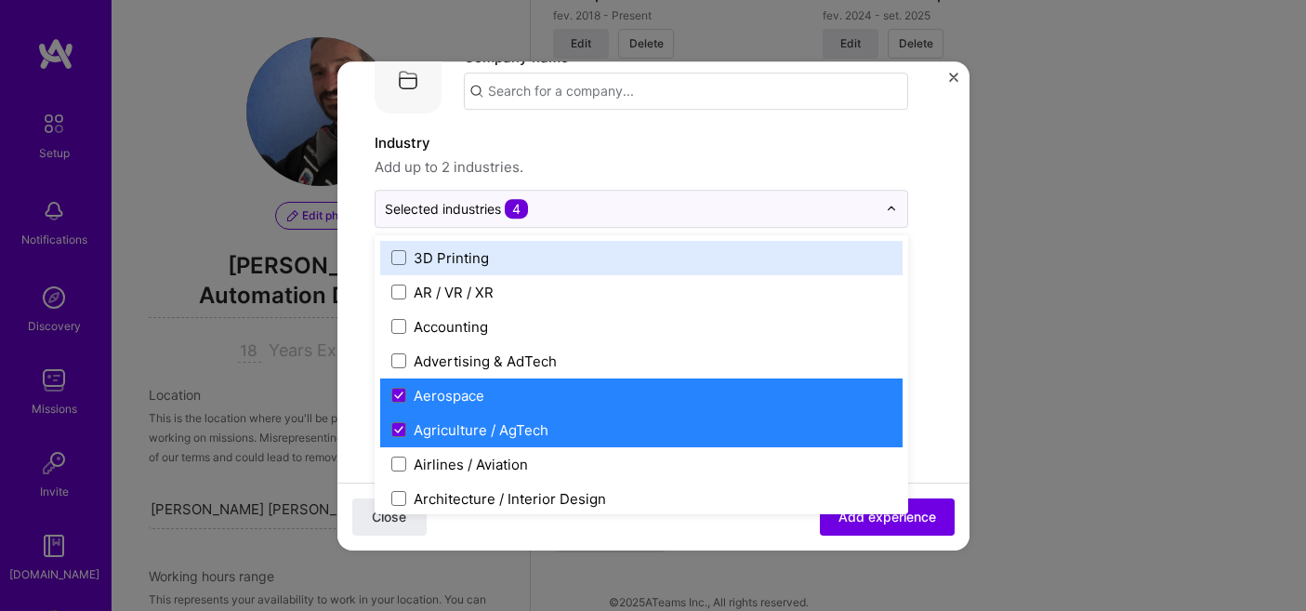
click at [931, 231] on div "Create a job experience Jobs help companies understand your past experience. Co…" at bounding box center [654, 556] width 558 height 1150
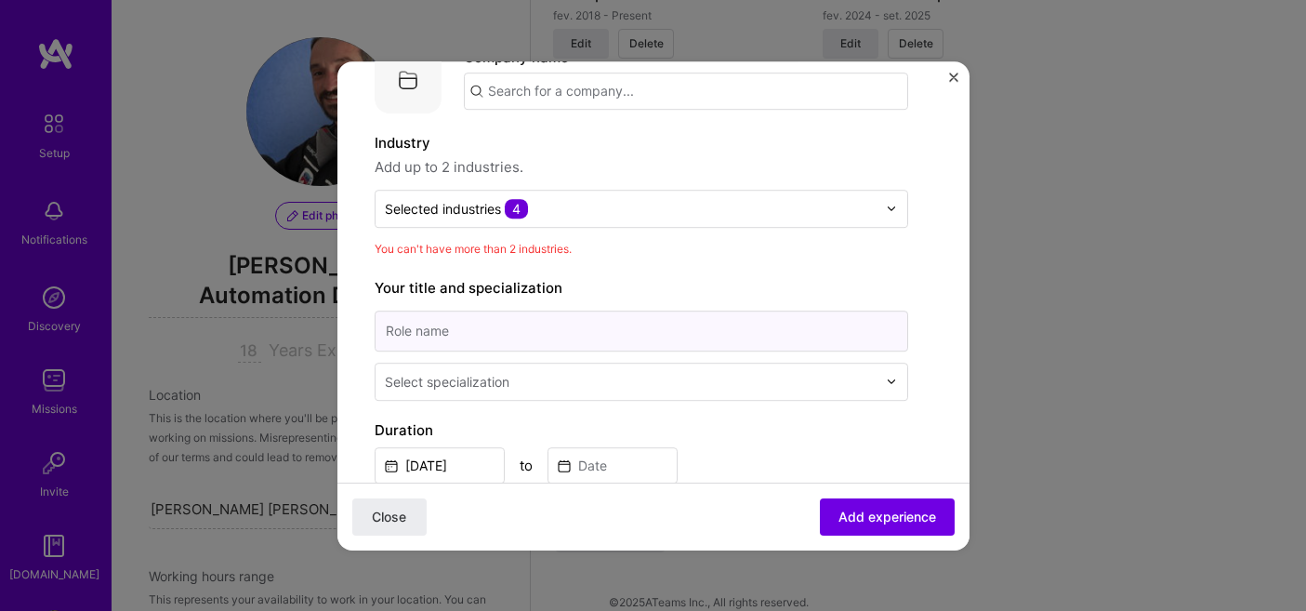
click at [663, 334] on input at bounding box center [642, 330] width 534 height 41
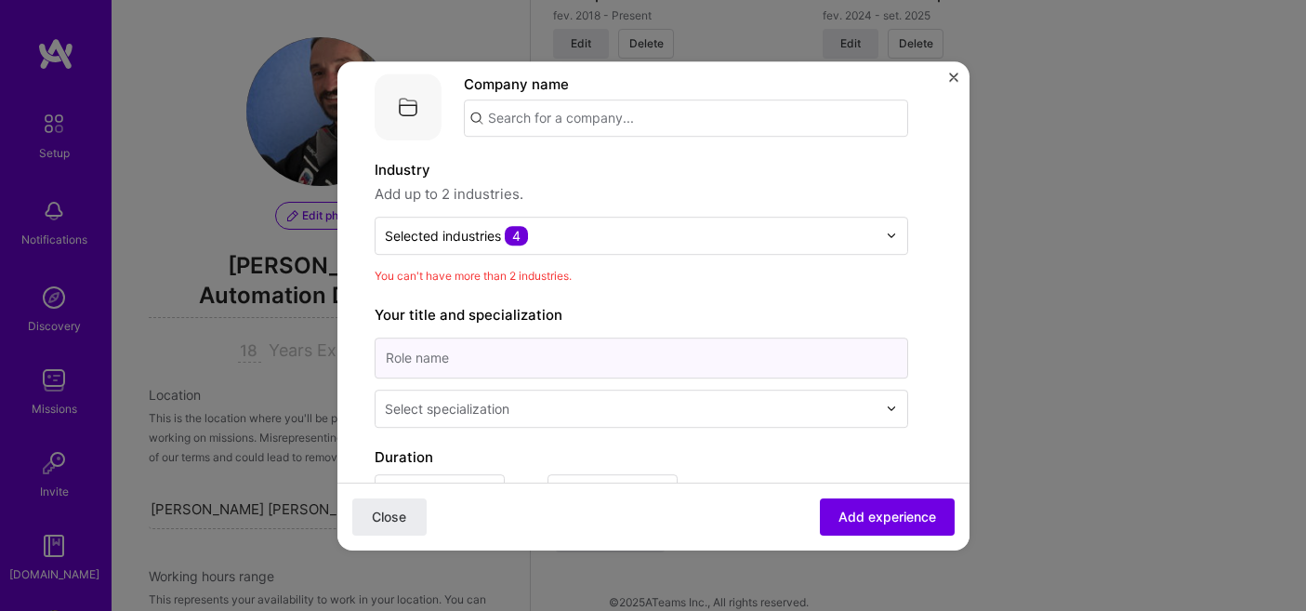
scroll to position [91, 0]
type input "Aerospace"
click at [674, 403] on input "text" at bounding box center [632, 408] width 495 height 20
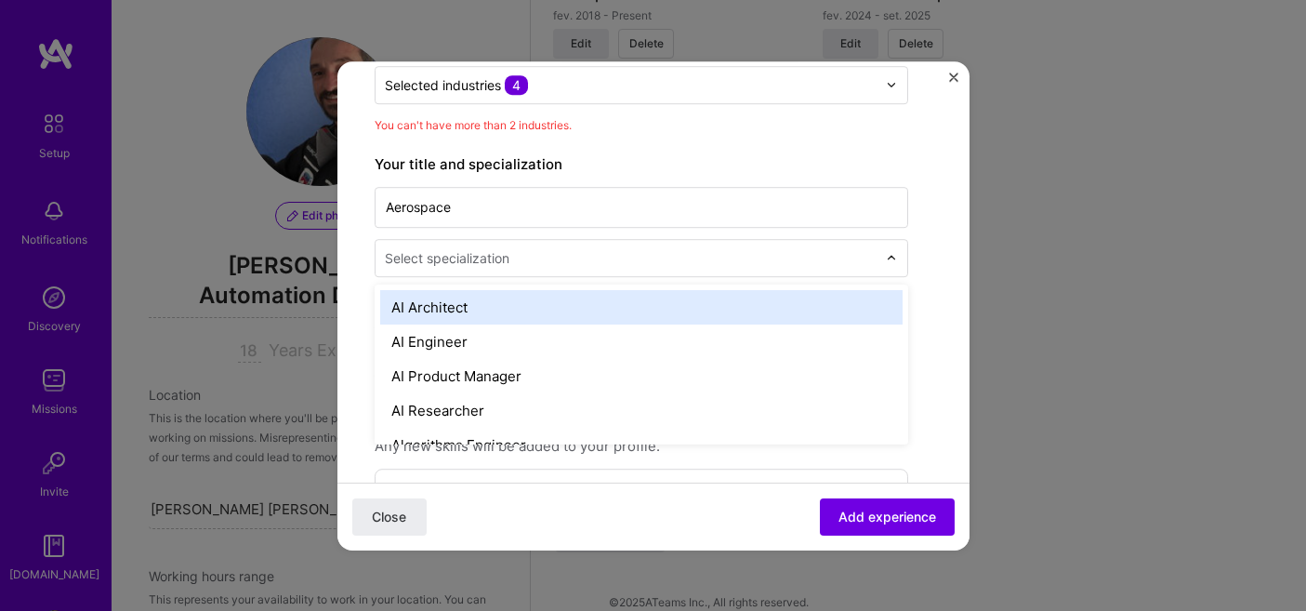
scroll to position [250, 0]
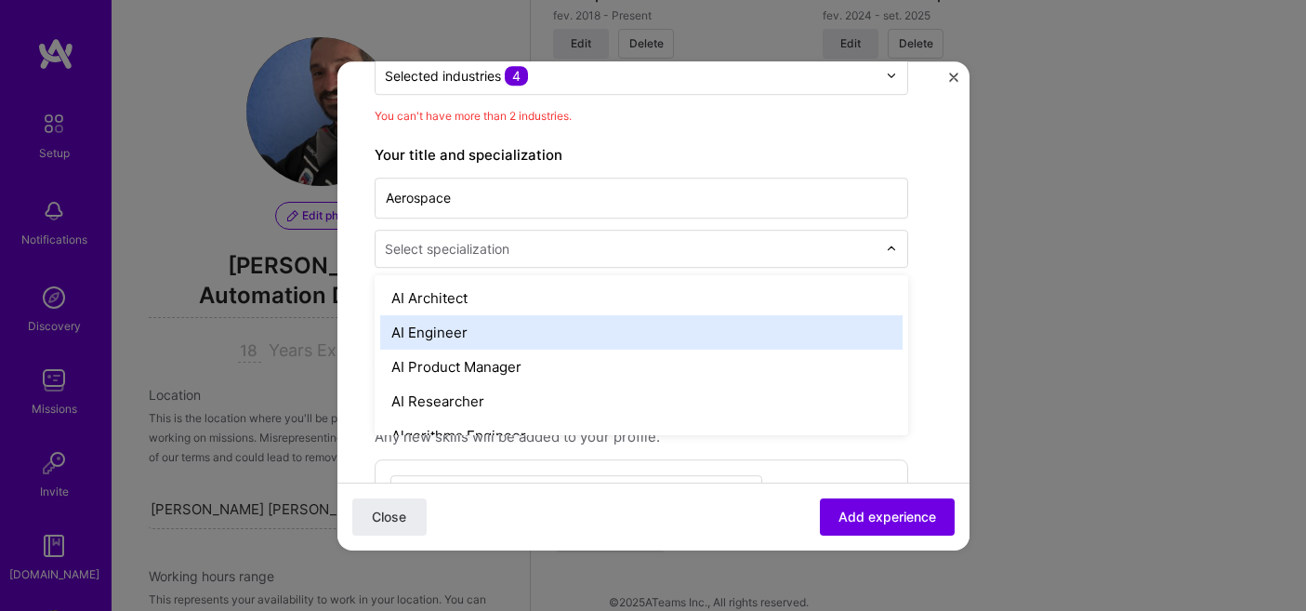
click at [546, 330] on div "AI Engineer" at bounding box center [641, 332] width 522 height 34
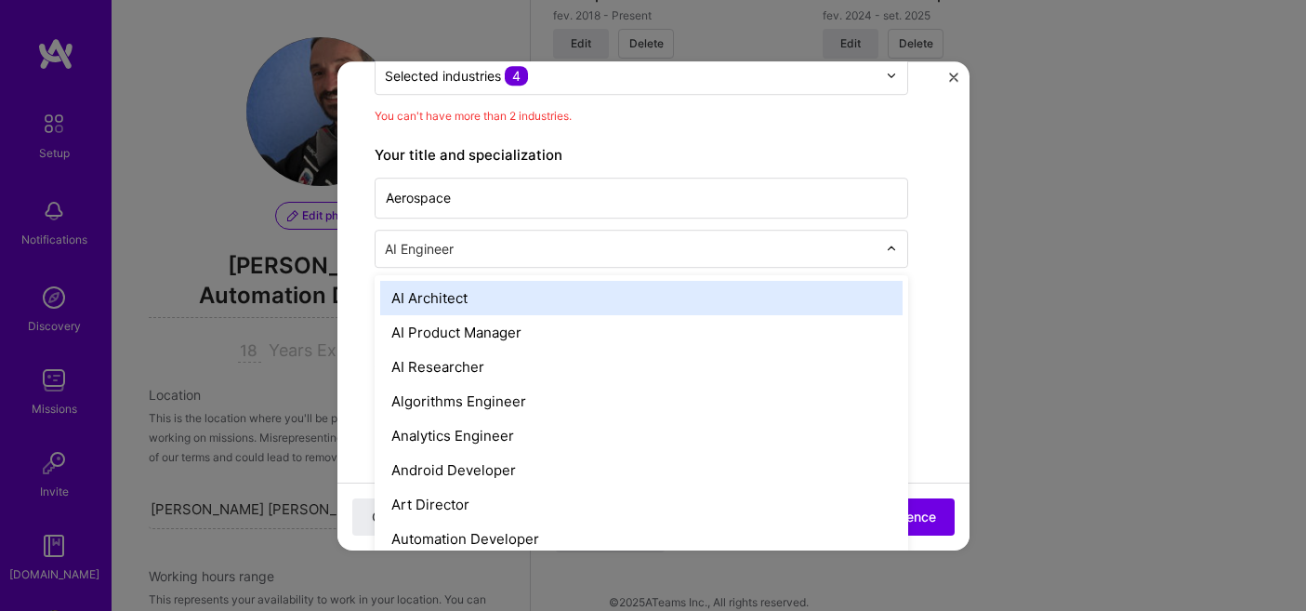
click at [631, 245] on input "text" at bounding box center [632, 249] width 495 height 20
click at [929, 250] on div "Create a job experience Jobs help companies understand your past experience. Co…" at bounding box center [654, 423] width 558 height 1150
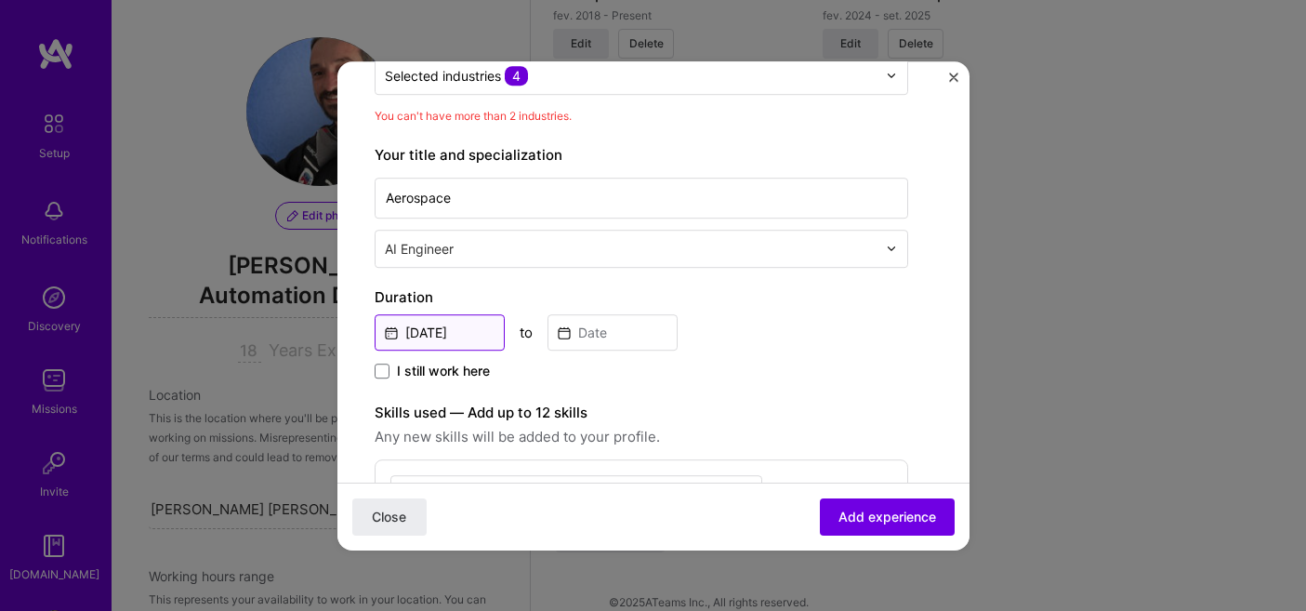
click at [467, 324] on input "[DATE]" at bounding box center [440, 332] width 130 height 36
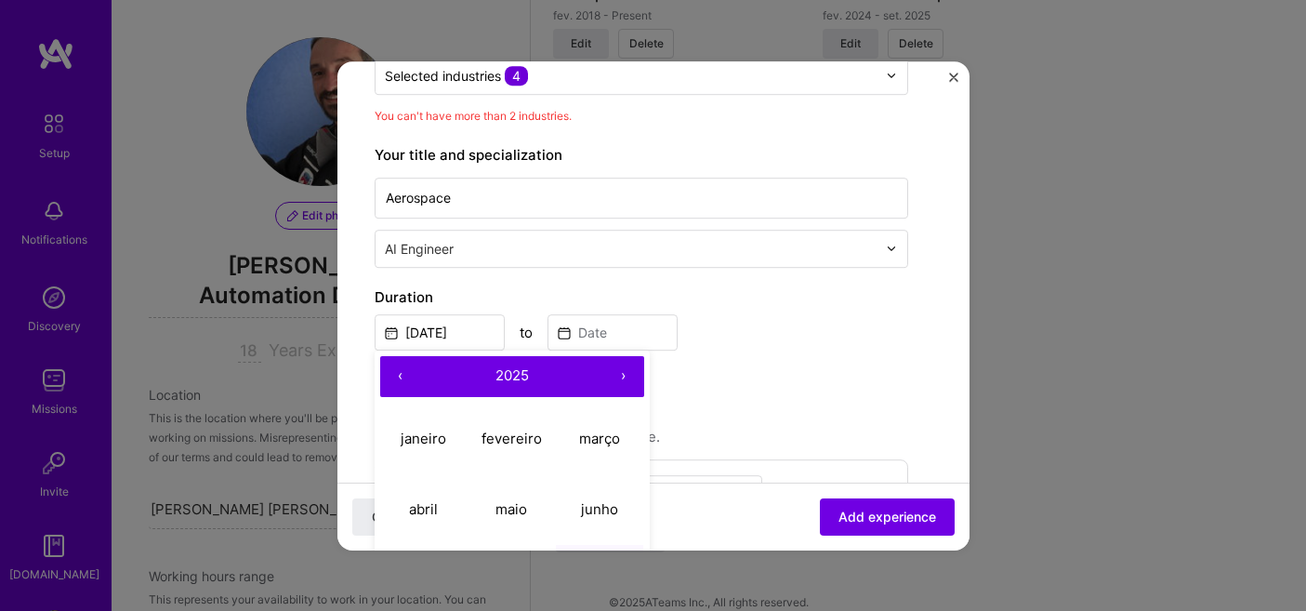
click at [399, 371] on button "‹" at bounding box center [400, 376] width 41 height 41
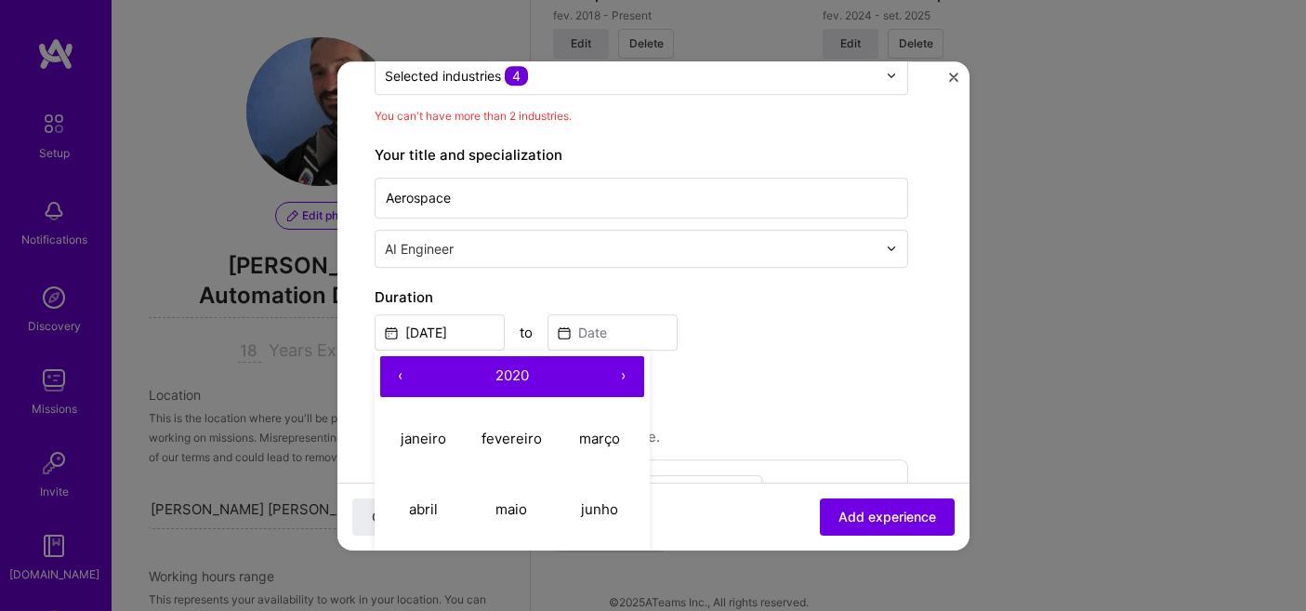
click at [399, 371] on button "‹" at bounding box center [400, 376] width 41 height 41
click at [511, 438] on abbr "fevereiro" at bounding box center [512, 438] width 60 height 18
type input "Feb, 2018"
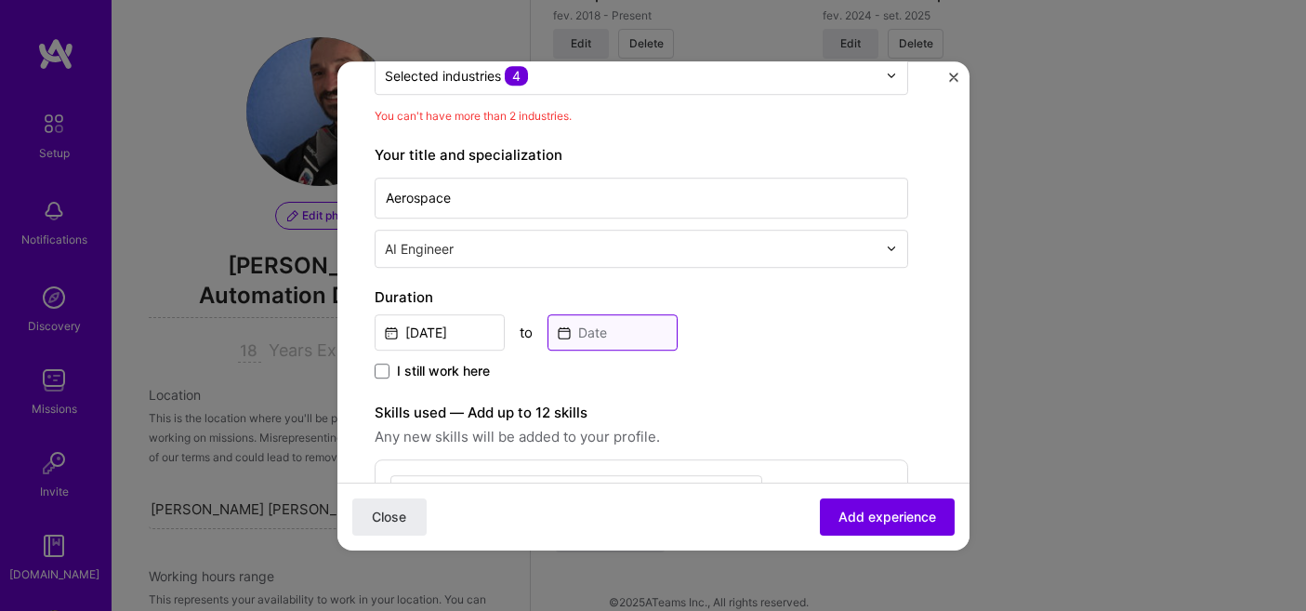
click at [646, 337] on input at bounding box center [613, 332] width 130 height 36
click at [754, 306] on label "Duration" at bounding box center [642, 297] width 534 height 22
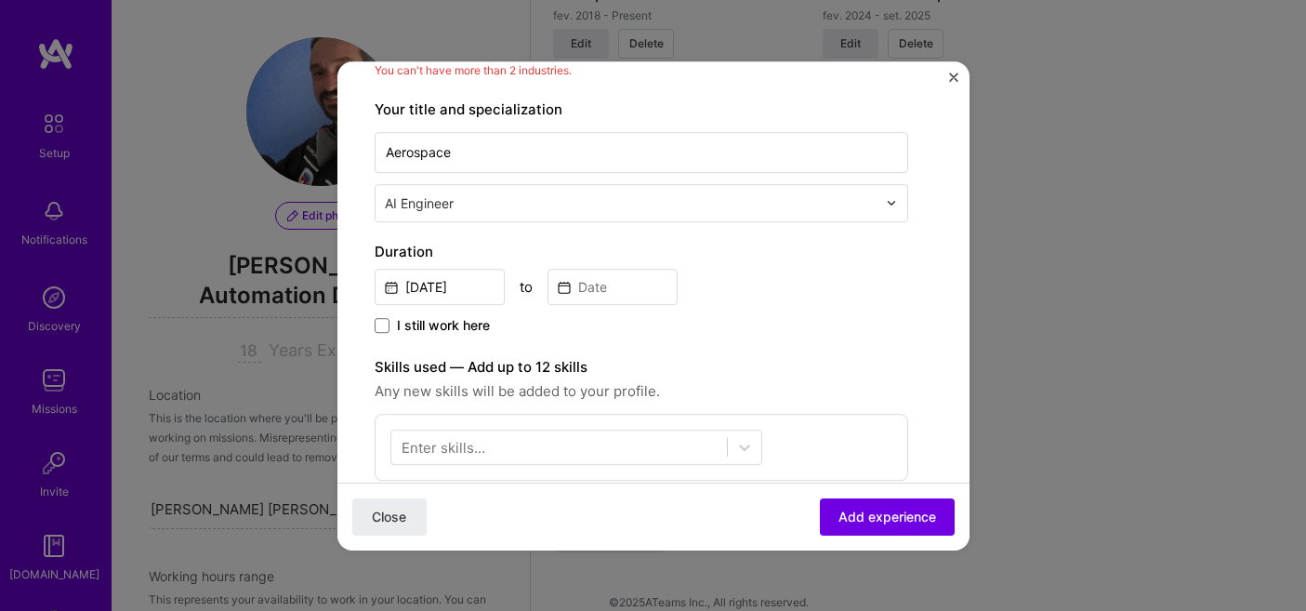
scroll to position [299, 0]
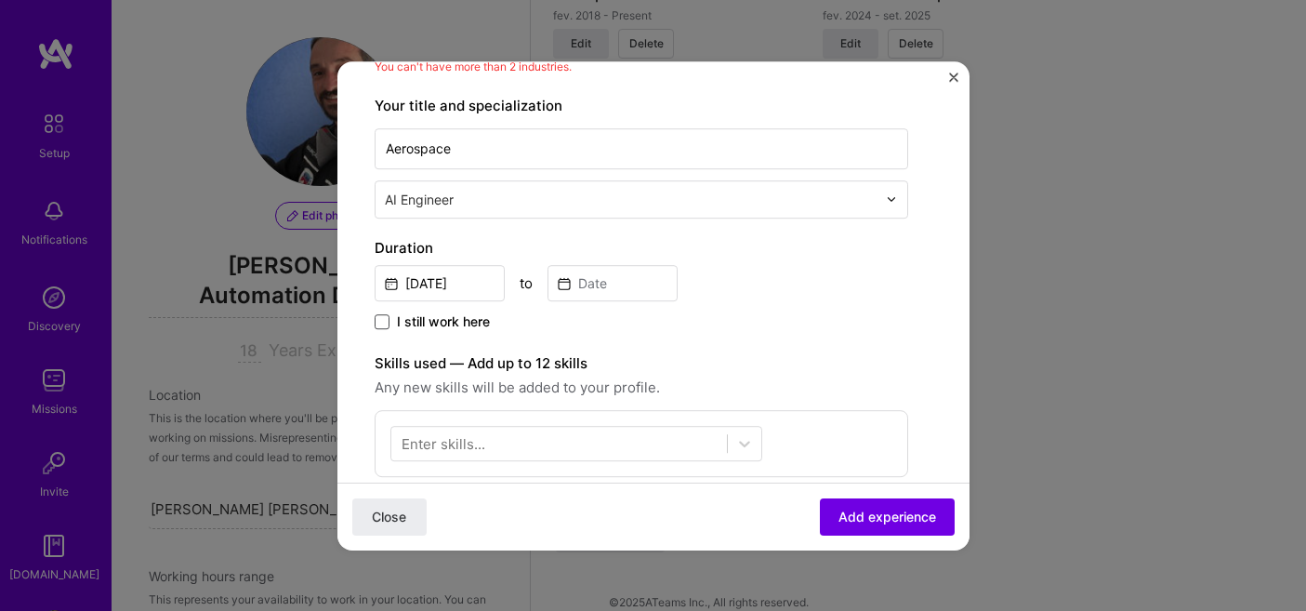
click at [386, 319] on span at bounding box center [382, 321] width 15 height 15
click at [0, 0] on input "I still work here" at bounding box center [0, 0] width 0 height 0
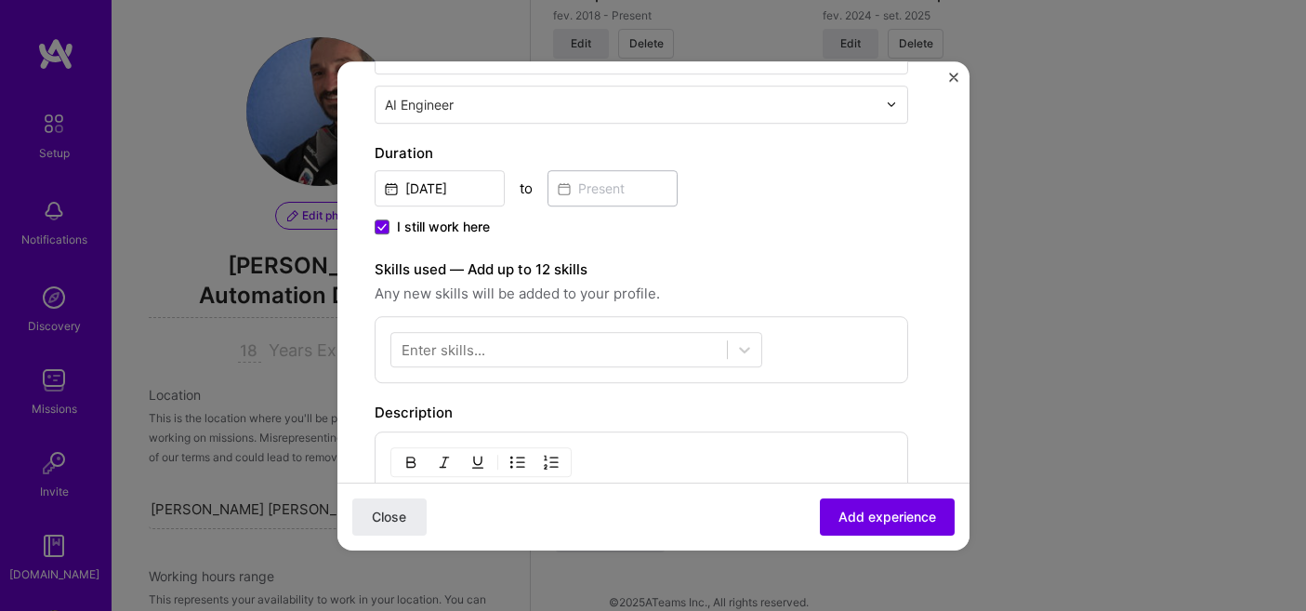
scroll to position [403, 0]
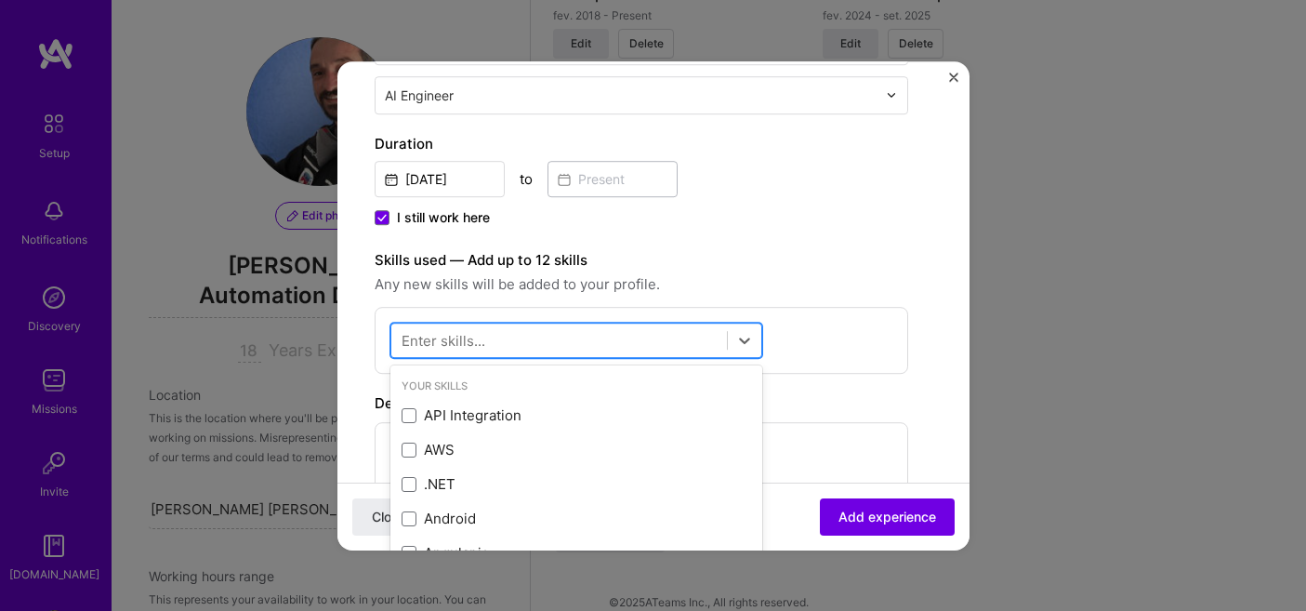
click at [715, 337] on div at bounding box center [559, 339] width 336 height 31
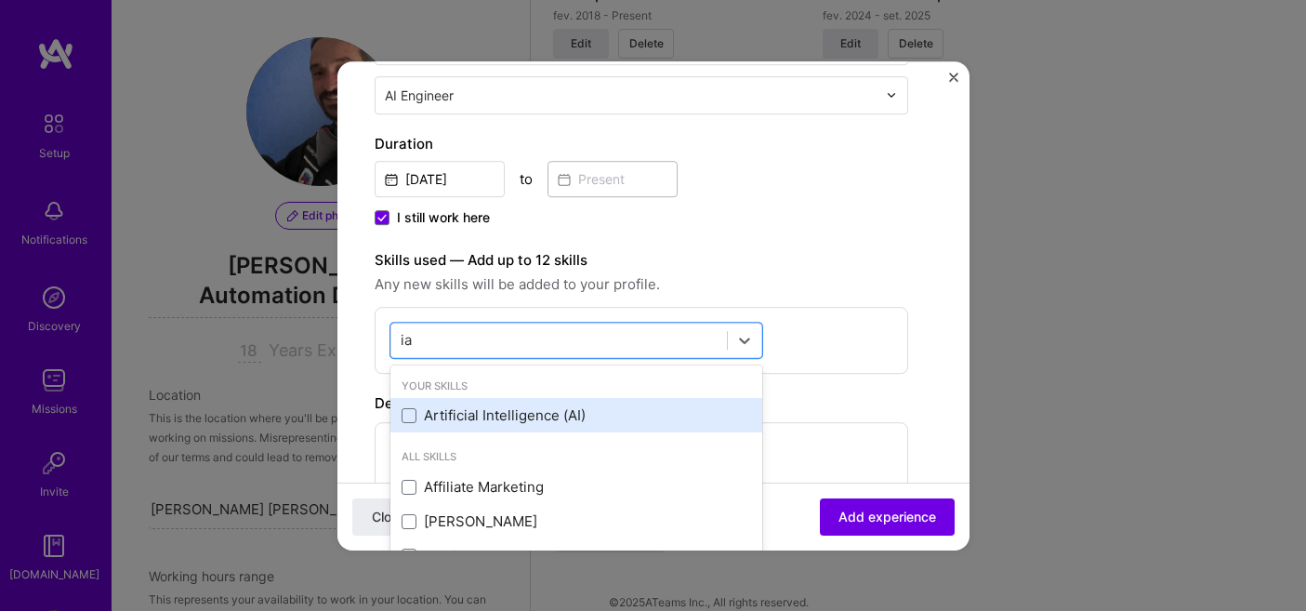
click at [501, 410] on div "Artificial Intelligence (AI)" at bounding box center [577, 416] width 350 height 20
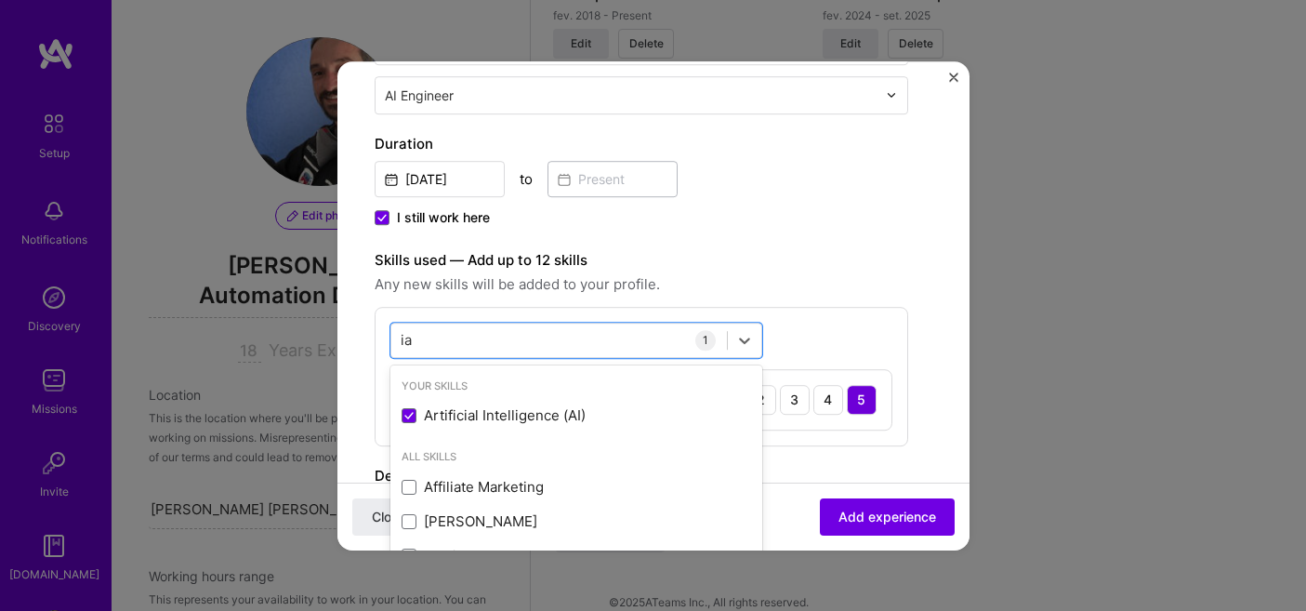
click at [795, 273] on span "Any new skills will be added to your profile." at bounding box center [642, 284] width 534 height 22
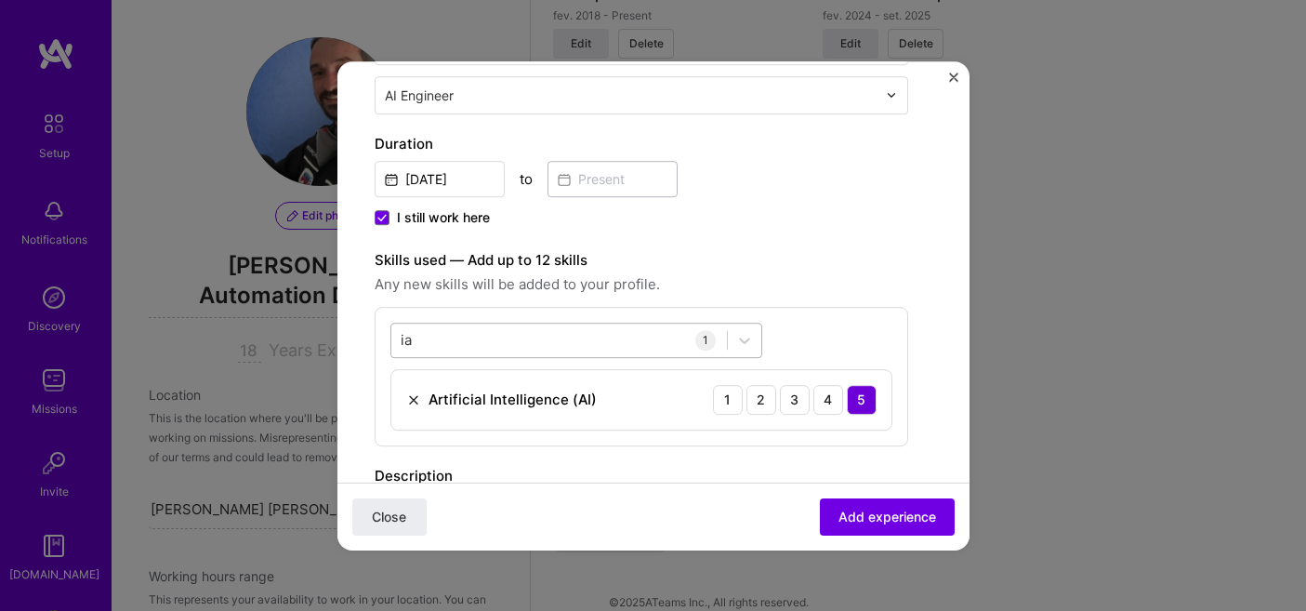
click at [631, 337] on div "ia ia" at bounding box center [559, 339] width 336 height 31
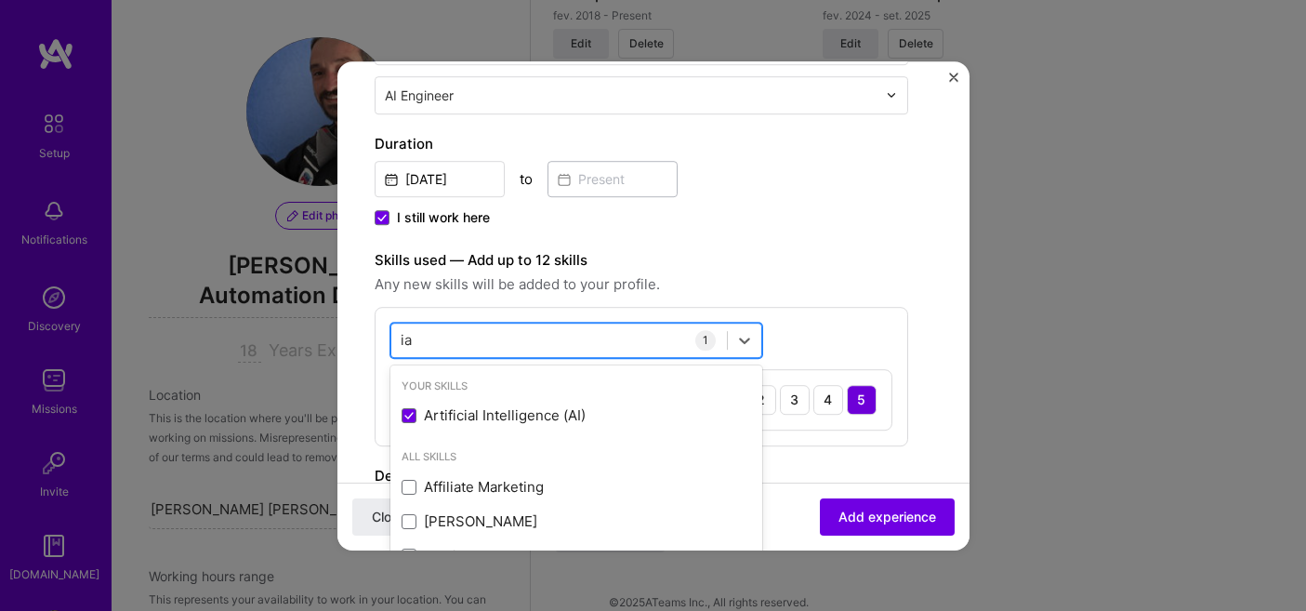
click at [631, 337] on div "ia ia" at bounding box center [559, 339] width 336 height 31
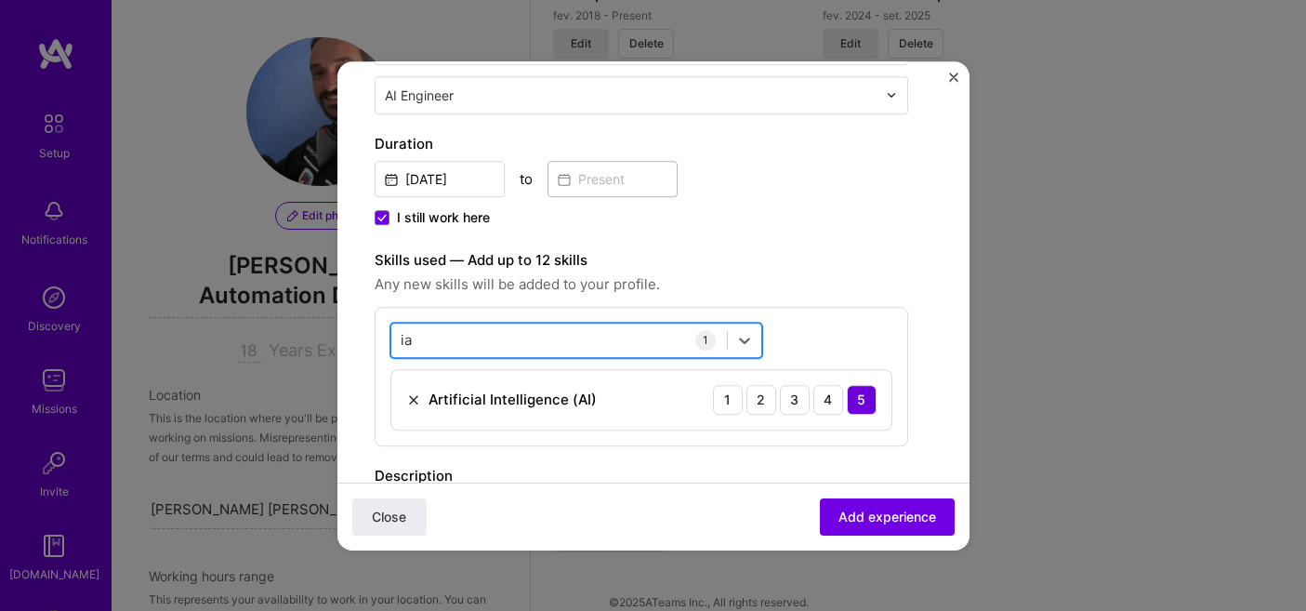
type input "i"
type input "a"
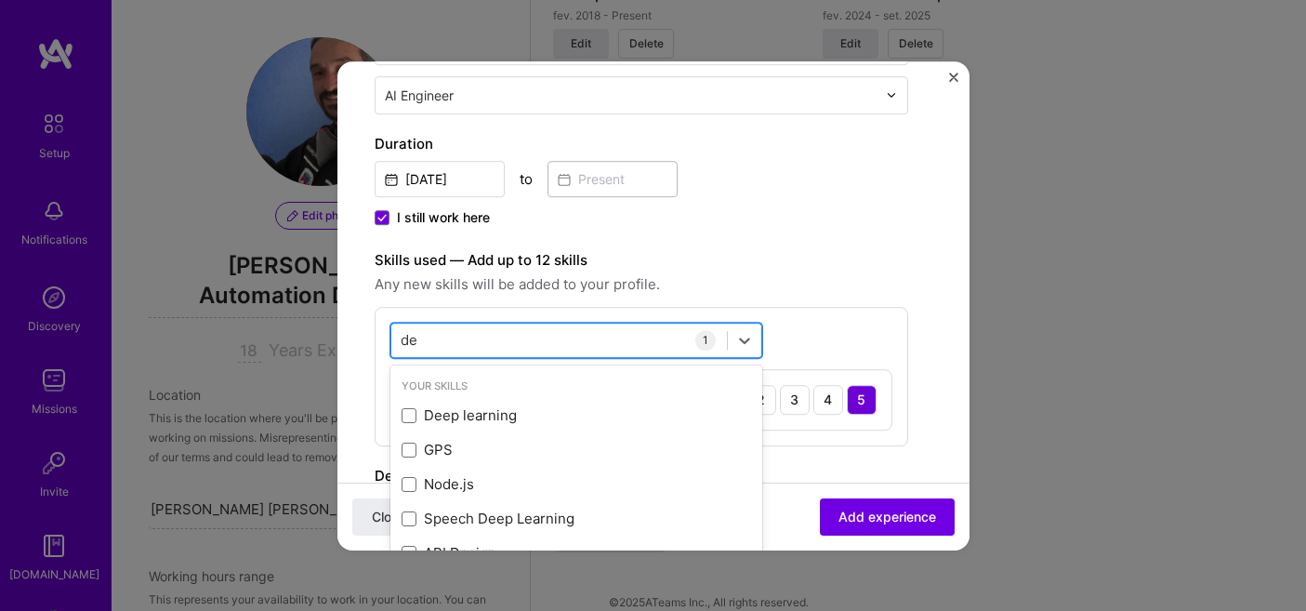
type input "d"
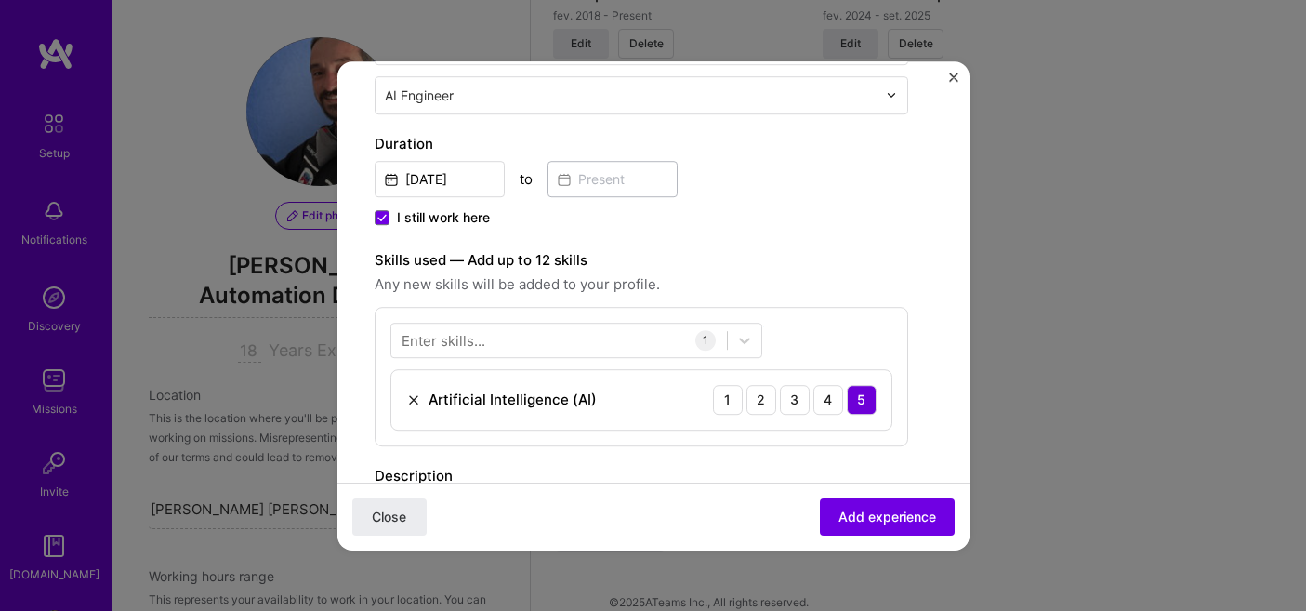
click at [889, 249] on label "Skills used — Add up to 12 skills" at bounding box center [642, 260] width 534 height 22
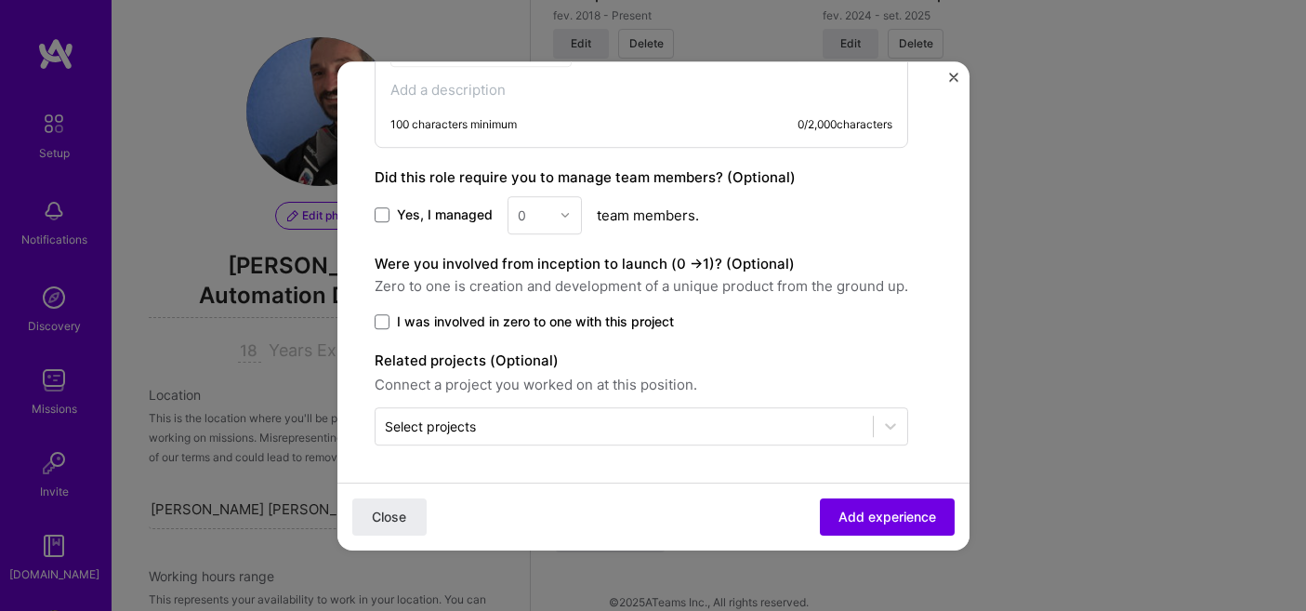
scroll to position [877, 0]
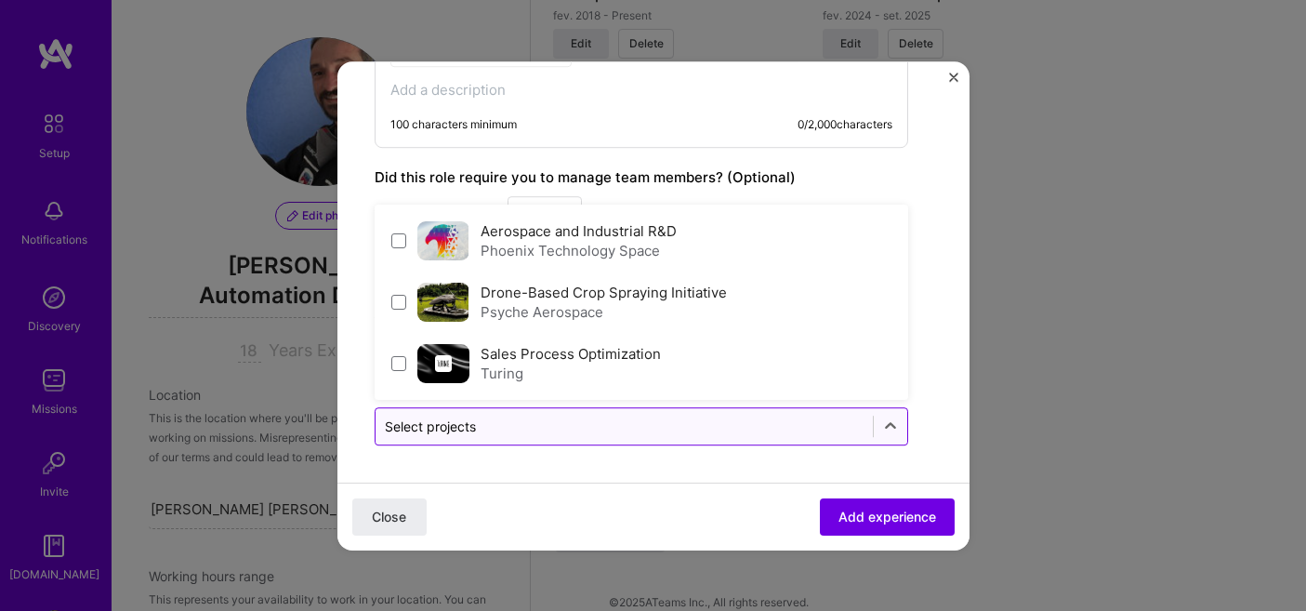
click at [777, 436] on div at bounding box center [624, 426] width 479 height 23
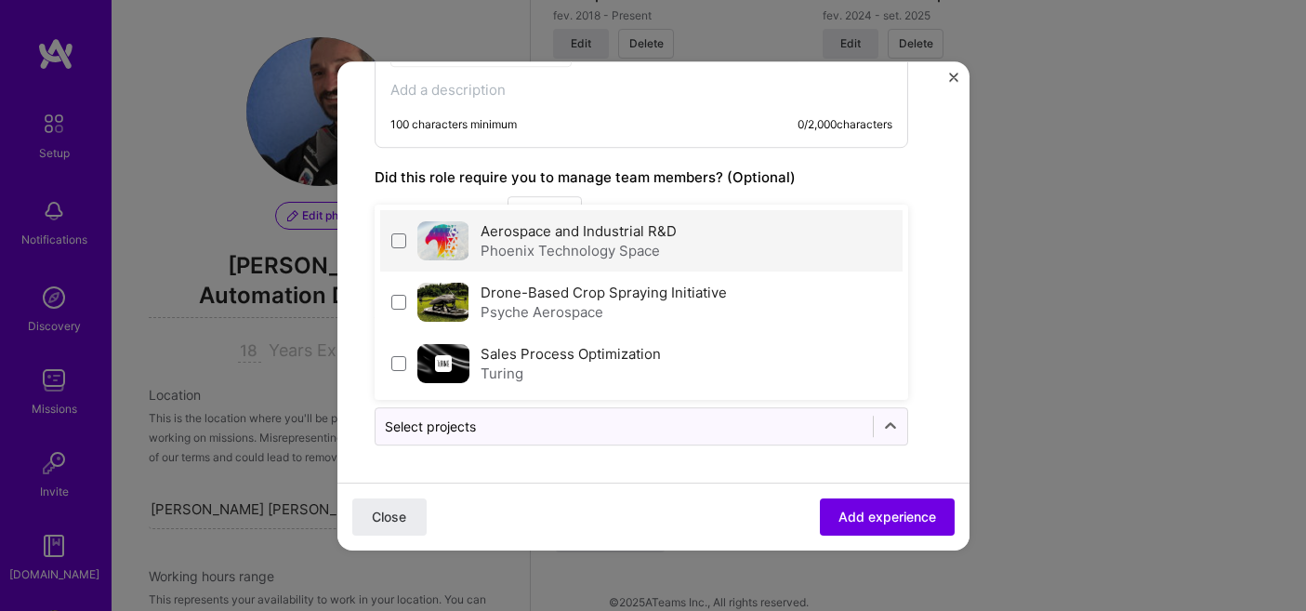
click at [627, 250] on div "Phoenix Technology Space" at bounding box center [579, 251] width 196 height 20
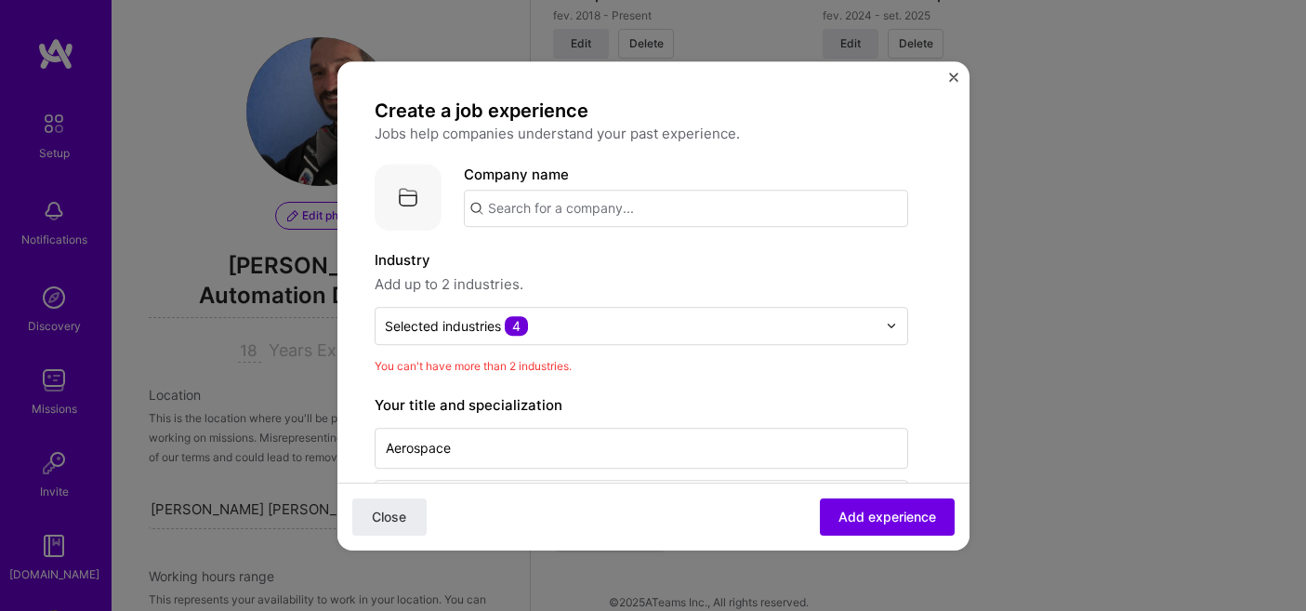
scroll to position [0, 0]
click at [899, 513] on span "Add experience" at bounding box center [888, 516] width 98 height 19
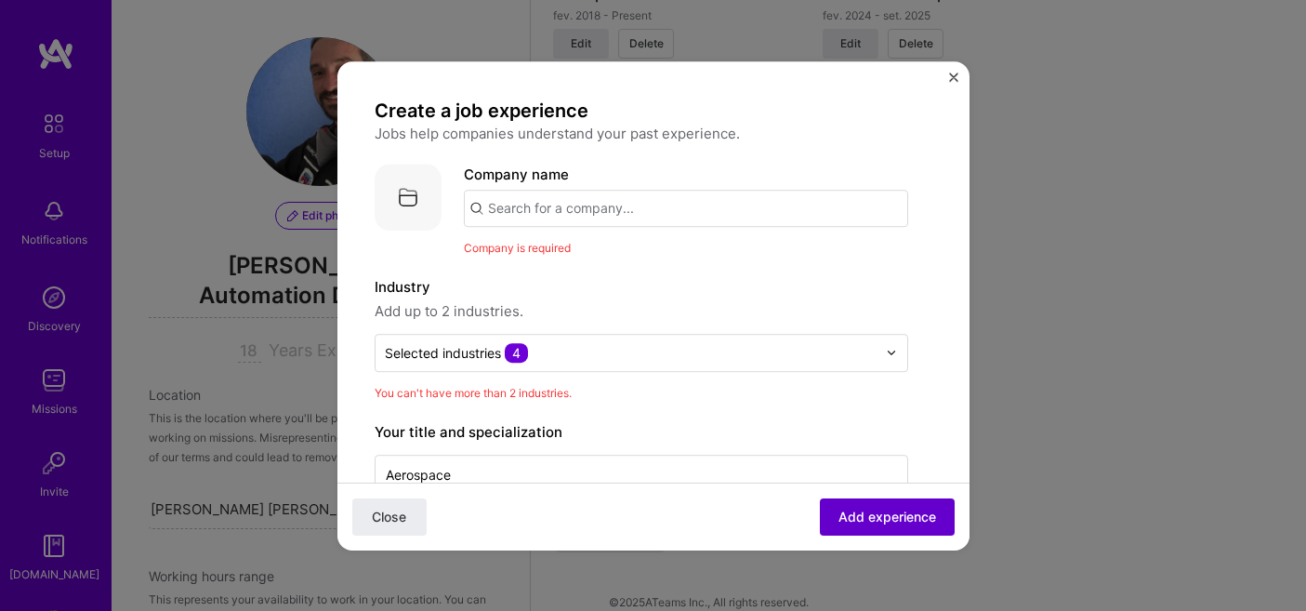
scroll to position [102, 0]
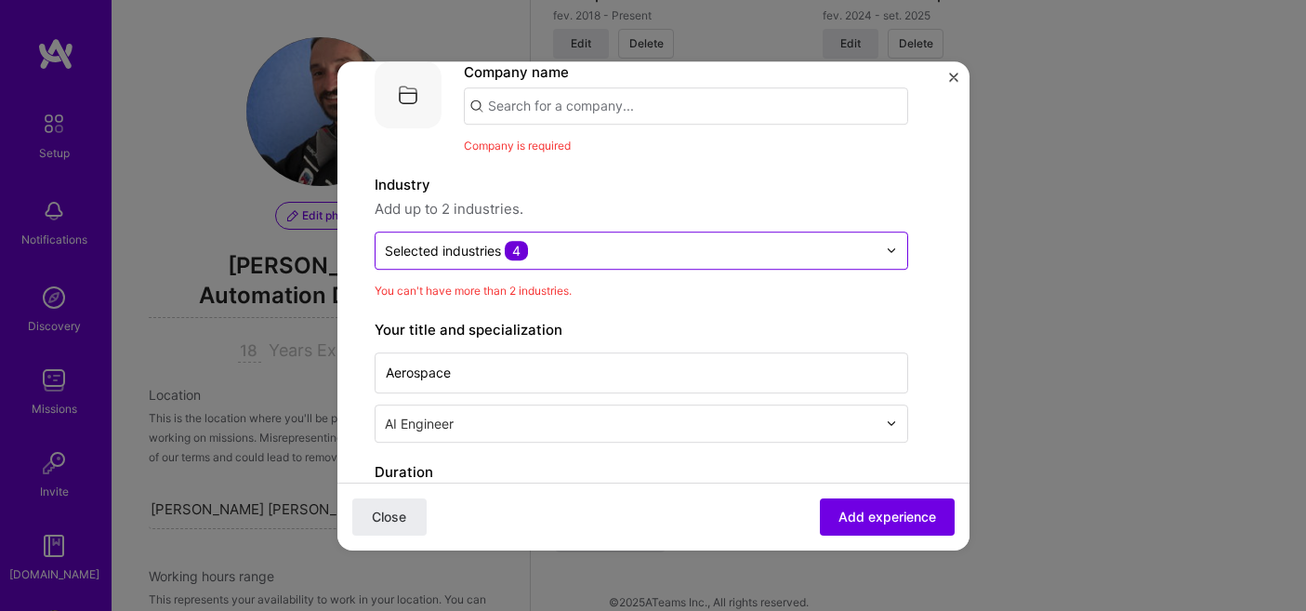
click at [654, 257] on input "text" at bounding box center [631, 251] width 492 height 20
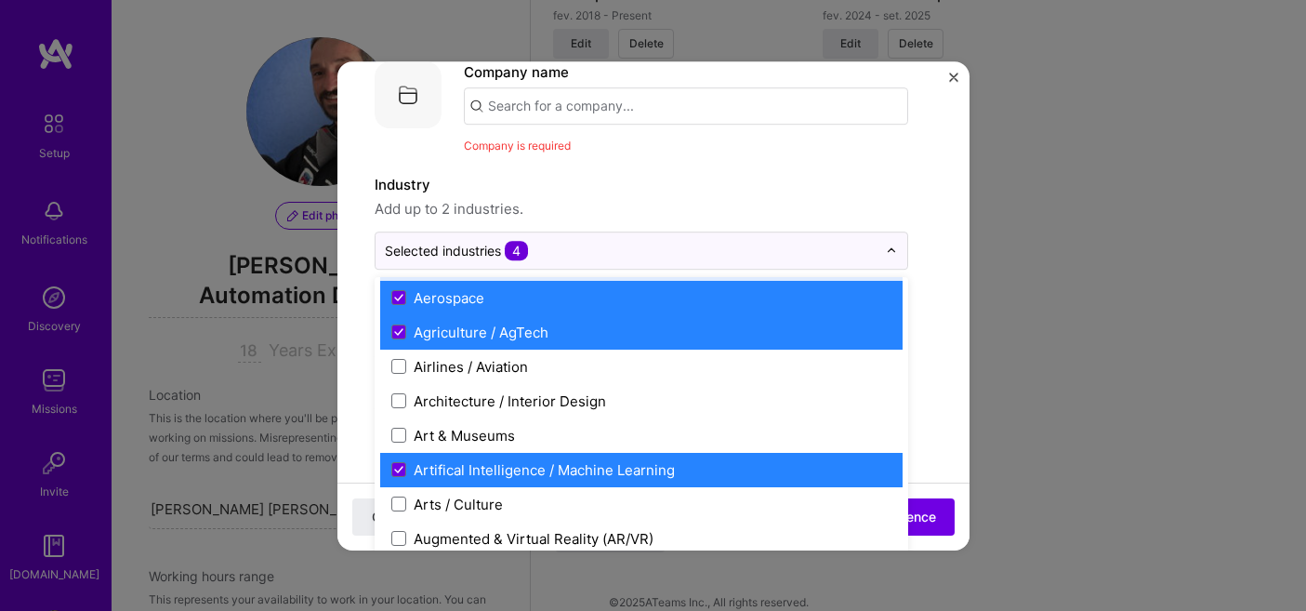
scroll to position [141, 0]
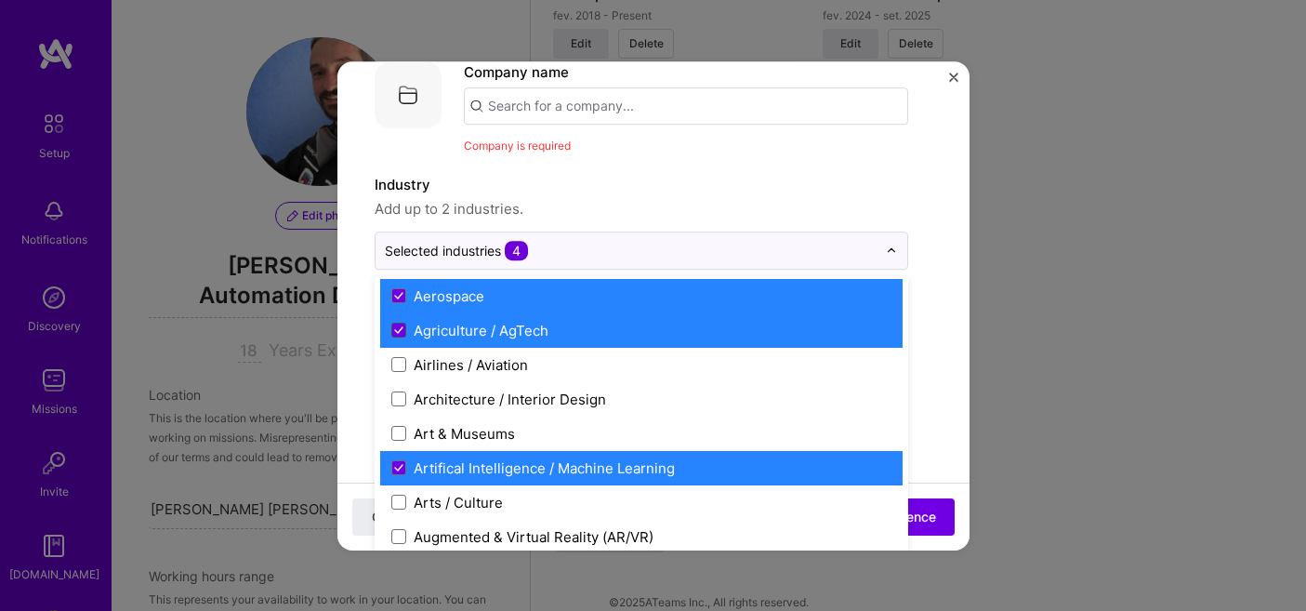
click at [400, 330] on icon at bounding box center [398, 330] width 7 height 6
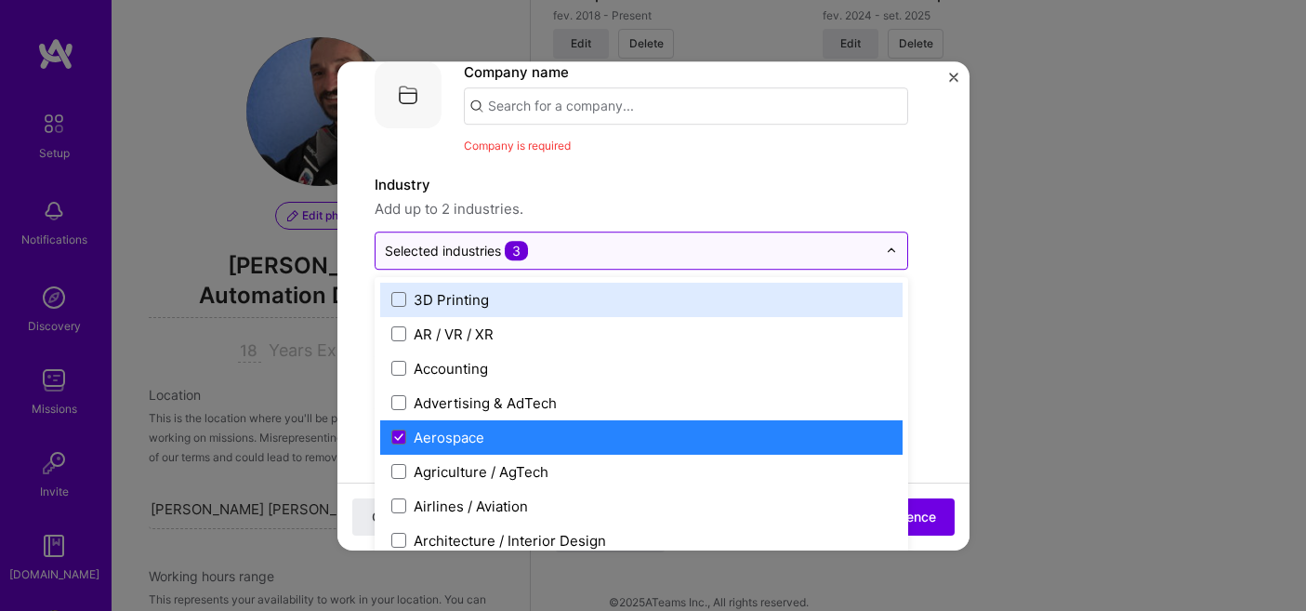
click at [656, 241] on input "text" at bounding box center [631, 251] width 492 height 20
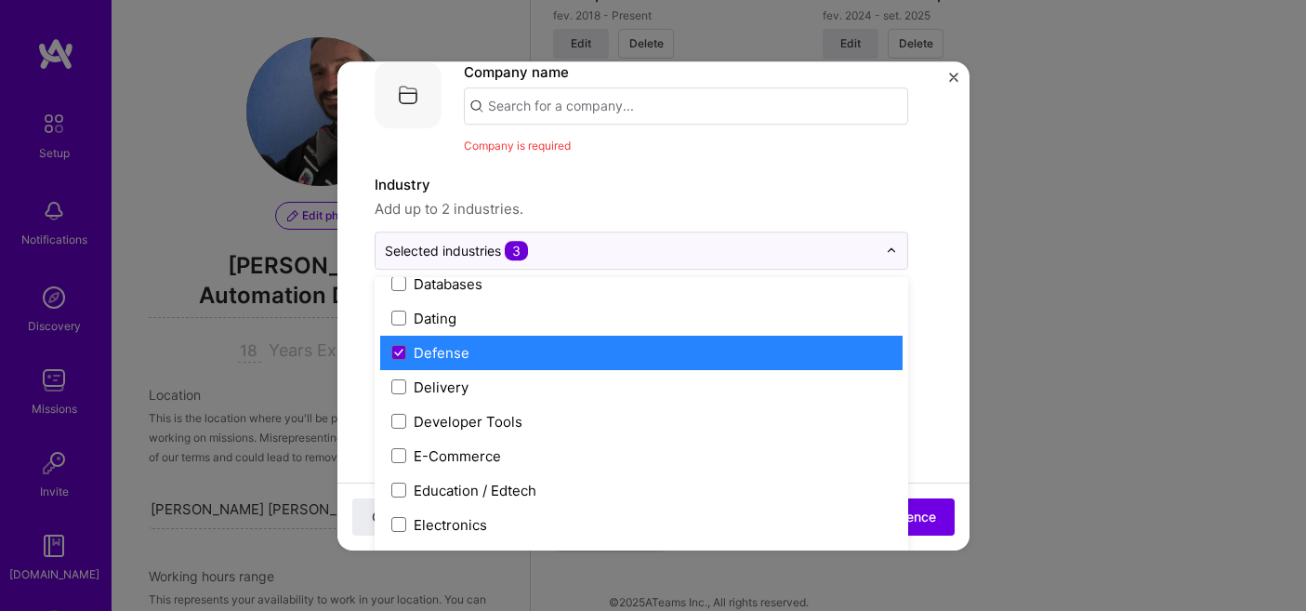
scroll to position [1491, 0]
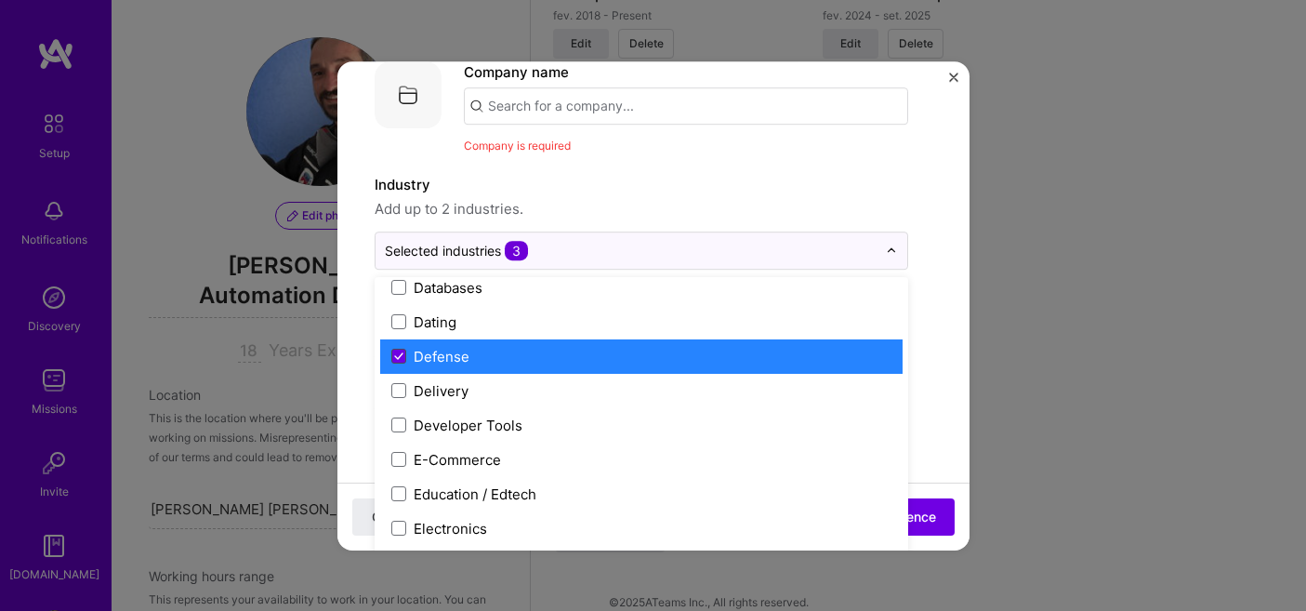
click at [398, 356] on icon at bounding box center [398, 355] width 9 height 7
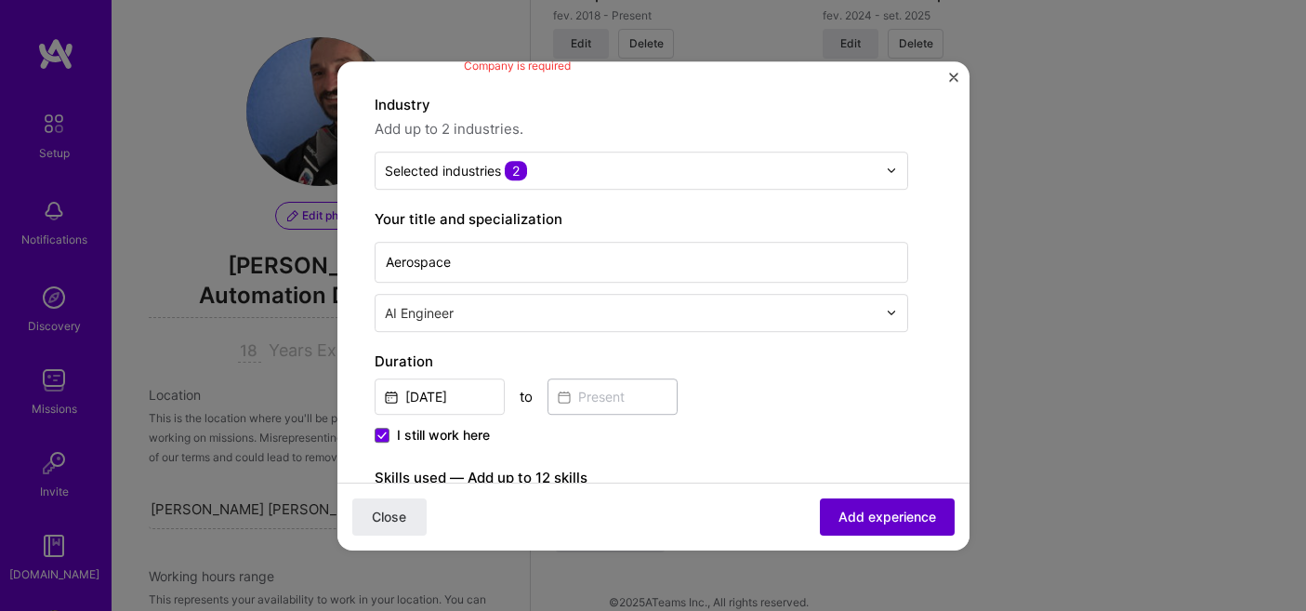
click at [895, 500] on button "Add experience" at bounding box center [887, 515] width 135 height 37
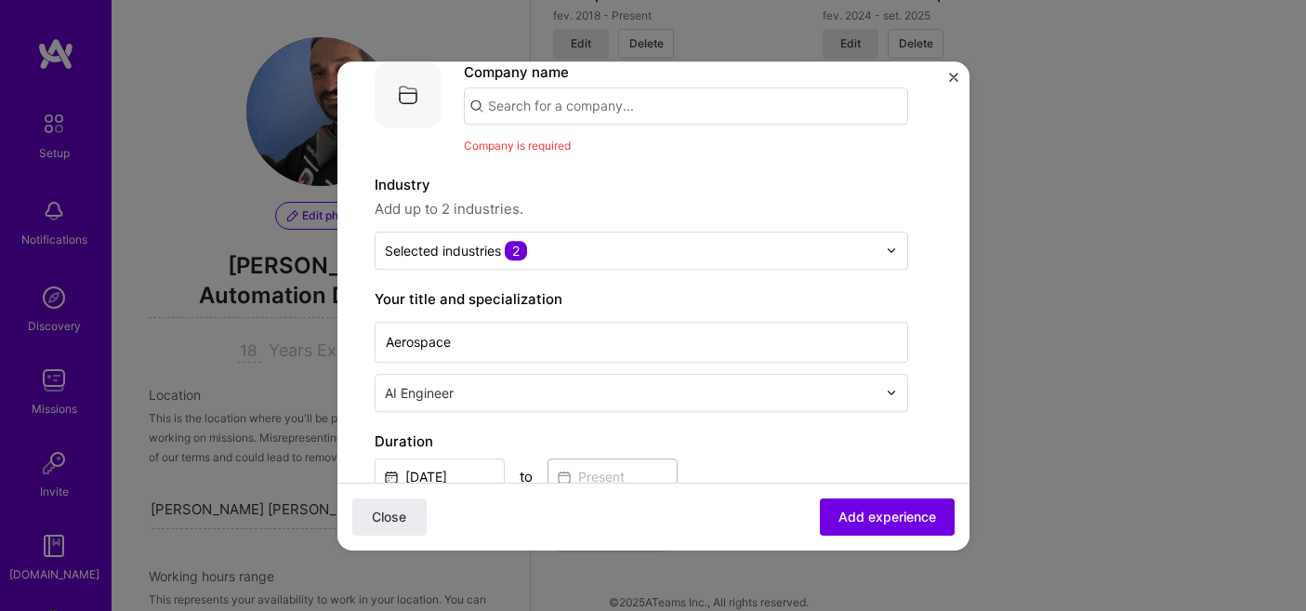
click at [658, 105] on input "text" at bounding box center [686, 105] width 444 height 37
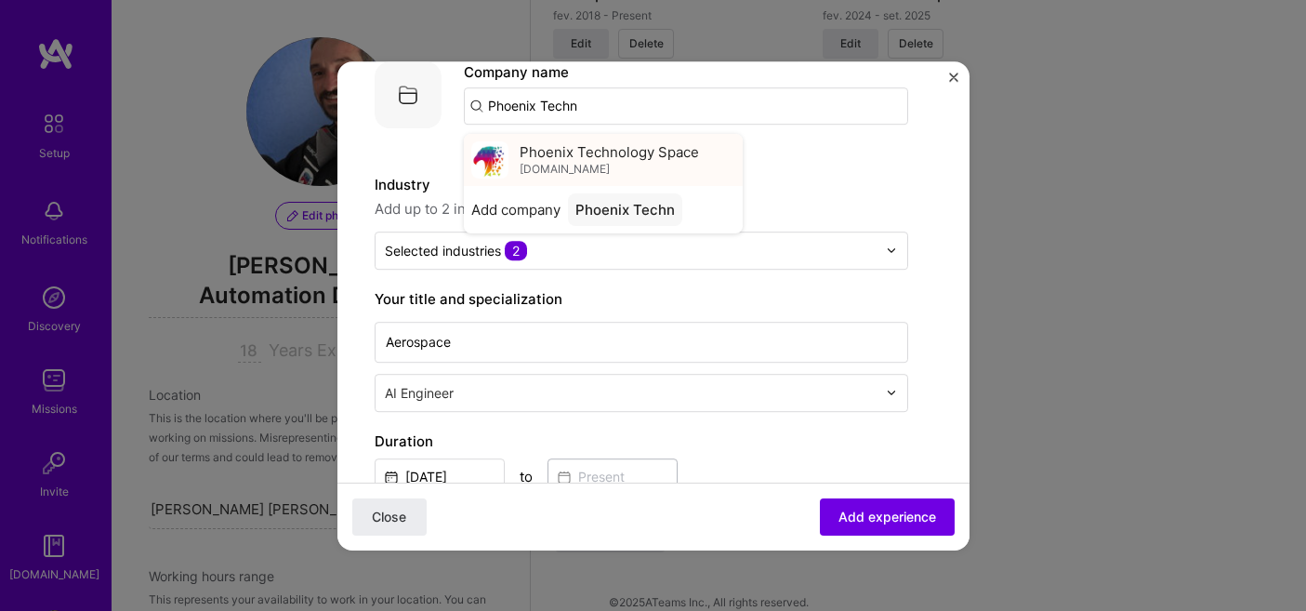
click at [658, 153] on span "Phoenix Technology Space" at bounding box center [609, 152] width 179 height 20
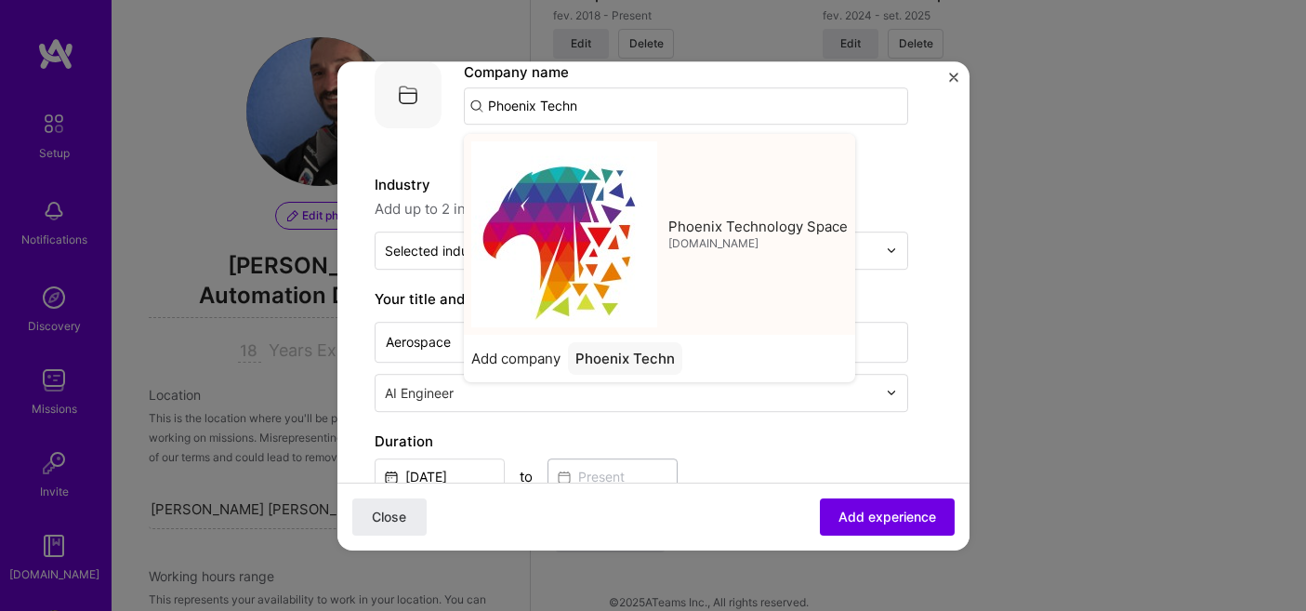
type input "Phoenix Technology Space"
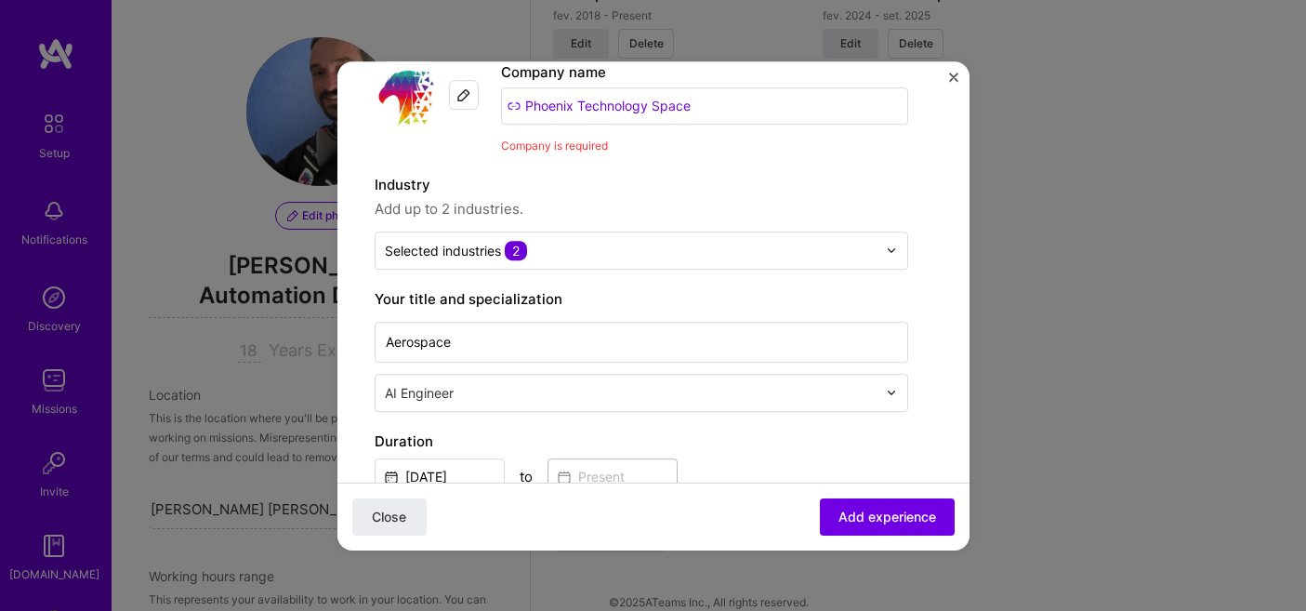
click at [772, 166] on div "Create a job experience Jobs help companies understand your past experience. Co…" at bounding box center [642, 621] width 534 height 1250
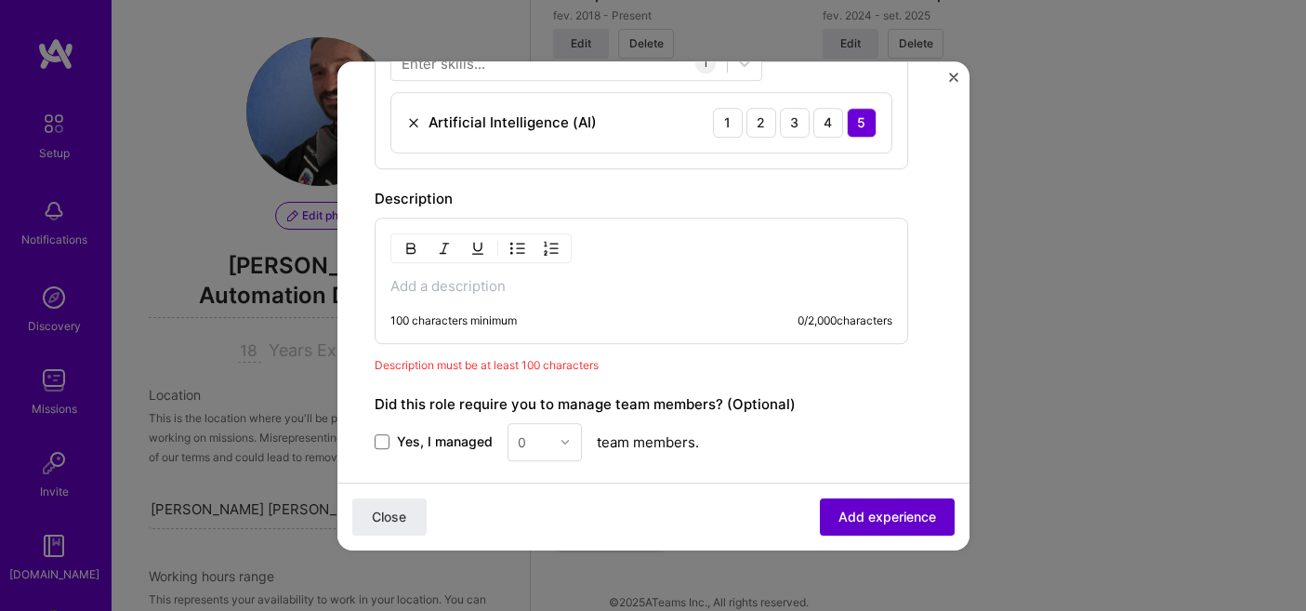
click at [879, 514] on span "Add experience" at bounding box center [888, 516] width 98 height 19
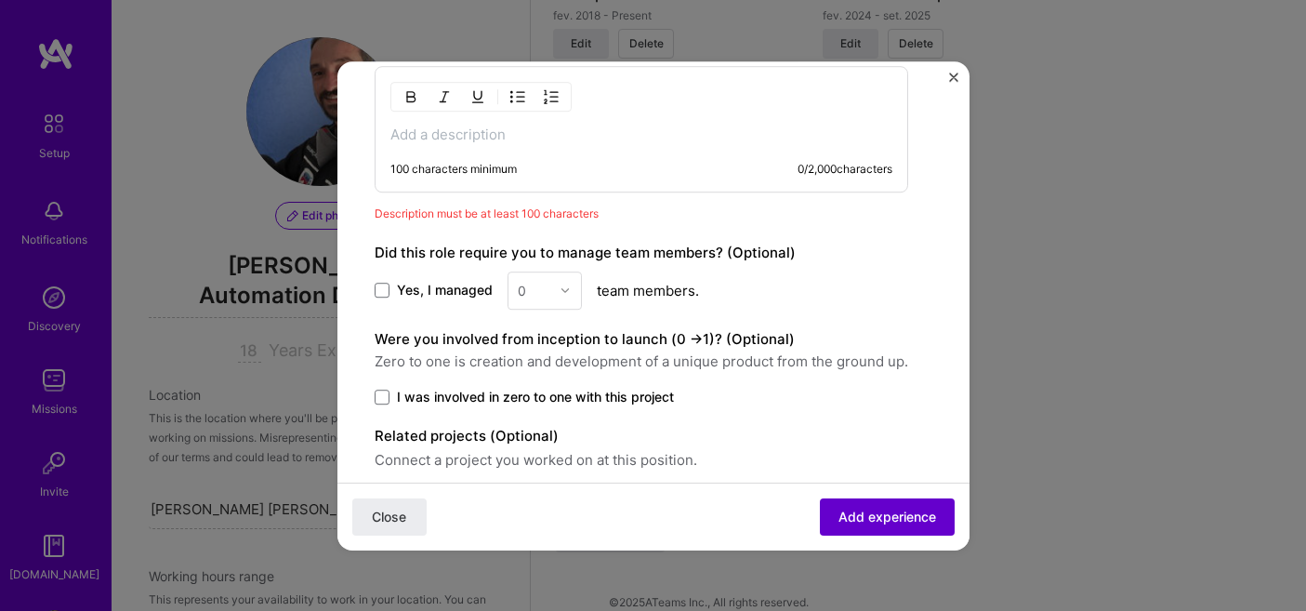
scroll to position [803, 0]
click at [575, 130] on p at bounding box center [641, 133] width 502 height 19
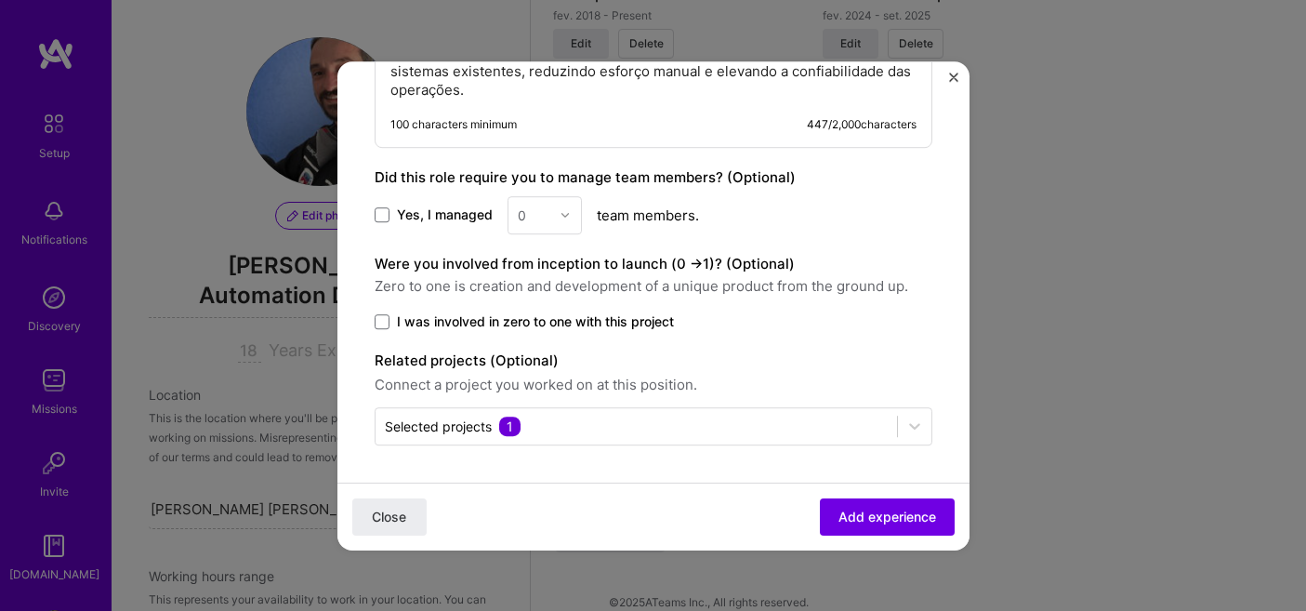
scroll to position [958, 0]
click at [901, 507] on span "Add experience" at bounding box center [888, 516] width 98 height 19
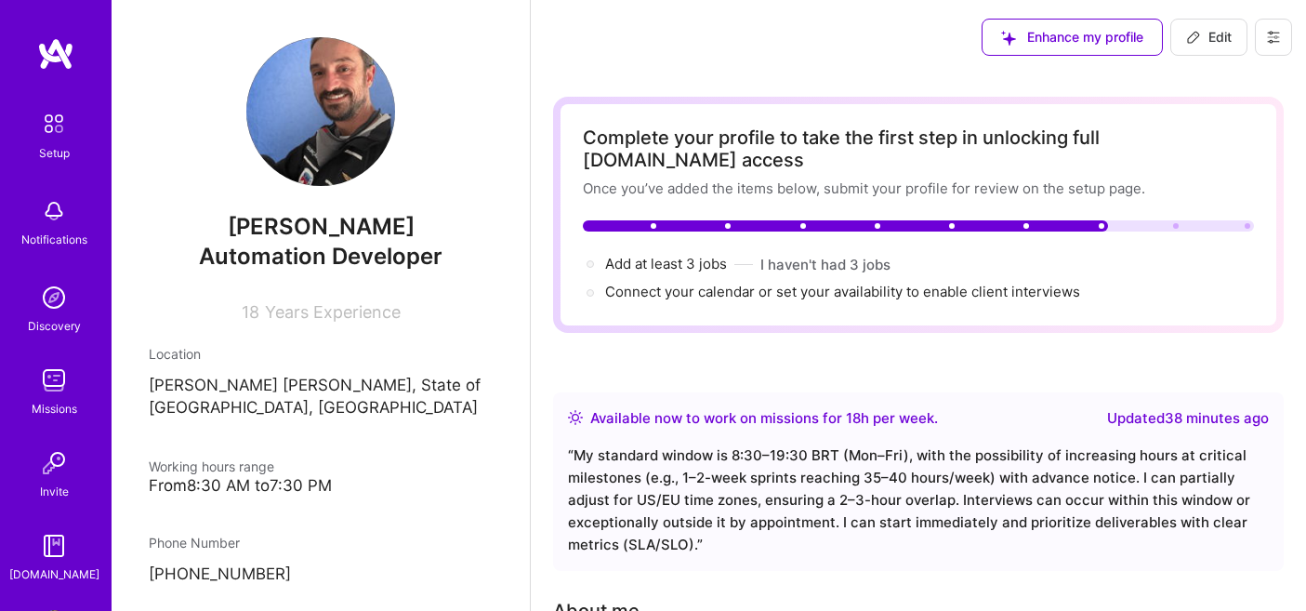
scroll to position [0, 0]
click at [1195, 38] on icon at bounding box center [1193, 37] width 15 height 15
select select "BR"
select select "Right Now"
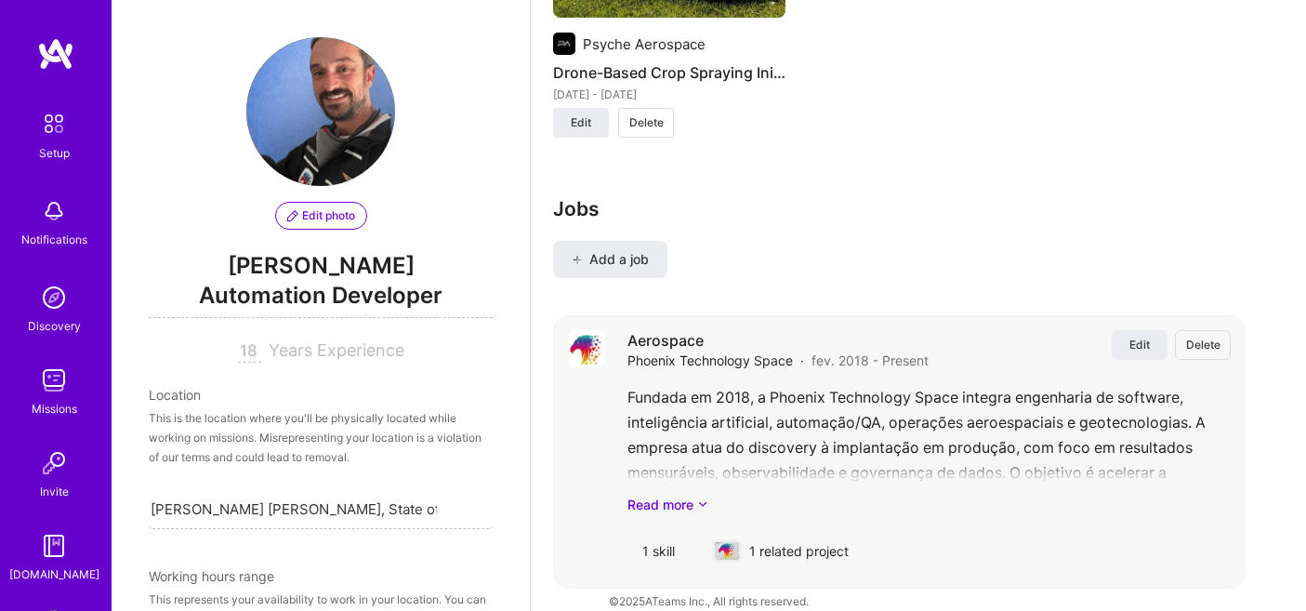
scroll to position [2104, 0]
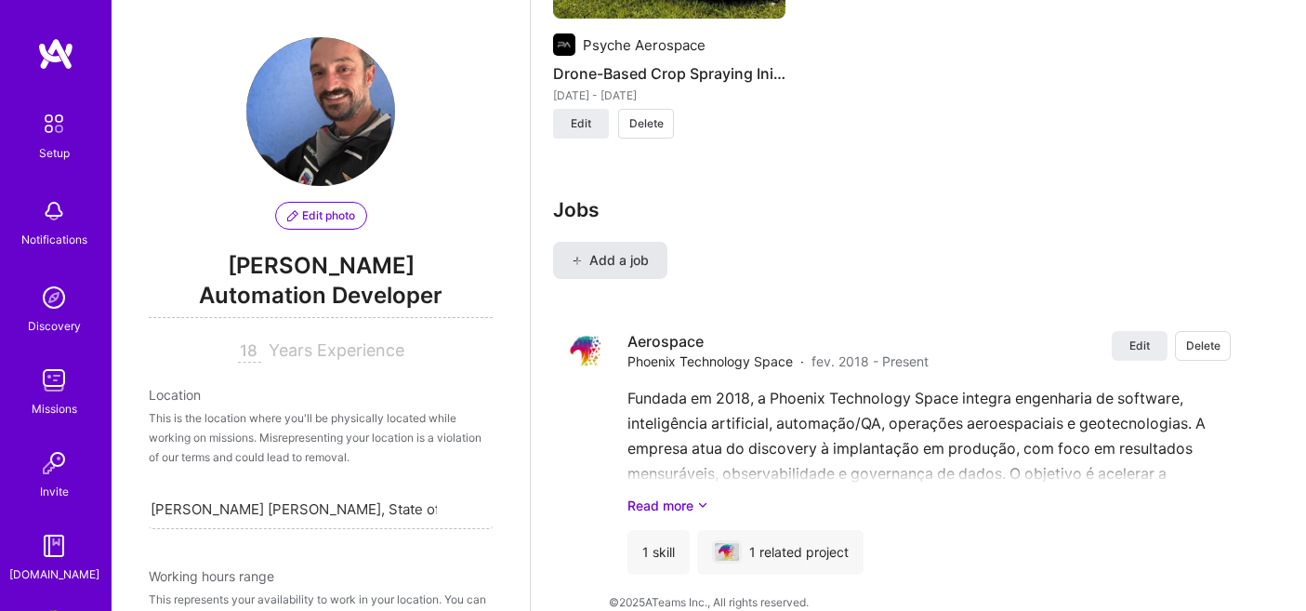
click at [642, 251] on span "Add a job" at bounding box center [610, 260] width 77 height 19
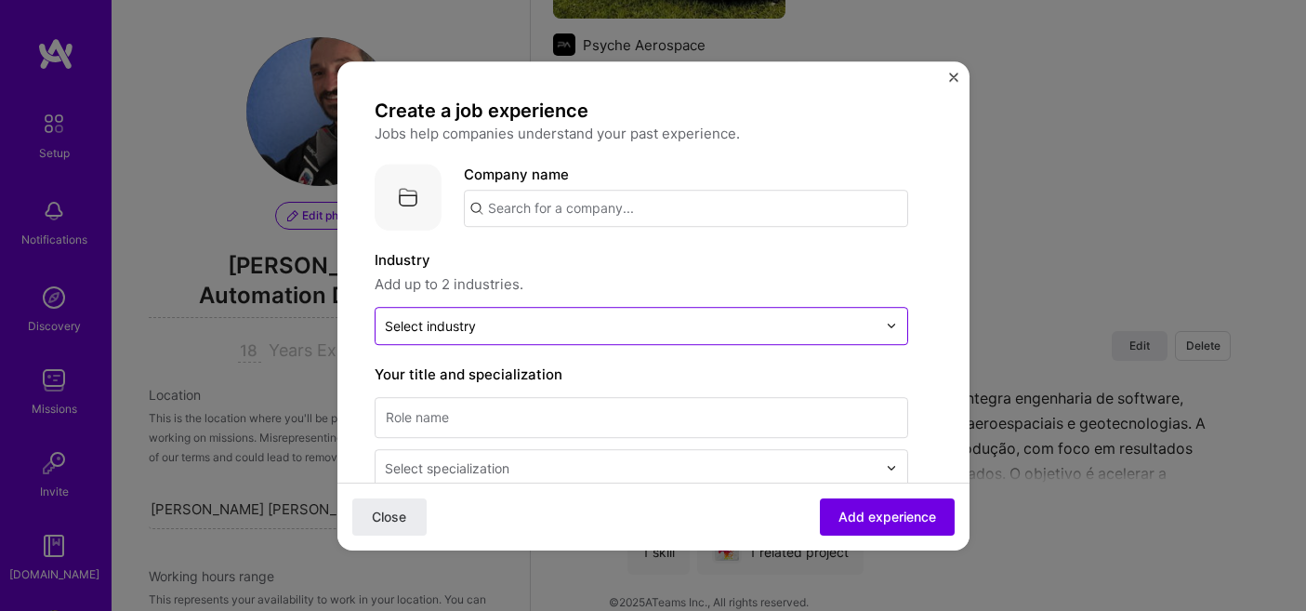
click at [608, 319] on input "text" at bounding box center [631, 326] width 492 height 20
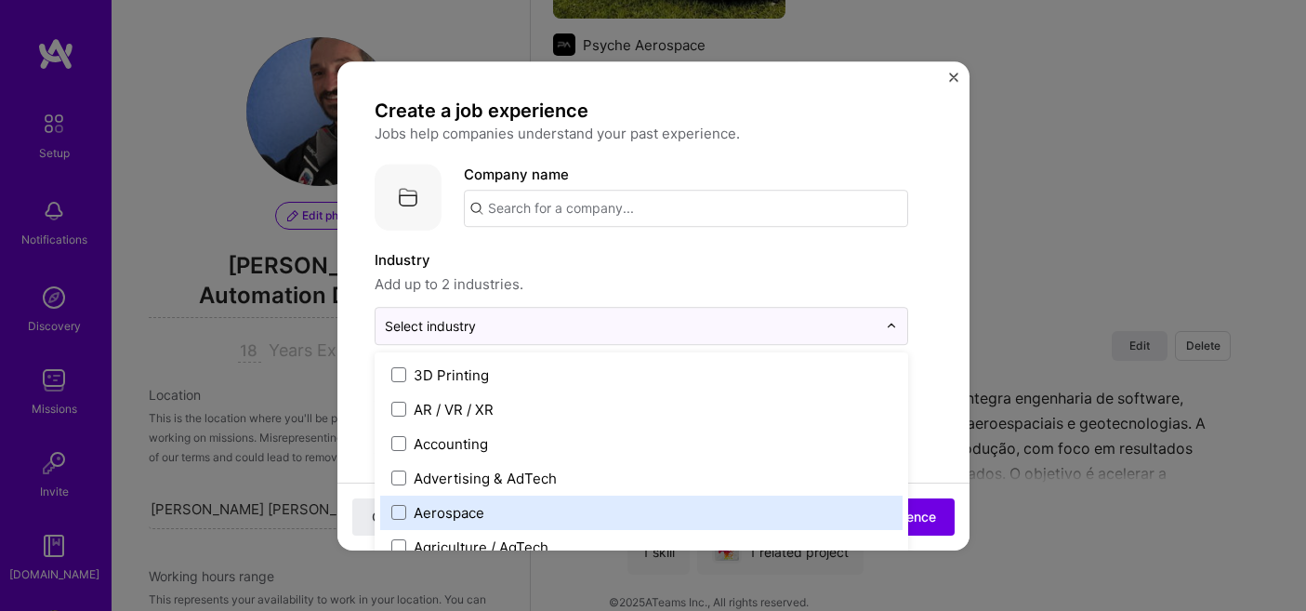
click at [511, 506] on label "Aerospace" at bounding box center [641, 513] width 500 height 20
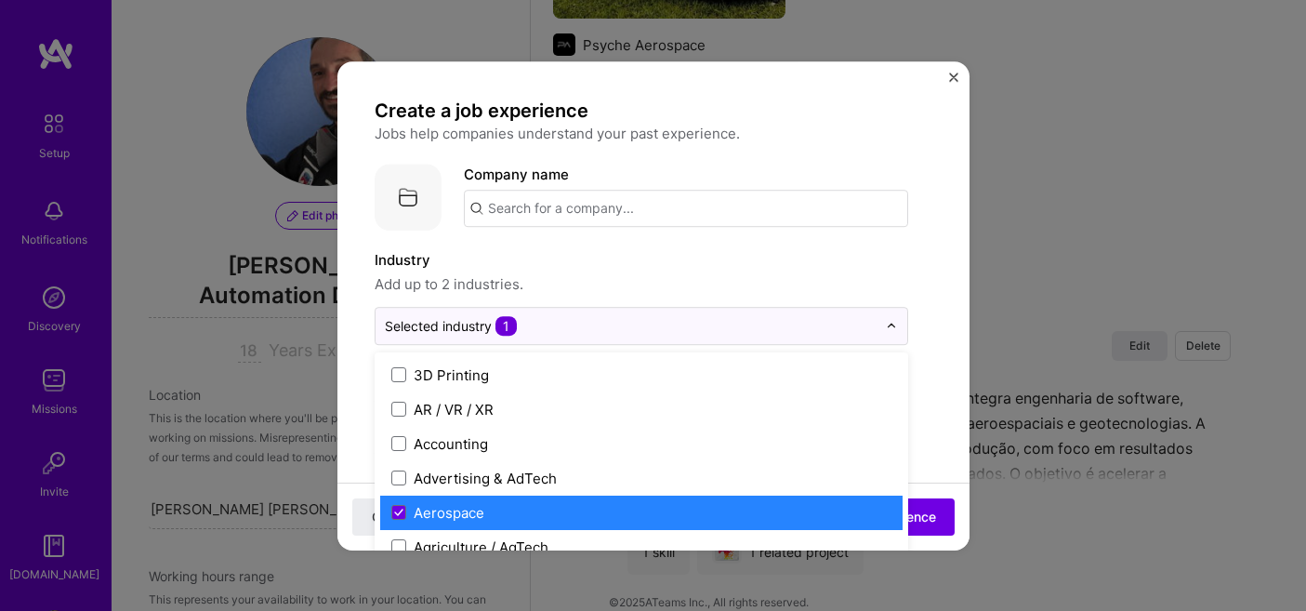
click at [511, 506] on label "Aerospace" at bounding box center [641, 513] width 500 height 20
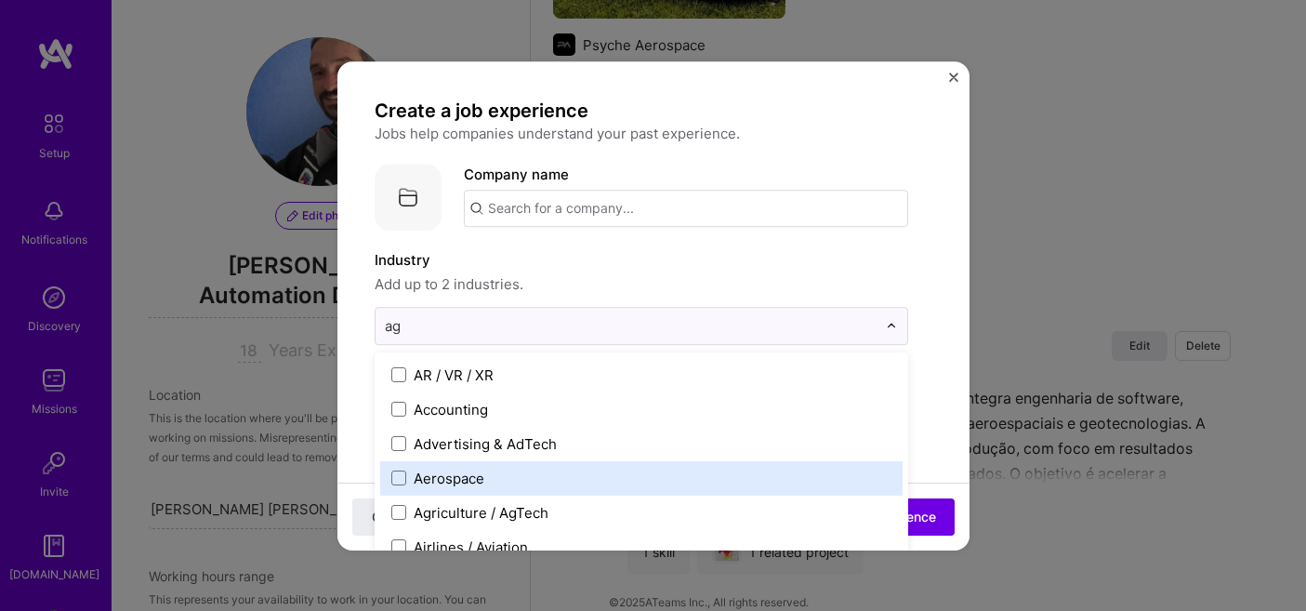
type input "agr"
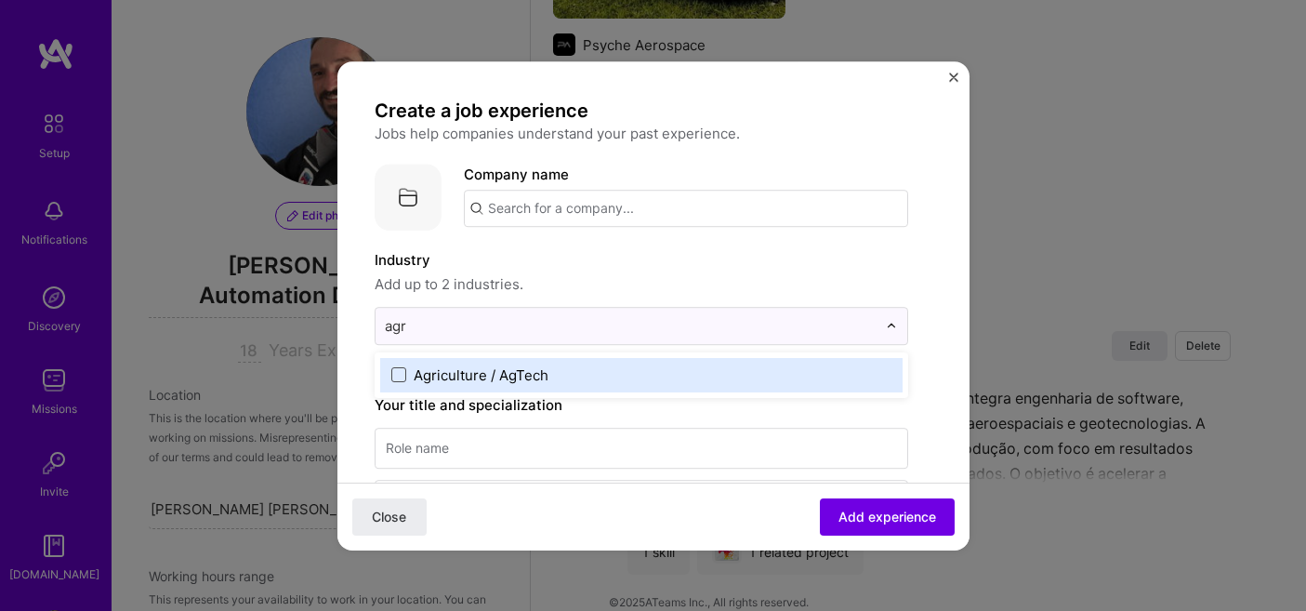
click at [397, 375] on span at bounding box center [398, 374] width 15 height 15
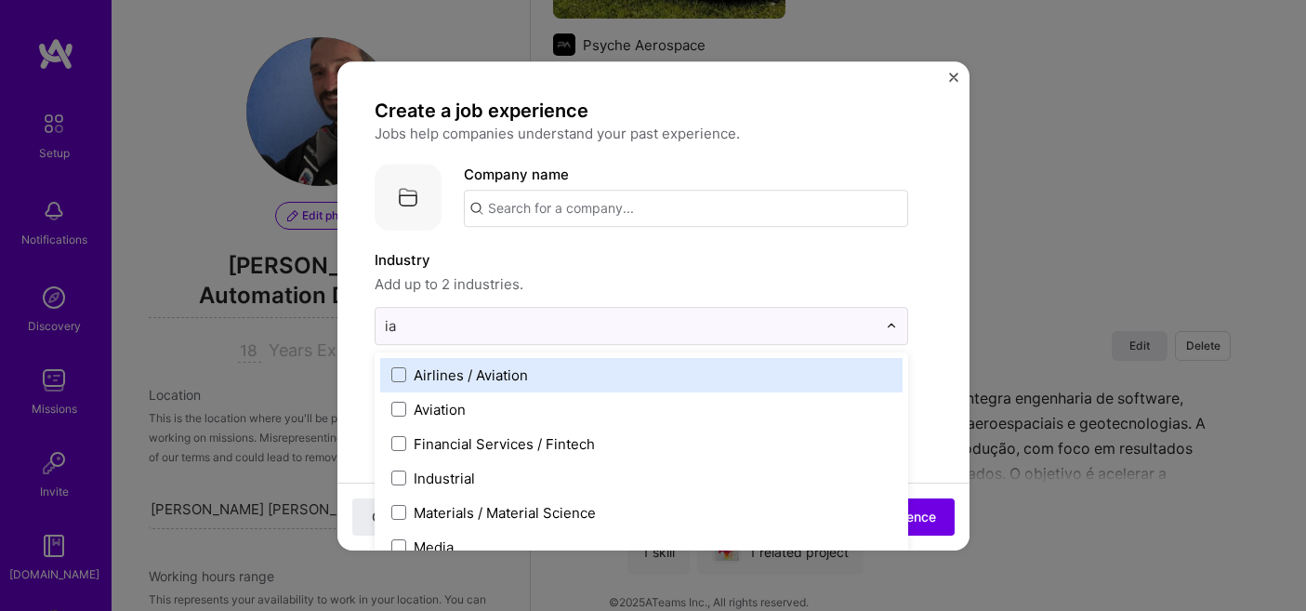
type input "i"
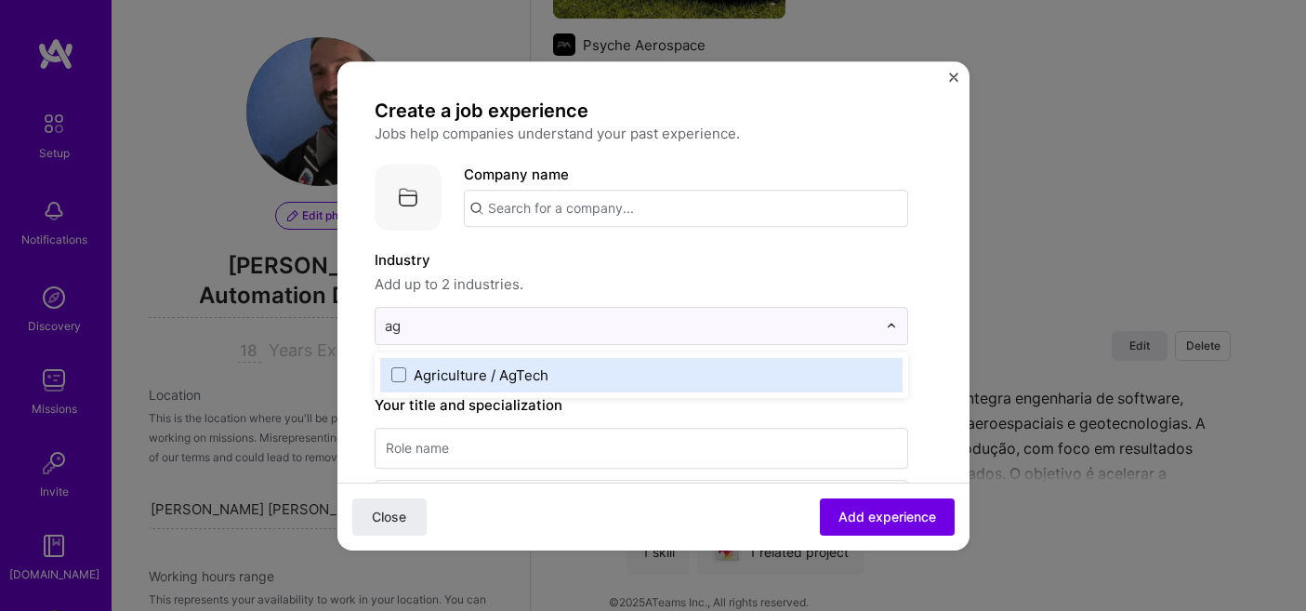
type input "a"
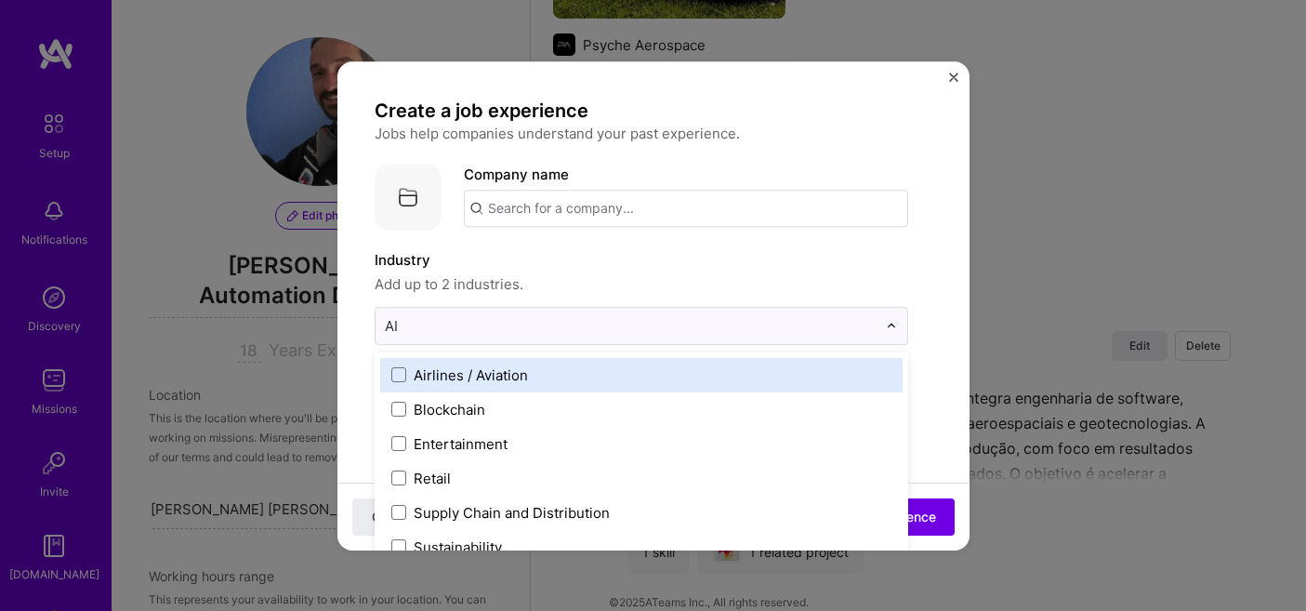
type input "A"
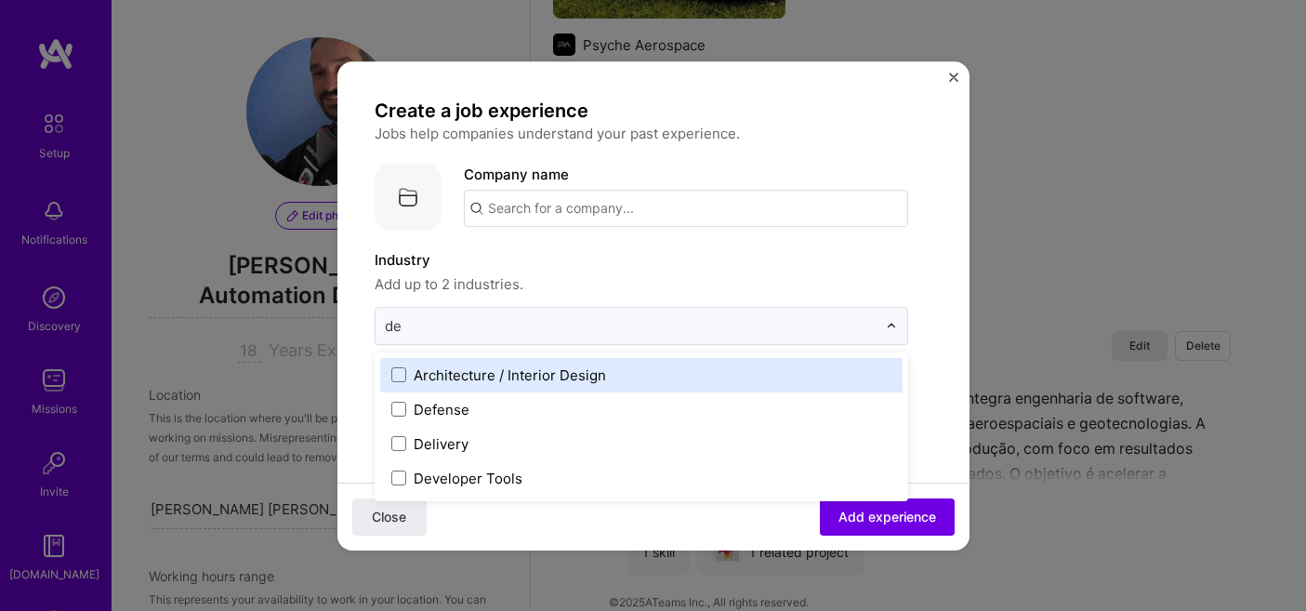
type input "d"
type input "intel"
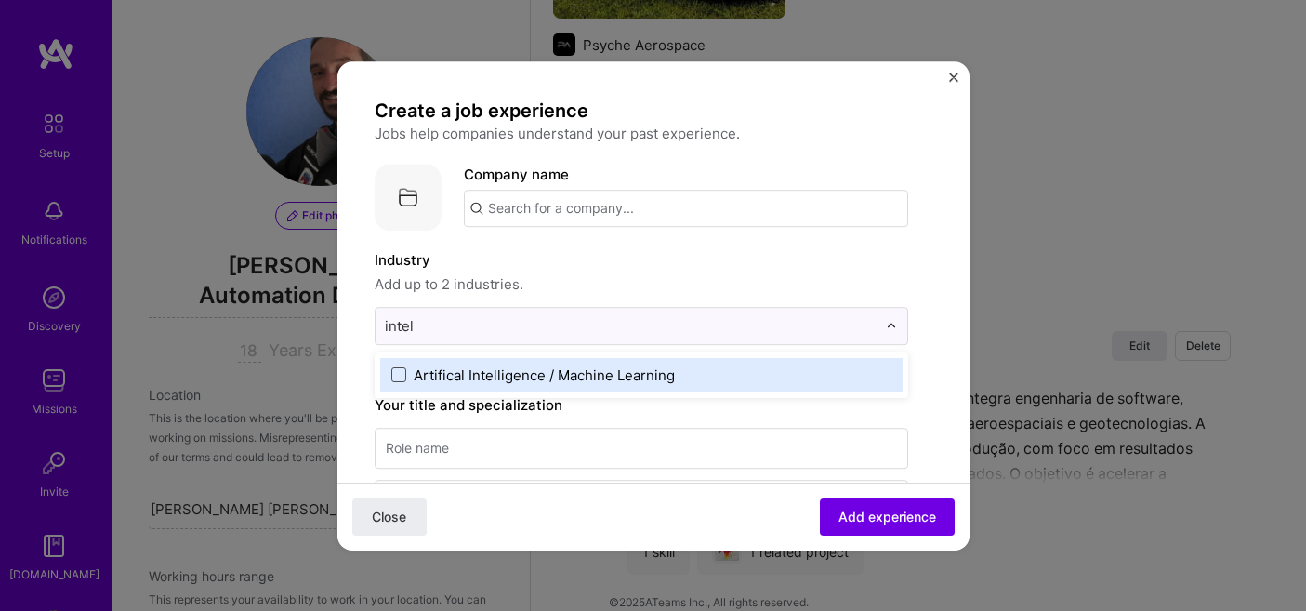
click at [394, 373] on span at bounding box center [398, 374] width 15 height 15
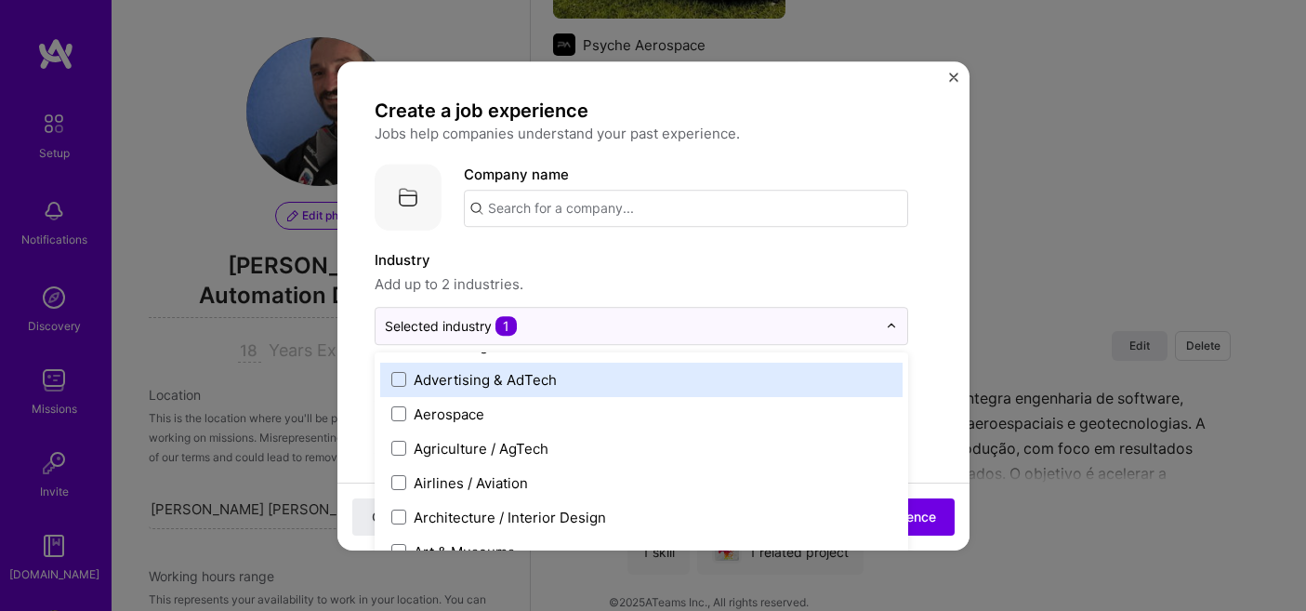
scroll to position [102, 0]
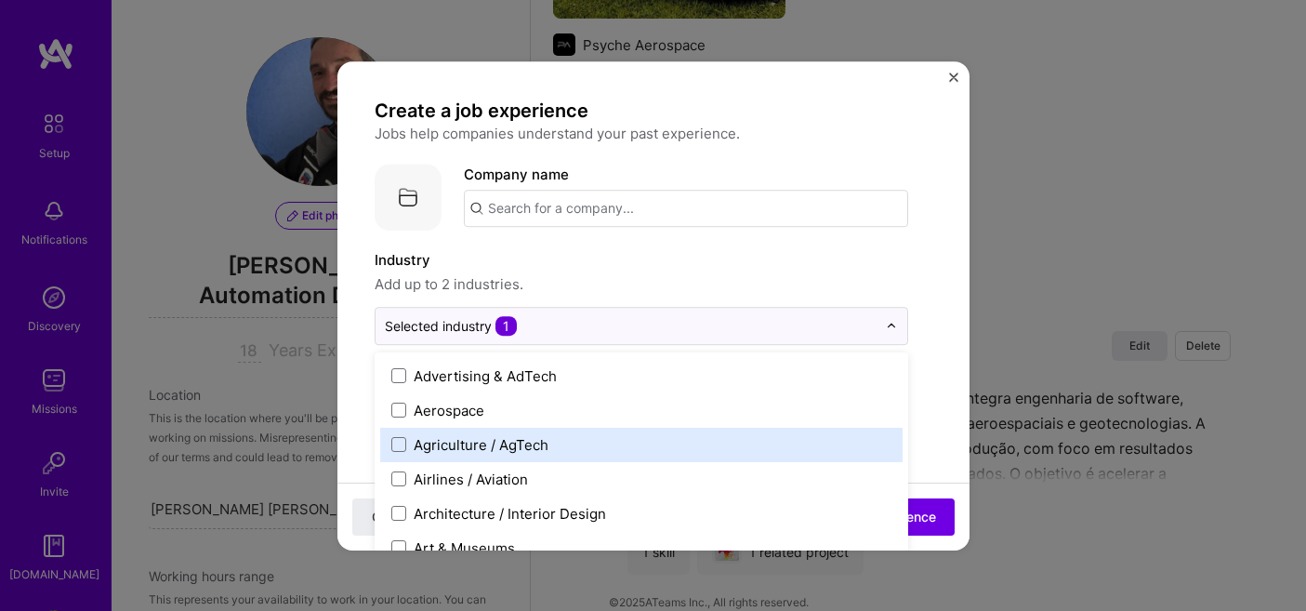
click at [478, 452] on div "Agriculture / AgTech" at bounding box center [481, 445] width 135 height 20
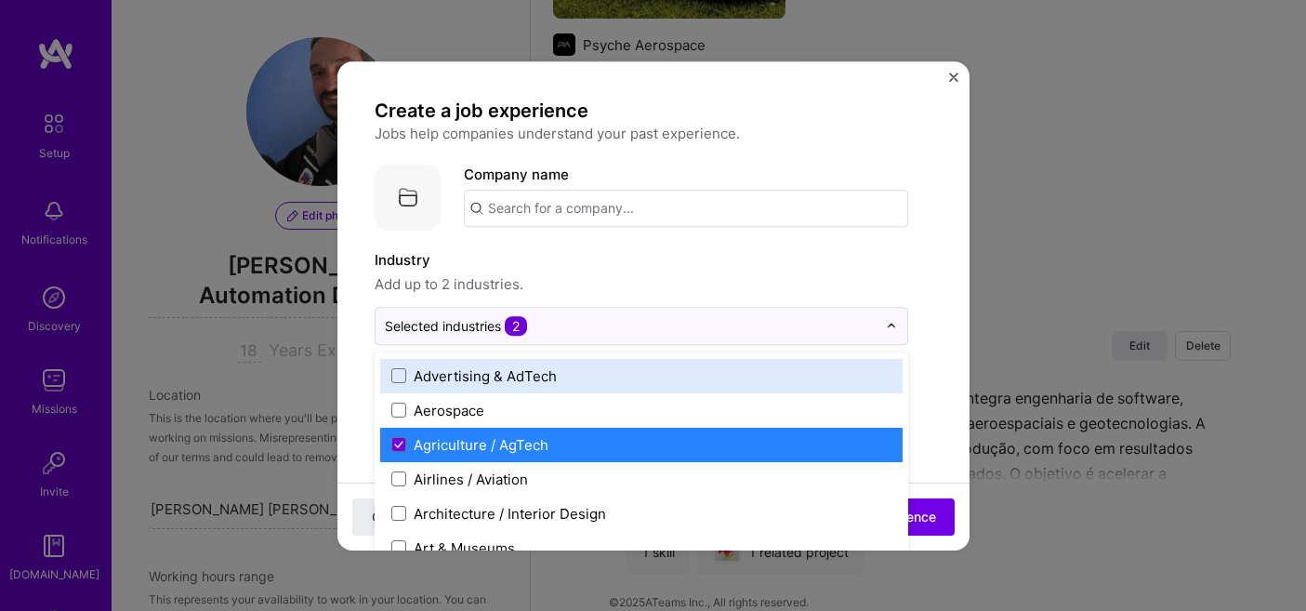
click at [771, 262] on label "Industry" at bounding box center [642, 260] width 534 height 22
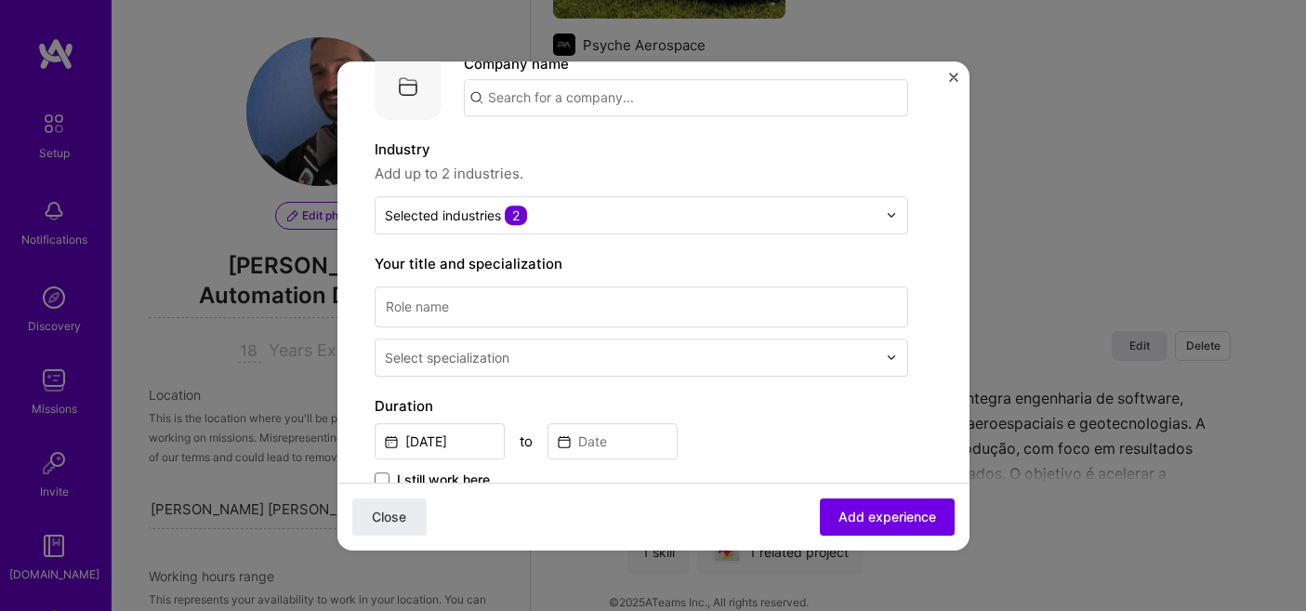
scroll to position [134, 0]
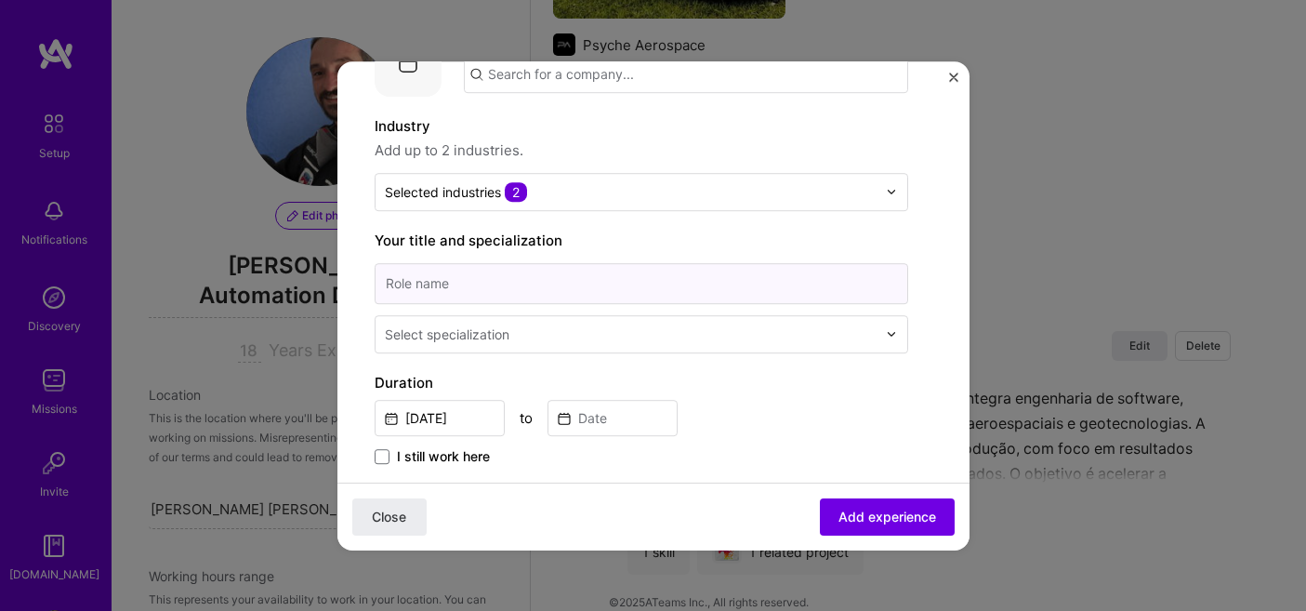
click at [793, 278] on input at bounding box center [642, 283] width 534 height 41
click at [739, 334] on input "text" at bounding box center [632, 334] width 495 height 20
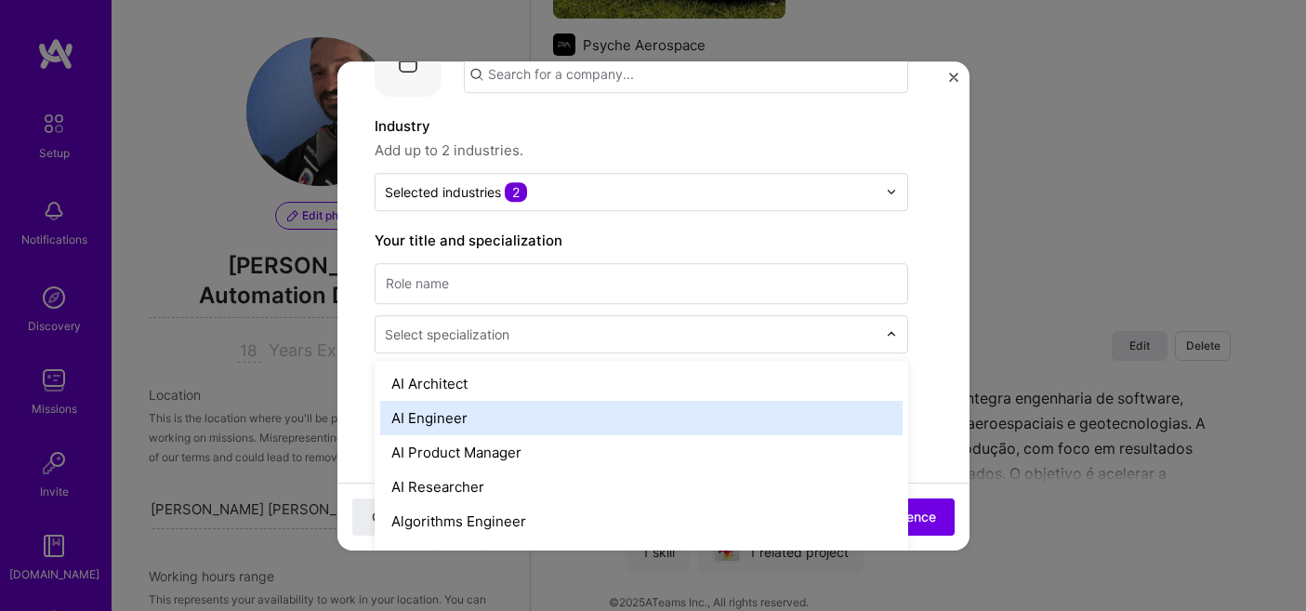
click at [616, 409] on div "AI Engineer" at bounding box center [641, 418] width 522 height 34
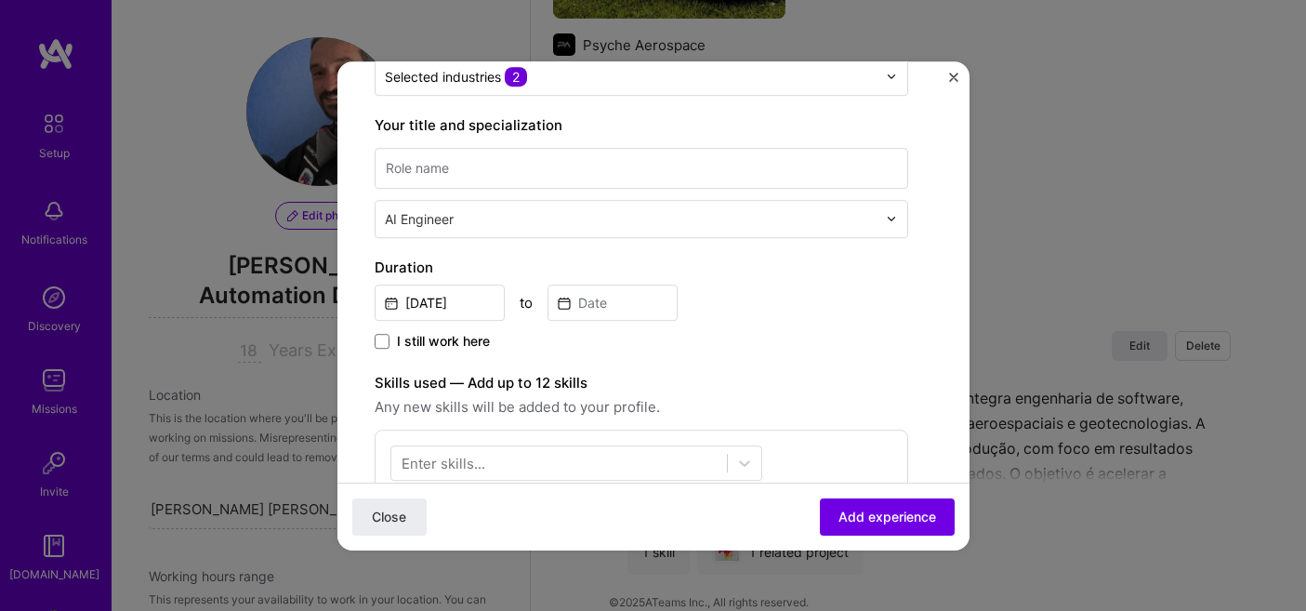
scroll to position [254, 0]
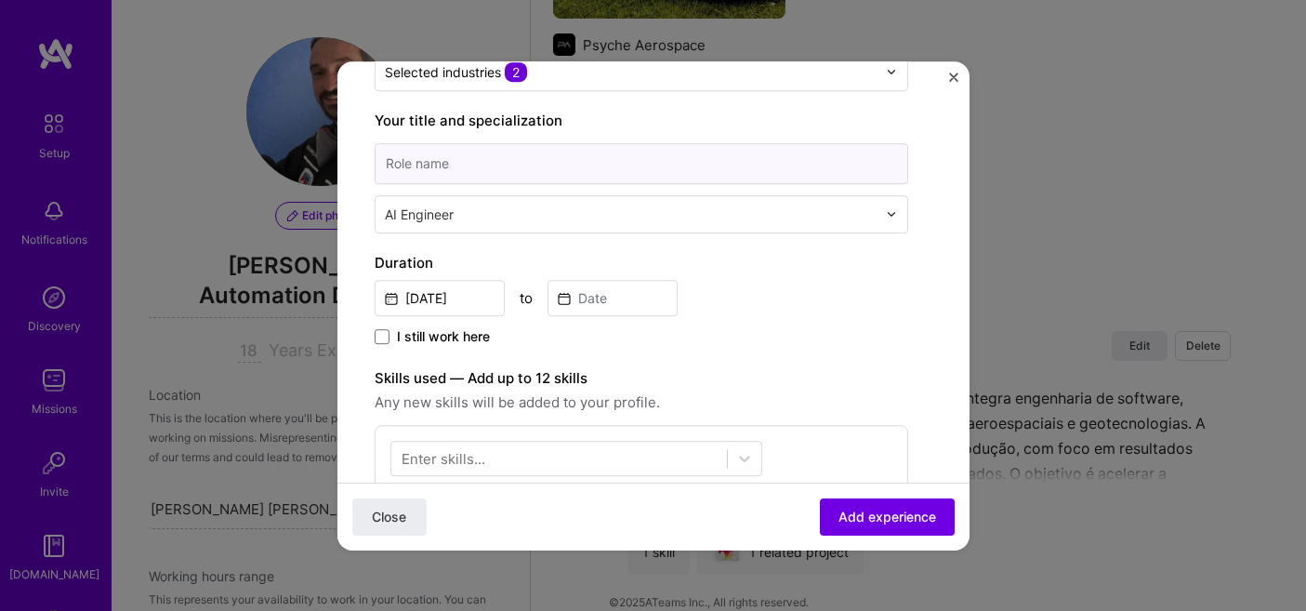
click at [630, 166] on input at bounding box center [642, 163] width 534 height 41
type input "Engineer"
click at [791, 292] on div "Sep, 2025 to" at bounding box center [642, 296] width 534 height 40
click at [478, 300] on input "Sep, 2025" at bounding box center [440, 298] width 130 height 36
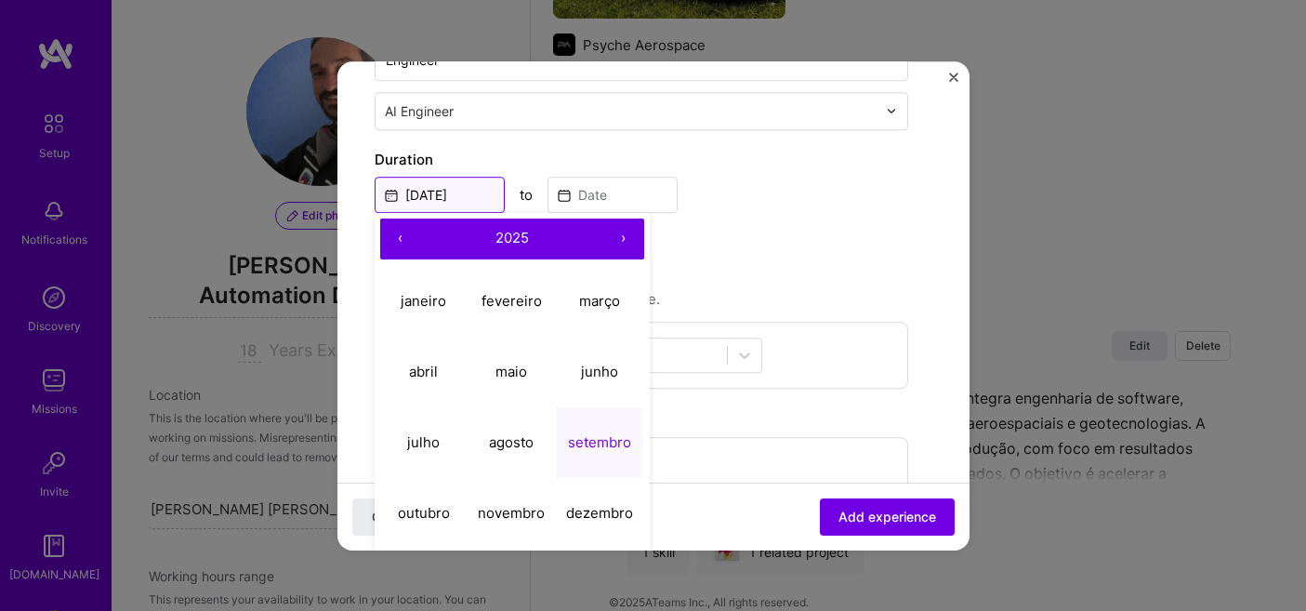
scroll to position [363, 0]
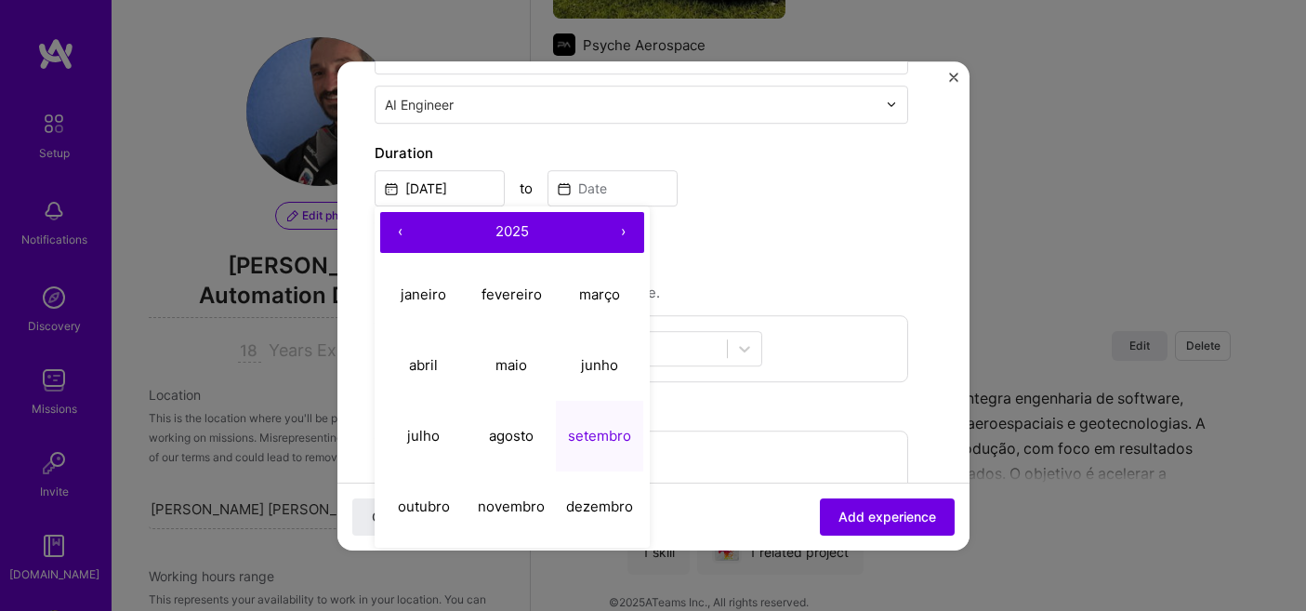
click at [392, 229] on button "‹" at bounding box center [400, 232] width 41 height 41
click at [513, 297] on abbr "fevereiro" at bounding box center [512, 294] width 60 height 18
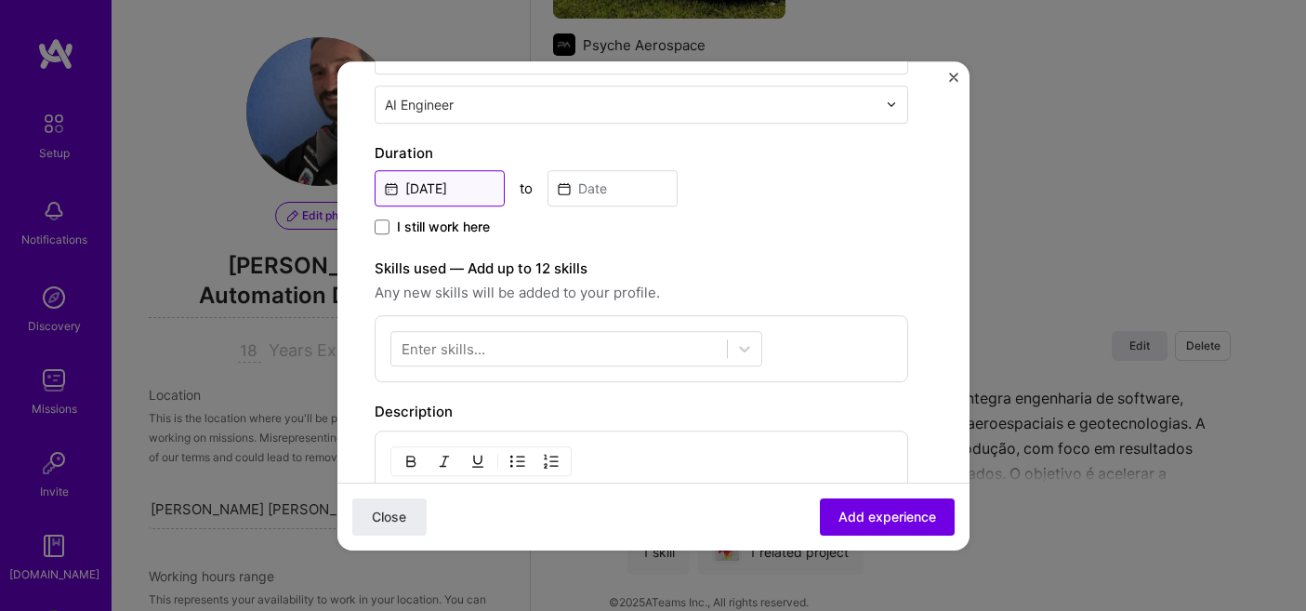
click at [447, 195] on input "Feb, 2024" at bounding box center [440, 188] width 130 height 36
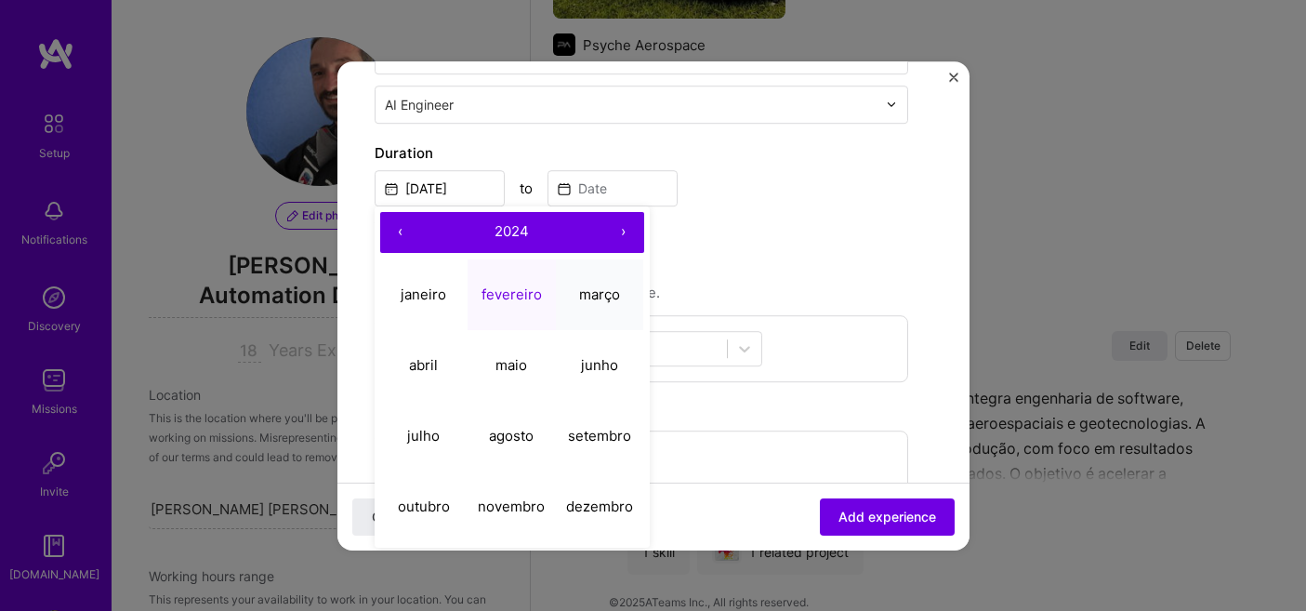
click at [606, 302] on abbr "março" at bounding box center [599, 294] width 41 height 18
type input "Mar, 2024"
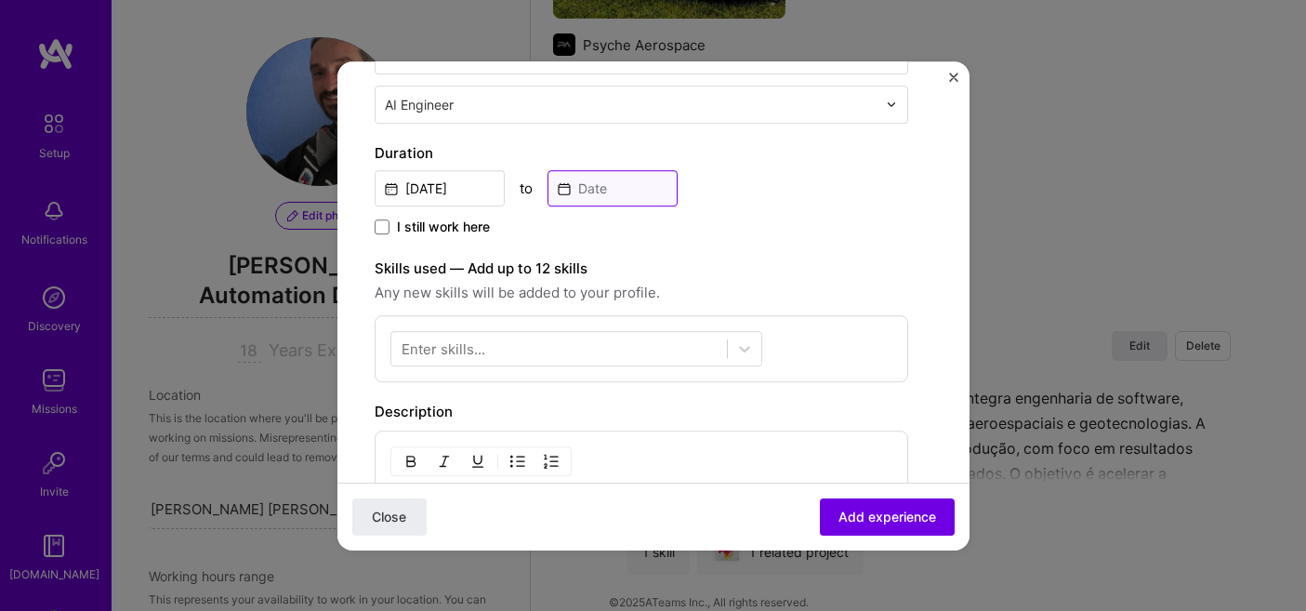
click at [620, 184] on input at bounding box center [613, 188] width 130 height 36
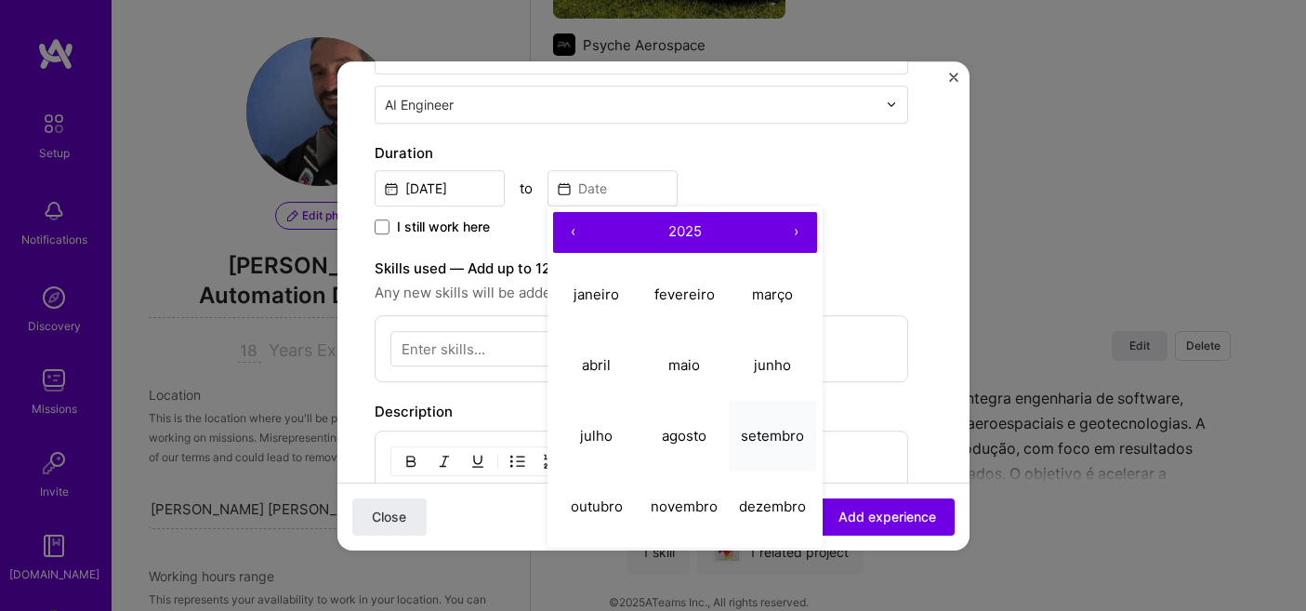
click at [761, 433] on abbr "setembro" at bounding box center [772, 436] width 63 height 18
type input "Sep, 2025"
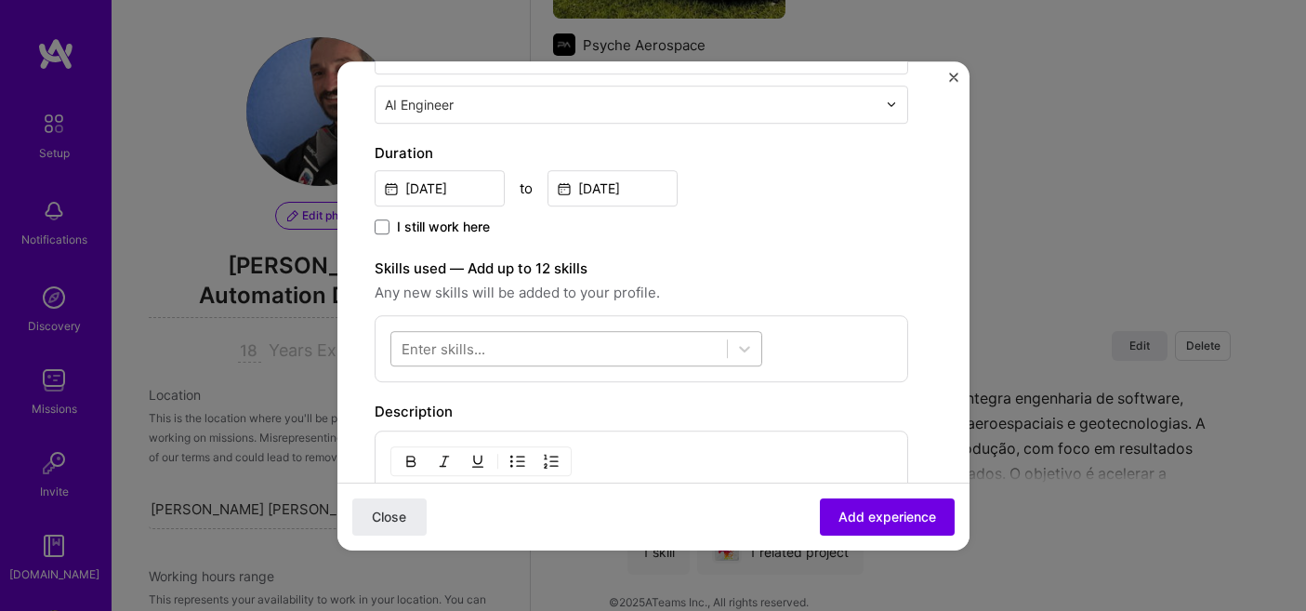
click at [662, 360] on div at bounding box center [559, 348] width 336 height 31
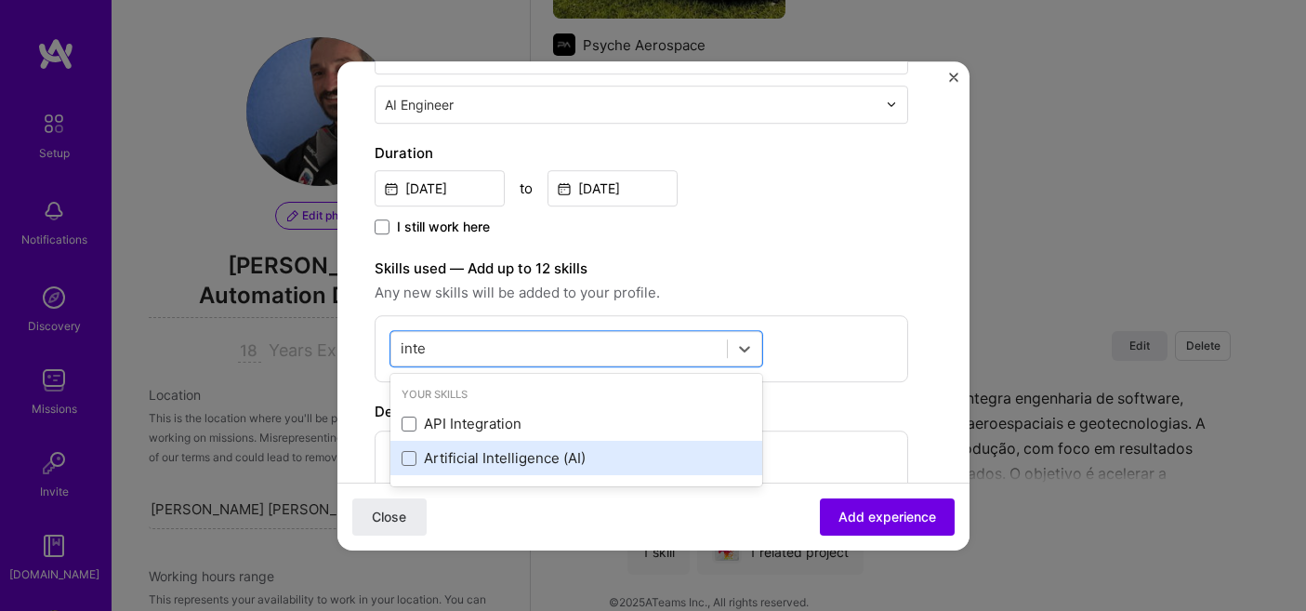
click at [516, 450] on div "Artificial Intelligence (AI)" at bounding box center [577, 459] width 350 height 20
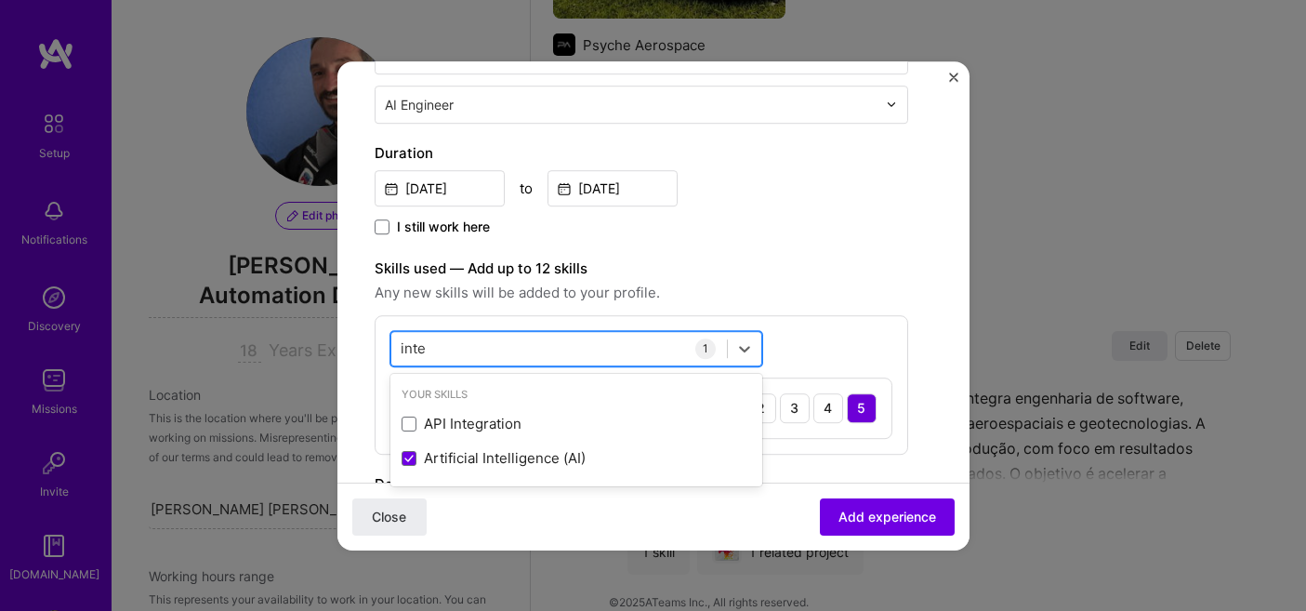
click at [537, 345] on div "inte inte" at bounding box center [559, 348] width 336 height 31
type input "i"
type input "a"
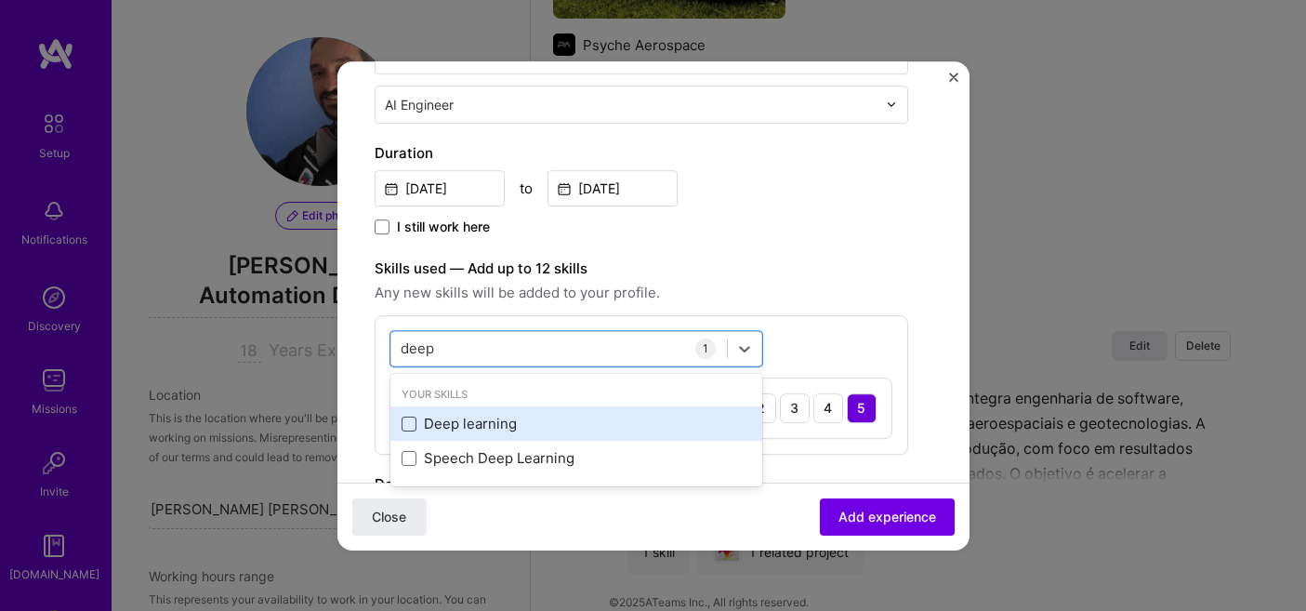
click at [415, 424] on span at bounding box center [409, 423] width 15 height 15
click at [0, 0] on input "checkbox" at bounding box center [0, 0] width 0 height 0
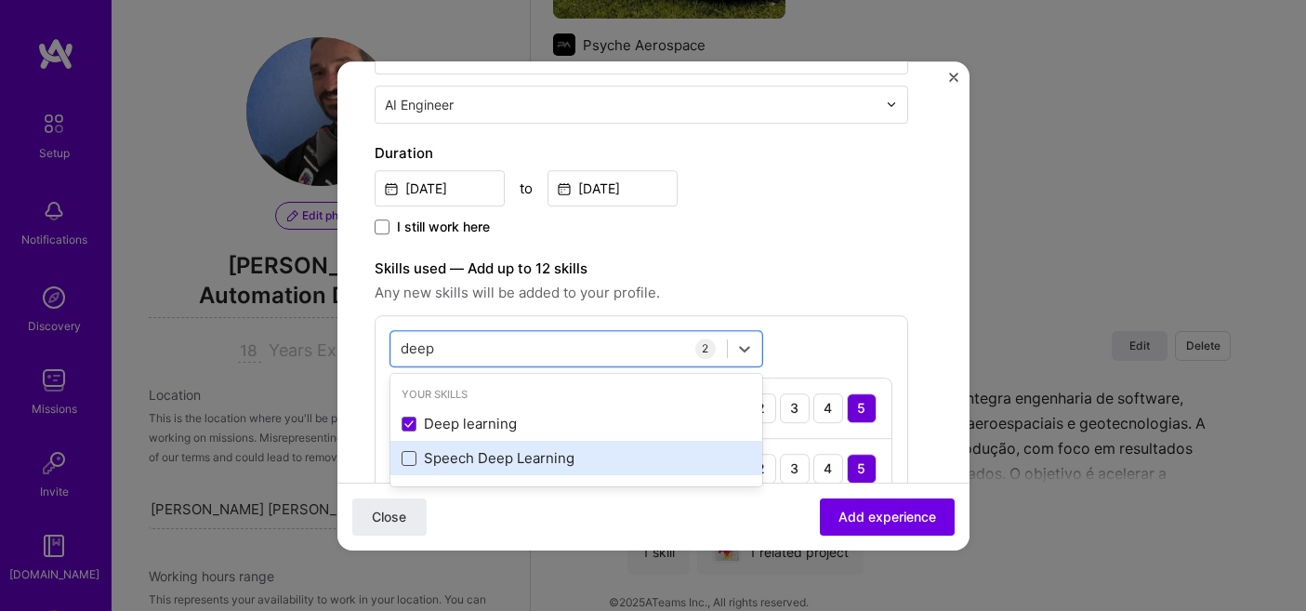
click at [411, 458] on span at bounding box center [409, 458] width 15 height 15
click at [0, 0] on input "checkbox" at bounding box center [0, 0] width 0 height 0
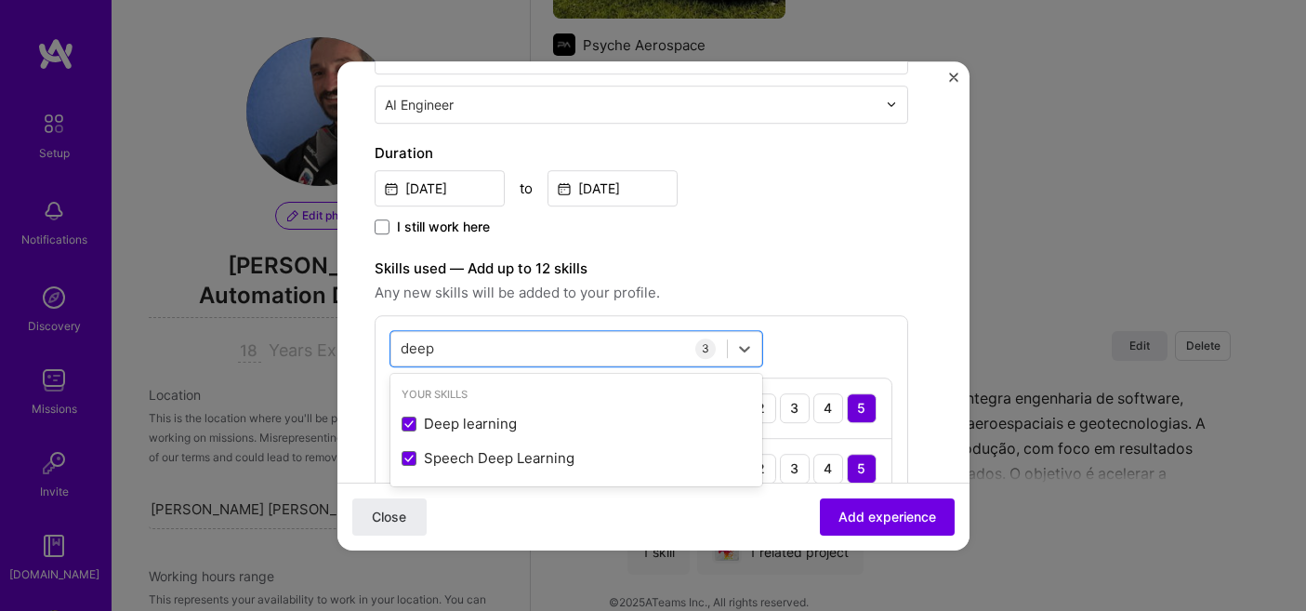
type input "deep"
click at [871, 290] on span "Any new skills will be added to your profile." at bounding box center [642, 293] width 534 height 22
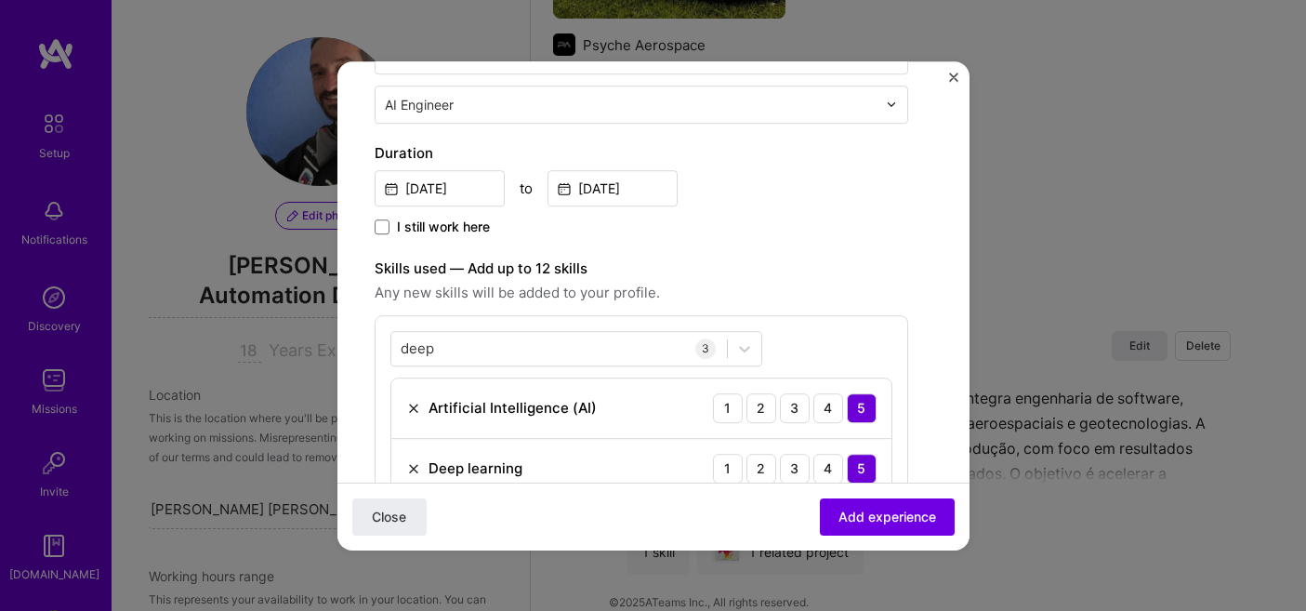
click at [871, 290] on span "Any new skills will be added to your profile." at bounding box center [642, 293] width 534 height 22
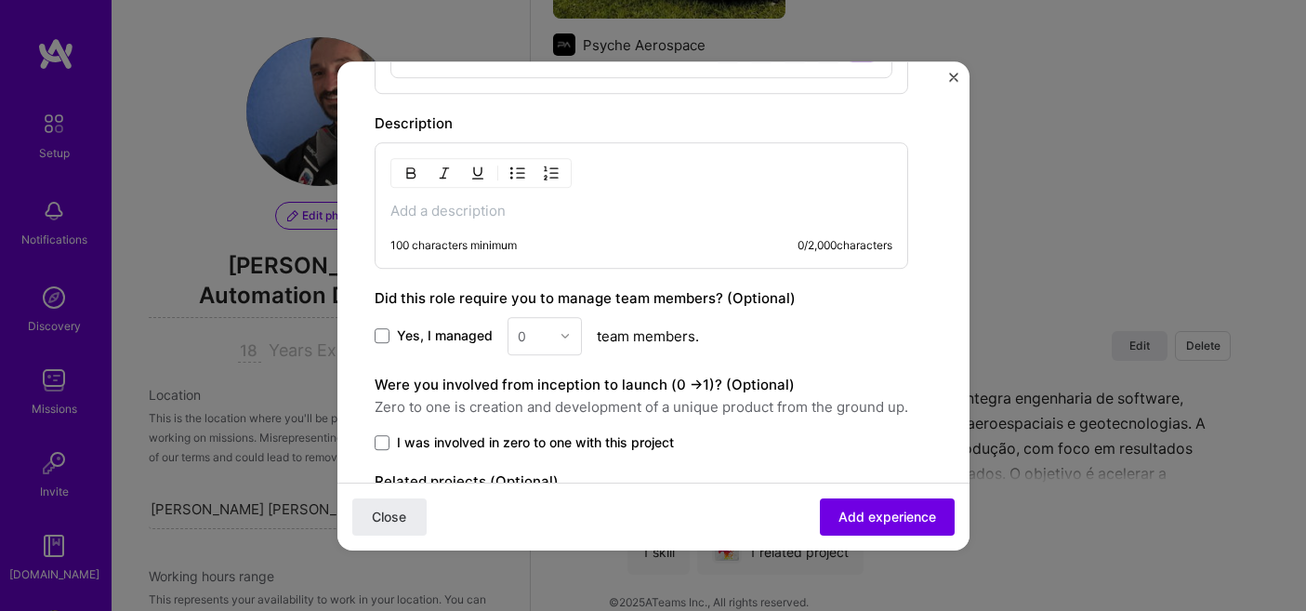
scroll to position [841, 0]
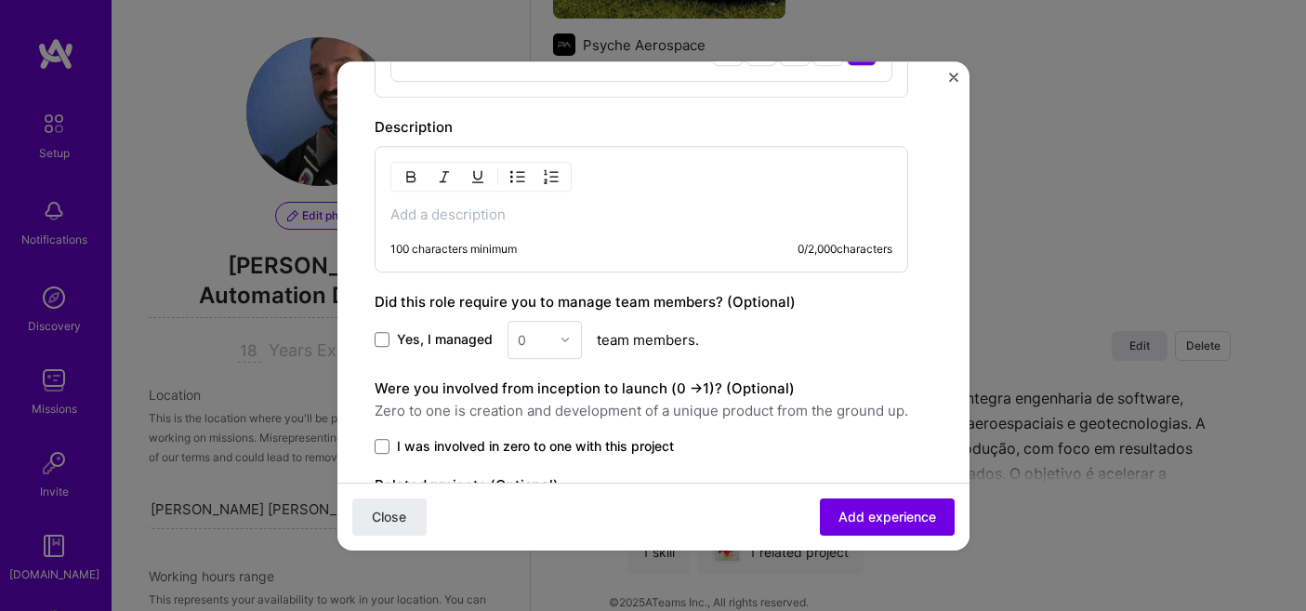
click at [529, 211] on p at bounding box center [641, 214] width 502 height 19
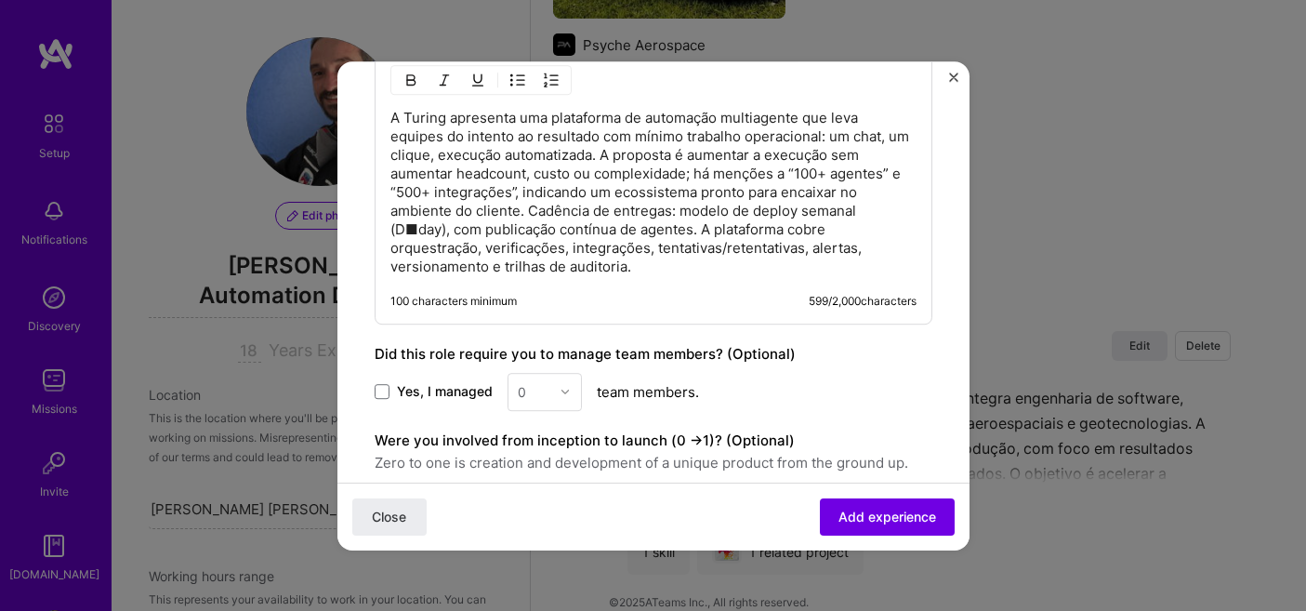
scroll to position [953, 0]
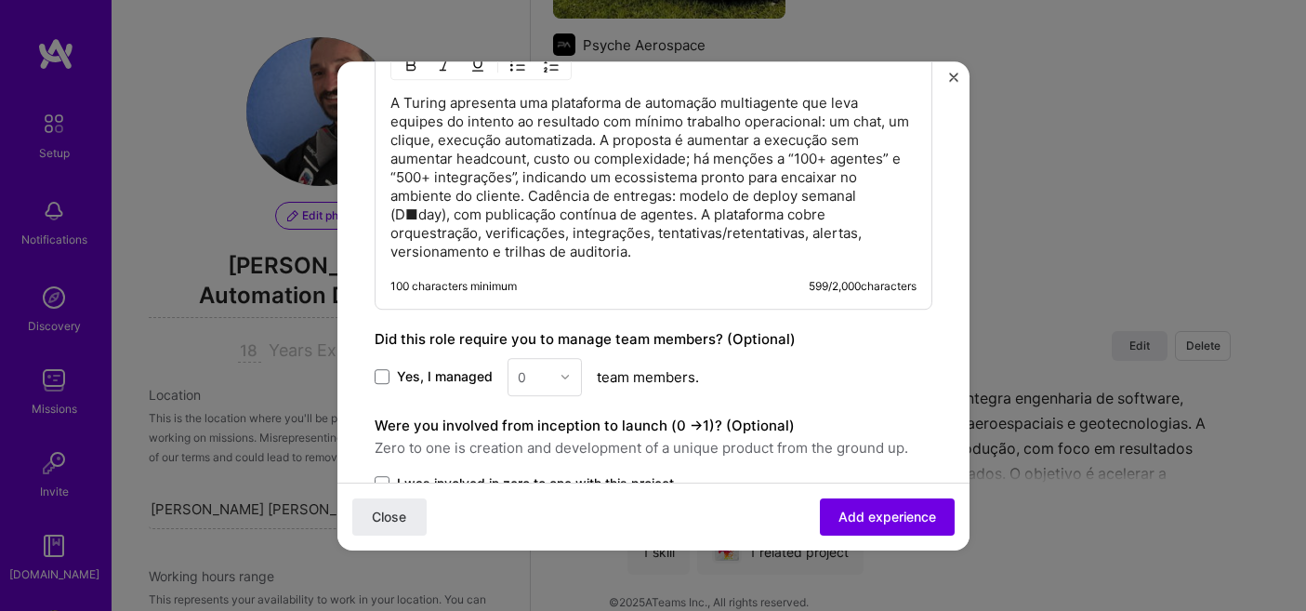
click at [416, 217] on p "A Turing apresenta uma plataforma de automação multiagente que leva equipes do …" at bounding box center [653, 177] width 526 height 167
click at [897, 510] on span "Add experience" at bounding box center [888, 516] width 98 height 19
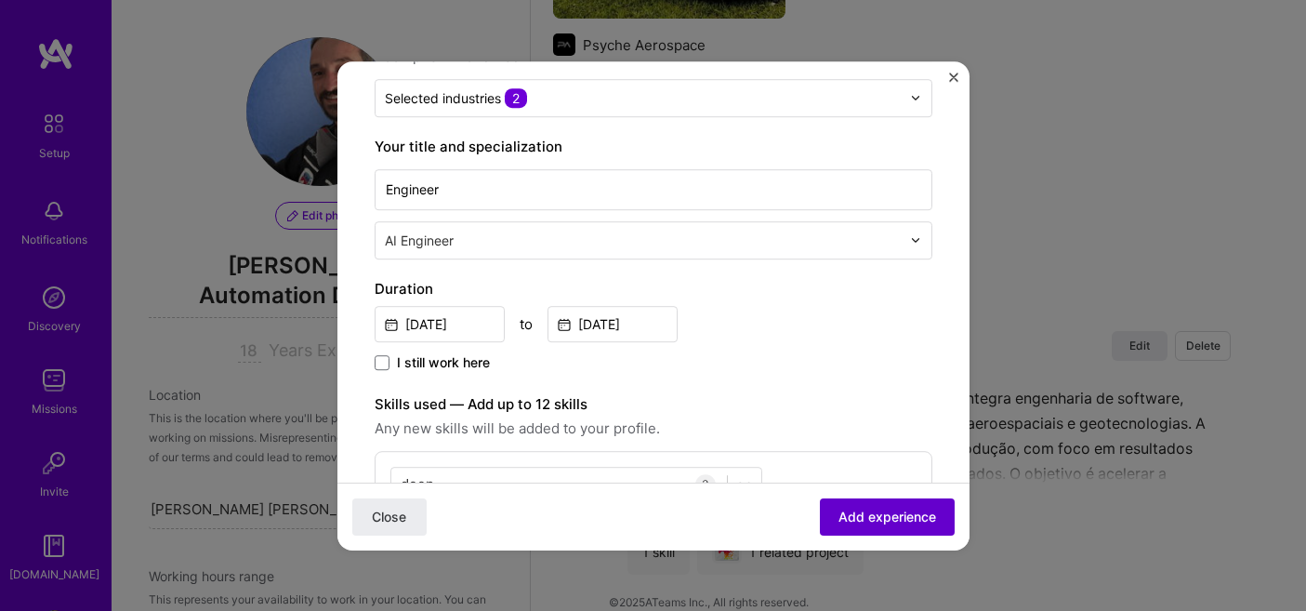
scroll to position [102, 0]
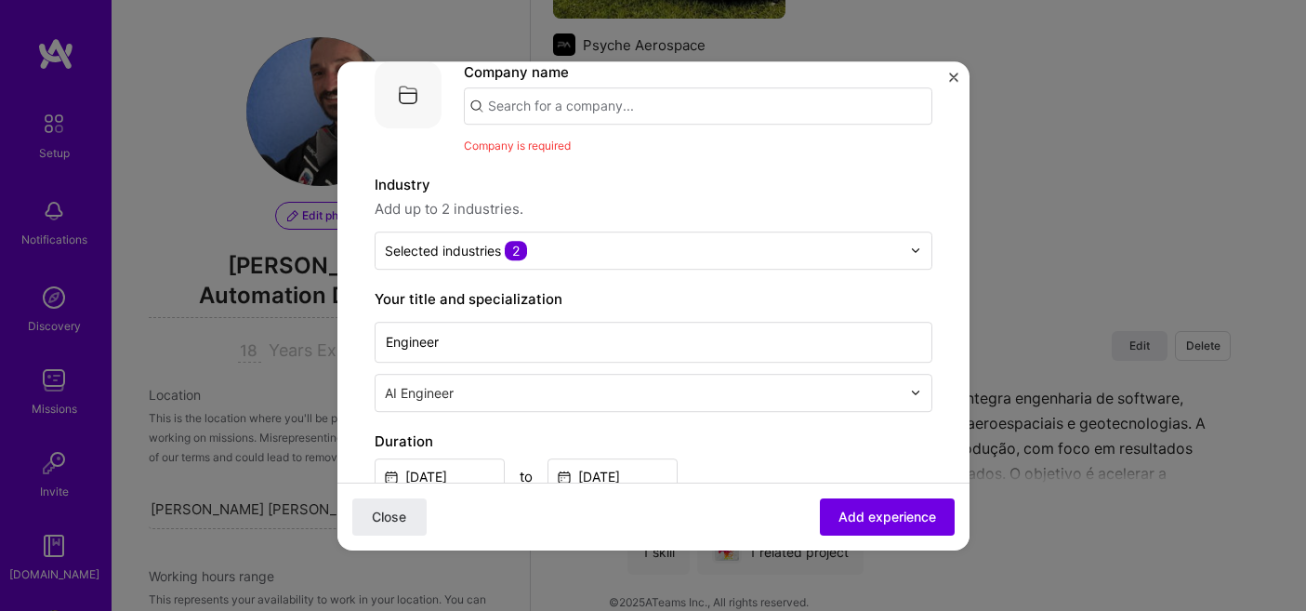
click at [676, 106] on input "text" at bounding box center [698, 105] width 469 height 37
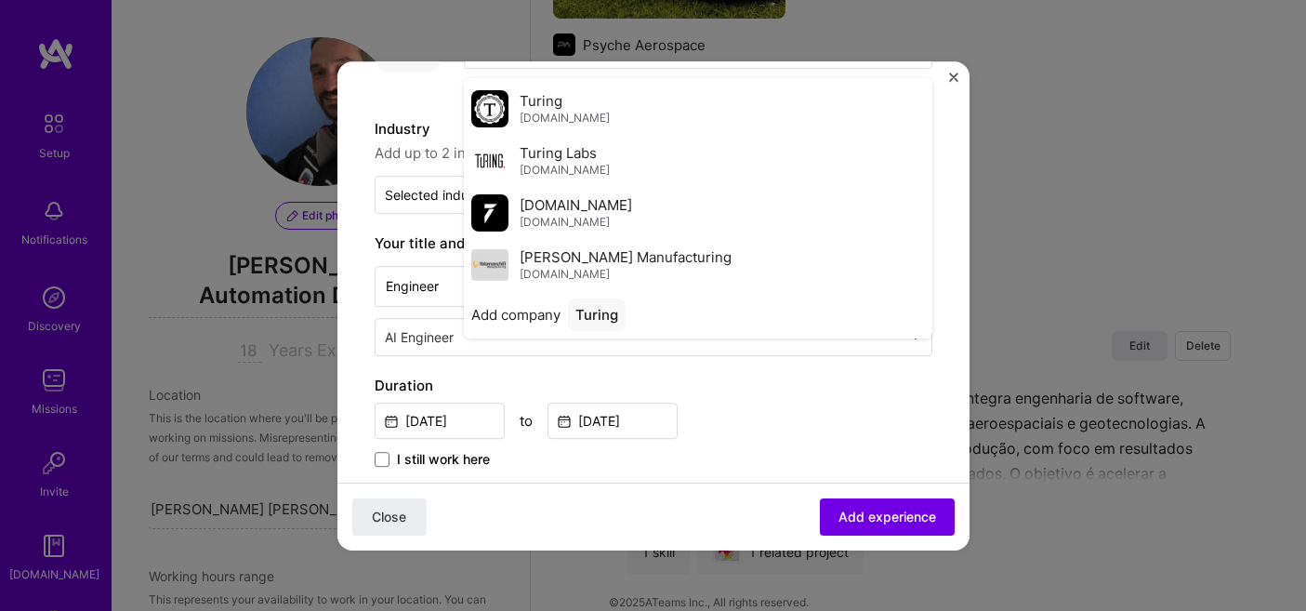
scroll to position [161, 0]
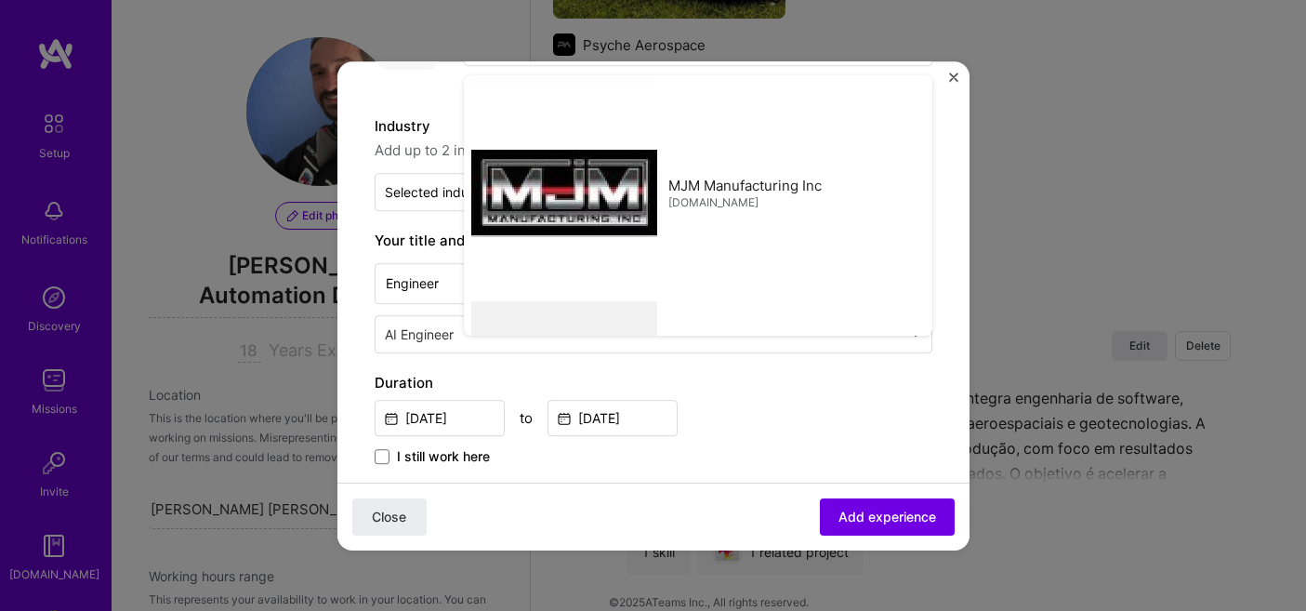
click at [766, 374] on label "Duration" at bounding box center [654, 383] width 558 height 22
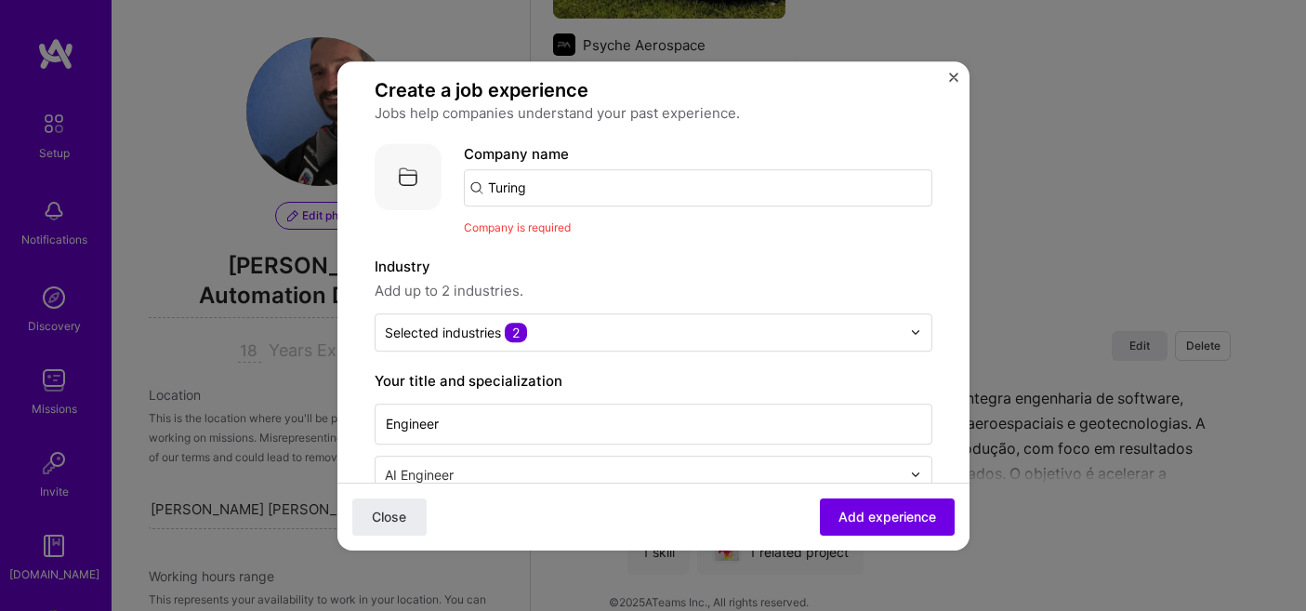
scroll to position [0, 0]
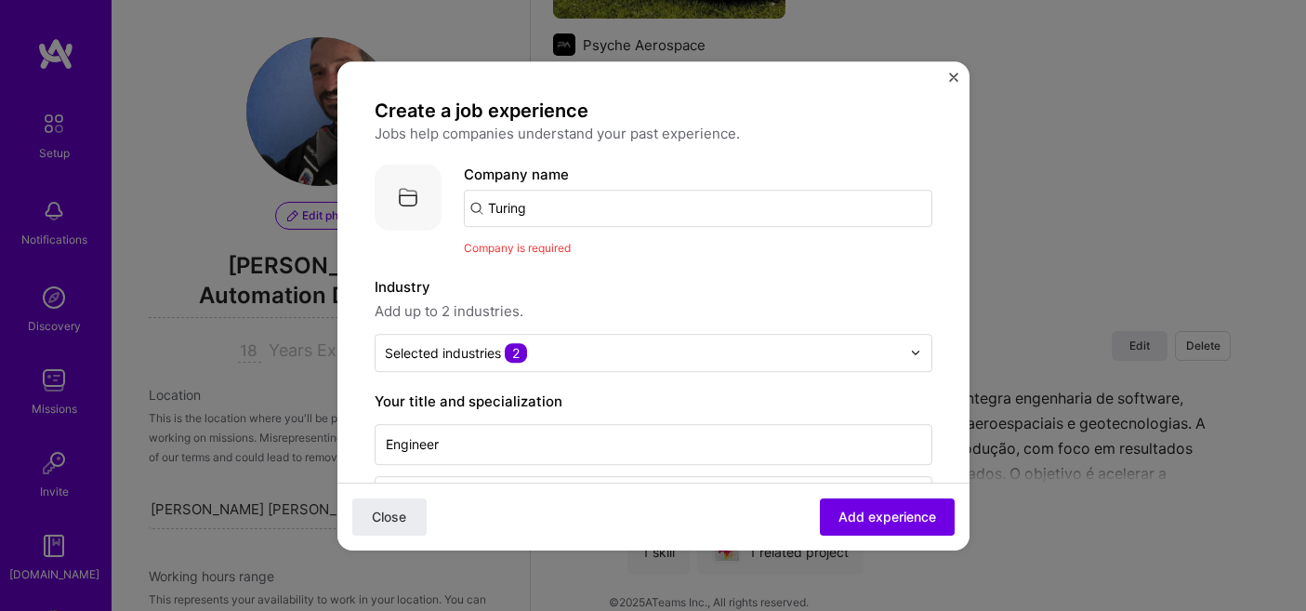
click at [601, 204] on input "Turing" at bounding box center [698, 208] width 469 height 37
click at [758, 207] on input "Turing" at bounding box center [698, 208] width 469 height 37
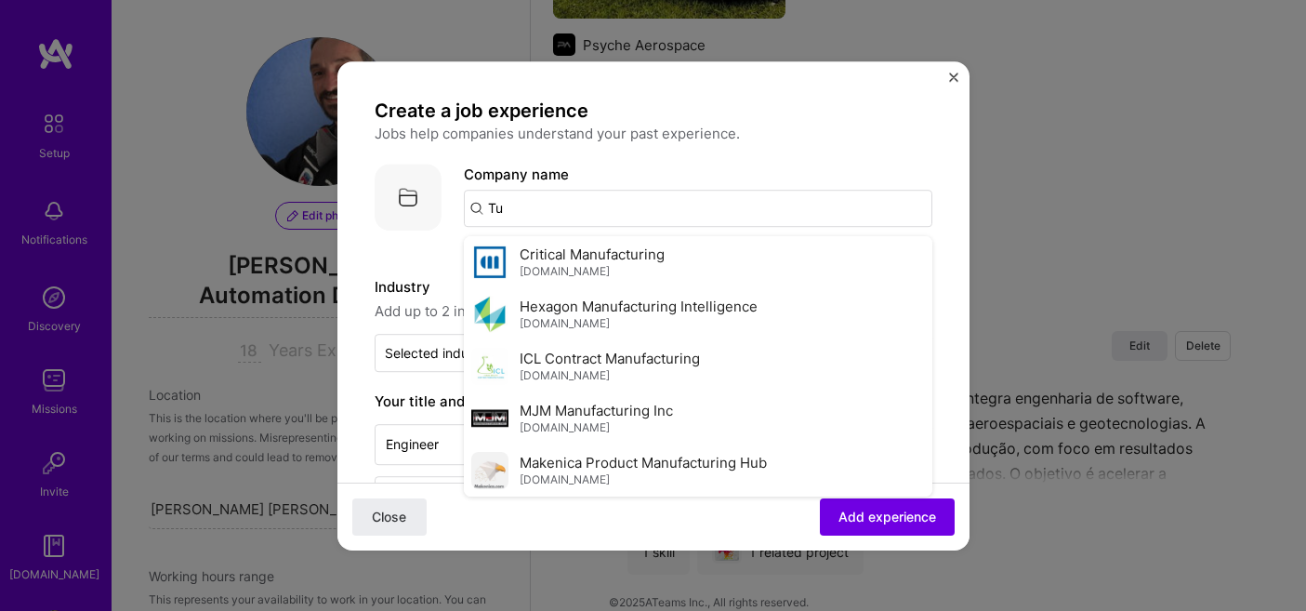
type input "T"
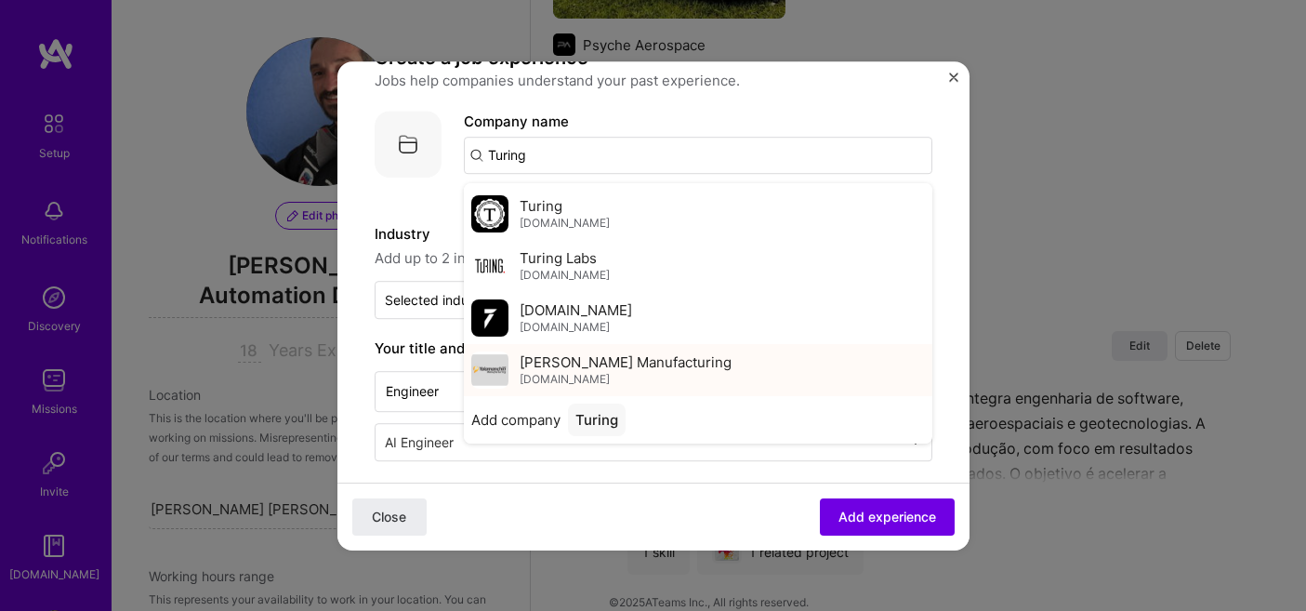
scroll to position [123, 0]
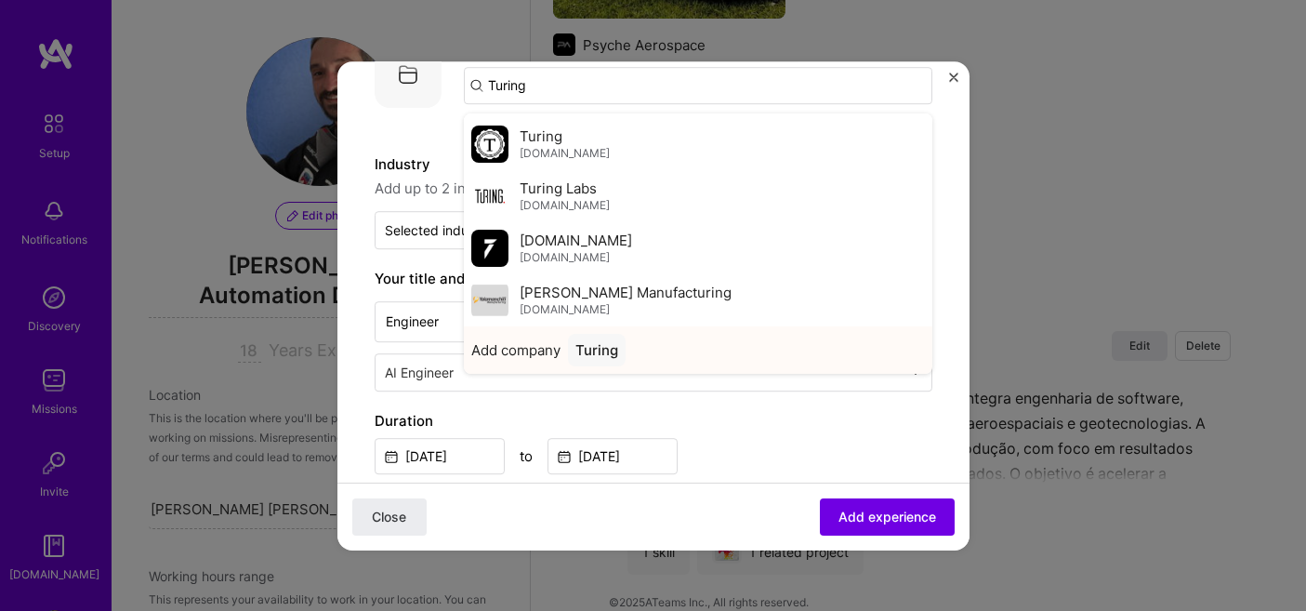
type input "Turing"
click at [606, 355] on div "Turing" at bounding box center [597, 350] width 58 height 33
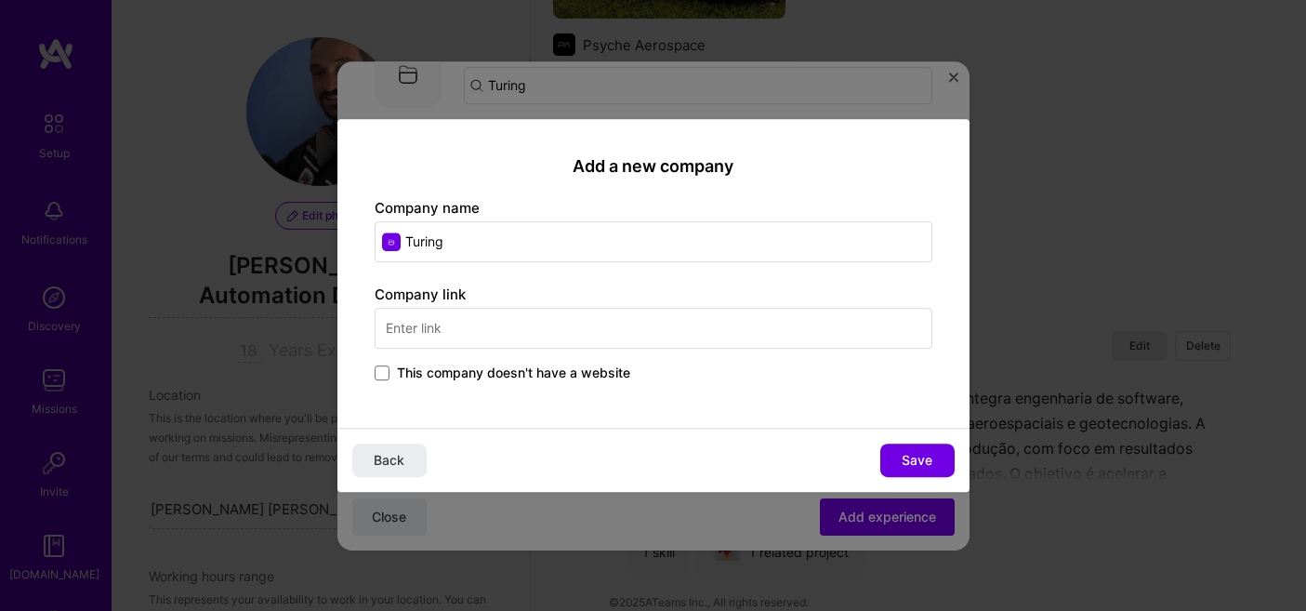
click at [585, 179] on div "Add a new company Company name Turing Company link This company doesn't have a …" at bounding box center [653, 274] width 632 height 310
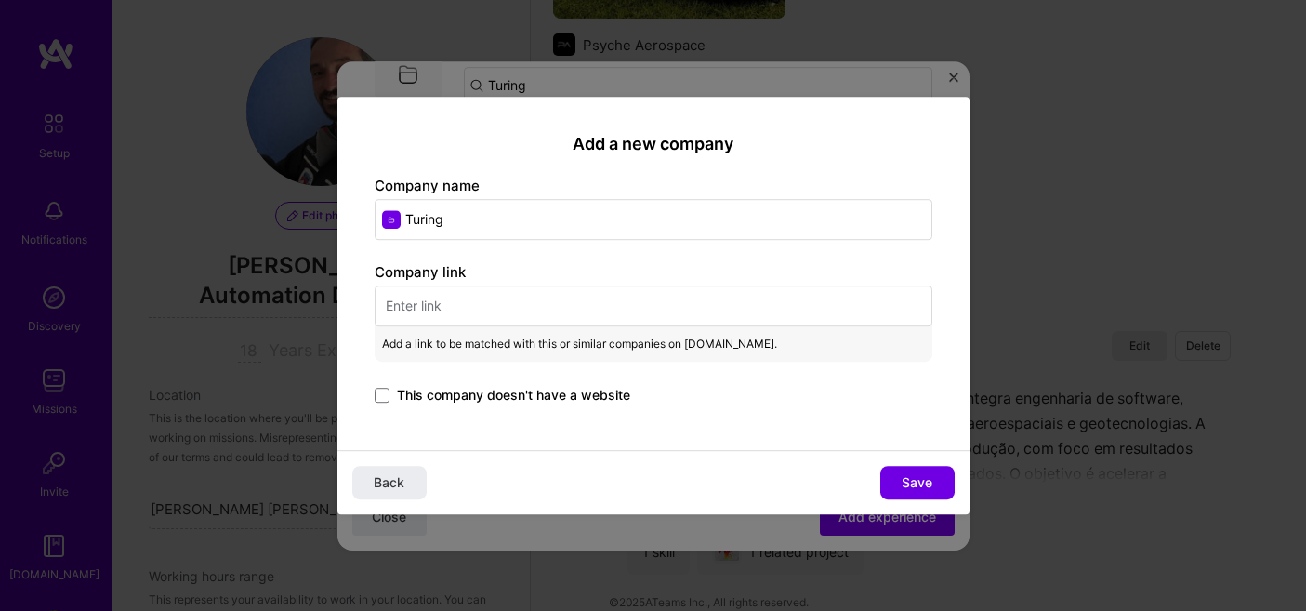
click at [576, 308] on input "text" at bounding box center [654, 305] width 558 height 41
click at [562, 225] on input "Turing" at bounding box center [654, 219] width 558 height 41
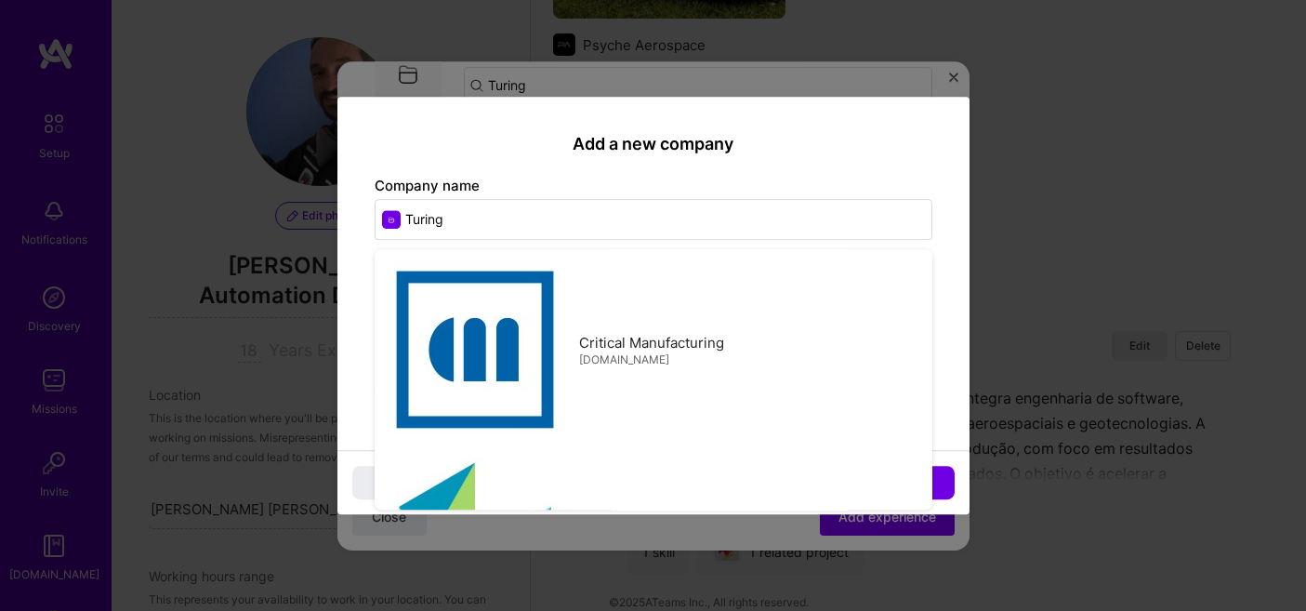
type input "Turing"
click at [613, 179] on div "Company name Turing Critical Manufacturing criticalmanufacturing.com Hexagon Ma…" at bounding box center [654, 208] width 558 height 64
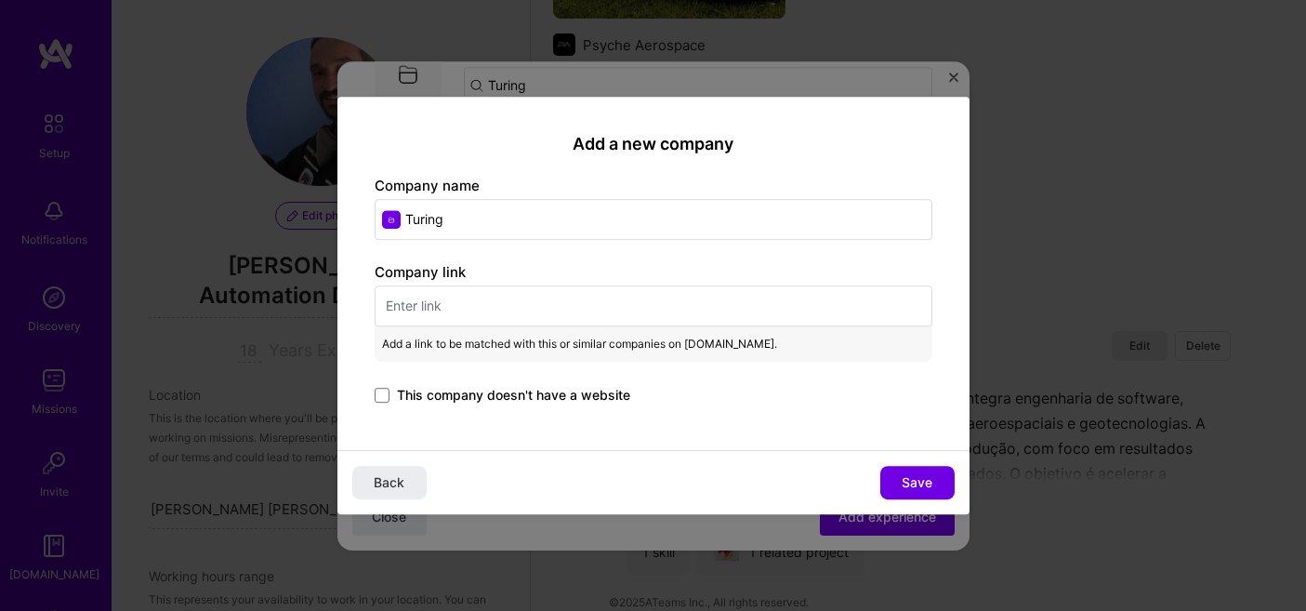
click at [524, 306] on input "text" at bounding box center [654, 305] width 558 height 41
paste input "https://turing.com.br"
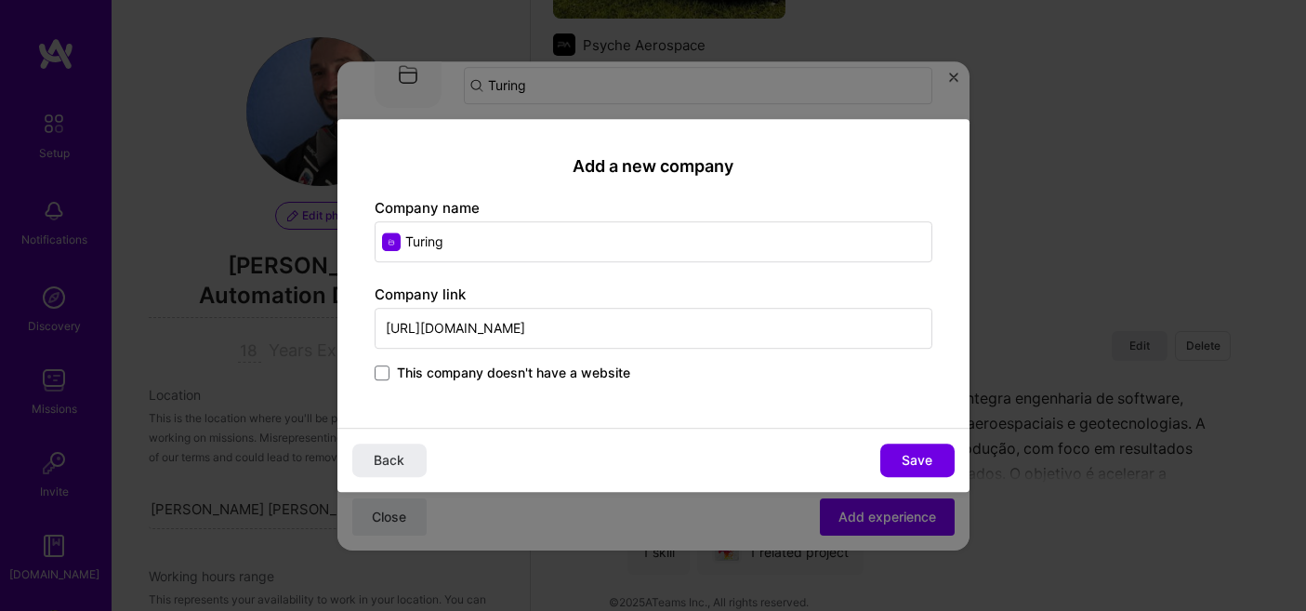
type input "https://turing.com.br"
click at [661, 350] on div "Company link https://turing.com.br This company doesn't have a website" at bounding box center [654, 334] width 558 height 100
click at [933, 464] on button "Save" at bounding box center [917, 459] width 74 height 33
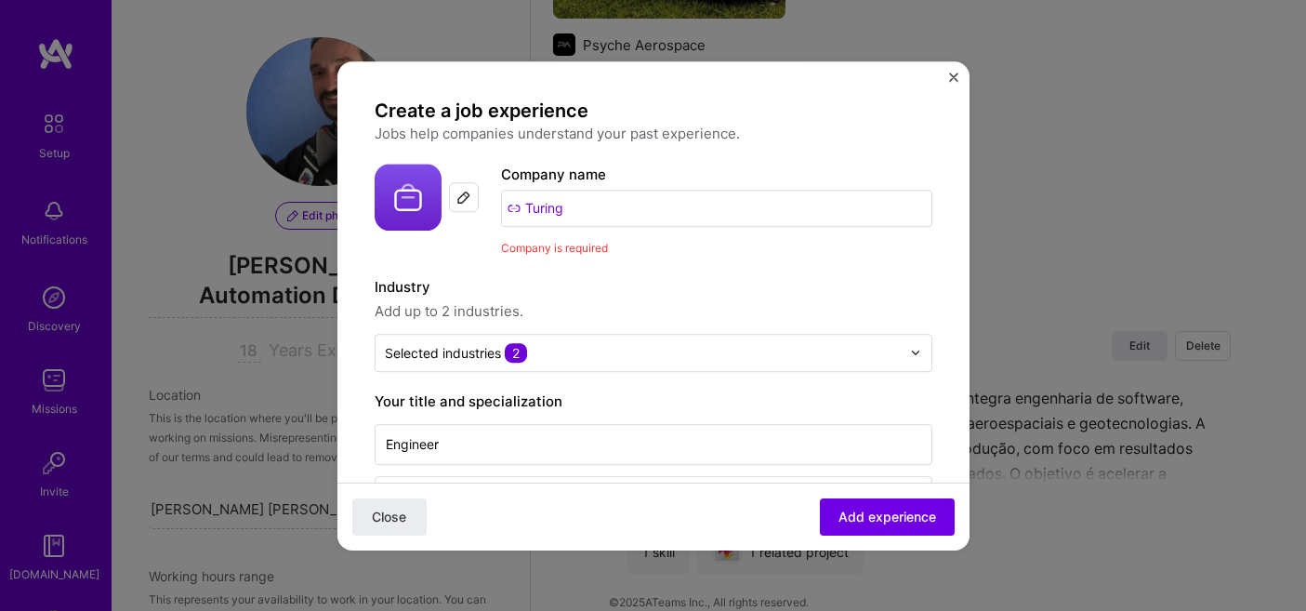
scroll to position [0, 0]
click at [667, 207] on input "Turing" at bounding box center [716, 208] width 431 height 37
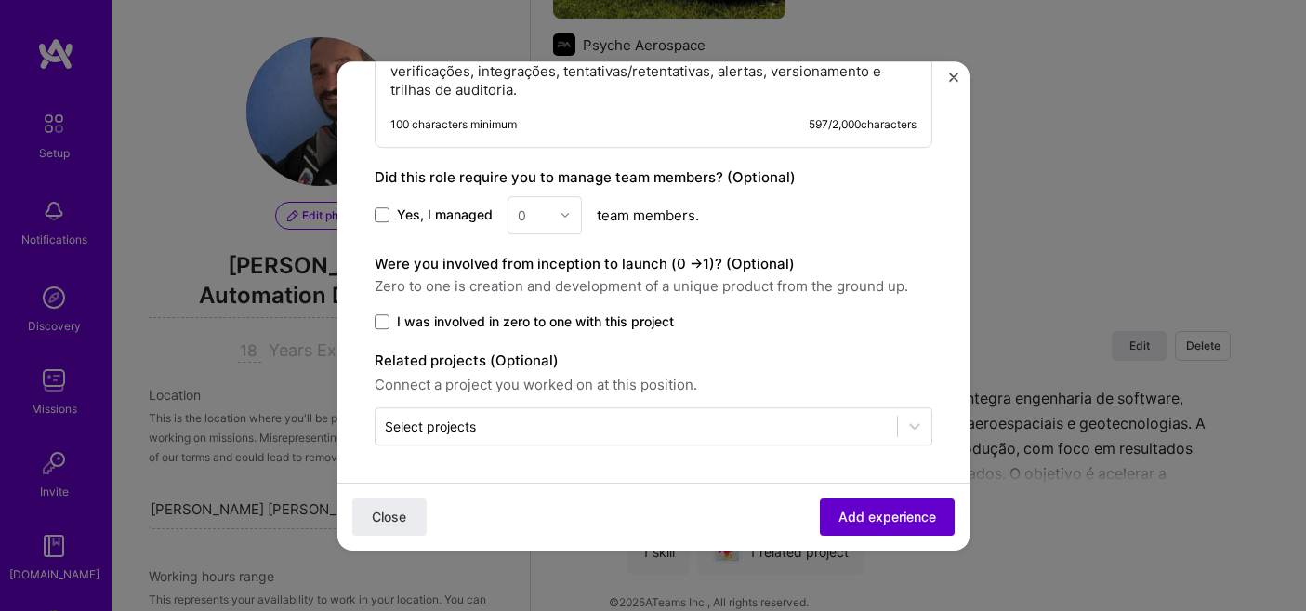
click at [865, 509] on span "Add experience" at bounding box center [888, 516] width 98 height 19
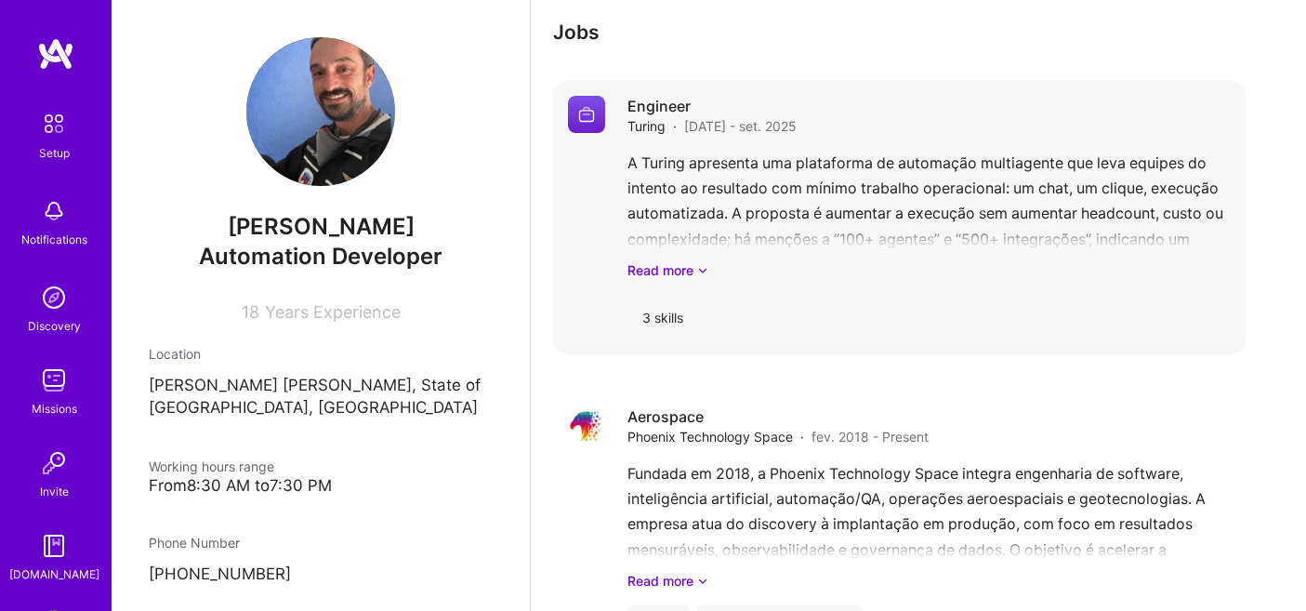
scroll to position [1603, 0]
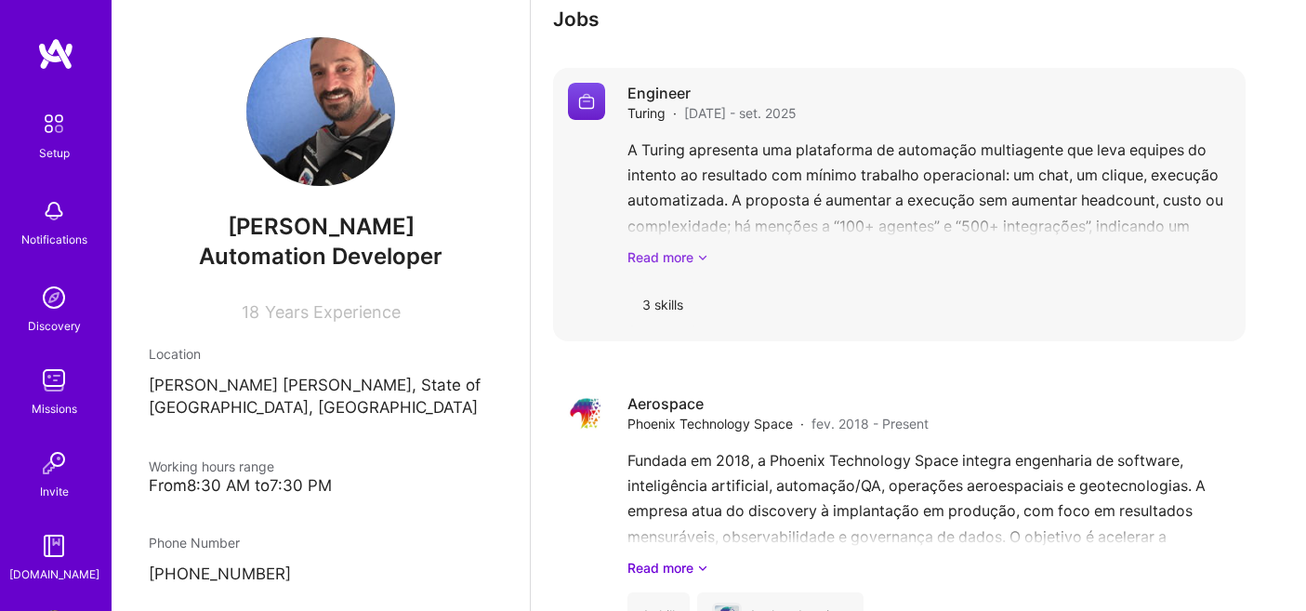
click at [675, 247] on link "Read more" at bounding box center [929, 257] width 603 height 20
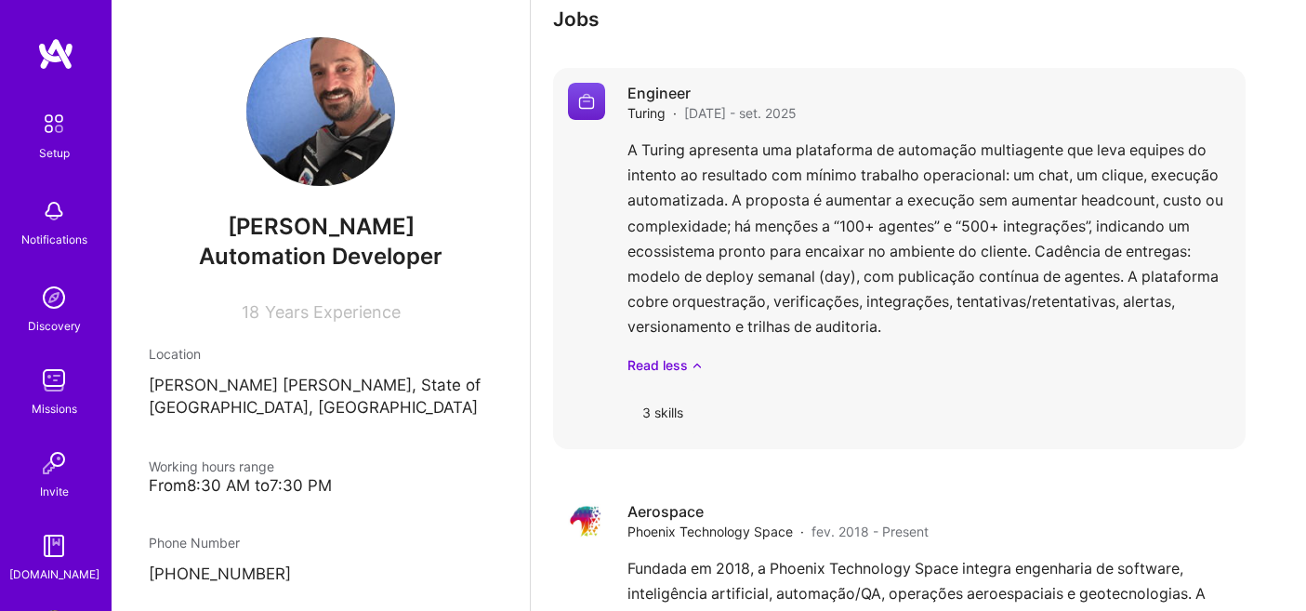
click at [691, 353] on div "Engineer Turing · mar. 2024 - set. 2025 A Turing apresenta uma plataforma de au…" at bounding box center [929, 258] width 603 height 351
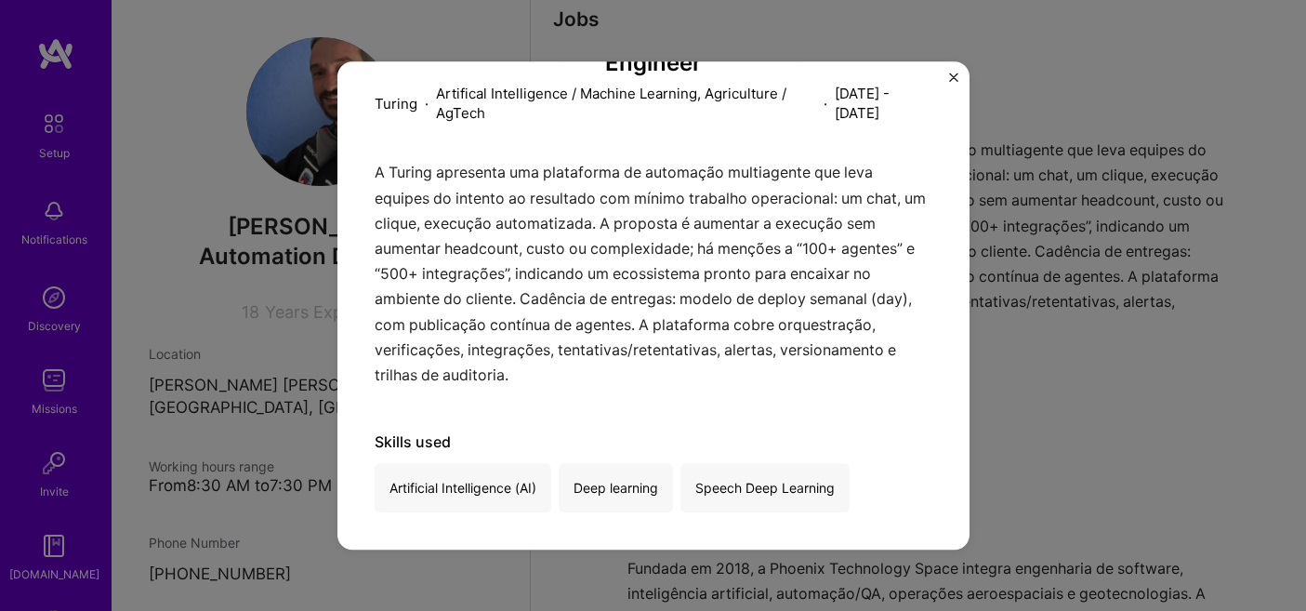
scroll to position [137, 0]
click at [1080, 442] on div "Engineer Turing · Artifical Intelligence / Machine Learning, Agriculture / AgTe…" at bounding box center [653, 305] width 1306 height 611
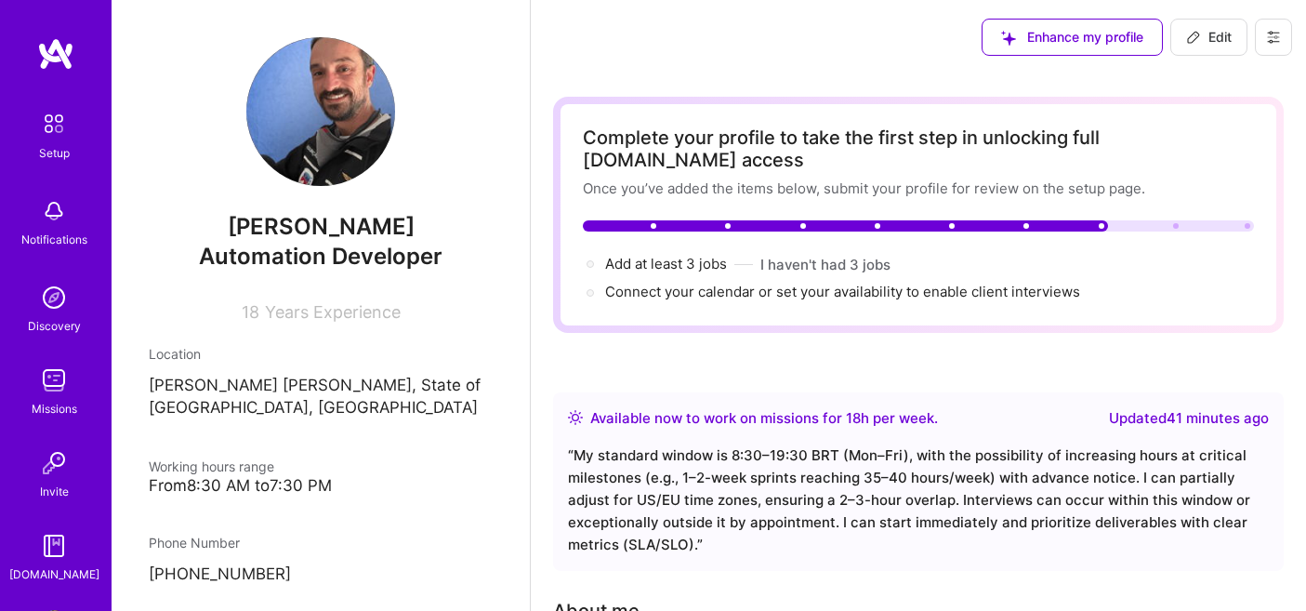
click at [1196, 37] on icon at bounding box center [1193, 37] width 11 height 11
select select "BR"
select select "Right Now"
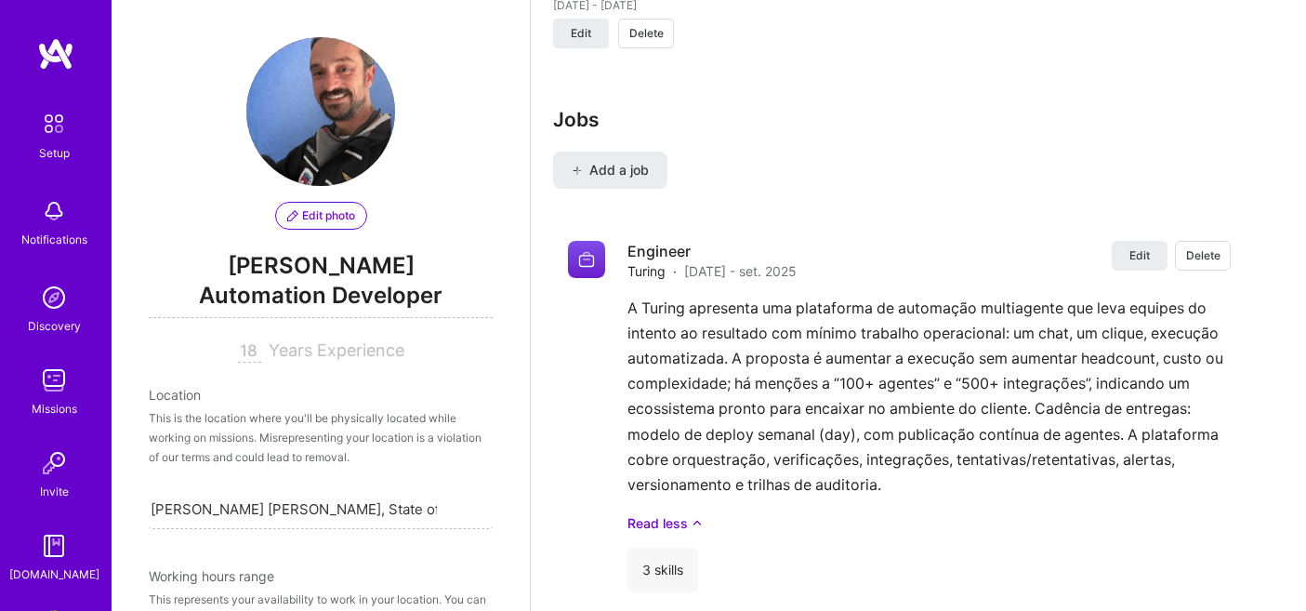
scroll to position [2200, 0]
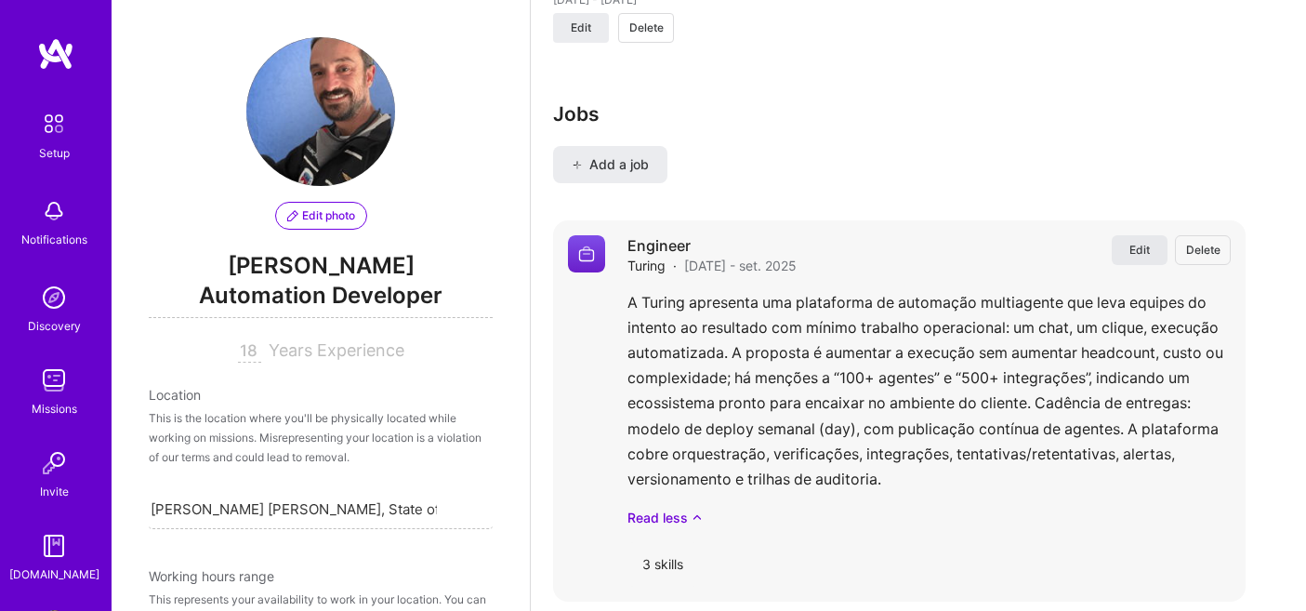
click at [1132, 242] on span "Edit" at bounding box center [1140, 250] width 20 height 16
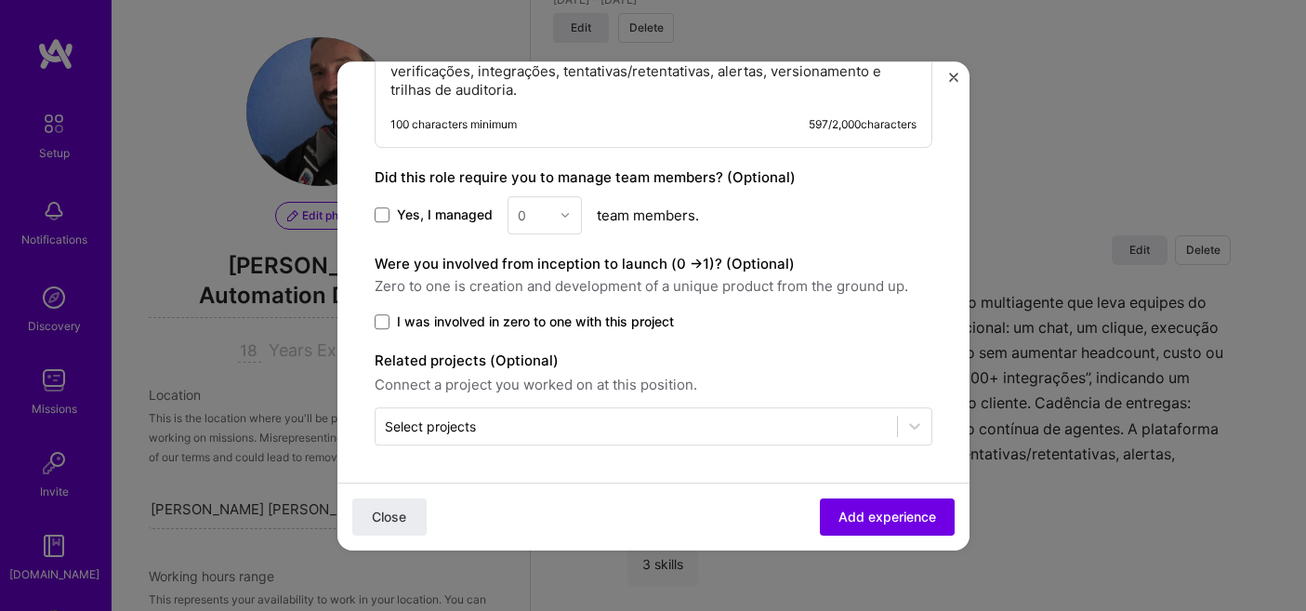
scroll to position [1115, 0]
click at [631, 442] on div "Select projects" at bounding box center [637, 426] width 522 height 36
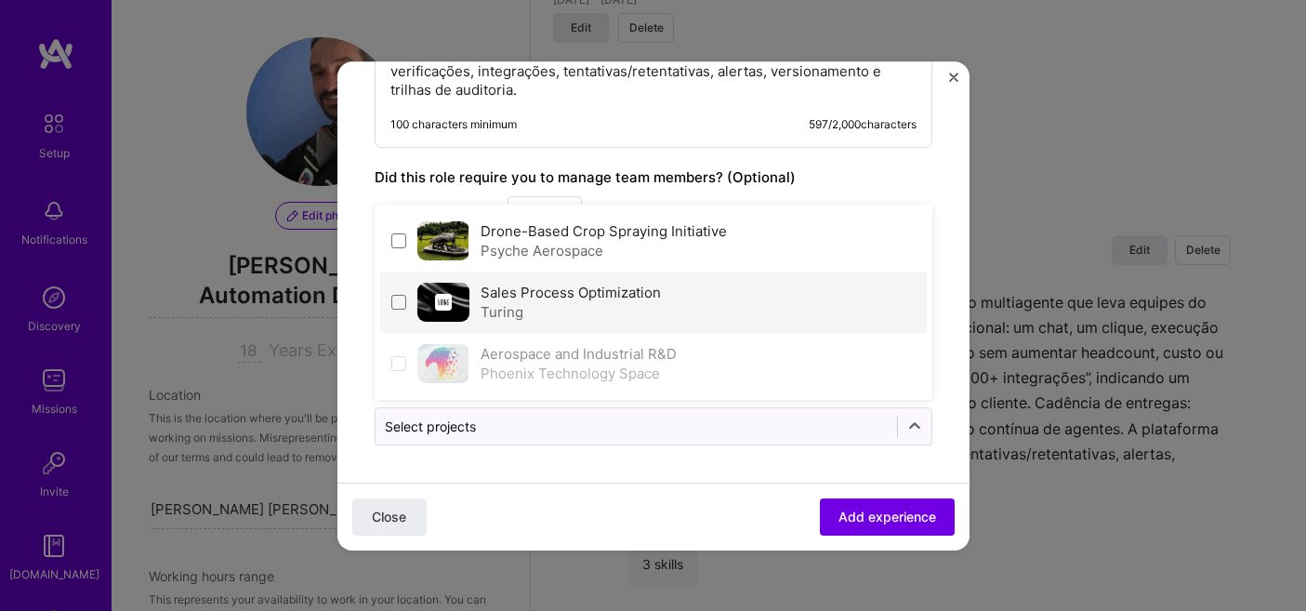
click at [612, 309] on div "Turing" at bounding box center [571, 312] width 180 height 20
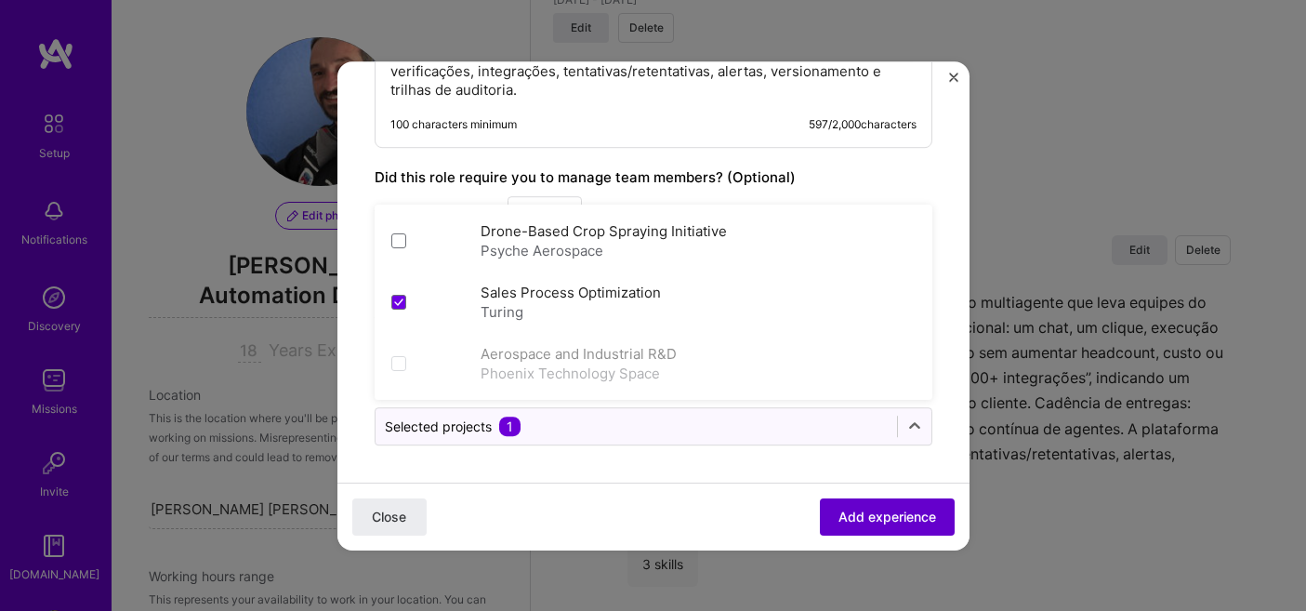
click at [836, 511] on button "Add experience" at bounding box center [887, 515] width 135 height 37
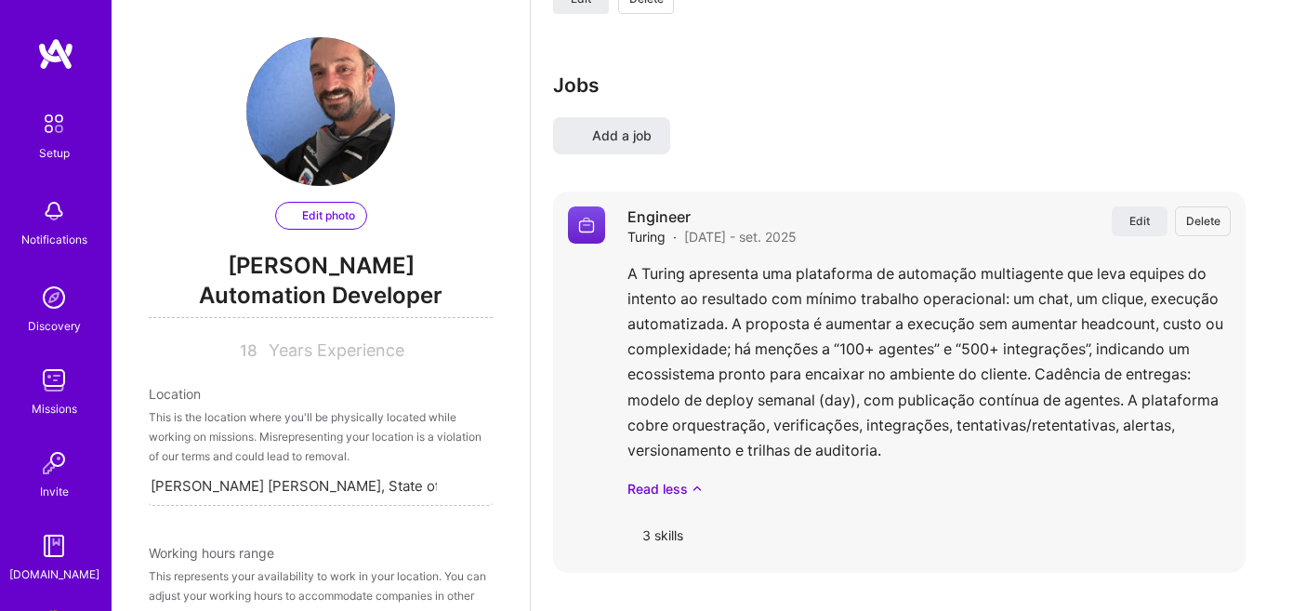
select select "BR"
select select "Right Now"
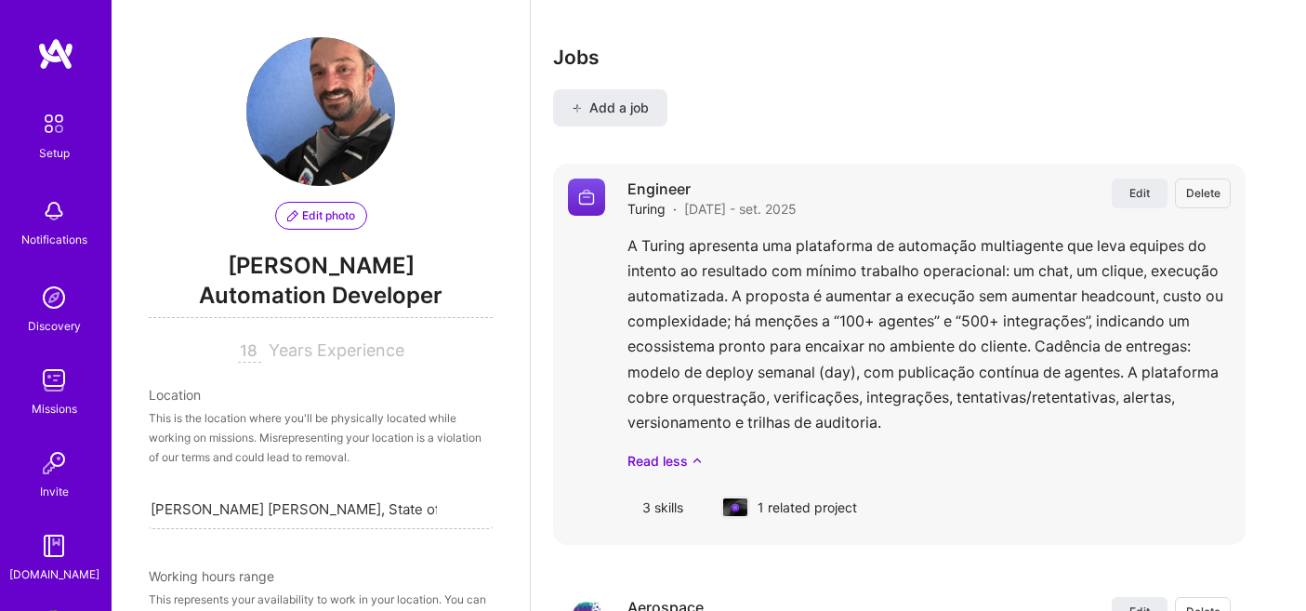
scroll to position [2255, 0]
click at [1144, 186] on span "Edit" at bounding box center [1140, 194] width 20 height 16
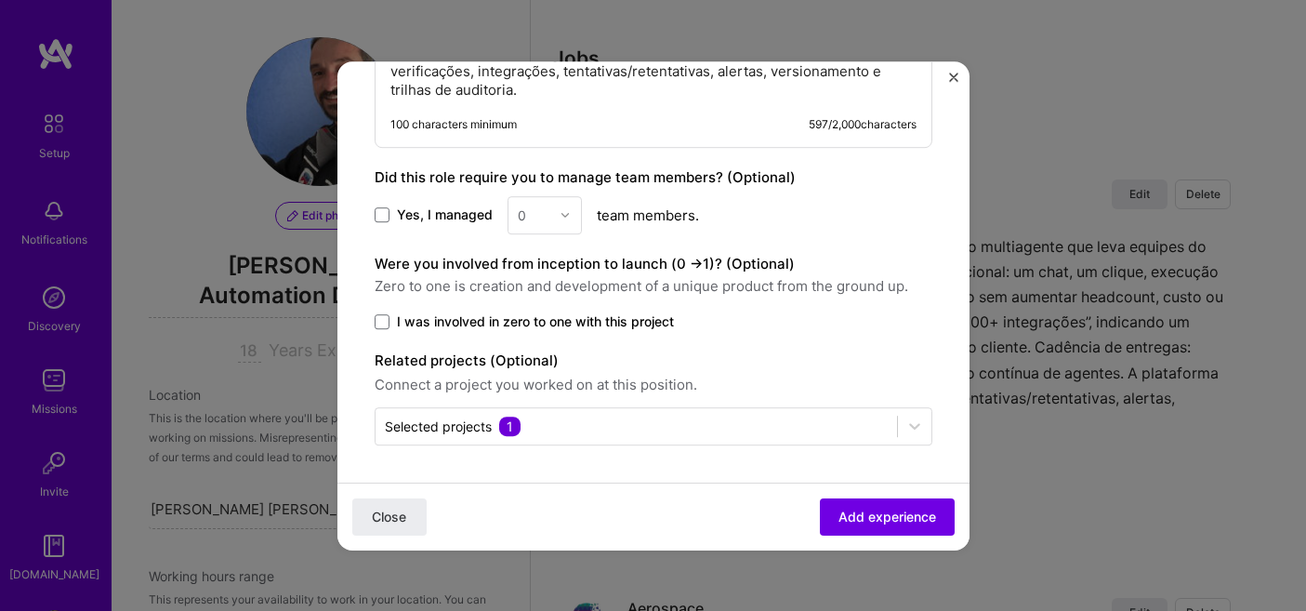
scroll to position [1115, 0]
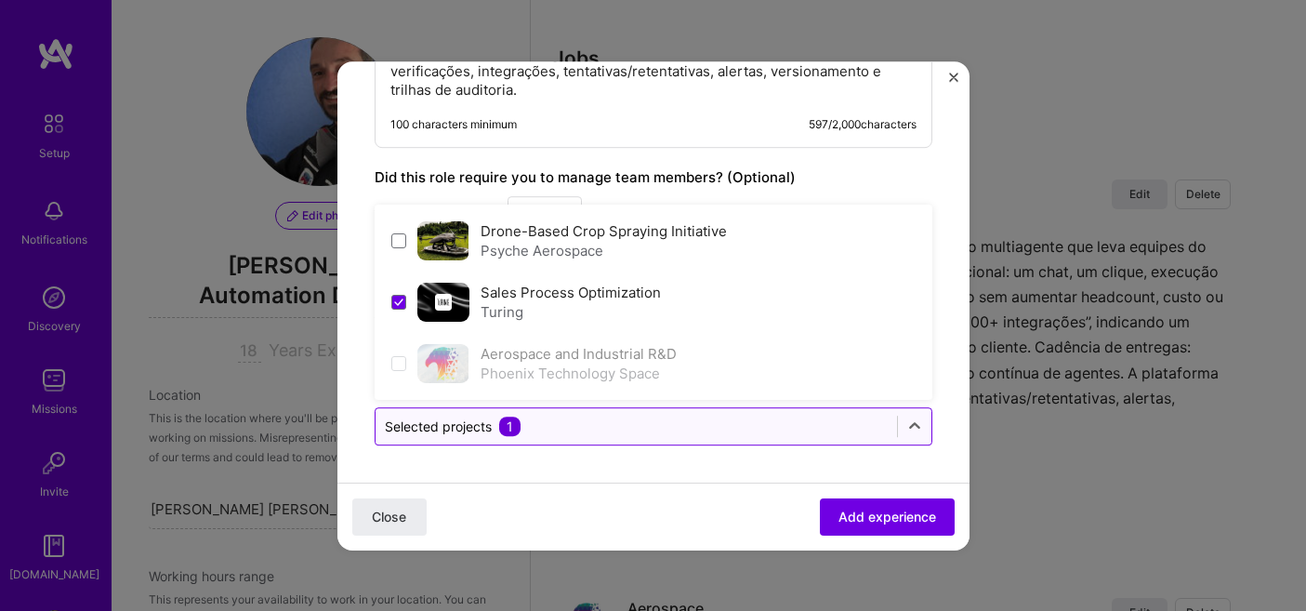
click at [789, 419] on input "text" at bounding box center [636, 426] width 503 height 20
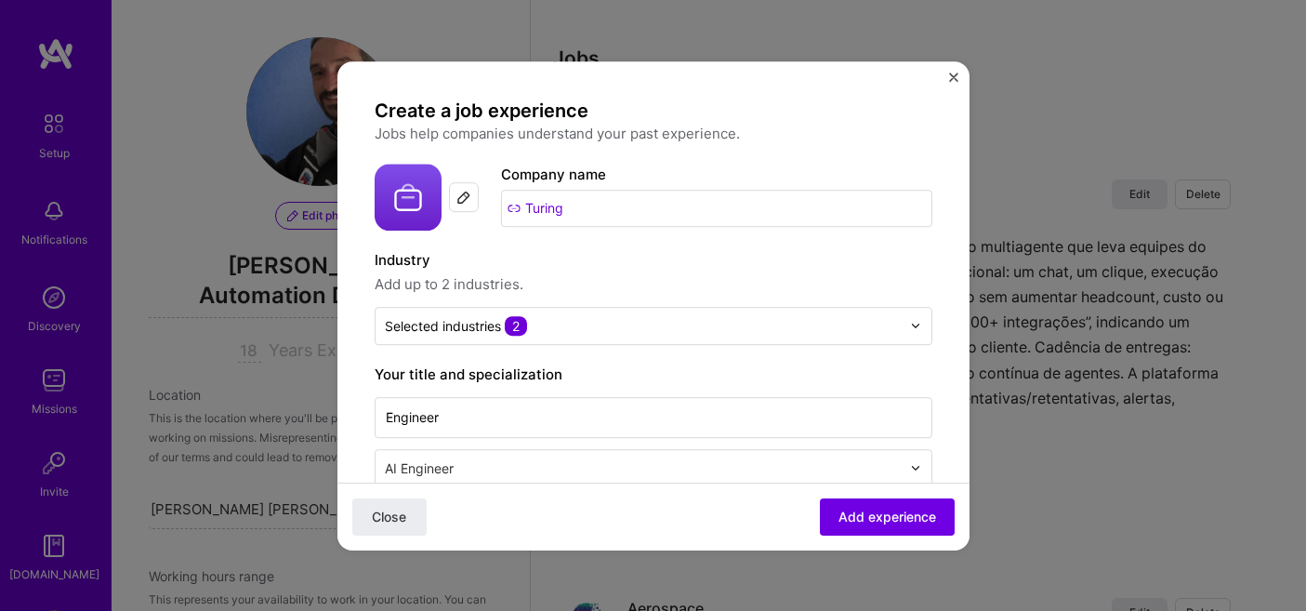
scroll to position [0, 0]
click at [628, 210] on input "Turing" at bounding box center [716, 208] width 431 height 37
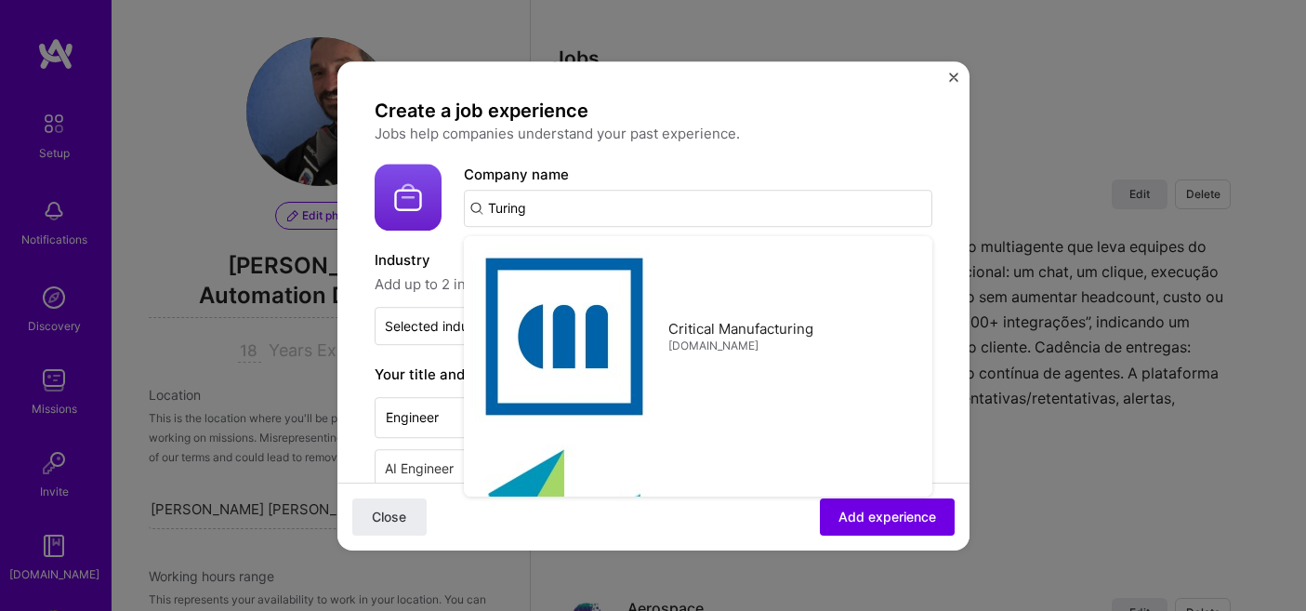
click at [661, 195] on input "Turing" at bounding box center [698, 208] width 469 height 37
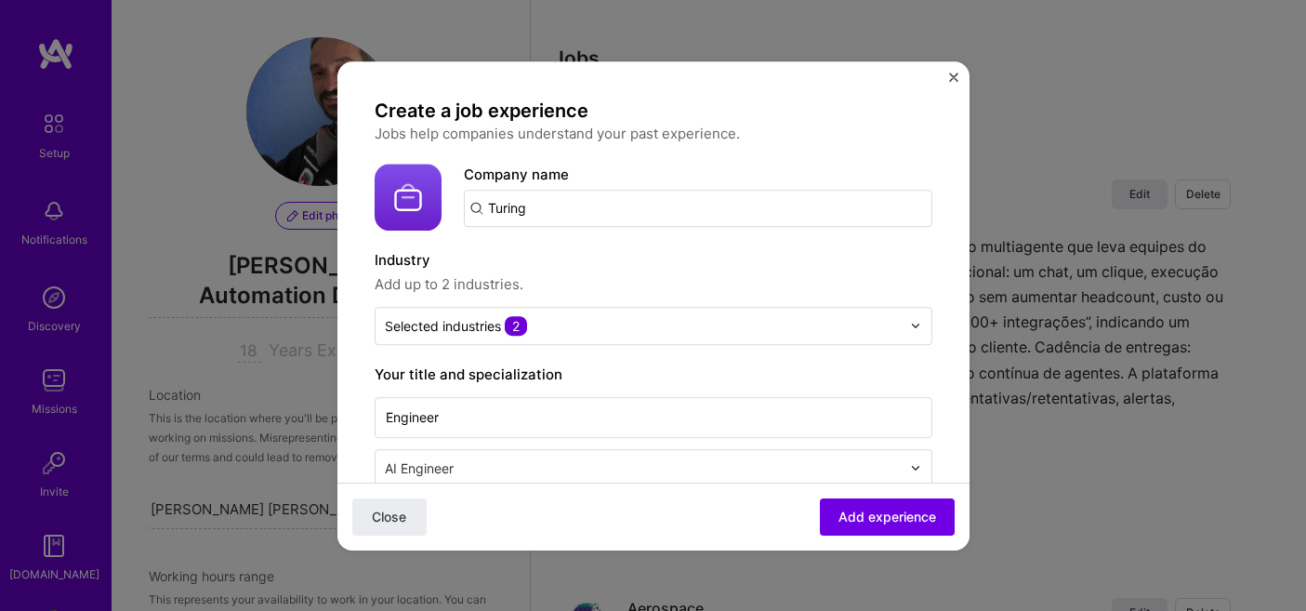
click at [661, 195] on input "Turing" at bounding box center [698, 208] width 469 height 37
type input "Sales"
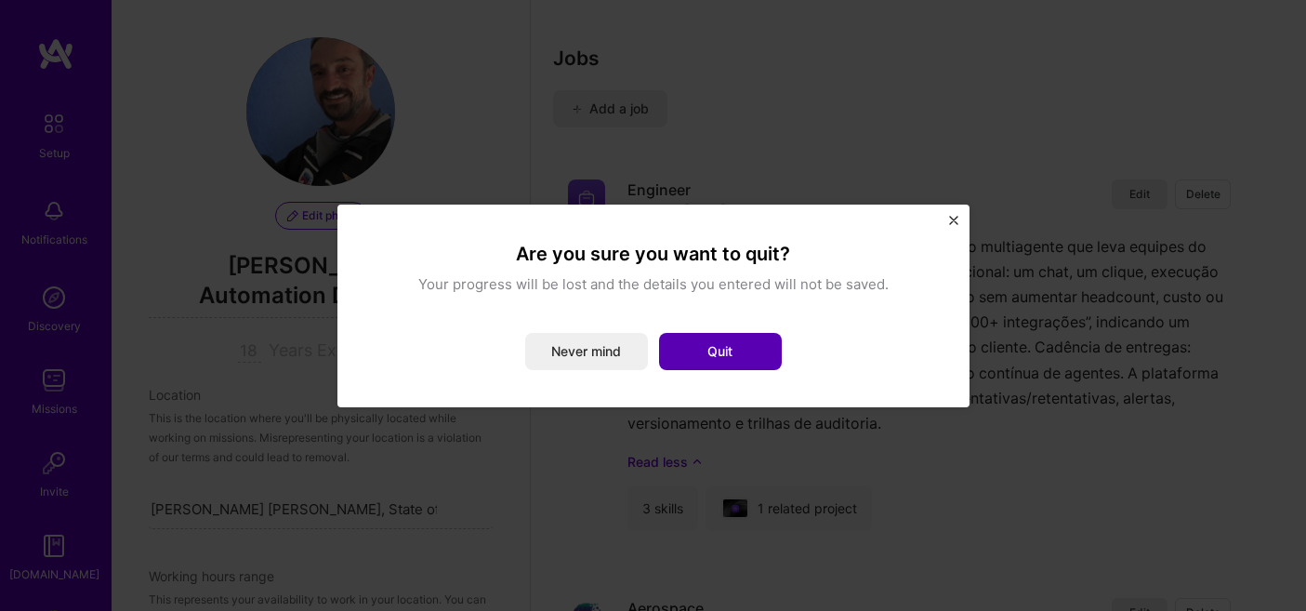
click at [720, 345] on button "Quit" at bounding box center [720, 351] width 123 height 37
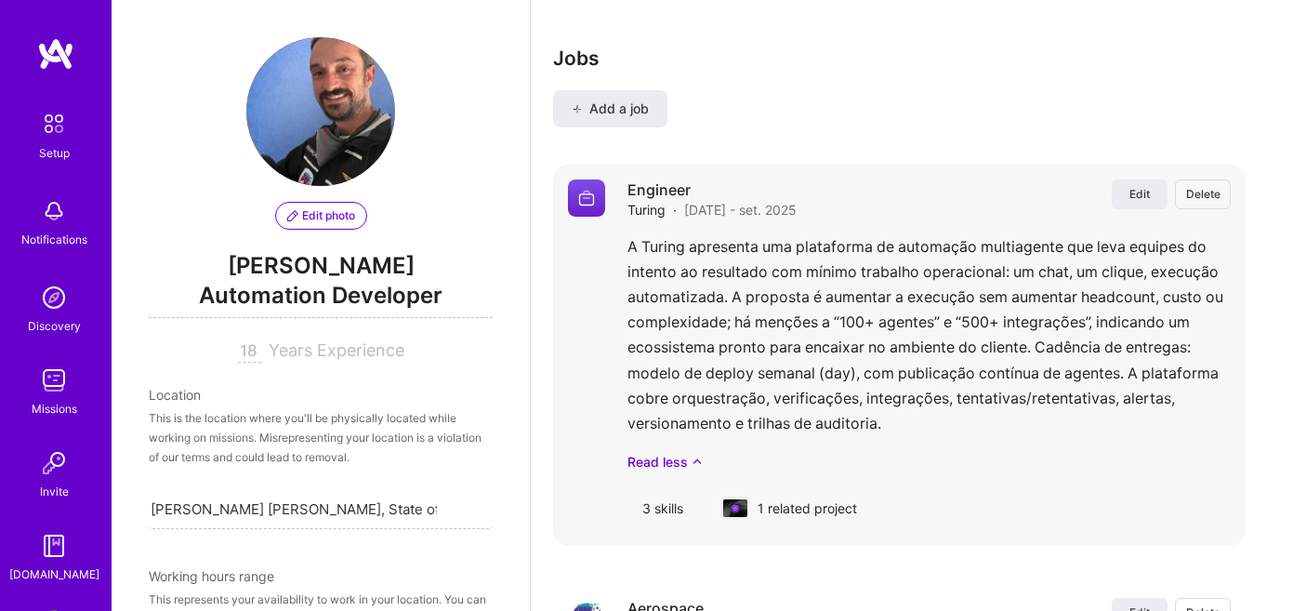
click at [827, 487] on div "1 related project" at bounding box center [789, 508] width 166 height 45
click at [1144, 186] on span "Edit" at bounding box center [1140, 194] width 20 height 16
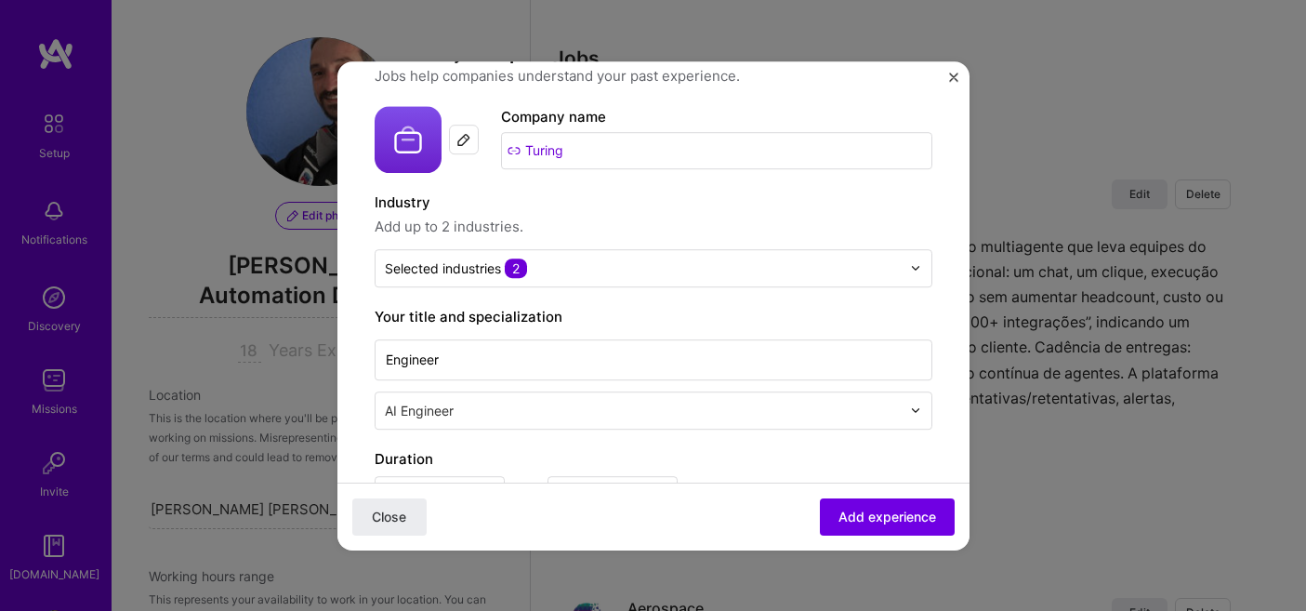
scroll to position [59, 0]
click at [466, 146] on div at bounding box center [464, 139] width 30 height 30
click at [466, 132] on img at bounding box center [463, 138] width 15 height 15
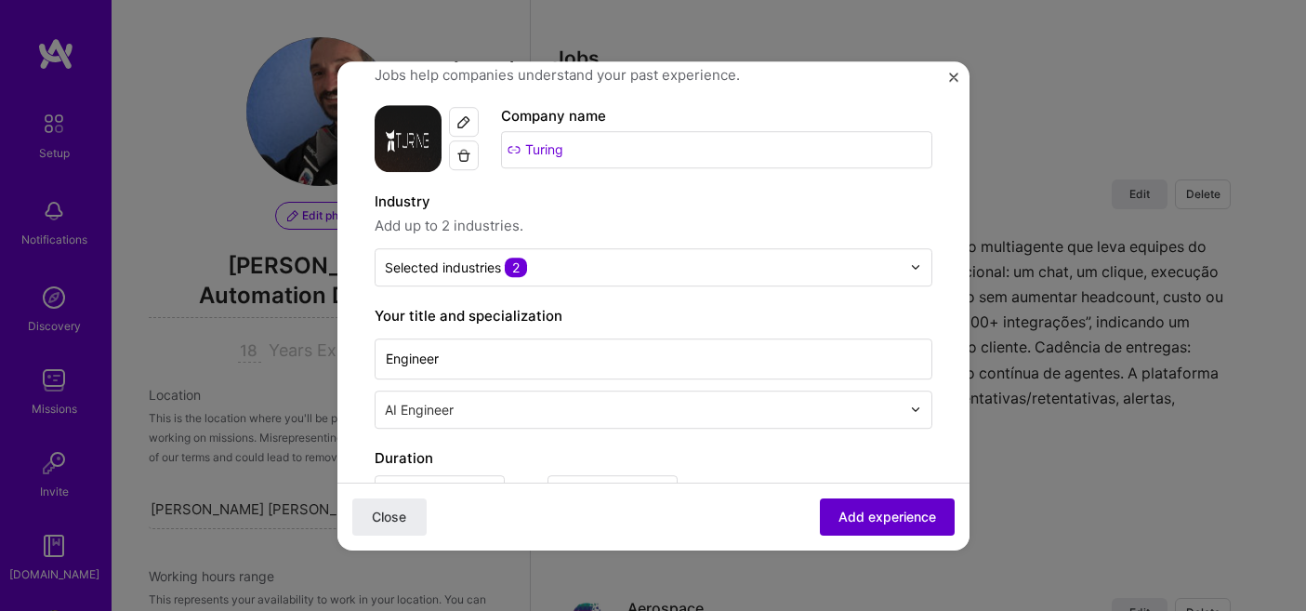
click at [895, 515] on span "Add experience" at bounding box center [888, 516] width 98 height 19
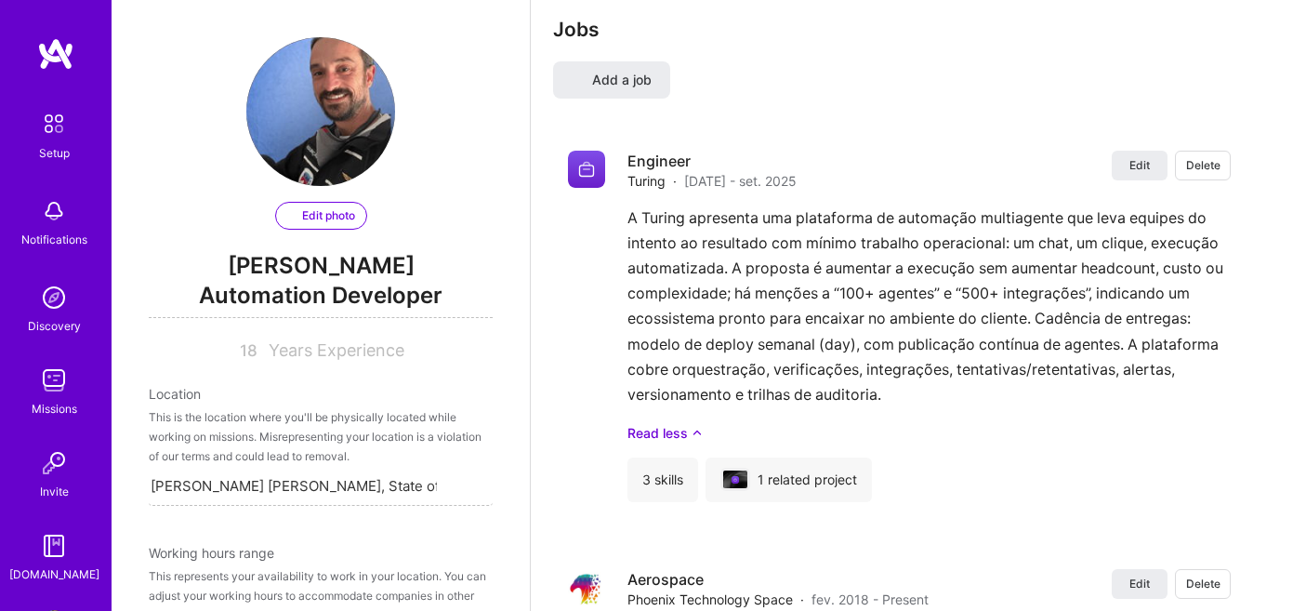
select select "BR"
select select "Right Now"
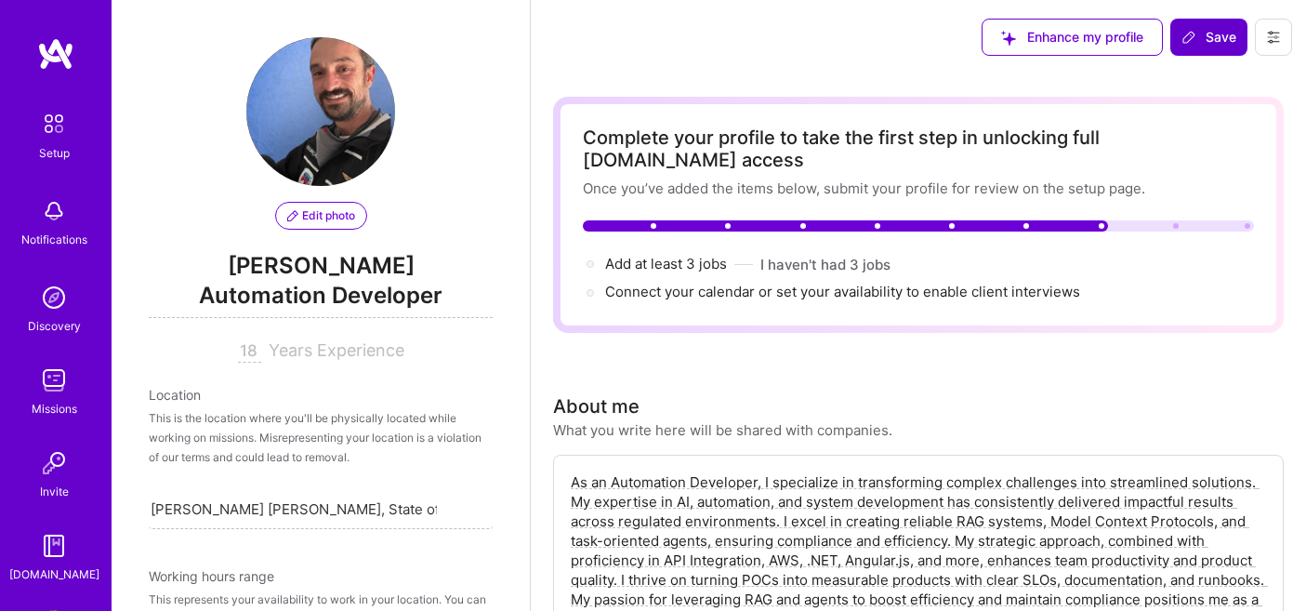
scroll to position [0, 0]
click at [1209, 41] on span "Save" at bounding box center [1209, 37] width 55 height 19
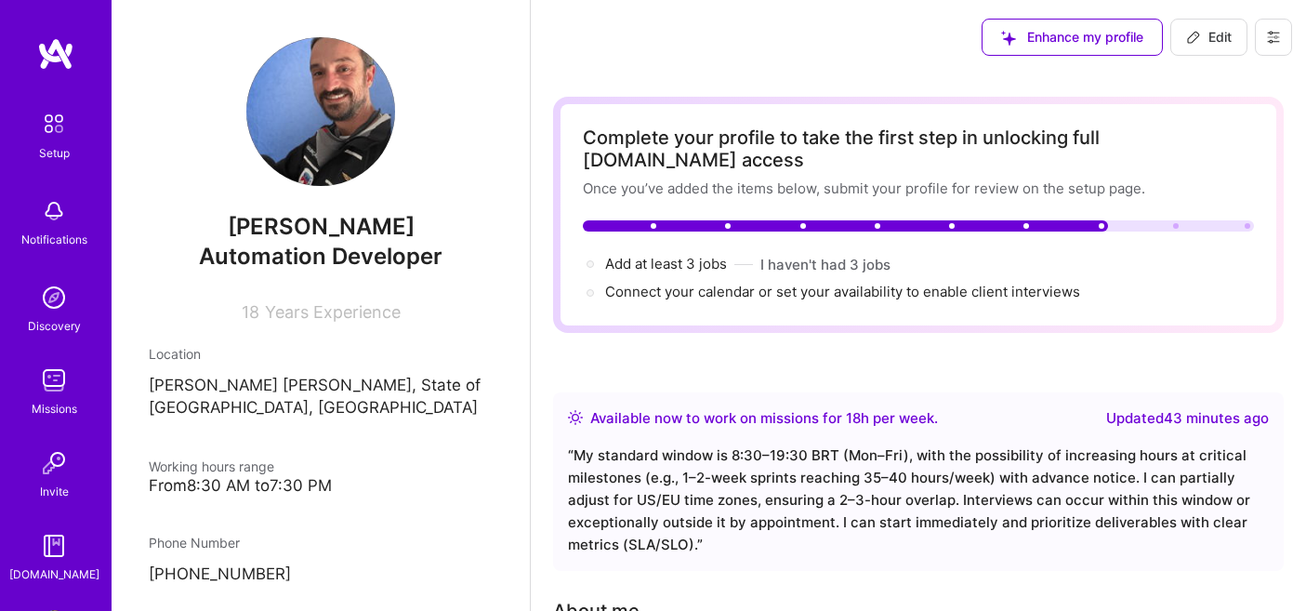
click at [1212, 39] on span "Edit" at bounding box center [1209, 37] width 46 height 19
select select "BR"
select select "Right Now"
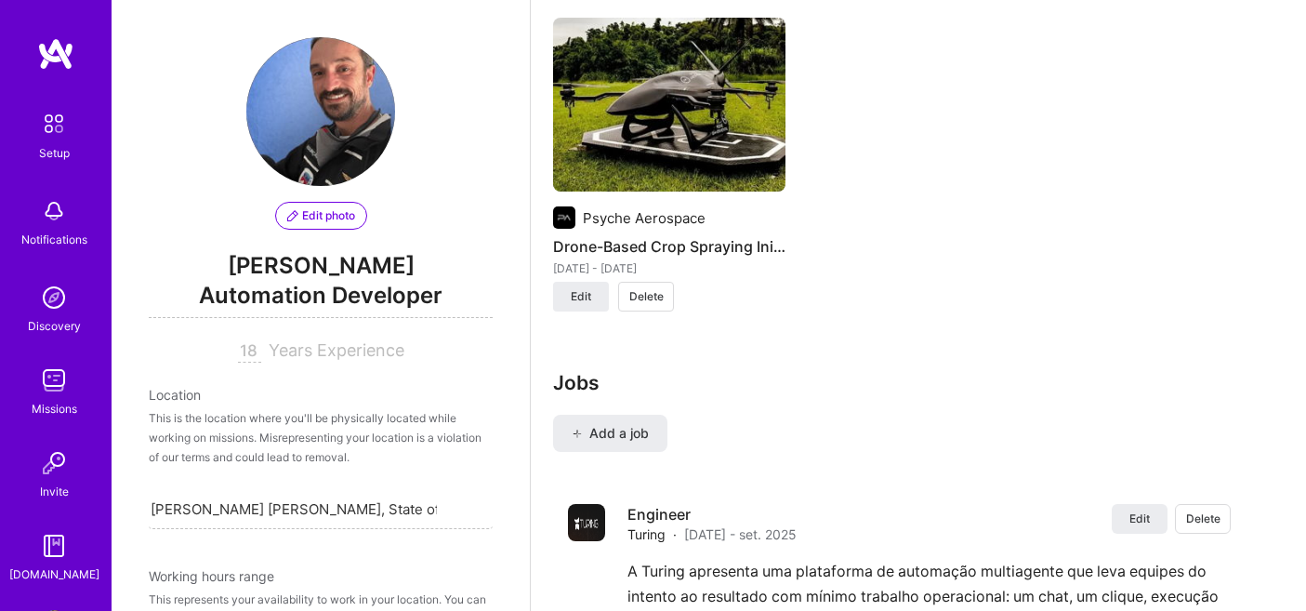
scroll to position [1938, 0]
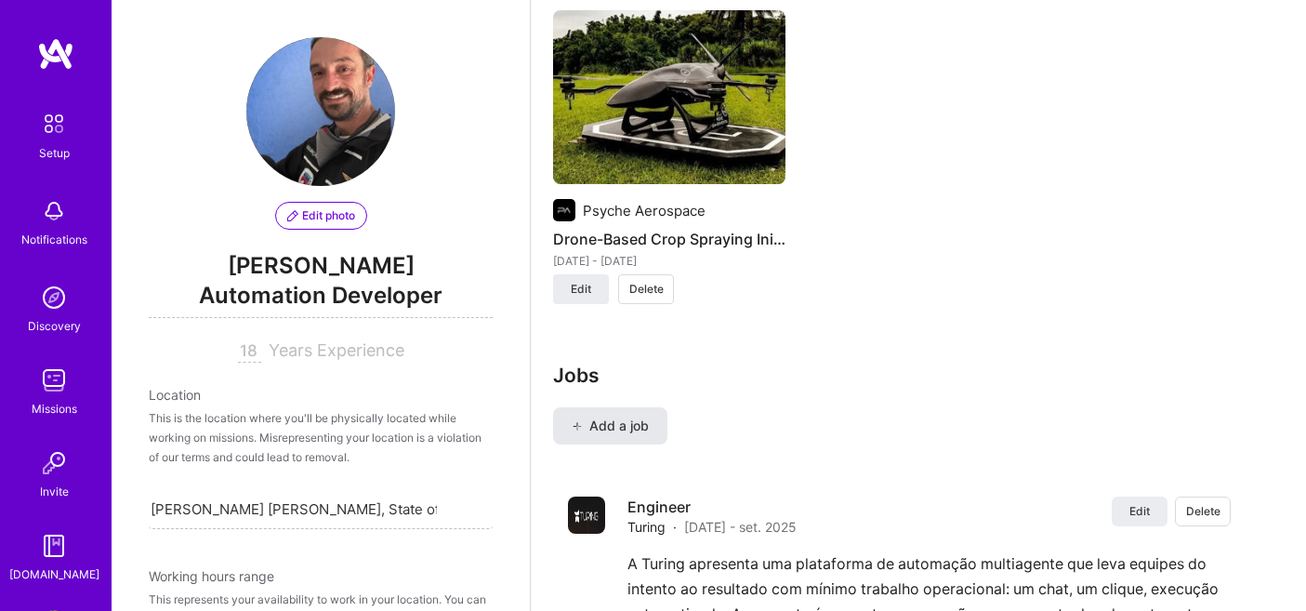
click at [626, 416] on span "Add a job" at bounding box center [610, 425] width 77 height 19
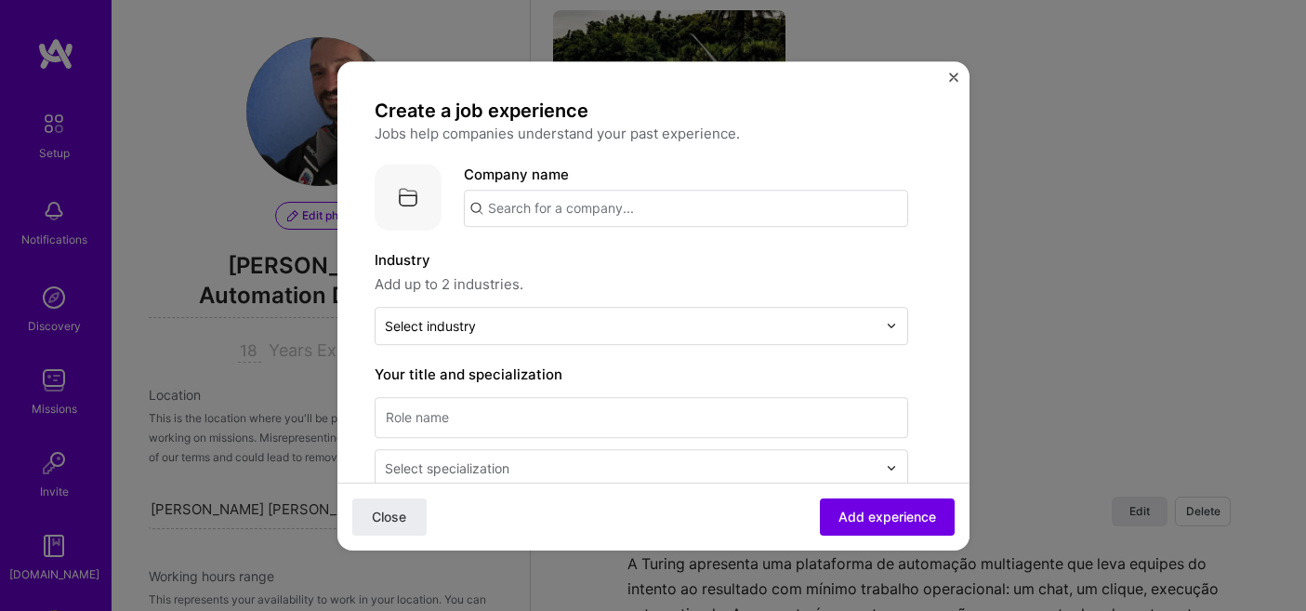
click at [686, 218] on input "text" at bounding box center [686, 208] width 444 height 37
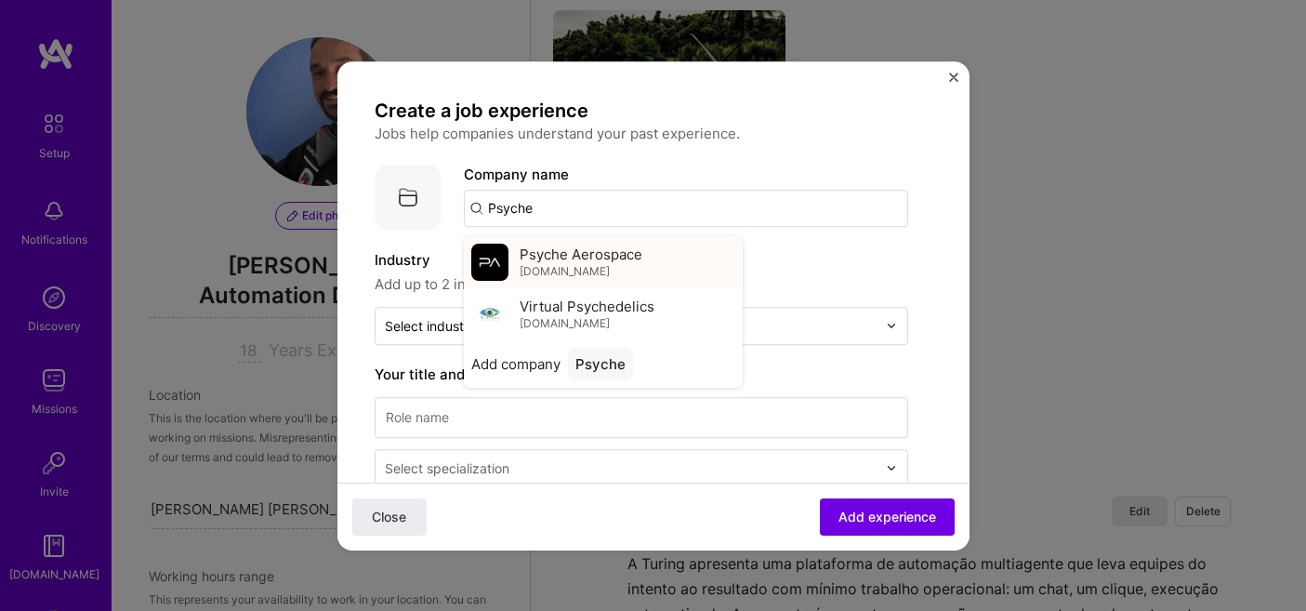
click at [642, 258] on div "Psyche Aerospace agro.psycheaerospace.com" at bounding box center [581, 261] width 123 height 34
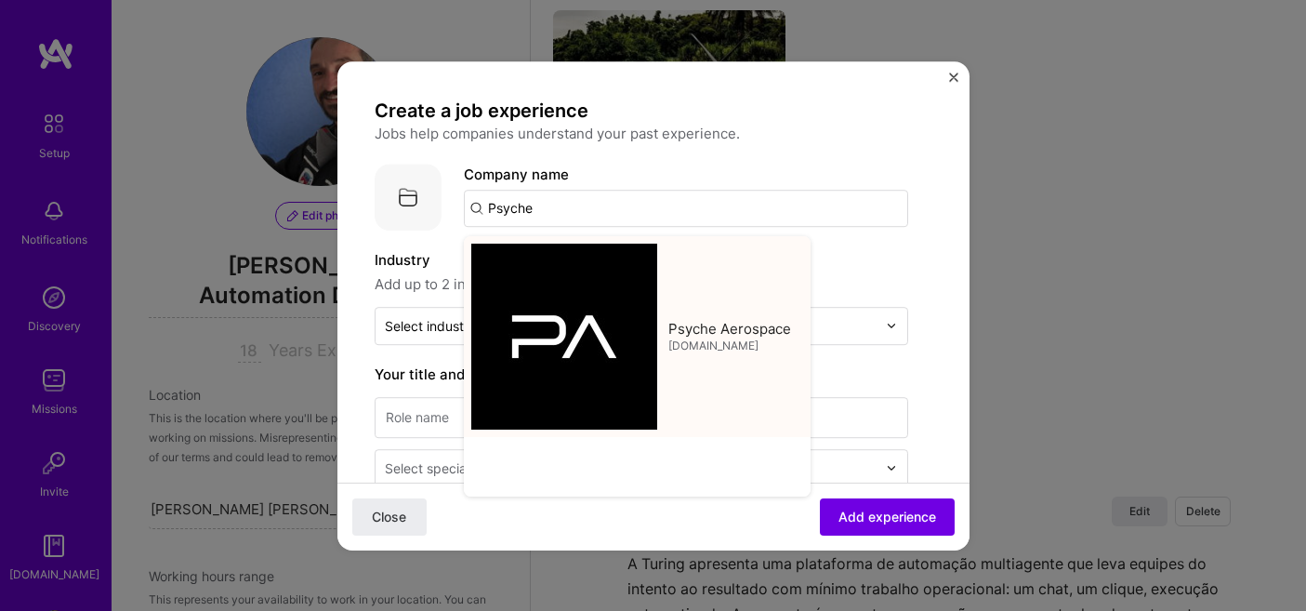
type input "Psyche Aerospace"
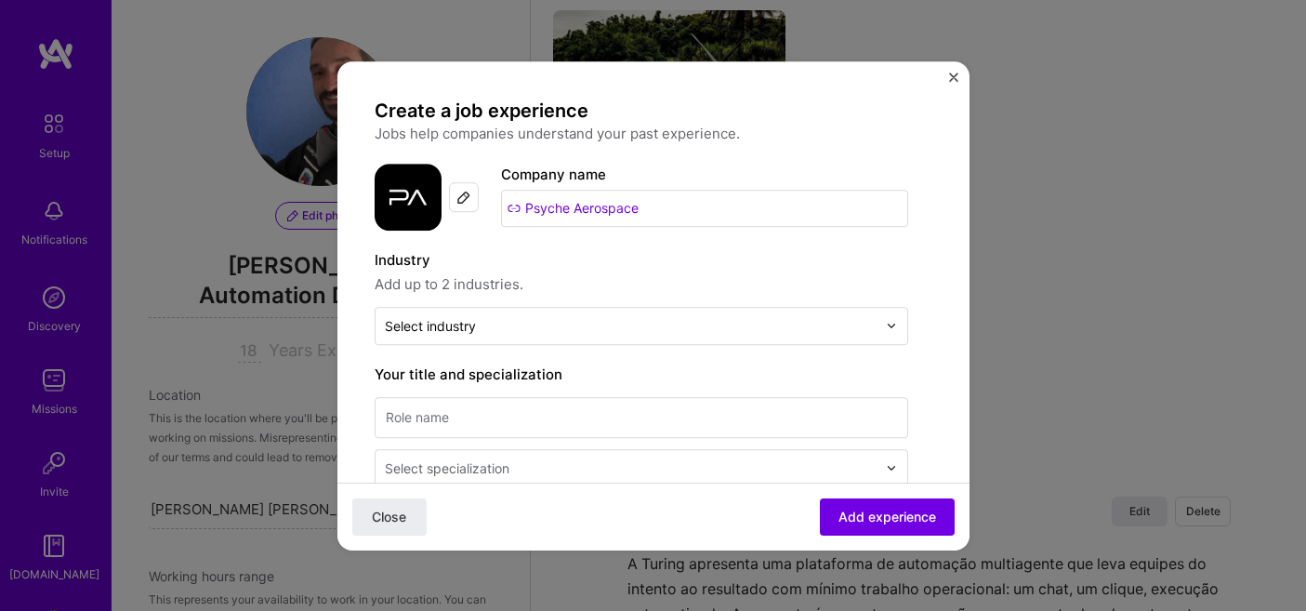
click at [719, 252] on label "Industry" at bounding box center [642, 260] width 534 height 22
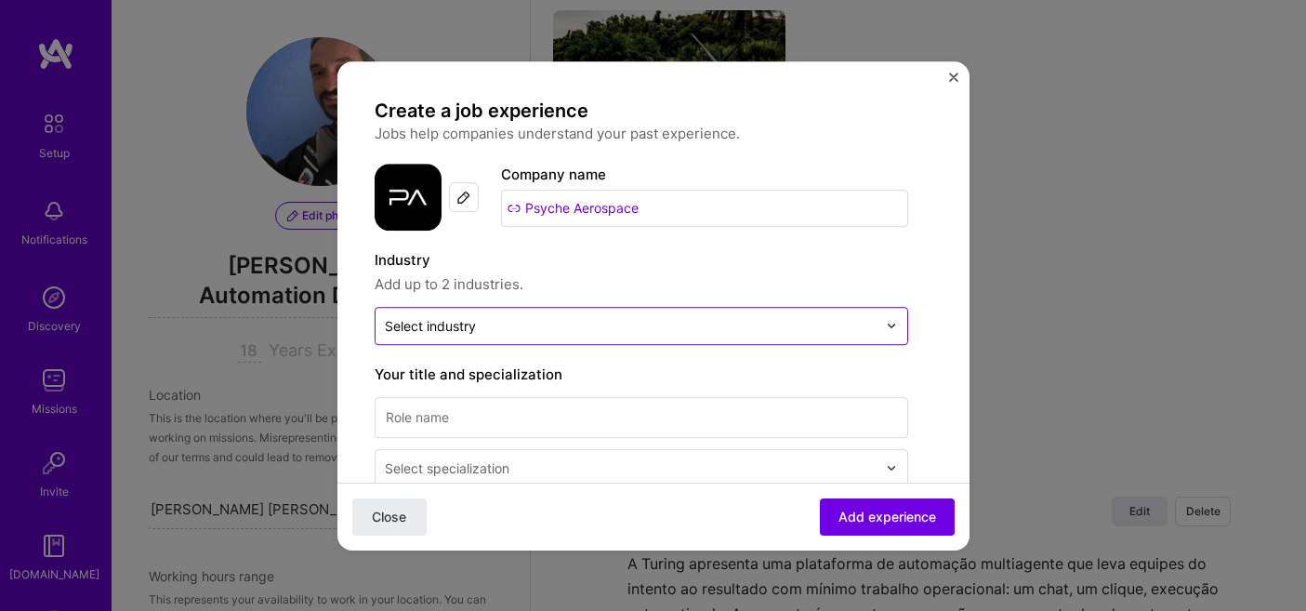
click at [698, 322] on input "text" at bounding box center [631, 326] width 492 height 20
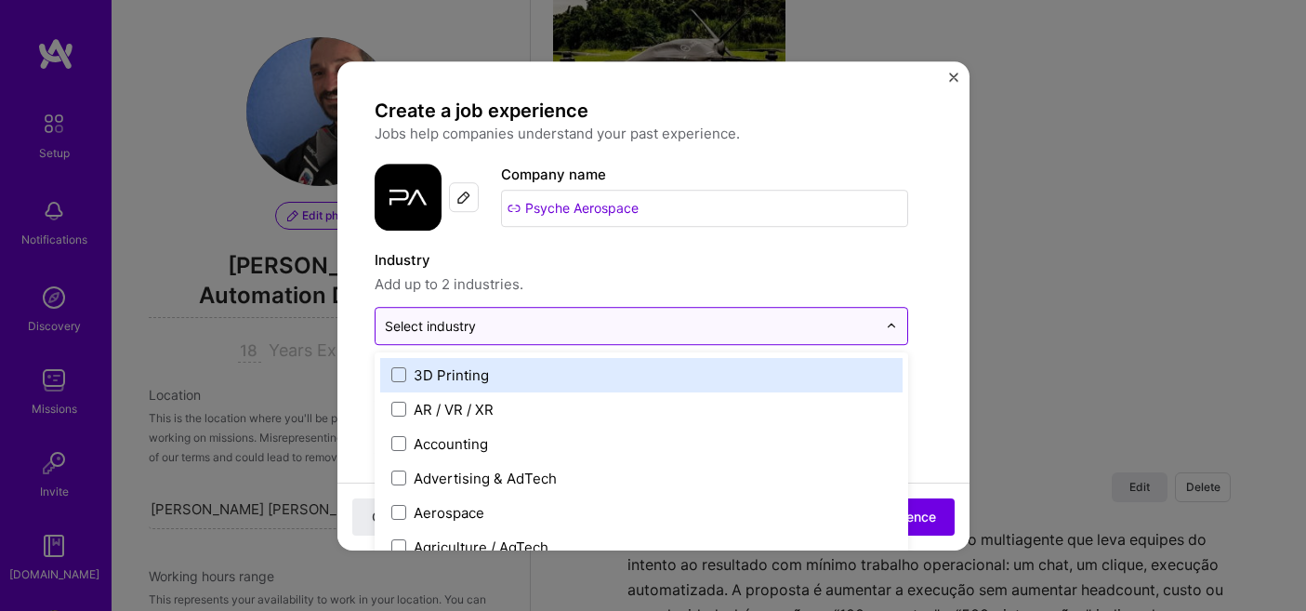
scroll to position [1965, 0]
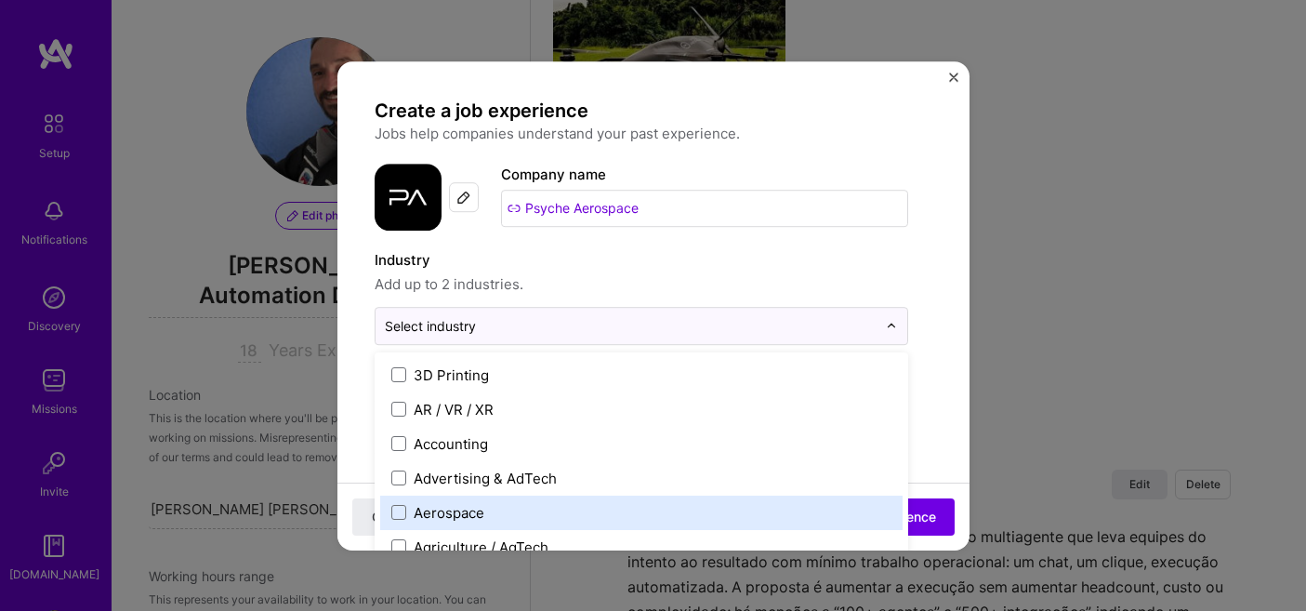
click at [459, 515] on div "Aerospace" at bounding box center [449, 513] width 71 height 20
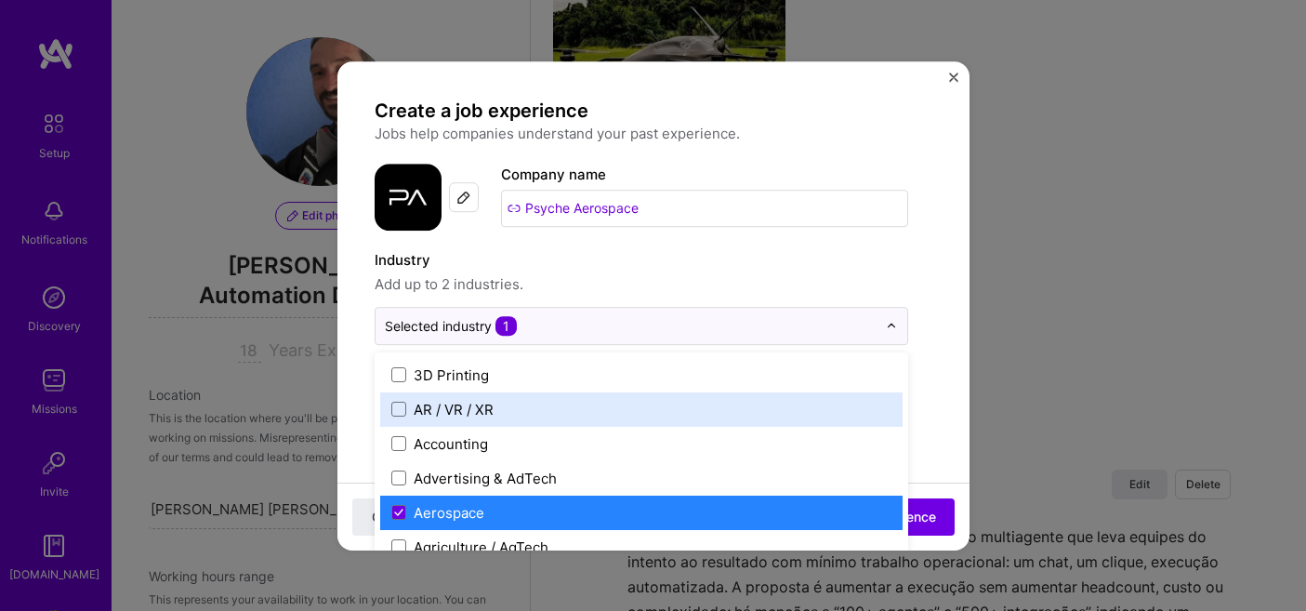
click at [722, 269] on label "Industry" at bounding box center [642, 260] width 534 height 22
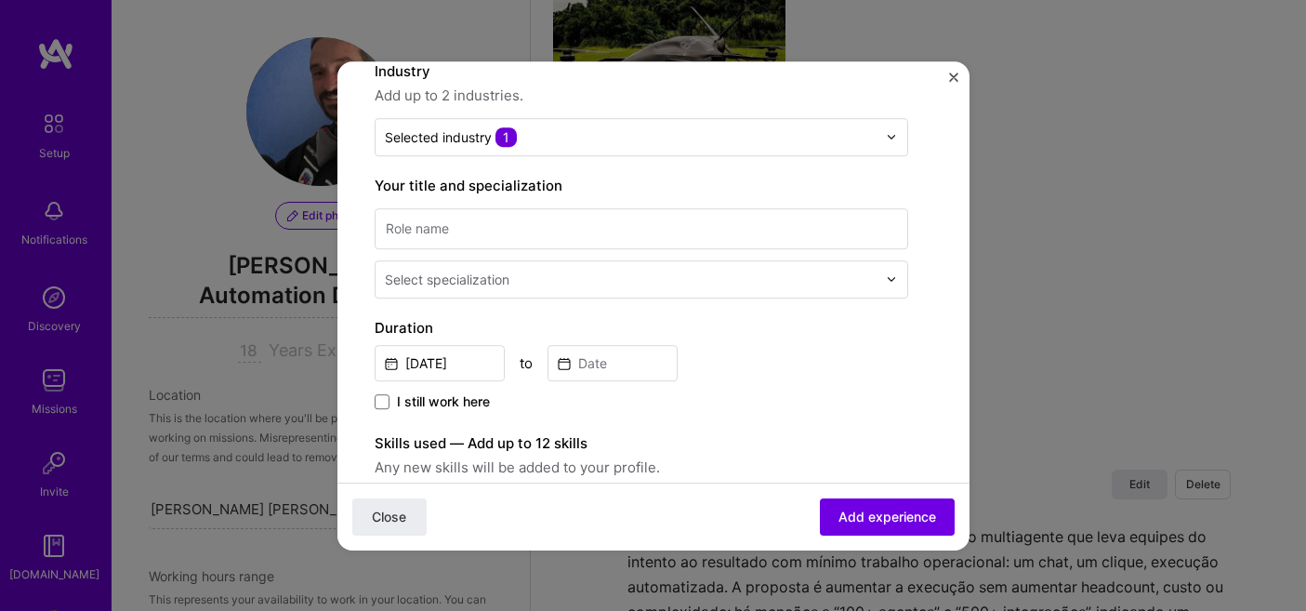
scroll to position [173, 0]
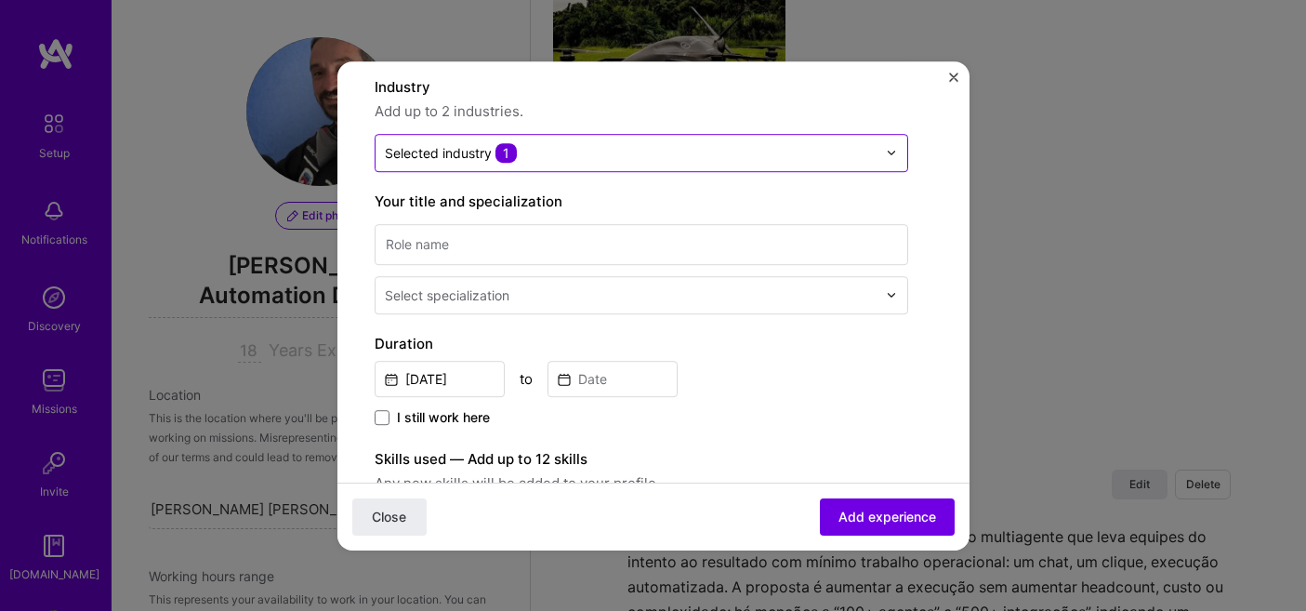
click at [685, 149] on input "text" at bounding box center [631, 153] width 492 height 20
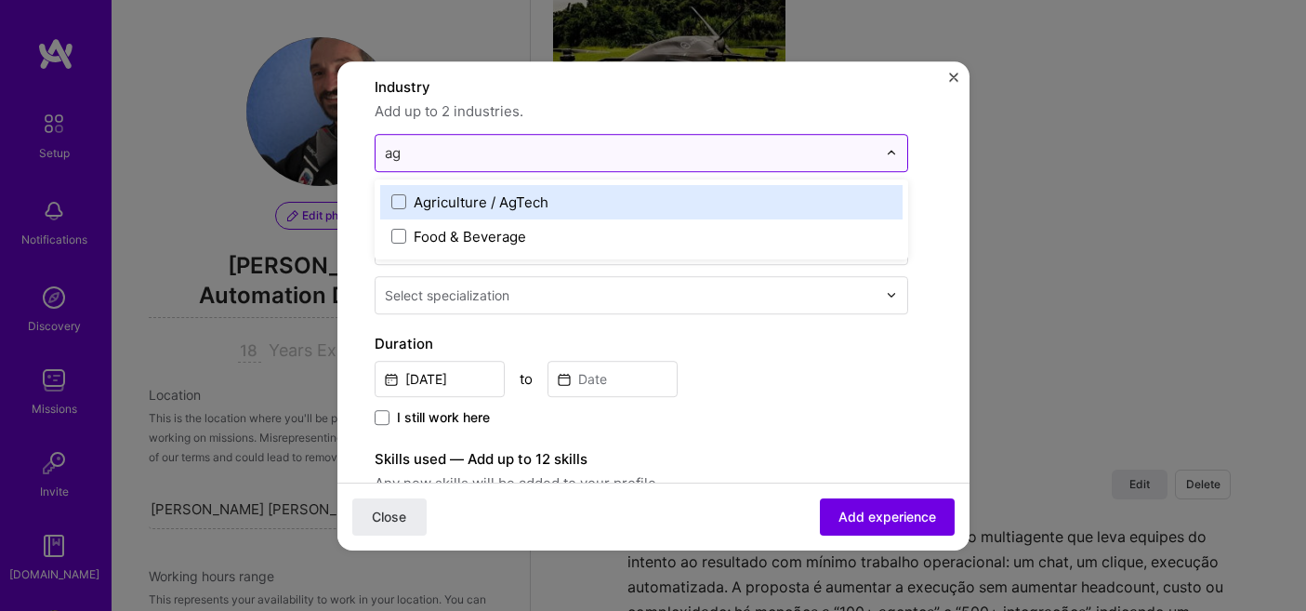
type input "a"
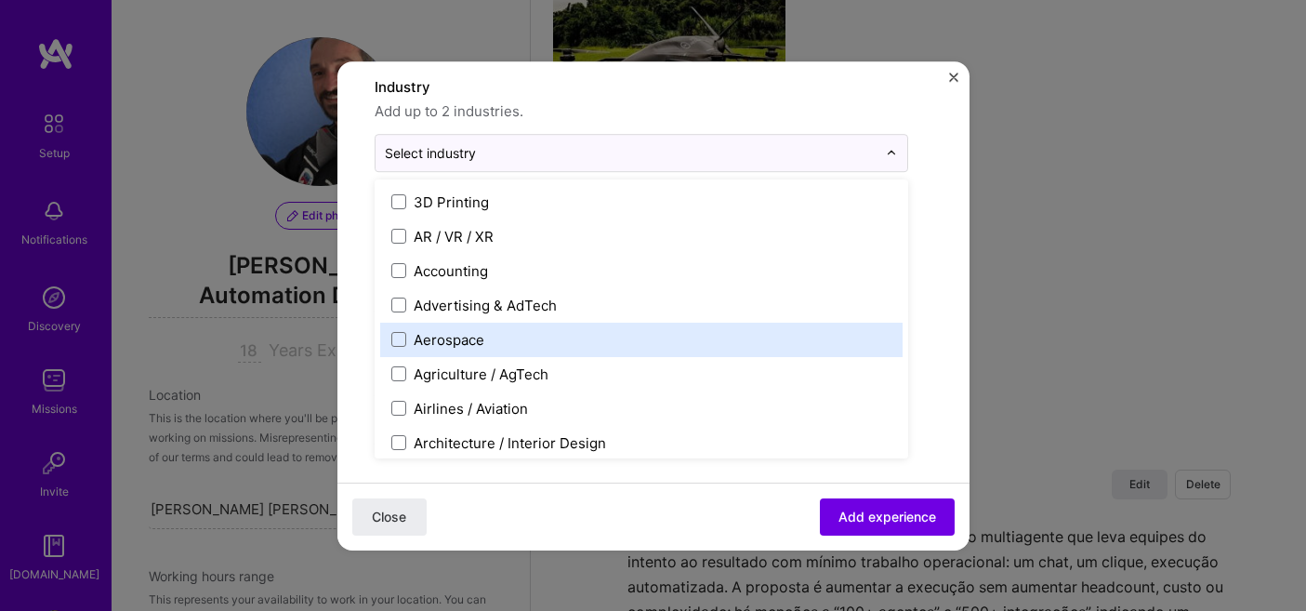
click at [571, 341] on label "Aerospace" at bounding box center [641, 340] width 500 height 20
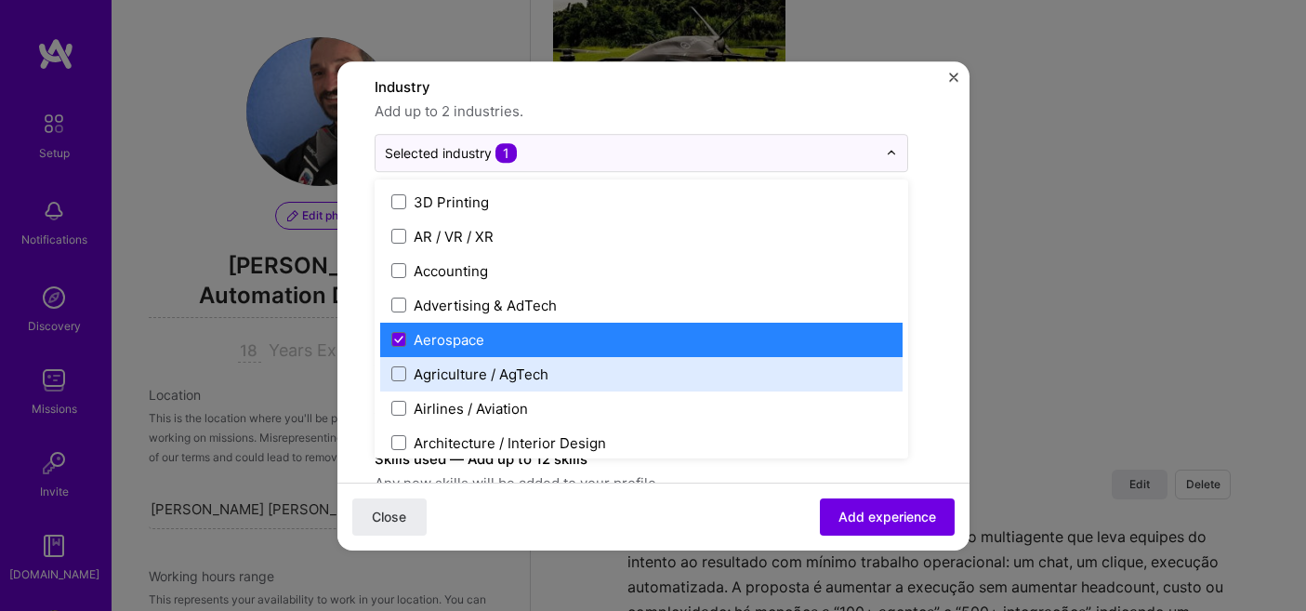
click at [528, 371] on div "Agriculture / AgTech" at bounding box center [481, 374] width 135 height 20
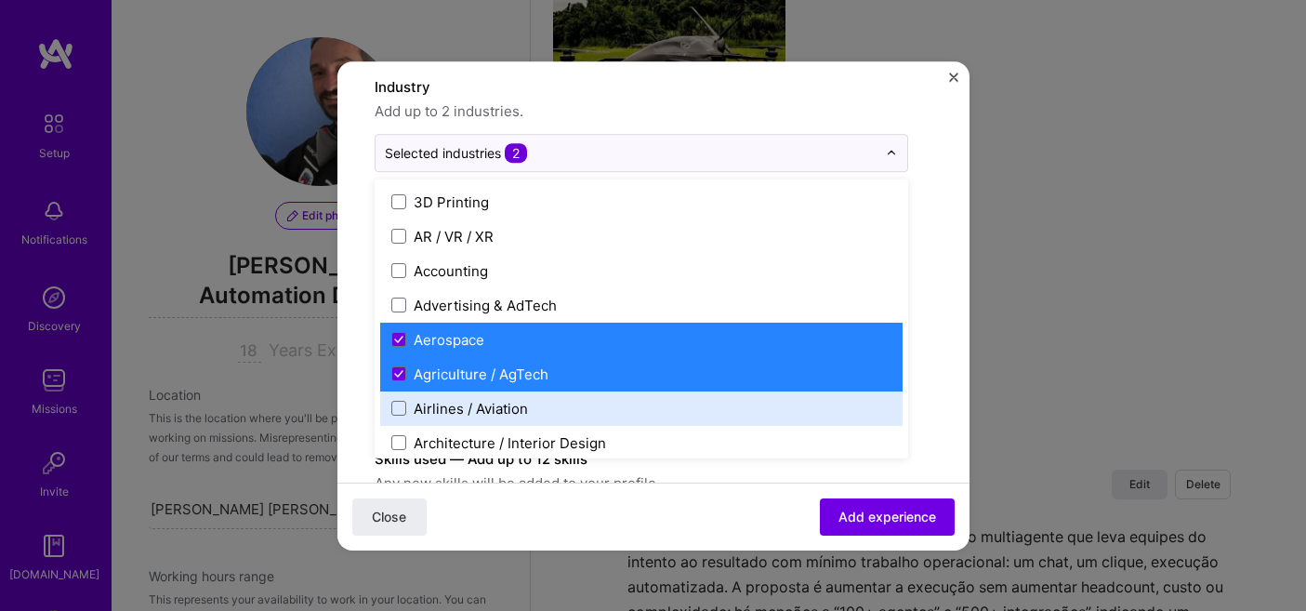
click at [575, 412] on label "Airlines / Aviation" at bounding box center [641, 409] width 500 height 20
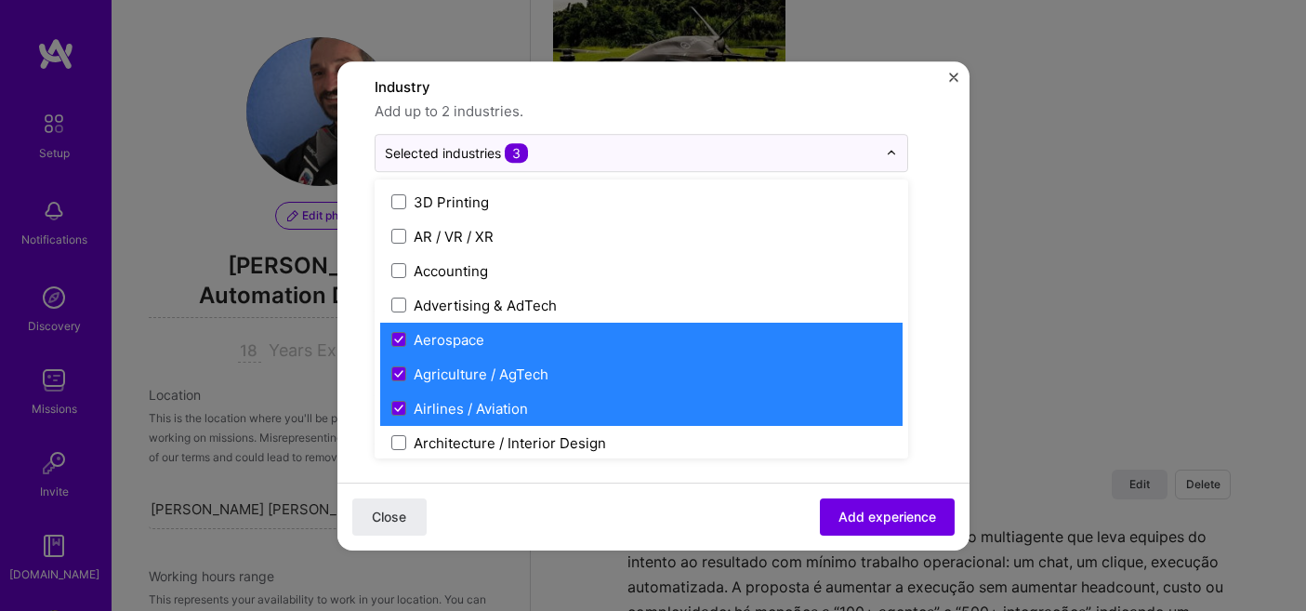
click at [950, 403] on form "Create a job experience Jobs help companies understand your past experience. Co…" at bounding box center [653, 553] width 632 height 1255
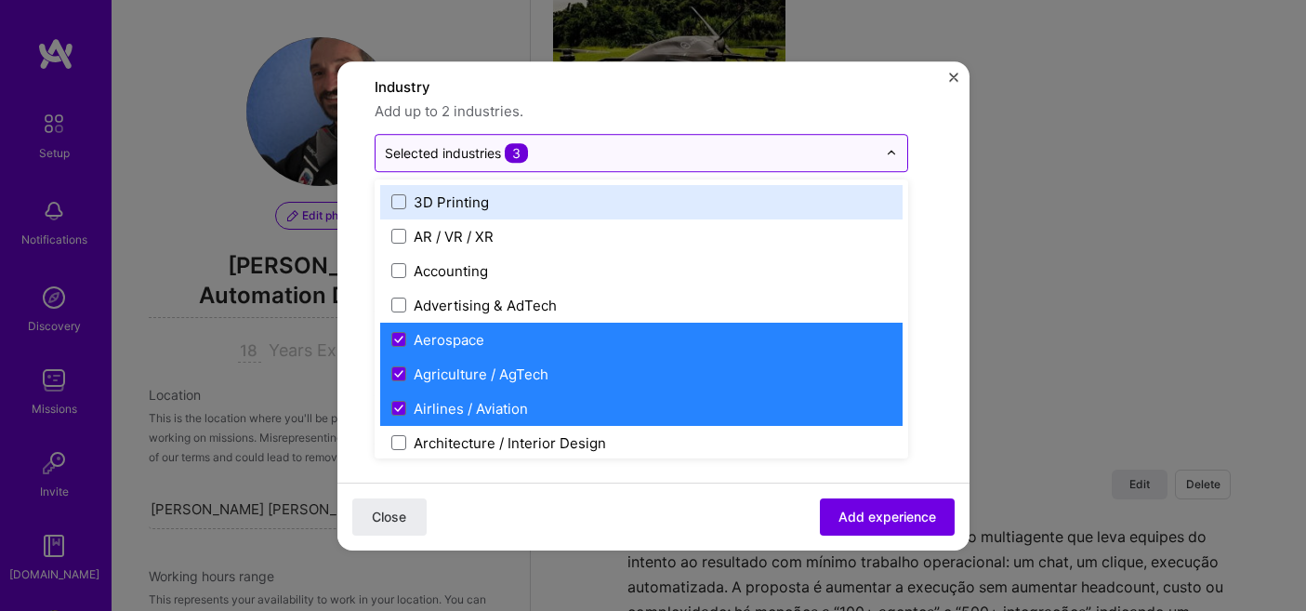
click at [631, 156] on input "text" at bounding box center [631, 153] width 492 height 20
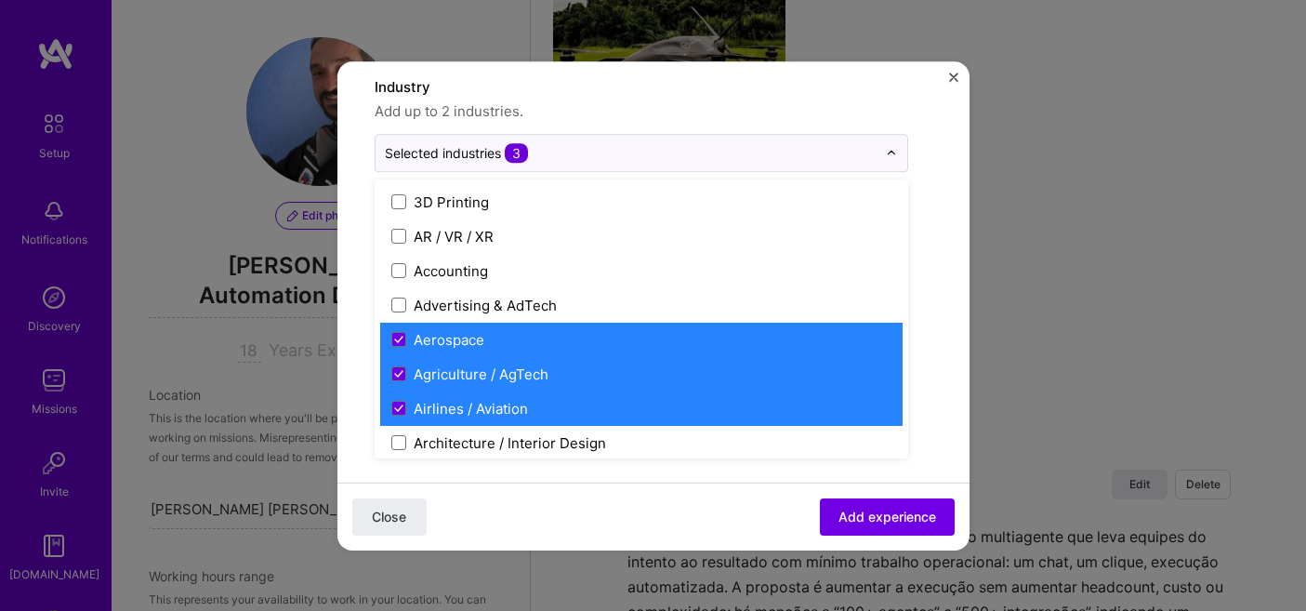
click at [538, 410] on label "Airlines / Aviation" at bounding box center [641, 409] width 500 height 20
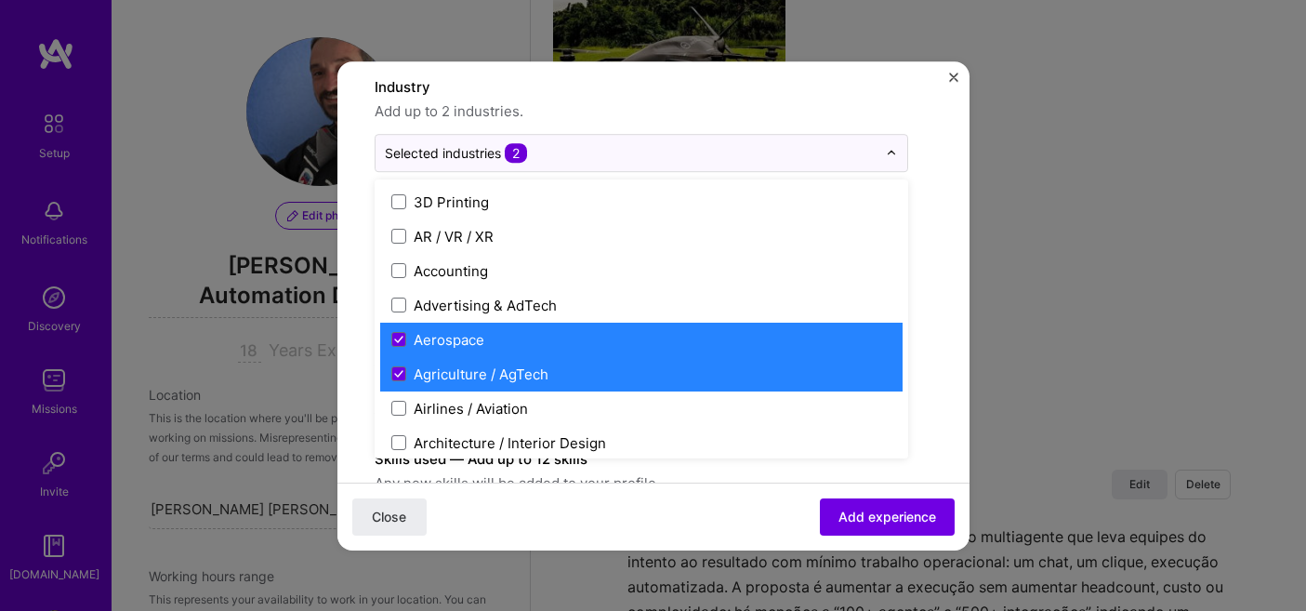
click at [931, 363] on div "Create a job experience Jobs help companies understand your past experience. Co…" at bounding box center [654, 485] width 558 height 1119
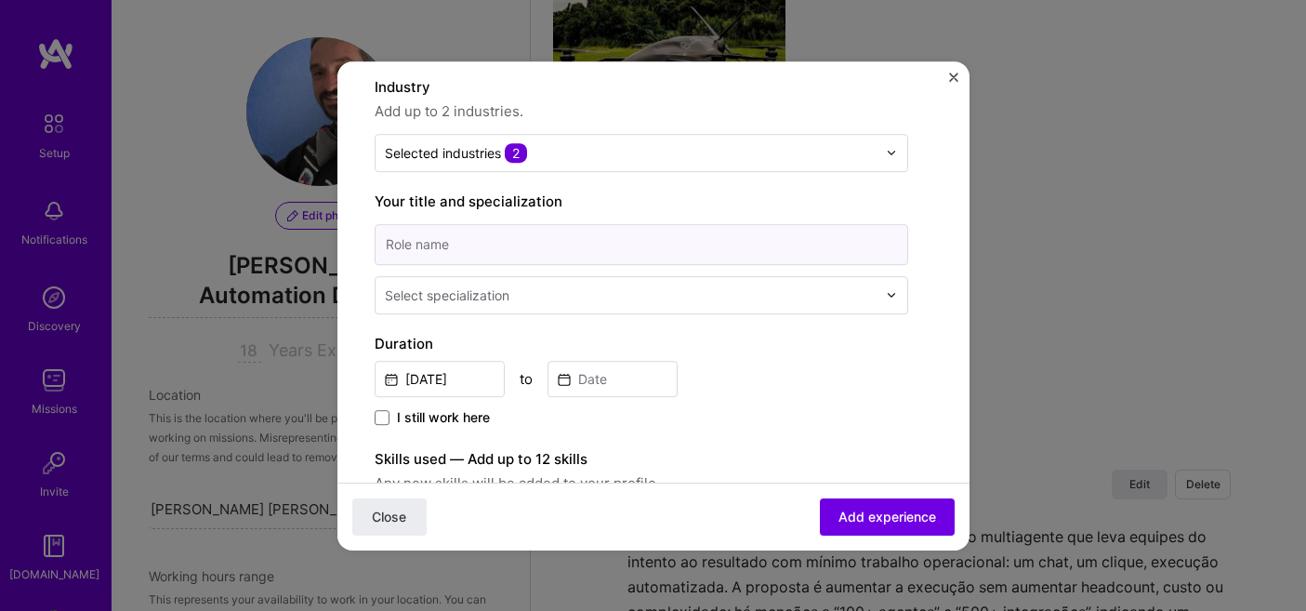
click at [539, 258] on input at bounding box center [642, 244] width 534 height 41
type input "Engineer"
click at [578, 297] on input "text" at bounding box center [632, 295] width 495 height 20
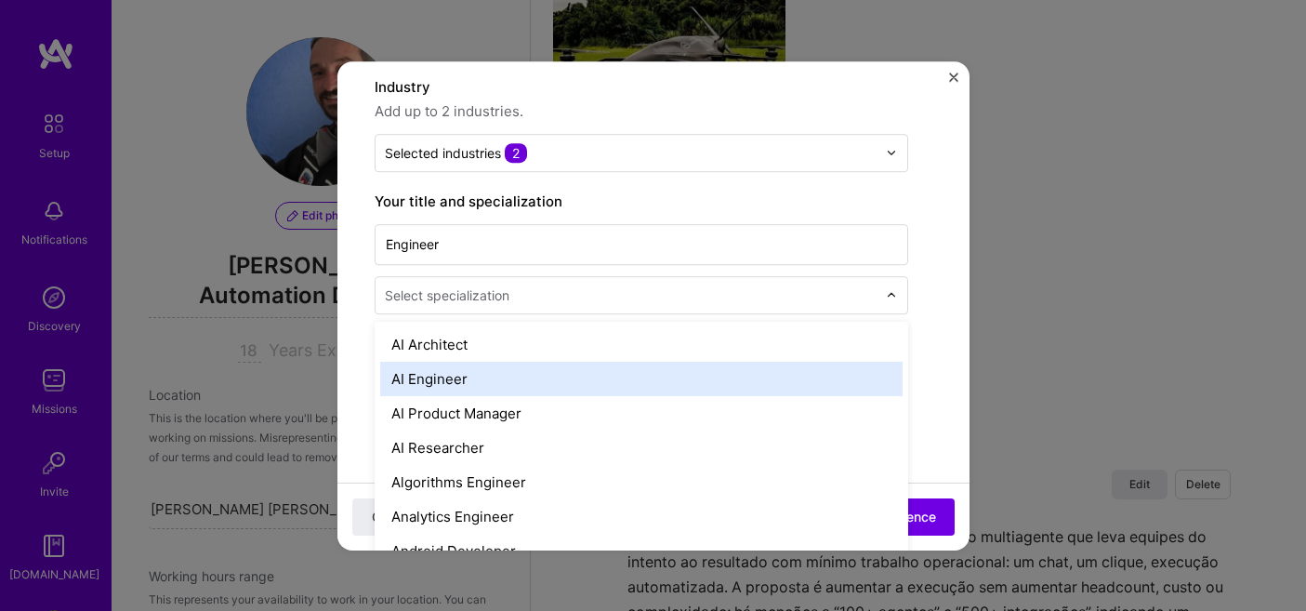
click at [535, 377] on div "AI Engineer" at bounding box center [641, 379] width 522 height 34
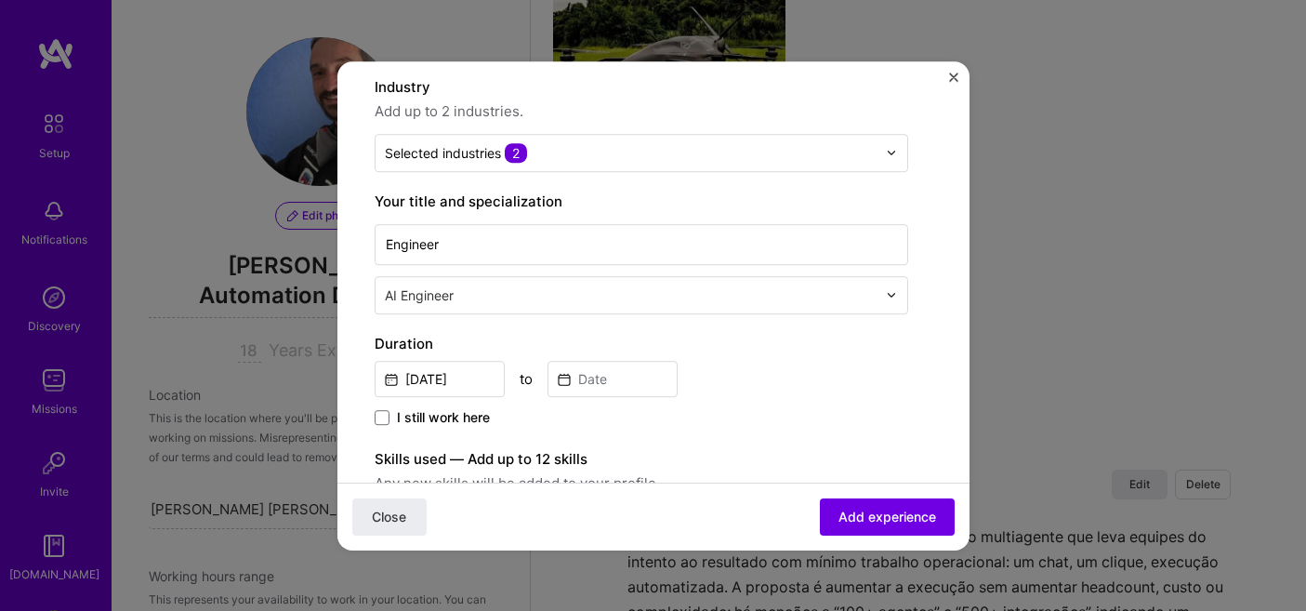
click at [831, 367] on div "Sep, 2025 to" at bounding box center [642, 377] width 534 height 40
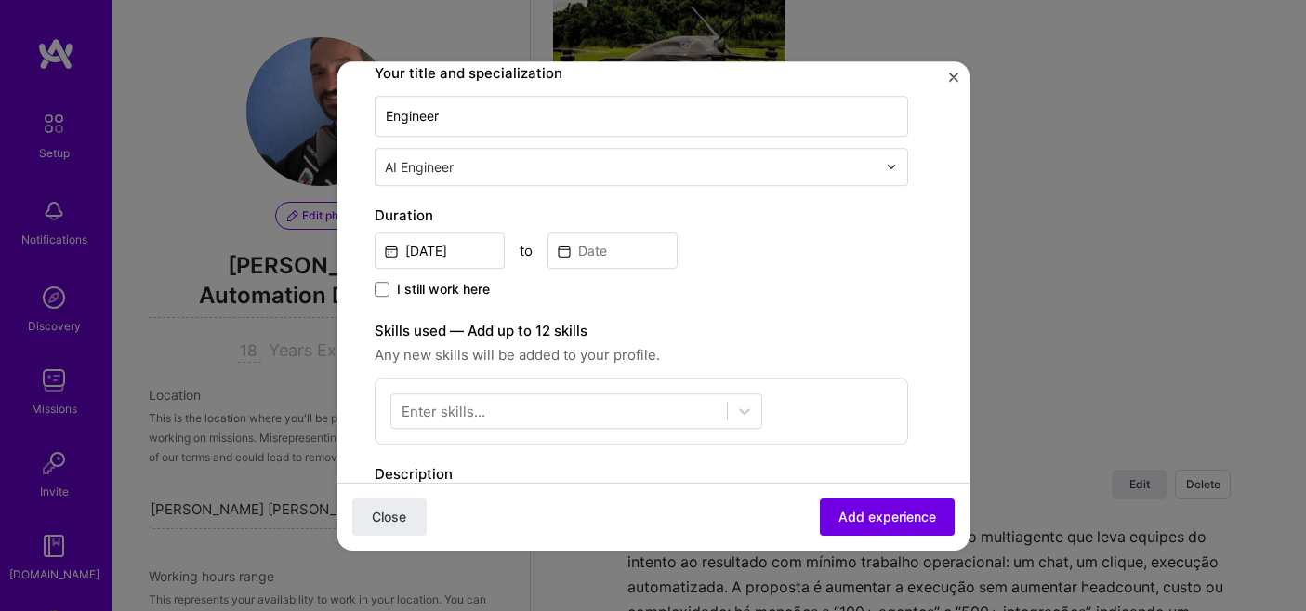
scroll to position [306, 0]
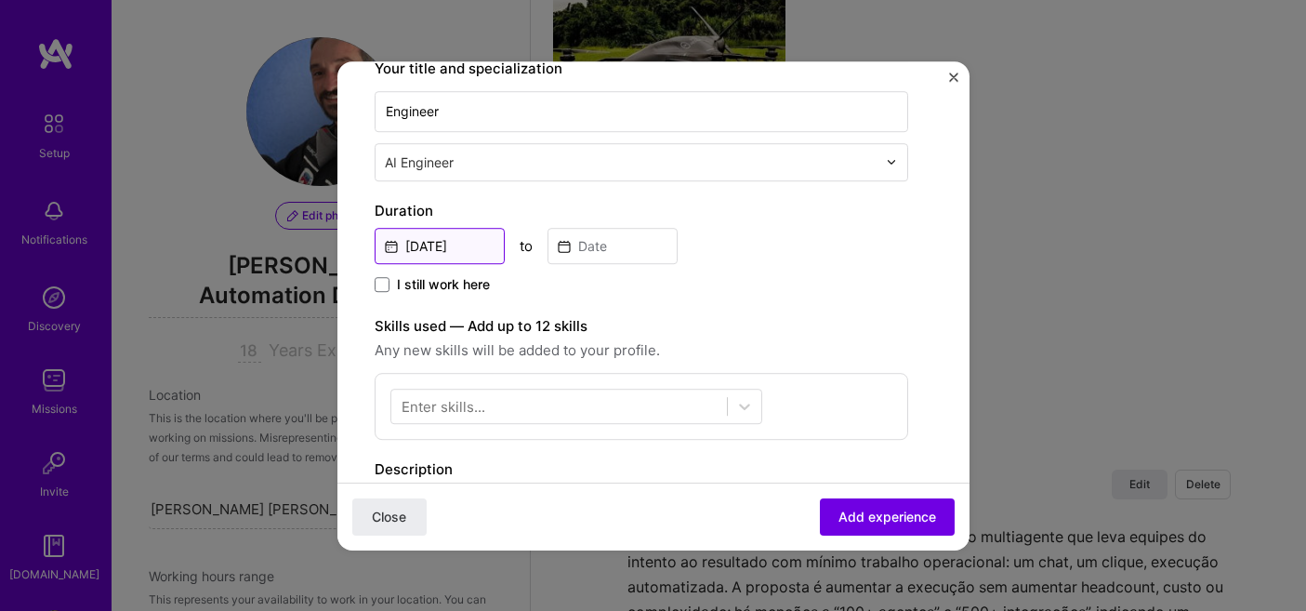
click at [450, 244] on input "Sep, 2025" at bounding box center [440, 246] width 130 height 36
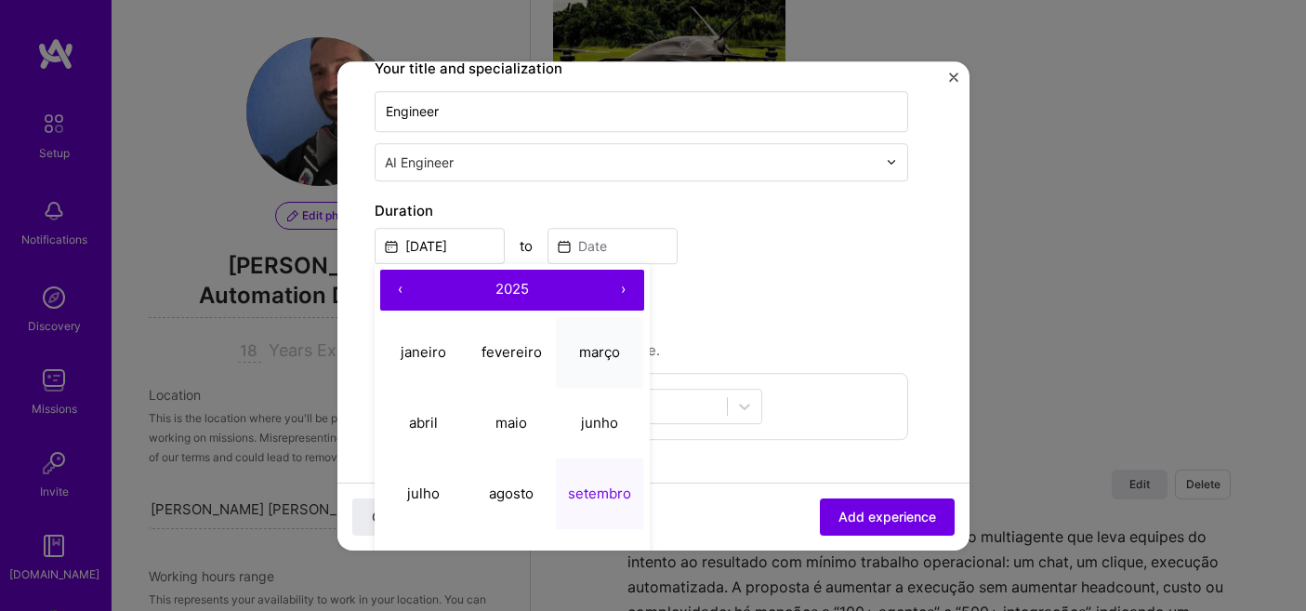
click at [608, 347] on abbr "março" at bounding box center [599, 352] width 41 height 18
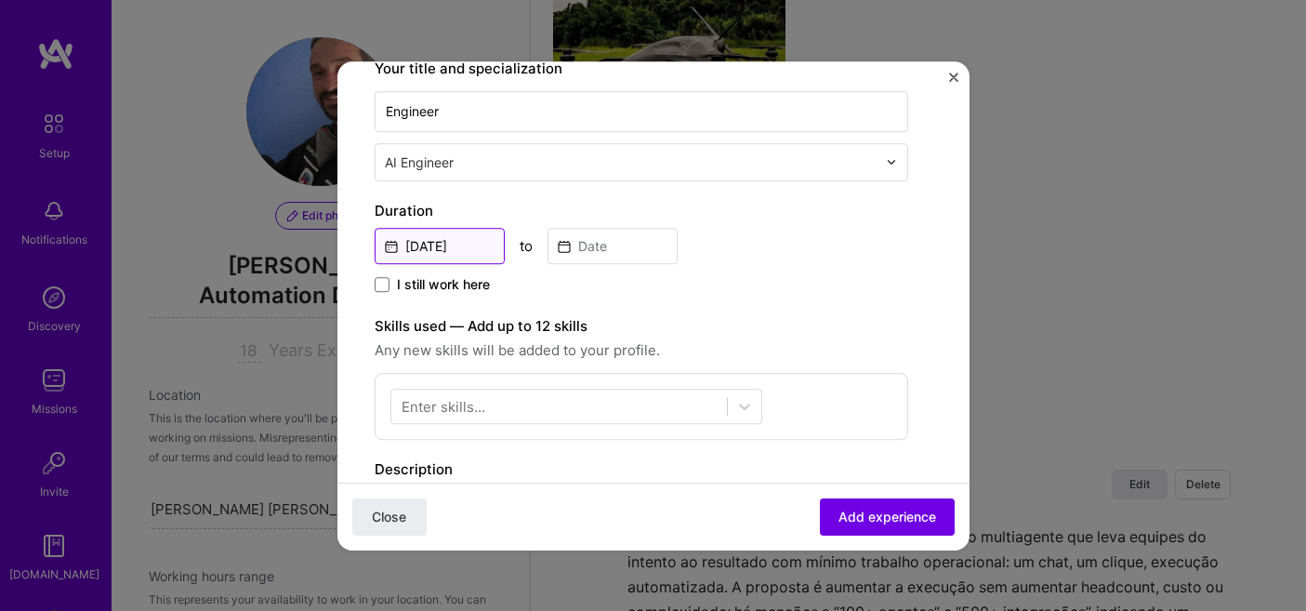
click at [444, 252] on input "Mar, 2025" at bounding box center [440, 246] width 130 height 36
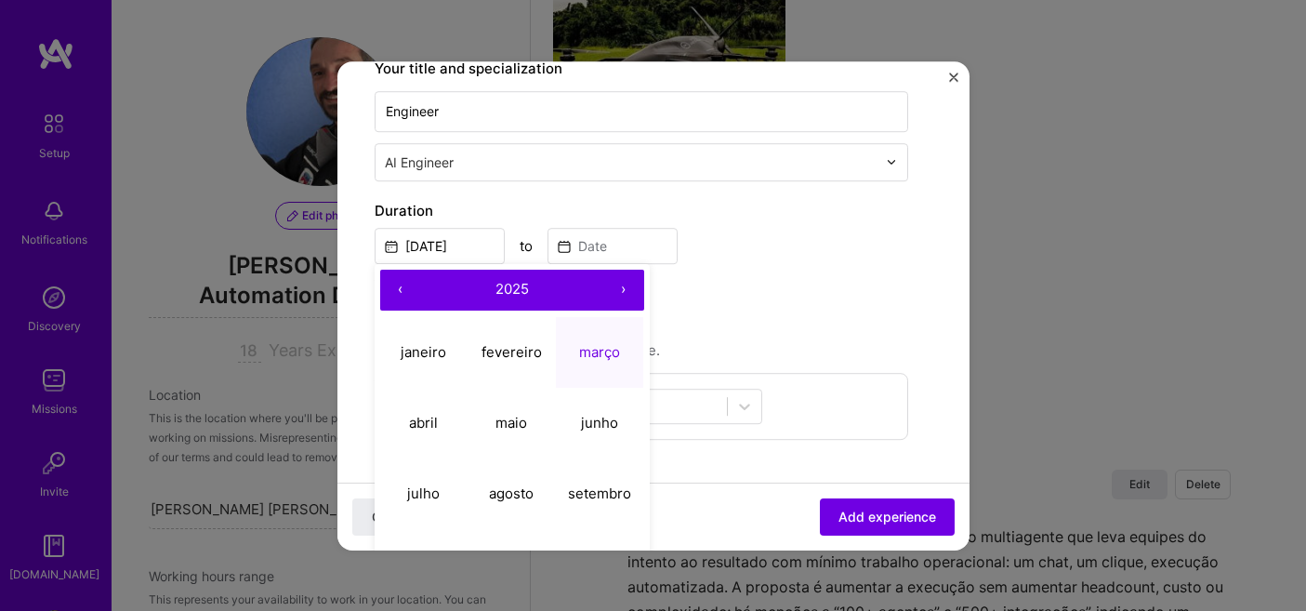
click at [397, 287] on button "‹" at bounding box center [400, 290] width 41 height 41
click at [628, 287] on button "›" at bounding box center [623, 290] width 41 height 41
click at [597, 344] on abbr "março" at bounding box center [599, 352] width 41 height 18
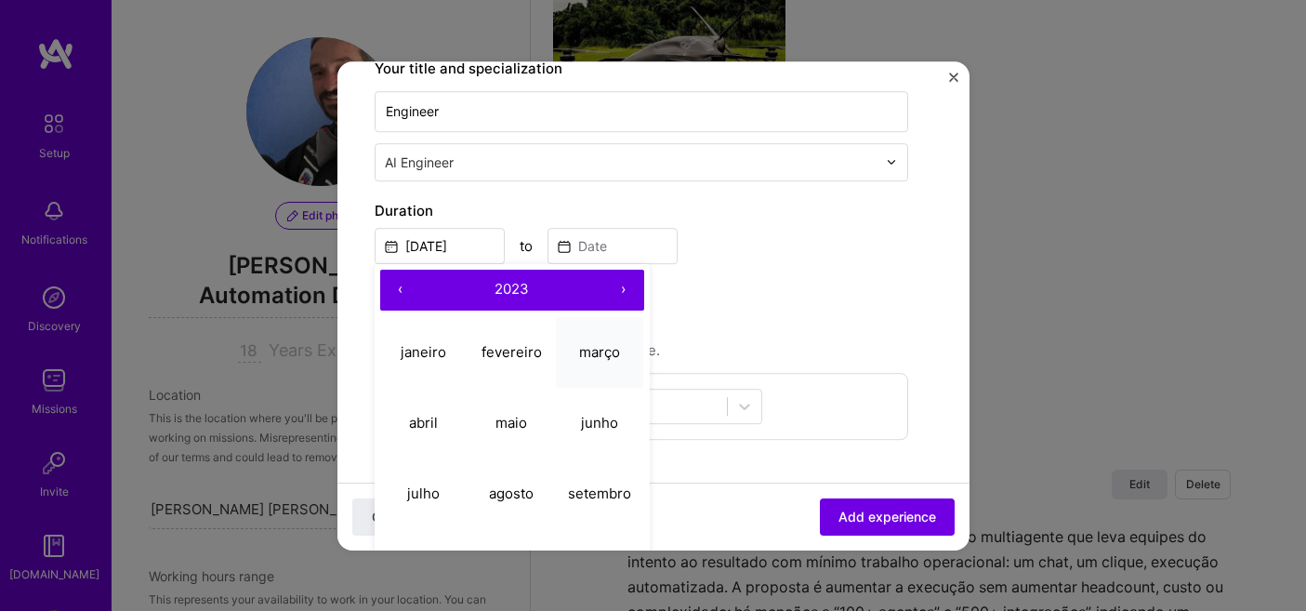
type input "Mar, 2023"
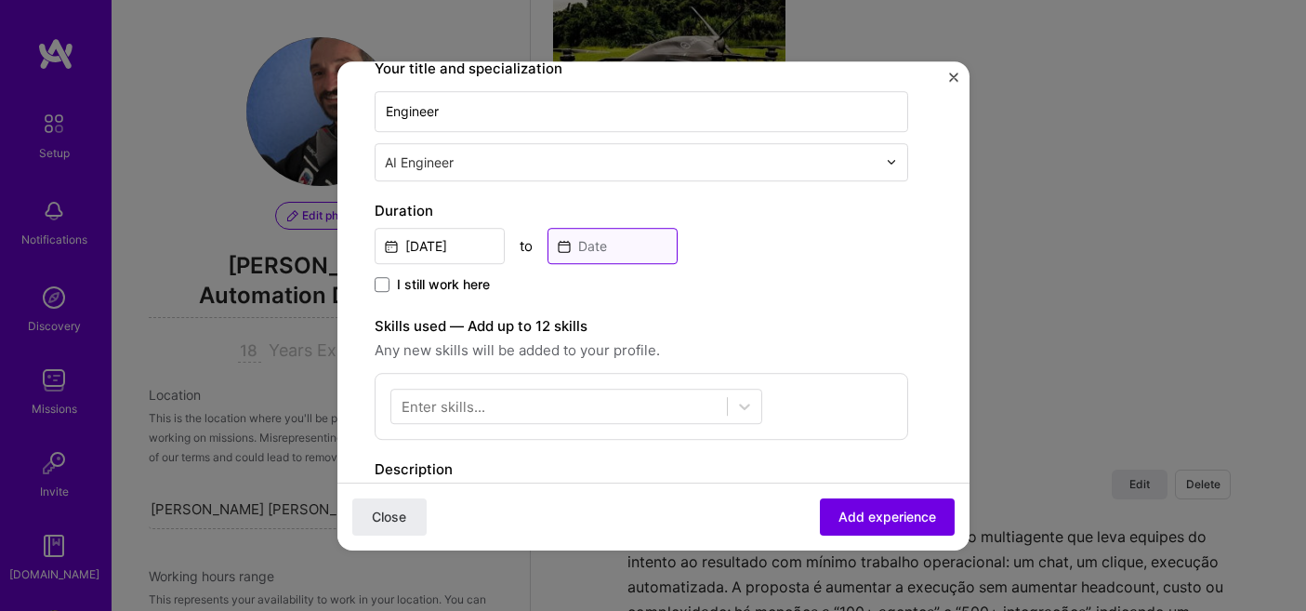
click at [614, 248] on input at bounding box center [613, 246] width 130 height 36
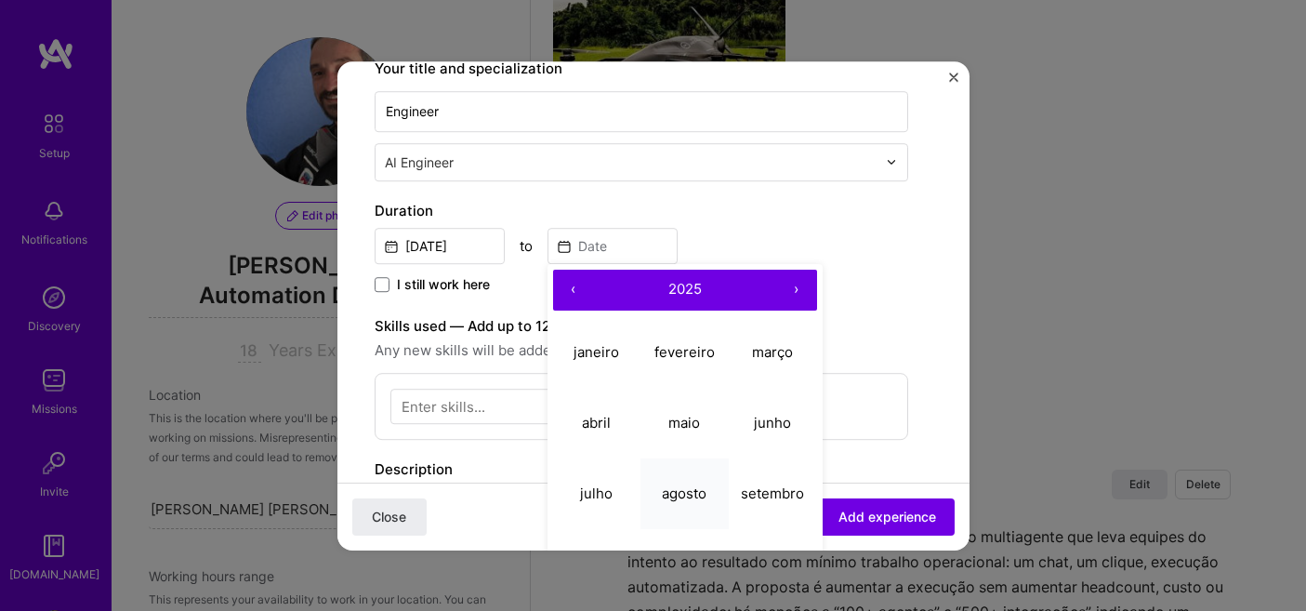
click at [689, 492] on abbr "agosto" at bounding box center [684, 493] width 45 height 18
type input "Aug, 2025"
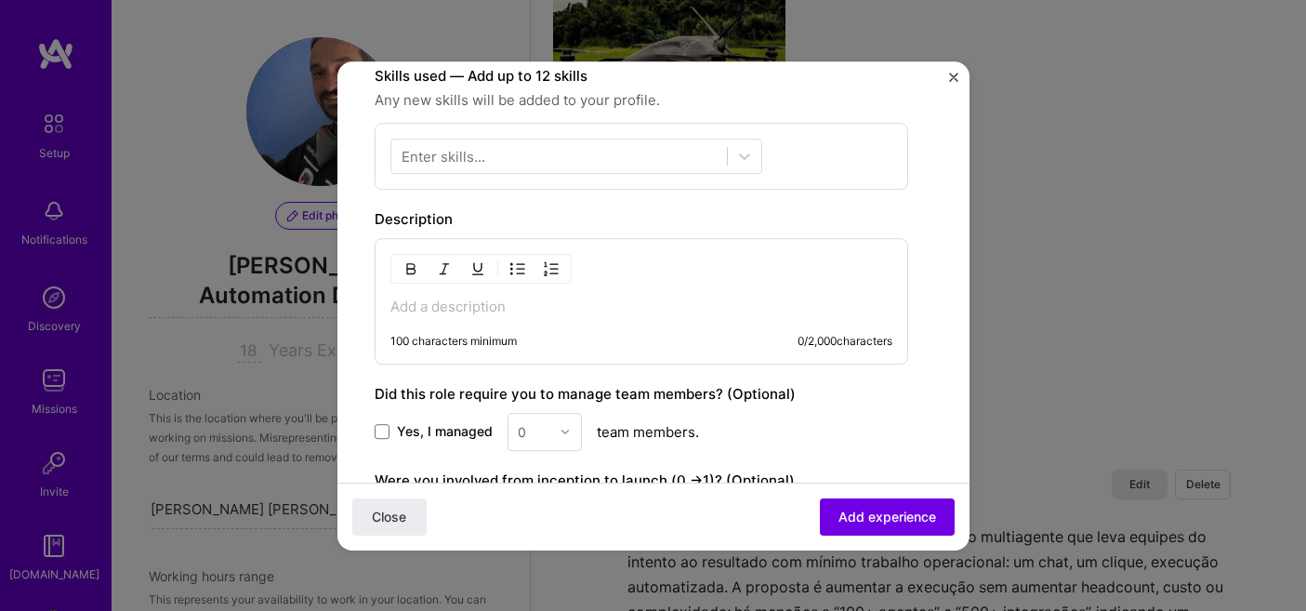
scroll to position [540, 0]
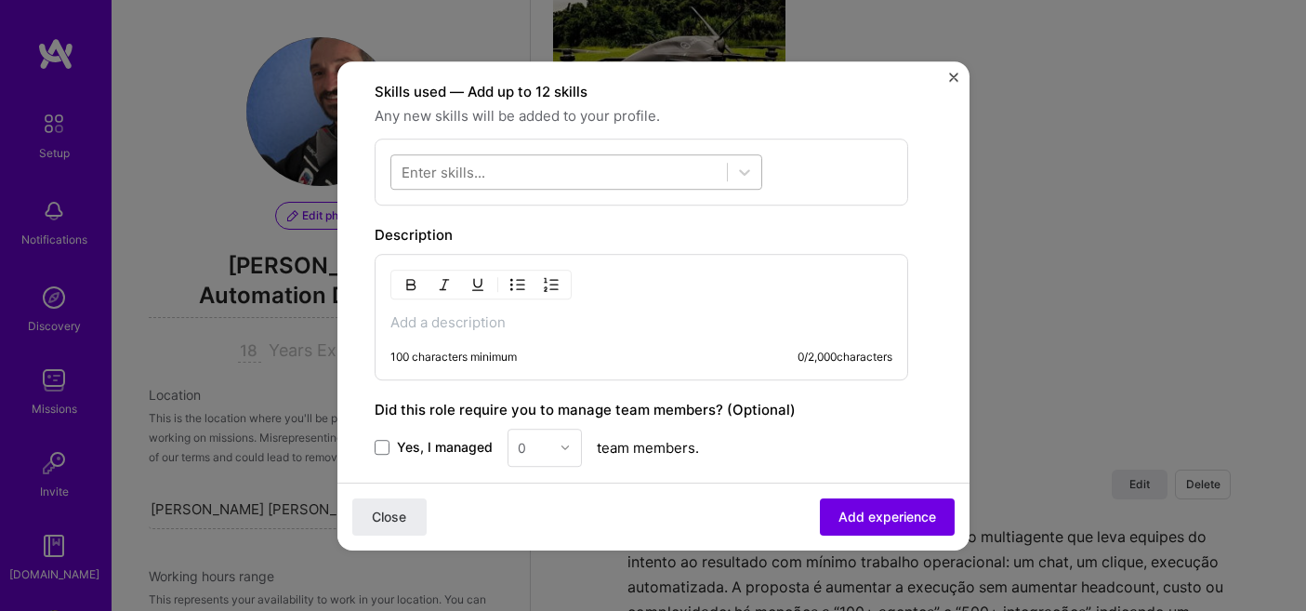
click at [707, 160] on div at bounding box center [559, 171] width 336 height 31
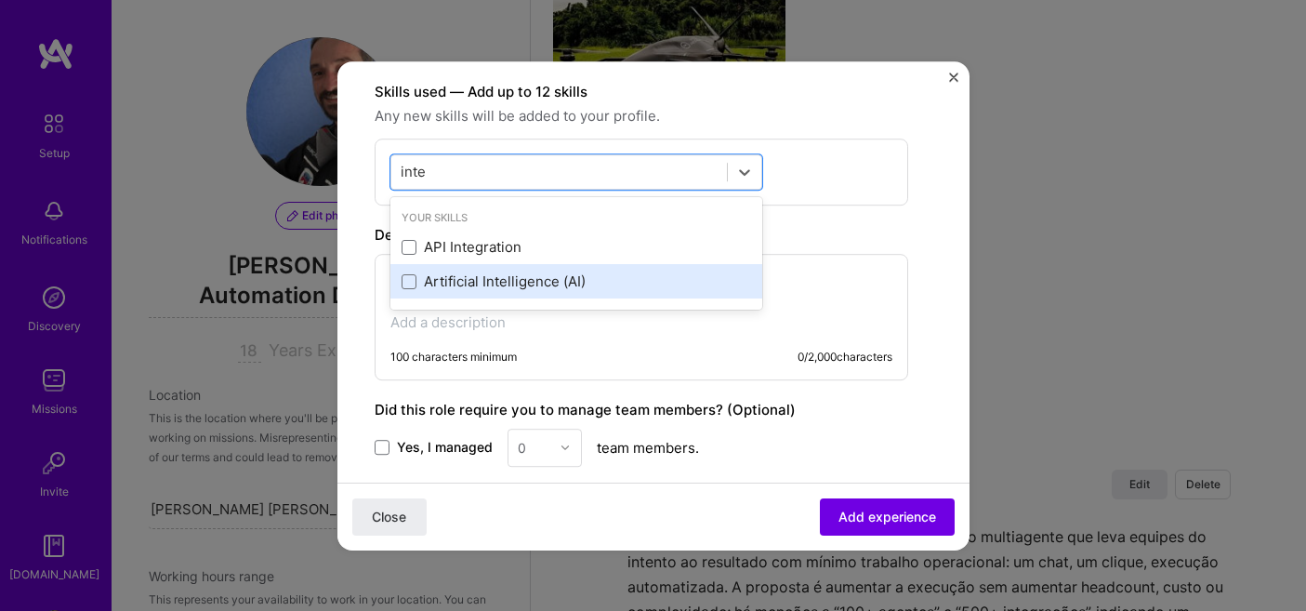
click at [523, 277] on div "Artificial Intelligence (AI)" at bounding box center [577, 282] width 350 height 20
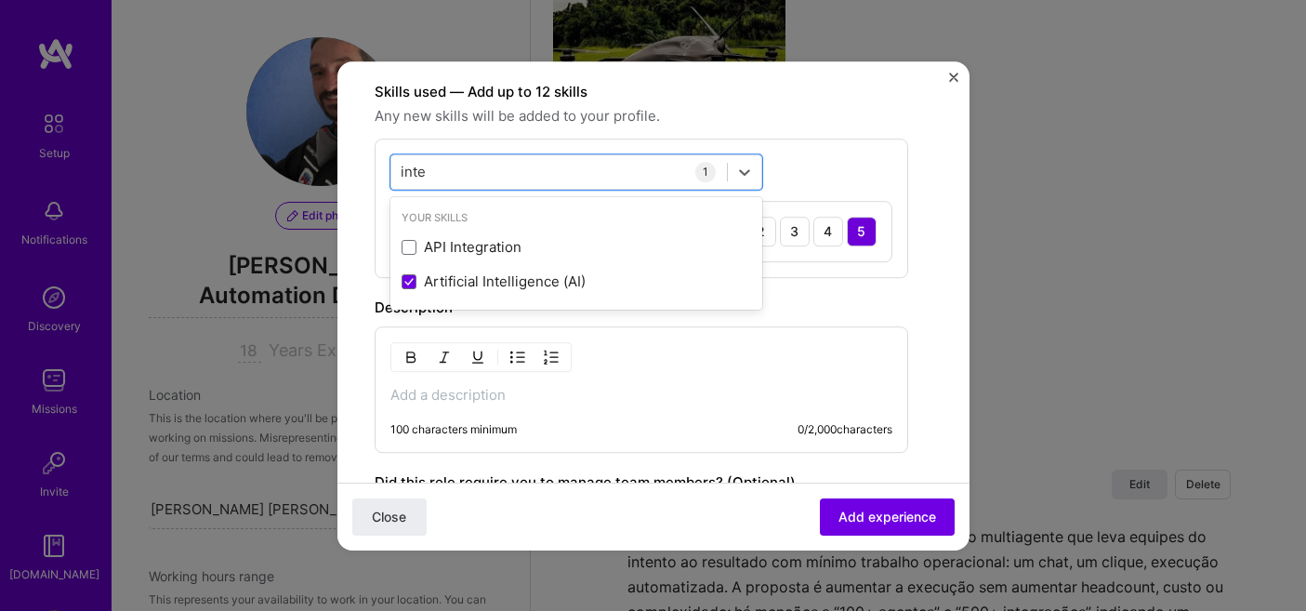
type input "inte"
click at [799, 170] on div "option Artificial Intelligence (AI), selected. option API Integration focused, …" at bounding box center [642, 208] width 534 height 139
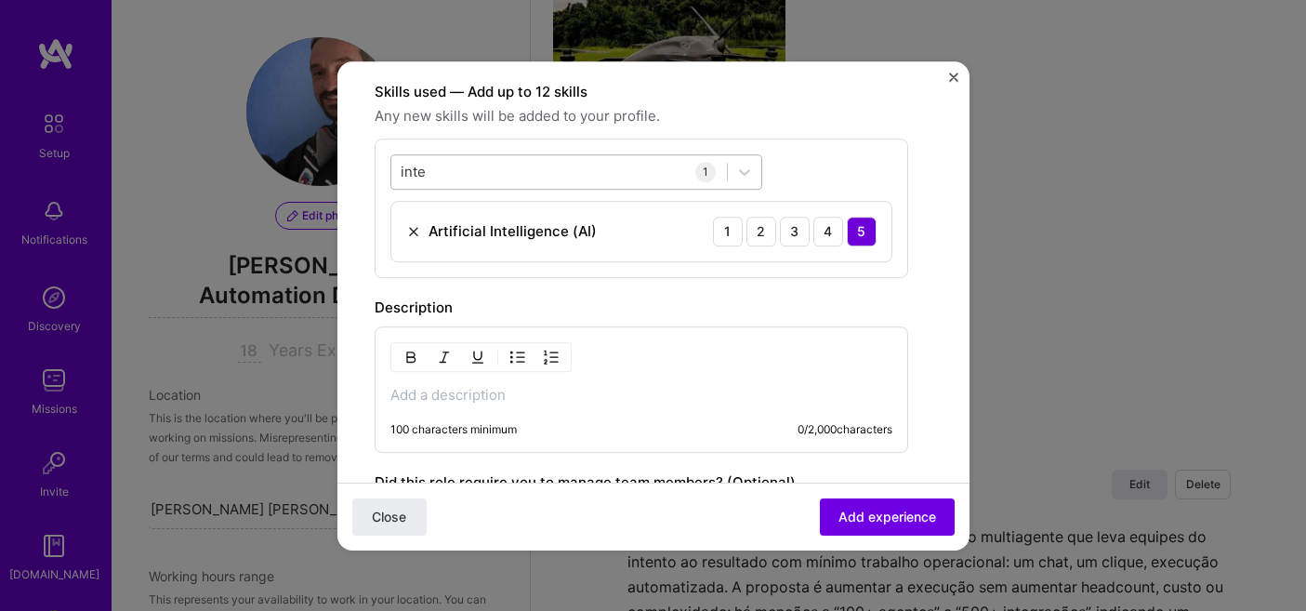
click at [584, 175] on div "inte inte" at bounding box center [559, 171] width 336 height 31
click at [822, 453] on div "Create a job experience Jobs help companies understand your past experience. Co…" at bounding box center [642, 154] width 534 height 1192
click at [605, 392] on p at bounding box center [641, 395] width 502 height 19
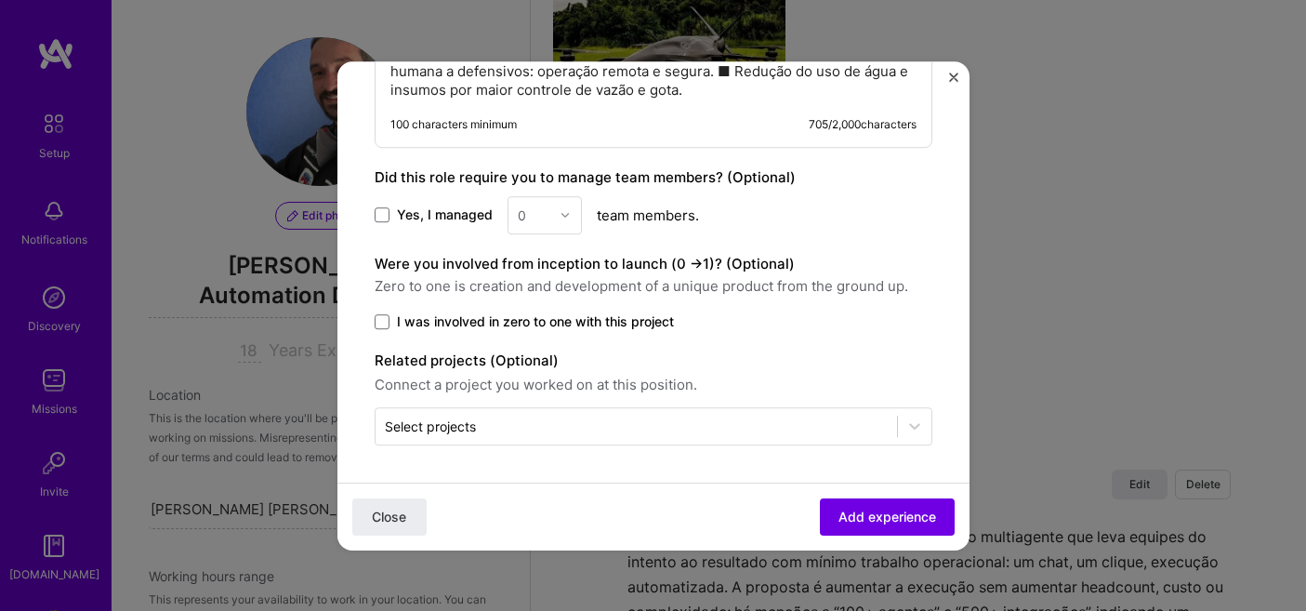
scroll to position [1012, 0]
click at [876, 507] on span "Add experience" at bounding box center [888, 516] width 98 height 19
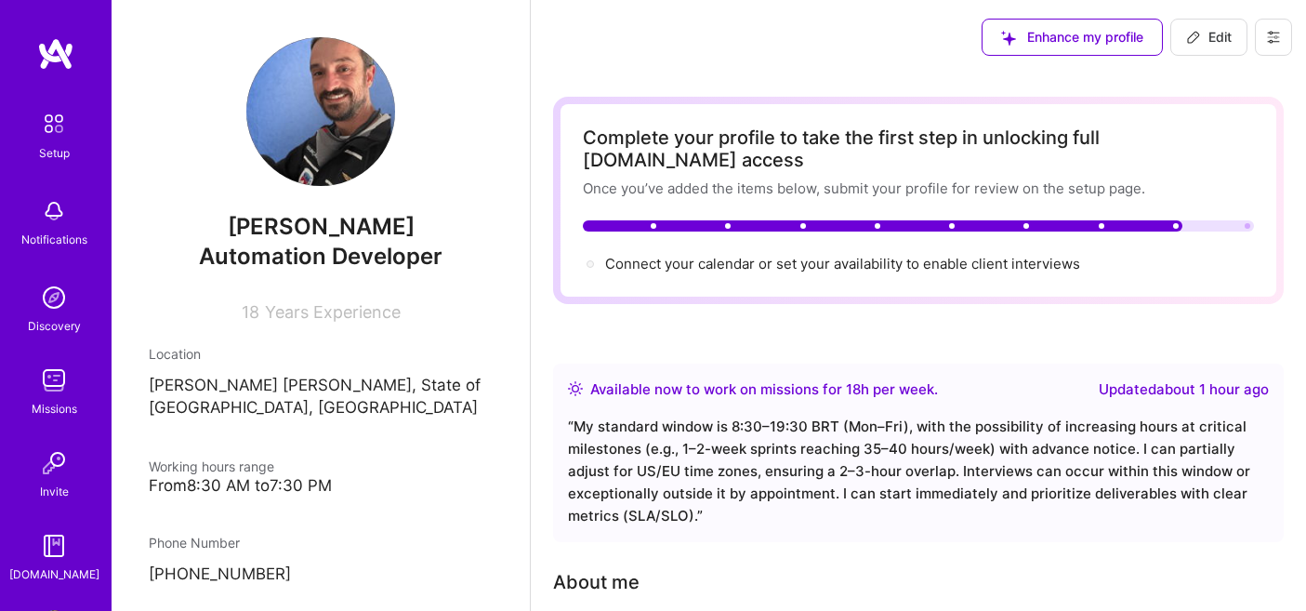
scroll to position [0, 0]
click at [1219, 33] on span "Edit" at bounding box center [1209, 37] width 46 height 19
select select "BR"
select select "Right Now"
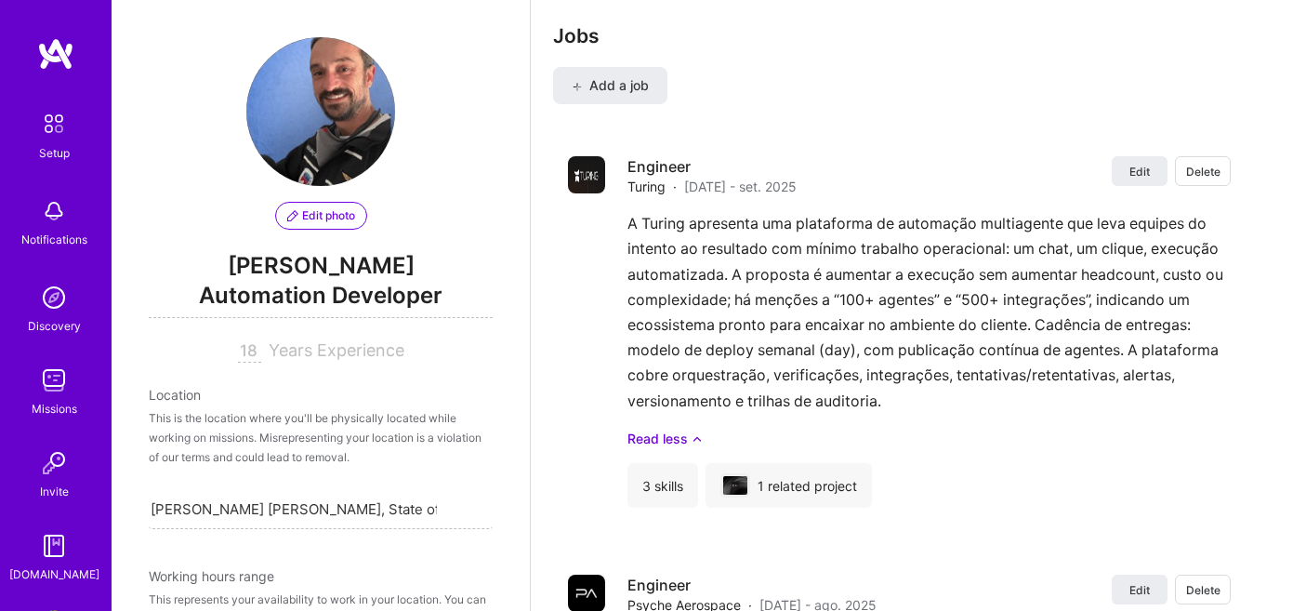
scroll to position [2253, 0]
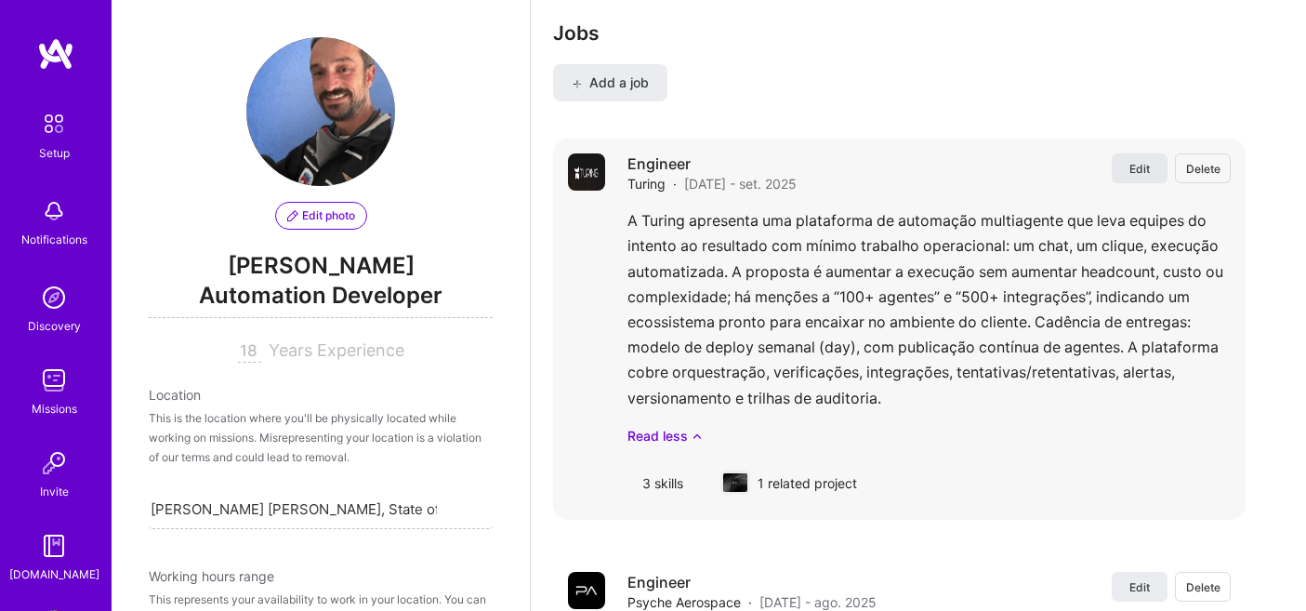
click at [1148, 161] on span "Edit" at bounding box center [1140, 169] width 20 height 16
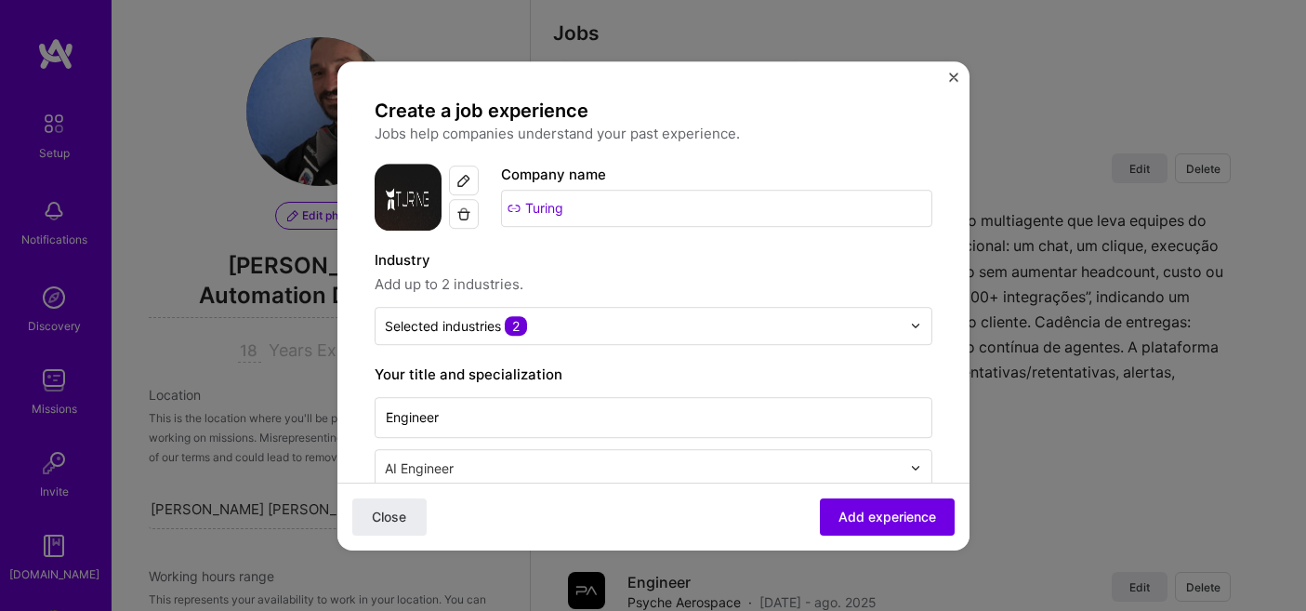
click at [956, 80] on img "Close" at bounding box center [953, 77] width 9 height 9
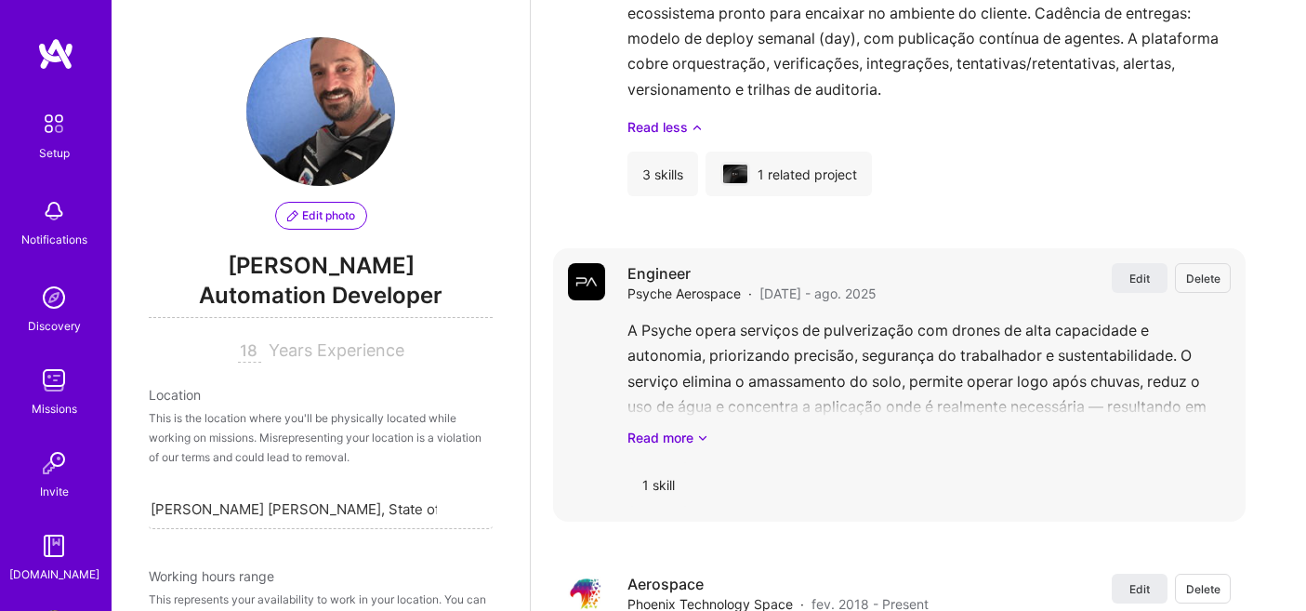
scroll to position [2563, 0]
click at [1139, 269] on span "Edit" at bounding box center [1140, 277] width 20 height 16
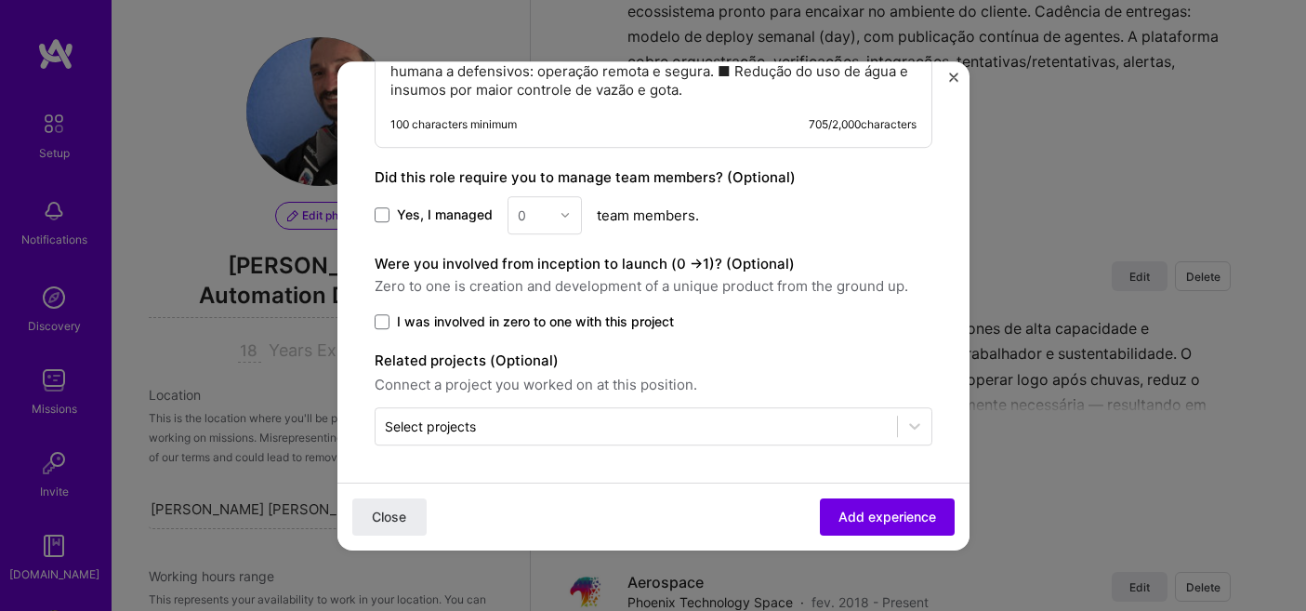
scroll to position [1012, 0]
click at [716, 425] on input "text" at bounding box center [636, 426] width 503 height 20
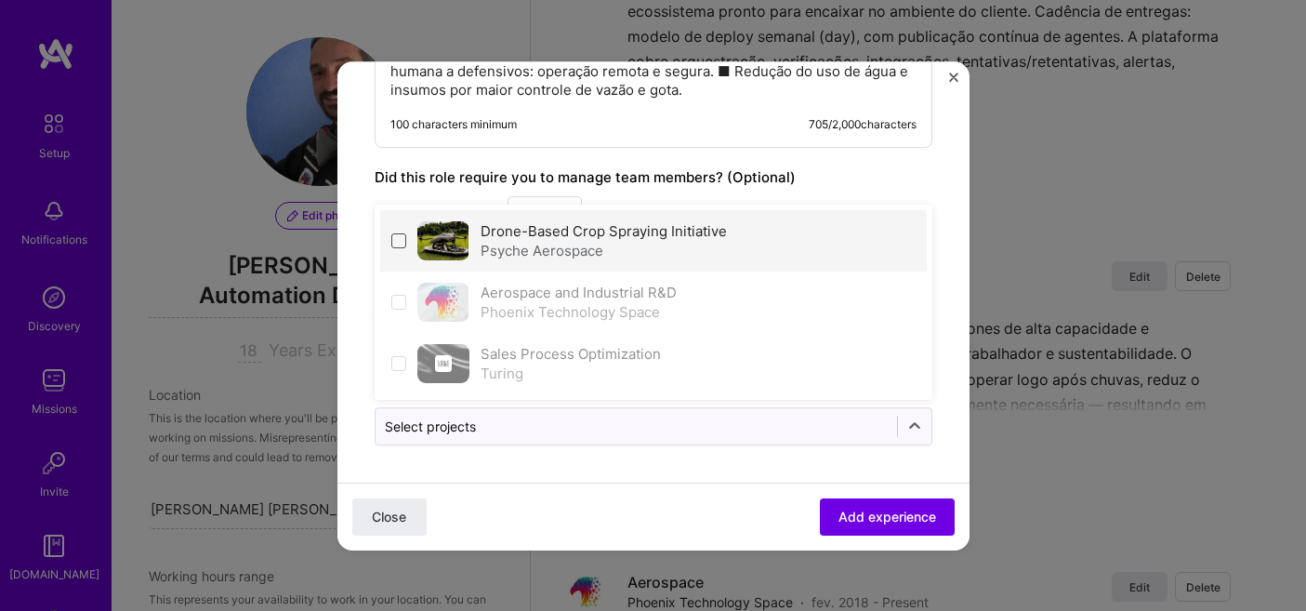
click at [400, 241] on span at bounding box center [398, 240] width 15 height 15
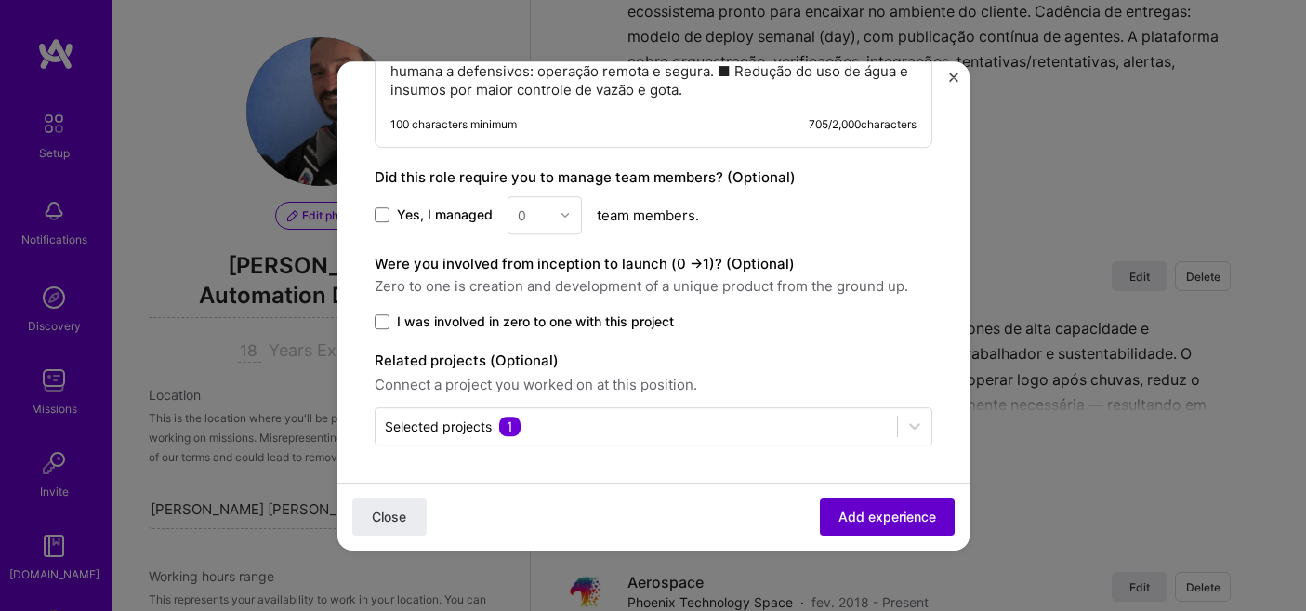
click at [874, 509] on span "Add experience" at bounding box center [888, 516] width 98 height 19
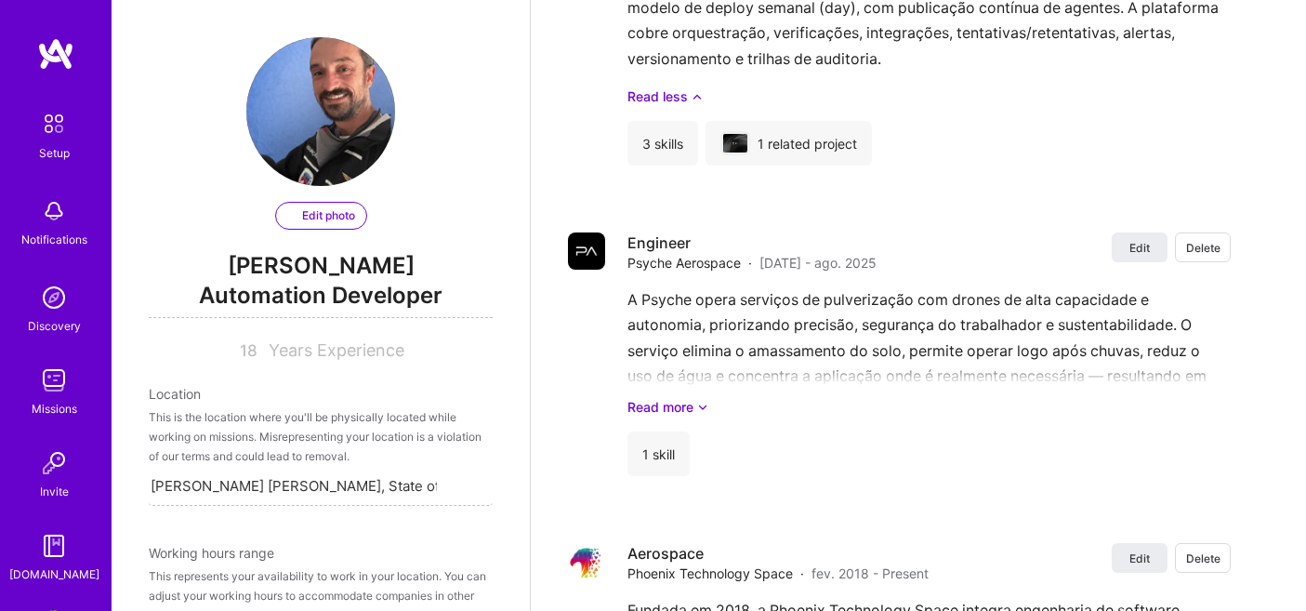
select select "BR"
select select "Right Now"
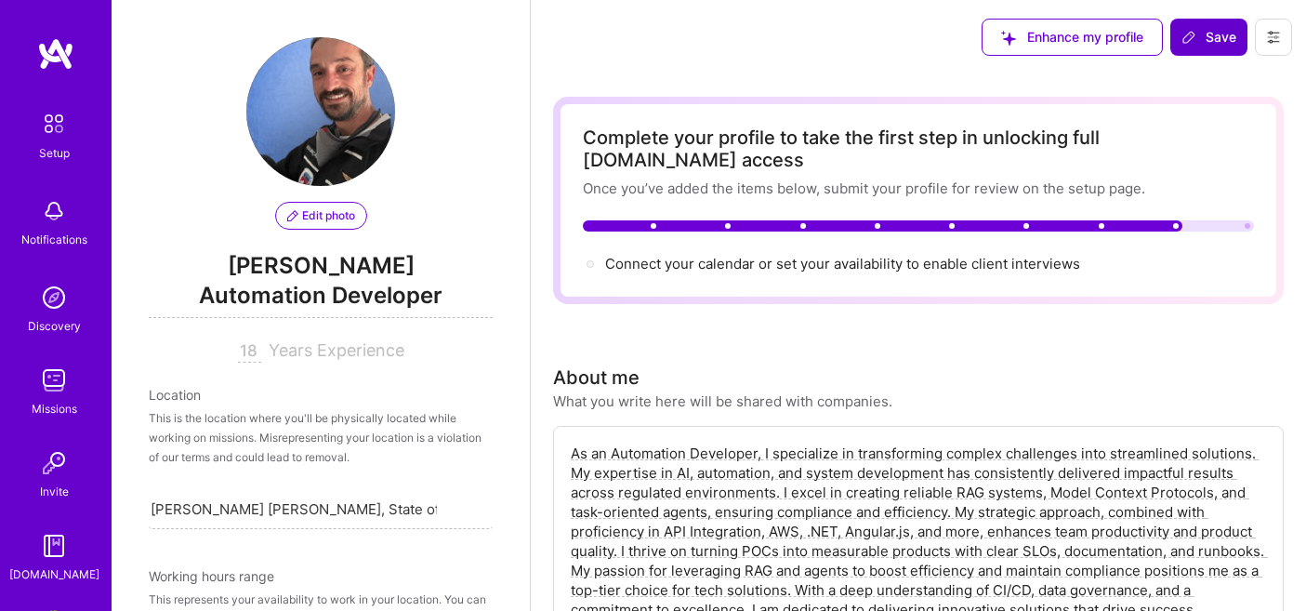
scroll to position [0, 0]
click at [1207, 37] on span "Save" at bounding box center [1209, 37] width 55 height 19
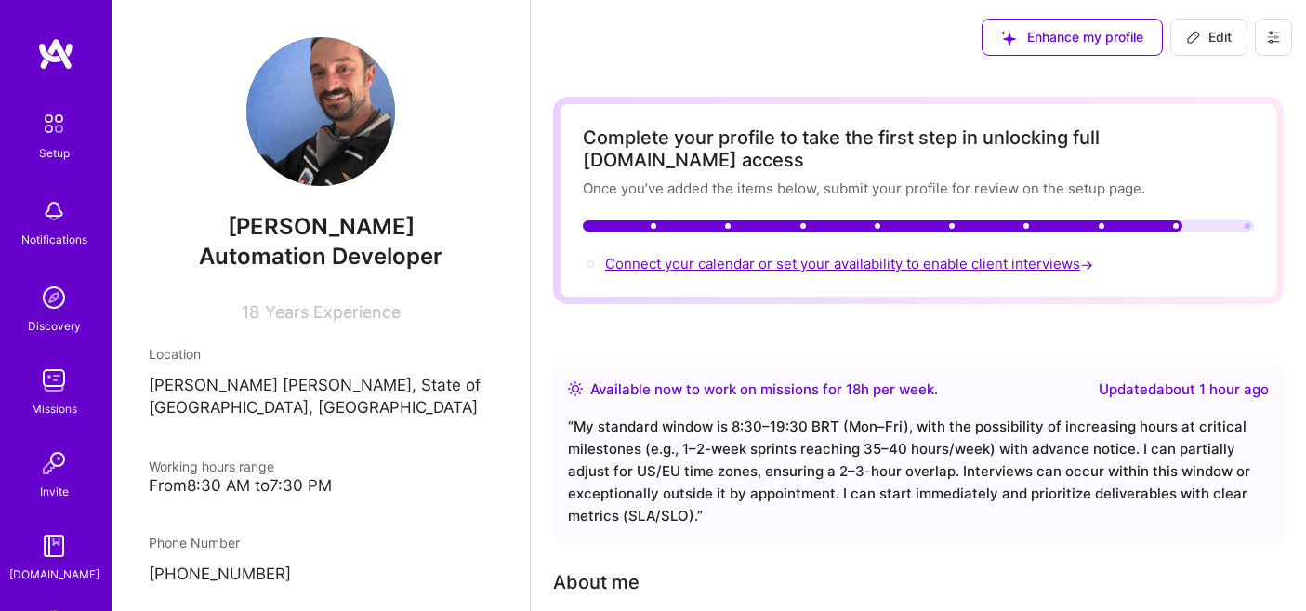
click at [988, 255] on span "Connect your calendar or set your availability to enable client interviews →" at bounding box center [851, 264] width 492 height 18
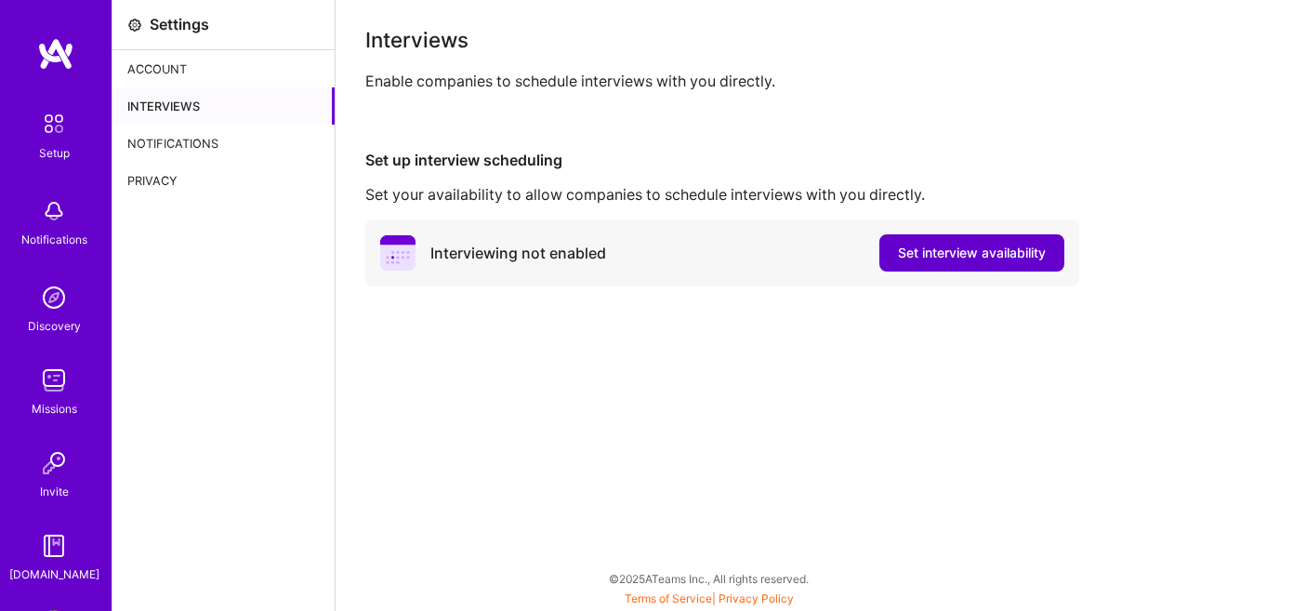
click at [968, 263] on button "Set interview availability" at bounding box center [971, 252] width 185 height 37
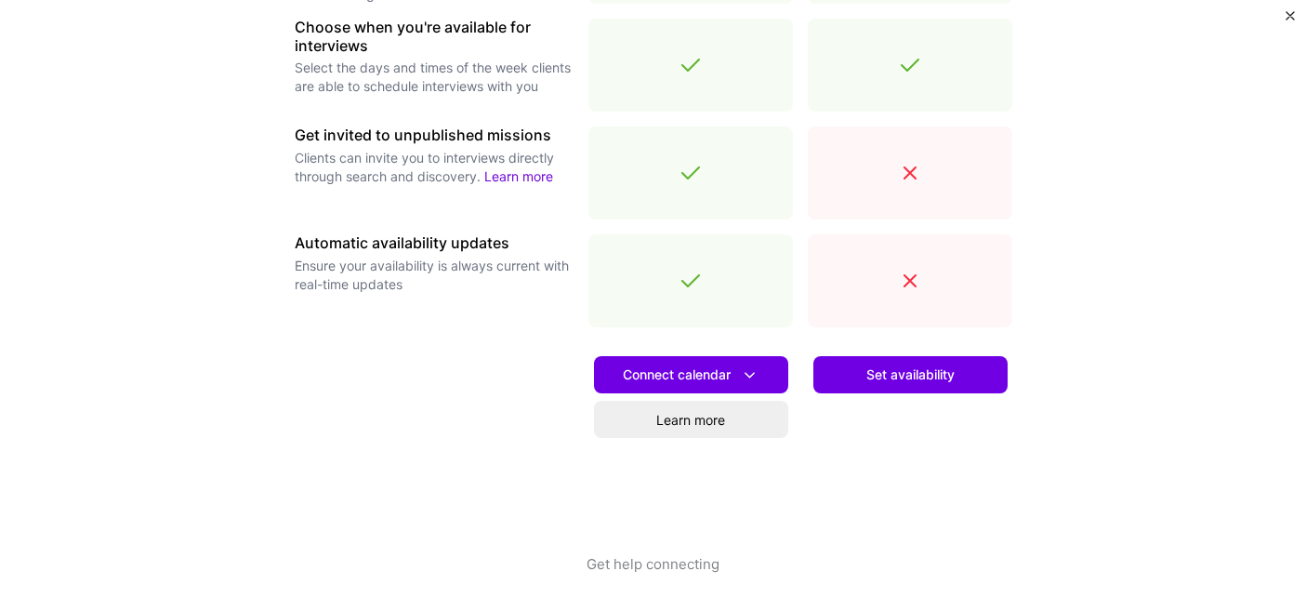
scroll to position [692, 0]
click at [776, 373] on button "Connect calendar" at bounding box center [691, 374] width 194 height 37
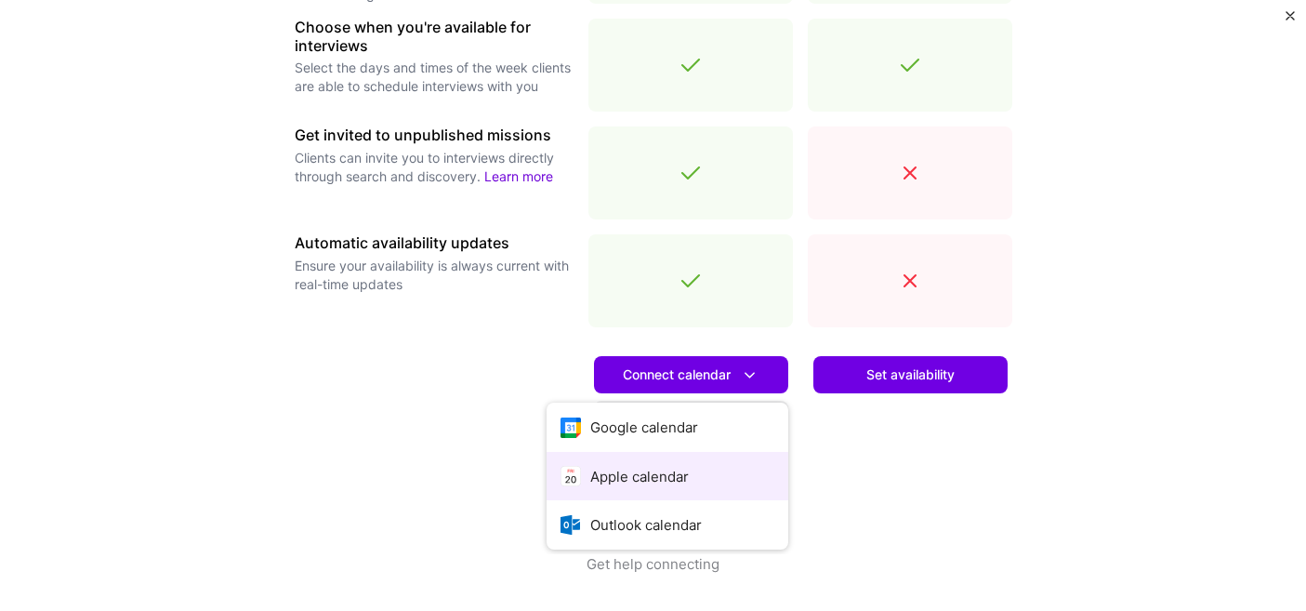
click at [714, 476] on button "Apple calendar" at bounding box center [668, 476] width 242 height 49
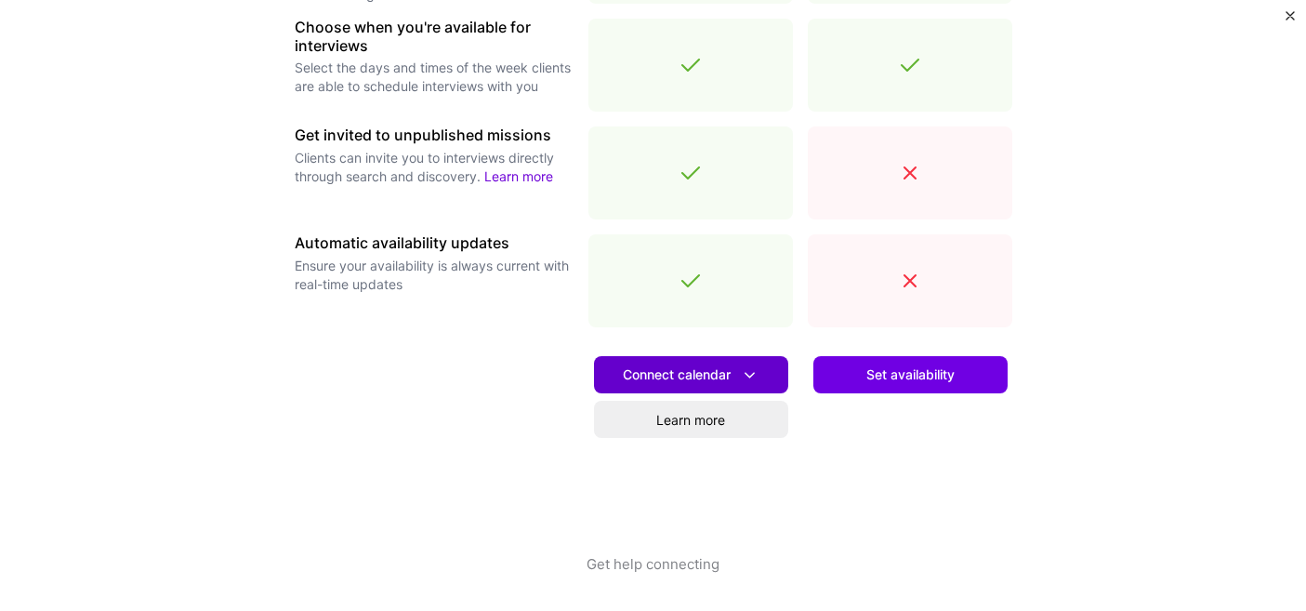
click at [748, 367] on icon at bounding box center [750, 375] width 20 height 20
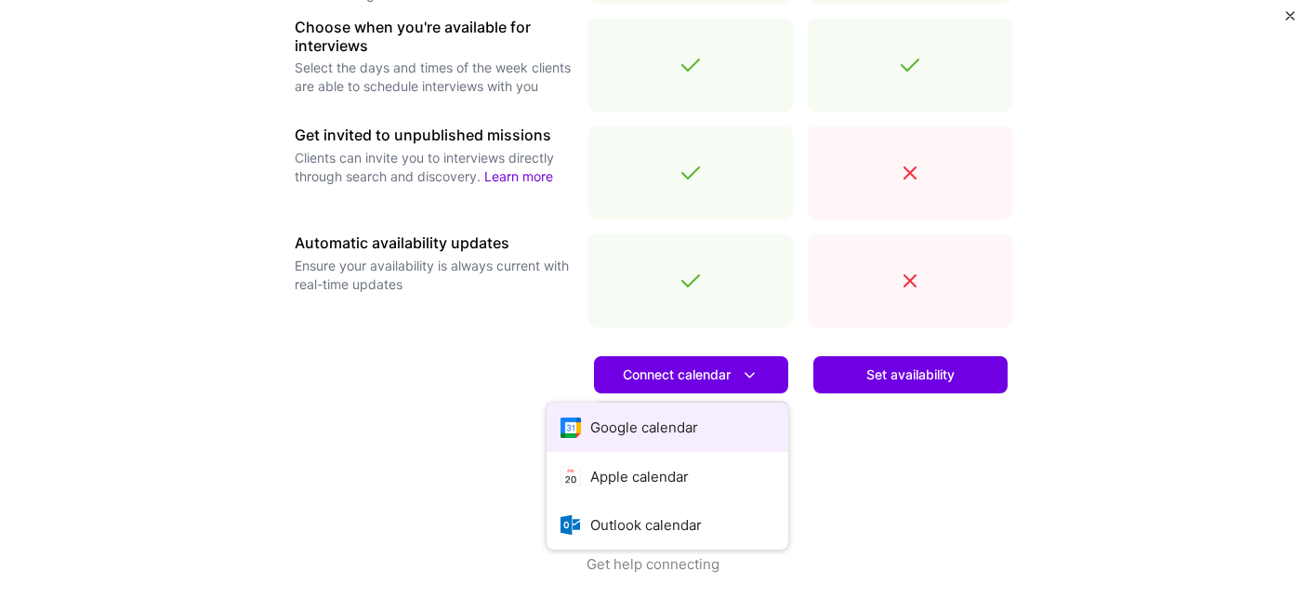
click at [669, 450] on button "Google calendar" at bounding box center [668, 427] width 242 height 49
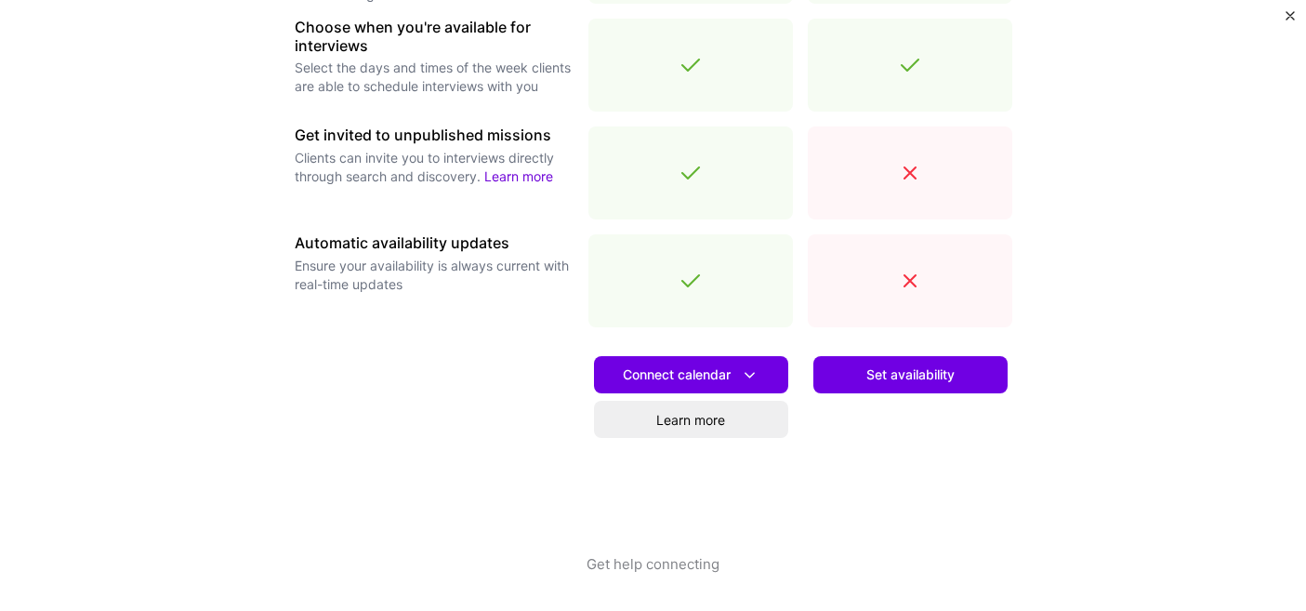
scroll to position [0, 0]
click at [745, 379] on icon at bounding box center [750, 375] width 20 height 20
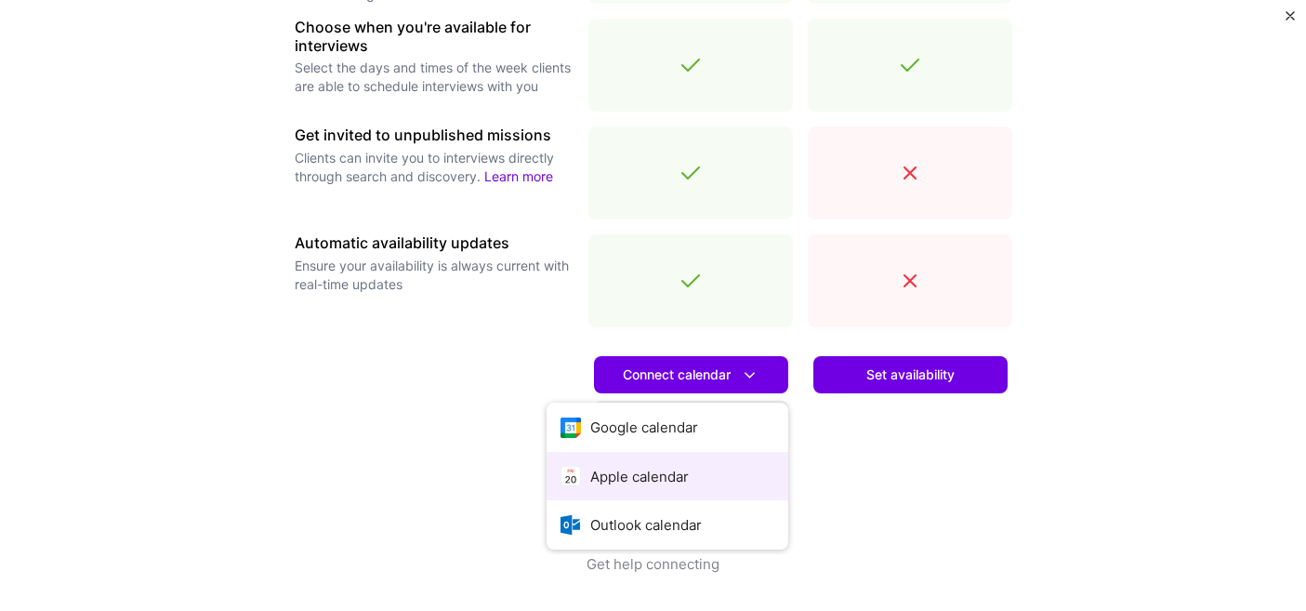
click at [693, 467] on button "Apple calendar" at bounding box center [668, 476] width 242 height 49
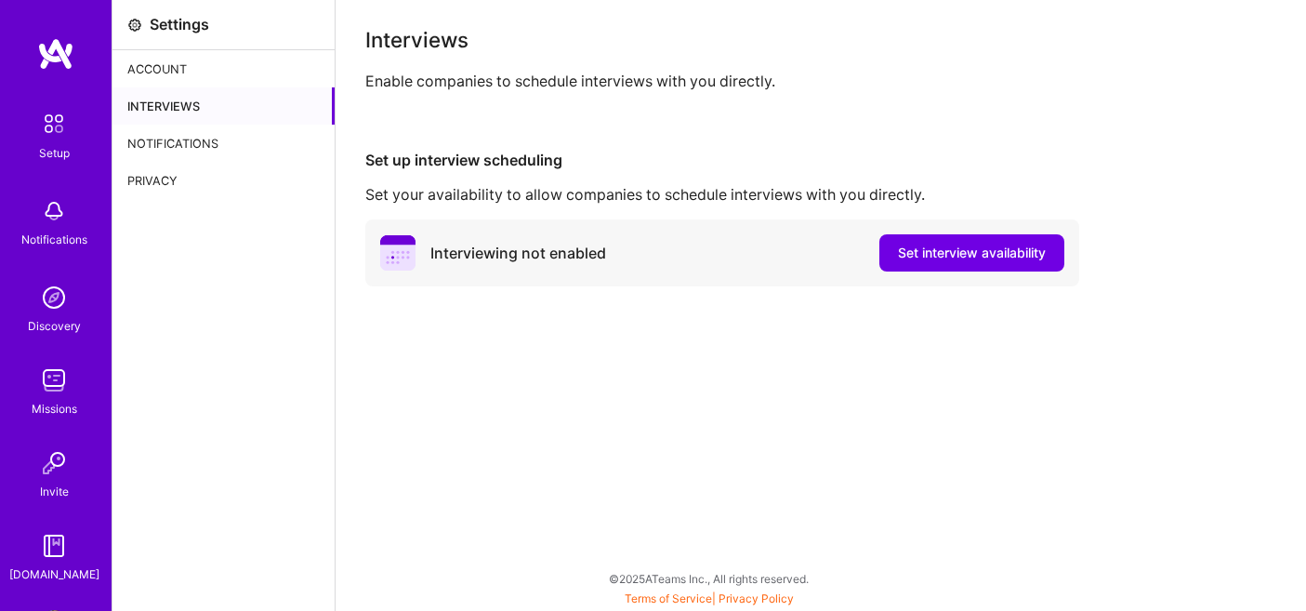
click at [49, 45] on img at bounding box center [55, 53] width 37 height 33
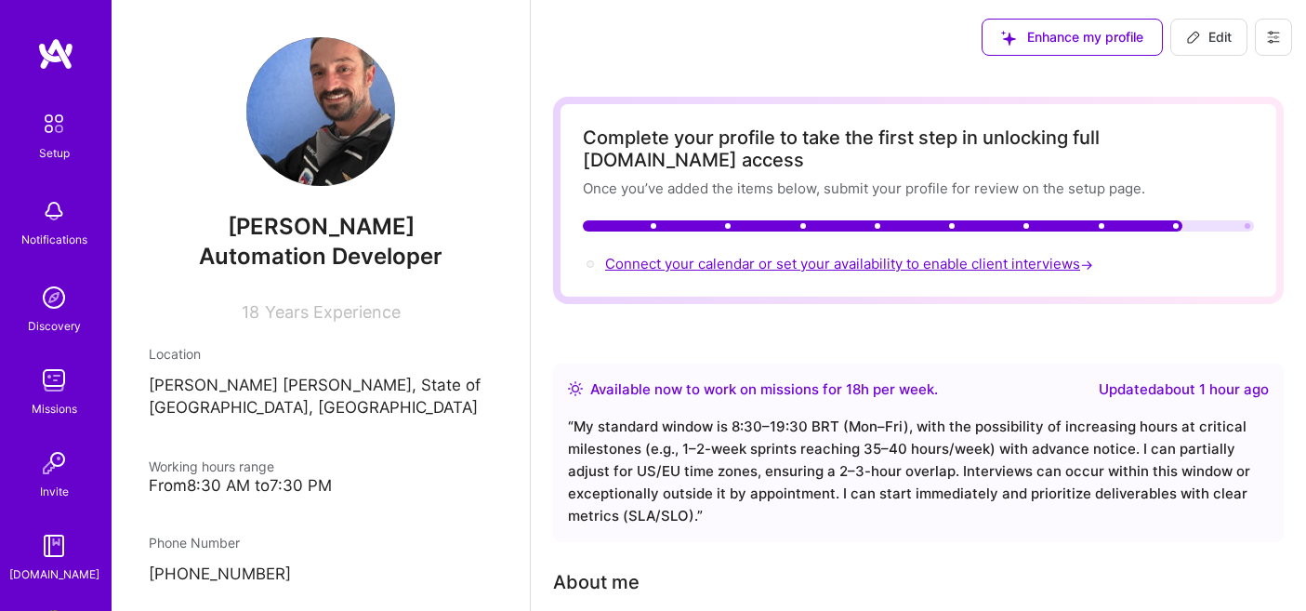
click at [957, 255] on span "Connect your calendar or set your availability to enable client interviews →" at bounding box center [851, 264] width 492 height 18
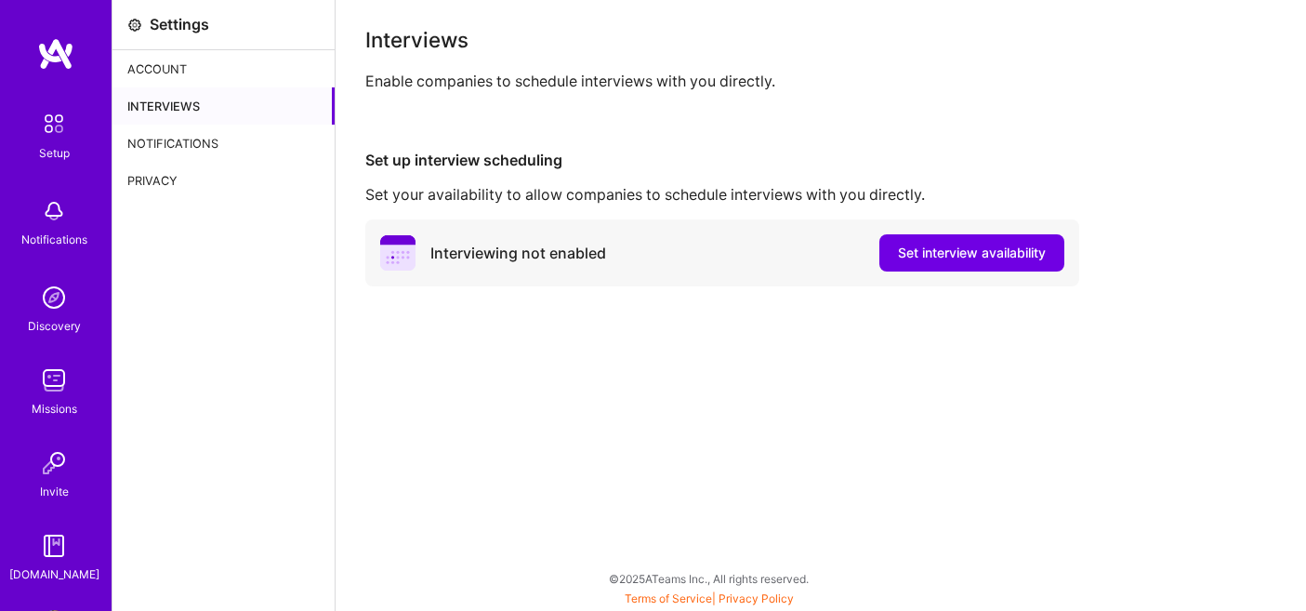
click at [957, 242] on button "Set interview availability" at bounding box center [971, 252] width 185 height 37
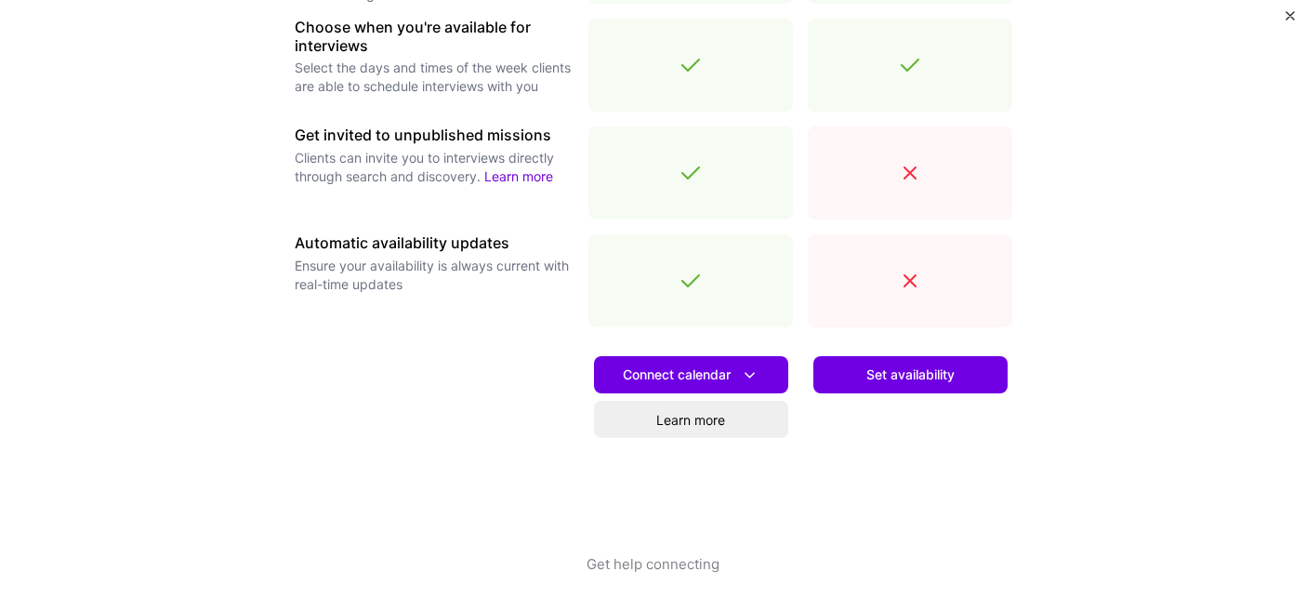
scroll to position [692, 0]
click at [679, 373] on span "Connect calendar" at bounding box center [691, 375] width 137 height 20
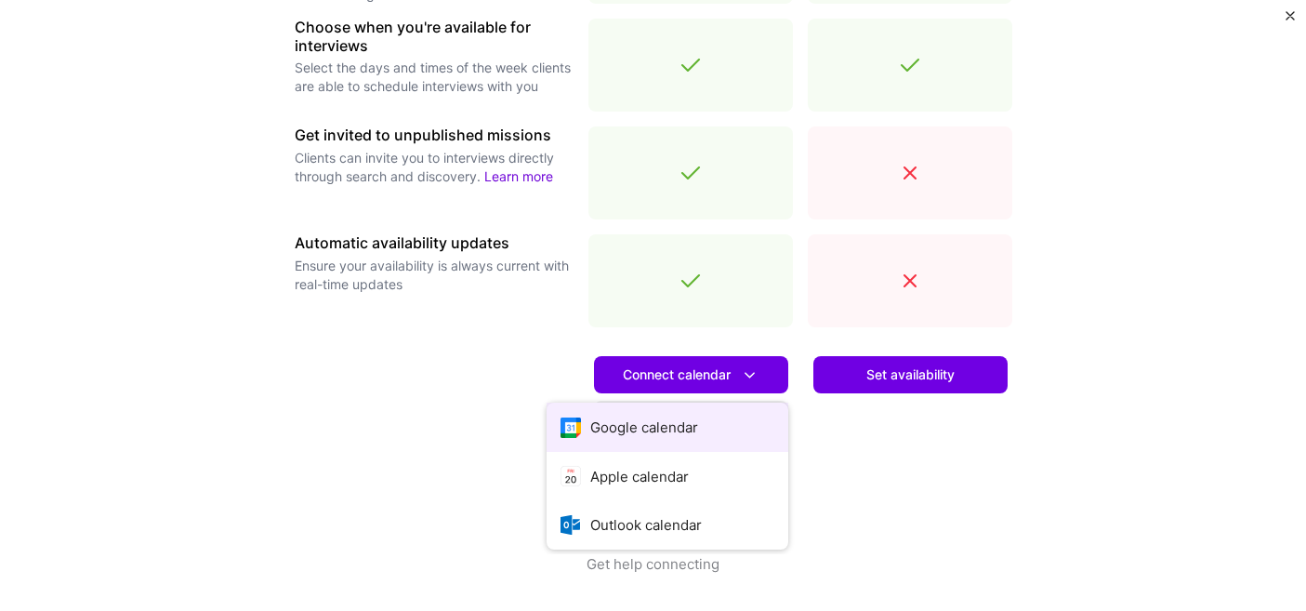
click at [666, 415] on button "Google calendar" at bounding box center [668, 427] width 242 height 49
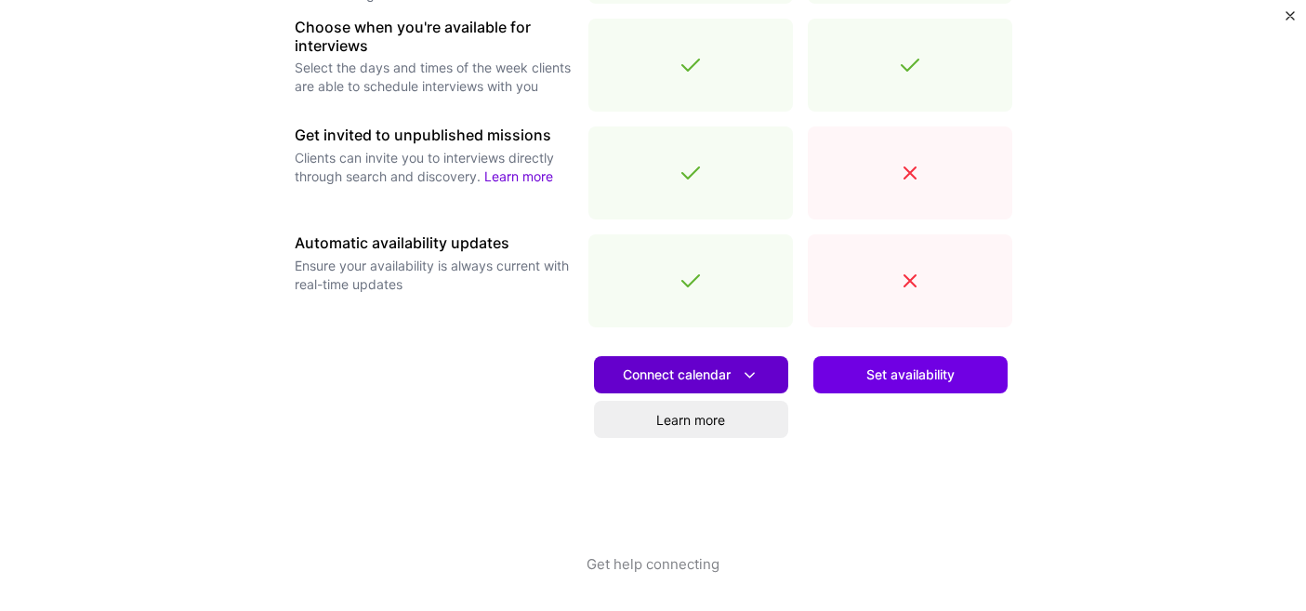
click at [707, 371] on span "Connect calendar" at bounding box center [691, 375] width 137 height 20
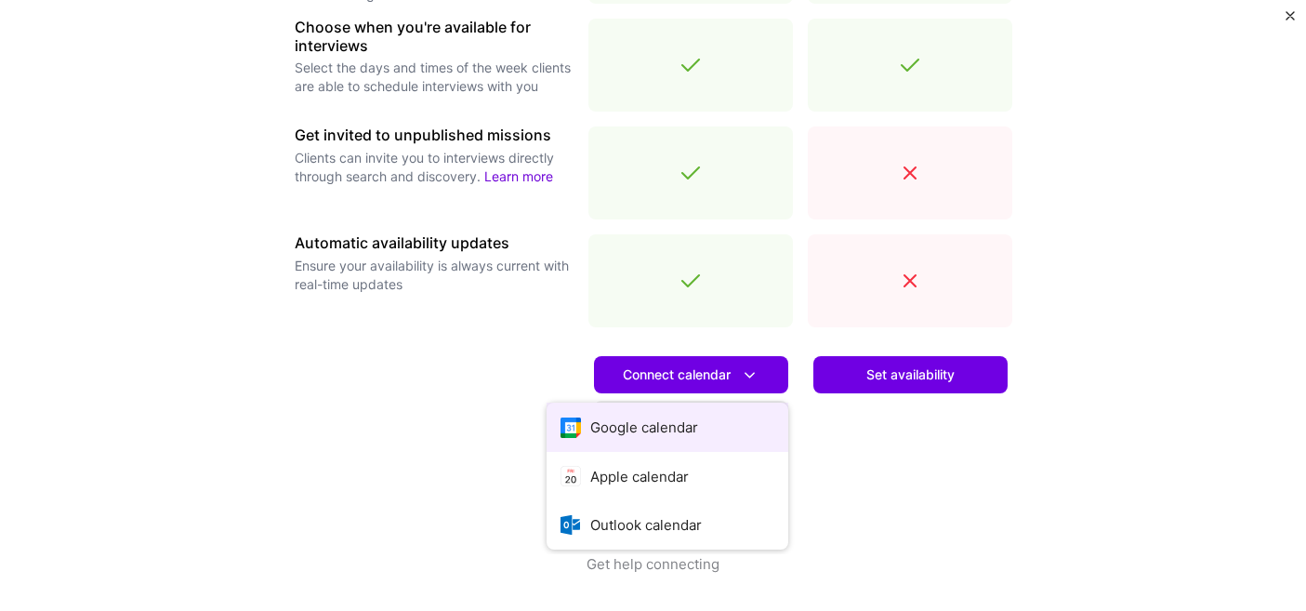
click at [684, 421] on button "Google calendar" at bounding box center [668, 427] width 242 height 49
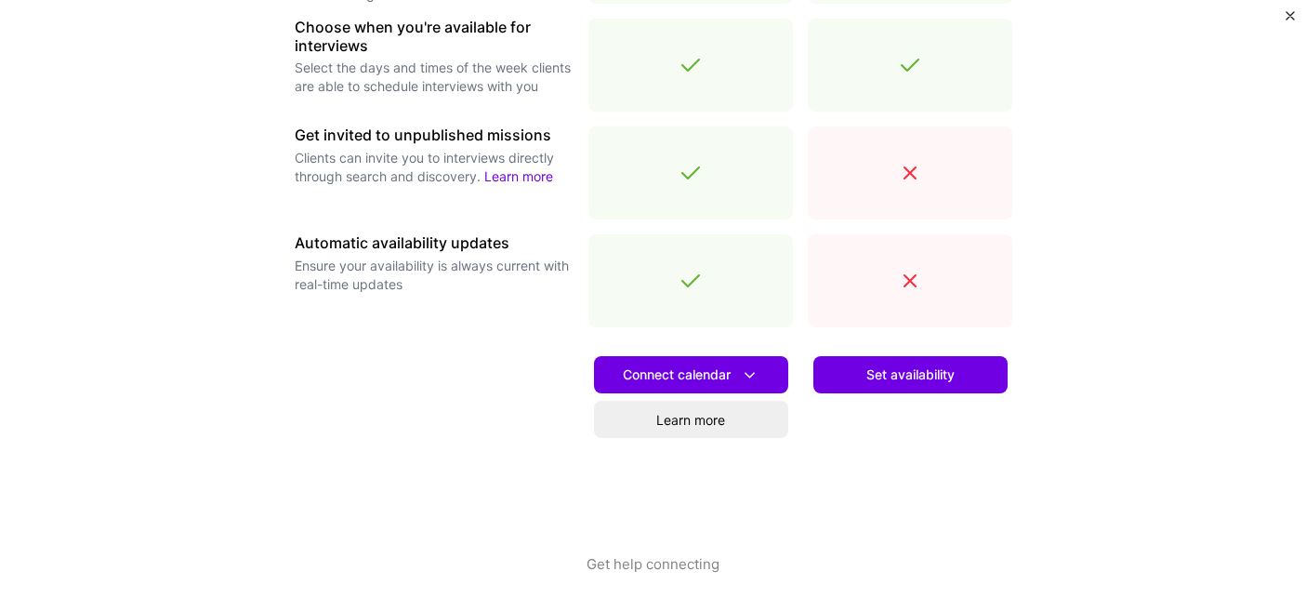
click at [1285, 15] on div "Make interview scheduling effortless Choose how you want clients to schedule in…" at bounding box center [653, 305] width 1306 height 611
click at [1293, 15] on img "Close" at bounding box center [1290, 15] width 9 height 9
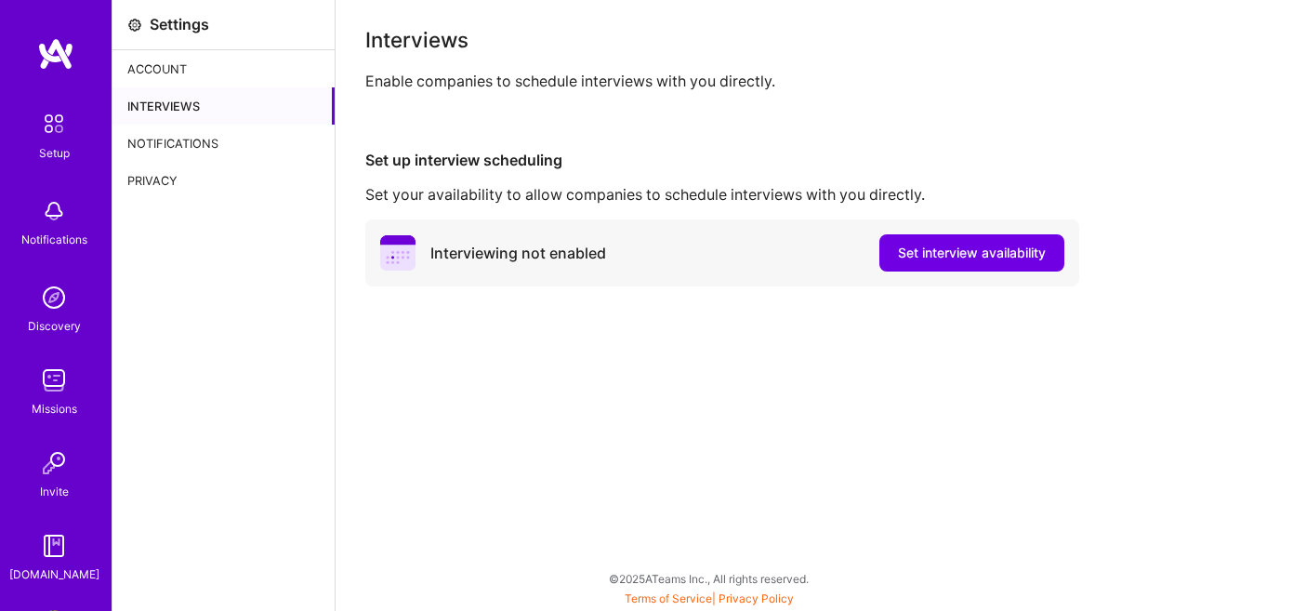
scroll to position [0, 0]
click at [532, 260] on div "Interviewing not enabled" at bounding box center [518, 254] width 176 height 20
click at [502, 202] on div "Set your availability to allow companies to schedule interviews with you direct…" at bounding box center [820, 195] width 911 height 20
click at [972, 252] on span "Set interview availability" at bounding box center [972, 253] width 148 height 19
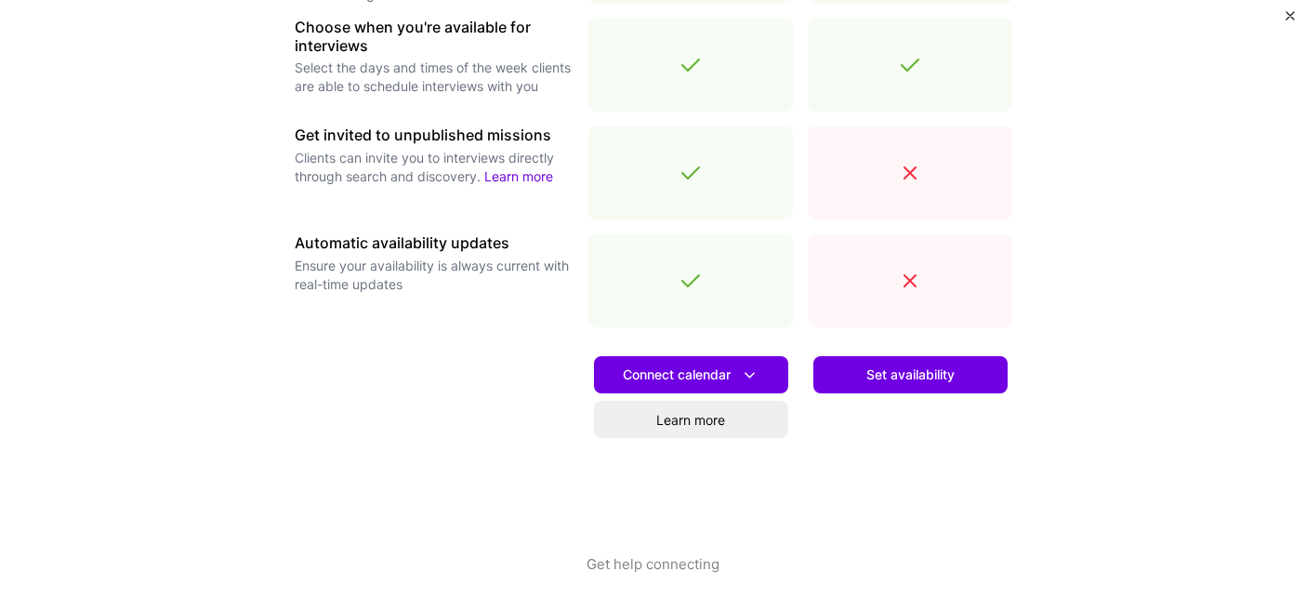
scroll to position [692, 0]
click at [693, 426] on link "Learn more" at bounding box center [691, 419] width 194 height 37
click at [731, 368] on span "Connect calendar" at bounding box center [691, 375] width 137 height 20
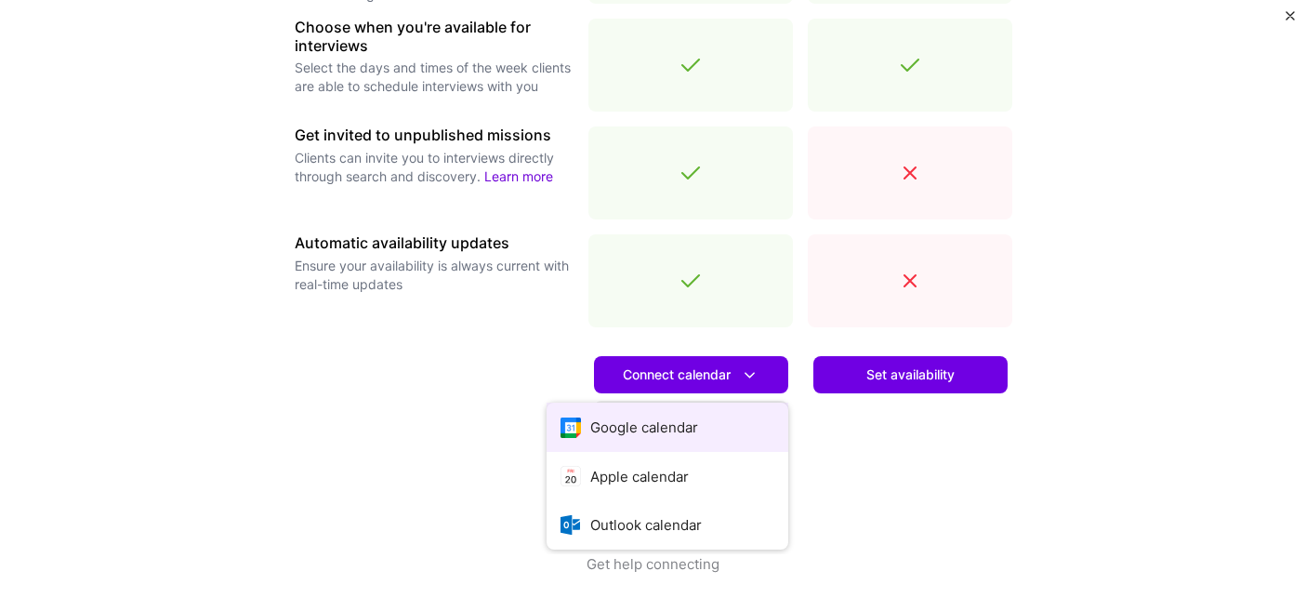
click at [664, 437] on button "Google calendar" at bounding box center [668, 427] width 242 height 49
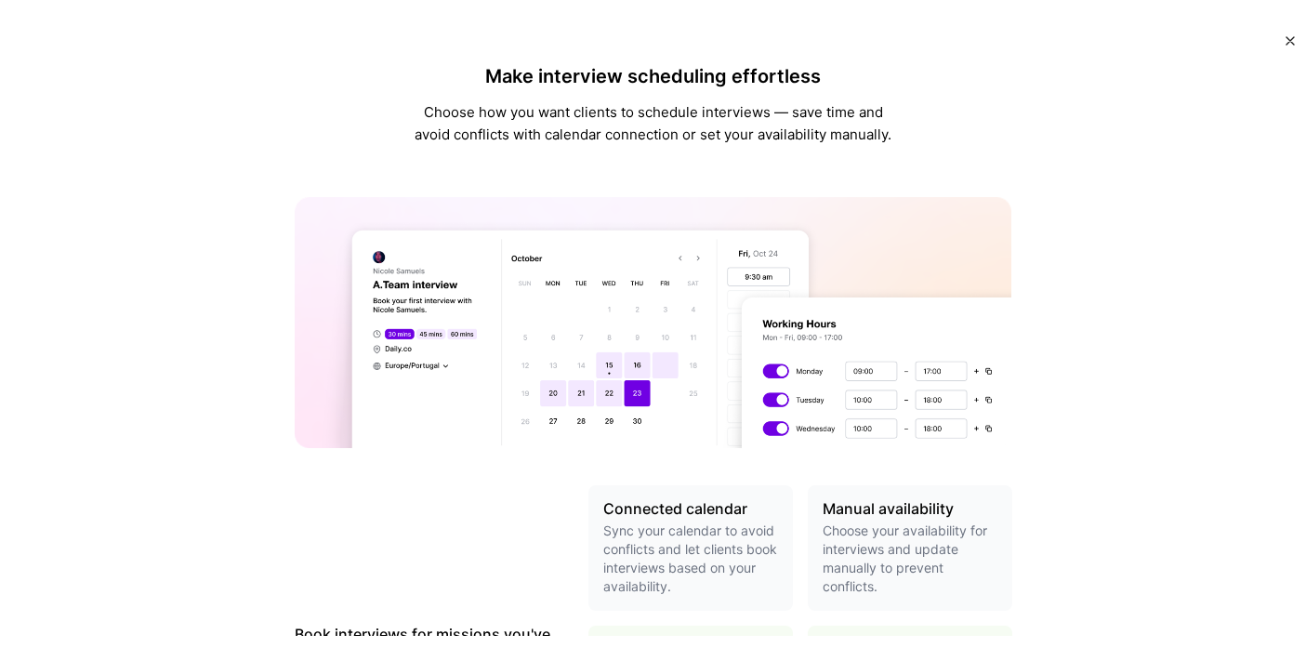
scroll to position [0, 0]
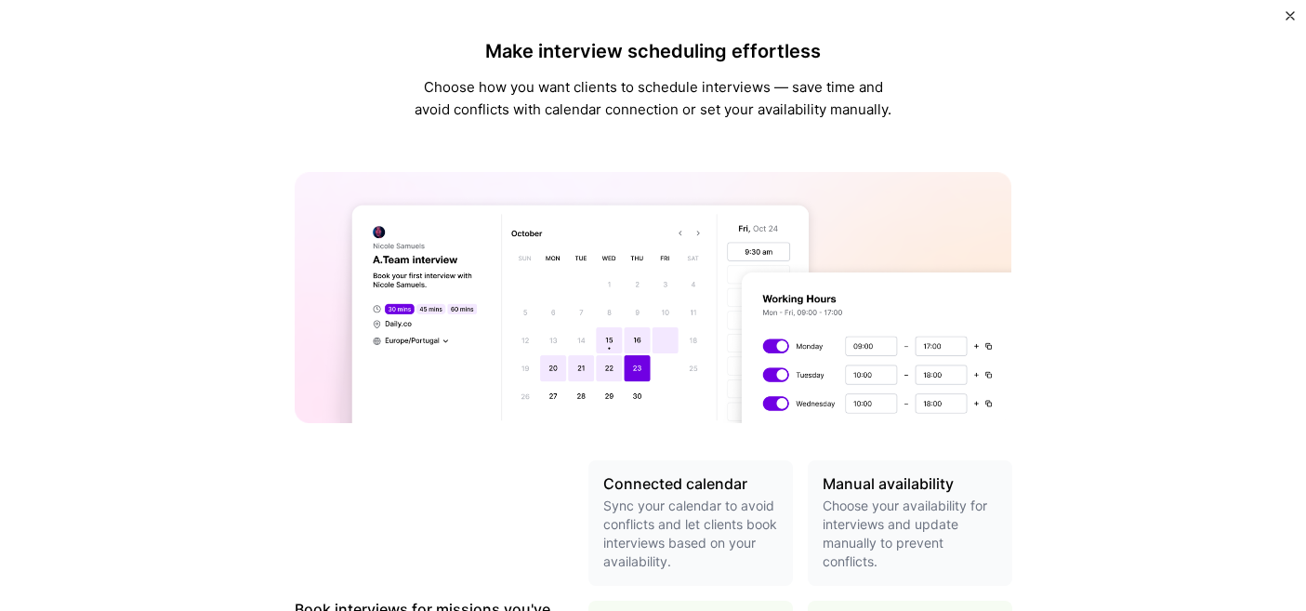
click at [1285, 13] on div "Make interview scheduling effortless Choose how you want clients to schedule in…" at bounding box center [653, 305] width 1306 height 611
click at [1288, 15] on img "Close" at bounding box center [1290, 15] width 9 height 9
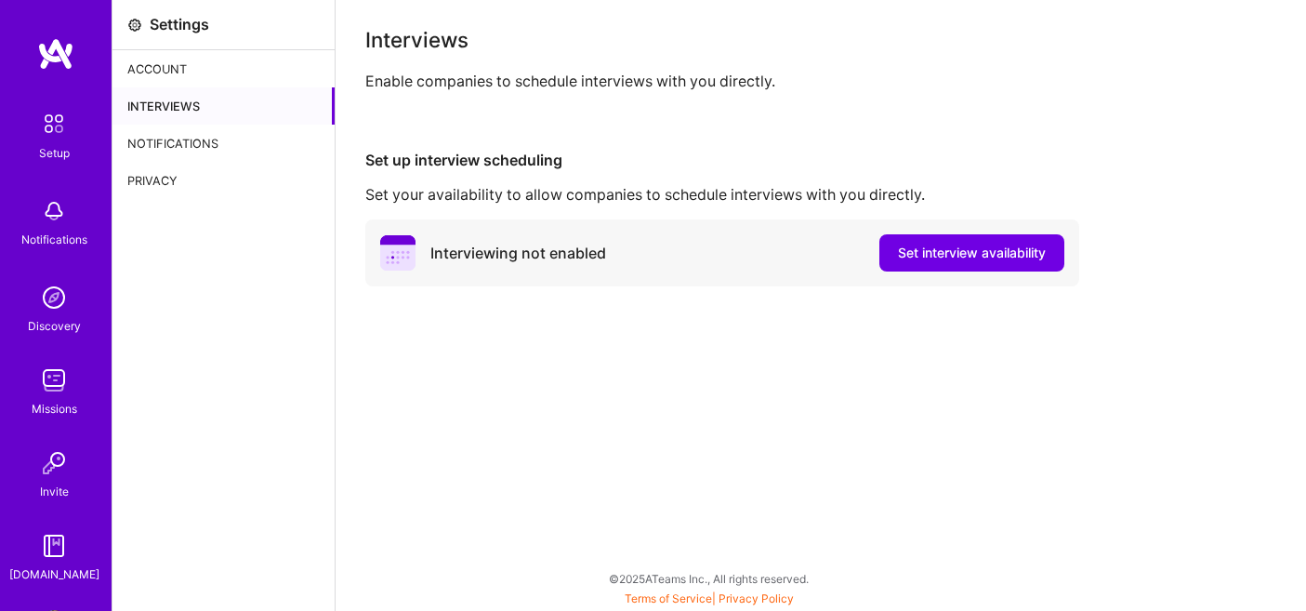
click at [48, 124] on img at bounding box center [53, 123] width 39 height 39
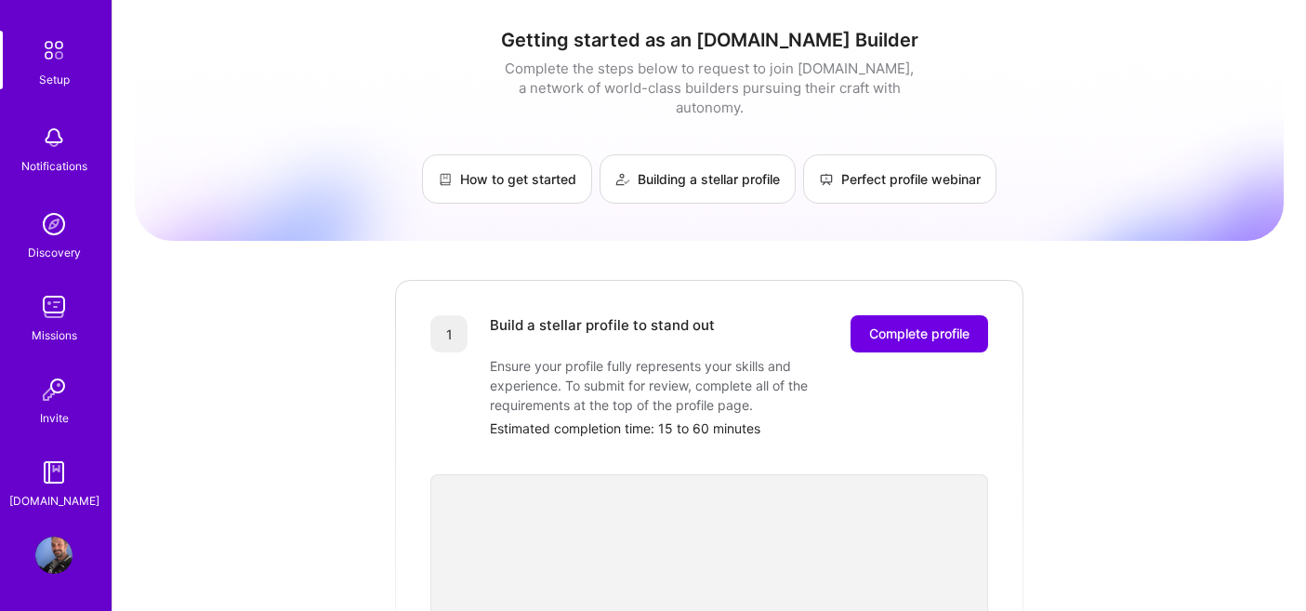
scroll to position [73, 0]
click at [59, 551] on img at bounding box center [53, 554] width 37 height 37
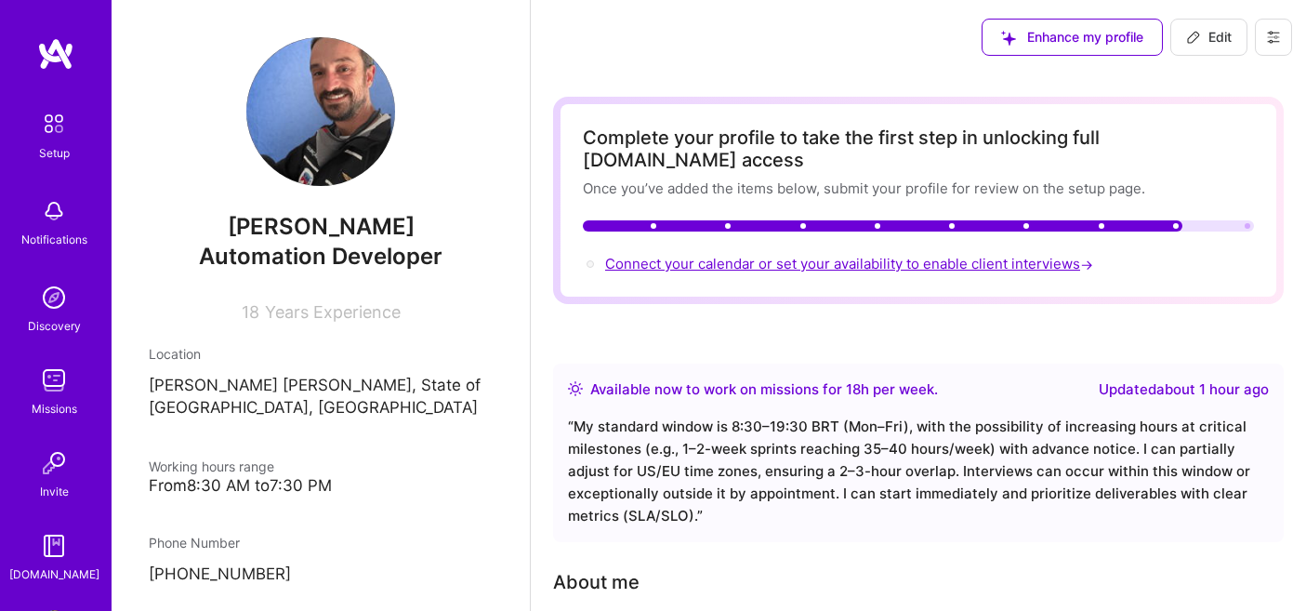
click at [842, 255] on span "Connect your calendar or set your availability to enable client interviews →" at bounding box center [851, 264] width 492 height 18
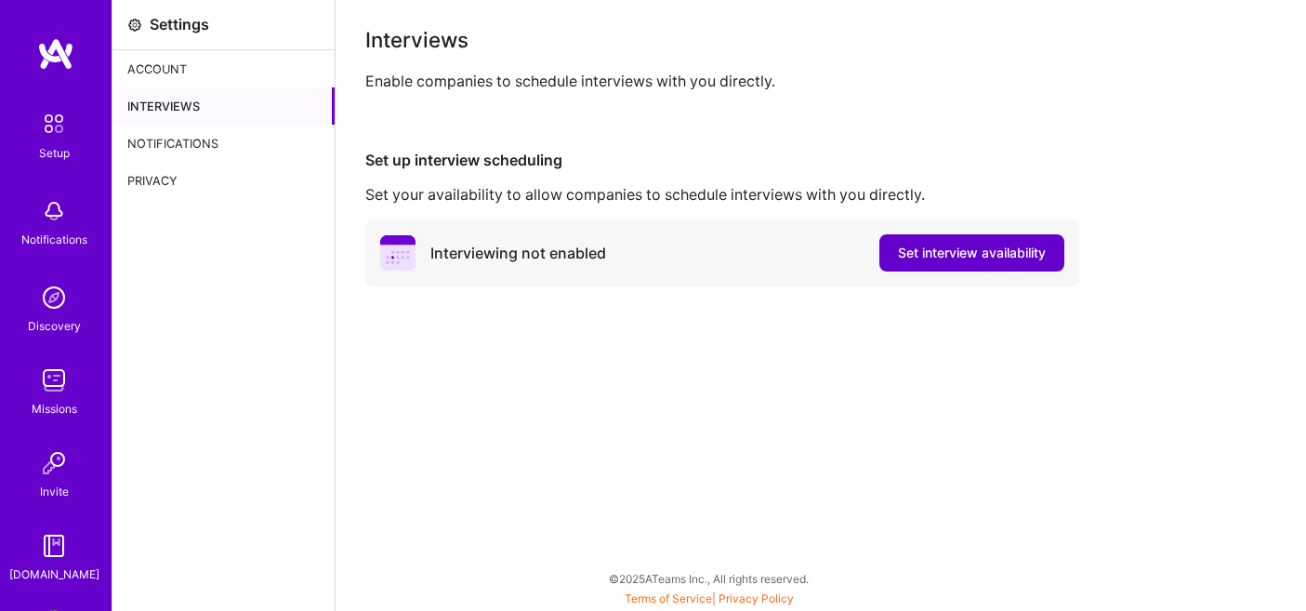
click at [966, 257] on span "Set interview availability" at bounding box center [972, 253] width 148 height 19
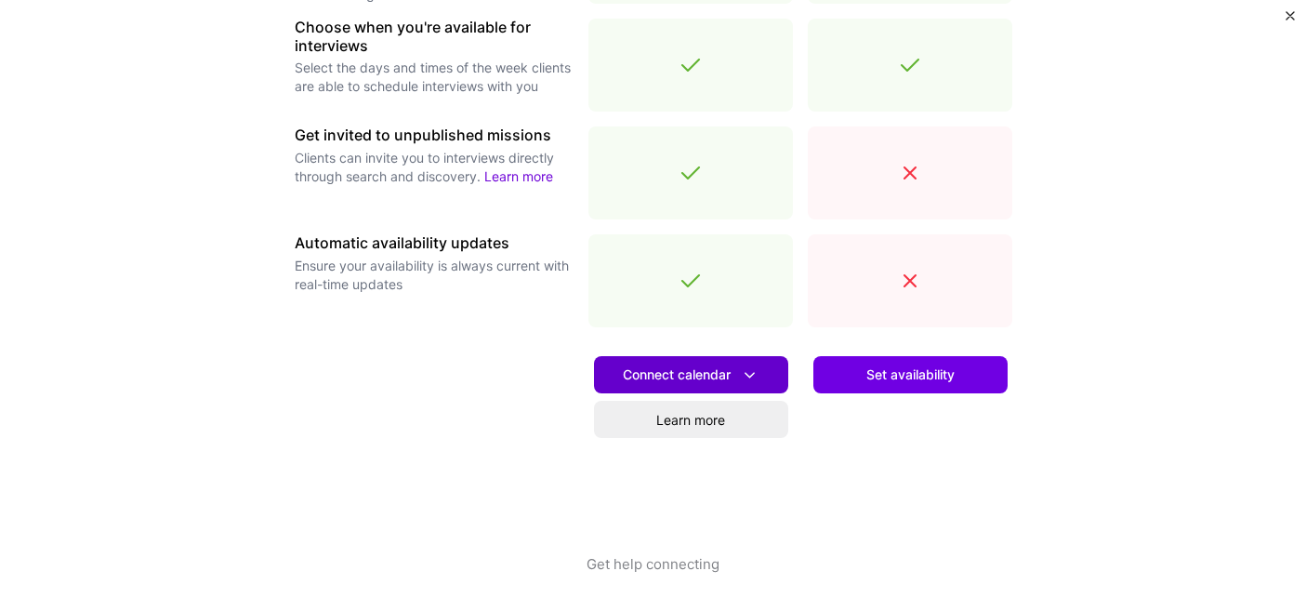
scroll to position [692, 0]
click at [746, 363] on button "Connect calendar" at bounding box center [691, 374] width 194 height 37
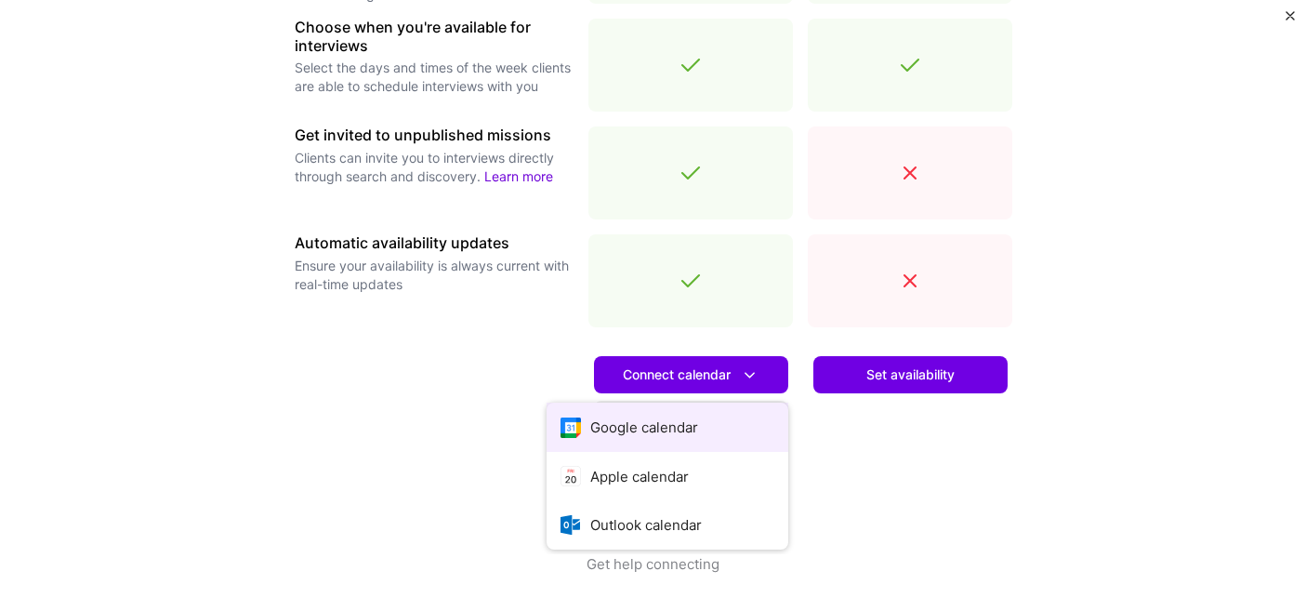
click at [683, 409] on button "Google calendar" at bounding box center [668, 427] width 242 height 49
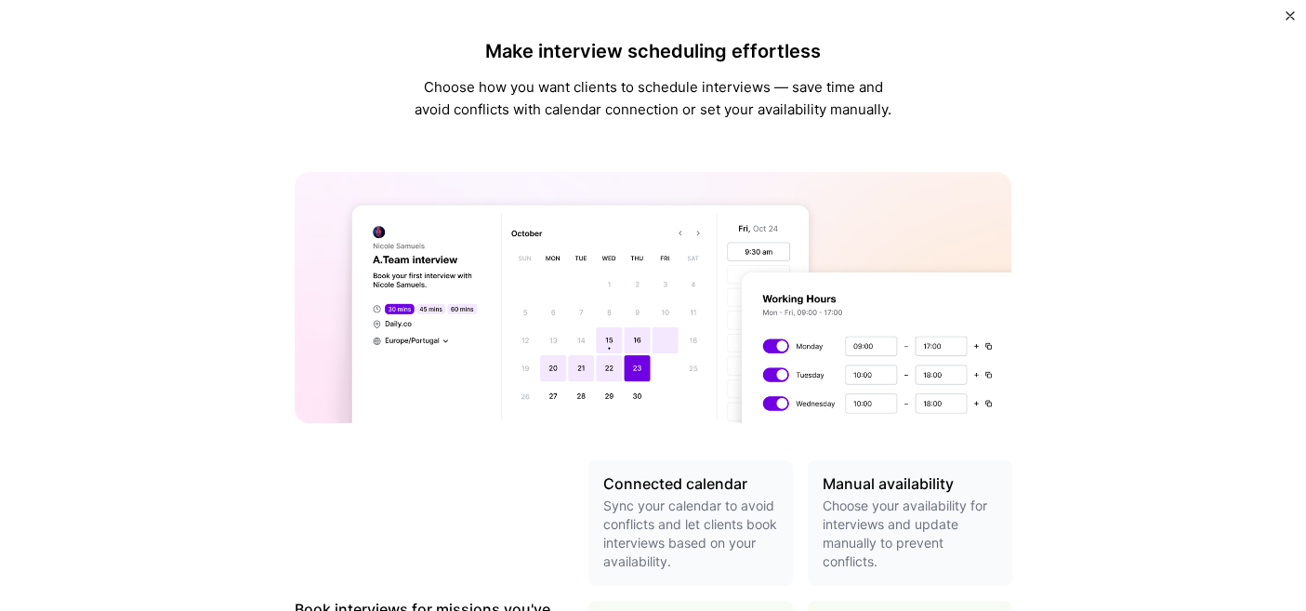
scroll to position [0, 0]
click at [1289, 15] on img "Close" at bounding box center [1290, 15] width 9 height 9
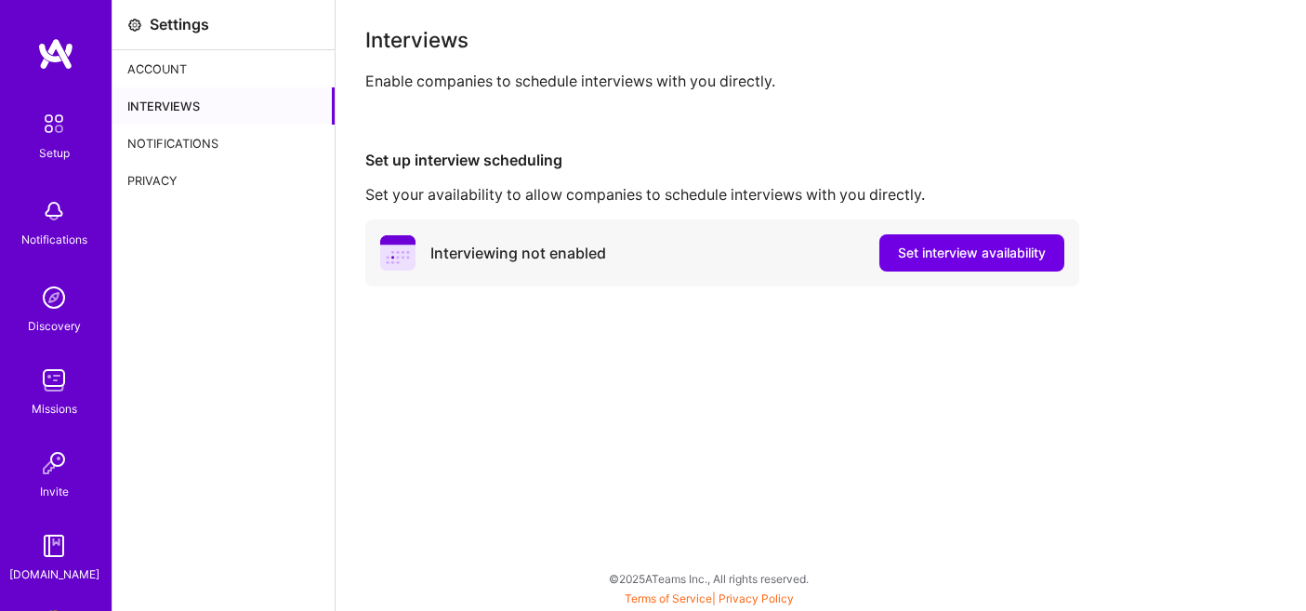
click at [48, 124] on img at bounding box center [53, 123] width 39 height 39
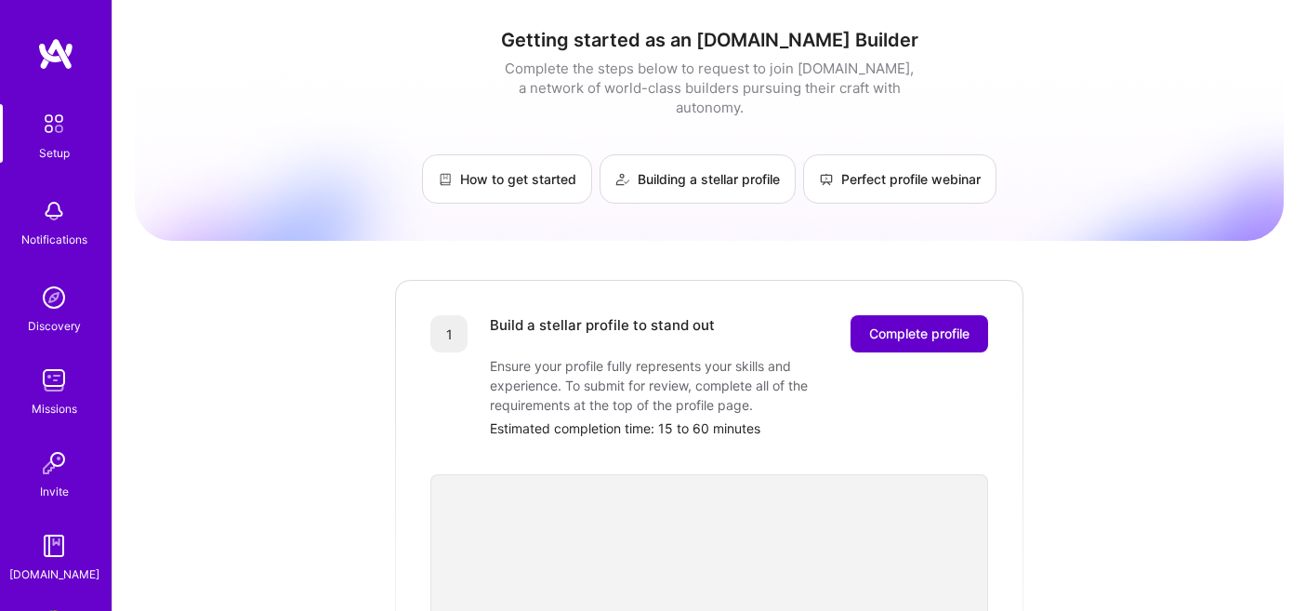
click at [889, 329] on button "Complete profile" at bounding box center [920, 333] width 138 height 37
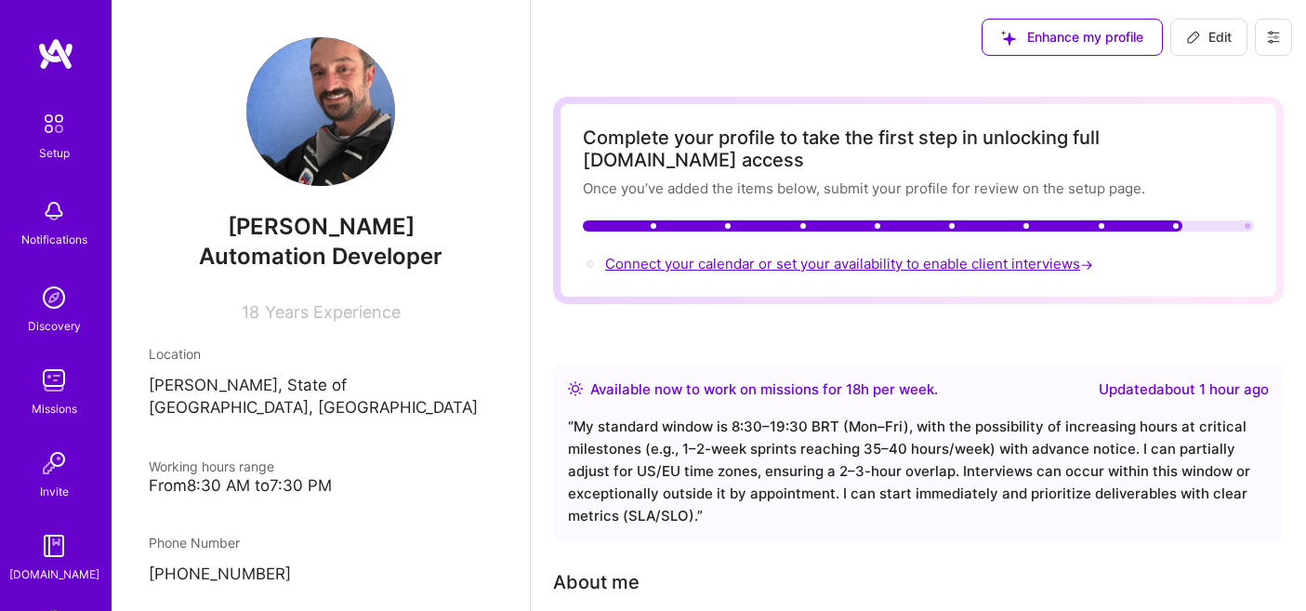
click at [911, 255] on span "Connect your calendar or set your availability to enable client interviews →" at bounding box center [851, 264] width 492 height 18
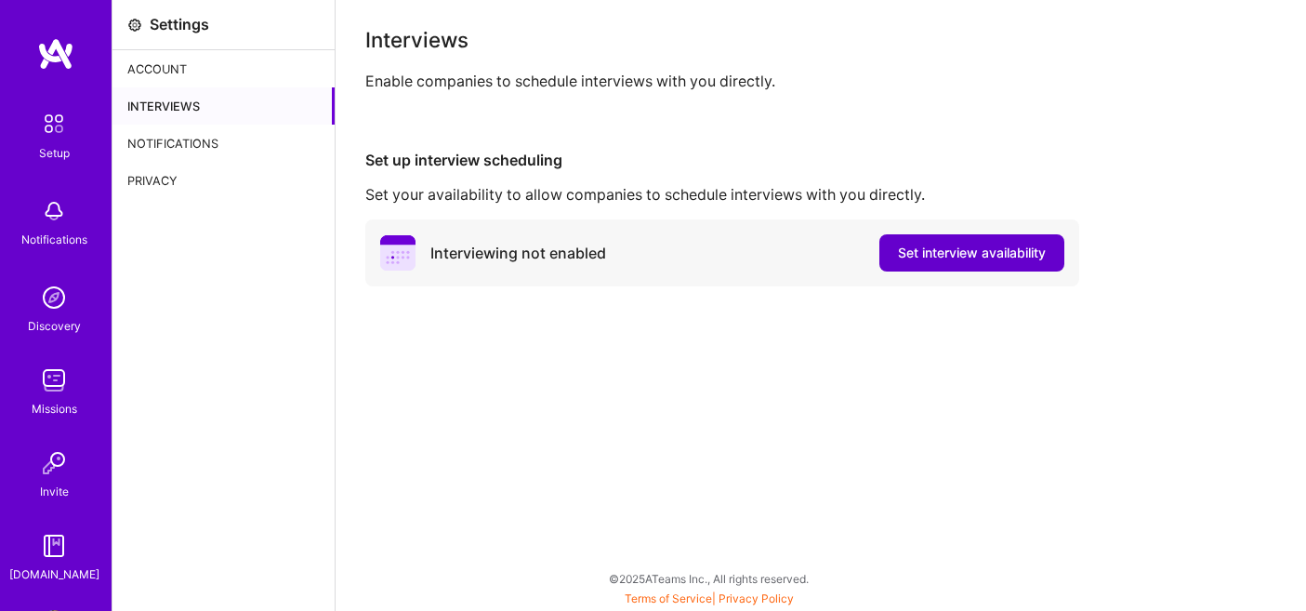
click at [927, 255] on span "Set interview availability" at bounding box center [972, 253] width 148 height 19
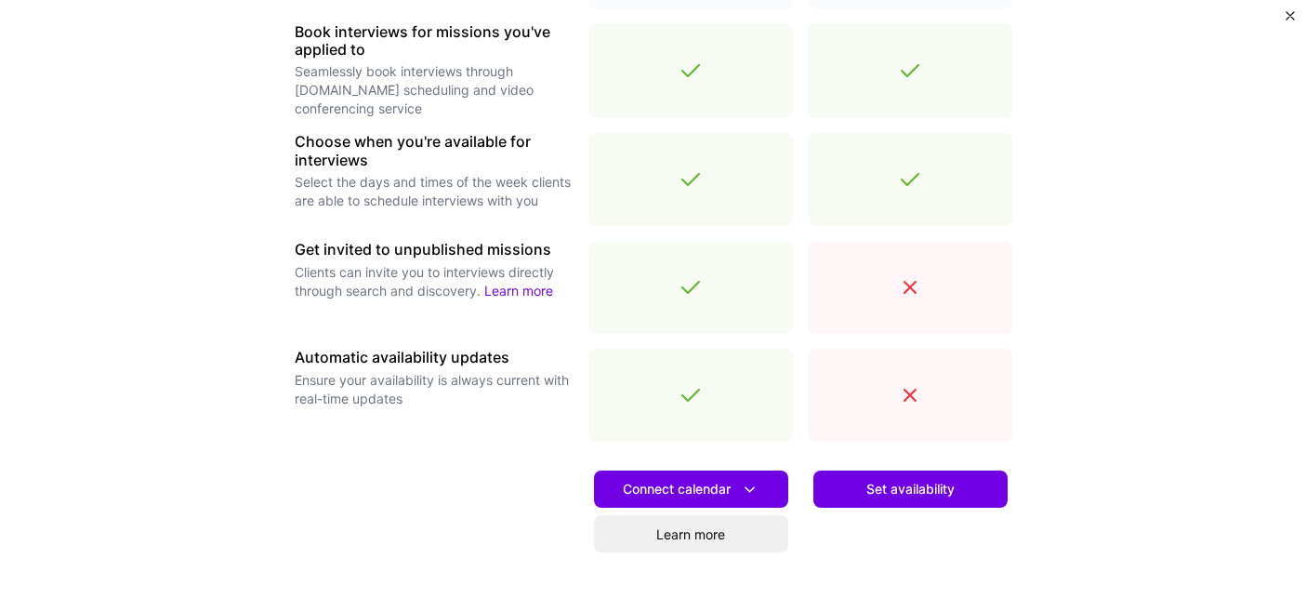
scroll to position [580, 0]
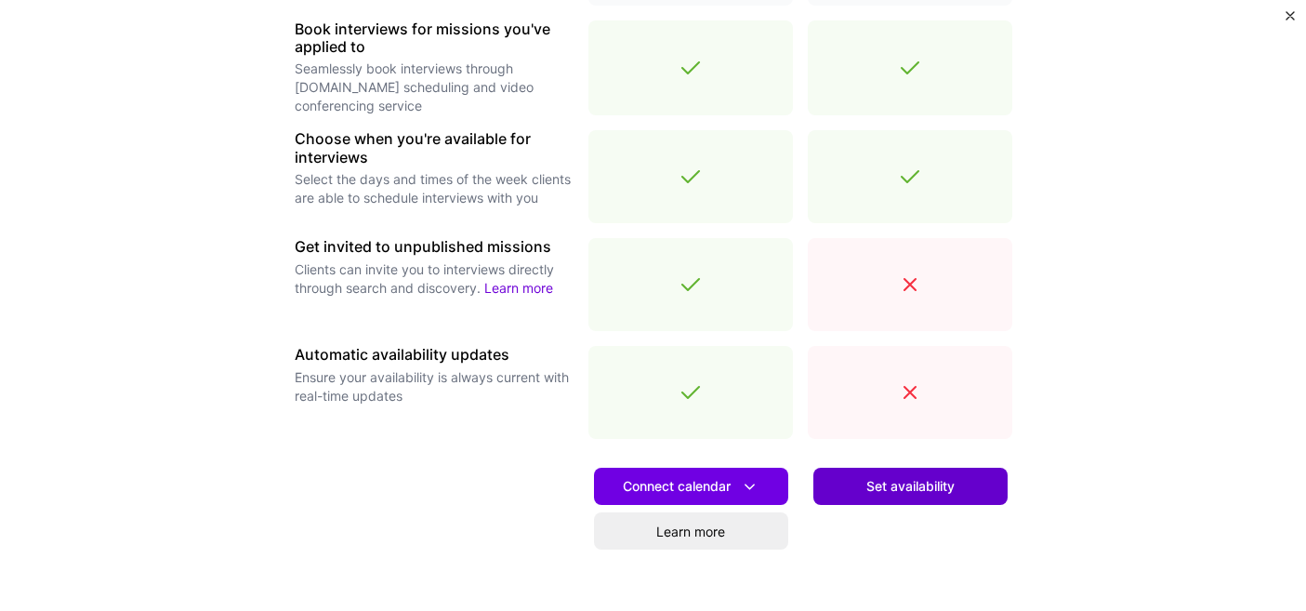
click at [880, 488] on span "Set availability" at bounding box center [910, 486] width 88 height 19
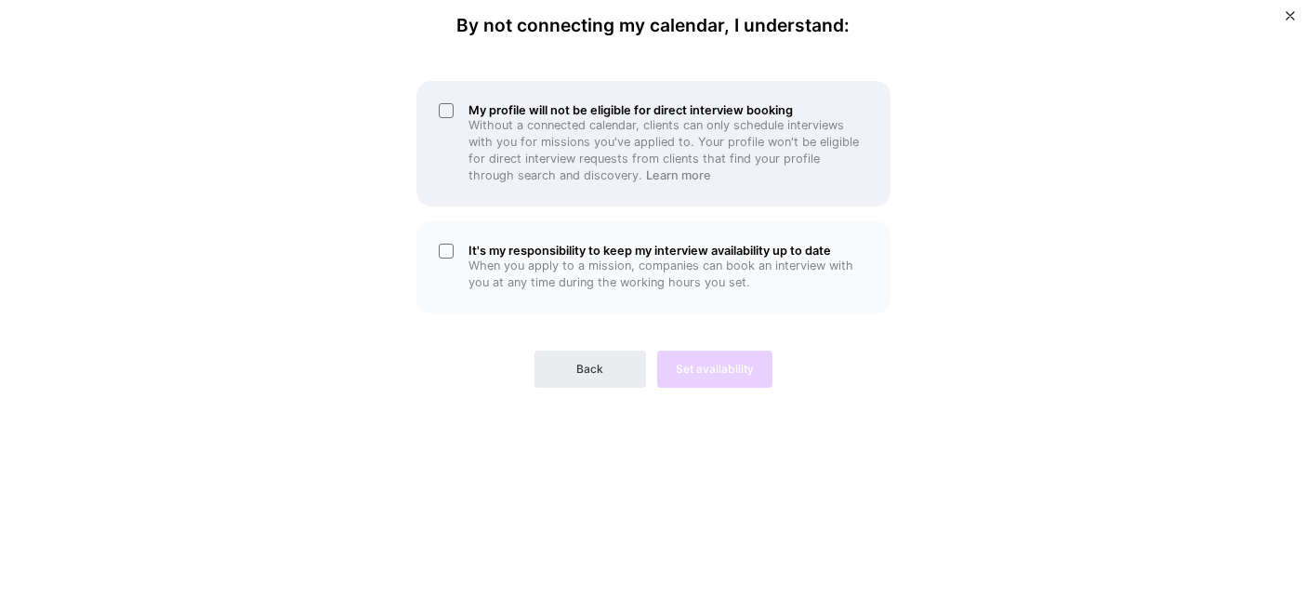
scroll to position [0, 0]
click at [444, 108] on div "My profile will not be eligible for direct interview booking Without a connecte…" at bounding box center [653, 144] width 474 height 126
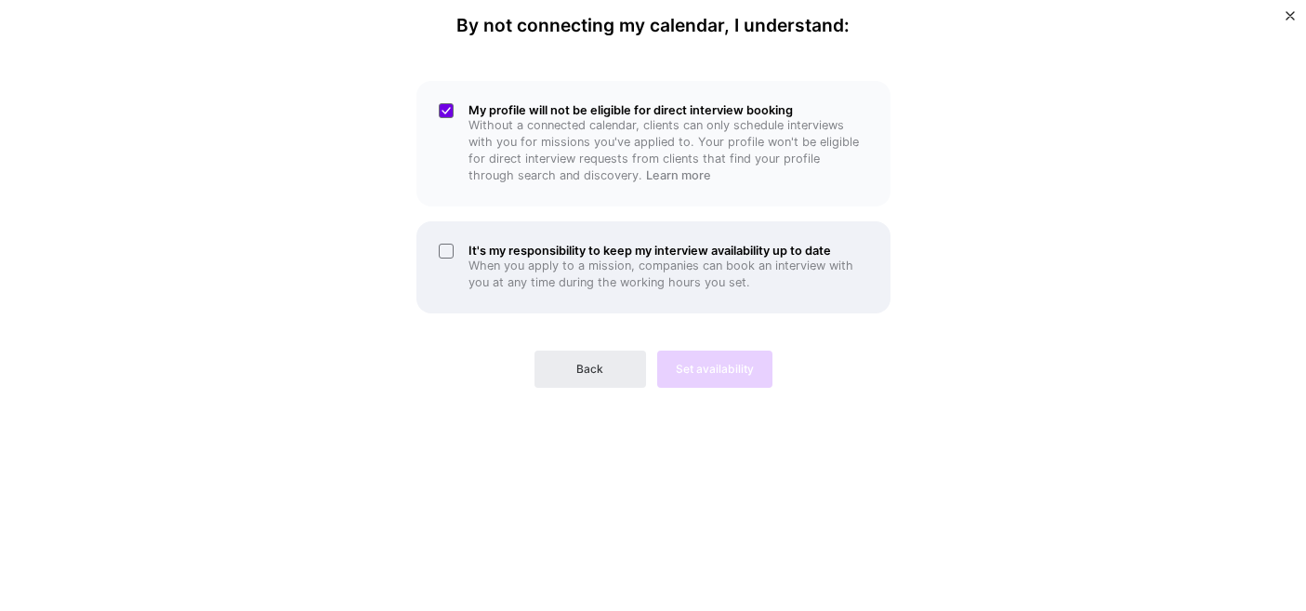
click at [443, 241] on div "It's my responsibility to keep my interview availability up to date When you ap…" at bounding box center [653, 267] width 474 height 92
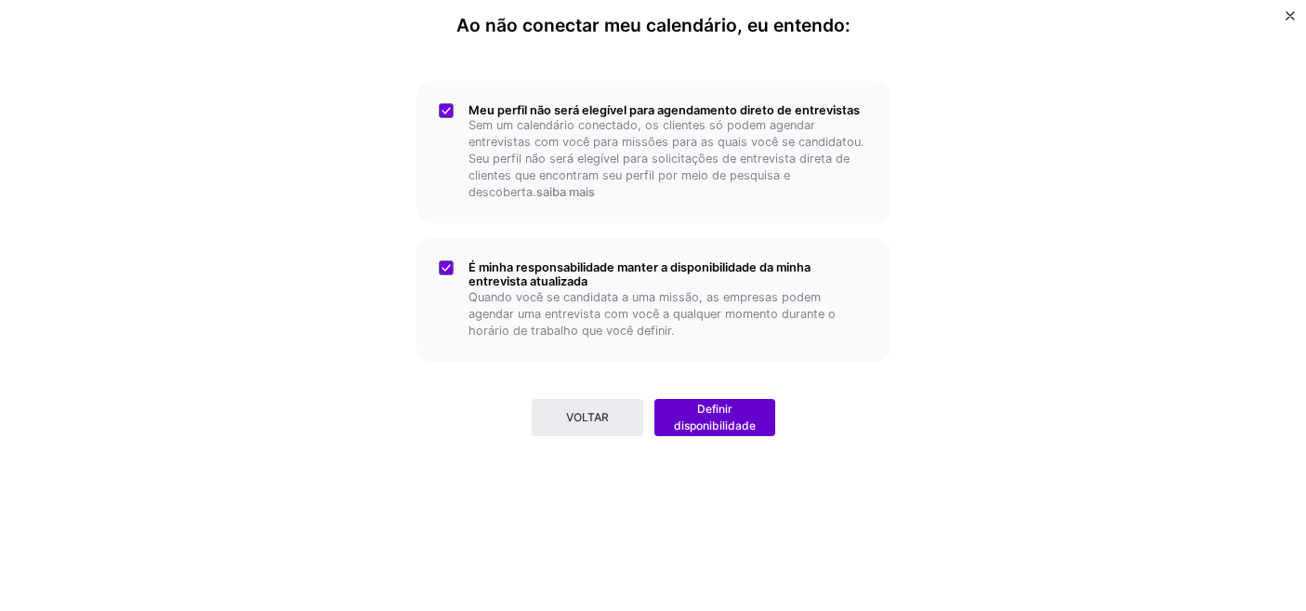
click at [722, 401] on span "Definir disponibilidade" at bounding box center [715, 417] width 84 height 33
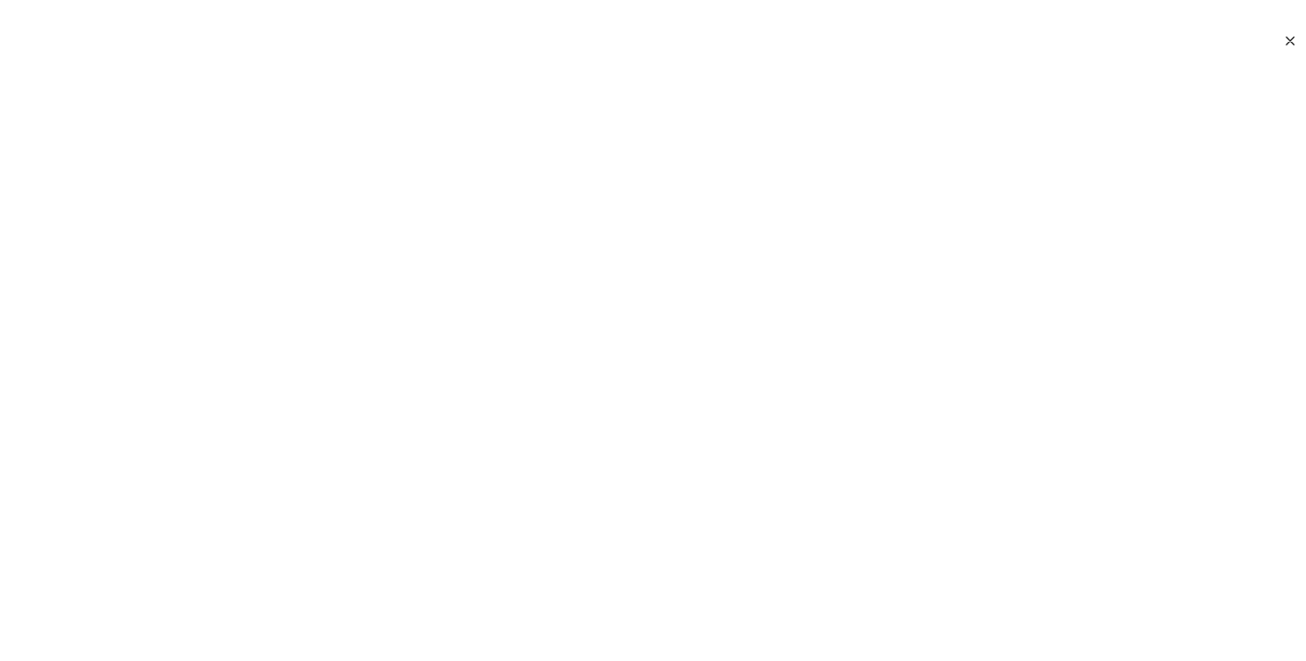
scroll to position [195, 0]
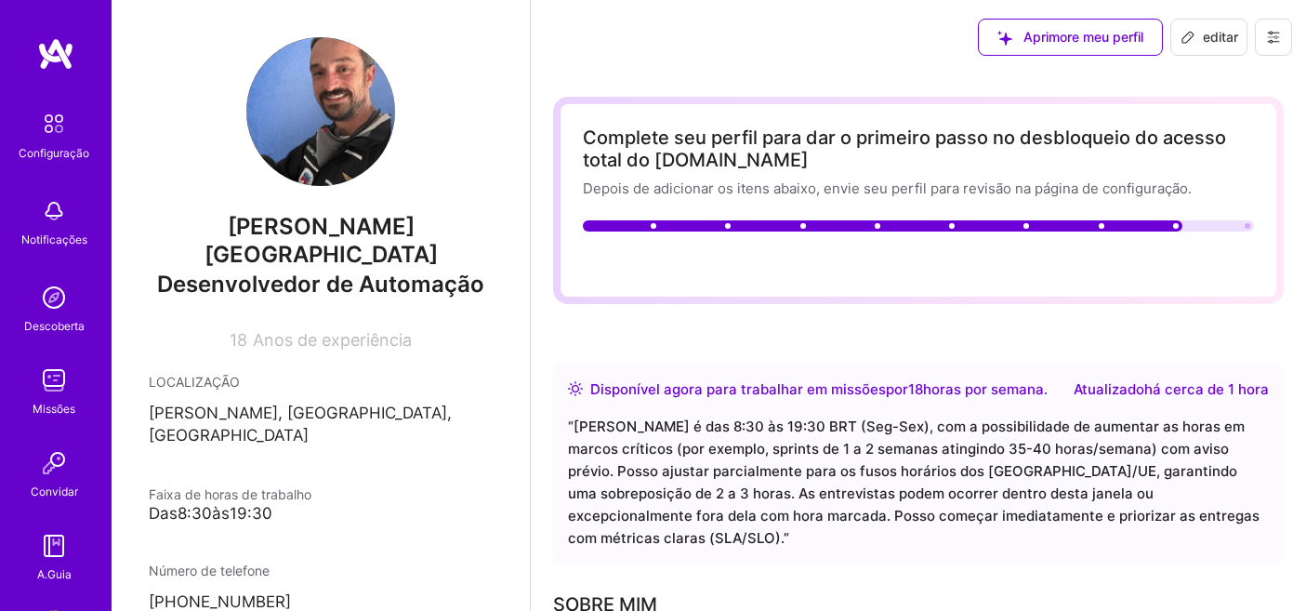
click at [1056, 255] on span "Conecte seu calendário ou defina sua disponibilidade para permitir entrevistas …" at bounding box center [916, 264] width 622 height 18
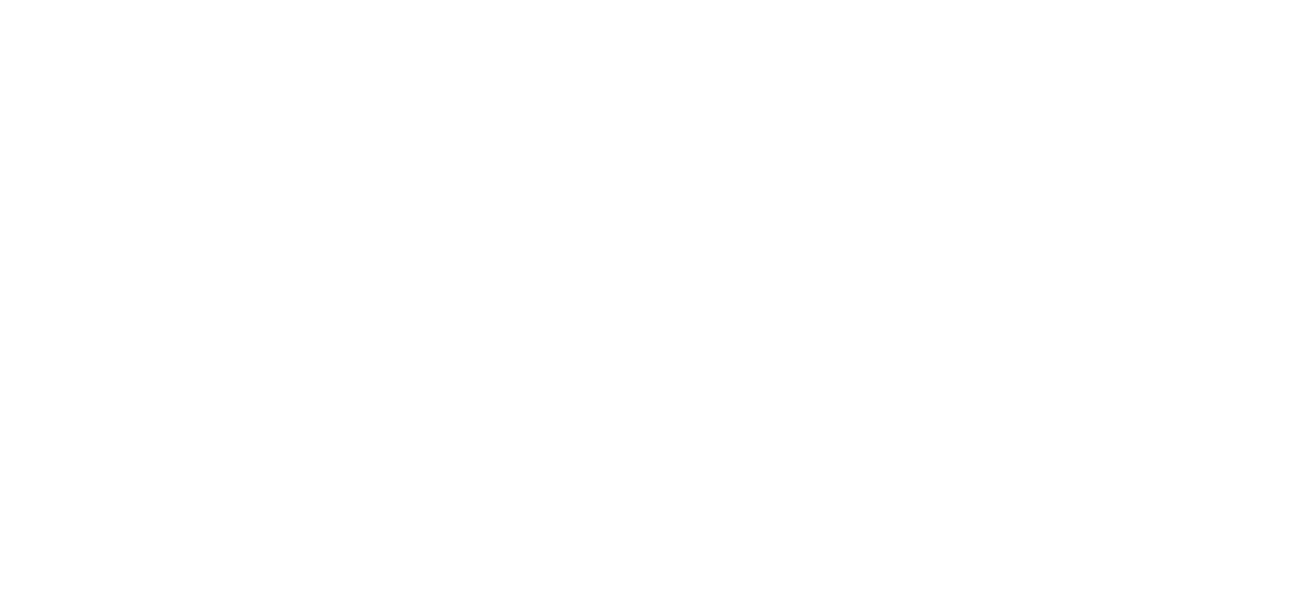
click at [701, 0] on html at bounding box center [653, 0] width 1306 height 0
